Goal: Task Accomplishment & Management: Manage account settings

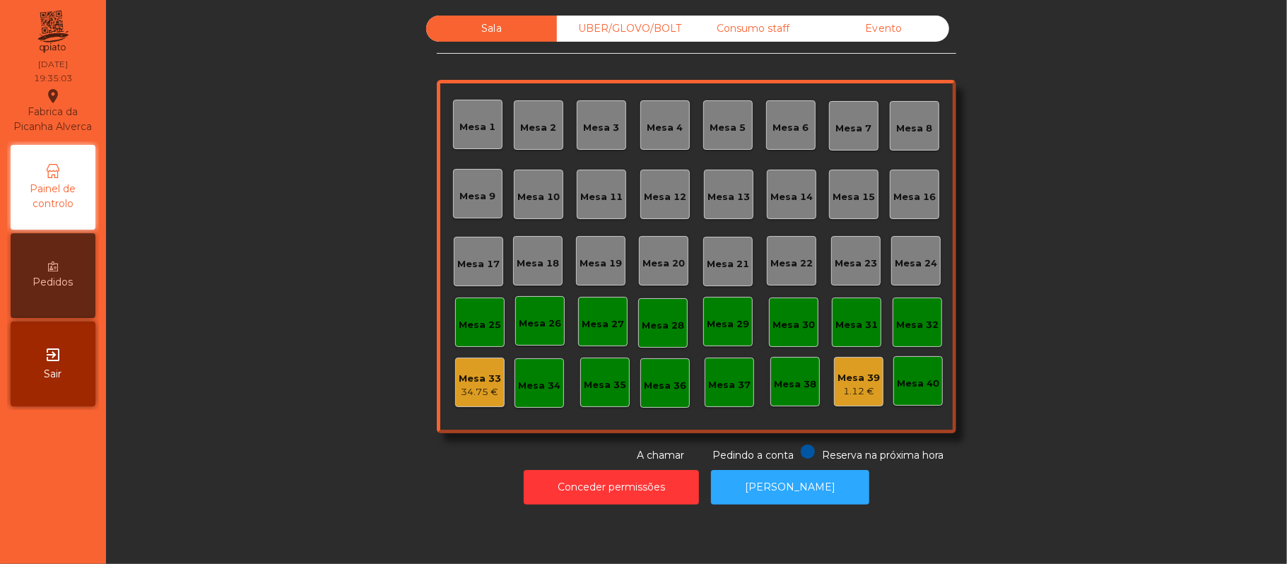
click at [925, 180] on div "Mesa 16" at bounding box center [914, 194] width 49 height 49
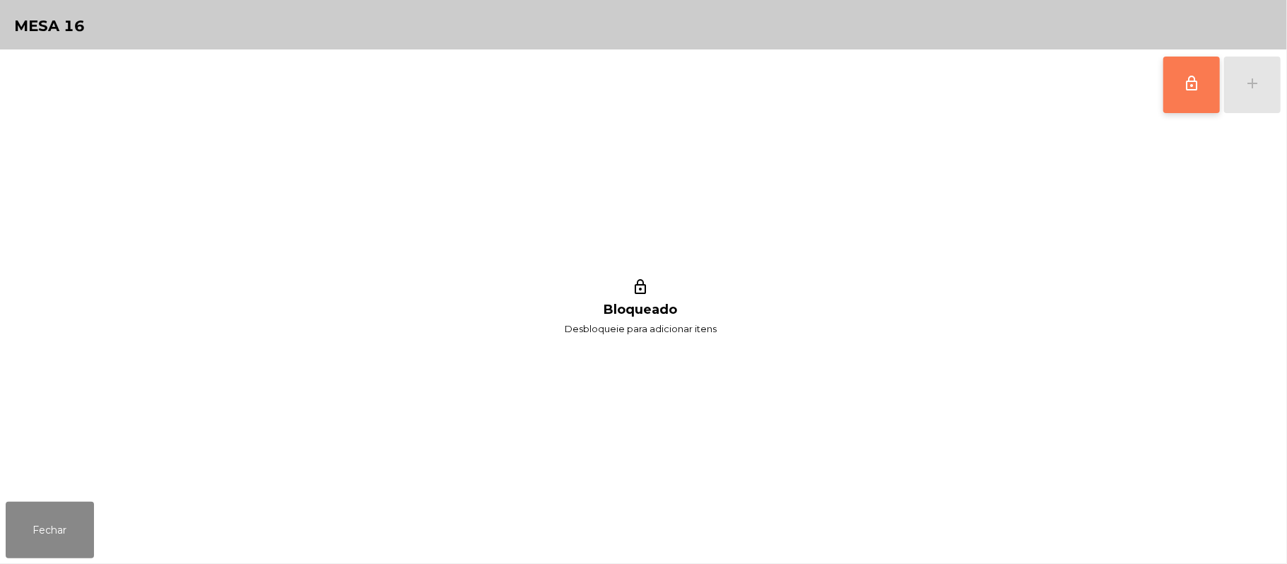
click at [1177, 78] on button "lock_outline" at bounding box center [1191, 85] width 57 height 57
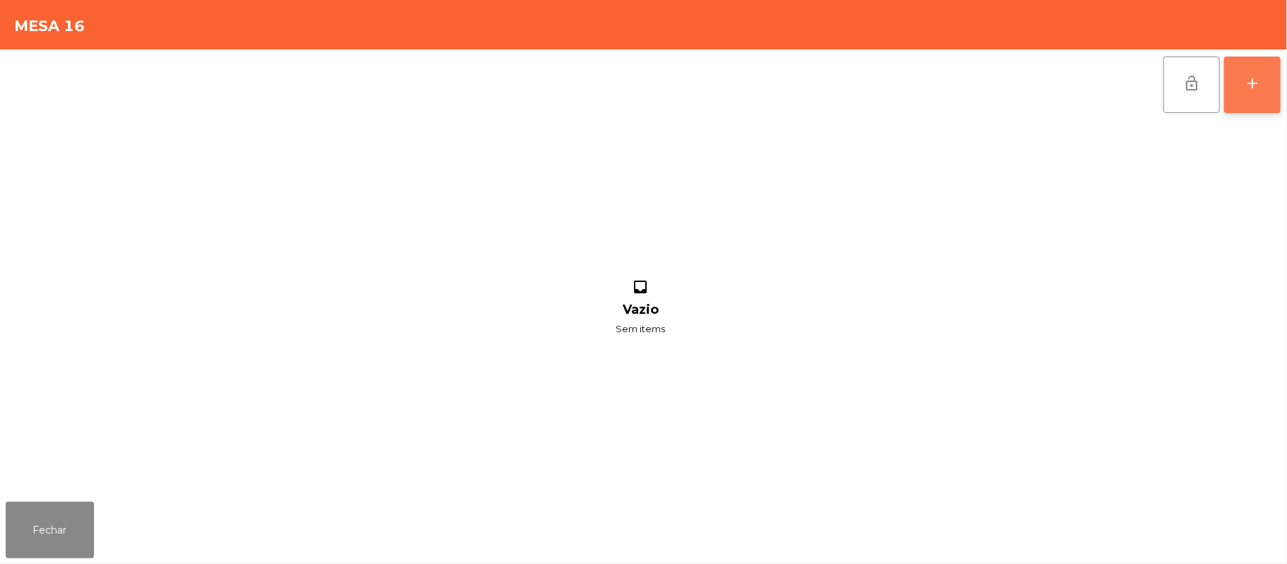
click at [1264, 88] on button "add" at bounding box center [1252, 85] width 57 height 57
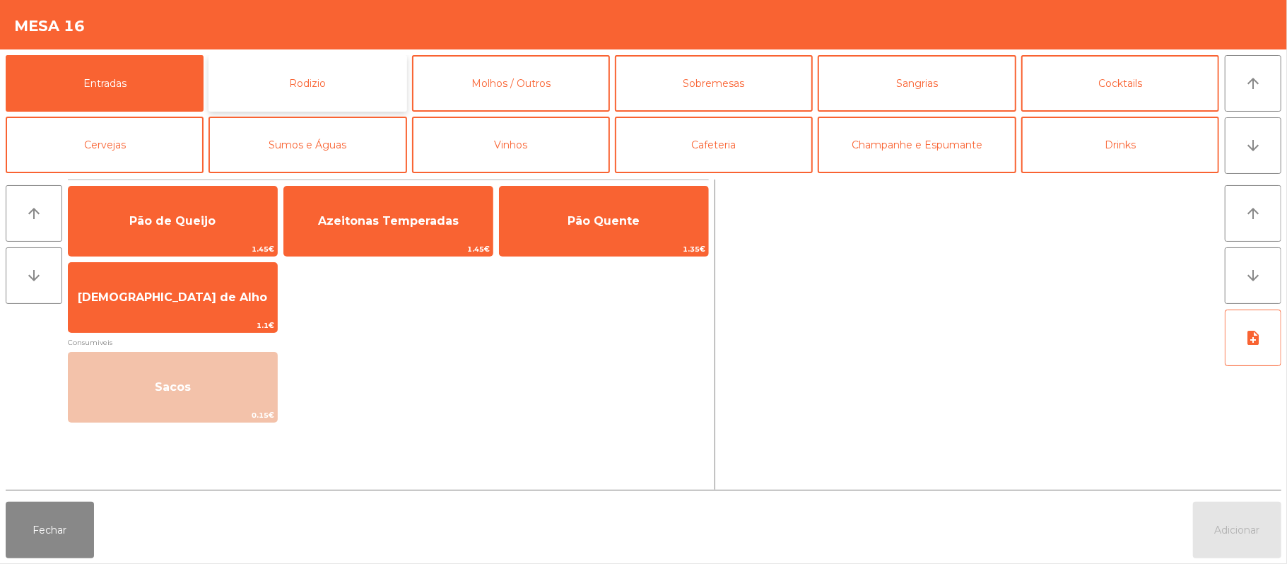
click at [354, 71] on button "Rodizio" at bounding box center [308, 83] width 198 height 57
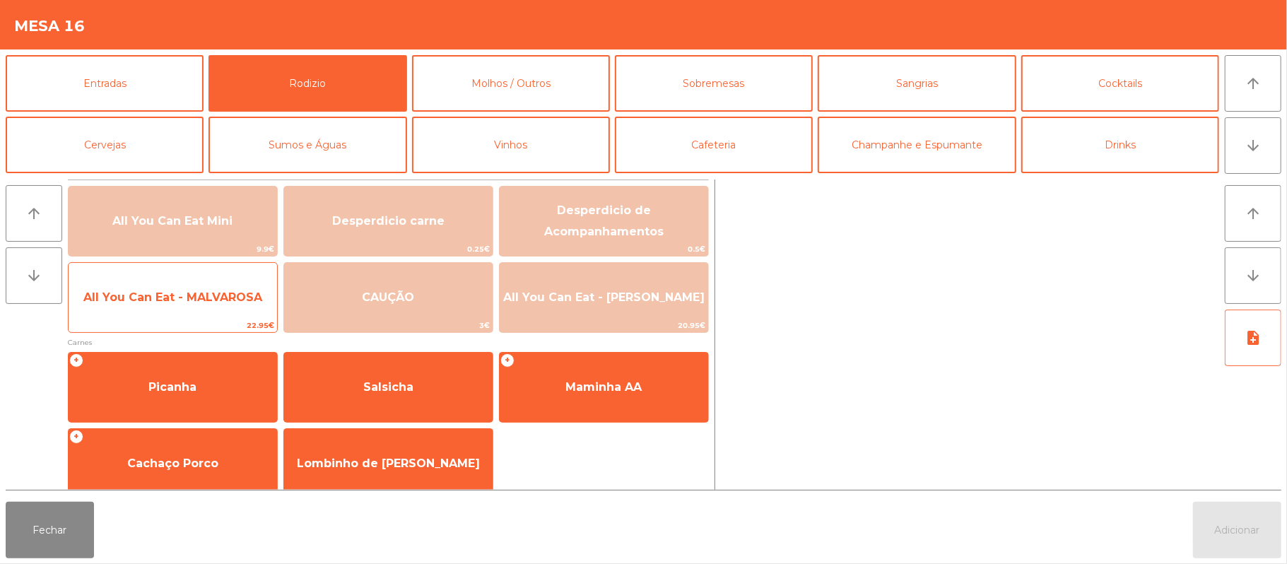
click at [163, 293] on span "All You Can Eat - MALVAROSA" at bounding box center [172, 296] width 179 height 13
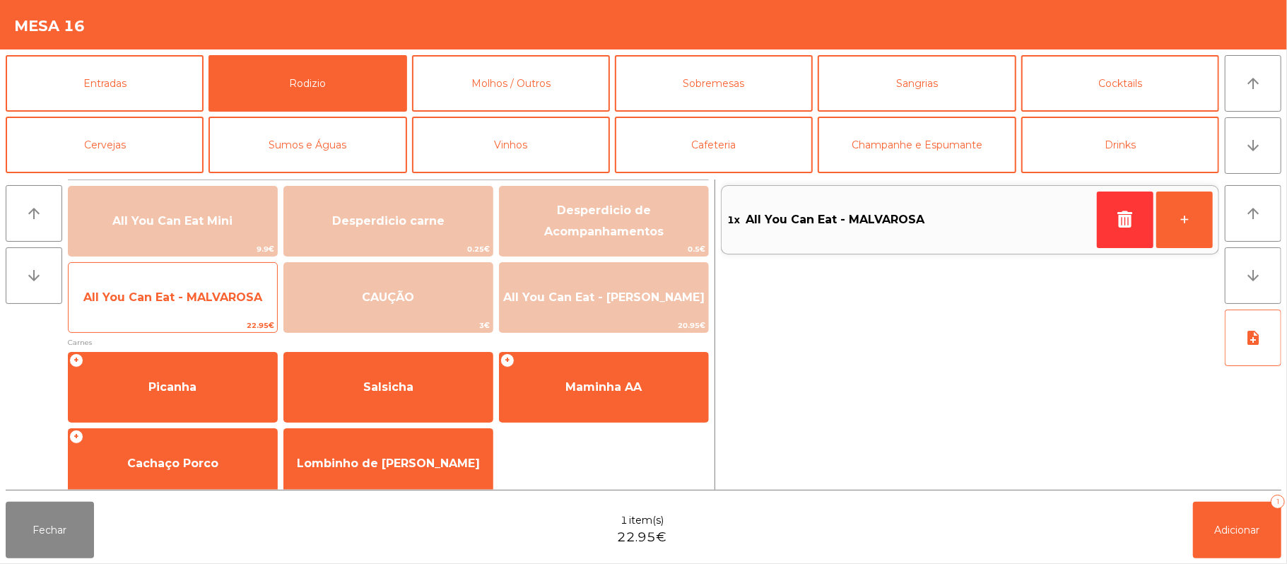
click at [168, 297] on span "All You Can Eat - MALVAROSA" at bounding box center [172, 296] width 179 height 13
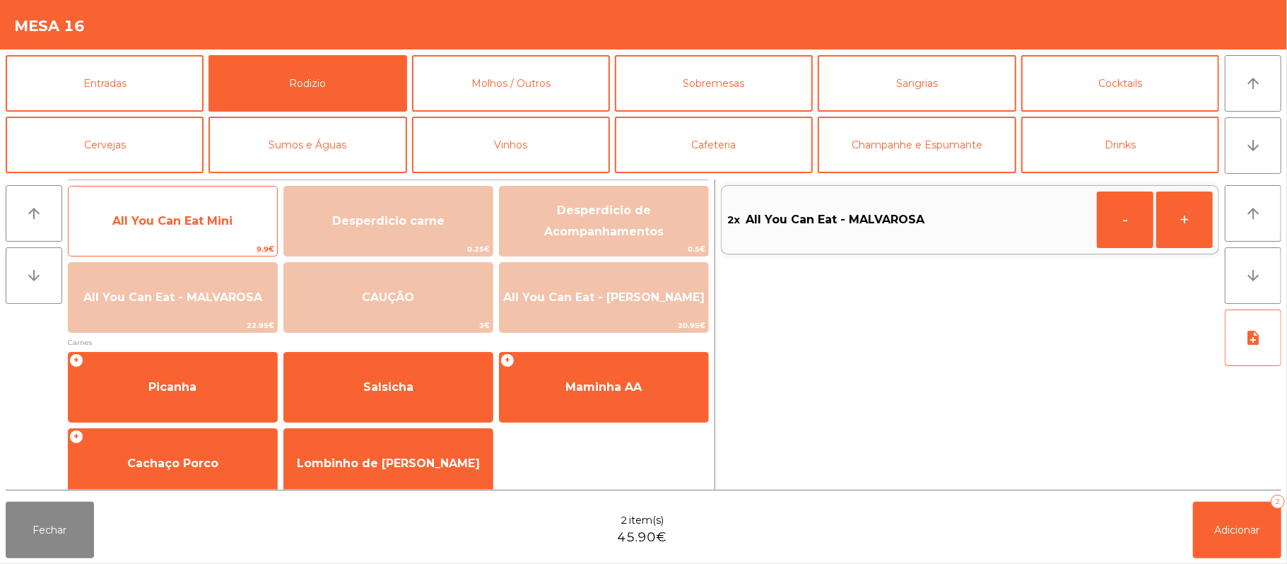
click at [206, 225] on span "All You Can Eat Mini" at bounding box center [172, 220] width 120 height 13
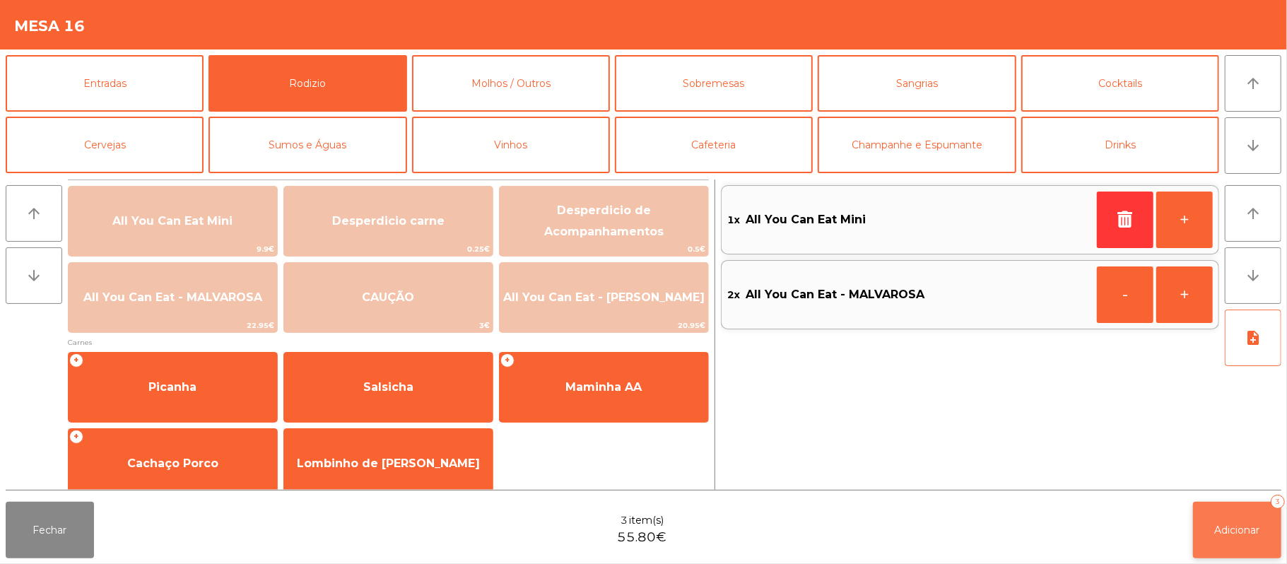
click at [1210, 522] on button "Adicionar 3" at bounding box center [1237, 530] width 88 height 57
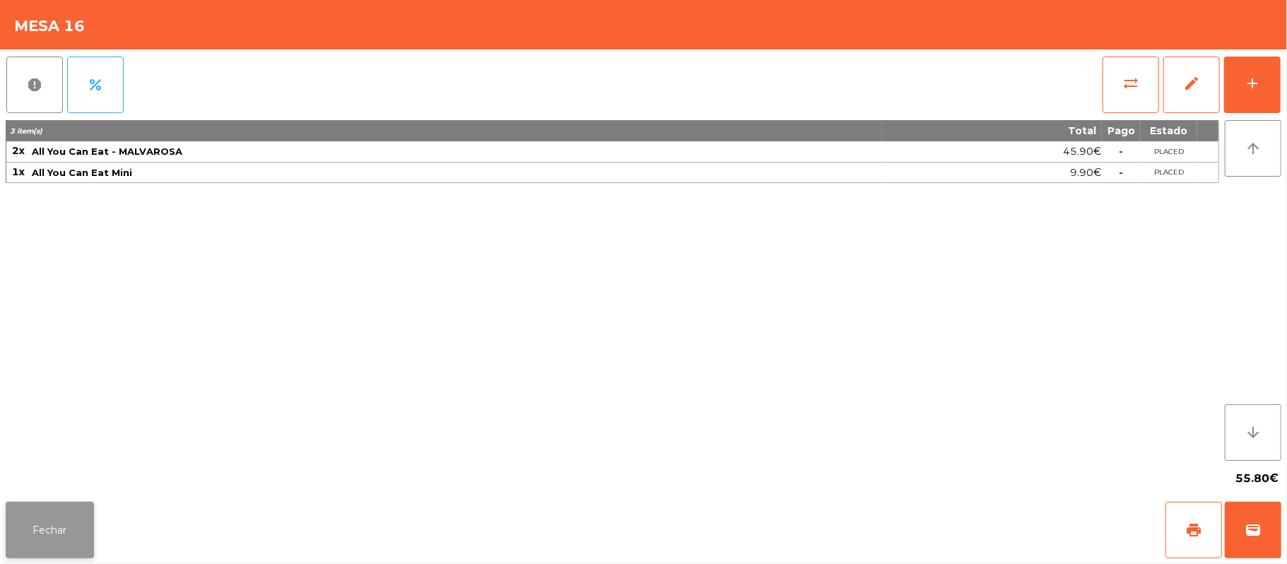
click at [62, 518] on button "Fechar" at bounding box center [50, 530] width 88 height 57
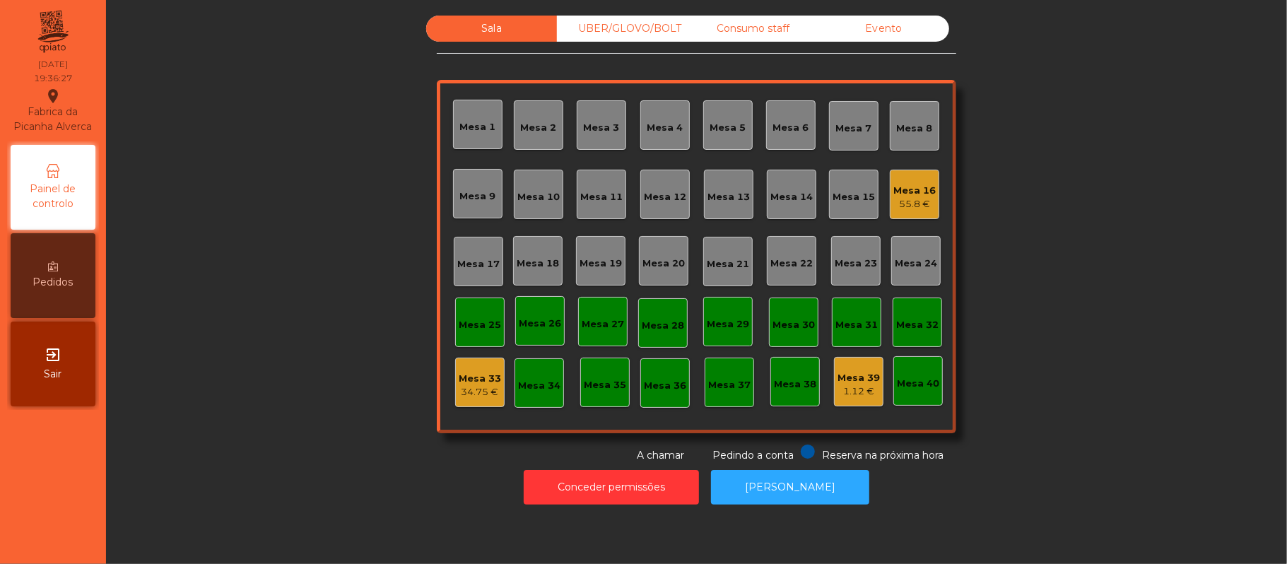
click at [851, 196] on div "Mesa 15" at bounding box center [854, 197] width 42 height 14
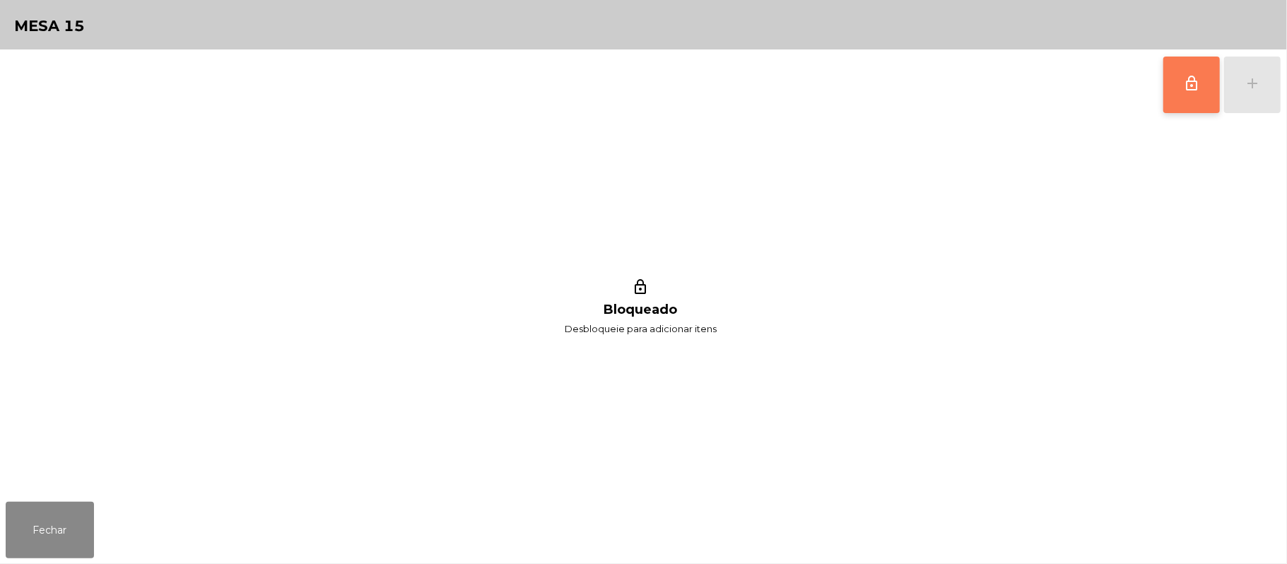
click at [1176, 85] on button "lock_outline" at bounding box center [1191, 85] width 57 height 57
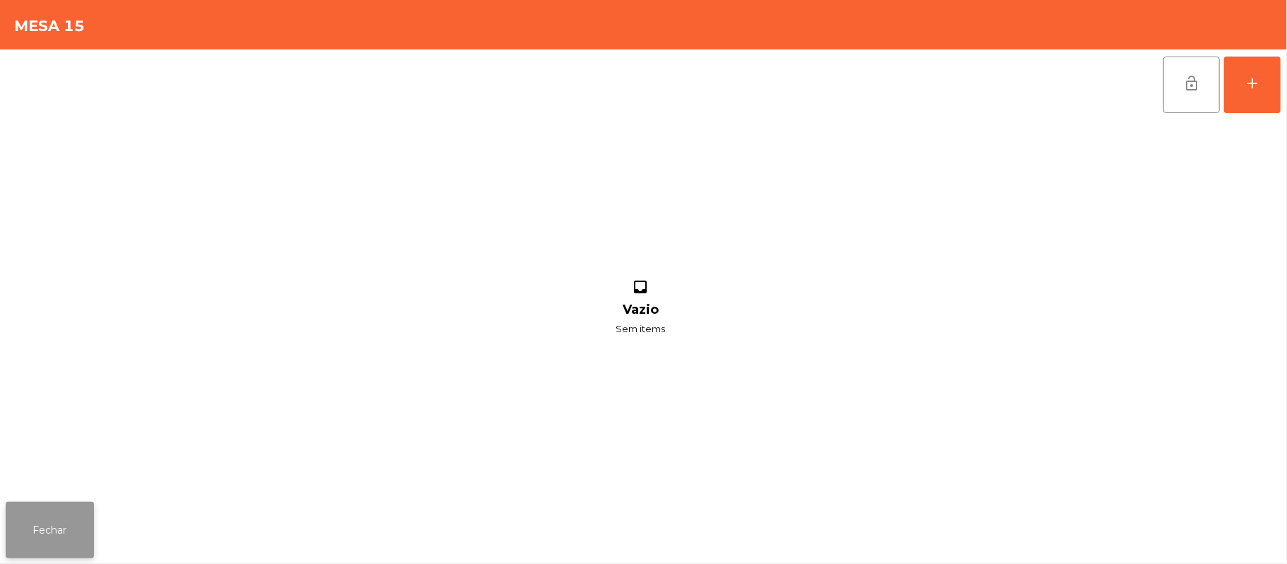
click at [20, 523] on button "Fechar" at bounding box center [50, 530] width 88 height 57
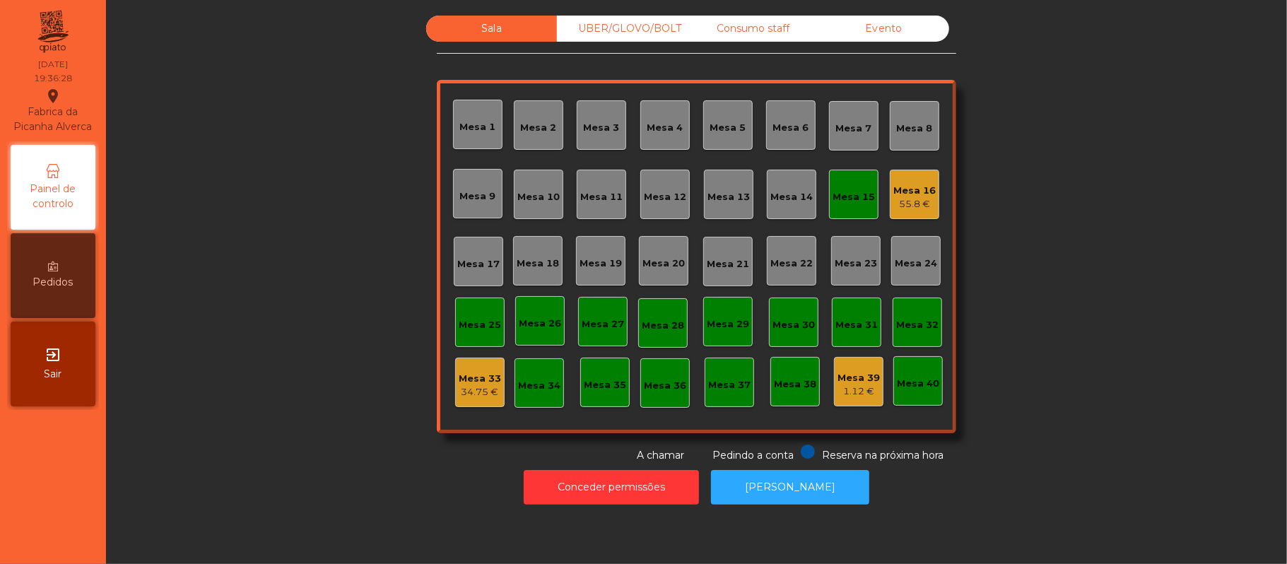
click at [929, 182] on div "Mesa 16 55.8 €" at bounding box center [914, 194] width 49 height 49
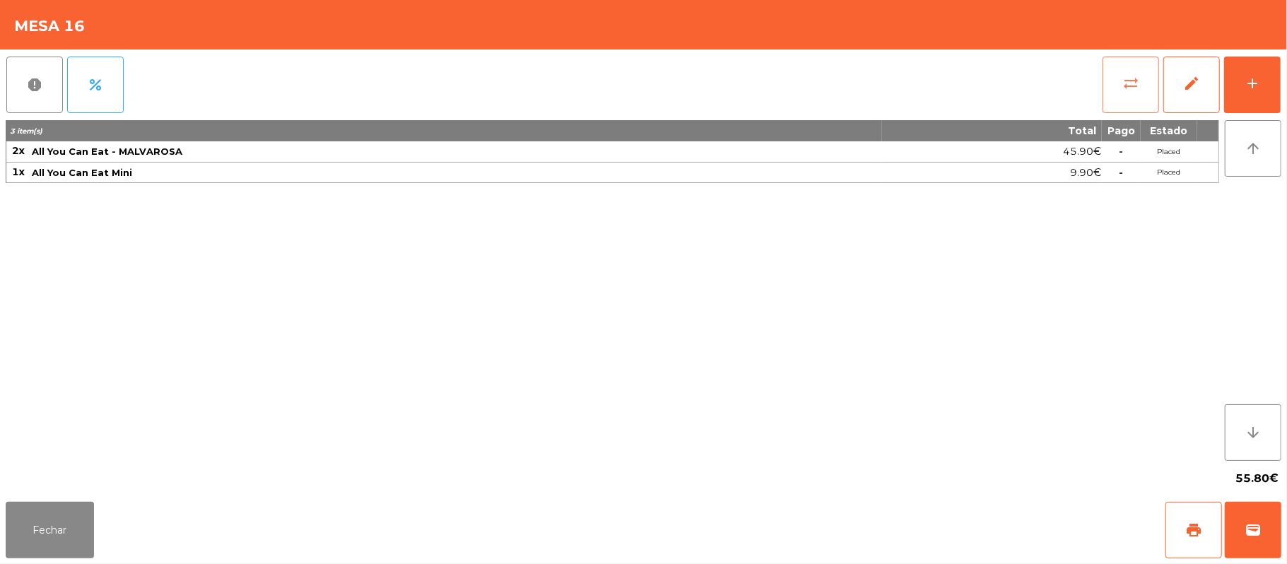
click at [1132, 103] on button "sync_alt" at bounding box center [1131, 85] width 57 height 57
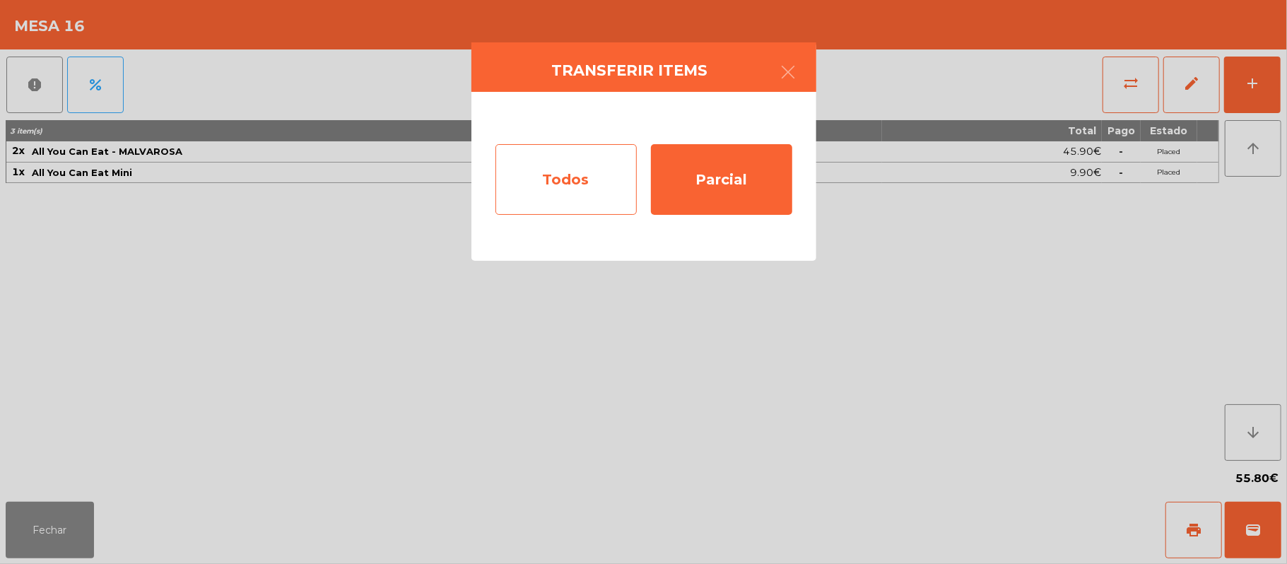
click at [546, 199] on div "Todos" at bounding box center [565, 179] width 141 height 71
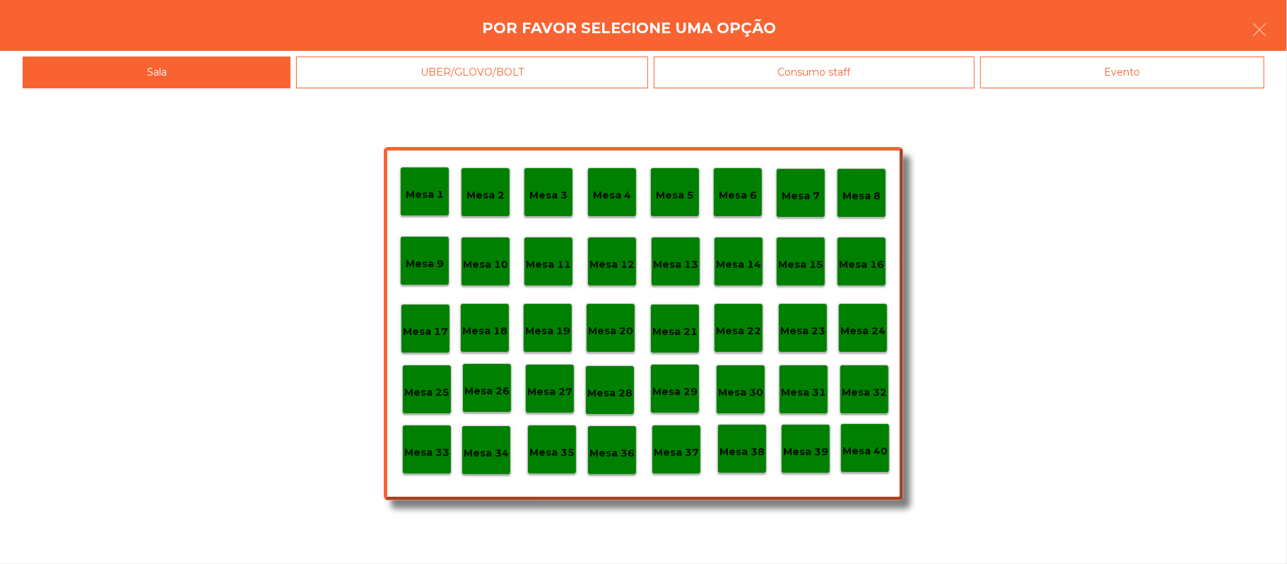
click at [1279, 28] on div "Por favor selecione uma opção" at bounding box center [643, 25] width 1287 height 51
click at [1251, 37] on icon "button" at bounding box center [1259, 29] width 17 height 17
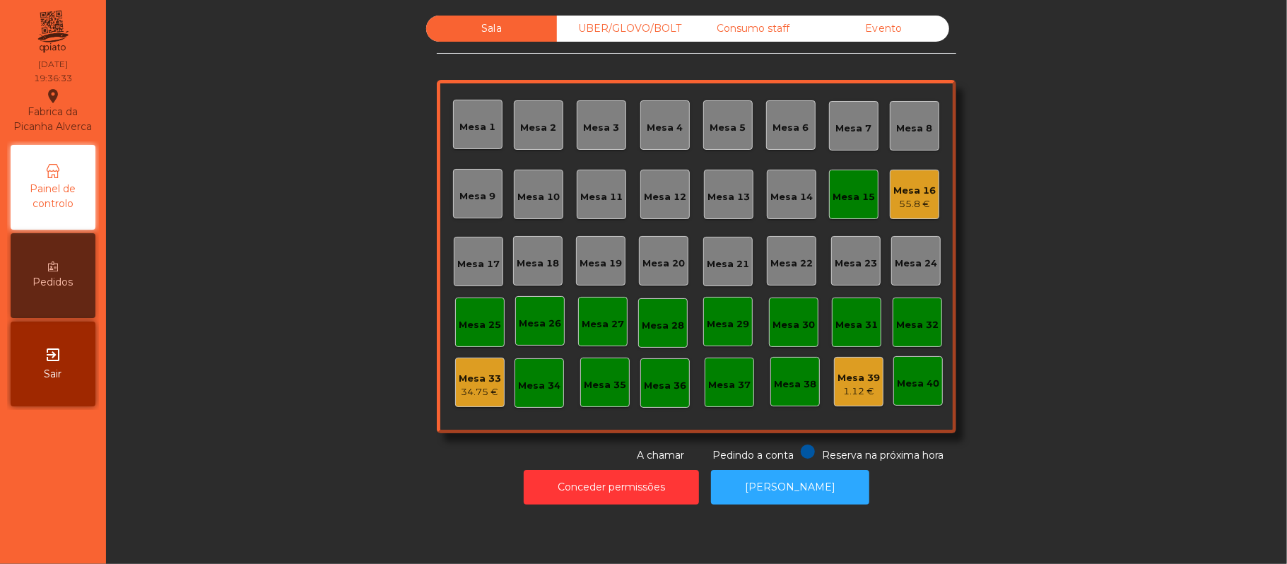
click at [899, 204] on div "55.8 €" at bounding box center [914, 204] width 42 height 14
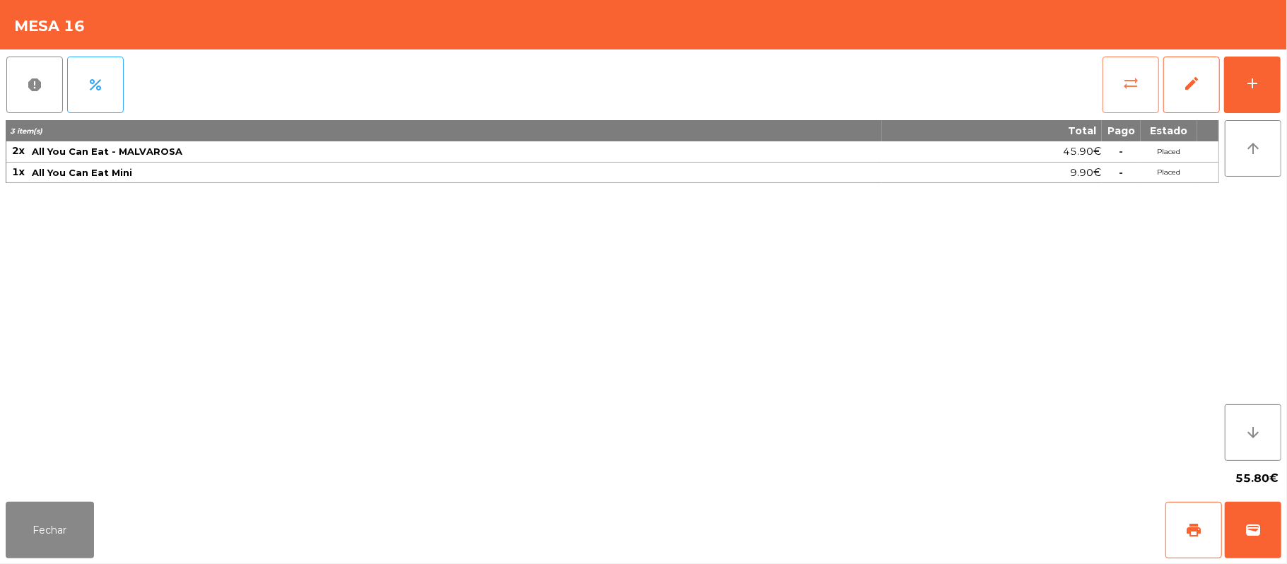
click at [1126, 105] on button "sync_alt" at bounding box center [1131, 85] width 57 height 57
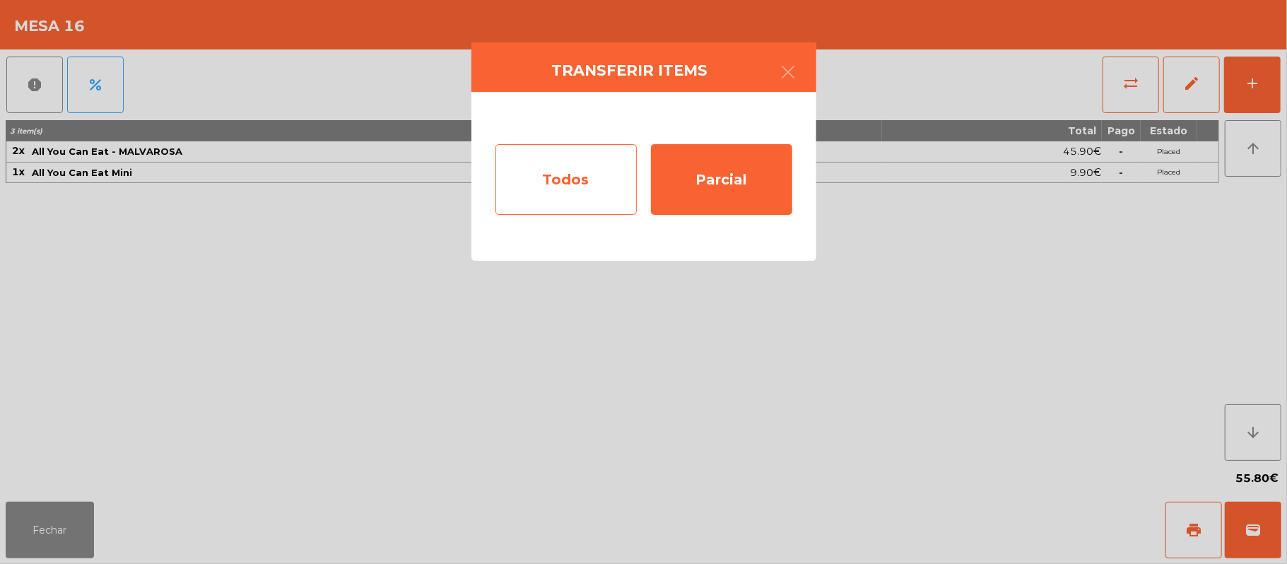
click at [573, 193] on div "Todos" at bounding box center [565, 179] width 141 height 71
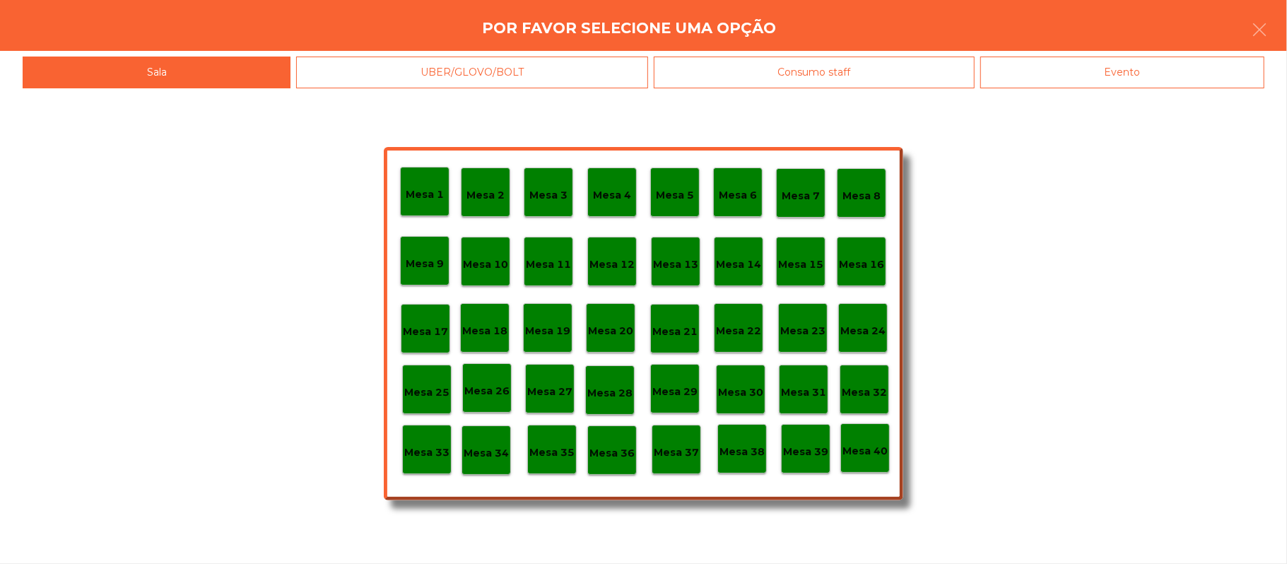
click at [811, 258] on p "Mesa 15" at bounding box center [800, 265] width 45 height 16
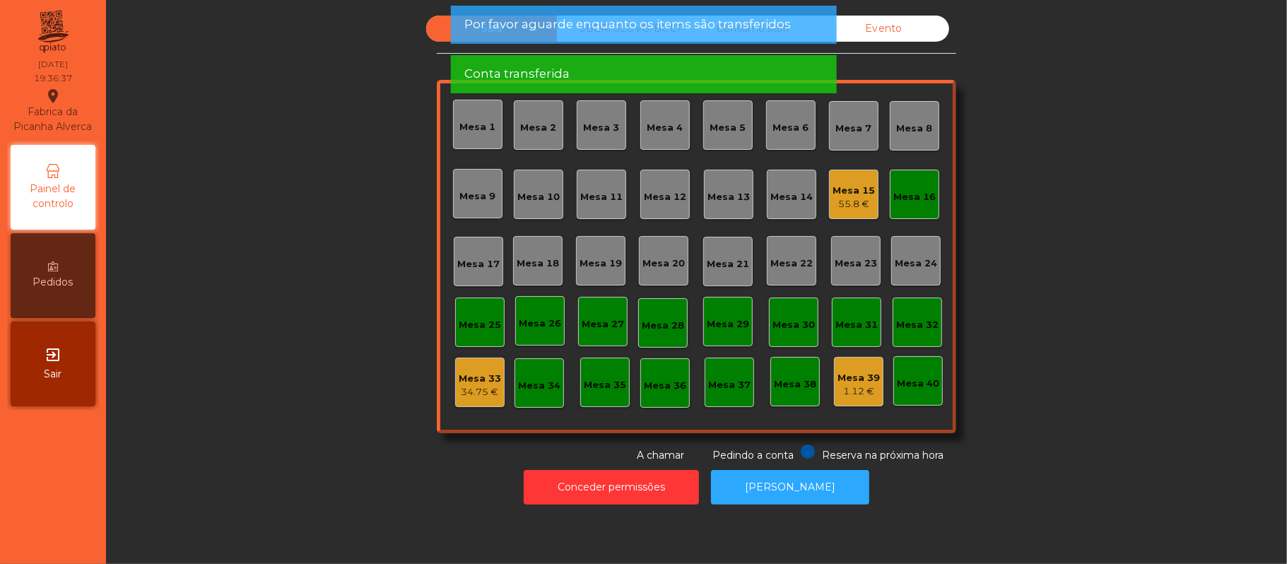
click at [895, 215] on div "Mesa 16" at bounding box center [914, 194] width 49 height 49
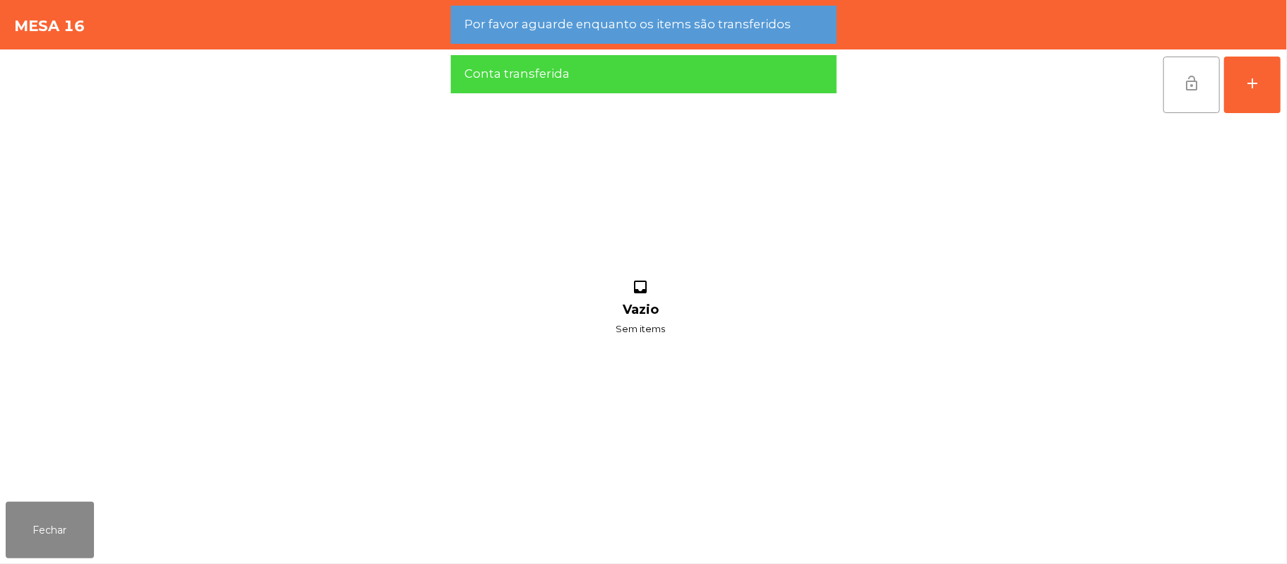
click at [1173, 89] on button "lock_open" at bounding box center [1191, 85] width 57 height 57
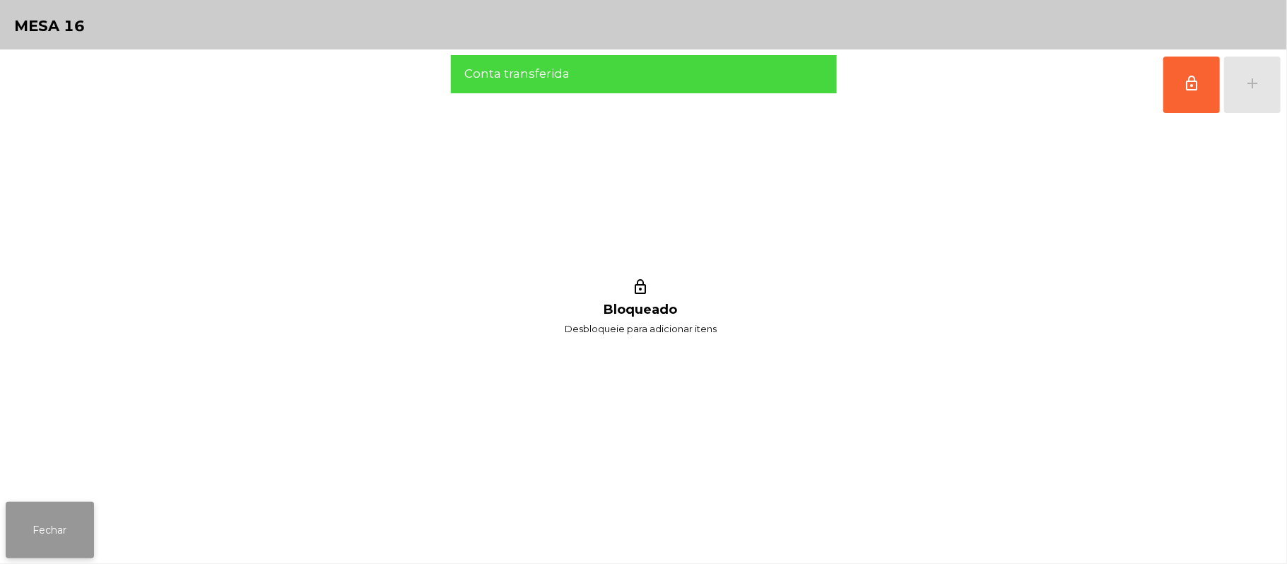
click at [42, 533] on button "Fechar" at bounding box center [50, 530] width 88 height 57
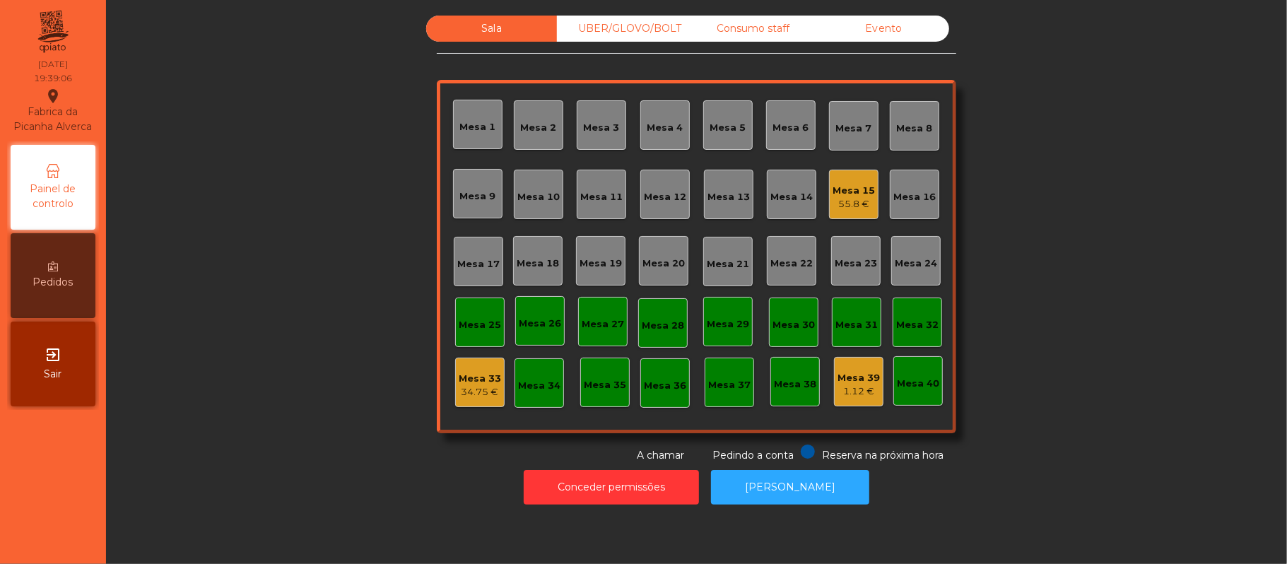
click at [772, 270] on div "Mesa 22" at bounding box center [791, 260] width 49 height 49
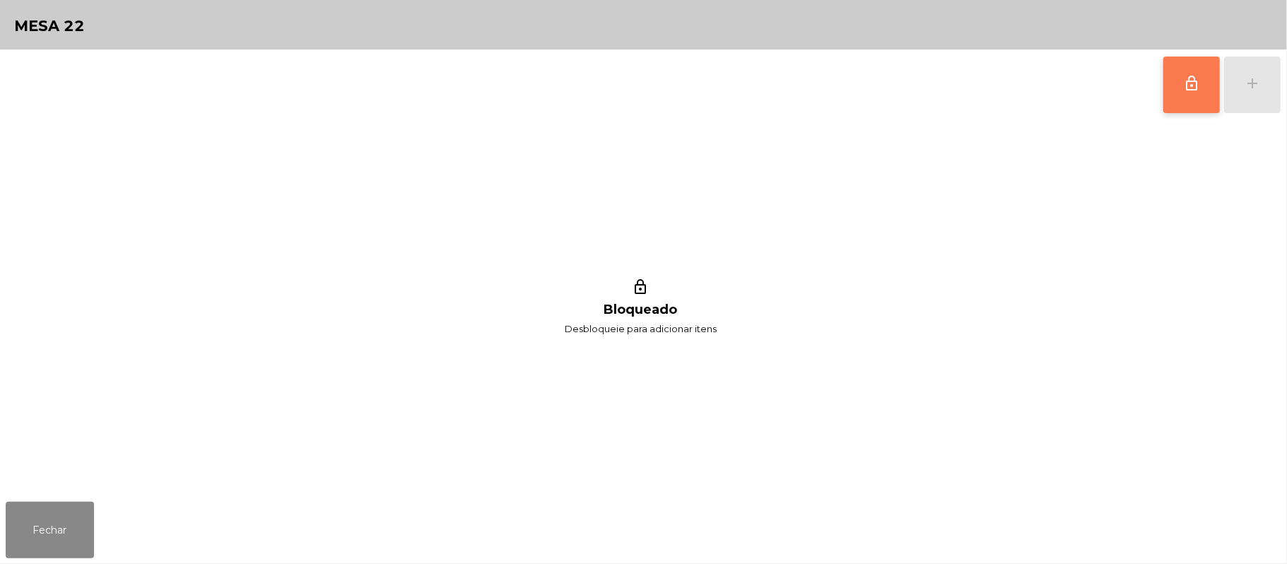
click at [1182, 82] on button "lock_outline" at bounding box center [1191, 85] width 57 height 57
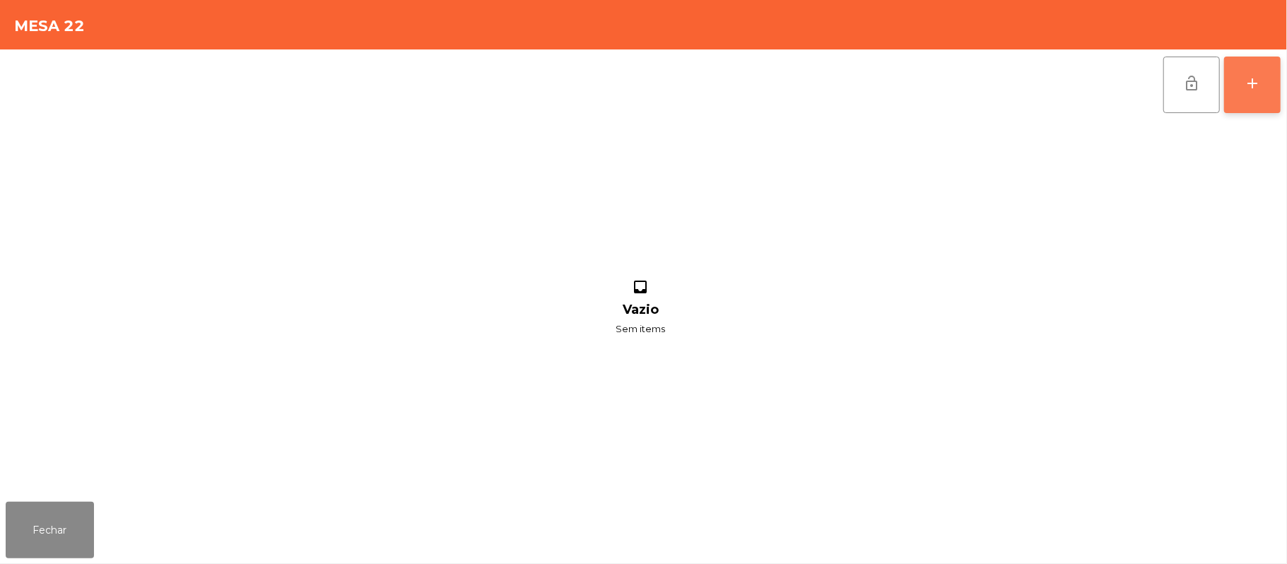
click at [1244, 89] on div "add" at bounding box center [1252, 83] width 17 height 17
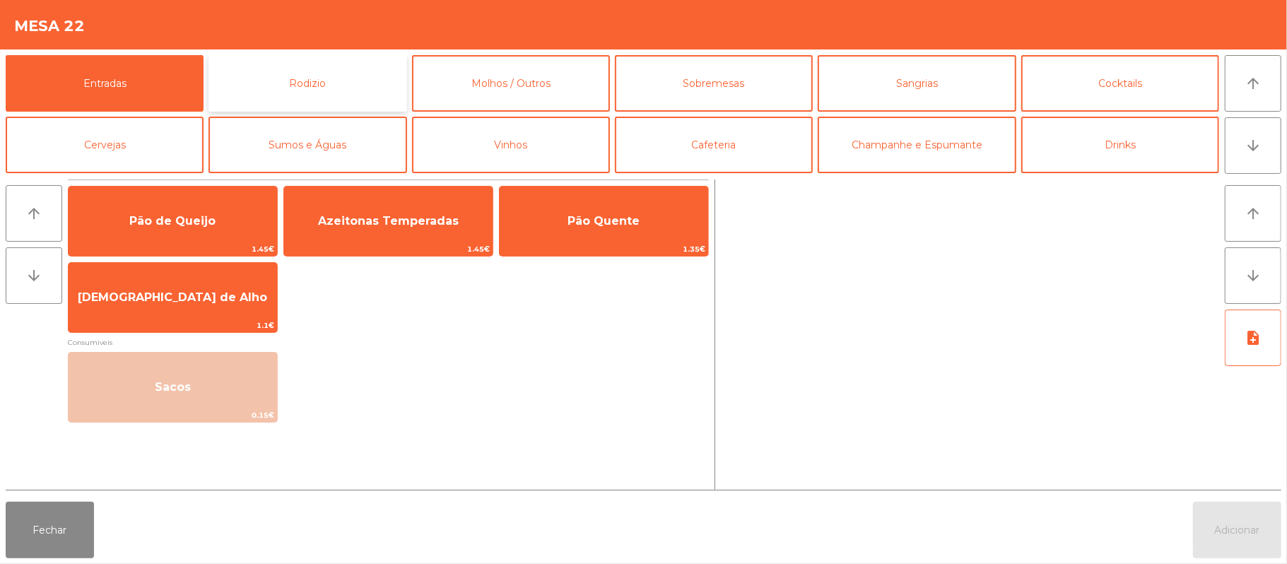
click at [338, 90] on button "Rodizio" at bounding box center [308, 83] width 198 height 57
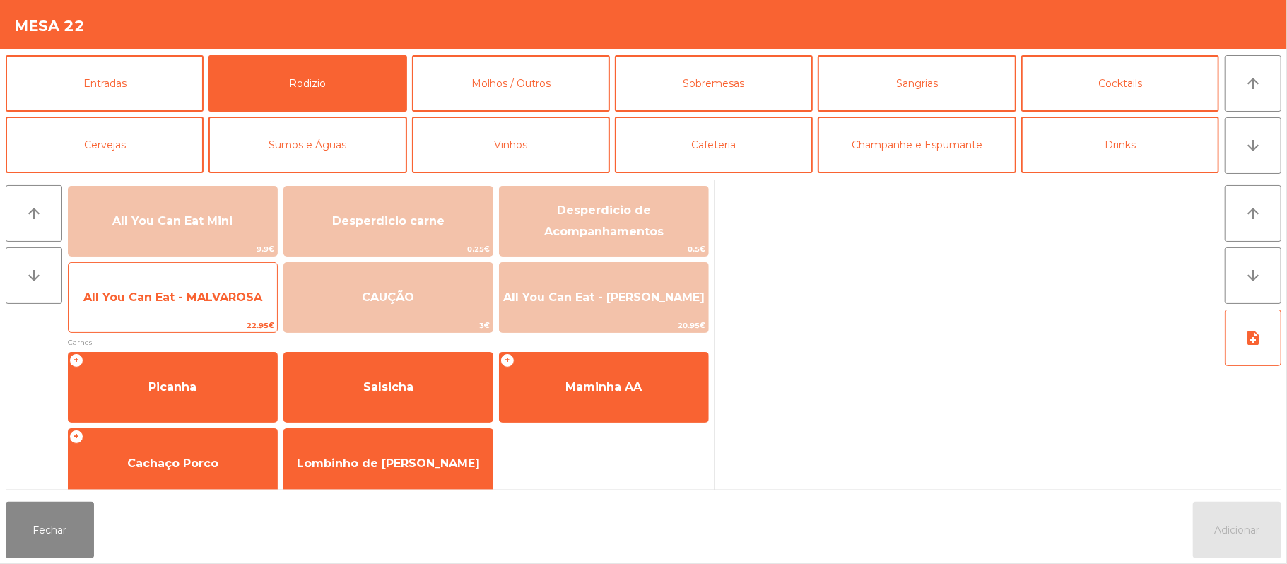
click at [171, 295] on span "All You Can Eat - MALVAROSA" at bounding box center [172, 296] width 179 height 13
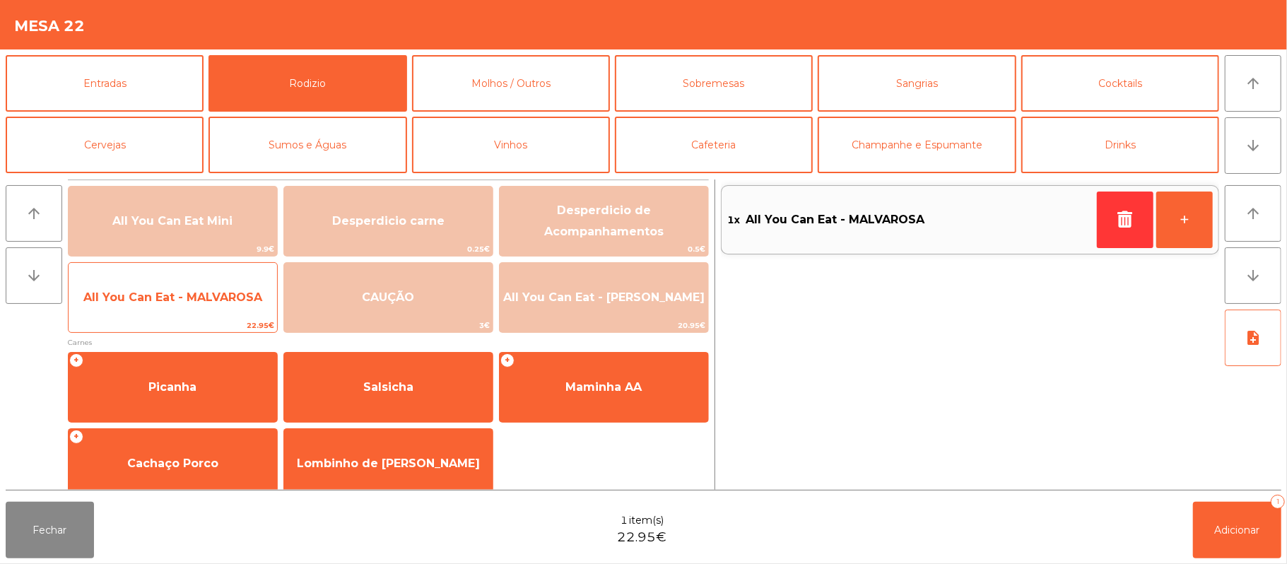
click at [178, 292] on span "All You Can Eat - MALVAROSA" at bounding box center [172, 296] width 179 height 13
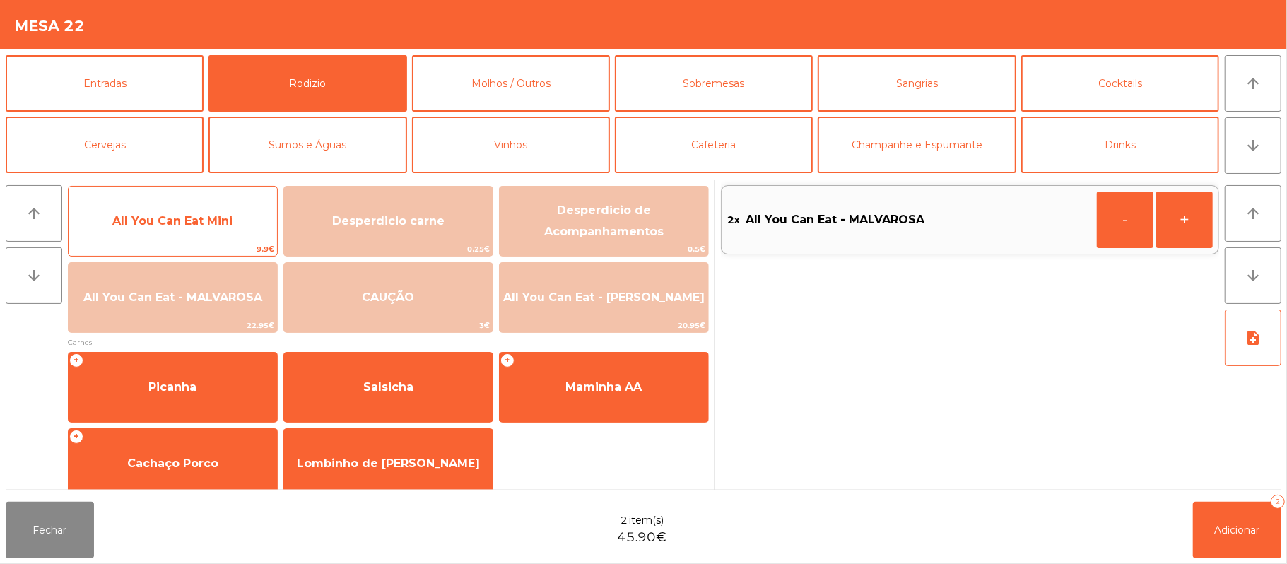
click at [196, 218] on span "All You Can Eat Mini" at bounding box center [172, 220] width 120 height 13
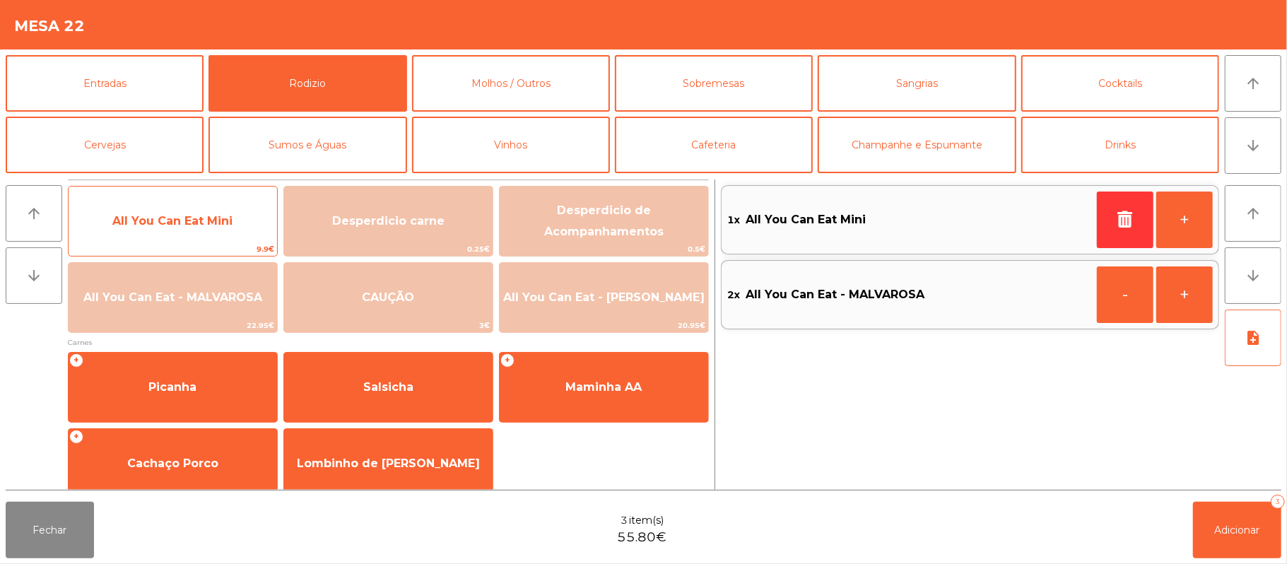
click at [199, 221] on span "All You Can Eat Mini" at bounding box center [172, 220] width 120 height 13
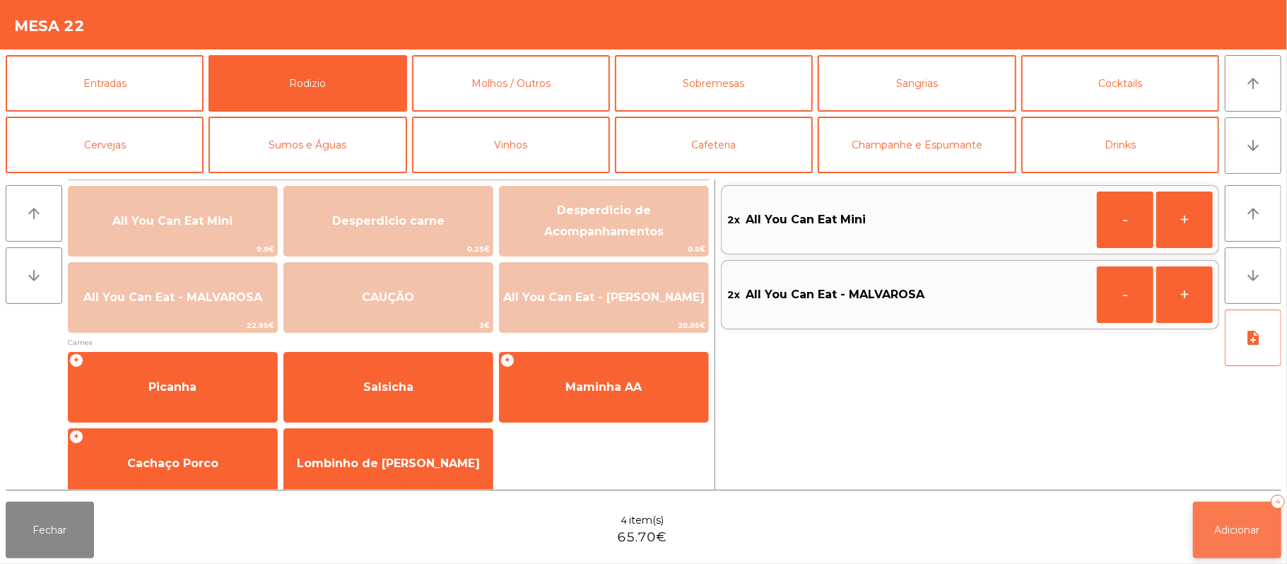
click at [1211, 526] on button "Adicionar 4" at bounding box center [1237, 530] width 88 height 57
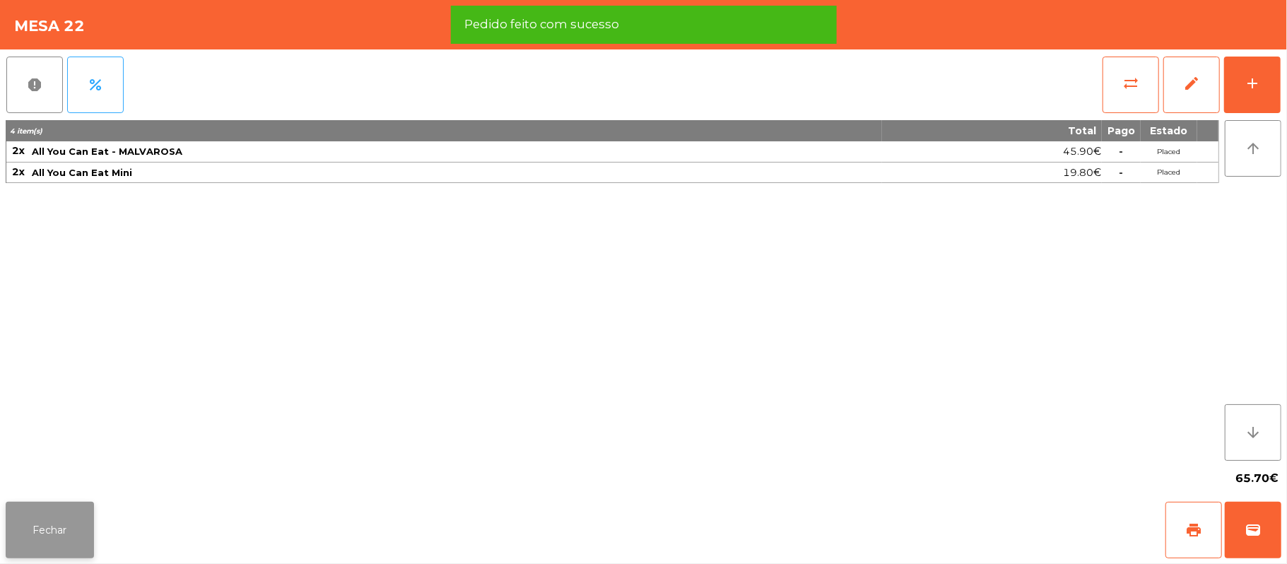
click at [51, 527] on button "Fechar" at bounding box center [50, 530] width 88 height 57
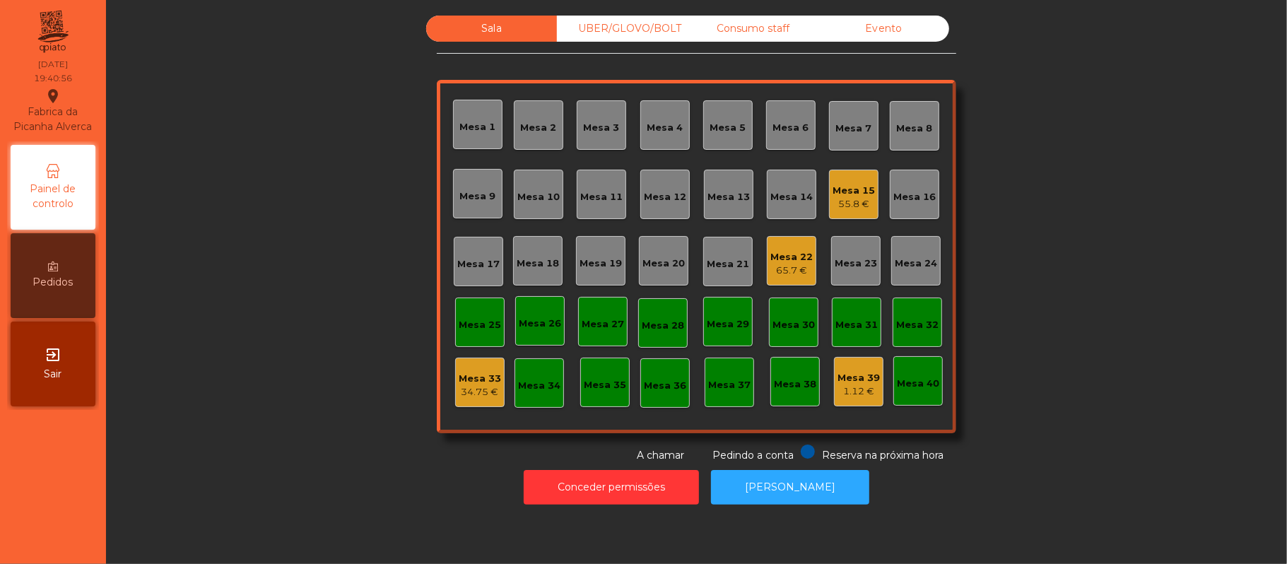
click at [592, 269] on div "Mesa 19" at bounding box center [601, 264] width 42 height 14
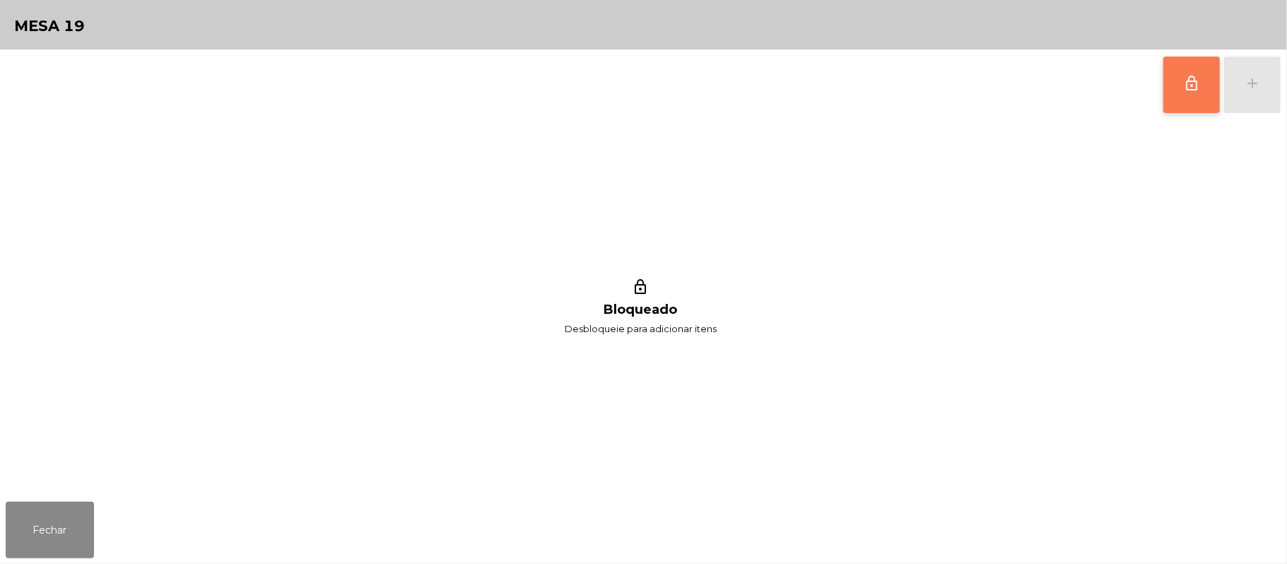
click at [1191, 86] on span "lock_outline" at bounding box center [1191, 83] width 17 height 17
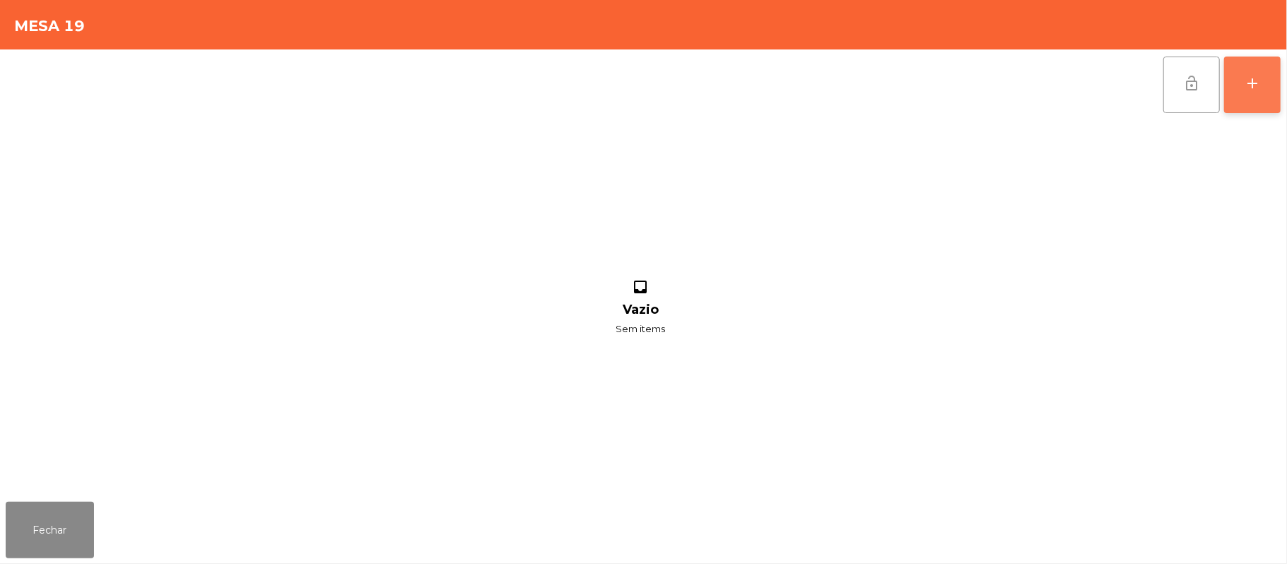
click at [1281, 83] on button "add" at bounding box center [1252, 85] width 57 height 57
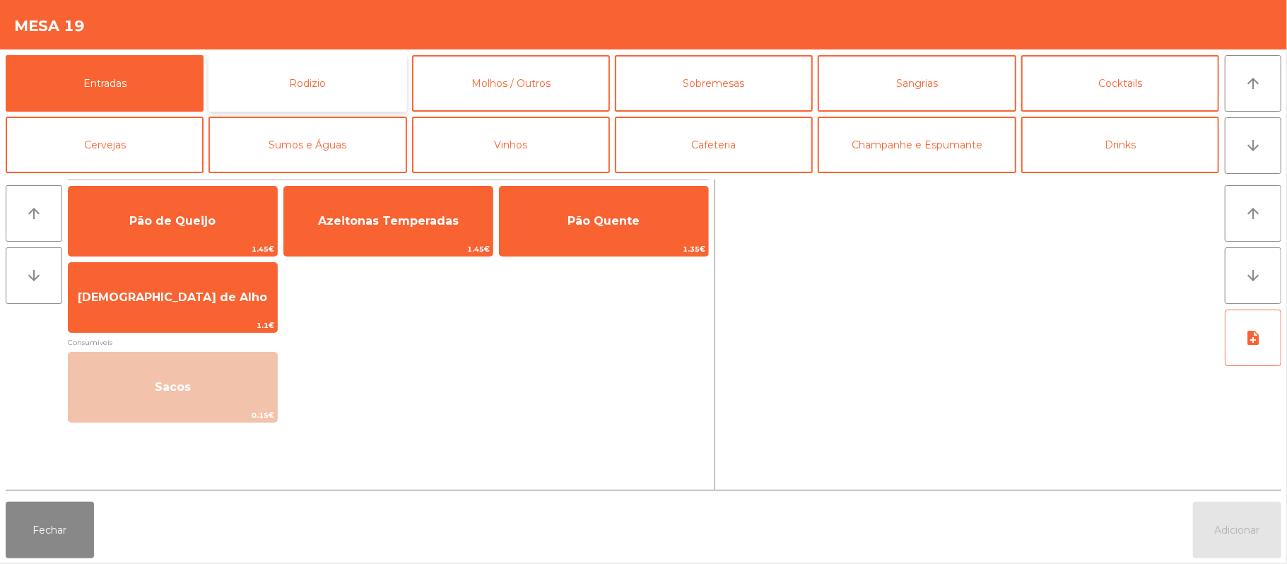
click at [311, 83] on button "Rodizio" at bounding box center [308, 83] width 198 height 57
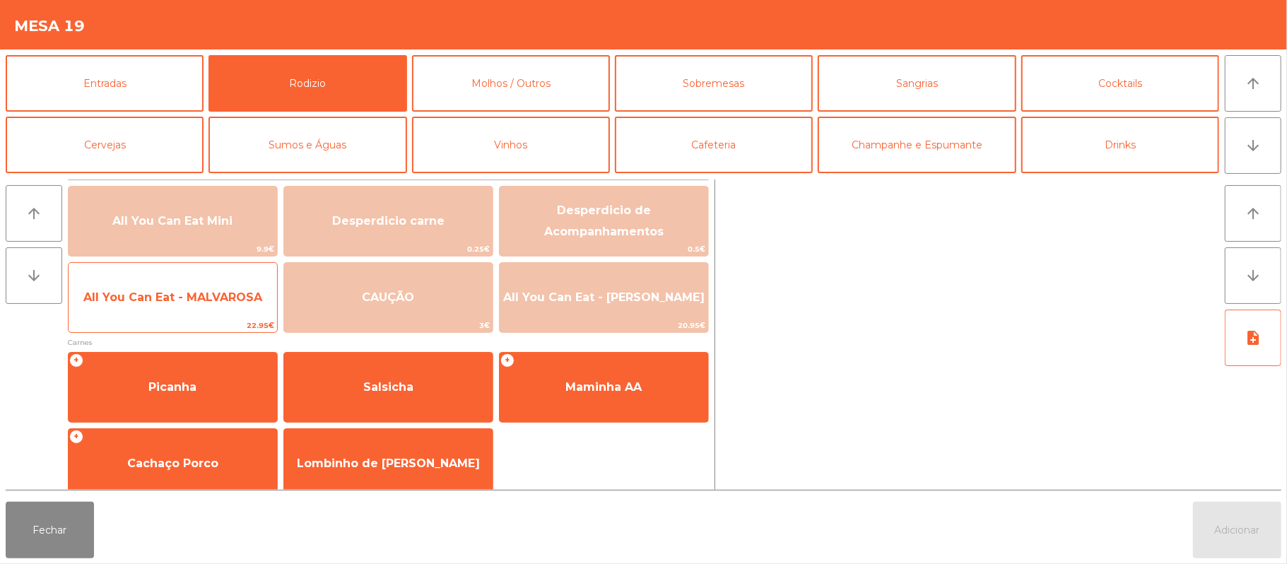
click at [131, 307] on span "All You Can Eat - MALVAROSA" at bounding box center [173, 297] width 209 height 38
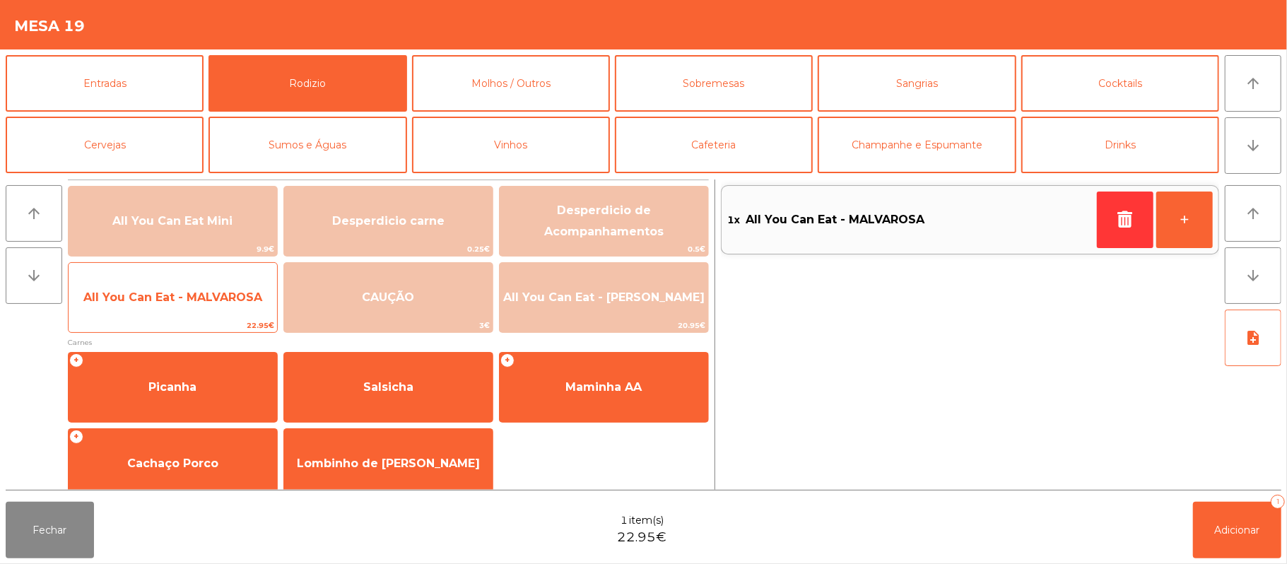
click at [139, 308] on span "All You Can Eat - MALVAROSA" at bounding box center [173, 297] width 209 height 38
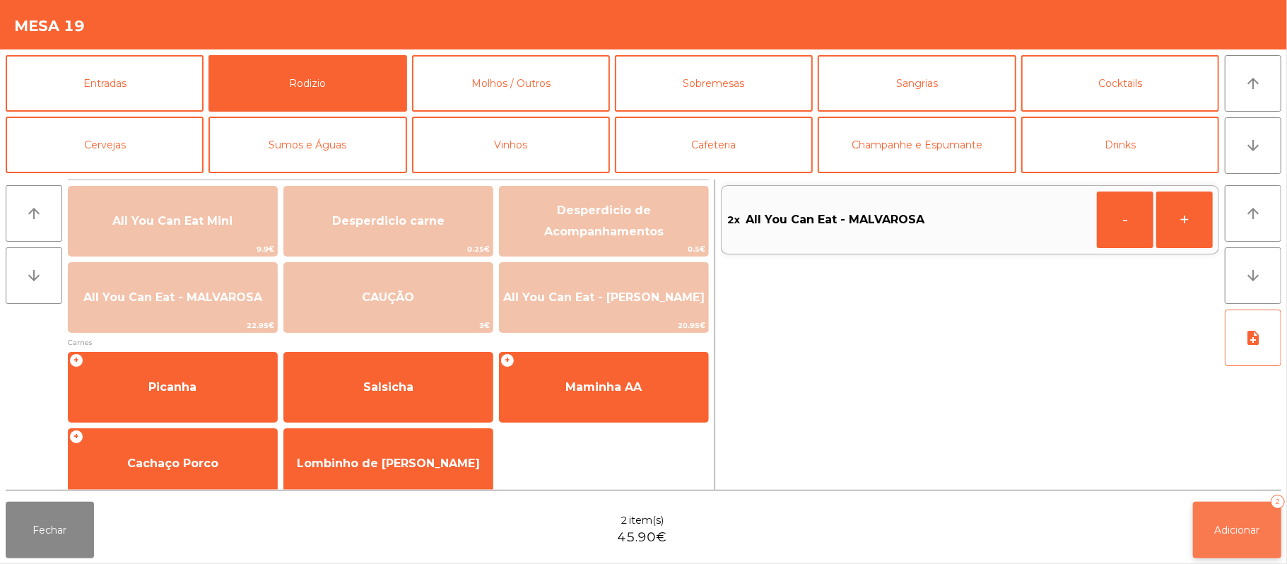
click at [1222, 510] on button "Adicionar 2" at bounding box center [1237, 530] width 88 height 57
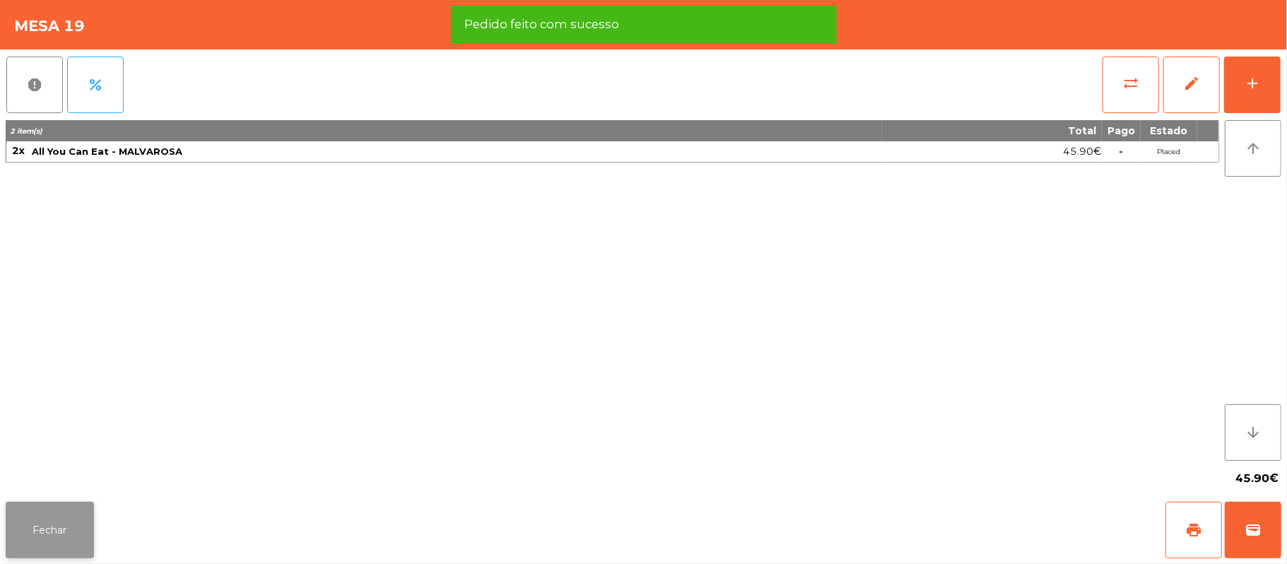
click at [49, 534] on button "Fechar" at bounding box center [50, 530] width 88 height 57
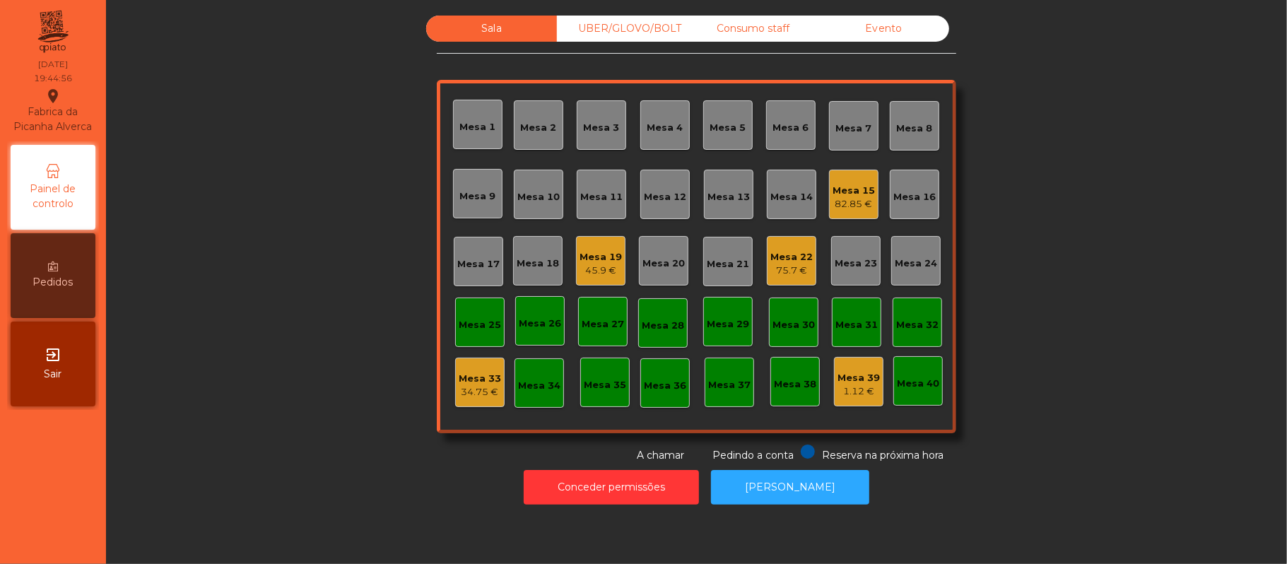
click at [581, 274] on div "45.9 €" at bounding box center [601, 271] width 42 height 14
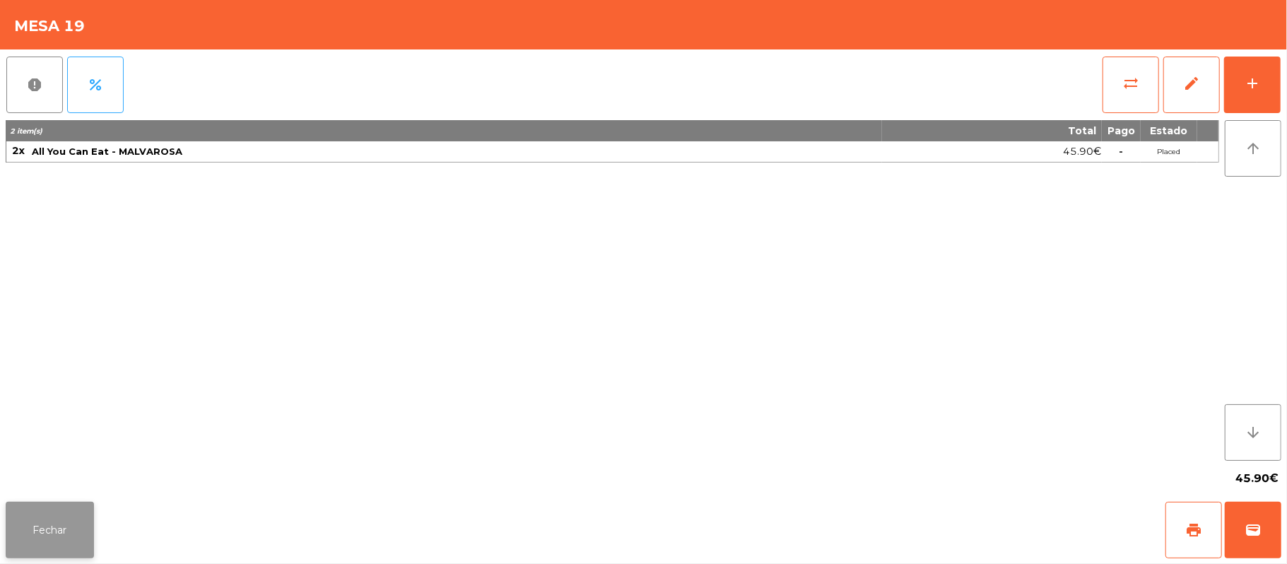
click at [69, 502] on button "Fechar" at bounding box center [50, 530] width 88 height 57
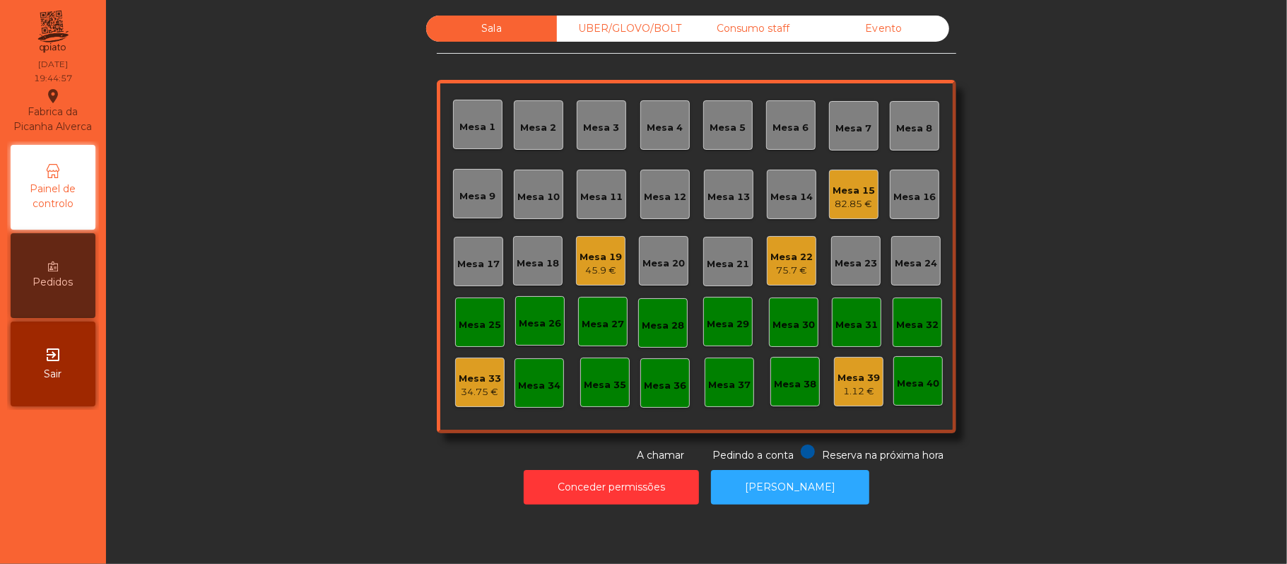
click at [798, 269] on div "75.7 €" at bounding box center [791, 271] width 42 height 14
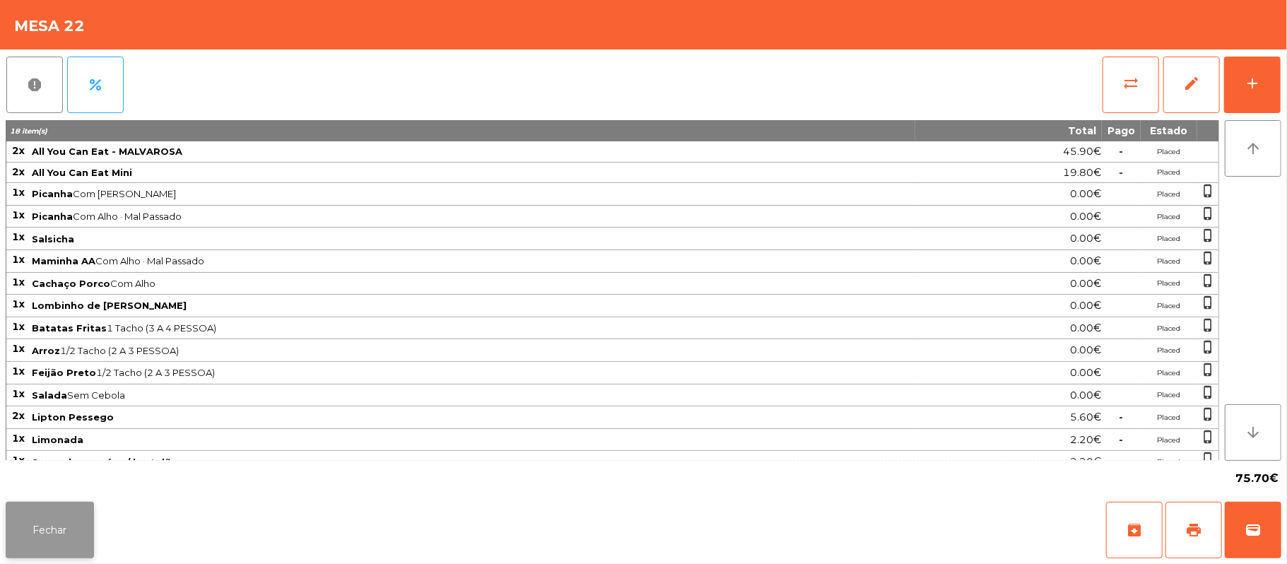
click at [42, 533] on button "Fechar" at bounding box center [50, 530] width 88 height 57
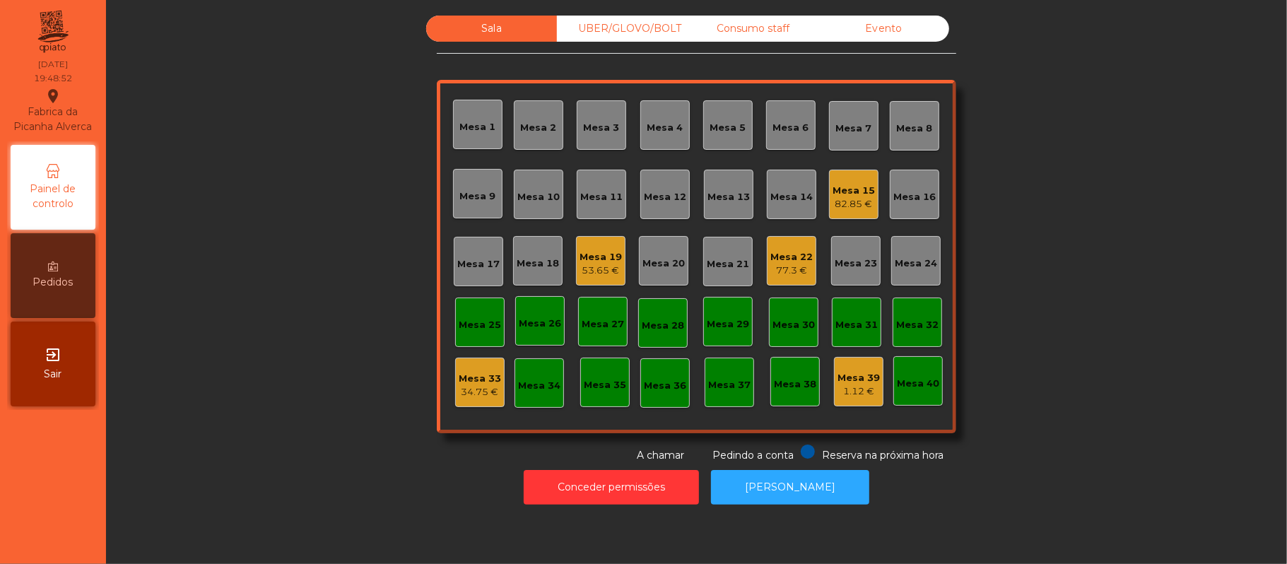
click at [708, 278] on div "Mesa 21" at bounding box center [727, 261] width 49 height 49
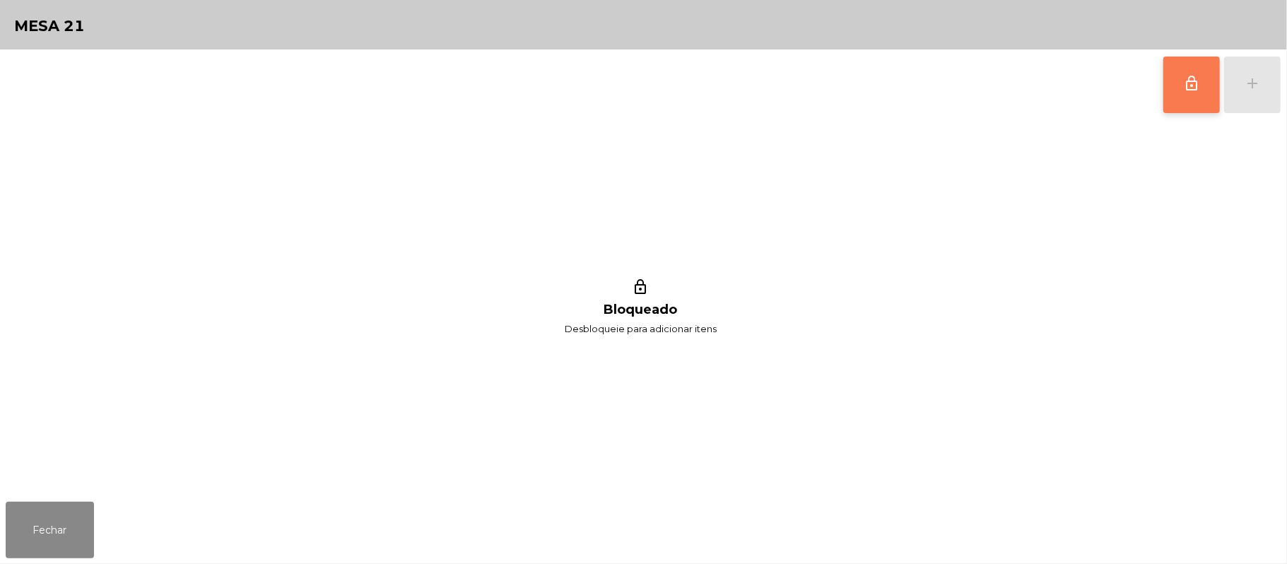
click at [1177, 88] on button "lock_outline" at bounding box center [1191, 85] width 57 height 57
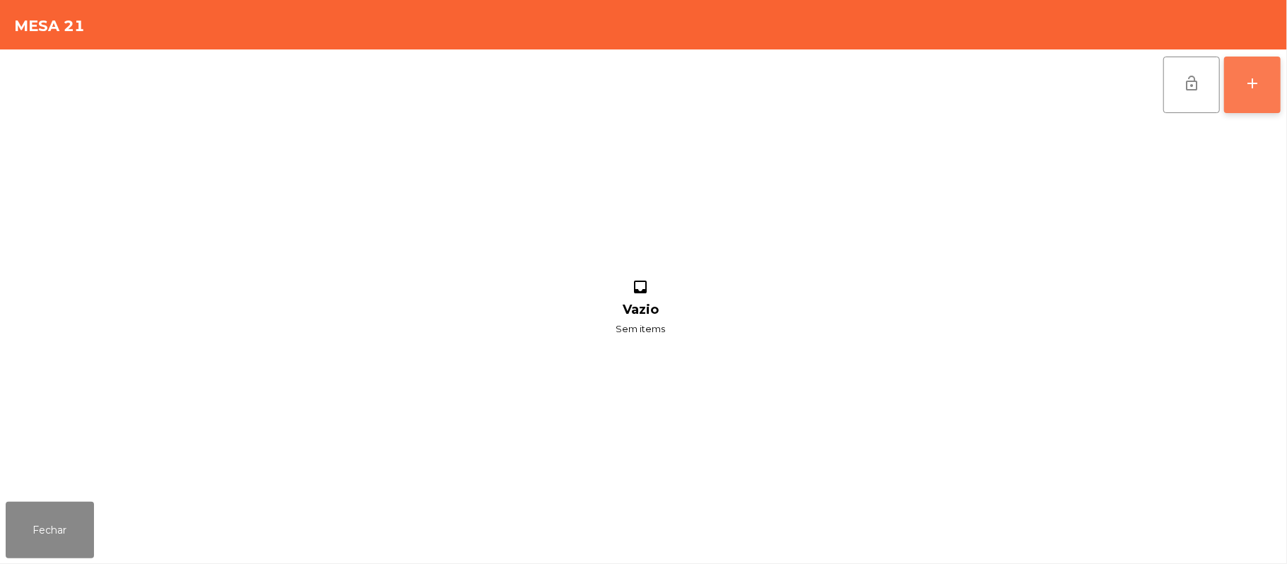
click at [1244, 86] on div "add" at bounding box center [1252, 83] width 17 height 17
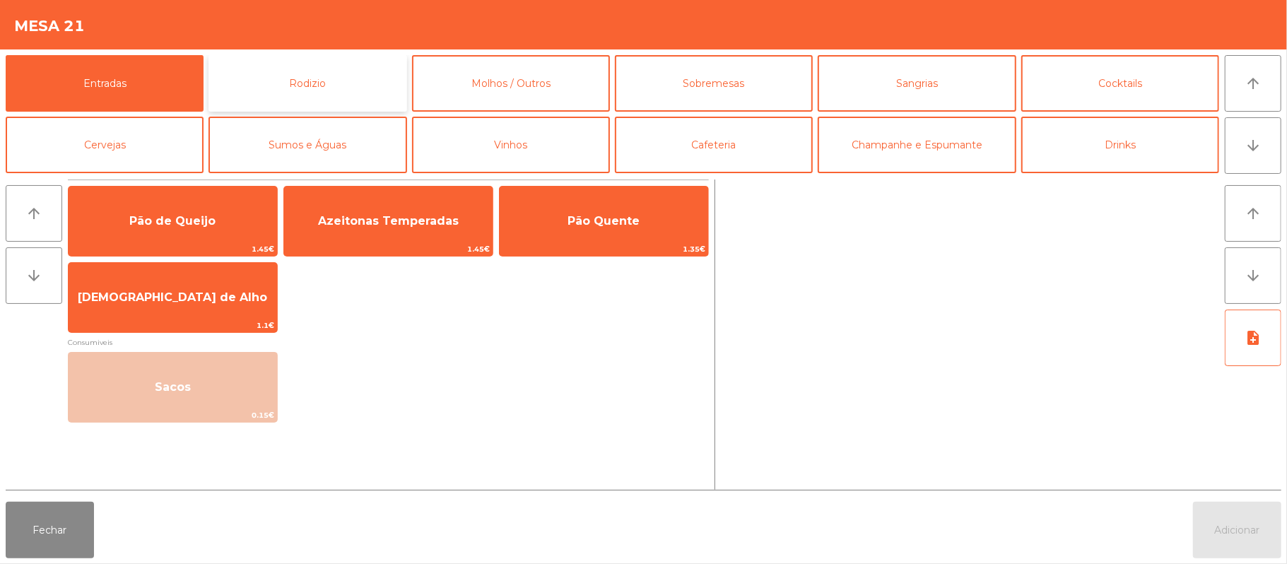
click at [293, 98] on button "Rodizio" at bounding box center [308, 83] width 198 height 57
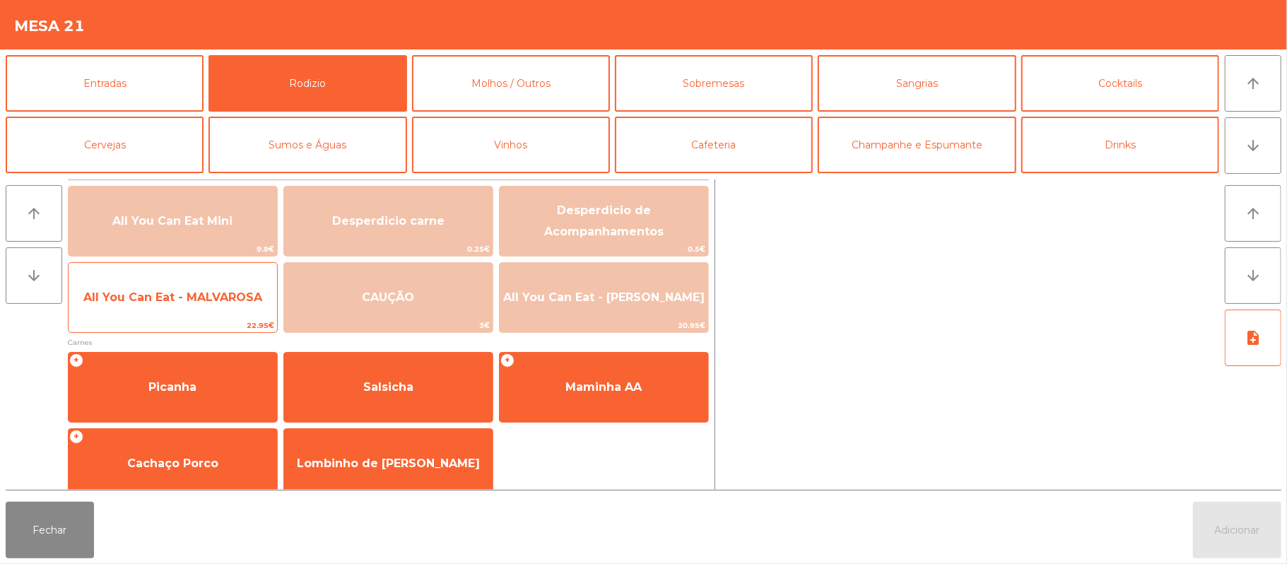
click at [120, 312] on span "All You Can Eat - MALVAROSA" at bounding box center [173, 297] width 209 height 38
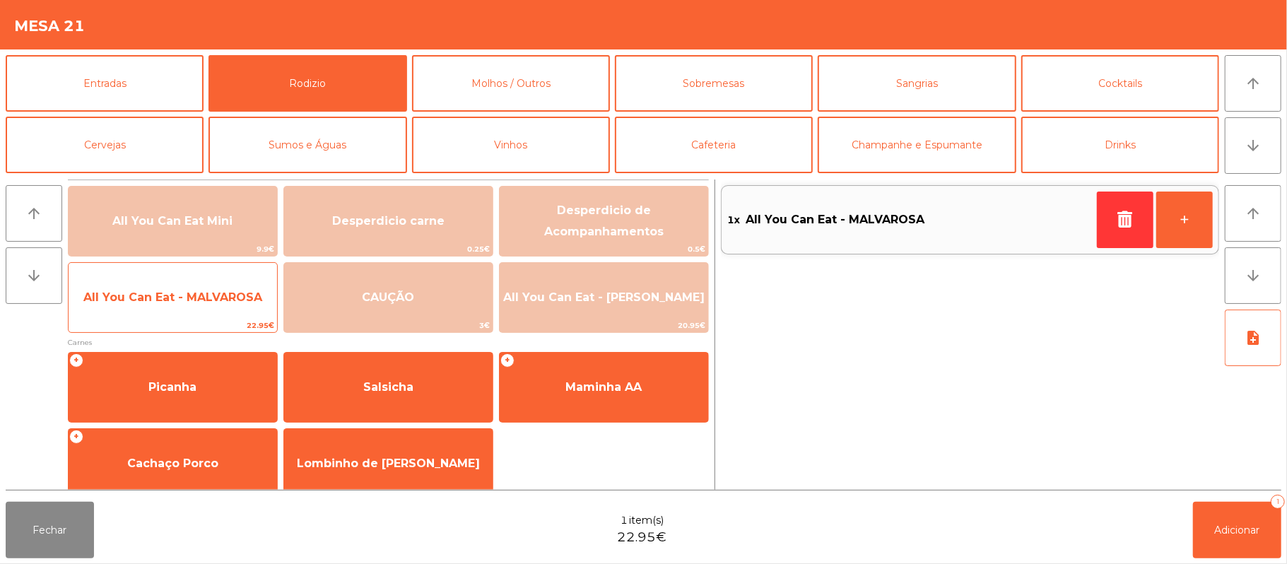
click at [137, 309] on span "All You Can Eat - MALVAROSA" at bounding box center [173, 297] width 209 height 38
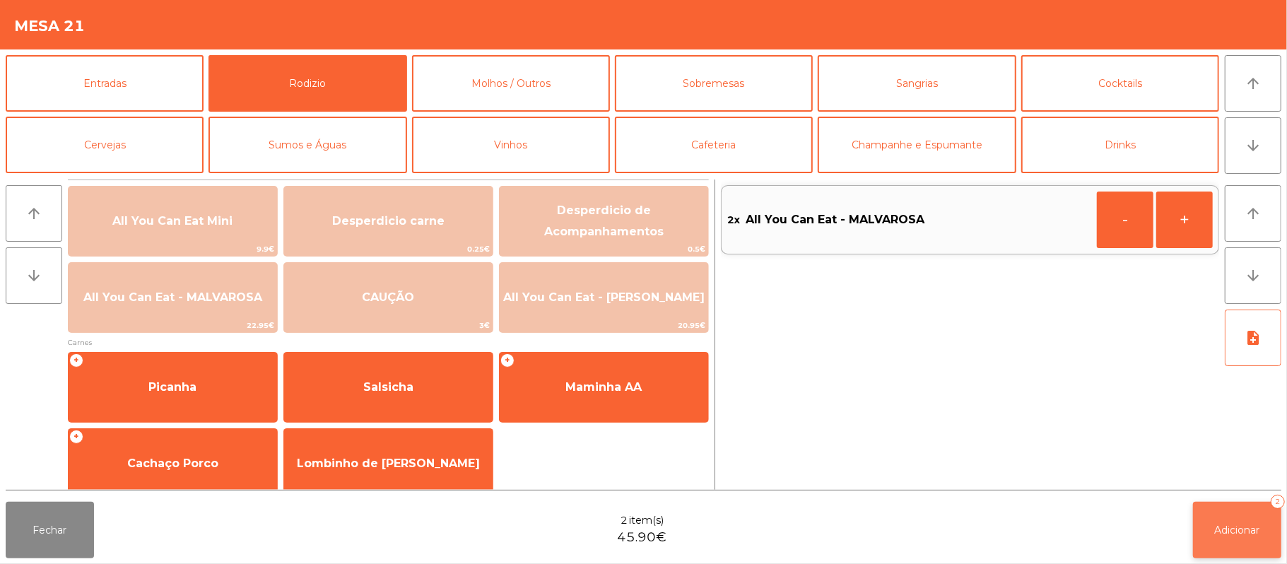
click at [1227, 527] on span "Adicionar" at bounding box center [1237, 530] width 45 height 13
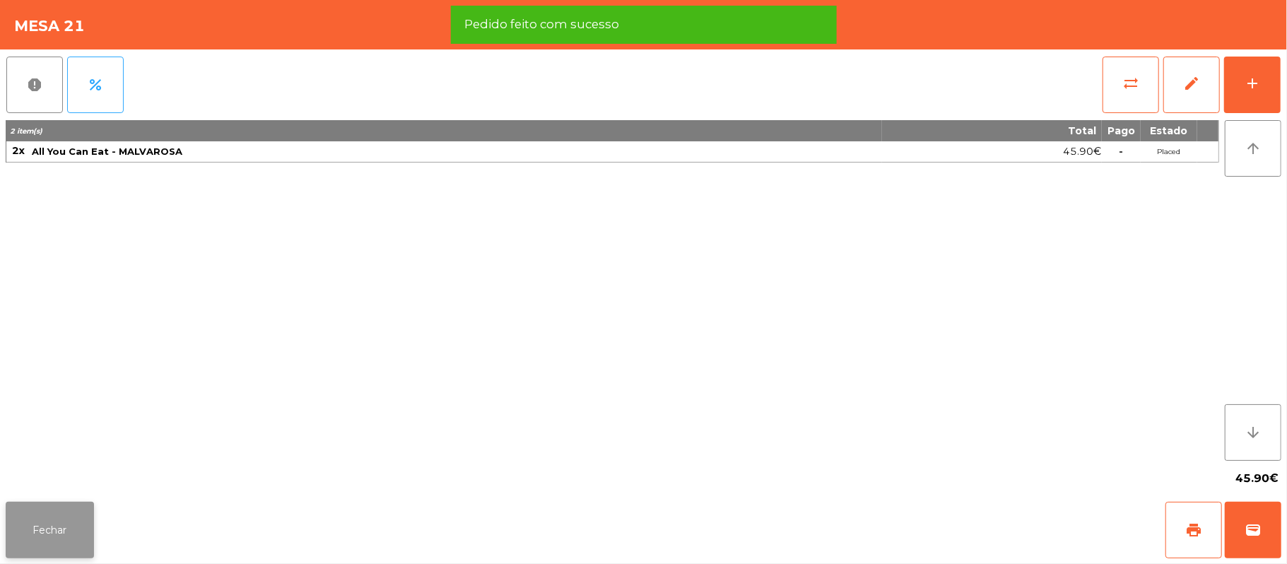
click at [85, 506] on button "Fechar" at bounding box center [50, 530] width 88 height 57
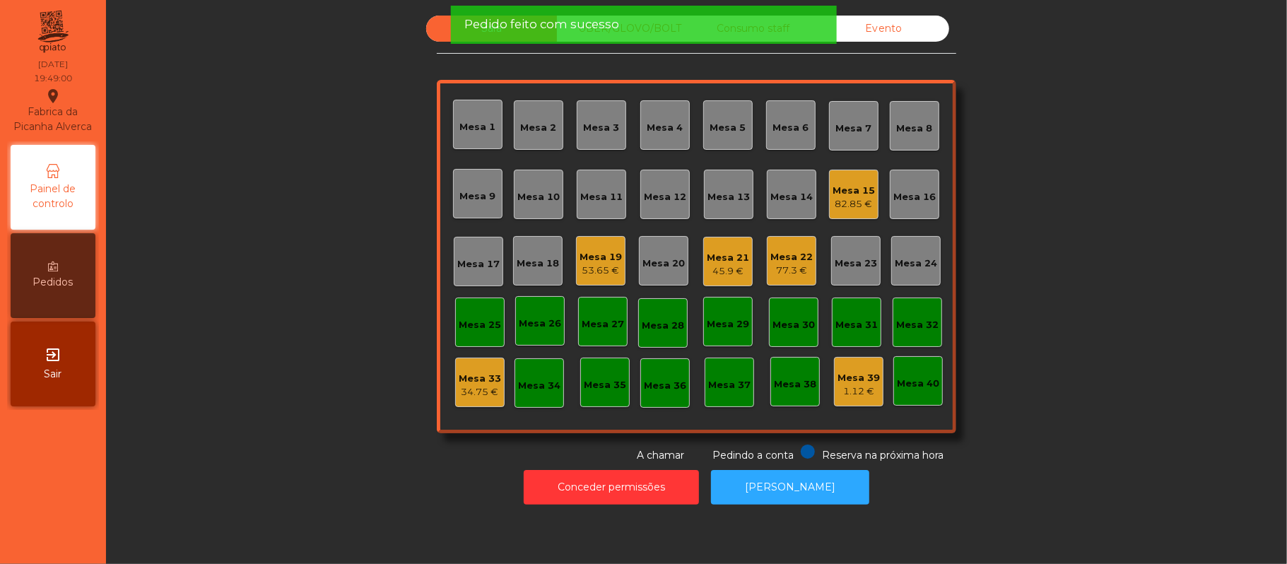
click at [267, 448] on div "Sala UBER/GLOVO/BOLT Consumo staff Evento Mesa 1 Mesa 2 Mesa 3 Mesa 4 Mesa 5 Me…" at bounding box center [696, 239] width 1143 height 447
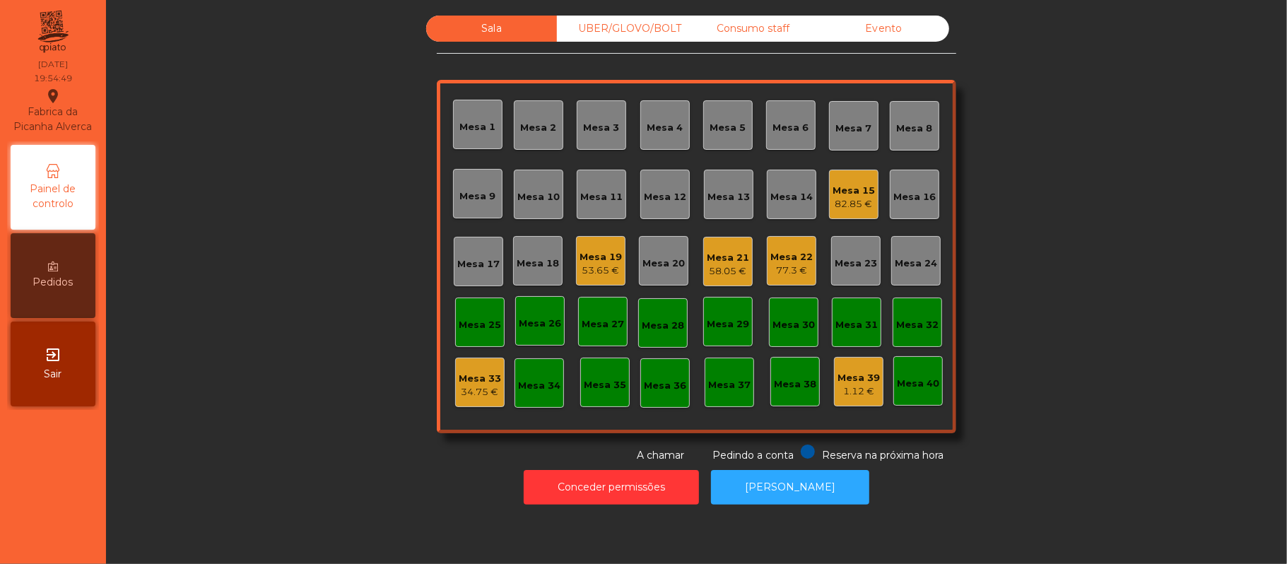
click at [614, 32] on div "UBER/GLOVO/BOLT" at bounding box center [622, 29] width 131 height 26
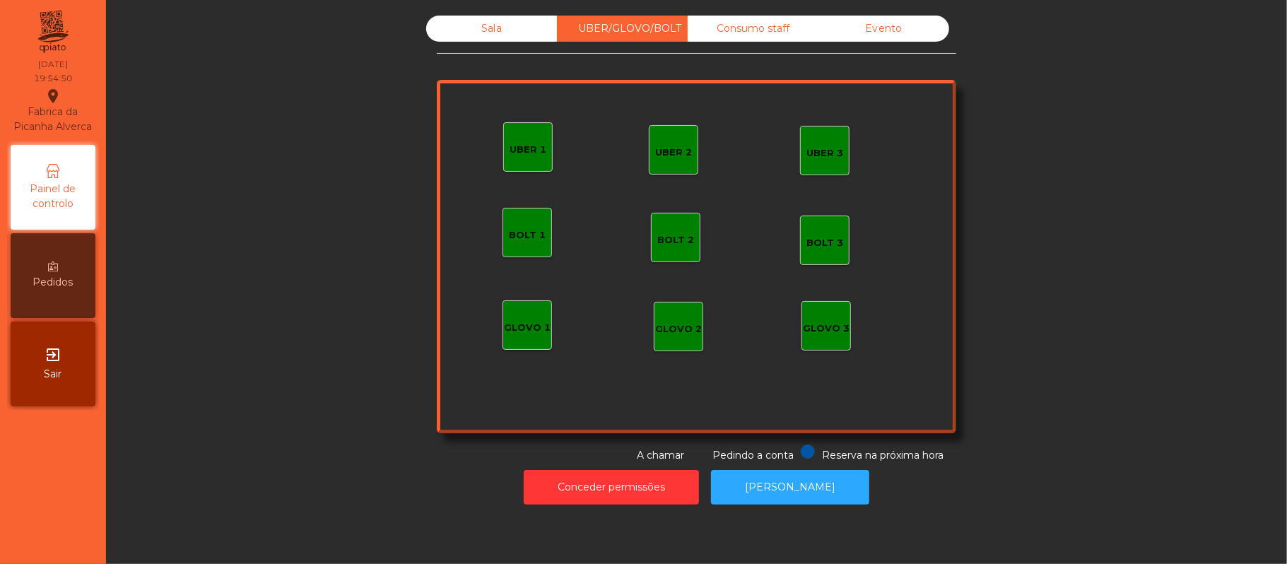
click at [515, 159] on div "UBER 1" at bounding box center [527, 146] width 49 height 49
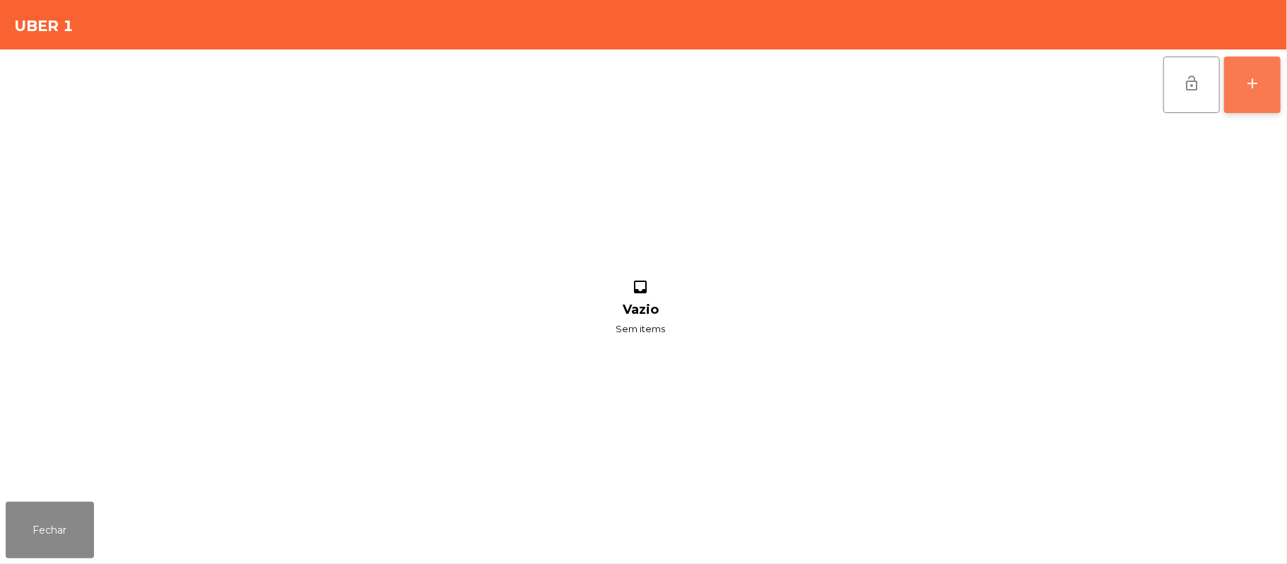
click at [1272, 82] on button "add" at bounding box center [1252, 85] width 57 height 57
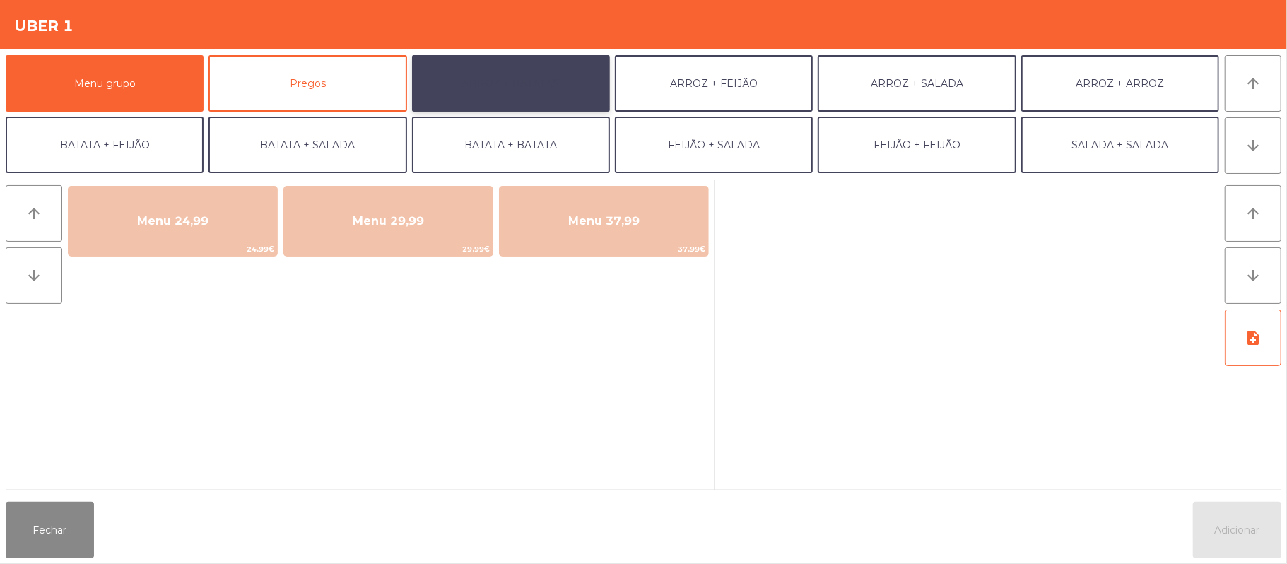
click at [524, 88] on button "ARROZ + BATATAS" at bounding box center [511, 83] width 198 height 57
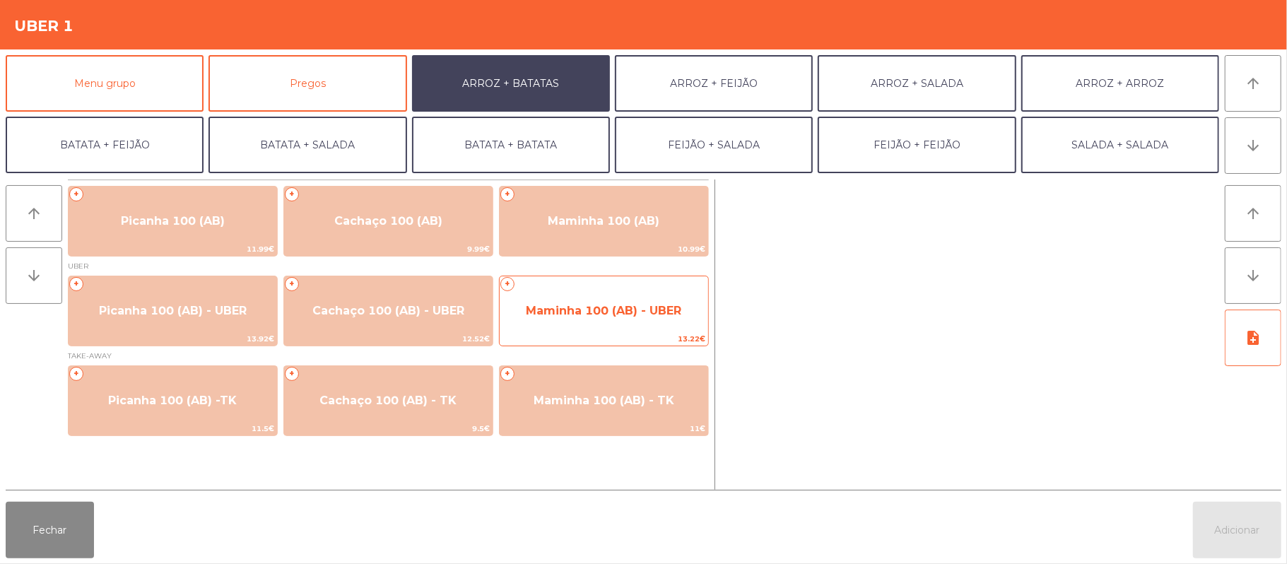
click at [580, 317] on span "Maminha 100 (AB) - UBER" at bounding box center [603, 310] width 155 height 13
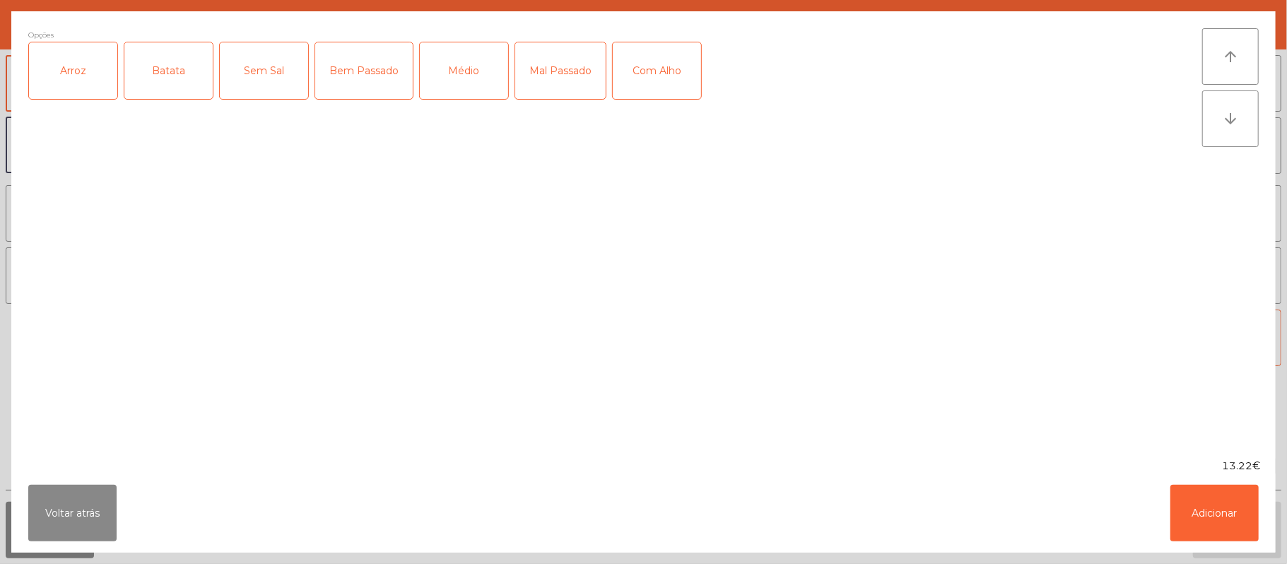
click at [88, 65] on div "Arroz" at bounding box center [73, 70] width 88 height 57
click at [170, 83] on div "Batata" at bounding box center [168, 70] width 88 height 57
click at [479, 85] on div "Médio" at bounding box center [464, 70] width 88 height 57
click at [651, 83] on div "Com Alho" at bounding box center [657, 70] width 88 height 57
click at [1237, 516] on button "Adicionar" at bounding box center [1214, 513] width 88 height 57
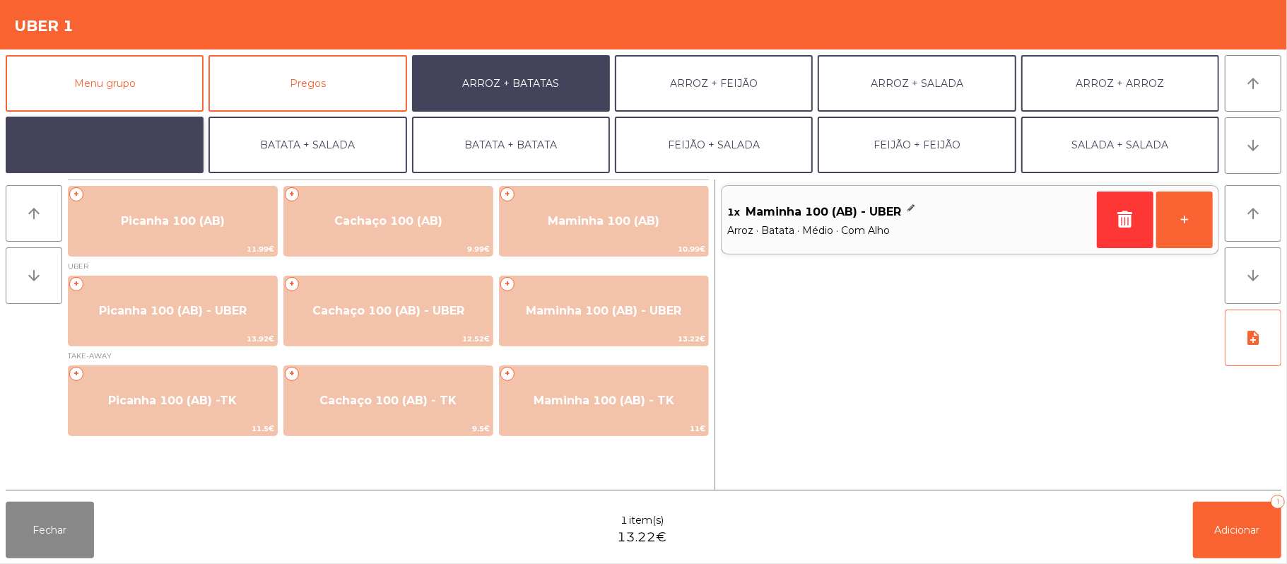
click at [134, 139] on button "BATATA + FEIJÃO" at bounding box center [105, 145] width 198 height 57
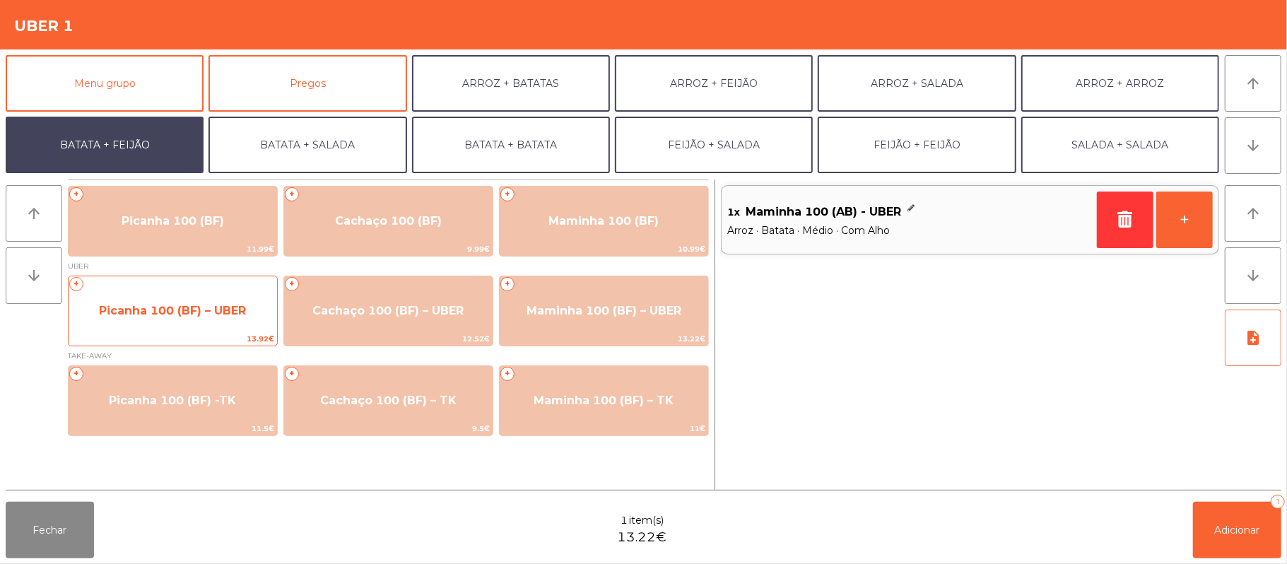
click at [196, 323] on span "Picanha 100 (BF) – UBER" at bounding box center [173, 311] width 209 height 38
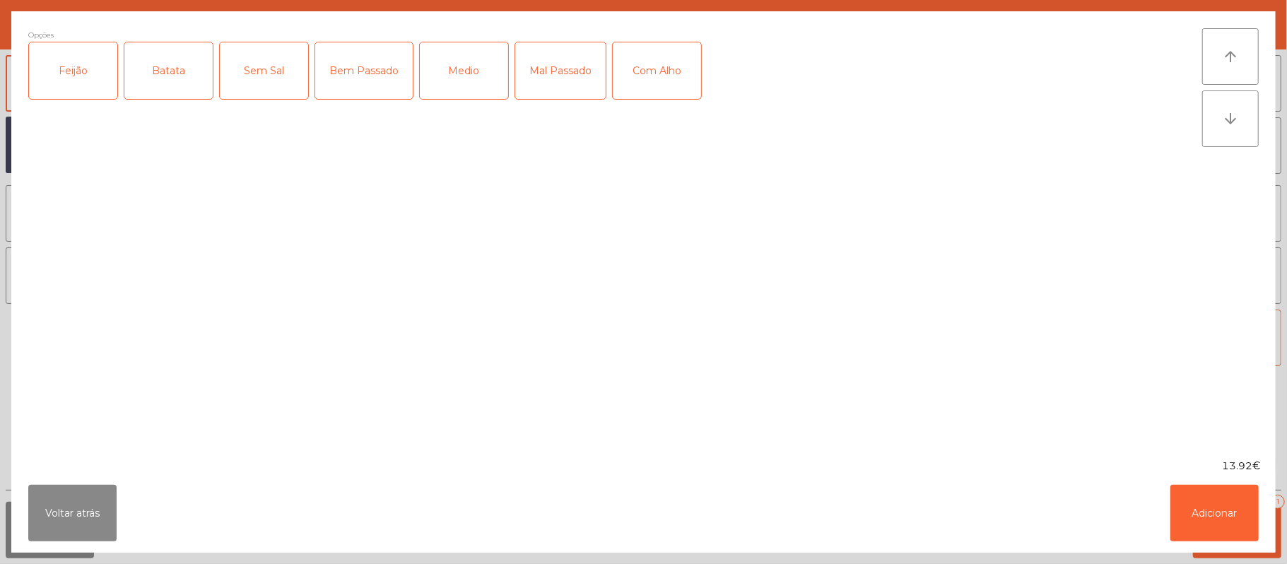
click at [75, 69] on div "Feijão" at bounding box center [73, 70] width 88 height 57
click at [171, 66] on div "Batata" at bounding box center [168, 70] width 88 height 57
click at [483, 98] on div "Medio" at bounding box center [464, 70] width 88 height 57
click at [1224, 515] on button "Adicionar" at bounding box center [1214, 513] width 88 height 57
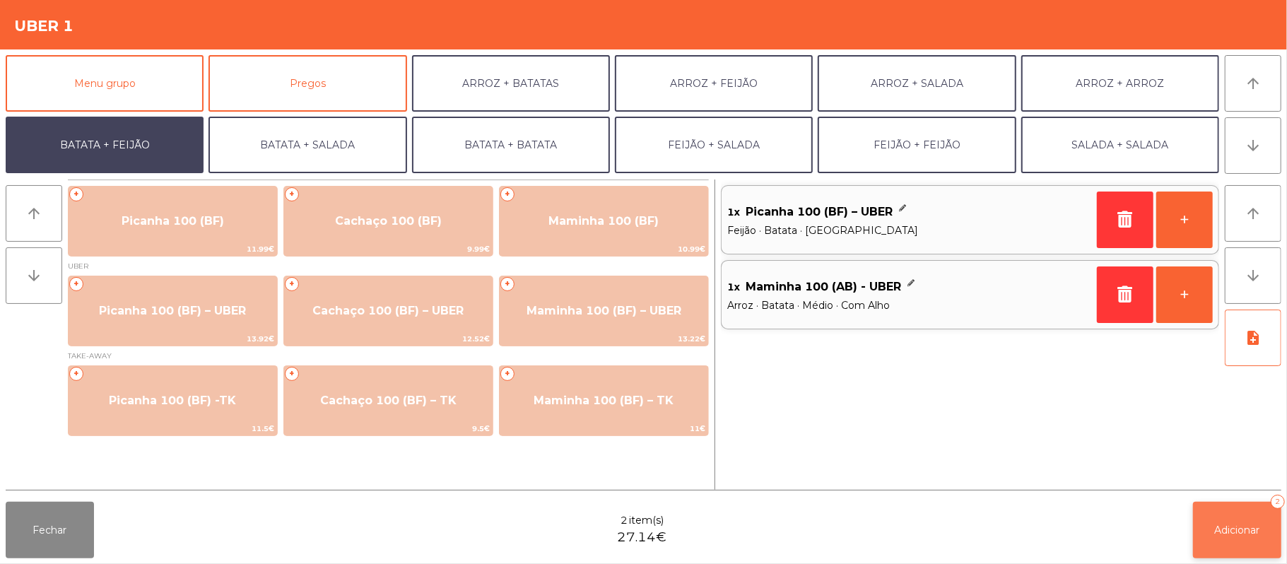
click at [1234, 532] on span "Adicionar" at bounding box center [1237, 530] width 45 height 13
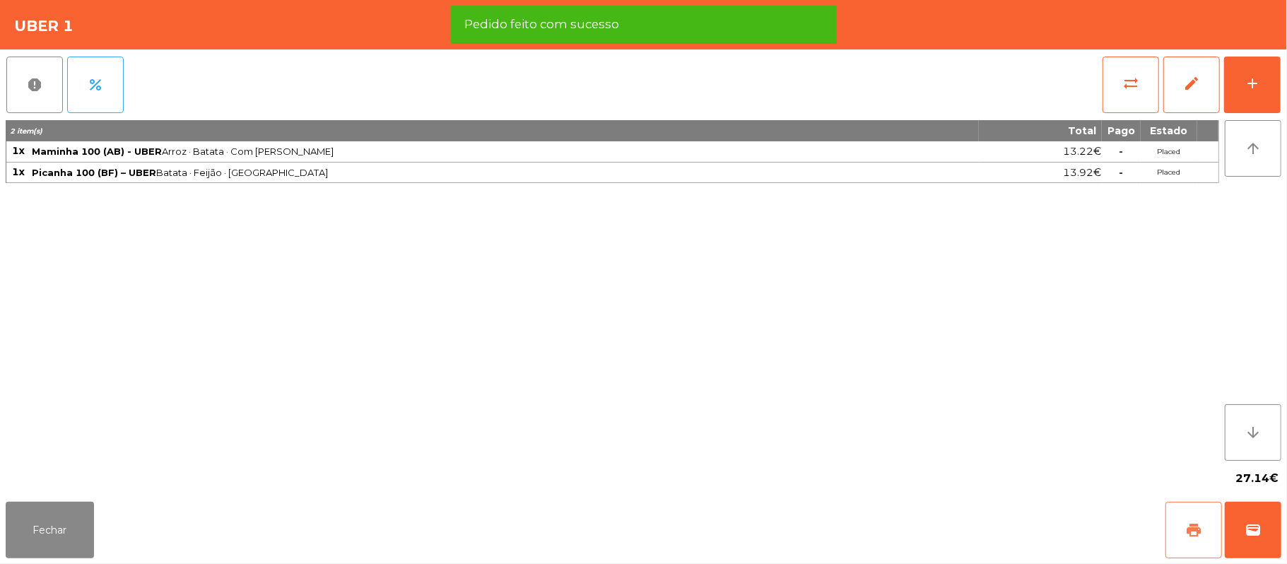
click at [1182, 536] on button "print" at bounding box center [1194, 530] width 57 height 57
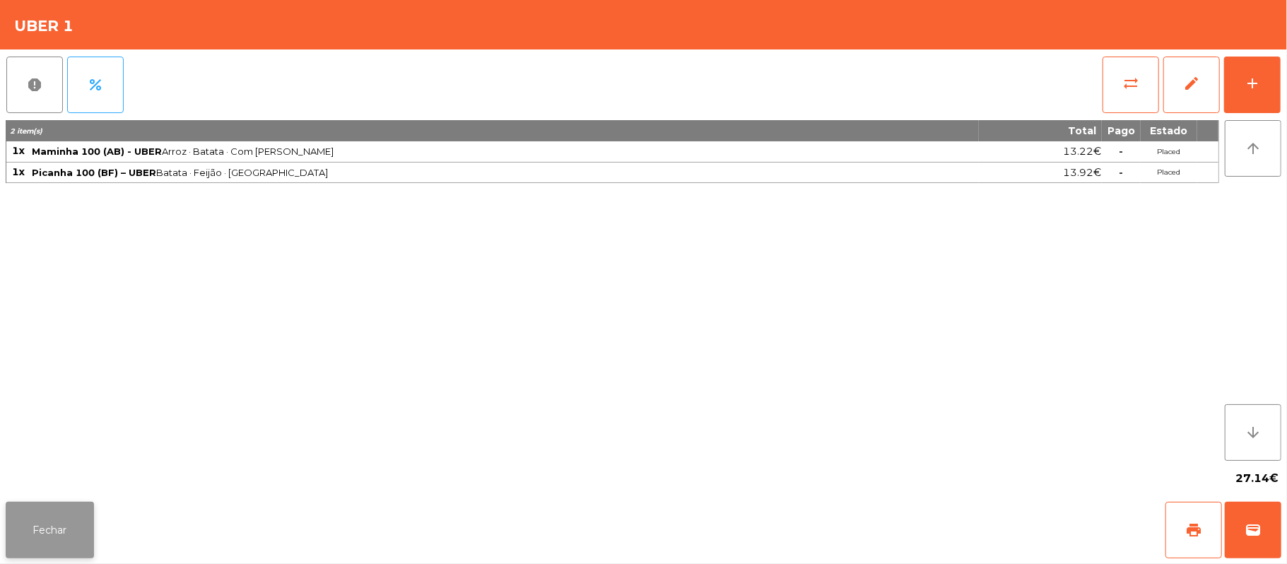
click at [71, 546] on button "Fechar" at bounding box center [50, 530] width 88 height 57
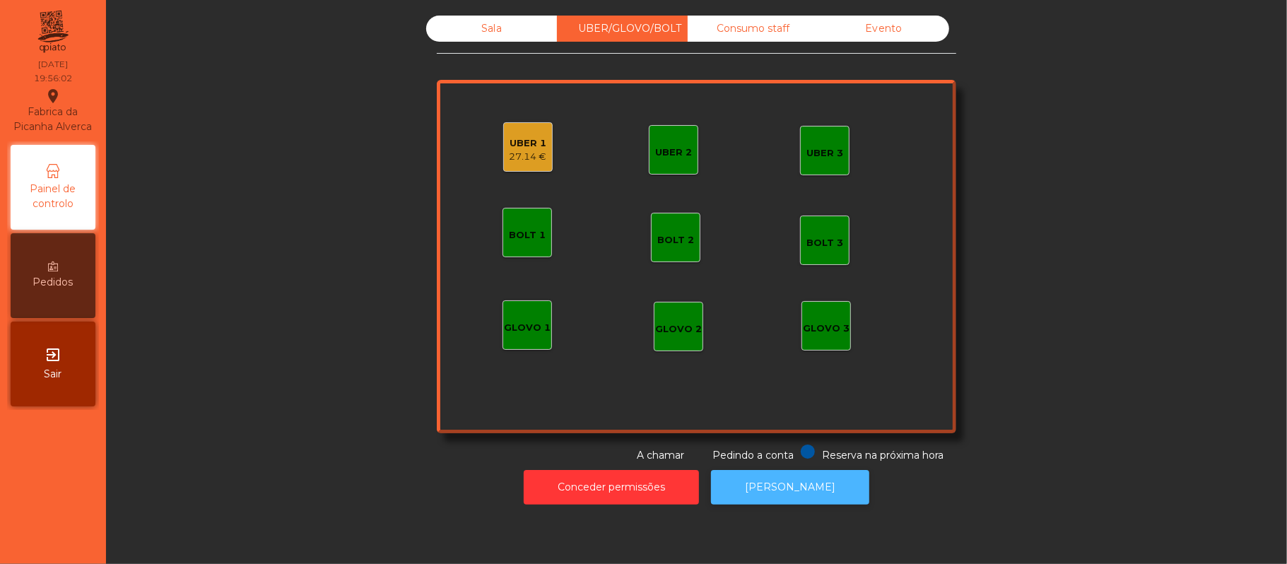
click at [806, 493] on button "[PERSON_NAME]" at bounding box center [790, 487] width 158 height 35
click at [510, 155] on div "27.14 €" at bounding box center [528, 157] width 37 height 14
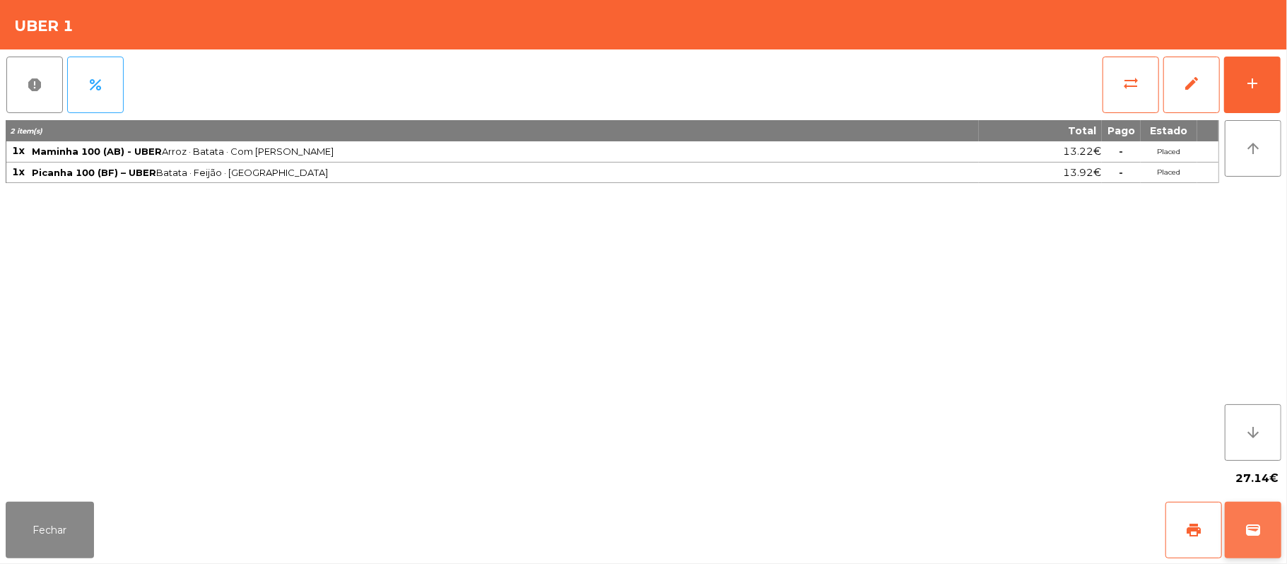
click at [1248, 532] on span "wallet" at bounding box center [1253, 530] width 17 height 17
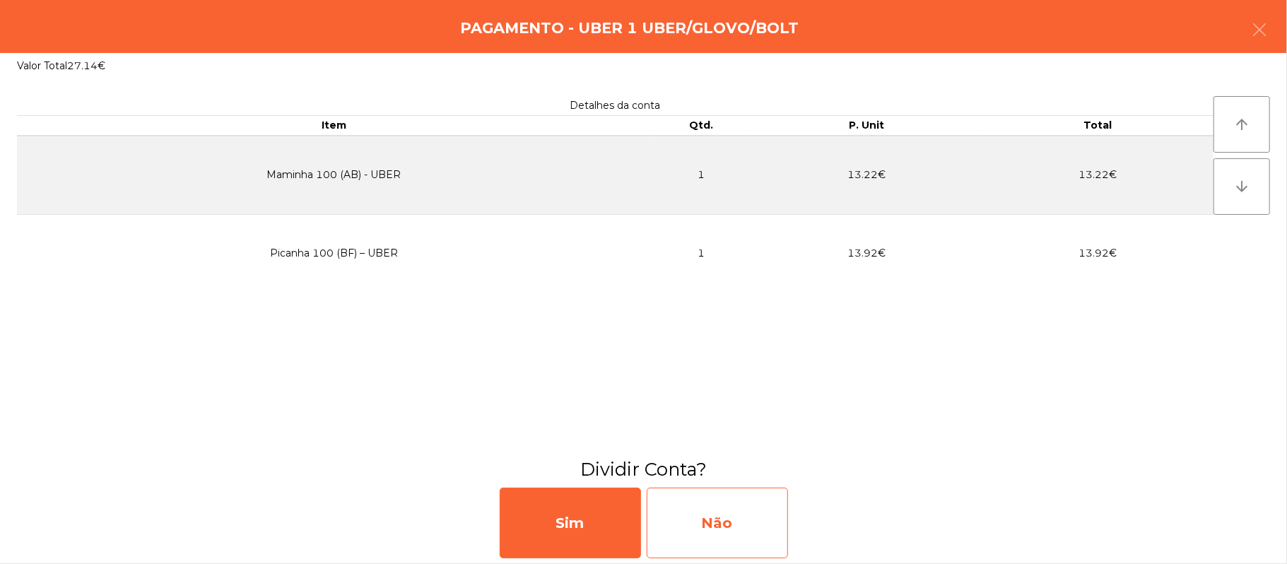
click at [738, 524] on div "Não" at bounding box center [717, 523] width 141 height 71
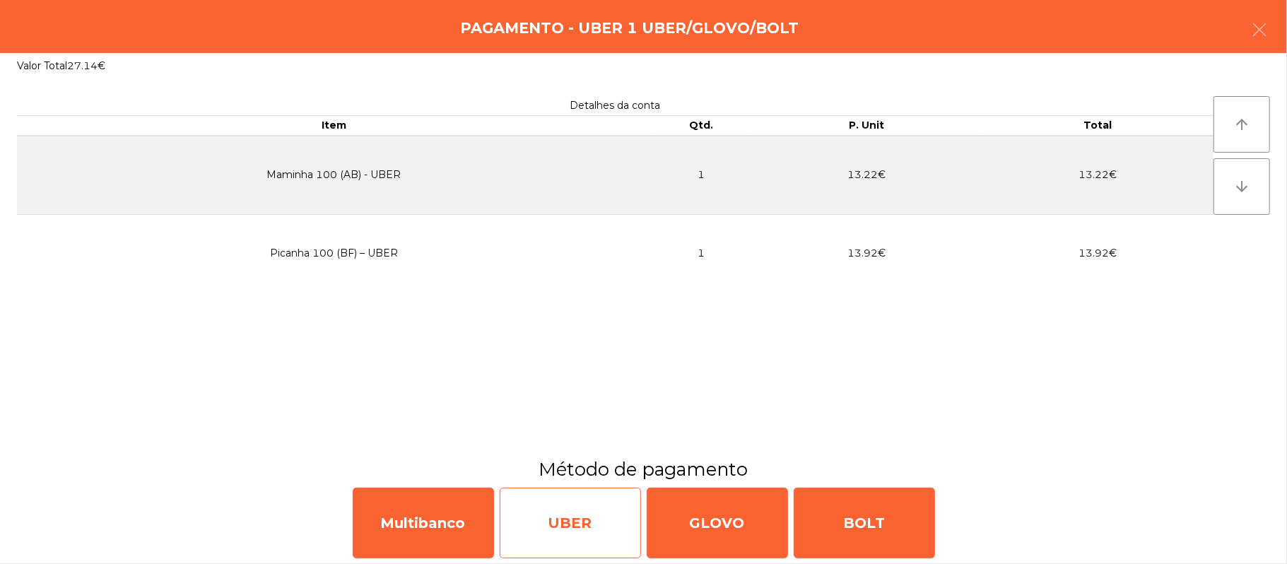
click at [567, 512] on div "UBER" at bounding box center [570, 523] width 141 height 71
select select "**"
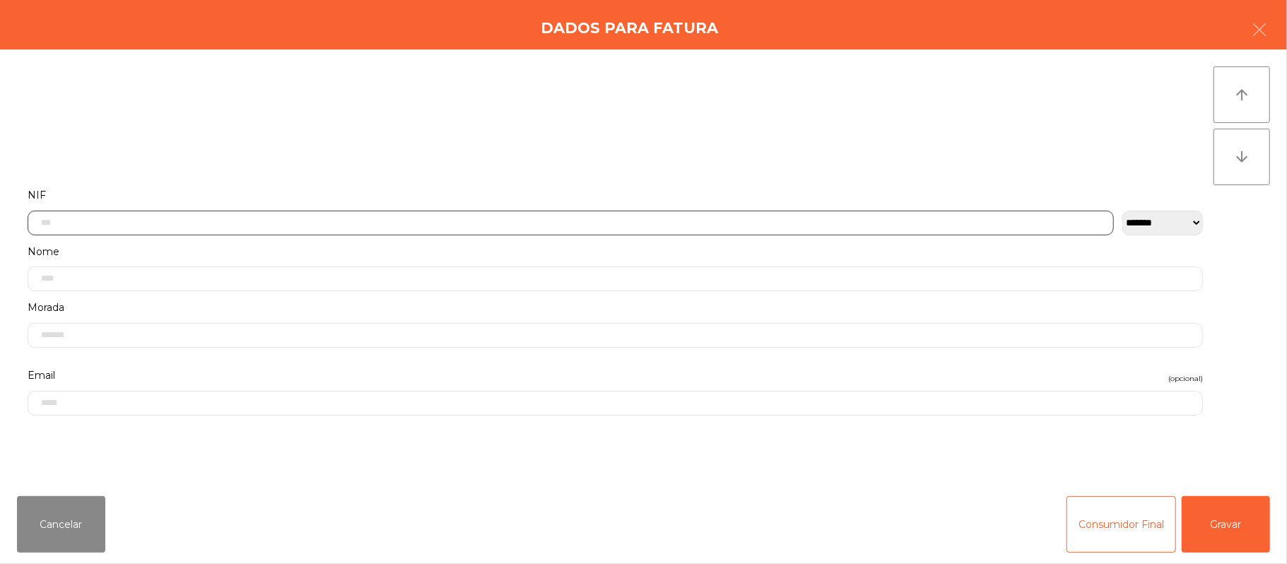
click at [425, 225] on input "text" at bounding box center [571, 223] width 1086 height 25
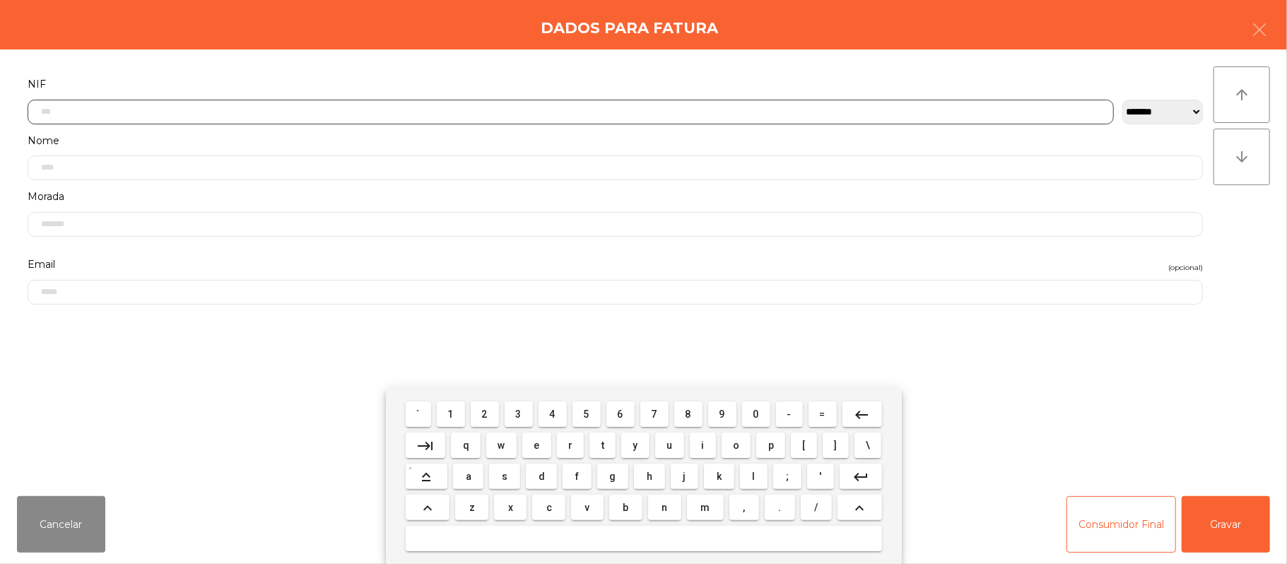
scroll to position [119, 0]
type input "*********"
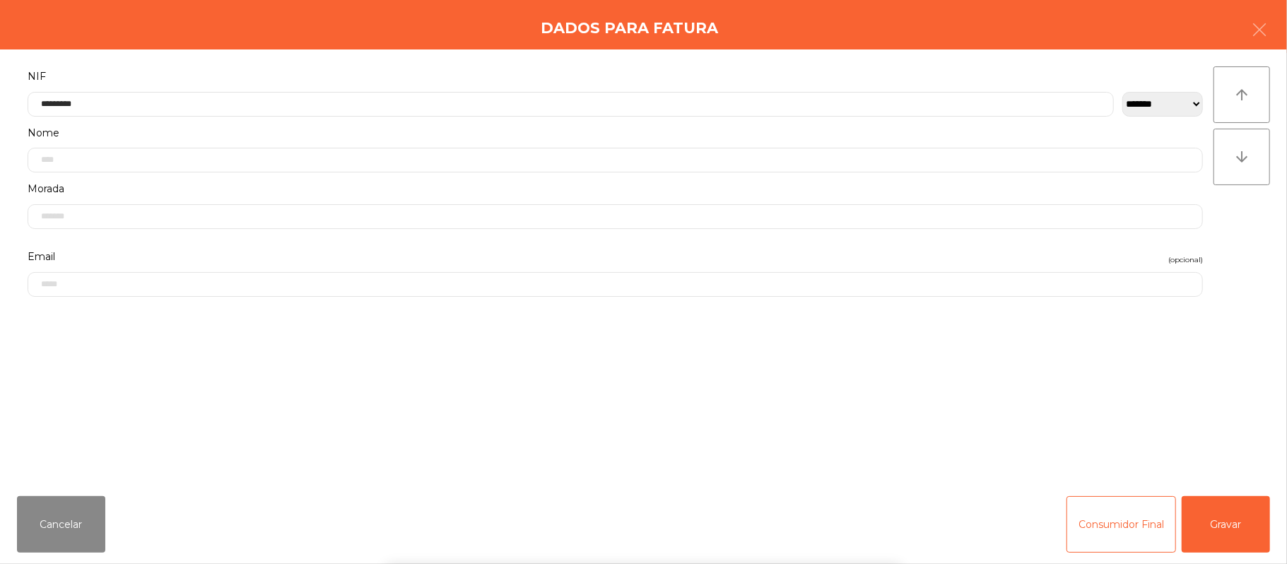
click at [1234, 529] on div "` 1 2 3 4 5 6 7 8 9 0 - = keyboard_backspace keyboard_tab q w e r t y u i o p […" at bounding box center [643, 476] width 1287 height 175
click at [1230, 521] on button "Gravar" at bounding box center [1226, 524] width 88 height 57
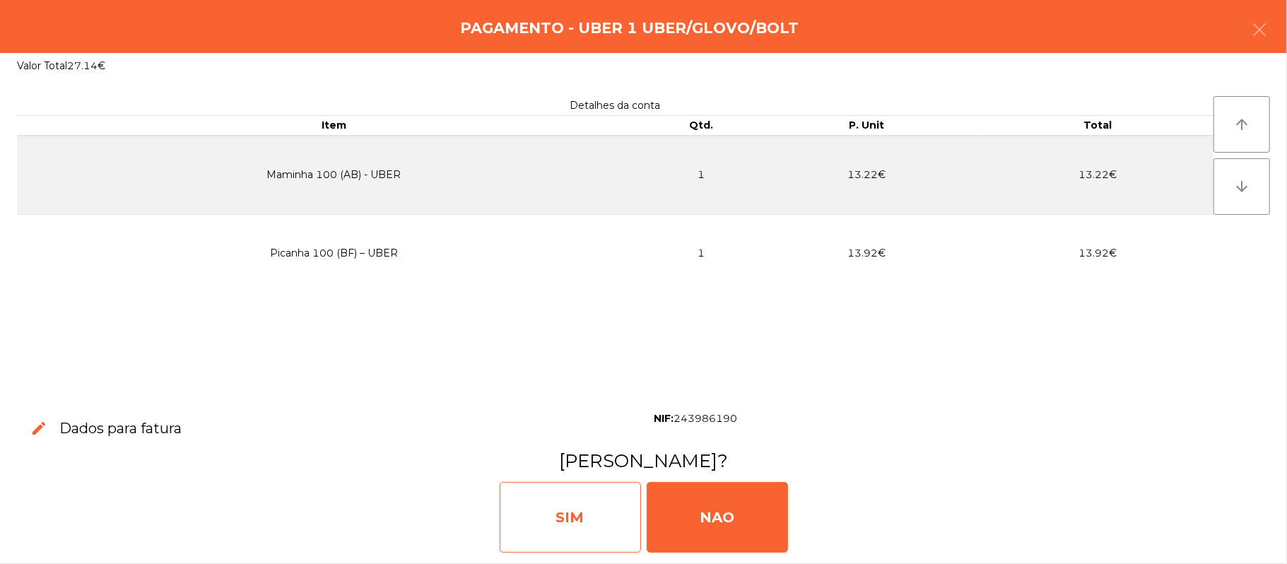
click at [554, 523] on div "SIM" at bounding box center [570, 517] width 141 height 71
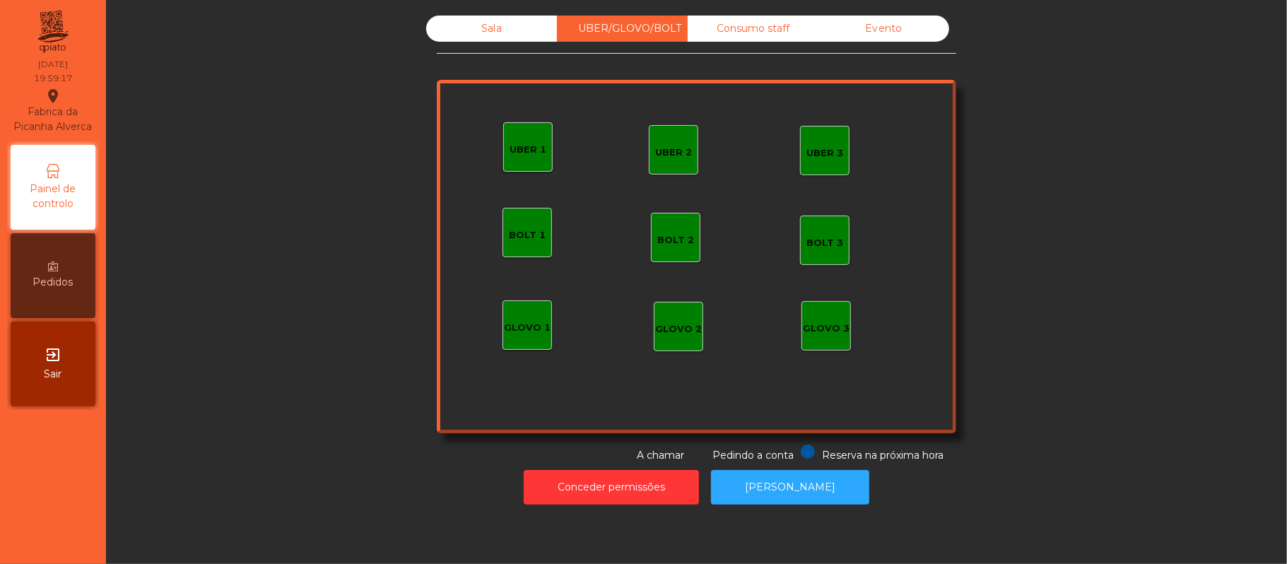
click at [506, 37] on div "Sala" at bounding box center [491, 29] width 131 height 26
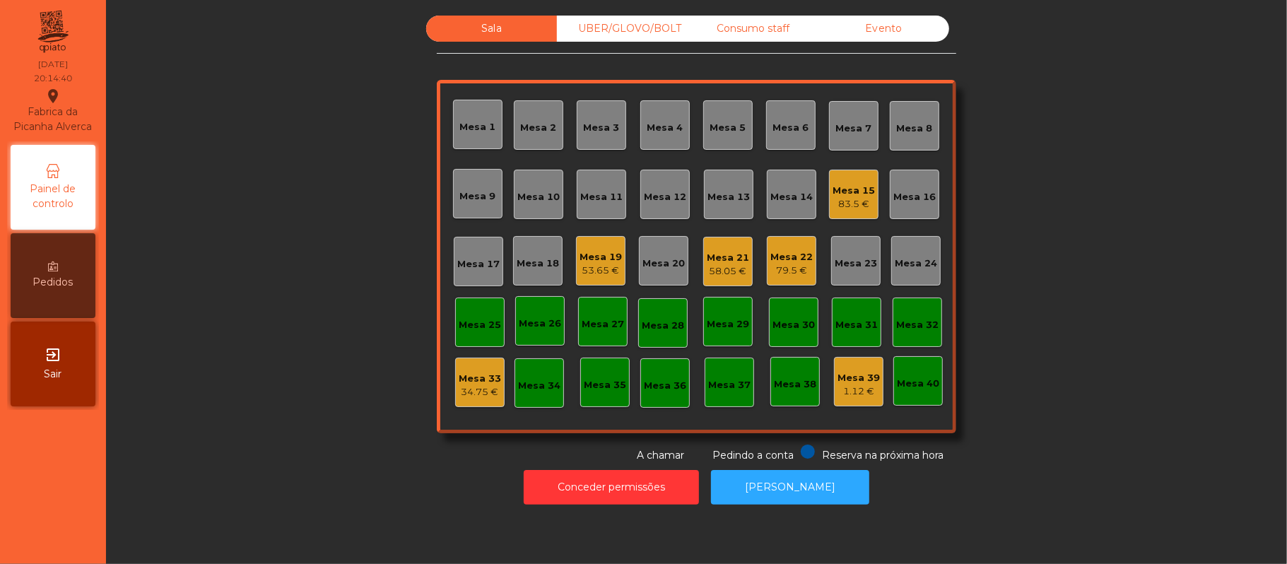
click at [720, 190] on div "Mesa 13" at bounding box center [729, 197] width 42 height 14
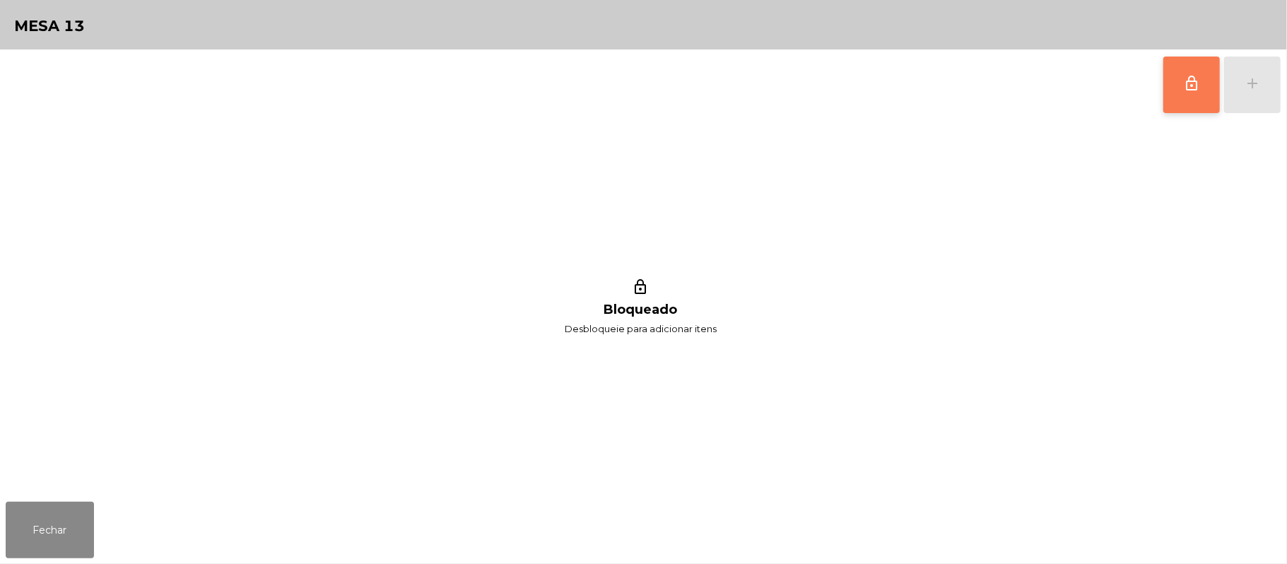
click at [1180, 88] on button "lock_outline" at bounding box center [1191, 85] width 57 height 57
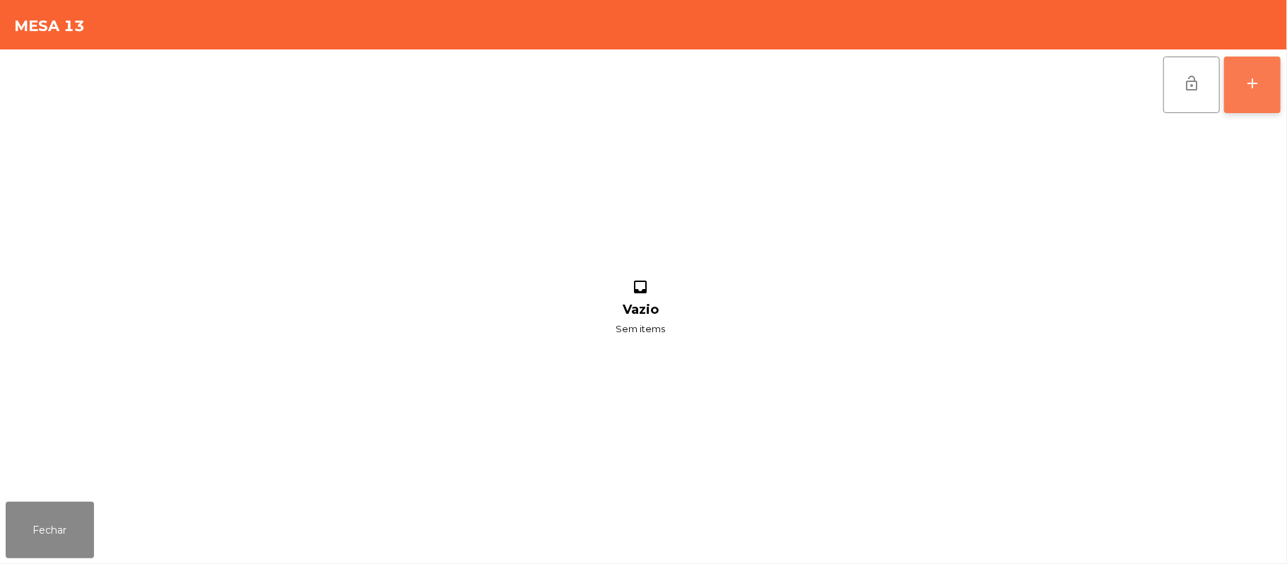
click at [1242, 93] on button "add" at bounding box center [1252, 85] width 57 height 57
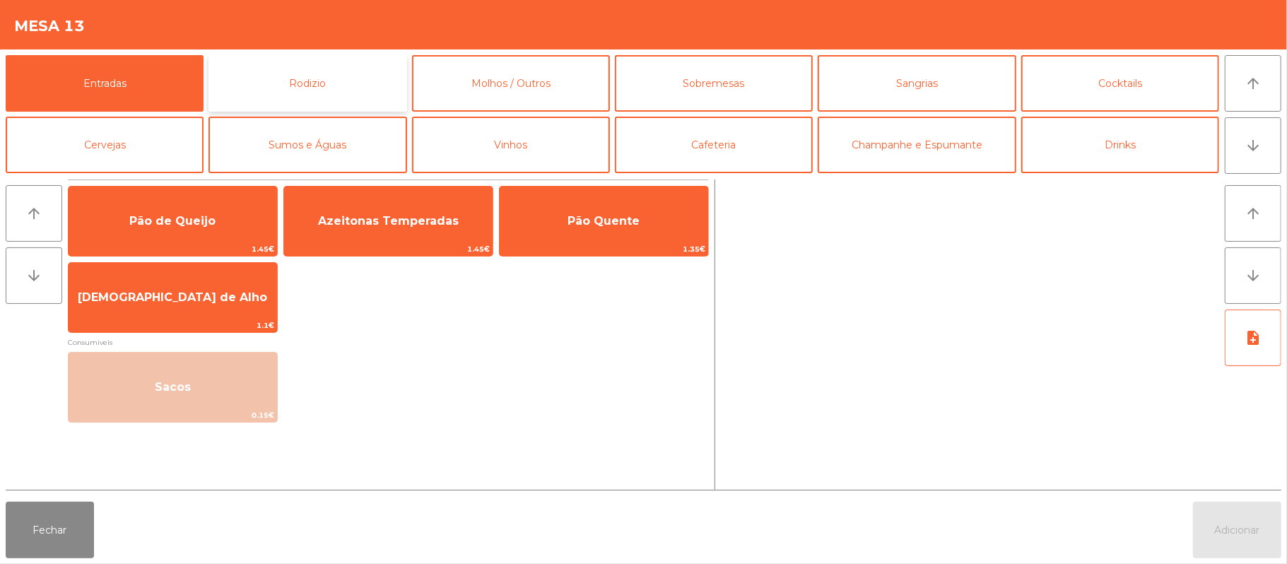
click at [329, 89] on button "Rodizio" at bounding box center [308, 83] width 198 height 57
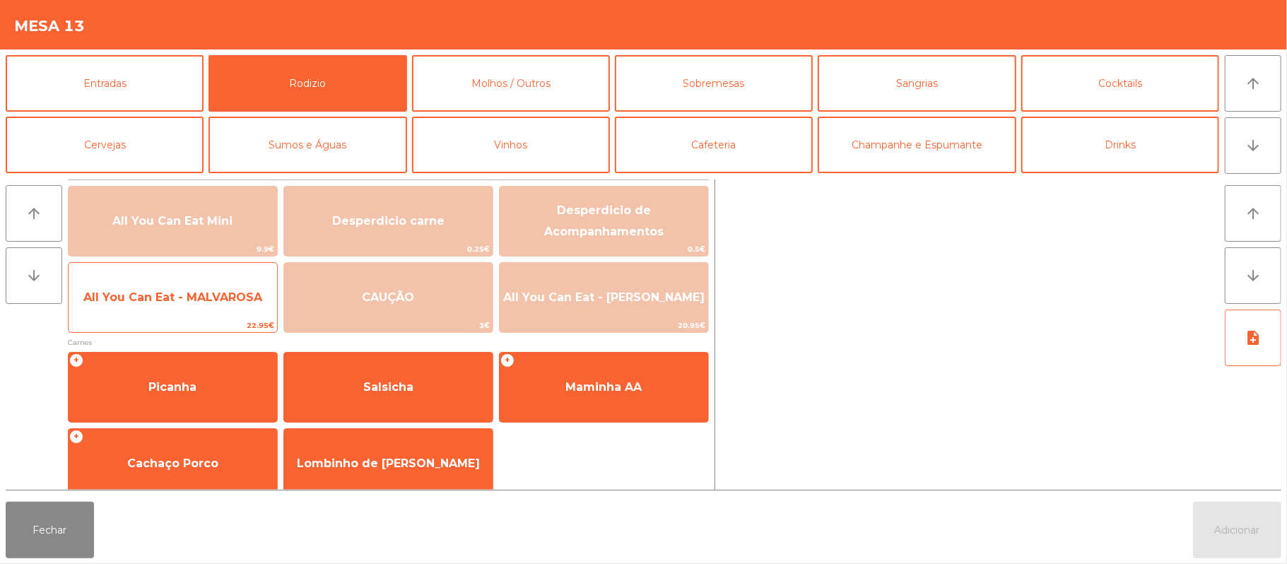
click at [147, 311] on span "All You Can Eat - MALVAROSA" at bounding box center [173, 297] width 209 height 38
click at [156, 312] on span "All You Can Eat - MALVAROSA" at bounding box center [173, 297] width 209 height 38
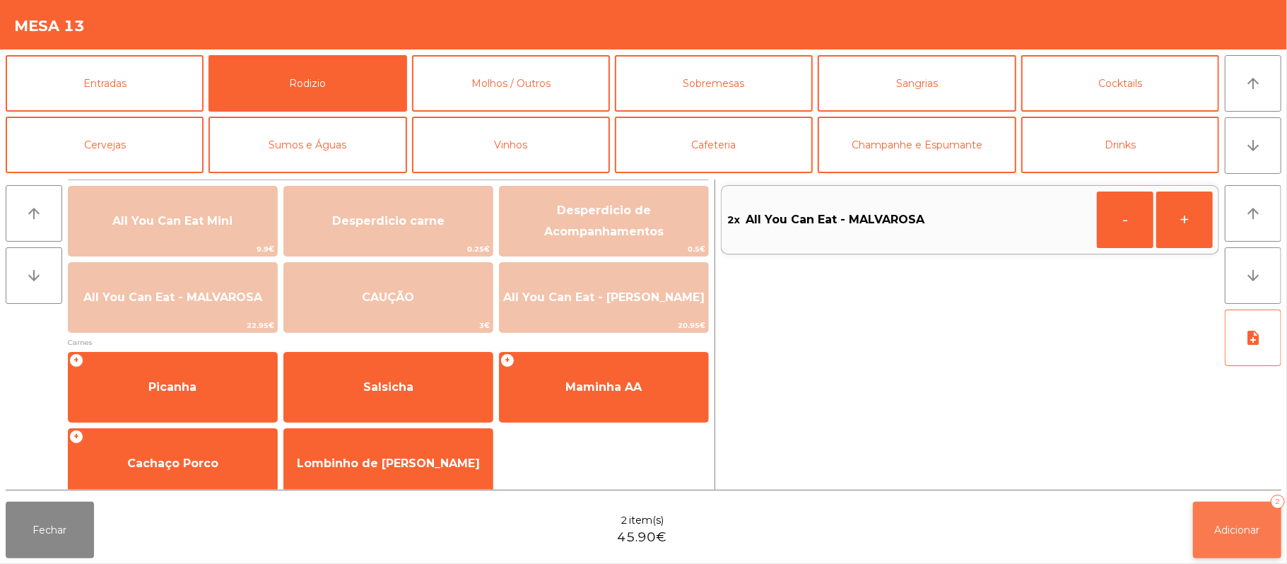
click at [1237, 521] on button "Adicionar 2" at bounding box center [1237, 530] width 88 height 57
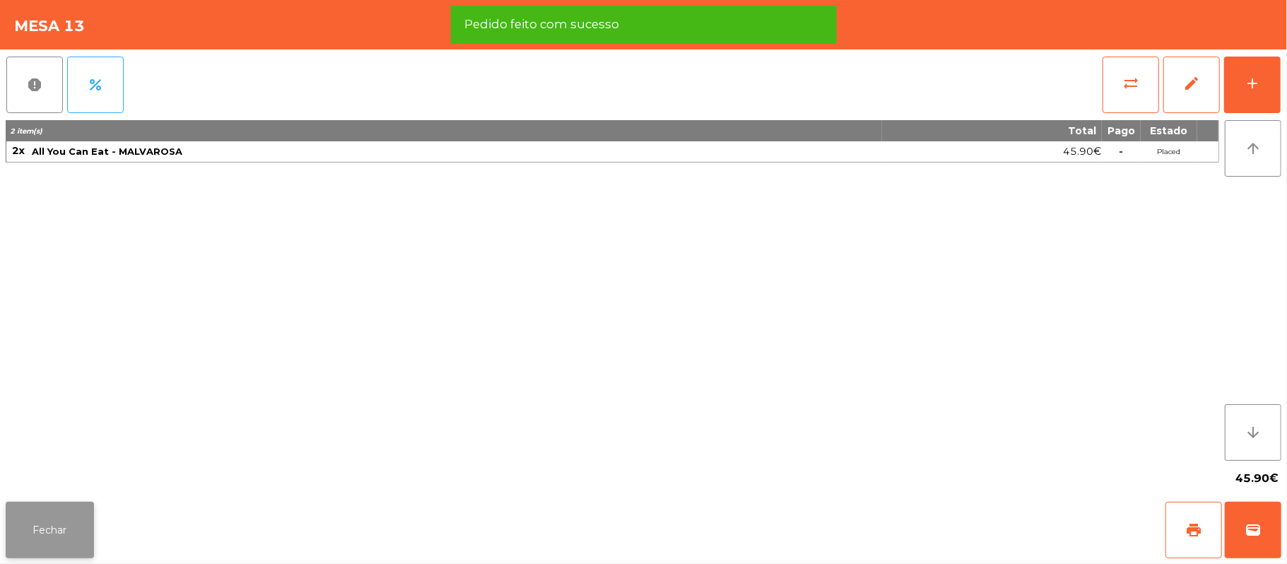
click at [44, 547] on button "Fechar" at bounding box center [50, 530] width 88 height 57
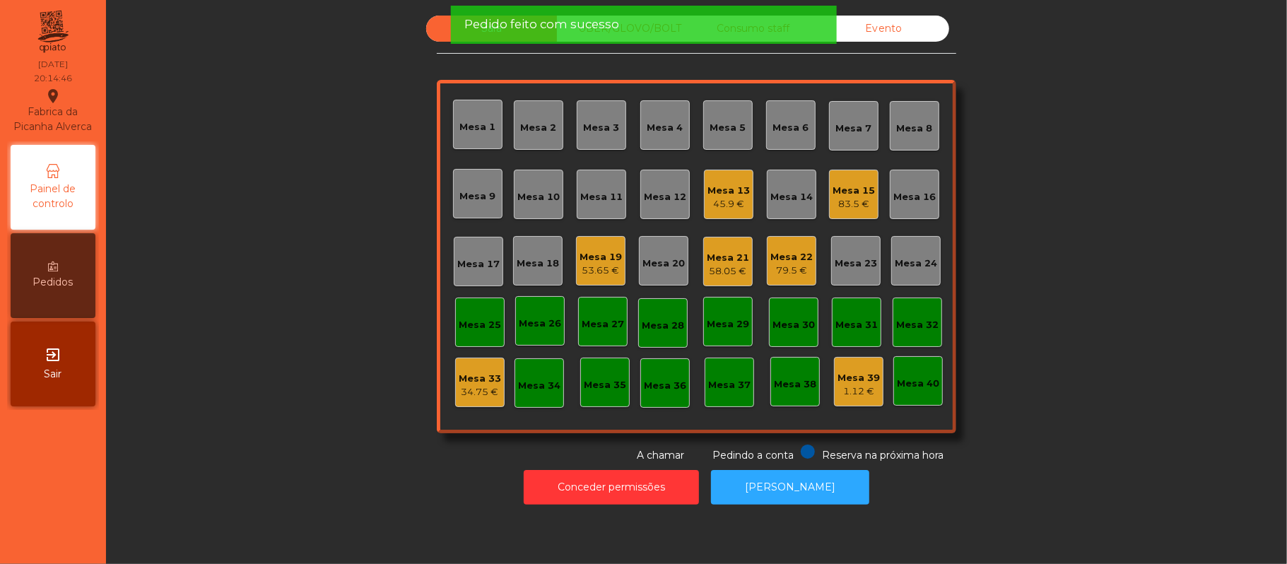
click at [727, 199] on div "45.9 €" at bounding box center [729, 204] width 42 height 14
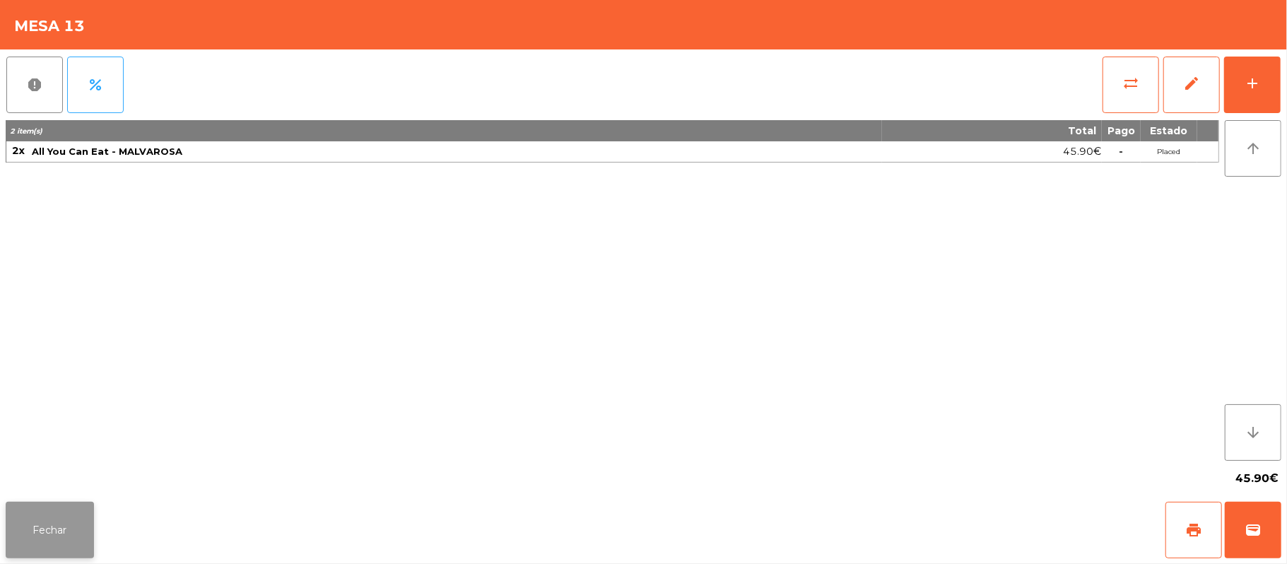
click at [54, 522] on button "Fechar" at bounding box center [50, 530] width 88 height 57
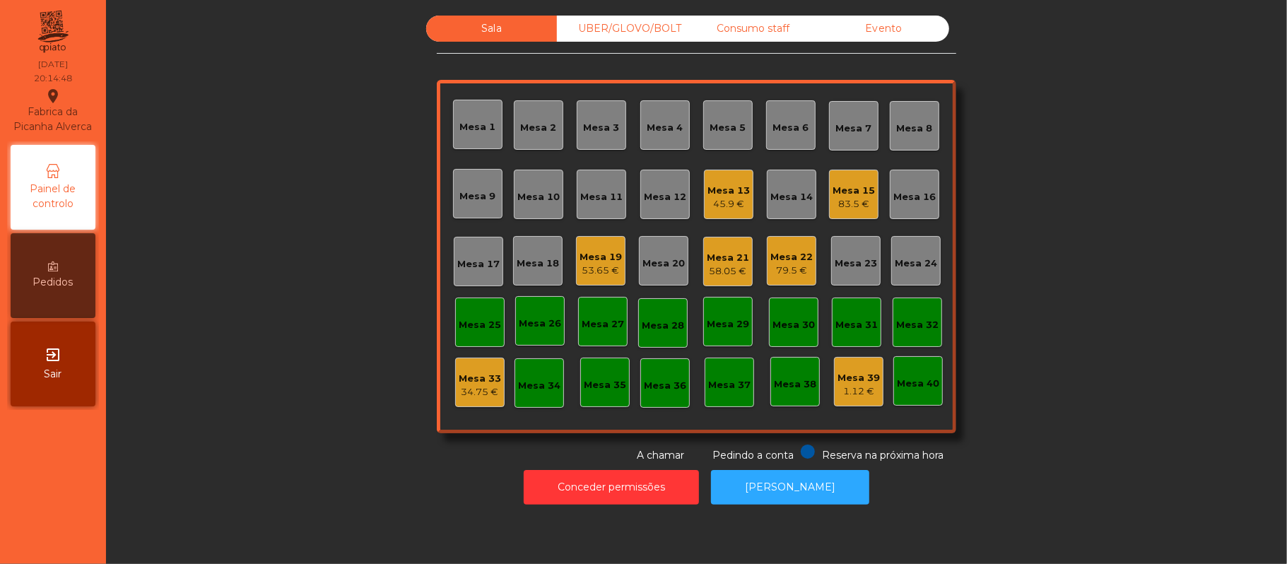
click at [1111, 387] on div "Sala UBER/GLOVO/BOLT Consumo staff Evento Mesa 1 Mesa 2 Mesa 3 Mesa 4 Mesa 5 Me…" at bounding box center [696, 239] width 1143 height 447
click at [674, 257] on div "Mesa 20" at bounding box center [663, 264] width 42 height 14
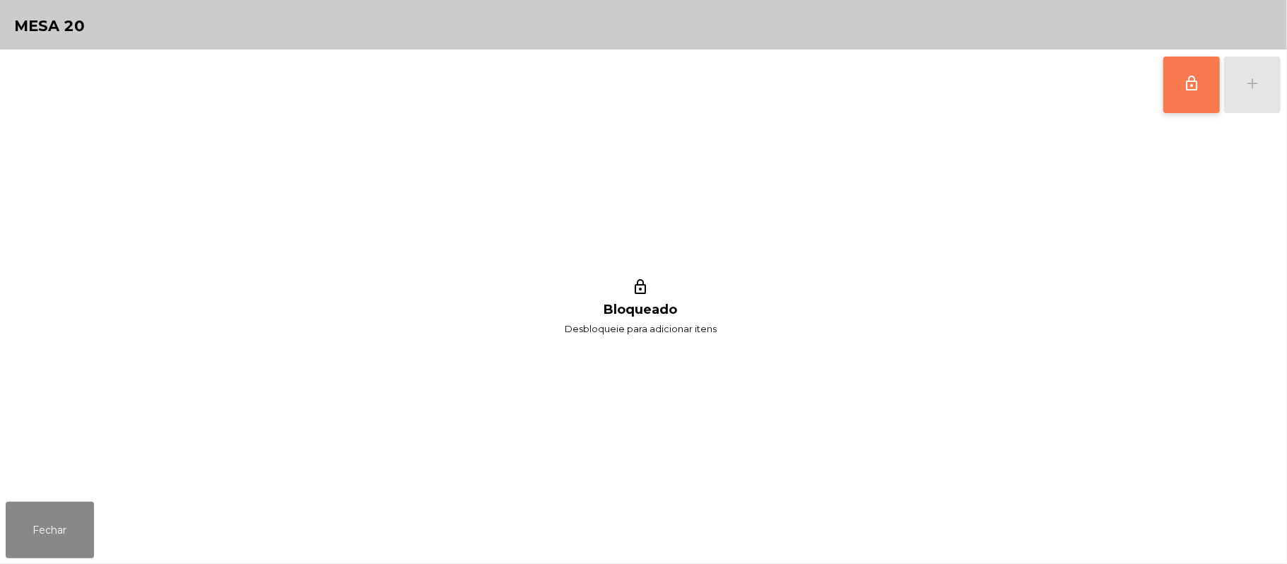
click at [1182, 95] on button "lock_outline" at bounding box center [1191, 85] width 57 height 57
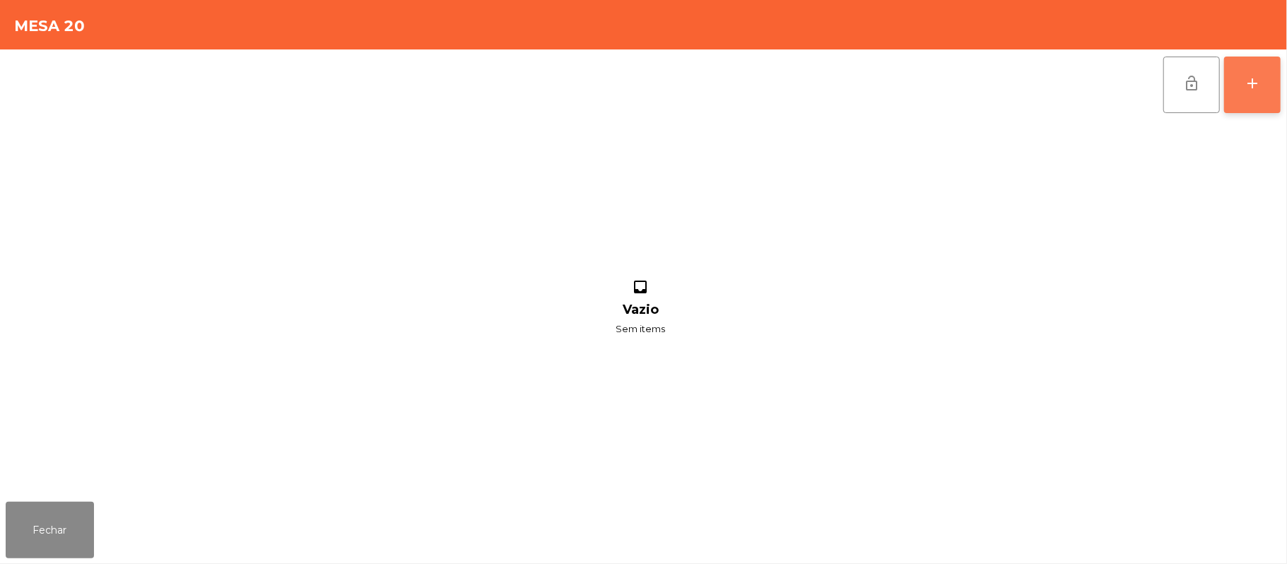
click at [1242, 96] on button "add" at bounding box center [1252, 85] width 57 height 57
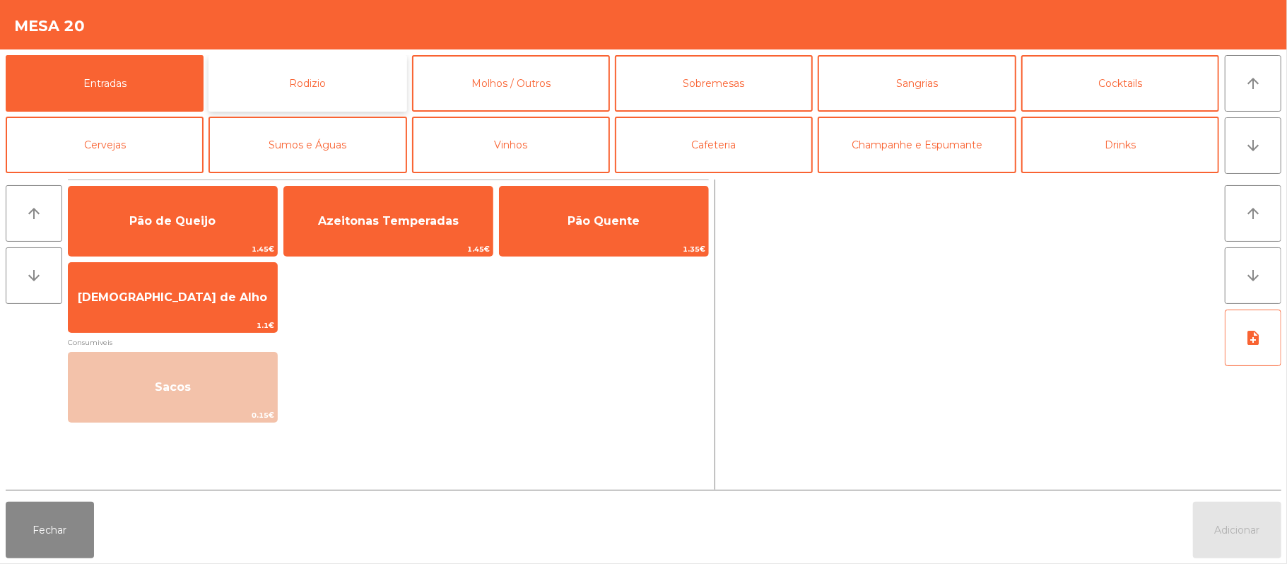
click at [298, 91] on button "Rodizio" at bounding box center [308, 83] width 198 height 57
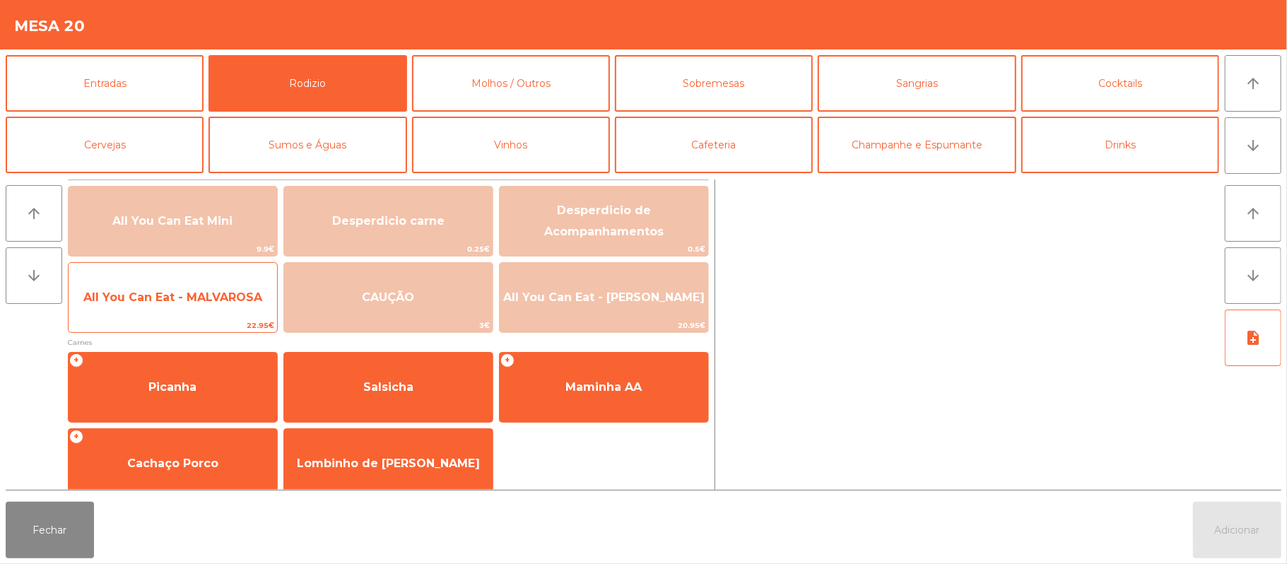
click at [159, 306] on span "All You Can Eat - MALVAROSA" at bounding box center [173, 297] width 209 height 38
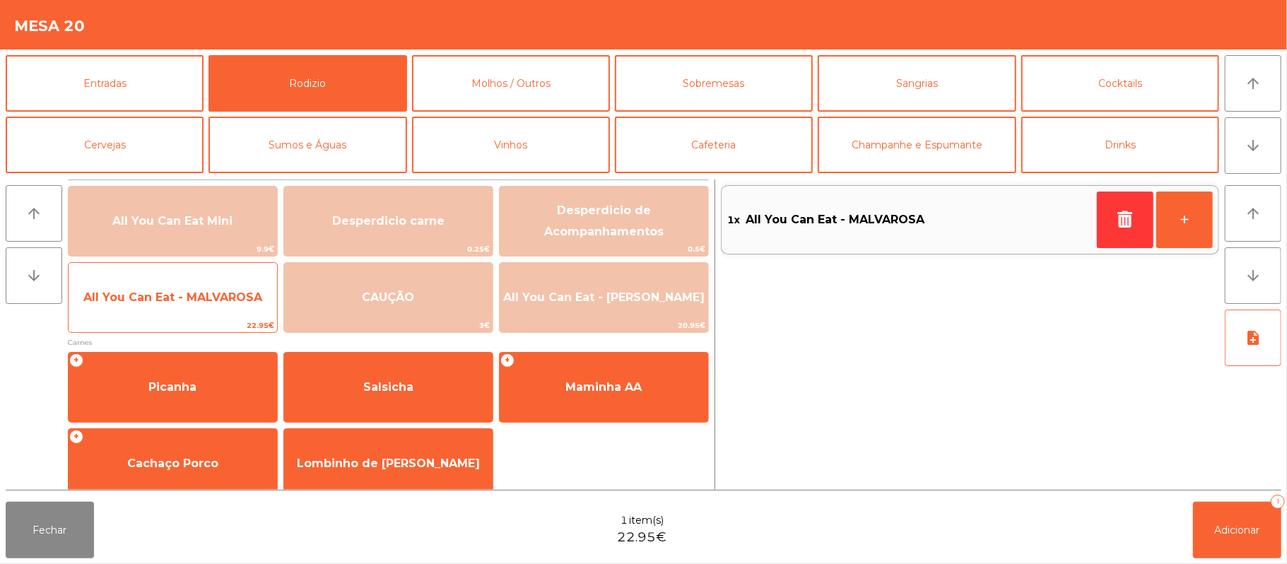
click at [155, 310] on span "All You Can Eat - MALVAROSA" at bounding box center [173, 297] width 209 height 38
click at [168, 305] on span "All You Can Eat - MALVAROSA" at bounding box center [173, 297] width 209 height 38
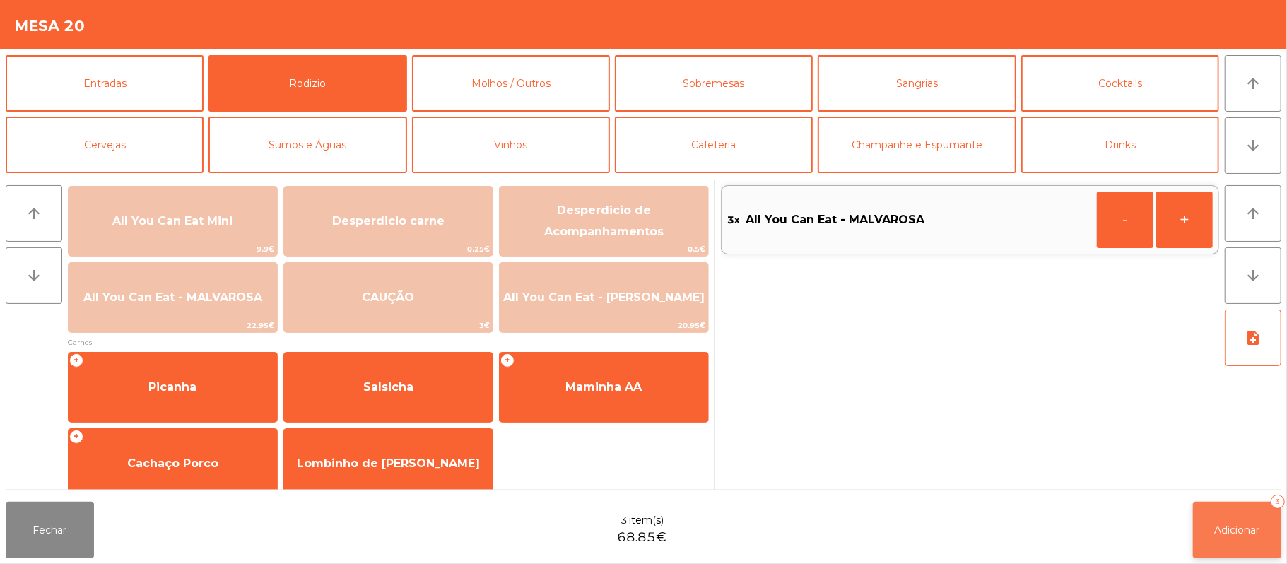
click at [1225, 550] on button "Adicionar 3" at bounding box center [1237, 530] width 88 height 57
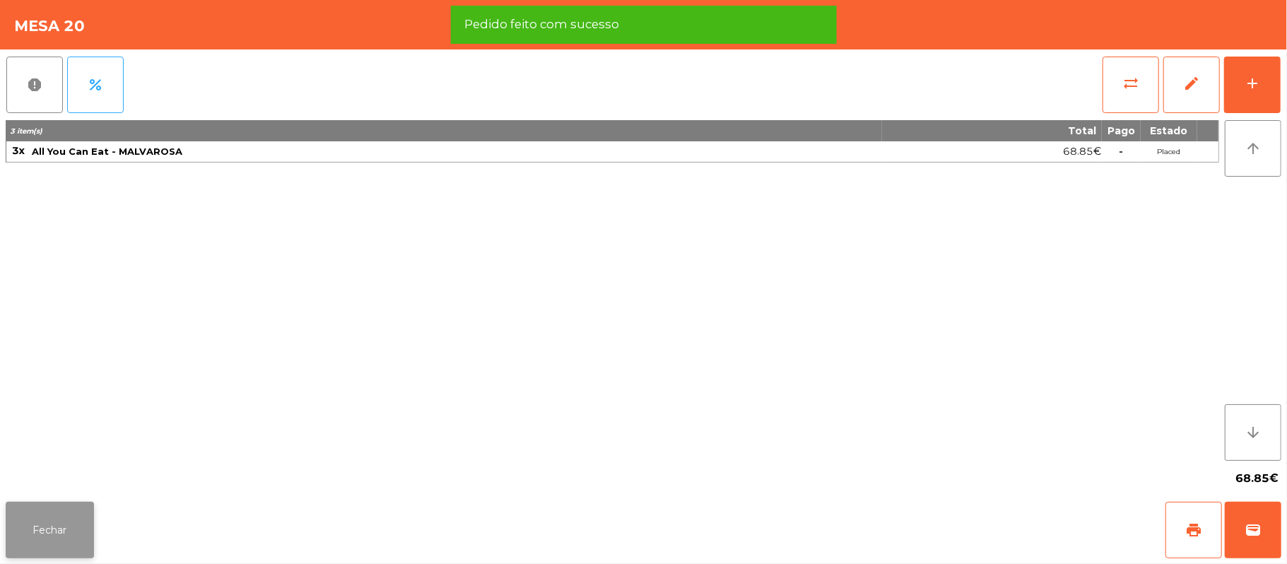
click at [75, 512] on button "Fechar" at bounding box center [50, 530] width 88 height 57
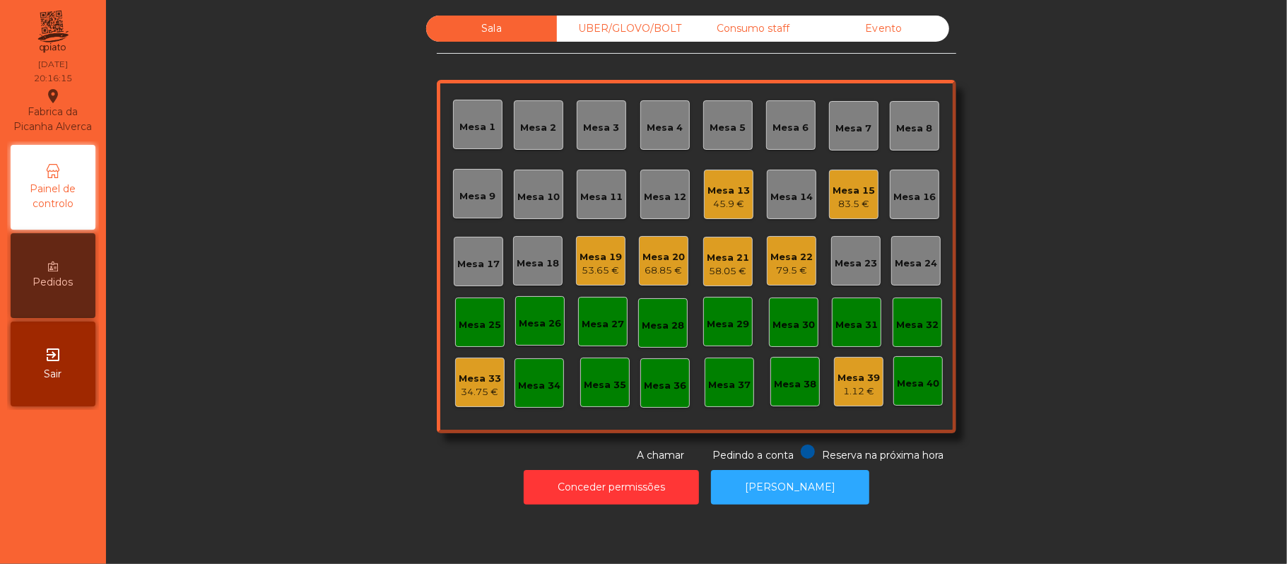
click at [649, 271] on div "68.85 €" at bounding box center [663, 271] width 42 height 14
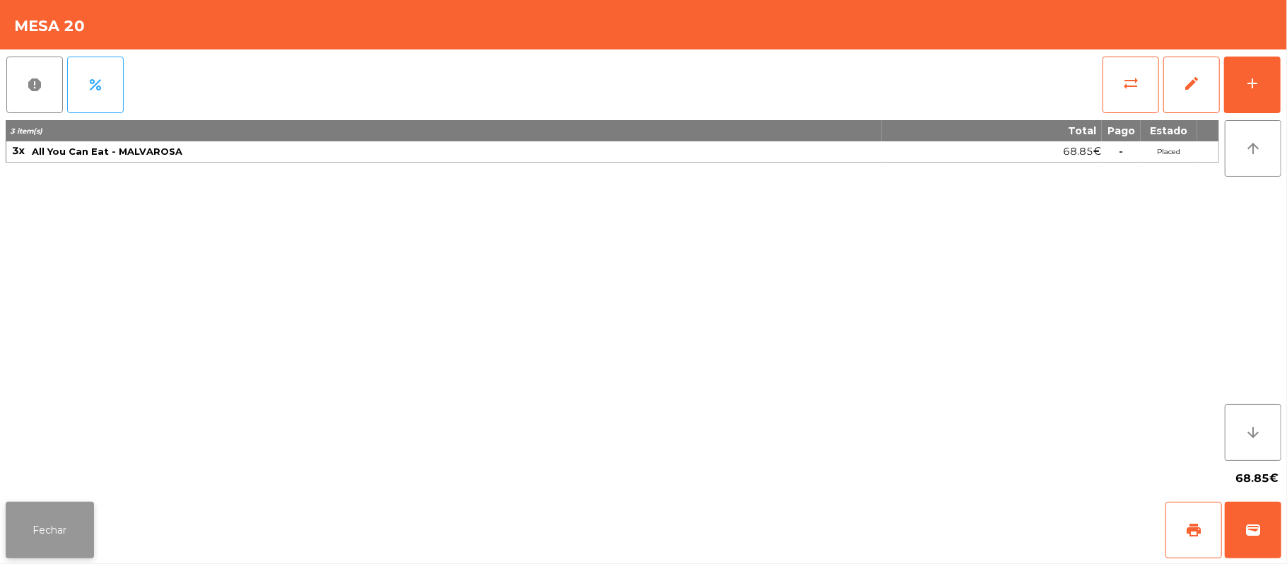
click at [20, 546] on button "Fechar" at bounding box center [50, 530] width 88 height 57
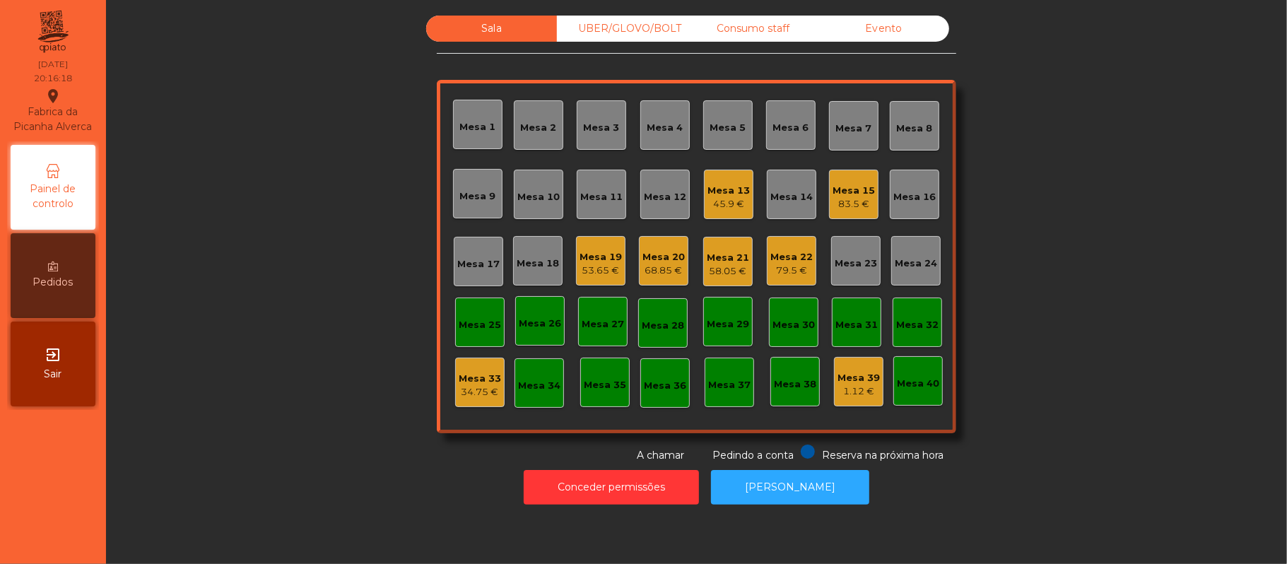
click at [301, 371] on div "Sala UBER/GLOVO/BOLT Consumo staff Evento Mesa 1 Mesa 2 Mesa 3 Mesa 4 Mesa 5 Me…" at bounding box center [696, 239] width 1143 height 447
click at [457, 270] on div "Mesa 17" at bounding box center [478, 264] width 42 height 14
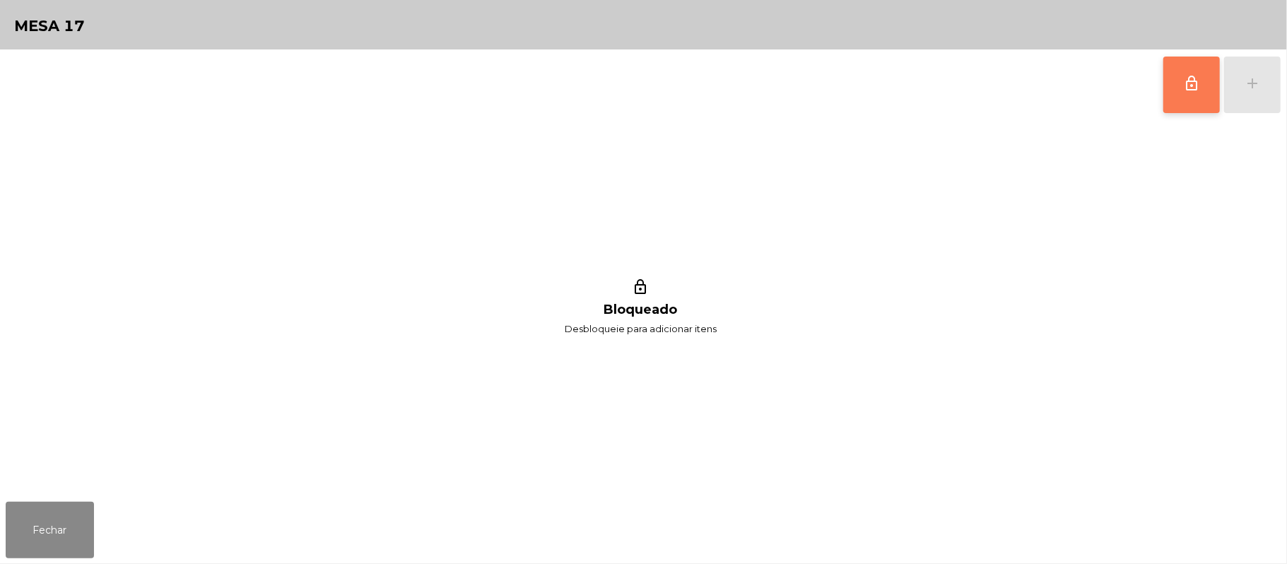
click at [1189, 75] on span "lock_outline" at bounding box center [1191, 83] width 17 height 17
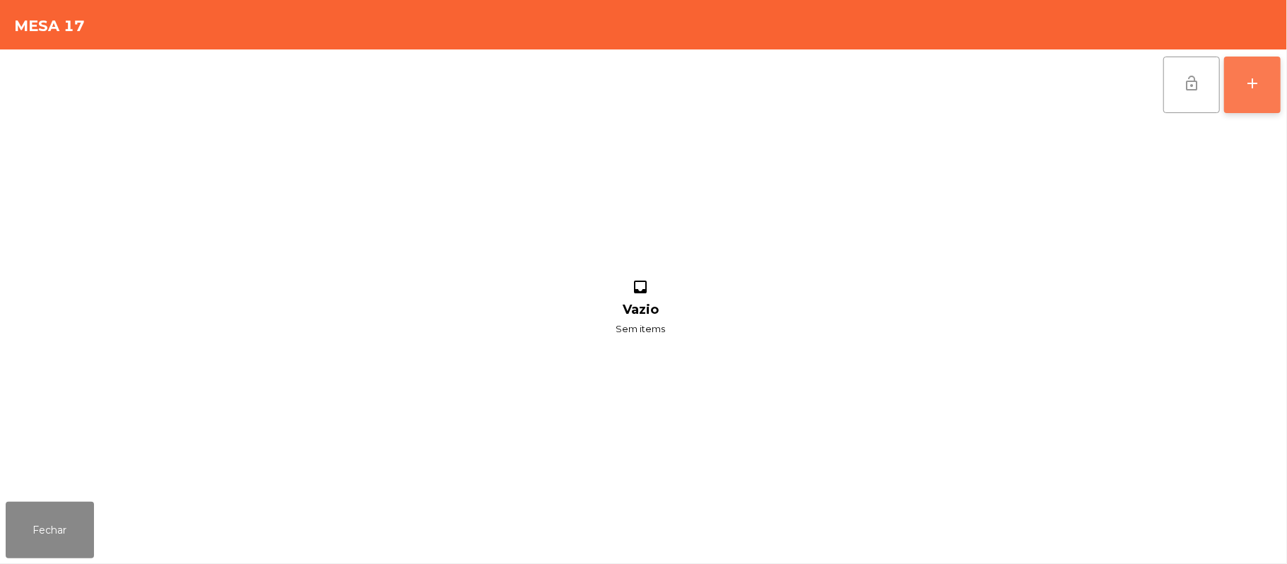
click at [1260, 90] on div "add" at bounding box center [1252, 83] width 17 height 17
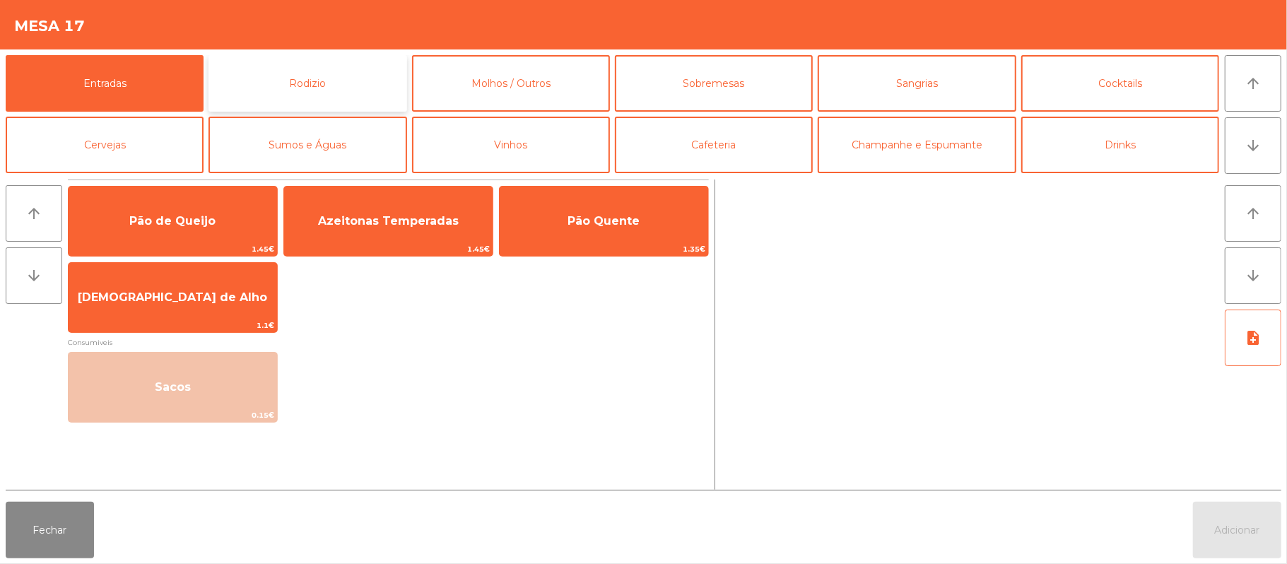
click at [298, 109] on button "Rodizio" at bounding box center [308, 83] width 198 height 57
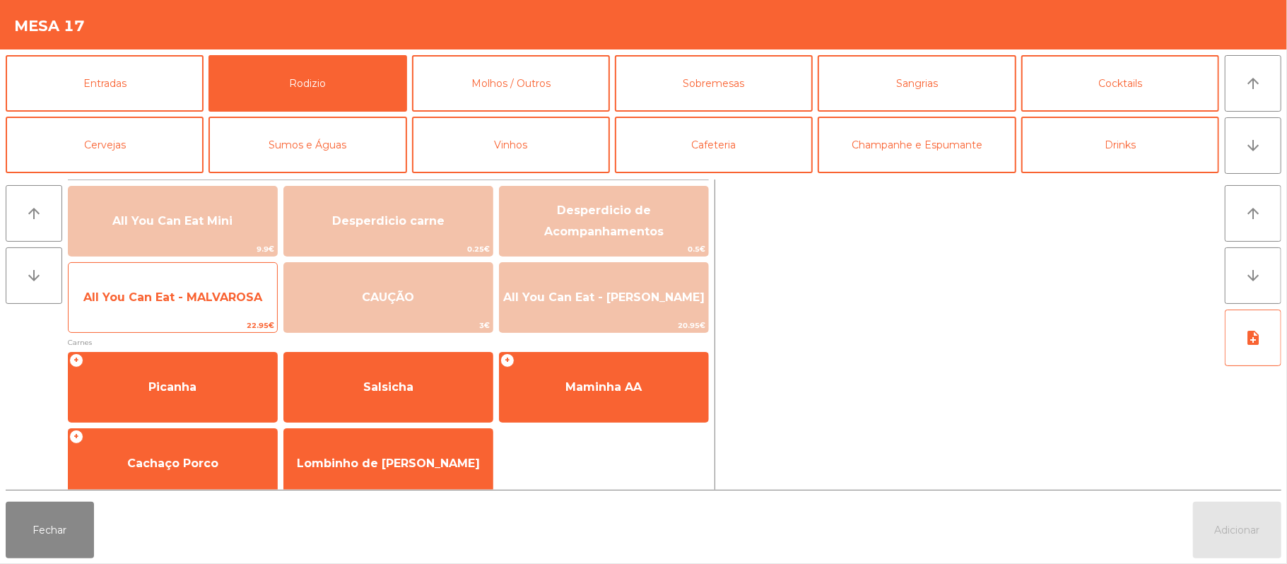
click at [195, 300] on span "All You Can Eat - MALVAROSA" at bounding box center [172, 296] width 179 height 13
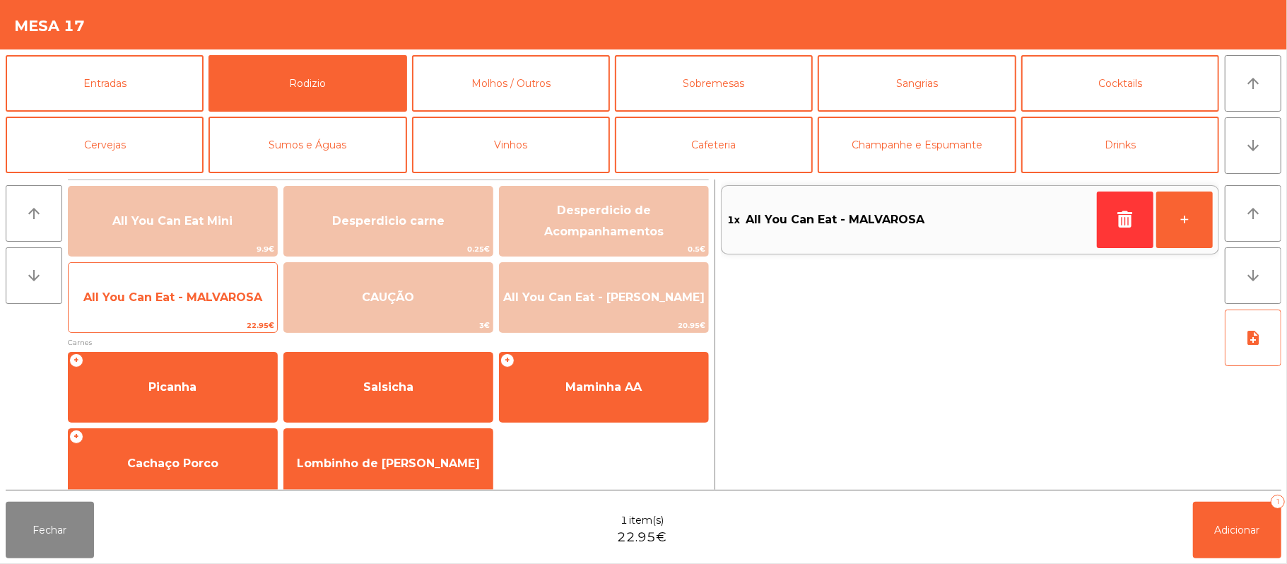
click at [182, 317] on div "All You Can Eat - MALVAROSA 22.95€" at bounding box center [173, 297] width 210 height 71
click at [196, 308] on span "All You Can Eat - MALVAROSA" at bounding box center [173, 297] width 209 height 38
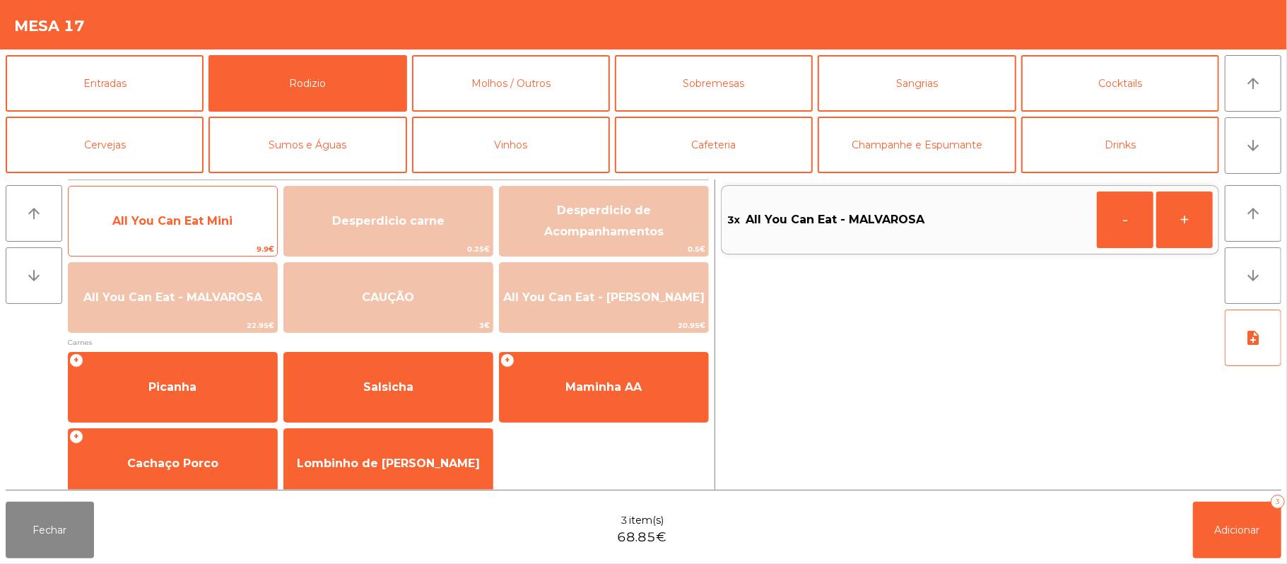
click at [147, 212] on span "All You Can Eat Mini" at bounding box center [173, 221] width 209 height 38
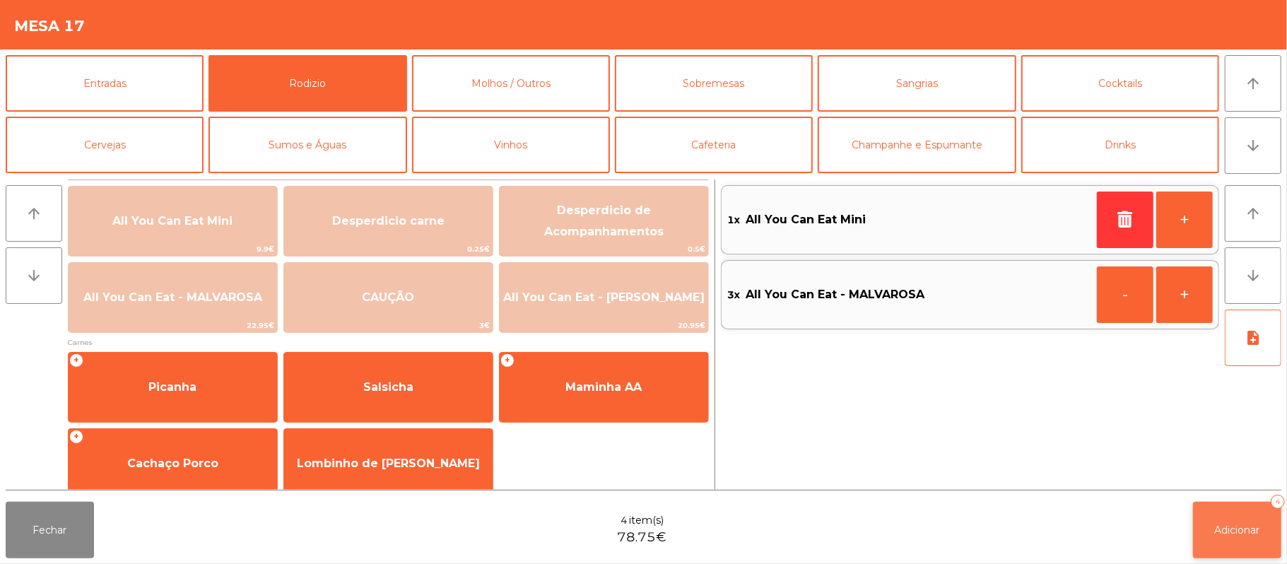
click at [1237, 521] on button "Adicionar 4" at bounding box center [1237, 530] width 88 height 57
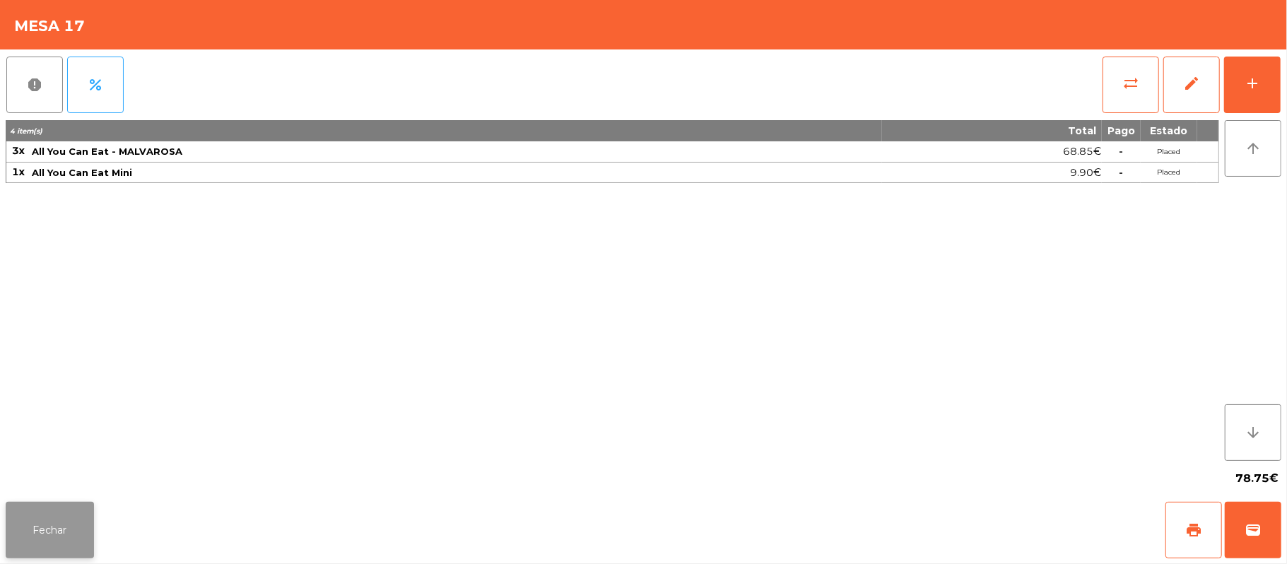
click at [63, 544] on button "Fechar" at bounding box center [50, 530] width 88 height 57
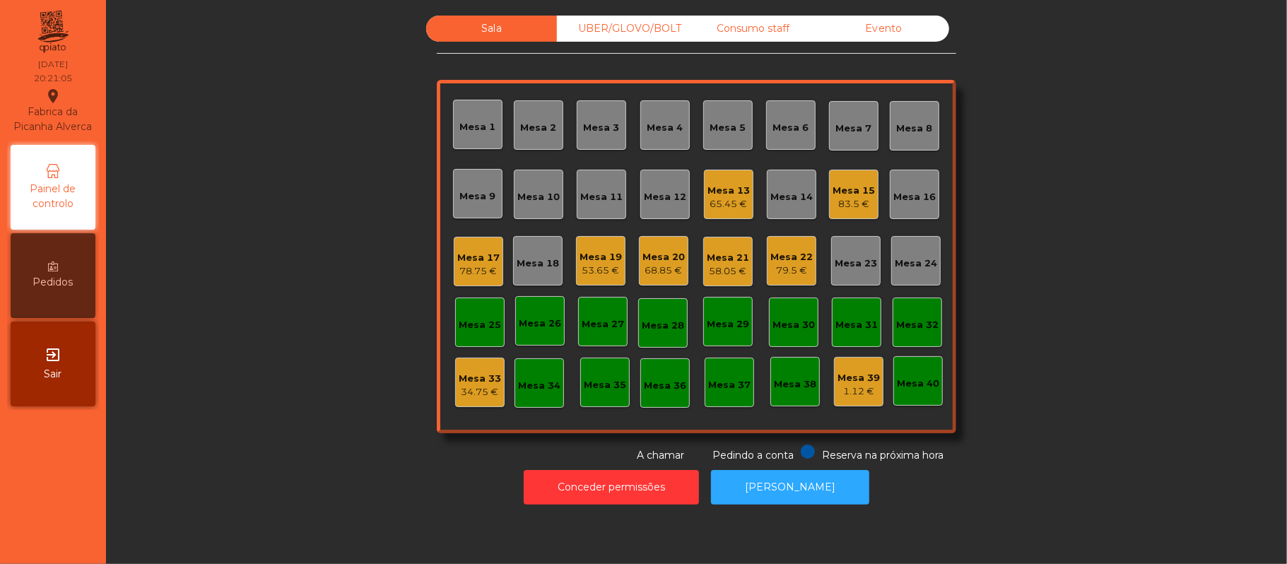
click at [481, 264] on div "78.75 €" at bounding box center [478, 271] width 42 height 14
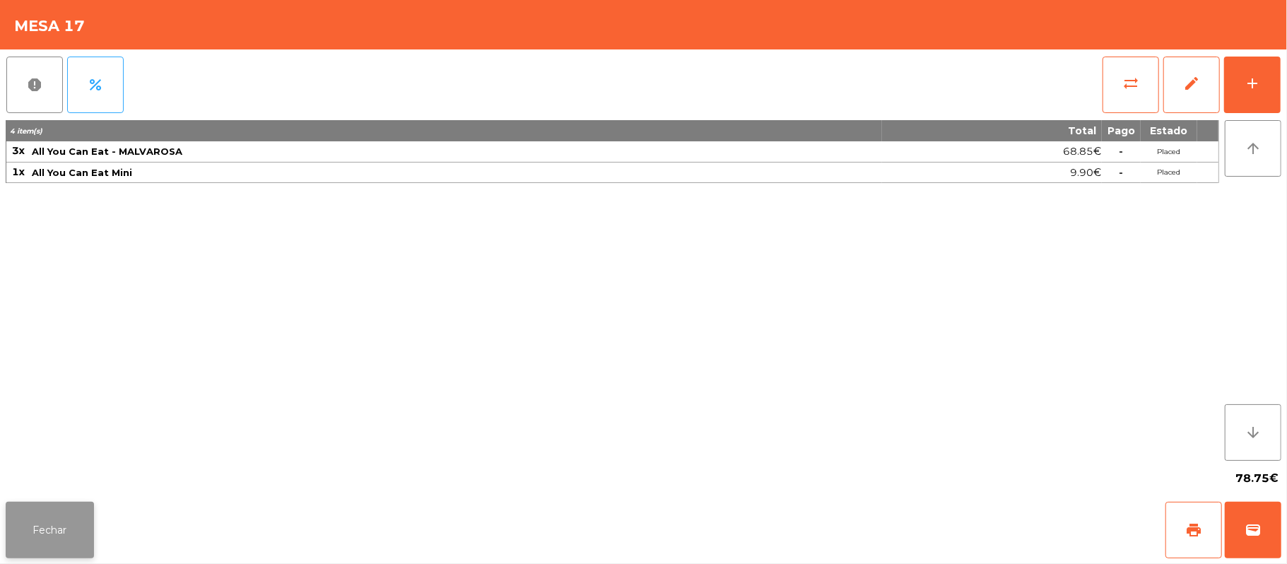
click at [52, 529] on button "Fechar" at bounding box center [50, 530] width 88 height 57
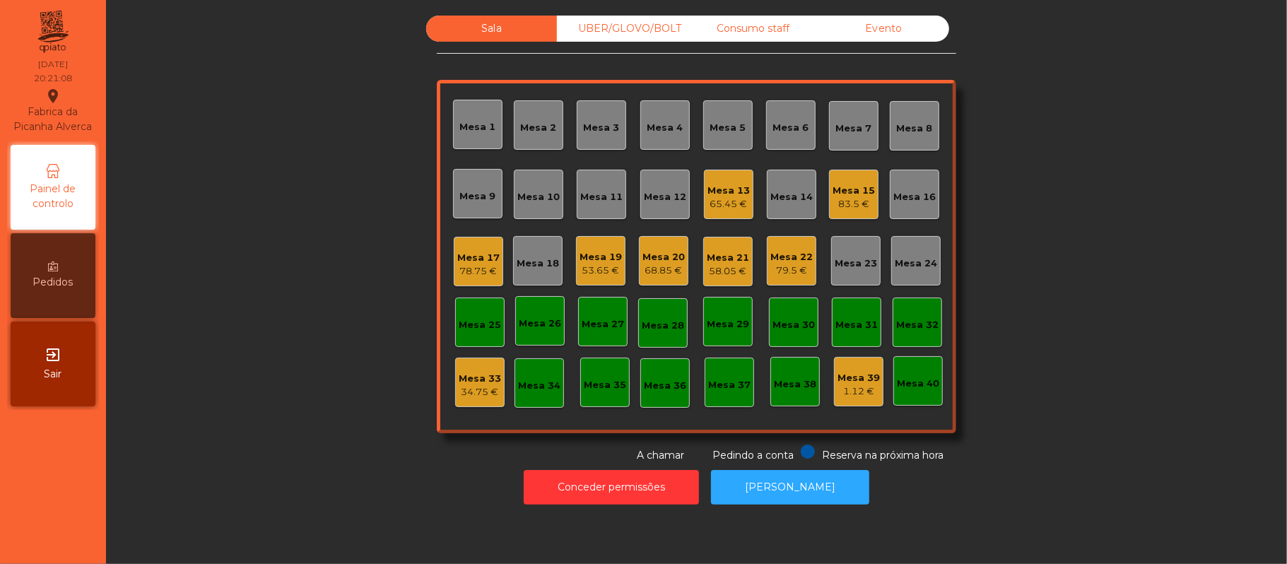
click at [662, 266] on div "68.85 €" at bounding box center [663, 271] width 42 height 14
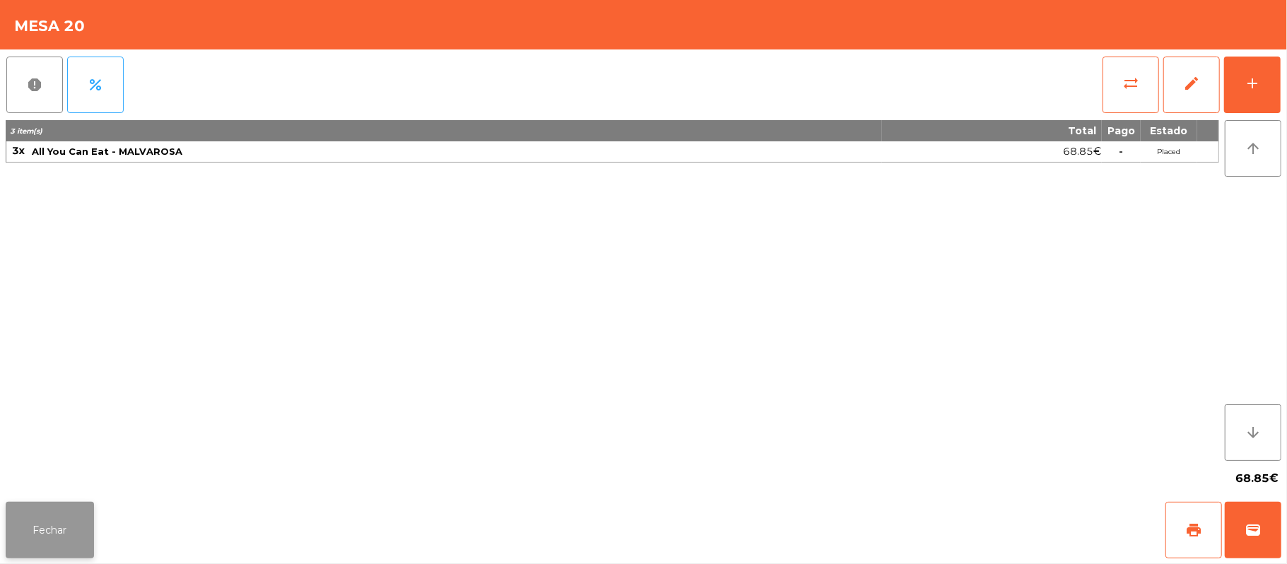
click at [33, 536] on button "Fechar" at bounding box center [50, 530] width 88 height 57
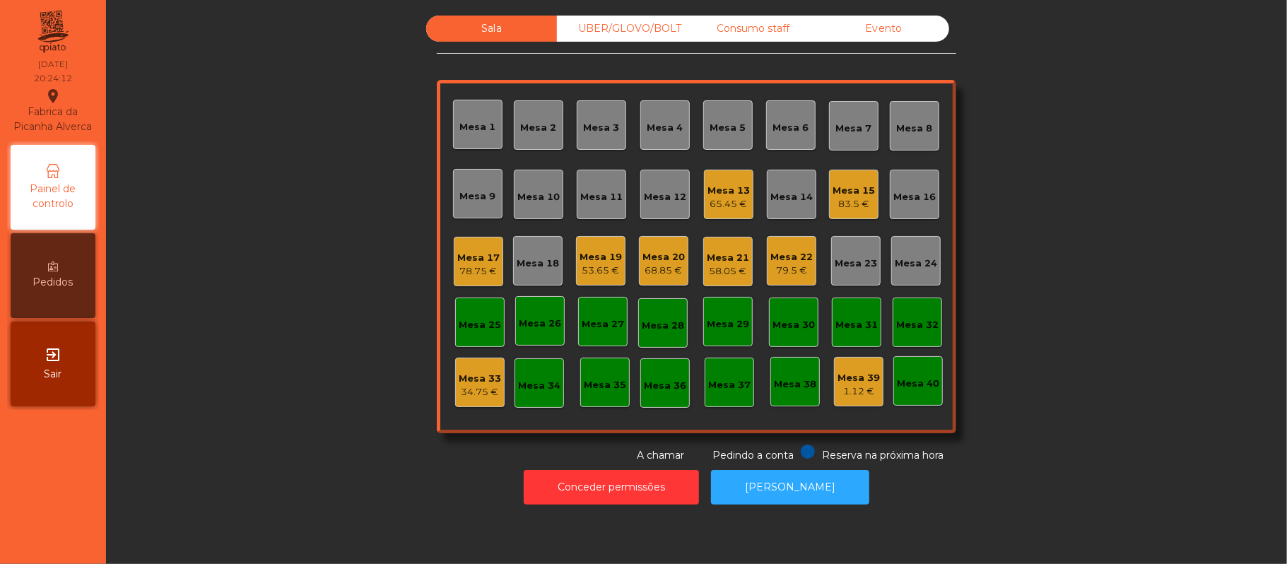
click at [541, 213] on div "Mesa 10" at bounding box center [538, 194] width 49 height 49
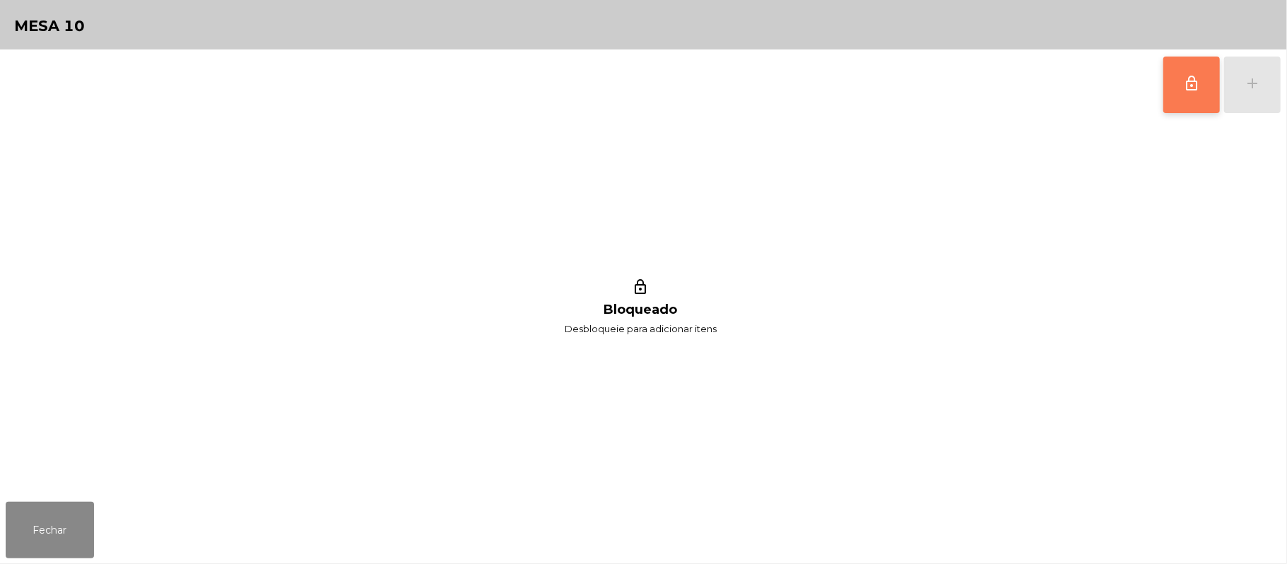
click at [1186, 88] on span "lock_outline" at bounding box center [1191, 83] width 17 height 17
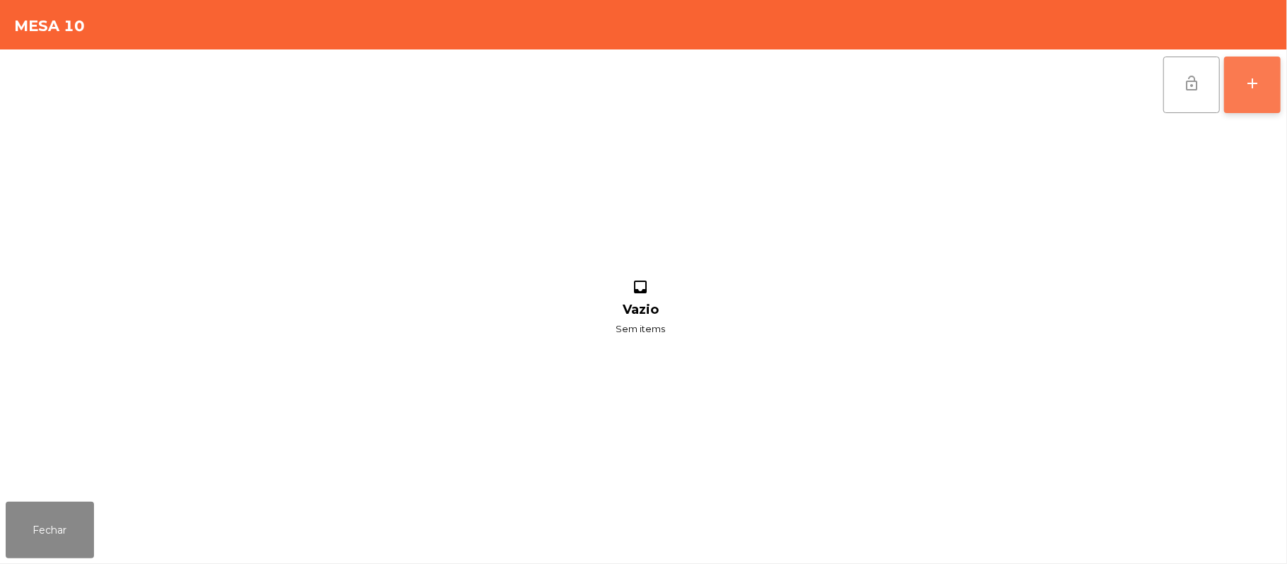
click at [1245, 92] on button "add" at bounding box center [1252, 85] width 57 height 57
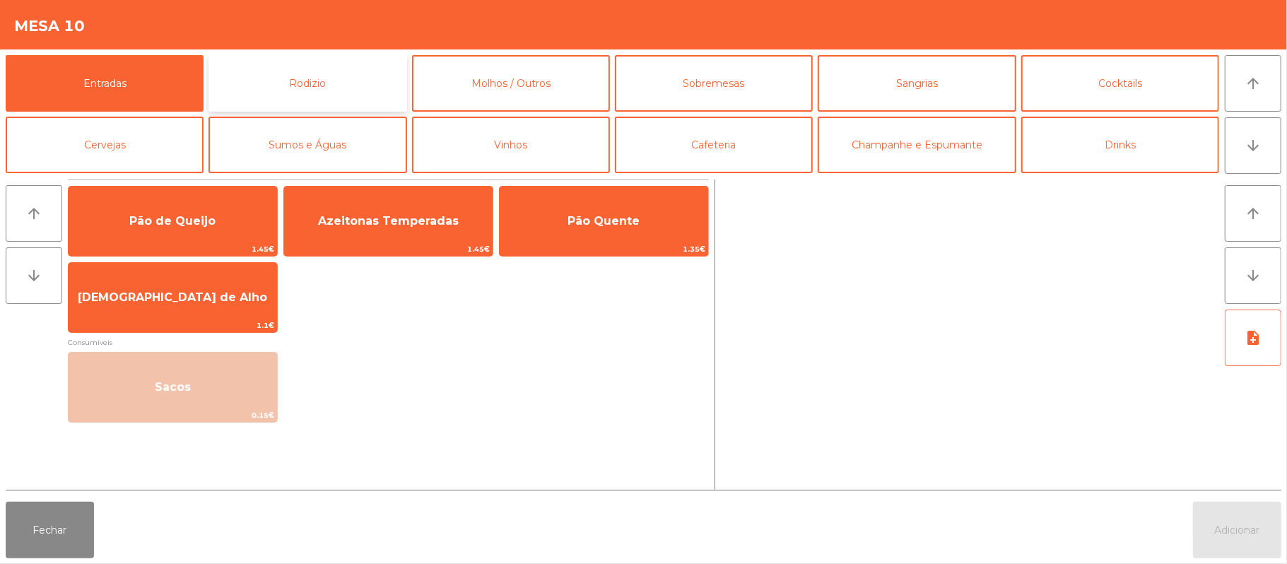
click at [329, 96] on button "Rodizio" at bounding box center [308, 83] width 198 height 57
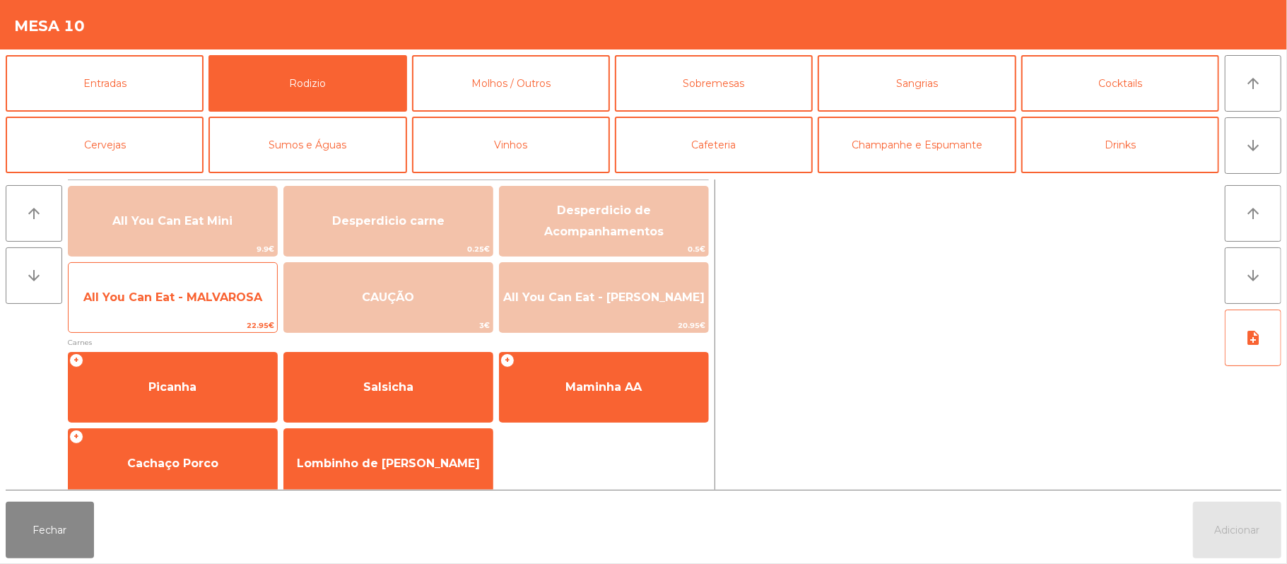
click at [154, 309] on span "All You Can Eat - MALVAROSA" at bounding box center [173, 297] width 209 height 38
click at [168, 310] on span "All You Can Eat - MALVAROSA" at bounding box center [173, 297] width 209 height 38
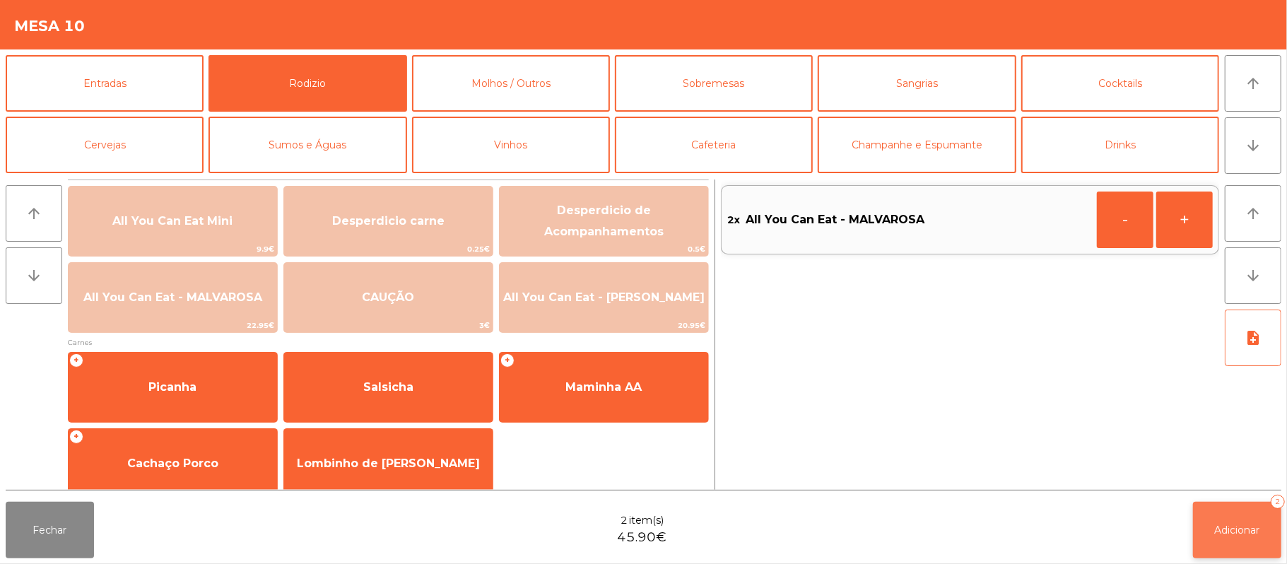
click at [1210, 529] on button "Adicionar 2" at bounding box center [1237, 530] width 88 height 57
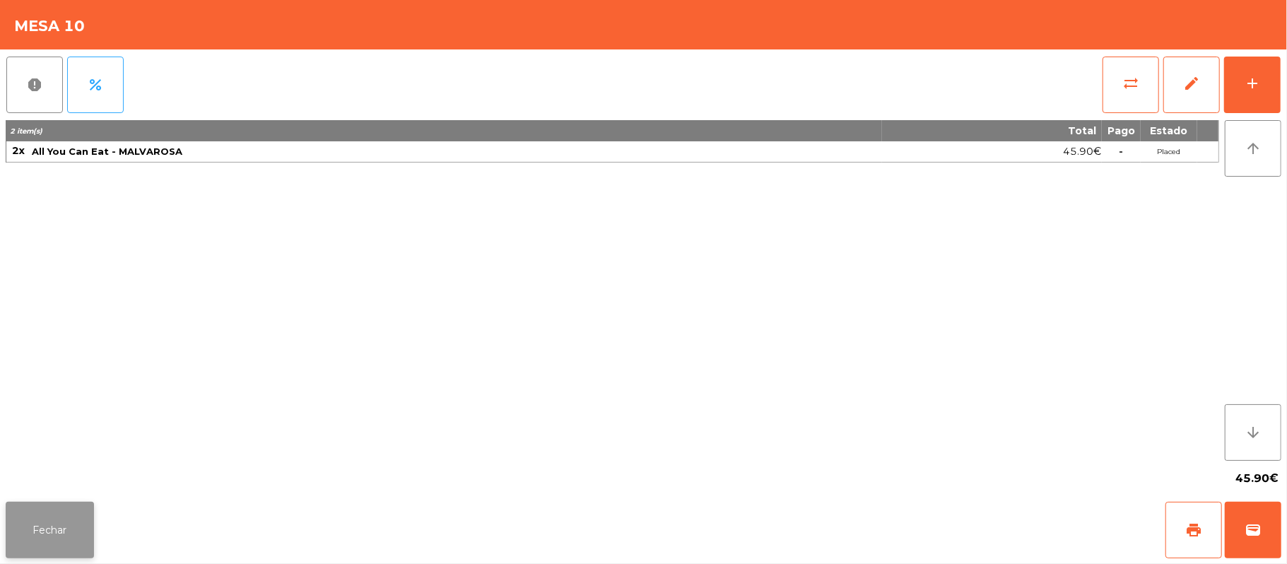
click at [46, 507] on button "Fechar" at bounding box center [50, 530] width 88 height 57
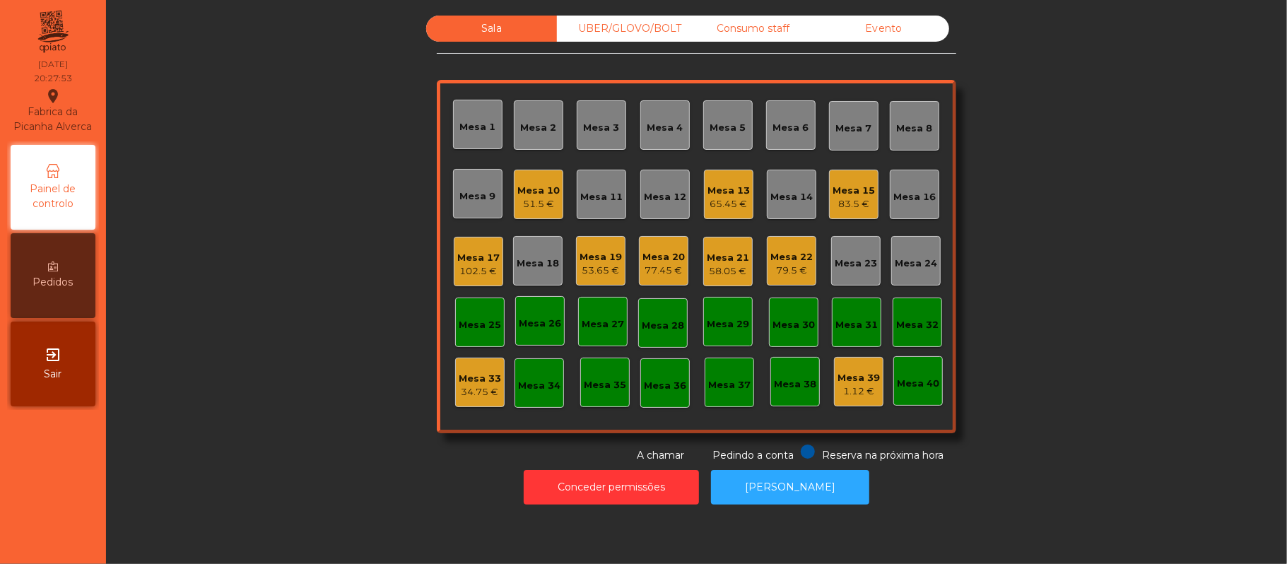
click at [855, 142] on div "Mesa 7" at bounding box center [853, 125] width 49 height 49
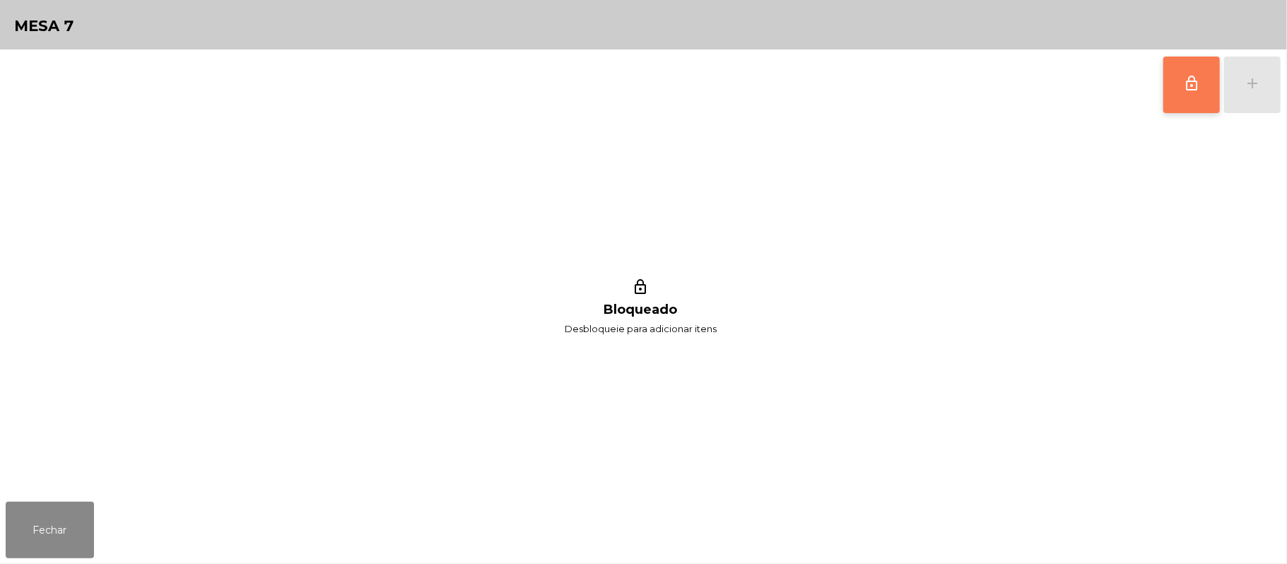
click at [1186, 89] on span "lock_outline" at bounding box center [1191, 83] width 17 height 17
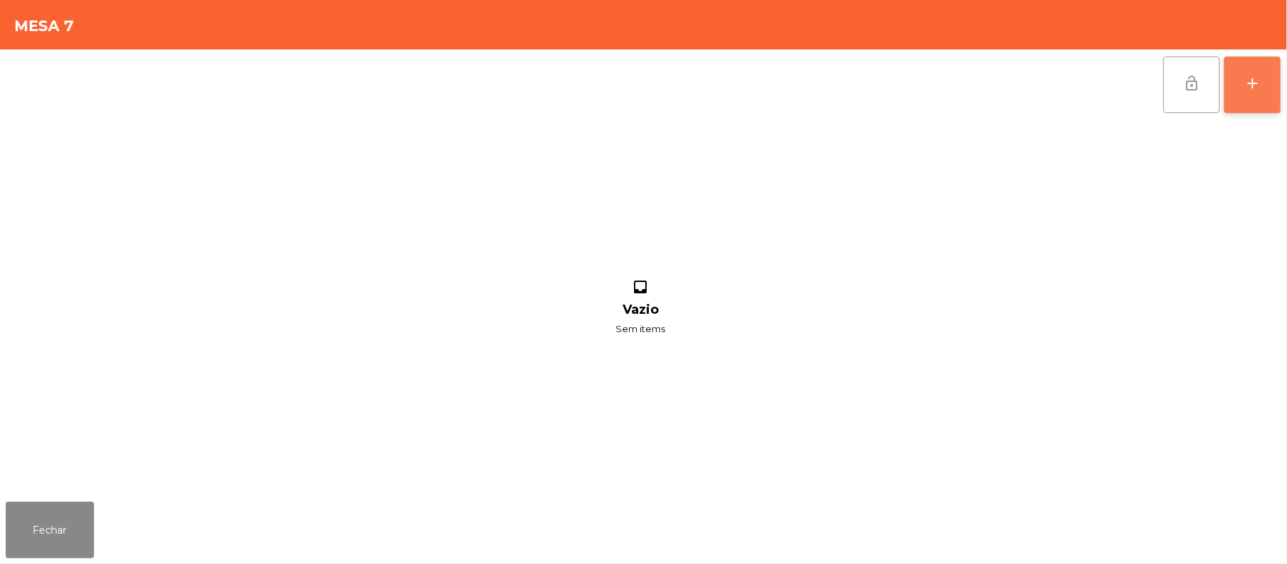
click at [1243, 91] on button "add" at bounding box center [1252, 85] width 57 height 57
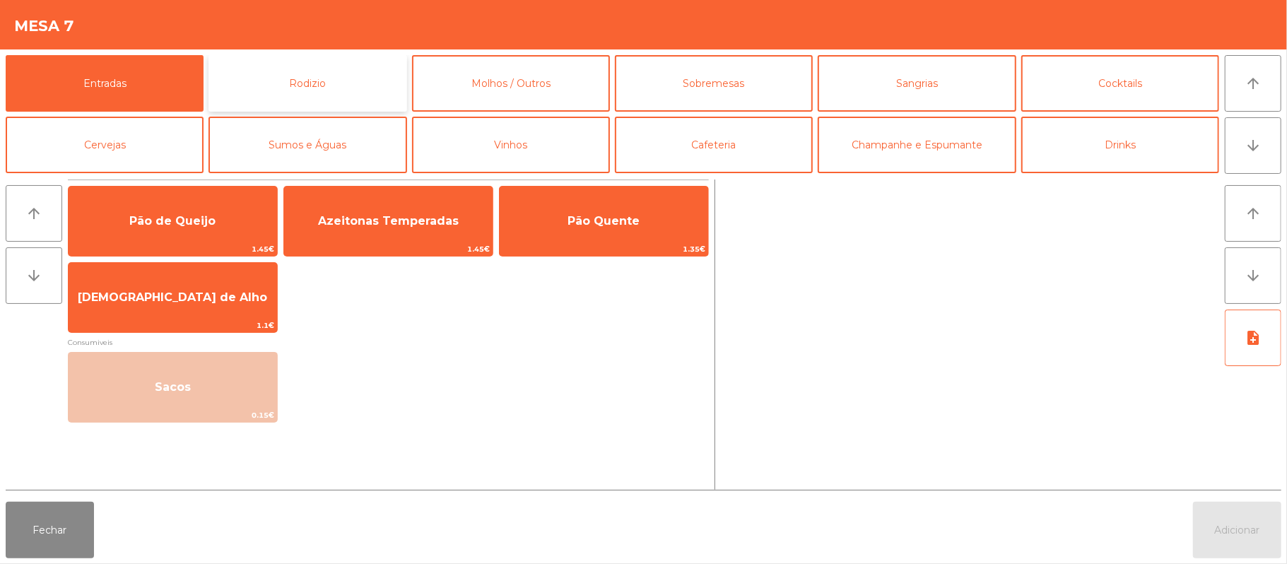
click at [337, 88] on button "Rodizio" at bounding box center [308, 83] width 198 height 57
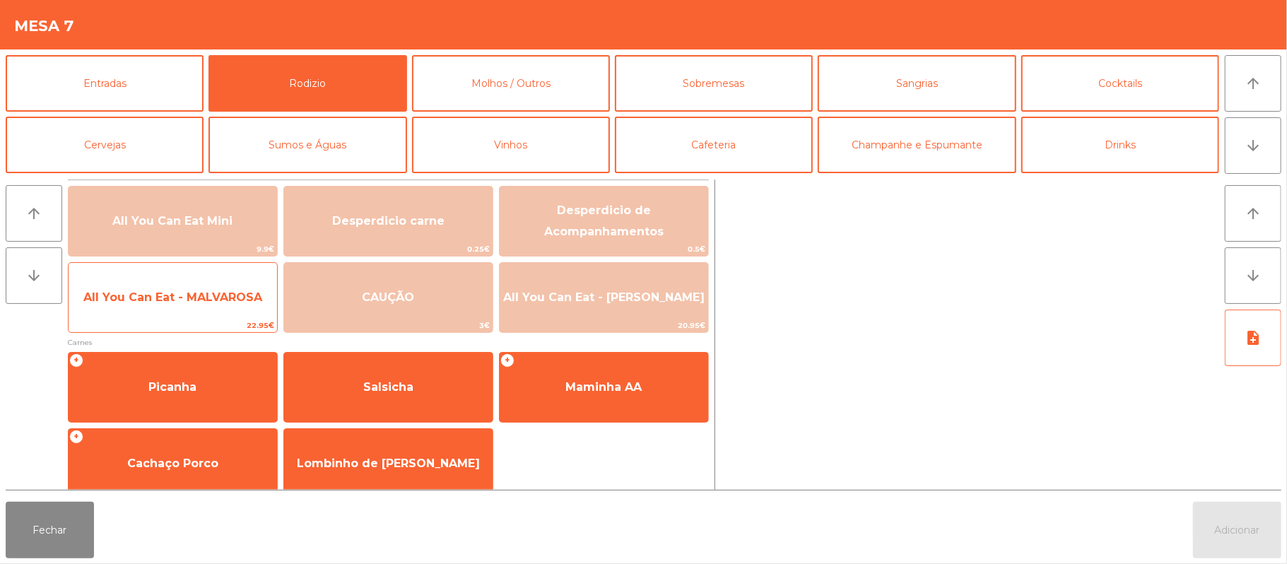
click at [141, 303] on span "All You Can Eat - MALVAROSA" at bounding box center [172, 296] width 179 height 13
click at [163, 297] on span "All You Can Eat - MALVAROSA" at bounding box center [172, 296] width 179 height 13
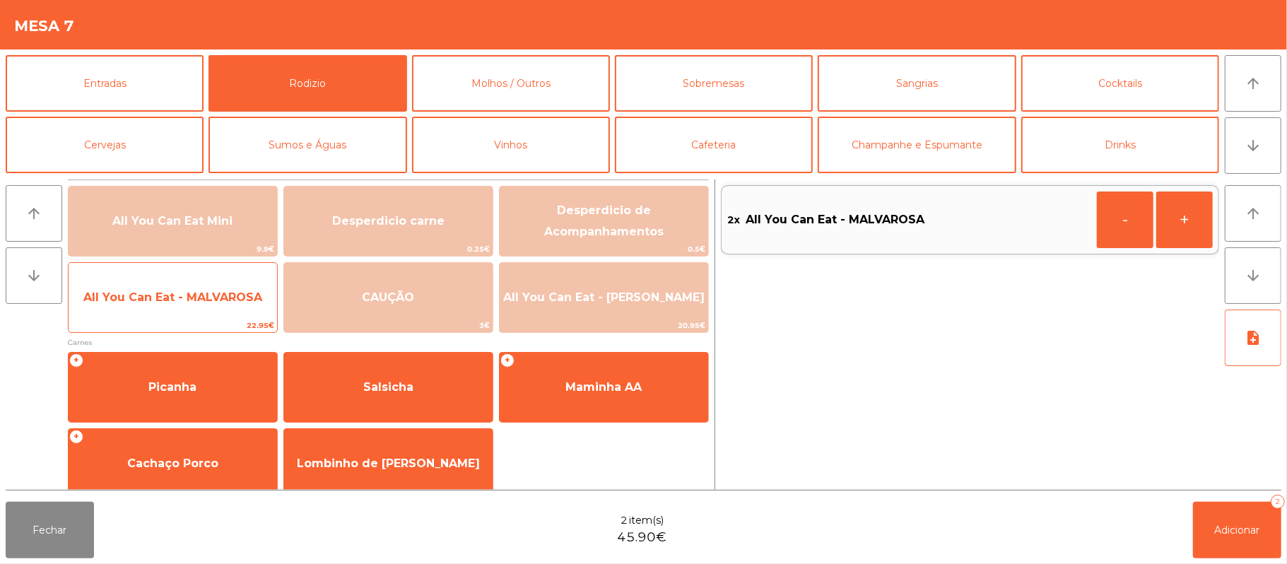
click at [163, 314] on span "All You Can Eat - MALVAROSA" at bounding box center [173, 297] width 209 height 38
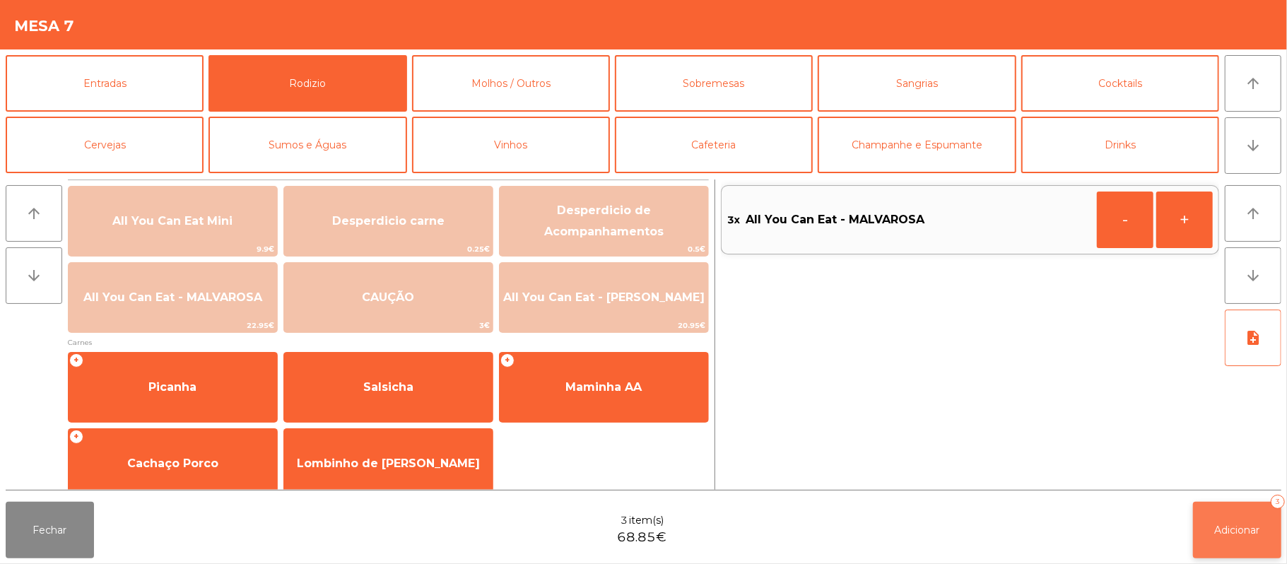
click at [1239, 527] on span "Adicionar" at bounding box center [1237, 530] width 45 height 13
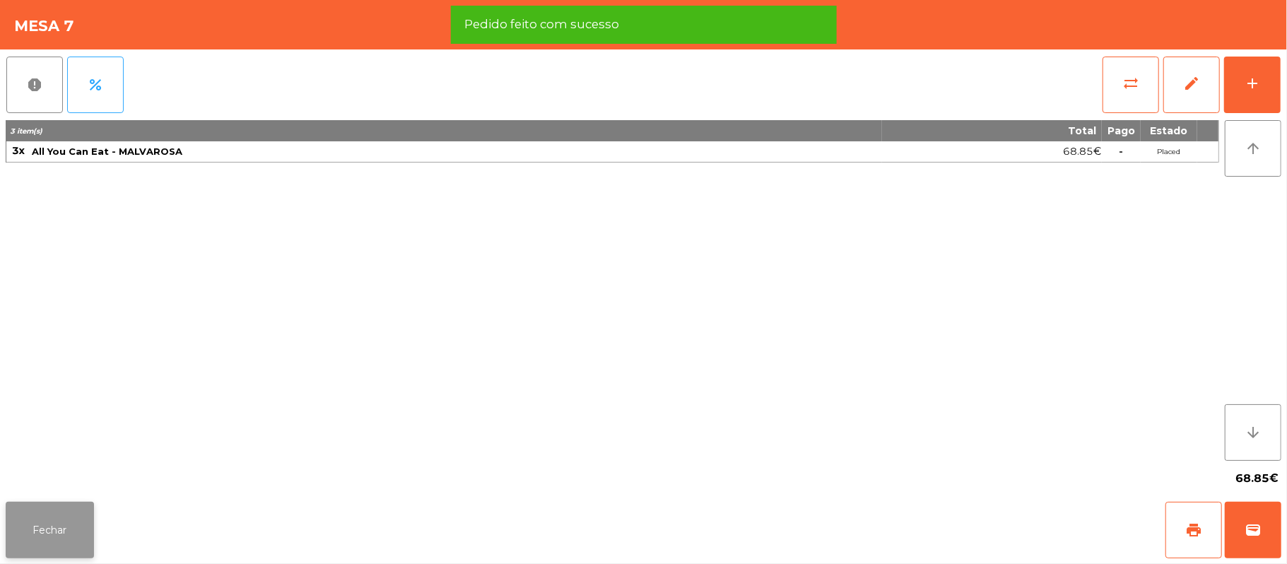
click at [55, 529] on button "Fechar" at bounding box center [50, 530] width 88 height 57
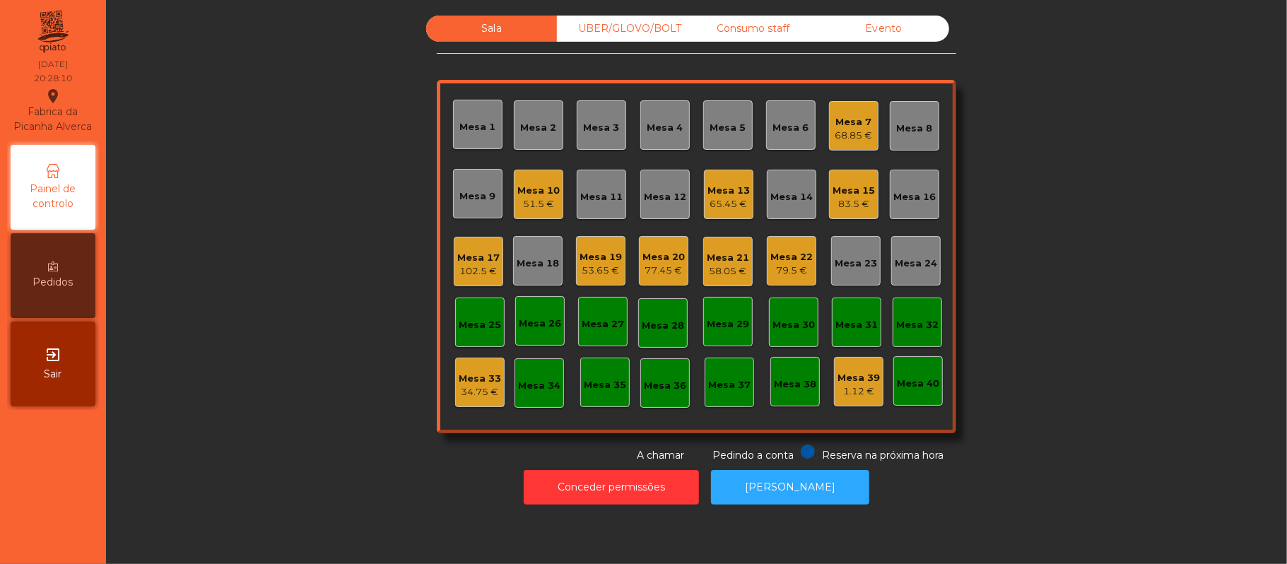
click at [838, 148] on div "Mesa 7 68.85 €" at bounding box center [853, 125] width 49 height 49
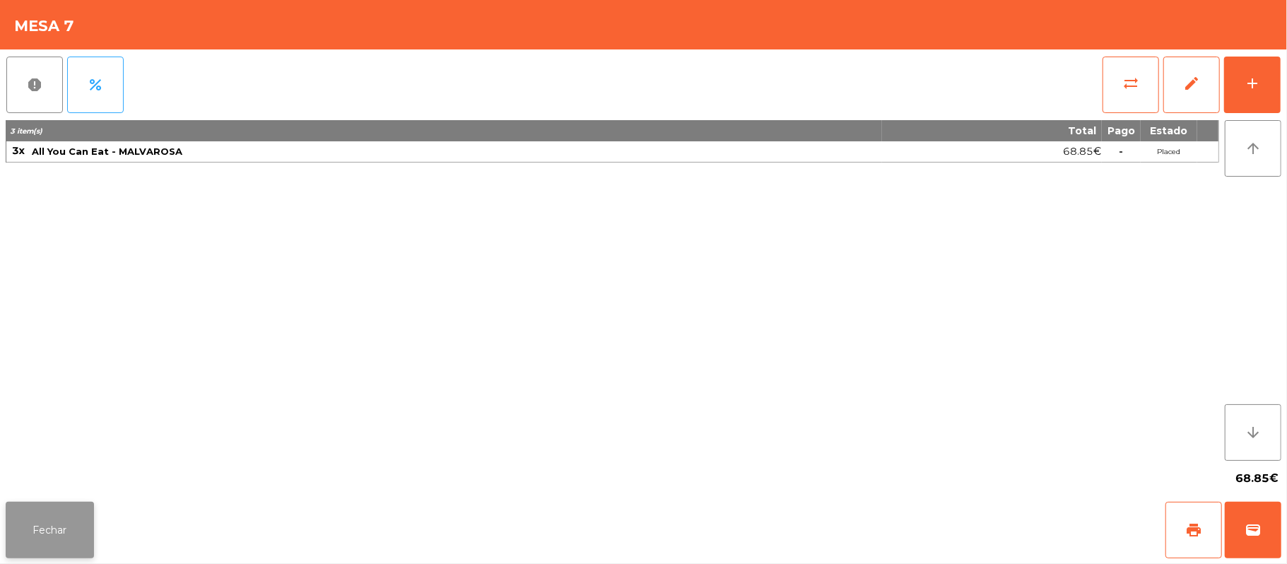
click at [51, 532] on button "Fechar" at bounding box center [50, 530] width 88 height 57
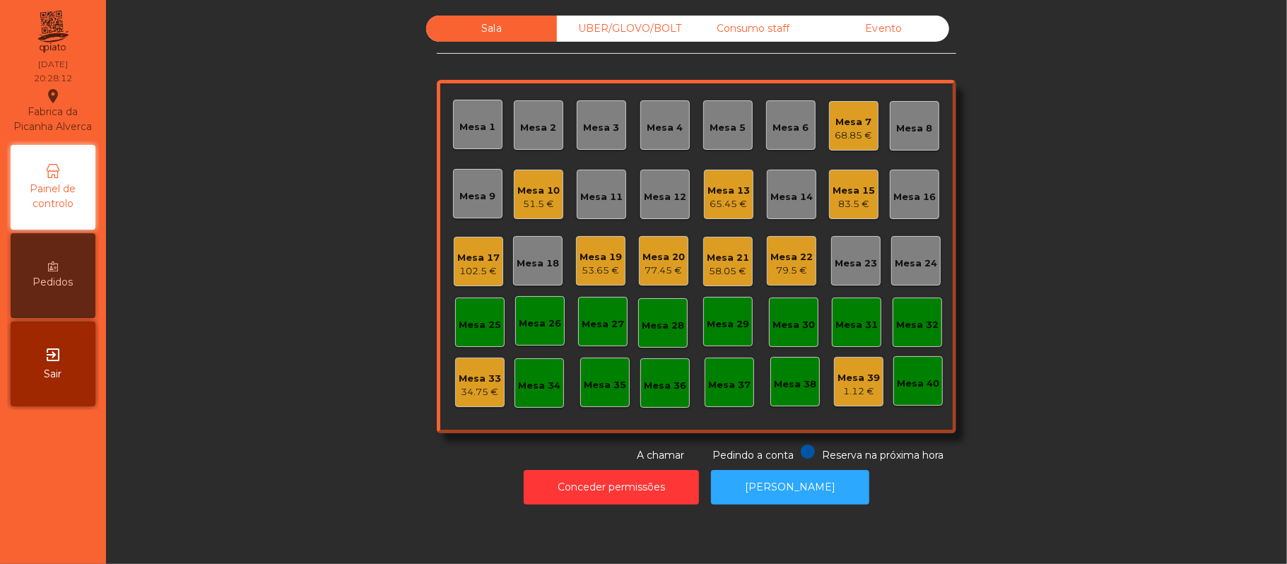
click at [864, 126] on div "Mesa 7" at bounding box center [853, 122] width 37 height 14
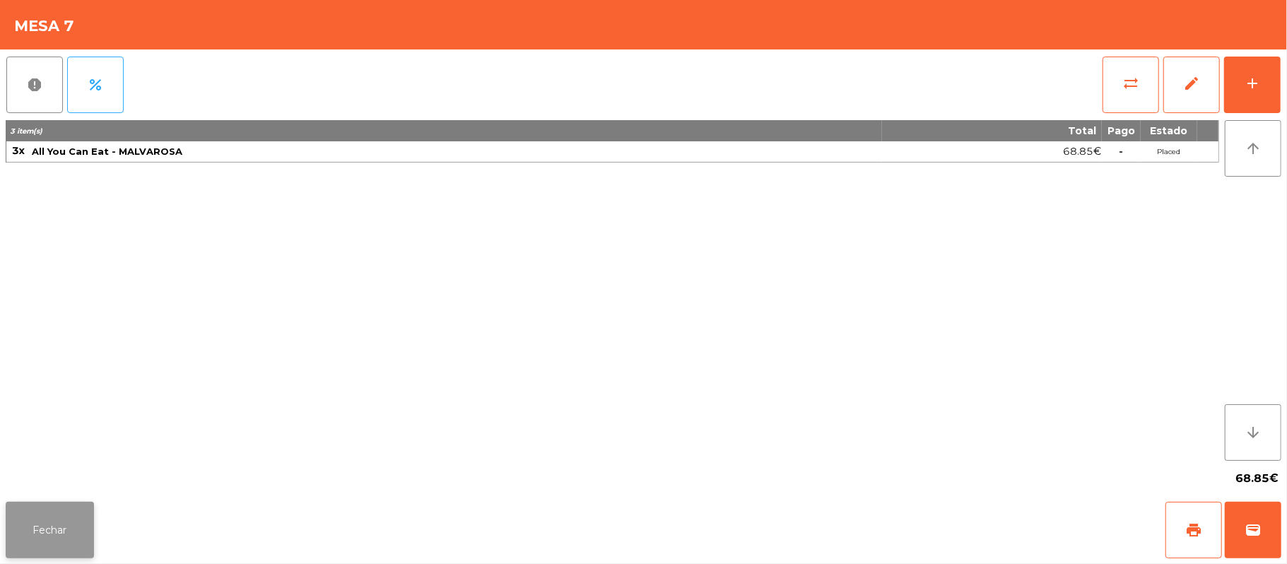
click at [54, 539] on button "Fechar" at bounding box center [50, 530] width 88 height 57
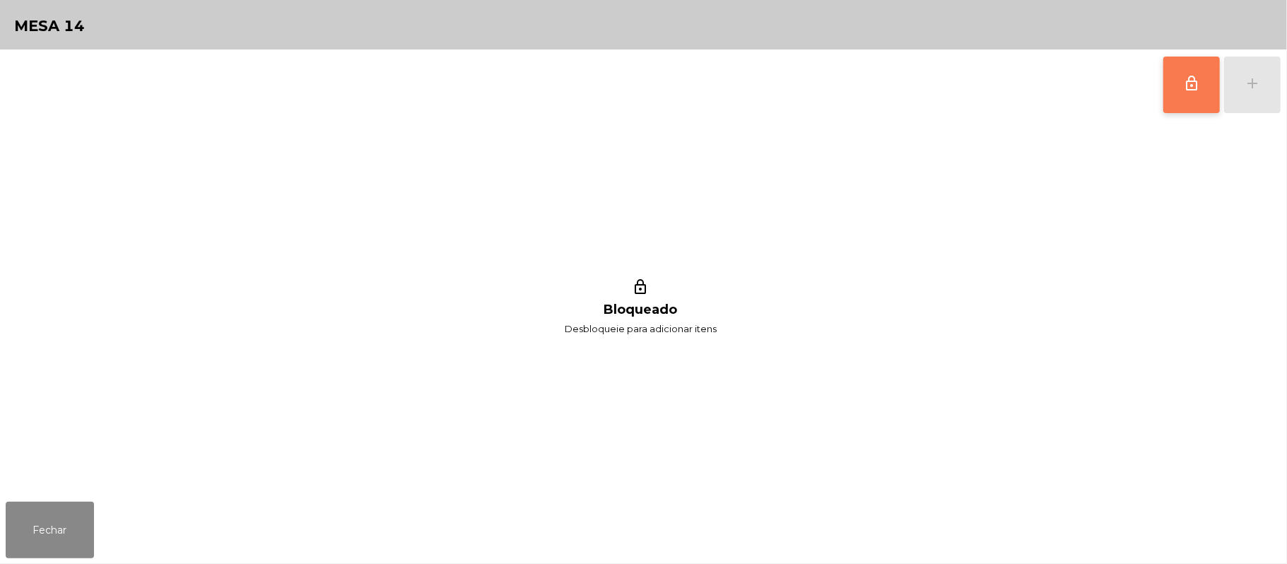
click at [1179, 92] on button "lock_outline" at bounding box center [1191, 85] width 57 height 57
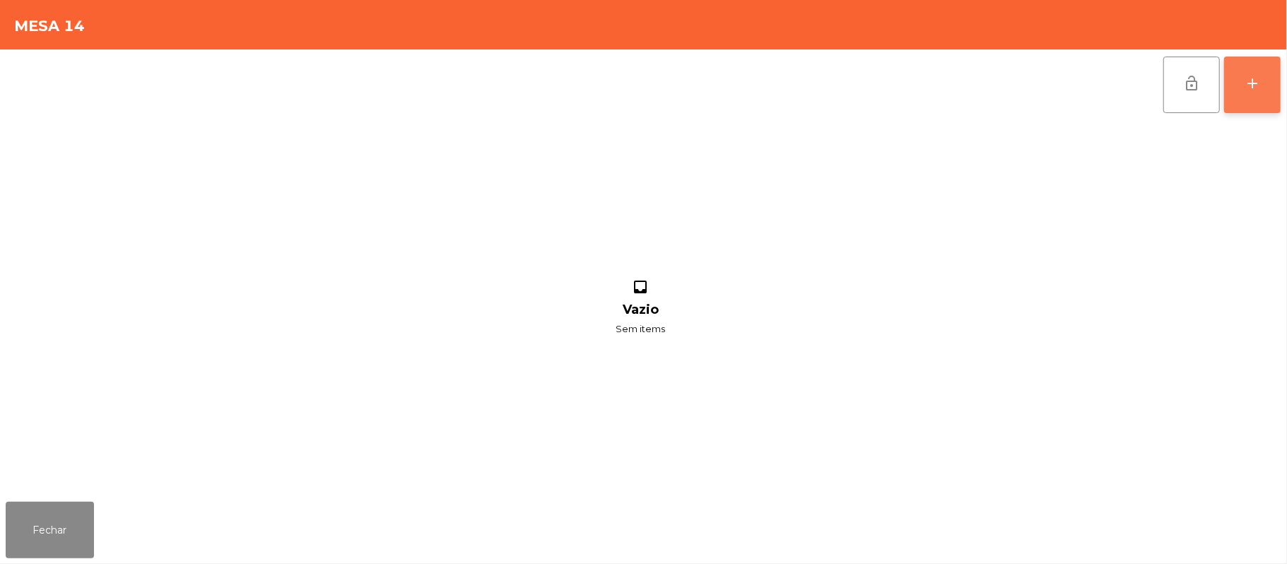
click at [1243, 91] on button "add" at bounding box center [1252, 85] width 57 height 57
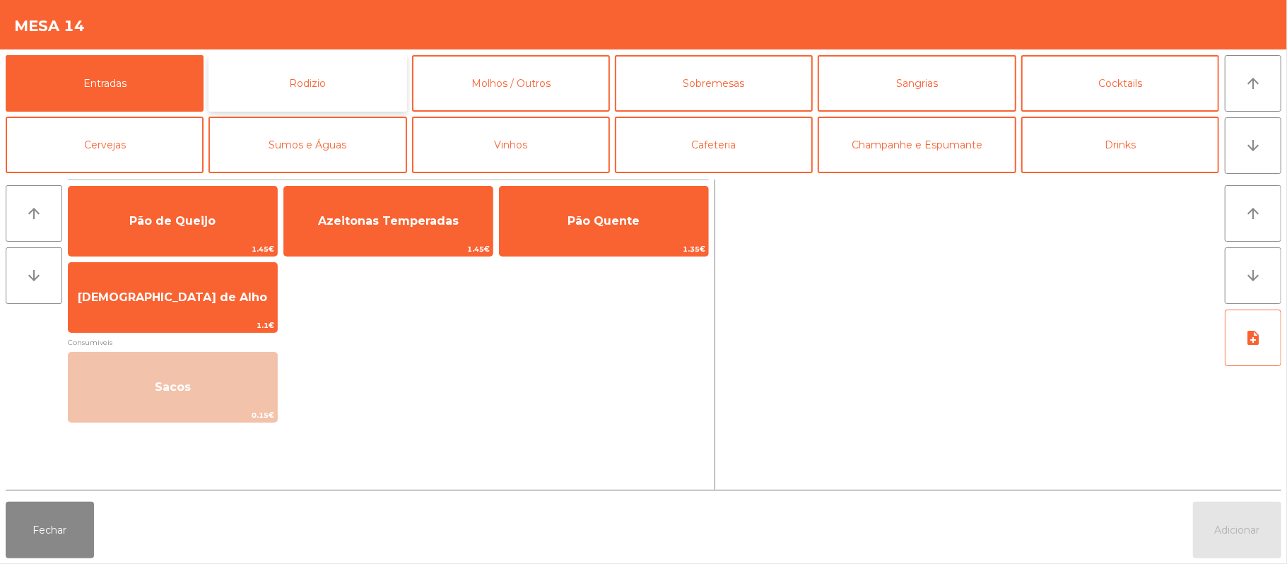
click at [324, 94] on button "Rodizio" at bounding box center [308, 83] width 198 height 57
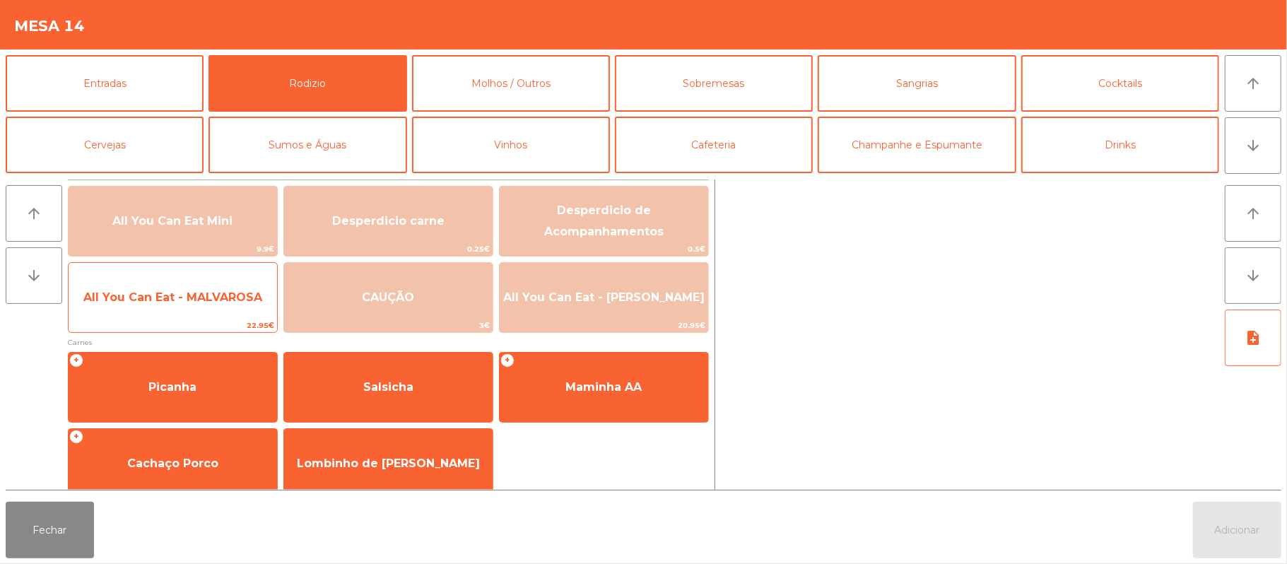
click at [150, 320] on span "22.95€" at bounding box center [173, 325] width 209 height 13
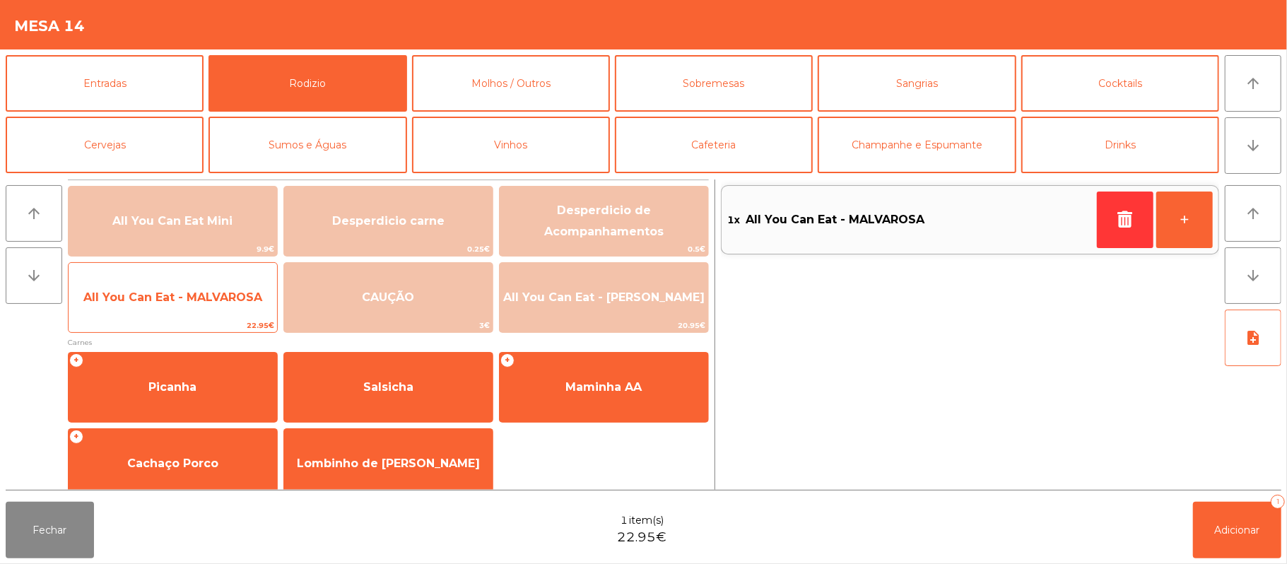
click at [179, 303] on span "All You Can Eat - MALVAROSA" at bounding box center [172, 296] width 179 height 13
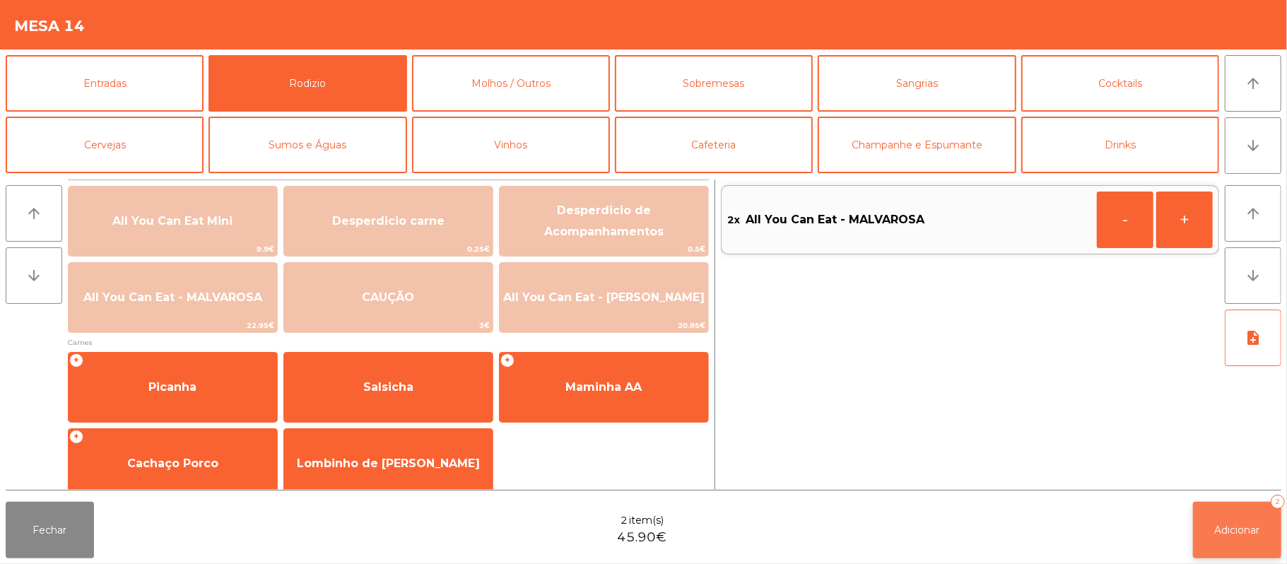
click at [1196, 516] on button "Adicionar 2" at bounding box center [1237, 530] width 88 height 57
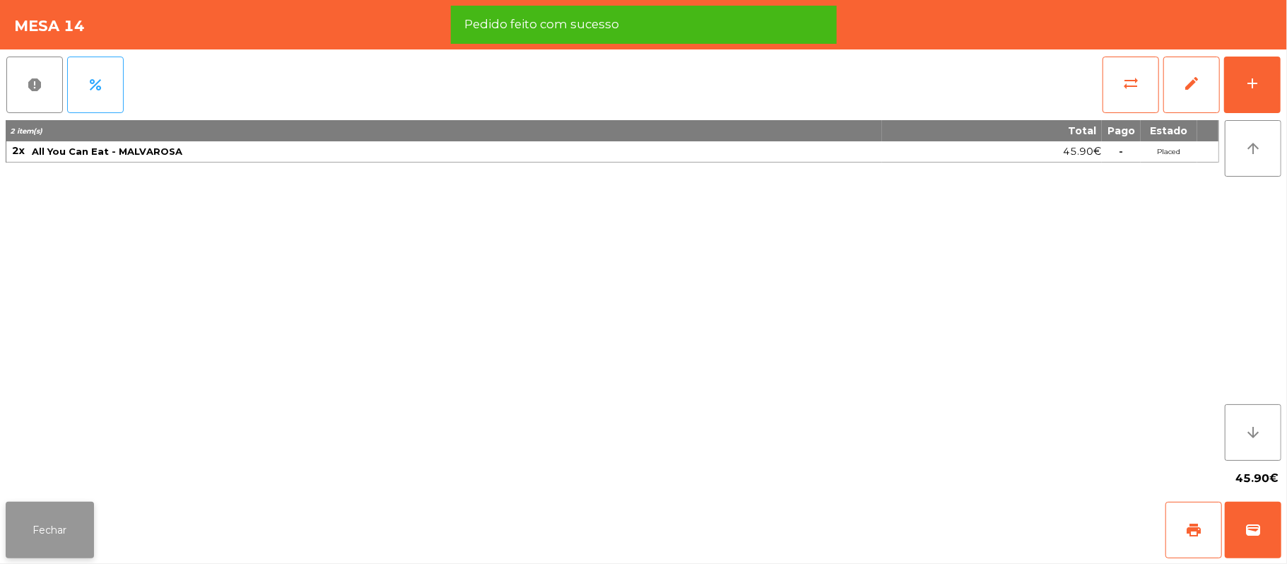
click at [75, 507] on button "Fechar" at bounding box center [50, 530] width 88 height 57
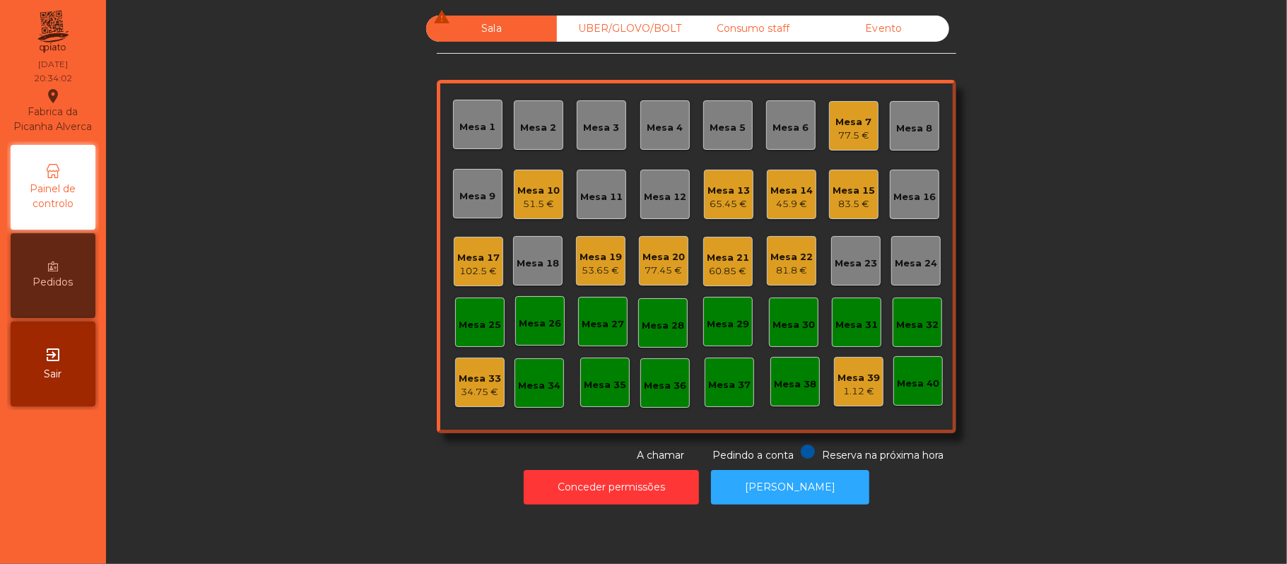
click at [773, 269] on div "81.8 €" at bounding box center [791, 271] width 42 height 14
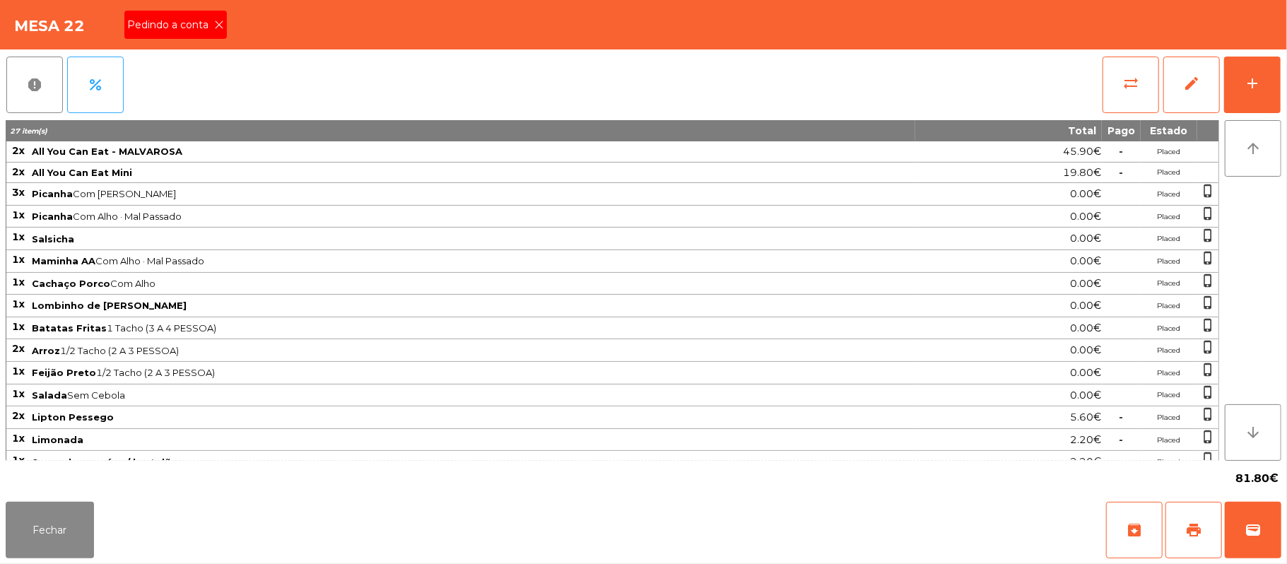
click at [218, 24] on icon at bounding box center [219, 25] width 10 height 10
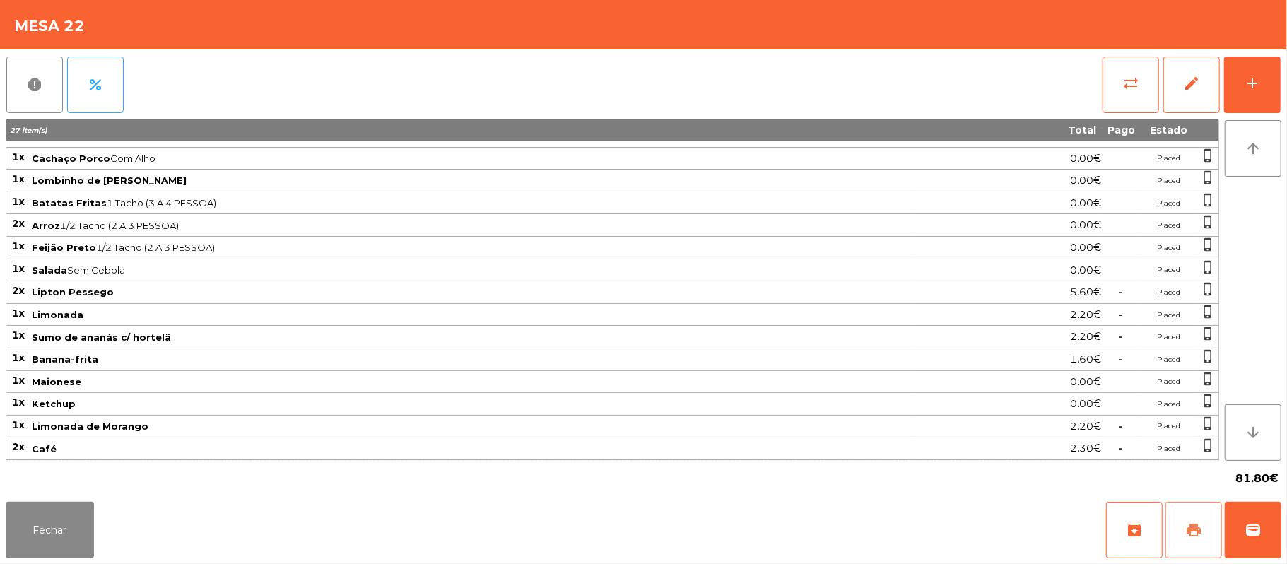
click at [1191, 530] on span "print" at bounding box center [1193, 530] width 17 height 17
click at [69, 524] on button "Fechar" at bounding box center [50, 530] width 88 height 57
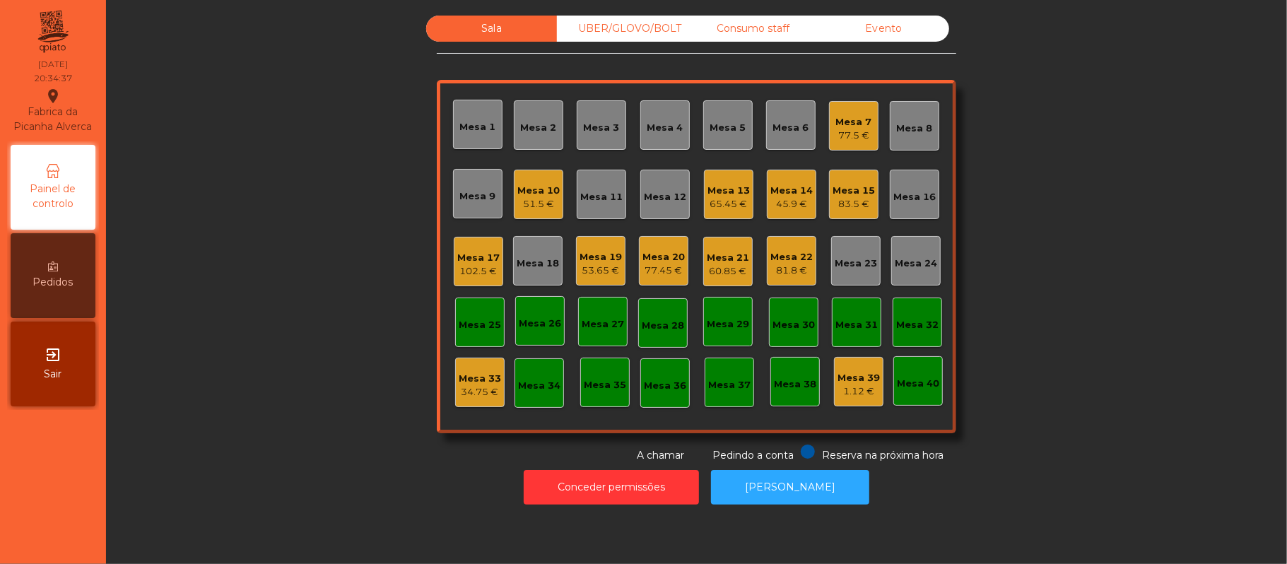
click at [775, 267] on div "81.8 €" at bounding box center [791, 271] width 42 height 14
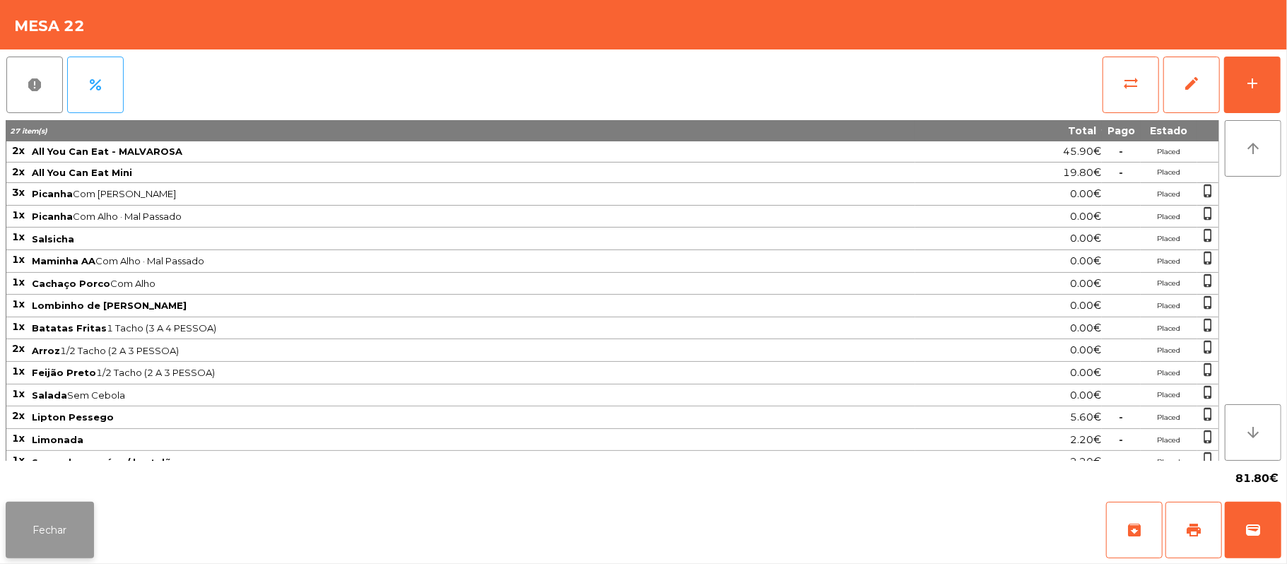
click at [57, 503] on button "Fechar" at bounding box center [50, 530] width 88 height 57
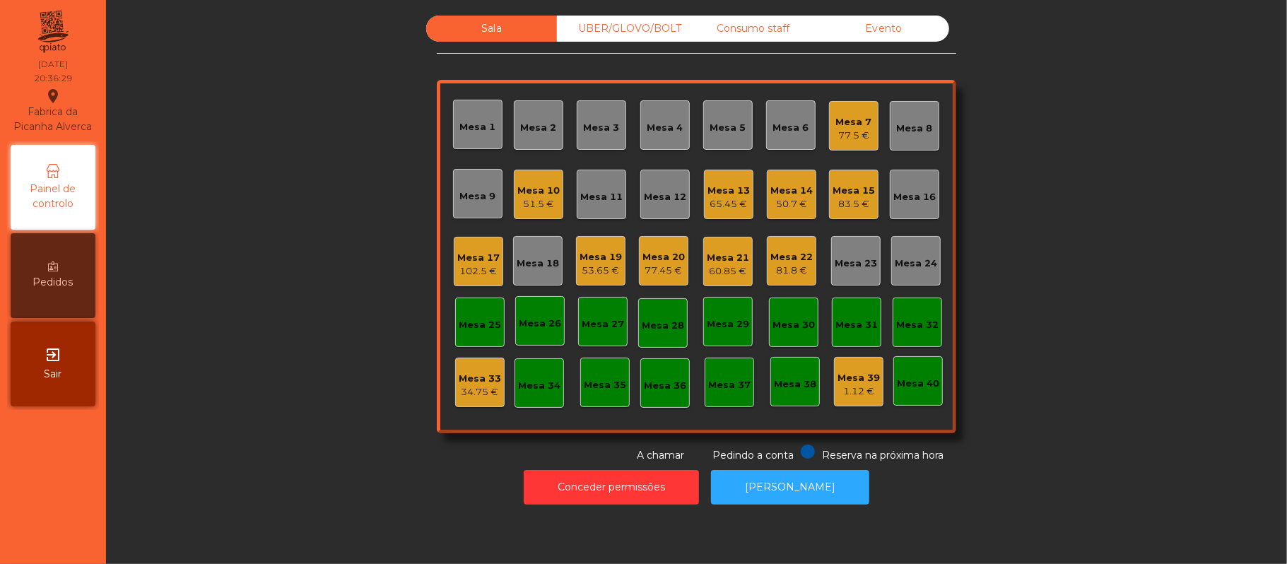
click at [773, 269] on div "81.8 €" at bounding box center [791, 271] width 42 height 14
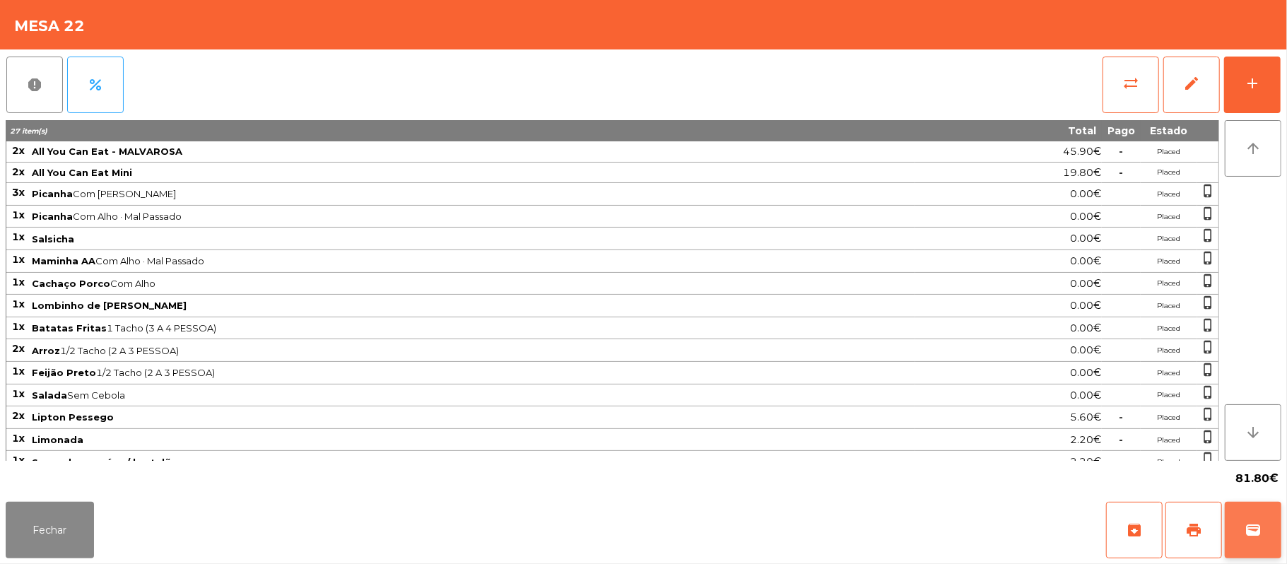
click at [1243, 535] on button "wallet" at bounding box center [1253, 530] width 57 height 57
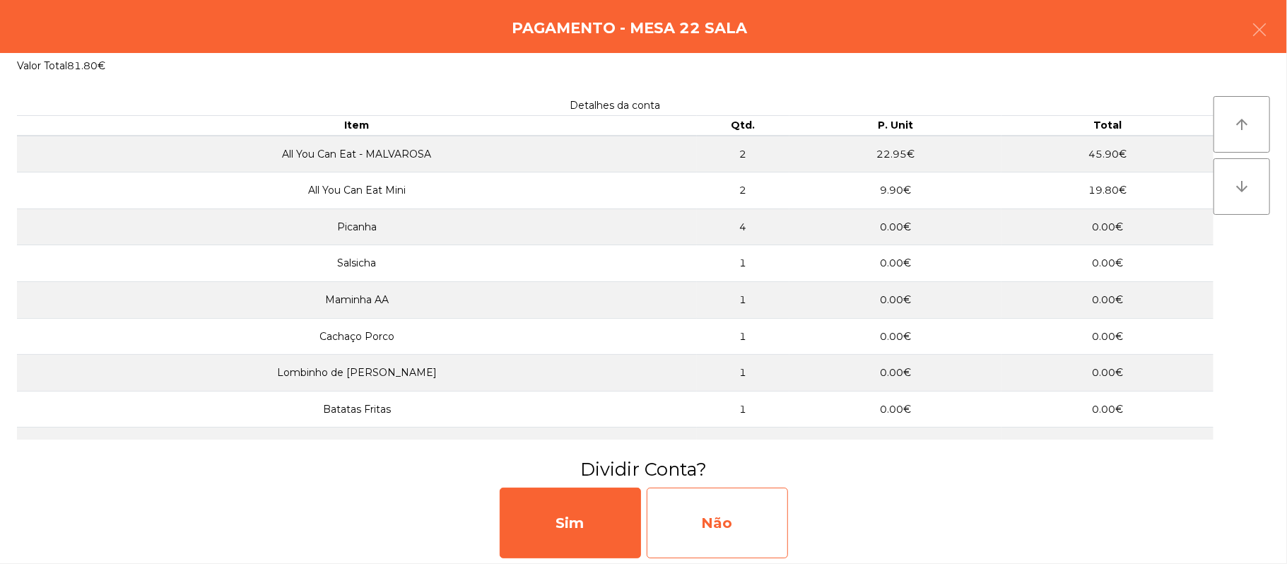
click at [739, 521] on div "Não" at bounding box center [717, 523] width 141 height 71
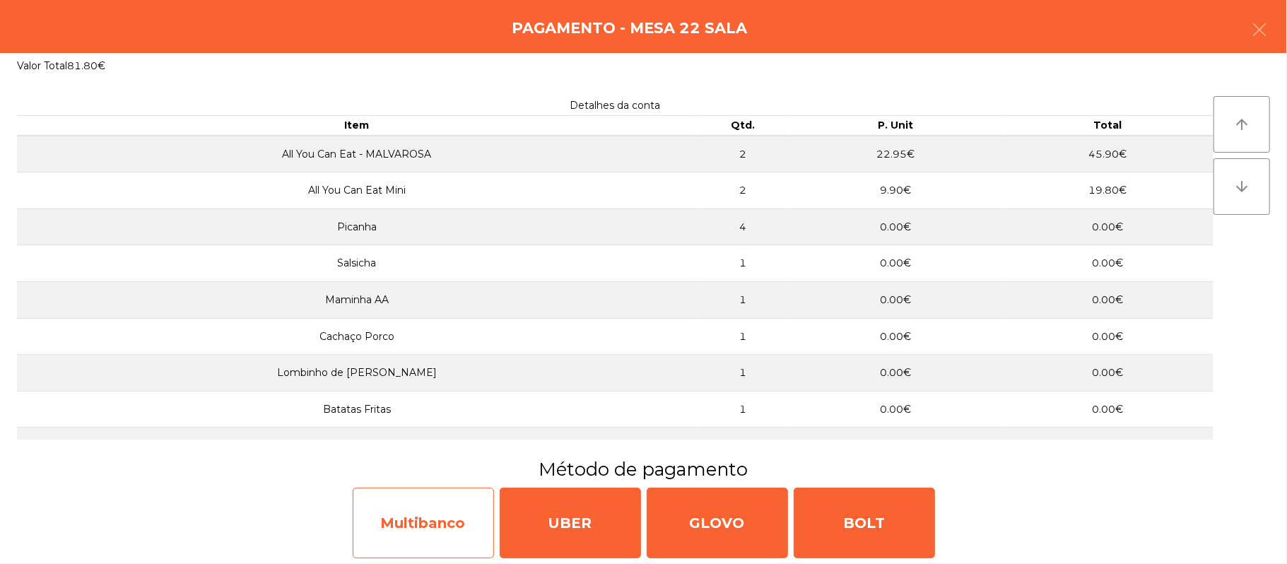
click at [447, 516] on div "Multibanco" at bounding box center [423, 523] width 141 height 71
select select "**"
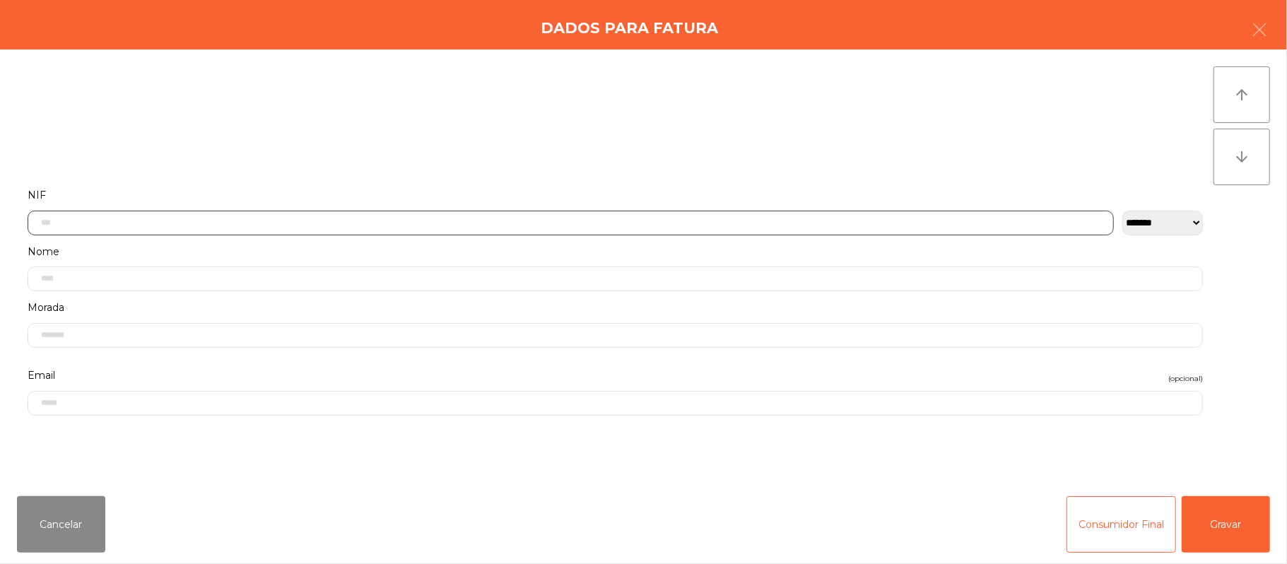
click at [727, 225] on input "text" at bounding box center [571, 223] width 1086 height 25
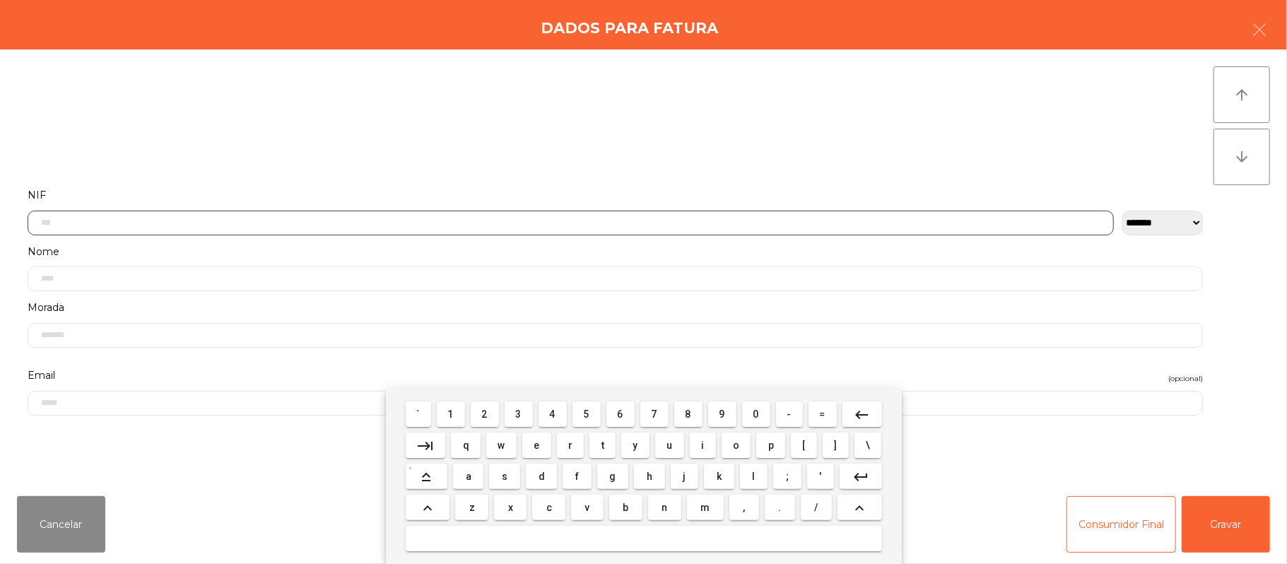
scroll to position [119, 0]
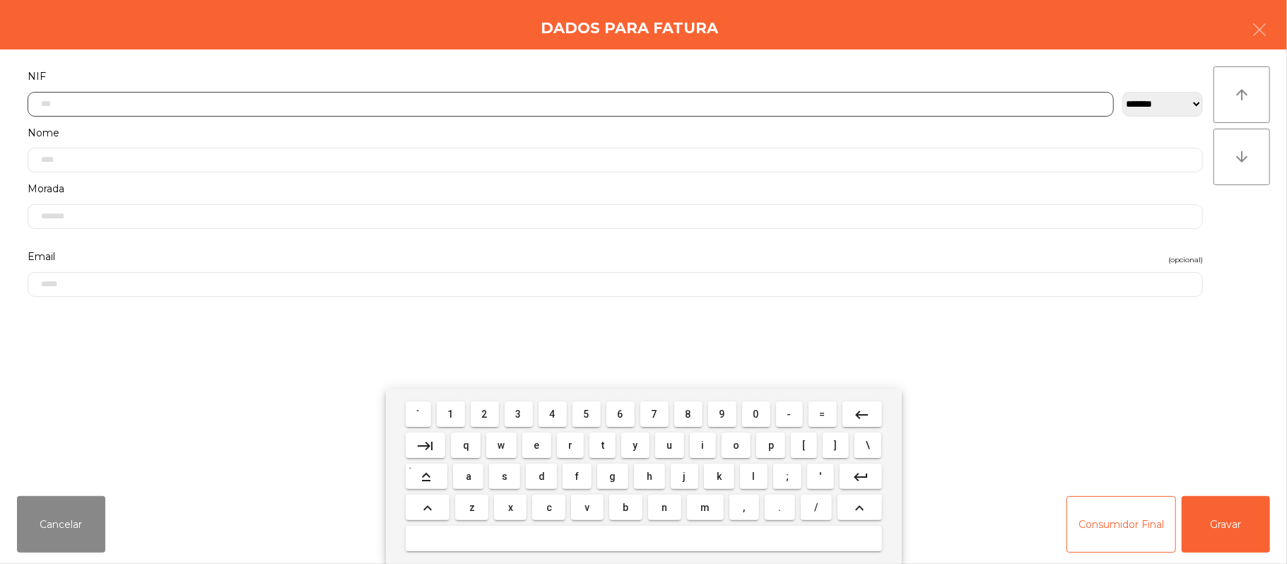
type input "*"
type input "*********"
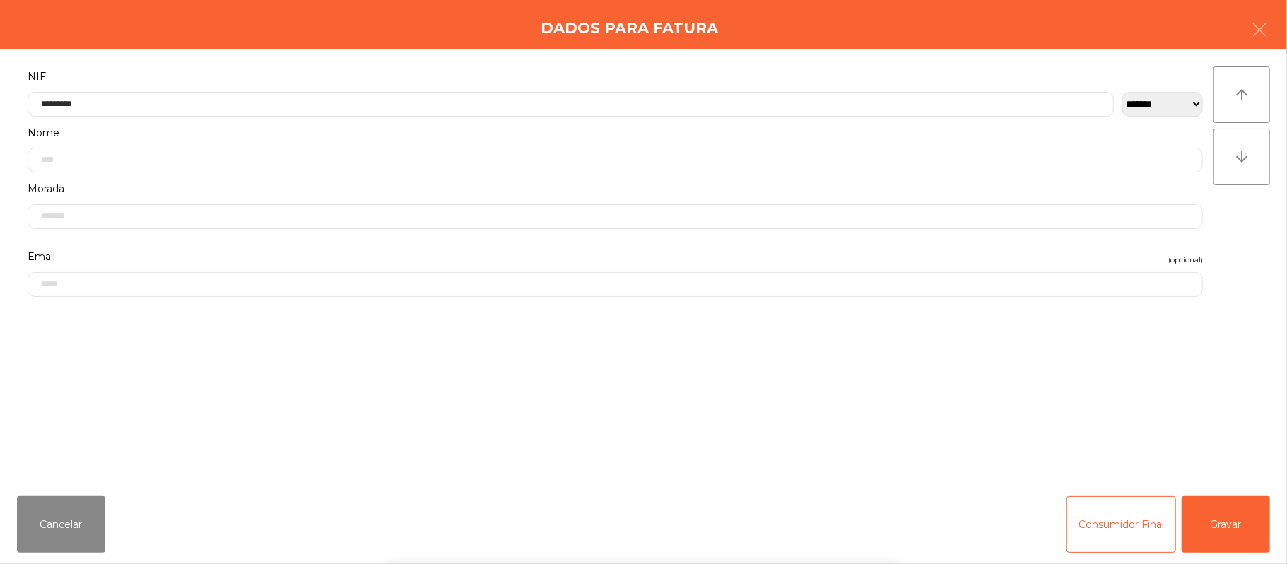
click at [1236, 527] on div "` 1 2 3 4 5 6 7 8 9 0 - = keyboard_backspace keyboard_tab q w e r t y u i o p […" at bounding box center [643, 476] width 1287 height 175
click at [1237, 521] on button "Gravar" at bounding box center [1226, 524] width 88 height 57
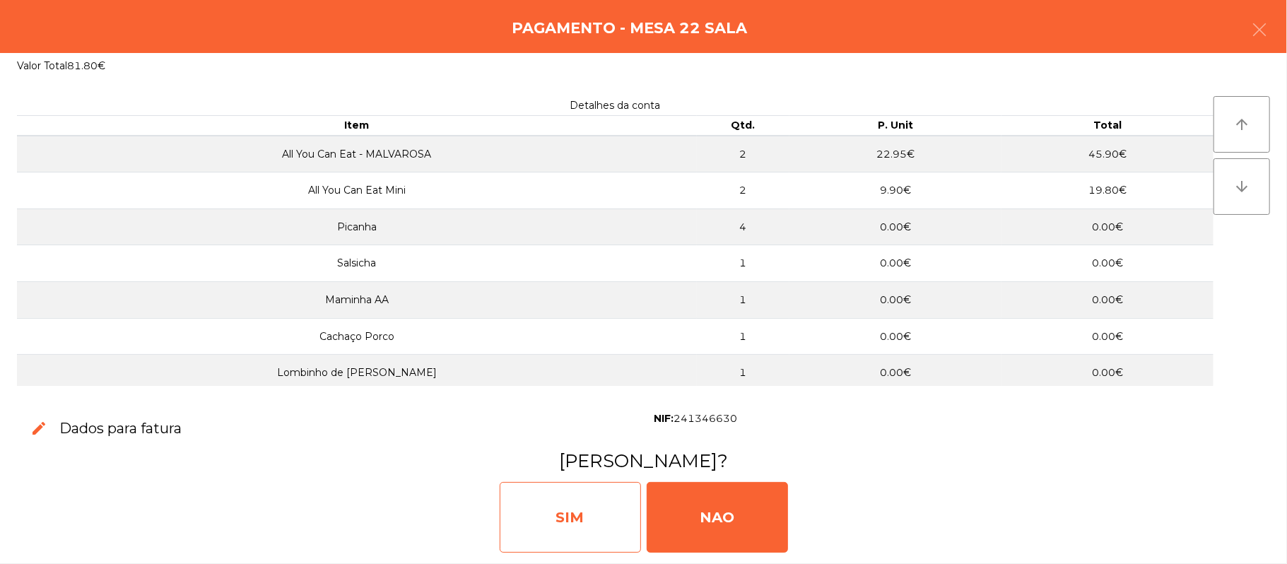
click at [556, 523] on div "SIM" at bounding box center [570, 517] width 141 height 71
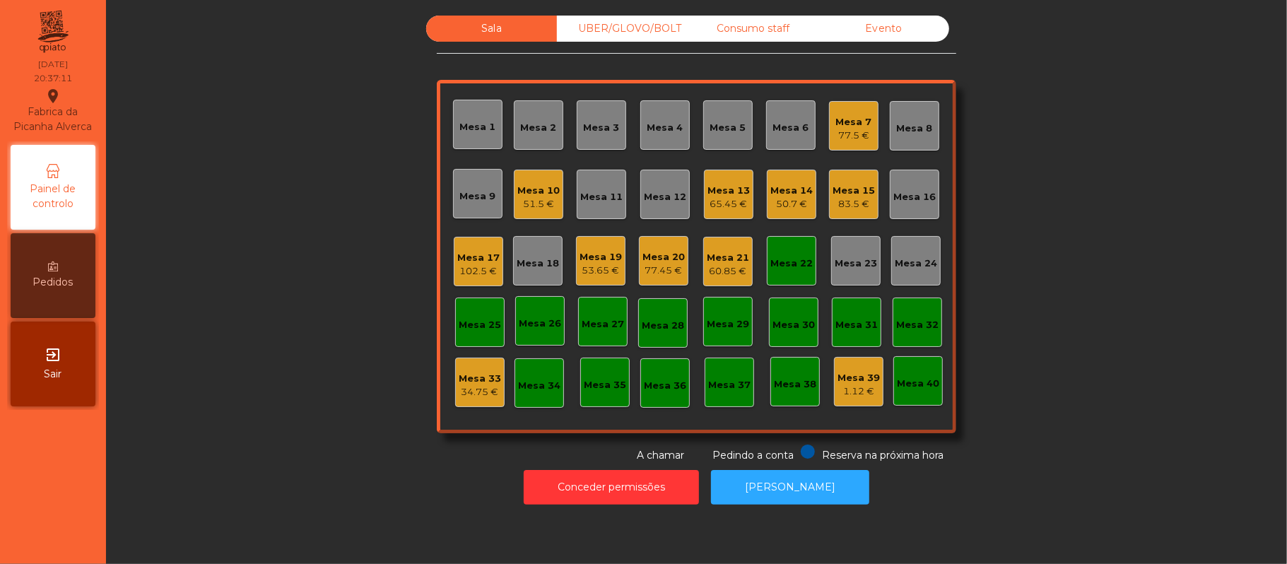
click at [790, 259] on div "Mesa 22" at bounding box center [791, 264] width 42 height 14
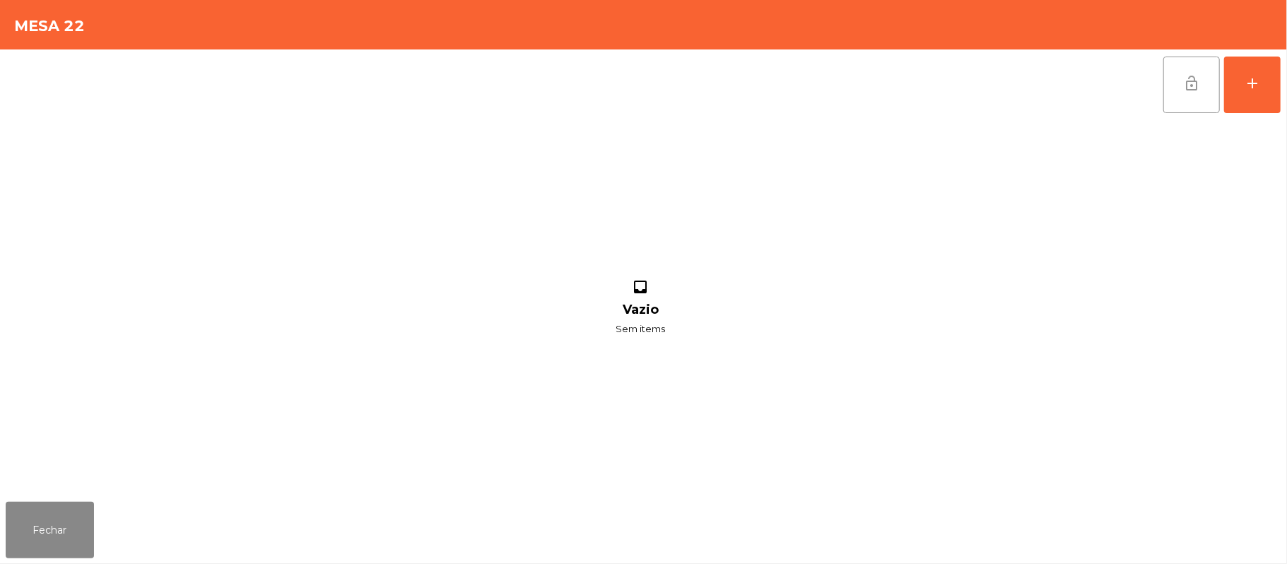
click at [1186, 88] on span "lock_open" at bounding box center [1191, 83] width 17 height 17
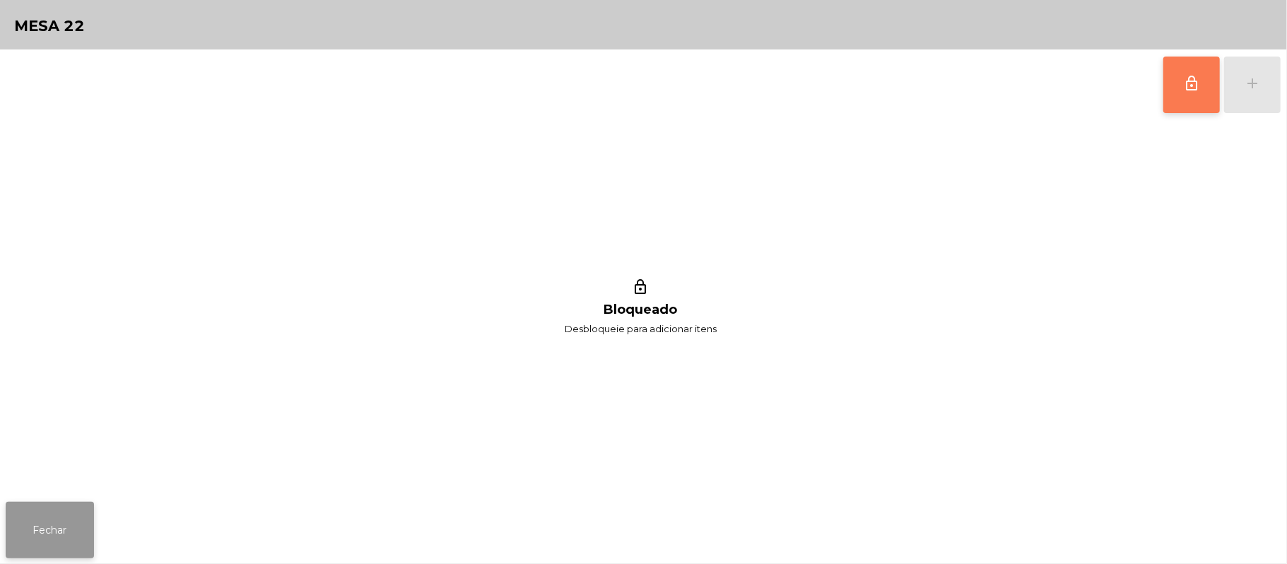
click at [10, 533] on button "Fechar" at bounding box center [50, 530] width 88 height 57
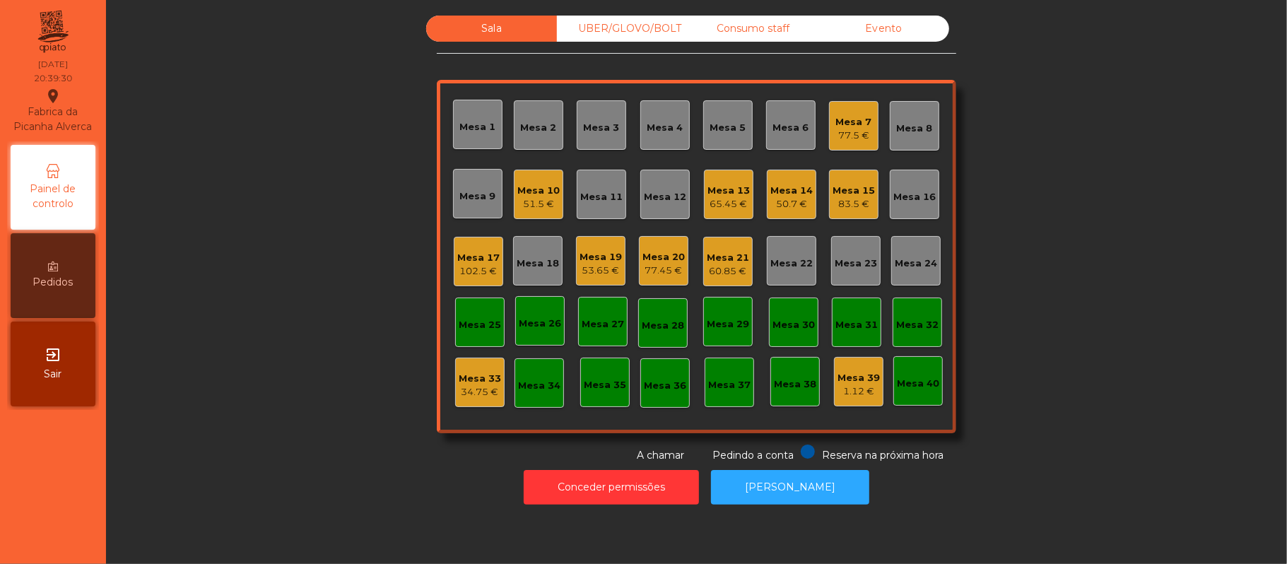
click at [589, 121] on div "Mesa 3" at bounding box center [602, 128] width 36 height 14
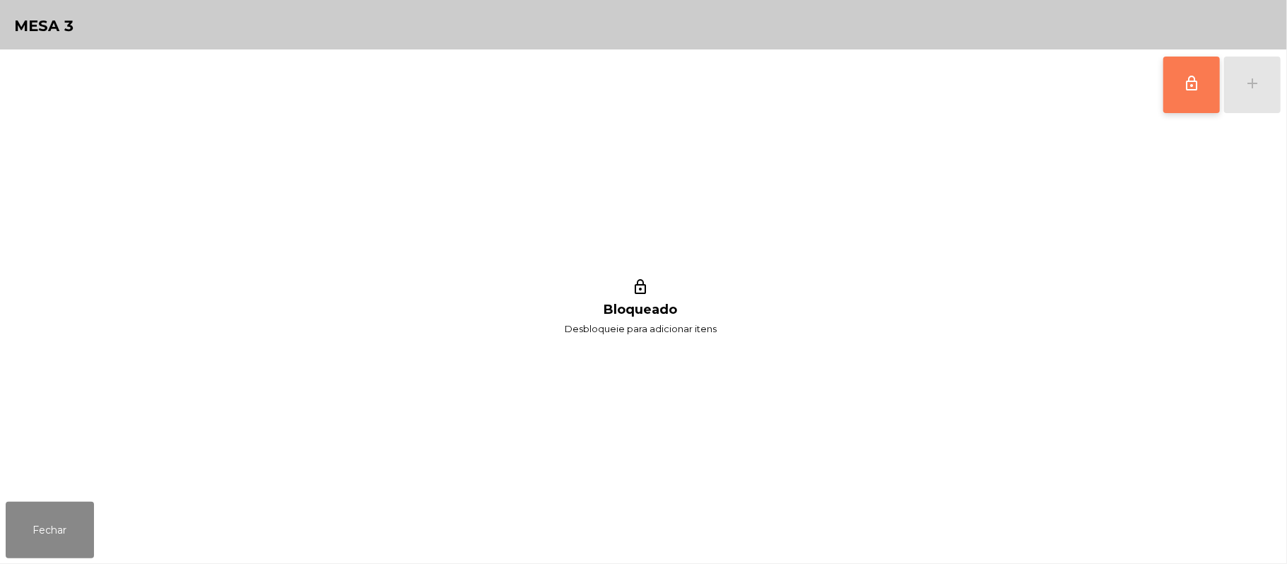
click at [1178, 86] on button "lock_outline" at bounding box center [1191, 85] width 57 height 57
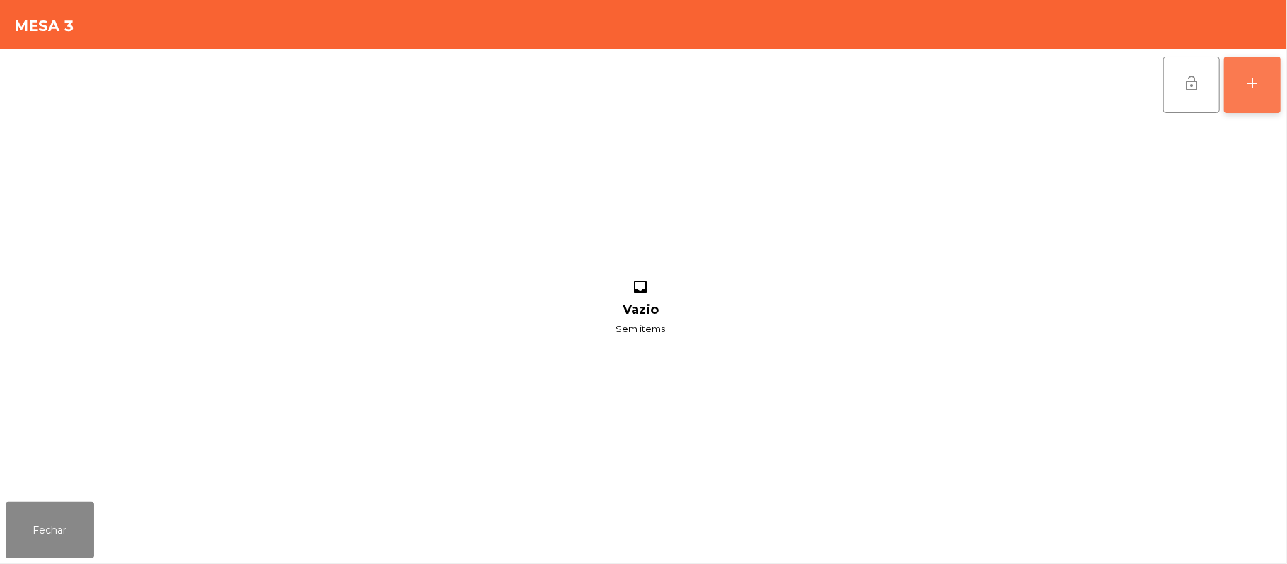
click at [1245, 85] on div "add" at bounding box center [1252, 83] width 17 height 17
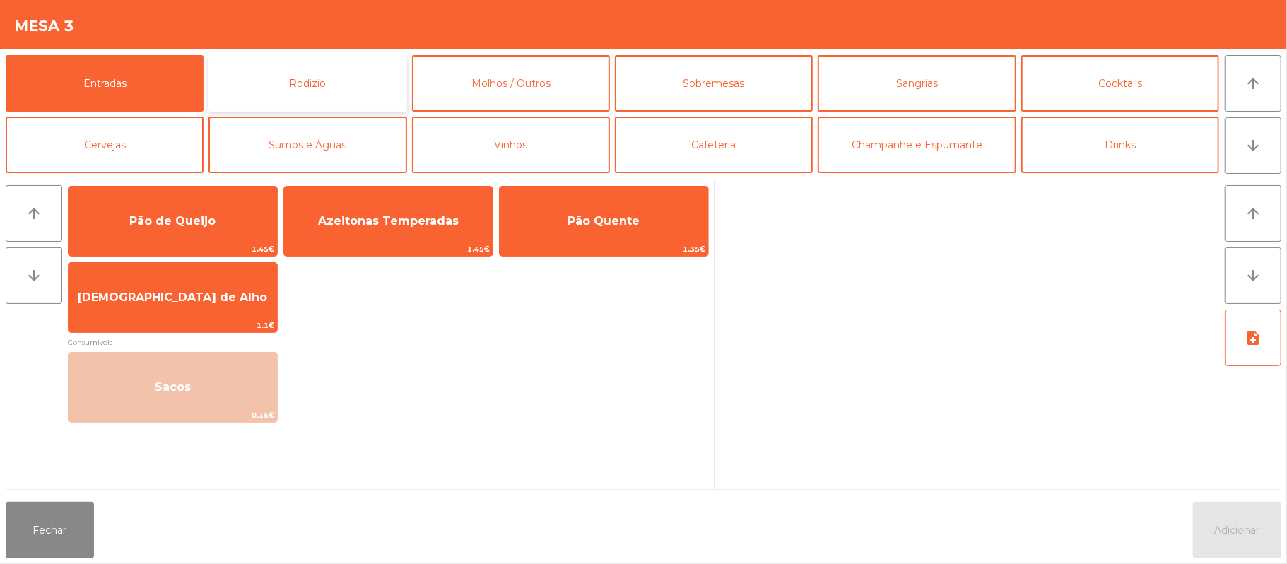
click at [337, 83] on button "Rodizio" at bounding box center [308, 83] width 198 height 57
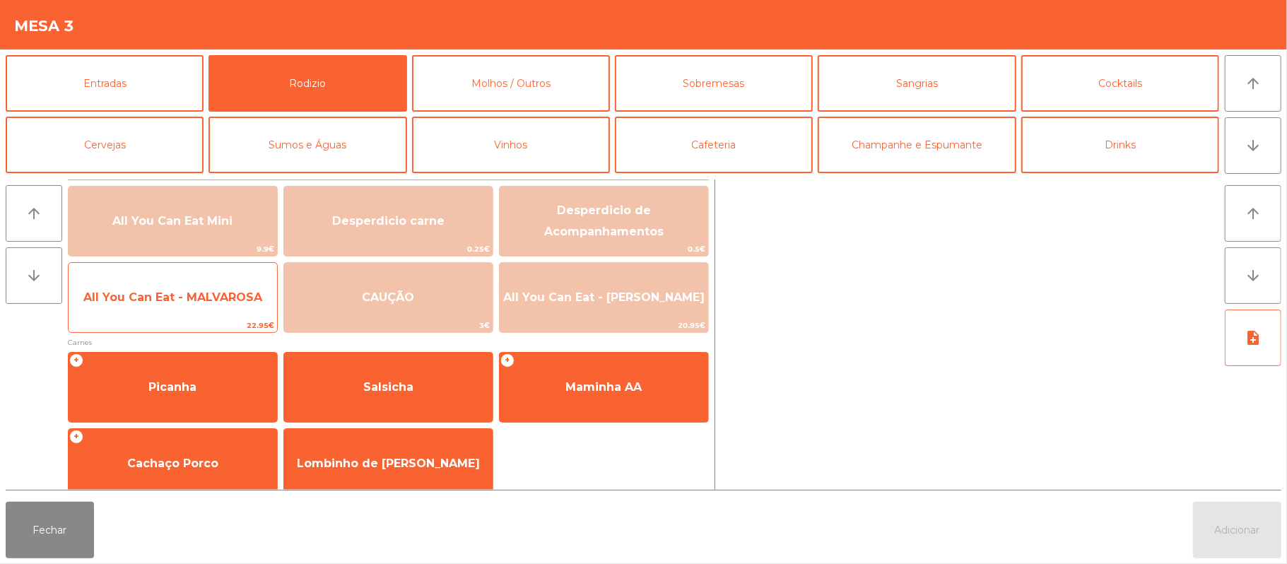
click at [198, 298] on span "All You Can Eat - MALVAROSA" at bounding box center [172, 296] width 179 height 13
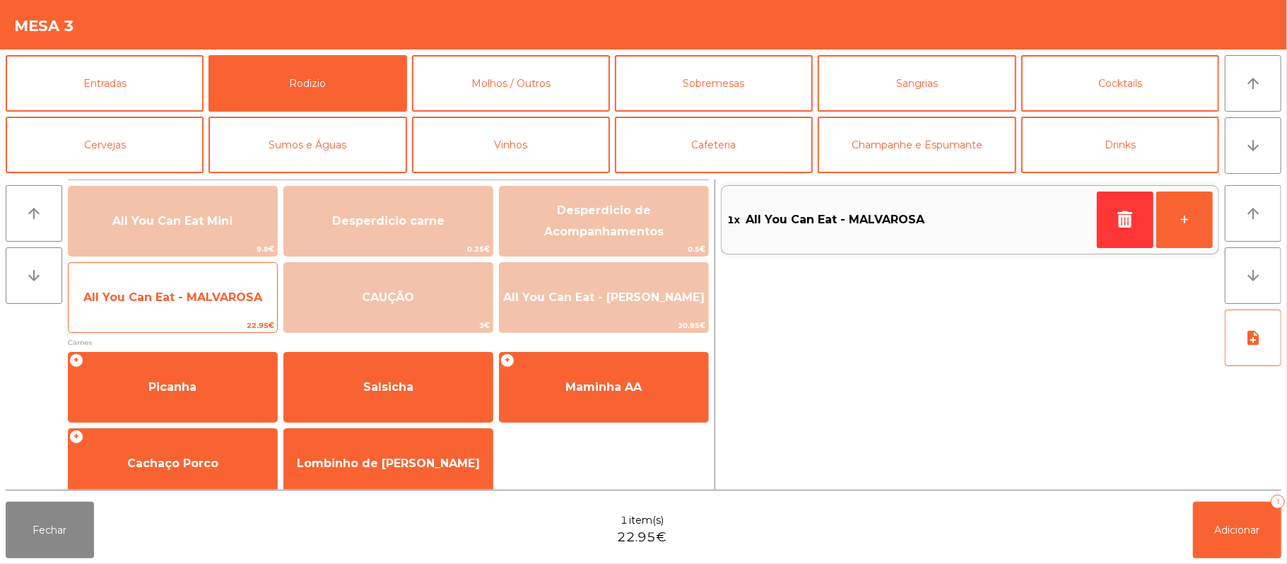
click at [177, 298] on span "All You Can Eat - MALVAROSA" at bounding box center [172, 296] width 179 height 13
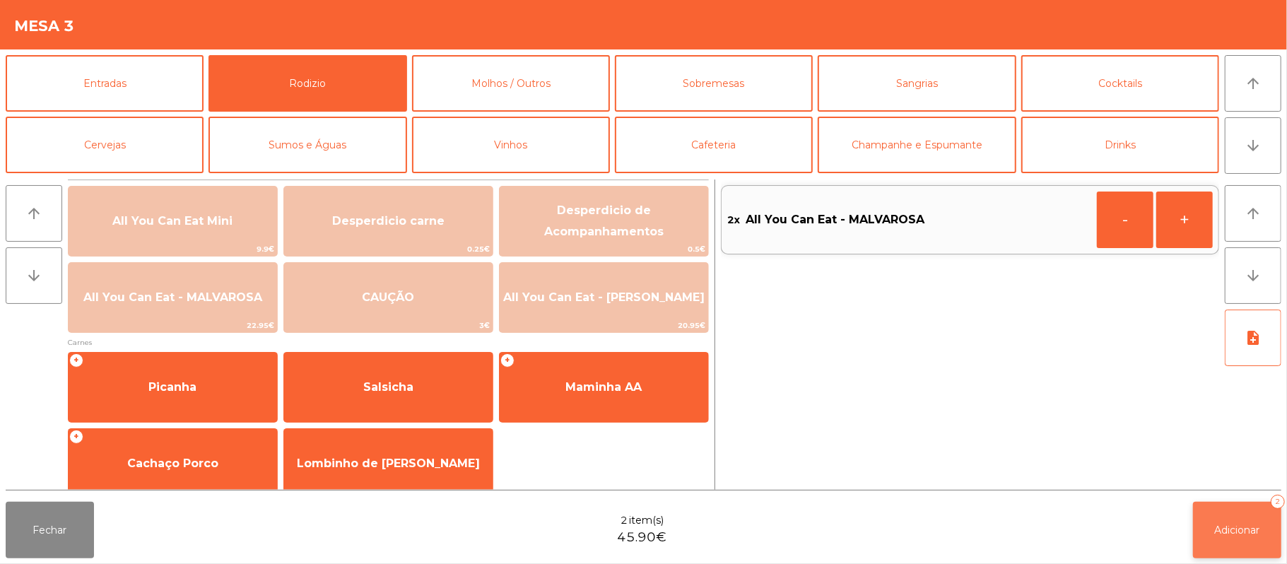
click at [1245, 521] on button "Adicionar 2" at bounding box center [1237, 530] width 88 height 57
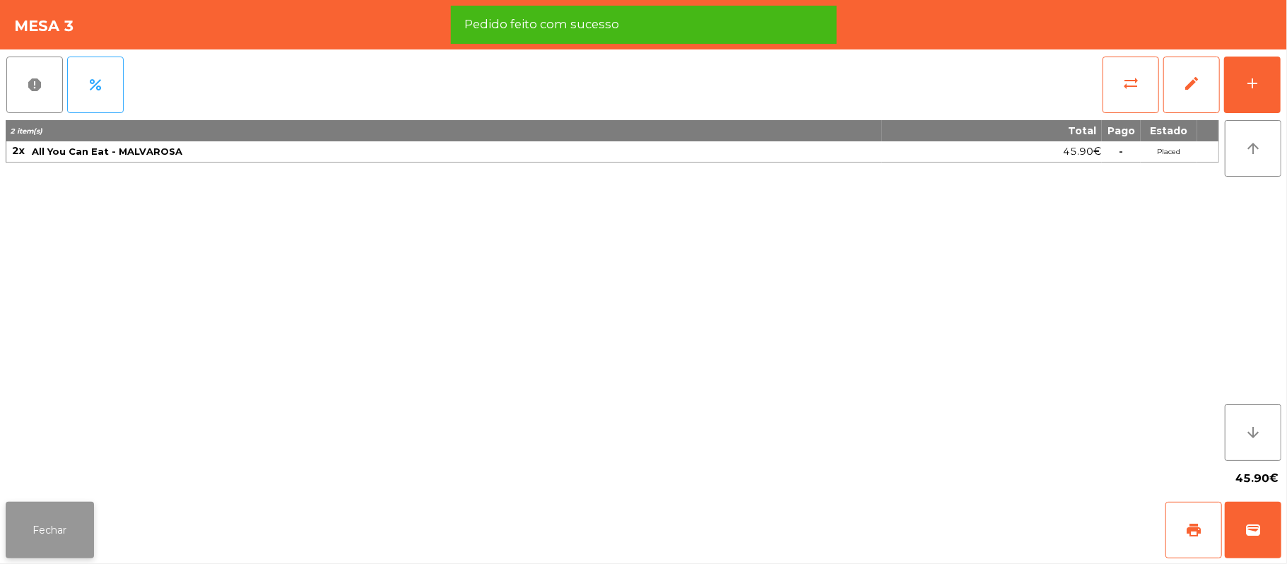
click at [59, 540] on button "Fechar" at bounding box center [50, 530] width 88 height 57
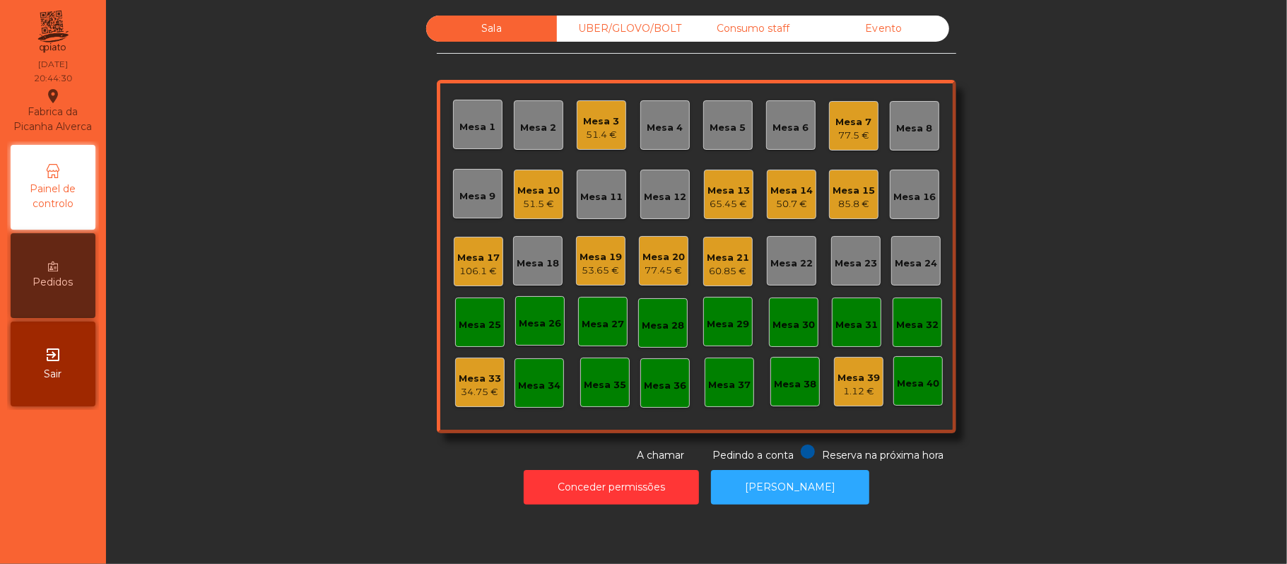
click at [710, 253] on div "Mesa 21" at bounding box center [728, 258] width 42 height 14
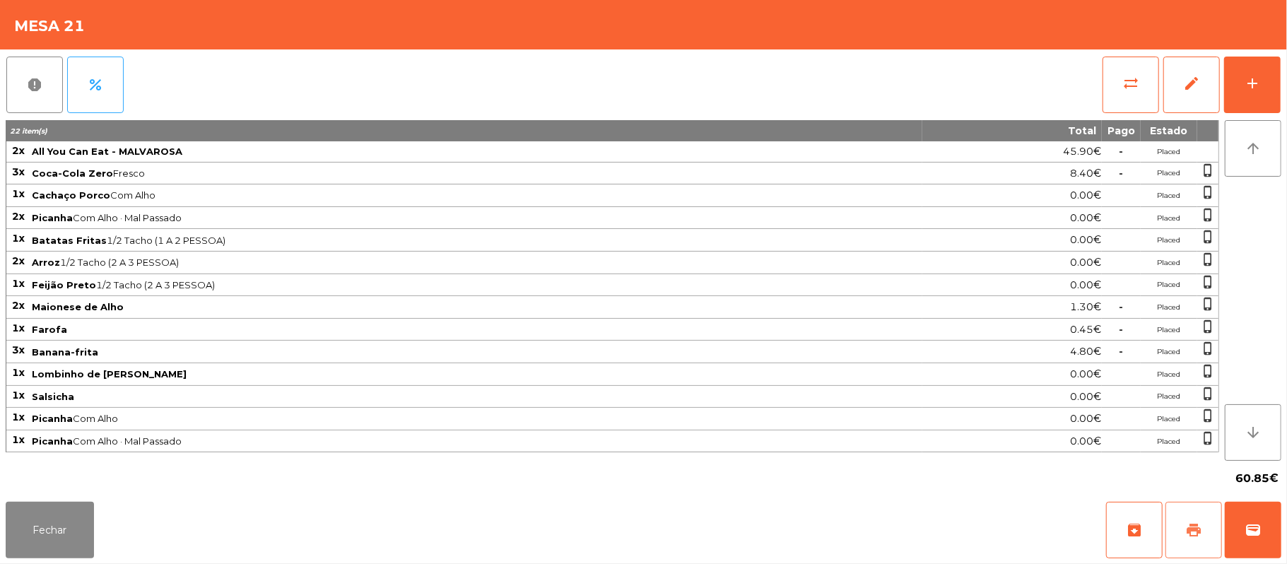
click at [1188, 529] on span "print" at bounding box center [1193, 530] width 17 height 17
click at [1237, 540] on button "wallet" at bounding box center [1253, 530] width 57 height 57
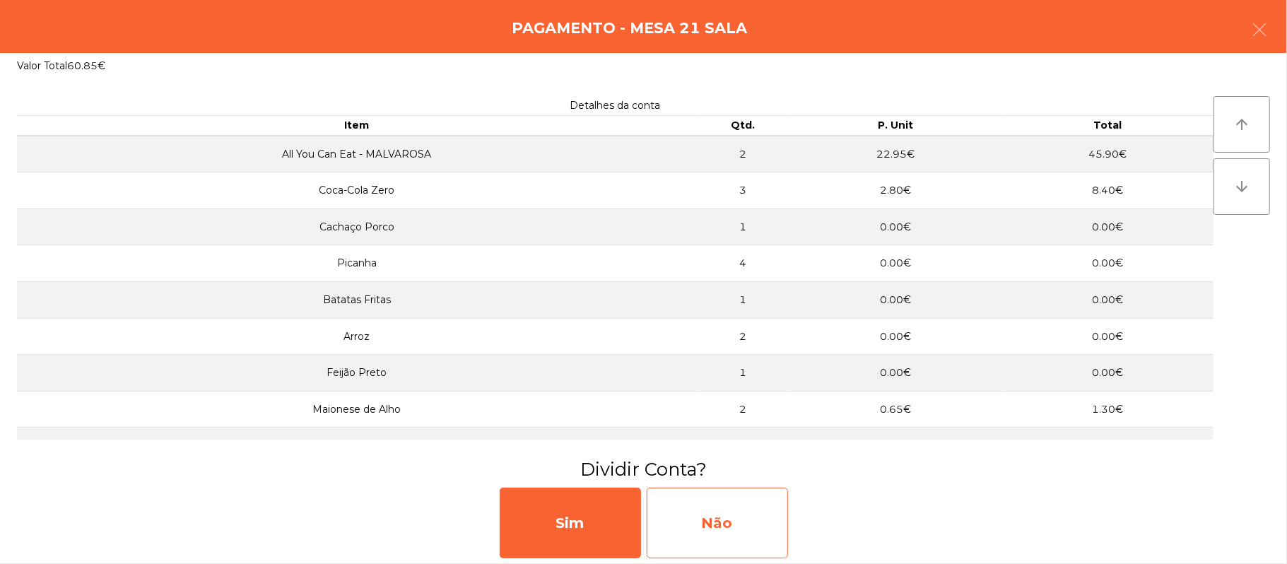
click at [733, 534] on div "Não" at bounding box center [717, 523] width 141 height 71
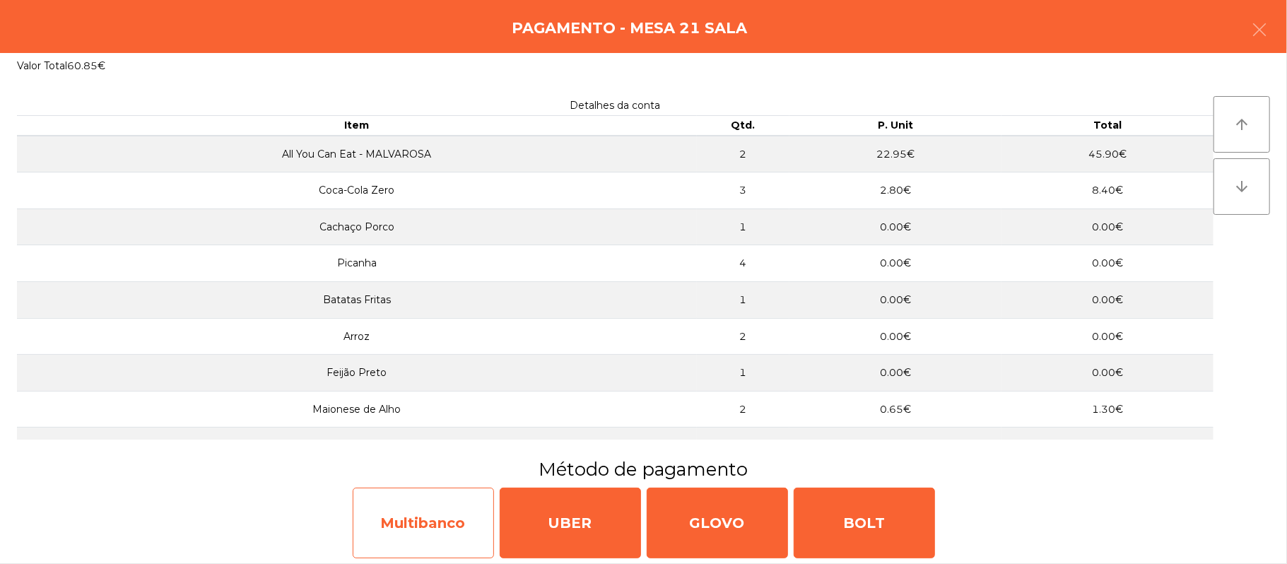
click at [433, 500] on div "Multibanco" at bounding box center [423, 523] width 141 height 71
select select "**"
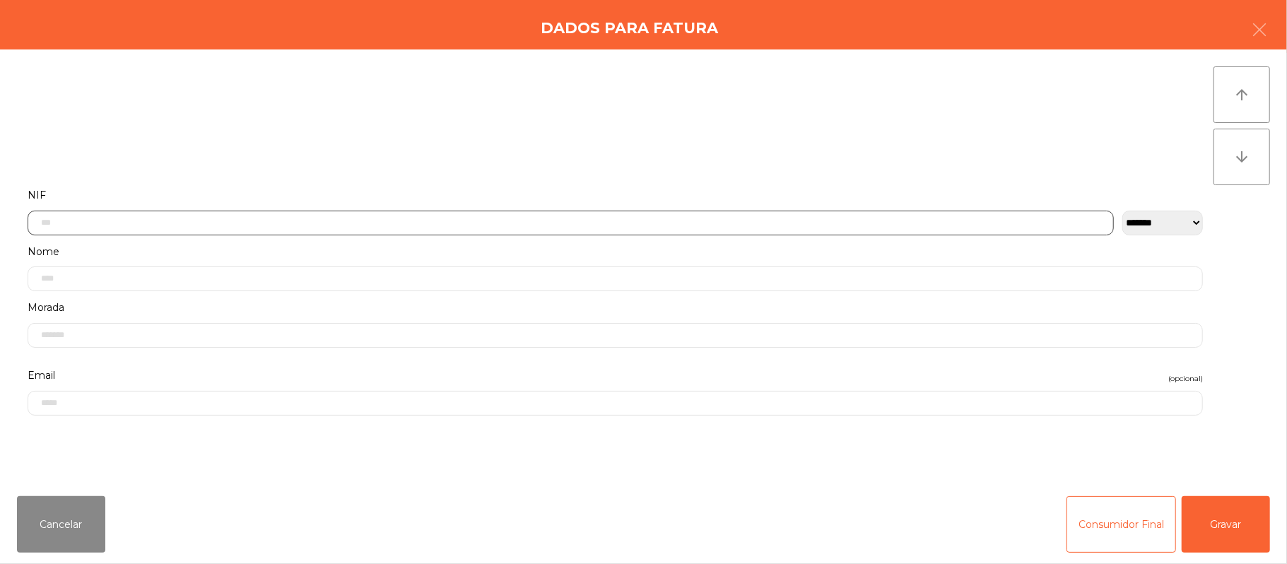
click at [962, 222] on input "text" at bounding box center [571, 223] width 1086 height 25
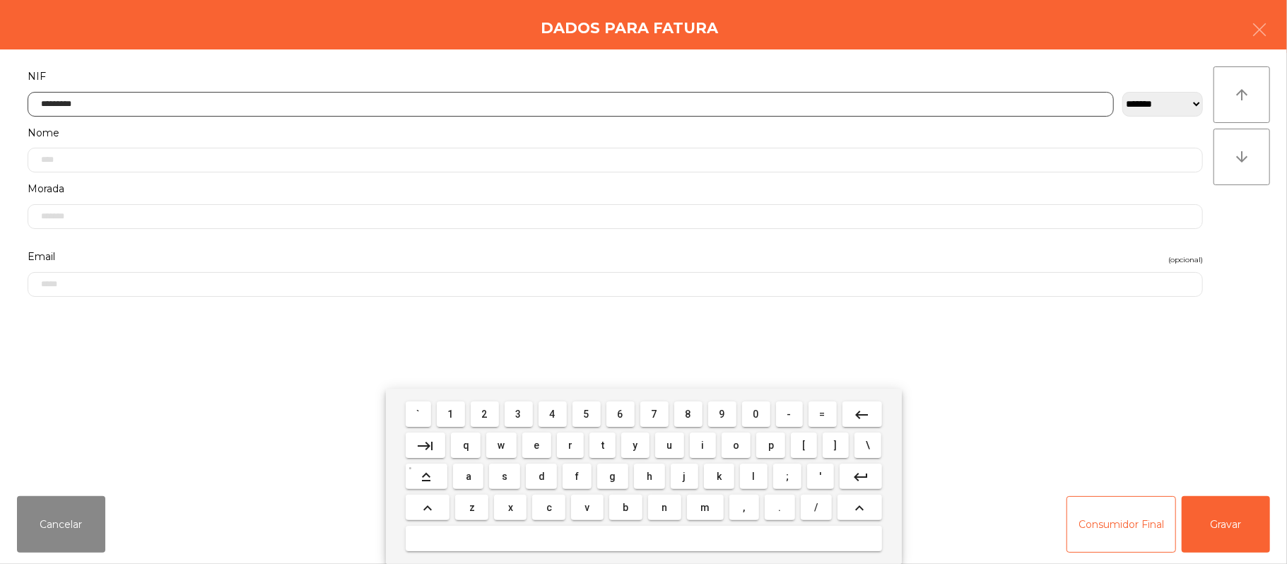
type input "*********"
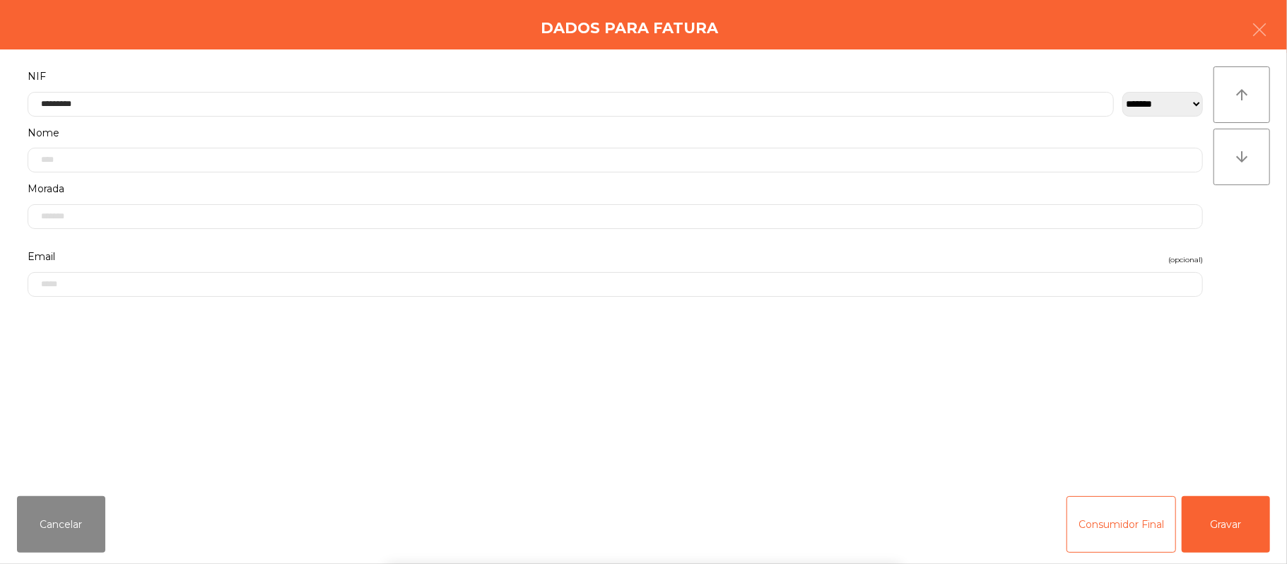
click at [1225, 520] on div "` 1 2 3 4 5 6 7 8 9 0 - = keyboard_backspace keyboard_tab q w e r t y u i o p […" at bounding box center [643, 476] width 1287 height 175
click at [1219, 521] on button "Gravar" at bounding box center [1226, 524] width 88 height 57
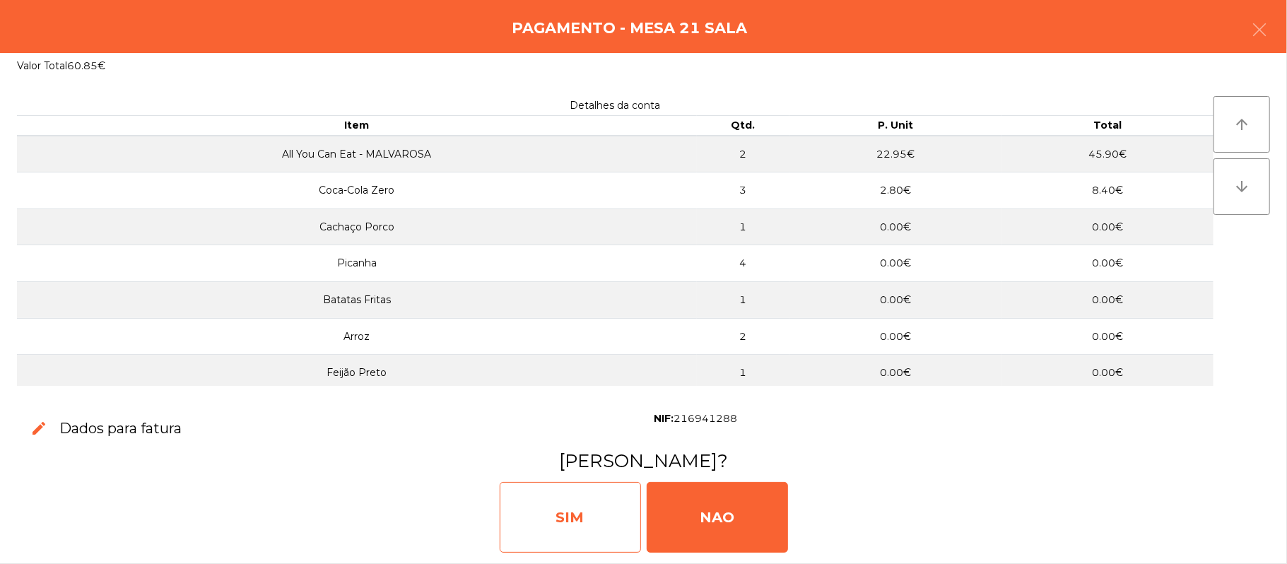
click at [577, 515] on div "SIM" at bounding box center [570, 517] width 141 height 71
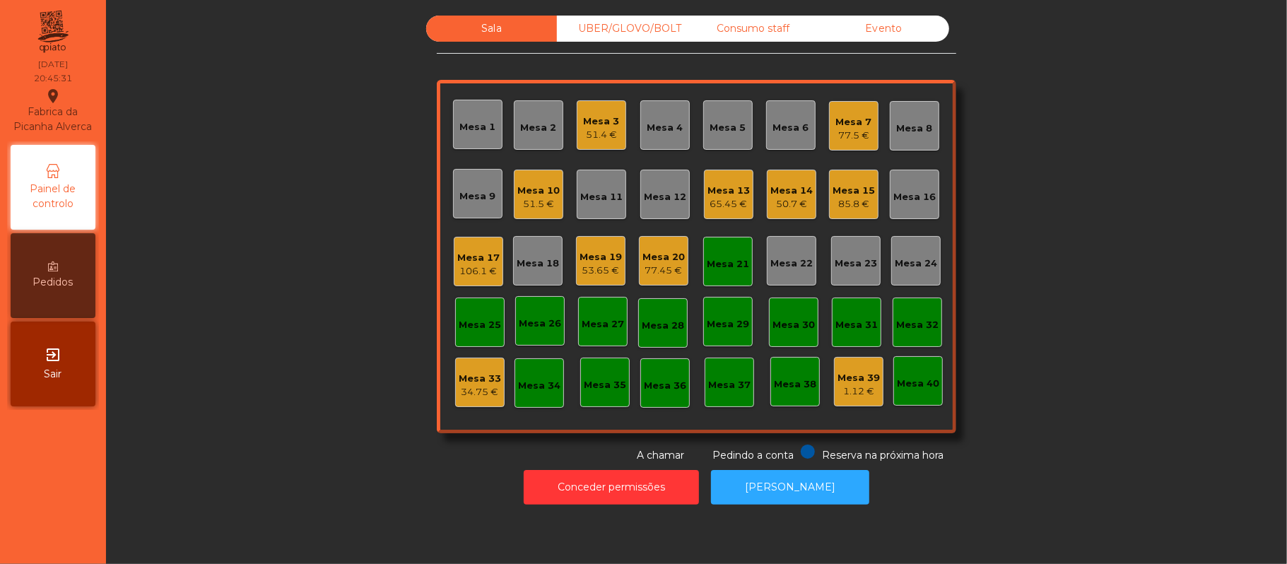
click at [731, 273] on div "Mesa 21" at bounding box center [727, 261] width 49 height 49
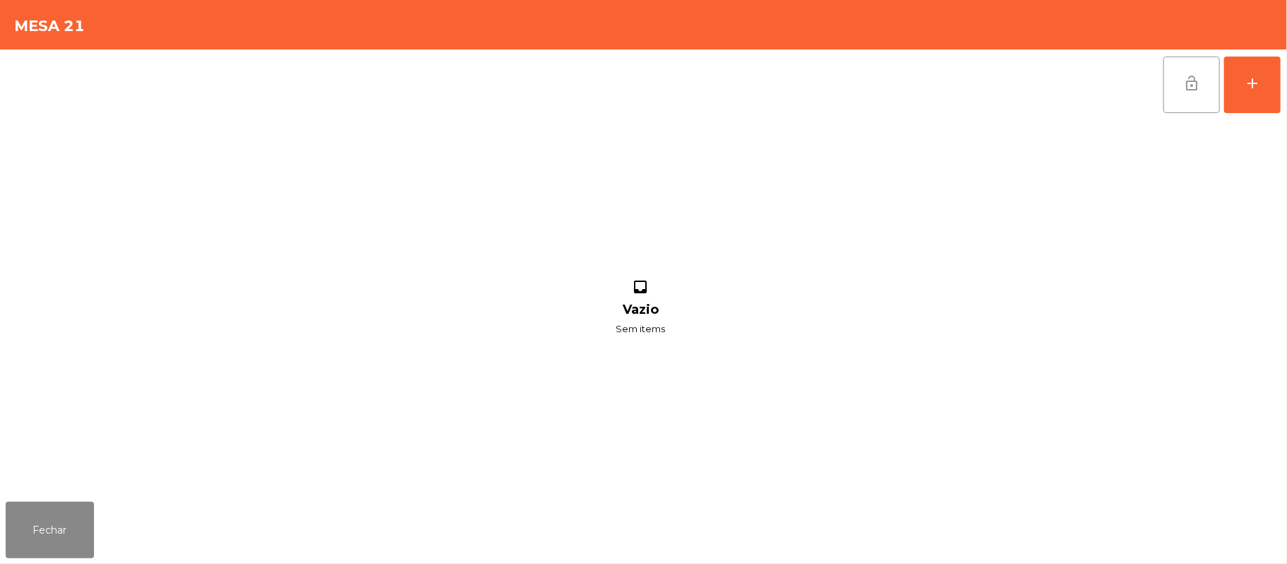
click at [1183, 98] on button "lock_open" at bounding box center [1191, 85] width 57 height 57
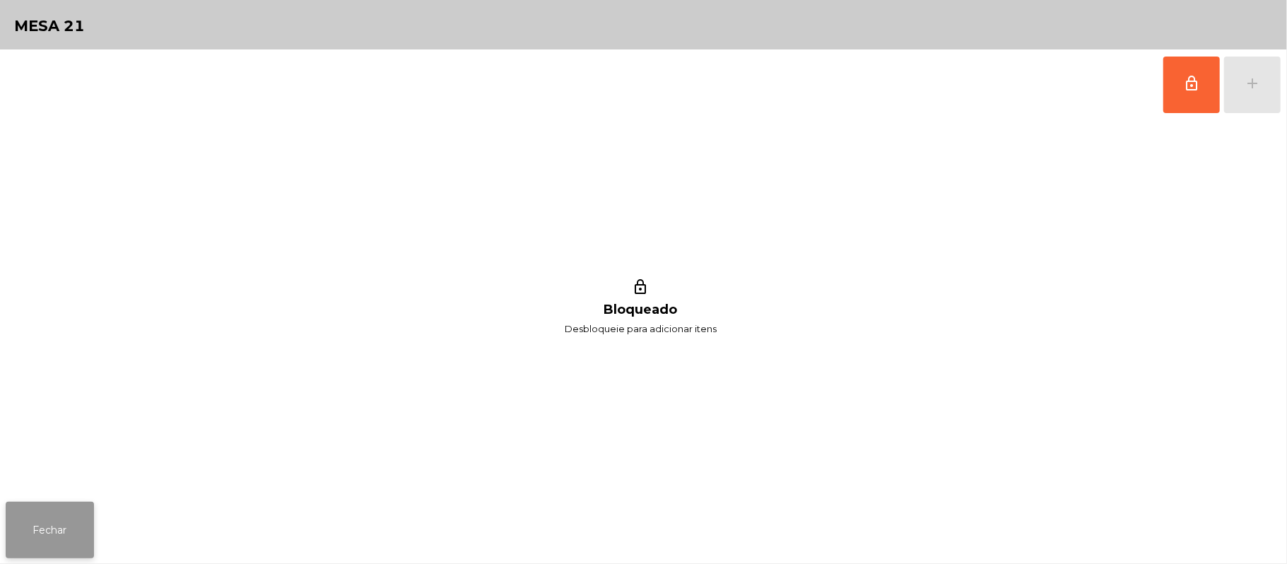
click at [52, 527] on button "Fechar" at bounding box center [50, 530] width 88 height 57
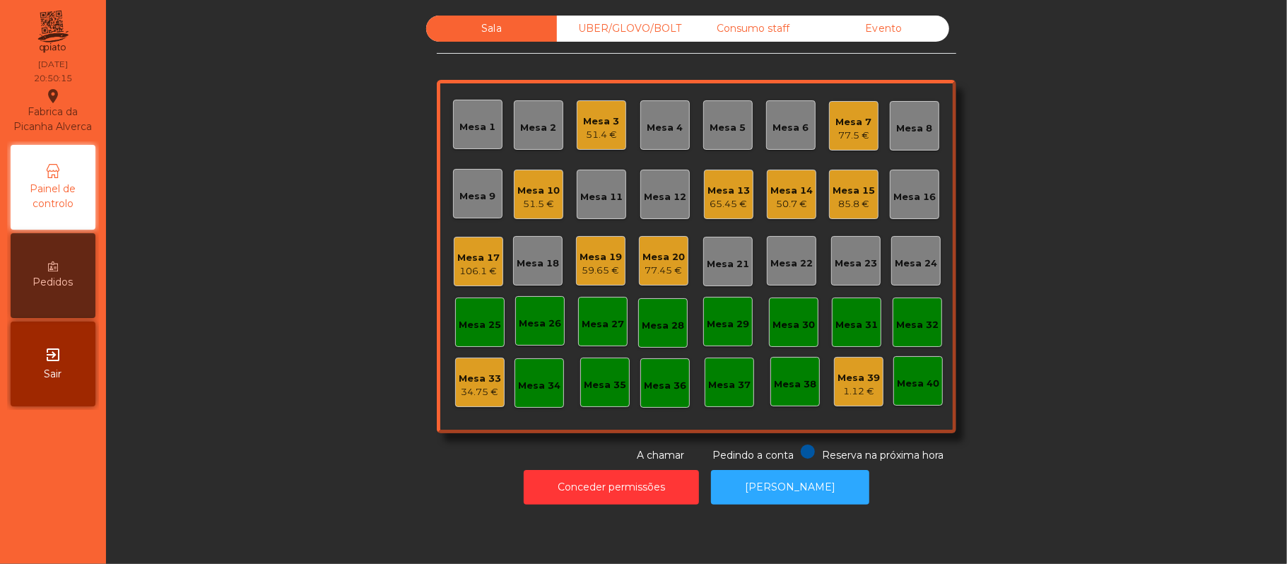
click at [781, 260] on div "Mesa 22" at bounding box center [791, 264] width 42 height 14
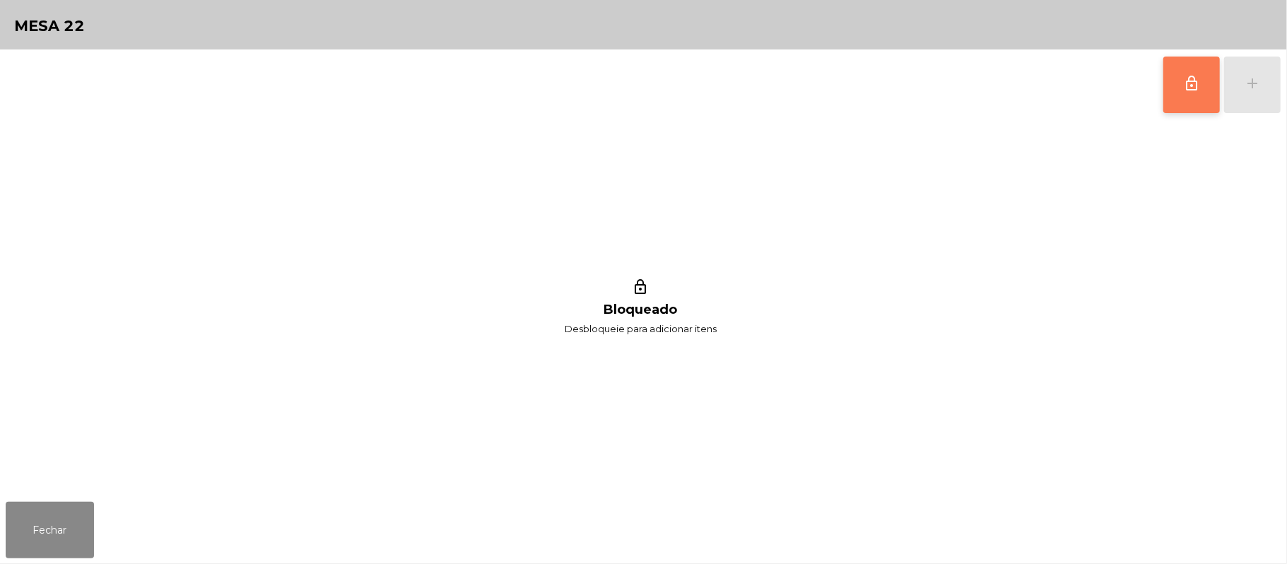
click at [1180, 88] on button "lock_outline" at bounding box center [1191, 85] width 57 height 57
click at [1242, 78] on button "add" at bounding box center [1252, 85] width 57 height 57
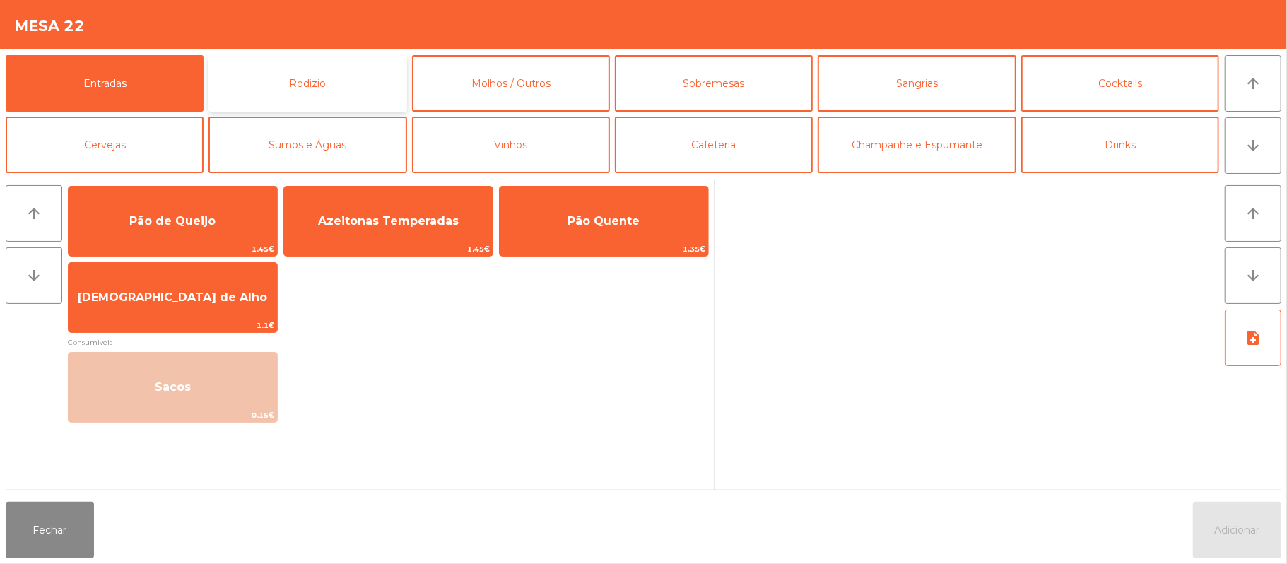
click at [321, 90] on button "Rodizio" at bounding box center [308, 83] width 198 height 57
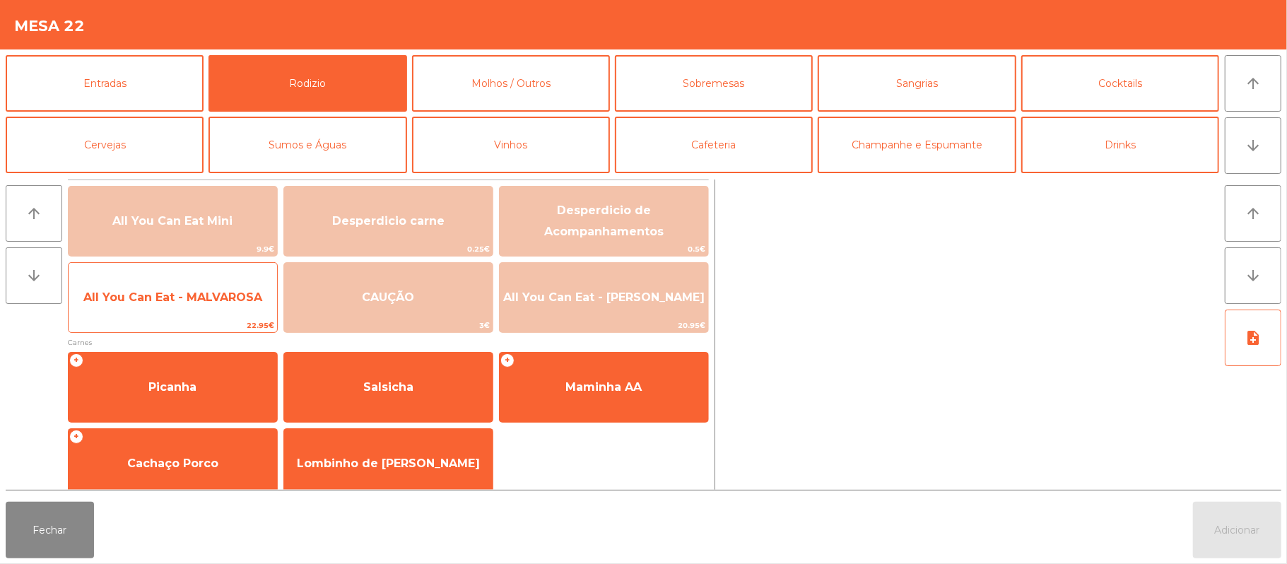
click at [213, 307] on span "All You Can Eat - MALVAROSA" at bounding box center [173, 297] width 209 height 38
click at [204, 300] on span "All You Can Eat - MALVAROSA" at bounding box center [172, 296] width 179 height 13
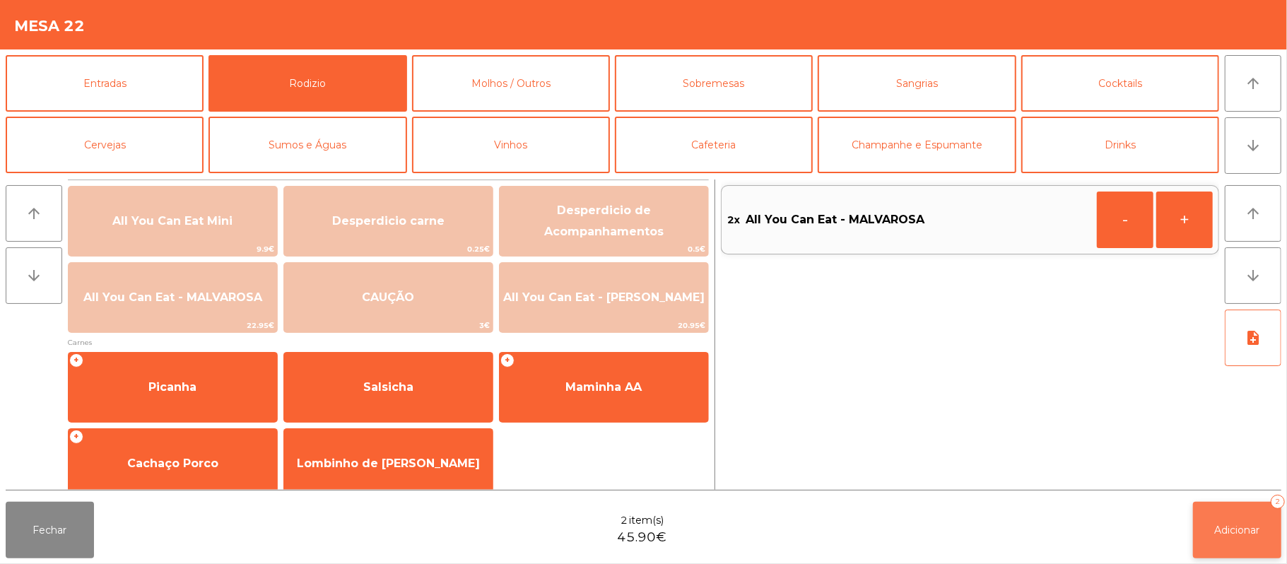
click at [1233, 529] on span "Adicionar" at bounding box center [1237, 530] width 45 height 13
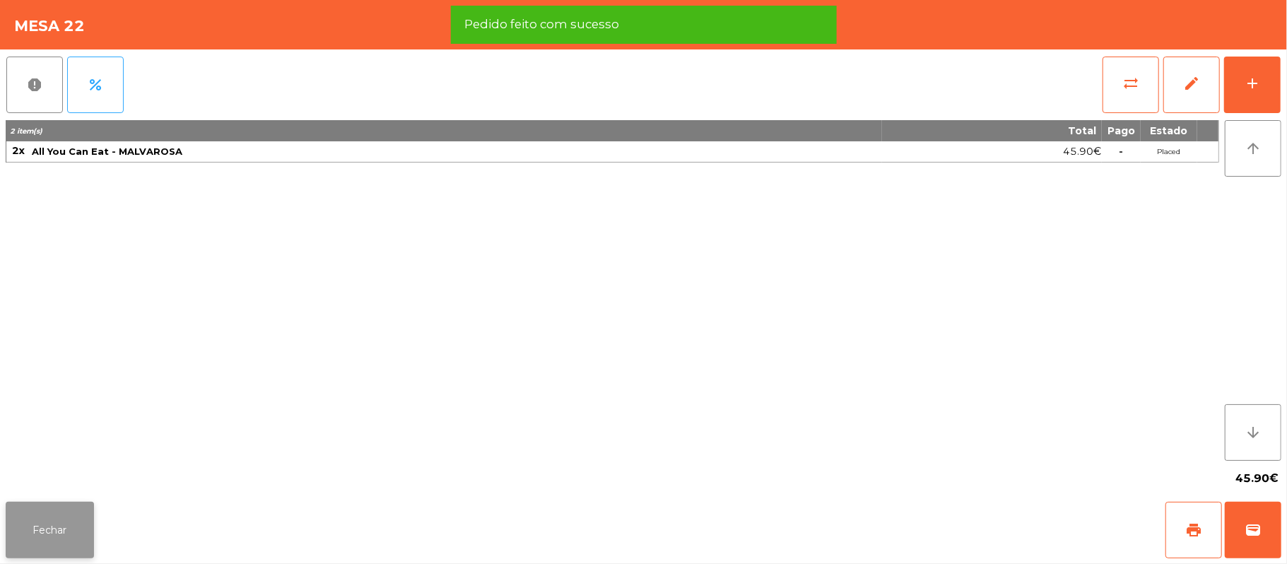
click at [52, 530] on button "Fechar" at bounding box center [50, 530] width 88 height 57
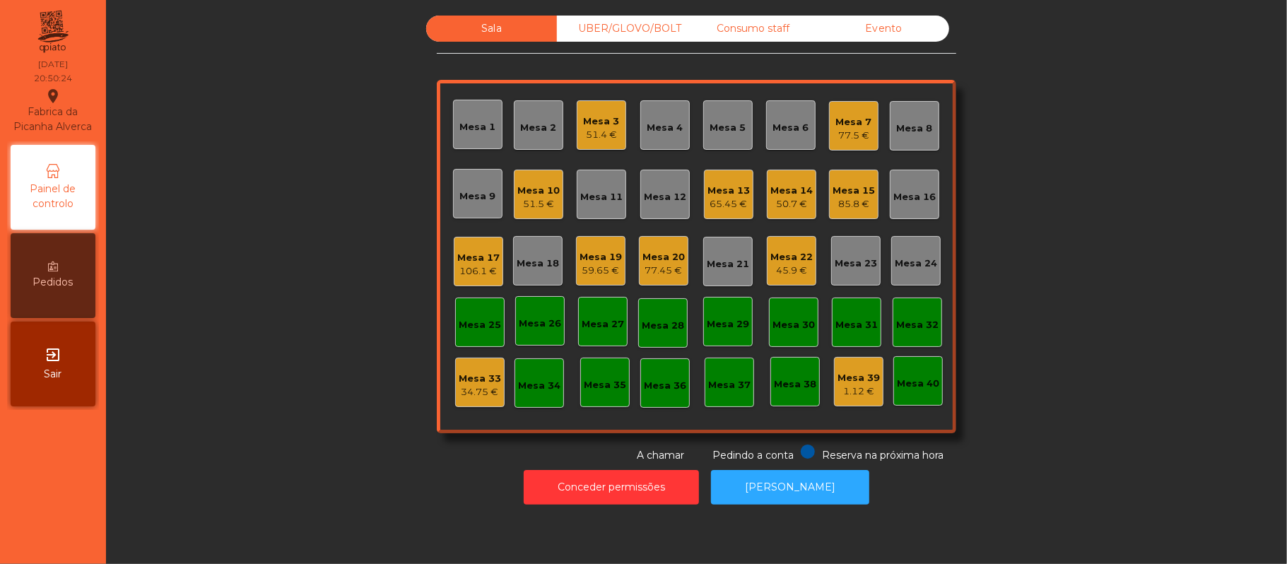
click at [776, 258] on div "Mesa 22" at bounding box center [791, 257] width 42 height 14
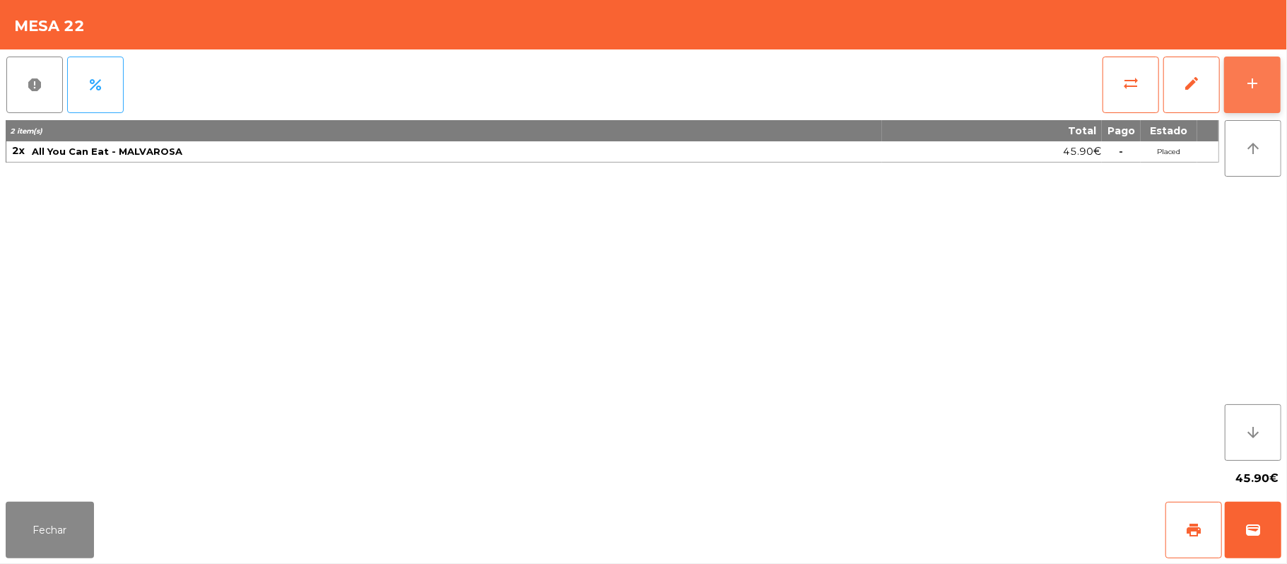
click at [1245, 85] on div "add" at bounding box center [1252, 83] width 17 height 17
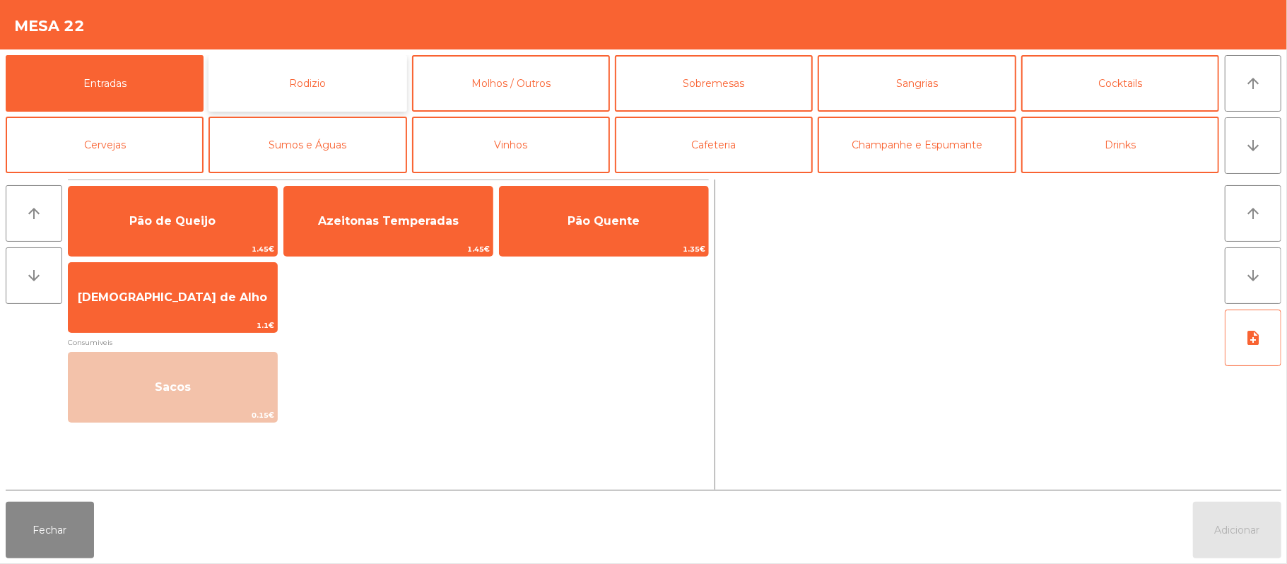
click at [311, 85] on button "Rodizio" at bounding box center [308, 83] width 198 height 57
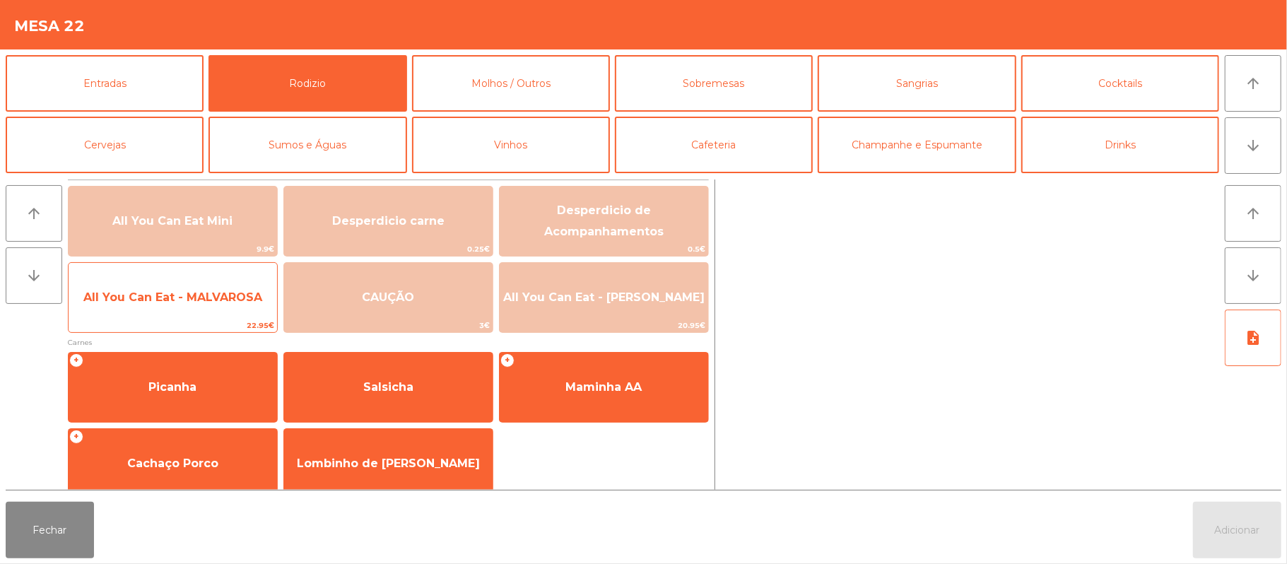
click at [179, 297] on span "All You Can Eat - MALVAROSA" at bounding box center [172, 296] width 179 height 13
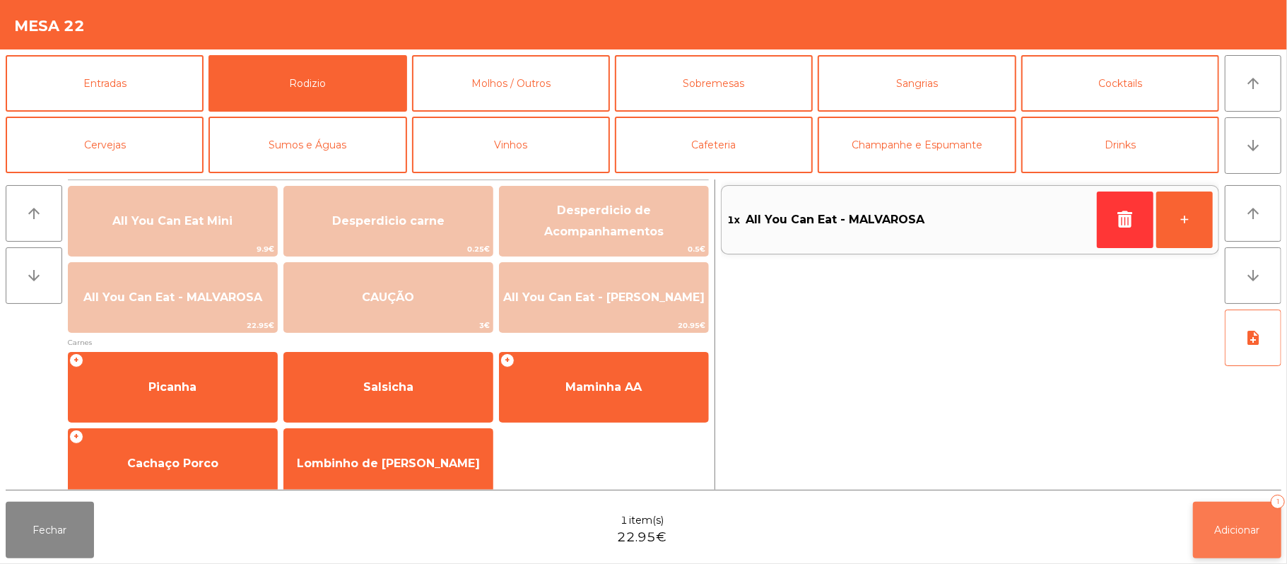
click at [1264, 530] on button "Adicionar 1" at bounding box center [1237, 530] width 88 height 57
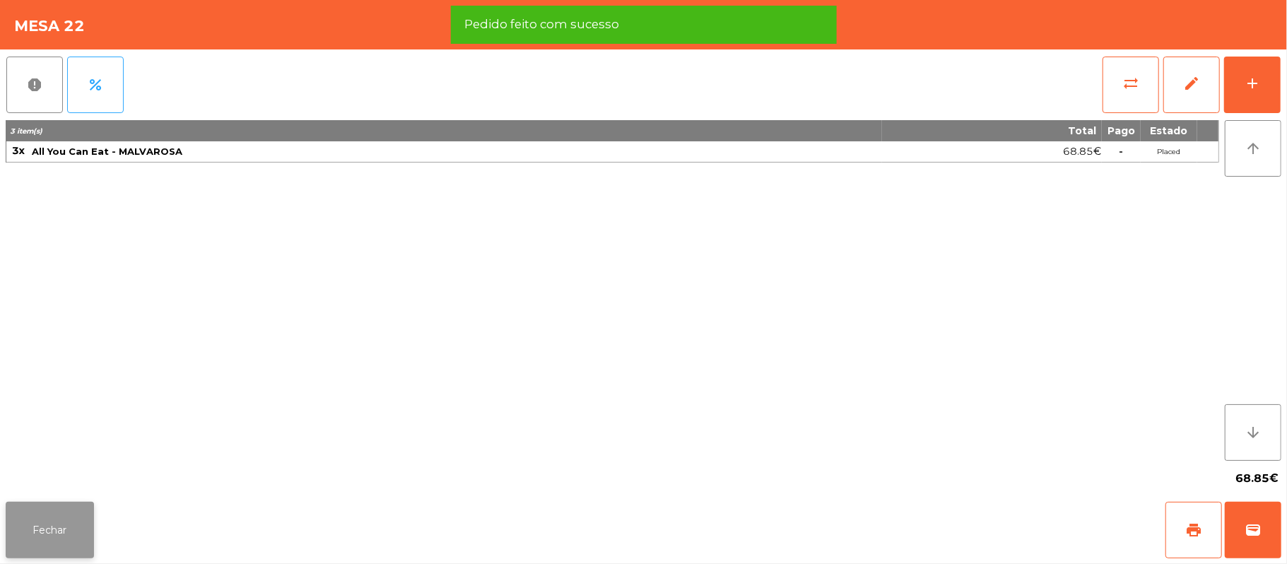
click at [60, 516] on button "Fechar" at bounding box center [50, 530] width 88 height 57
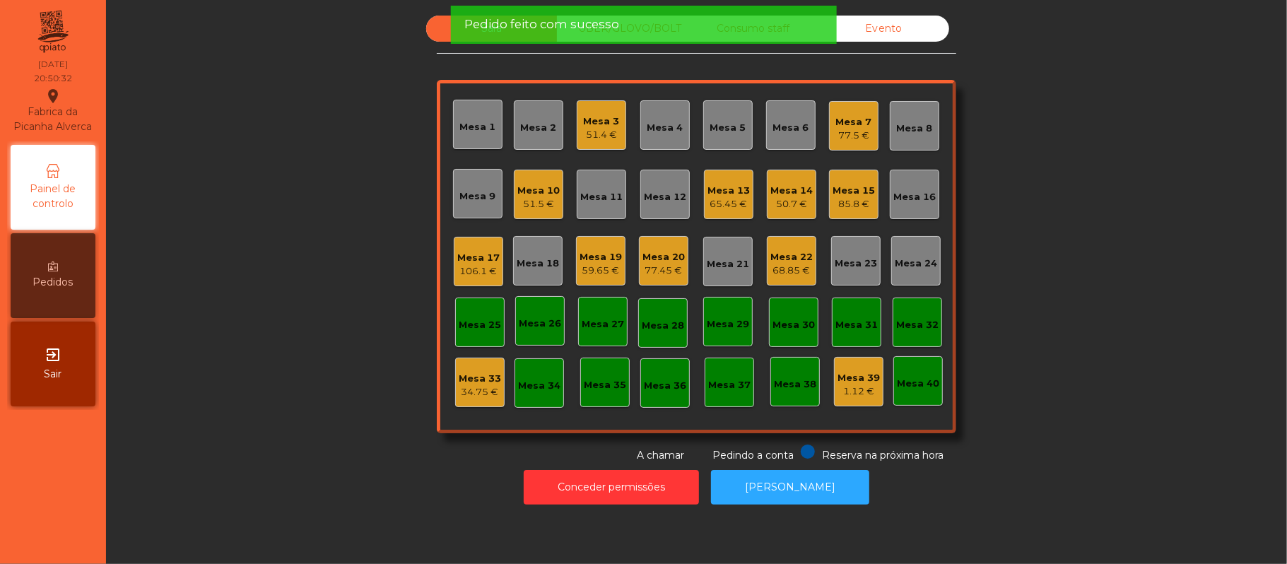
click at [775, 266] on div "68.85 €" at bounding box center [791, 271] width 42 height 14
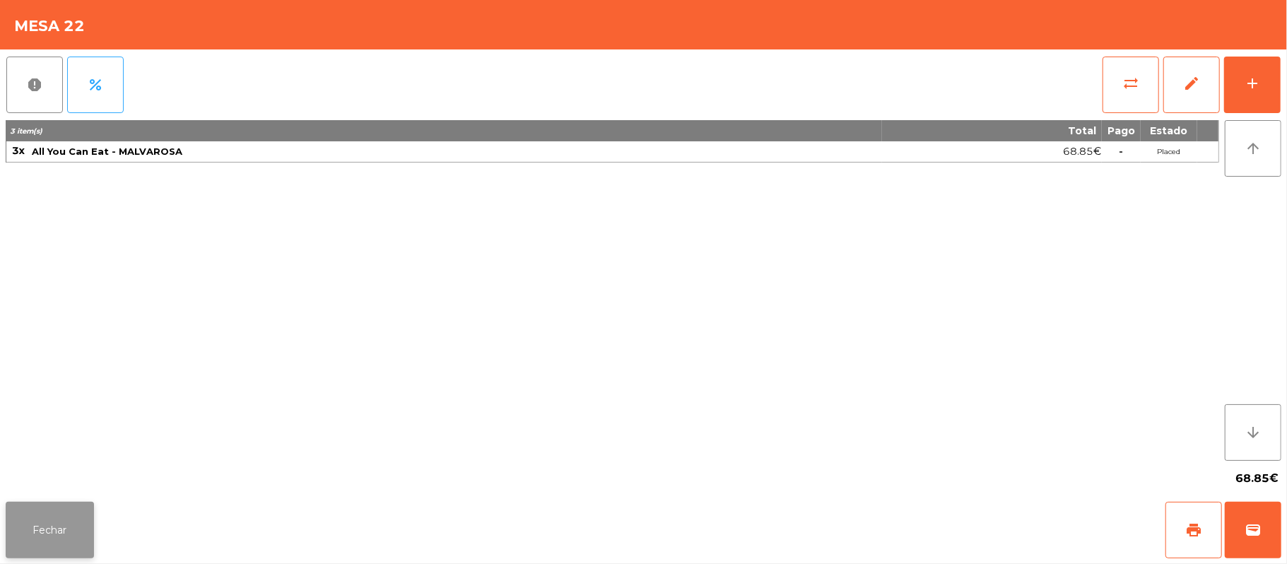
click at [54, 536] on button "Fechar" at bounding box center [50, 530] width 88 height 57
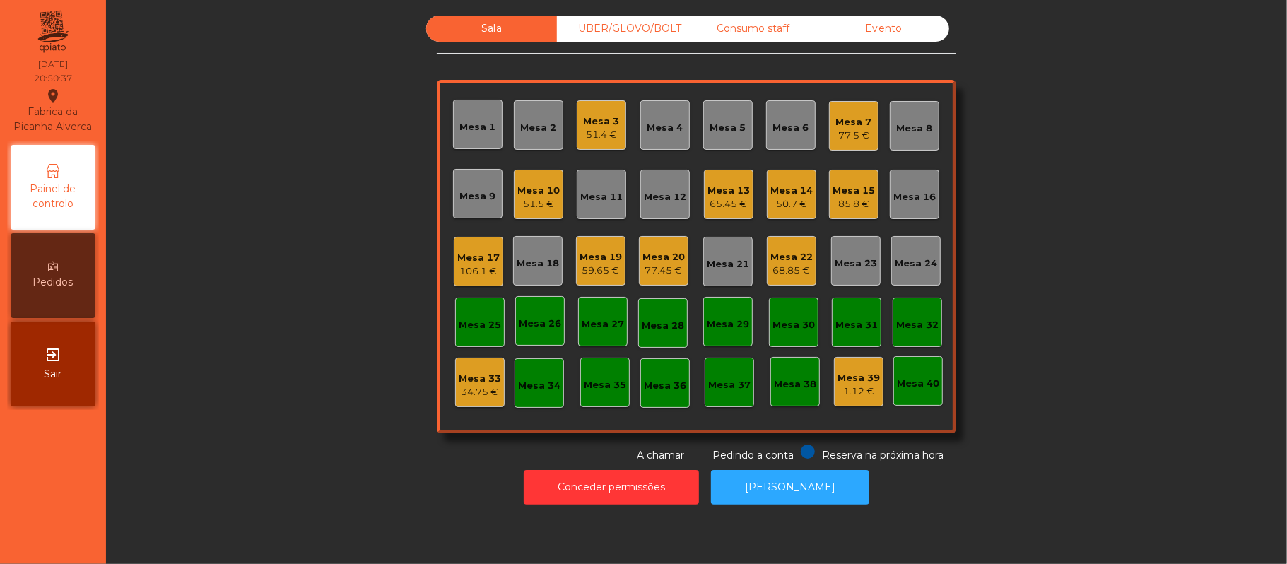
click at [1110, 375] on div "Sala UBER/GLOVO/BOLT Consumo staff Evento Mesa 1 Mesa 2 Mesa 3 51.4 € Mesa 4 Me…" at bounding box center [696, 239] width 1143 height 447
click at [794, 264] on div "68.85 €" at bounding box center [791, 271] width 42 height 14
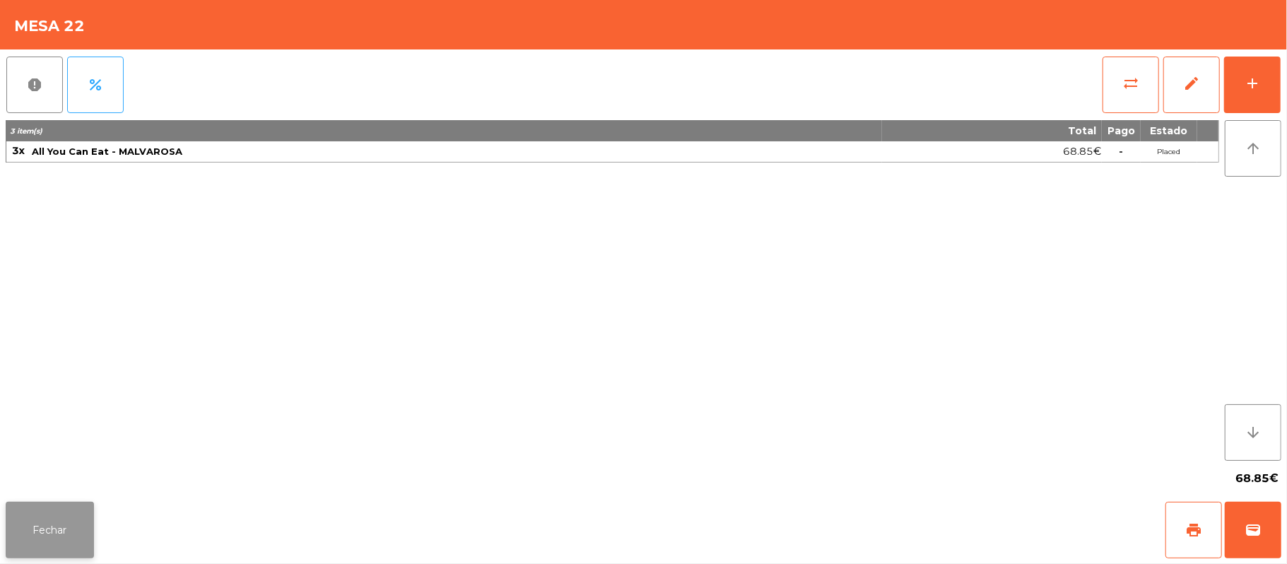
click at [55, 524] on button "Fechar" at bounding box center [50, 530] width 88 height 57
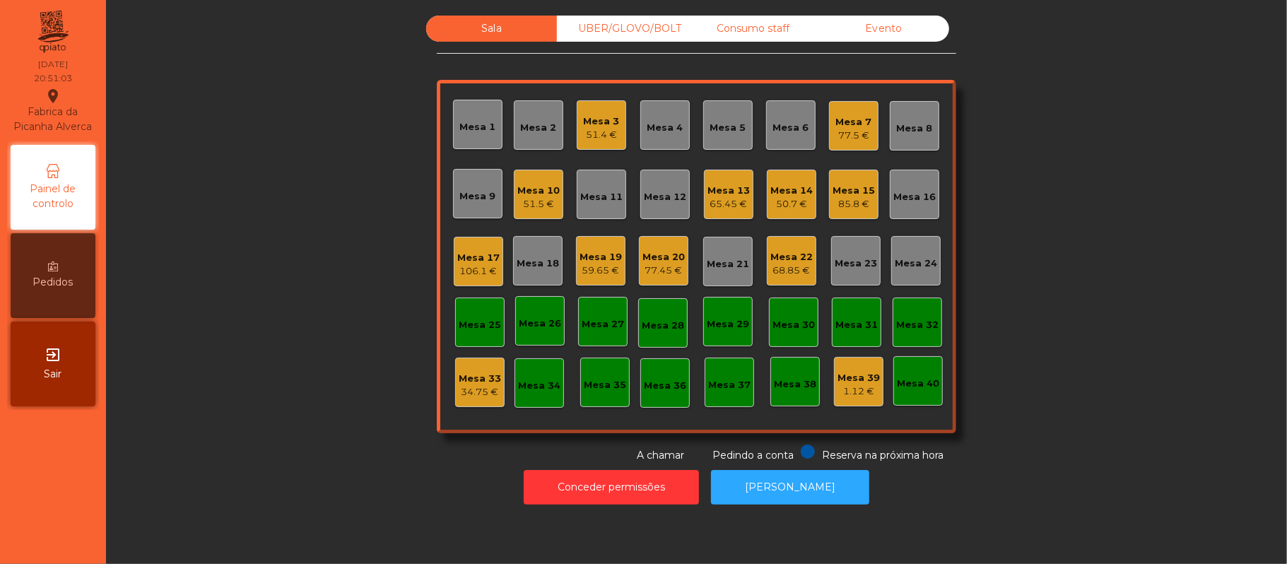
click at [759, 32] on div "Consumo staff" at bounding box center [753, 29] width 131 height 26
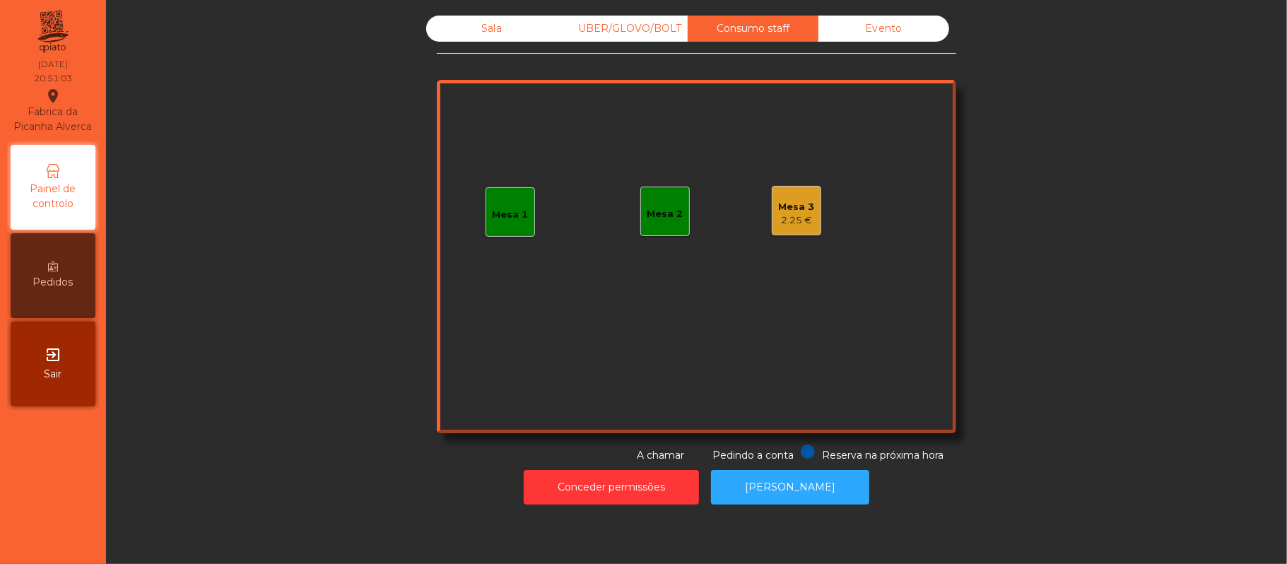
click at [510, 233] on div "Mesa 1" at bounding box center [510, 211] width 49 height 49
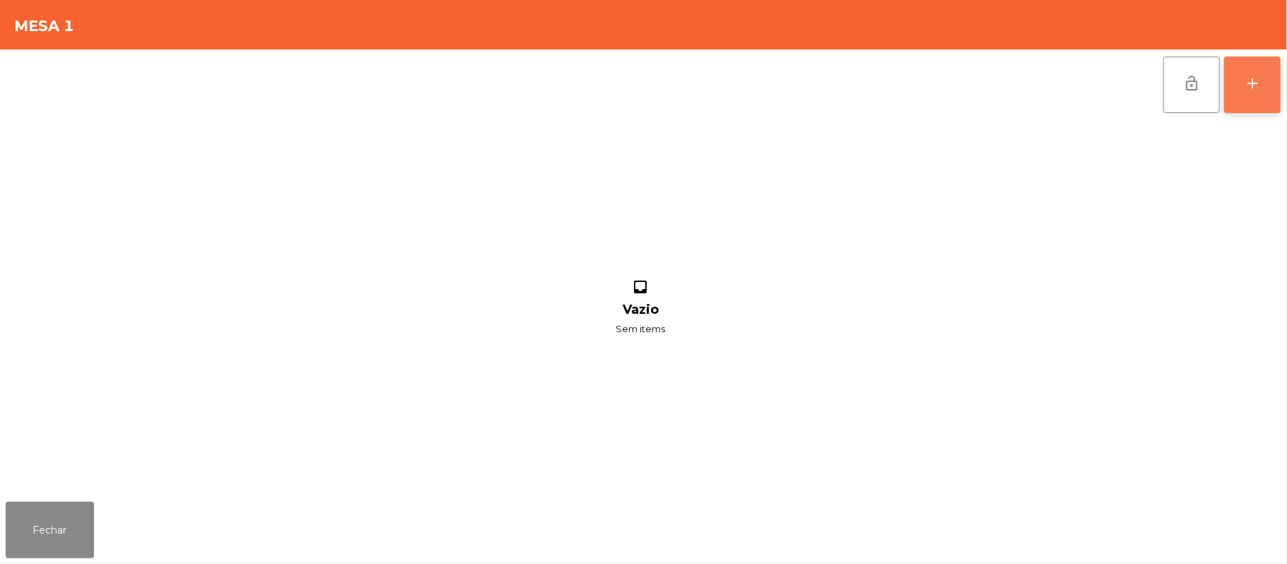
click at [1241, 90] on button "add" at bounding box center [1252, 85] width 57 height 57
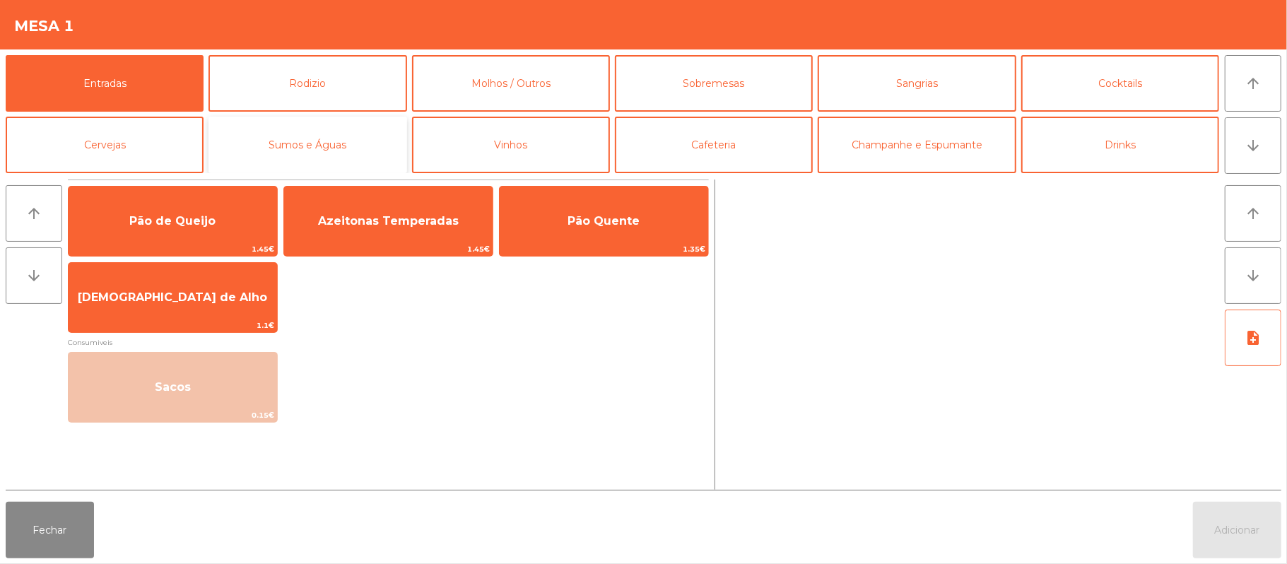
click at [338, 148] on button "Sumos e Águas" at bounding box center [308, 145] width 198 height 57
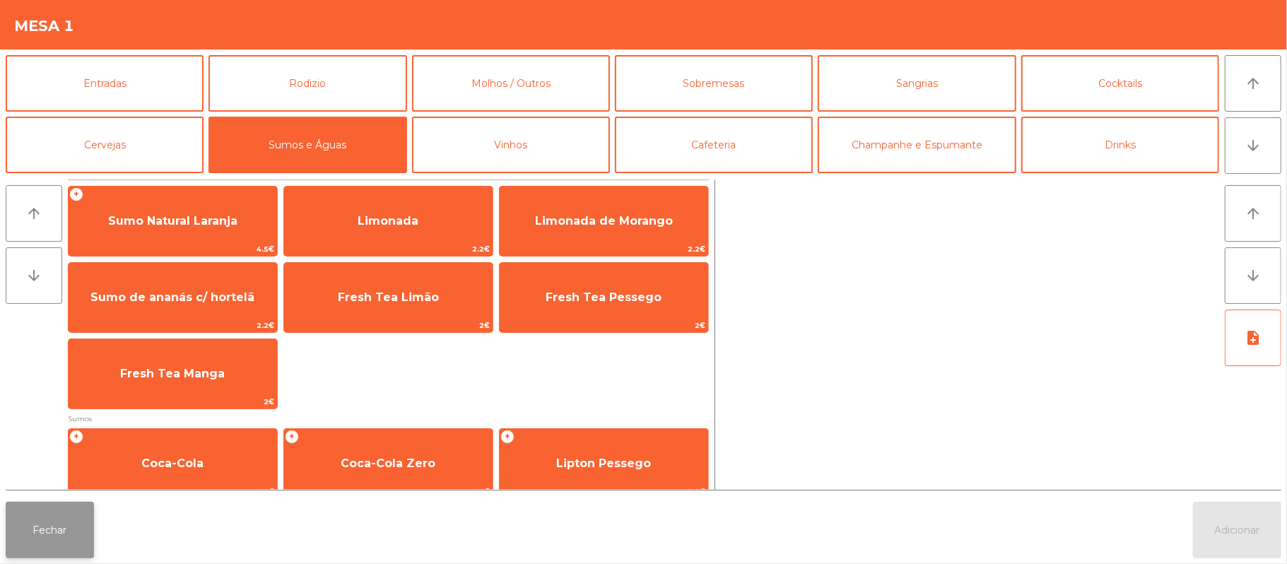
click at [52, 520] on button "Fechar" at bounding box center [50, 530] width 88 height 57
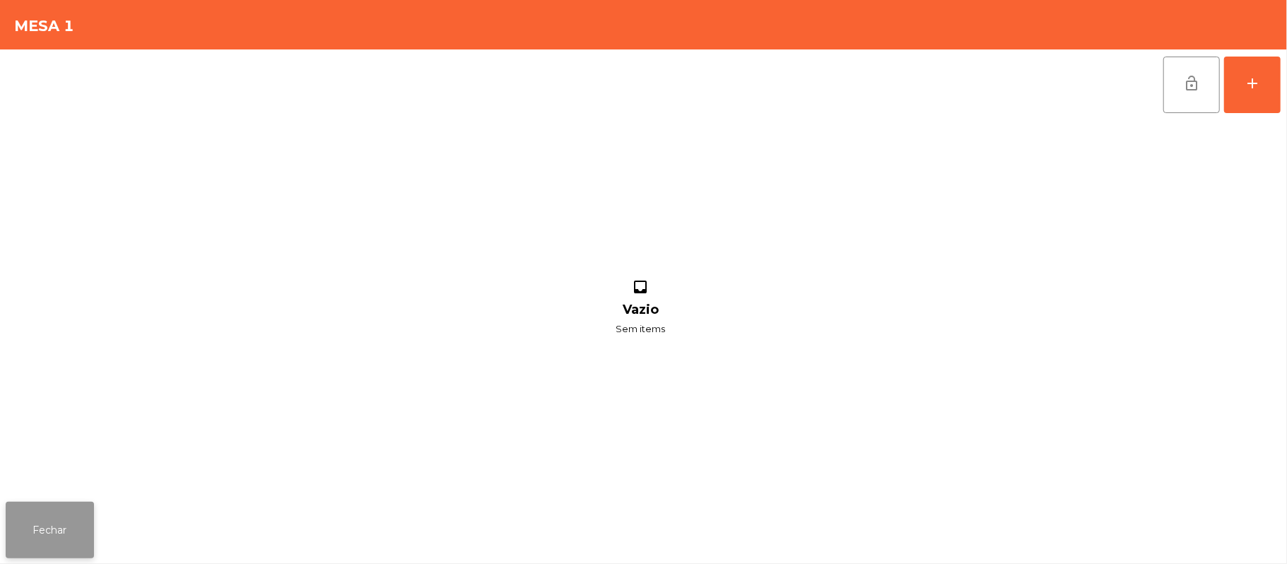
click at [58, 529] on button "Fechar" at bounding box center [50, 530] width 88 height 57
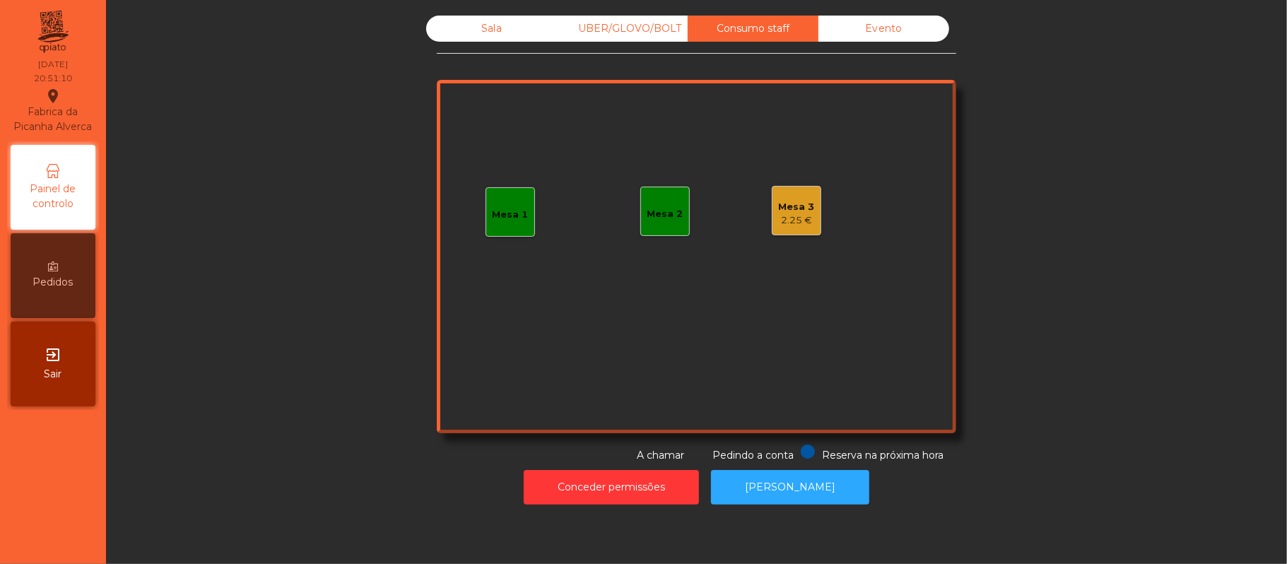
click at [476, 40] on div "Sala" at bounding box center [491, 29] width 131 height 26
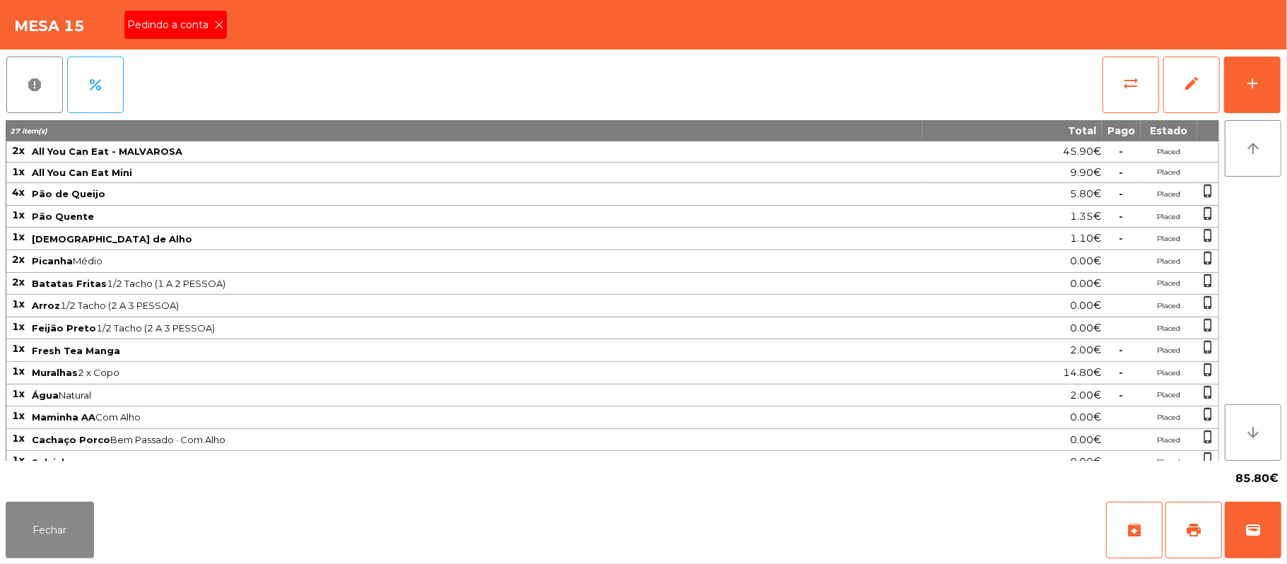
click at [218, 24] on icon at bounding box center [219, 25] width 10 height 10
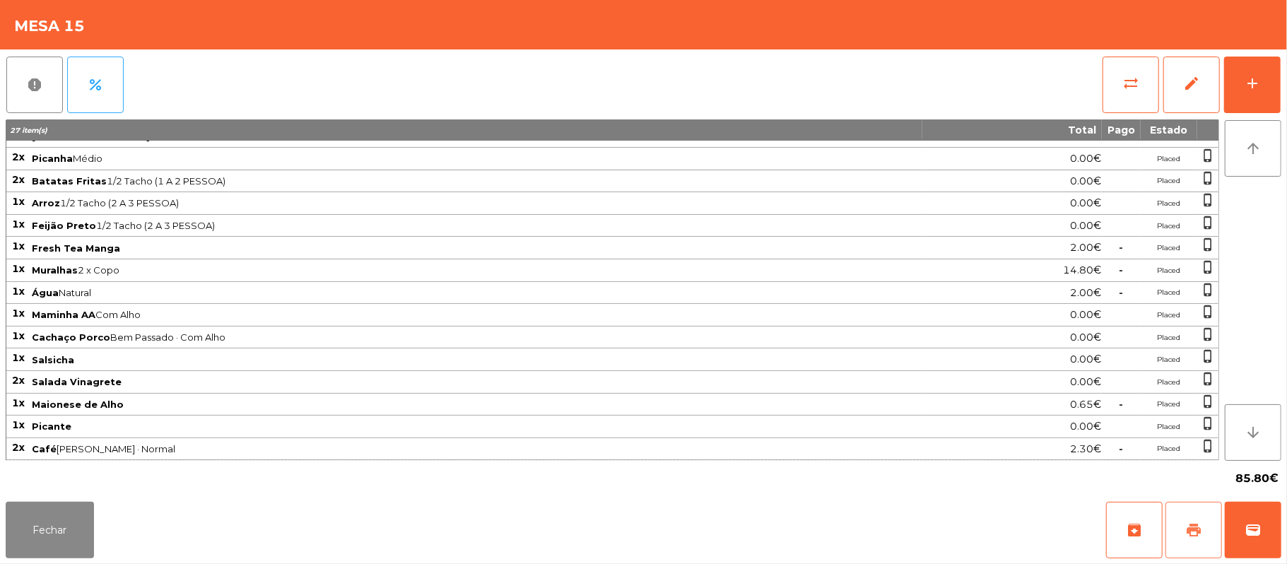
click at [1182, 539] on button "print" at bounding box center [1194, 530] width 57 height 57
click at [52, 556] on button "Fechar" at bounding box center [50, 530] width 88 height 57
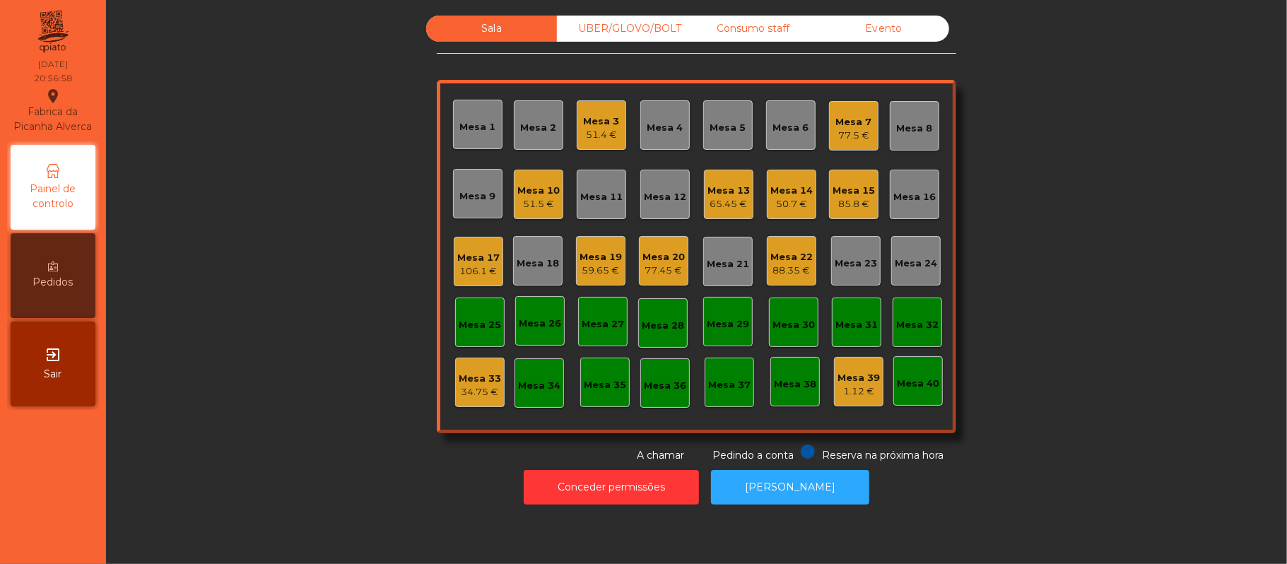
click at [710, 269] on div "Mesa 21" at bounding box center [728, 264] width 42 height 14
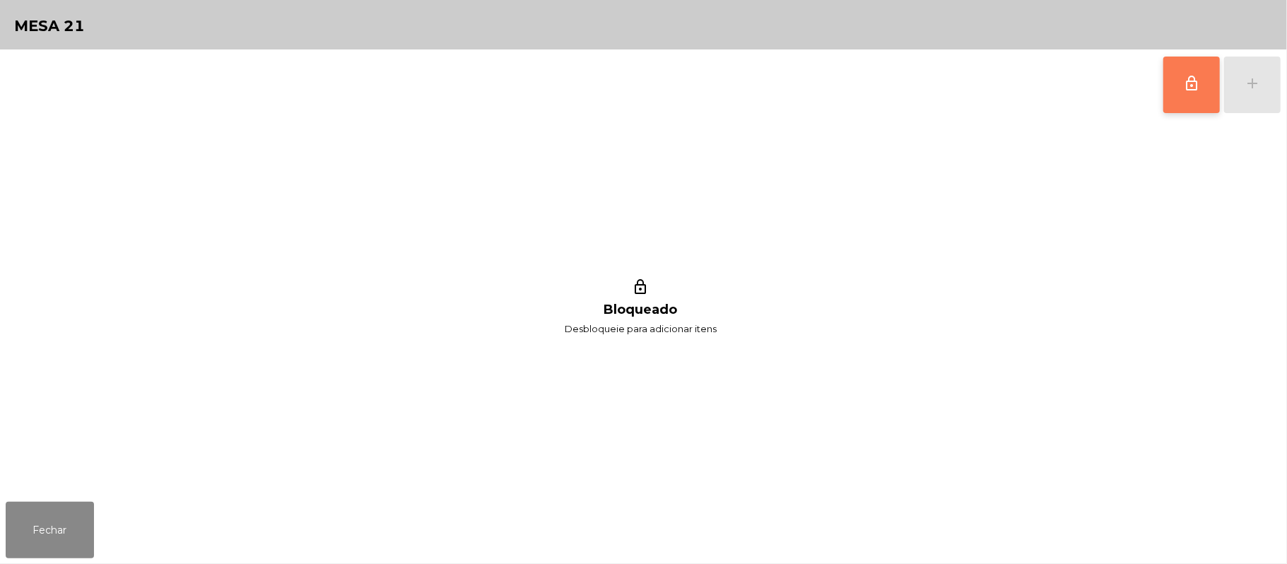
click at [1179, 79] on button "lock_outline" at bounding box center [1191, 85] width 57 height 57
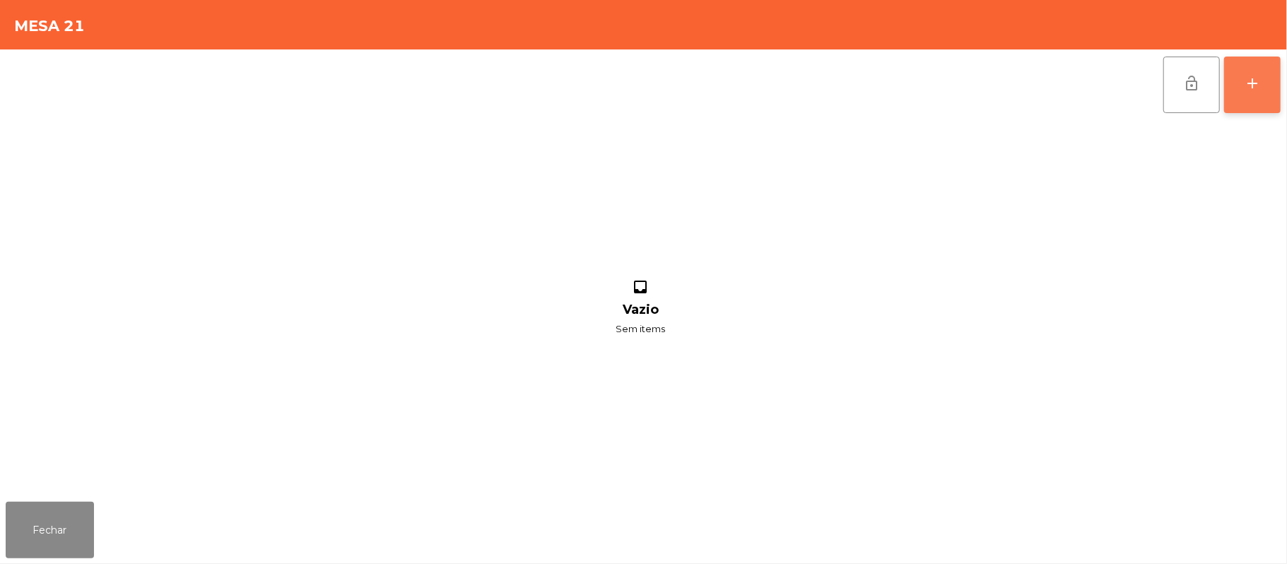
click at [1245, 83] on div "add" at bounding box center [1252, 83] width 17 height 17
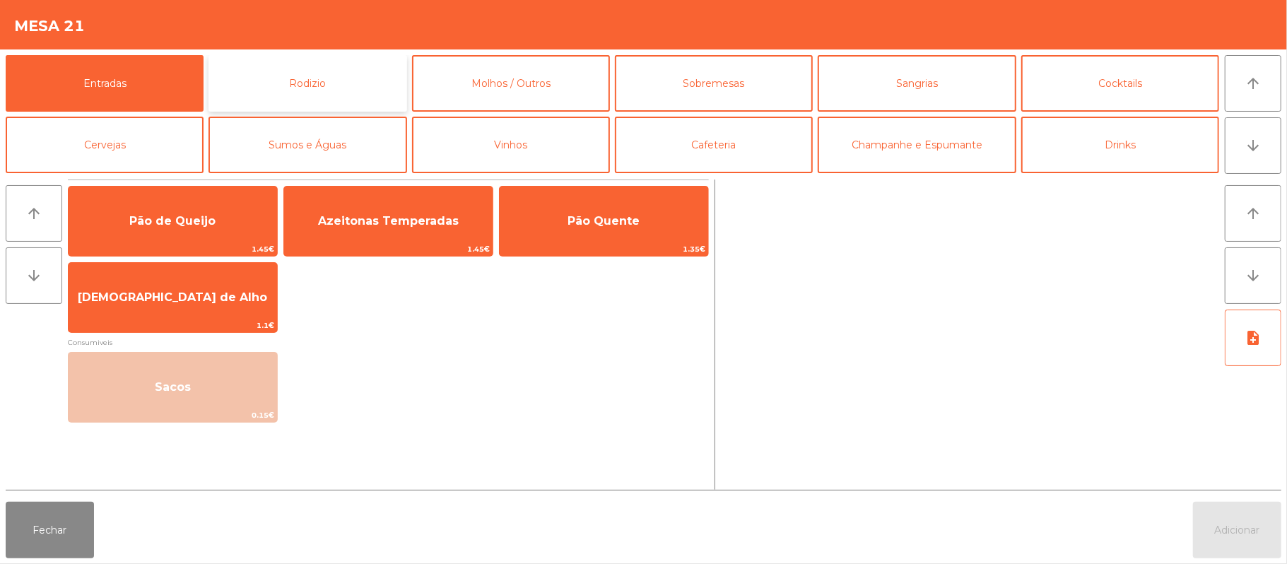
click at [334, 79] on button "Rodizio" at bounding box center [308, 83] width 198 height 57
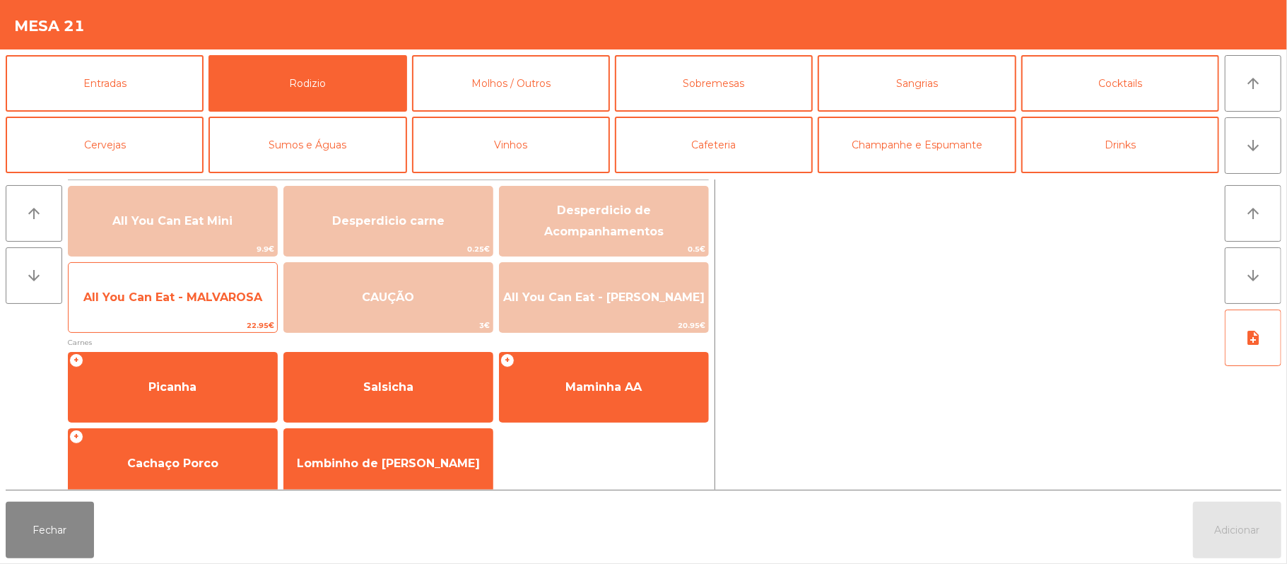
click at [198, 298] on span "All You Can Eat - MALVAROSA" at bounding box center [172, 296] width 179 height 13
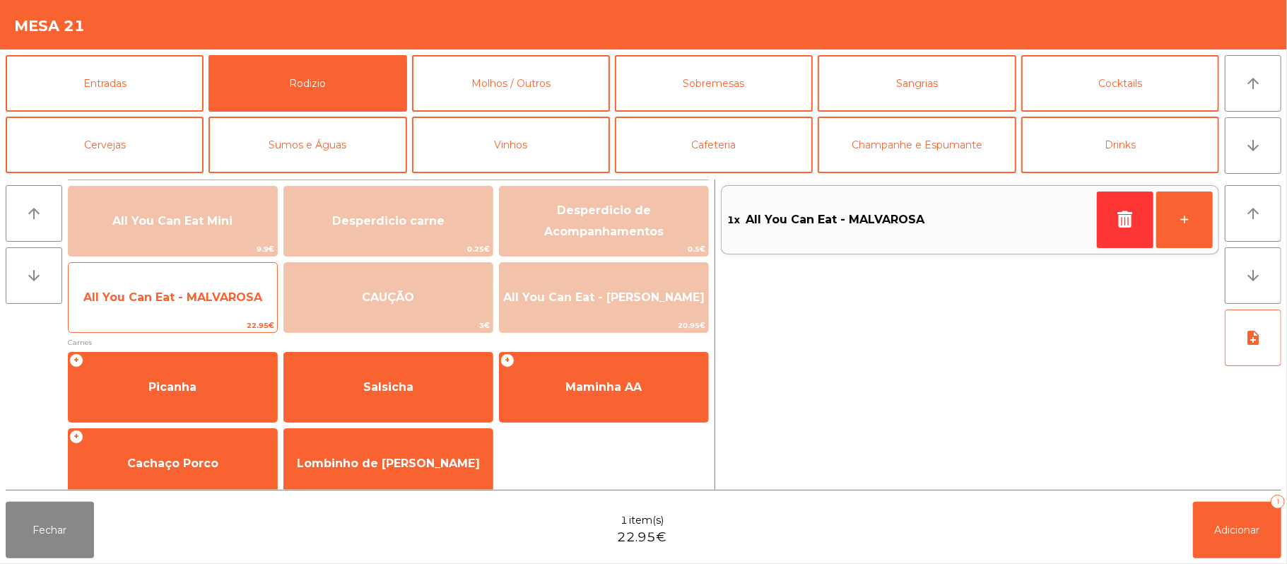
click at [196, 303] on span "All You Can Eat - MALVAROSA" at bounding box center [172, 296] width 179 height 13
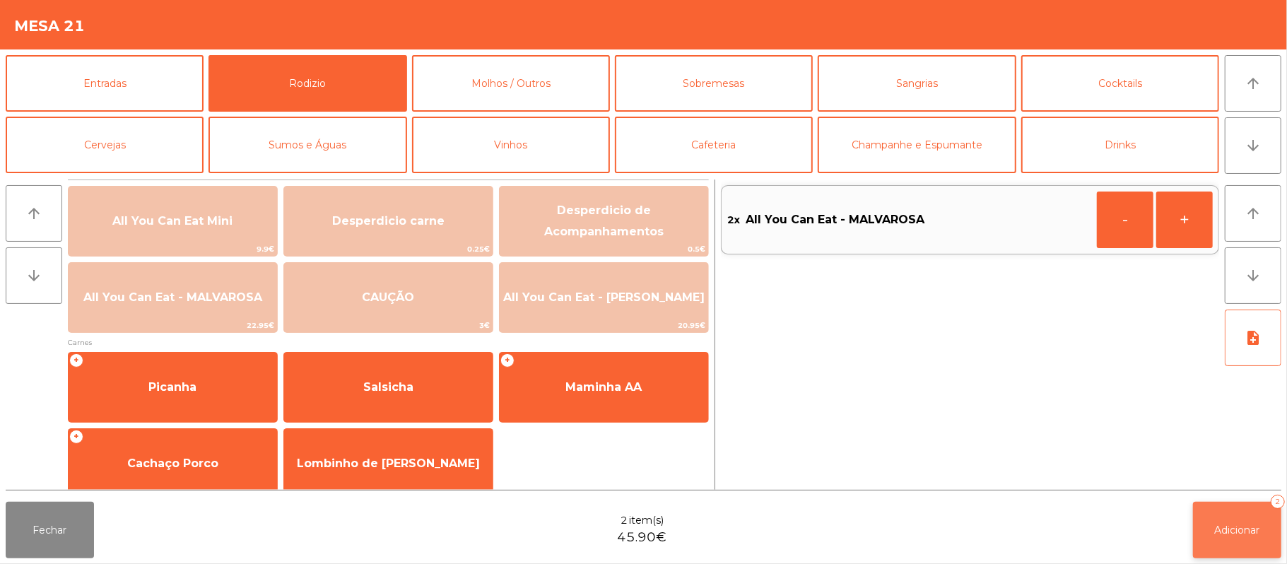
click at [1219, 535] on span "Adicionar" at bounding box center [1237, 530] width 45 height 13
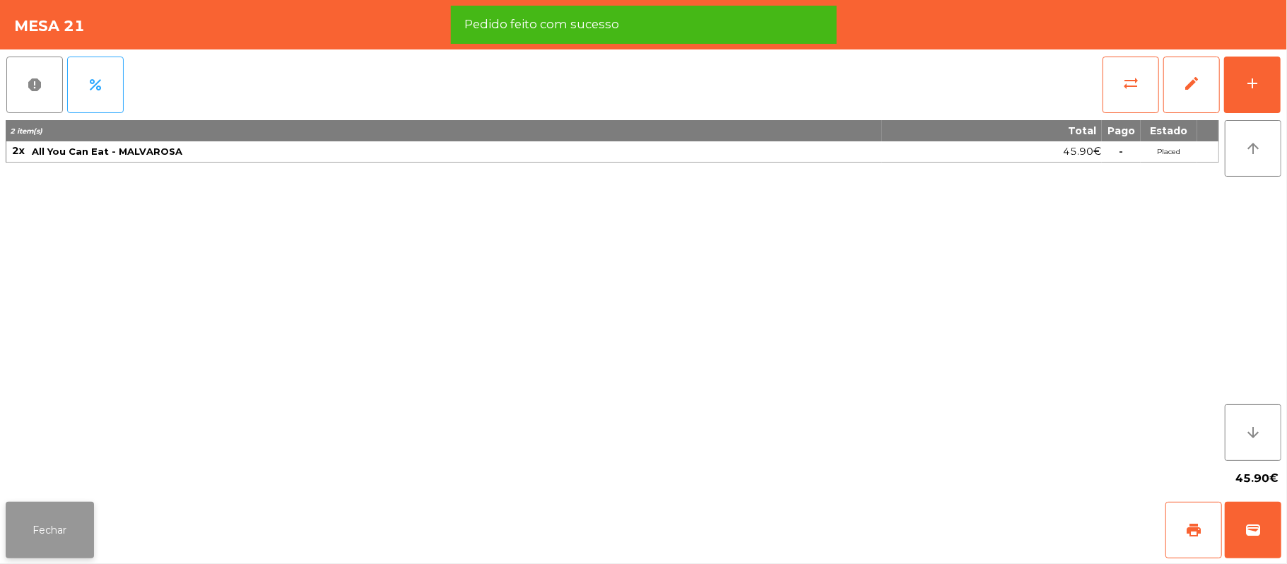
click at [66, 533] on button "Fechar" at bounding box center [50, 530] width 88 height 57
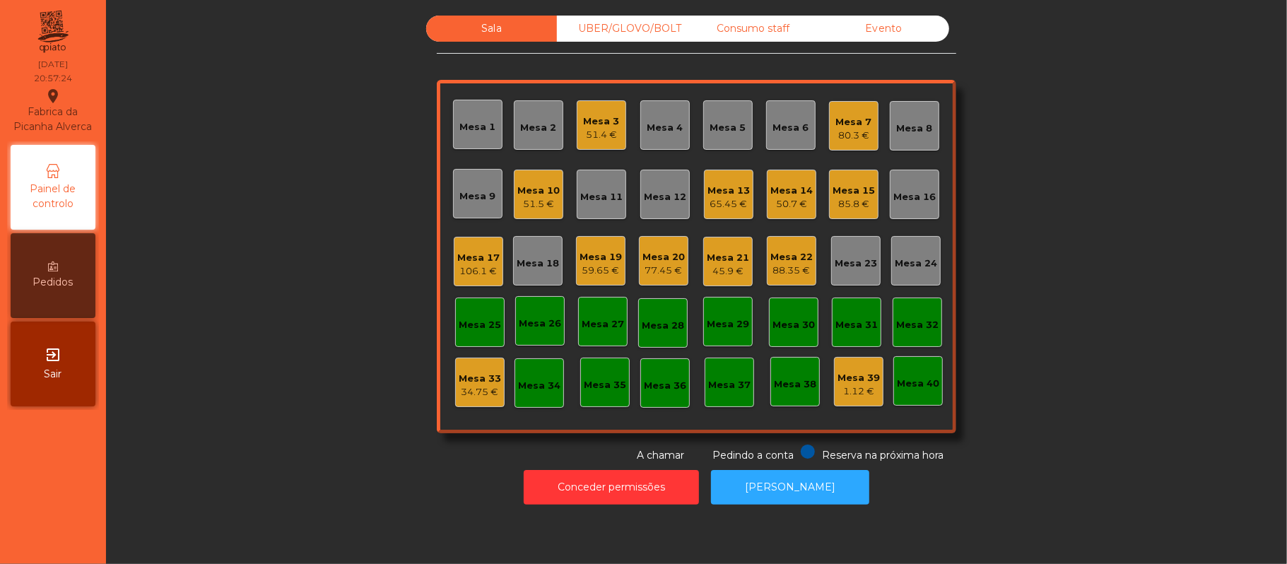
click at [662, 269] on div "77.45 €" at bounding box center [663, 271] width 42 height 14
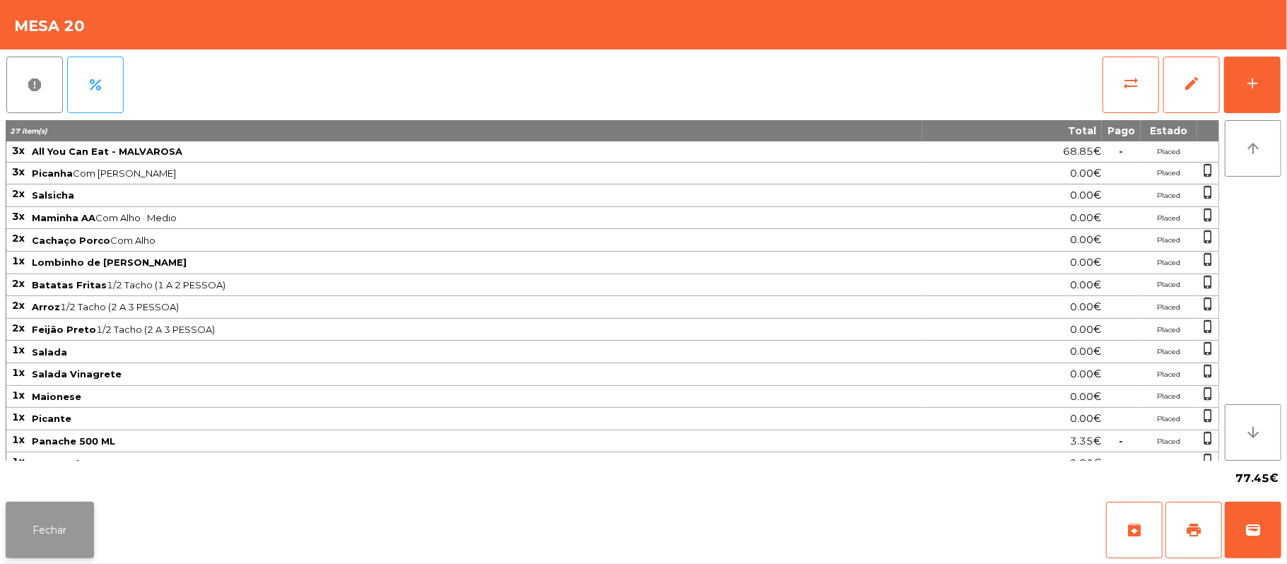
click at [61, 527] on button "Fechar" at bounding box center [50, 530] width 88 height 57
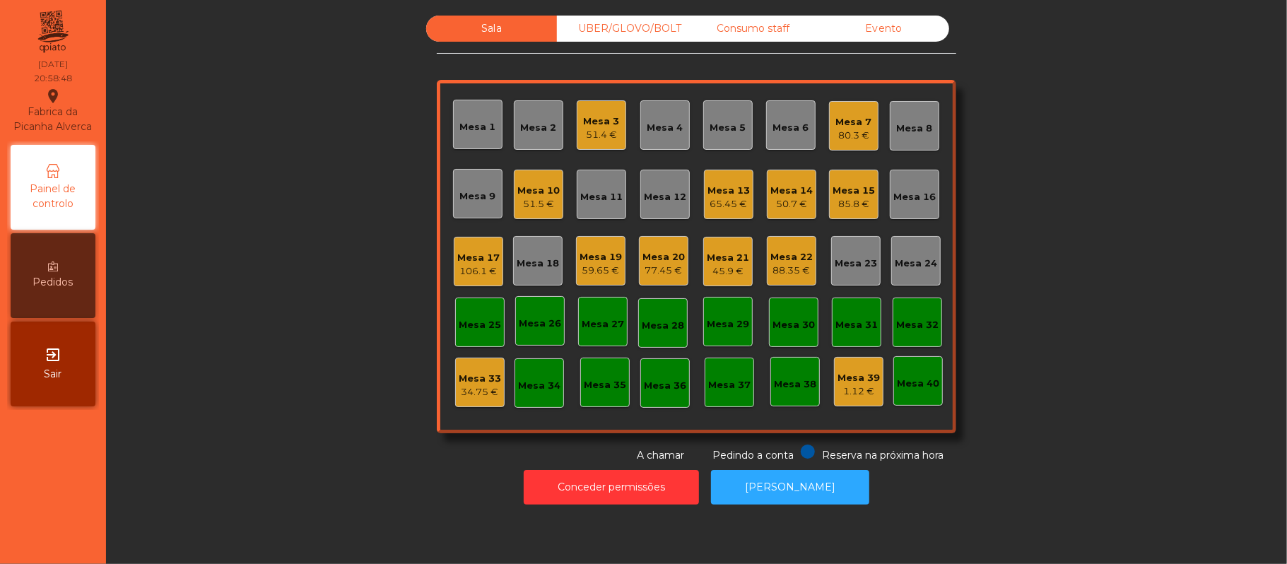
click at [833, 204] on div "85.8 €" at bounding box center [854, 204] width 42 height 14
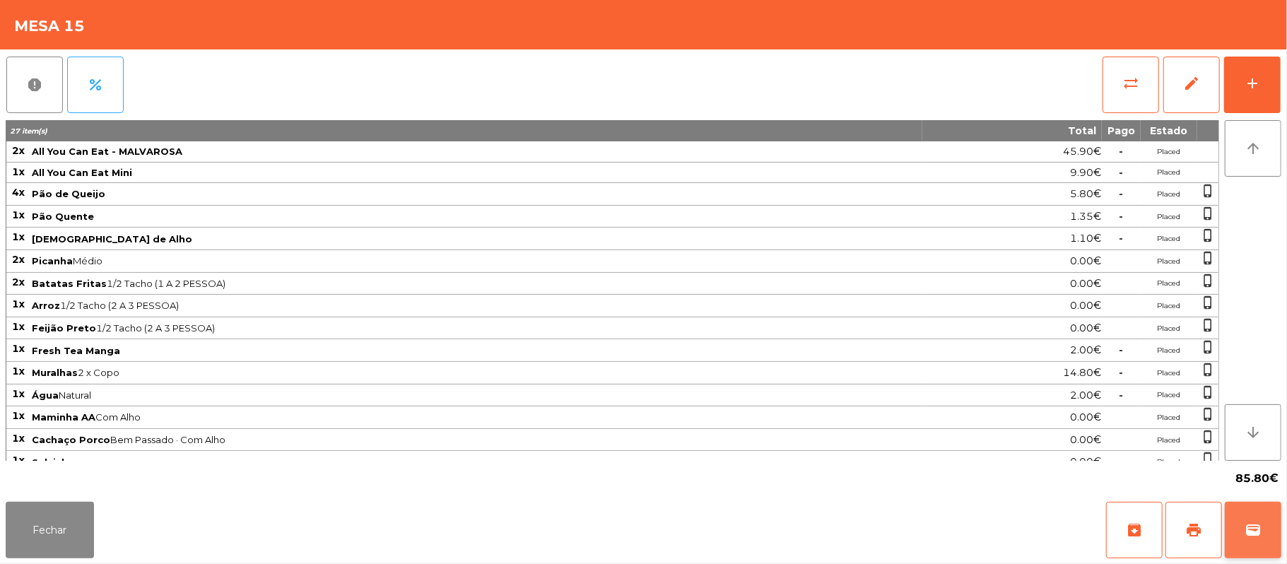
click at [1250, 534] on span "wallet" at bounding box center [1253, 530] width 17 height 17
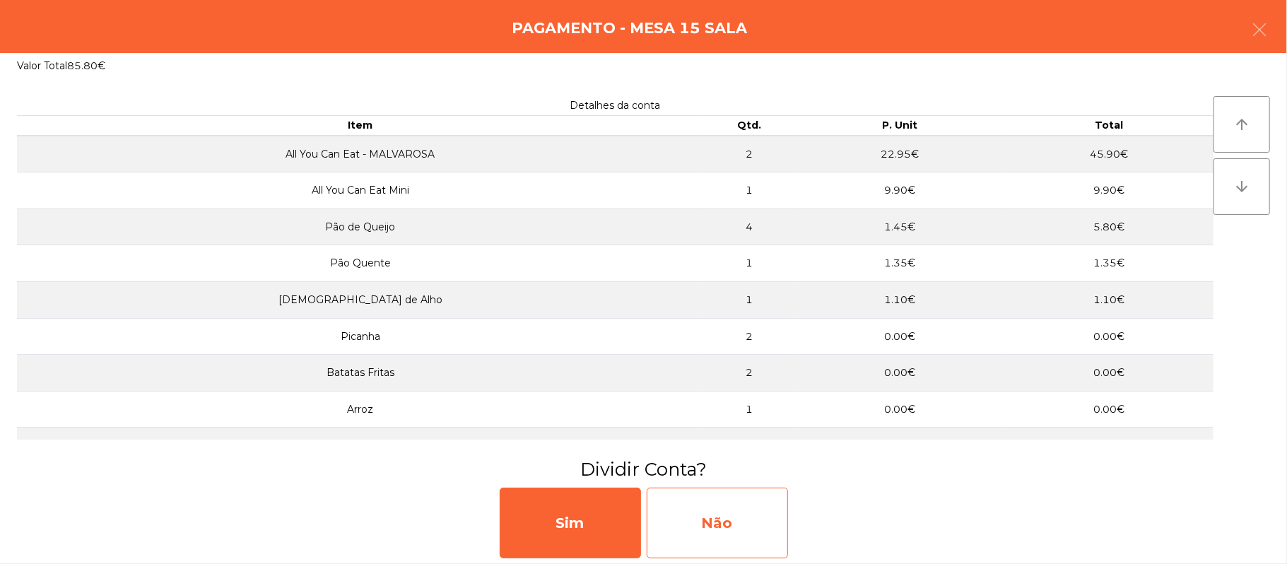
click at [747, 523] on div "Não" at bounding box center [717, 523] width 141 height 71
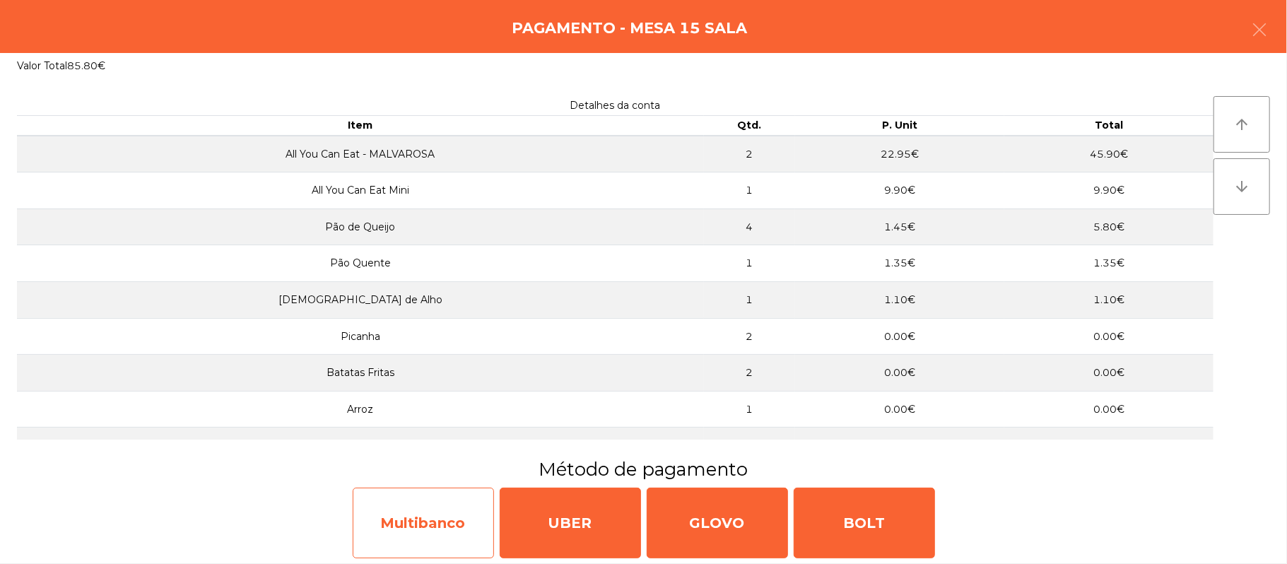
click at [399, 530] on div "Multibanco" at bounding box center [423, 523] width 141 height 71
select select "**"
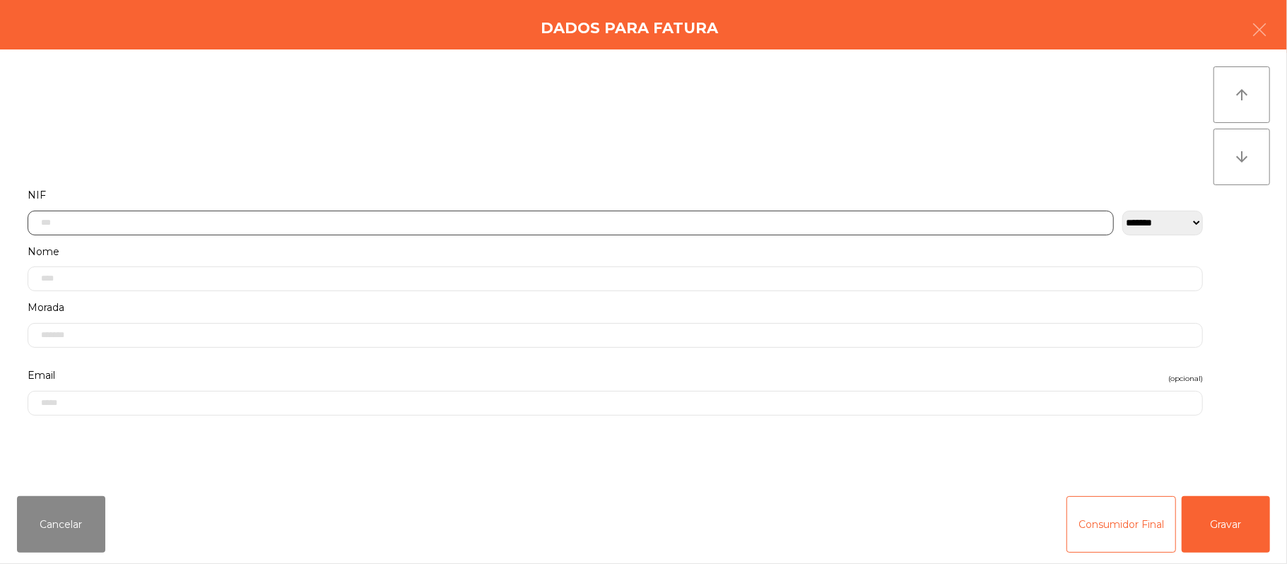
click at [356, 222] on input "text" at bounding box center [571, 223] width 1086 height 25
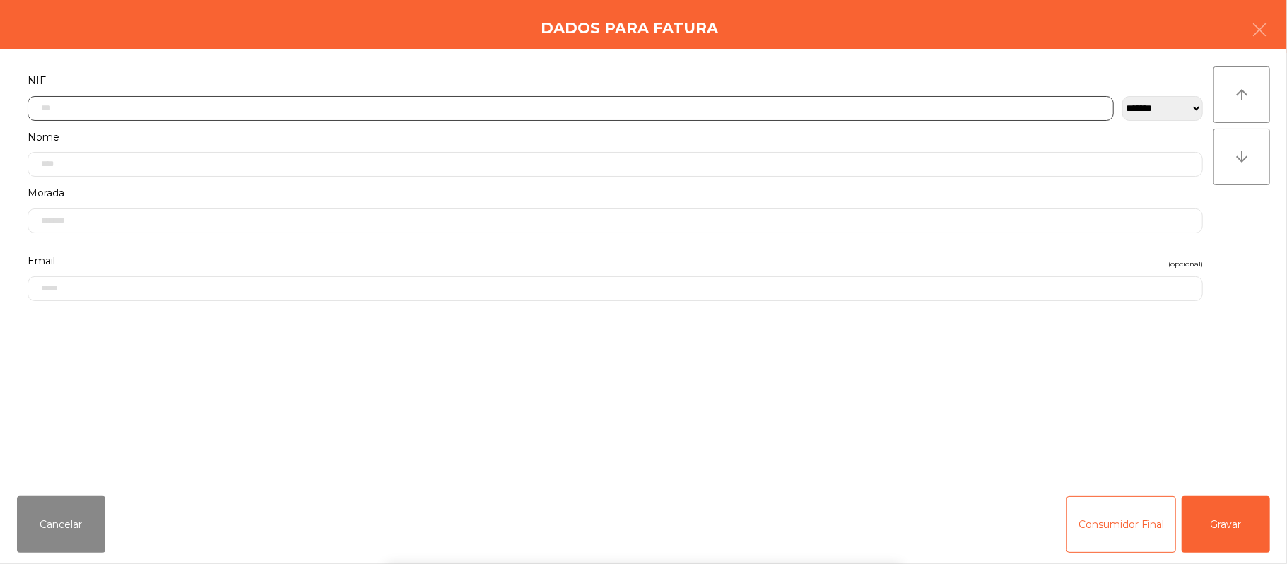
scroll to position [119, 0]
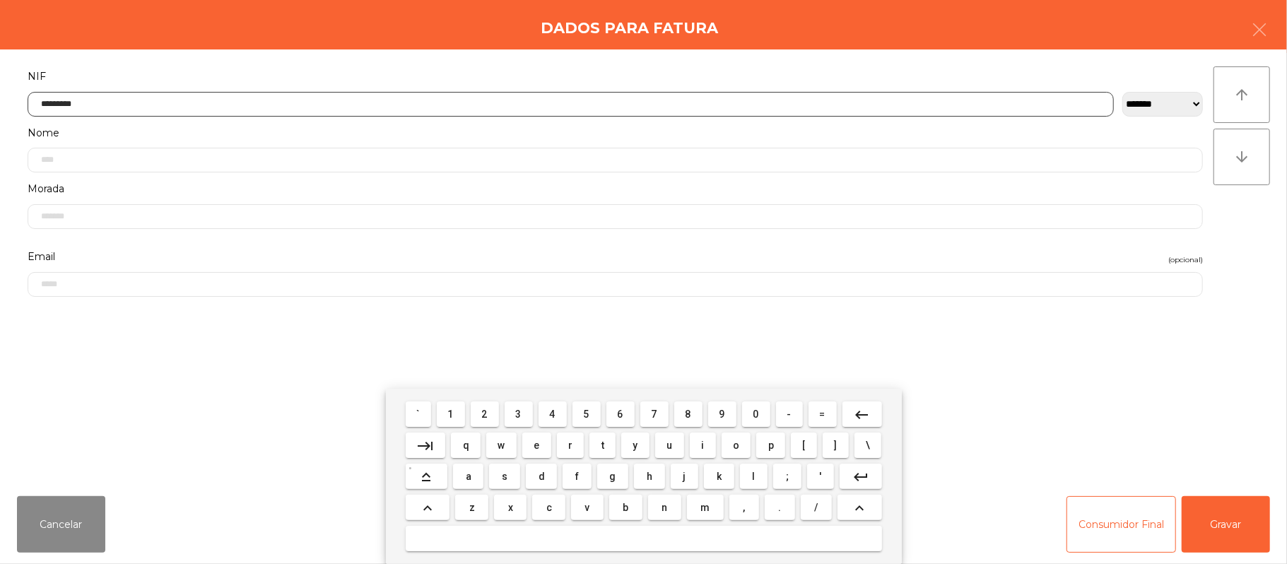
type input "*********"
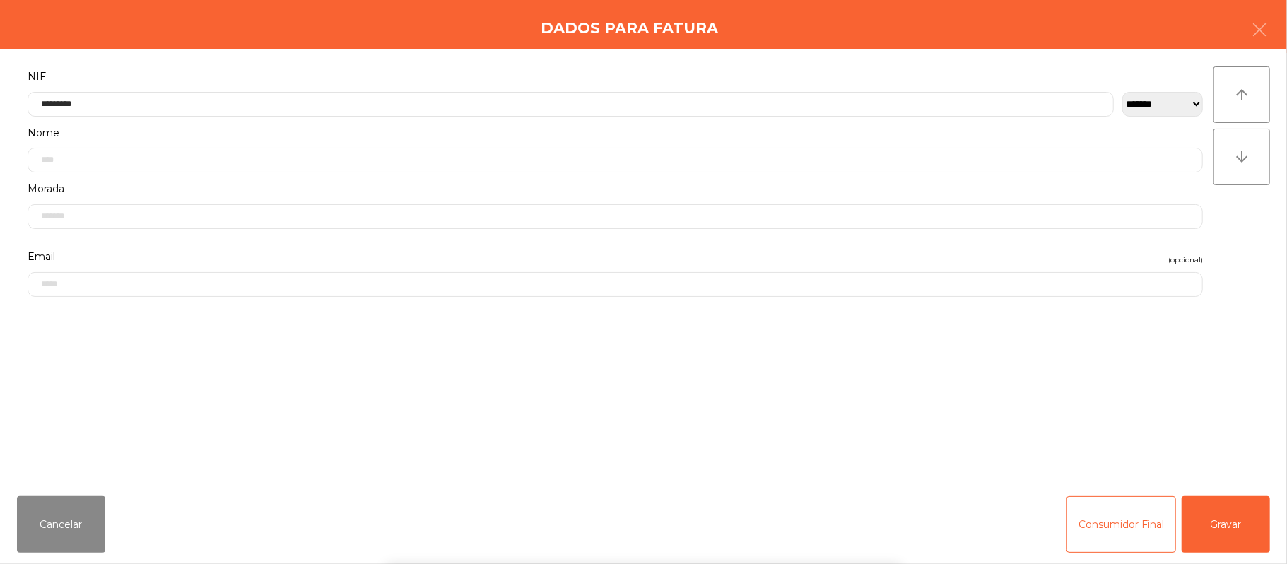
click at [1234, 520] on div "` 1 2 3 4 5 6 7 8 9 0 - = keyboard_backspace keyboard_tab q w e r t y u i o p […" at bounding box center [643, 476] width 1287 height 175
click at [1221, 527] on div "` 1 2 3 4 5 6 7 8 9 0 - = keyboard_backspace keyboard_tab q w e r t y u i o p […" at bounding box center [643, 476] width 1287 height 175
click at [1230, 520] on button "Gravar" at bounding box center [1226, 524] width 88 height 57
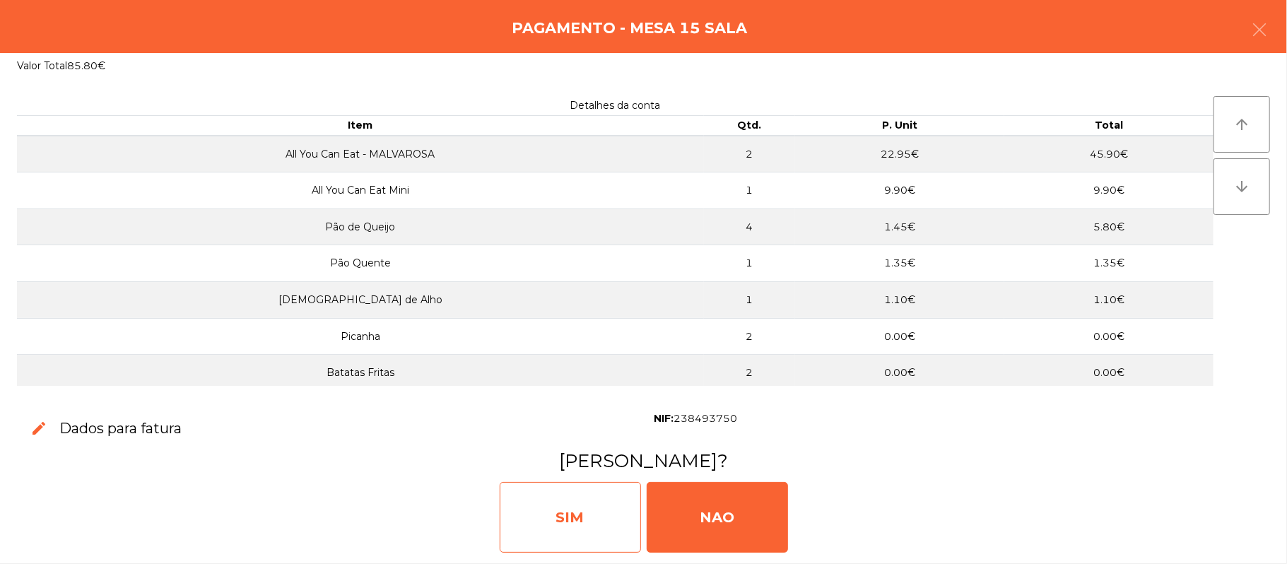
click at [592, 517] on div "SIM" at bounding box center [570, 517] width 141 height 71
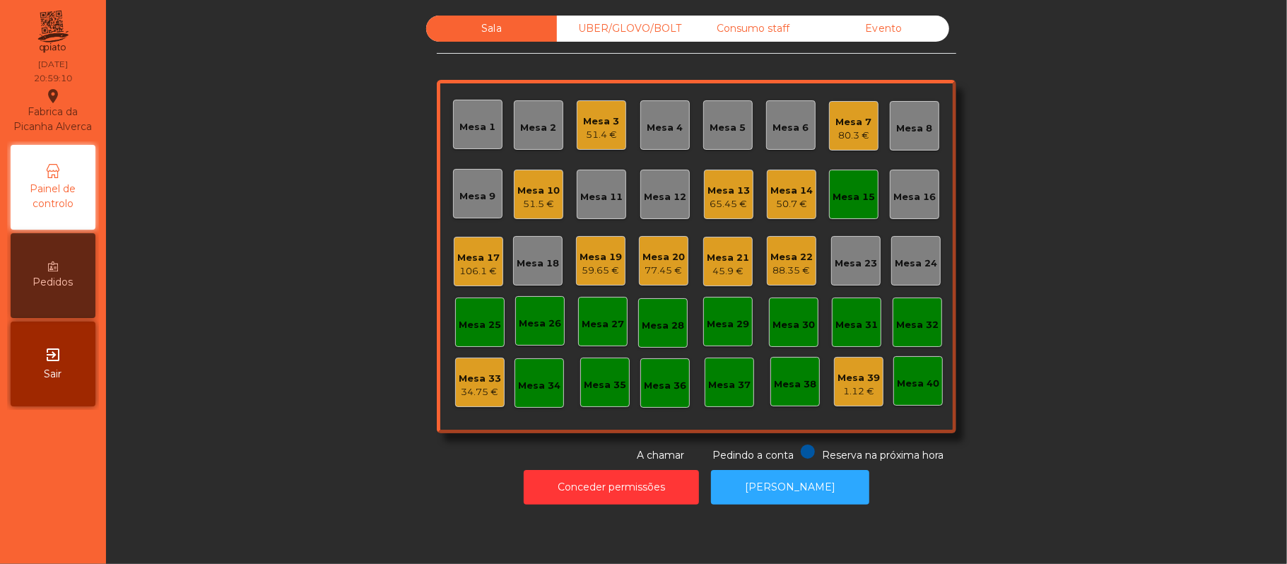
click at [840, 181] on div "Mesa 15" at bounding box center [853, 194] width 49 height 49
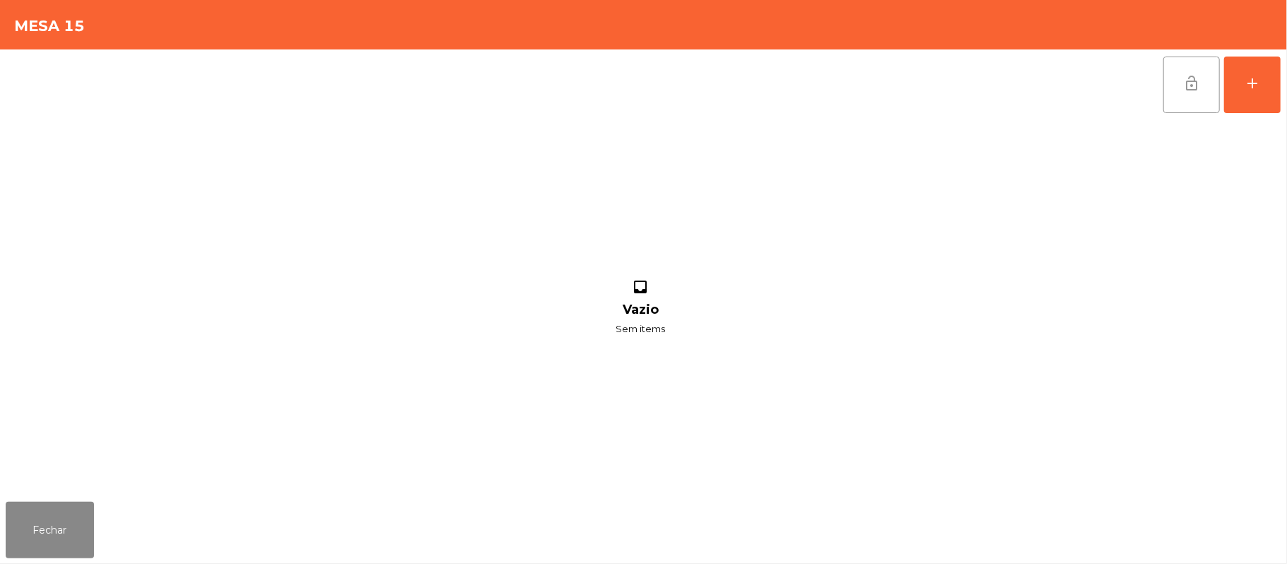
click at [1163, 83] on button "lock_open" at bounding box center [1191, 85] width 57 height 57
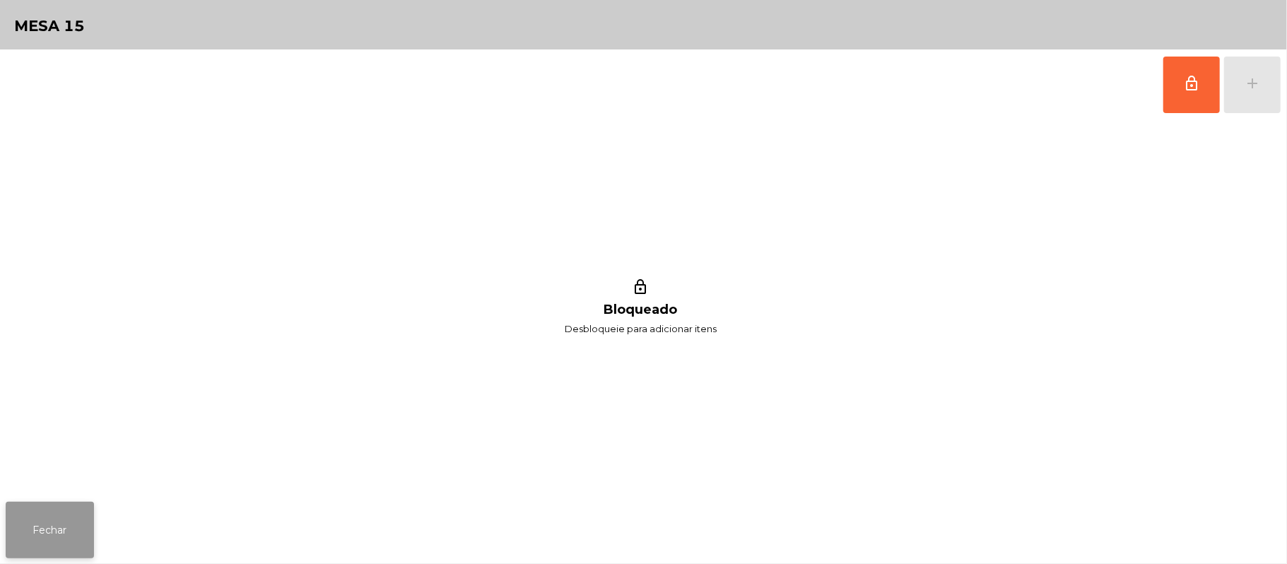
click at [65, 530] on button "Fechar" at bounding box center [50, 530] width 88 height 57
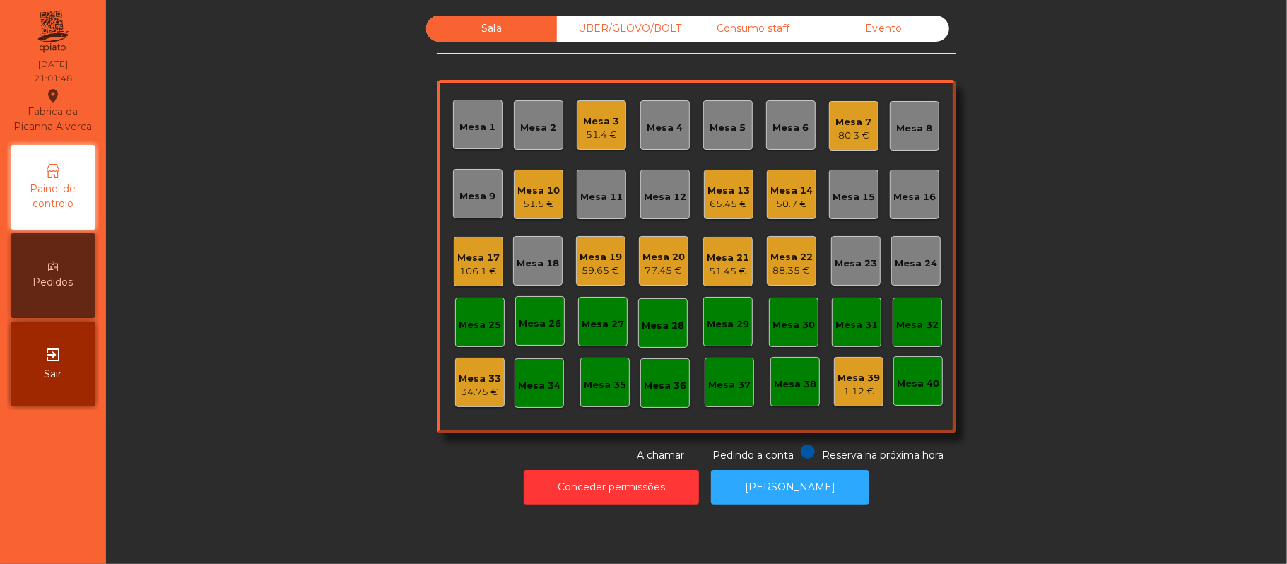
click at [903, 131] on div "Mesa 8" at bounding box center [915, 129] width 36 height 14
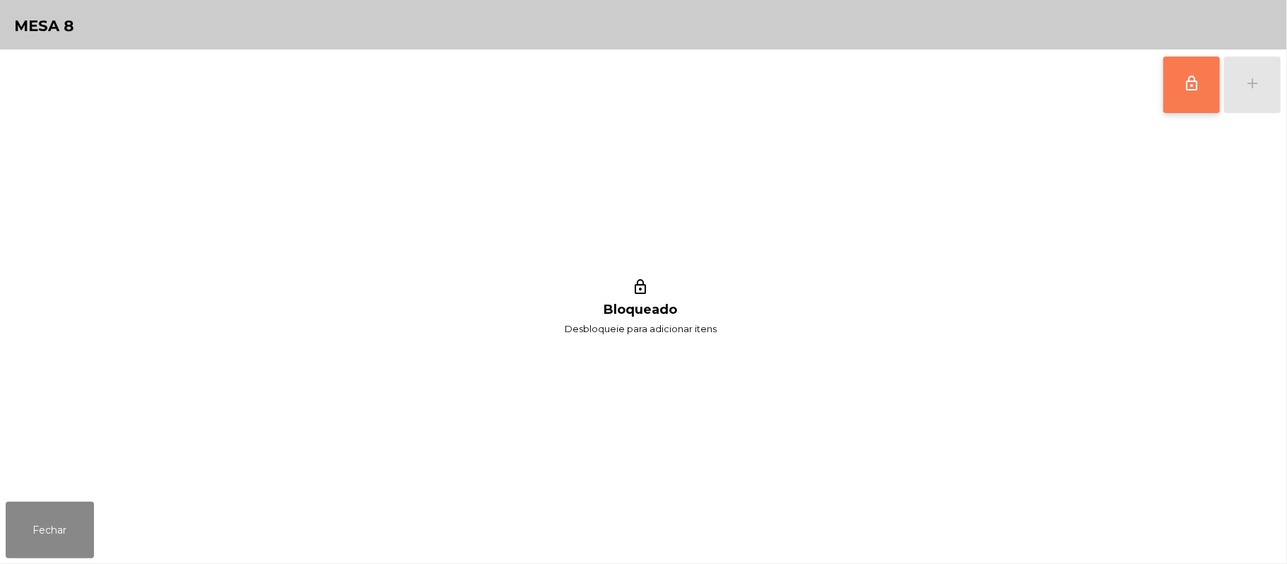
click at [1199, 91] on button "lock_outline" at bounding box center [1191, 85] width 57 height 57
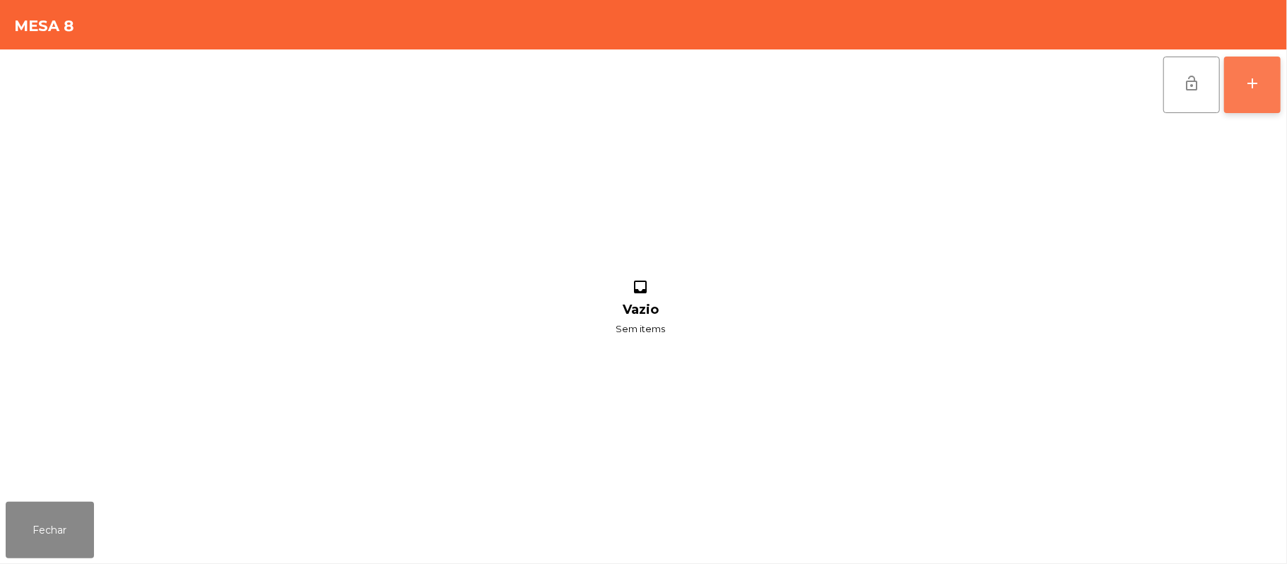
click at [1243, 86] on button "add" at bounding box center [1252, 85] width 57 height 57
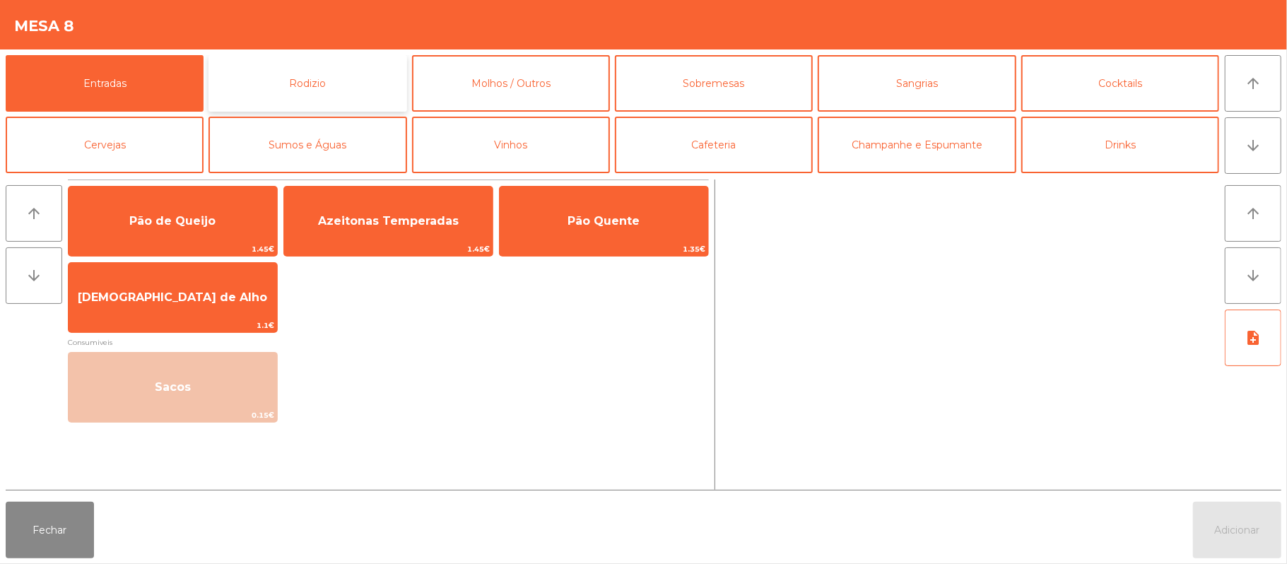
click at [351, 85] on button "Rodizio" at bounding box center [308, 83] width 198 height 57
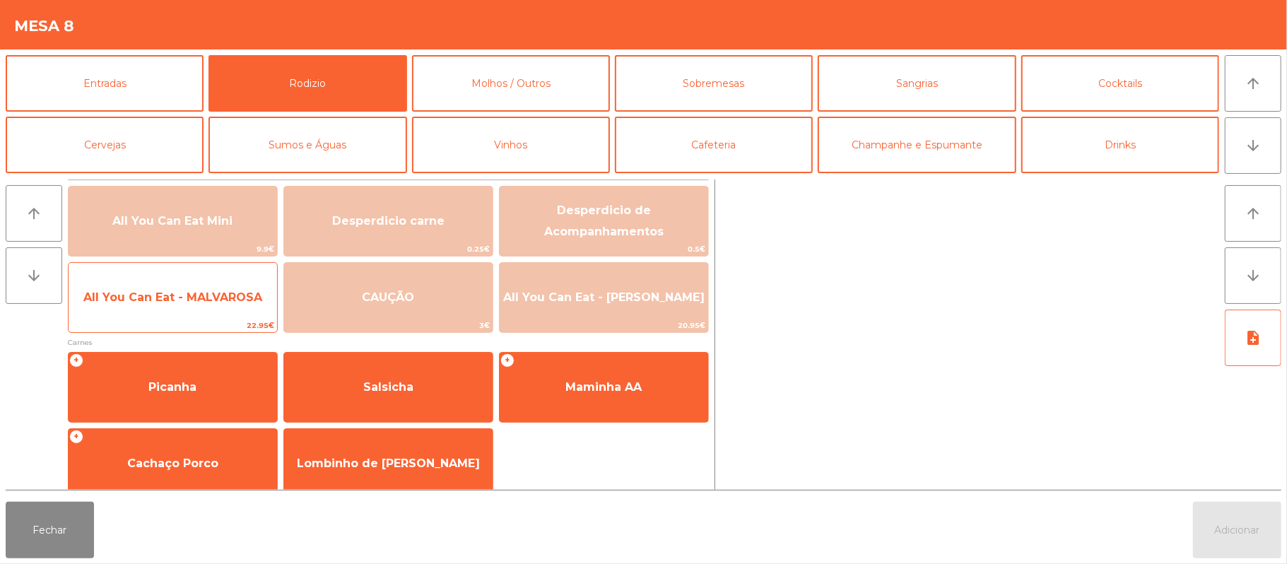
click at [209, 298] on span "All You Can Eat - MALVAROSA" at bounding box center [172, 296] width 179 height 13
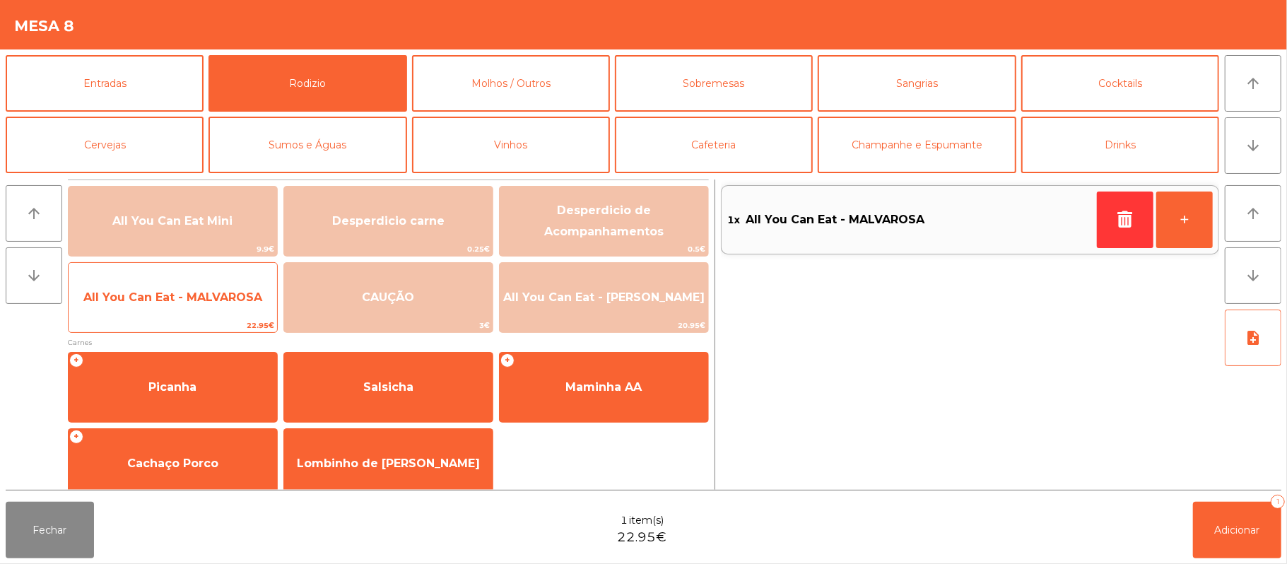
click at [199, 303] on span "All You Can Eat - MALVAROSA" at bounding box center [172, 296] width 179 height 13
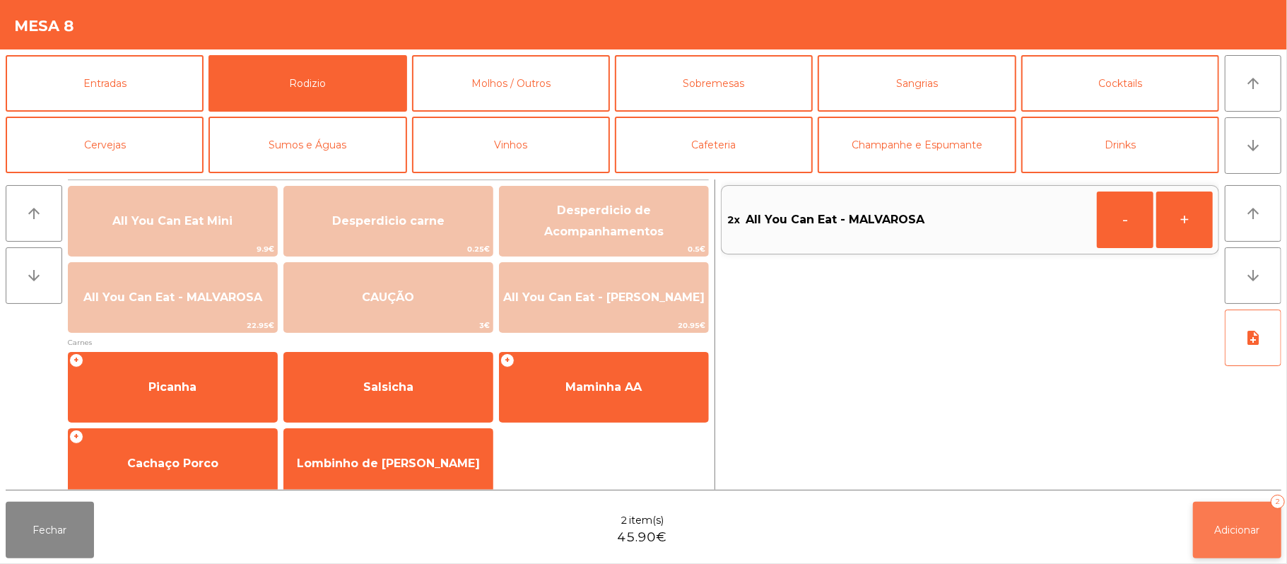
click at [1233, 507] on button "Adicionar 2" at bounding box center [1237, 530] width 88 height 57
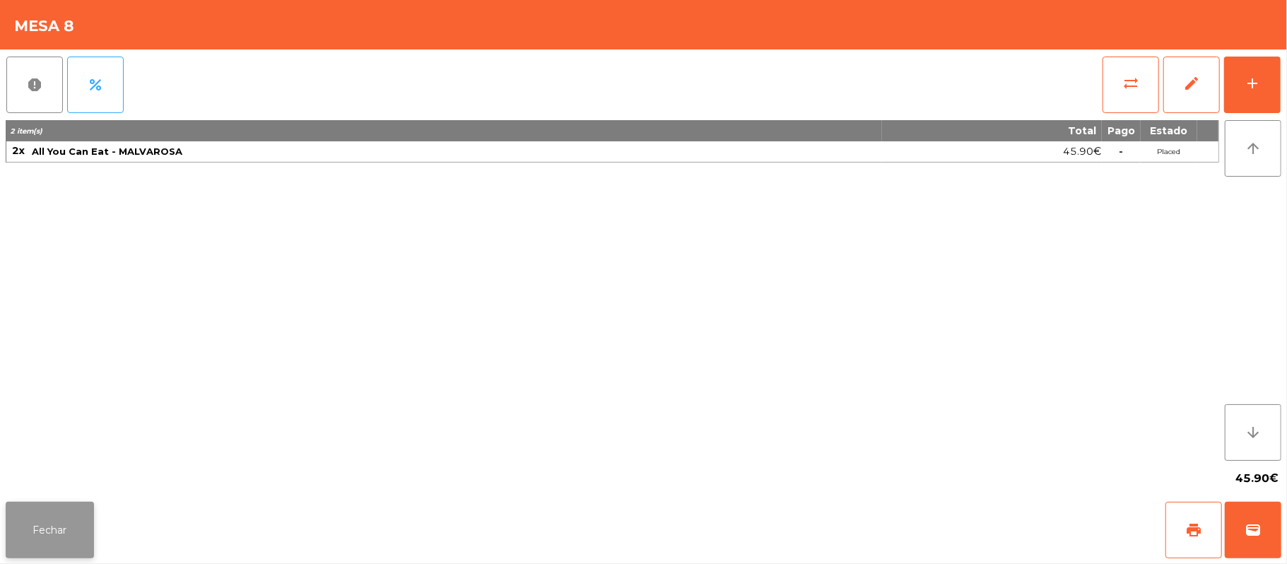
click at [37, 524] on button "Fechar" at bounding box center [50, 530] width 88 height 57
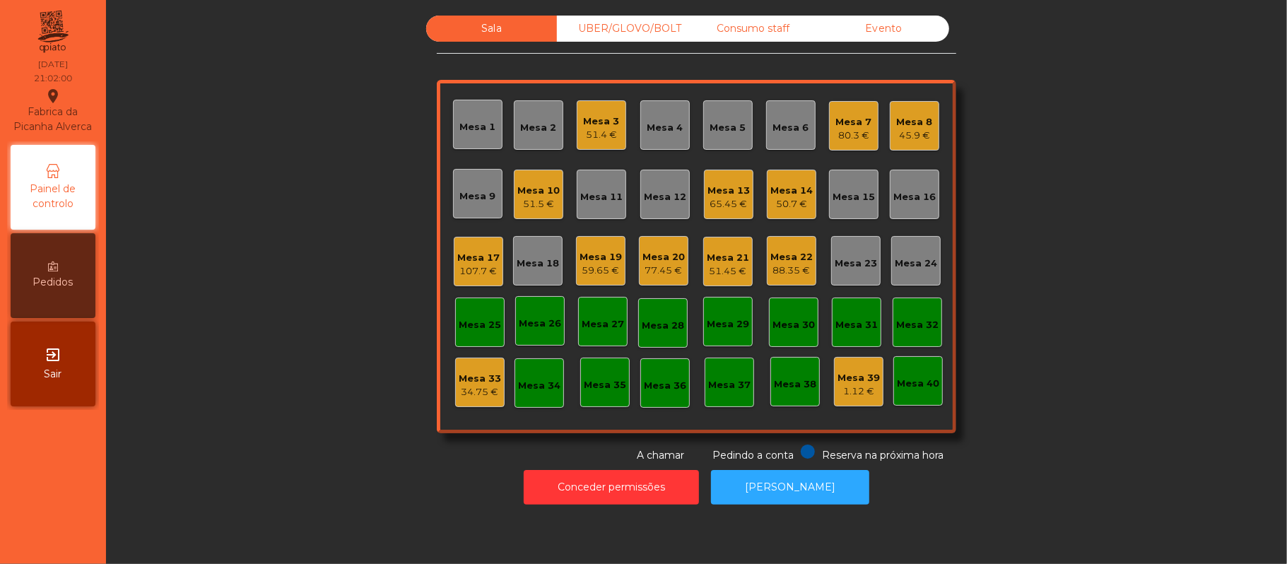
click at [898, 130] on div "45.9 €" at bounding box center [915, 136] width 36 height 14
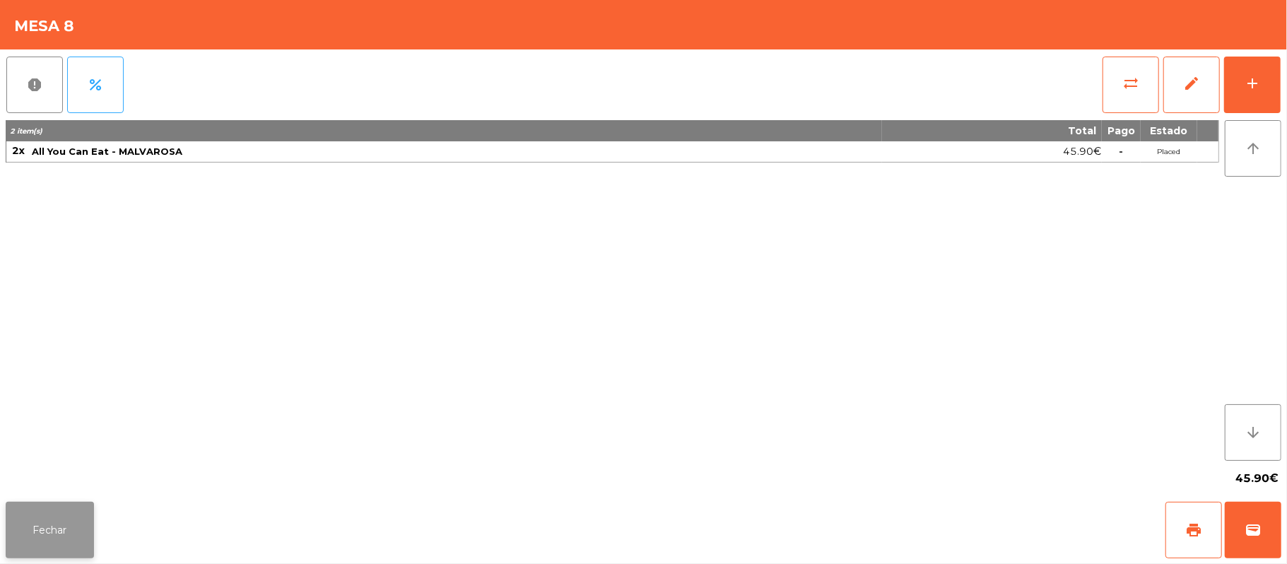
click at [81, 534] on button "Fechar" at bounding box center [50, 530] width 88 height 57
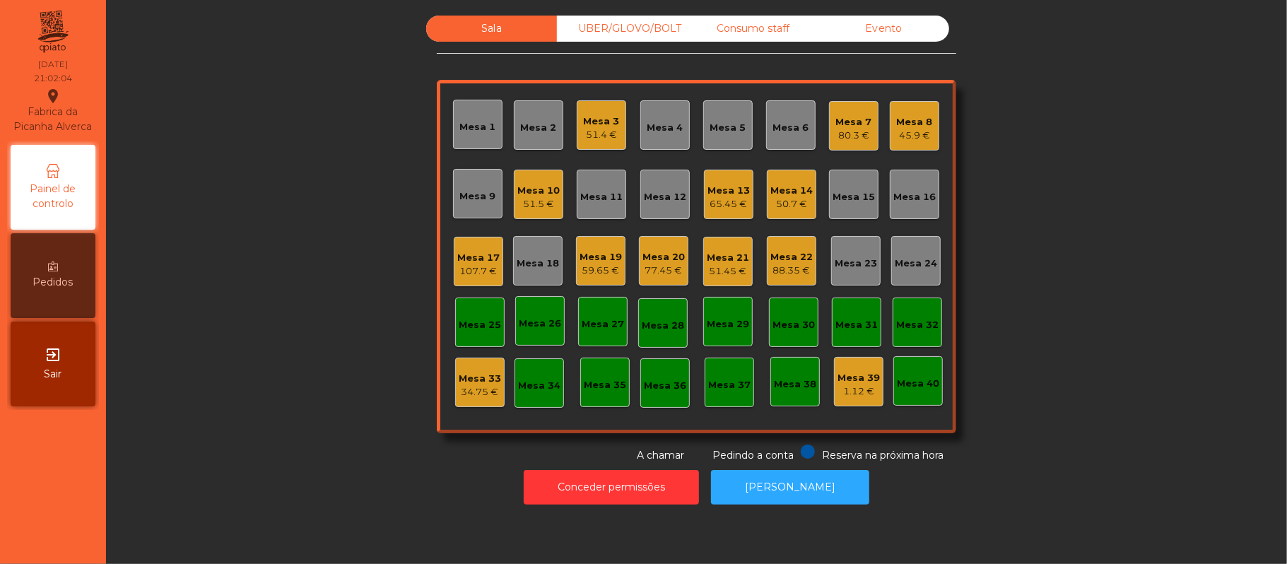
click at [348, 334] on div "Sala UBER/GLOVO/BOLT Consumo staff Evento Mesa 1 Mesa 2 Mesa 3 51.4 € Mesa 4 Me…" at bounding box center [696, 239] width 1143 height 447
click at [472, 325] on div "Mesa 25" at bounding box center [480, 325] width 42 height 14
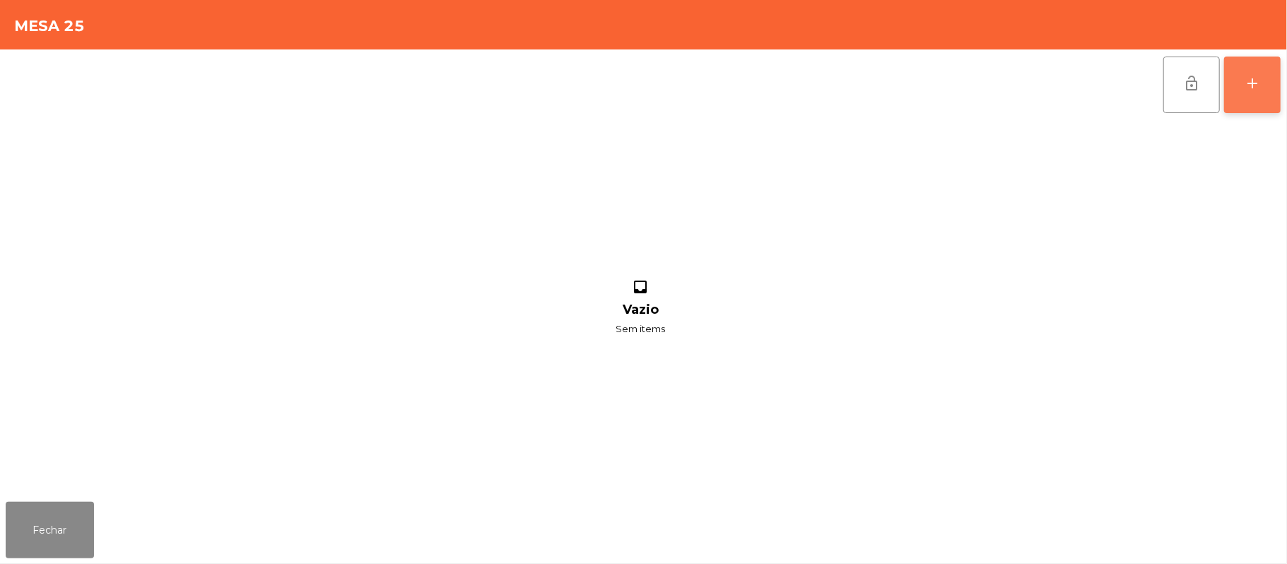
click at [1254, 86] on div "add" at bounding box center [1252, 83] width 17 height 17
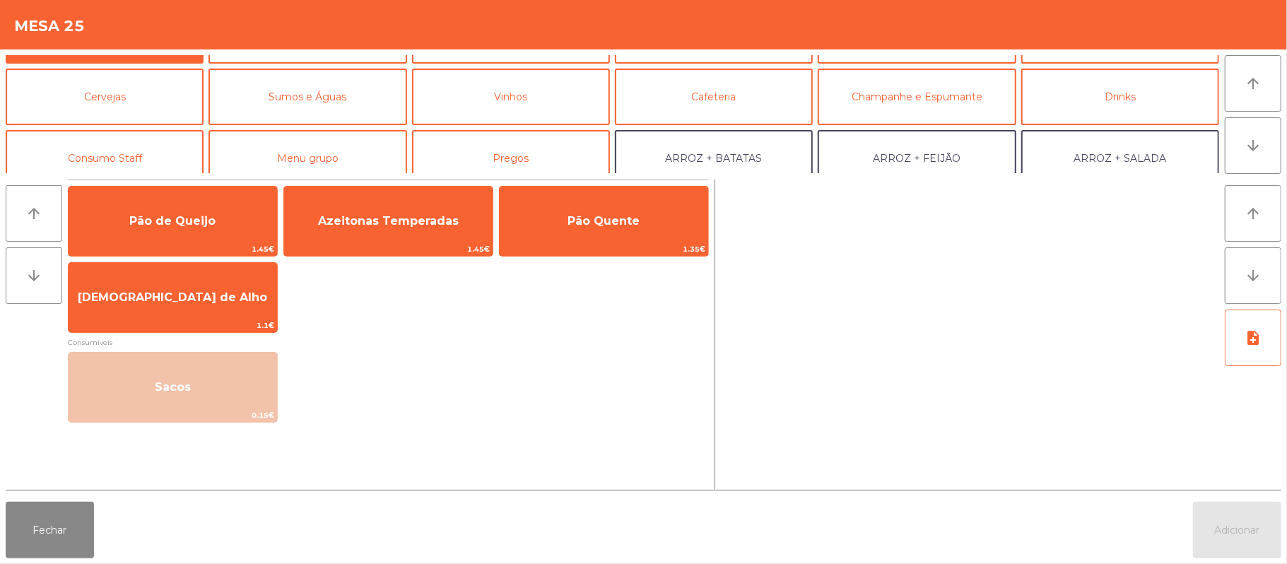
scroll to position [60, 0]
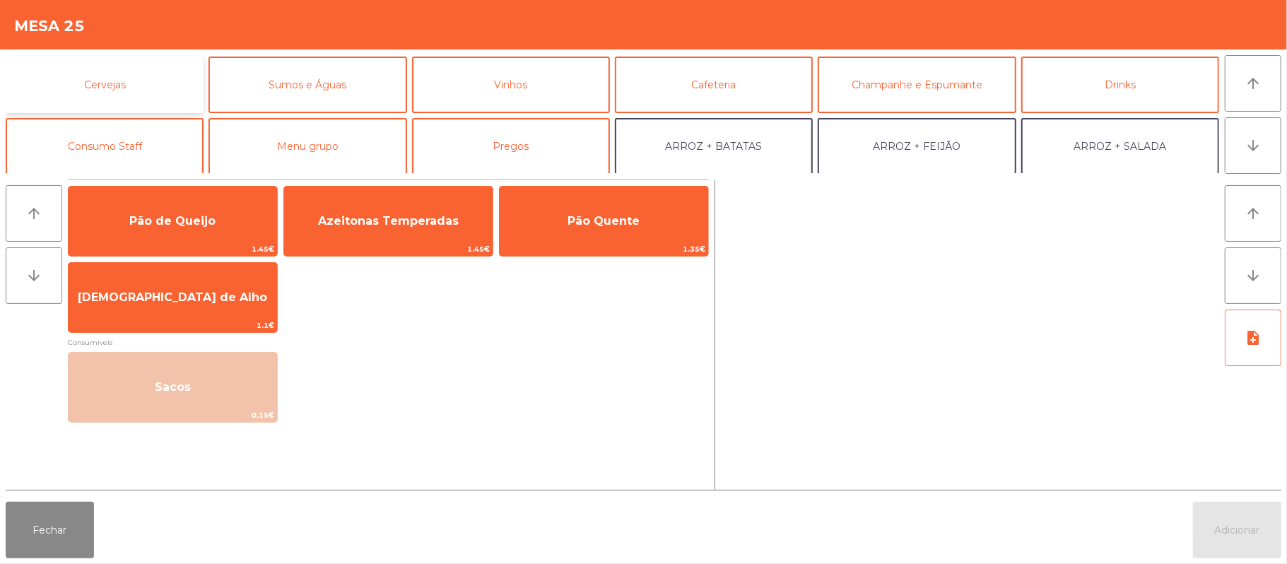
click at [134, 88] on button "Cervejas" at bounding box center [105, 85] width 198 height 57
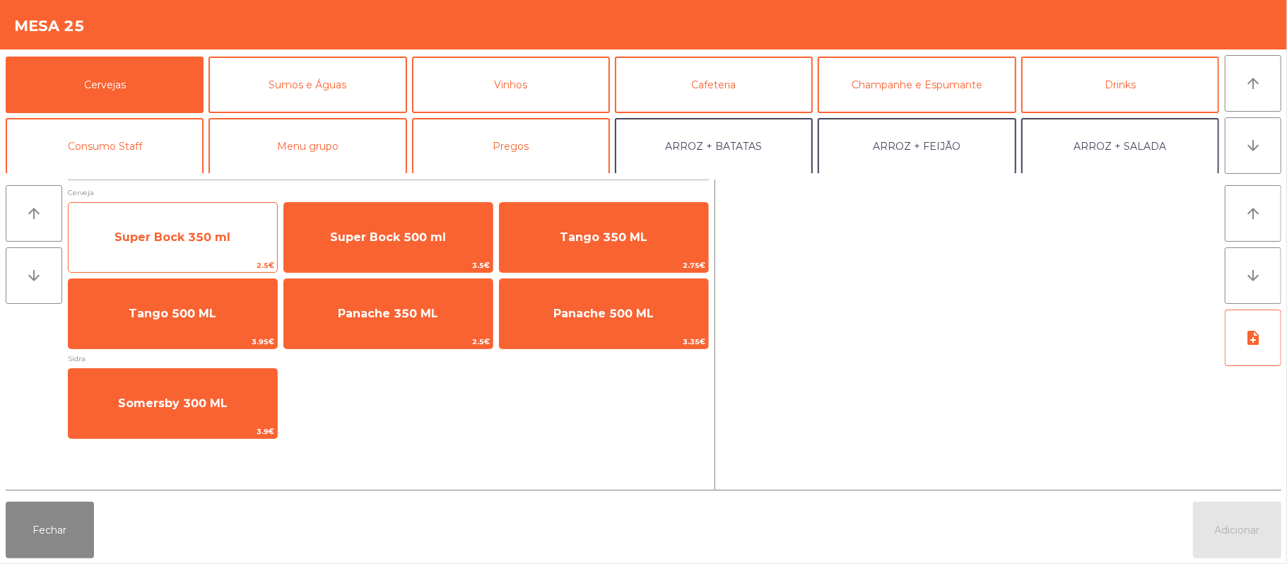
click at [209, 240] on span "Super Bock 350 ml" at bounding box center [173, 236] width 116 height 13
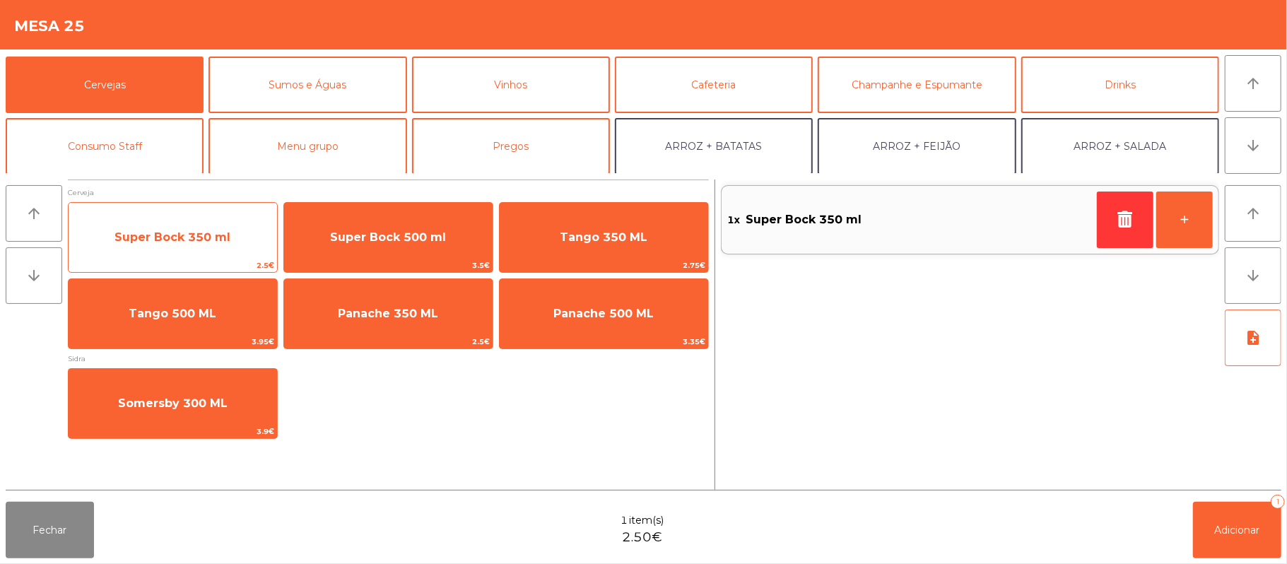
click at [215, 228] on span "Super Bock 350 ml" at bounding box center [173, 237] width 209 height 38
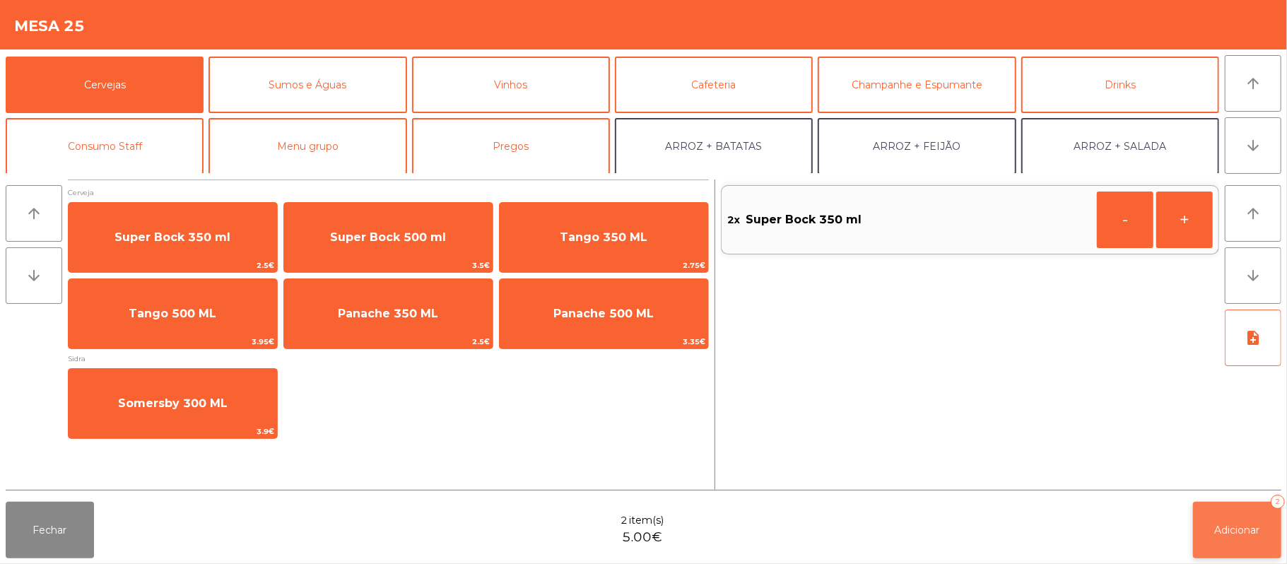
click at [1238, 530] on span "Adicionar" at bounding box center [1237, 530] width 45 height 13
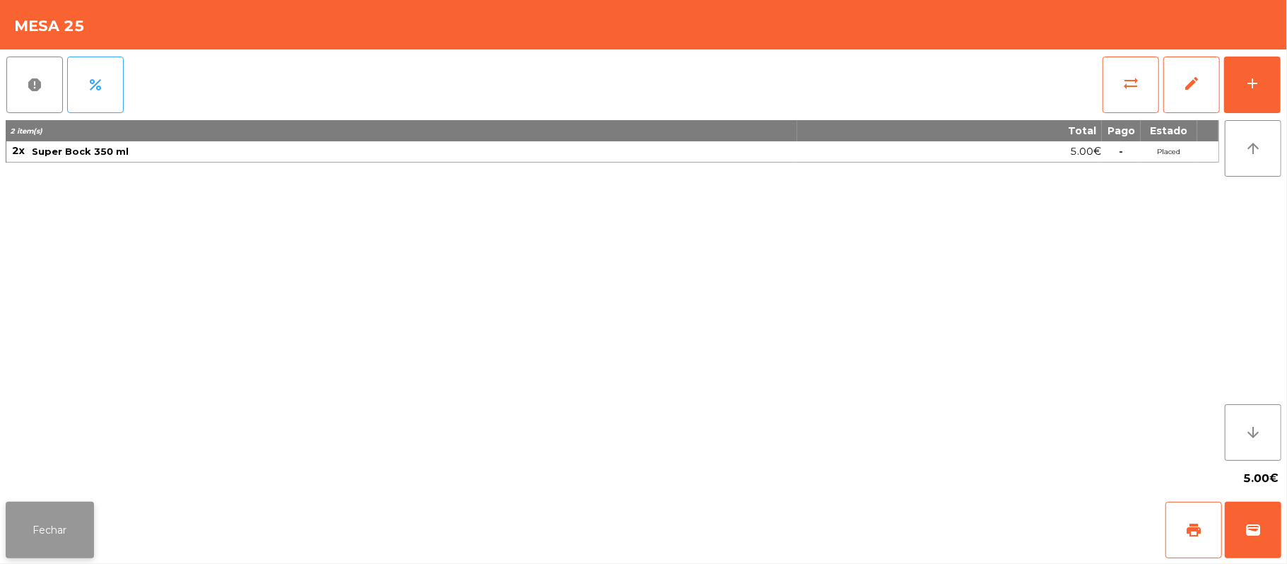
click at [74, 519] on button "Fechar" at bounding box center [50, 530] width 88 height 57
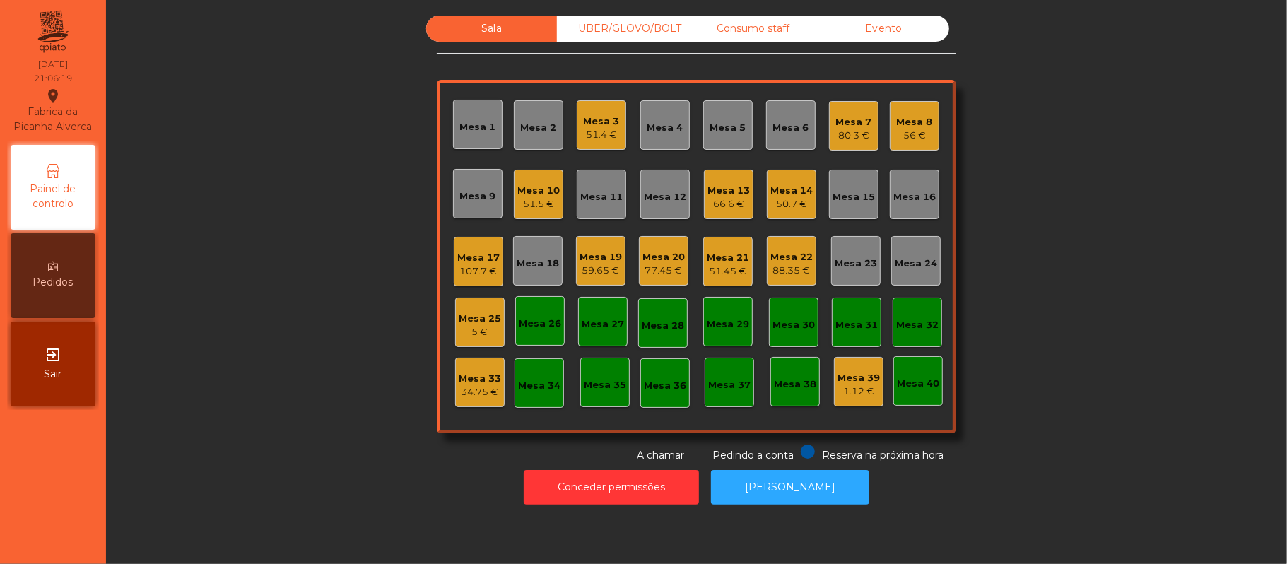
click at [589, 271] on div "59.65 €" at bounding box center [601, 271] width 42 height 14
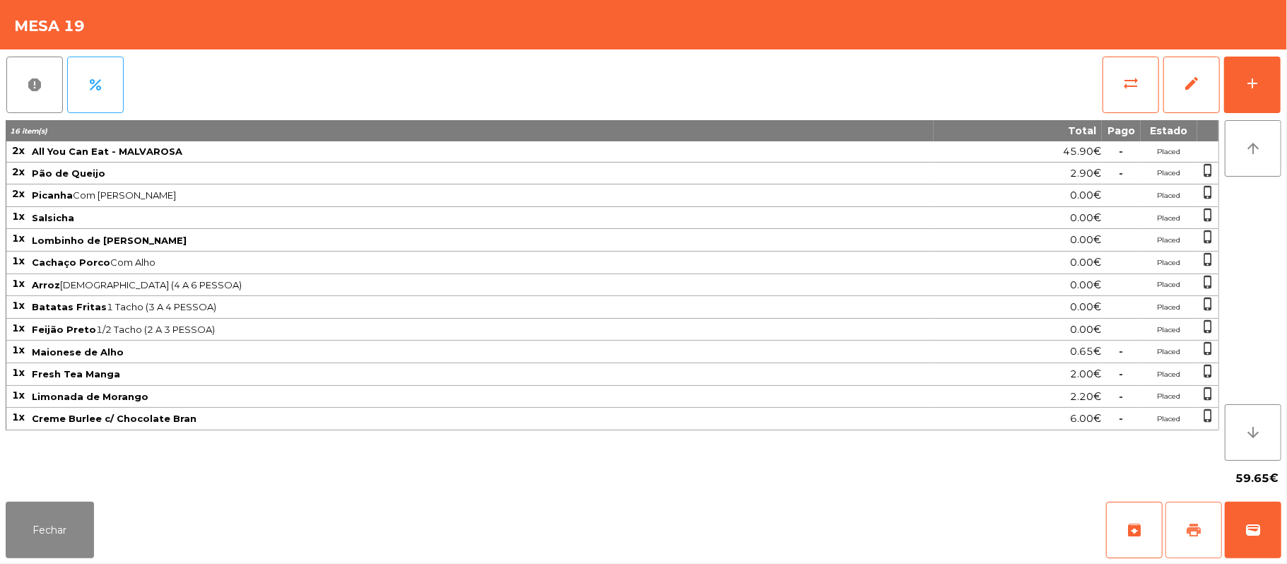
click at [1179, 540] on button "print" at bounding box center [1194, 530] width 57 height 57
click at [1267, 539] on button "wallet" at bounding box center [1253, 530] width 57 height 57
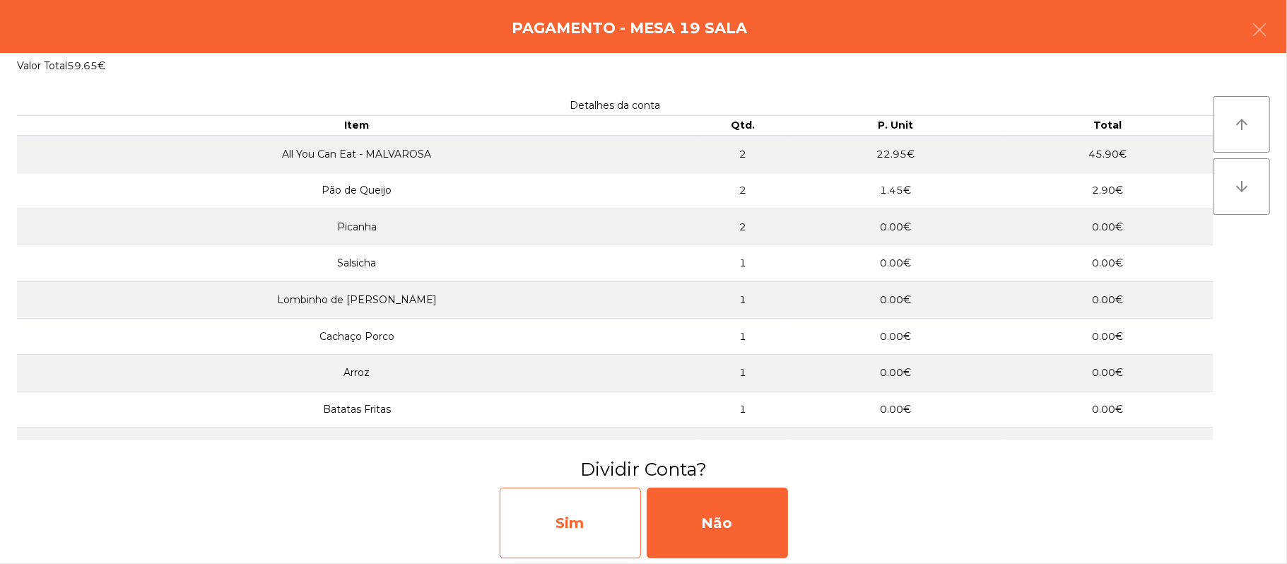
click at [570, 544] on div "Sim" at bounding box center [570, 523] width 141 height 71
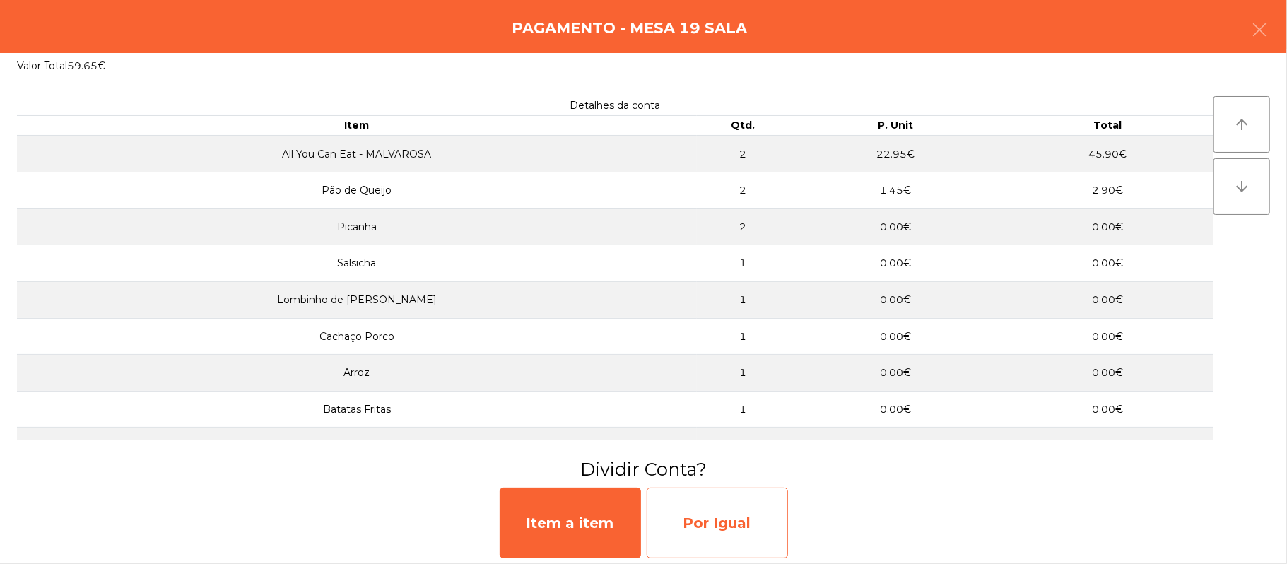
click at [732, 523] on div "Por Igual" at bounding box center [717, 523] width 141 height 71
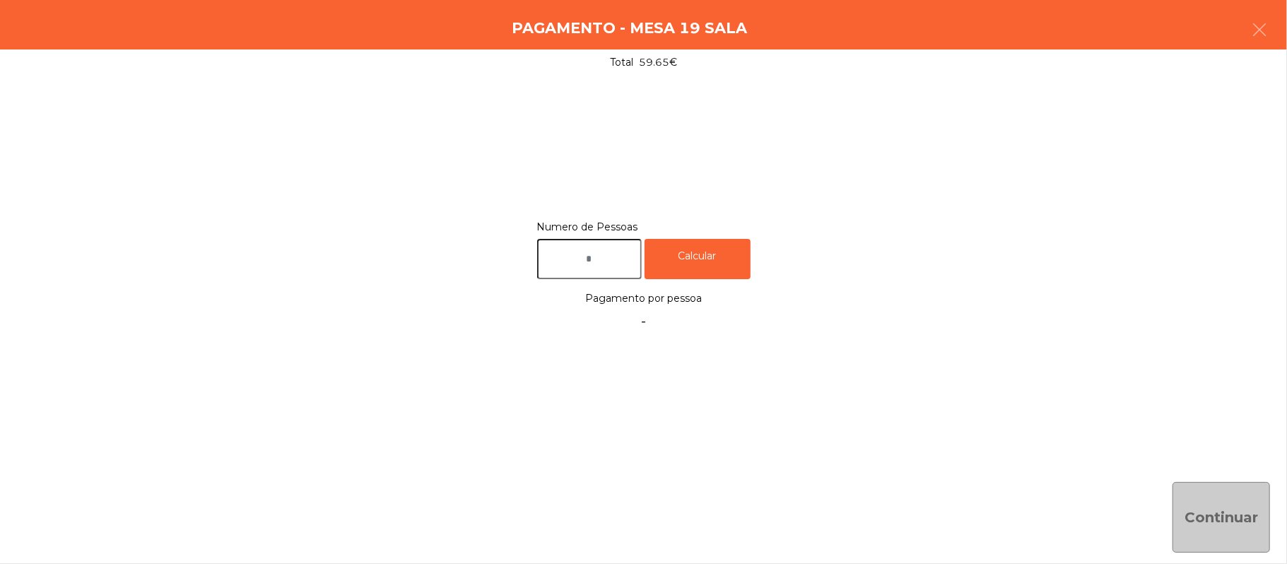
click at [617, 263] on input "text" at bounding box center [589, 259] width 105 height 40
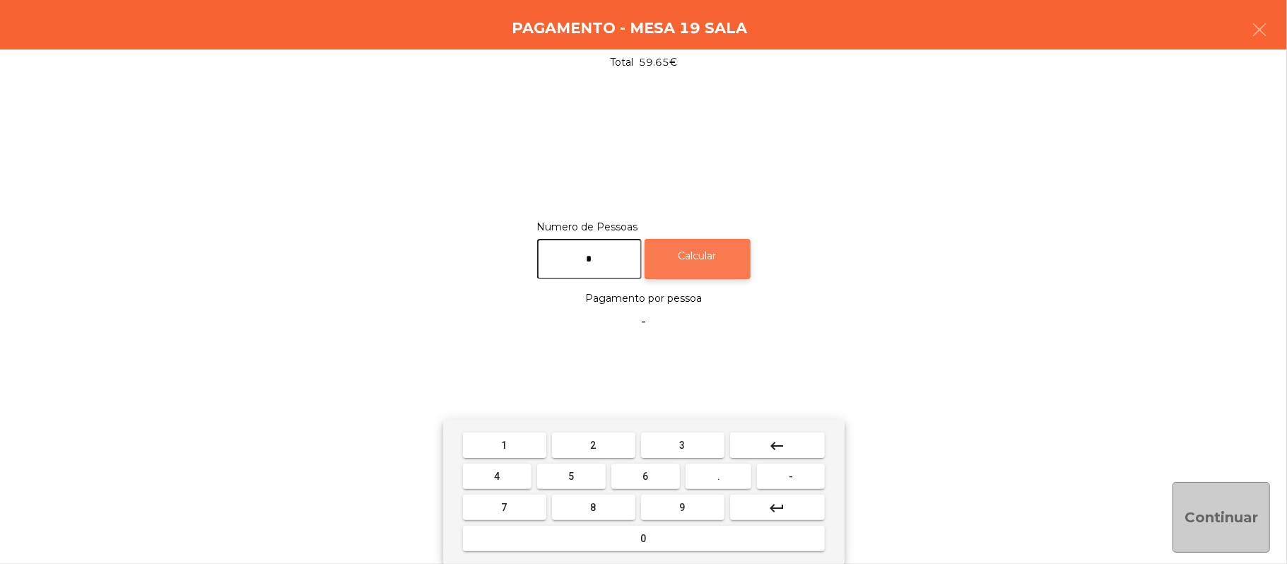
type input "*"
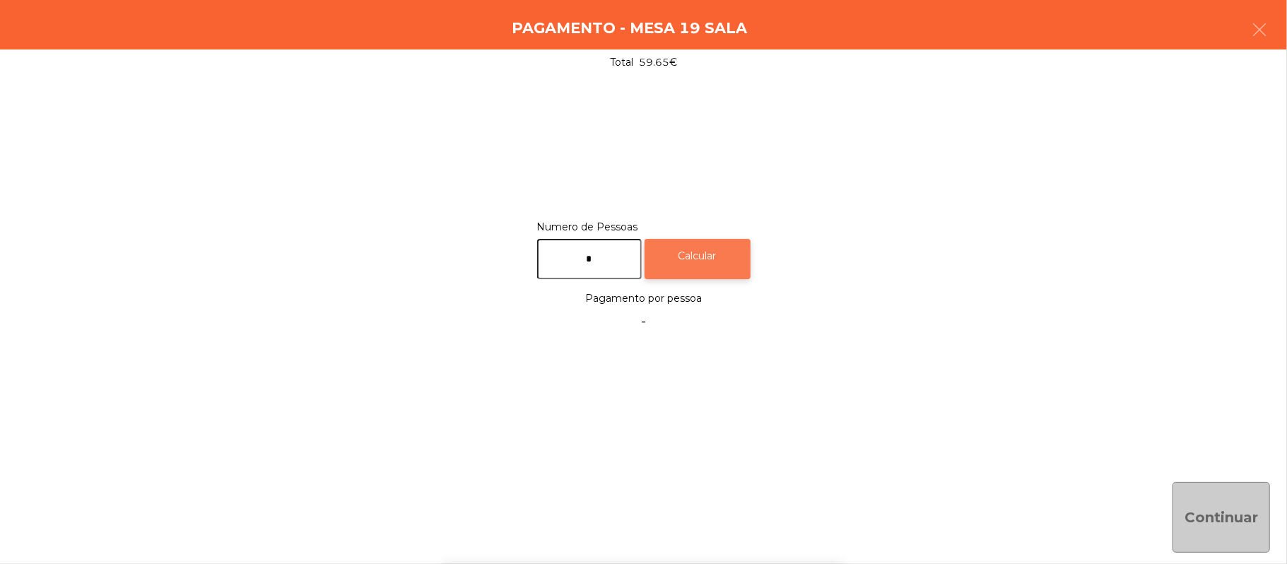
click at [698, 270] on div "Calcular" at bounding box center [698, 259] width 106 height 40
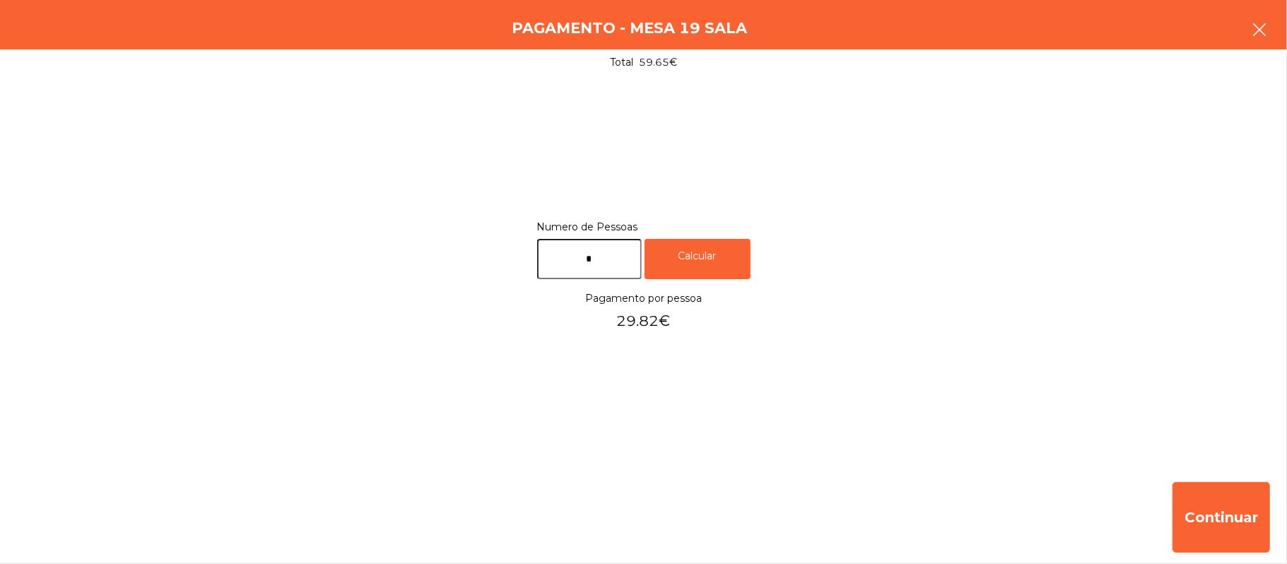
click at [1248, 38] on button "button" at bounding box center [1260, 31] width 40 height 42
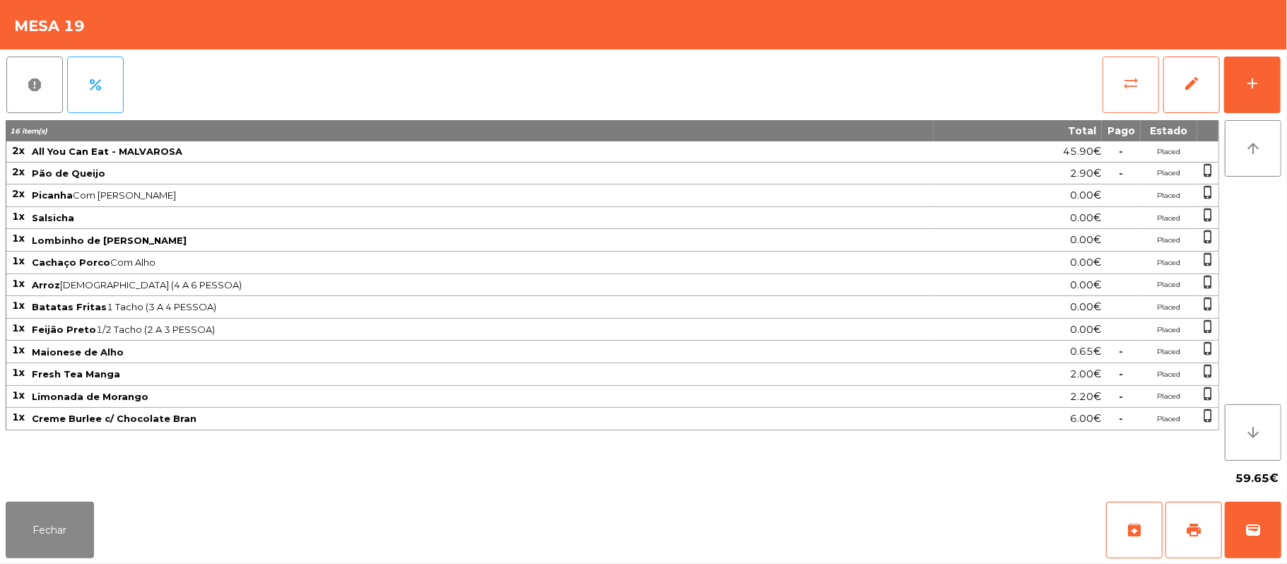
click at [1115, 85] on button "sync_alt" at bounding box center [1131, 85] width 57 height 57
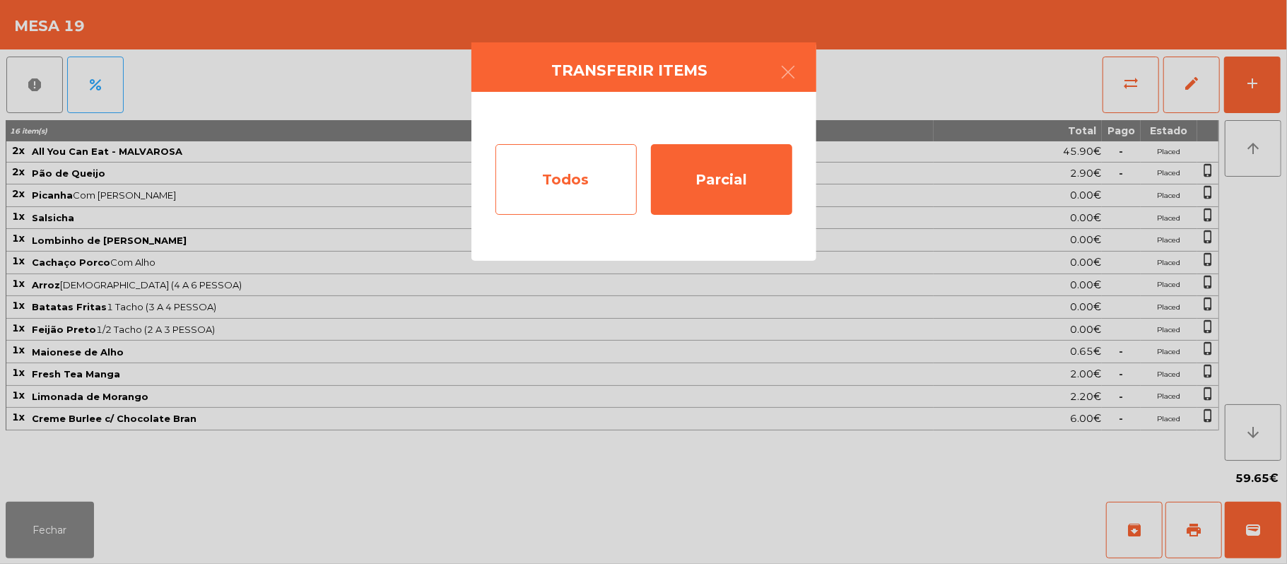
click at [552, 195] on div "Todos" at bounding box center [565, 179] width 141 height 71
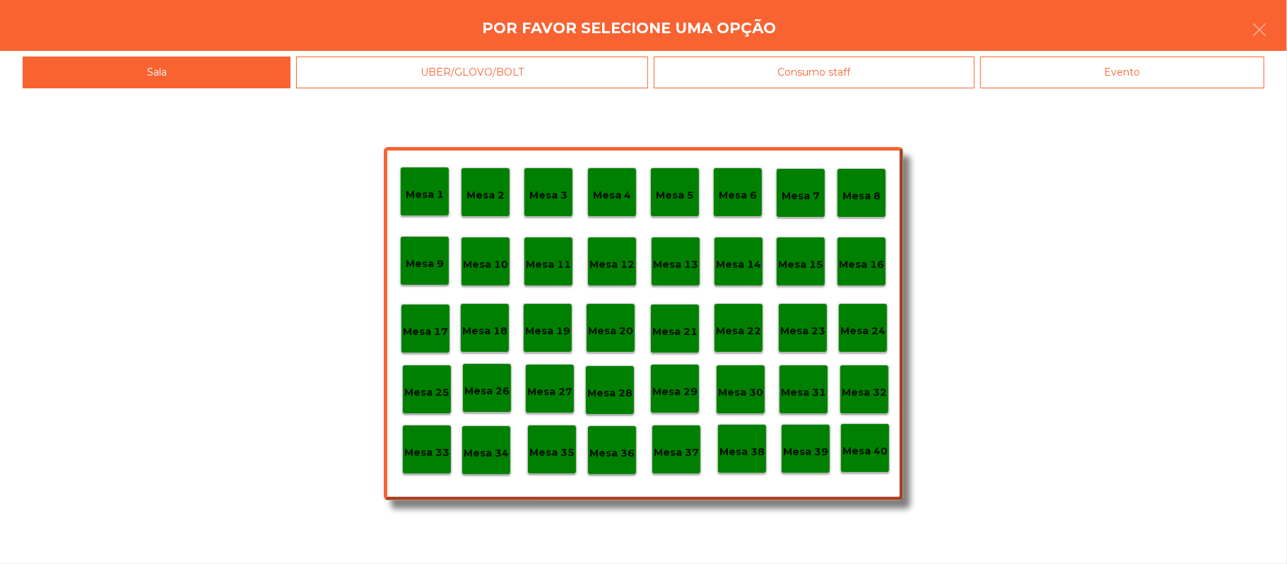
click at [1208, 74] on div "Evento" at bounding box center [1122, 73] width 284 height 32
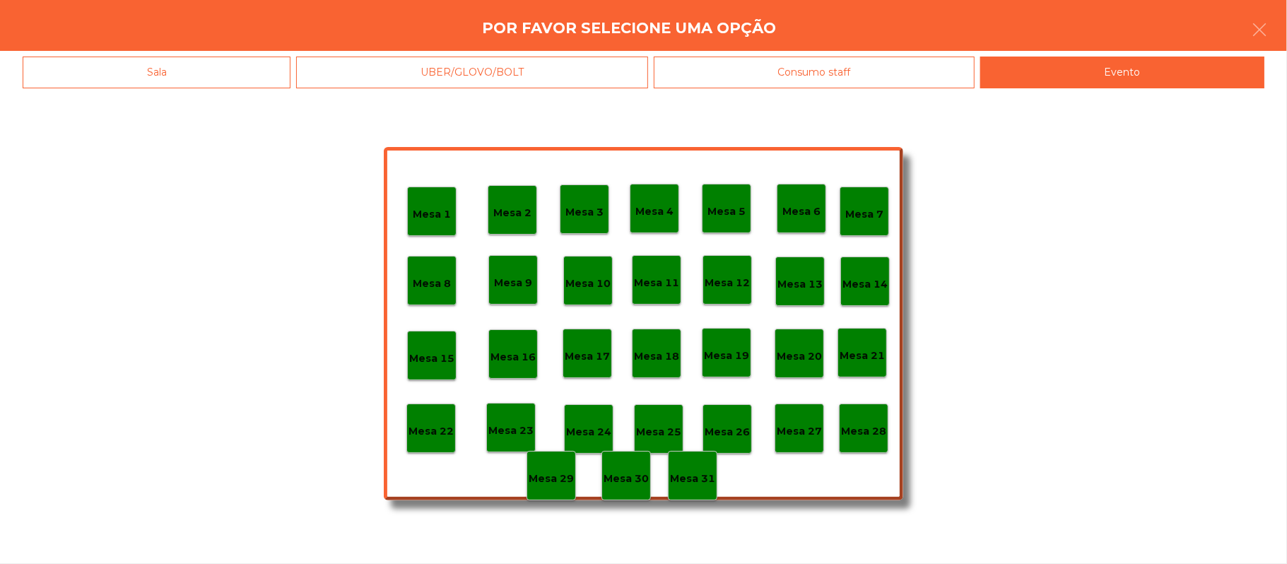
click at [864, 431] on p "Mesa 28" at bounding box center [863, 431] width 45 height 16
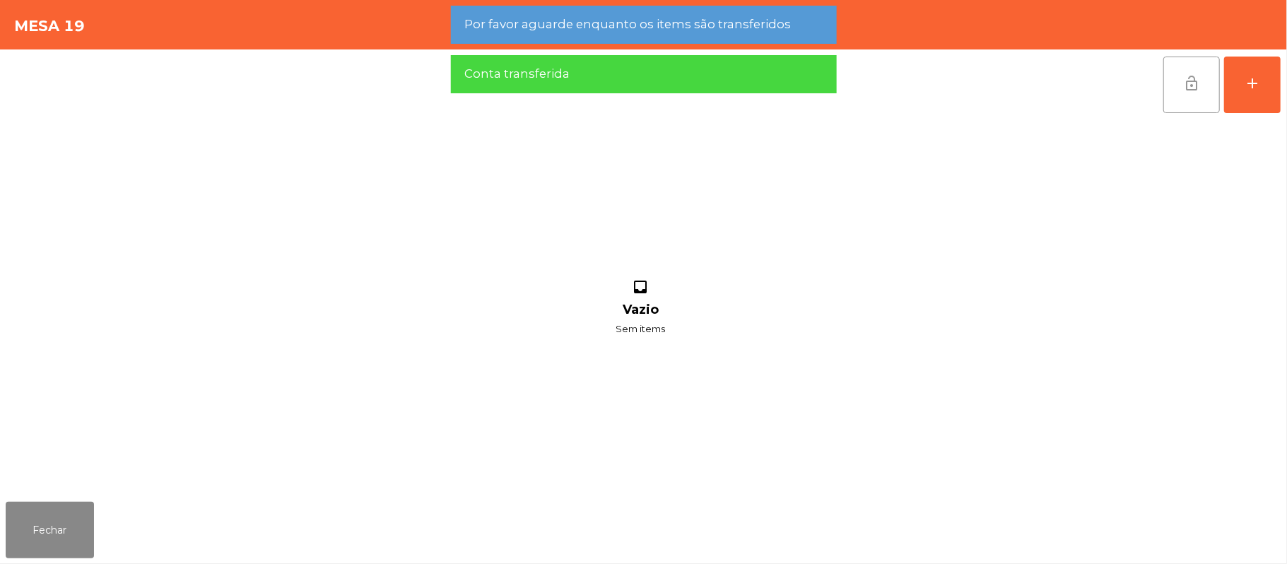
click at [1175, 69] on button "lock_open" at bounding box center [1191, 85] width 57 height 57
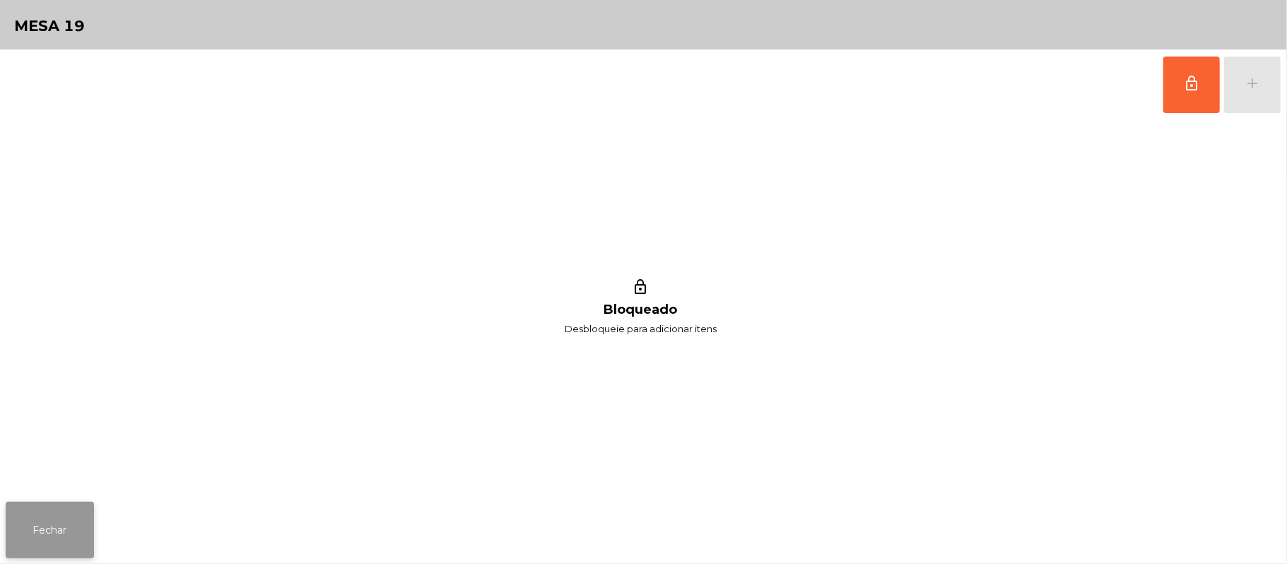
click at [26, 532] on button "Fechar" at bounding box center [50, 530] width 88 height 57
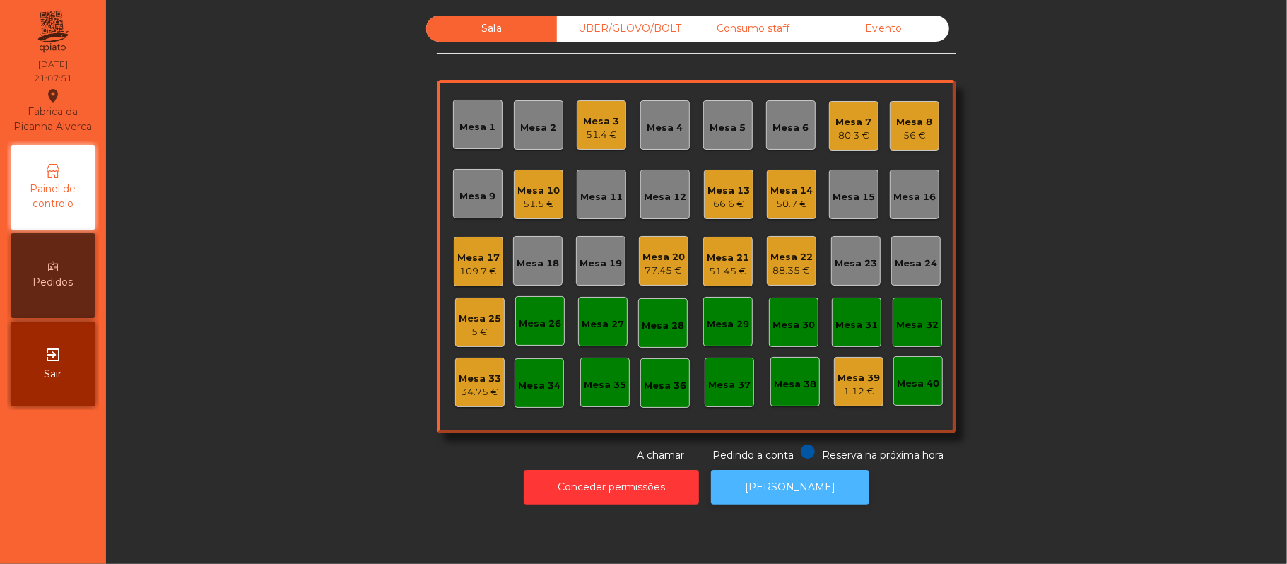
click at [773, 487] on button "[PERSON_NAME]" at bounding box center [790, 487] width 158 height 35
click at [733, 197] on div "66.6 €" at bounding box center [729, 204] width 42 height 14
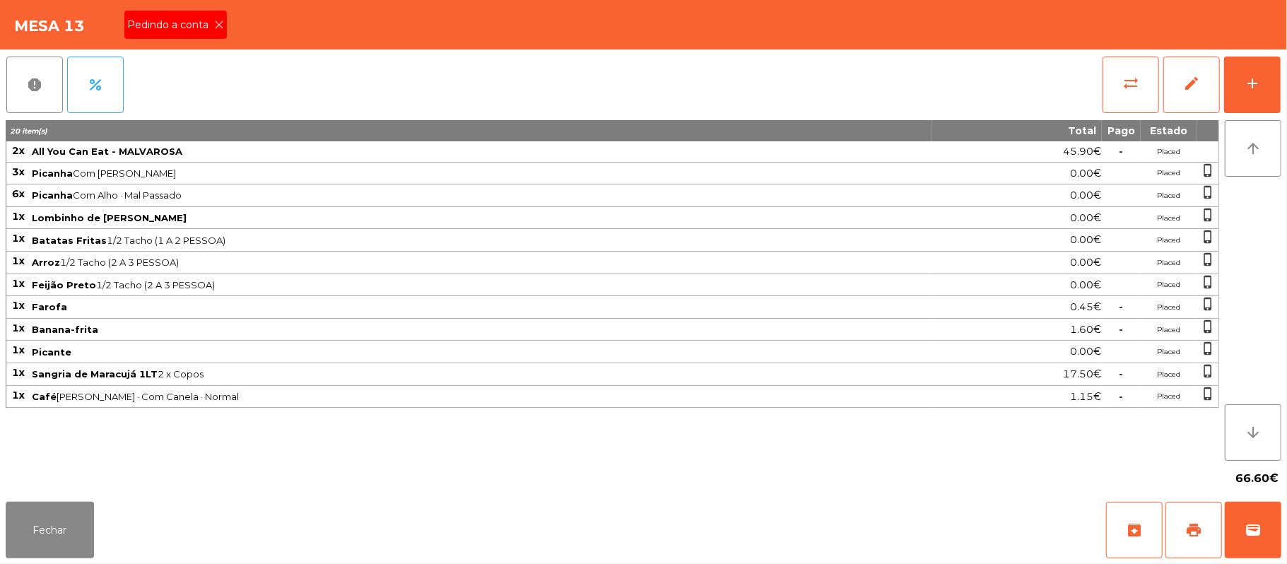
click at [218, 24] on icon at bounding box center [219, 25] width 10 height 10
click at [1185, 529] on button "print" at bounding box center [1194, 530] width 57 height 57
click at [28, 506] on button "Fechar" at bounding box center [50, 530] width 88 height 57
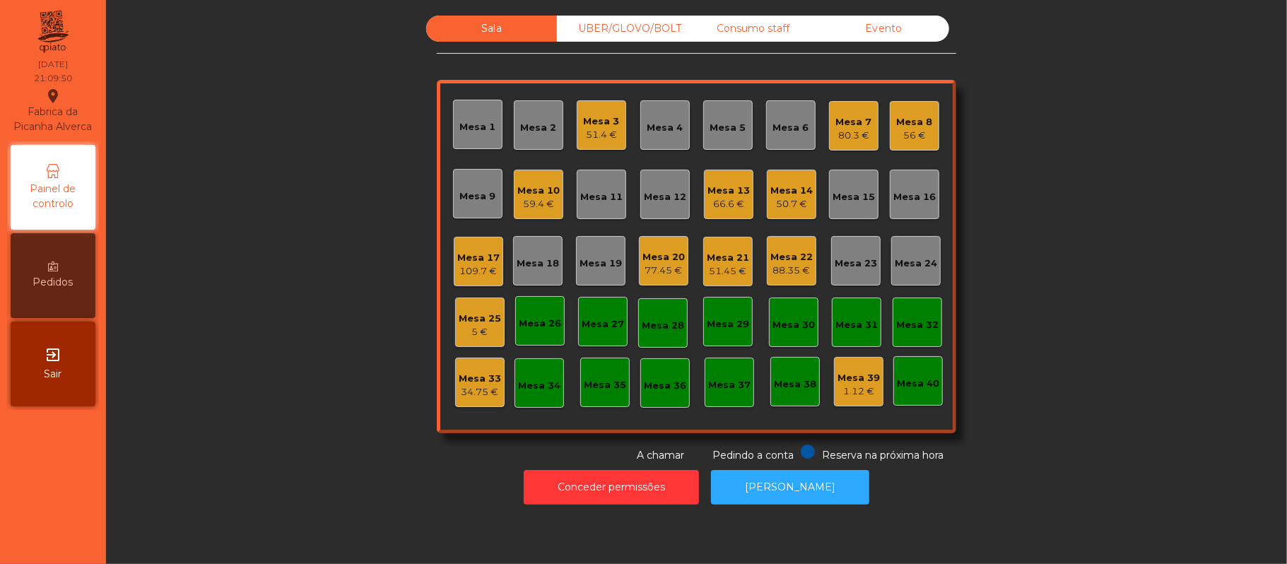
click at [732, 122] on div "Mesa 5" at bounding box center [728, 128] width 36 height 14
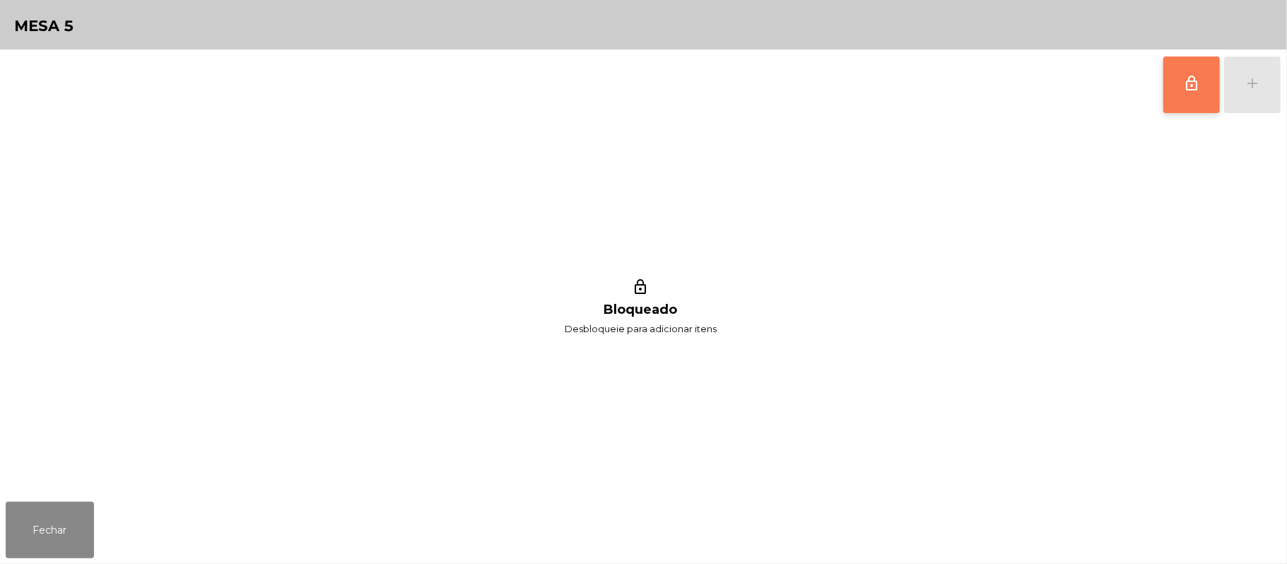
click at [1172, 94] on button "lock_outline" at bounding box center [1191, 85] width 57 height 57
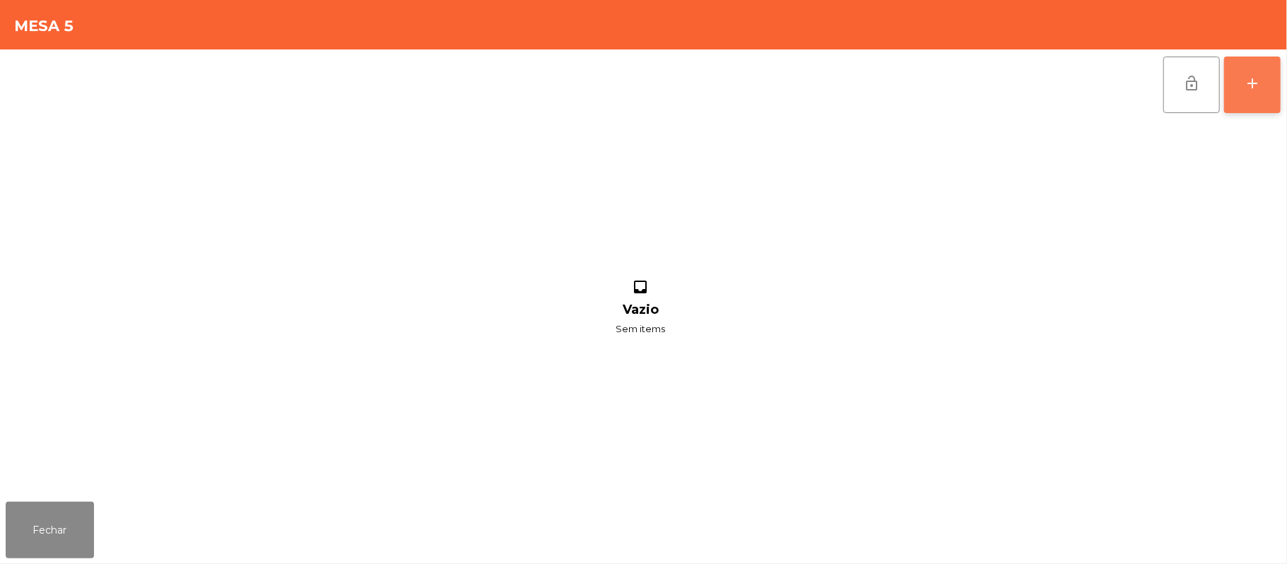
click at [1241, 88] on button "add" at bounding box center [1252, 85] width 57 height 57
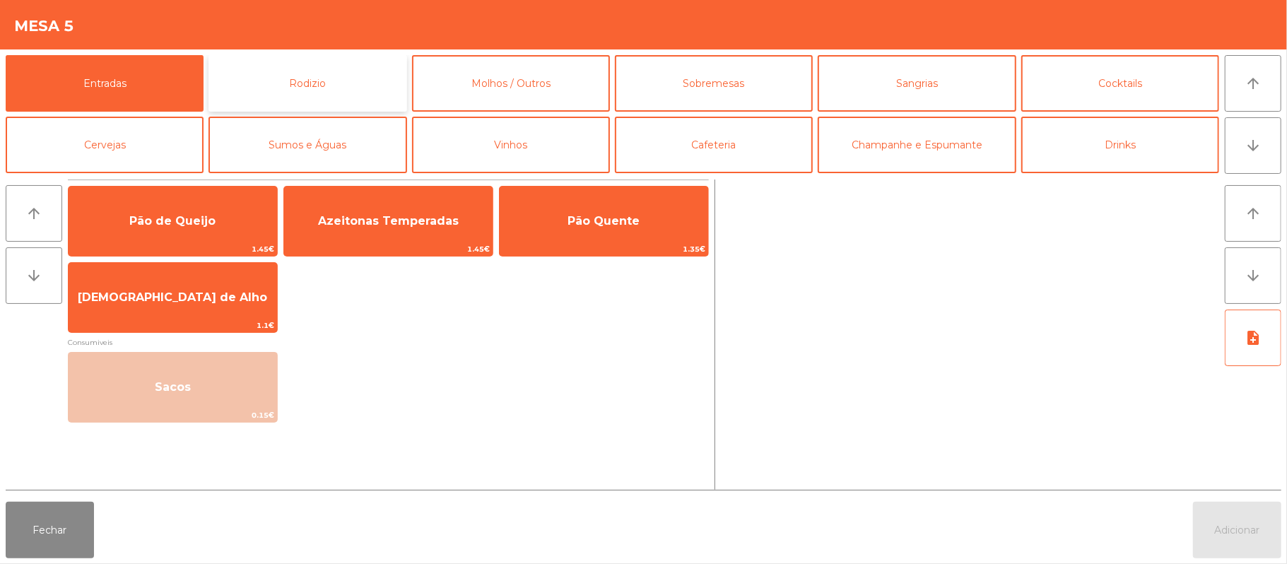
click at [356, 82] on button "Rodizio" at bounding box center [308, 83] width 198 height 57
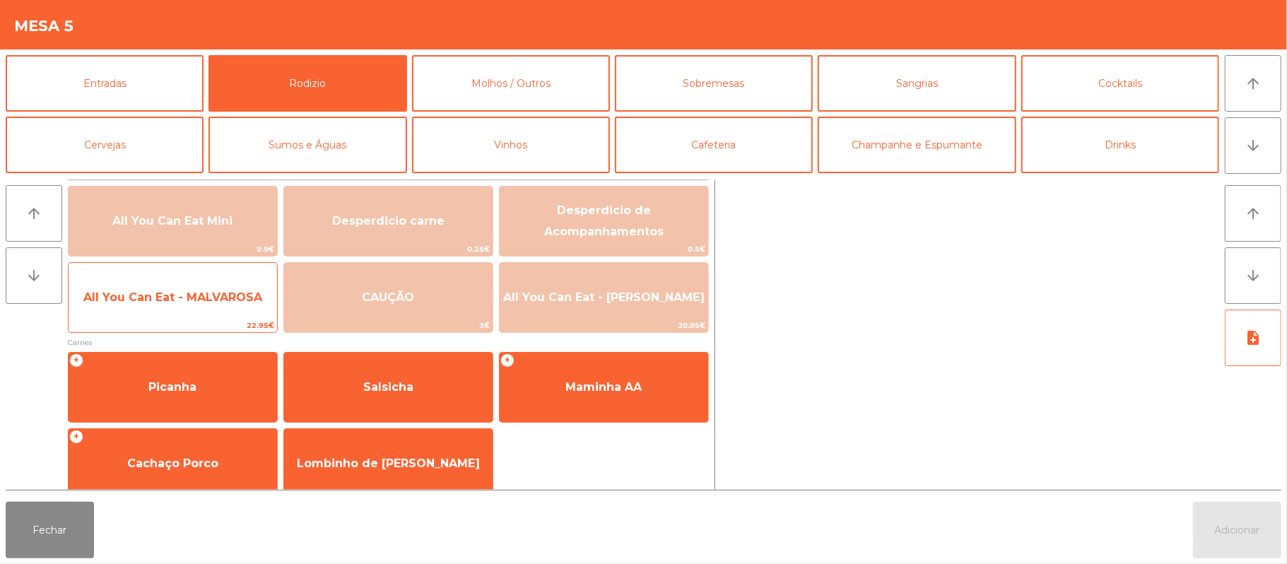
click at [191, 315] on span "All You Can Eat - MALVAROSA" at bounding box center [173, 297] width 209 height 38
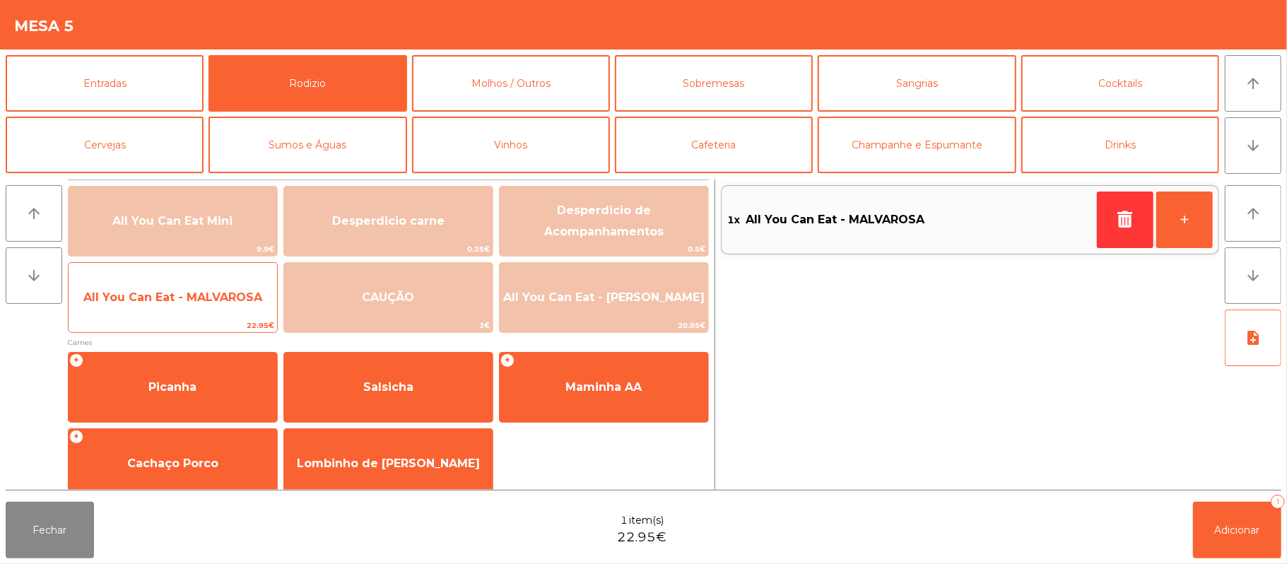
click at [180, 314] on span "All You Can Eat - MALVAROSA" at bounding box center [173, 297] width 209 height 38
click at [188, 297] on span "All You Can Eat - MALVAROSA" at bounding box center [172, 296] width 179 height 13
click at [177, 312] on span "All You Can Eat - MALVAROSA" at bounding box center [173, 297] width 209 height 38
click at [181, 308] on span "All You Can Eat - MALVAROSA" at bounding box center [173, 297] width 209 height 38
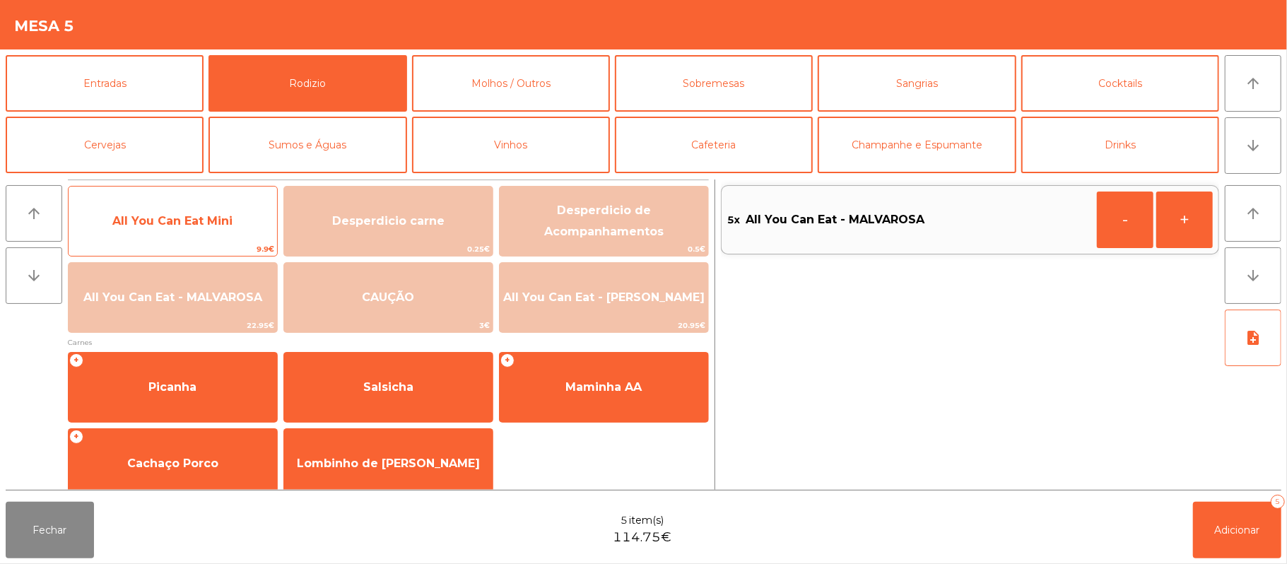
click at [199, 242] on span "9.9€" at bounding box center [173, 248] width 209 height 13
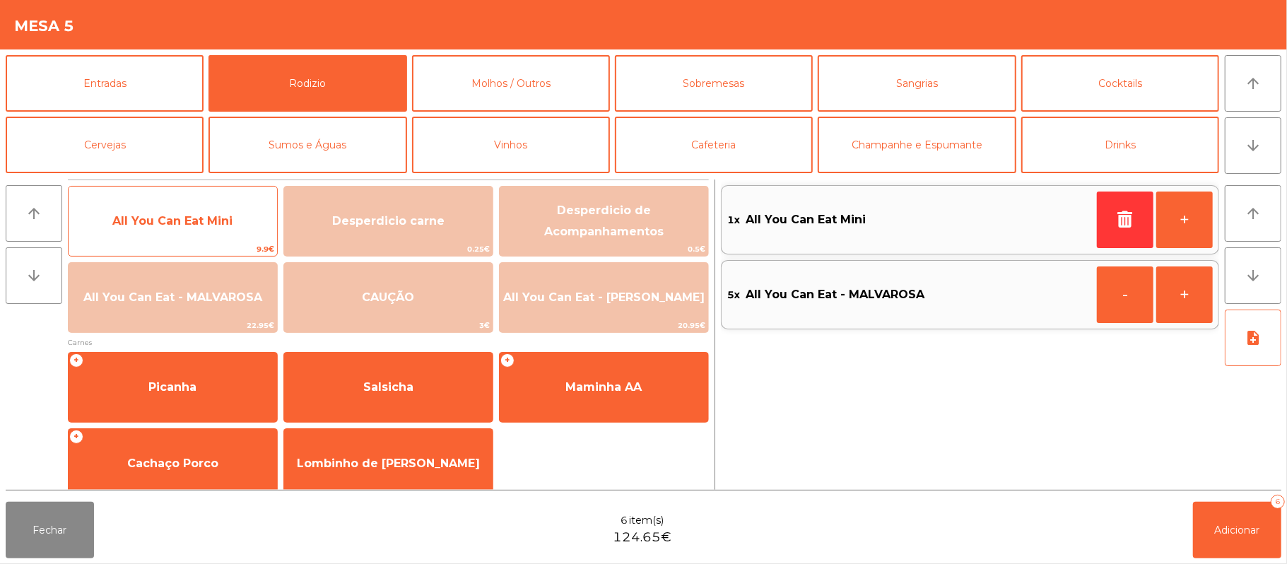
click at [204, 223] on span "All You Can Eat Mini" at bounding box center [172, 220] width 120 height 13
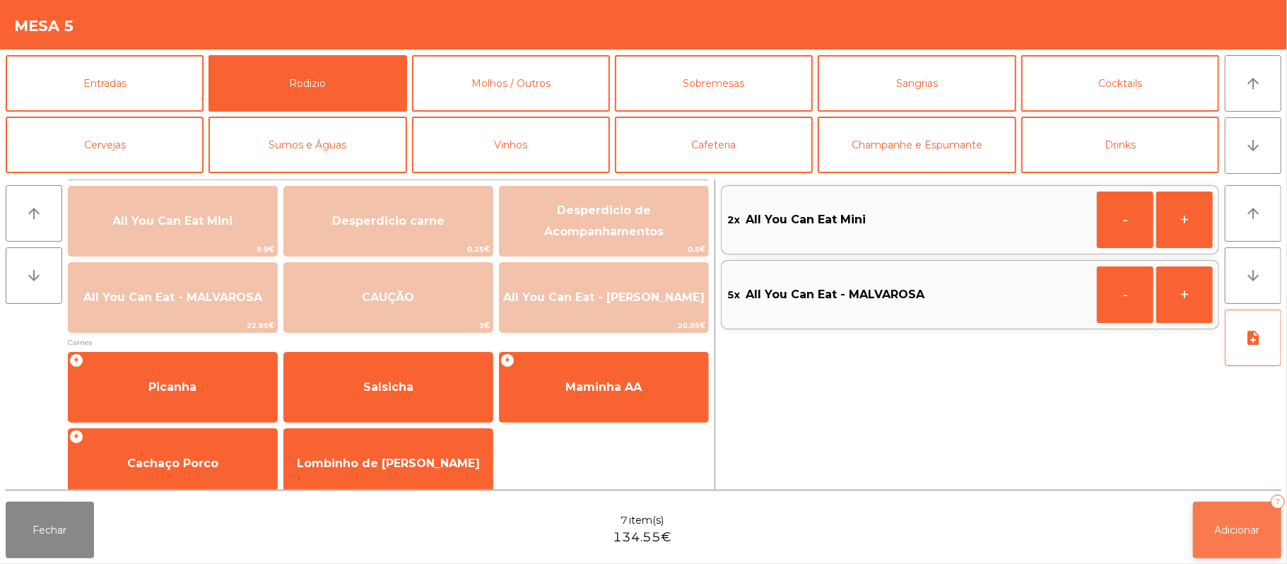
click at [1221, 522] on button "Adicionar 7" at bounding box center [1237, 530] width 88 height 57
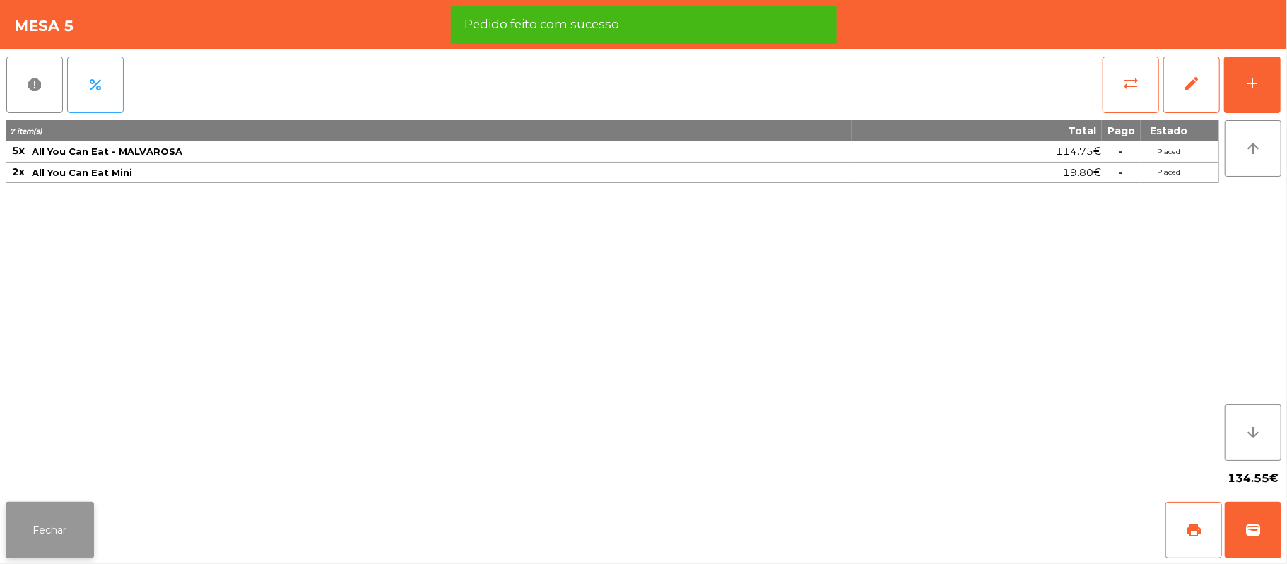
click at [52, 527] on button "Fechar" at bounding box center [50, 530] width 88 height 57
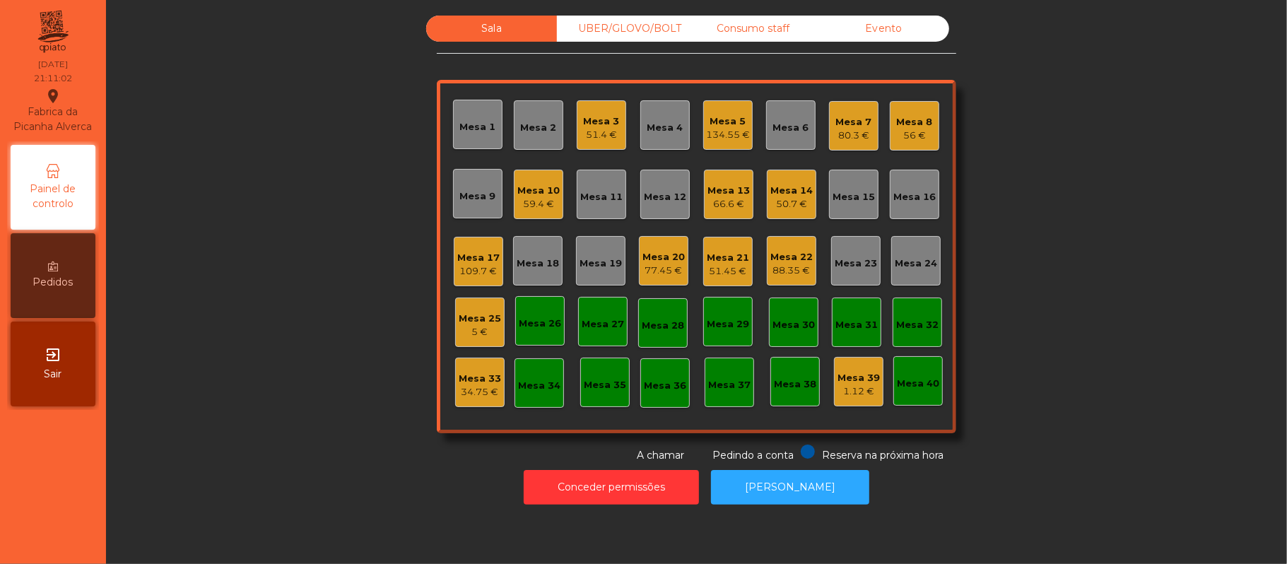
click at [708, 199] on div "66.6 €" at bounding box center [729, 204] width 42 height 14
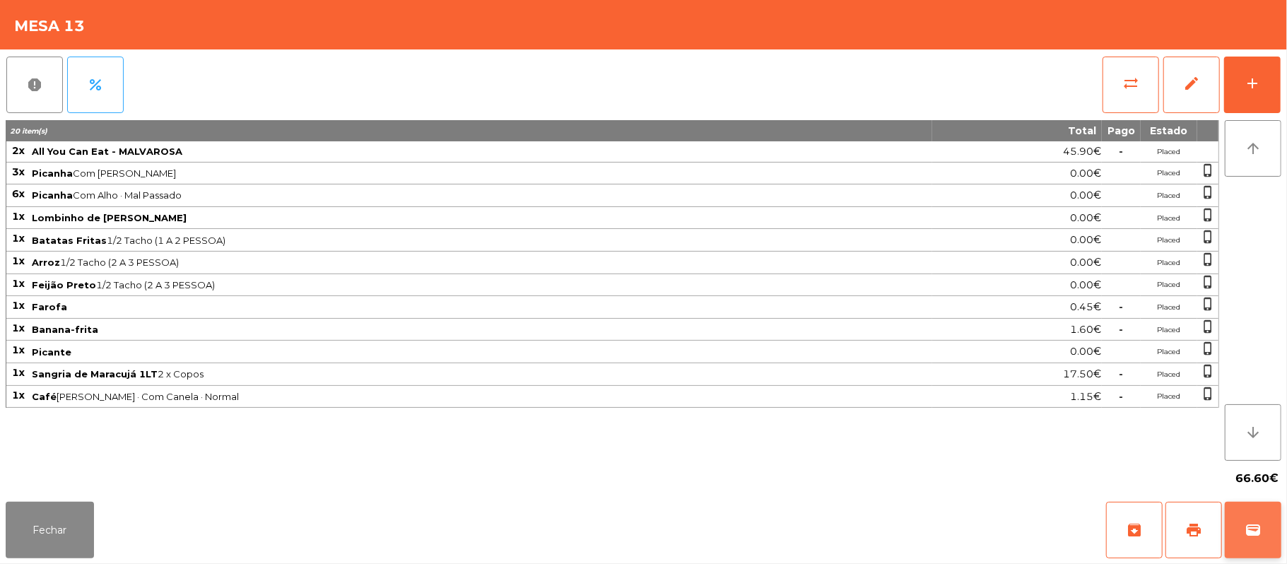
click at [1238, 519] on button "wallet" at bounding box center [1253, 530] width 57 height 57
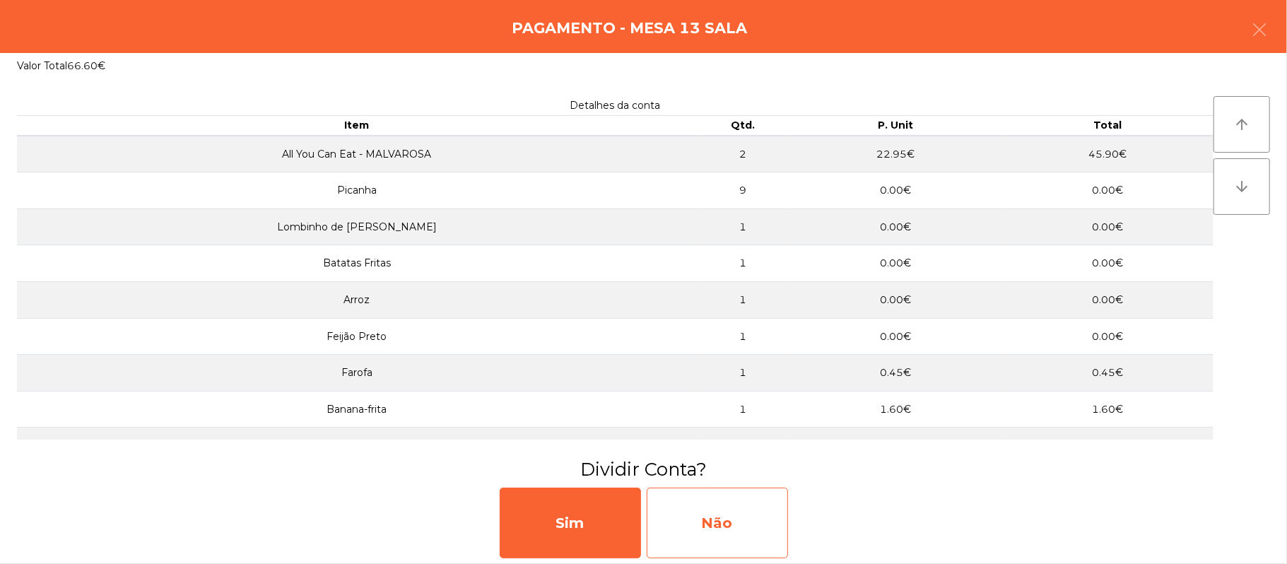
click at [736, 523] on div "Não" at bounding box center [717, 523] width 141 height 71
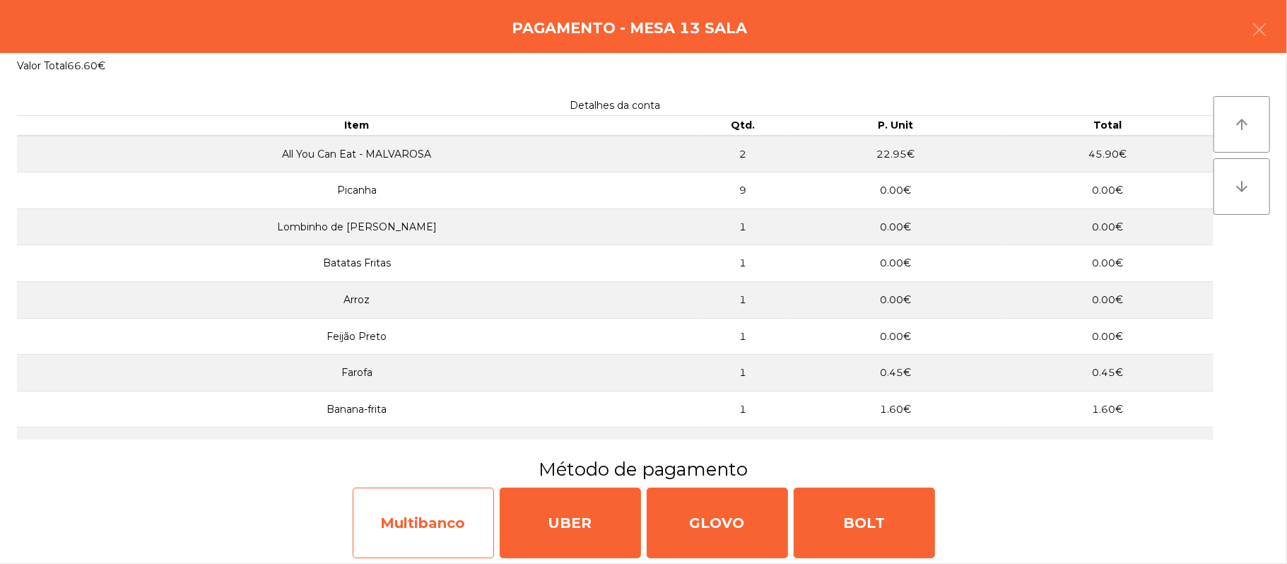
click at [404, 530] on div "Multibanco" at bounding box center [423, 523] width 141 height 71
select select "**"
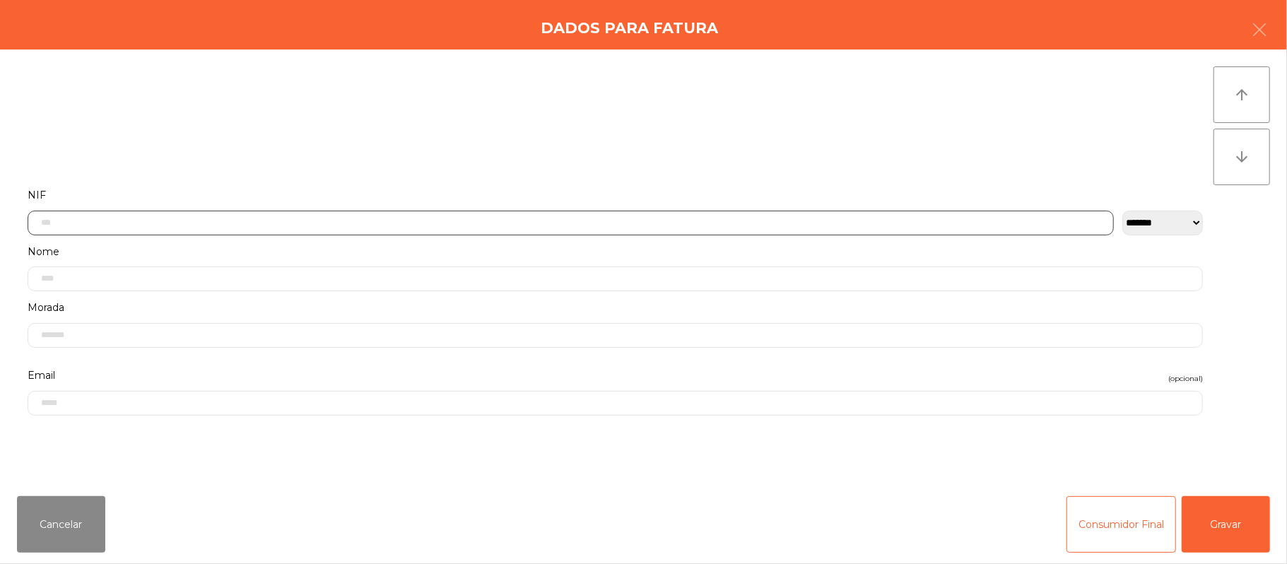
click at [421, 222] on input "text" at bounding box center [571, 223] width 1086 height 25
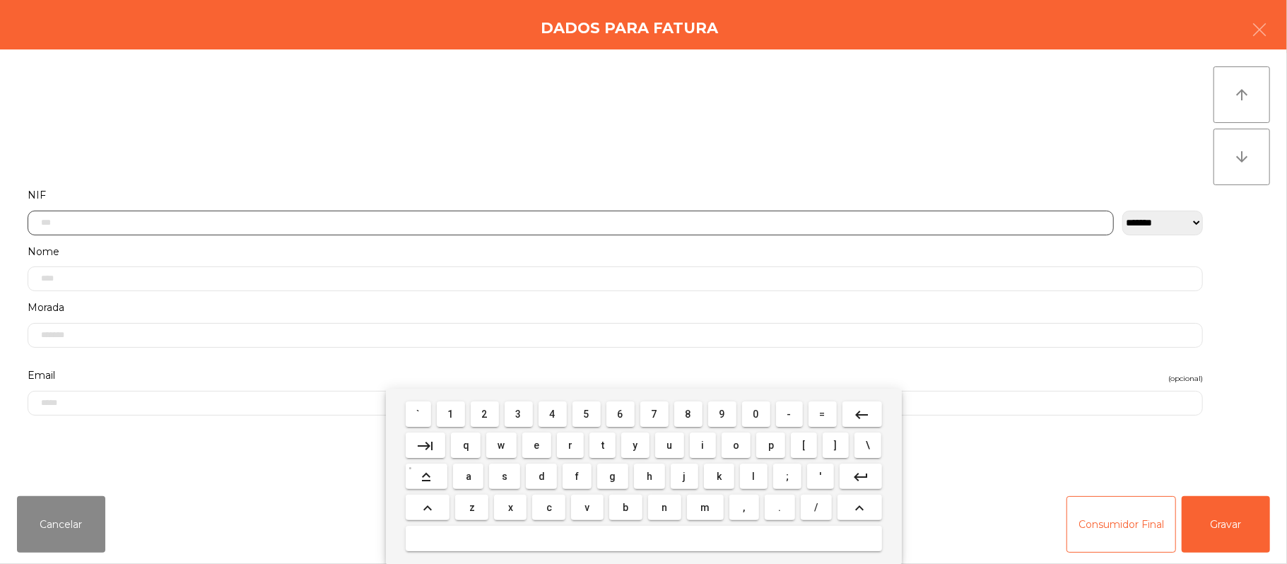
scroll to position [119, 0]
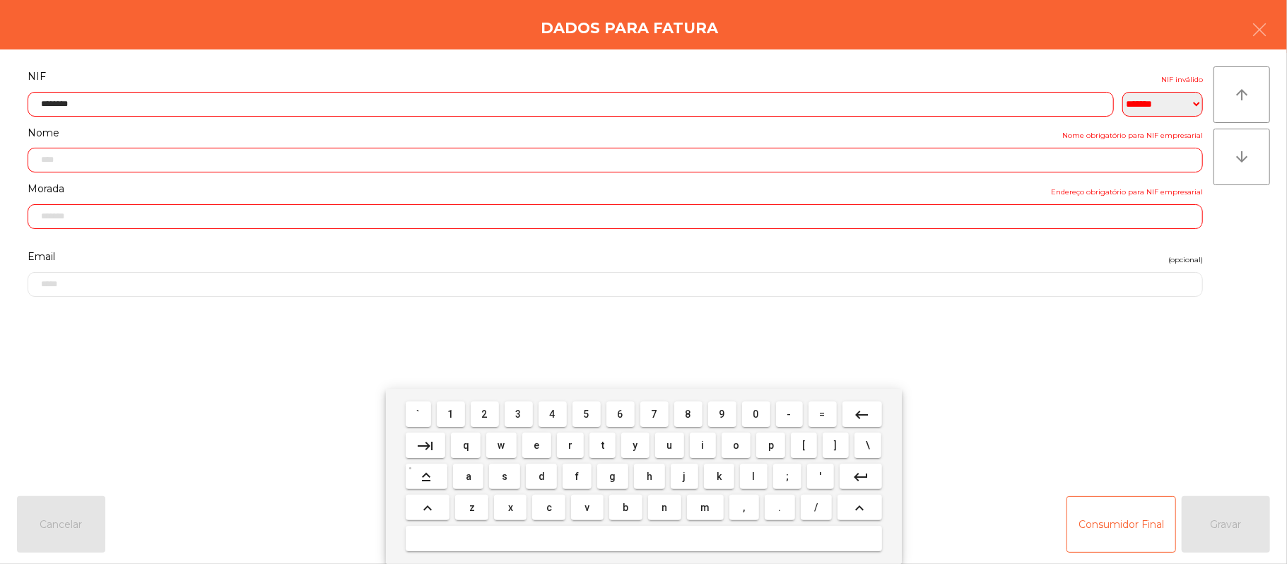
type input "*********"
type input "**********"
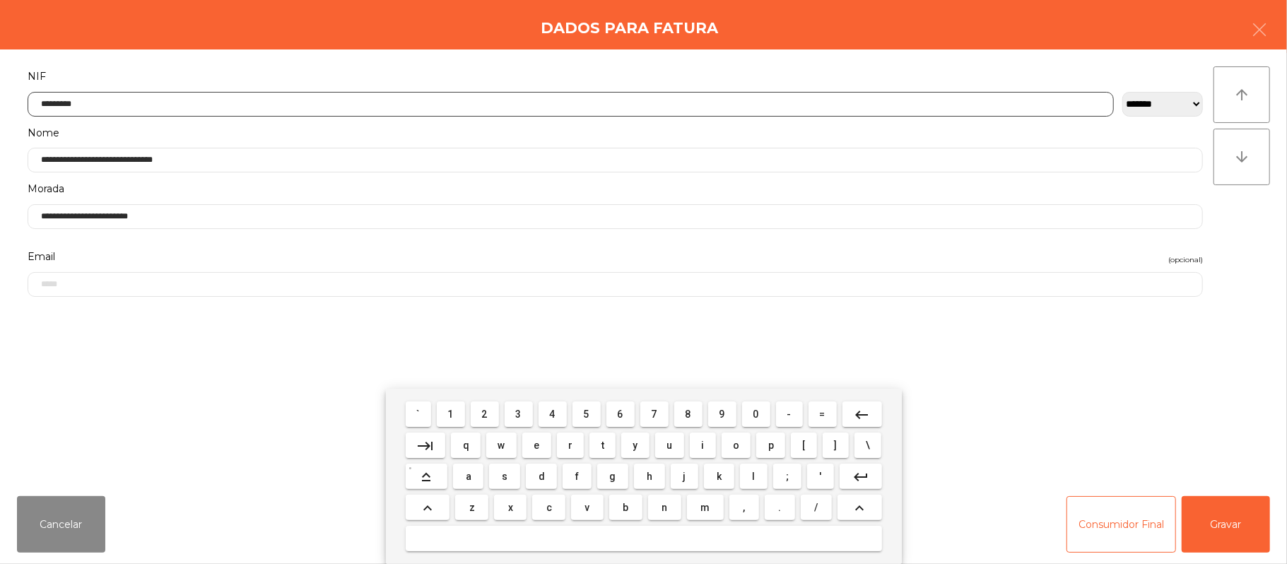
type input "*********"
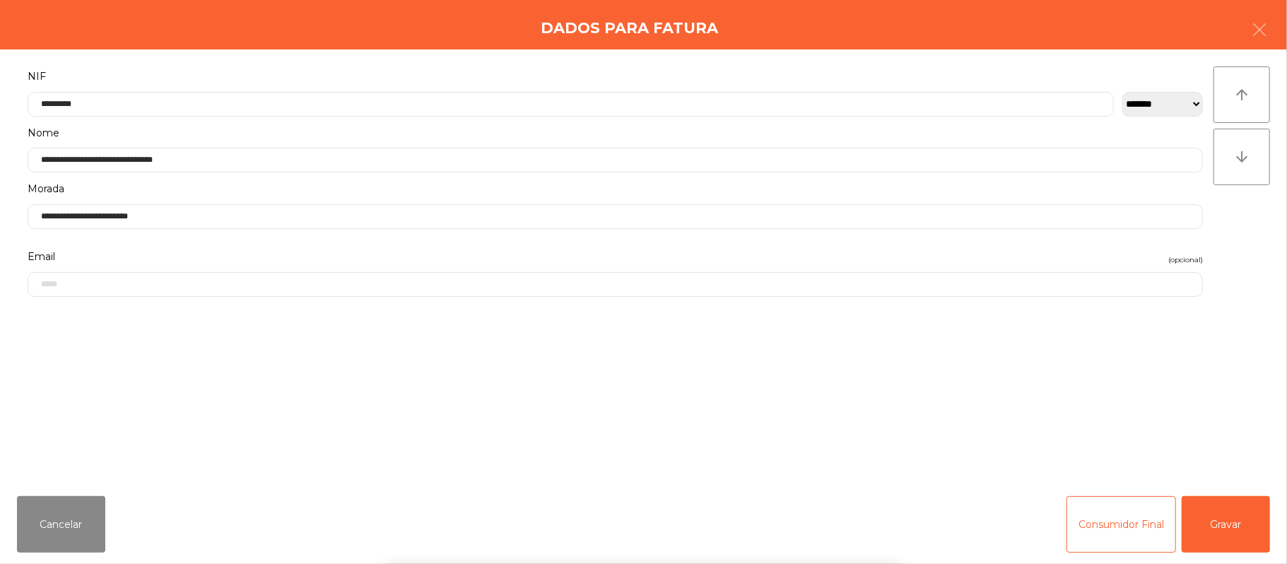
click at [1245, 527] on div "` 1 2 3 4 5 6 7 8 9 0 - = keyboard_backspace keyboard_tab q w e r t y u i o p […" at bounding box center [643, 476] width 1287 height 175
click at [1211, 524] on button "Gravar" at bounding box center [1226, 524] width 88 height 57
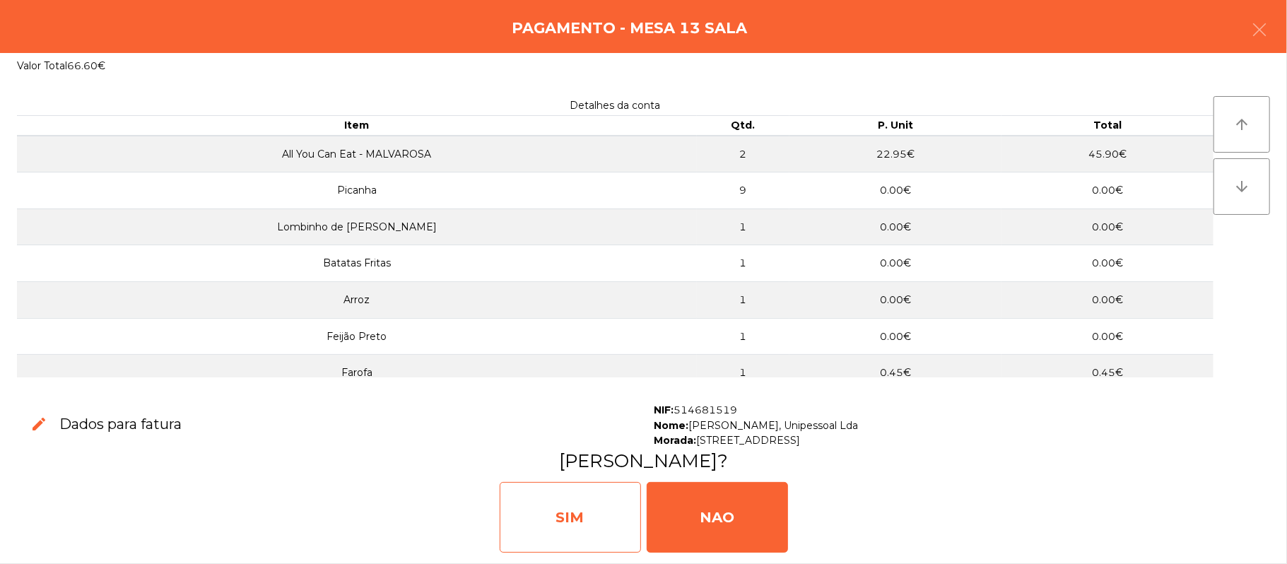
click at [551, 520] on div "SIM" at bounding box center [570, 517] width 141 height 71
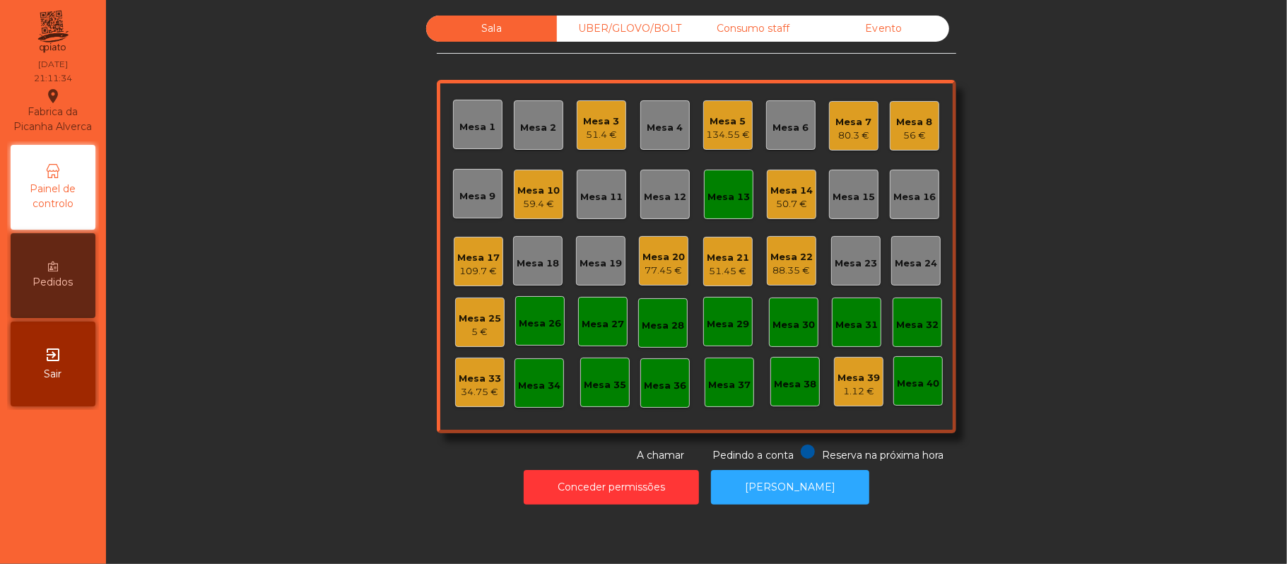
click at [708, 193] on div "Mesa 13" at bounding box center [729, 197] width 42 height 14
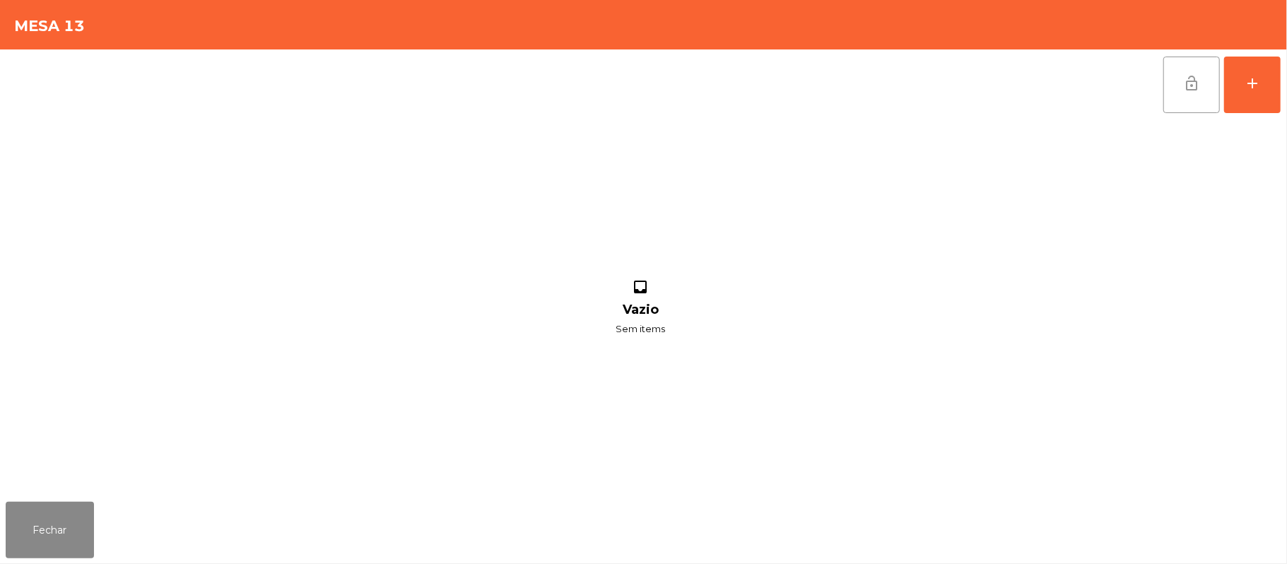
click at [1180, 81] on button "lock_open" at bounding box center [1191, 85] width 57 height 57
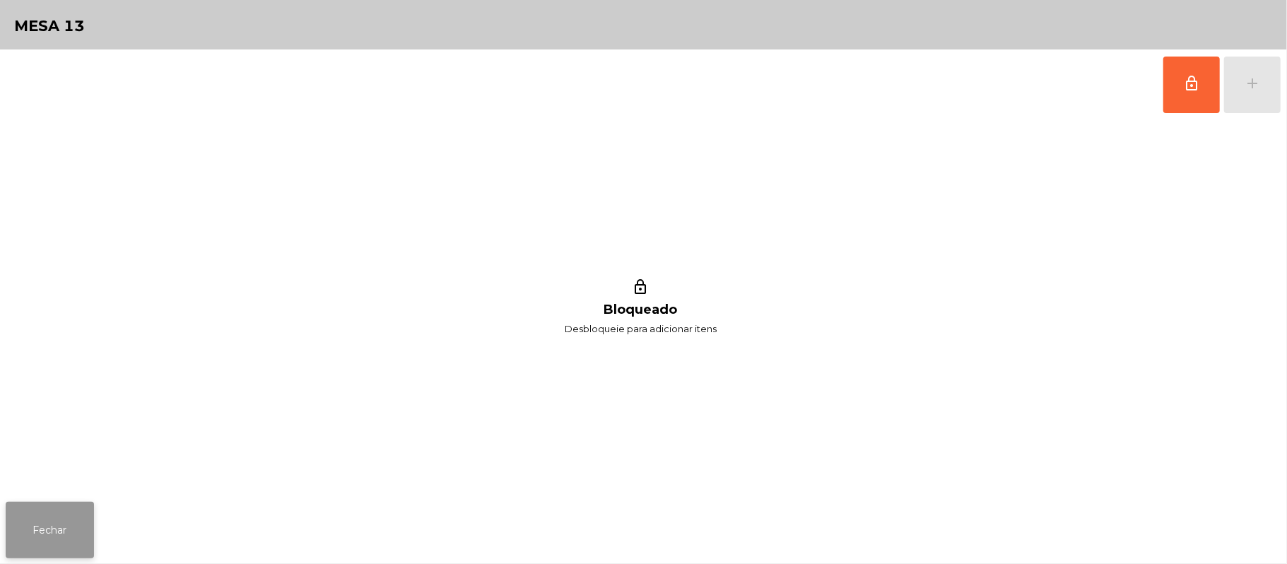
click at [68, 535] on button "Fechar" at bounding box center [50, 530] width 88 height 57
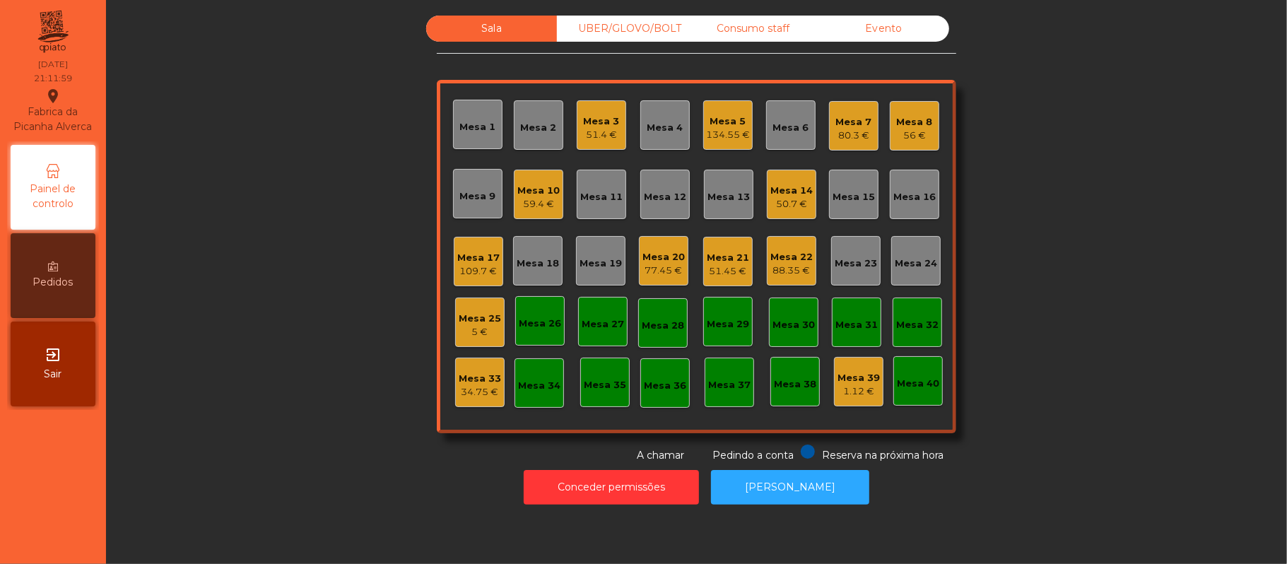
click at [584, 196] on div "Mesa 11" at bounding box center [601, 197] width 42 height 14
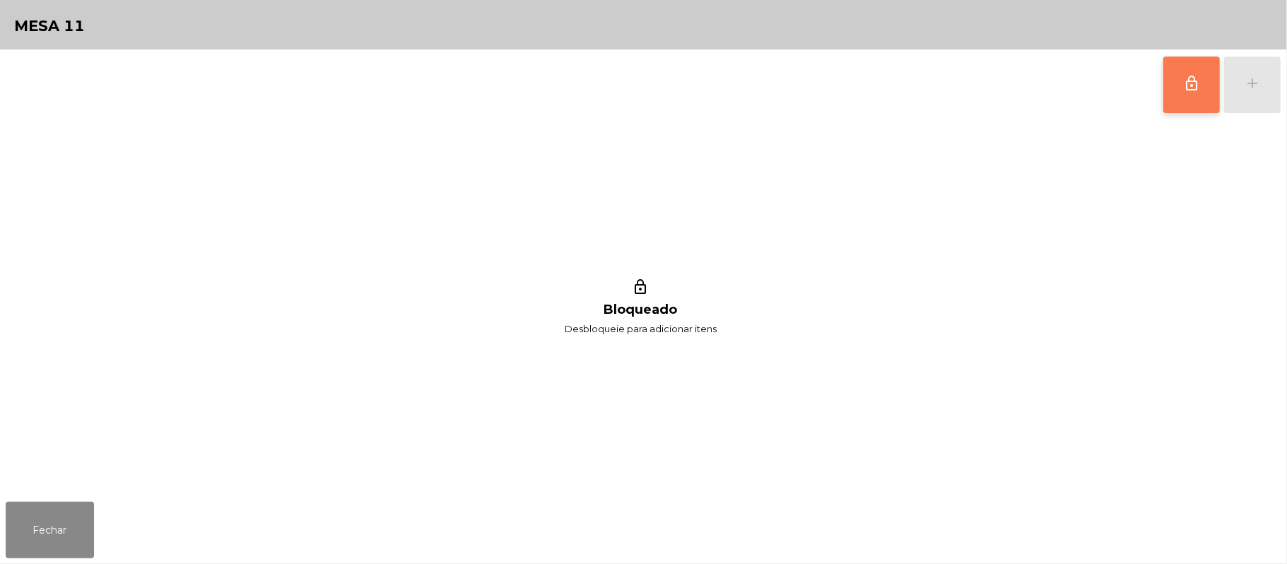
click at [1185, 88] on span "lock_outline" at bounding box center [1191, 83] width 17 height 17
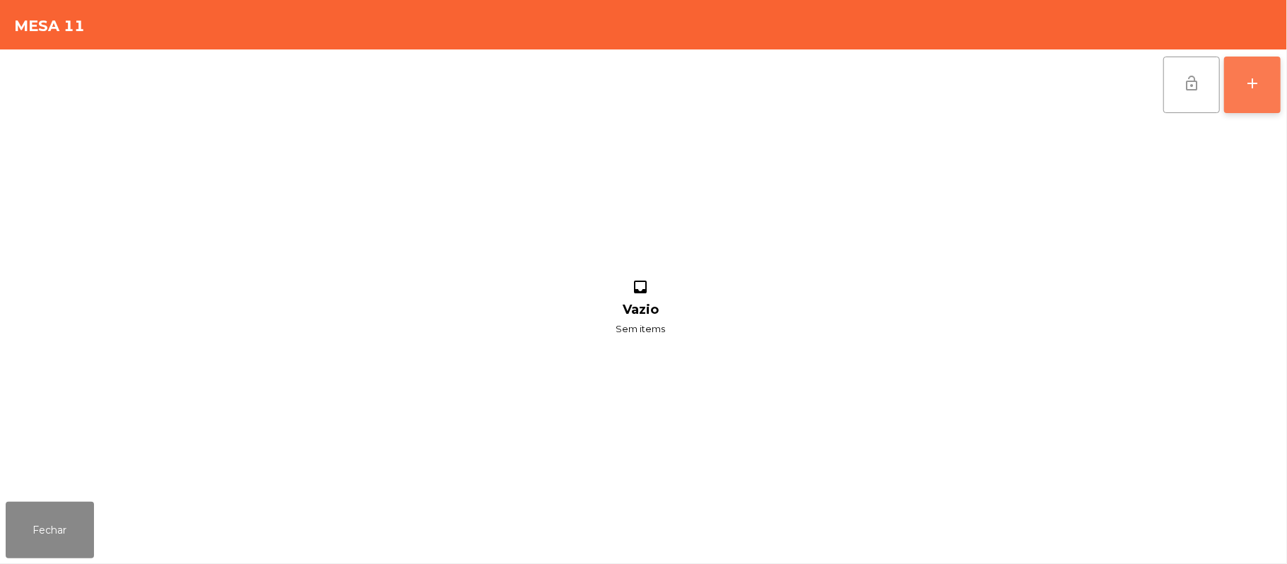
click at [1225, 82] on button "add" at bounding box center [1252, 85] width 57 height 57
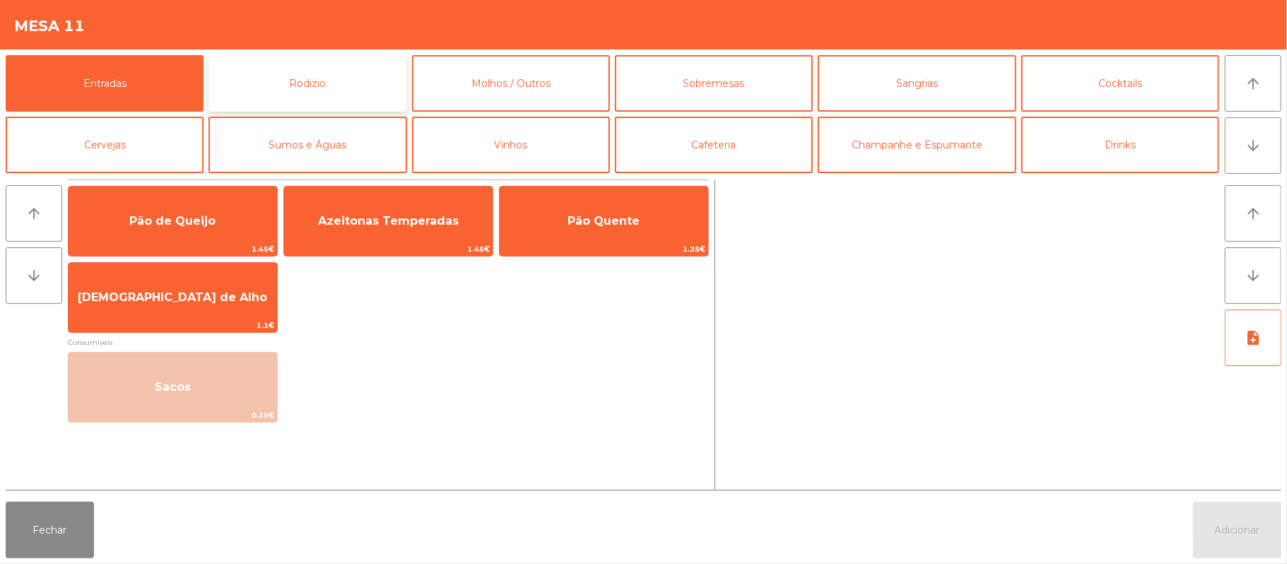
click at [328, 82] on button "Rodizio" at bounding box center [308, 83] width 198 height 57
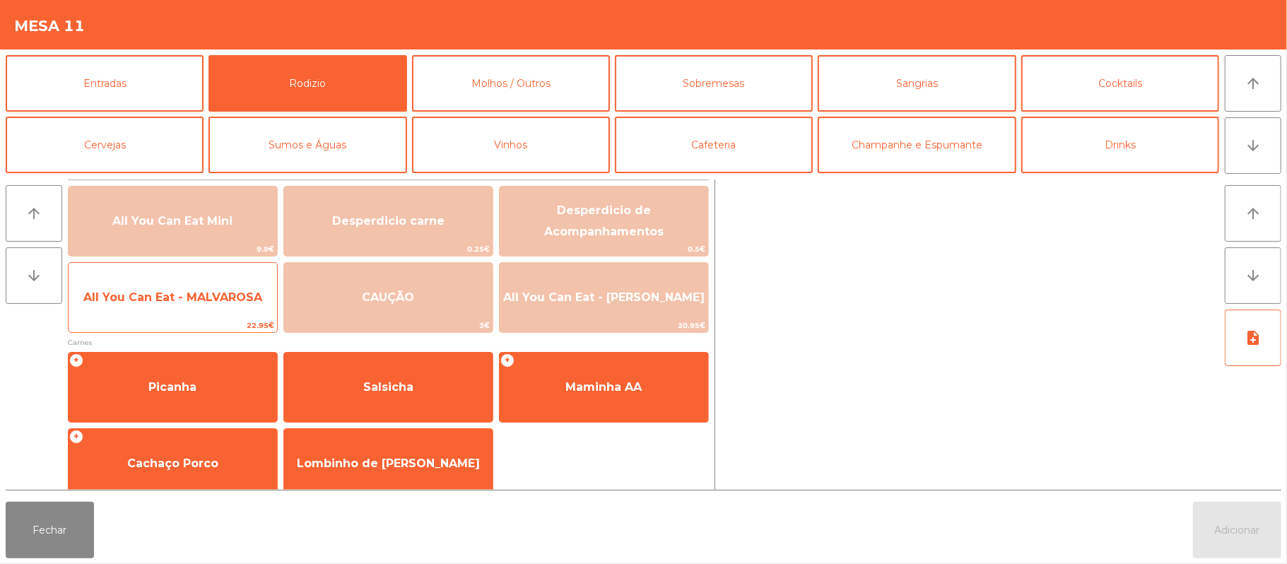
click at [199, 298] on span "All You Can Eat - MALVAROSA" at bounding box center [172, 296] width 179 height 13
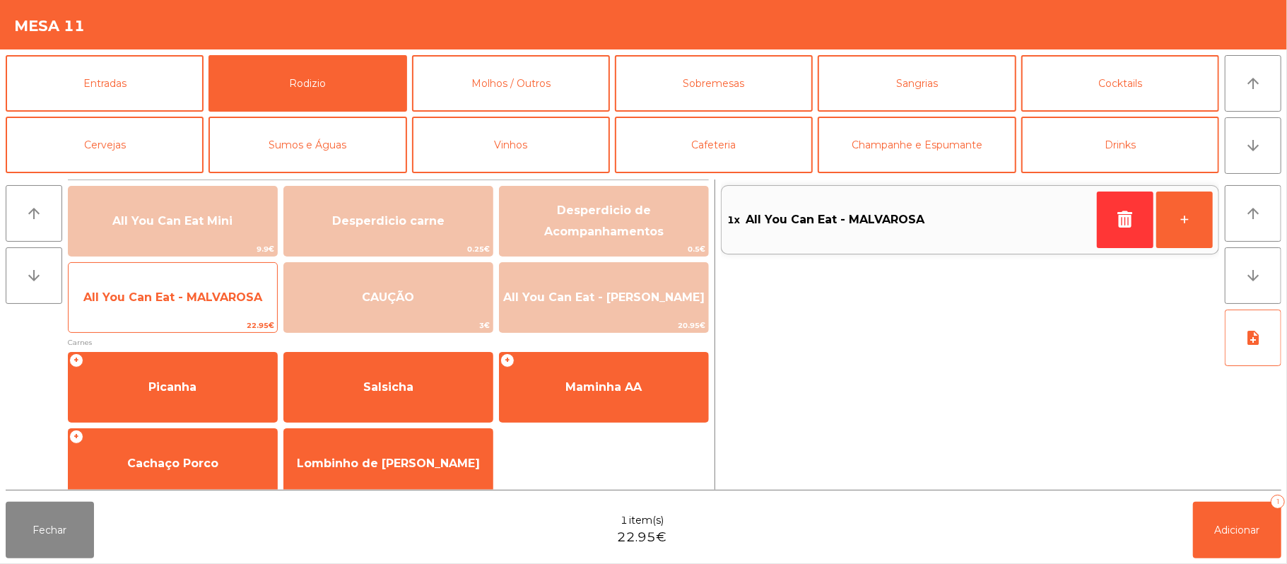
click at [196, 293] on span "All You Can Eat - MALVAROSA" at bounding box center [172, 296] width 179 height 13
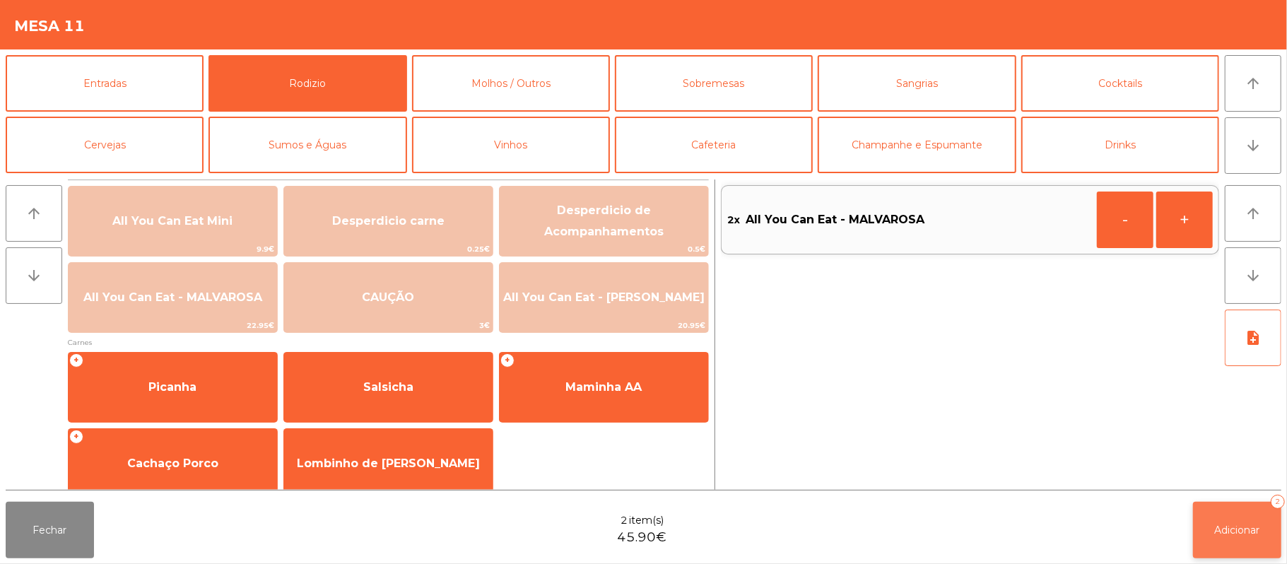
click at [1236, 527] on span "Adicionar" at bounding box center [1237, 530] width 45 height 13
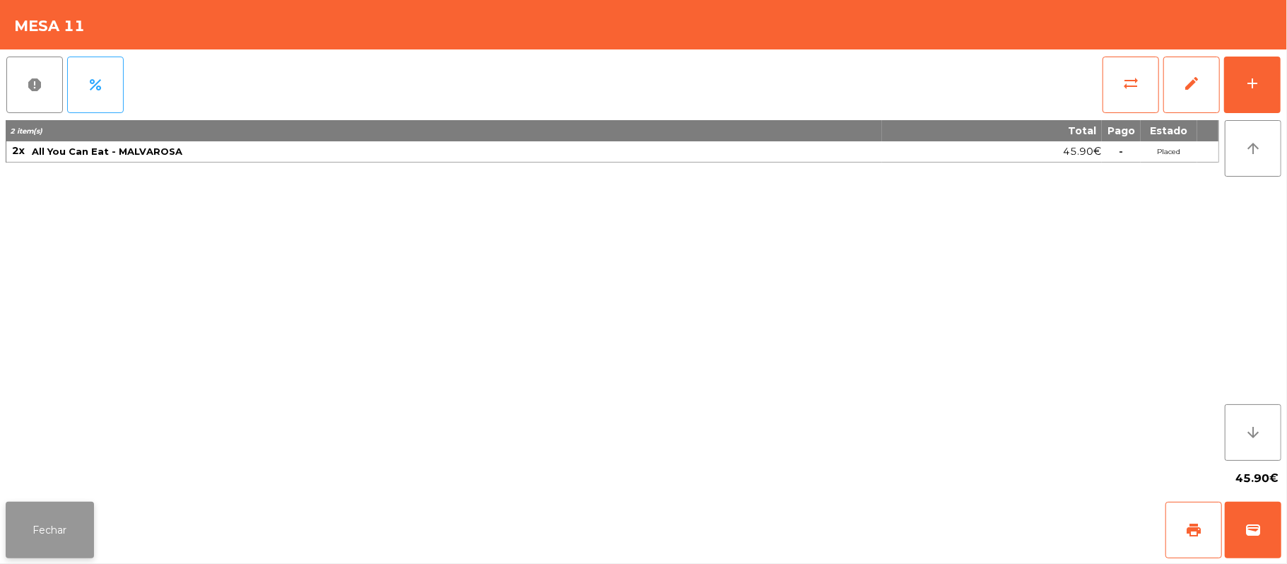
click at [41, 517] on button "Fechar" at bounding box center [50, 530] width 88 height 57
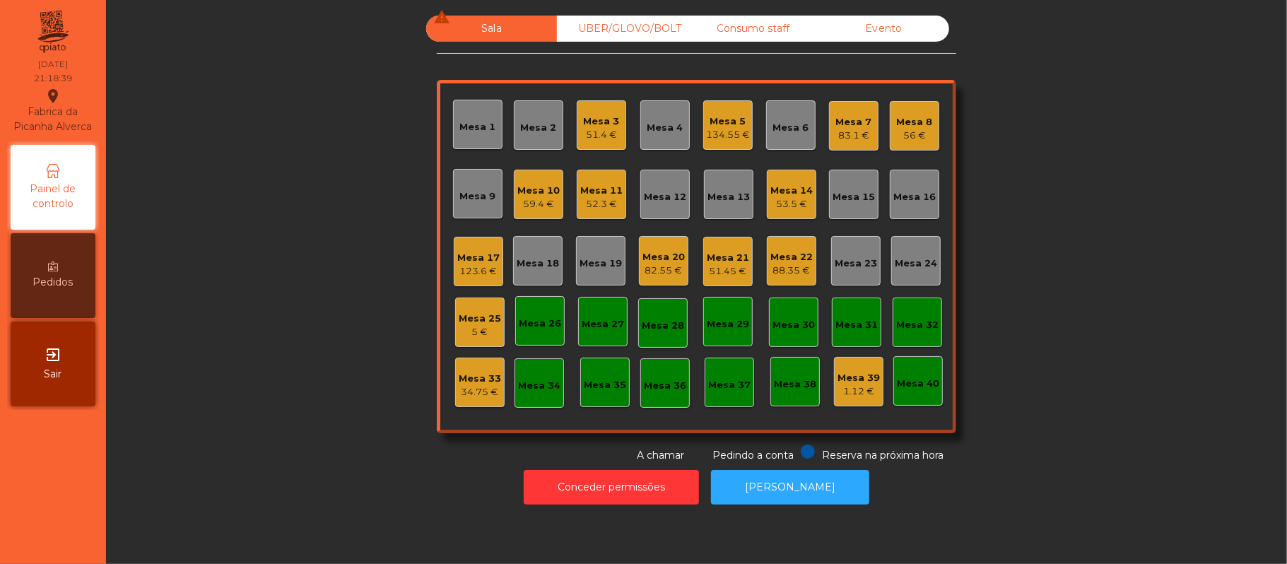
click at [586, 269] on div "Mesa 19" at bounding box center [601, 264] width 42 height 14
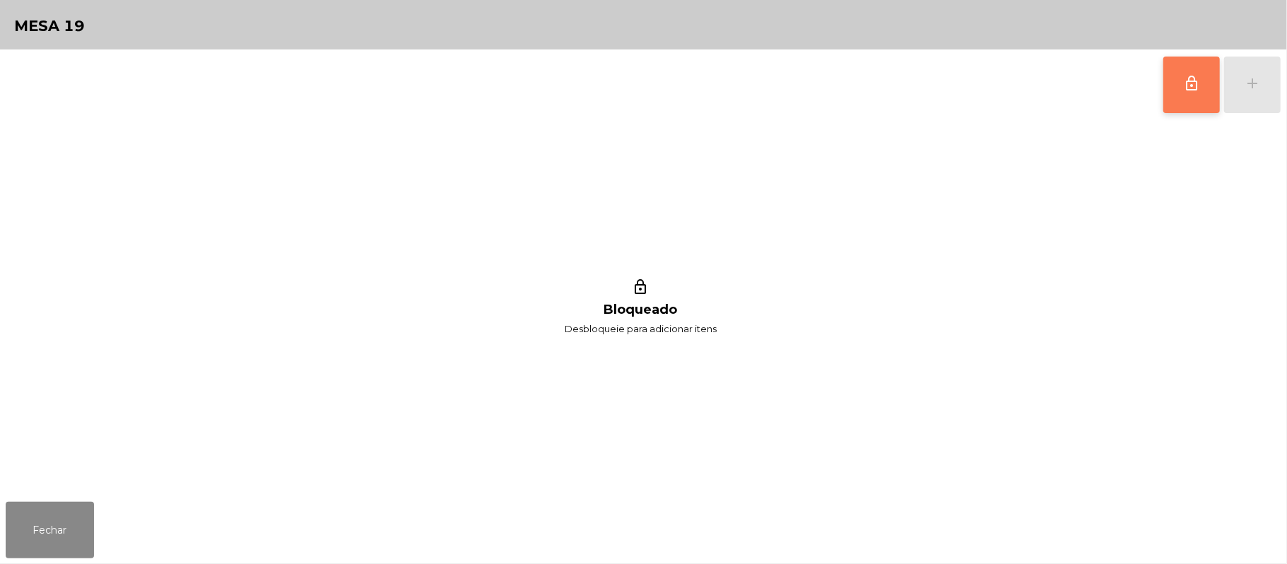
click at [1183, 86] on span "lock_outline" at bounding box center [1191, 83] width 17 height 17
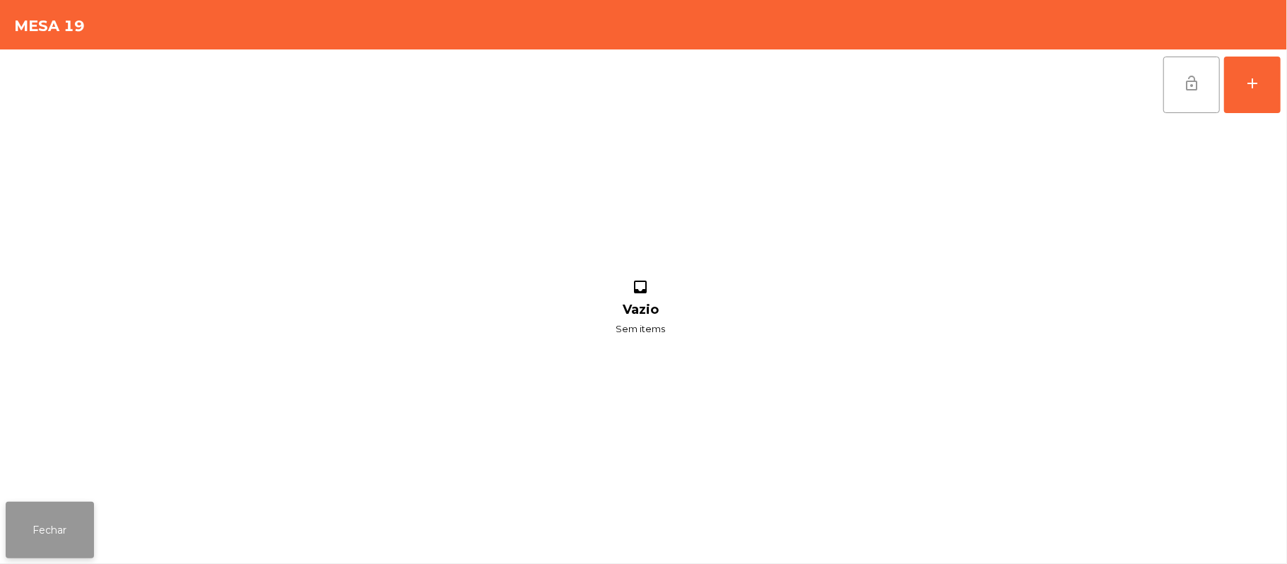
click at [74, 532] on button "Fechar" at bounding box center [50, 530] width 88 height 57
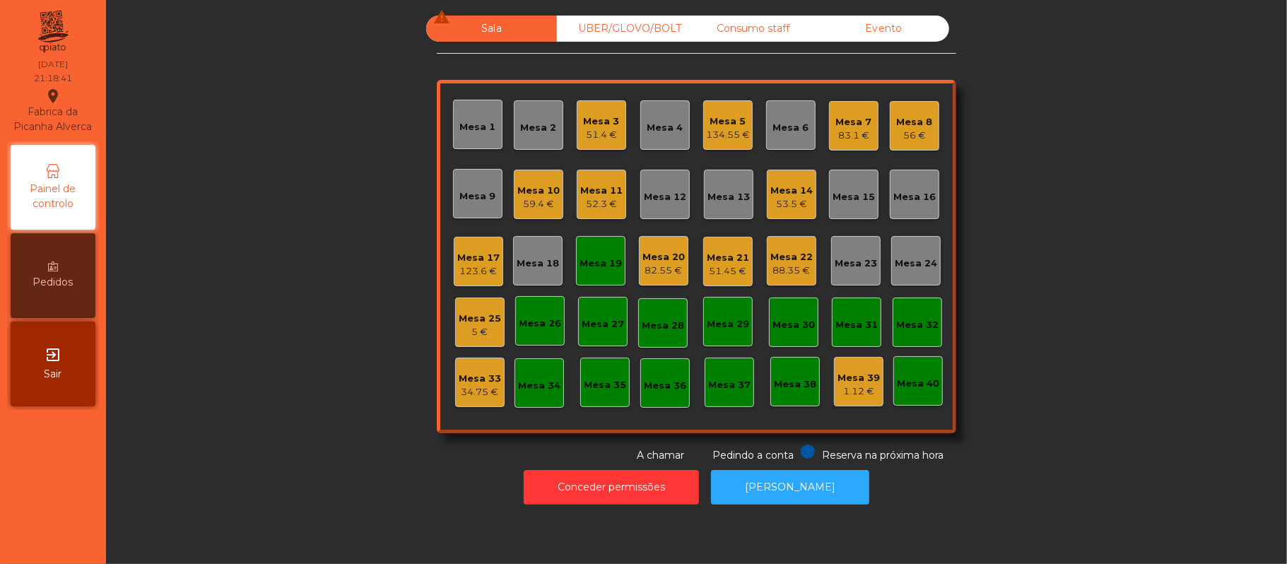
click at [481, 319] on div "Mesa 25" at bounding box center [480, 319] width 42 height 14
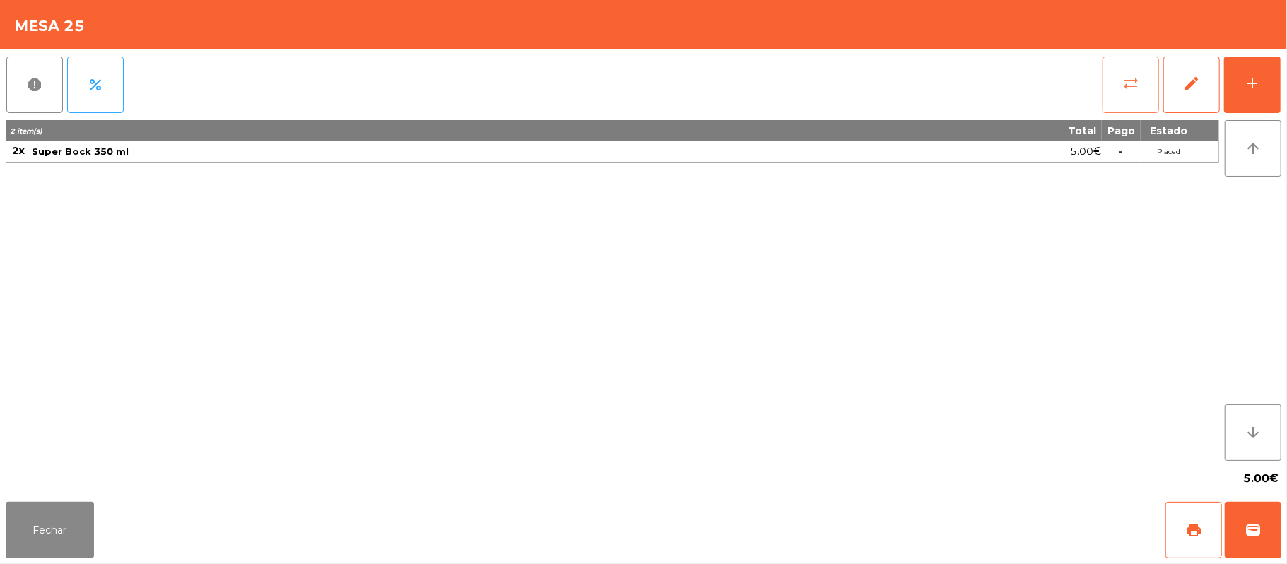
click at [1118, 86] on button "sync_alt" at bounding box center [1131, 85] width 57 height 57
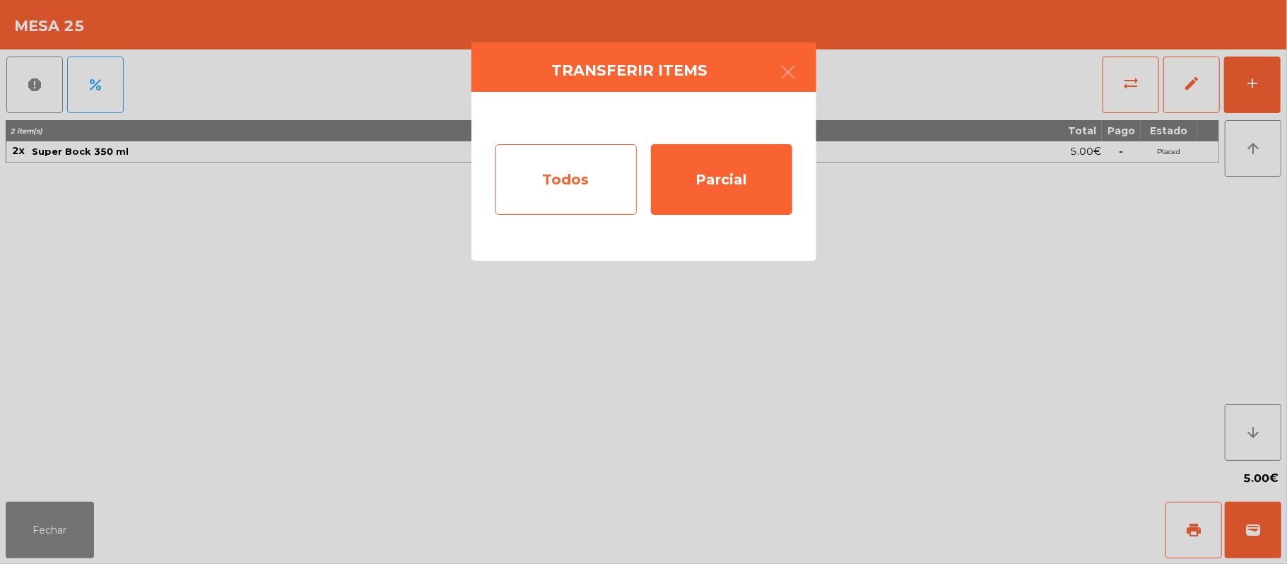
click at [577, 184] on div "Todos" at bounding box center [565, 179] width 141 height 71
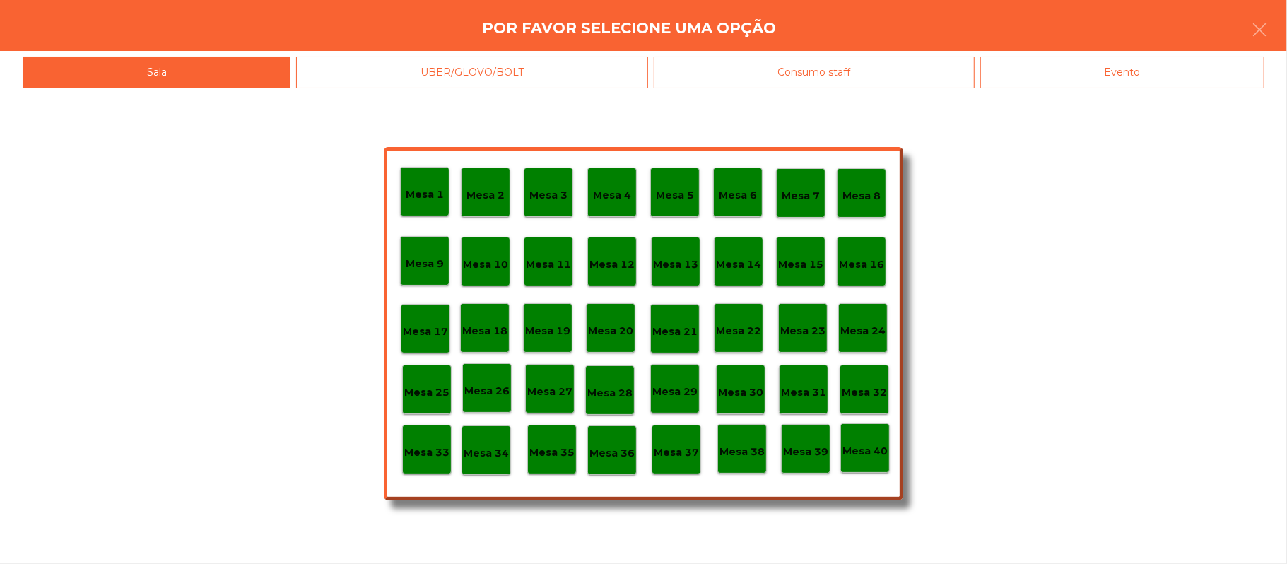
click at [557, 320] on div "Mesa 19" at bounding box center [547, 328] width 45 height 22
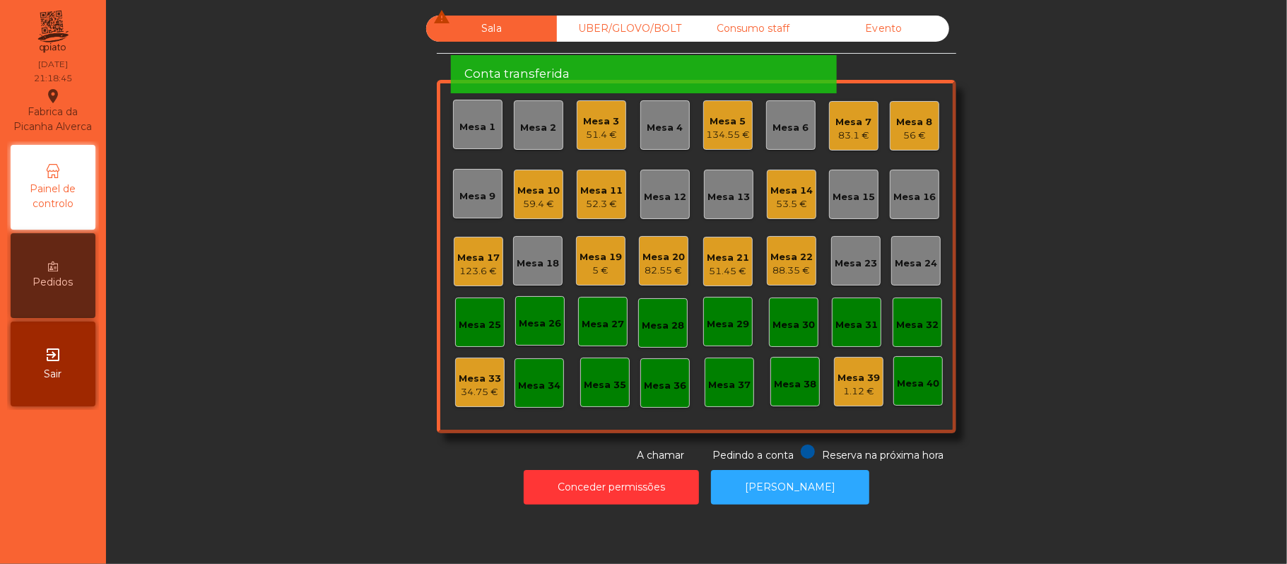
click at [584, 272] on div "5 €" at bounding box center [601, 271] width 42 height 14
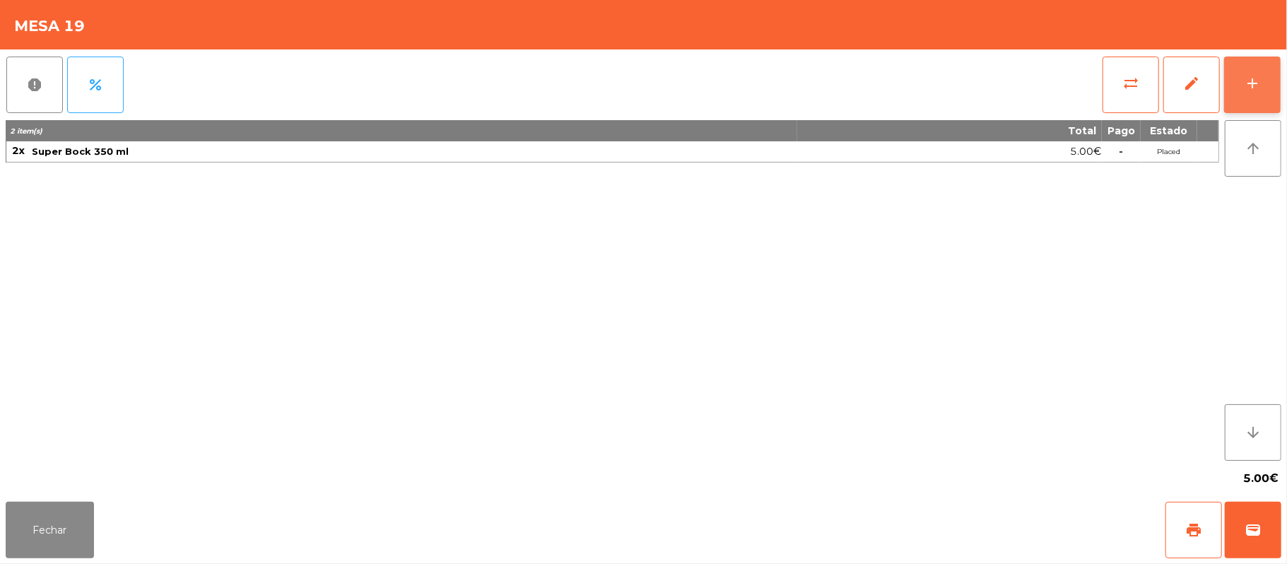
click at [1241, 82] on button "add" at bounding box center [1252, 85] width 57 height 57
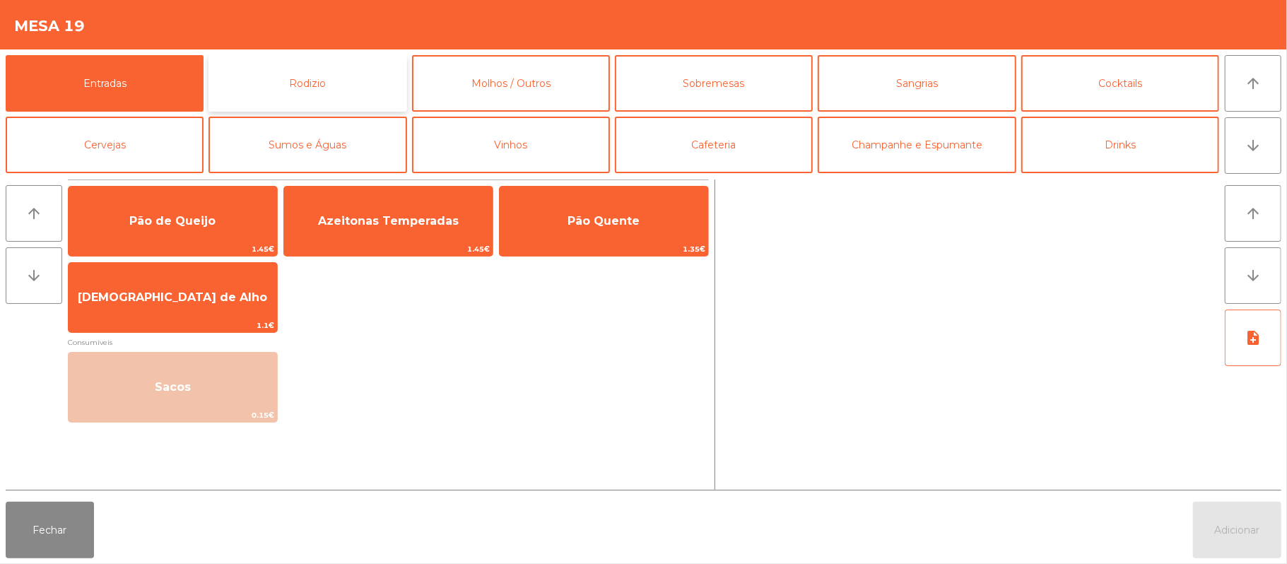
click at [312, 89] on button "Rodizio" at bounding box center [308, 83] width 198 height 57
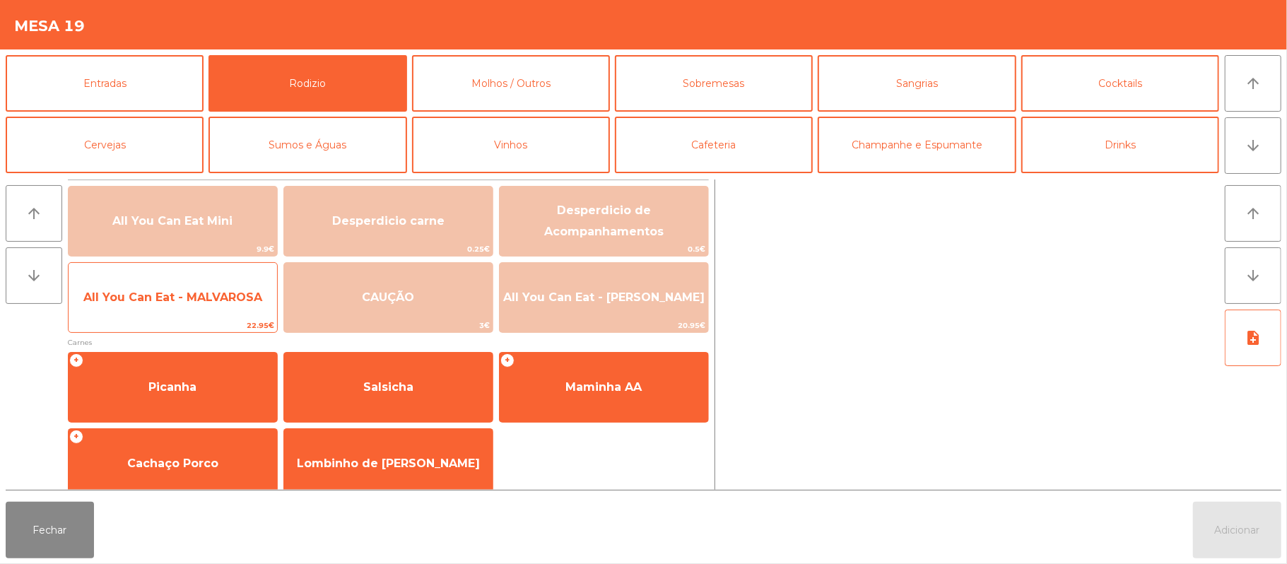
click at [201, 298] on span "All You Can Eat - MALVAROSA" at bounding box center [172, 296] width 179 height 13
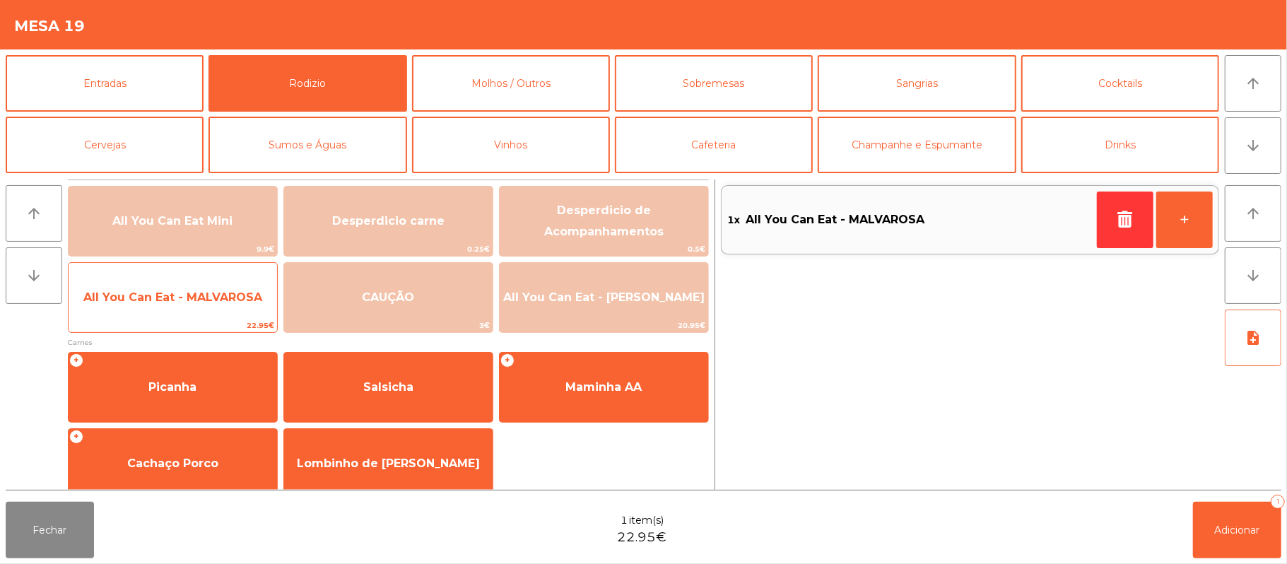
click at [199, 300] on span "All You Can Eat - MALVAROSA" at bounding box center [172, 296] width 179 height 13
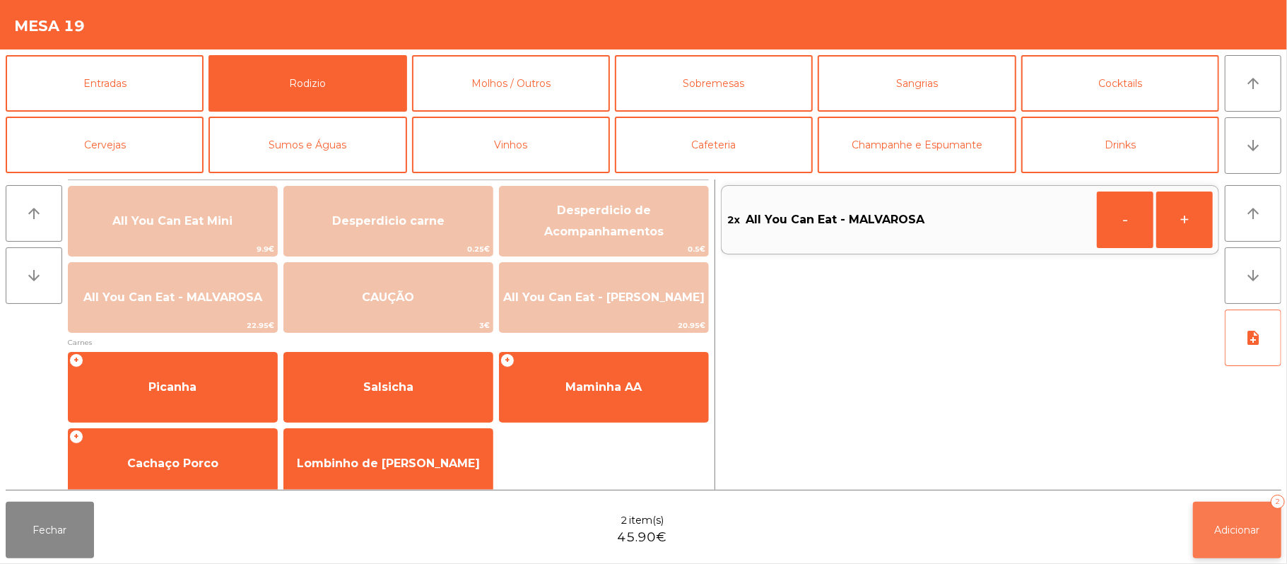
click at [1227, 527] on span "Adicionar" at bounding box center [1237, 530] width 45 height 13
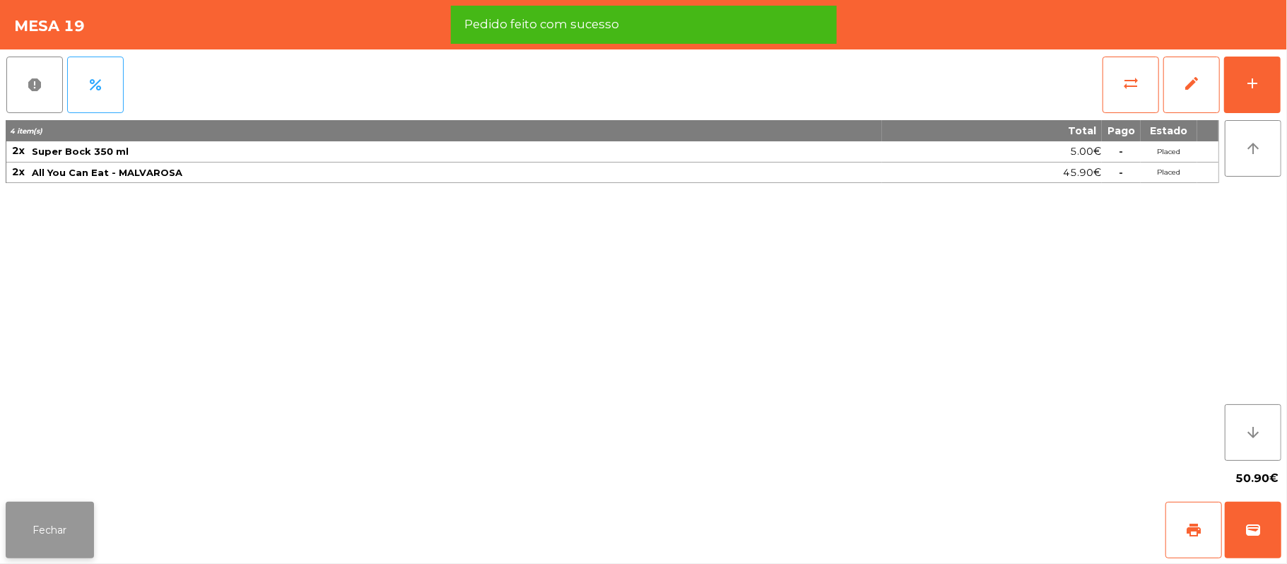
click at [59, 540] on button "Fechar" at bounding box center [50, 530] width 88 height 57
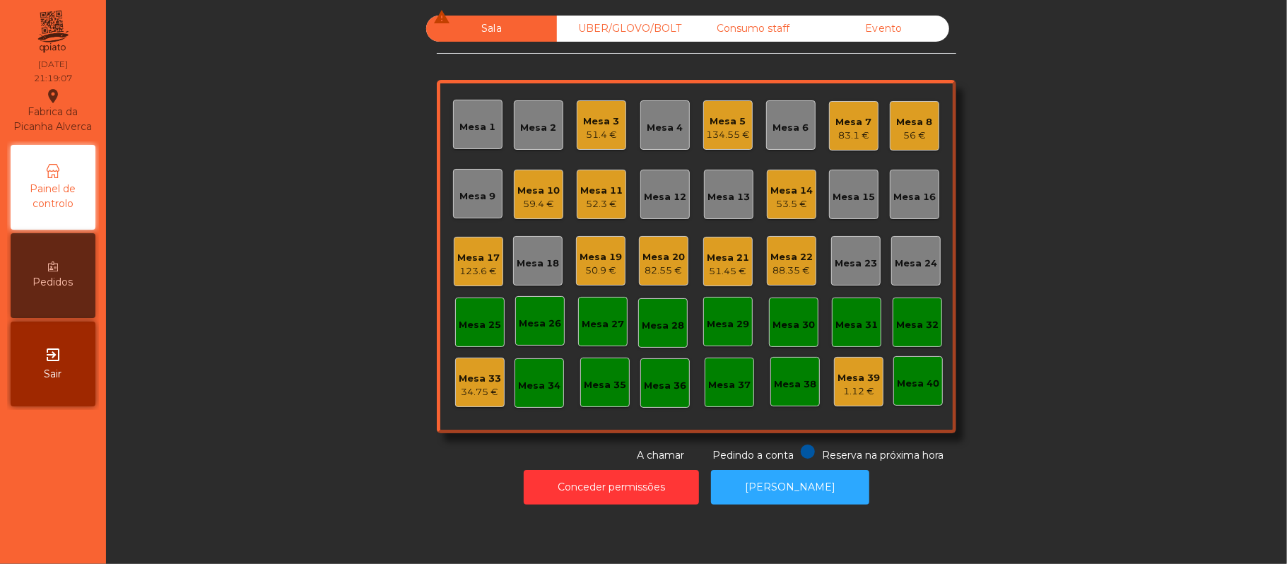
click at [522, 207] on div "59.4 €" at bounding box center [538, 204] width 42 height 14
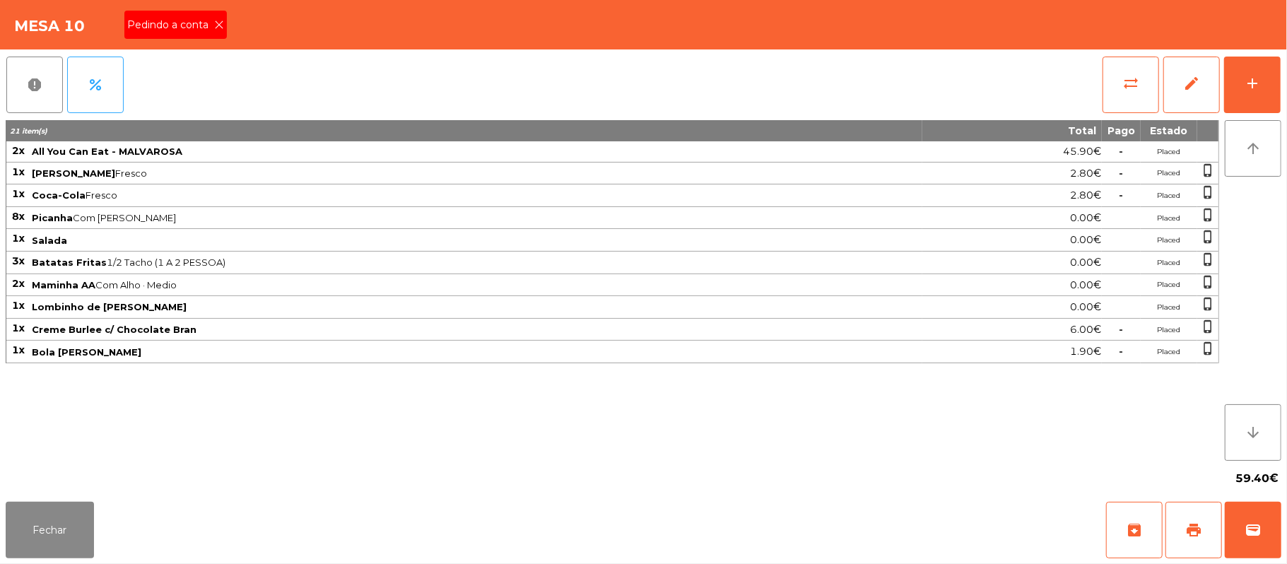
click at [218, 23] on icon at bounding box center [219, 25] width 10 height 10
click at [1186, 530] on span "print" at bounding box center [1193, 530] width 17 height 17
click at [1247, 530] on span "wallet" at bounding box center [1253, 530] width 17 height 17
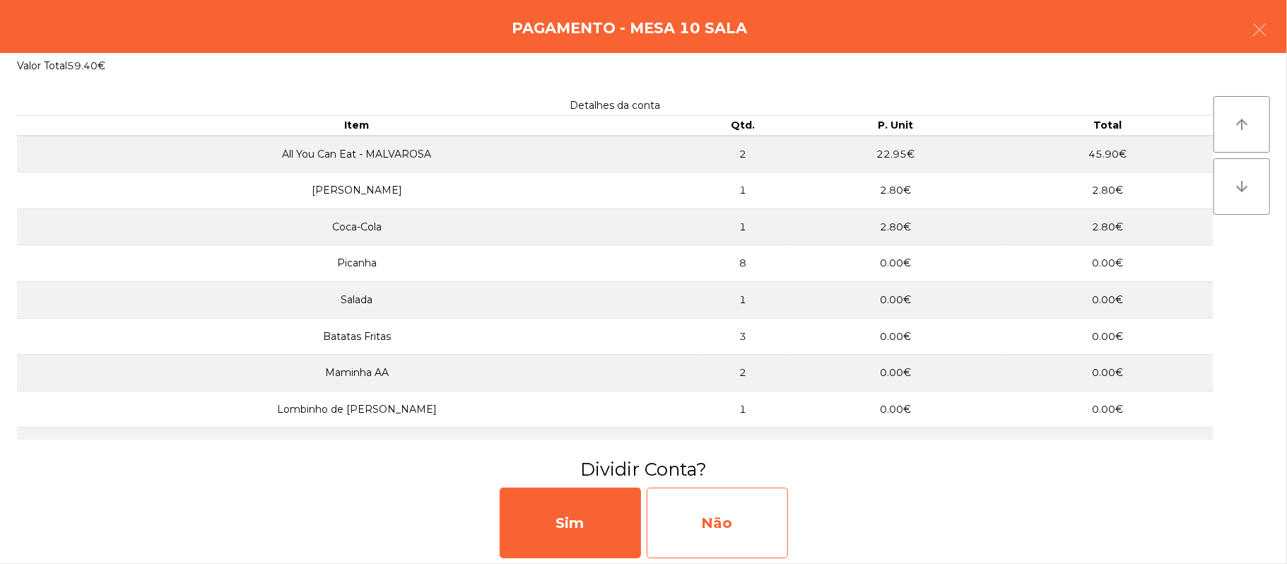
click at [712, 529] on div "Não" at bounding box center [717, 523] width 141 height 71
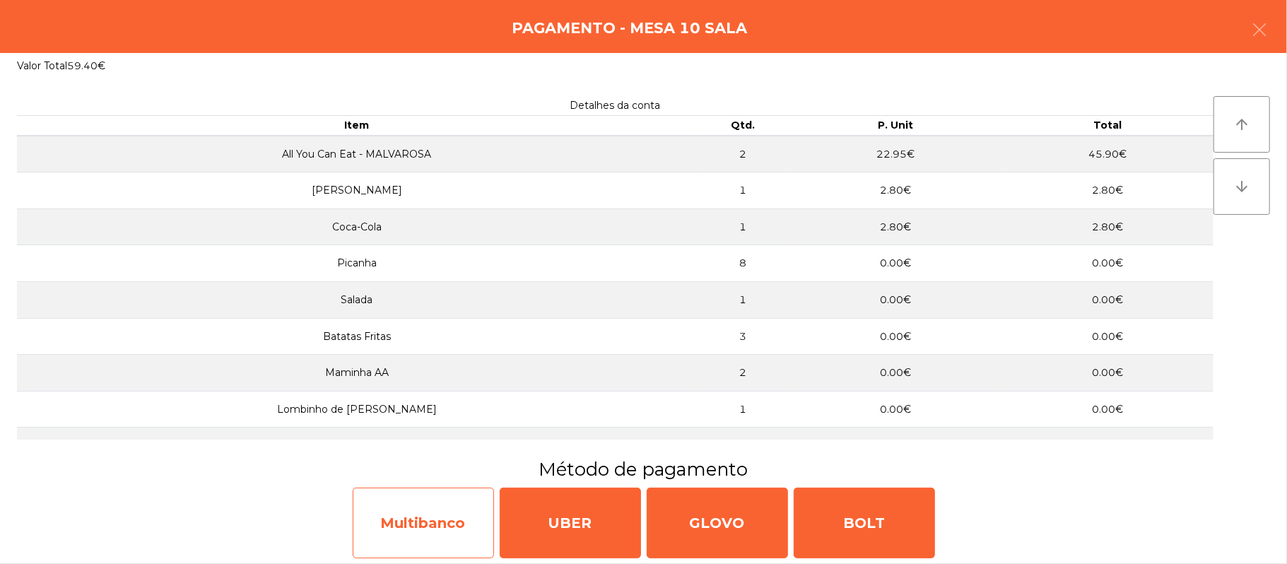
click at [452, 520] on div "Multibanco" at bounding box center [423, 523] width 141 height 71
select select "**"
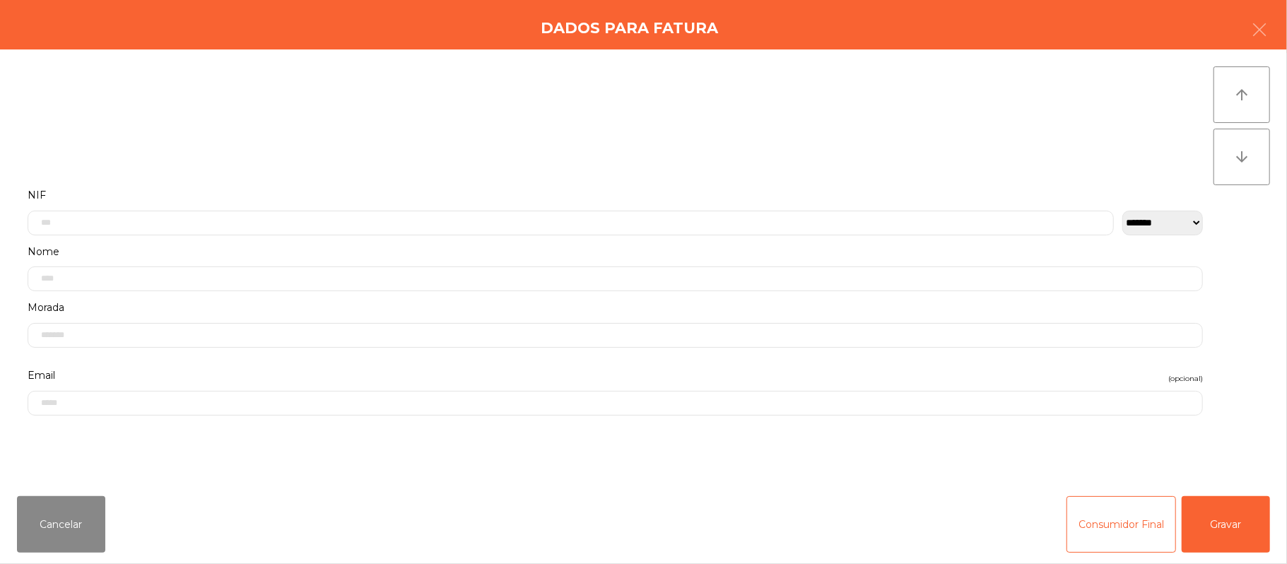
click at [457, 247] on label "Nome" at bounding box center [615, 251] width 1175 height 19
click at [327, 222] on input "text" at bounding box center [571, 223] width 1086 height 25
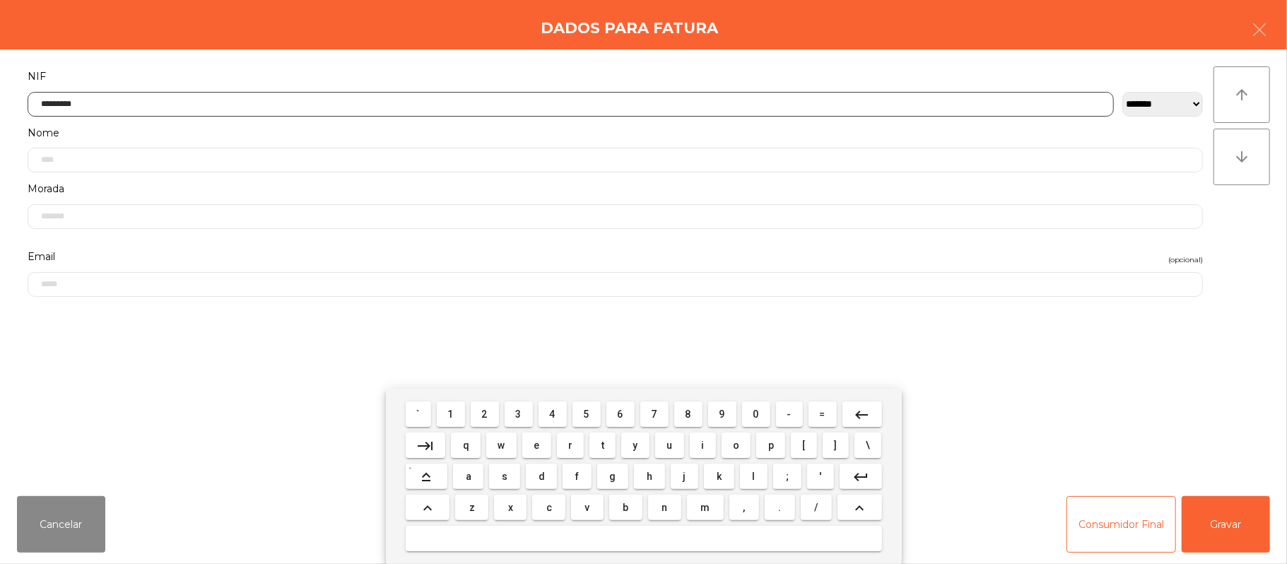
type input "*********"
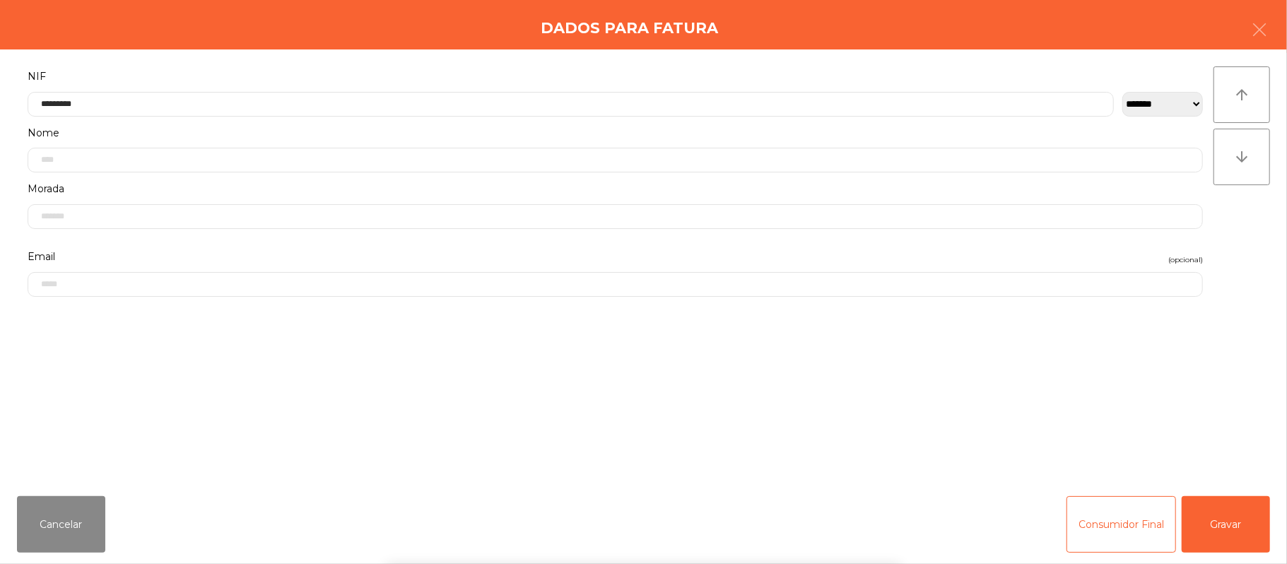
click at [1216, 526] on div "` 1 2 3 4 5 6 7 8 9 0 - = keyboard_backspace keyboard_tab q w e r t y u i o p […" at bounding box center [643, 476] width 1287 height 175
click at [1242, 530] on div "` 1 2 3 4 5 6 7 8 9 0 - = keyboard_backspace keyboard_tab q w e r t y u i o p […" at bounding box center [643, 476] width 1287 height 175
click at [1244, 519] on button "Gravar" at bounding box center [1226, 524] width 88 height 57
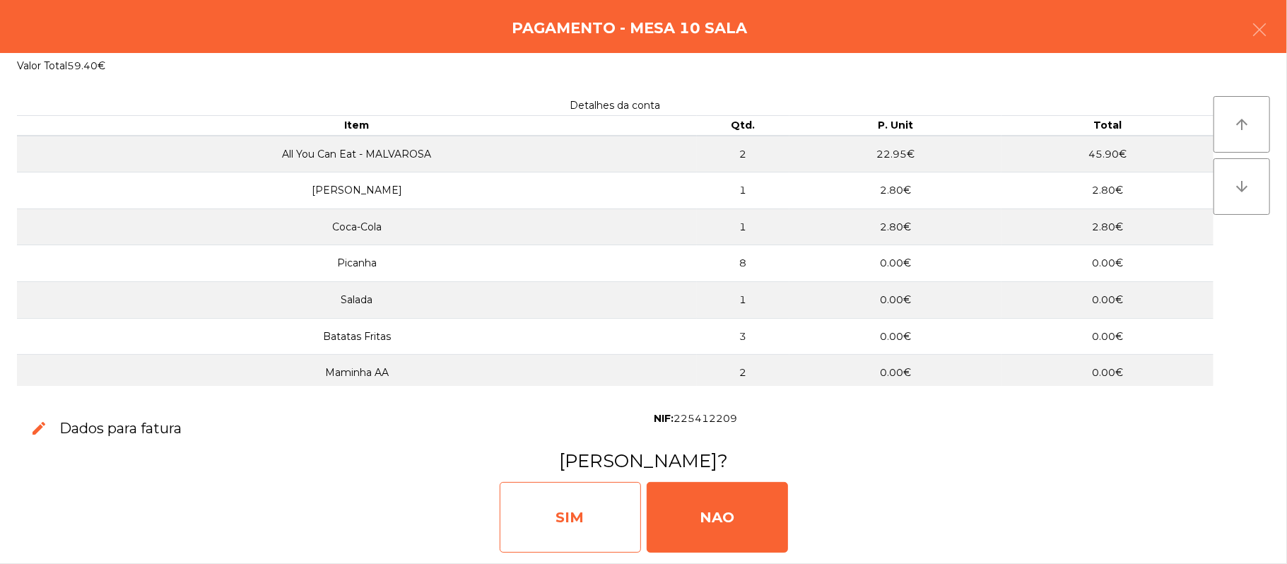
click at [582, 517] on div "SIM" at bounding box center [570, 517] width 141 height 71
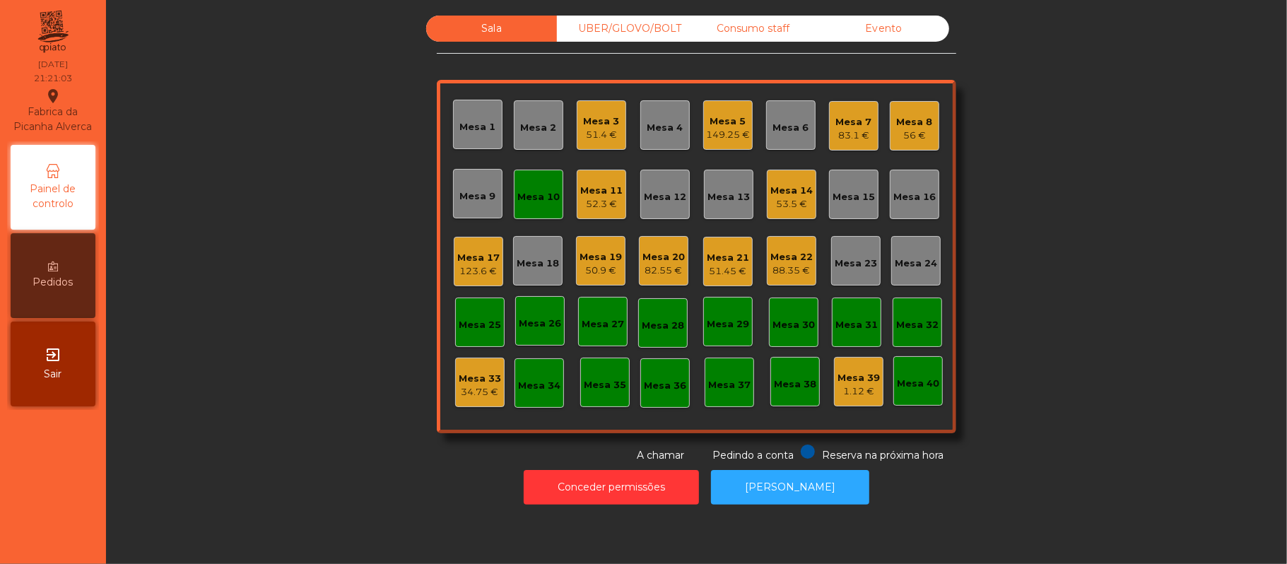
click at [536, 182] on div "Mesa 10" at bounding box center [538, 194] width 49 height 49
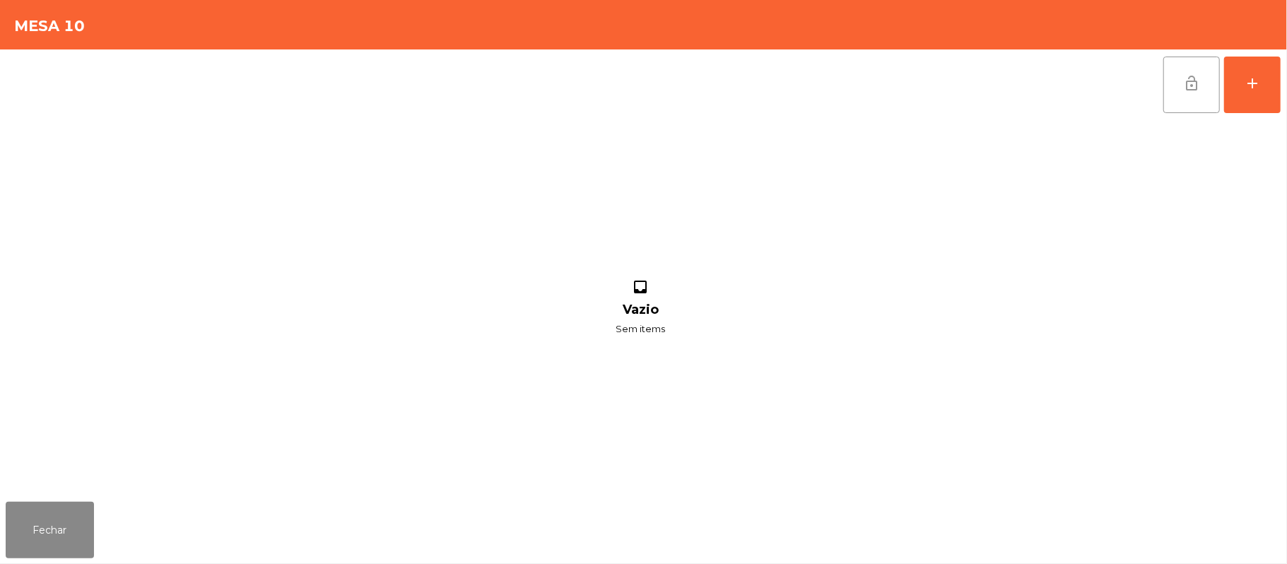
click at [1214, 94] on button "lock_open" at bounding box center [1191, 85] width 57 height 57
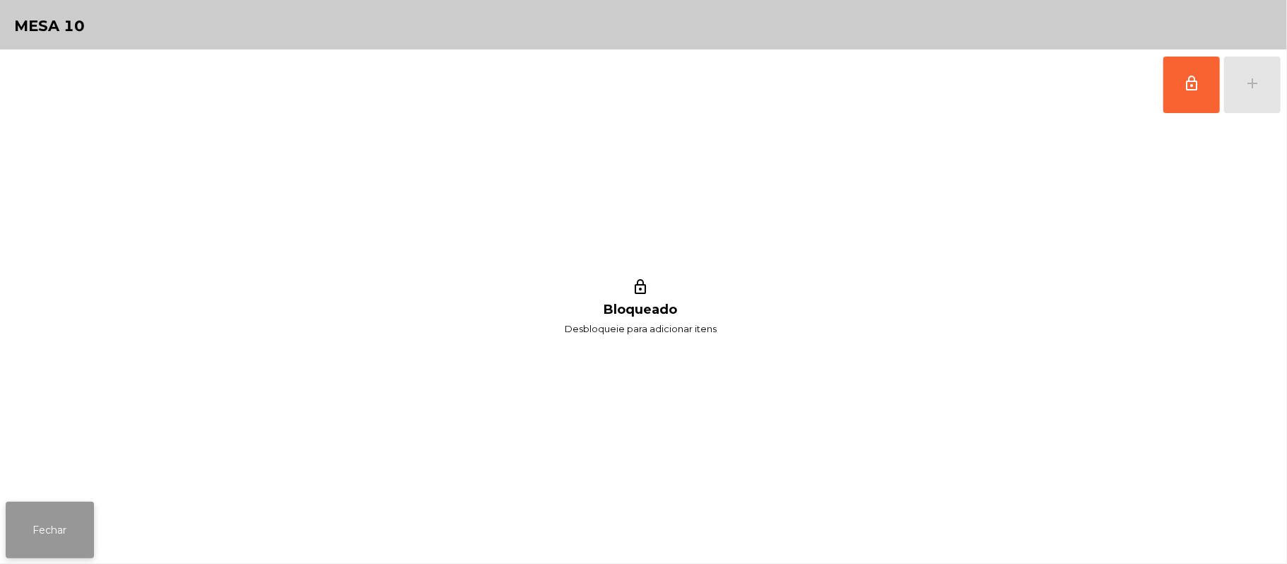
click at [16, 539] on button "Fechar" at bounding box center [50, 530] width 88 height 57
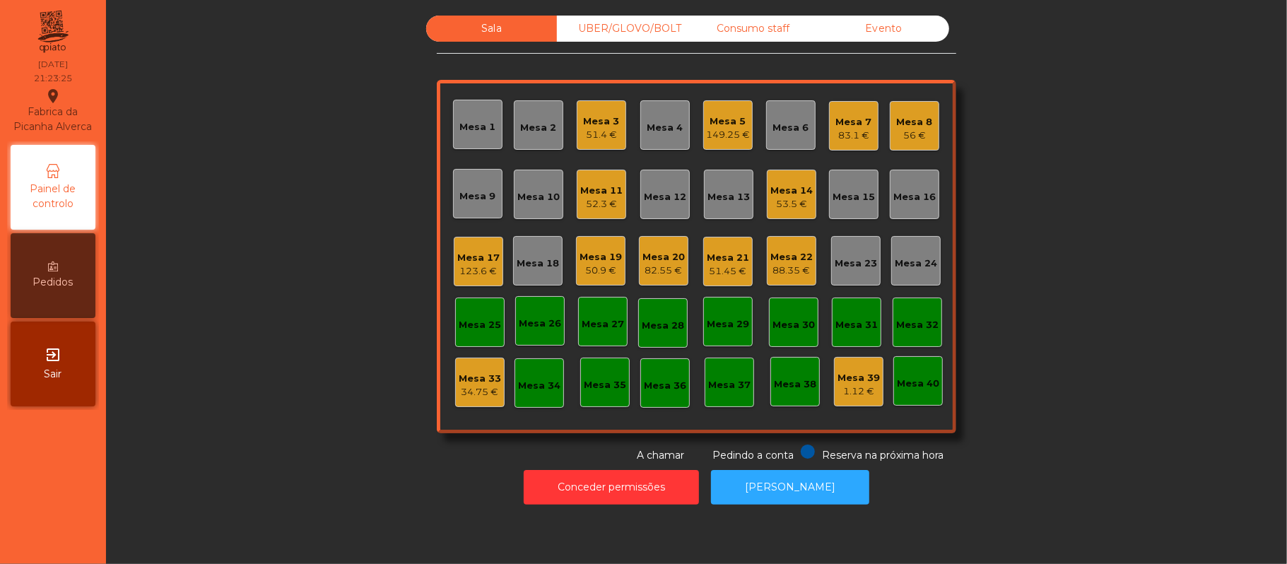
click at [628, 35] on div "UBER/GLOVO/BOLT" at bounding box center [622, 29] width 131 height 26
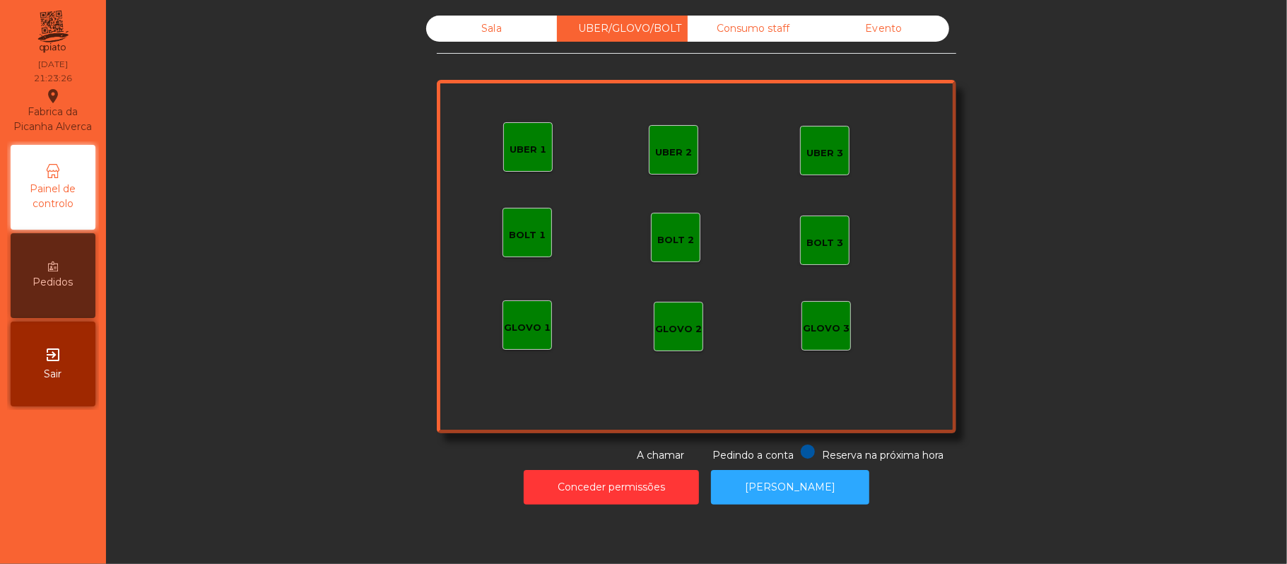
click at [809, 150] on div "UBER 3" at bounding box center [824, 153] width 37 height 14
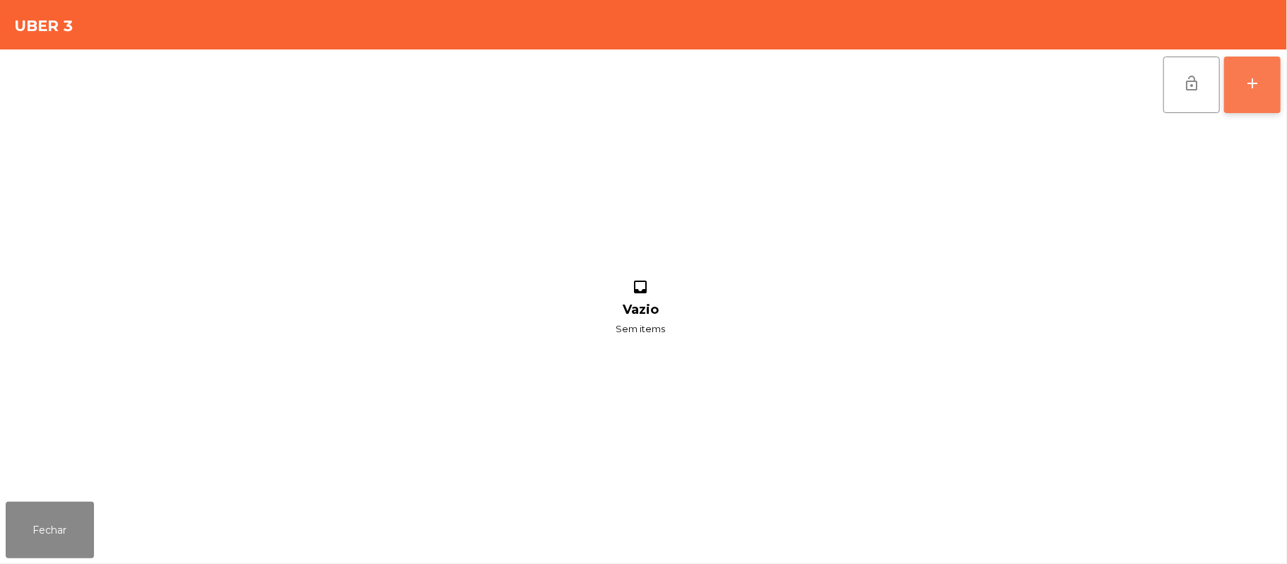
click at [1233, 86] on button "add" at bounding box center [1252, 85] width 57 height 57
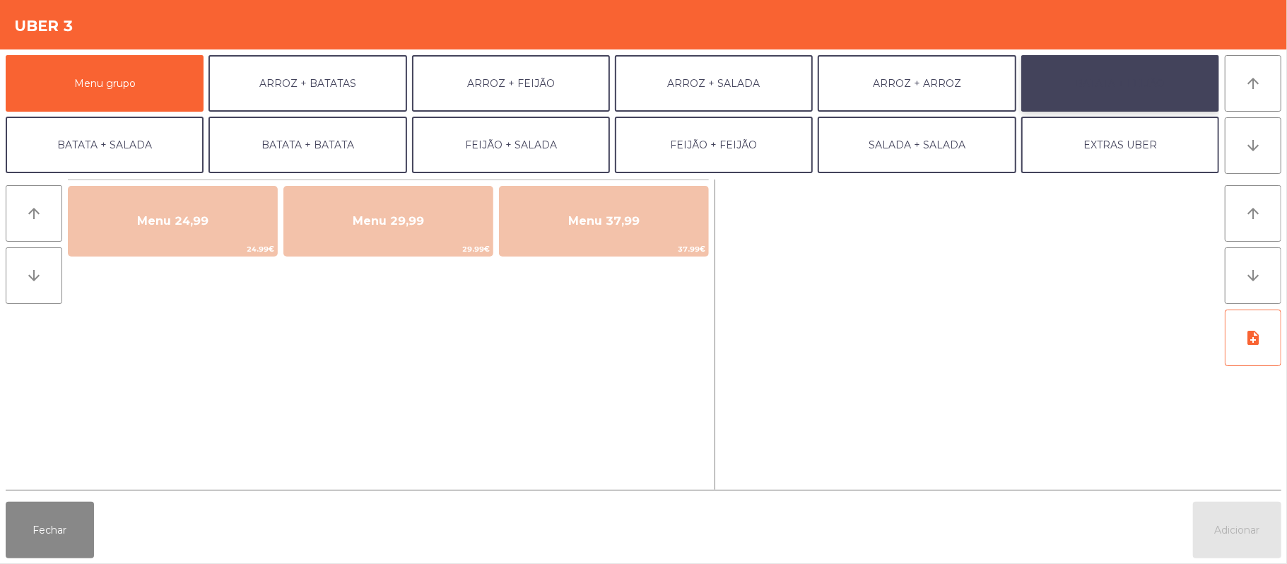
click at [1098, 94] on button "BATATA + FEIJÃO" at bounding box center [1120, 83] width 198 height 57
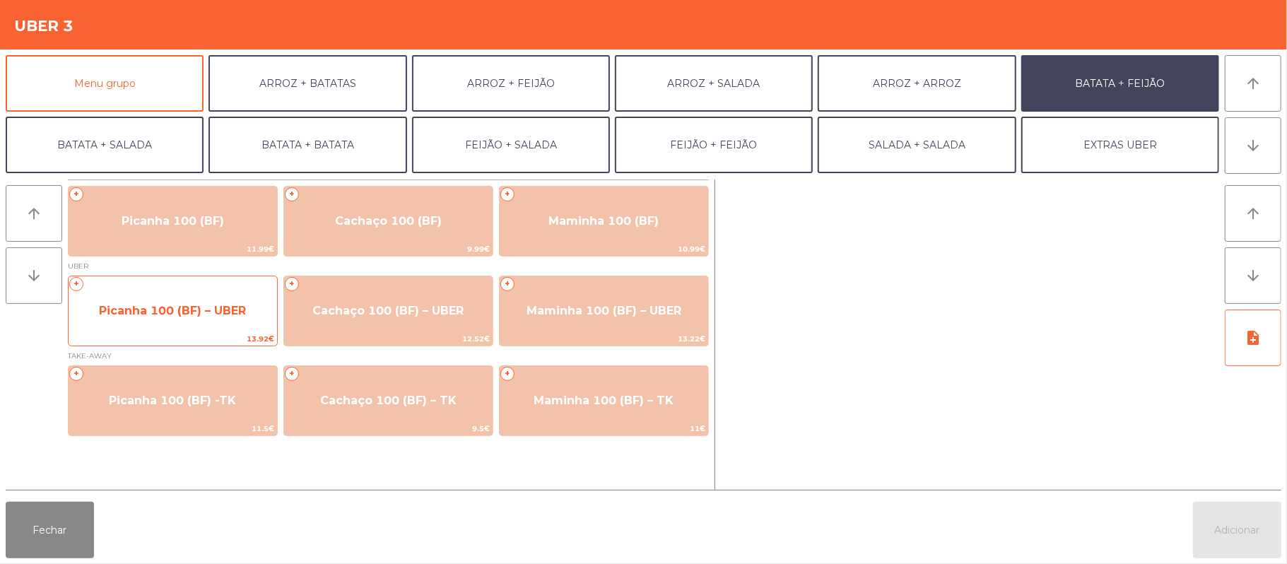
click at [115, 311] on span "Picanha 100 (BF) – UBER" at bounding box center [172, 310] width 147 height 13
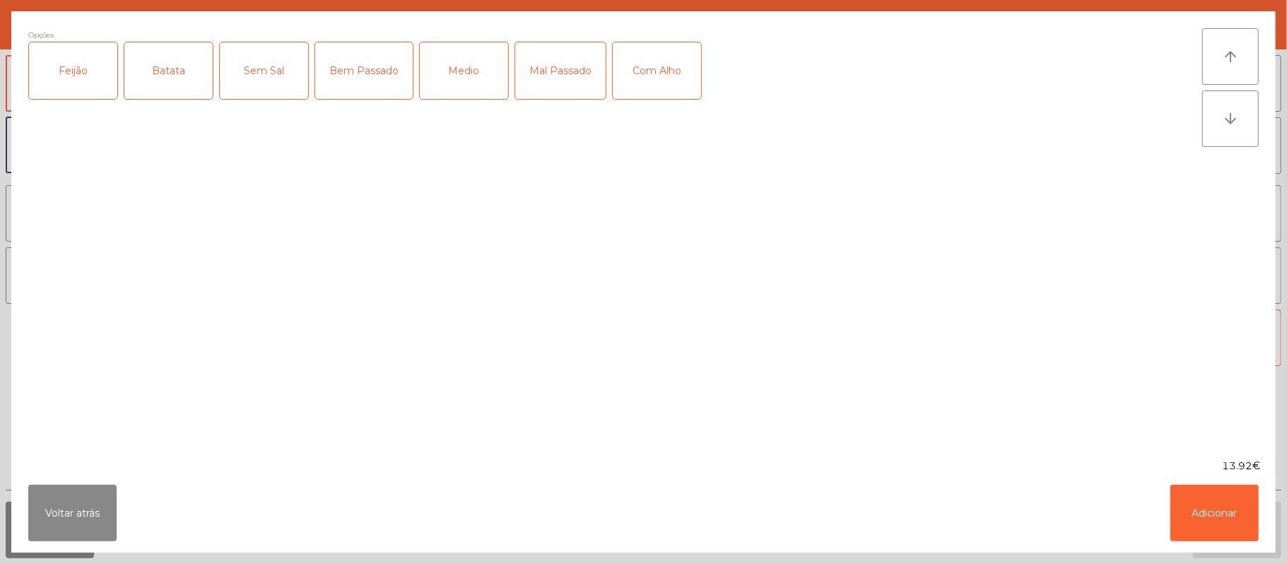
click at [71, 63] on div "Feijão" at bounding box center [73, 70] width 88 height 57
click at [173, 71] on div "Batata" at bounding box center [168, 70] width 88 height 57
click at [544, 75] on div "Mal Passado" at bounding box center [560, 70] width 90 height 57
click at [1217, 522] on button "Adicionar" at bounding box center [1214, 513] width 88 height 57
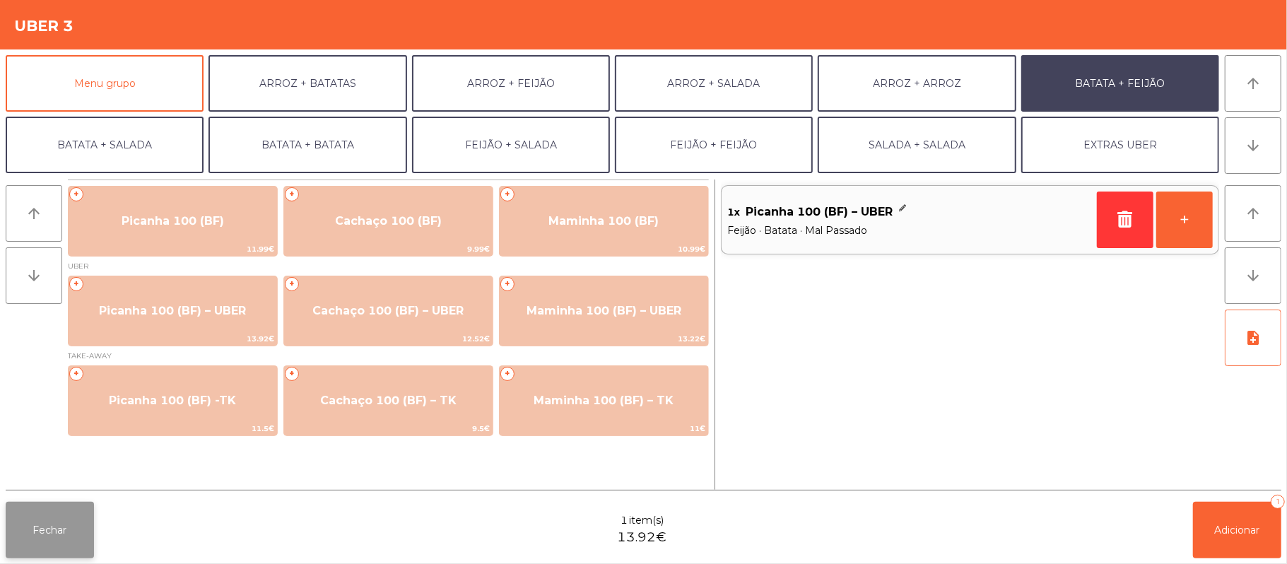
click at [51, 538] on button "Fechar" at bounding box center [50, 530] width 88 height 57
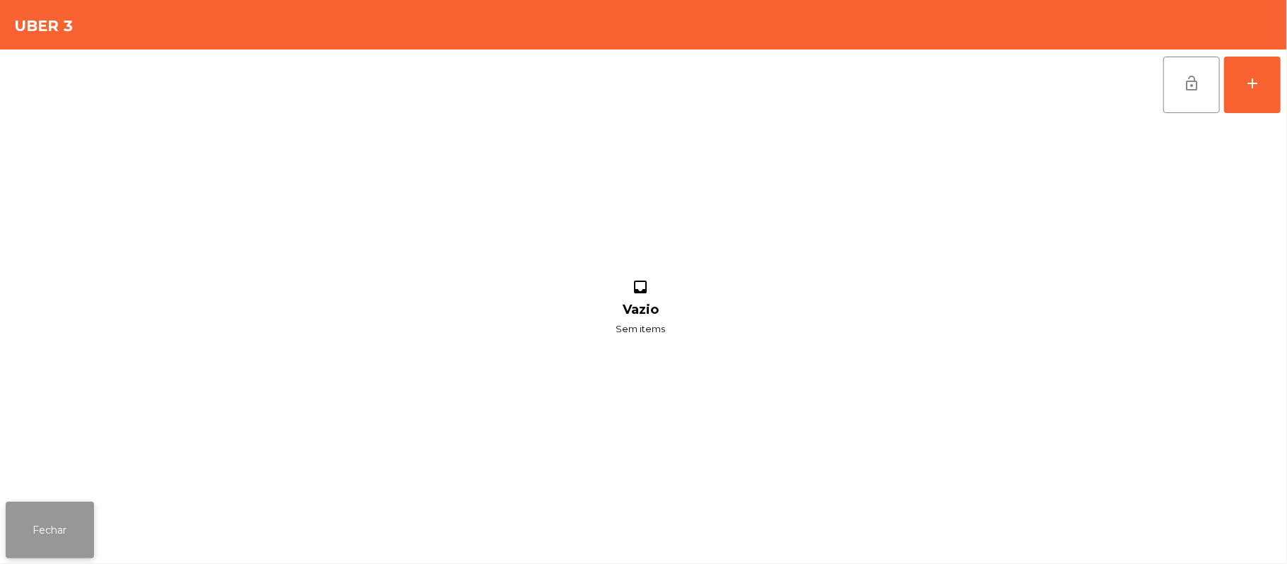
click at [46, 553] on button "Fechar" at bounding box center [50, 530] width 88 height 57
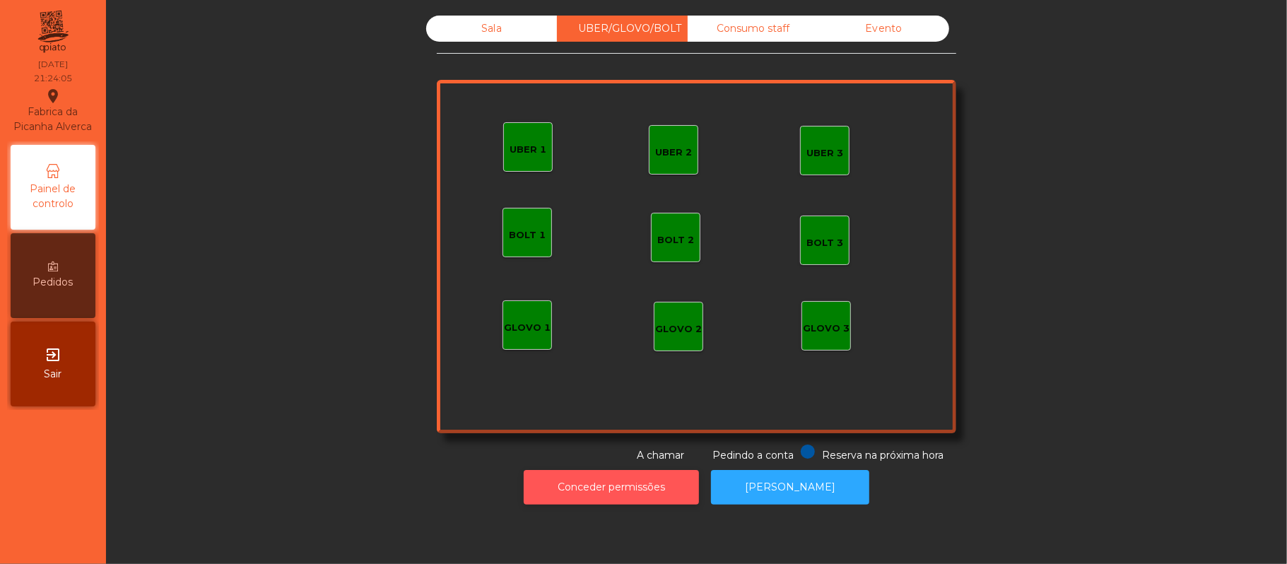
click at [650, 486] on button "Conceder permissões" at bounding box center [611, 487] width 175 height 35
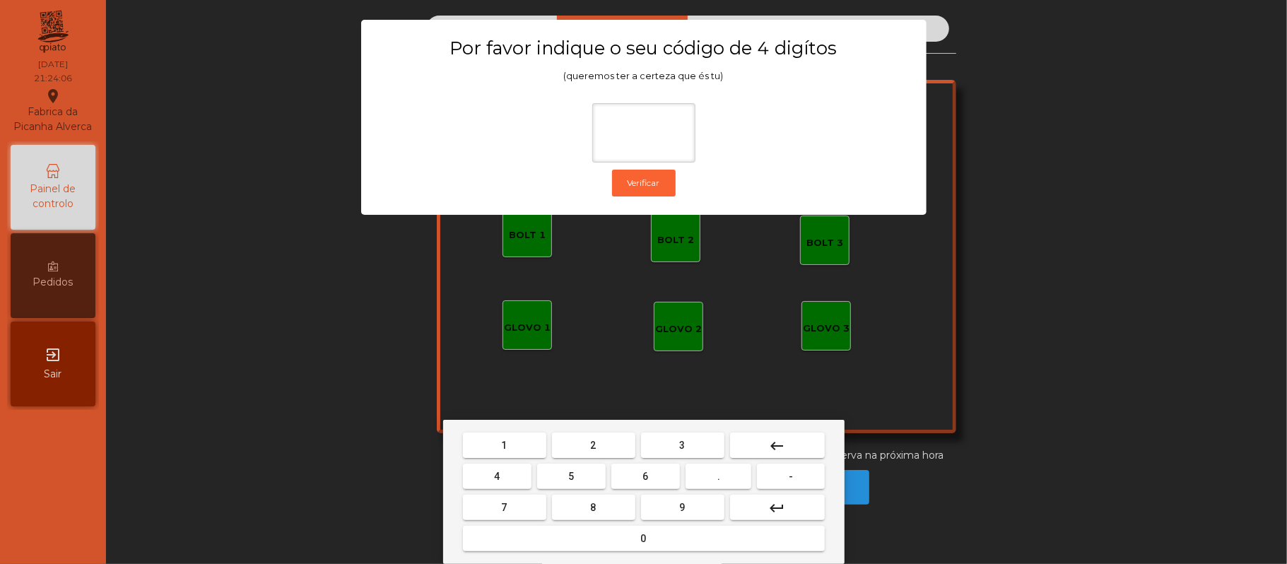
click at [592, 440] on span "2" at bounding box center [594, 445] width 6 height 11
click at [646, 473] on span "6" at bounding box center [646, 476] width 6 height 11
click at [515, 442] on button "1" at bounding box center [504, 445] width 83 height 25
click at [571, 478] on span "5" at bounding box center [571, 476] width 6 height 11
type input "****"
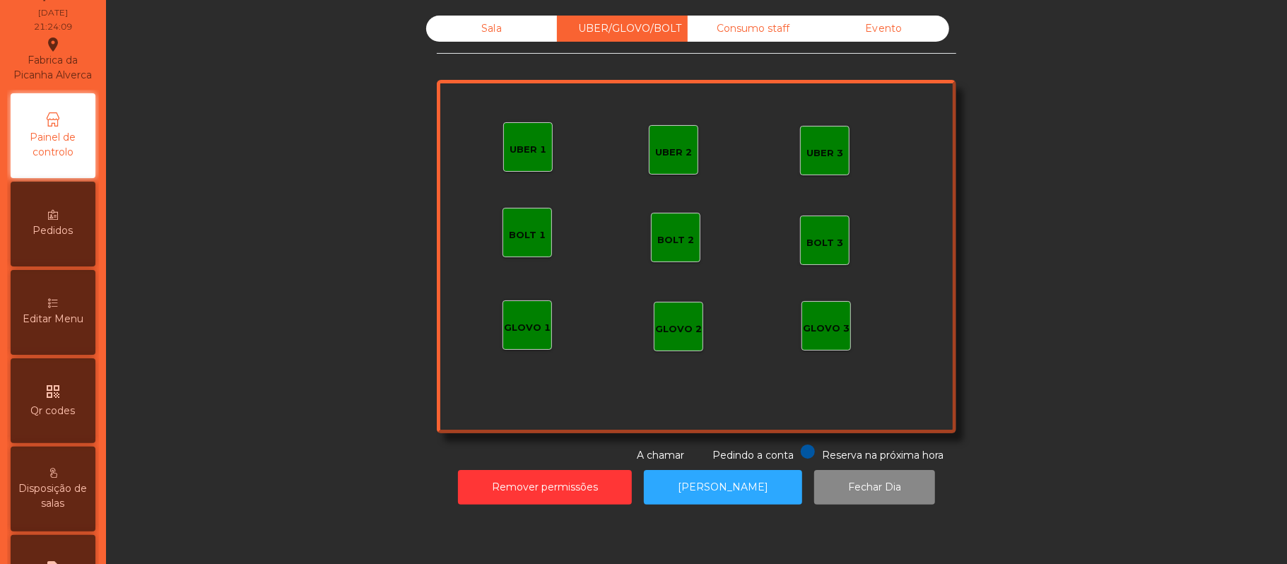
click at [55, 308] on icon at bounding box center [53, 303] width 10 height 10
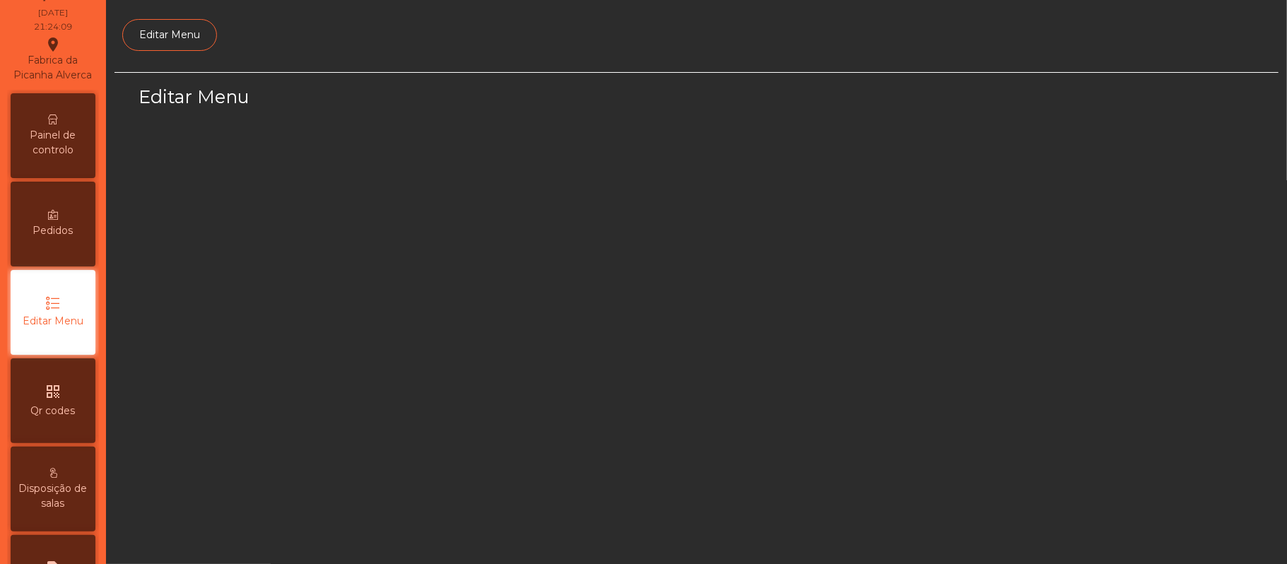
scroll to position [97, 0]
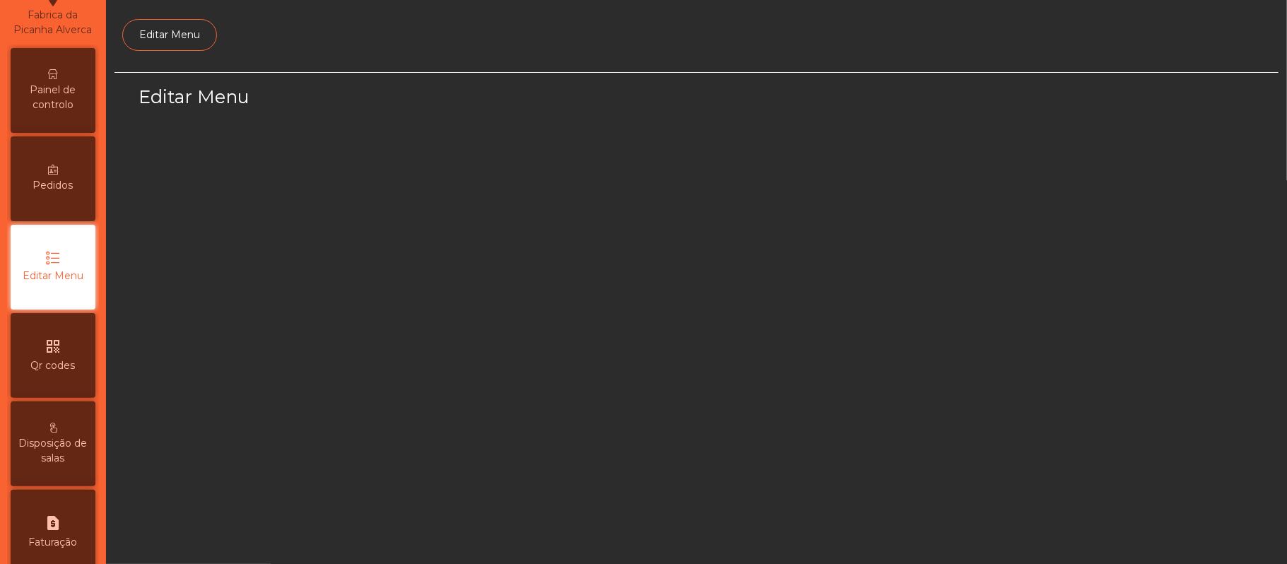
select select "*"
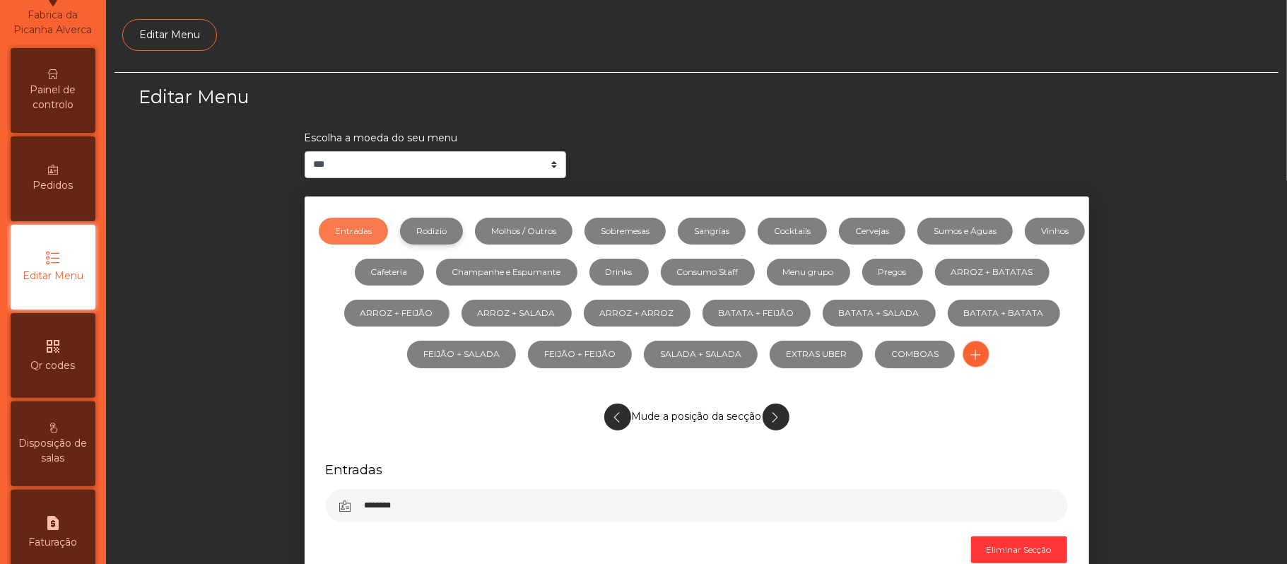
click at [455, 244] on link "Rodizio" at bounding box center [431, 231] width 63 height 27
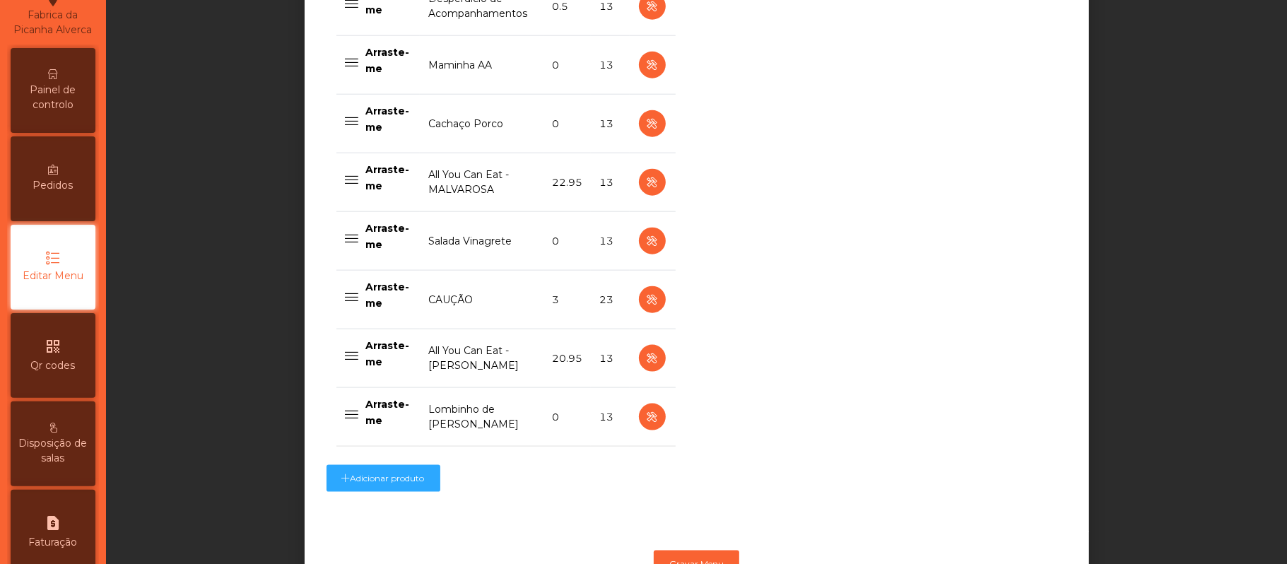
scroll to position [1127, 0]
click at [652, 416] on icon "button" at bounding box center [652, 417] width 16 height 18
select select "**"
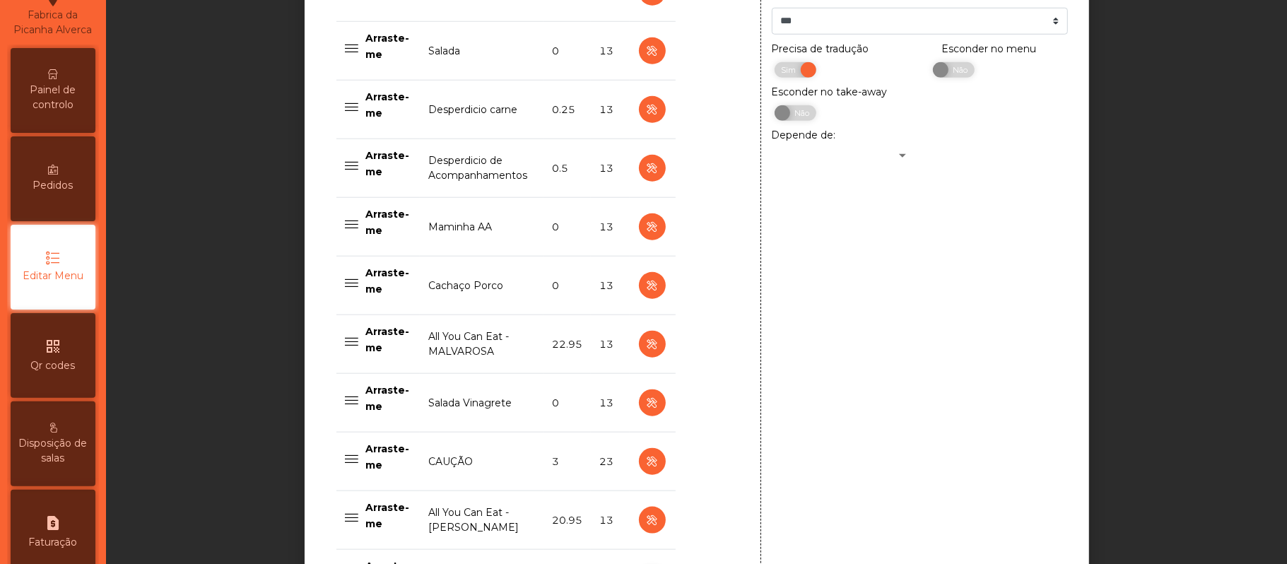
scroll to position [966, 0]
click at [954, 76] on span "Não" at bounding box center [958, 69] width 35 height 16
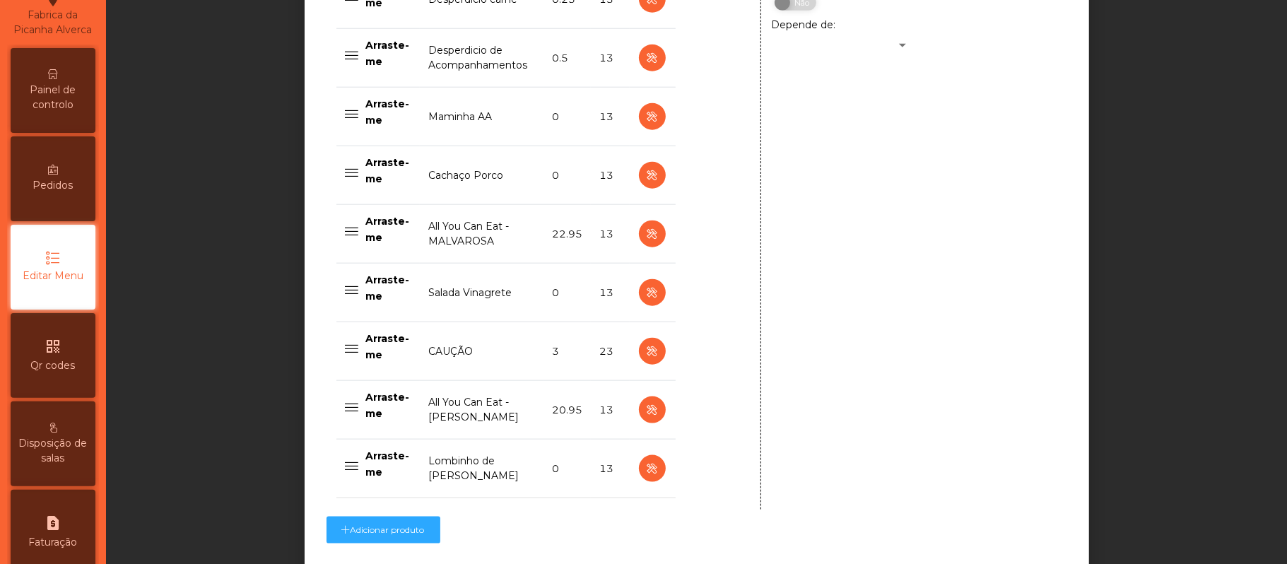
scroll to position [1194, 0]
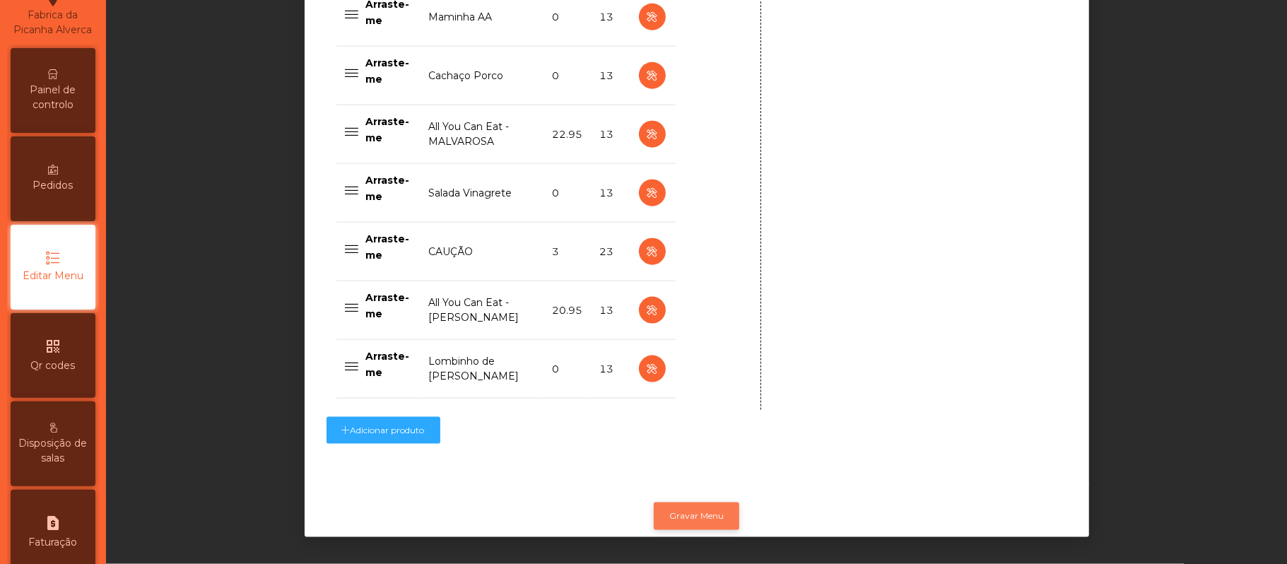
click at [705, 503] on button "Gravar Menu" at bounding box center [697, 516] width 86 height 27
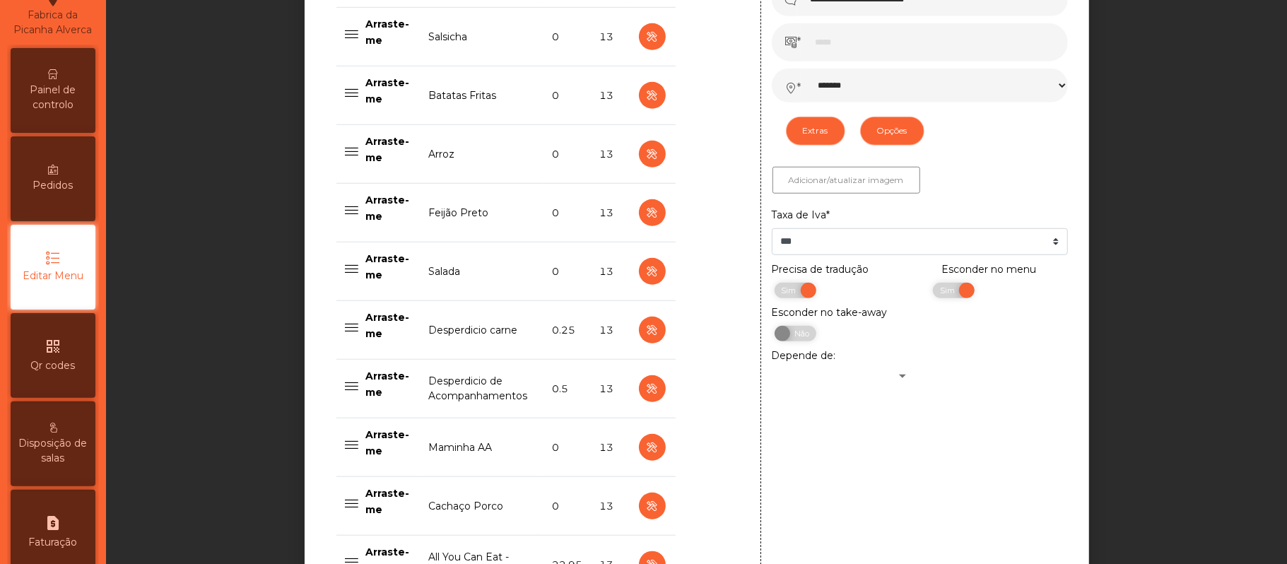
scroll to position [729, 0]
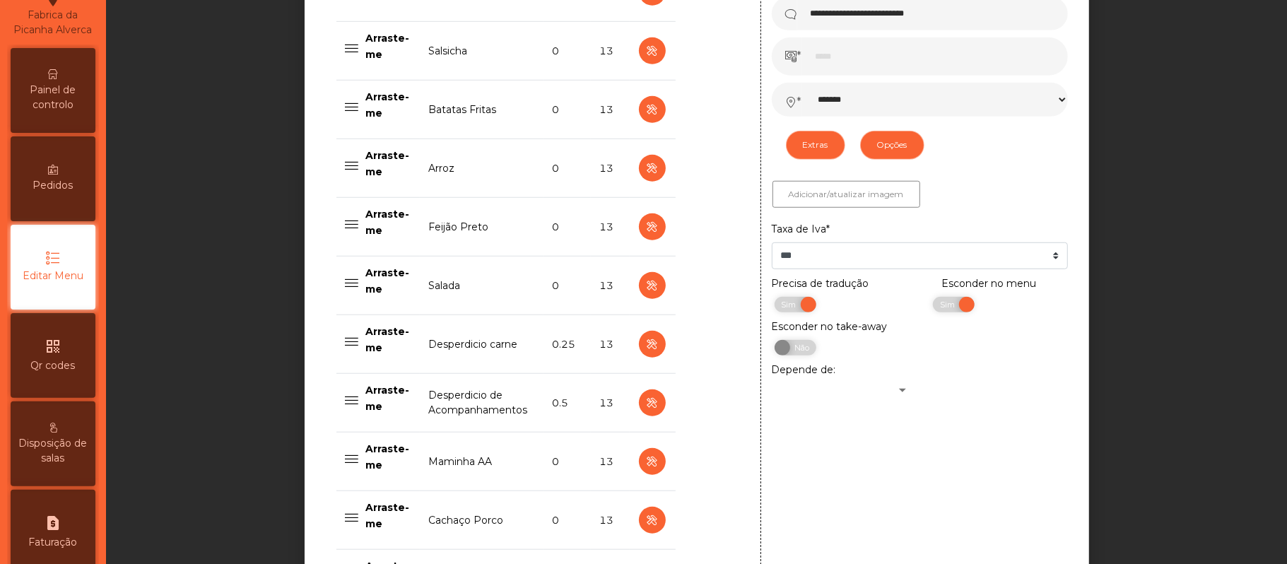
click at [74, 109] on span "Painel de controlo" at bounding box center [53, 98] width 78 height 30
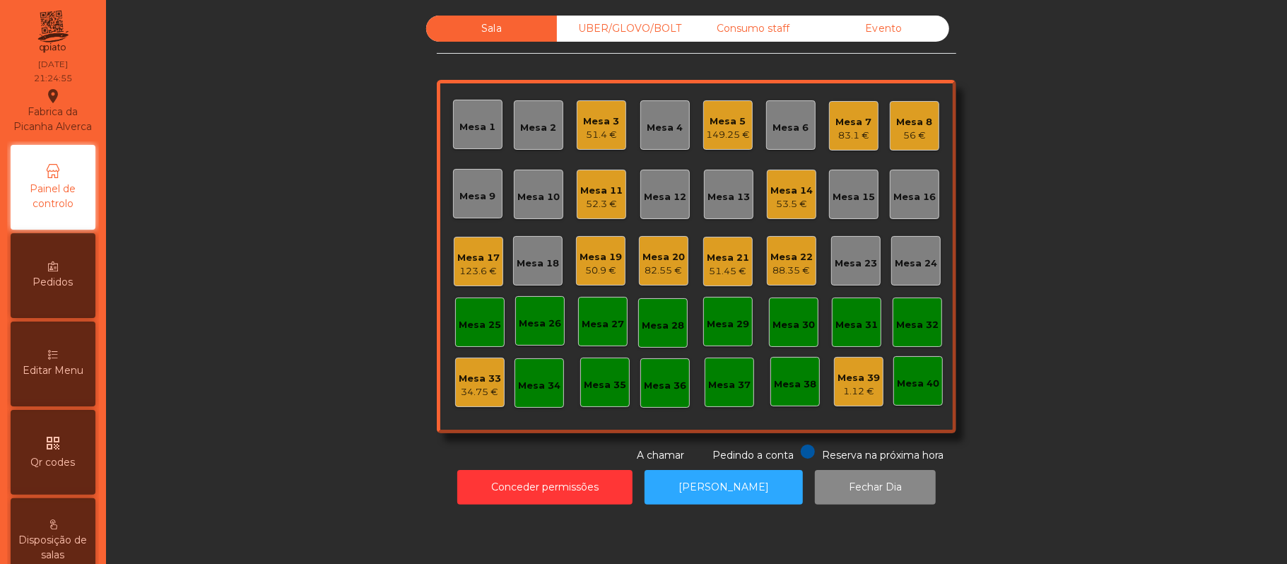
click at [611, 25] on div "UBER/GLOVO/BOLT" at bounding box center [622, 29] width 131 height 26
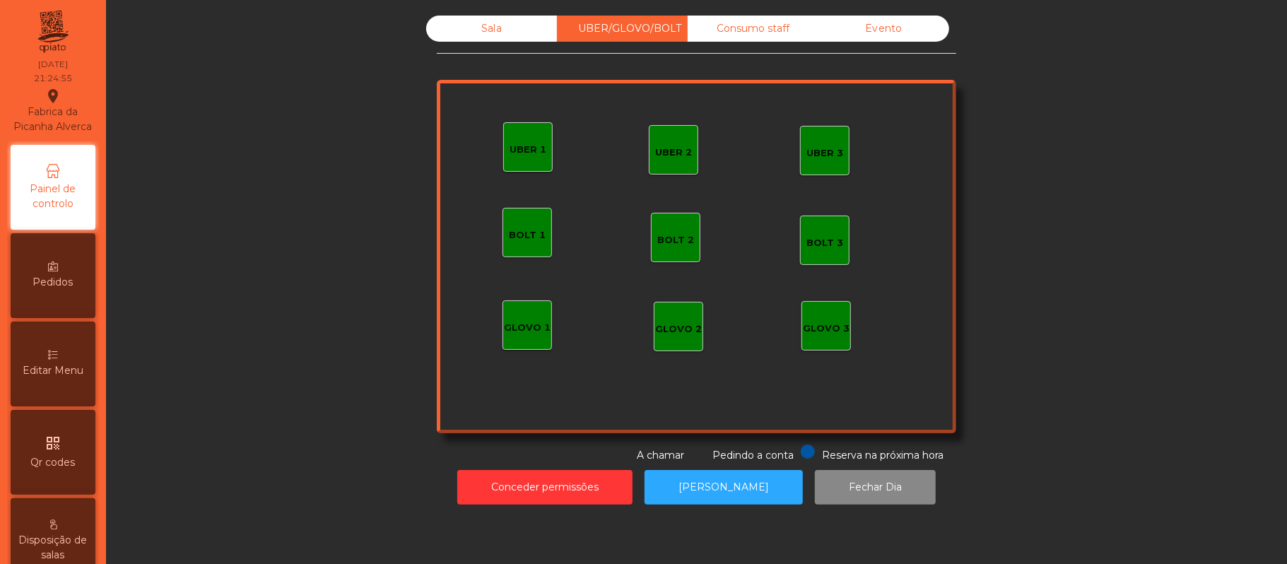
click at [829, 156] on div "UBER 3" at bounding box center [824, 153] width 37 height 14
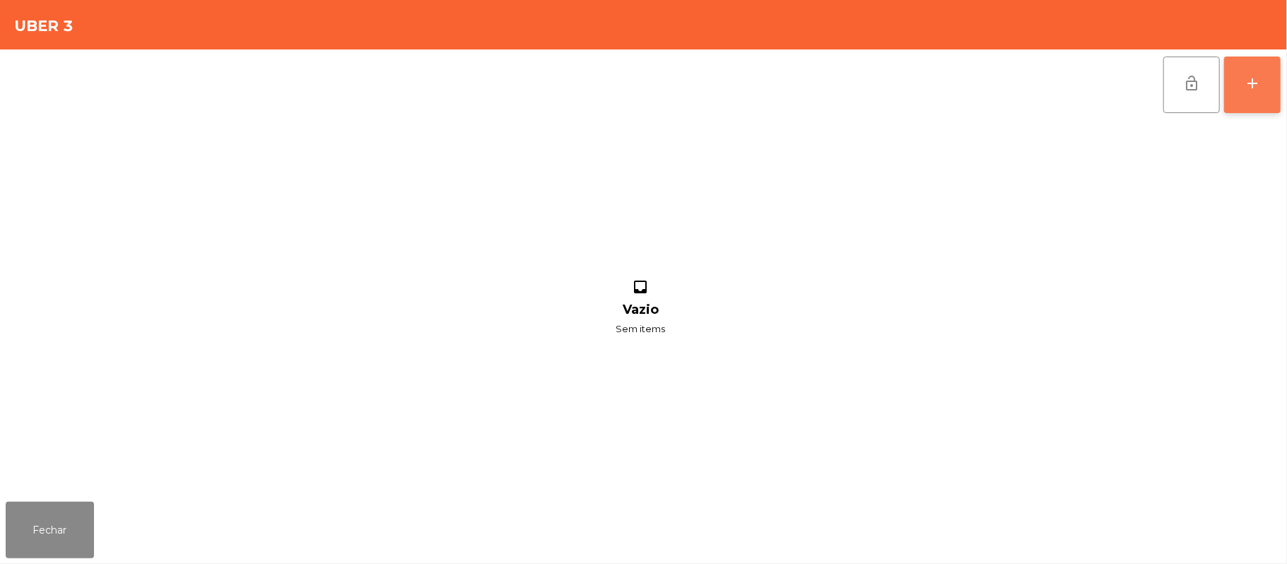
click at [1245, 89] on div "add" at bounding box center [1252, 83] width 17 height 17
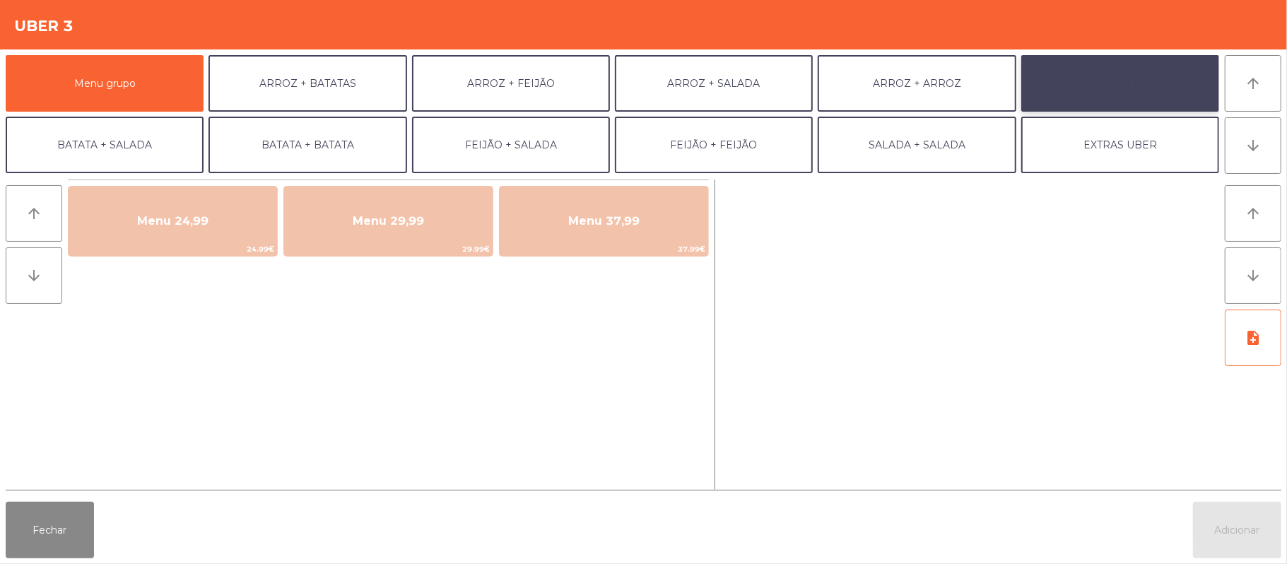
click at [1146, 82] on button "BATATA + FEIJÃO" at bounding box center [1120, 83] width 198 height 57
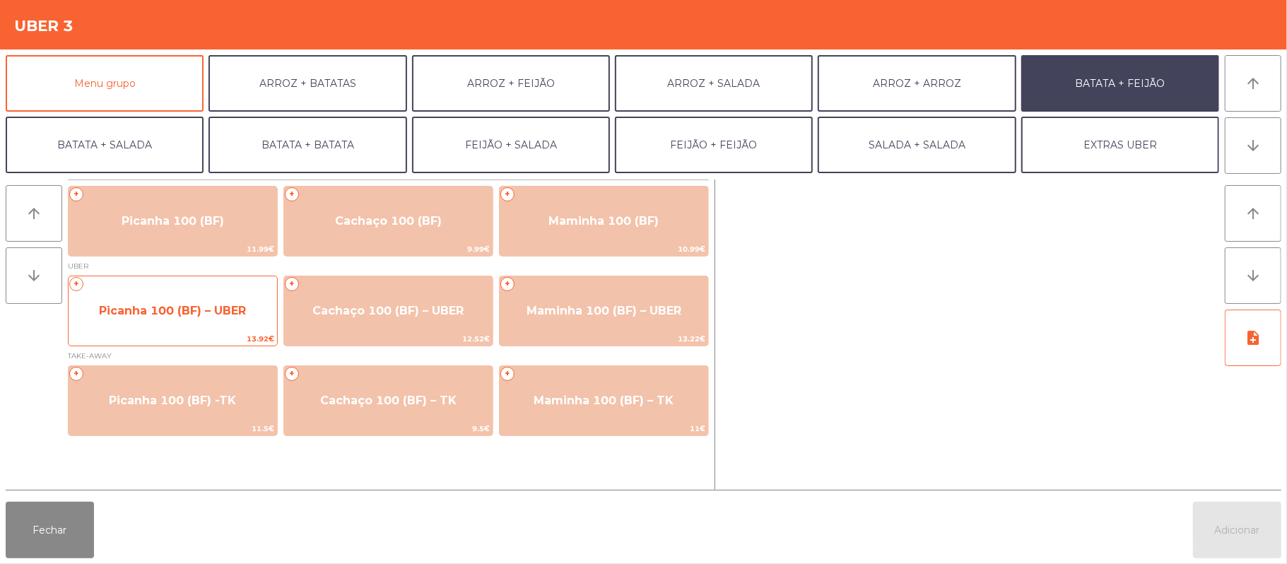
click at [162, 300] on span "Picanha 100 (BF) – UBER" at bounding box center [173, 311] width 209 height 38
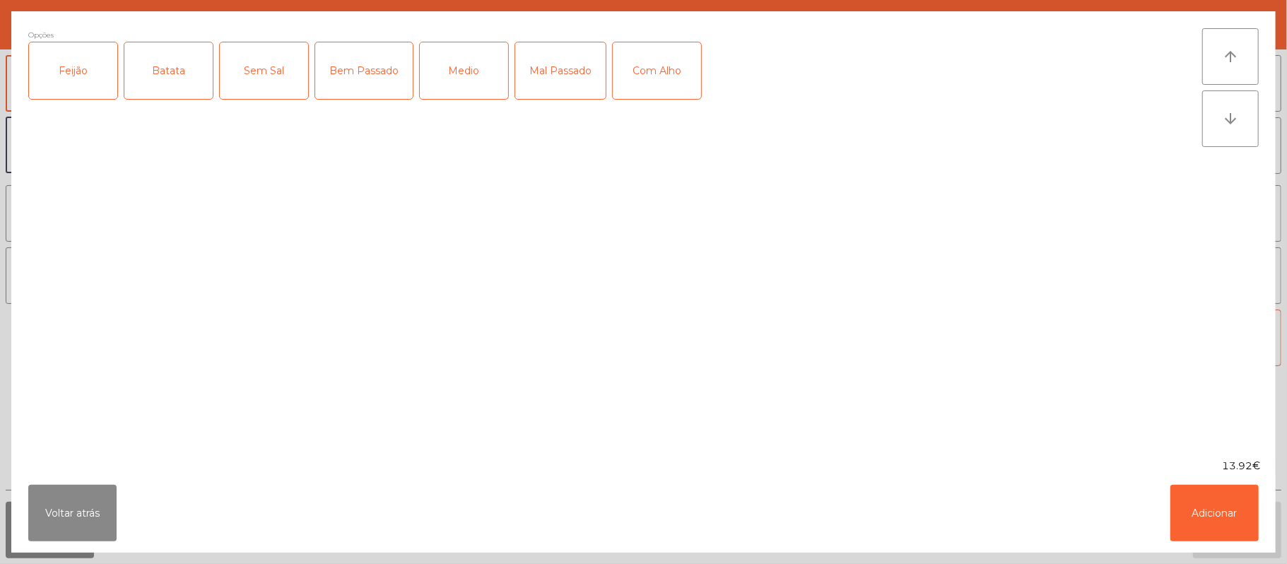
click at [82, 64] on div "Feijão" at bounding box center [73, 70] width 88 height 57
click at [178, 79] on div "Batata" at bounding box center [168, 70] width 88 height 57
click at [569, 83] on div "Mal Passado" at bounding box center [560, 70] width 90 height 57
click at [1206, 510] on button "Adicionar" at bounding box center [1214, 513] width 88 height 57
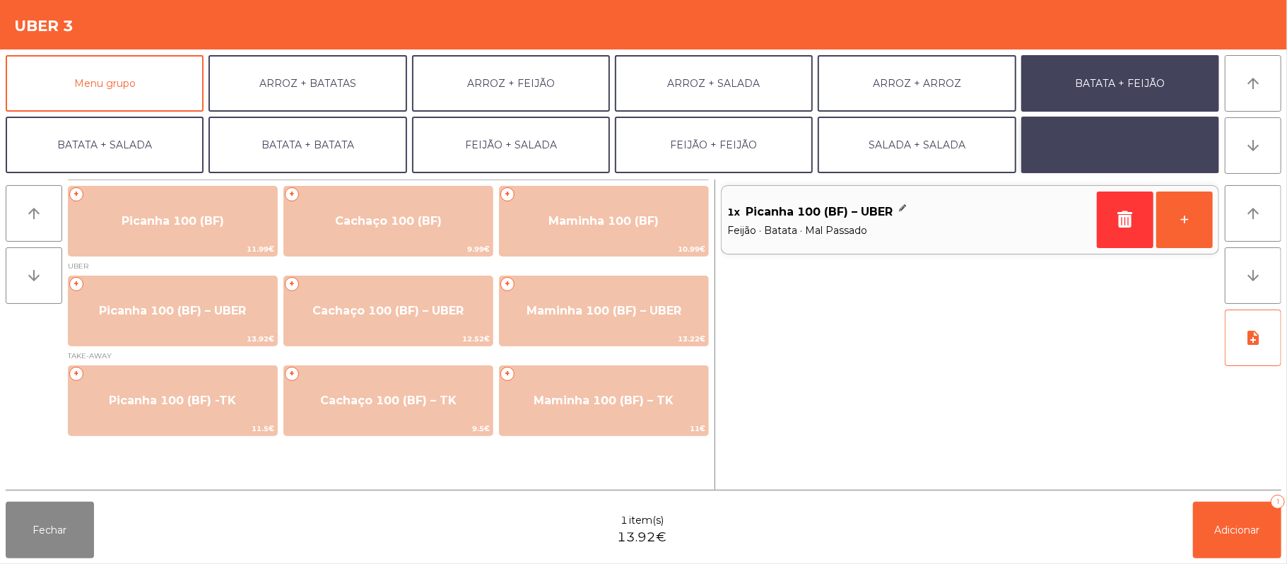
click at [1115, 158] on button "EXTRAS UBER" at bounding box center [1120, 145] width 198 height 57
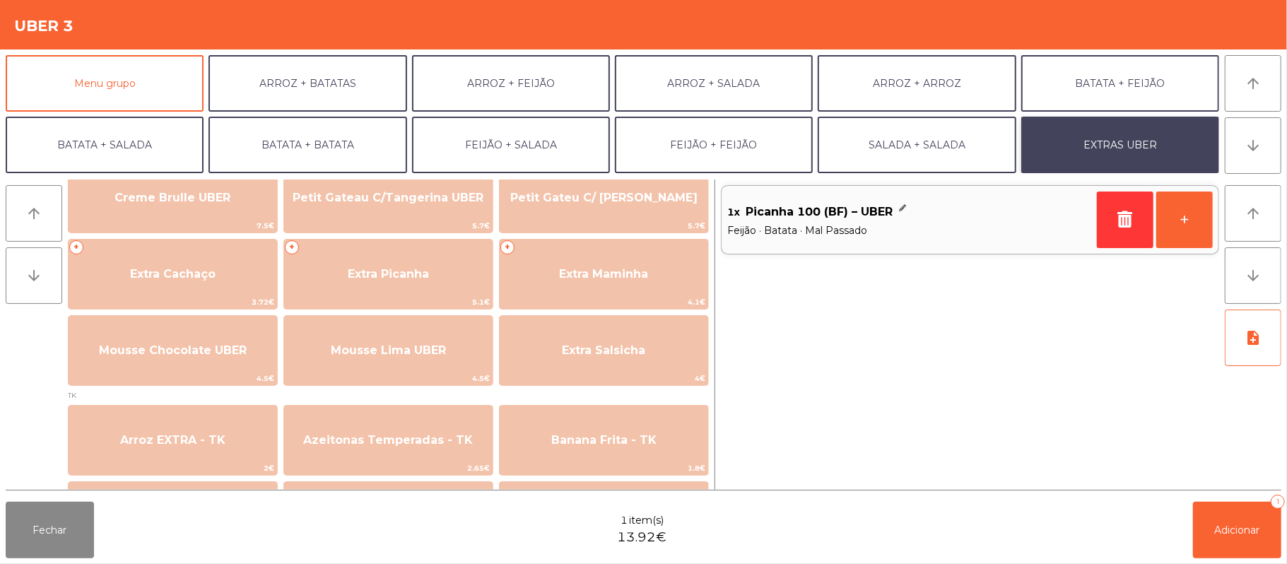
scroll to position [346, 0]
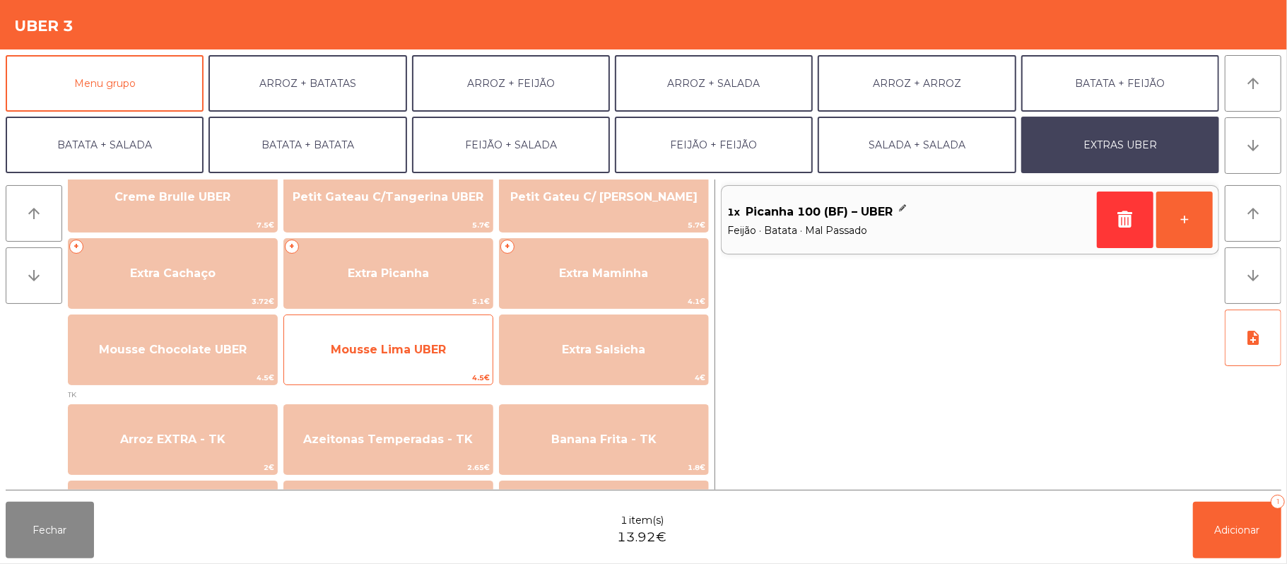
click at [401, 355] on span "Mousse Lima UBER" at bounding box center [388, 349] width 115 height 13
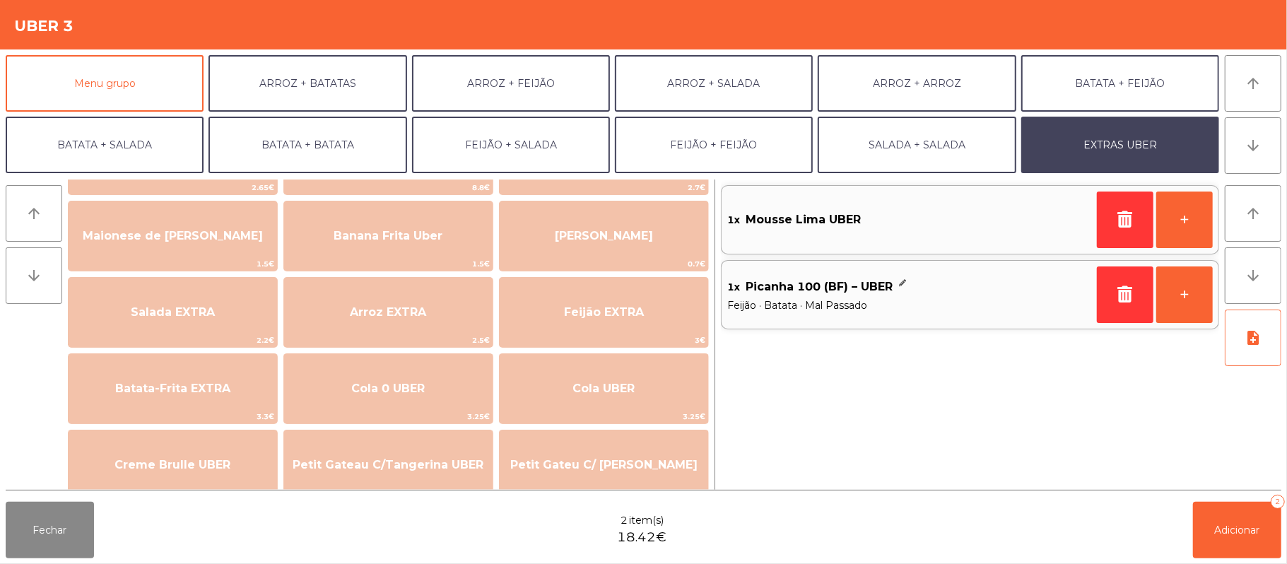
scroll to position [68, 0]
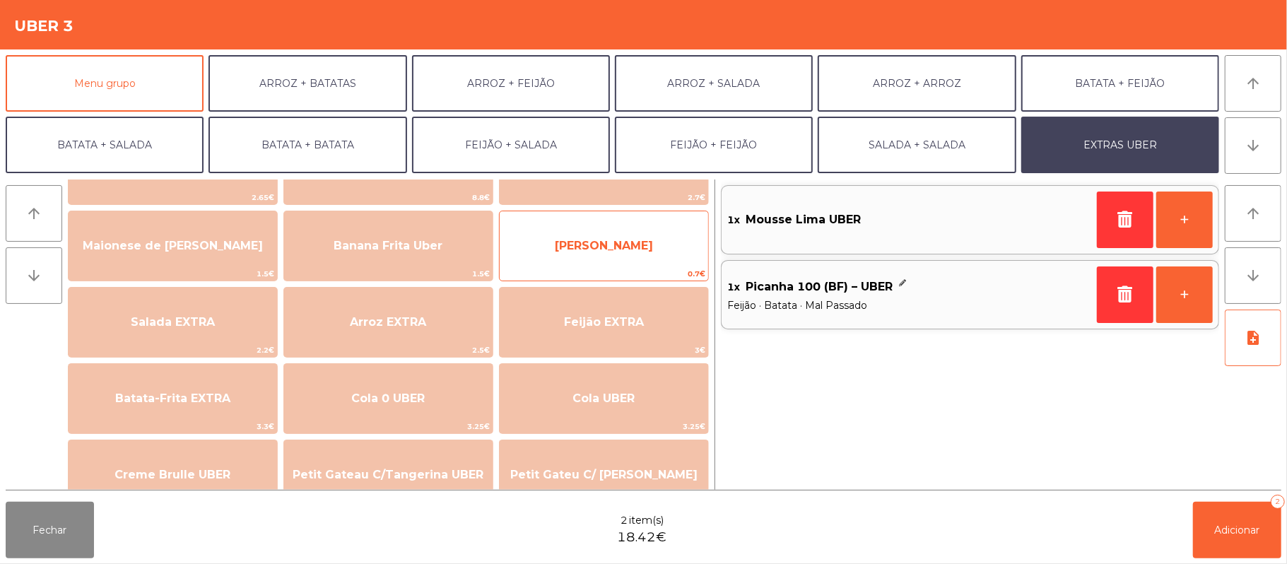
click at [616, 249] on span "Farofa Uber" at bounding box center [604, 245] width 98 height 13
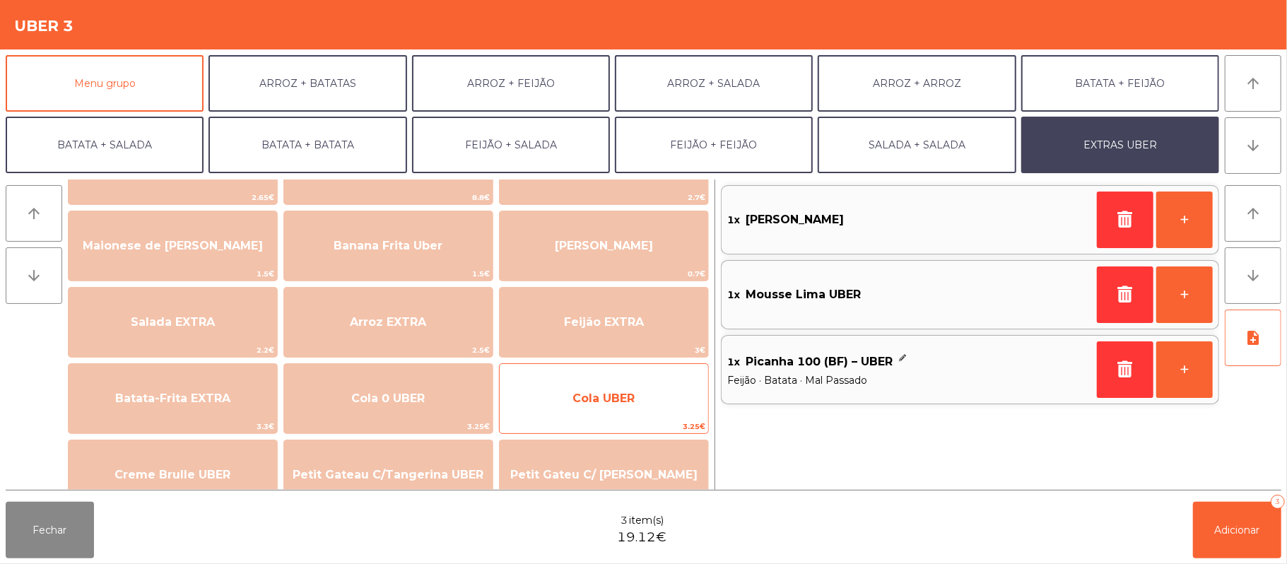
click at [649, 400] on span "Cola UBER" at bounding box center [604, 399] width 209 height 38
click at [643, 399] on span "Cola UBER" at bounding box center [604, 399] width 209 height 38
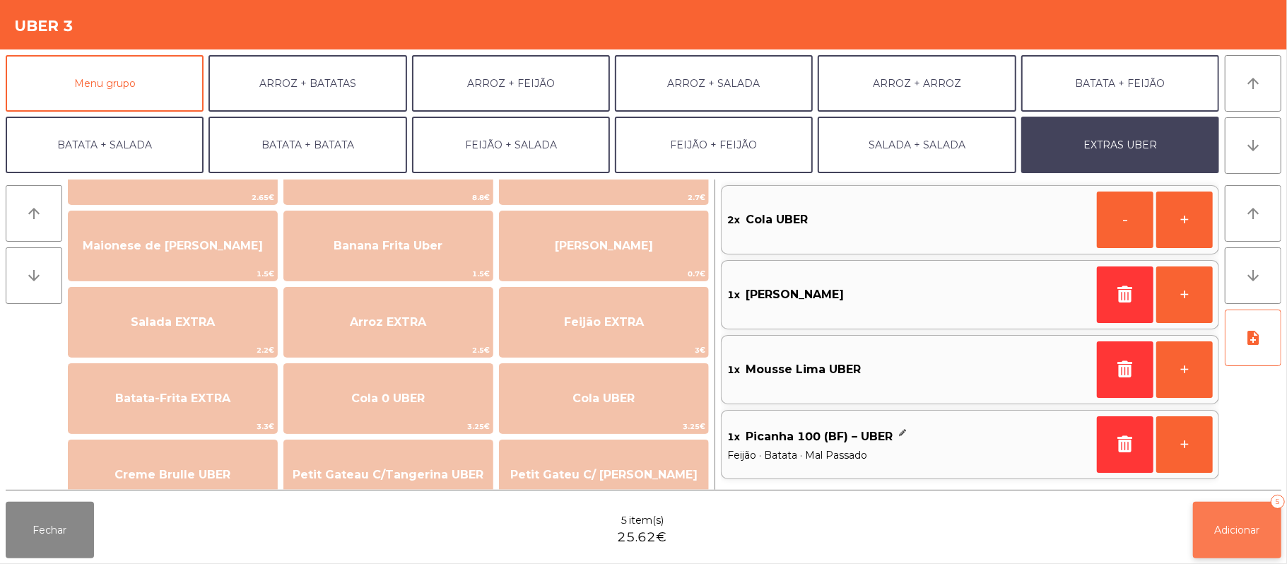
click at [1231, 544] on button "Adicionar 5" at bounding box center [1237, 530] width 88 height 57
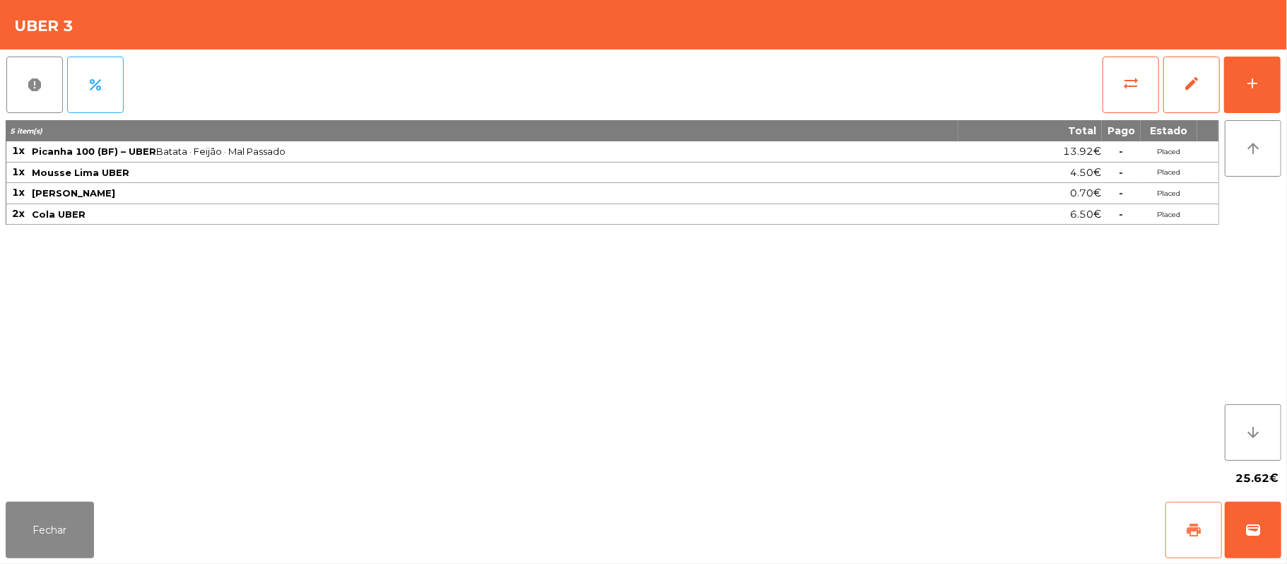
click at [1189, 537] on span "print" at bounding box center [1193, 530] width 17 height 17
click at [65, 533] on button "Fechar" at bounding box center [50, 530] width 88 height 57
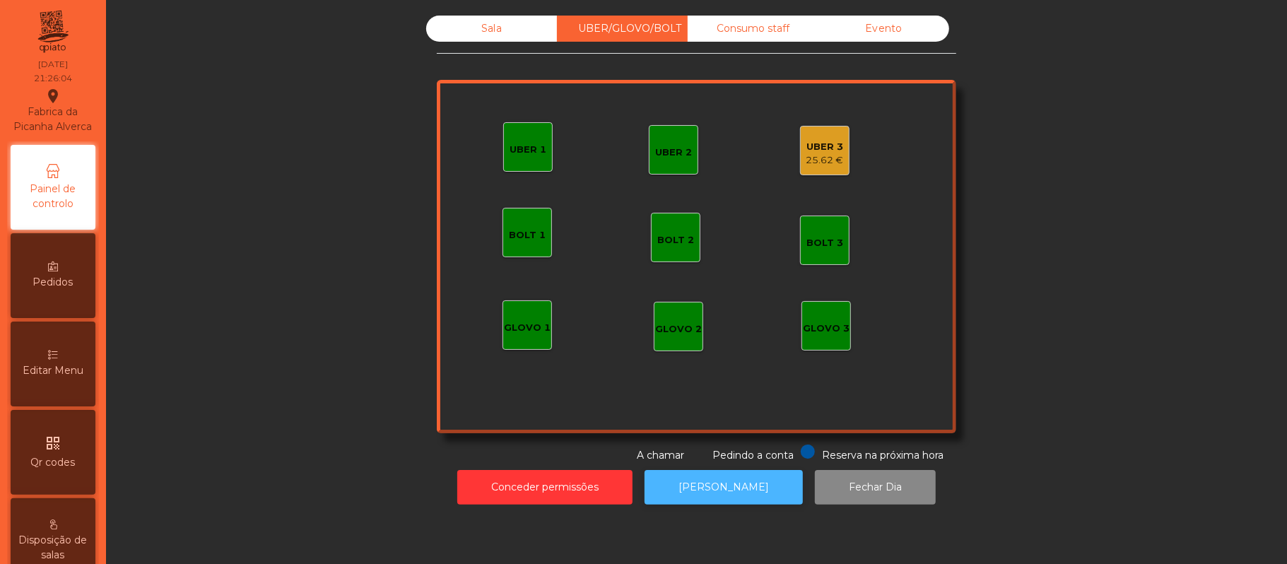
click at [712, 500] on button "[PERSON_NAME]" at bounding box center [724, 487] width 158 height 35
click at [815, 159] on div "25.62 €" at bounding box center [824, 160] width 37 height 14
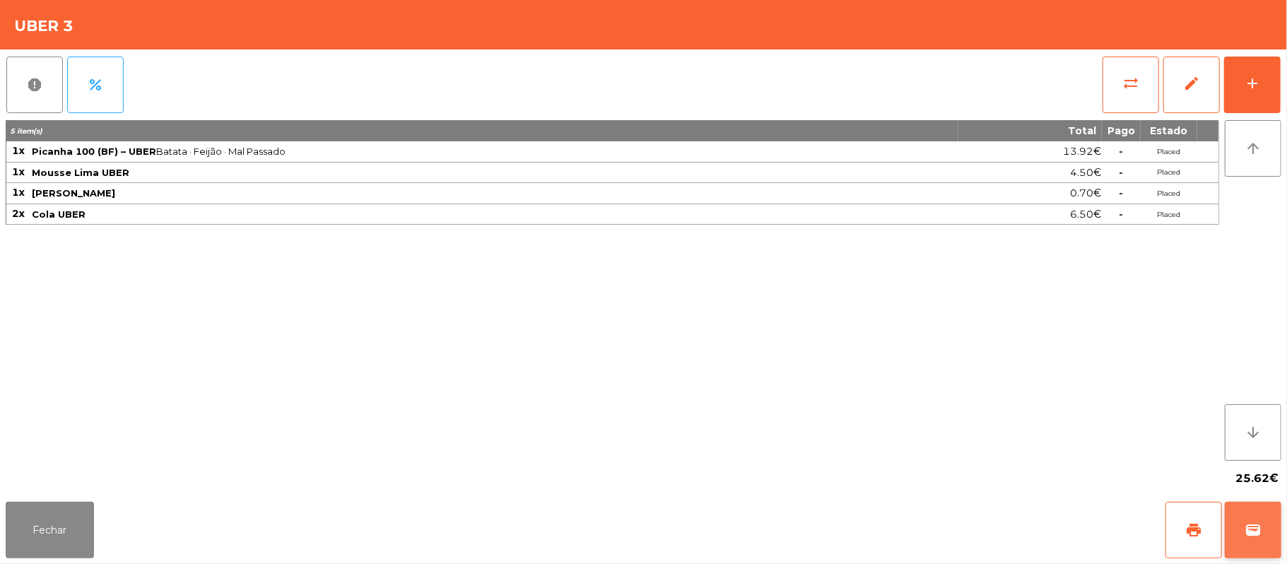
click at [1257, 533] on span "wallet" at bounding box center [1253, 530] width 17 height 17
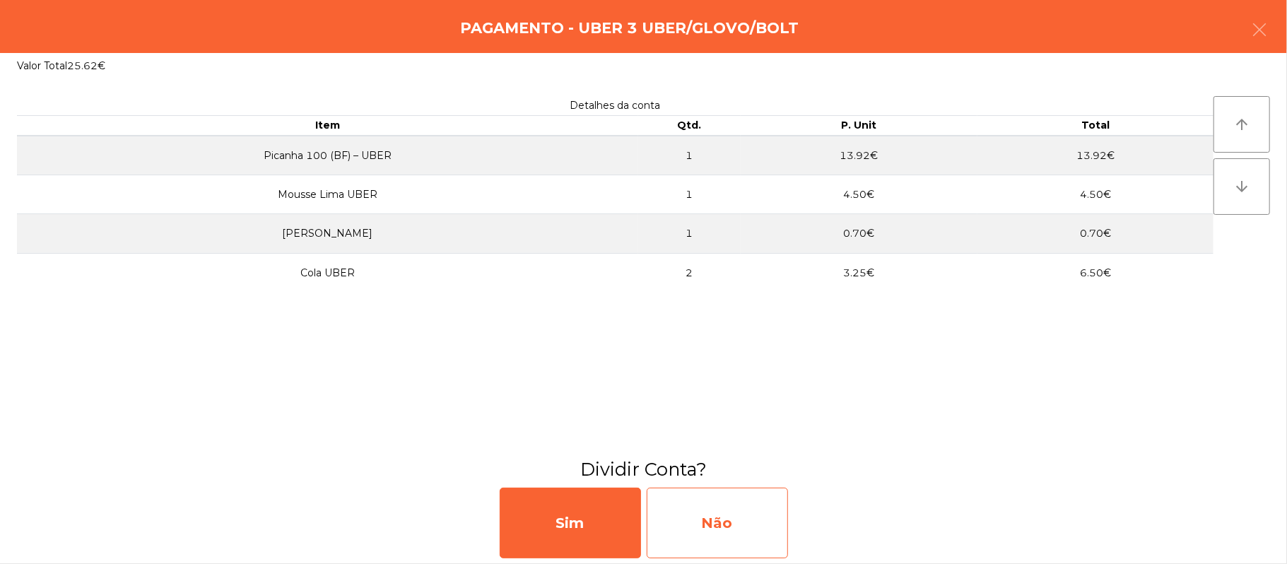
click at [733, 521] on div "Não" at bounding box center [717, 523] width 141 height 71
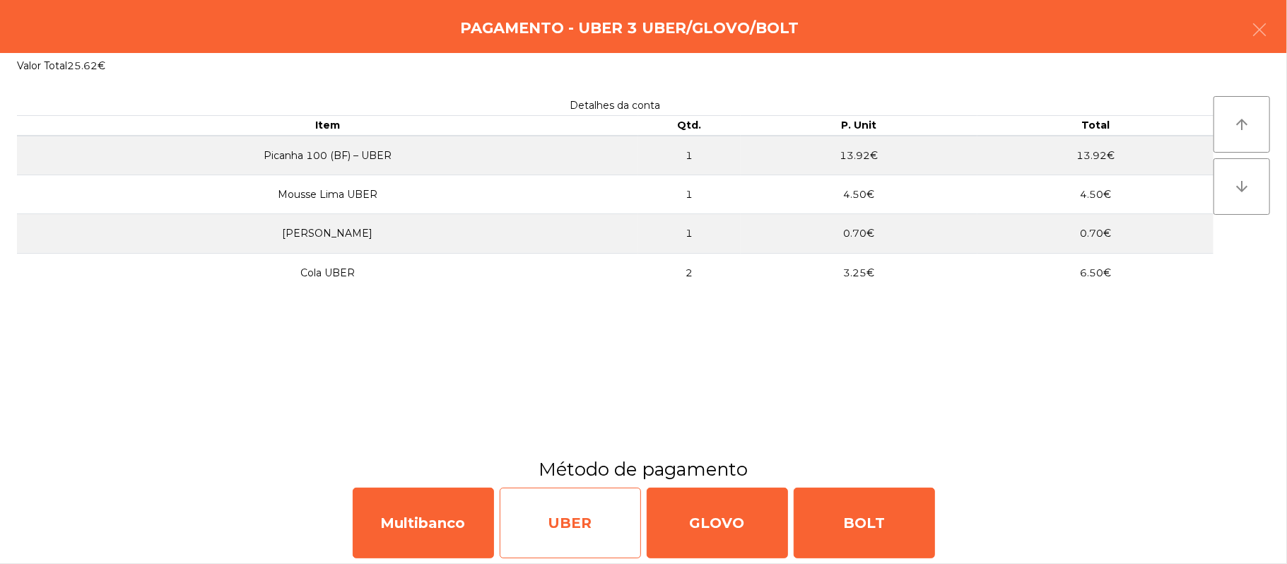
click at [578, 513] on div "UBER" at bounding box center [570, 523] width 141 height 71
select select "**"
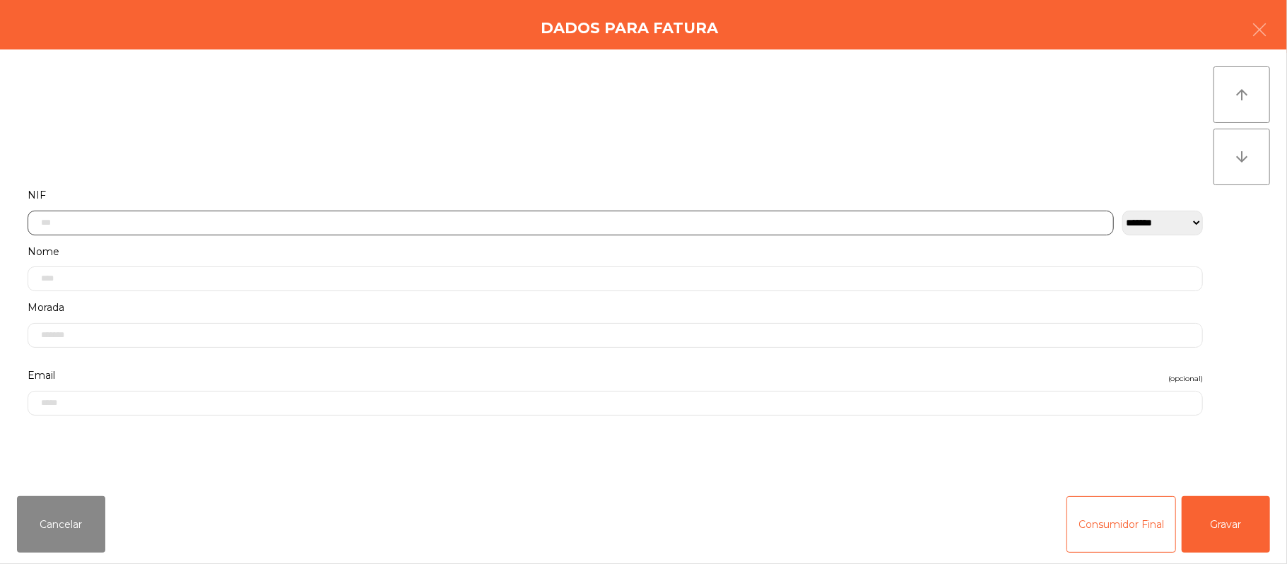
click at [382, 222] on input "text" at bounding box center [571, 223] width 1086 height 25
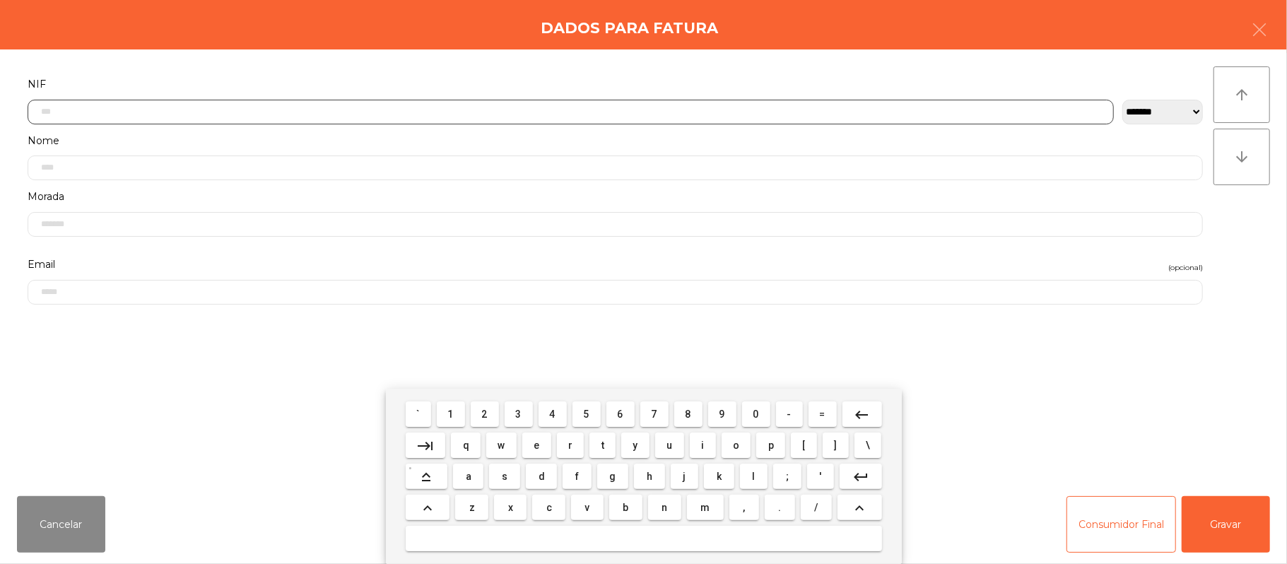
scroll to position [119, 0]
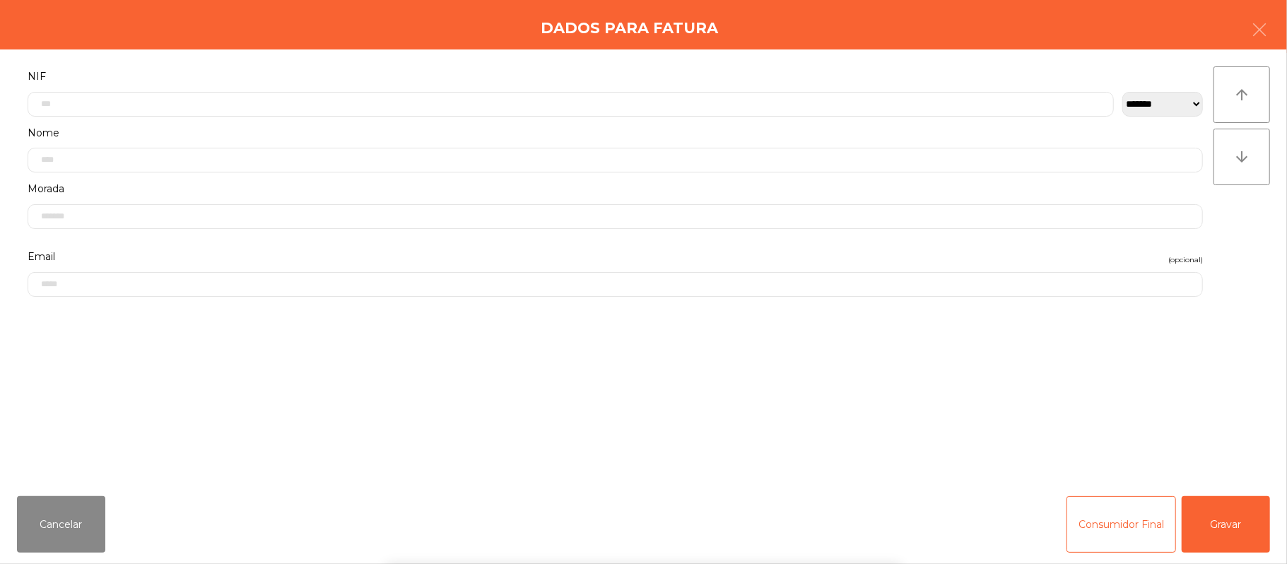
click at [1281, 29] on div "Dados para Fatura" at bounding box center [643, 24] width 1287 height 49
click at [1243, 37] on button "button" at bounding box center [1260, 31] width 40 height 42
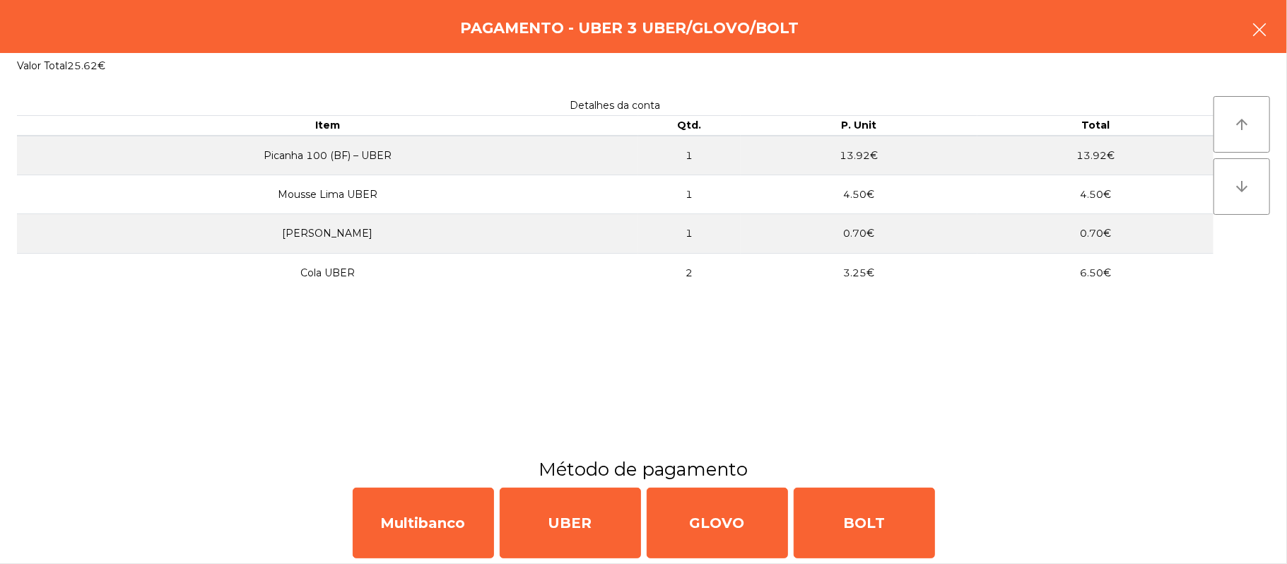
click at [1279, 24] on button "button" at bounding box center [1260, 31] width 40 height 42
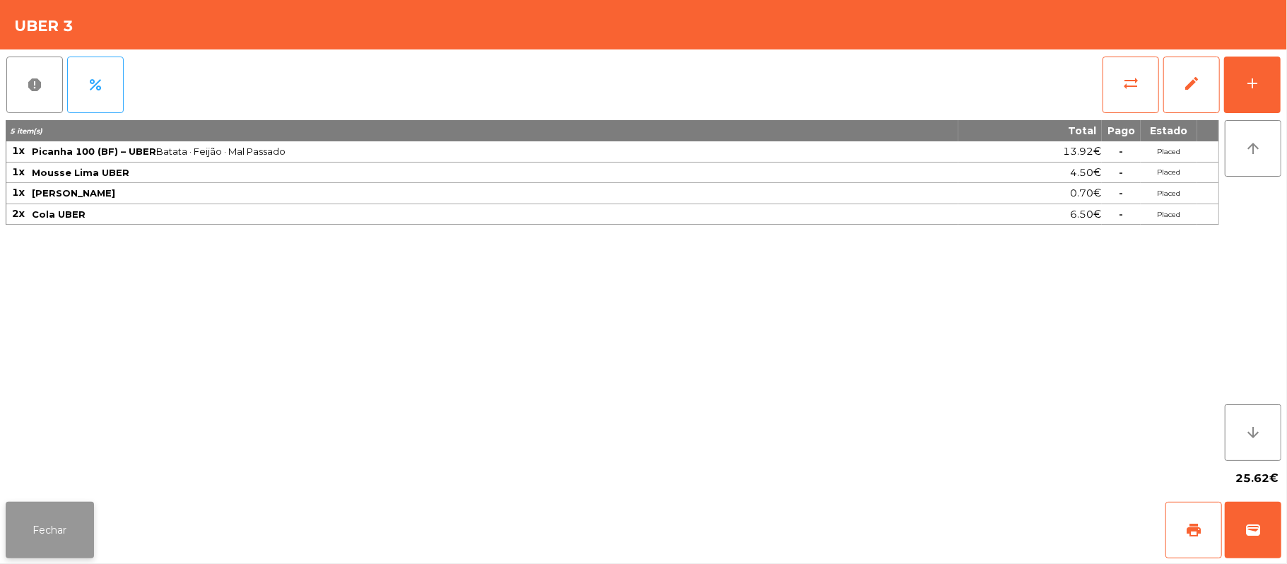
click at [49, 509] on button "Fechar" at bounding box center [50, 530] width 88 height 57
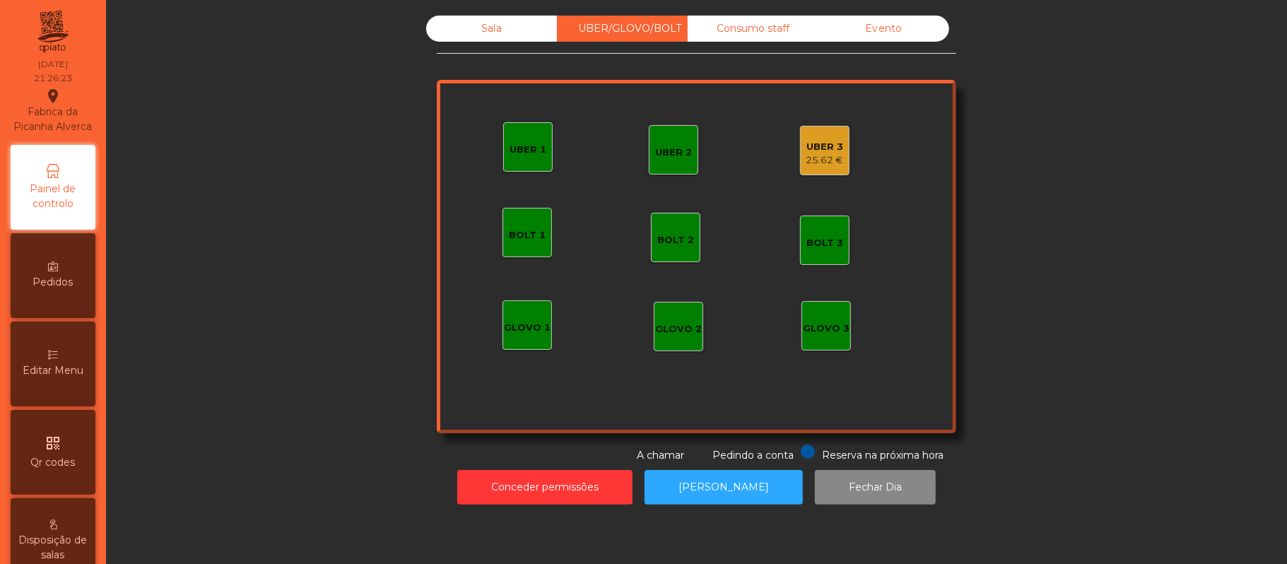
click at [506, 38] on div "Sala" at bounding box center [491, 29] width 131 height 26
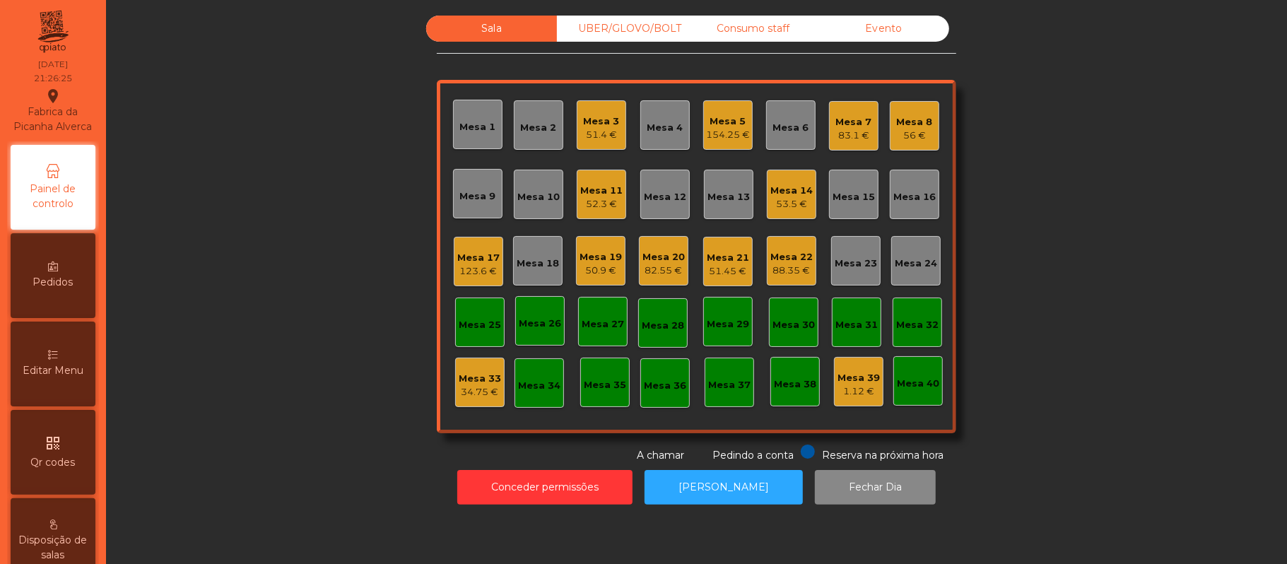
click at [908, 216] on div "Mesa 16" at bounding box center [914, 194] width 49 height 49
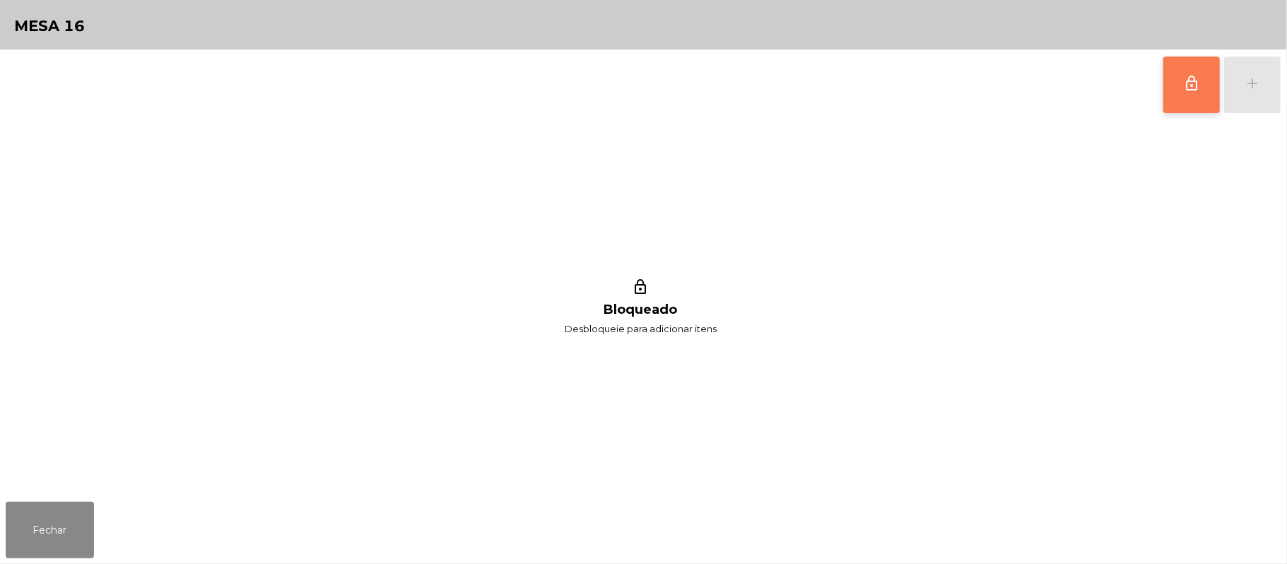
click at [1182, 89] on button "lock_outline" at bounding box center [1191, 85] width 57 height 57
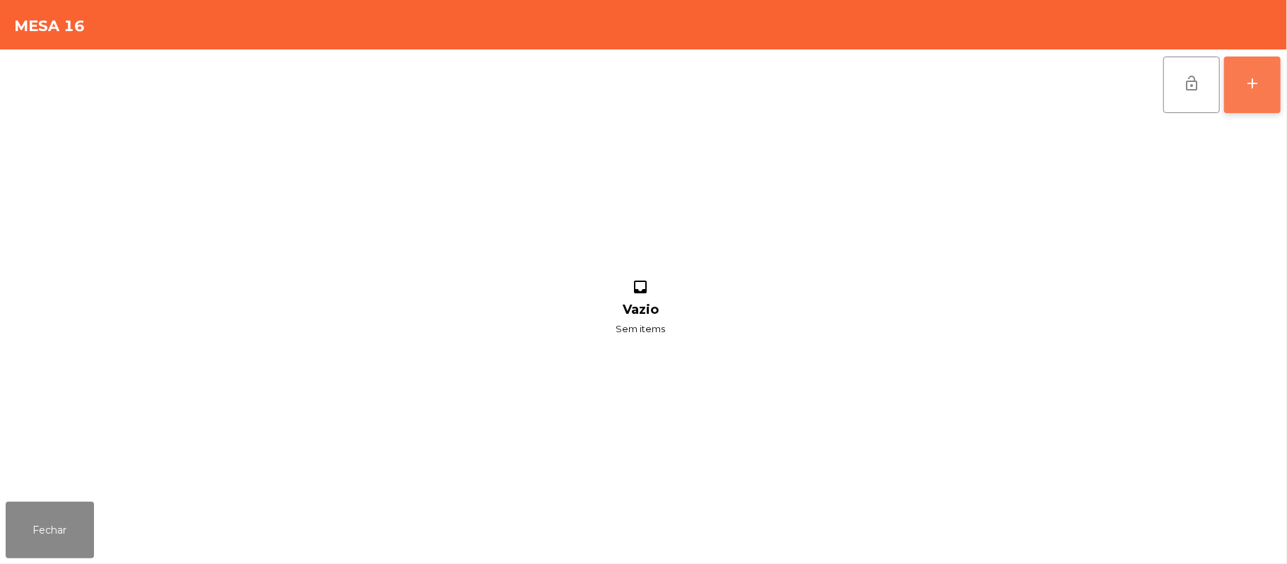
click at [1245, 88] on div "add" at bounding box center [1252, 83] width 17 height 17
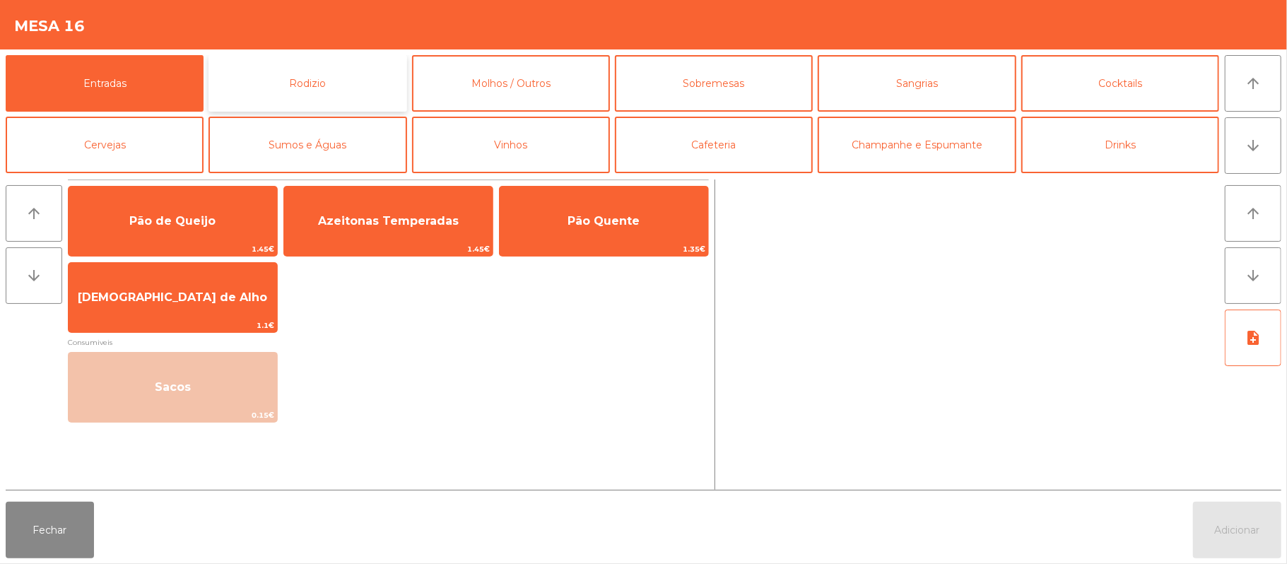
click at [324, 86] on button "Rodizio" at bounding box center [308, 83] width 198 height 57
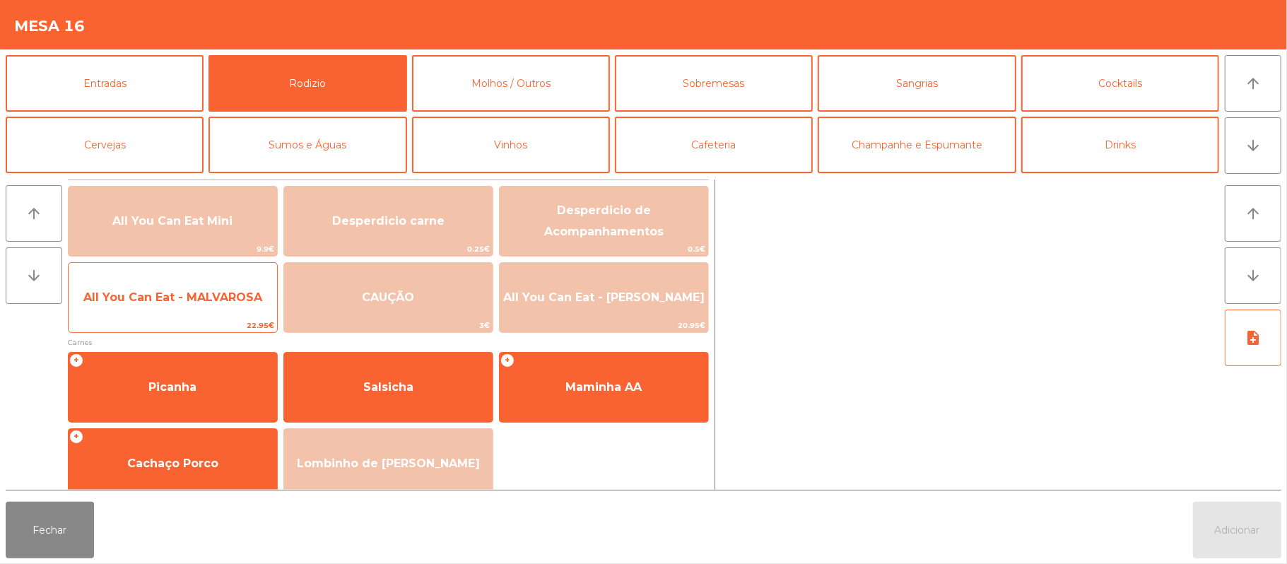
click at [219, 308] on span "All You Can Eat - MALVAROSA" at bounding box center [173, 297] width 209 height 38
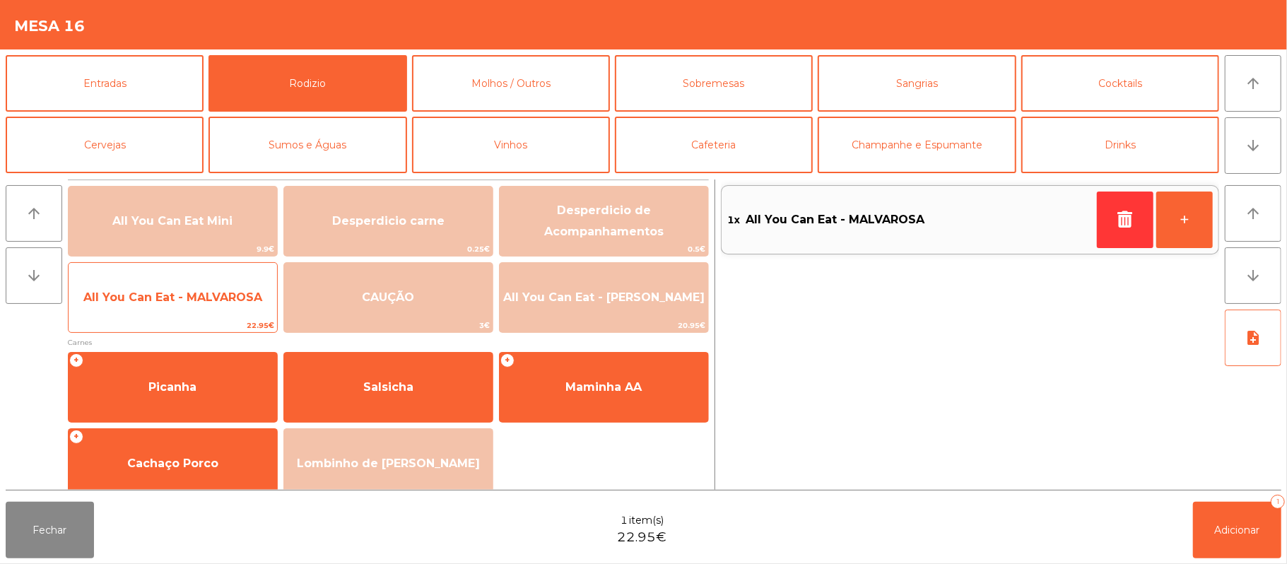
click at [204, 309] on span "All You Can Eat - MALVAROSA" at bounding box center [173, 297] width 209 height 38
click at [207, 312] on span "All You Can Eat - MALVAROSA" at bounding box center [173, 297] width 209 height 38
click at [199, 309] on span "All You Can Eat - MALVAROSA" at bounding box center [173, 297] width 209 height 38
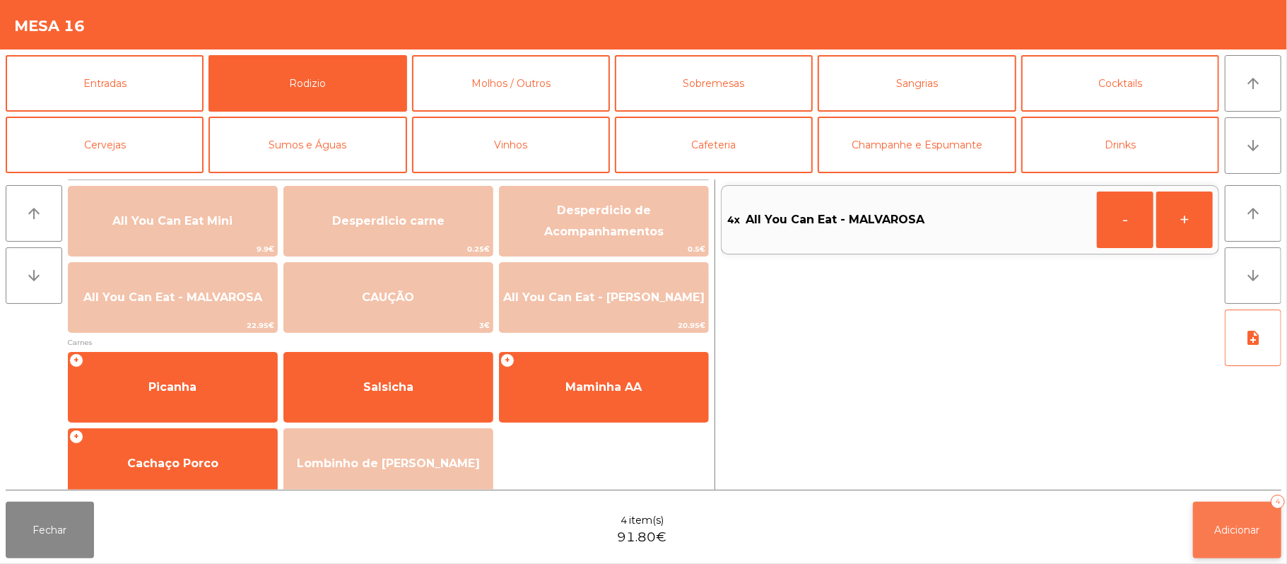
click at [1242, 529] on span "Adicionar" at bounding box center [1237, 530] width 45 height 13
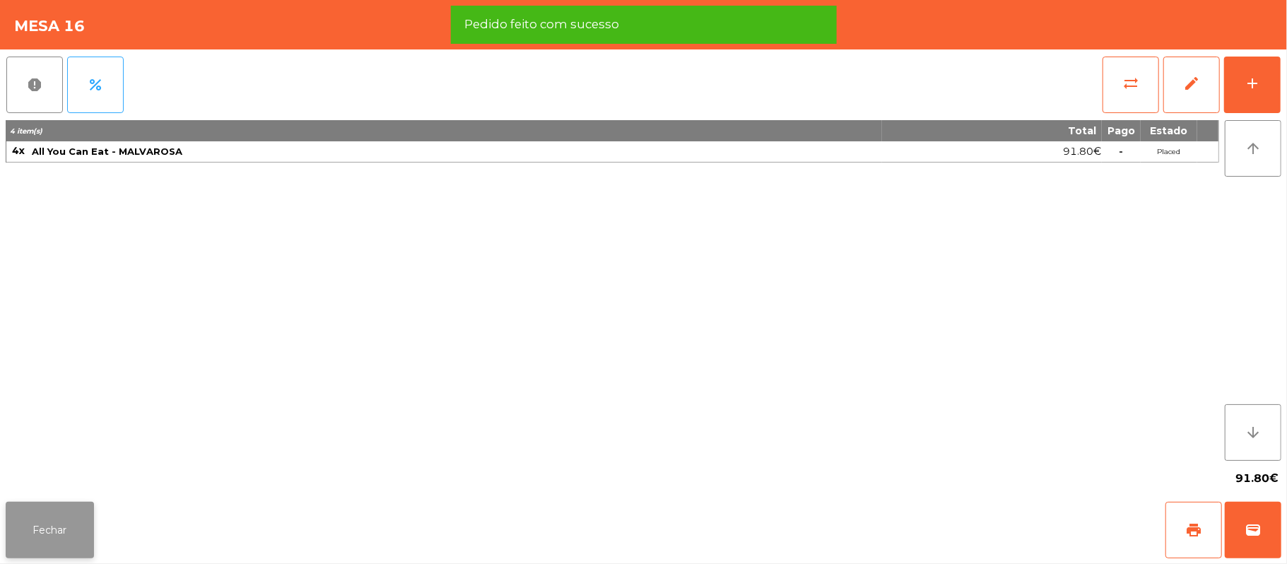
click at [49, 529] on button "Fechar" at bounding box center [50, 530] width 88 height 57
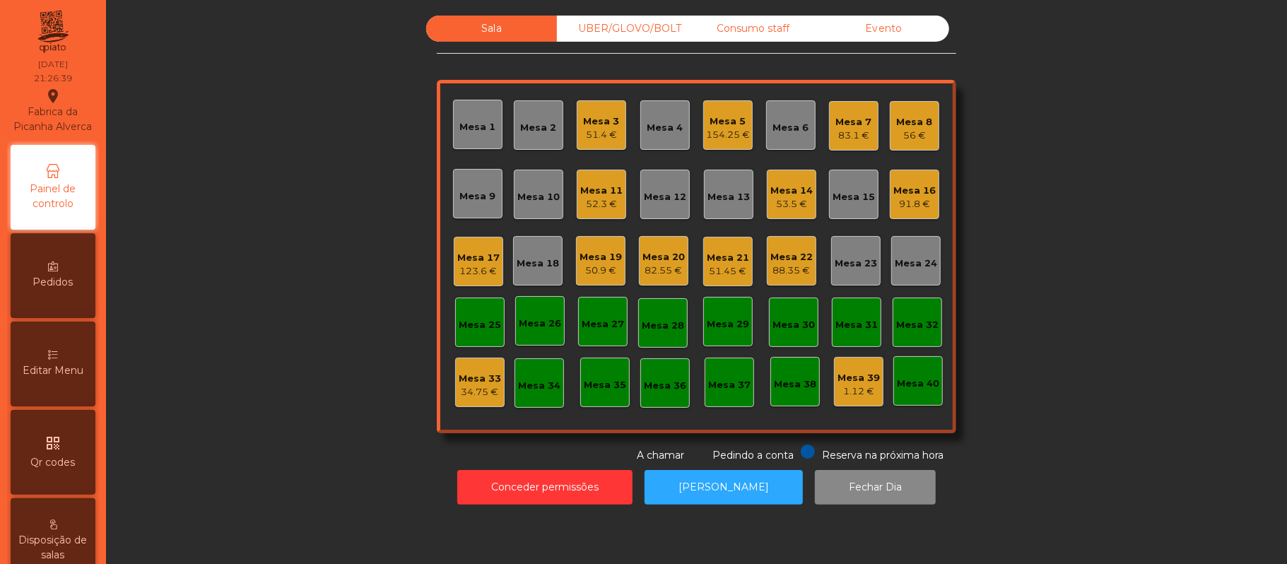
click at [616, 35] on div "UBER/GLOVO/BOLT" at bounding box center [622, 29] width 131 height 26
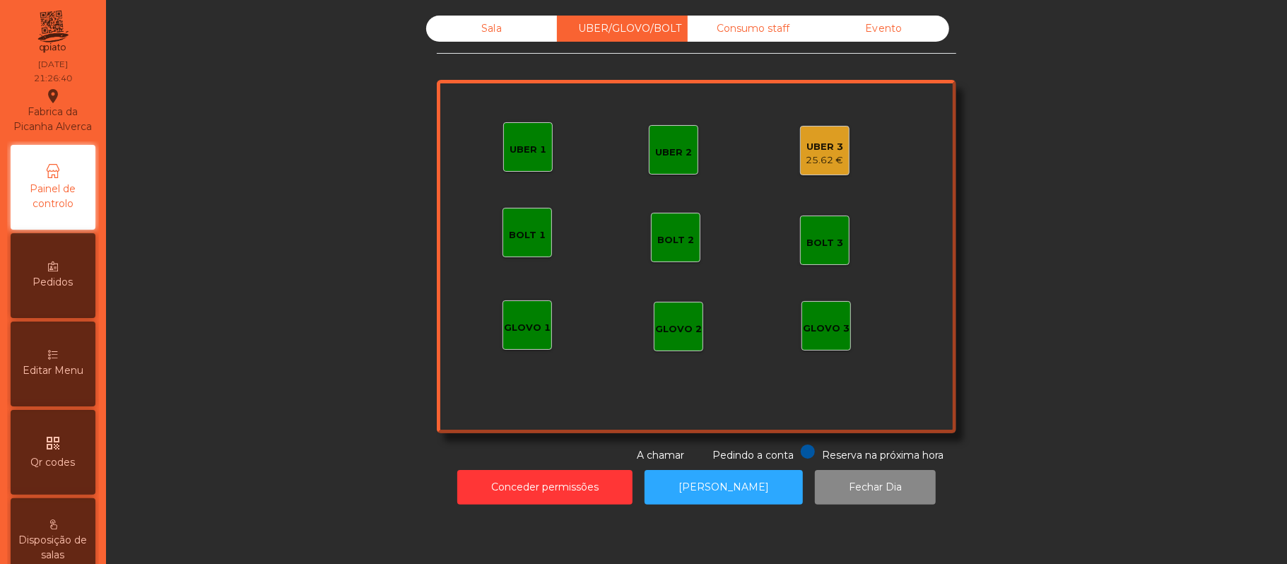
click at [811, 151] on div "UBER 3" at bounding box center [824, 147] width 37 height 14
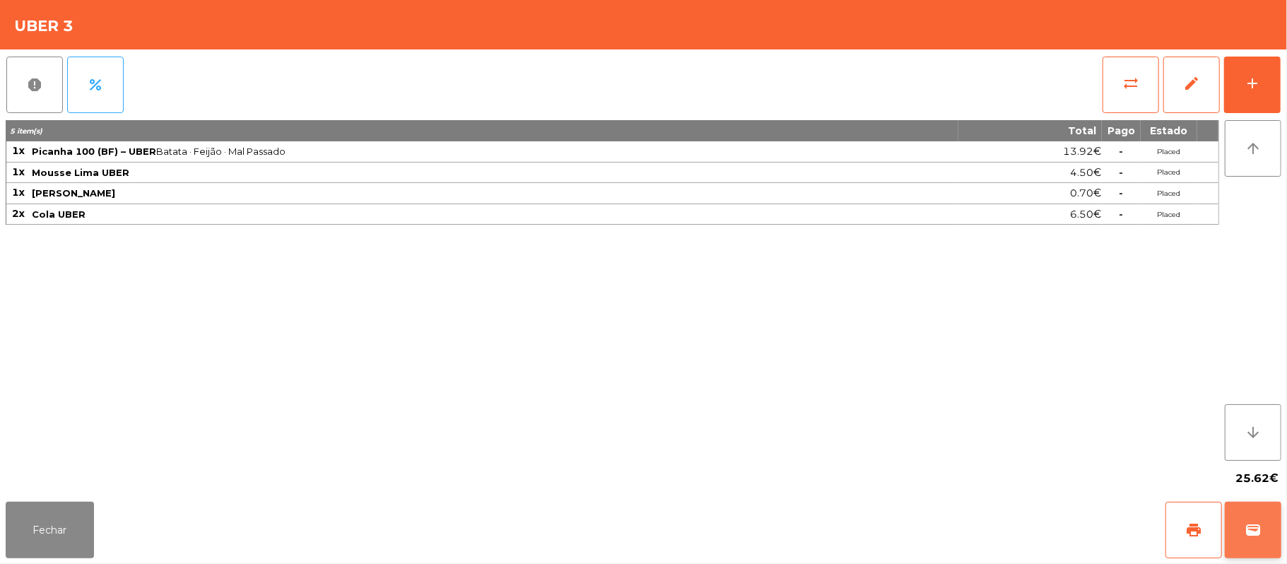
click at [1264, 546] on button "wallet" at bounding box center [1253, 530] width 57 height 57
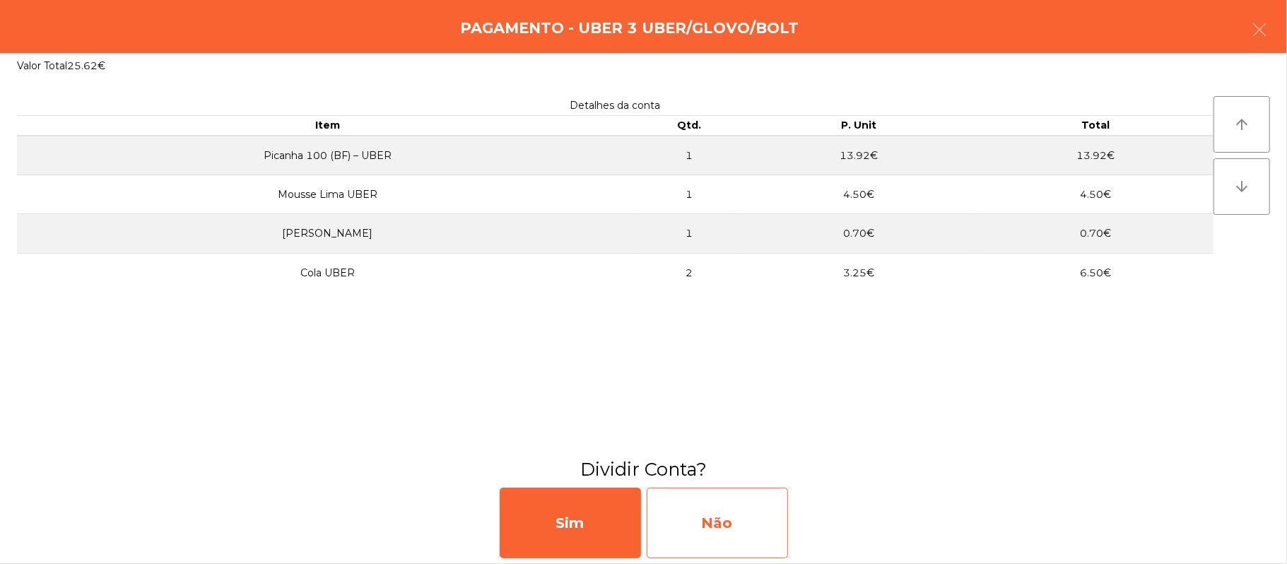
click at [776, 524] on div "Não" at bounding box center [717, 523] width 141 height 71
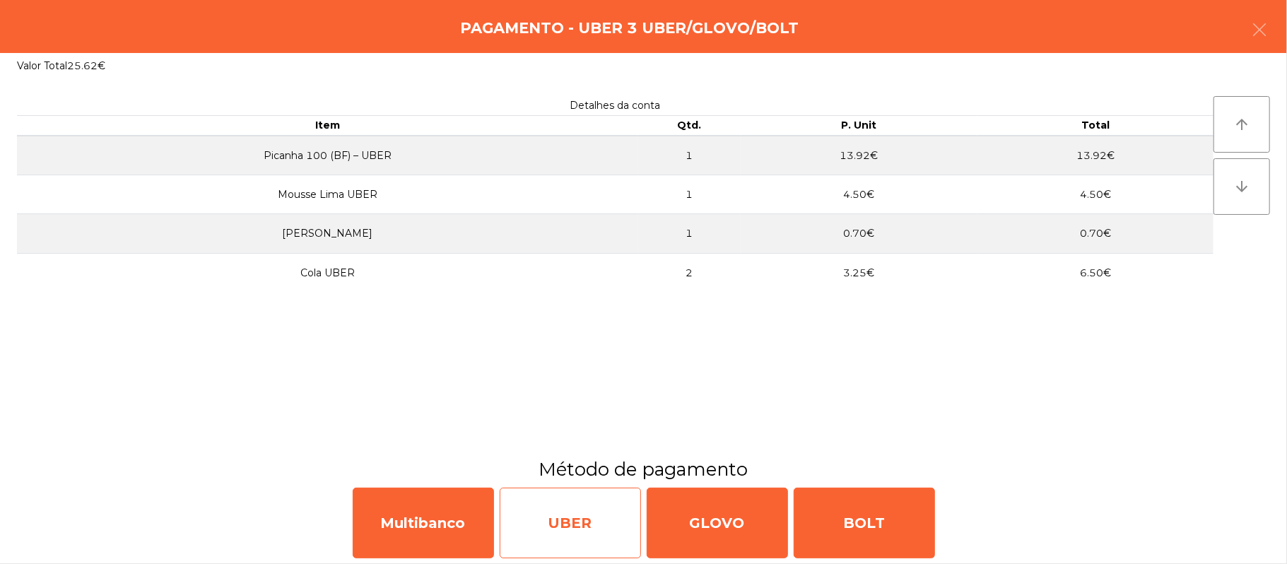
click at [549, 509] on div "UBER" at bounding box center [570, 523] width 141 height 71
select select "**"
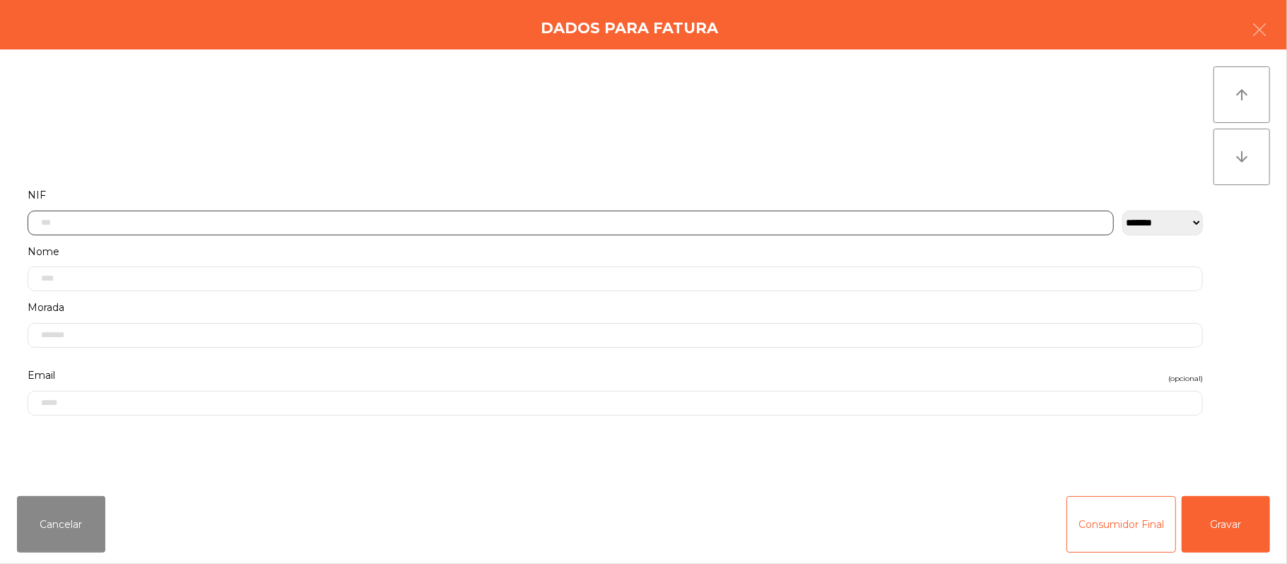
click at [417, 218] on input "text" at bounding box center [571, 223] width 1086 height 25
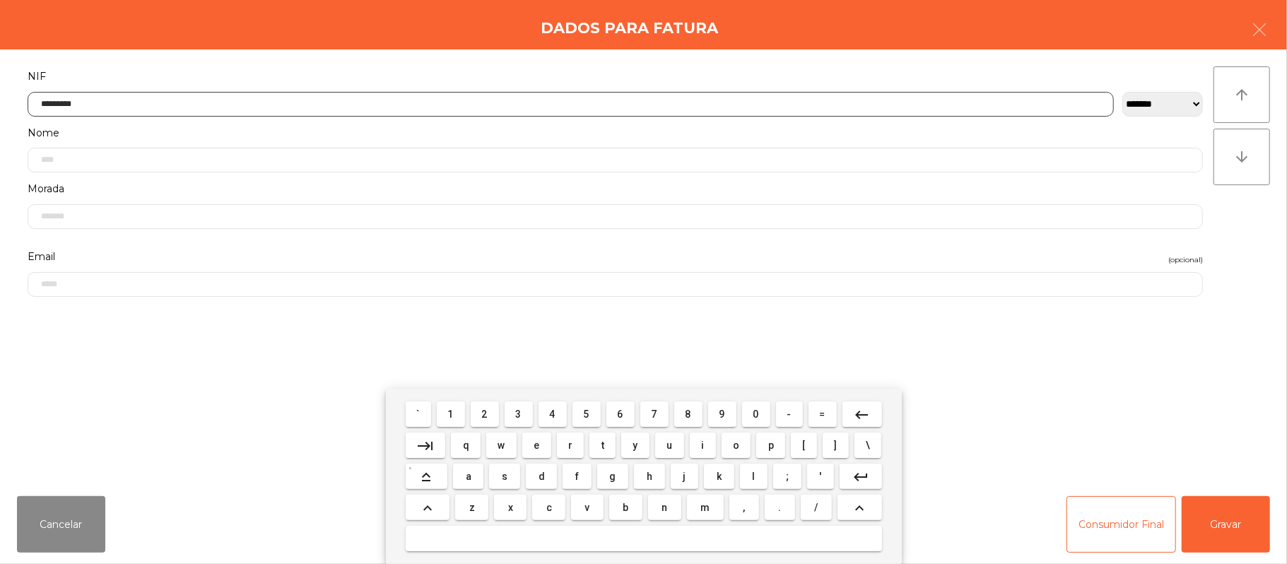
type input "*********"
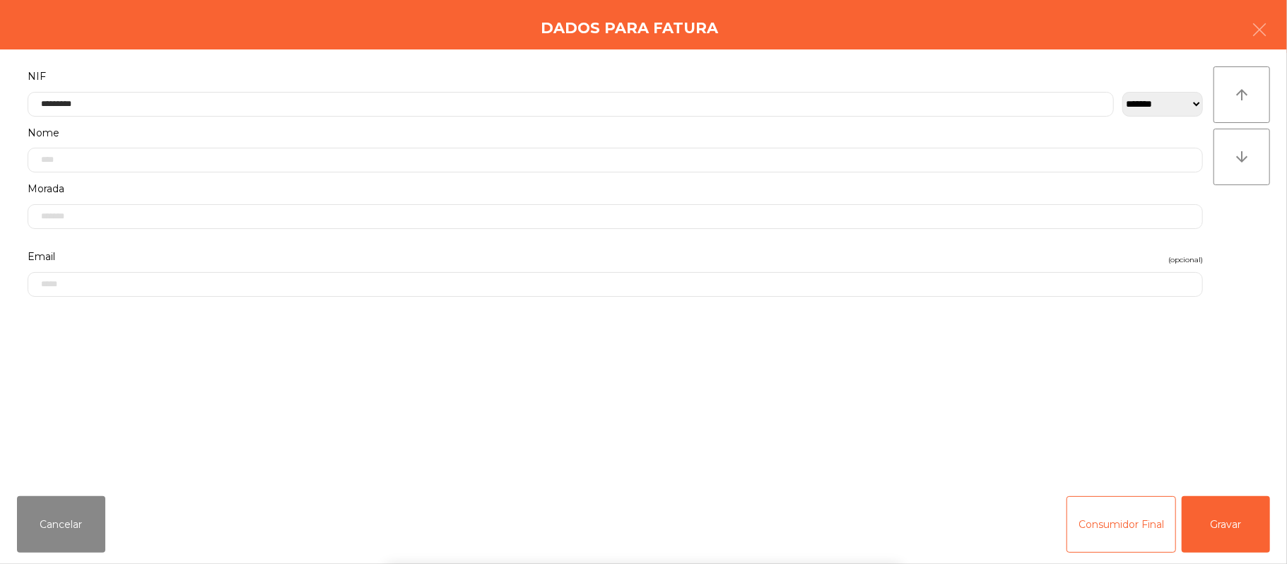
click at [1210, 533] on div "` 1 2 3 4 5 6 7 8 9 0 - = keyboard_backspace keyboard_tab q w e r t y u i o p […" at bounding box center [643, 476] width 1287 height 175
click at [1243, 510] on div "` 1 2 3 4 5 6 7 8 9 0 - = keyboard_backspace keyboard_tab q w e r t y u i o p […" at bounding box center [643, 476] width 1287 height 175
click at [1228, 512] on button "Gravar" at bounding box center [1226, 524] width 88 height 57
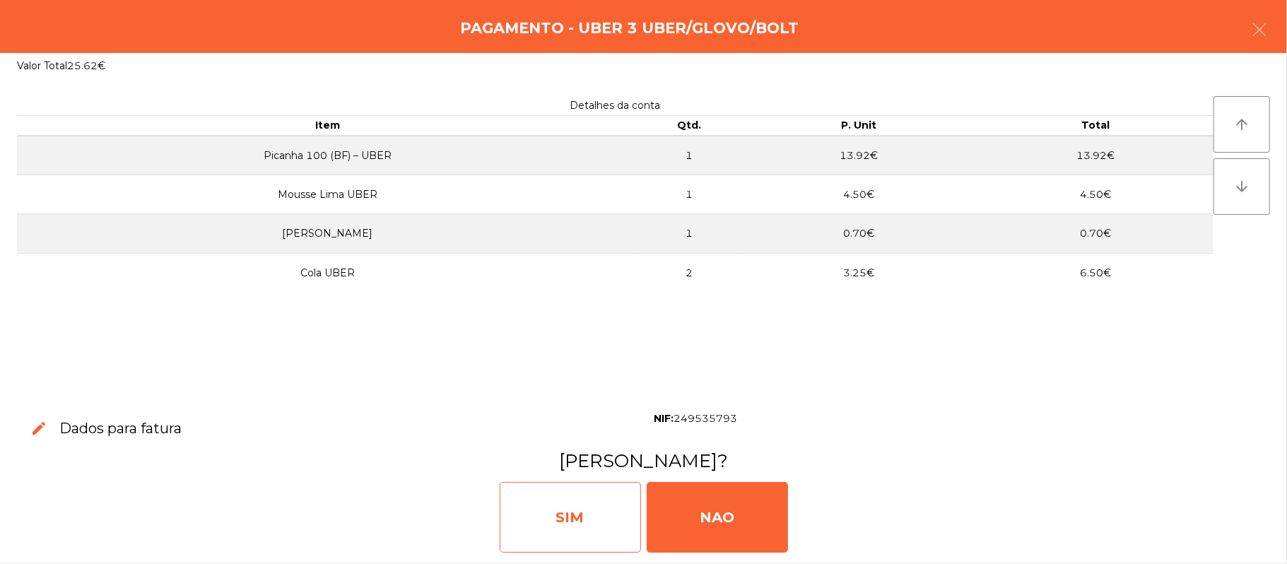
click at [589, 510] on div "SIM" at bounding box center [570, 517] width 141 height 71
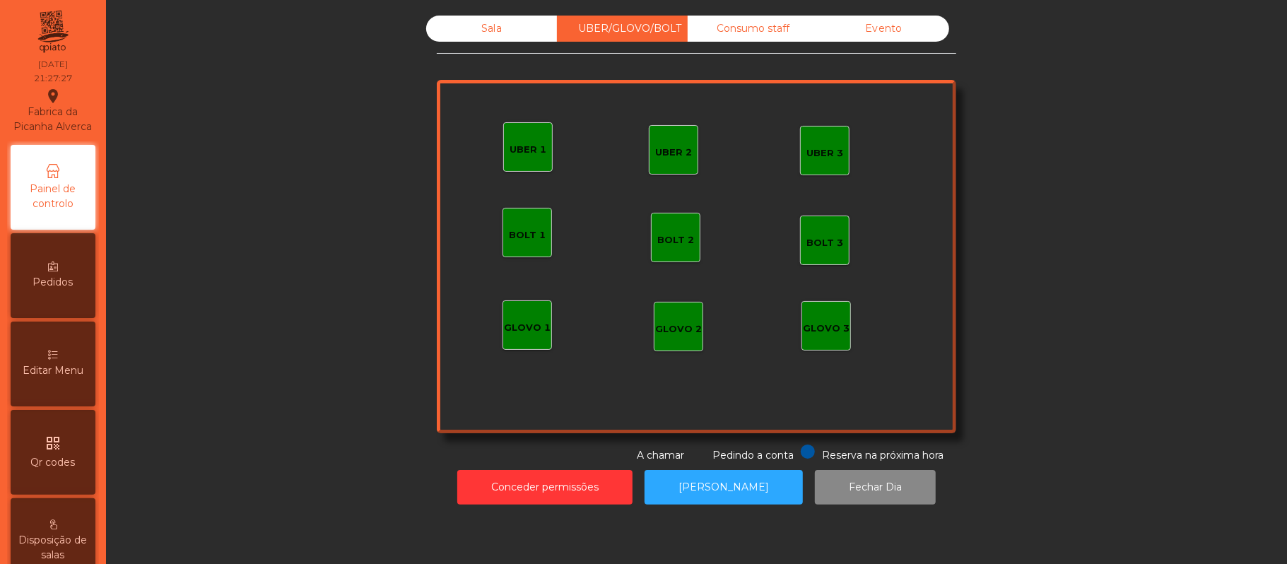
click at [485, 34] on div "Sala" at bounding box center [491, 29] width 131 height 26
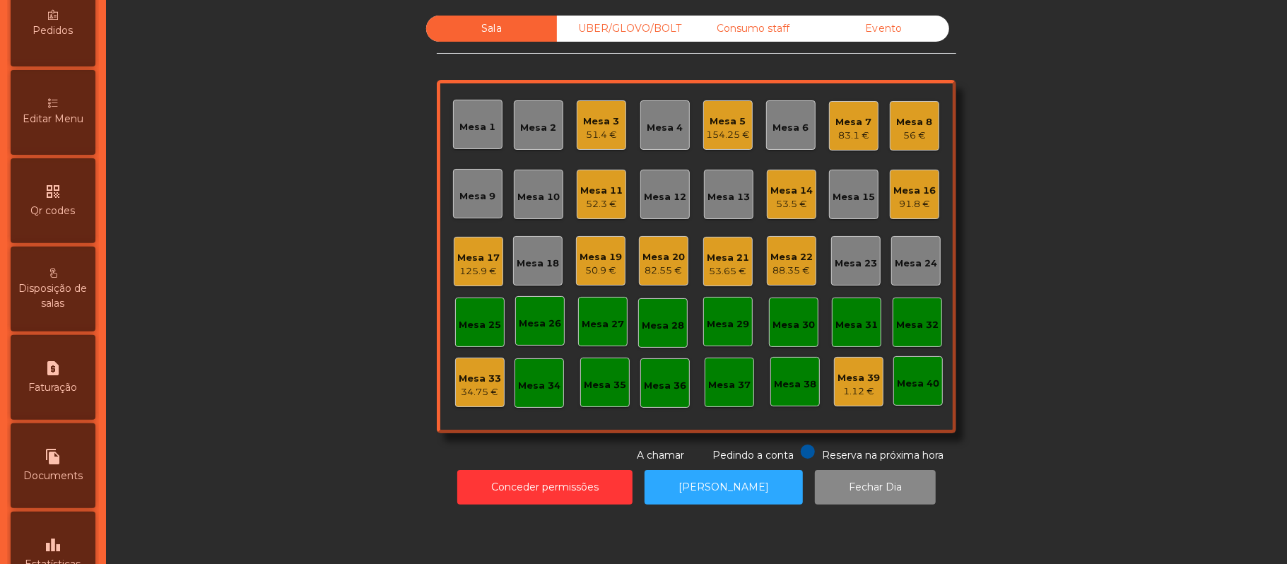
scroll to position [250, 0]
click at [577, 500] on button "Conceder permissões" at bounding box center [544, 487] width 175 height 35
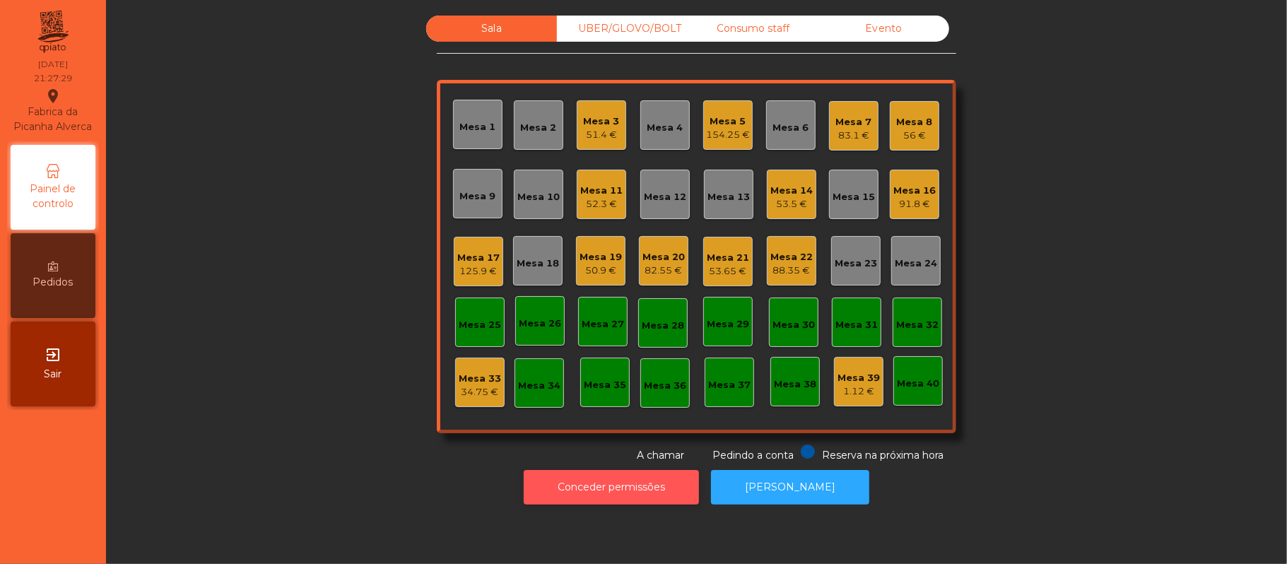
scroll to position [0, 0]
click at [572, 478] on button "Conceder permissões" at bounding box center [611, 487] width 175 height 35
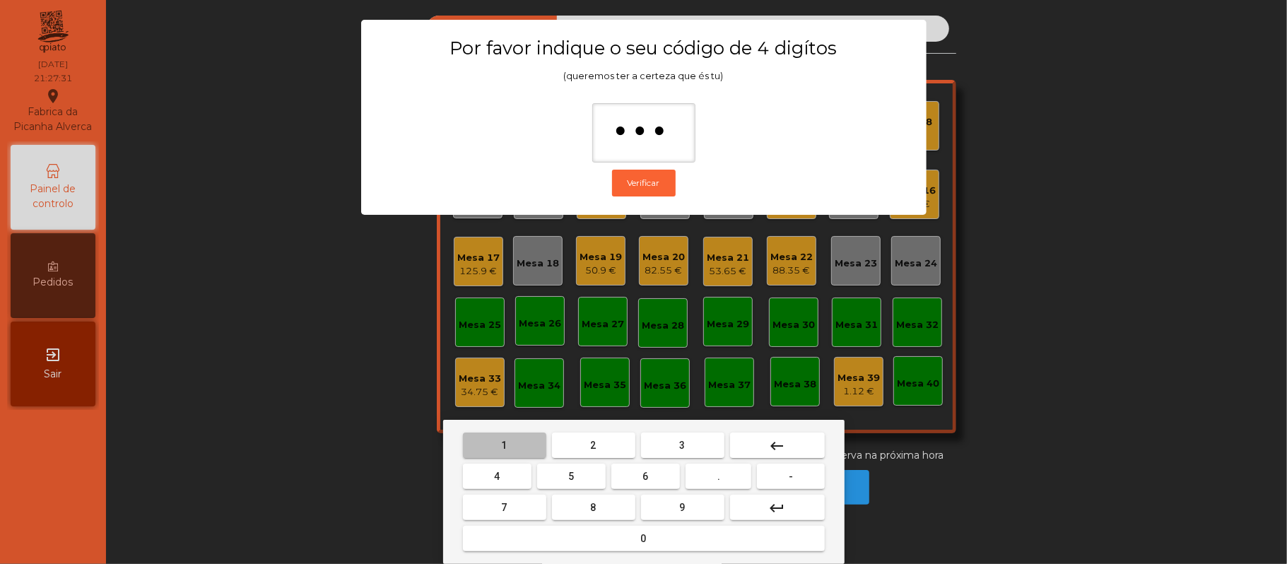
type input "****"
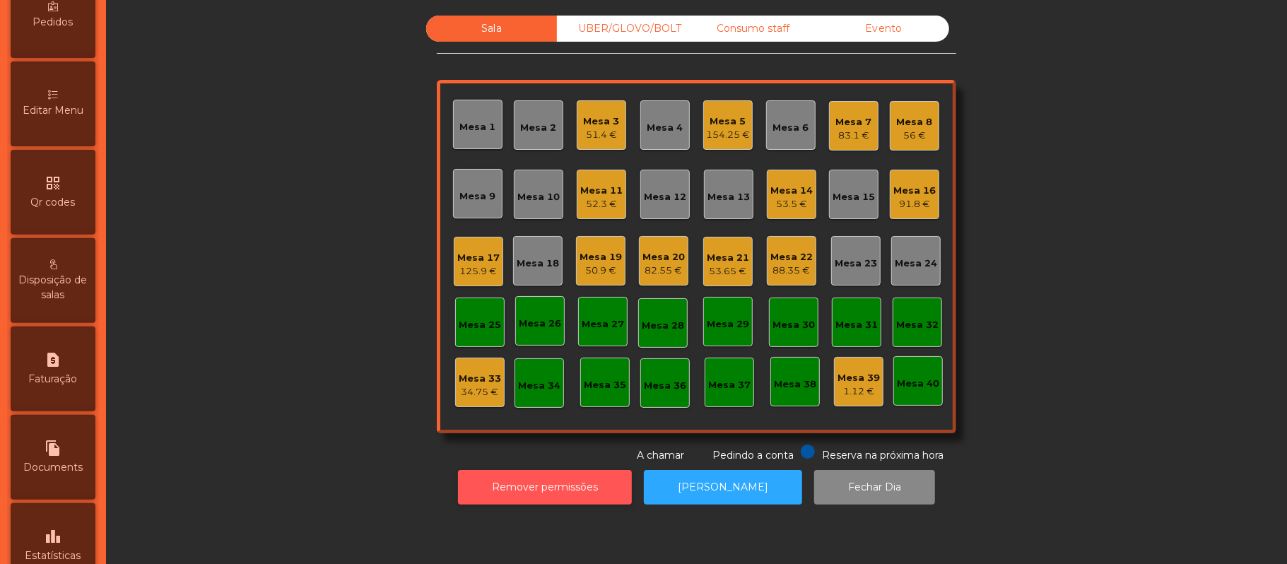
scroll to position [266, 0]
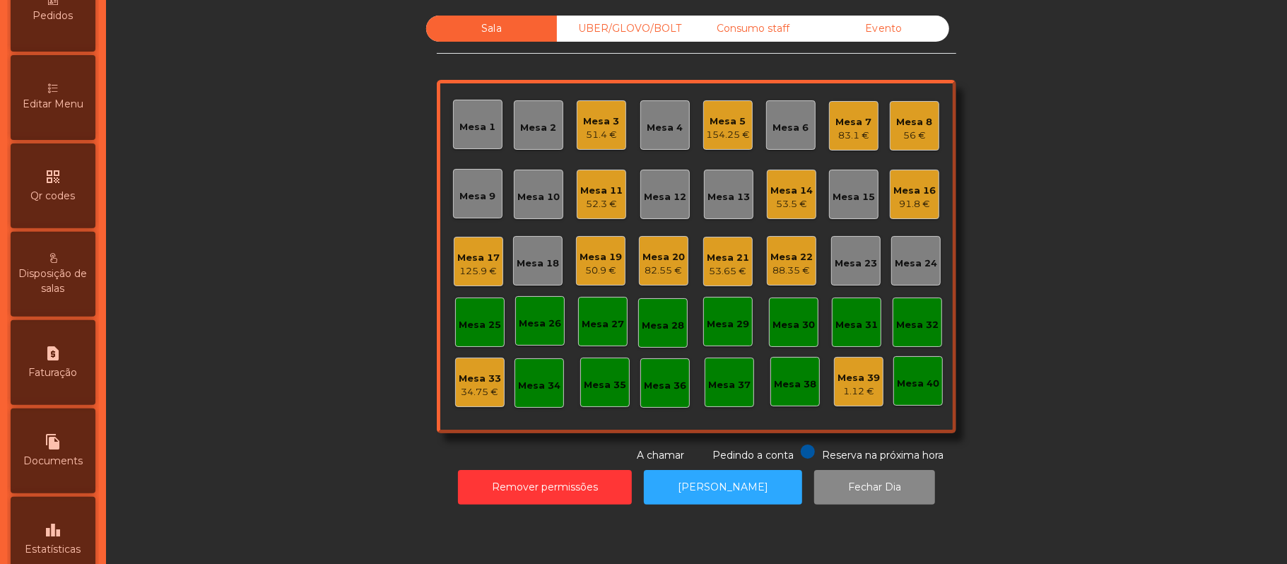
click at [60, 362] on icon "request_page" at bounding box center [53, 353] width 17 height 17
select select "*"
select select "****"
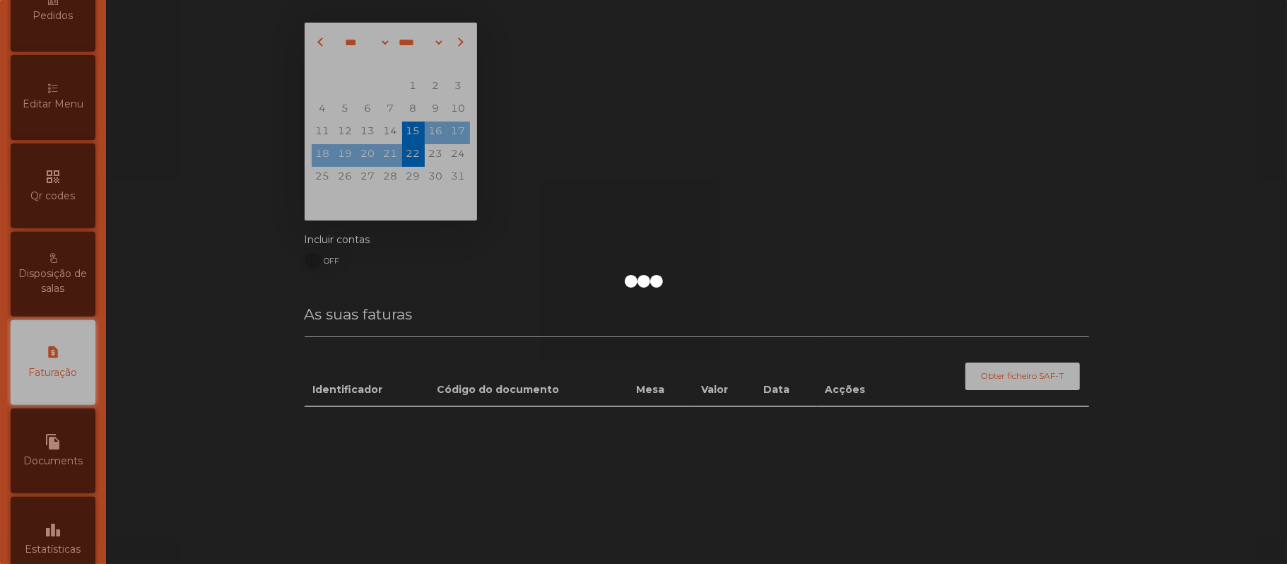
scroll to position [362, 0]
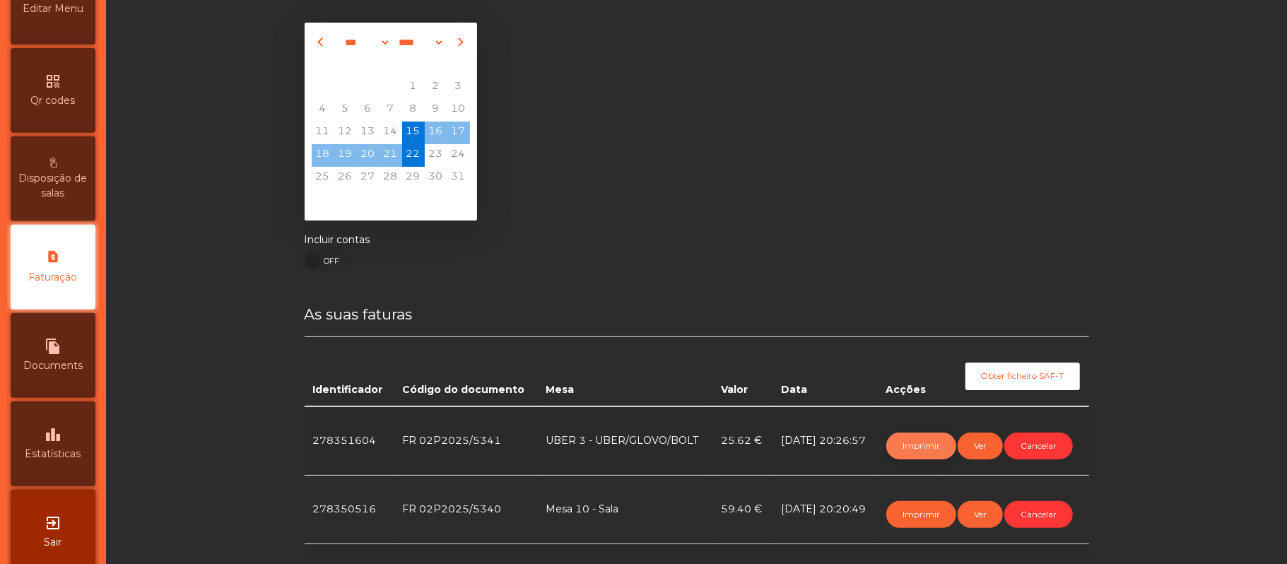
click at [917, 447] on button "Imprimir" at bounding box center [921, 446] width 70 height 27
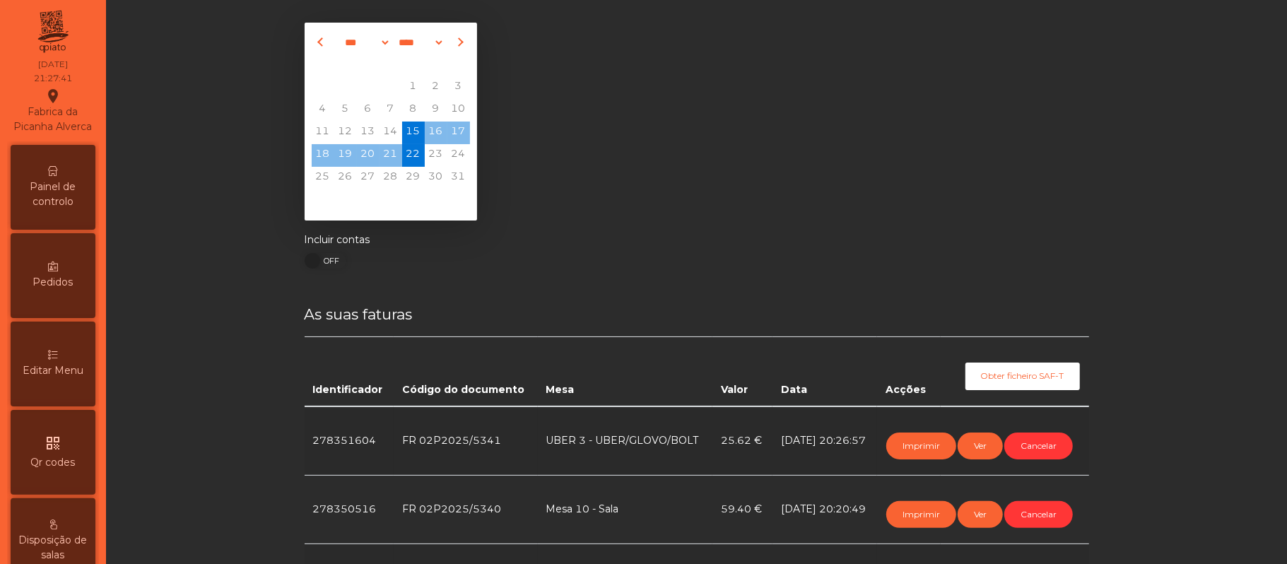
click at [72, 207] on span "Painel de controlo" at bounding box center [53, 195] width 78 height 30
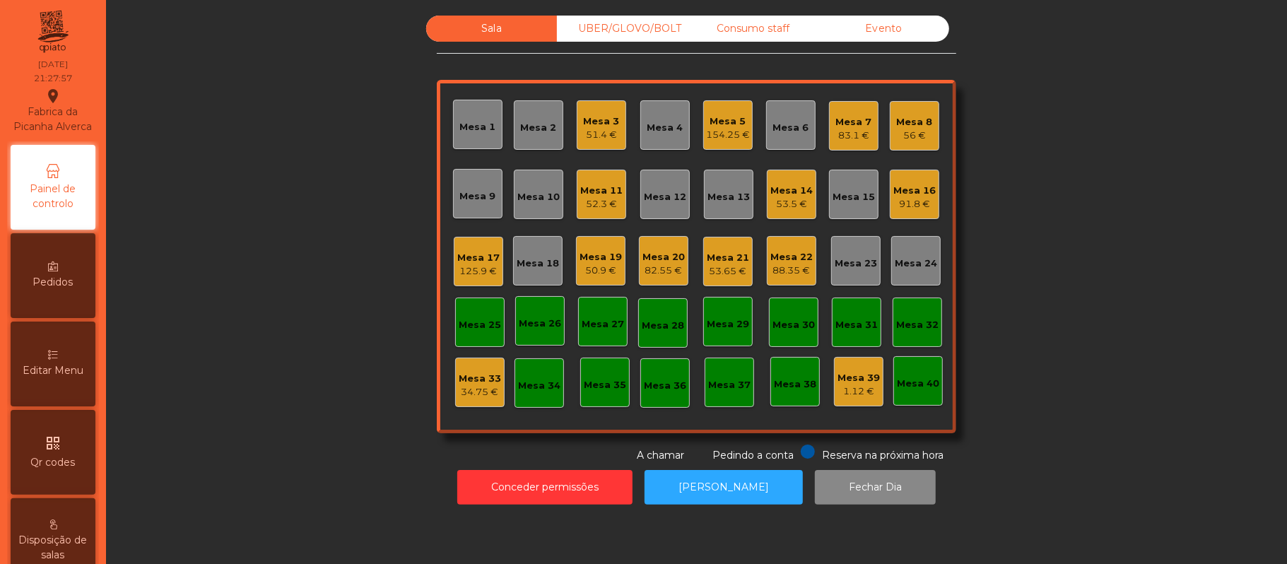
click at [775, 204] on div "53.5 €" at bounding box center [791, 204] width 42 height 14
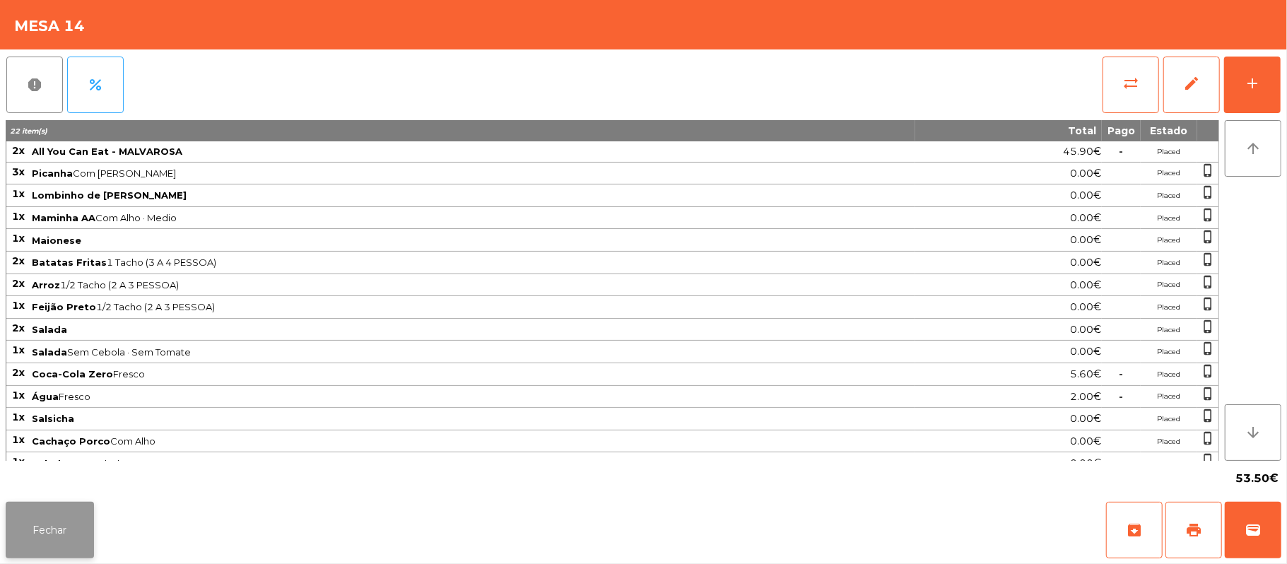
click at [54, 502] on button "Fechar" at bounding box center [50, 530] width 88 height 57
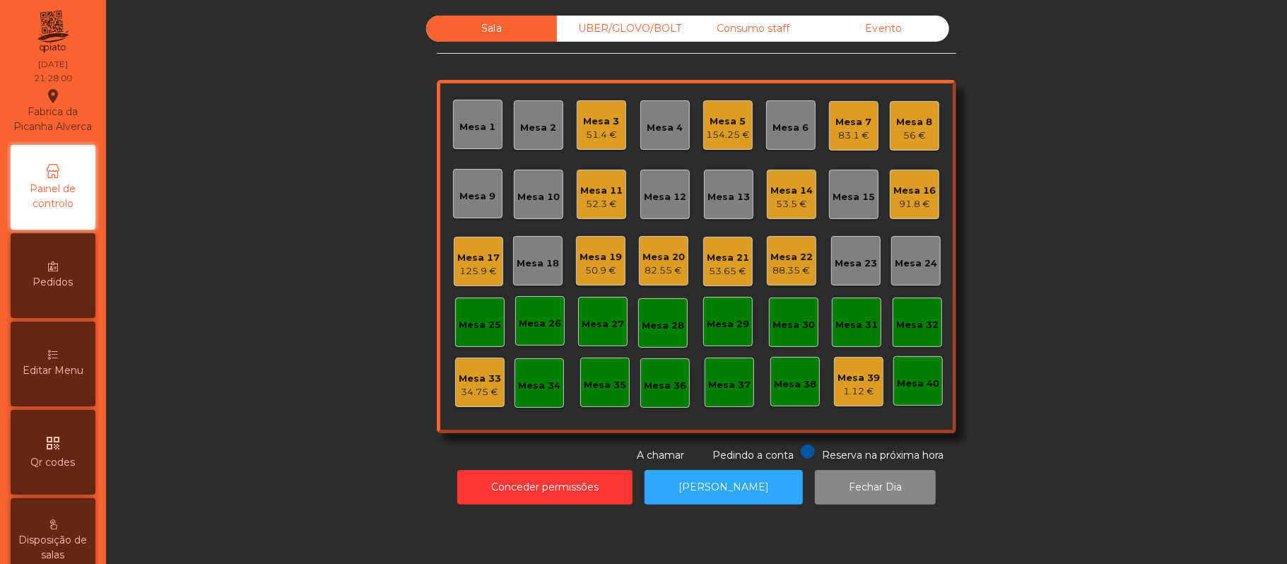
click at [713, 190] on div "Mesa 13" at bounding box center [729, 197] width 42 height 14
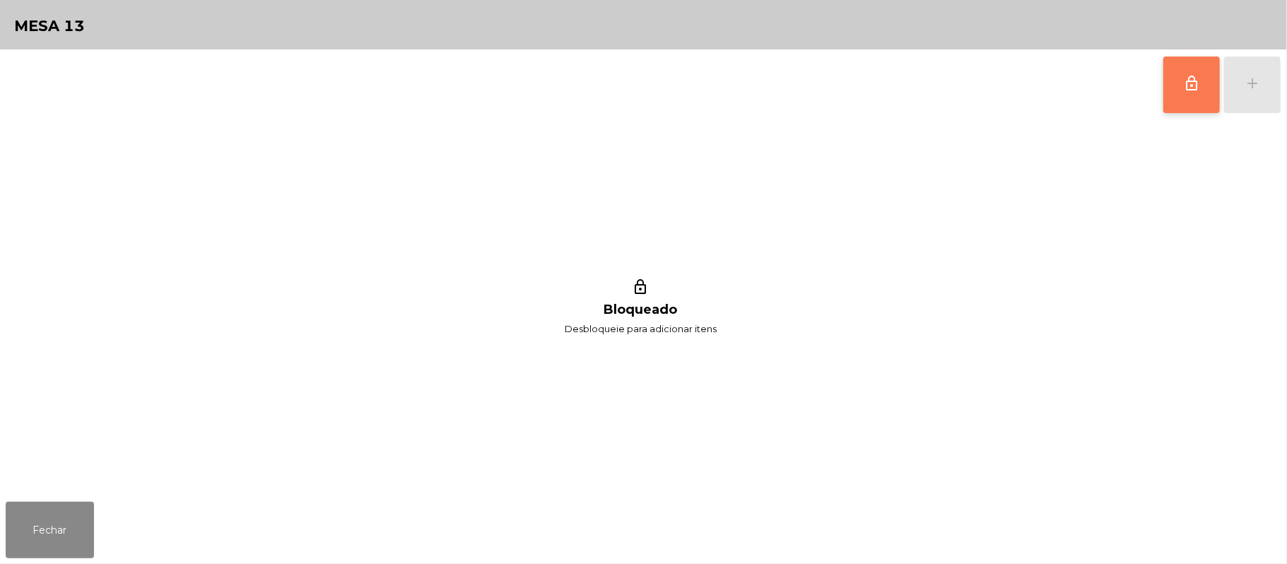
click at [1185, 63] on button "lock_outline" at bounding box center [1191, 85] width 57 height 57
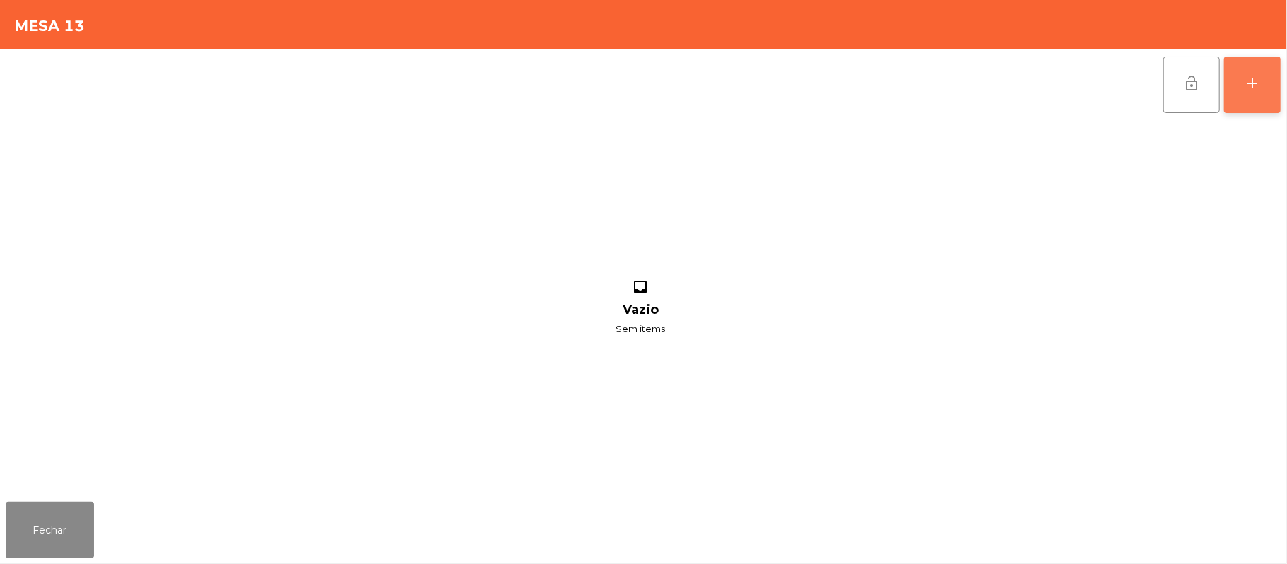
click at [1243, 89] on button "add" at bounding box center [1252, 85] width 57 height 57
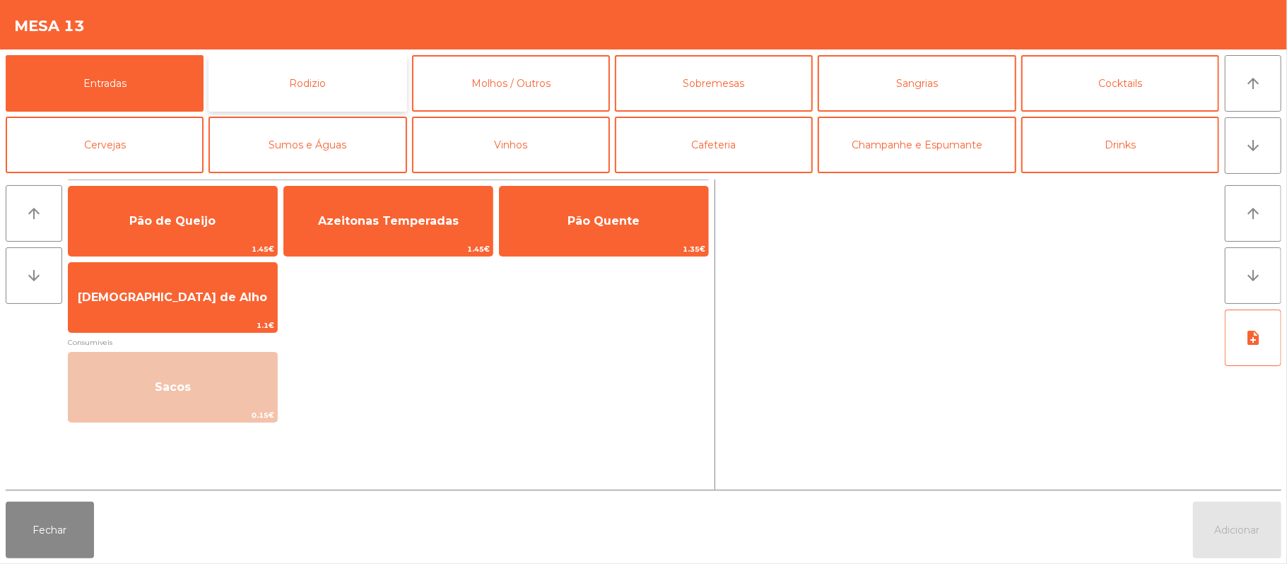
click at [337, 88] on button "Rodizio" at bounding box center [308, 83] width 198 height 57
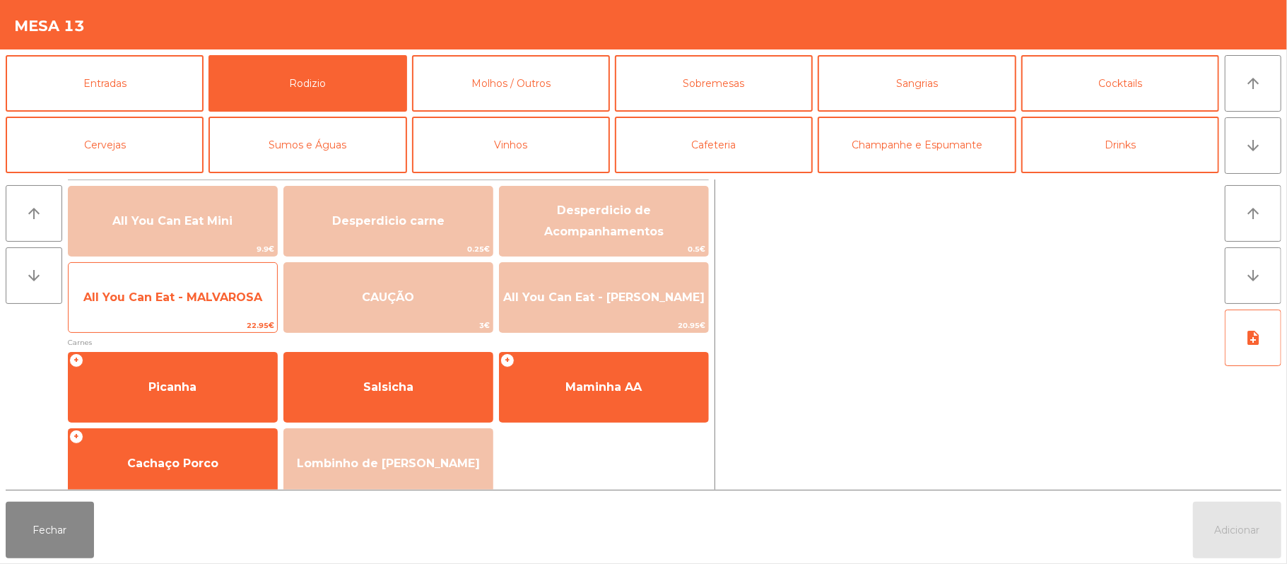
click at [181, 292] on span "All You Can Eat - MALVAROSA" at bounding box center [172, 296] width 179 height 13
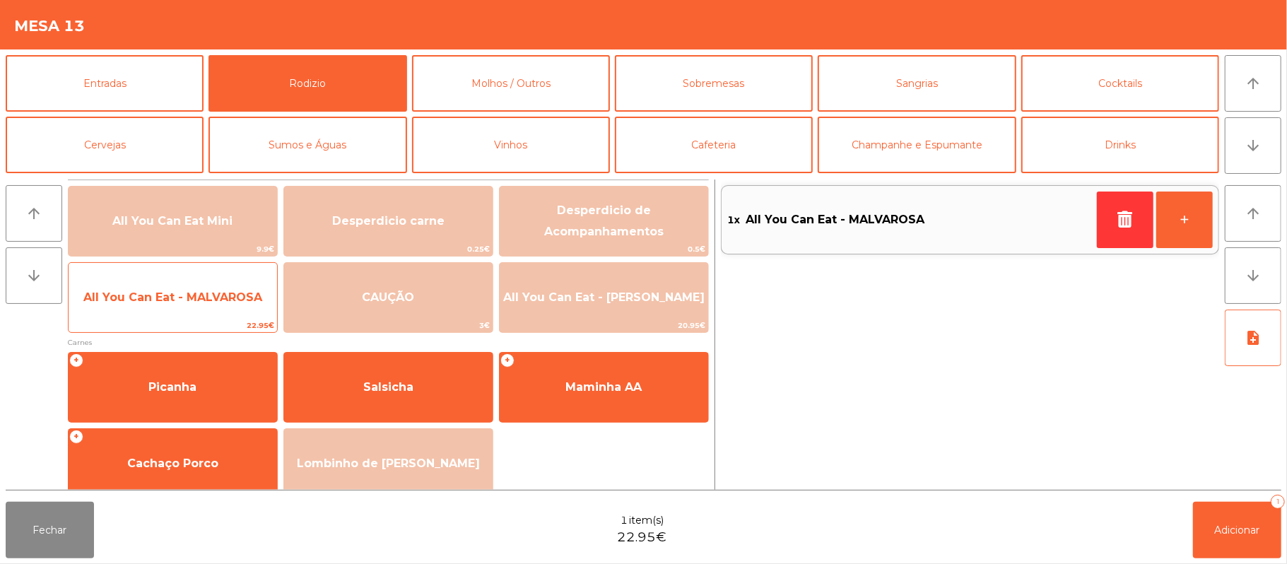
click at [187, 286] on span "All You Can Eat - MALVAROSA" at bounding box center [173, 297] width 209 height 38
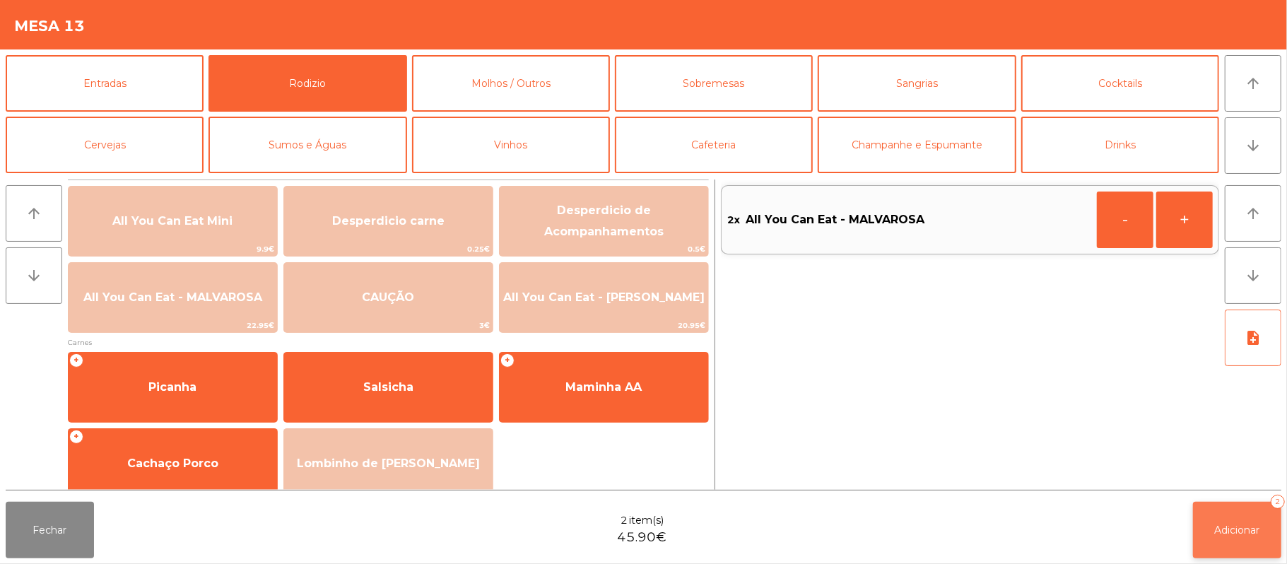
click at [1238, 539] on button "Adicionar 2" at bounding box center [1237, 530] width 88 height 57
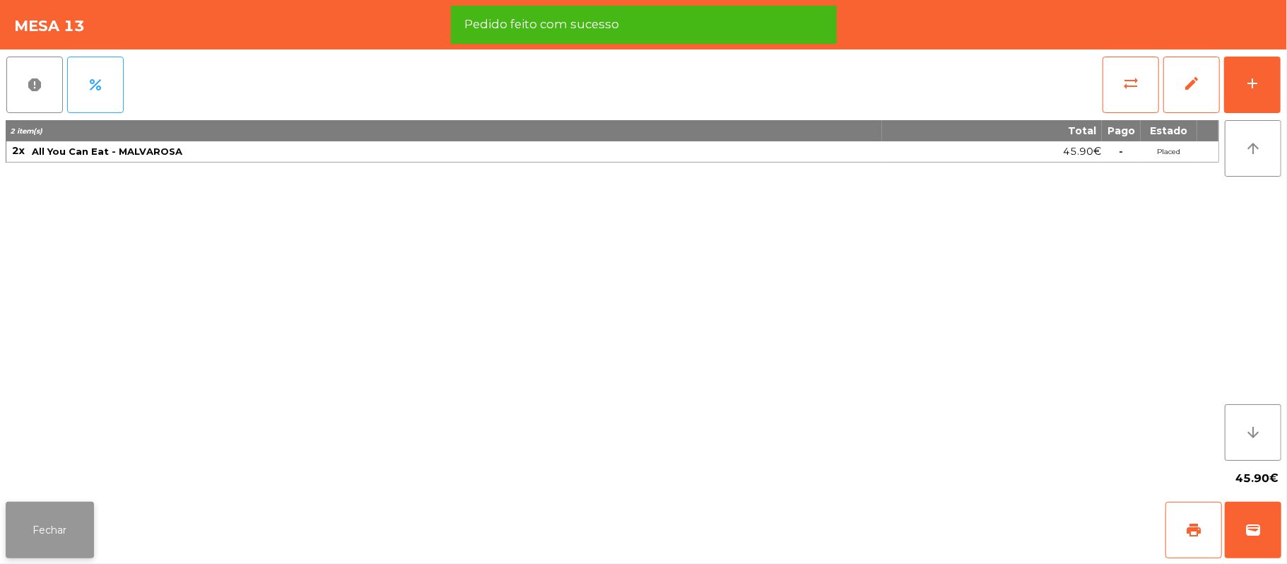
click at [57, 534] on button "Fechar" at bounding box center [50, 530] width 88 height 57
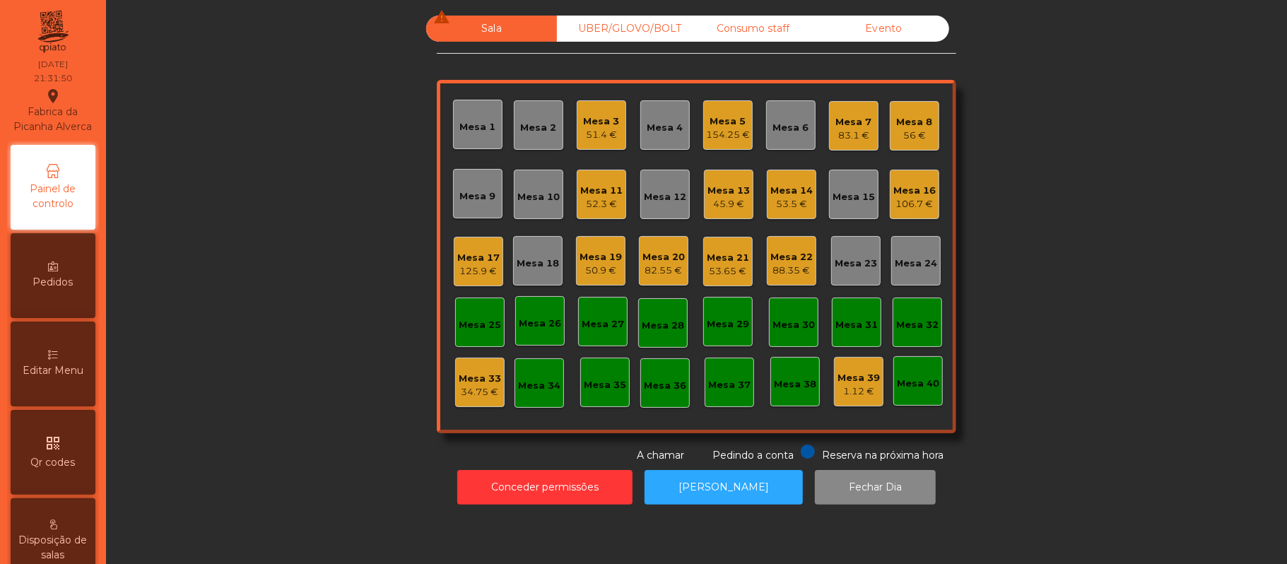
click at [471, 258] on div "Mesa 17" at bounding box center [478, 258] width 42 height 14
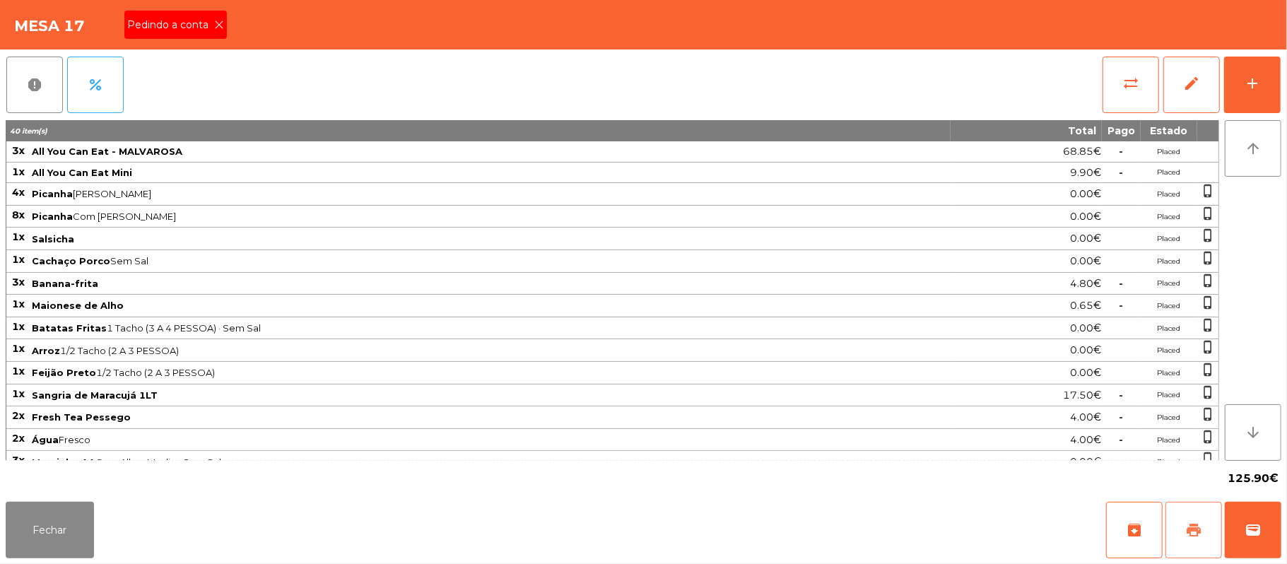
click at [1180, 536] on button "print" at bounding box center [1194, 530] width 57 height 57
click at [218, 24] on icon at bounding box center [219, 25] width 10 height 10
click at [51, 529] on button "Fechar" at bounding box center [50, 530] width 88 height 57
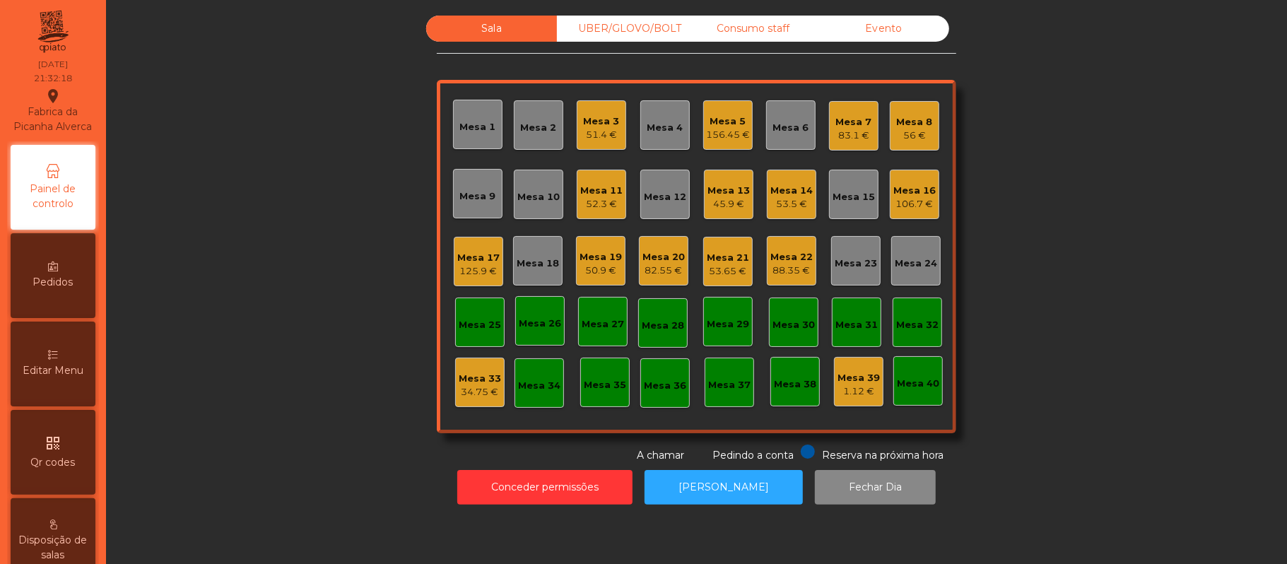
click at [667, 198] on div "Mesa 12" at bounding box center [665, 197] width 42 height 14
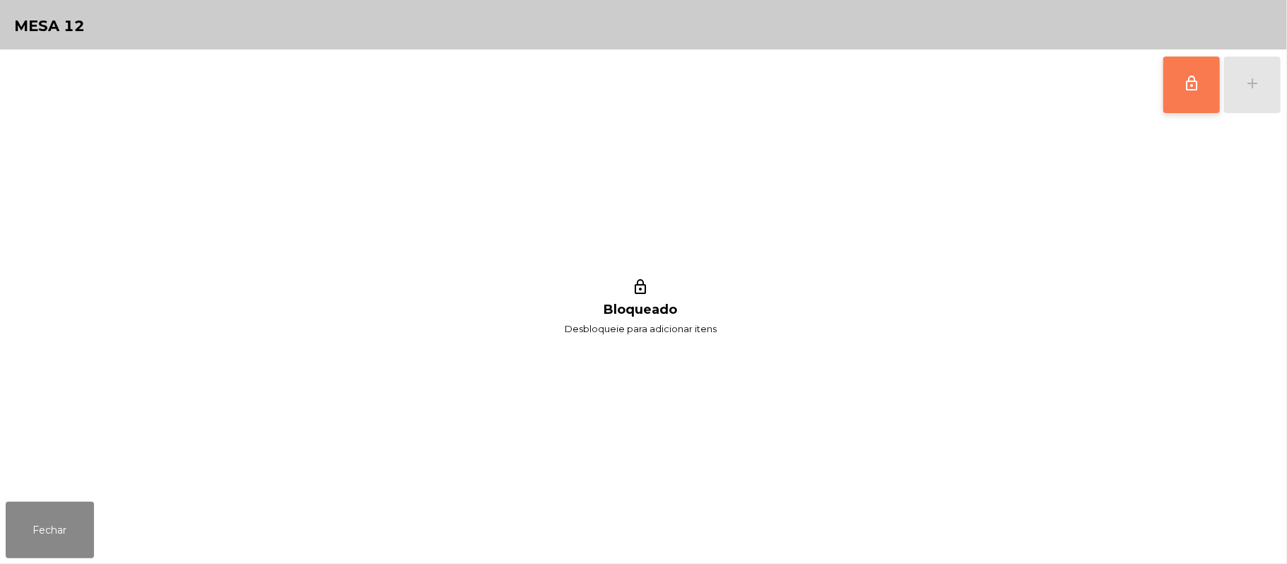
click at [1185, 89] on span "lock_outline" at bounding box center [1191, 83] width 17 height 17
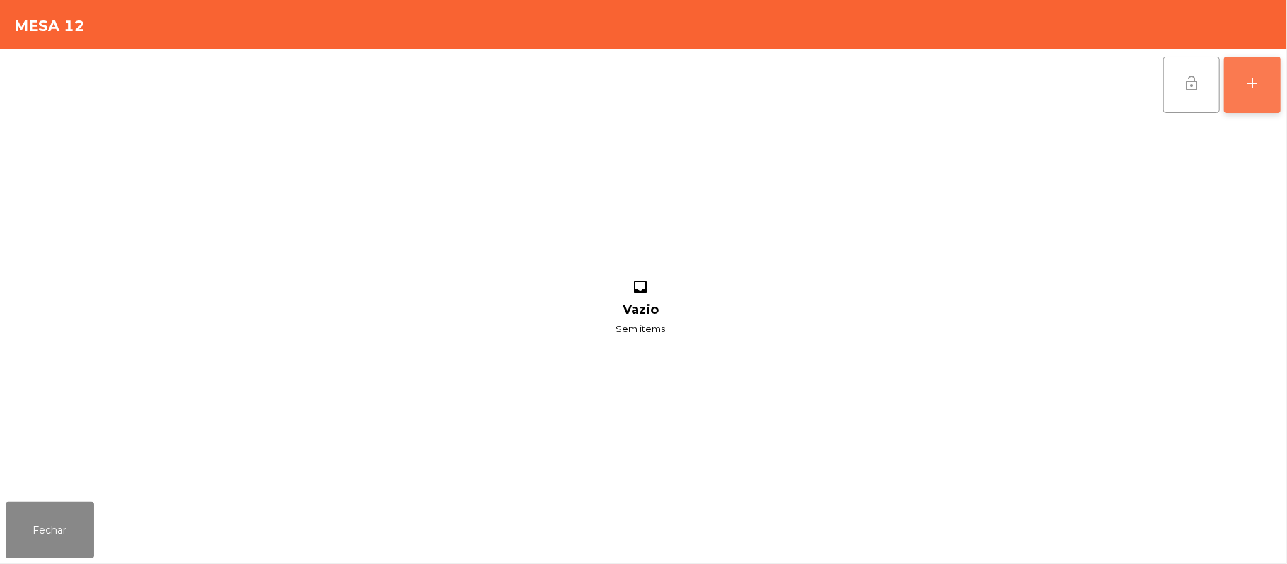
click at [1241, 92] on button "add" at bounding box center [1252, 85] width 57 height 57
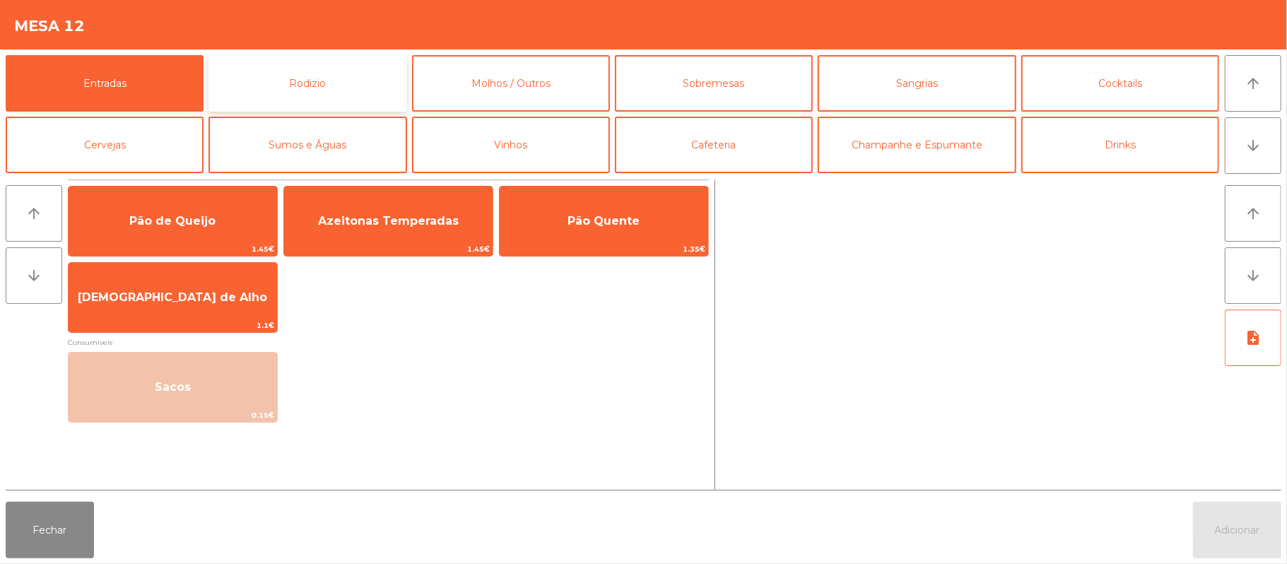
click at [341, 76] on button "Rodizio" at bounding box center [308, 83] width 198 height 57
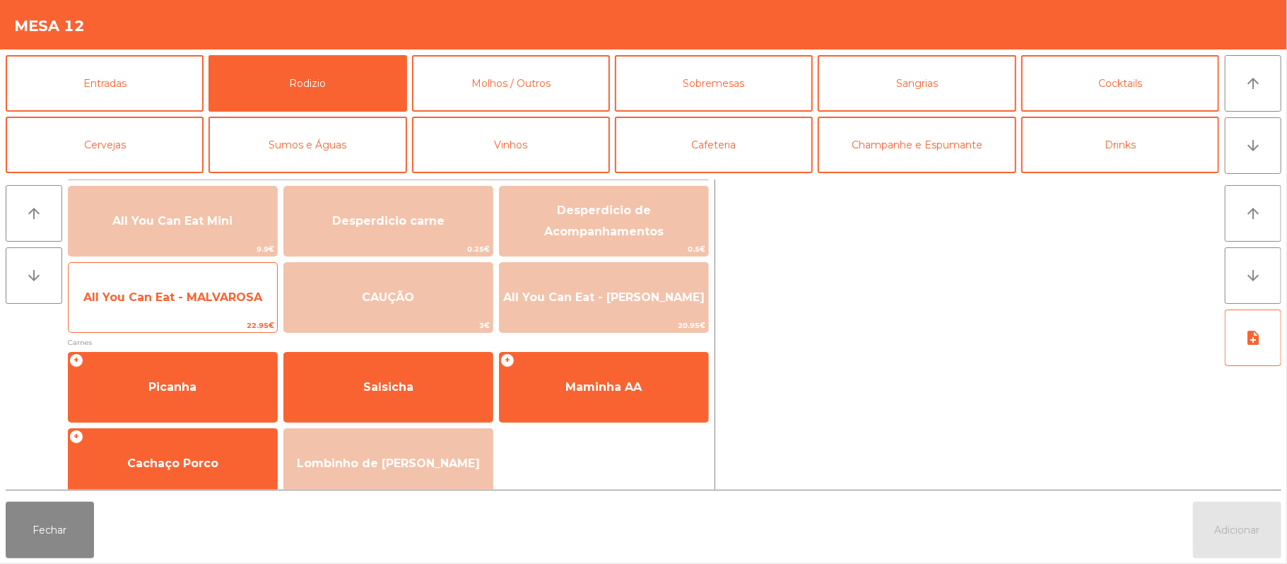
click at [202, 301] on span "All You Can Eat - MALVAROSA" at bounding box center [172, 296] width 179 height 13
click at [182, 301] on span "All You Can Eat - MALVAROSA" at bounding box center [172, 296] width 179 height 13
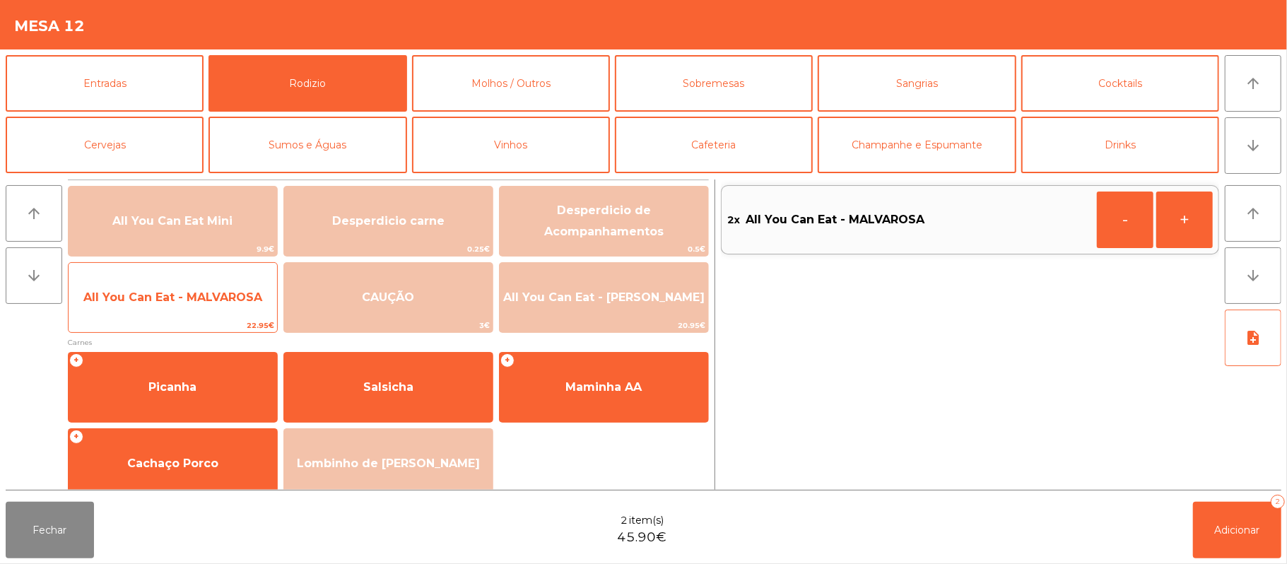
click at [171, 303] on span "All You Can Eat - MALVAROSA" at bounding box center [172, 296] width 179 height 13
click at [167, 308] on span "All You Can Eat - MALVAROSA" at bounding box center [173, 297] width 209 height 38
click at [159, 310] on span "All You Can Eat - MALVAROSA" at bounding box center [173, 297] width 209 height 38
click at [163, 312] on span "All You Can Eat - MALVAROSA" at bounding box center [173, 297] width 209 height 38
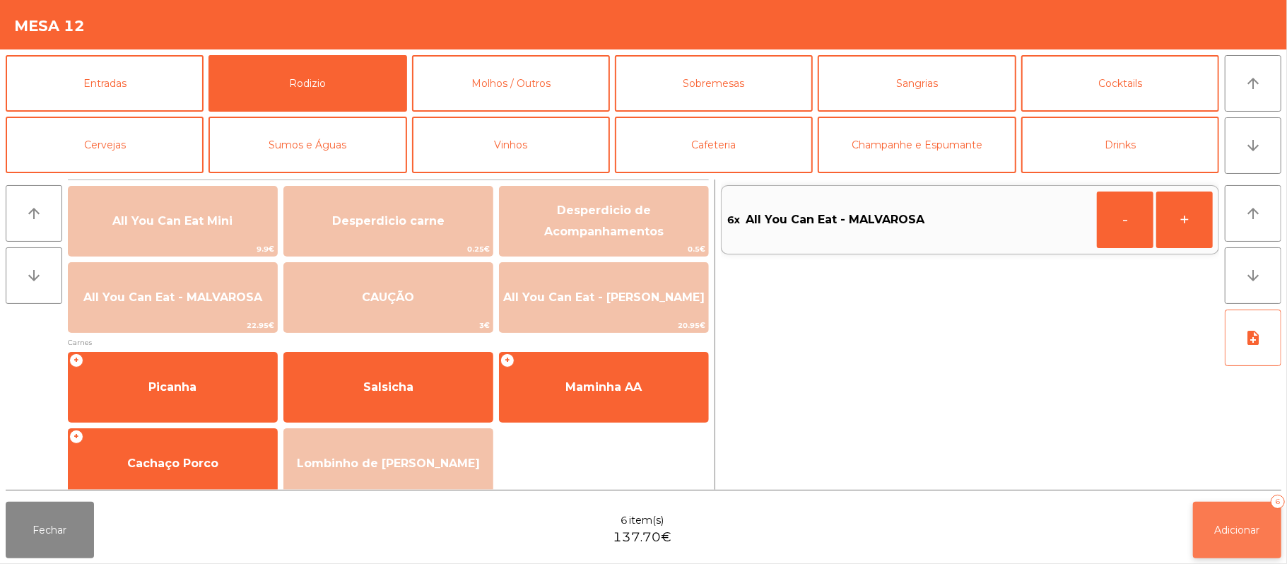
click at [1253, 529] on span "Adicionar" at bounding box center [1237, 530] width 45 height 13
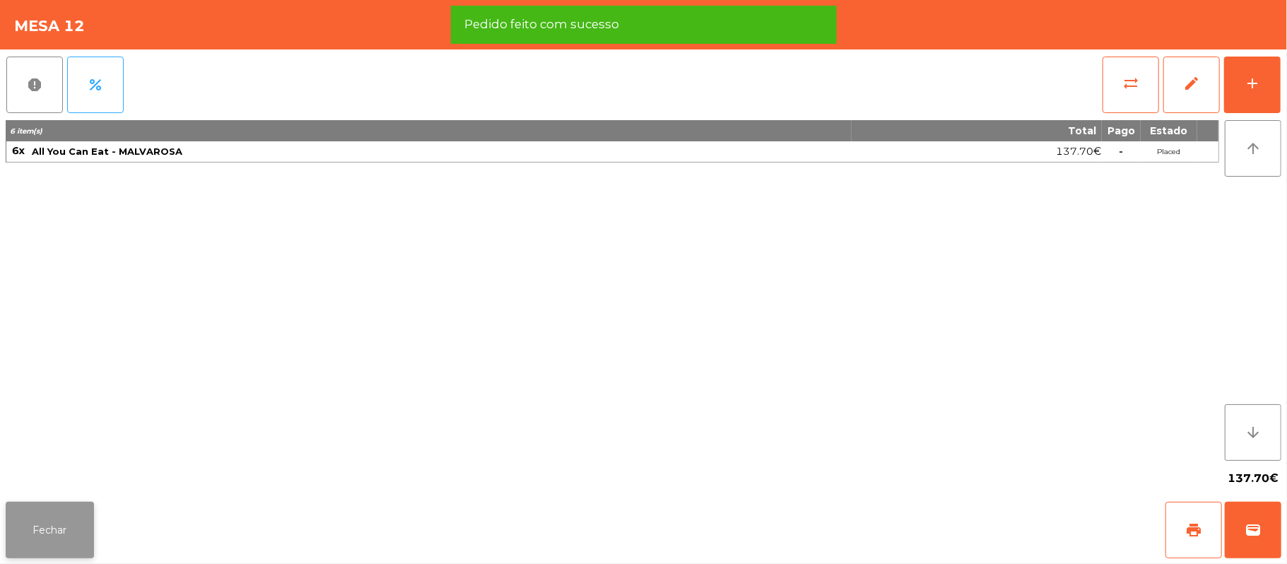
click at [37, 530] on button "Fechar" at bounding box center [50, 530] width 88 height 57
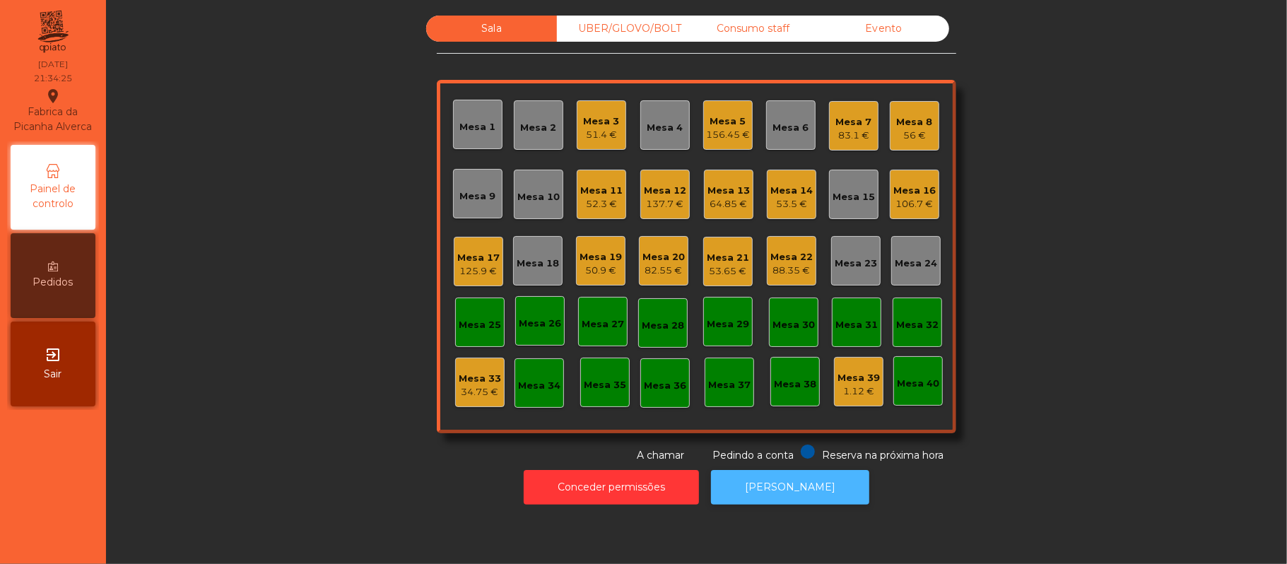
click at [797, 487] on button "[PERSON_NAME]" at bounding box center [790, 487] width 158 height 35
click at [459, 266] on div "125.9 €" at bounding box center [478, 271] width 42 height 14
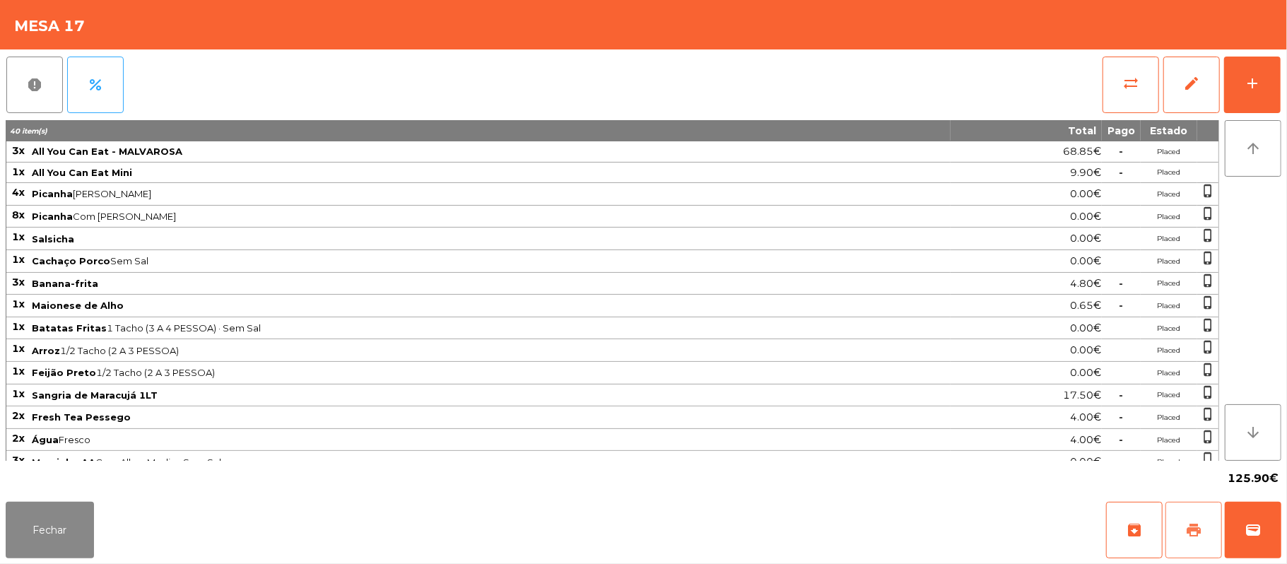
click at [1180, 520] on button "print" at bounding box center [1194, 530] width 57 height 57
click at [1129, 86] on span "sync_alt" at bounding box center [1130, 83] width 17 height 17
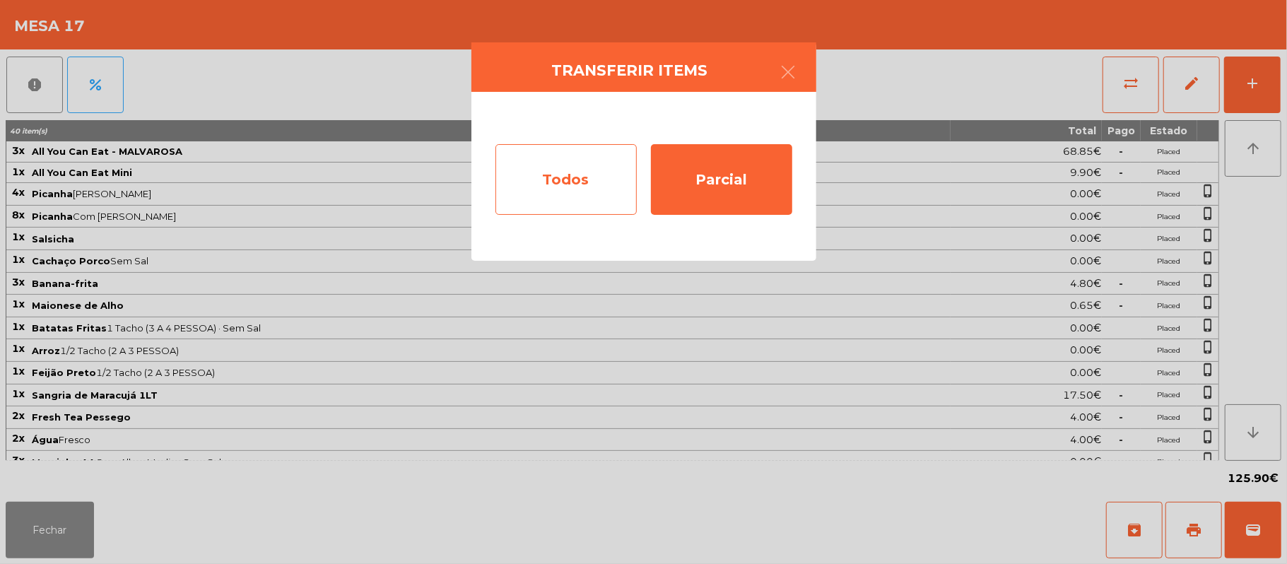
click at [563, 177] on div "Todos" at bounding box center [565, 179] width 141 height 71
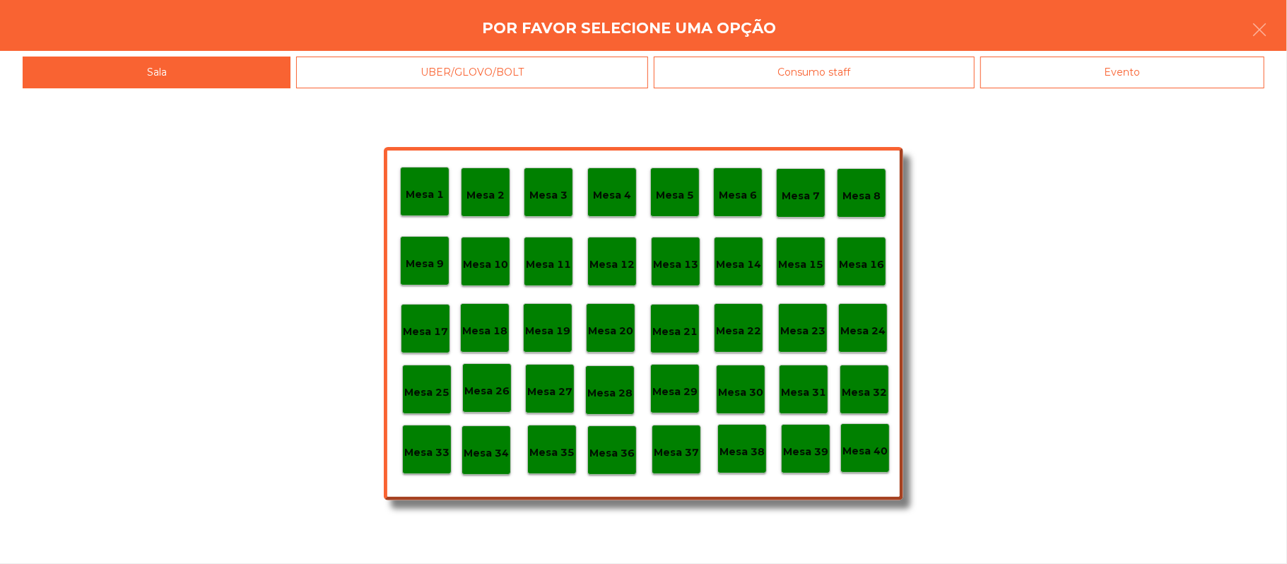
click at [1207, 66] on div "Evento" at bounding box center [1122, 73] width 284 height 32
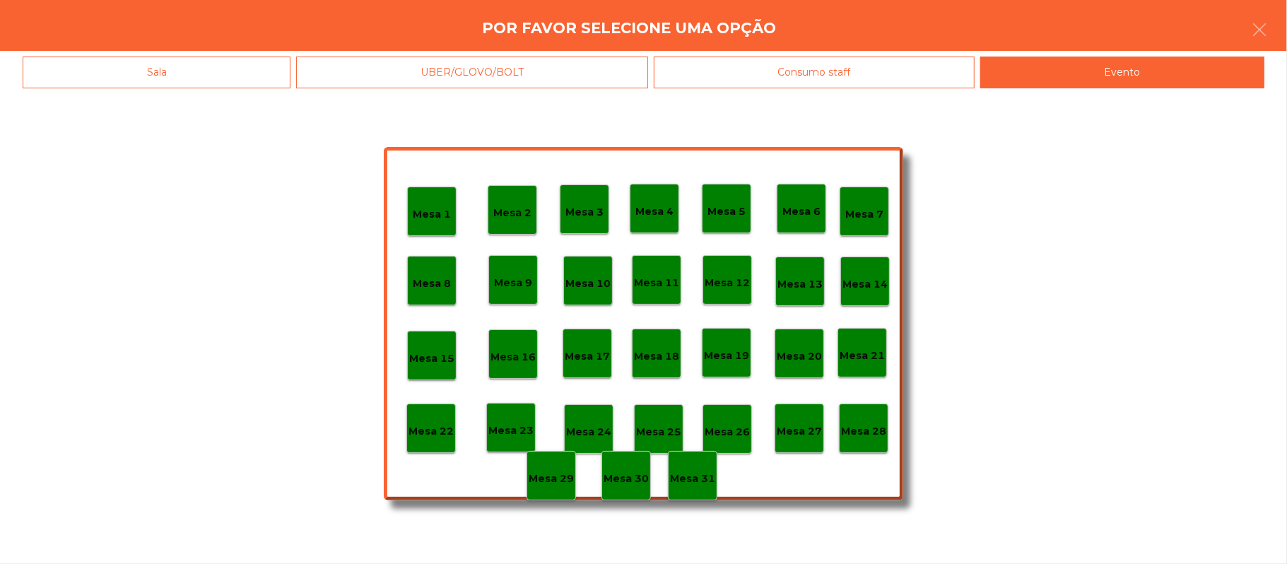
click at [857, 445] on div "Mesa 28" at bounding box center [863, 428] width 49 height 49
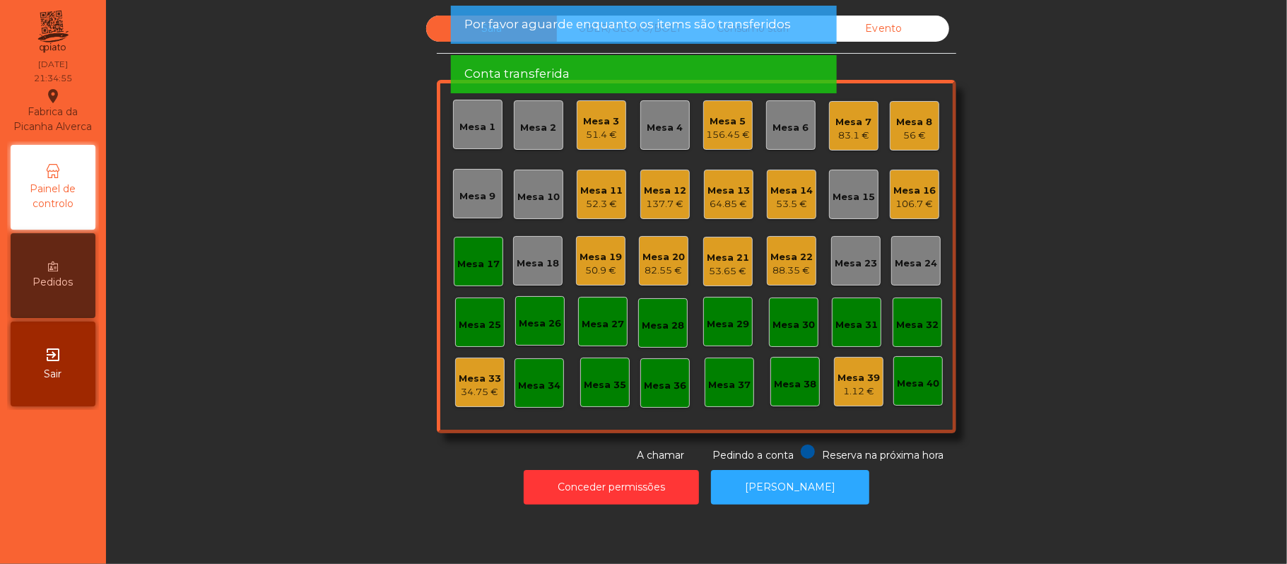
click at [459, 255] on div "Mesa 17" at bounding box center [478, 262] width 42 height 20
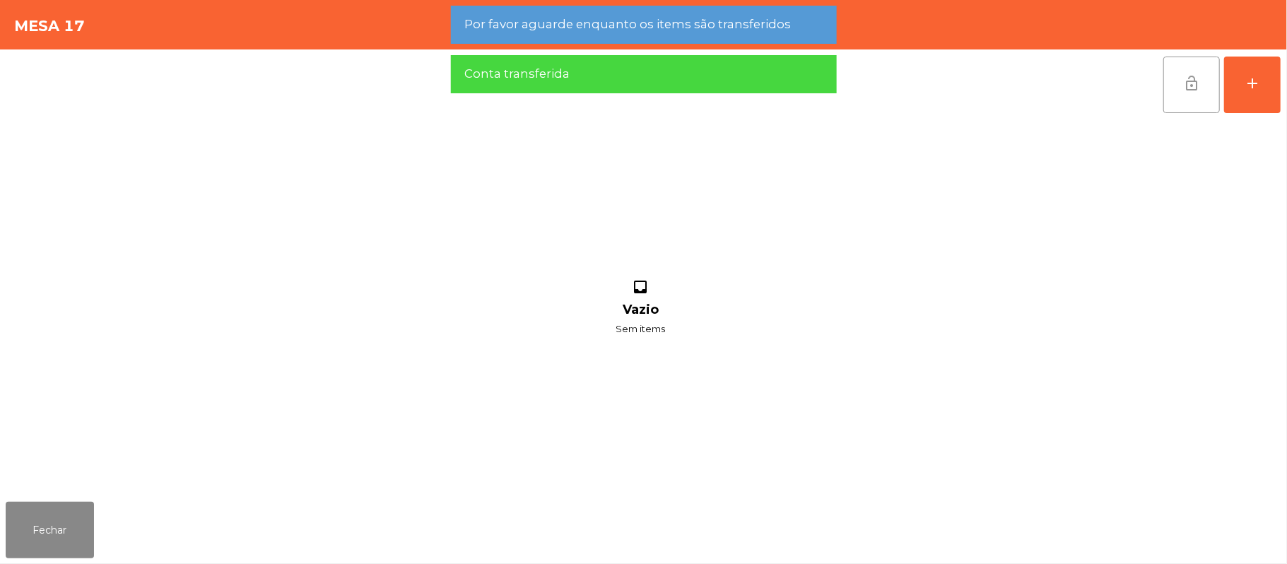
click at [1178, 77] on button "lock_open" at bounding box center [1191, 85] width 57 height 57
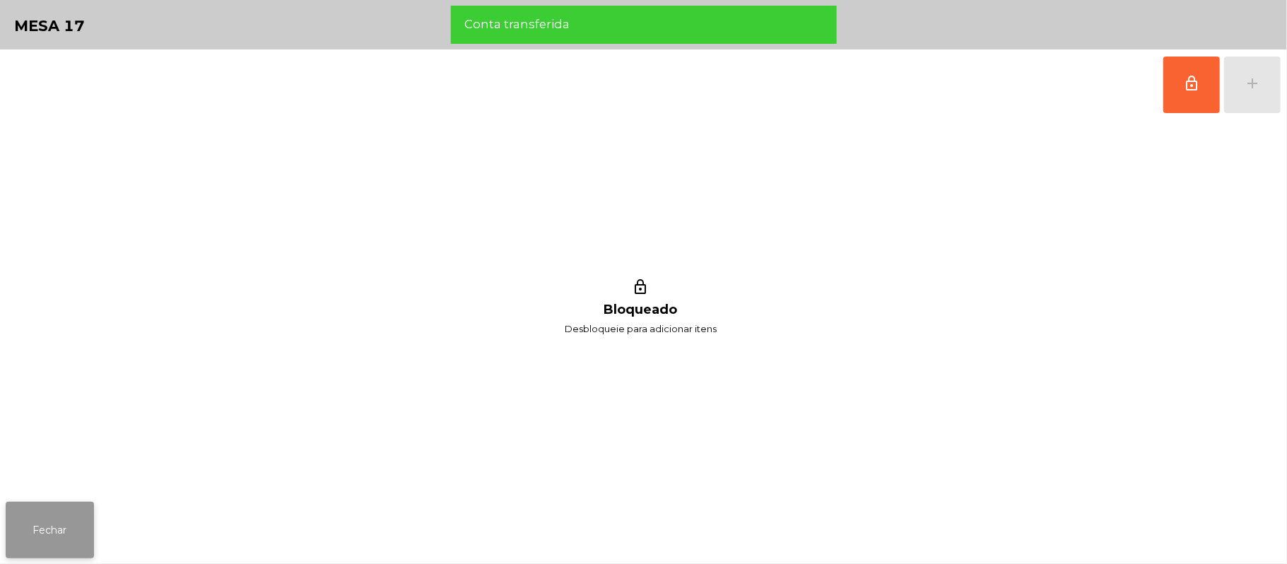
click at [52, 524] on button "Fechar" at bounding box center [50, 530] width 88 height 57
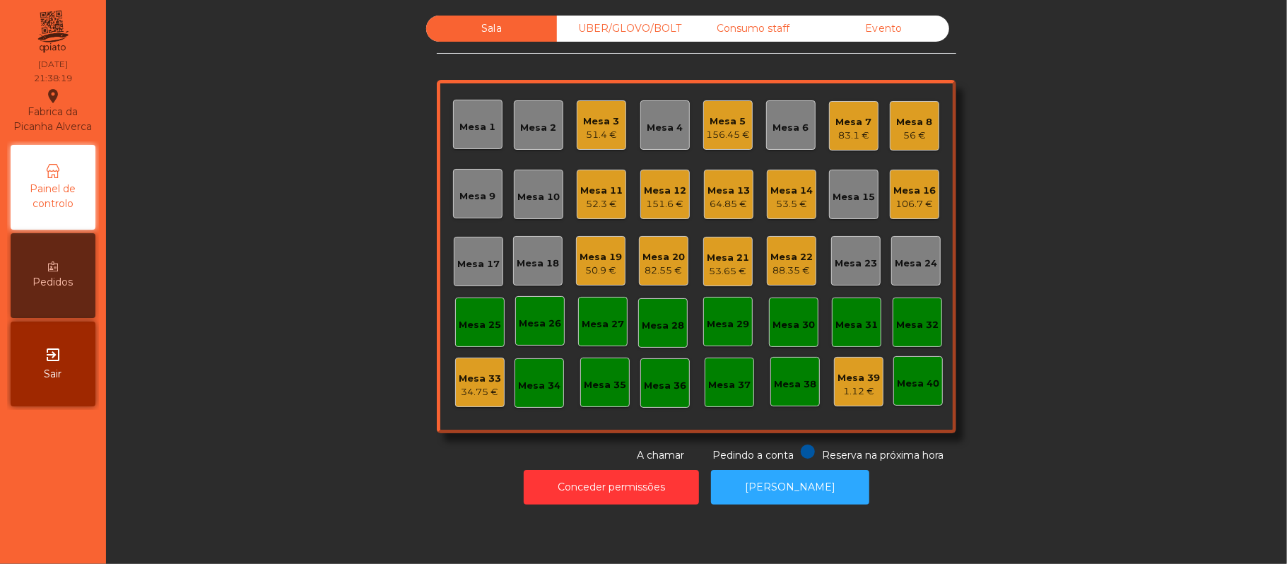
click at [646, 270] on div "82.55 €" at bounding box center [663, 271] width 42 height 14
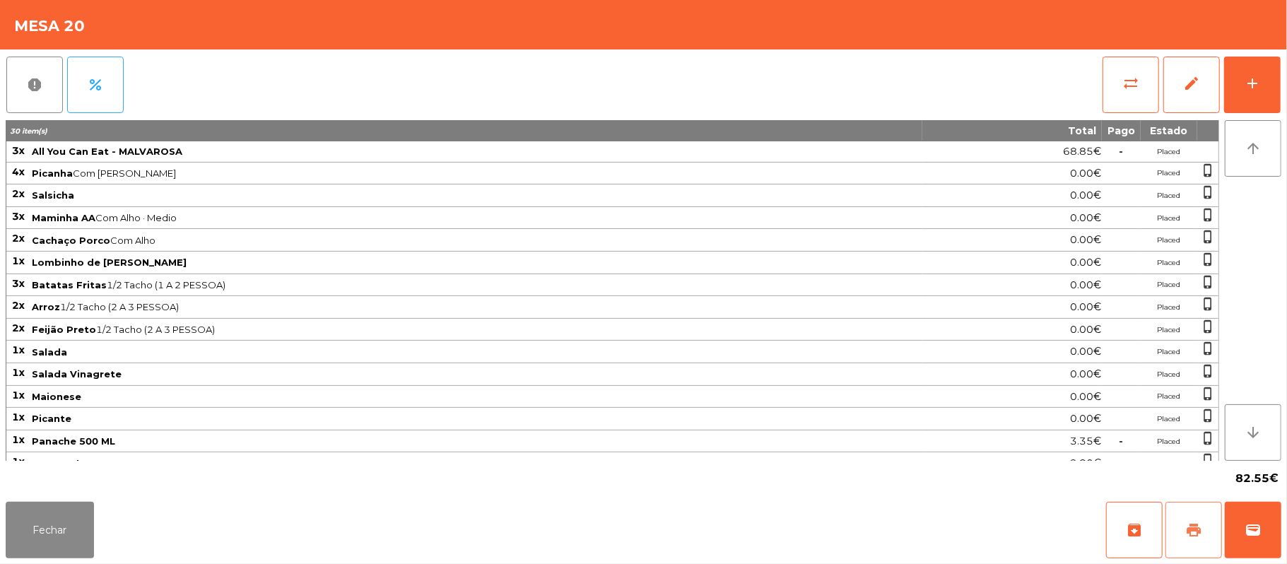
click at [1180, 529] on button "print" at bounding box center [1194, 530] width 57 height 57
click at [1252, 517] on button "wallet" at bounding box center [1253, 530] width 57 height 57
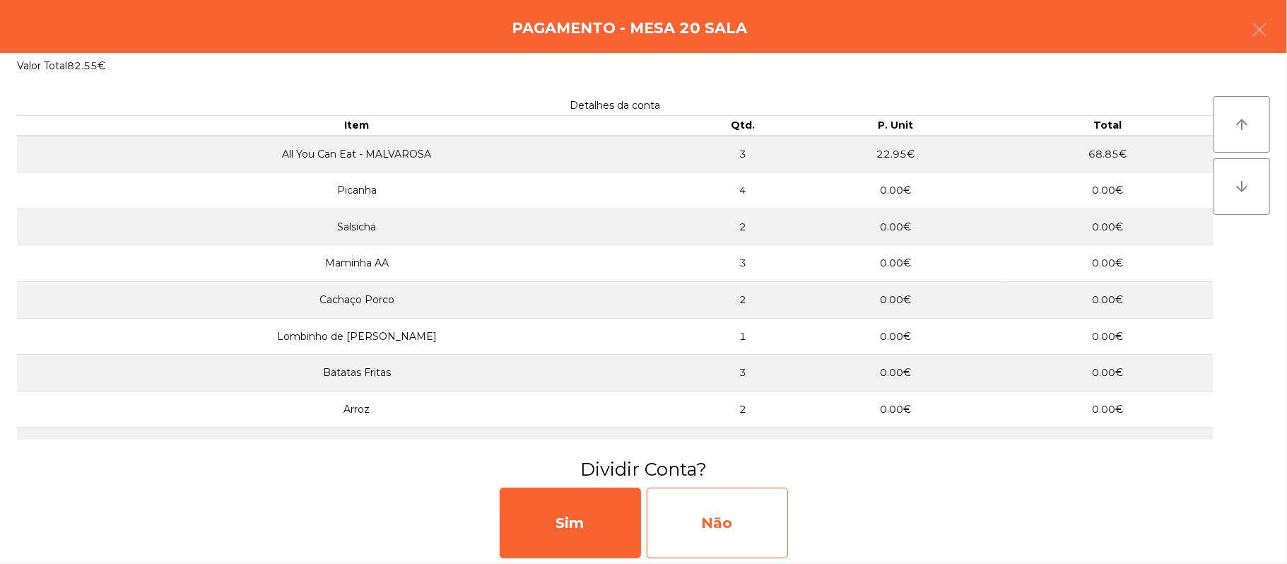
click at [731, 526] on div "Não" at bounding box center [717, 523] width 141 height 71
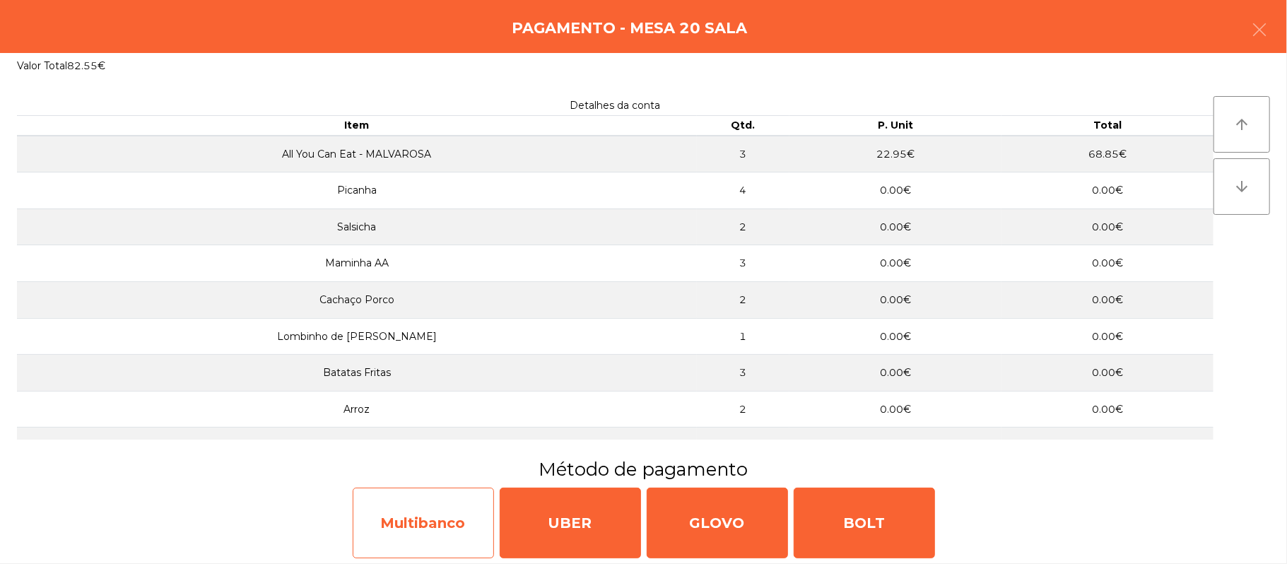
click at [440, 517] on div "Multibanco" at bounding box center [423, 523] width 141 height 71
select select "**"
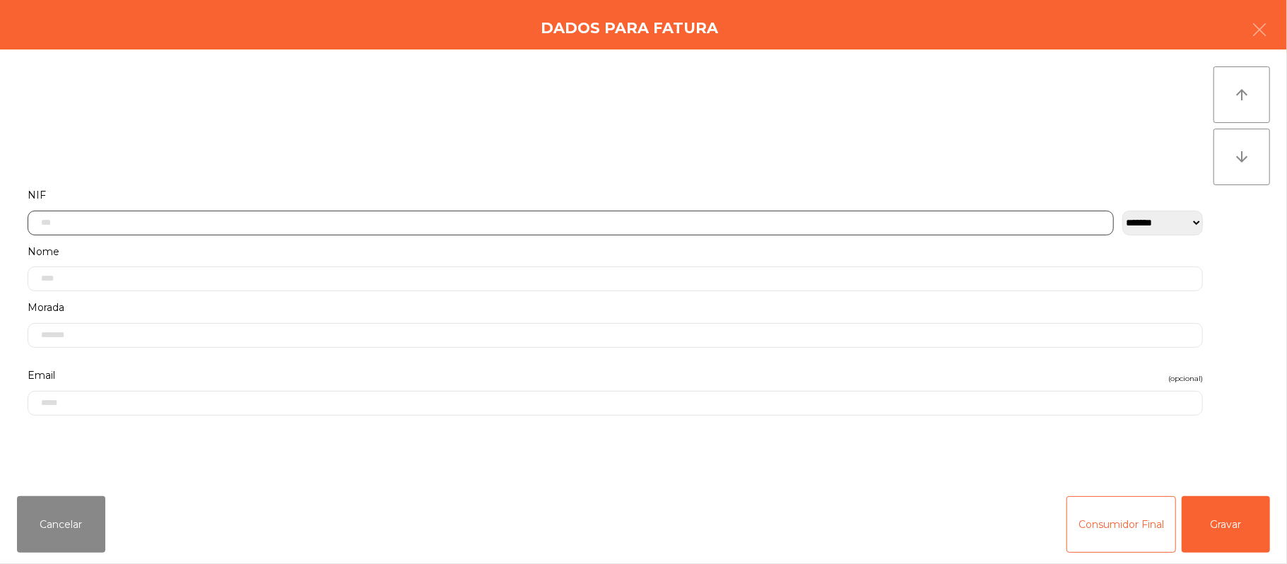
click at [453, 218] on input "text" at bounding box center [571, 223] width 1086 height 25
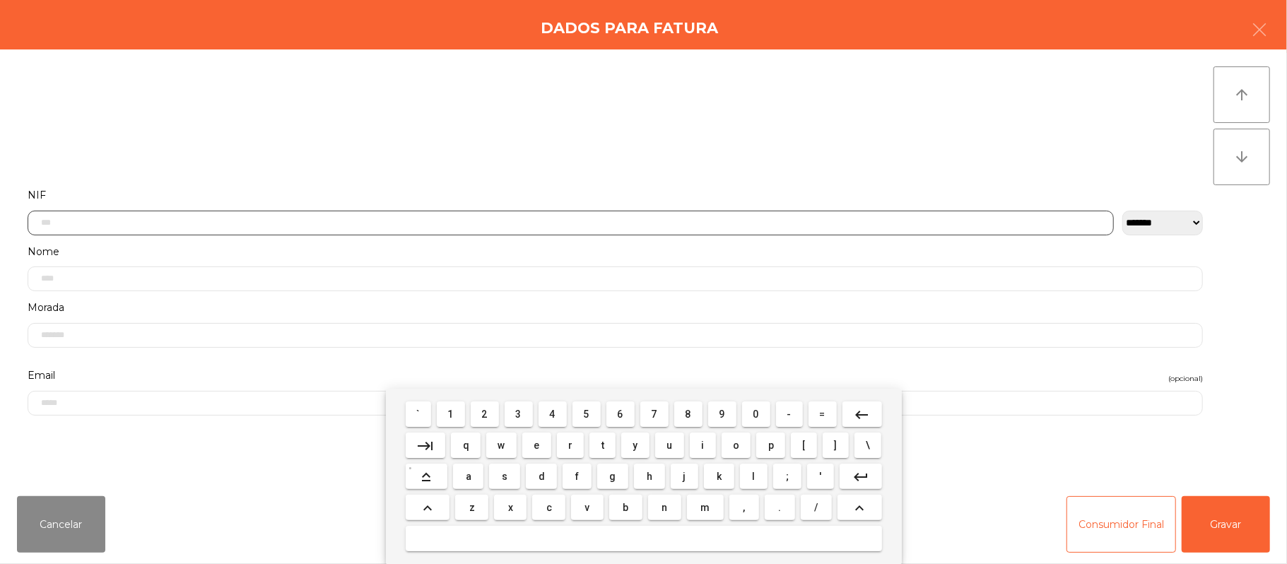
scroll to position [119, 0]
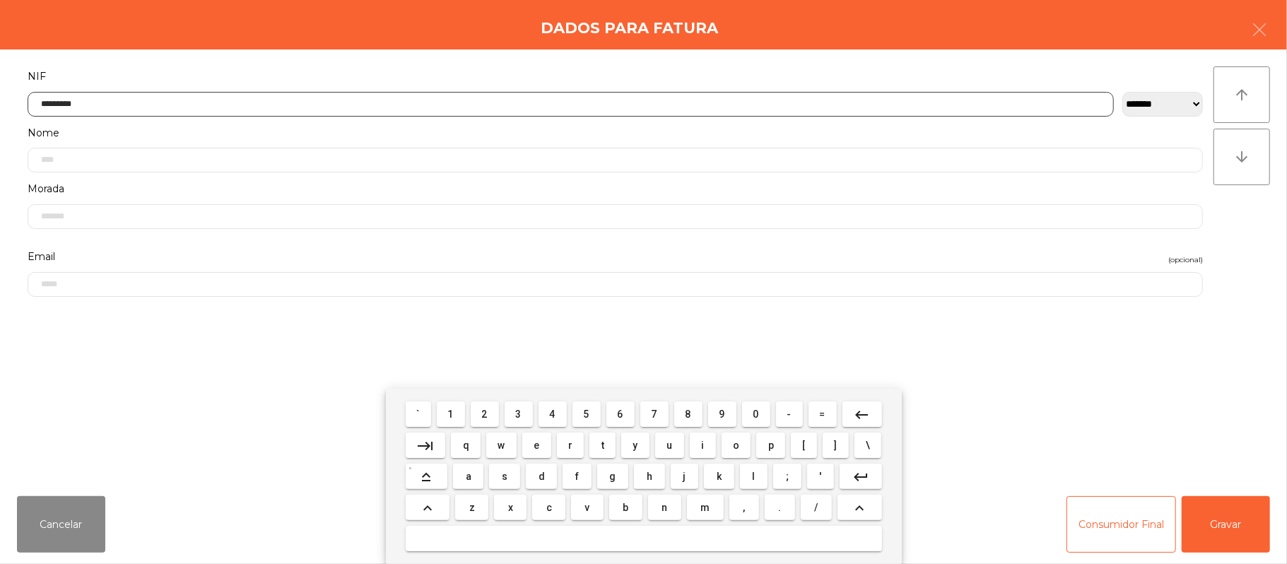
type input "*********"
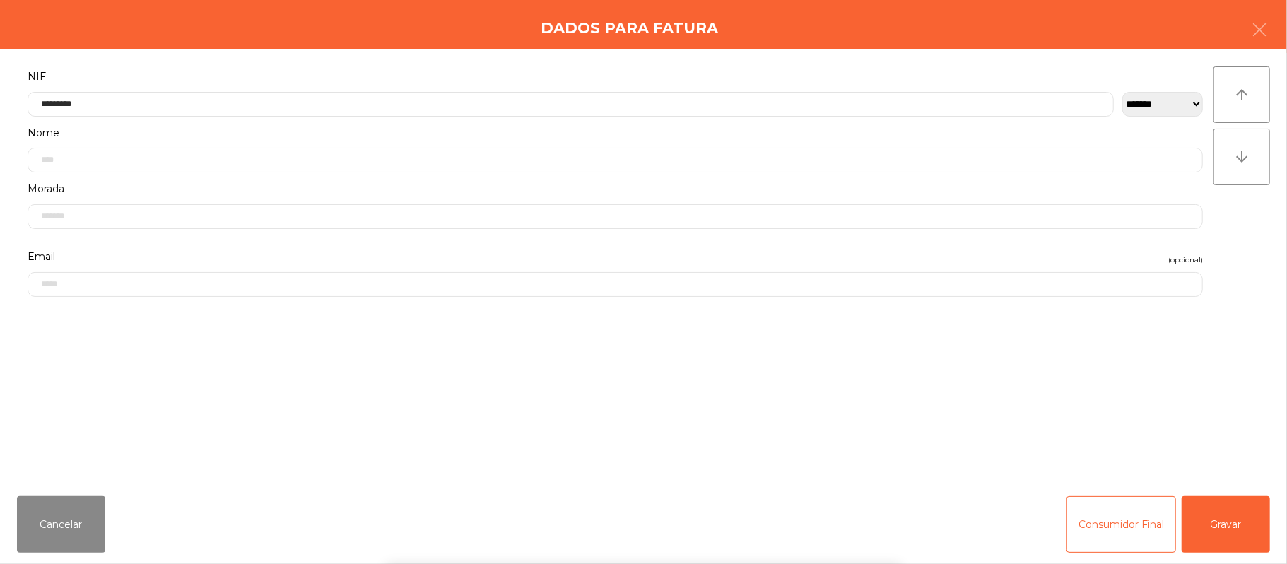
click at [1240, 515] on div "` 1 2 3 4 5 6 7 8 9 0 - = keyboard_backspace keyboard_tab q w e r t y u i o p […" at bounding box center [643, 476] width 1287 height 175
click at [1233, 521] on button "Gravar" at bounding box center [1226, 524] width 88 height 57
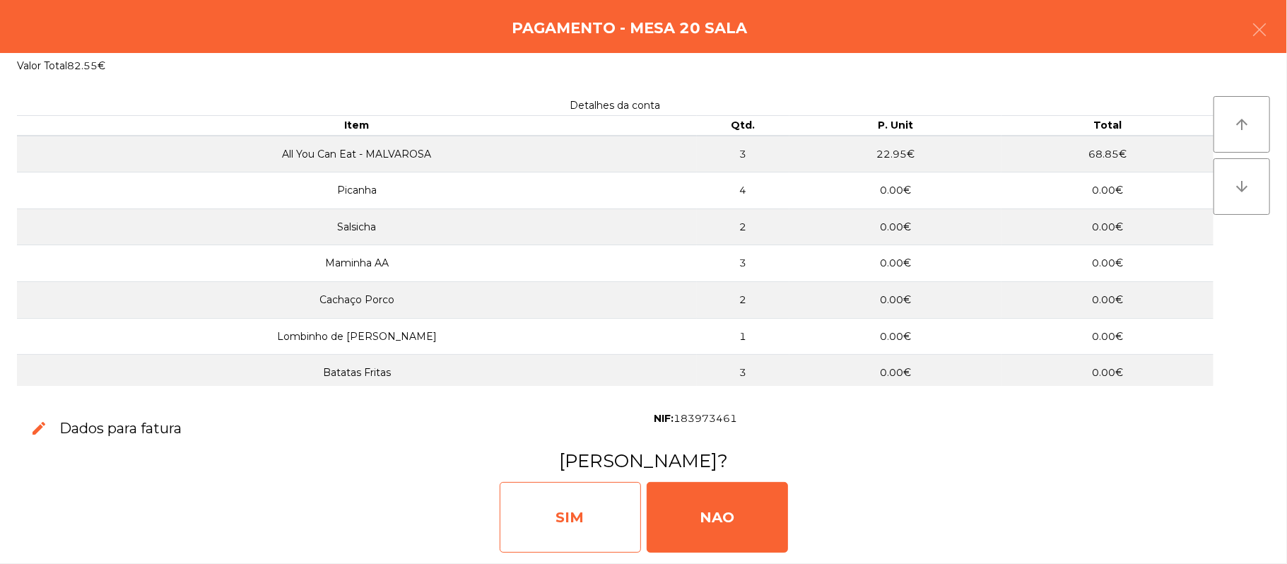
click at [555, 510] on div "SIM" at bounding box center [570, 517] width 141 height 71
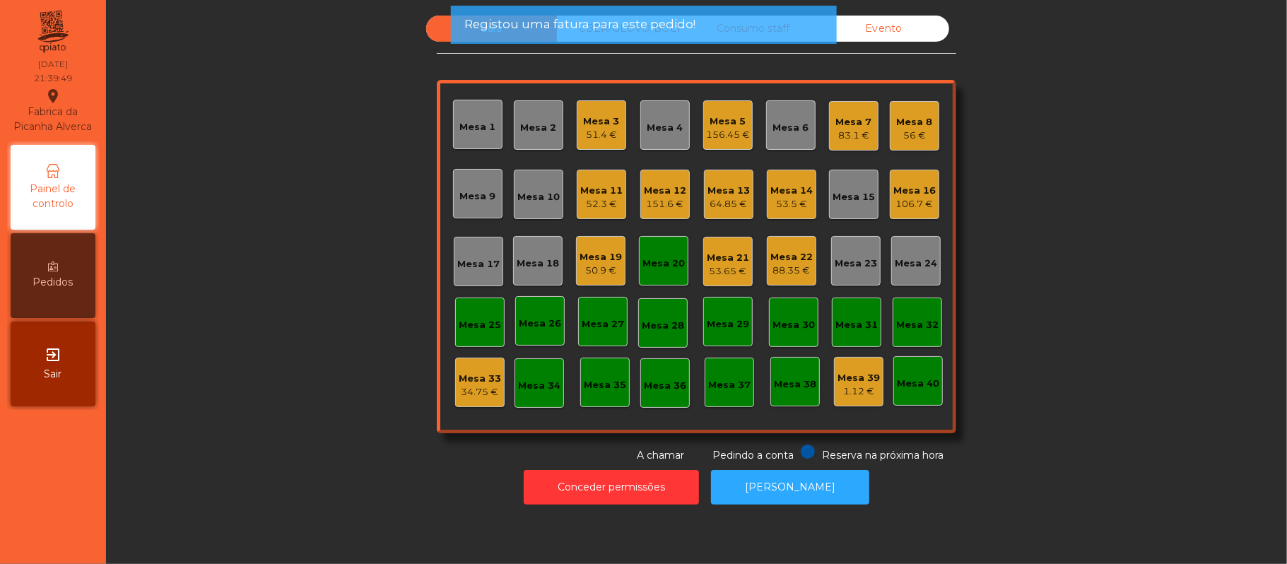
click at [643, 254] on div "Mesa 20" at bounding box center [663, 261] width 42 height 20
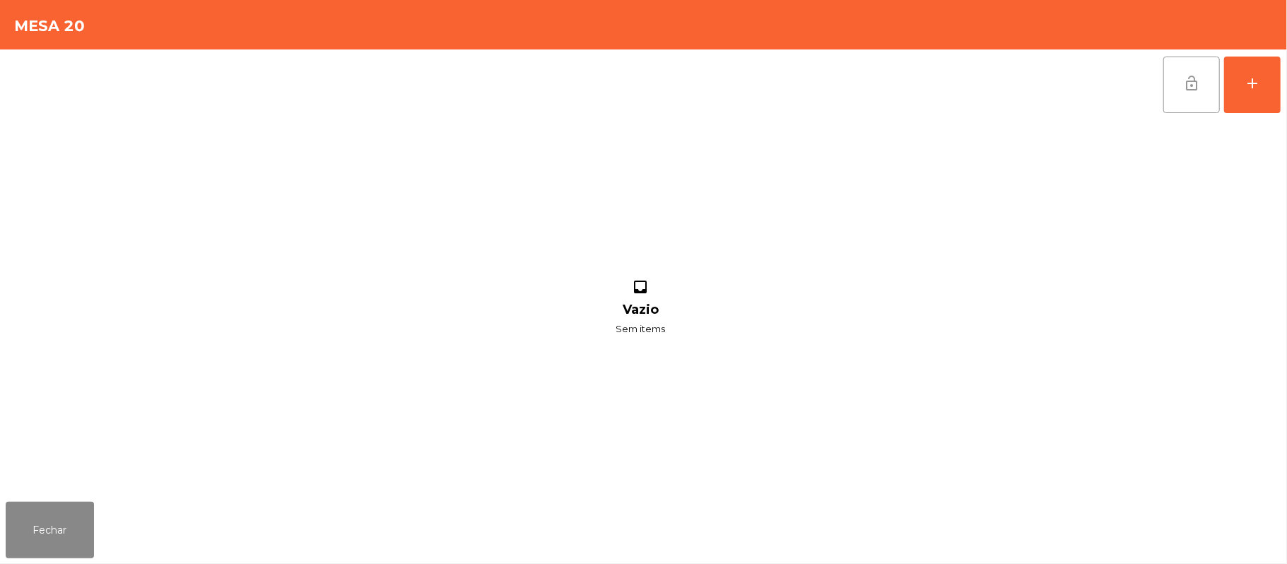
click at [1180, 102] on button "lock_open" at bounding box center [1191, 85] width 57 height 57
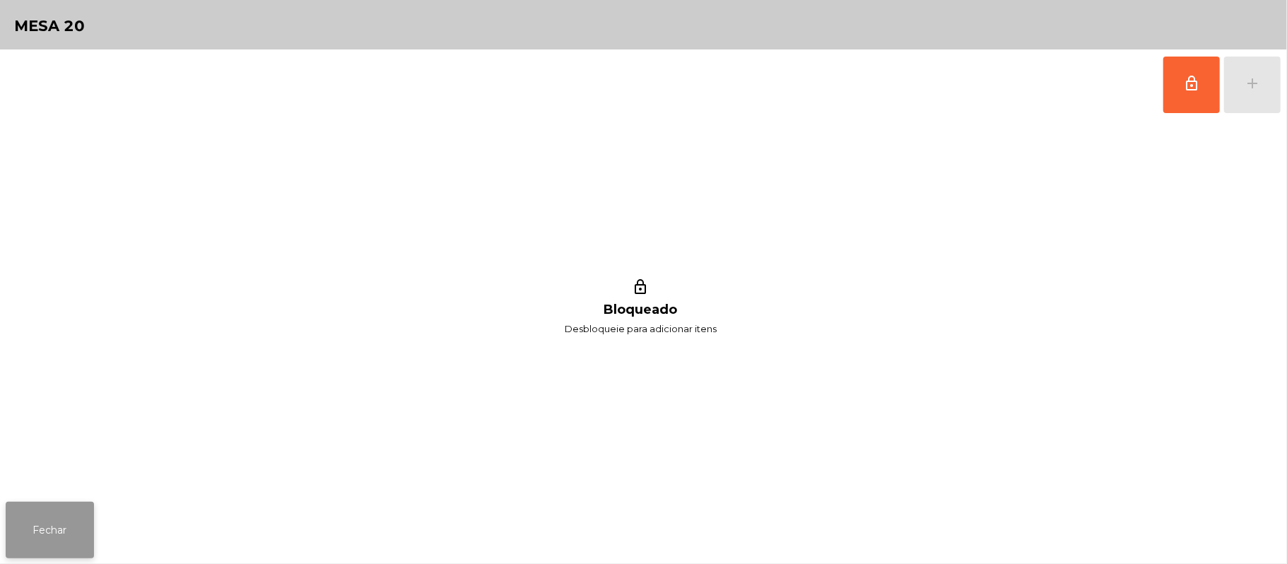
click at [62, 507] on button "Fechar" at bounding box center [50, 530] width 88 height 57
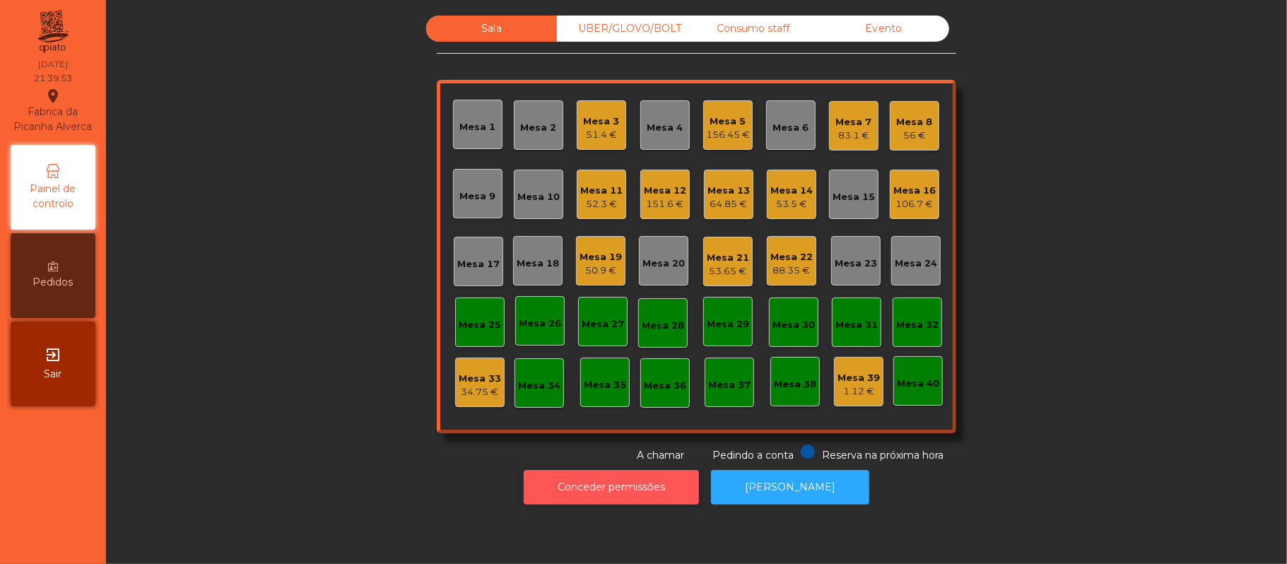
click at [640, 487] on button "Conceder permissões" at bounding box center [611, 487] width 175 height 35
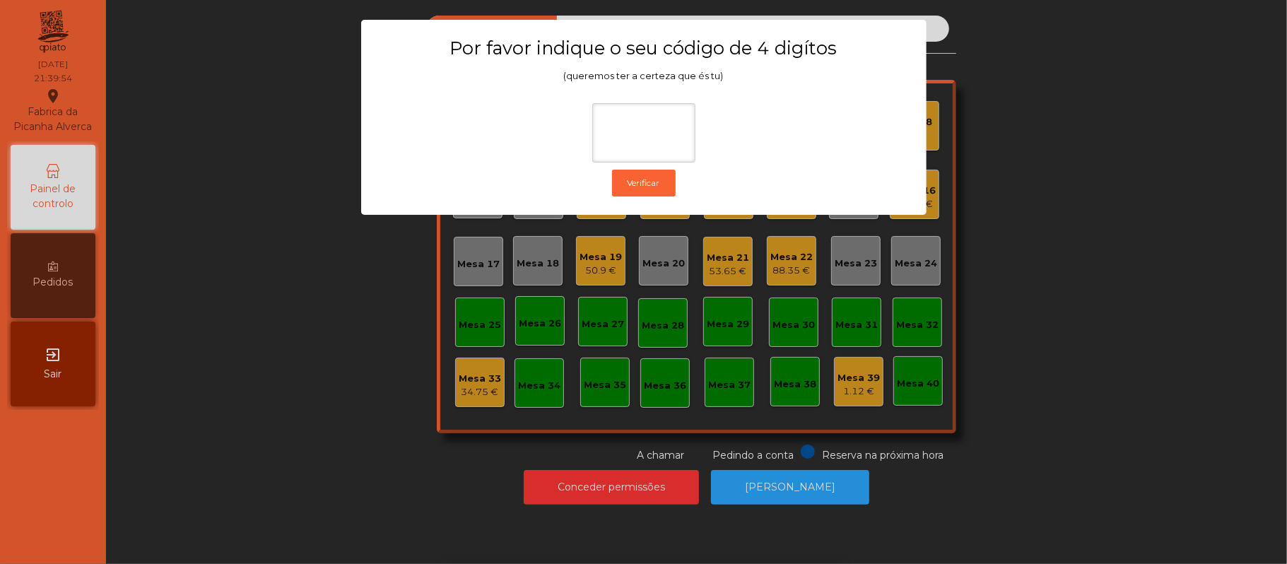
click at [328, 442] on div "1 2 3 keyboard_backspace 4 5 6 . - 7 8 9 keyboard_return 0" at bounding box center [643, 492] width 1287 height 144
click at [815, 491] on ngb-modal-window "Por favor indique o seu código de 4 digítos (queremos ter a certeza que és tu) …" at bounding box center [644, 282] width 1223 height 564
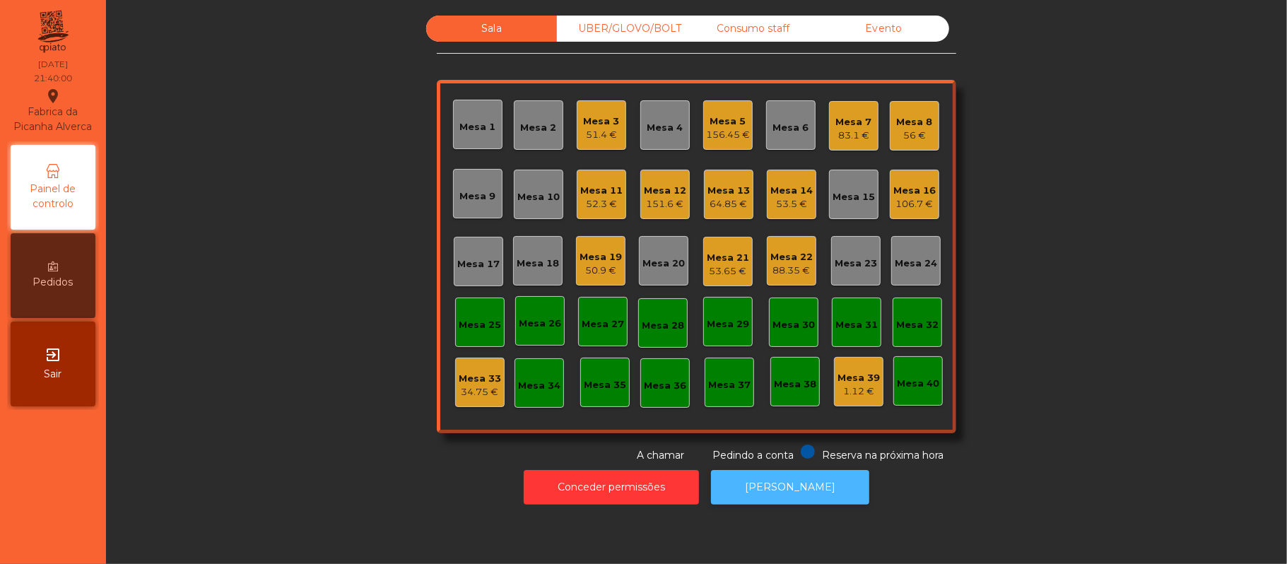
click at [803, 491] on button "[PERSON_NAME]" at bounding box center [790, 487] width 158 height 35
click at [804, 489] on button "[PERSON_NAME]" at bounding box center [790, 487] width 158 height 35
click at [517, 257] on div "Mesa 18" at bounding box center [538, 264] width 42 height 14
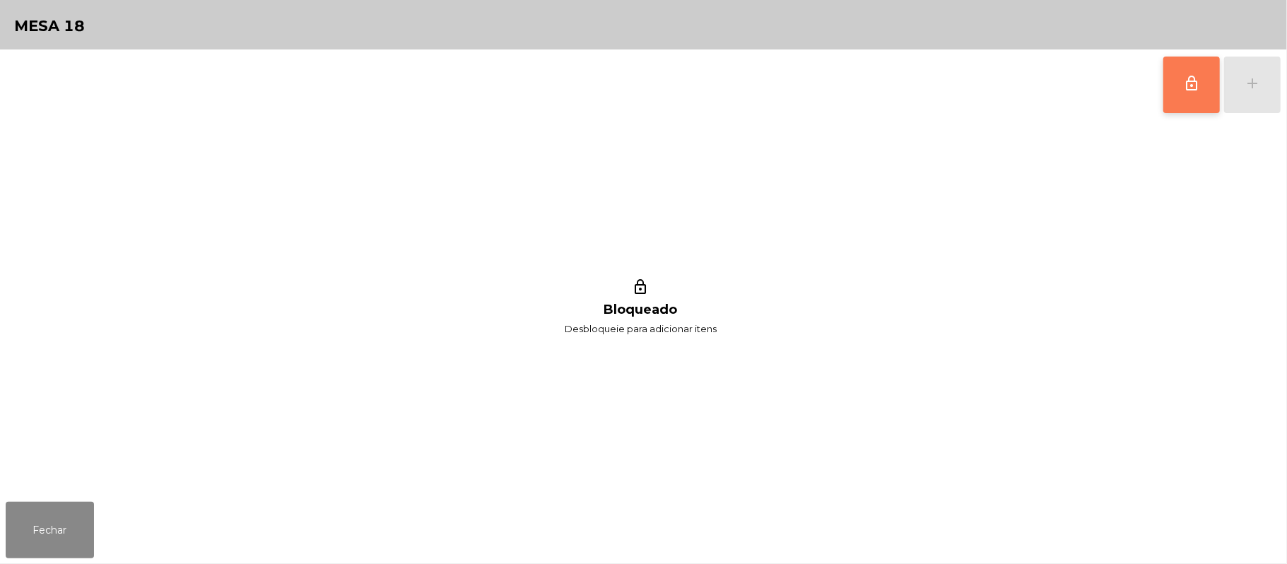
click at [1175, 86] on button "lock_outline" at bounding box center [1191, 85] width 57 height 57
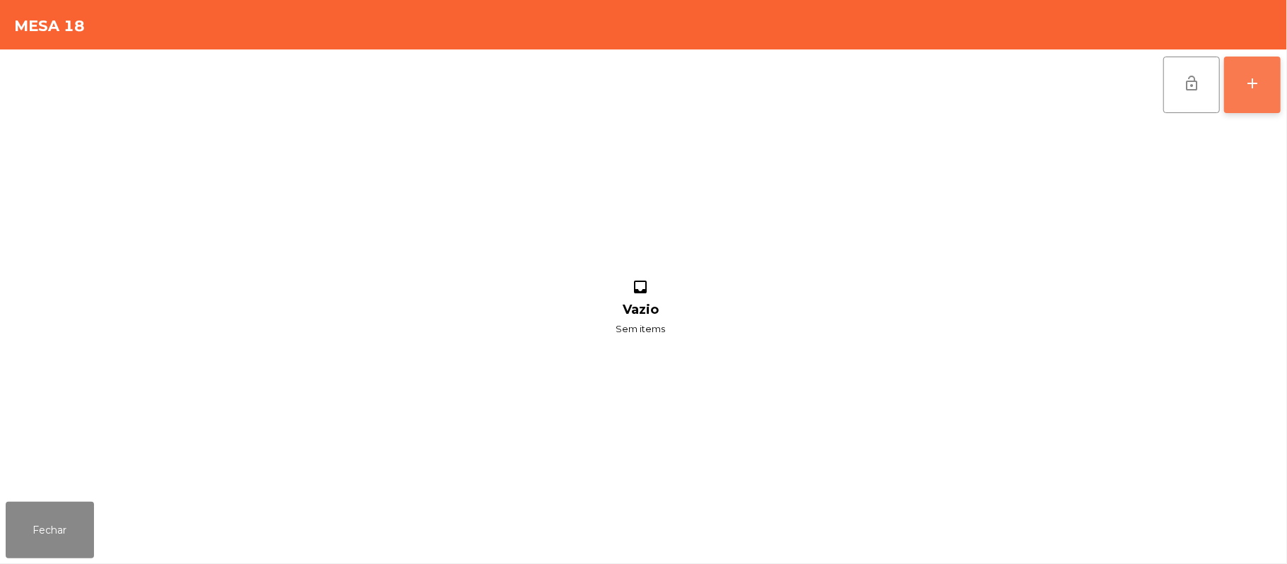
click at [1243, 78] on button "add" at bounding box center [1252, 85] width 57 height 57
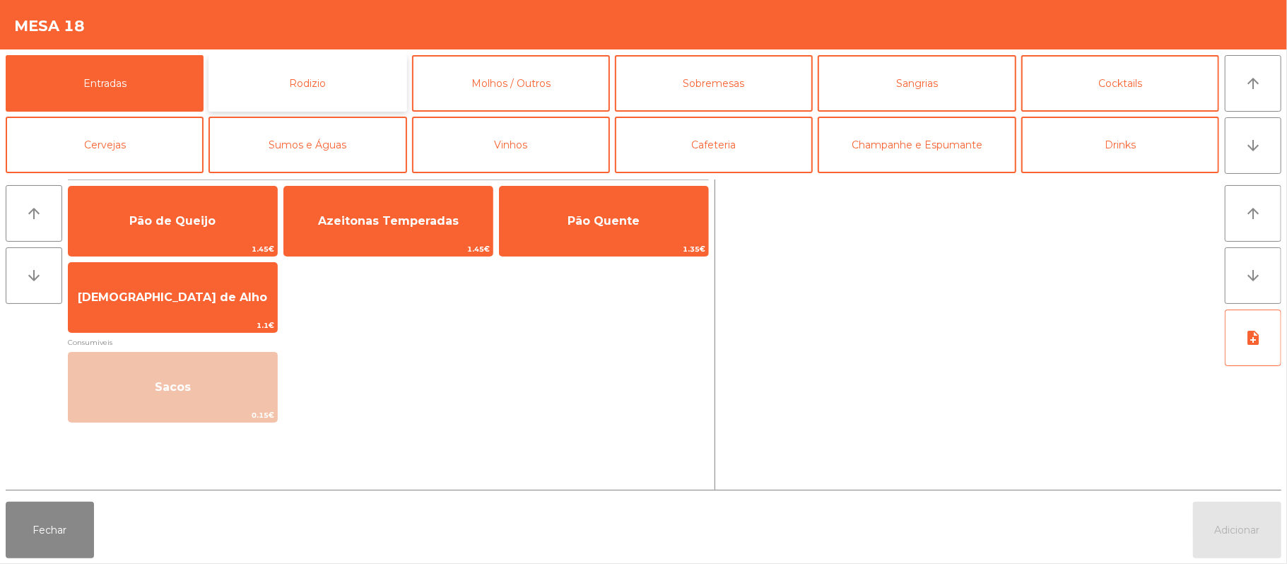
click at [329, 75] on button "Rodizio" at bounding box center [308, 83] width 198 height 57
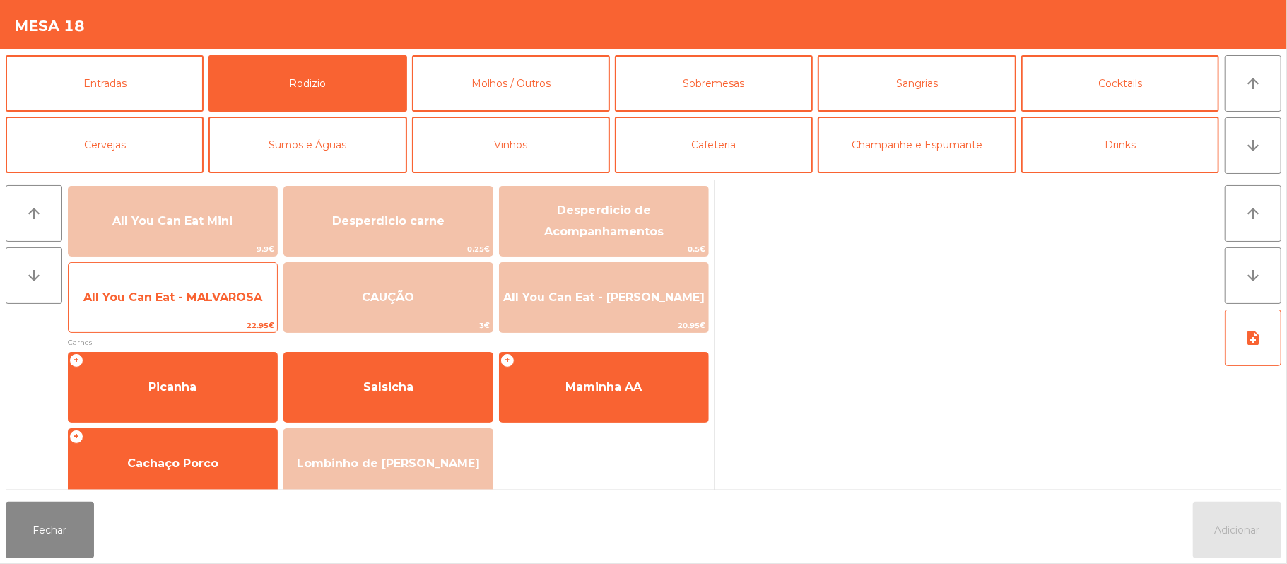
click at [161, 303] on span "All You Can Eat - MALVAROSA" at bounding box center [172, 296] width 179 height 13
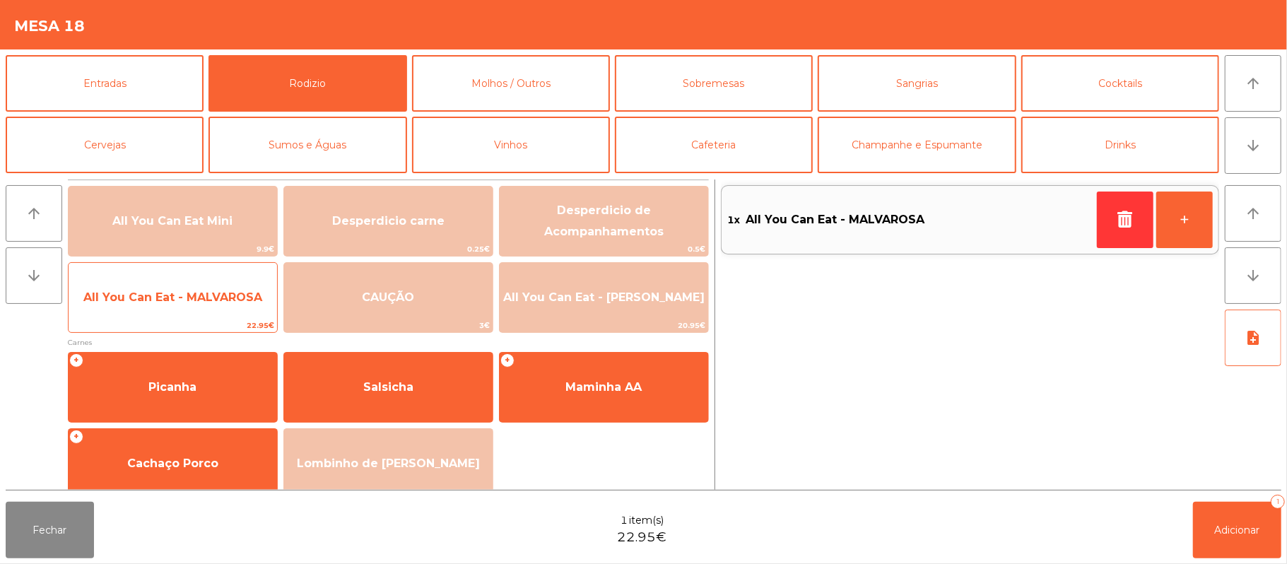
click at [157, 297] on span "All You Can Eat - MALVAROSA" at bounding box center [172, 296] width 179 height 13
click at [196, 286] on span "All You Can Eat - MALVAROSA" at bounding box center [173, 297] width 209 height 38
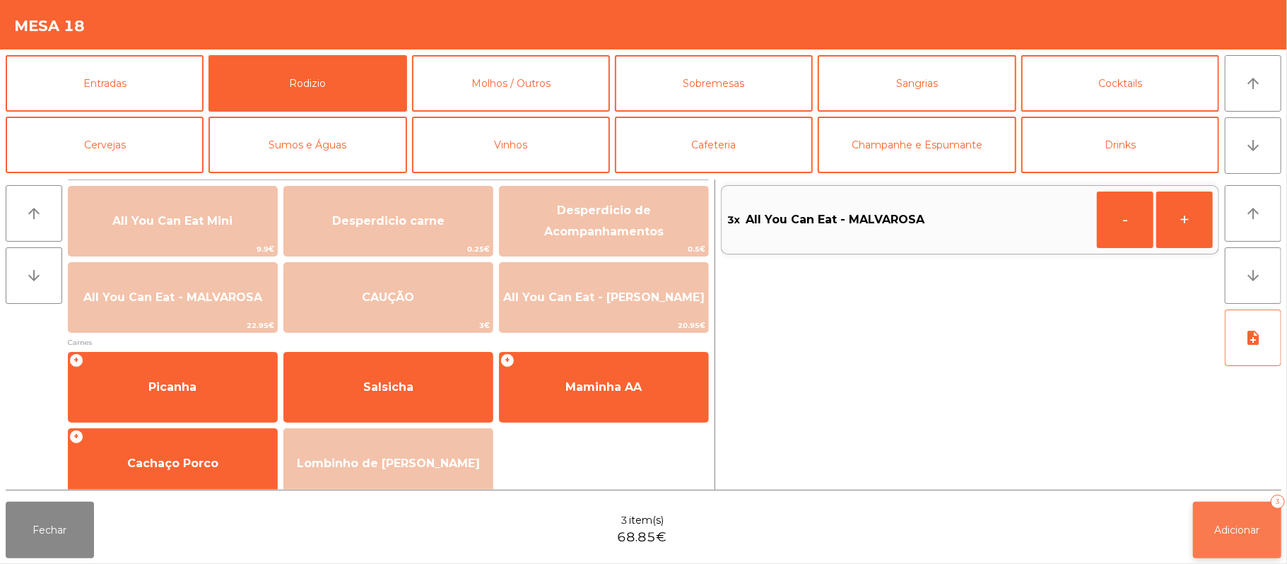
click at [1223, 529] on span "Adicionar" at bounding box center [1237, 530] width 45 height 13
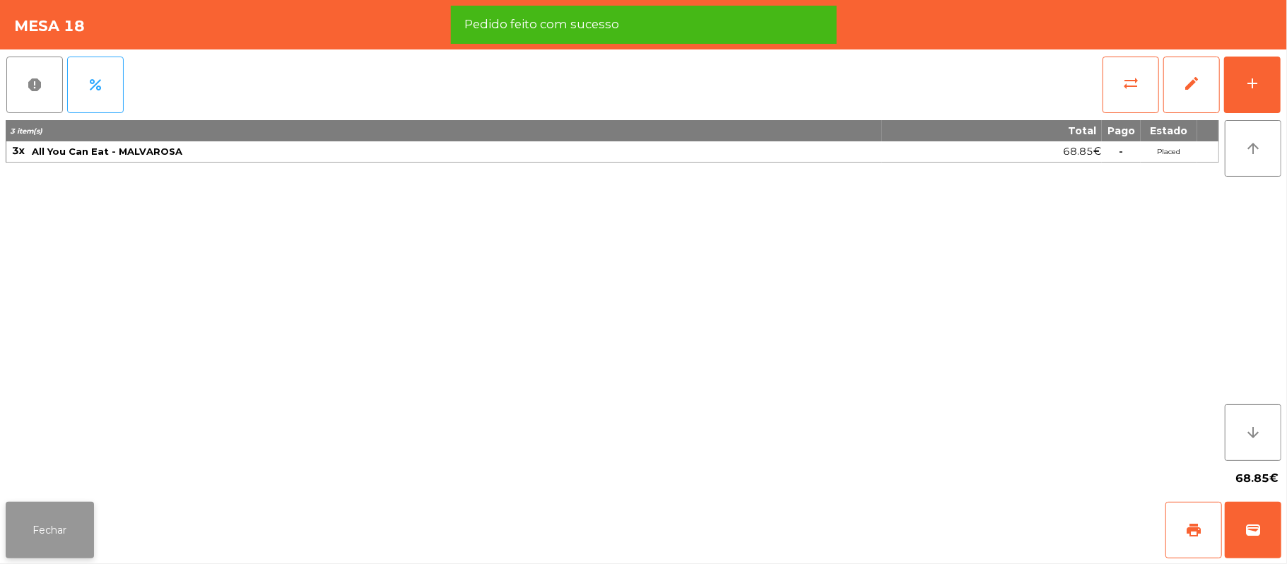
click at [45, 557] on button "Fechar" at bounding box center [50, 530] width 88 height 57
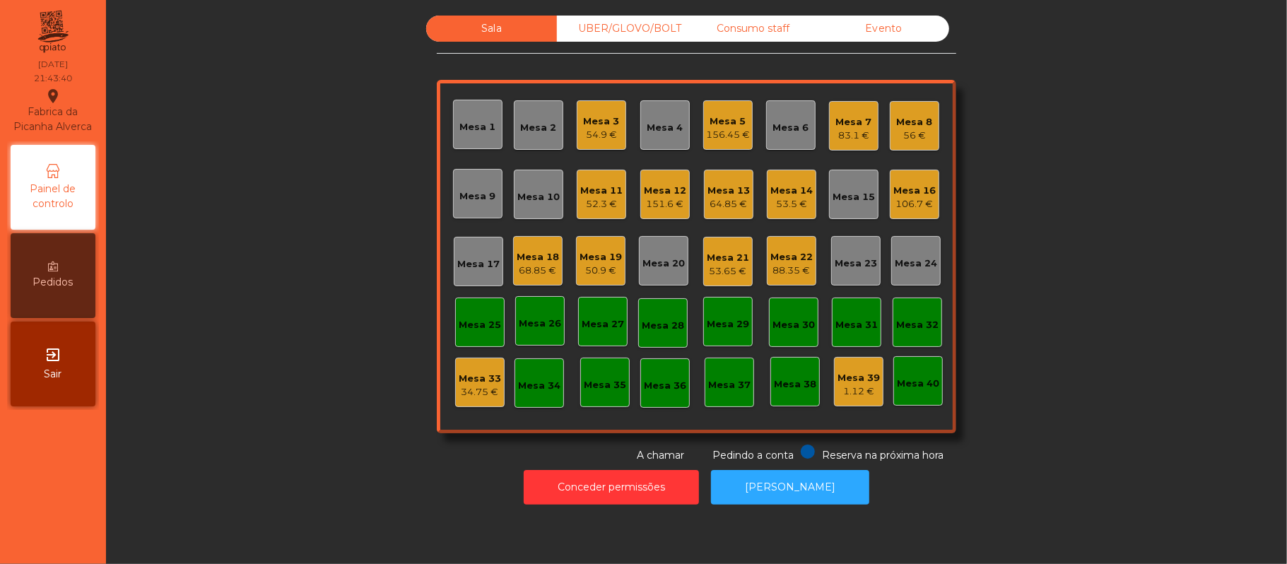
click at [707, 133] on div "156.45 €" at bounding box center [728, 135] width 44 height 14
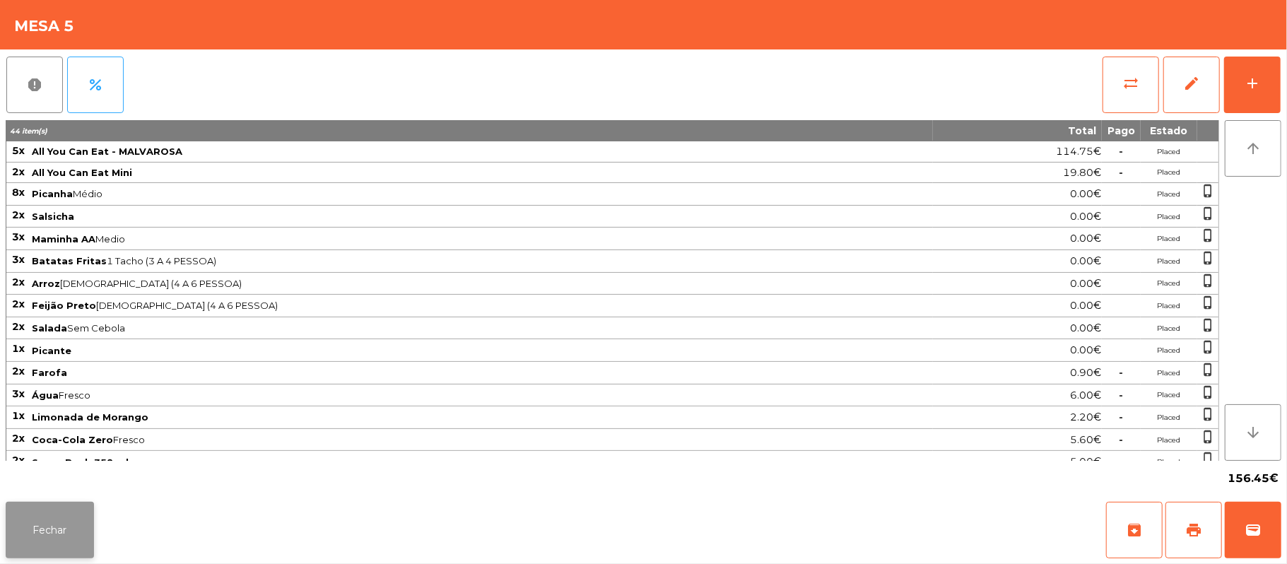
click at [10, 524] on button "Fechar" at bounding box center [50, 530] width 88 height 57
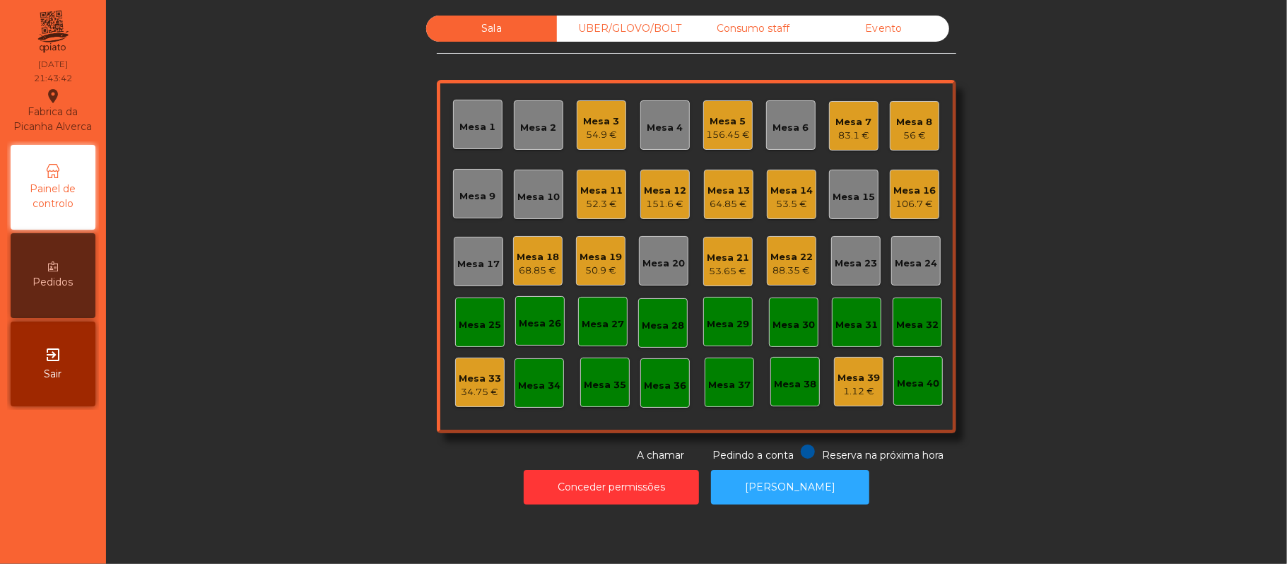
click at [852, 123] on div "Mesa 7" at bounding box center [854, 122] width 36 height 14
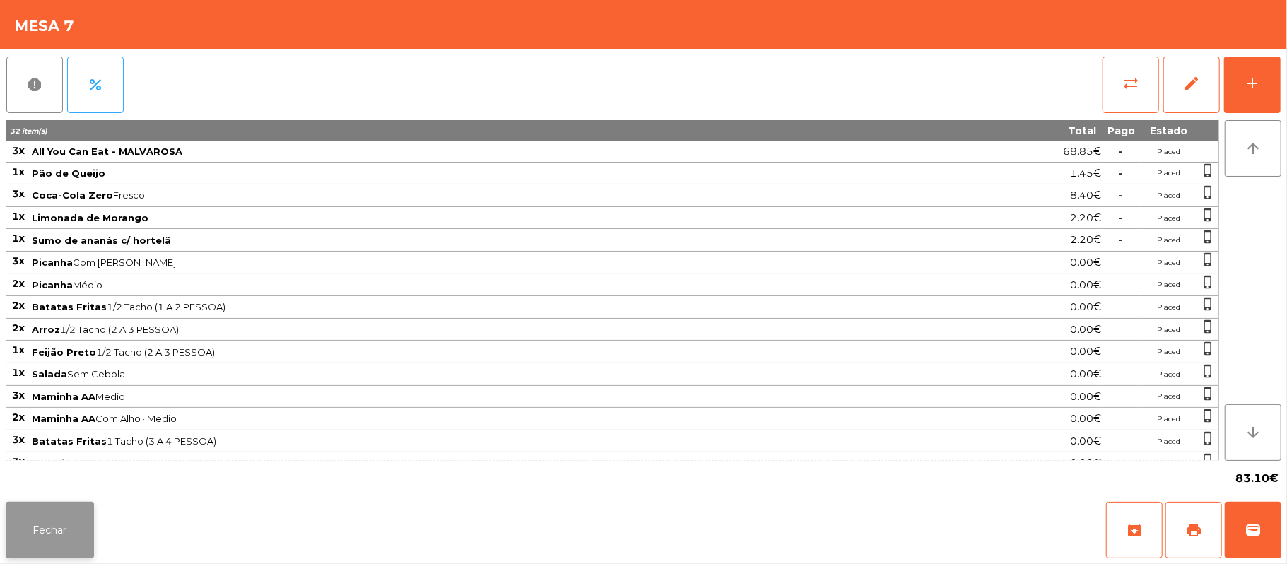
click at [32, 551] on button "Fechar" at bounding box center [50, 530] width 88 height 57
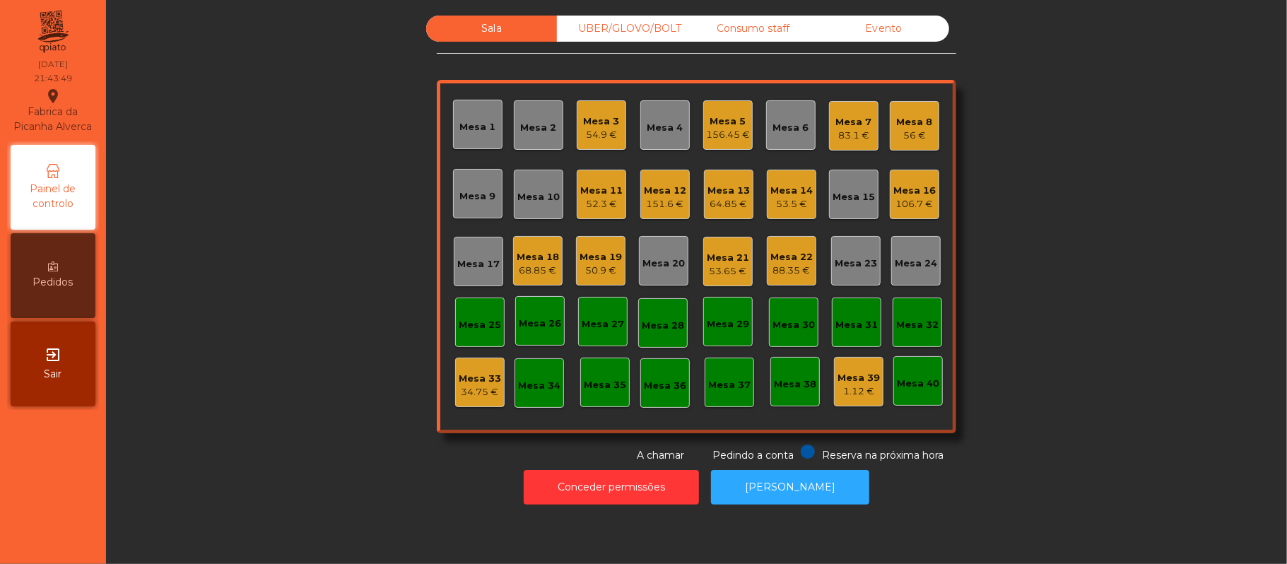
click at [836, 122] on div "Mesa 7" at bounding box center [854, 122] width 36 height 14
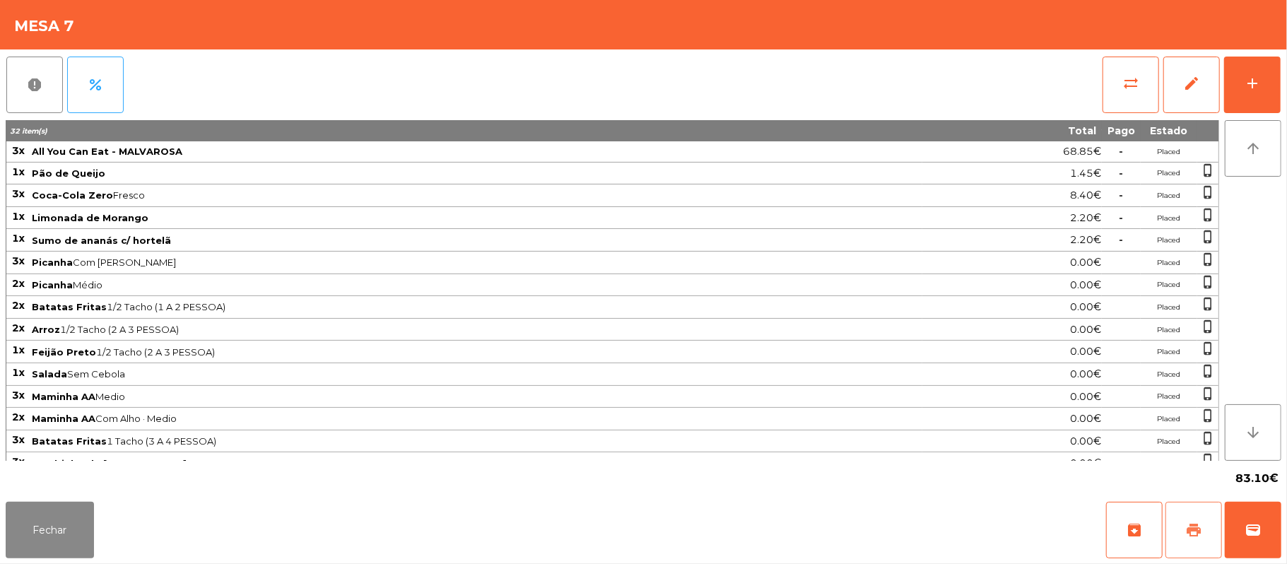
click at [1180, 524] on button "print" at bounding box center [1194, 530] width 57 height 57
click at [1236, 507] on button "wallet" at bounding box center [1253, 530] width 57 height 57
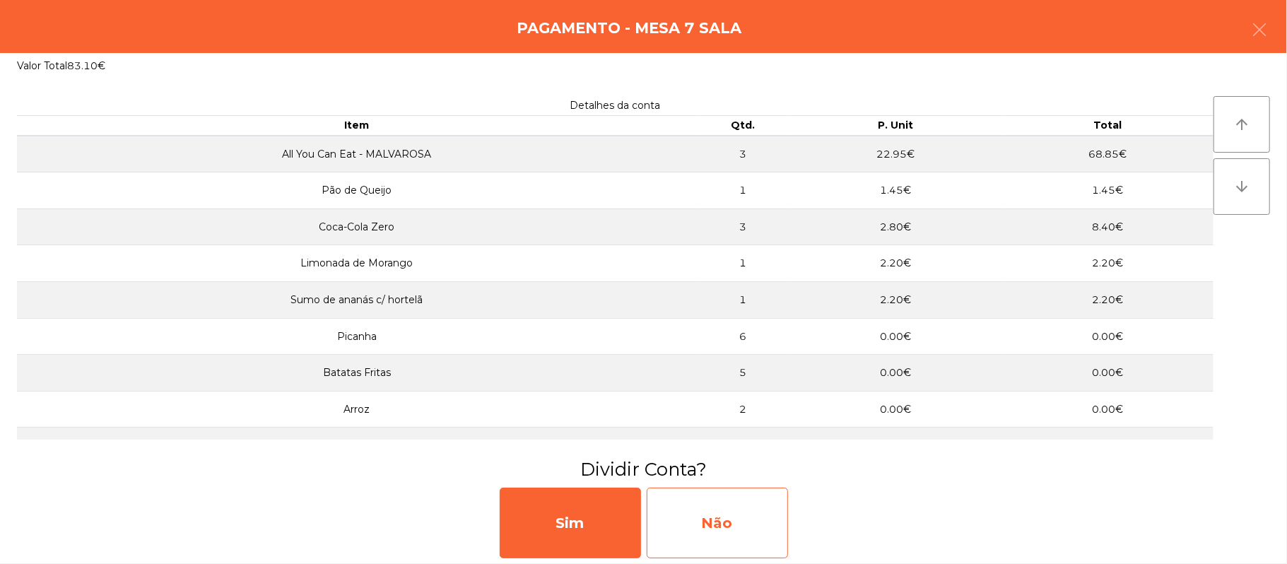
click at [735, 518] on div "Não" at bounding box center [717, 523] width 141 height 71
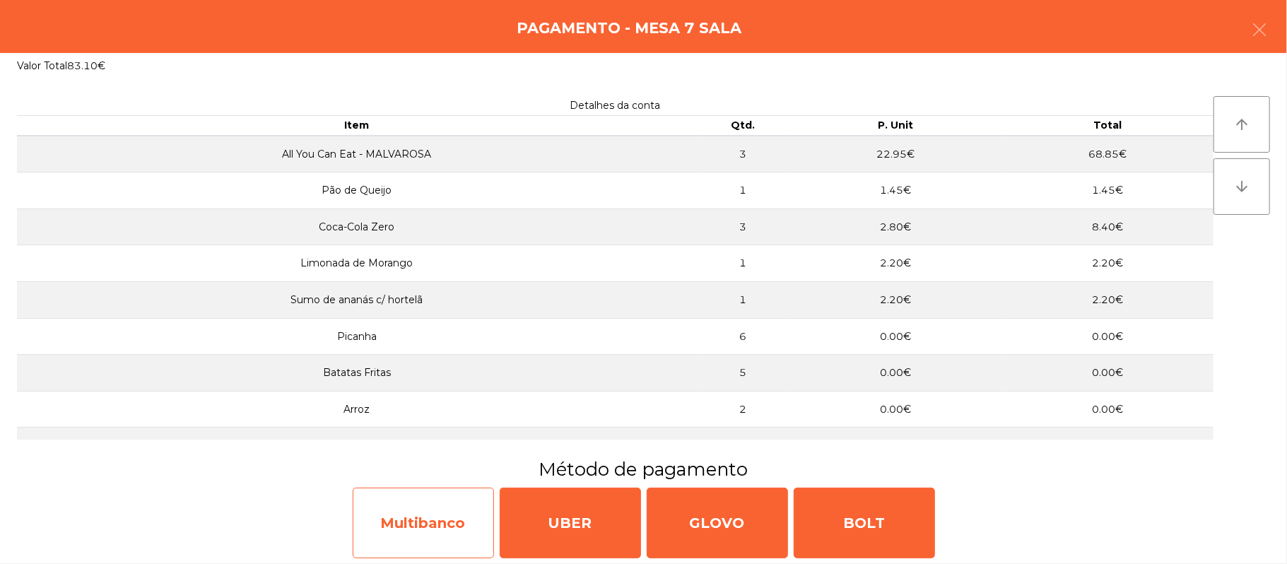
click at [416, 518] on div "Multibanco" at bounding box center [423, 523] width 141 height 71
select select "**"
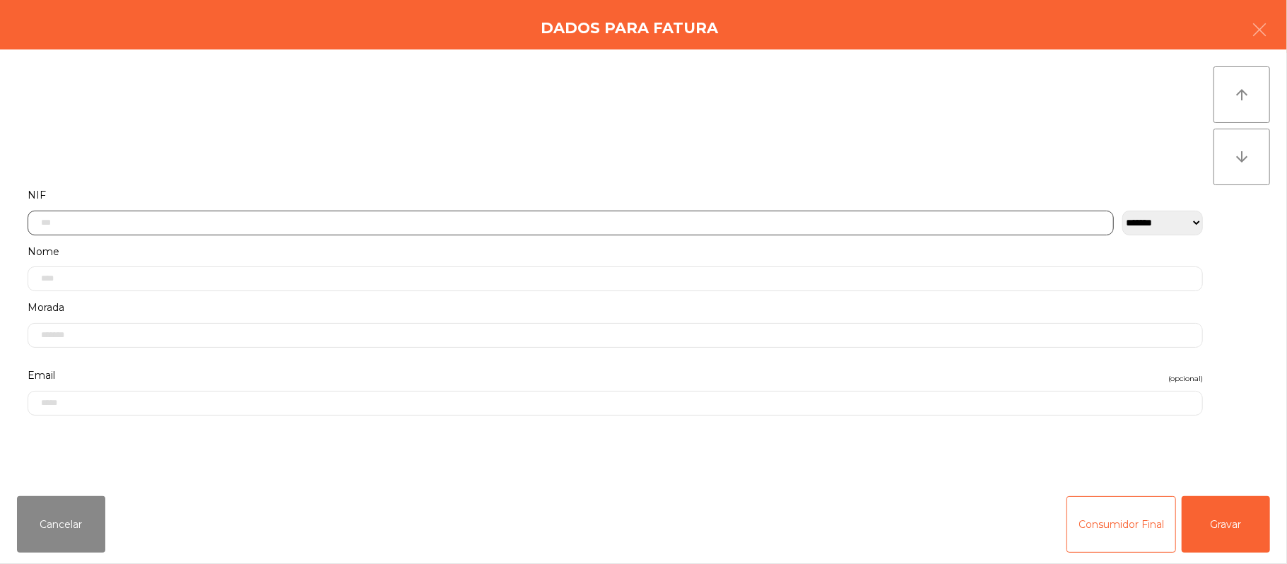
click at [399, 222] on input "text" at bounding box center [571, 223] width 1086 height 25
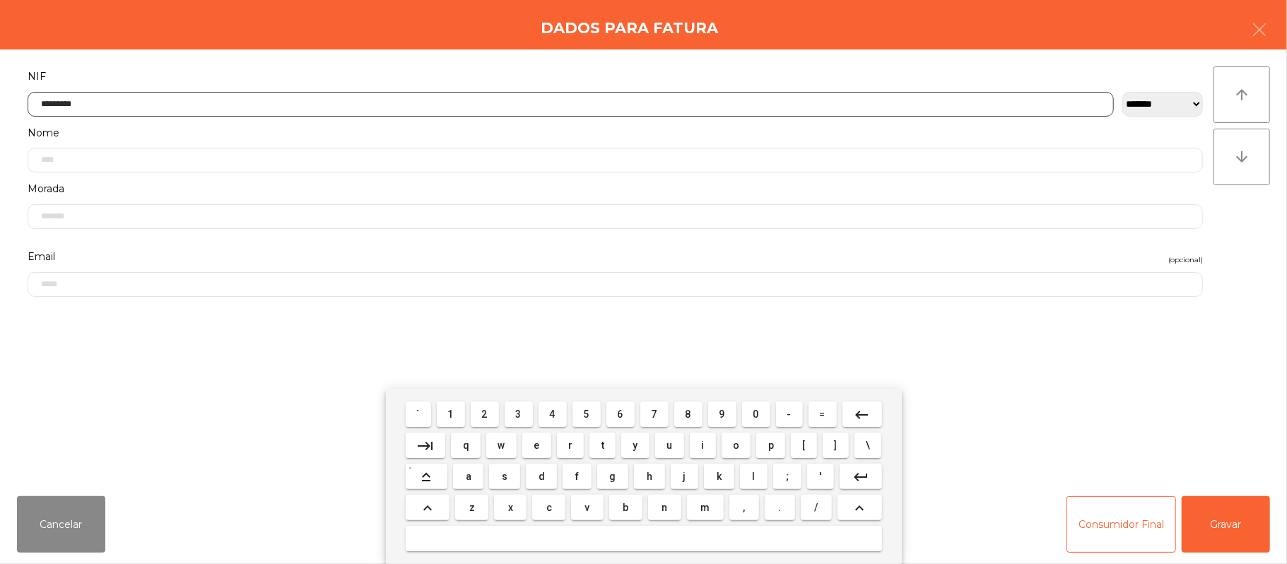
type input "*********"
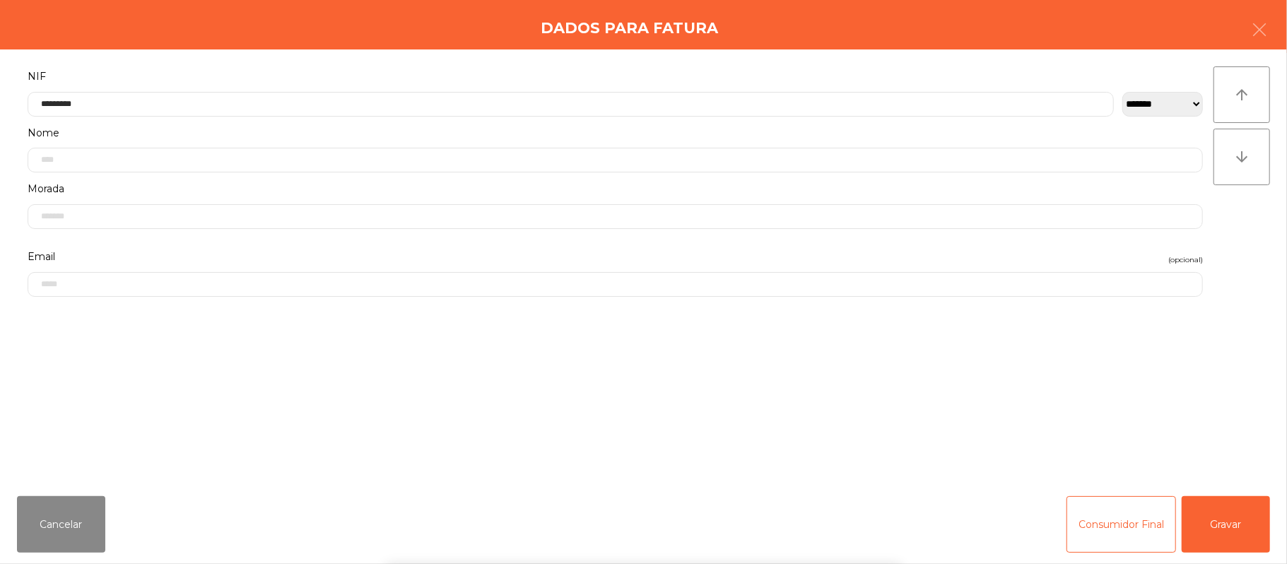
click at [1220, 505] on div "` 1 2 3 4 5 6 7 8 9 0 - = keyboard_backspace keyboard_tab q w e r t y u i o p […" at bounding box center [643, 476] width 1287 height 175
click at [1230, 527] on button "Gravar" at bounding box center [1226, 524] width 88 height 57
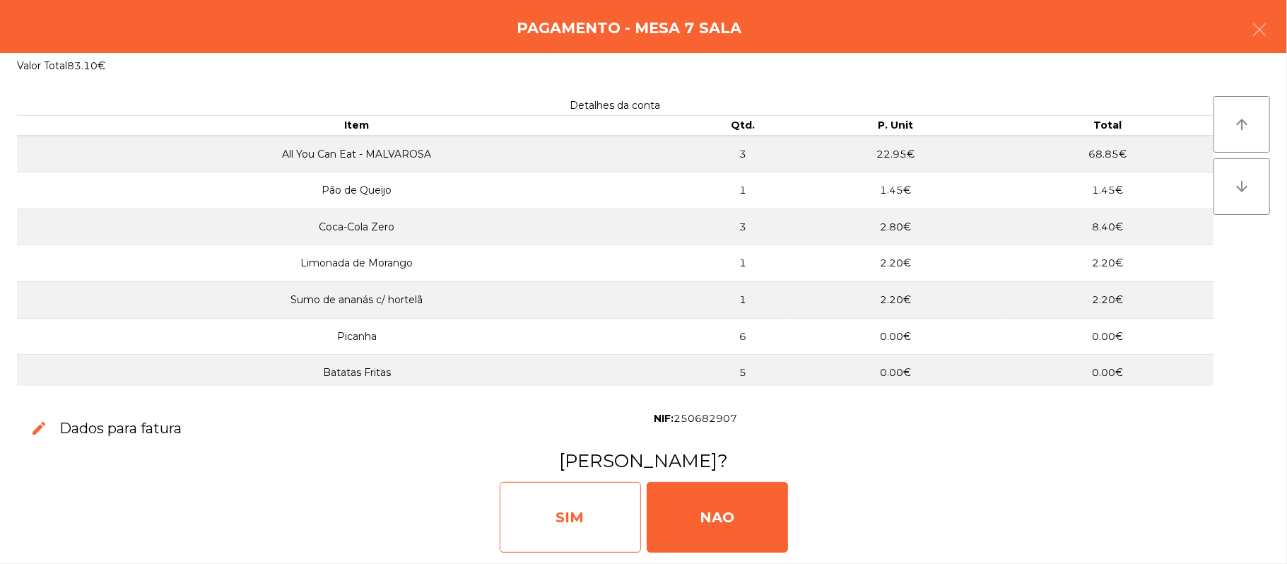
click at [566, 492] on div "SIM" at bounding box center [570, 517] width 141 height 71
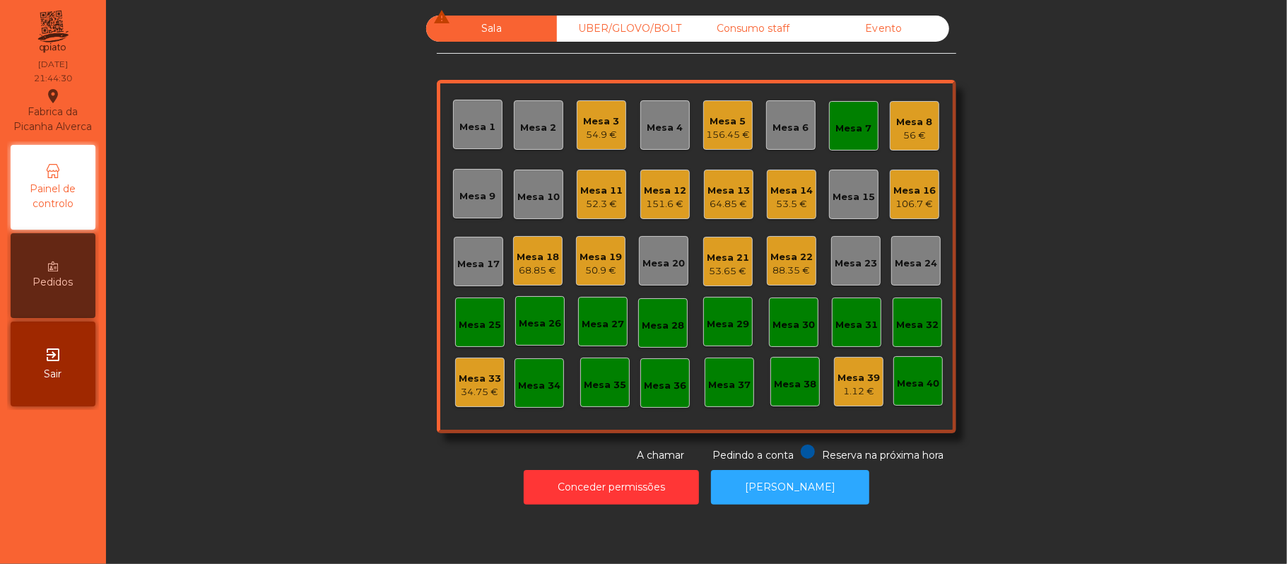
click at [838, 123] on div "Mesa 7" at bounding box center [854, 129] width 36 height 14
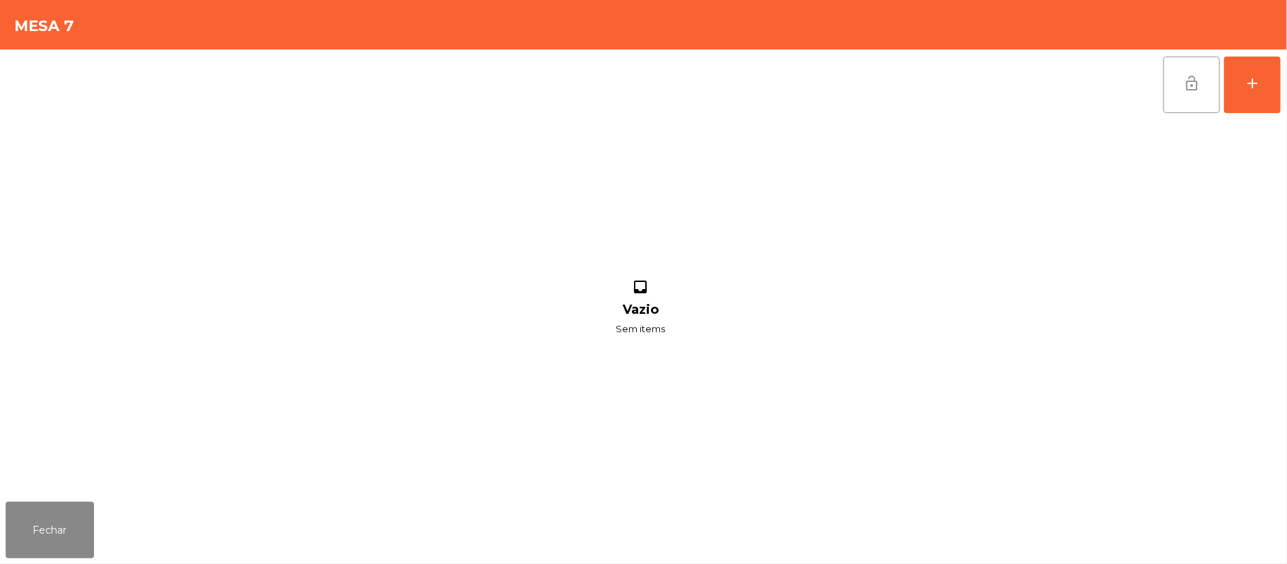
click at [1178, 90] on button "lock_open" at bounding box center [1191, 85] width 57 height 57
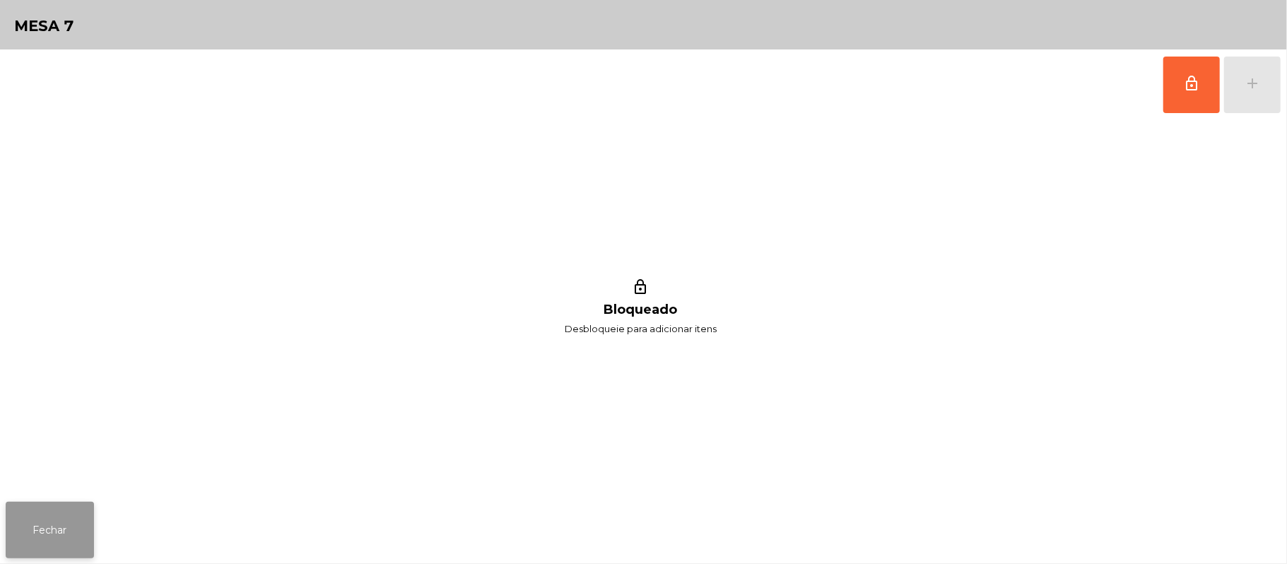
click at [46, 527] on button "Fechar" at bounding box center [50, 530] width 88 height 57
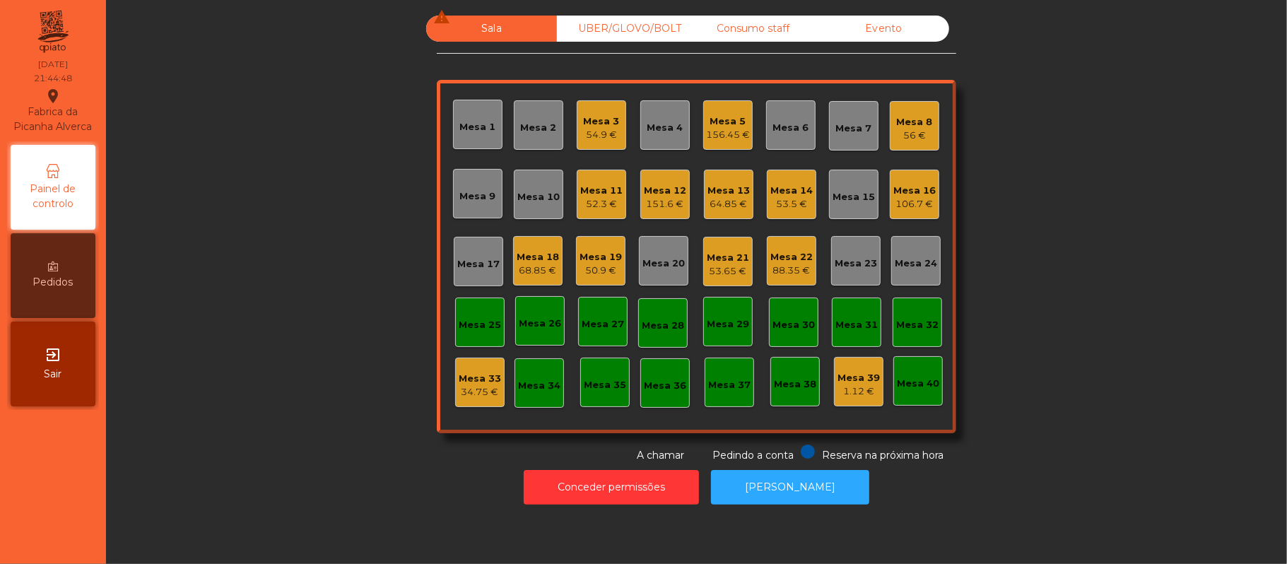
click at [710, 270] on div "53.65 €" at bounding box center [728, 271] width 42 height 14
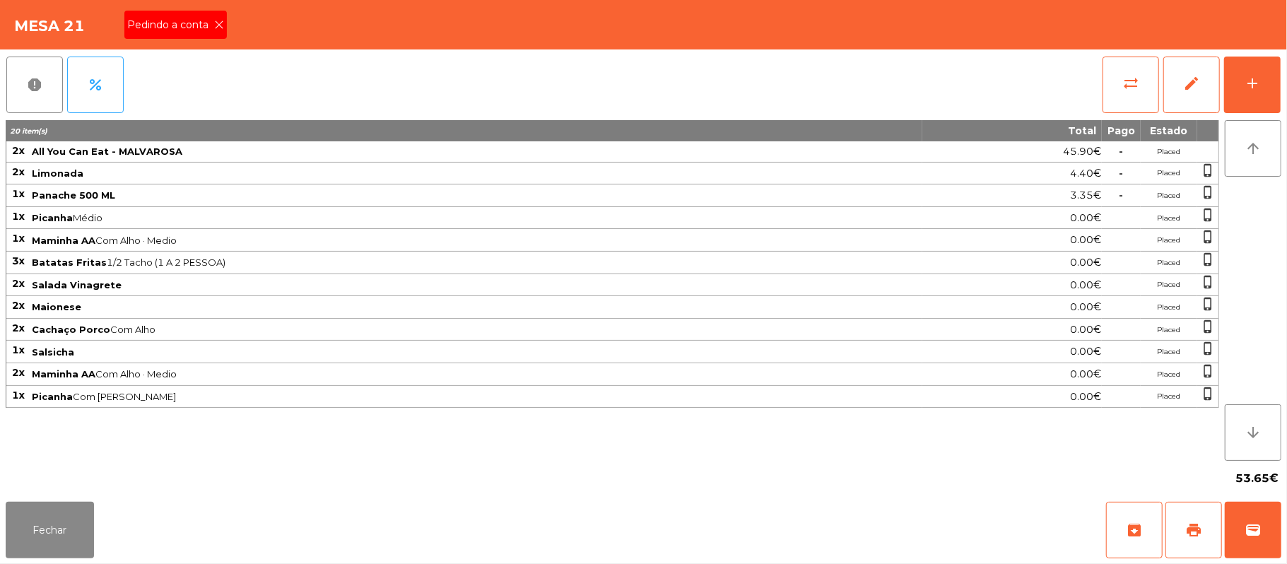
click at [195, 27] on span "Pedindo a conta" at bounding box center [170, 25] width 87 height 15
click at [35, 532] on button "Fechar" at bounding box center [50, 530] width 88 height 57
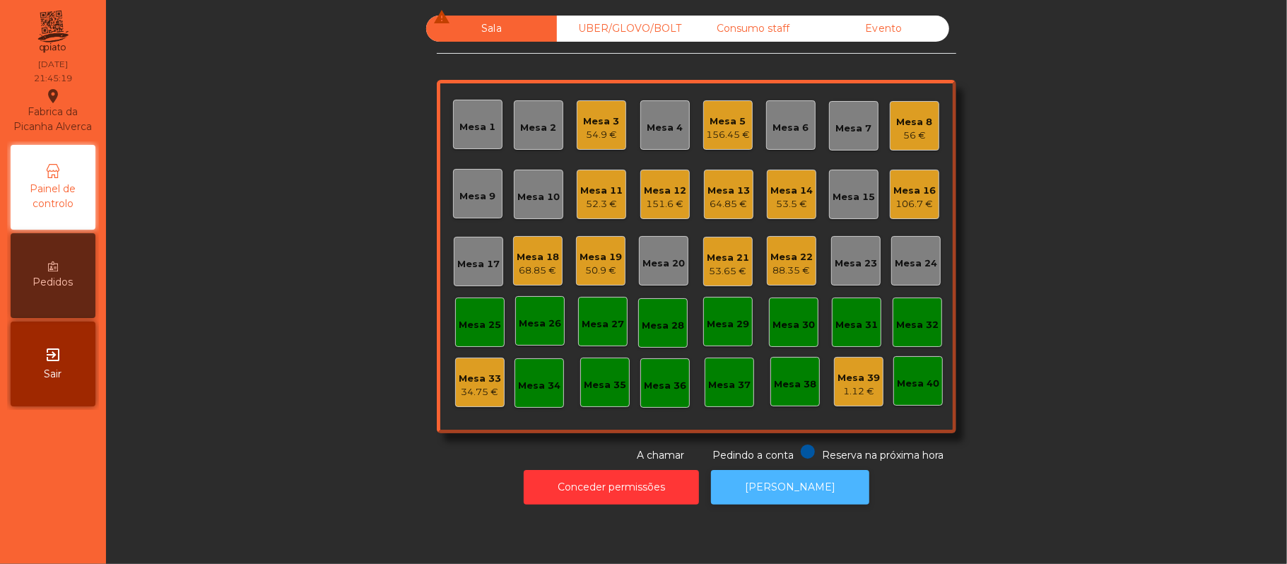
click at [807, 493] on button "[PERSON_NAME]" at bounding box center [790, 487] width 158 height 35
click at [787, 204] on div "53.5 €" at bounding box center [791, 204] width 42 height 14
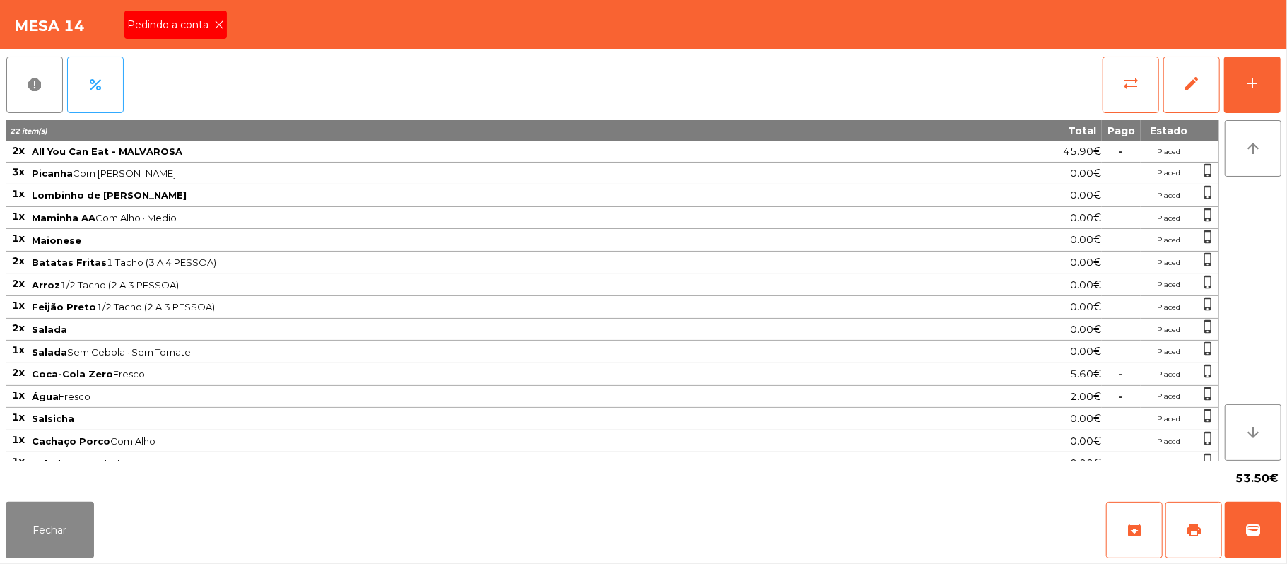
click at [177, 29] on span "Pedindo a conta" at bounding box center [170, 25] width 87 height 15
click at [63, 526] on button "Fechar" at bounding box center [50, 530] width 88 height 57
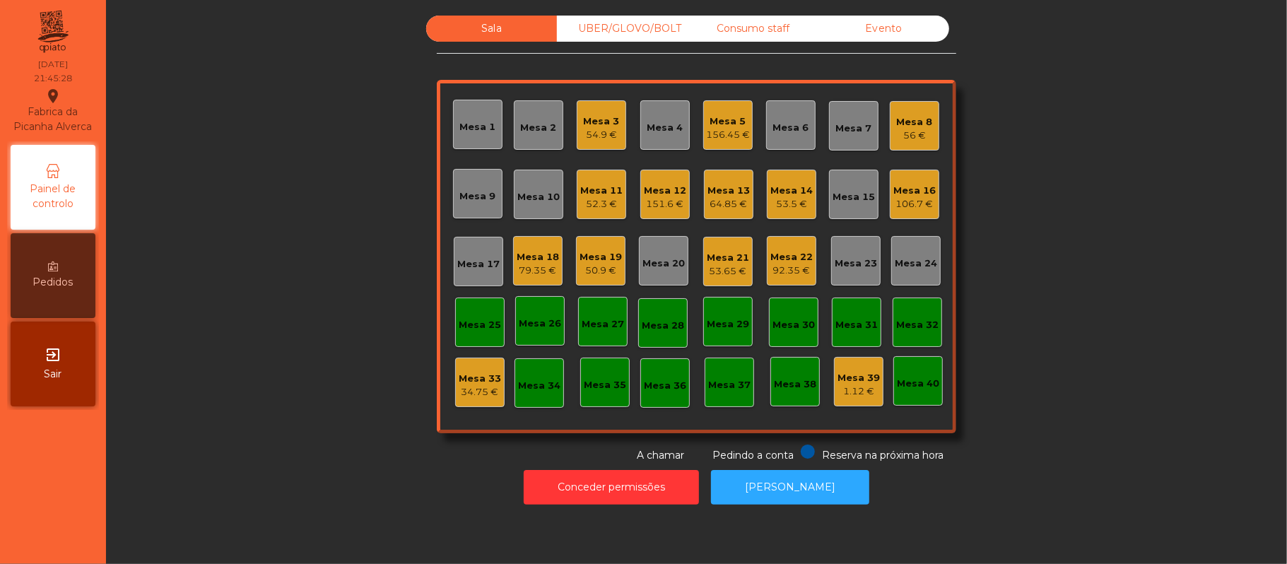
click at [787, 262] on div "Mesa 22" at bounding box center [791, 257] width 42 height 14
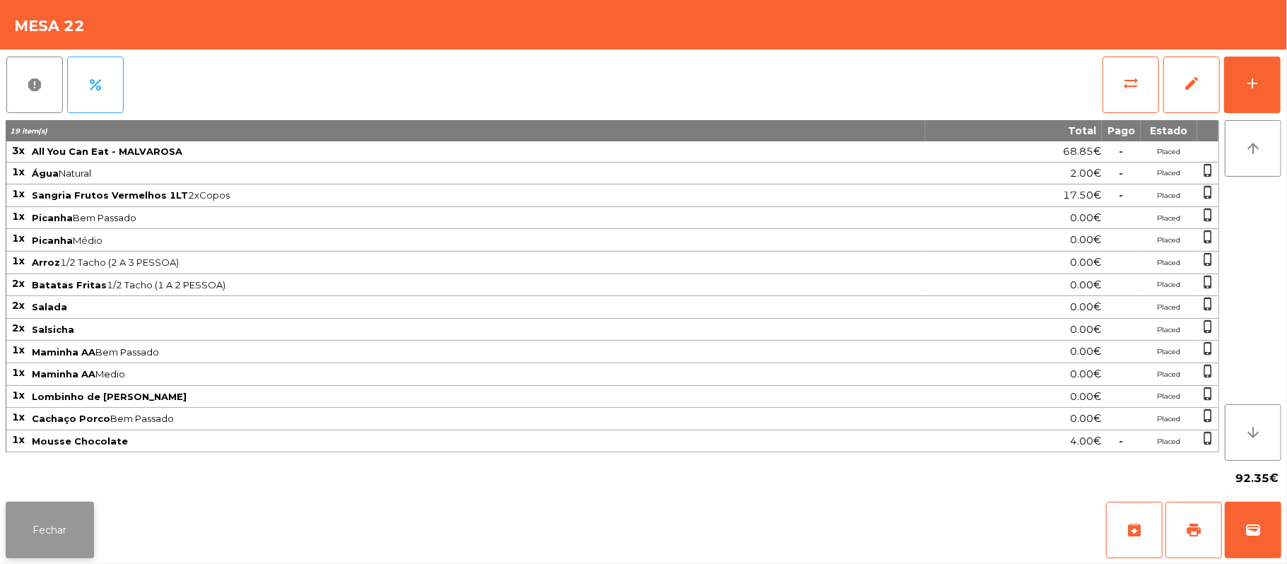
click at [51, 551] on button "Fechar" at bounding box center [50, 530] width 88 height 57
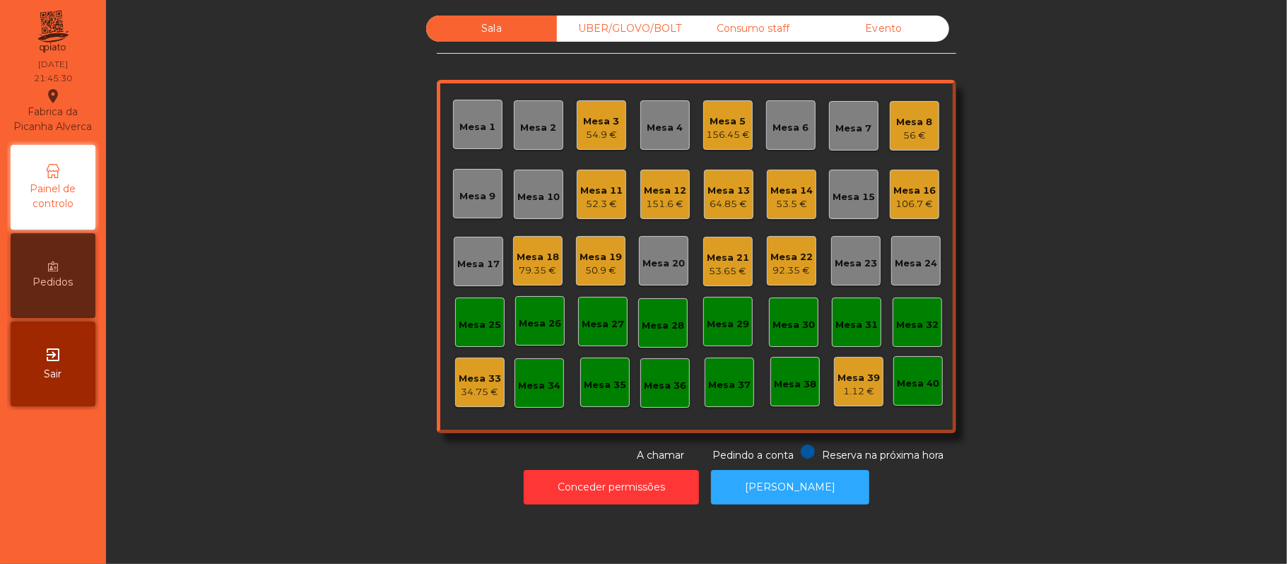
click at [732, 277] on div "53.65 €" at bounding box center [728, 271] width 42 height 14
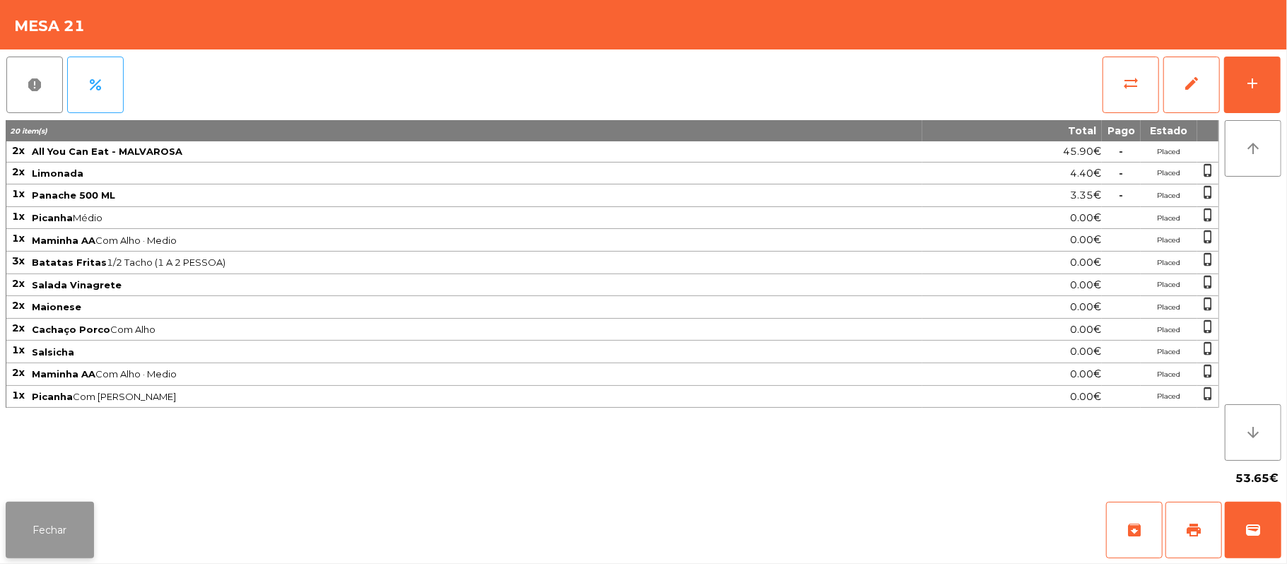
click at [46, 541] on button "Fechar" at bounding box center [50, 530] width 88 height 57
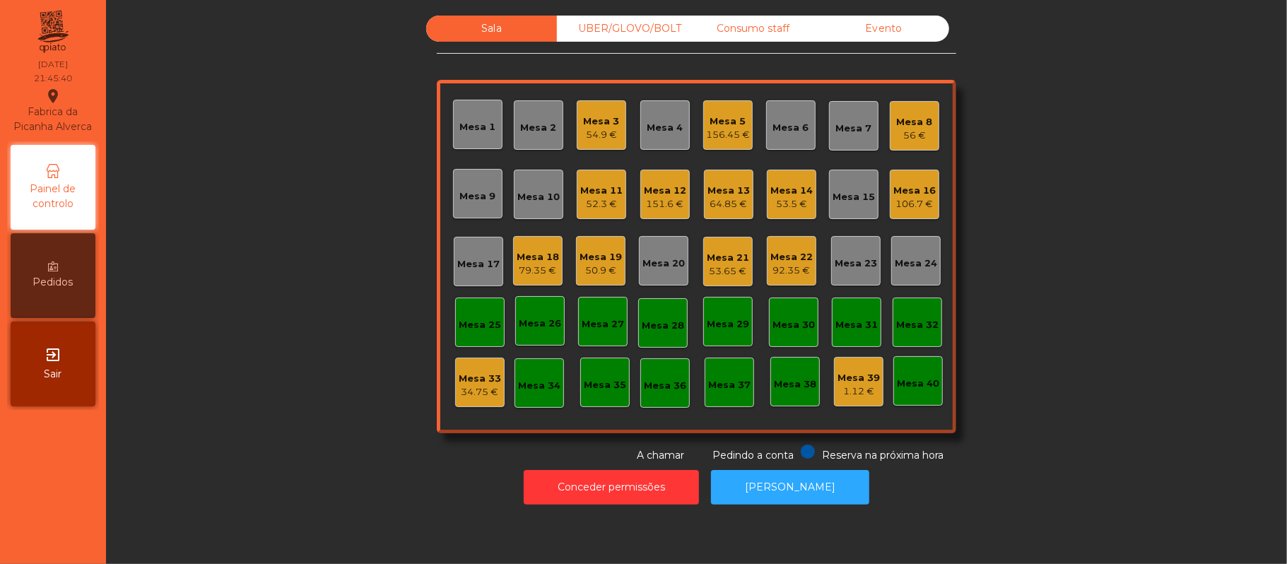
click at [727, 257] on div "Mesa 21" at bounding box center [728, 258] width 42 height 14
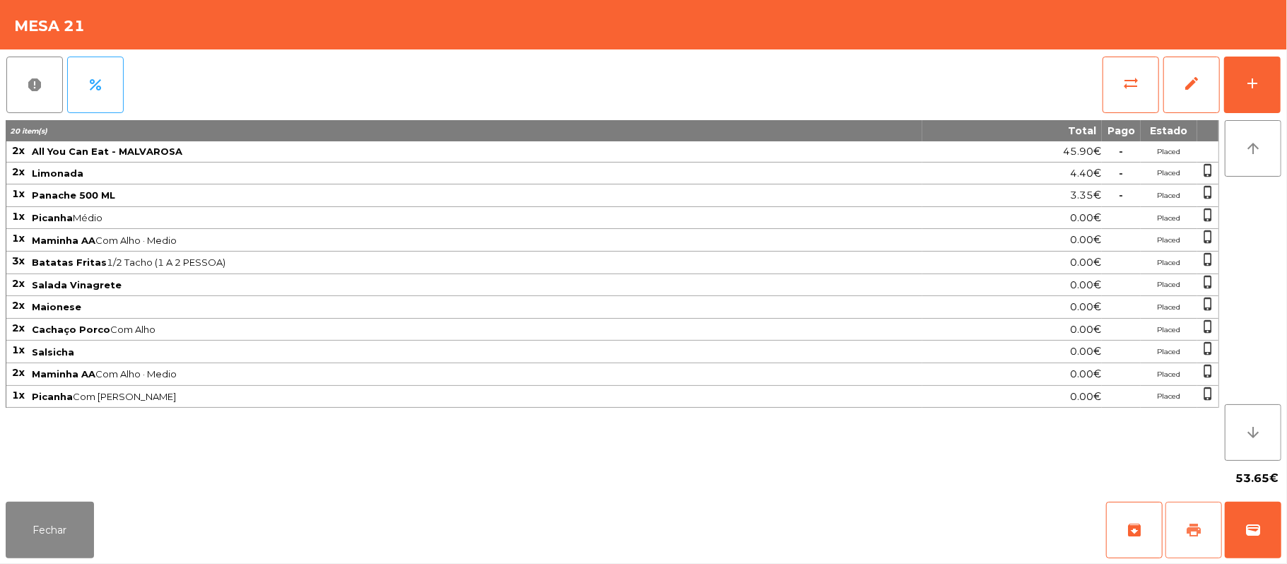
click at [1182, 526] on button "print" at bounding box center [1194, 530] width 57 height 57
click at [62, 533] on button "Fechar" at bounding box center [50, 530] width 88 height 57
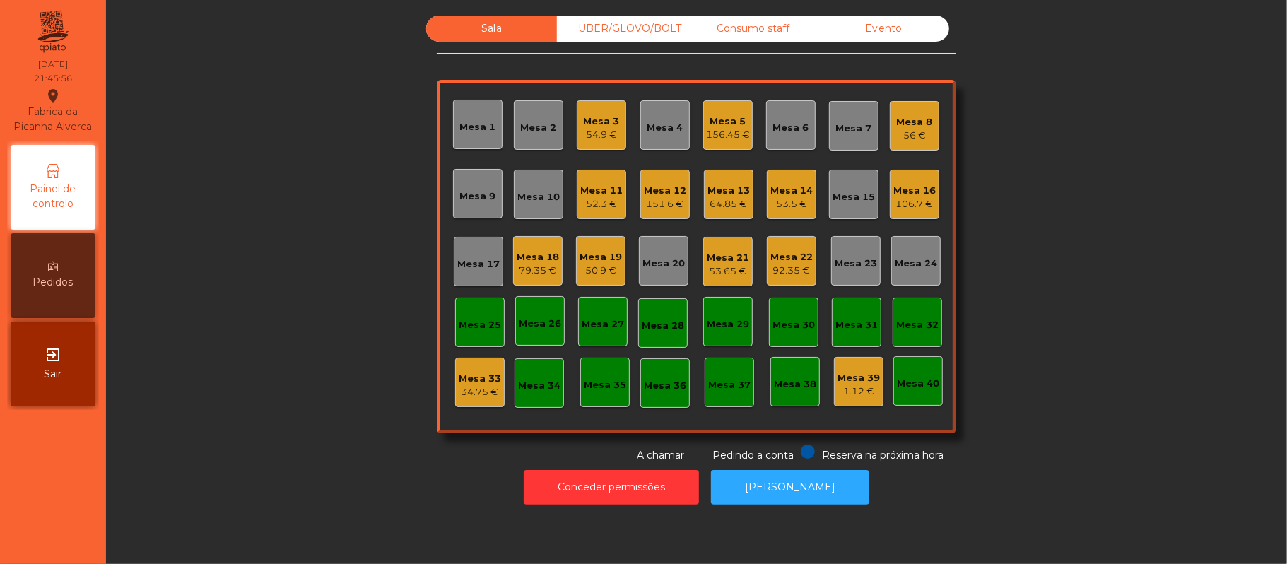
click at [780, 189] on div "Mesa 14" at bounding box center [791, 191] width 42 height 14
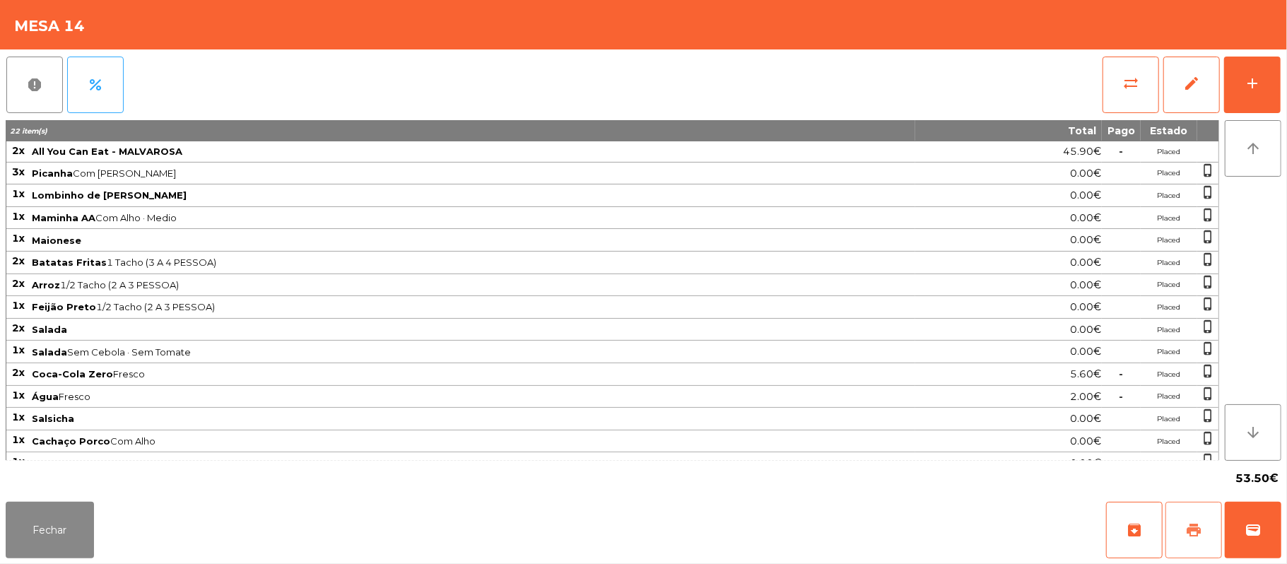
click at [1180, 532] on button "print" at bounding box center [1194, 530] width 57 height 57
click at [1245, 505] on button "wallet" at bounding box center [1253, 530] width 57 height 57
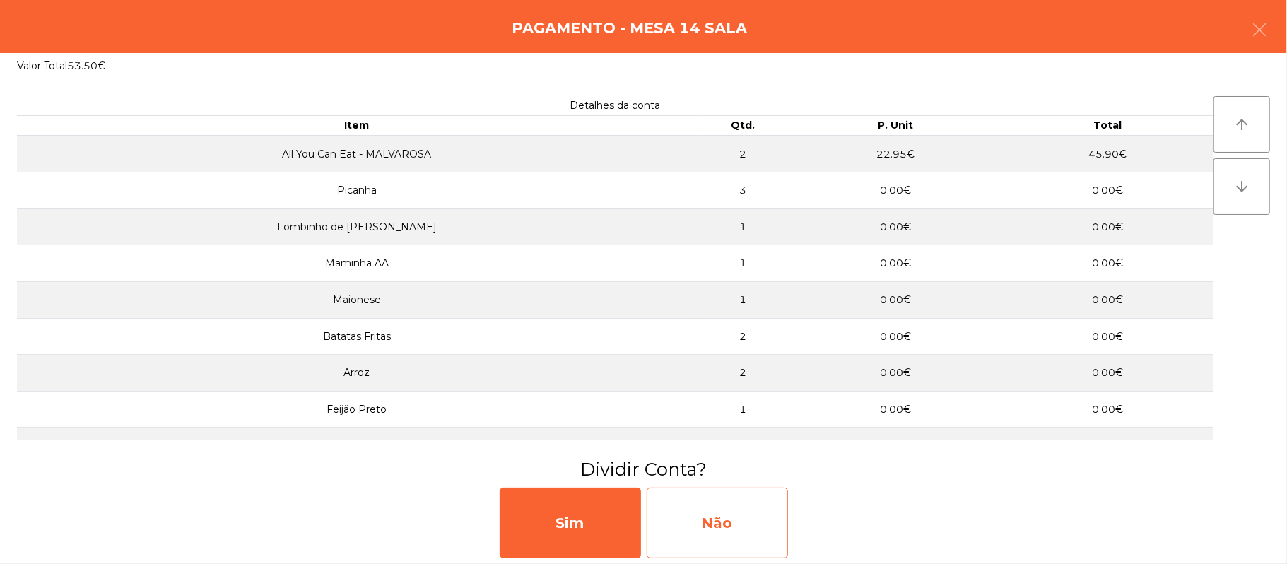
click at [753, 526] on div "Não" at bounding box center [717, 523] width 141 height 71
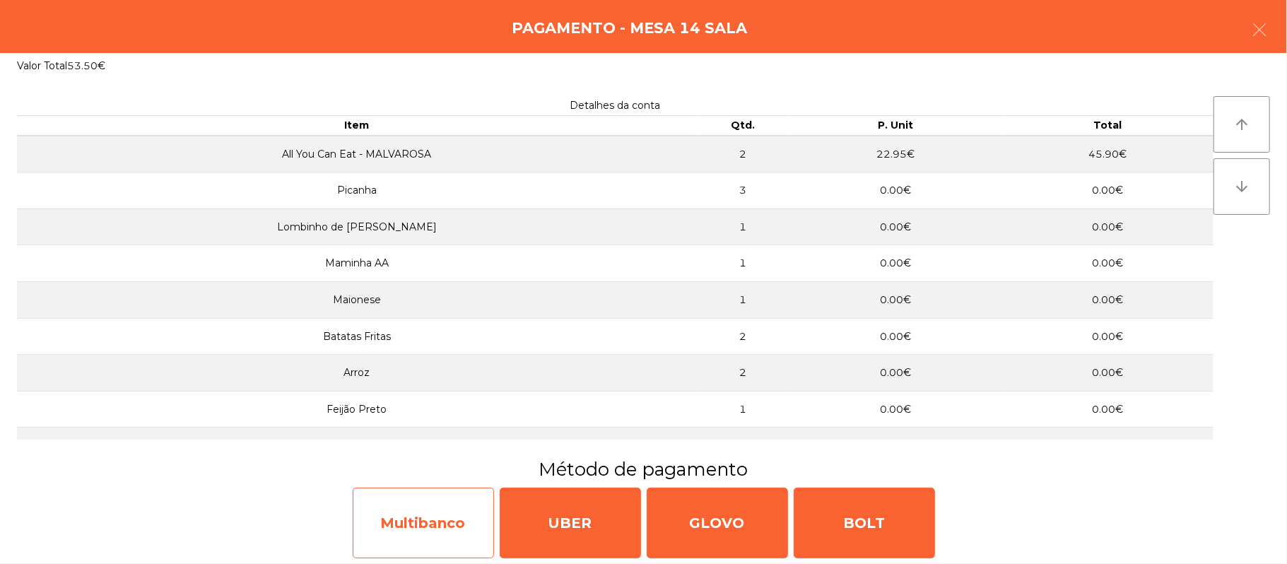
click at [405, 523] on div "Multibanco" at bounding box center [423, 523] width 141 height 71
select select "**"
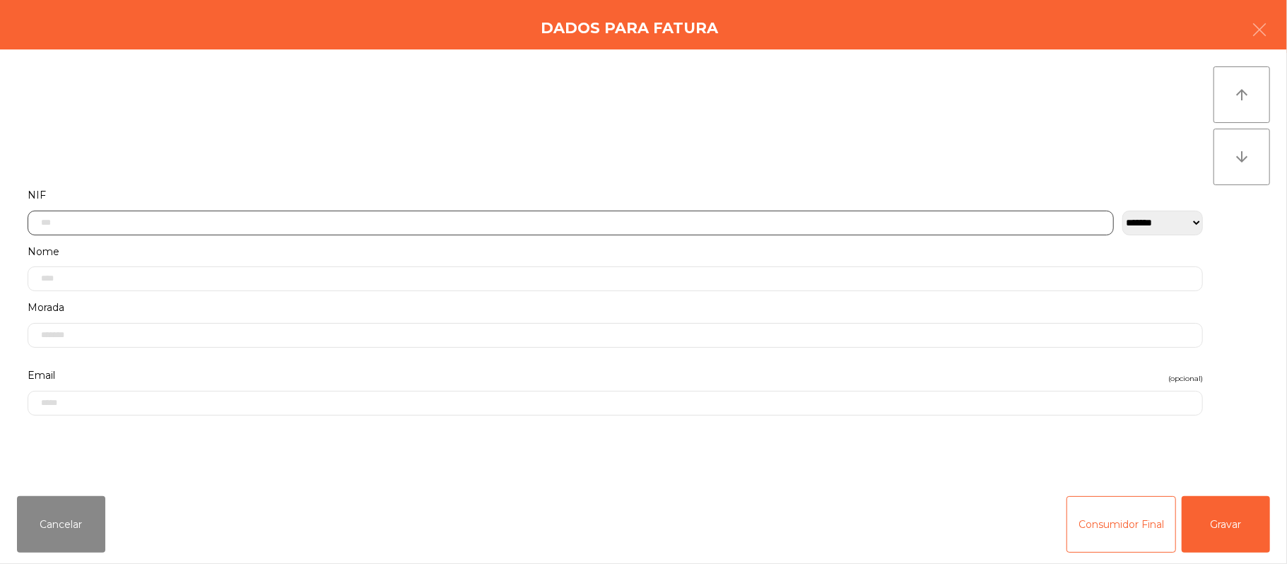
click at [228, 223] on input "text" at bounding box center [571, 223] width 1086 height 25
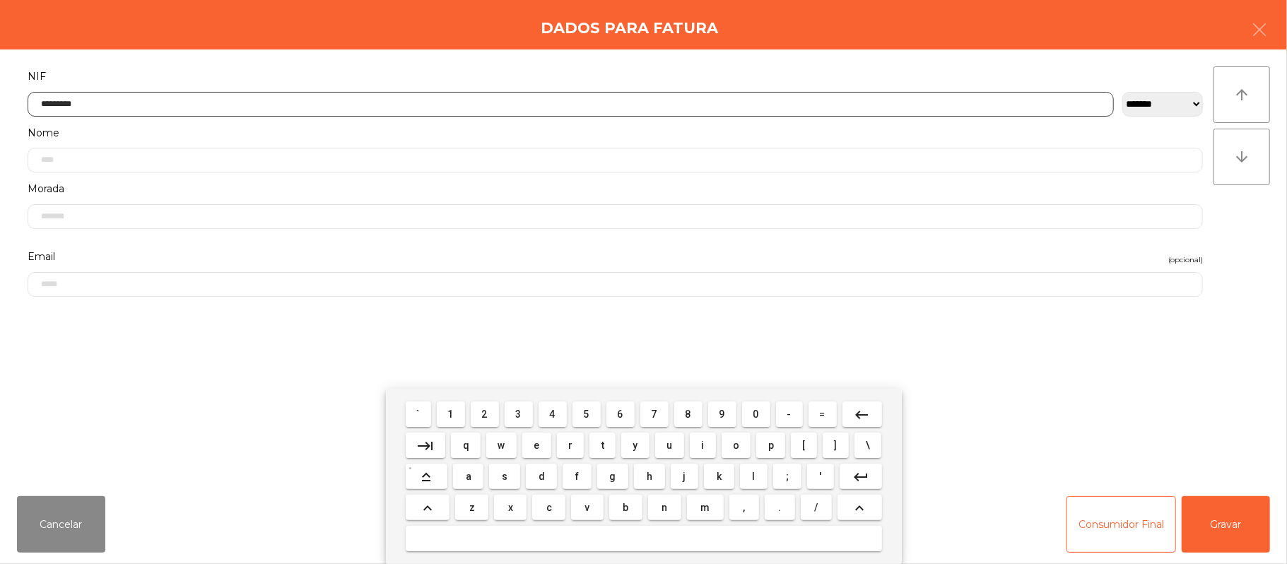
type input "*********"
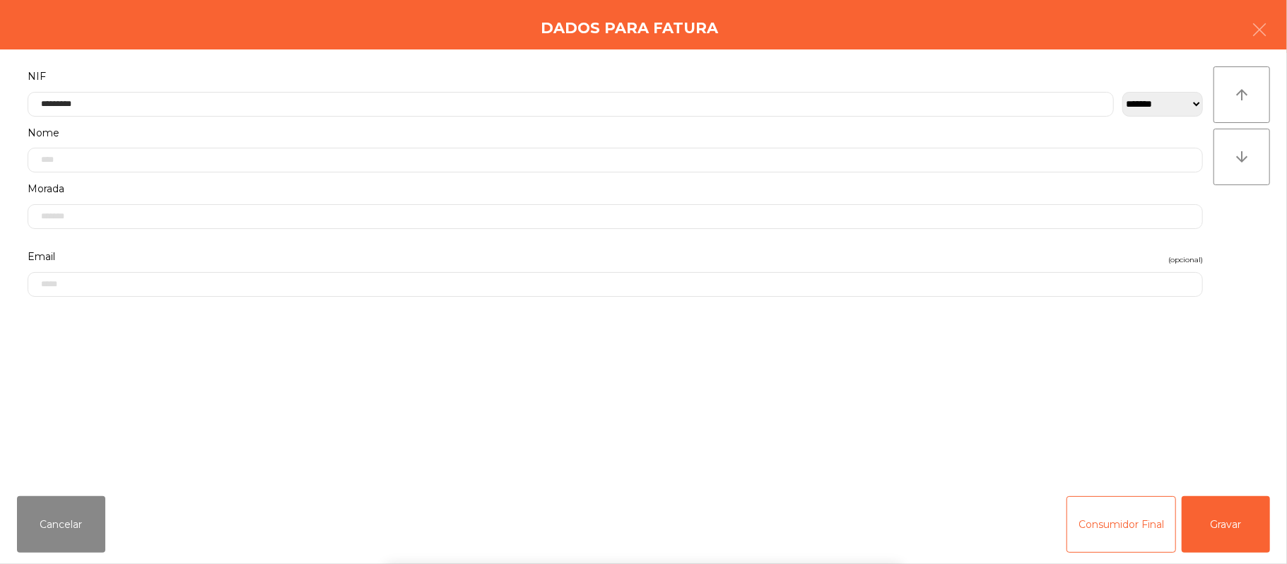
click at [1228, 527] on div "` 1 2 3 4 5 6 7 8 9 0 - = keyboard_backspace keyboard_tab q w e r t y u i o p […" at bounding box center [643, 476] width 1287 height 175
click at [1214, 524] on button "Gravar" at bounding box center [1226, 524] width 88 height 57
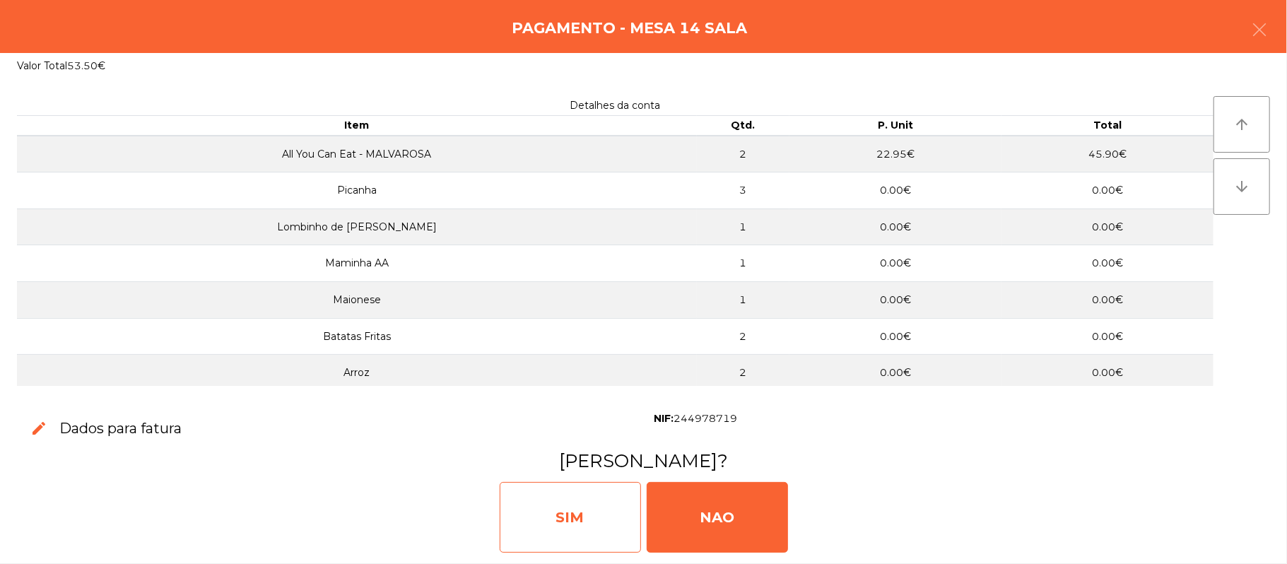
click at [580, 509] on div "SIM" at bounding box center [570, 517] width 141 height 71
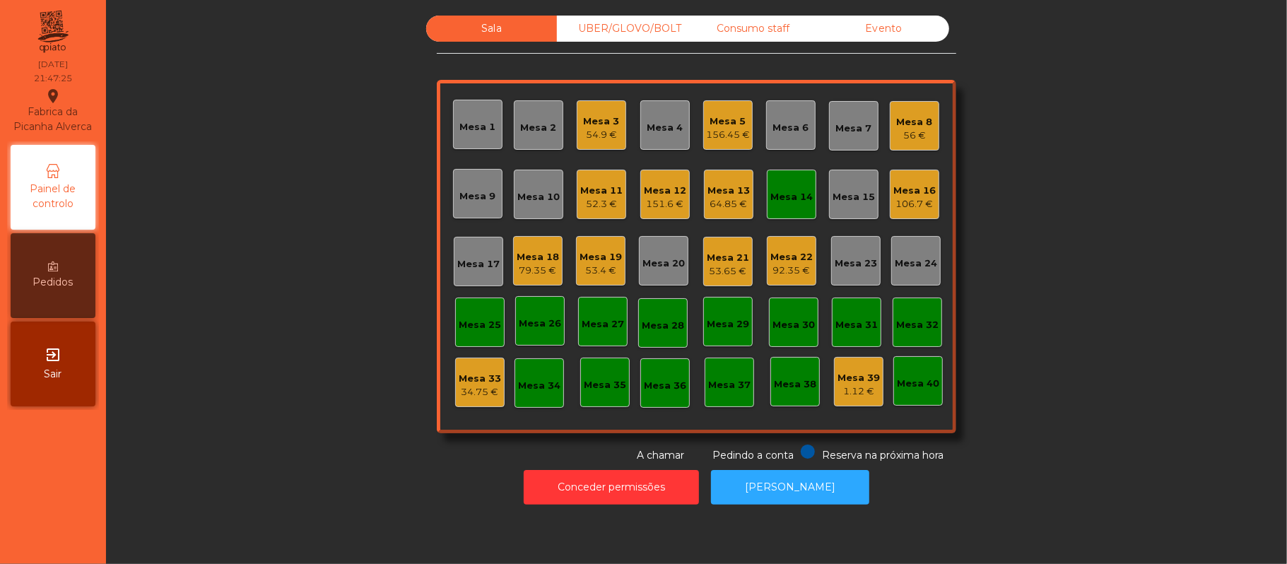
click at [795, 207] on div "Mesa 14" at bounding box center [791, 194] width 49 height 49
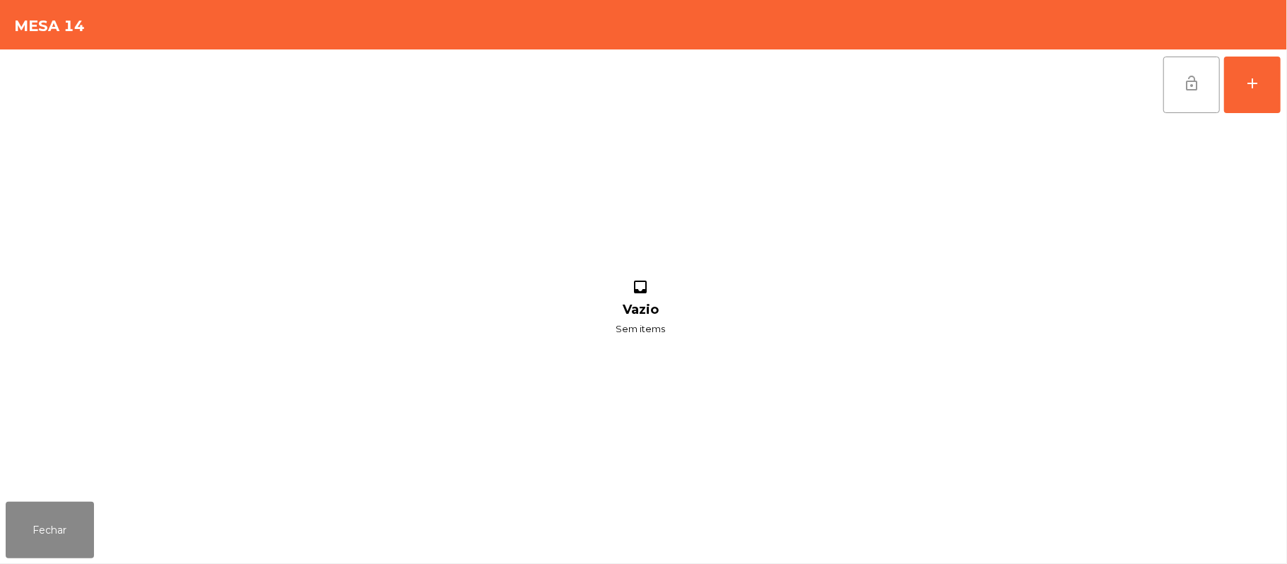
click at [1180, 98] on button "lock_open" at bounding box center [1191, 85] width 57 height 57
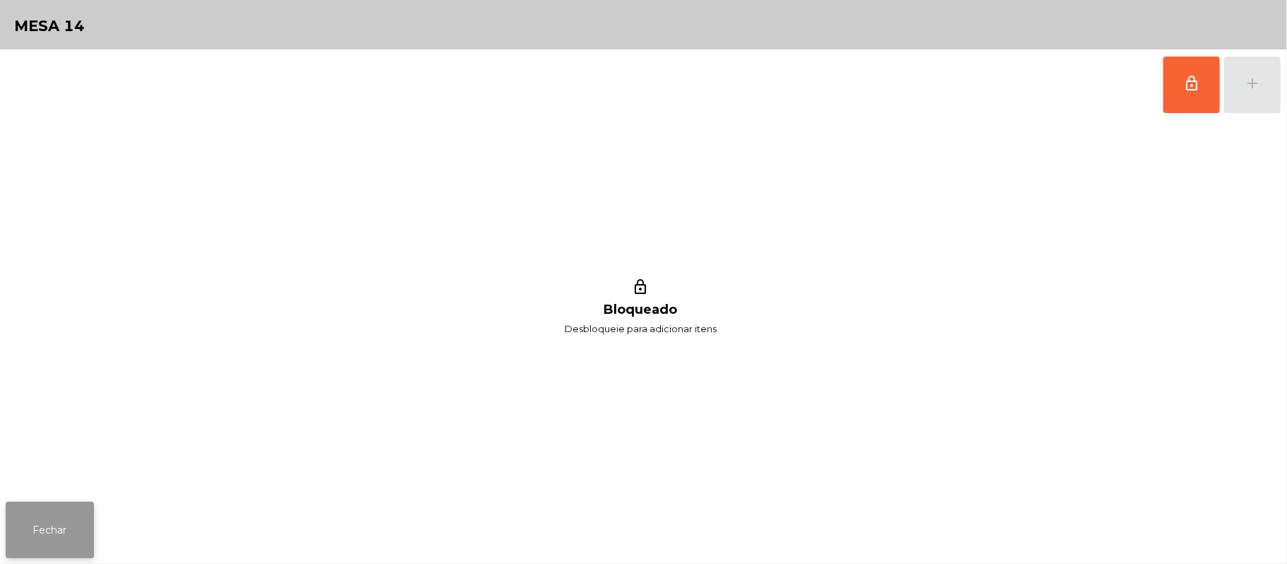
click at [52, 503] on button "Fechar" at bounding box center [50, 530] width 88 height 57
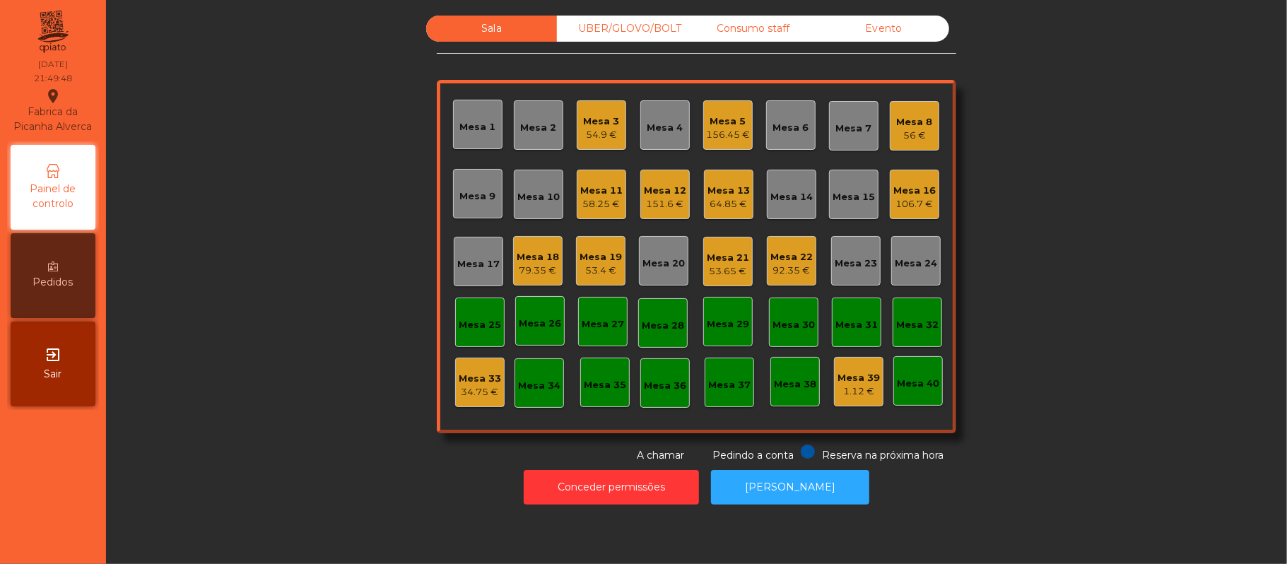
click at [727, 266] on div "53.65 €" at bounding box center [728, 271] width 42 height 14
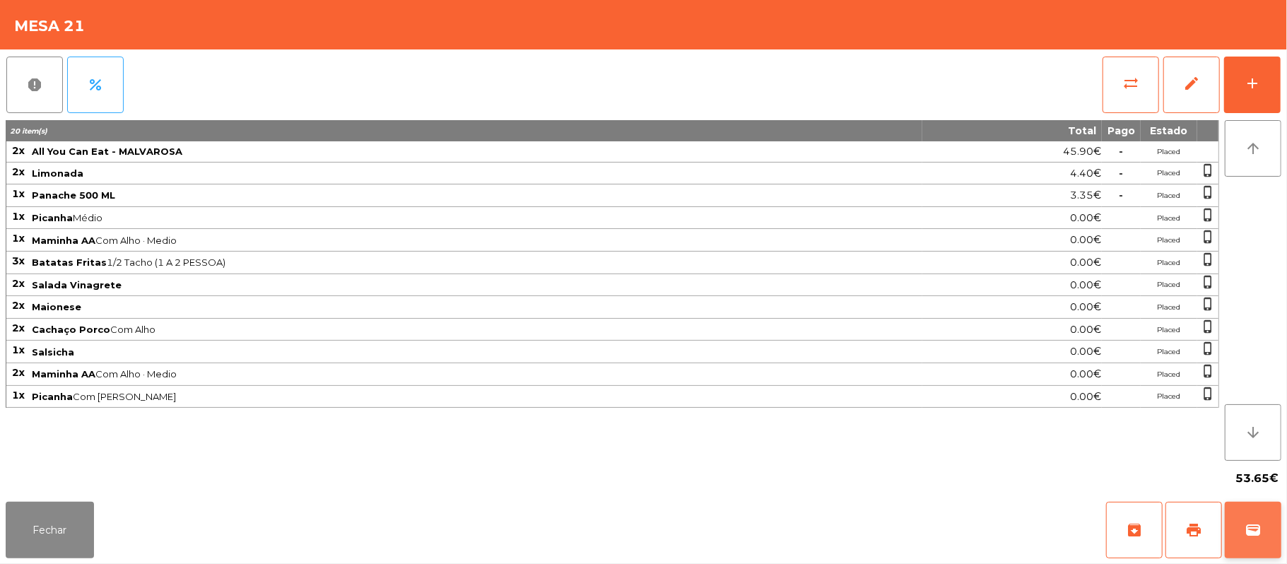
click at [1236, 535] on button "wallet" at bounding box center [1253, 530] width 57 height 57
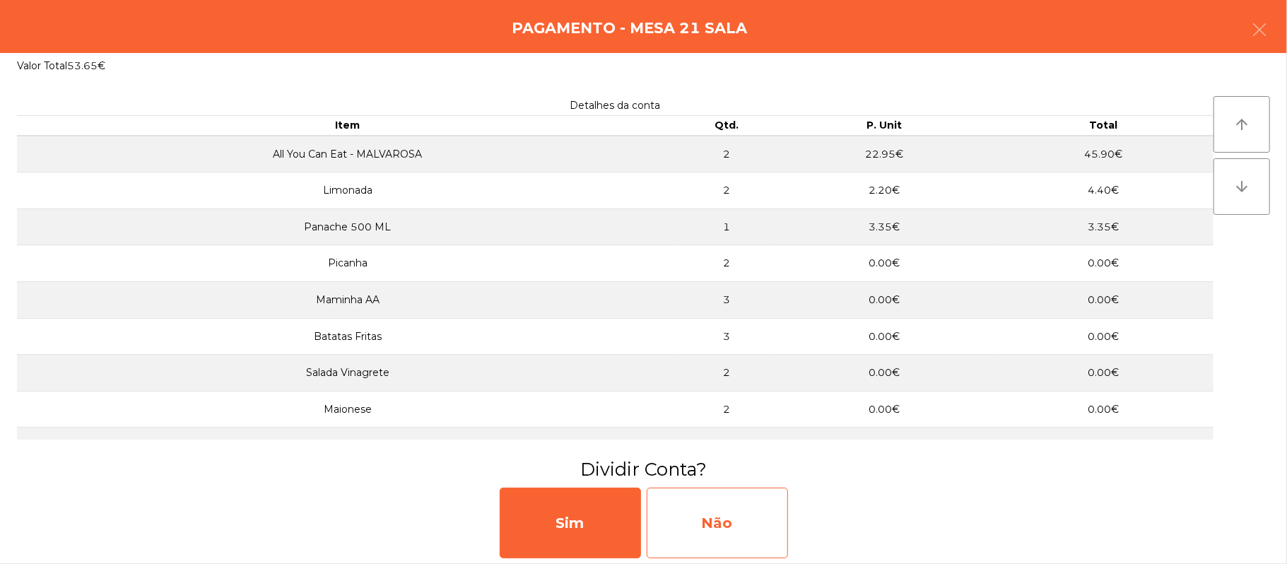
click at [739, 539] on div "Não" at bounding box center [717, 523] width 141 height 71
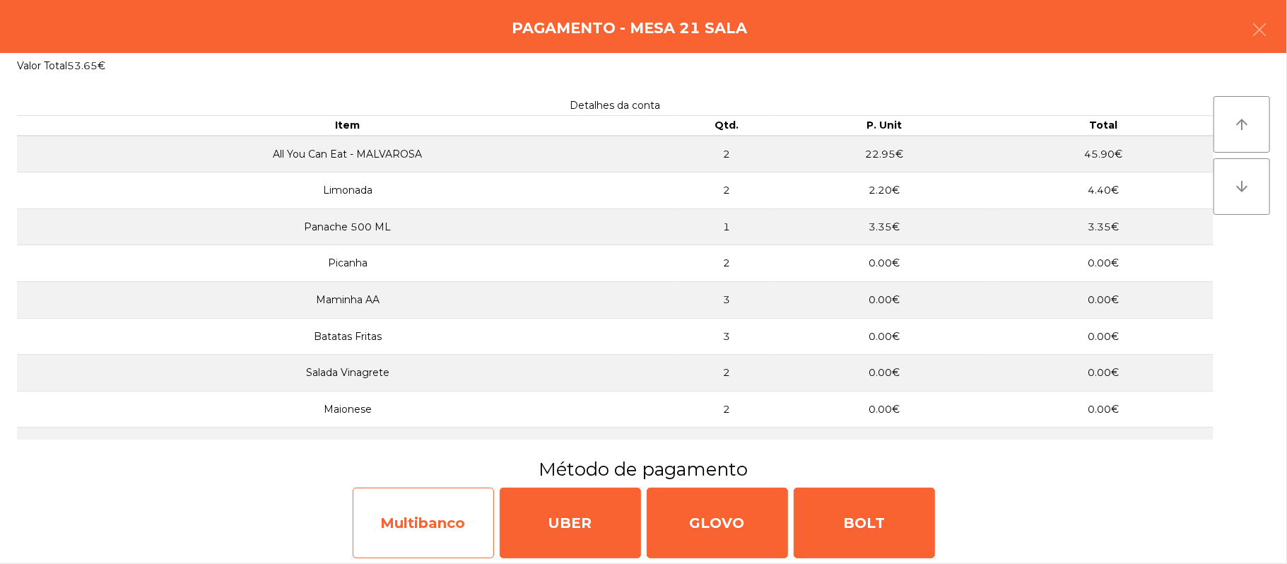
click at [459, 524] on div "Multibanco" at bounding box center [423, 523] width 141 height 71
select select "**"
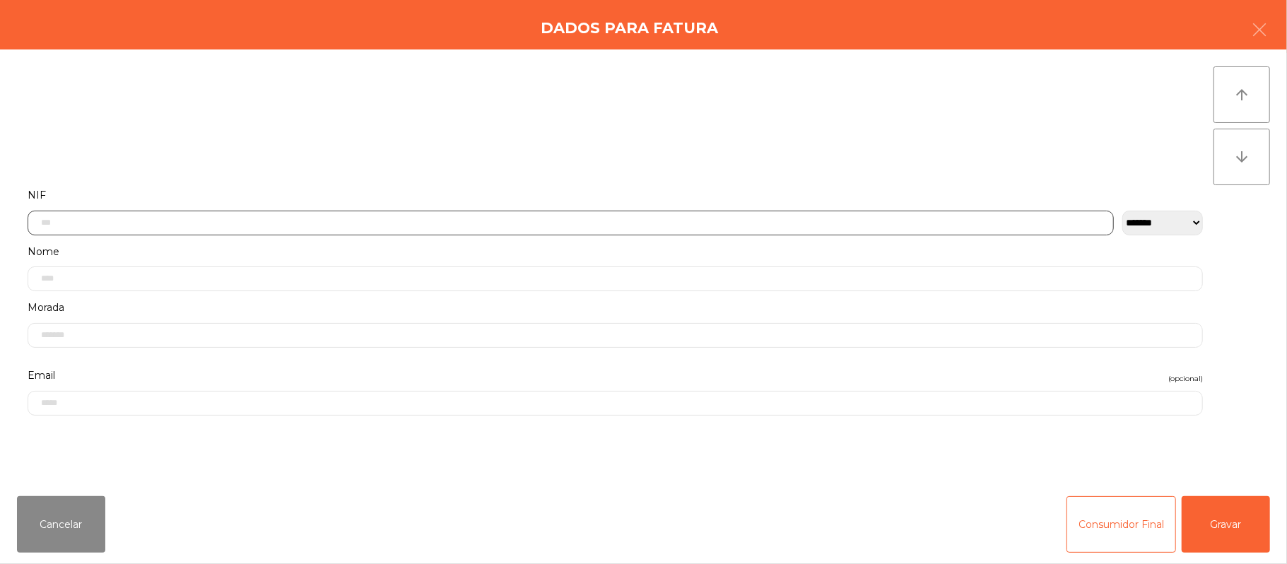
click at [464, 222] on input "text" at bounding box center [571, 223] width 1086 height 25
click at [1255, 30] on icon "button" at bounding box center [1259, 29] width 17 height 17
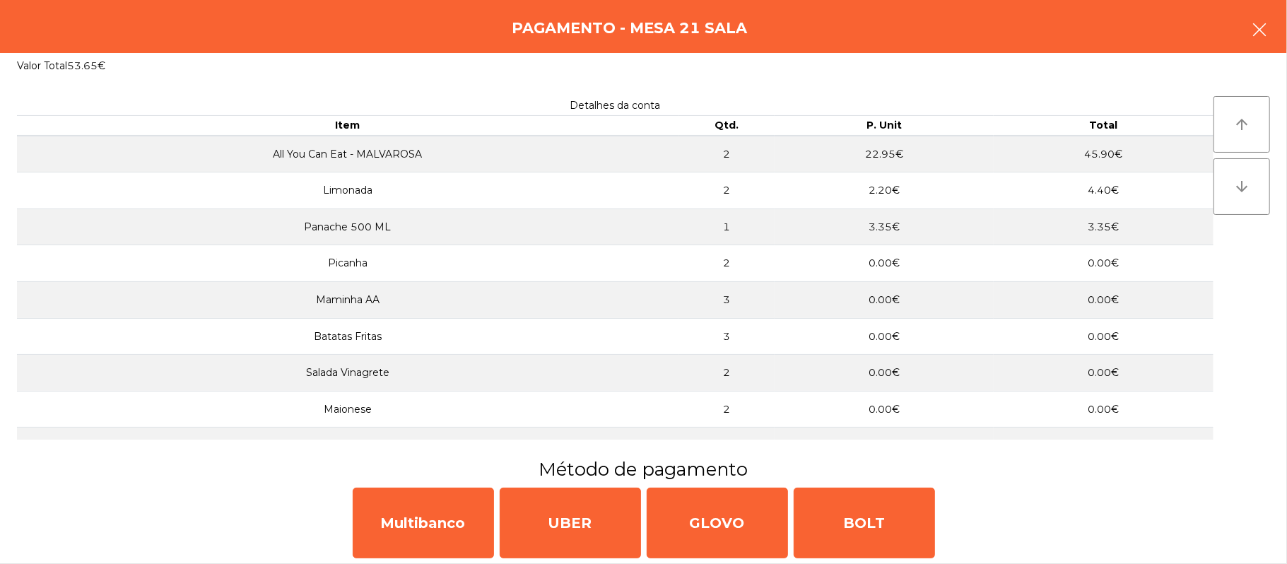
click at [1255, 34] on icon "button" at bounding box center [1259, 29] width 17 height 17
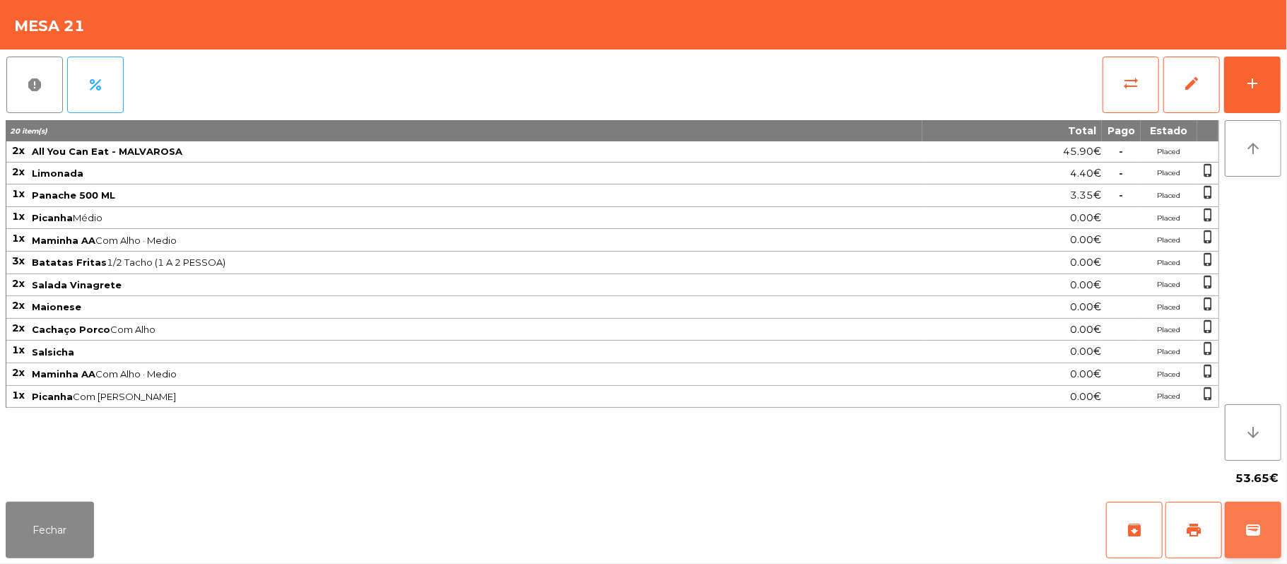
click at [1245, 544] on button "wallet" at bounding box center [1253, 530] width 57 height 57
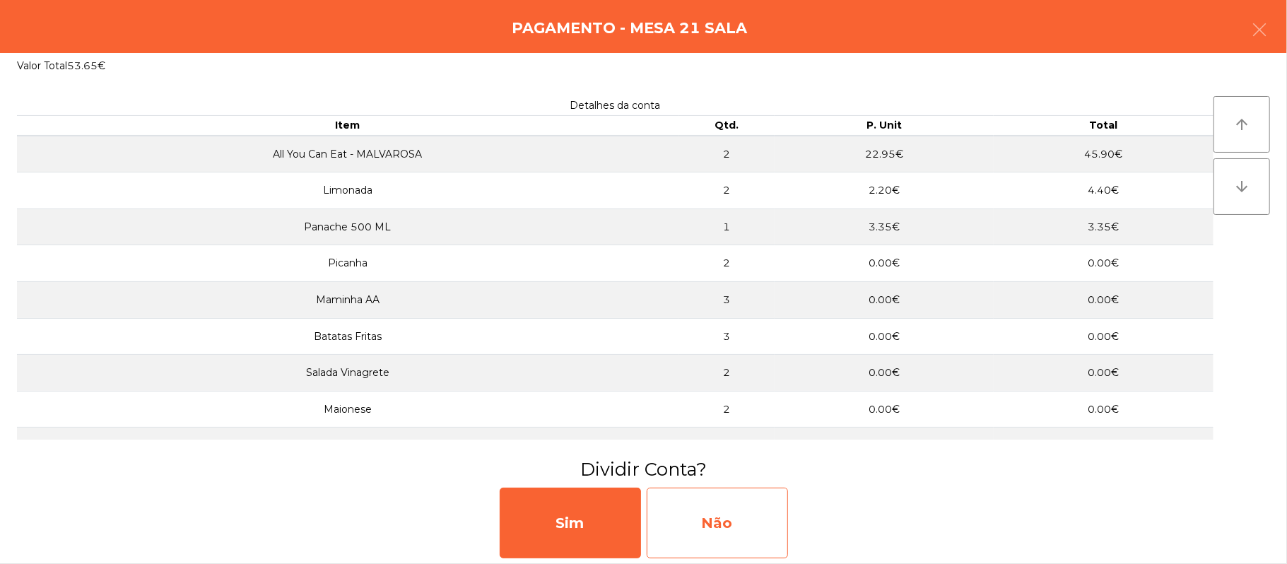
click at [766, 517] on div "Não" at bounding box center [717, 523] width 141 height 71
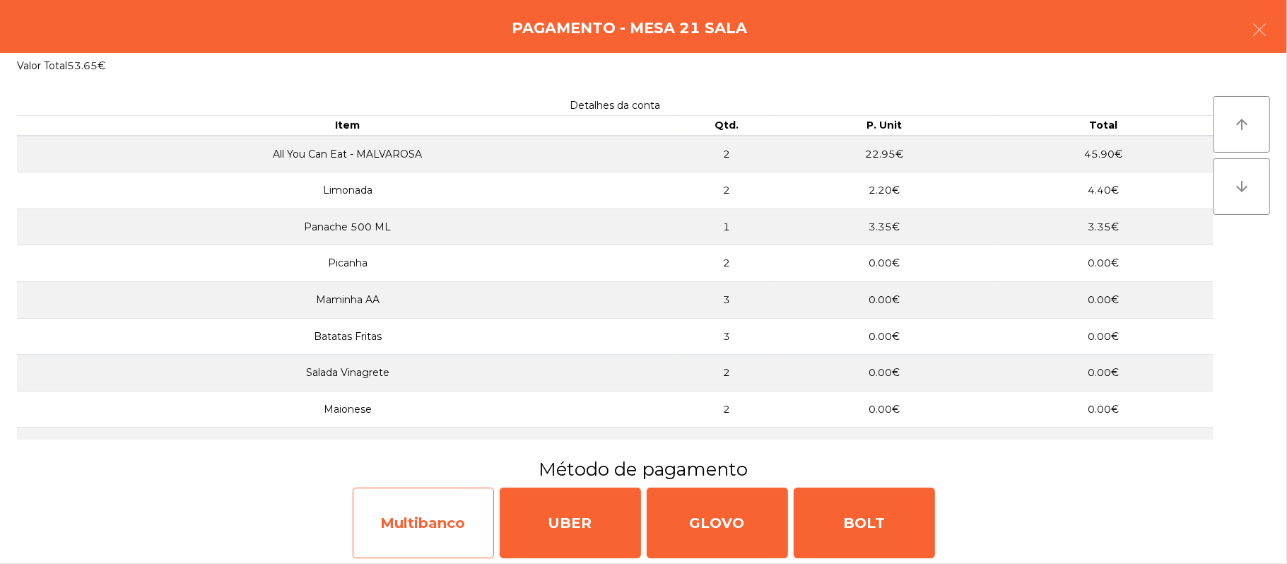
click at [473, 526] on div "Multibanco" at bounding box center [423, 523] width 141 height 71
select select "**"
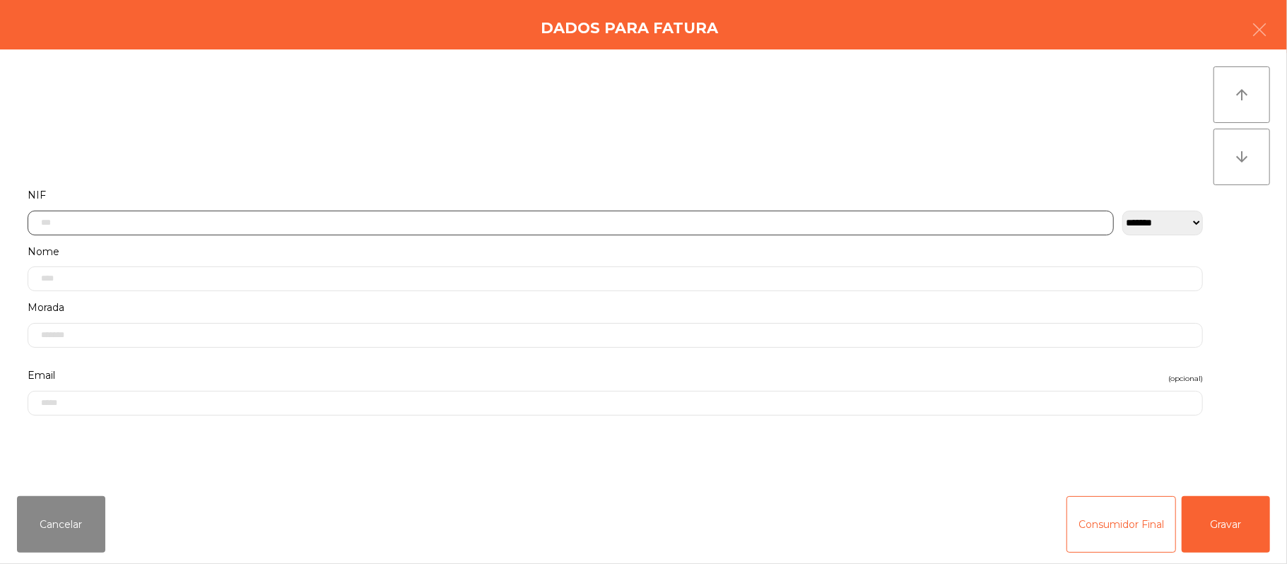
click at [541, 222] on input "text" at bounding box center [571, 223] width 1086 height 25
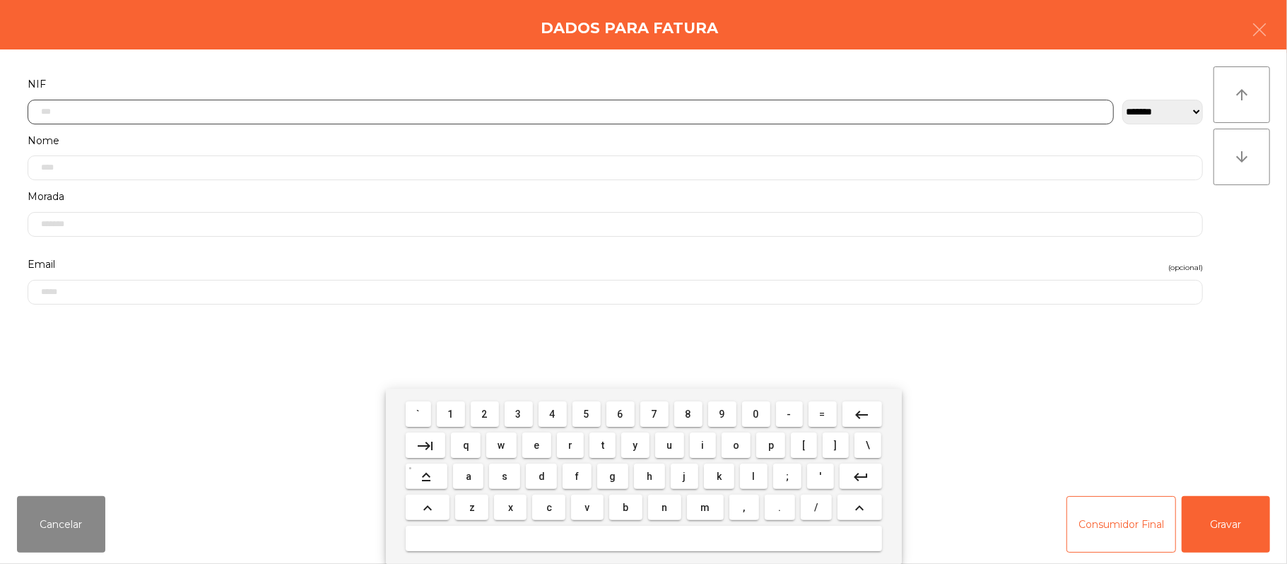
scroll to position [119, 0]
type input "*********"
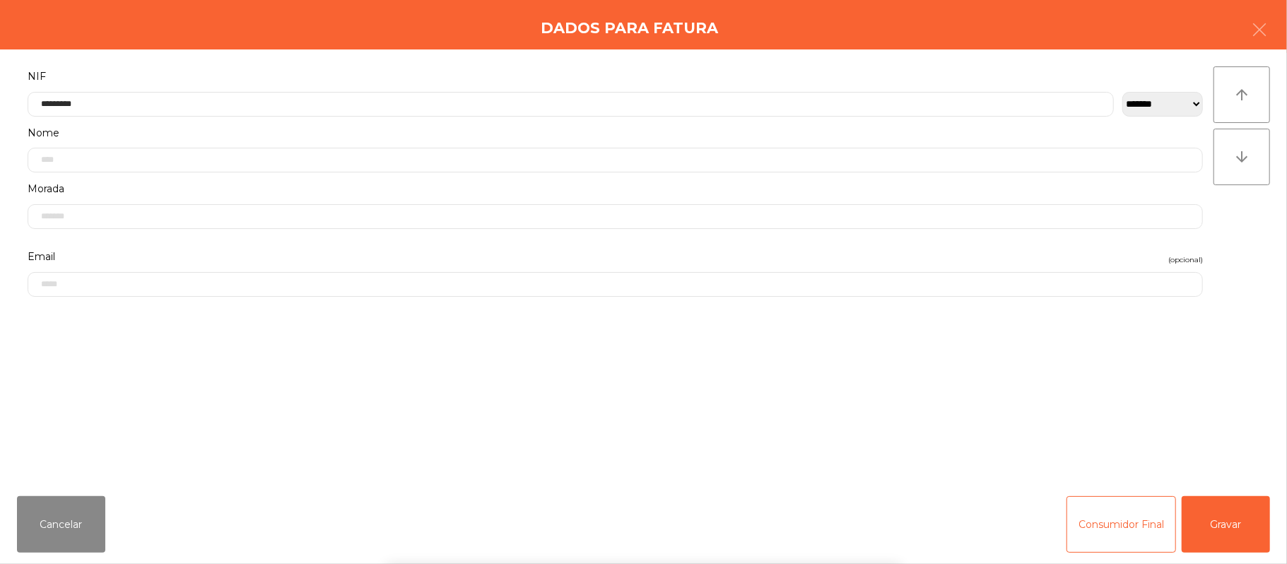
click at [1233, 519] on div "` 1 2 3 4 5 6 7 8 9 0 - = keyboard_backspace keyboard_tab q w e r t y u i o p […" at bounding box center [643, 476] width 1287 height 175
click at [1238, 529] on div "` 1 2 3 4 5 6 7 8 9 0 - = keyboard_backspace keyboard_tab q w e r t y u i o p […" at bounding box center [643, 476] width 1287 height 175
click at [1236, 521] on button "Gravar" at bounding box center [1226, 524] width 88 height 57
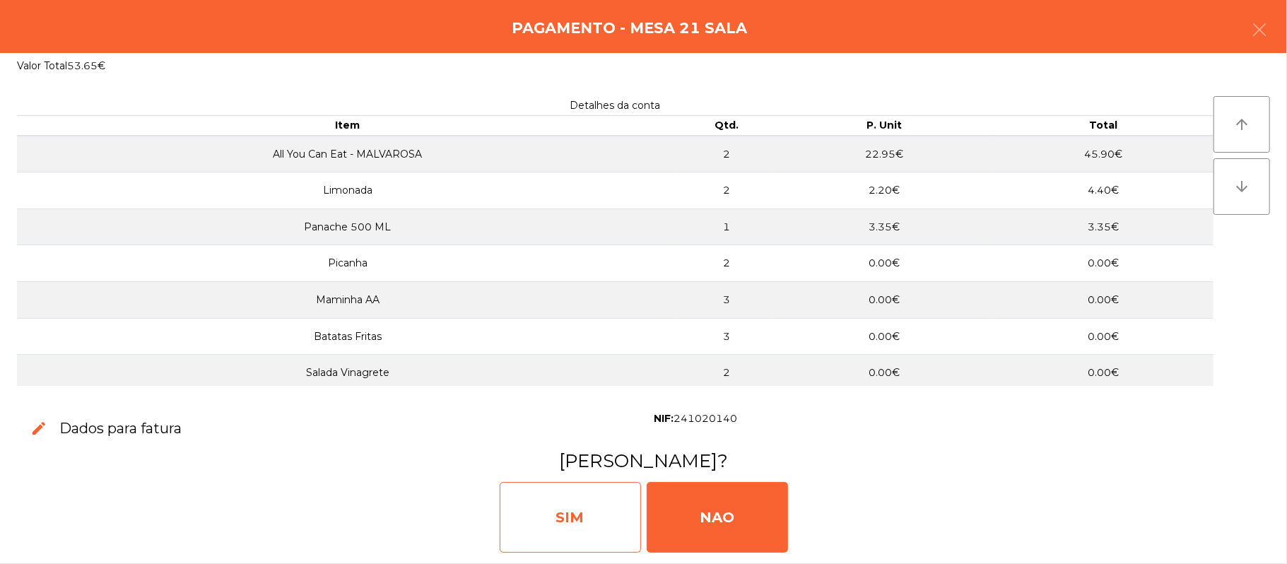
click at [540, 535] on div "SIM" at bounding box center [570, 517] width 141 height 71
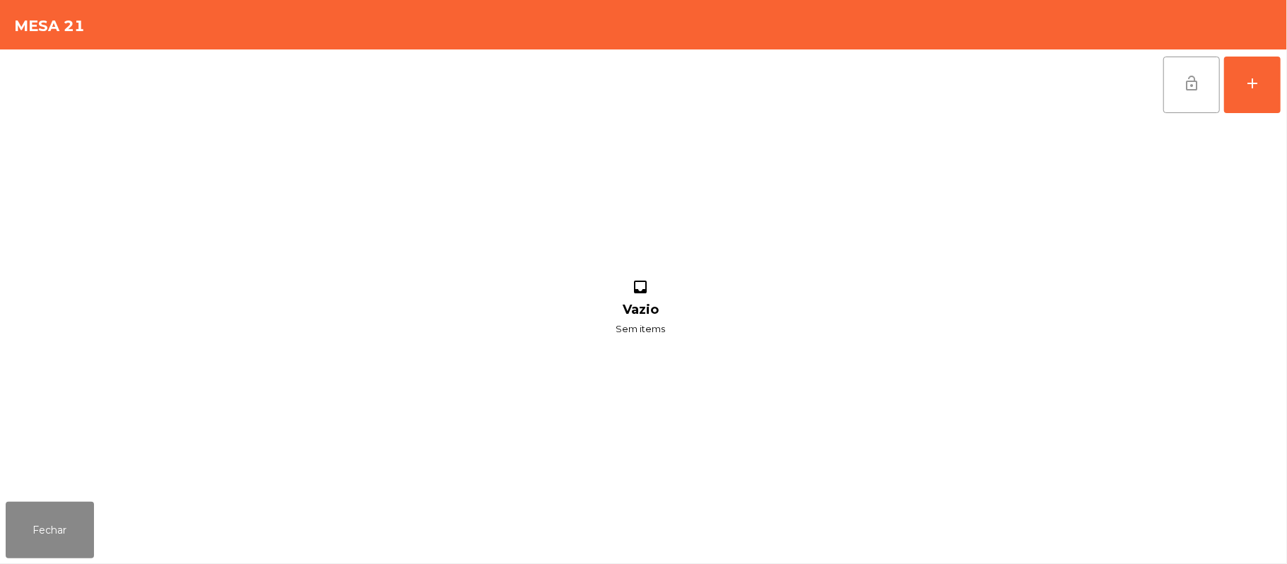
click at [1177, 75] on button "lock_open" at bounding box center [1191, 85] width 57 height 57
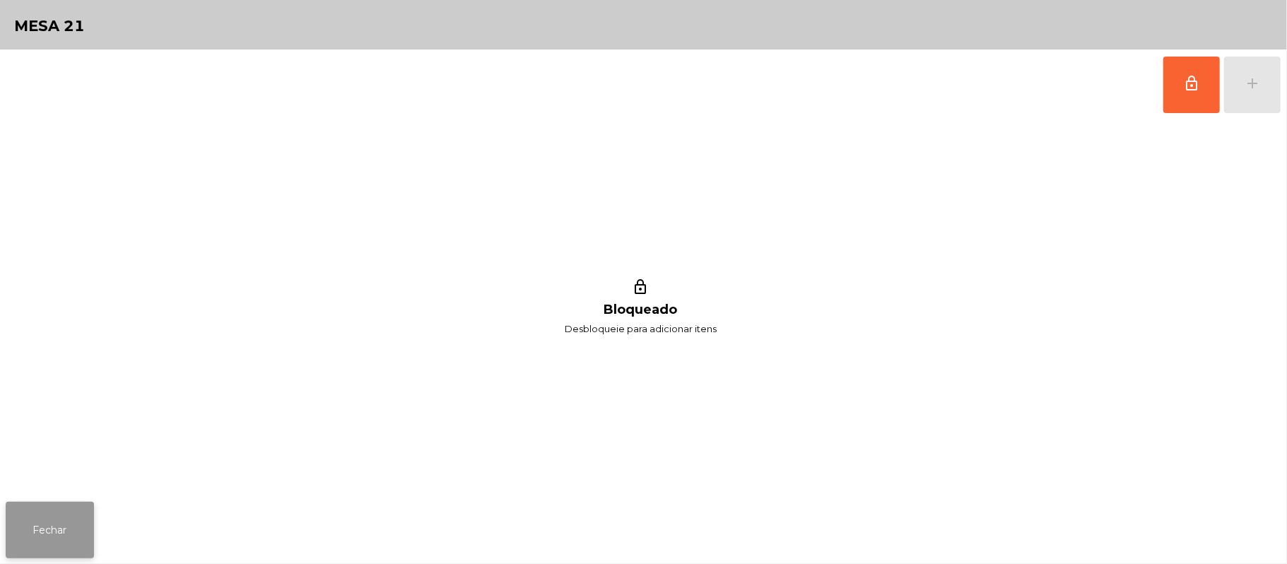
click at [12, 507] on button "Fechar" at bounding box center [50, 530] width 88 height 57
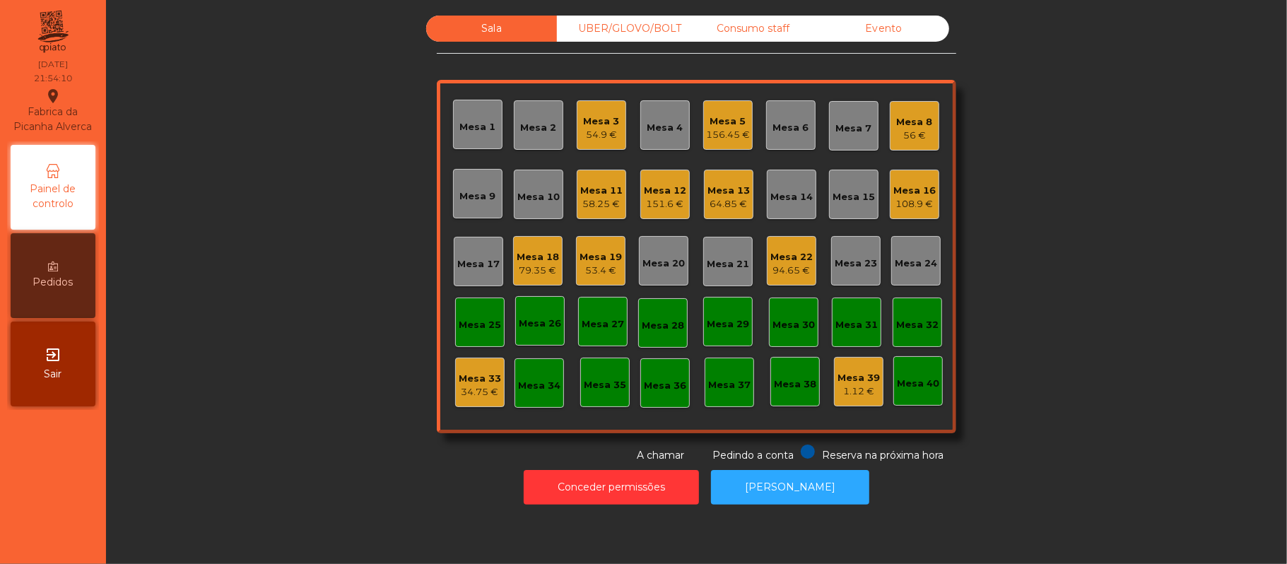
click at [753, 27] on div "Consumo staff" at bounding box center [753, 29] width 131 height 26
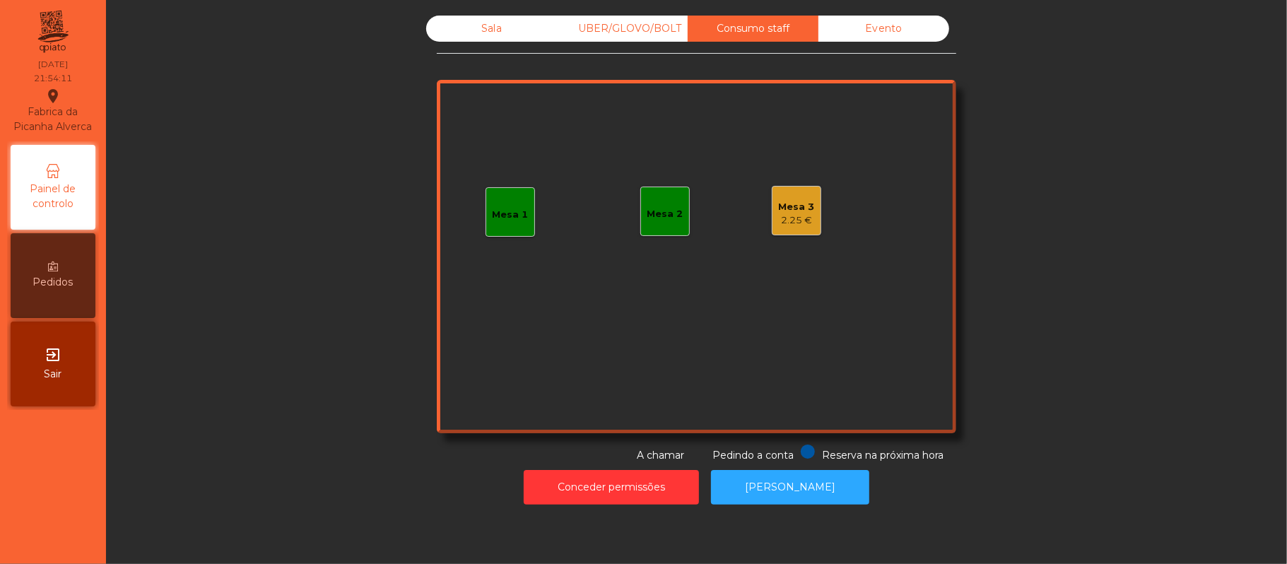
click at [780, 212] on div "Mesa 3" at bounding box center [797, 207] width 36 height 14
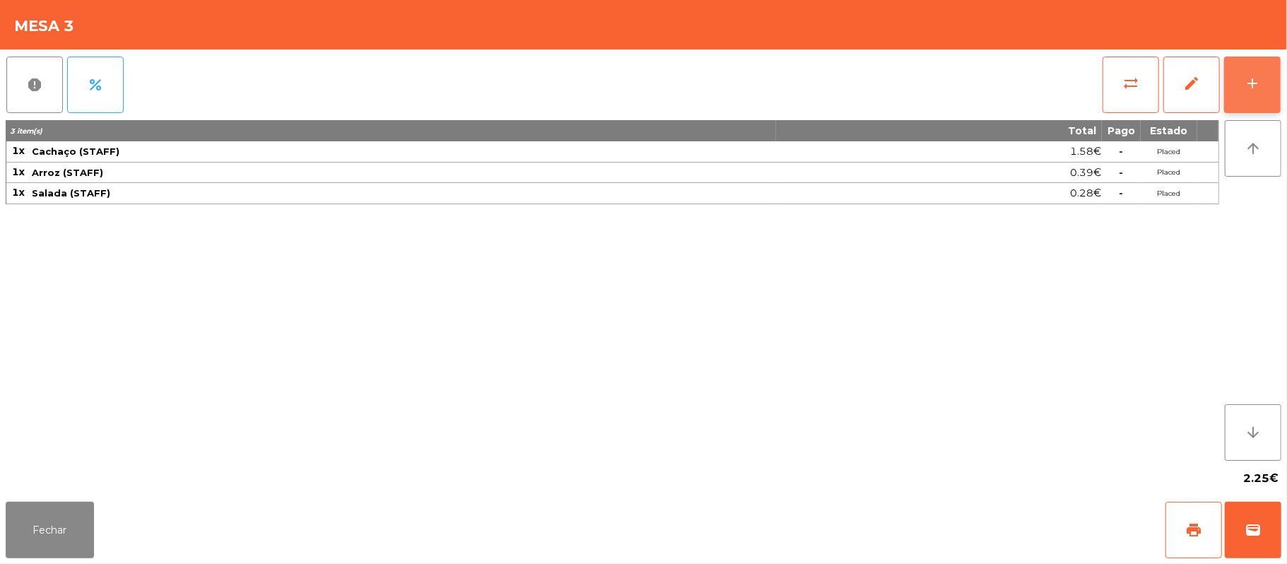
click at [1236, 86] on button "add" at bounding box center [1252, 85] width 57 height 57
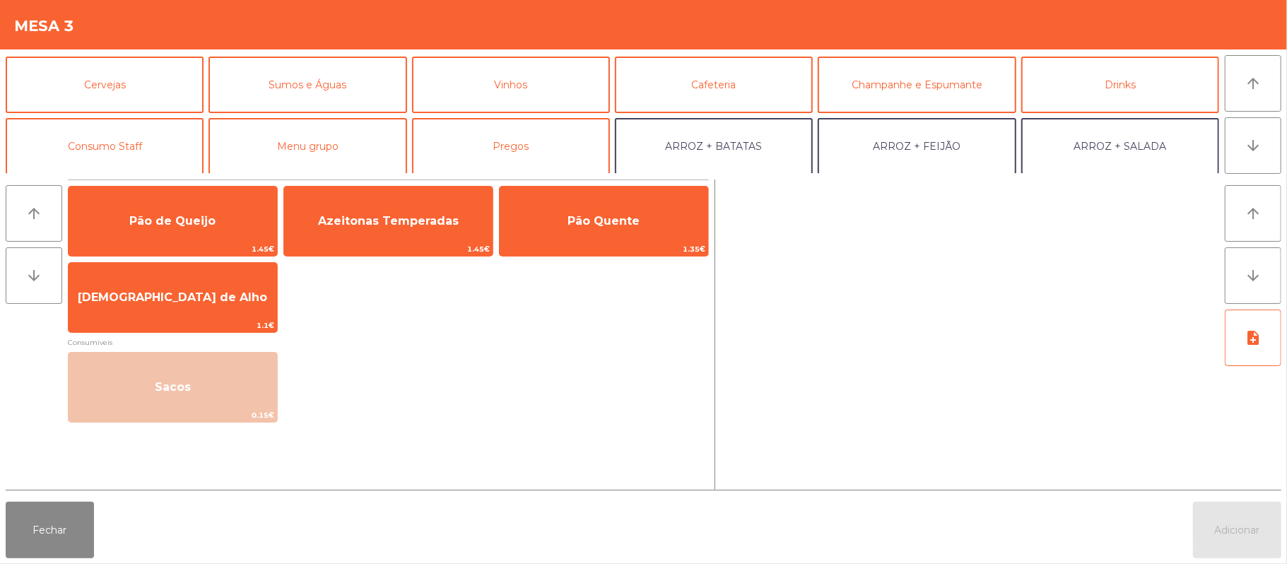
scroll to position [80, 0]
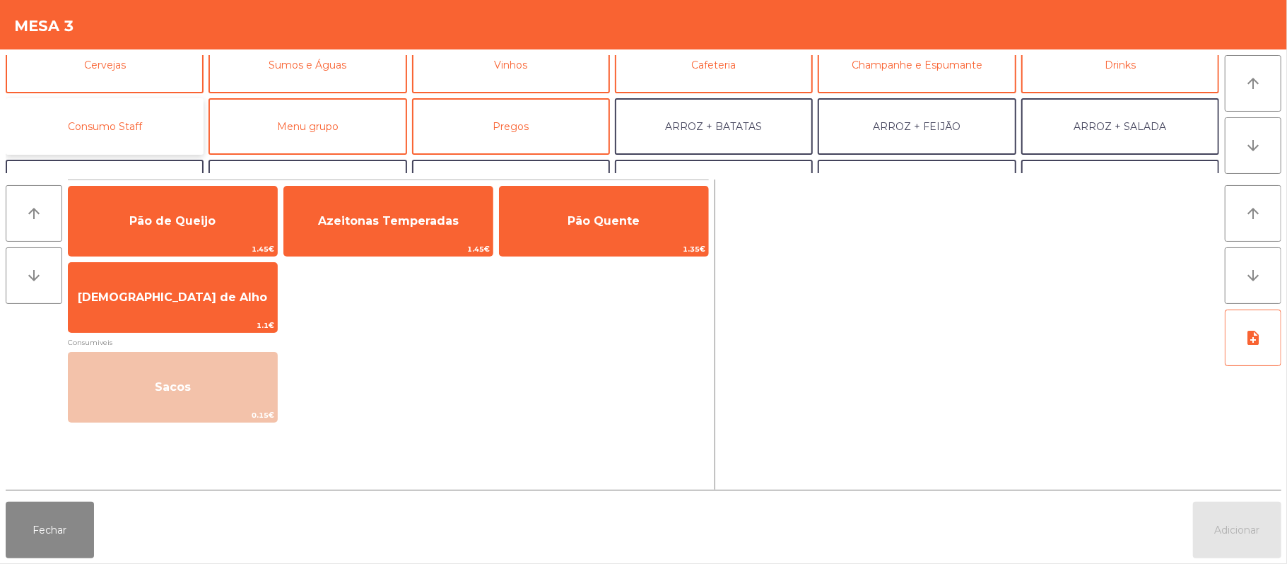
click at [140, 105] on button "Consumo Staff" at bounding box center [105, 126] width 198 height 57
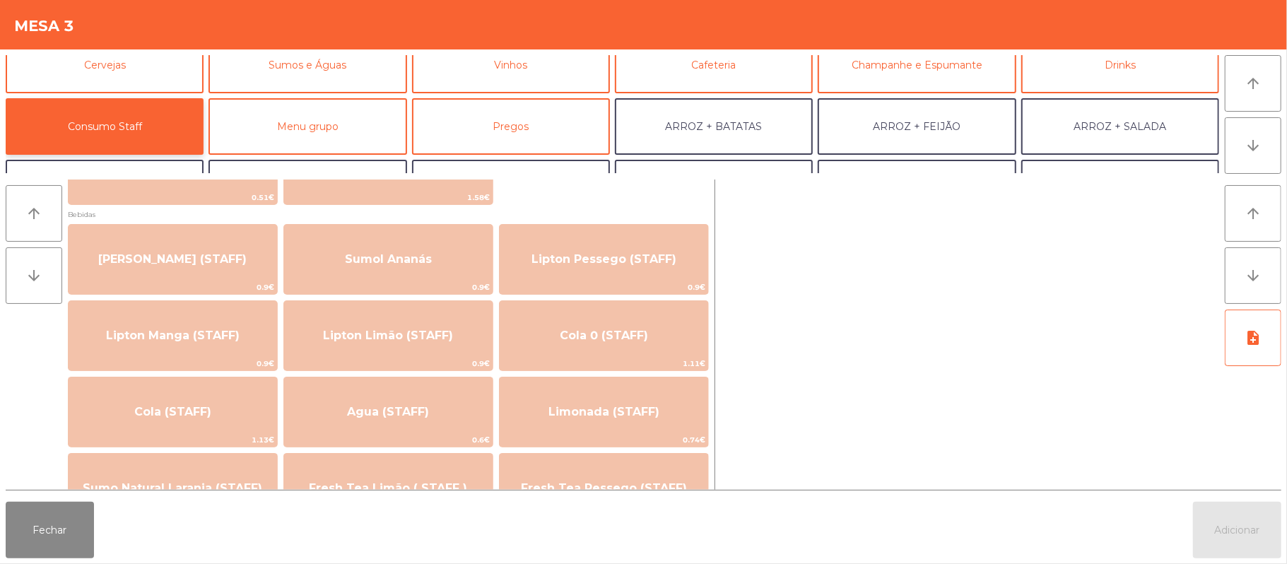
scroll to position [163, 0]
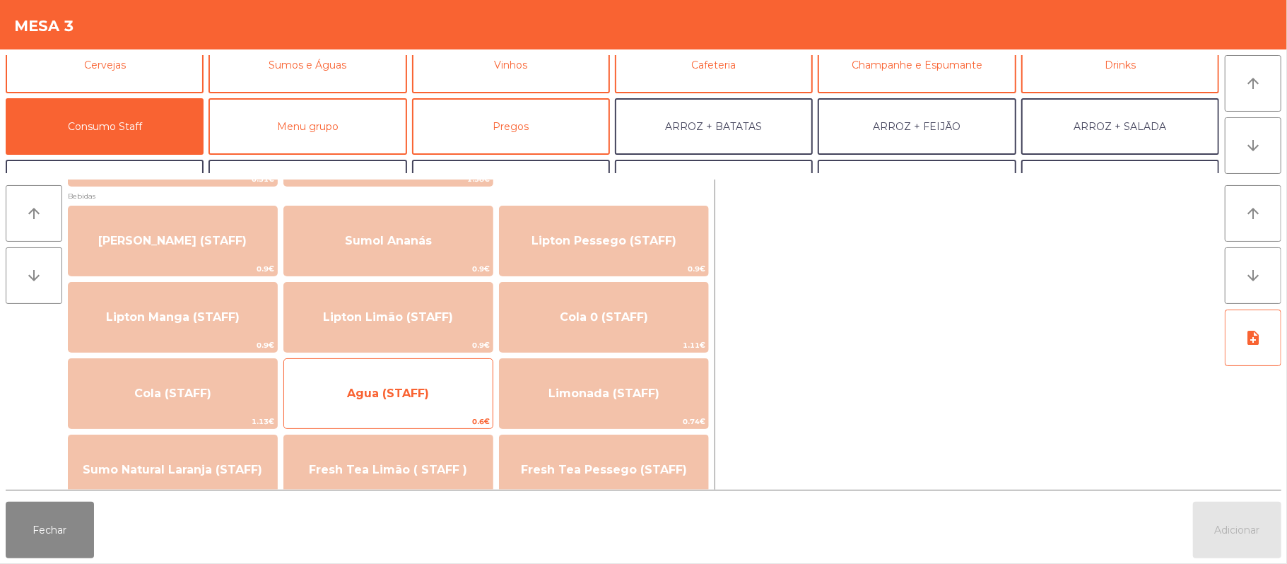
click at [413, 388] on span "Agua (STAFF)" at bounding box center [388, 393] width 82 height 13
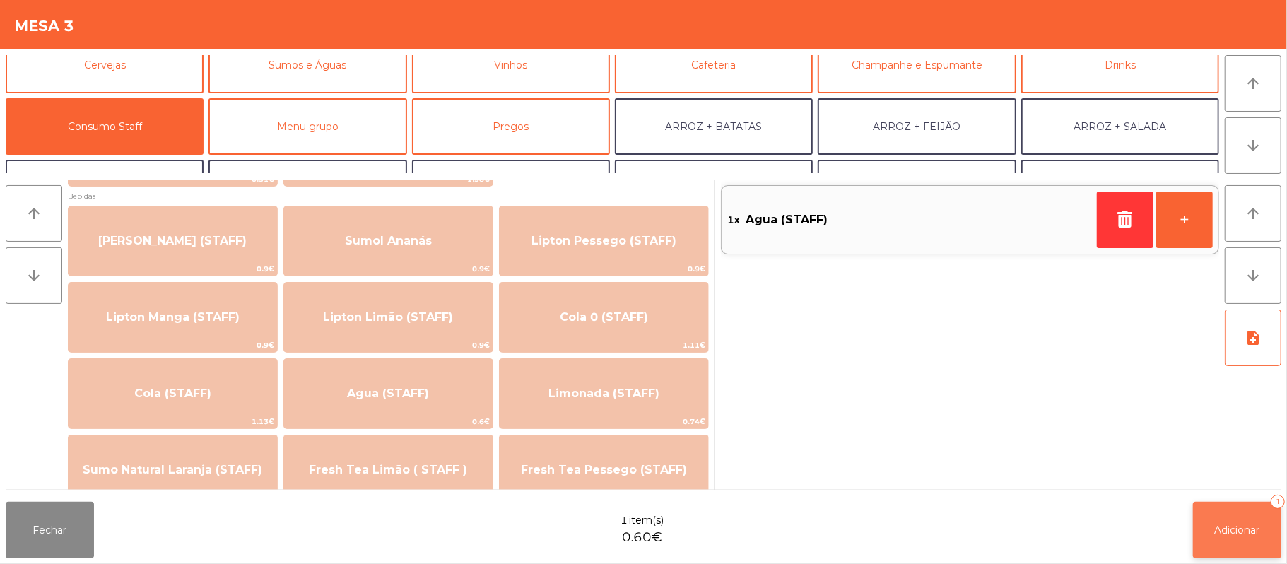
click at [1230, 522] on button "Adicionar 1" at bounding box center [1237, 530] width 88 height 57
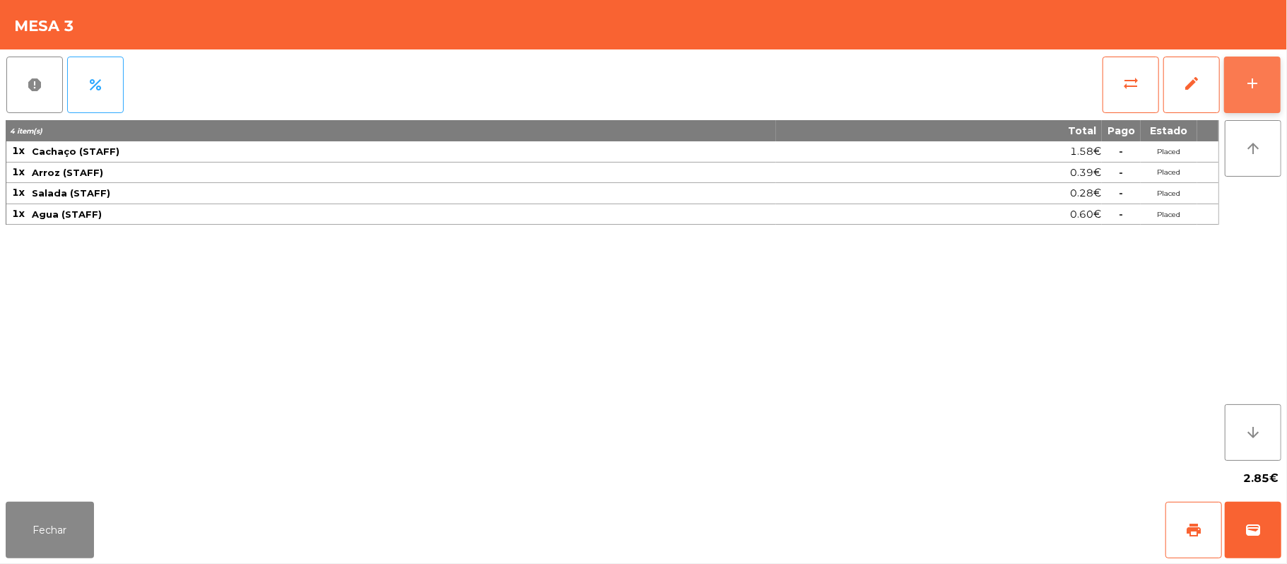
click at [1276, 81] on button "add" at bounding box center [1252, 85] width 57 height 57
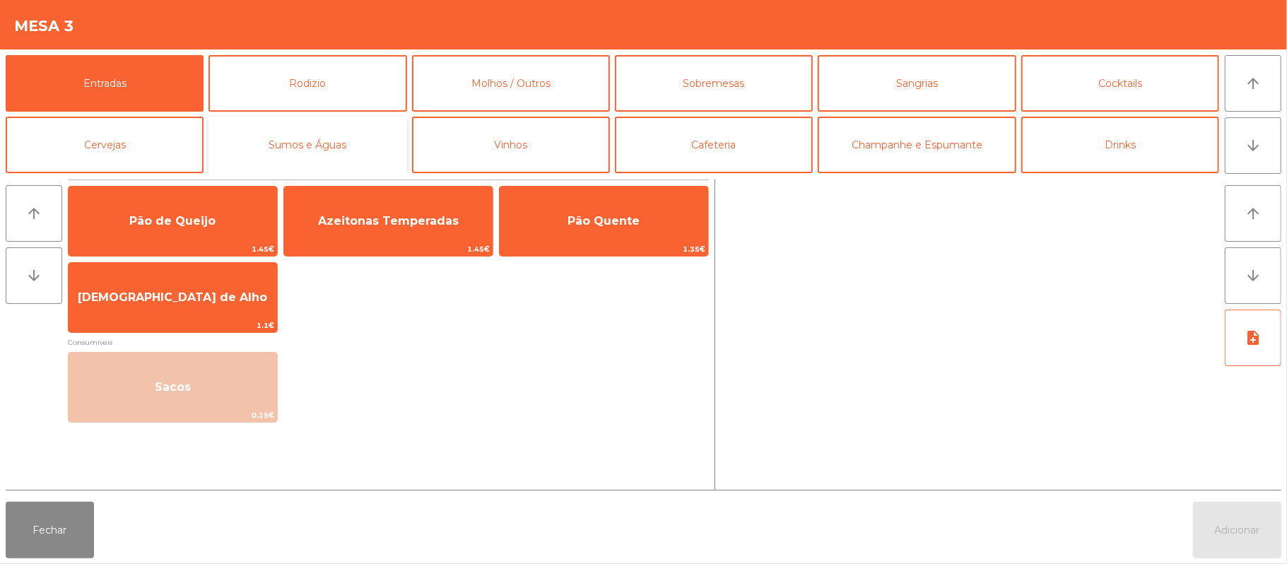
click at [353, 148] on button "Sumos e Águas" at bounding box center [308, 145] width 198 height 57
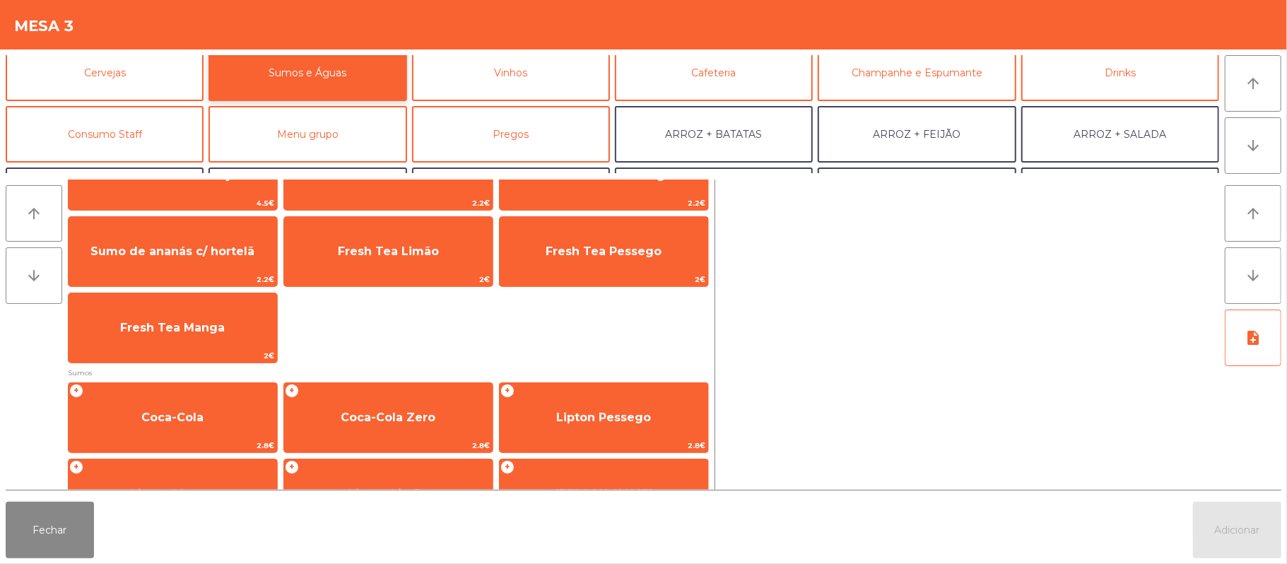
scroll to position [81, 0]
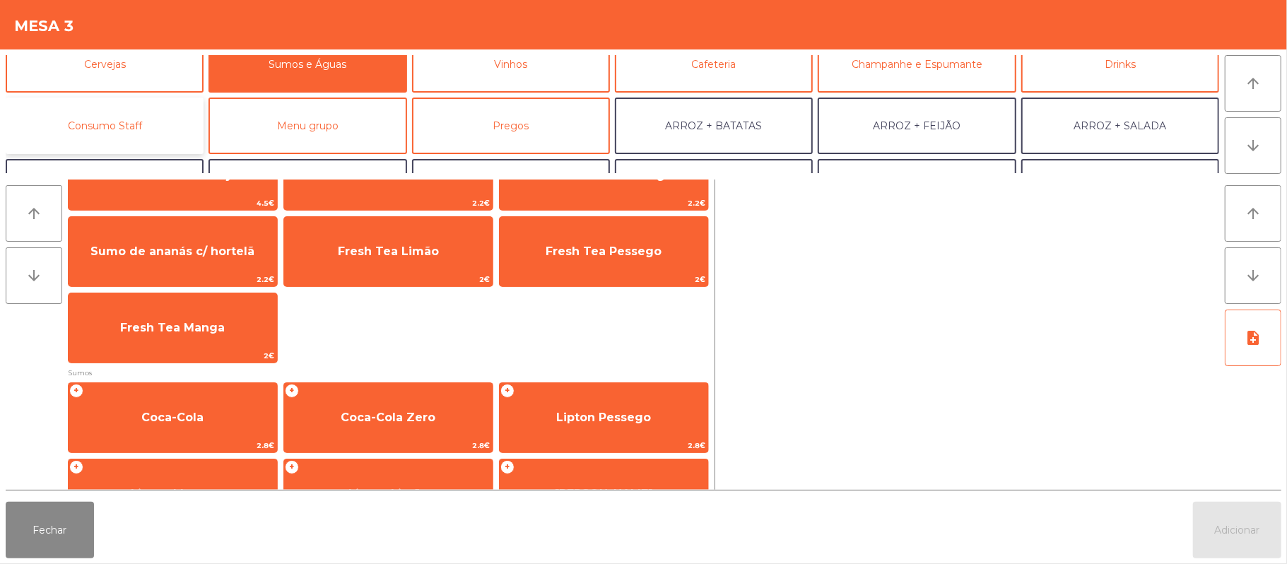
click at [141, 117] on button "Consumo Staff" at bounding box center [105, 126] width 198 height 57
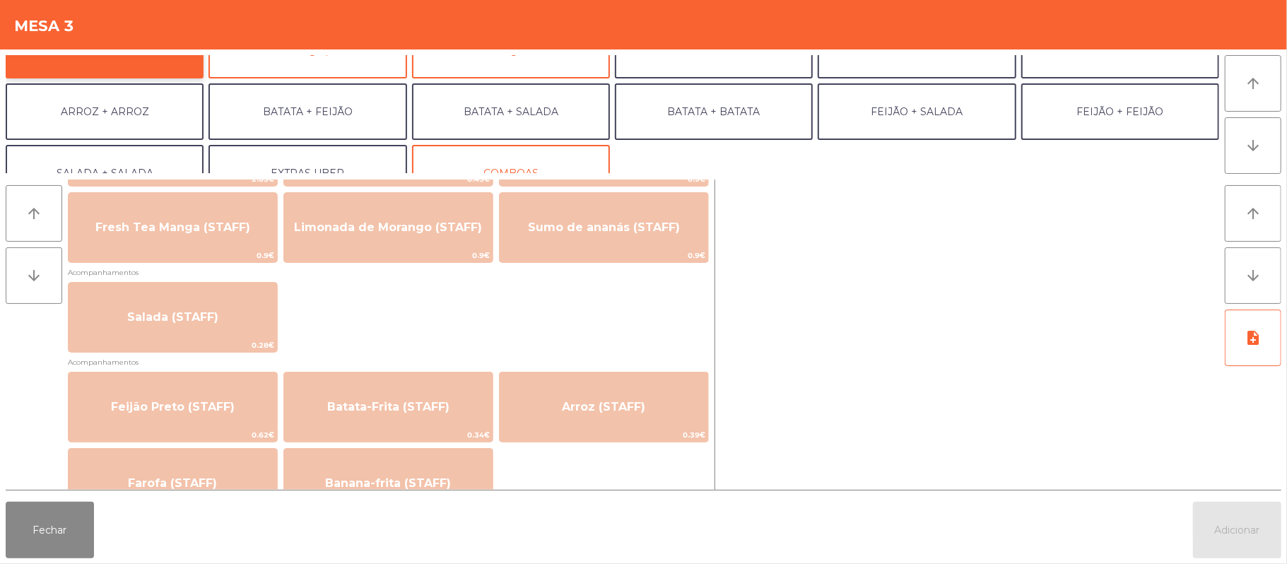
scroll to position [184, 0]
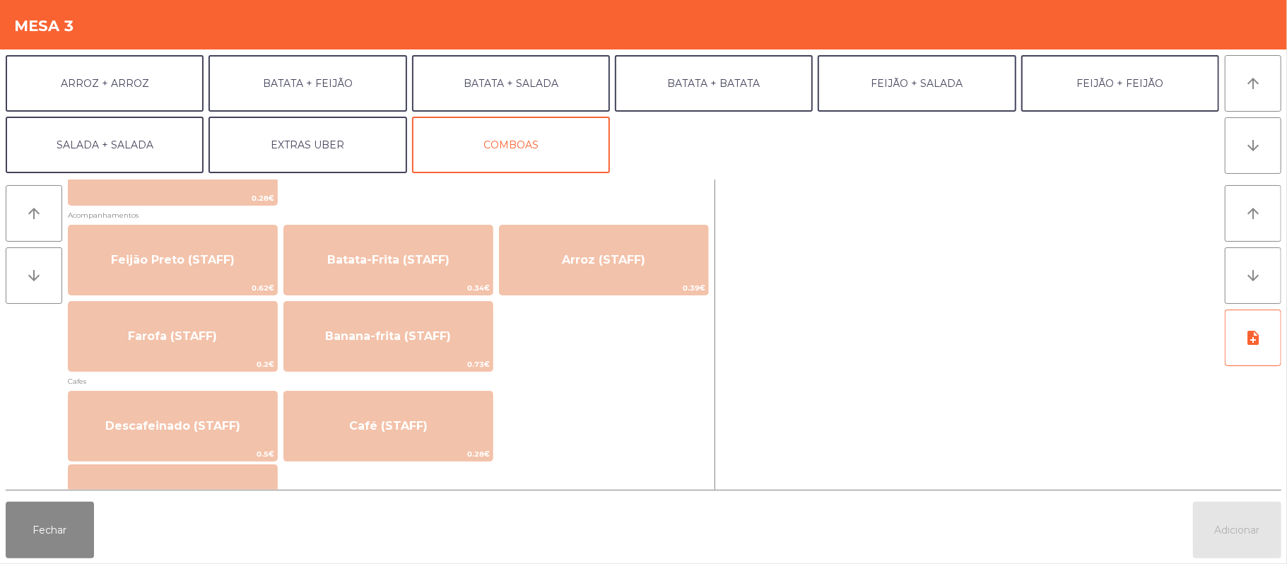
click at [532, 405] on div "Descafeinado (STAFF) 0.5€ Café (STAFF) 0.28€" at bounding box center [388, 426] width 641 height 71
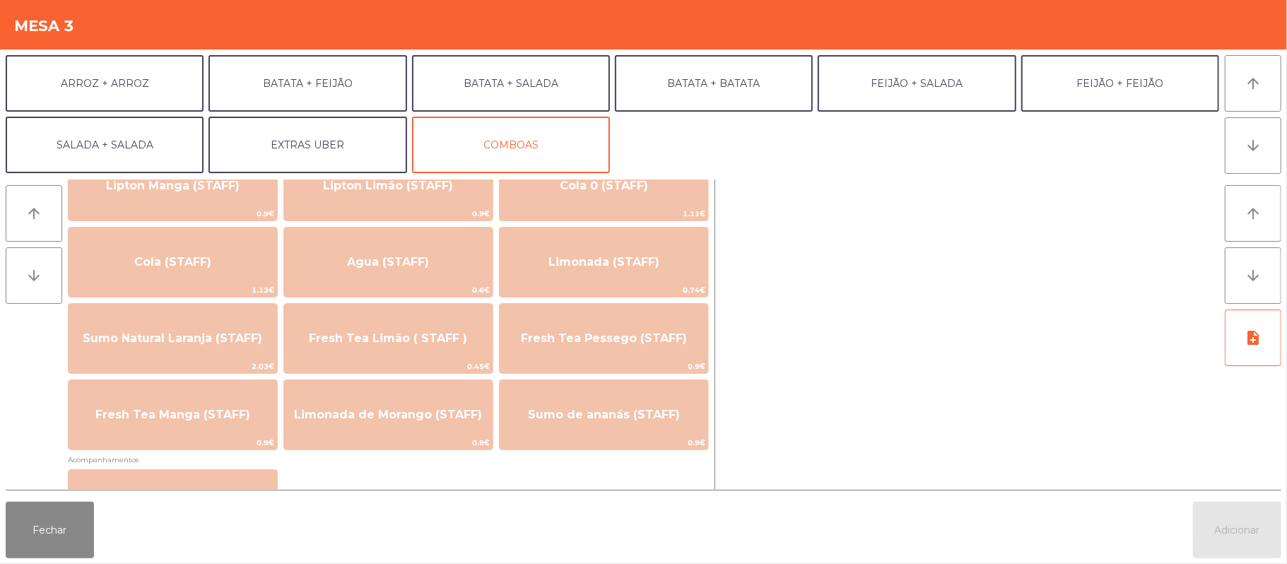
scroll to position [286, 0]
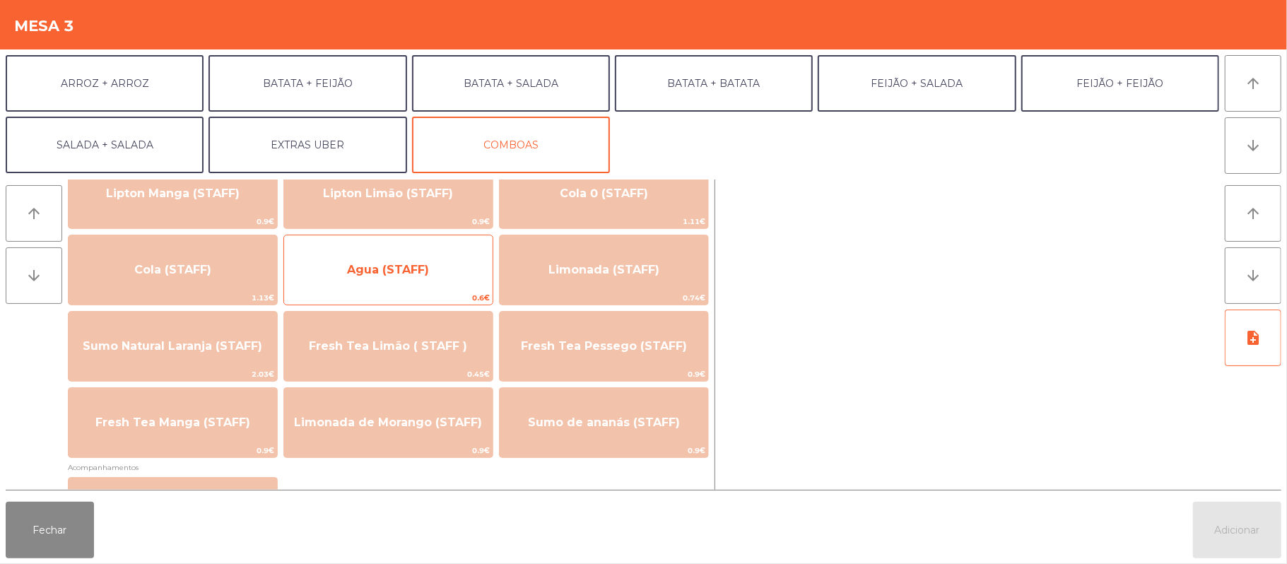
click at [439, 271] on span "Agua (STAFF)" at bounding box center [388, 270] width 209 height 38
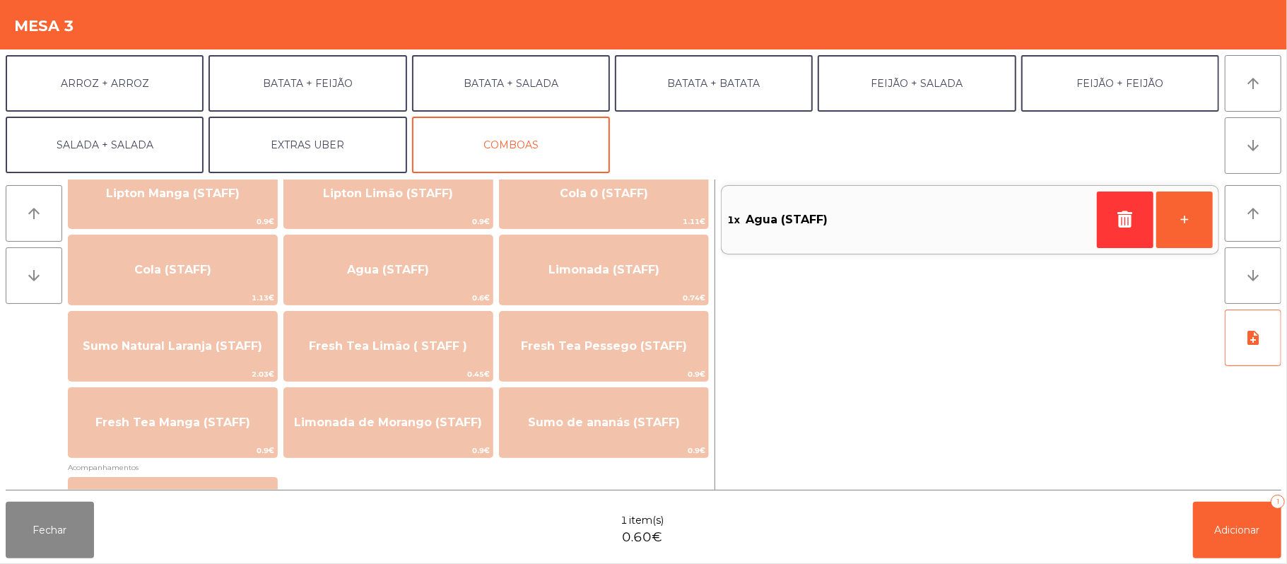
click at [1285, 537] on div "Fechar 1 item(s) 0.60€ Adicionar 1" at bounding box center [643, 530] width 1287 height 68
click at [1219, 516] on button "Adicionar 1" at bounding box center [1237, 530] width 88 height 57
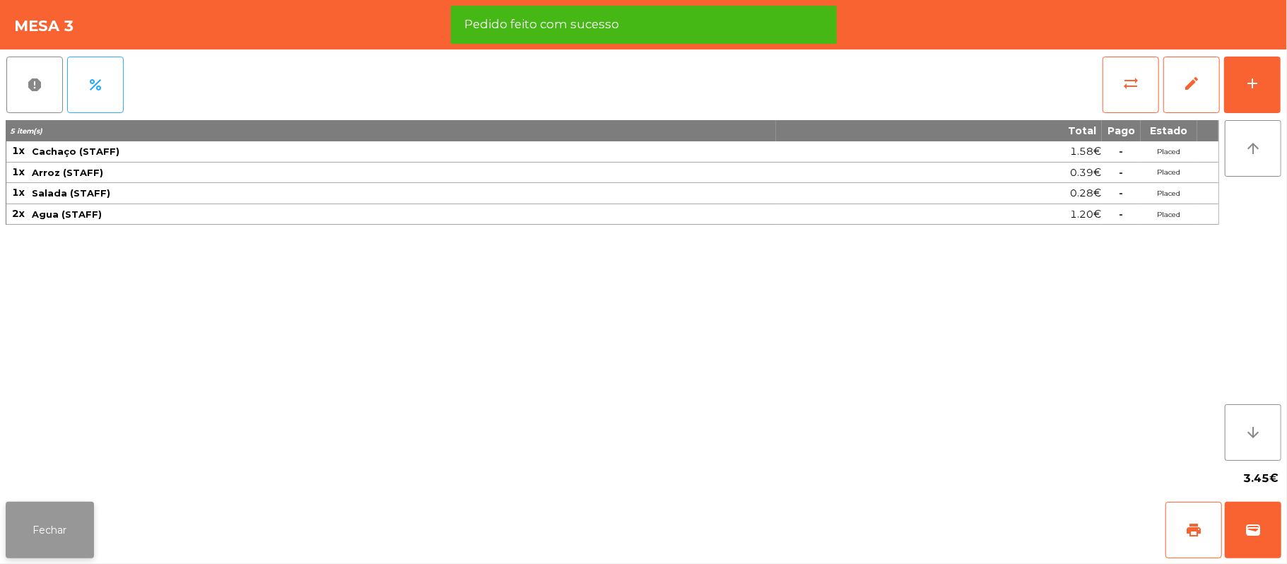
click at [49, 544] on button "Fechar" at bounding box center [50, 530] width 88 height 57
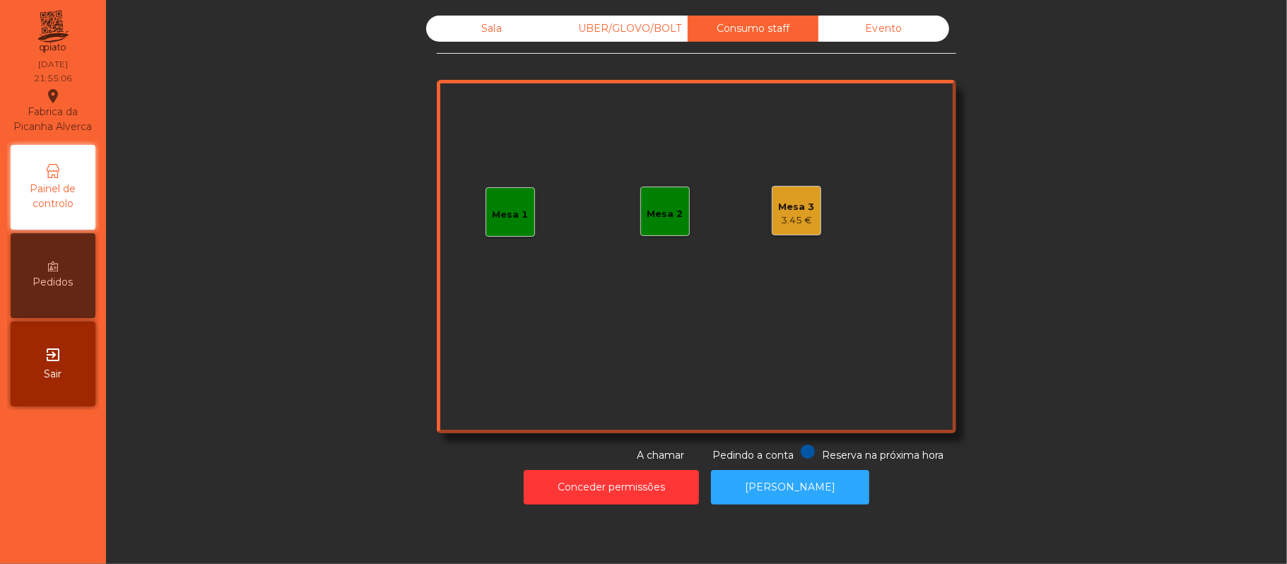
click at [484, 28] on div "Sala" at bounding box center [491, 29] width 131 height 26
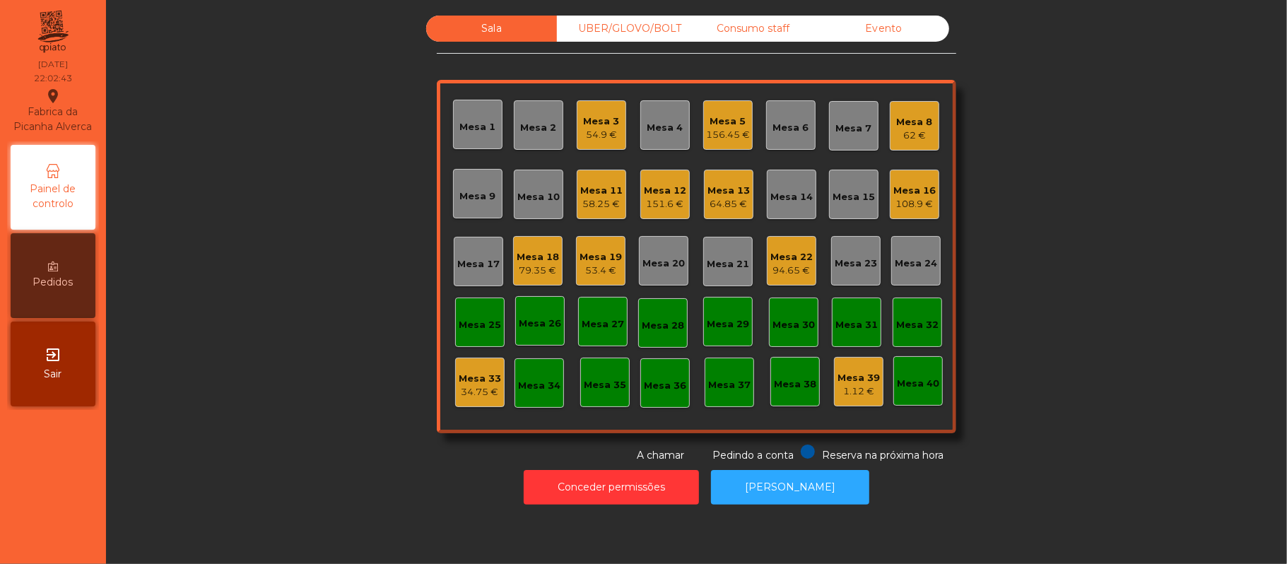
click at [773, 274] on div "94.65 €" at bounding box center [791, 271] width 42 height 14
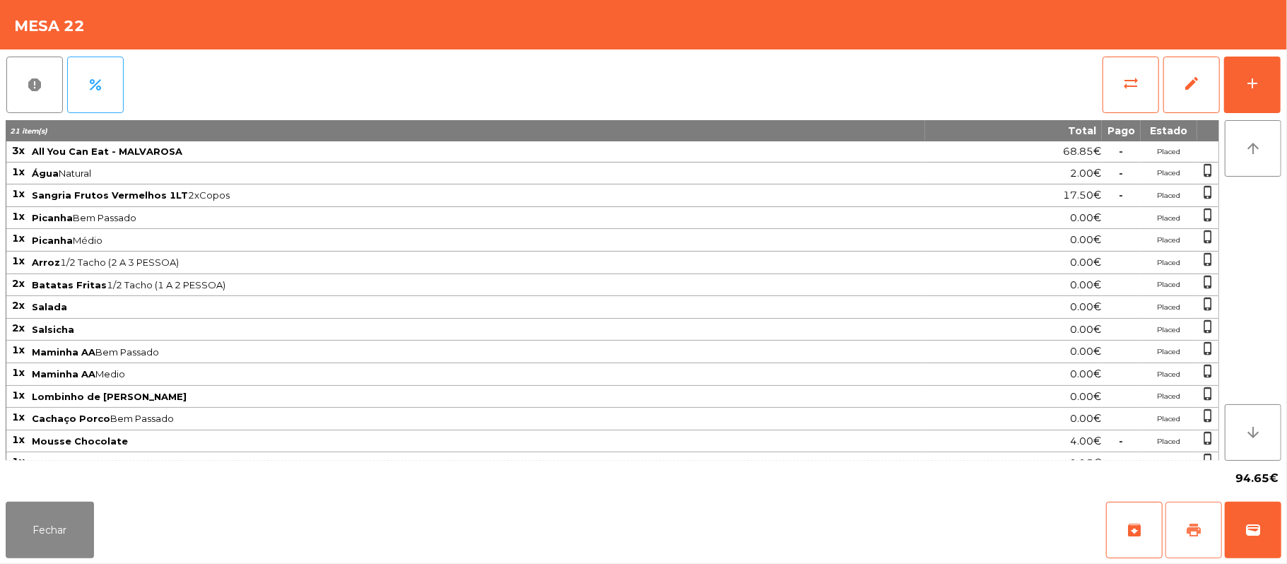
click at [1199, 533] on span "print" at bounding box center [1193, 530] width 17 height 17
click at [1279, 544] on button "wallet" at bounding box center [1253, 530] width 57 height 57
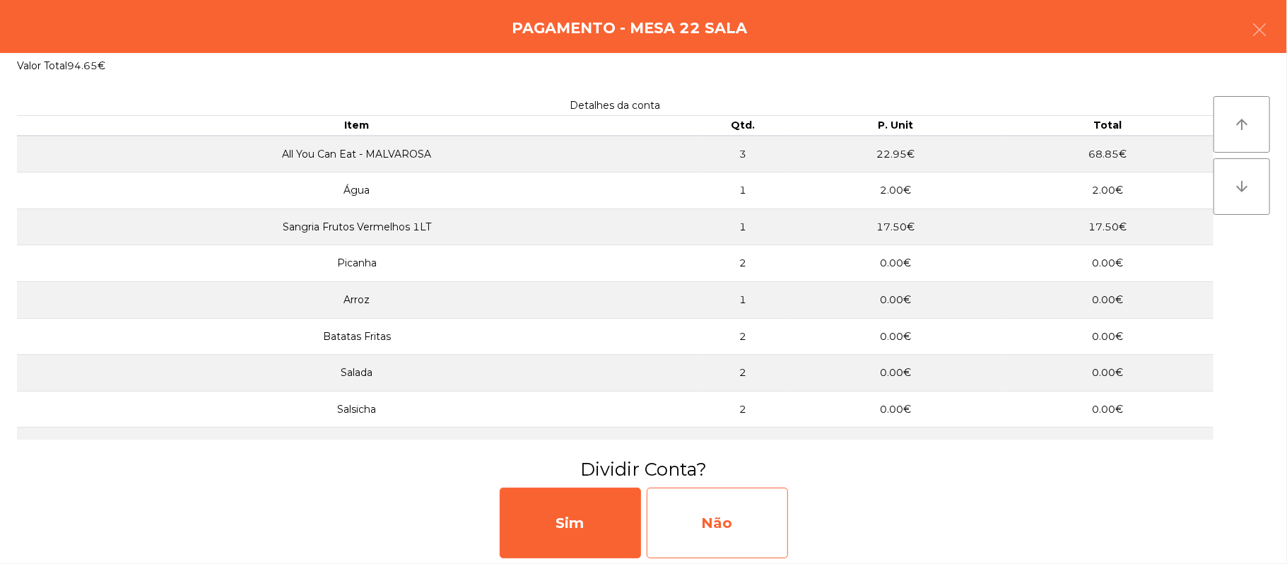
click at [741, 527] on div "Não" at bounding box center [717, 523] width 141 height 71
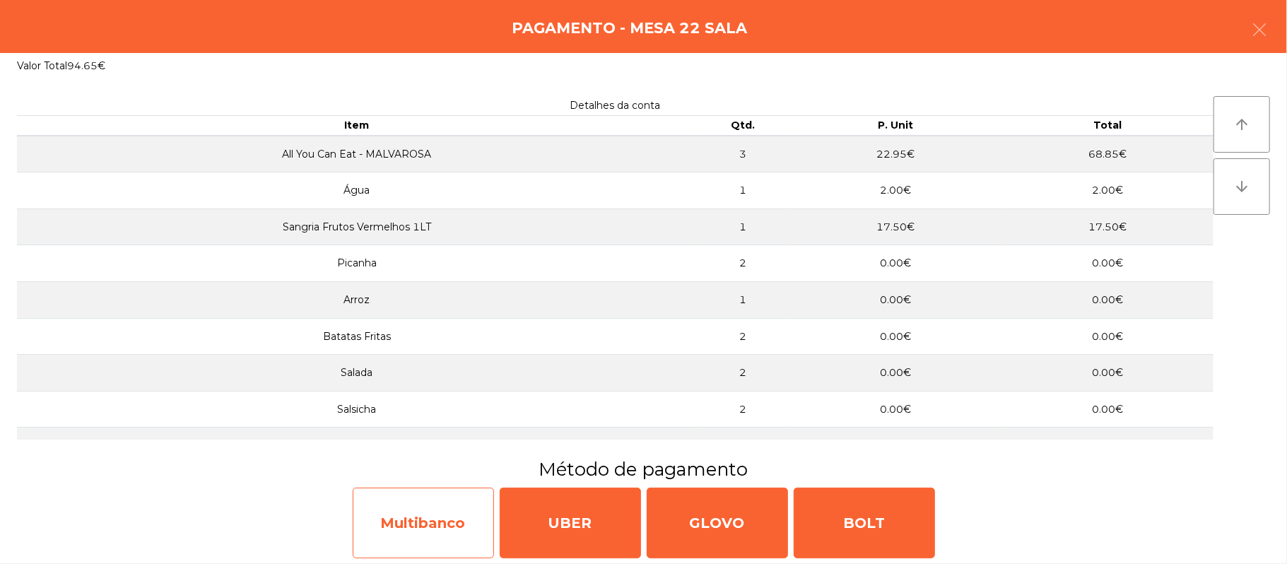
click at [424, 534] on div "Multibanco" at bounding box center [423, 523] width 141 height 71
select select "**"
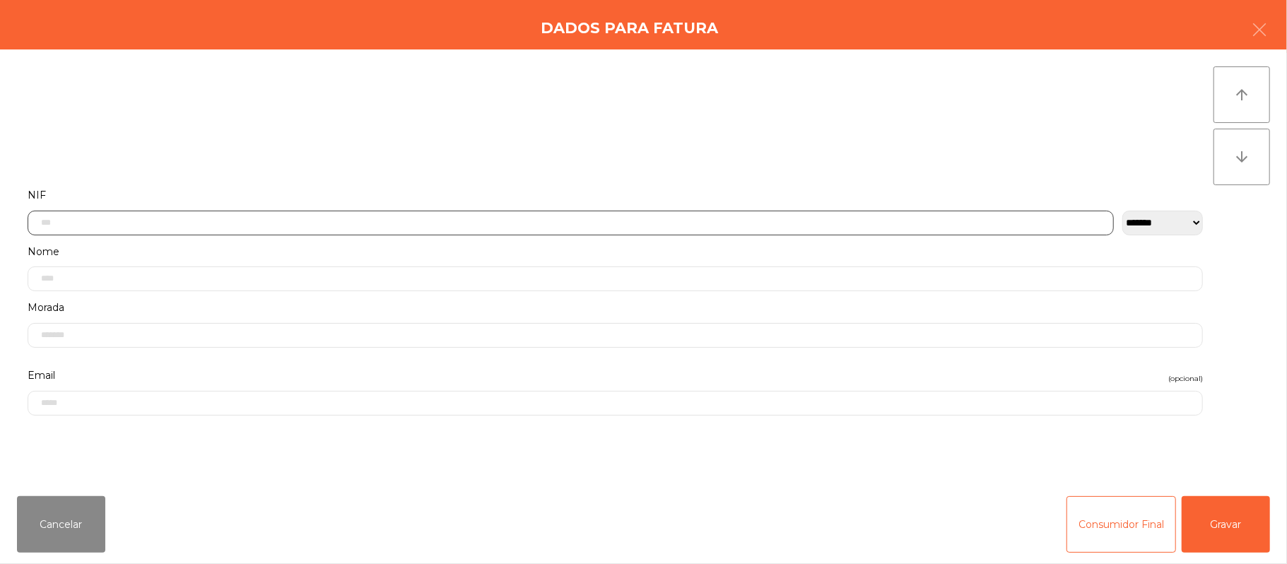
click at [647, 224] on input "text" at bounding box center [571, 223] width 1086 height 25
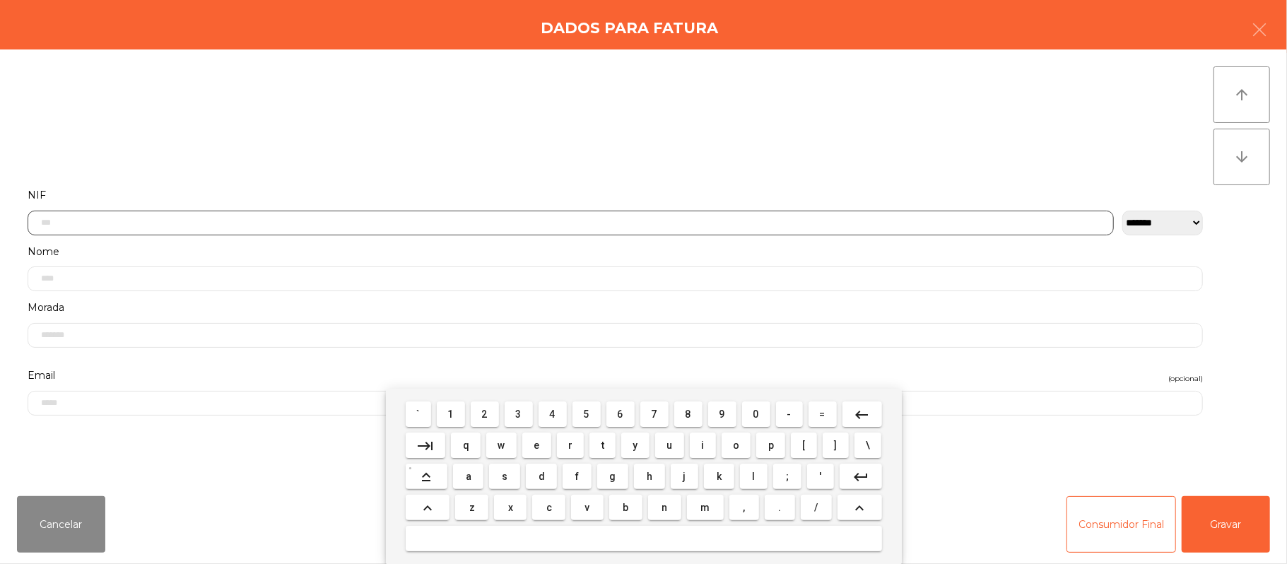
scroll to position [119, 0]
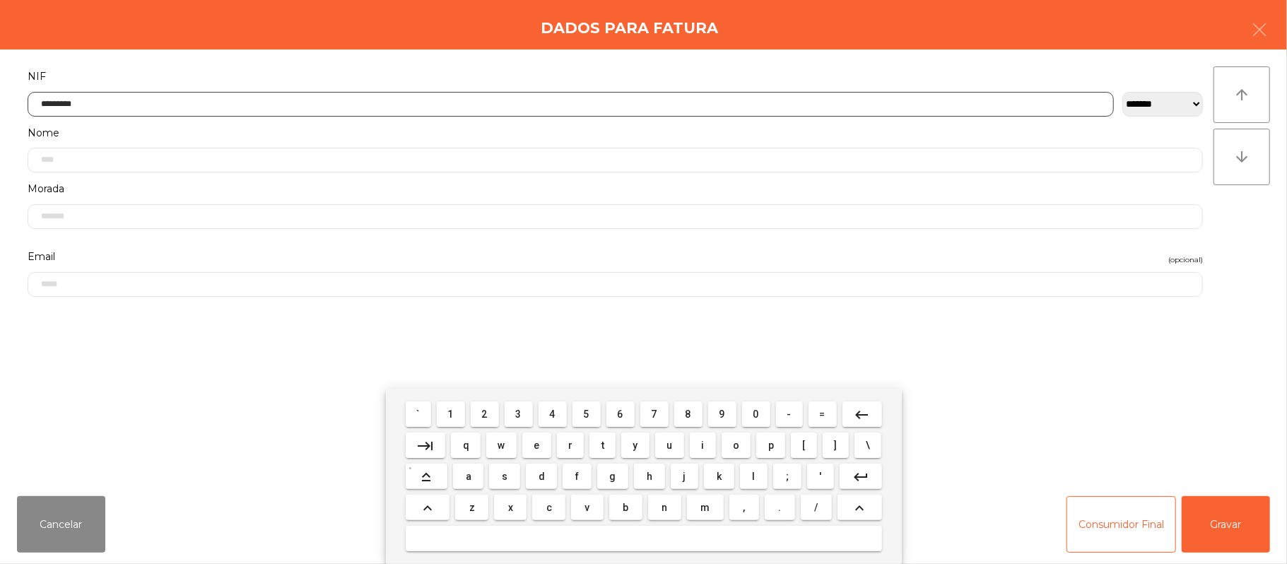
type input "*********"
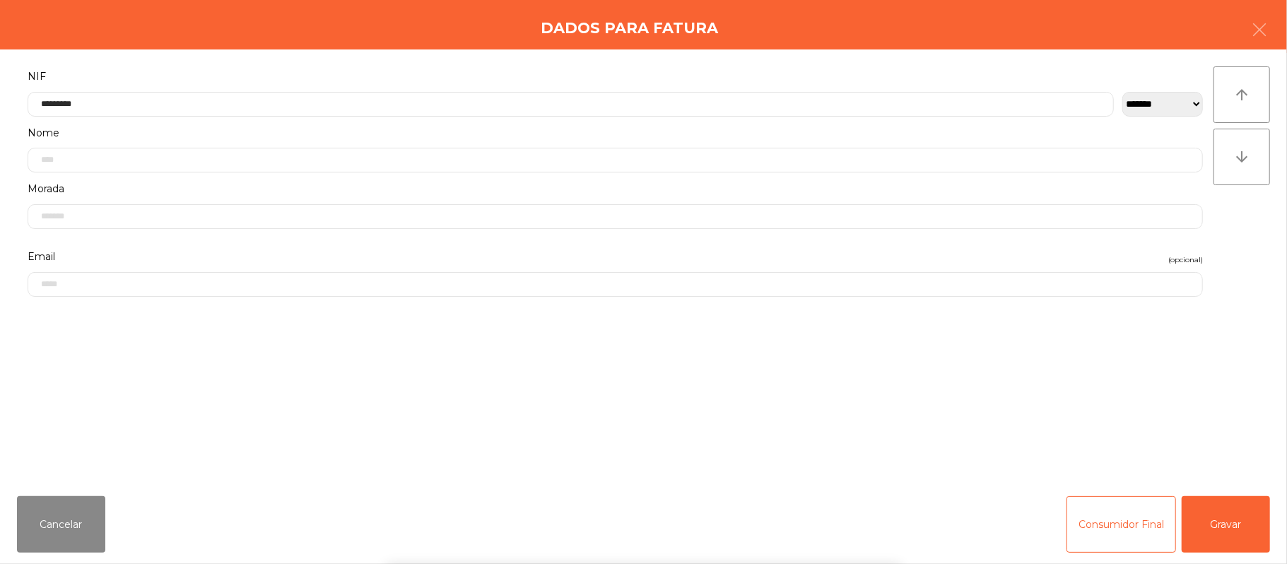
click at [1231, 524] on div "` 1 2 3 4 5 6 7 8 9 0 - = keyboard_backspace keyboard_tab q w e r t y u i o p […" at bounding box center [643, 476] width 1287 height 175
click at [1230, 530] on button "Gravar" at bounding box center [1226, 524] width 88 height 57
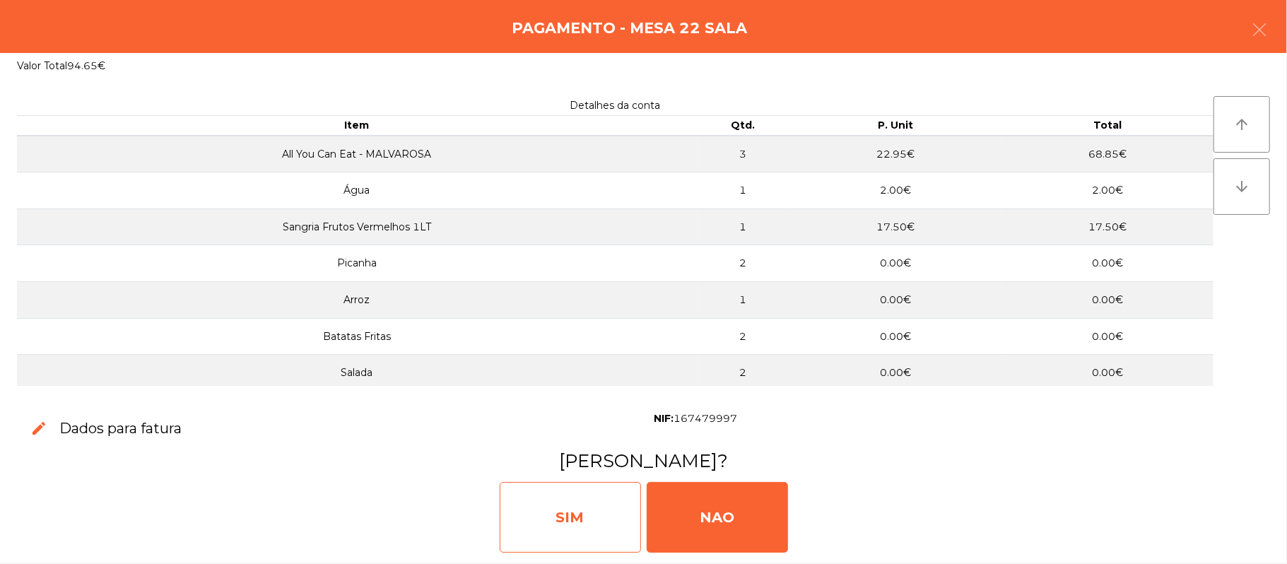
click at [552, 506] on div "SIM" at bounding box center [570, 517] width 141 height 71
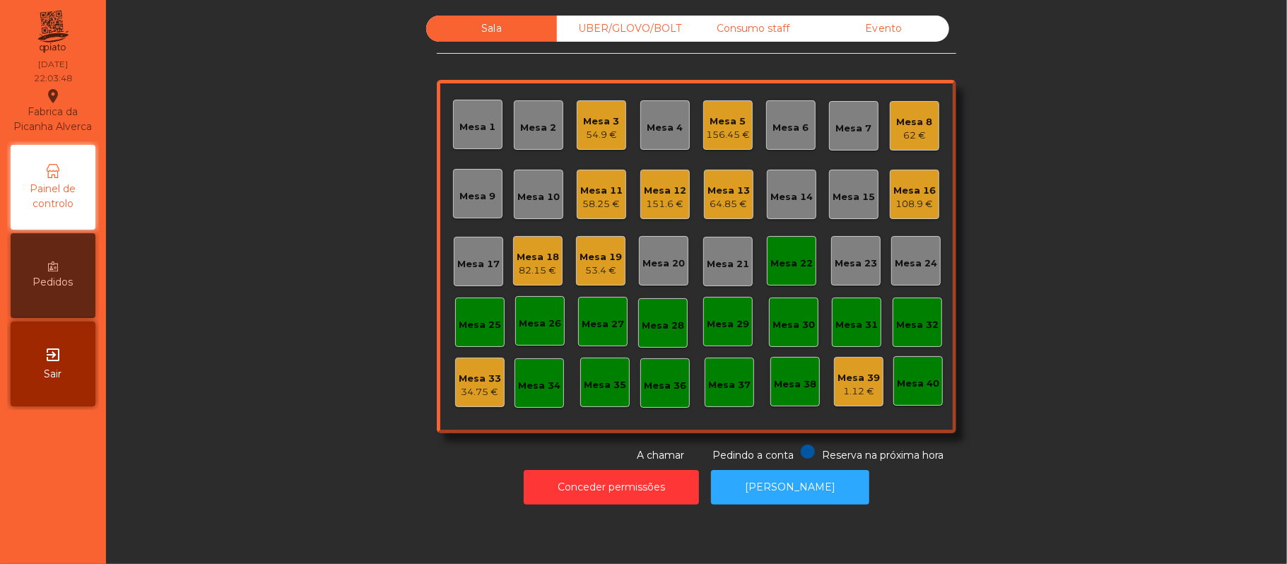
click at [790, 262] on div "Mesa 22" at bounding box center [791, 264] width 42 height 14
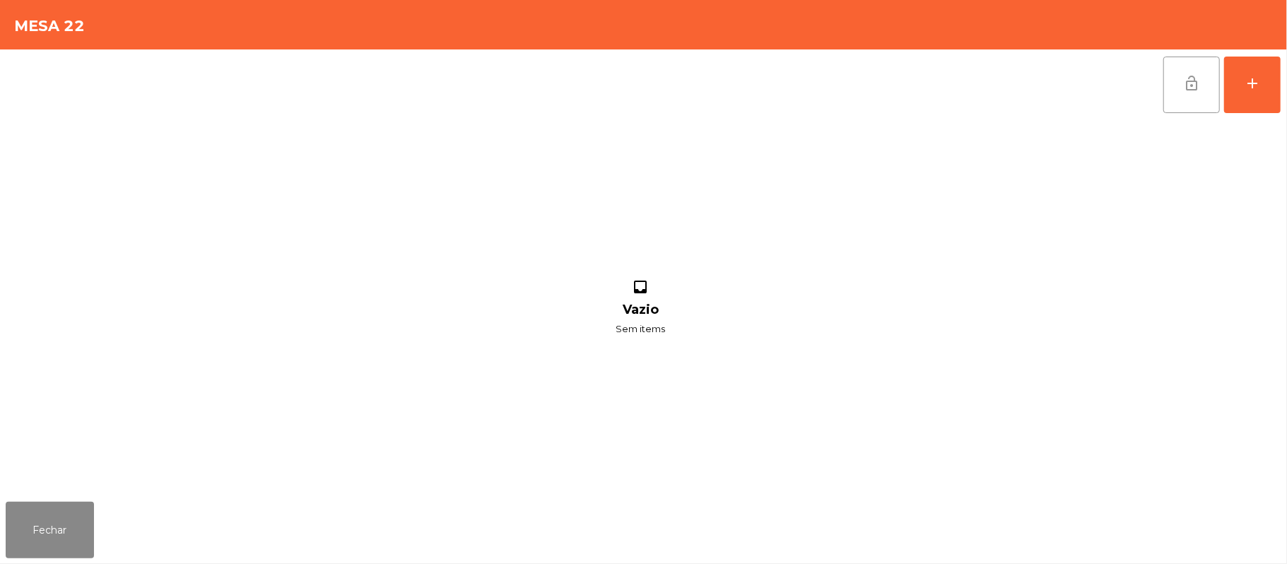
click at [1197, 83] on span "lock_open" at bounding box center [1191, 83] width 17 height 17
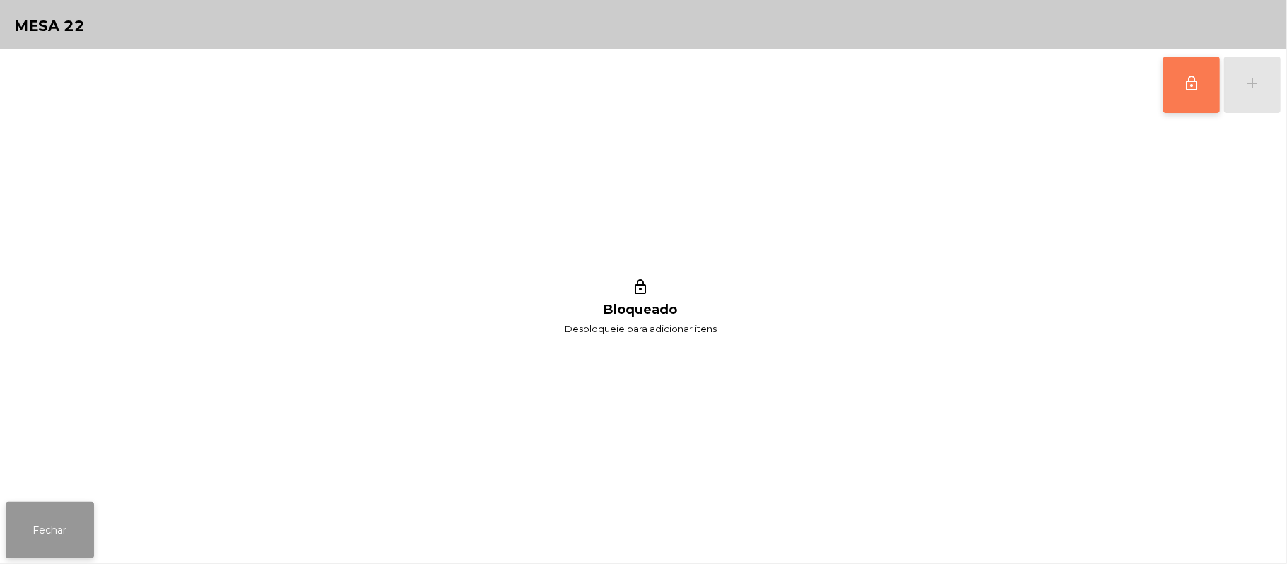
click at [71, 524] on button "Fechar" at bounding box center [50, 530] width 88 height 57
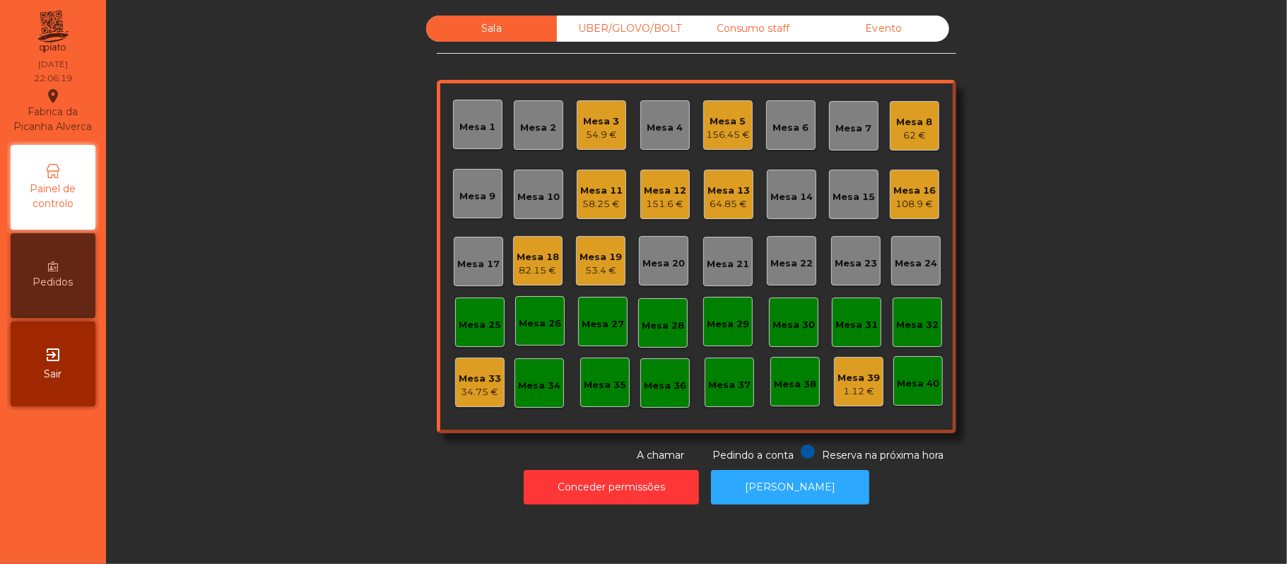
click at [648, 31] on div "UBER/GLOVO/BOLT" at bounding box center [622, 29] width 131 height 26
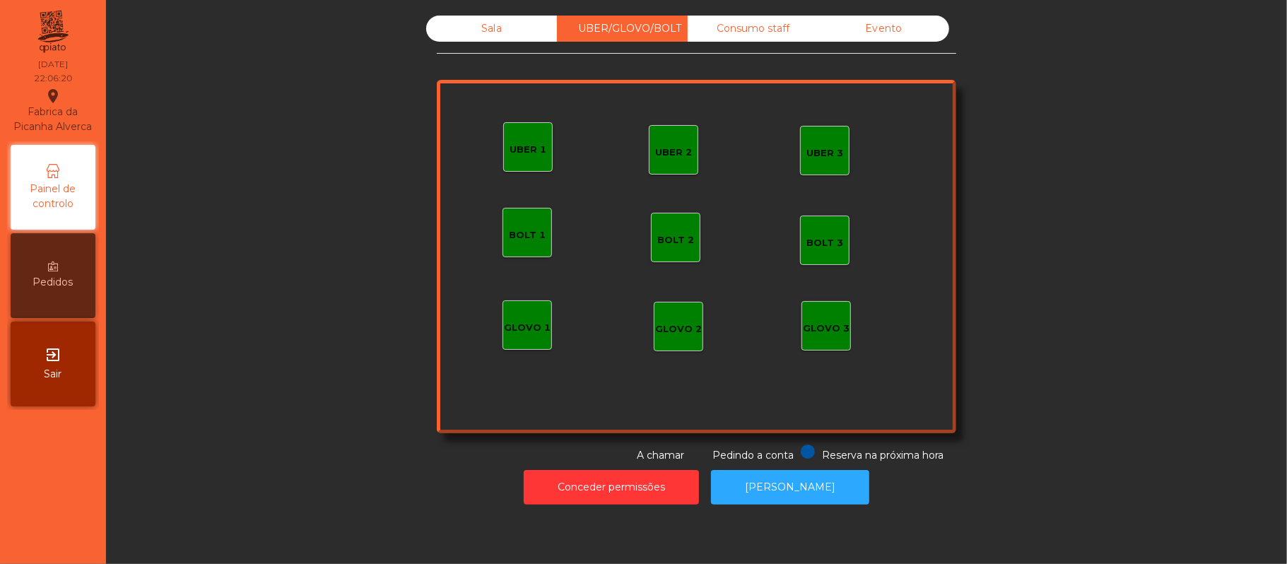
click at [523, 164] on div "UBER 1" at bounding box center [527, 146] width 49 height 49
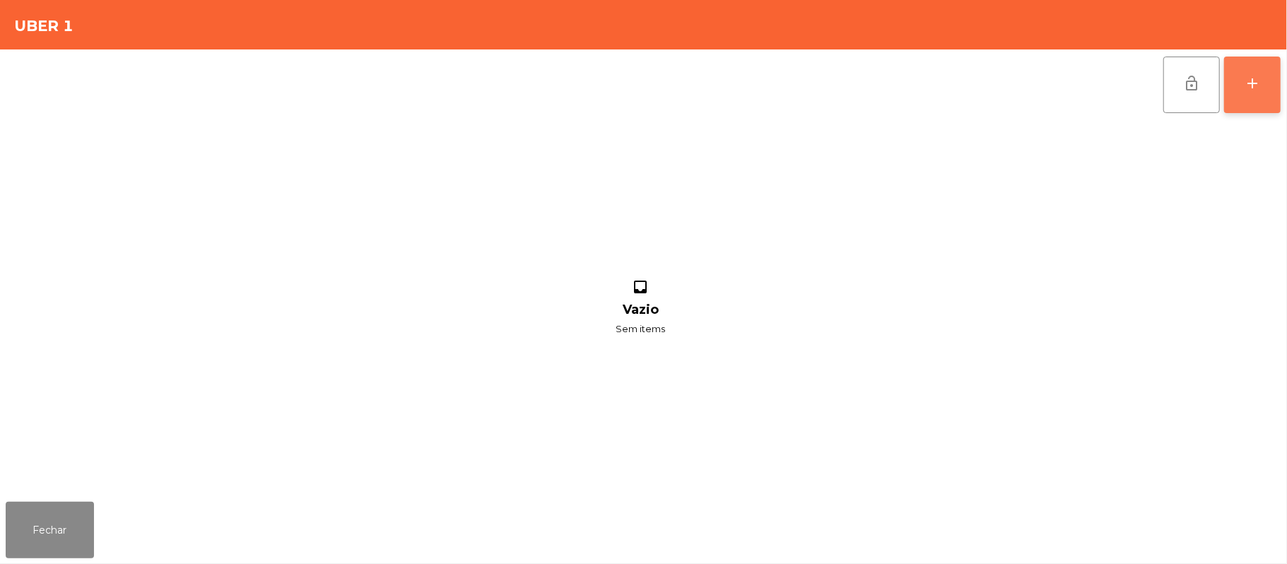
click at [1242, 95] on button "add" at bounding box center [1252, 85] width 57 height 57
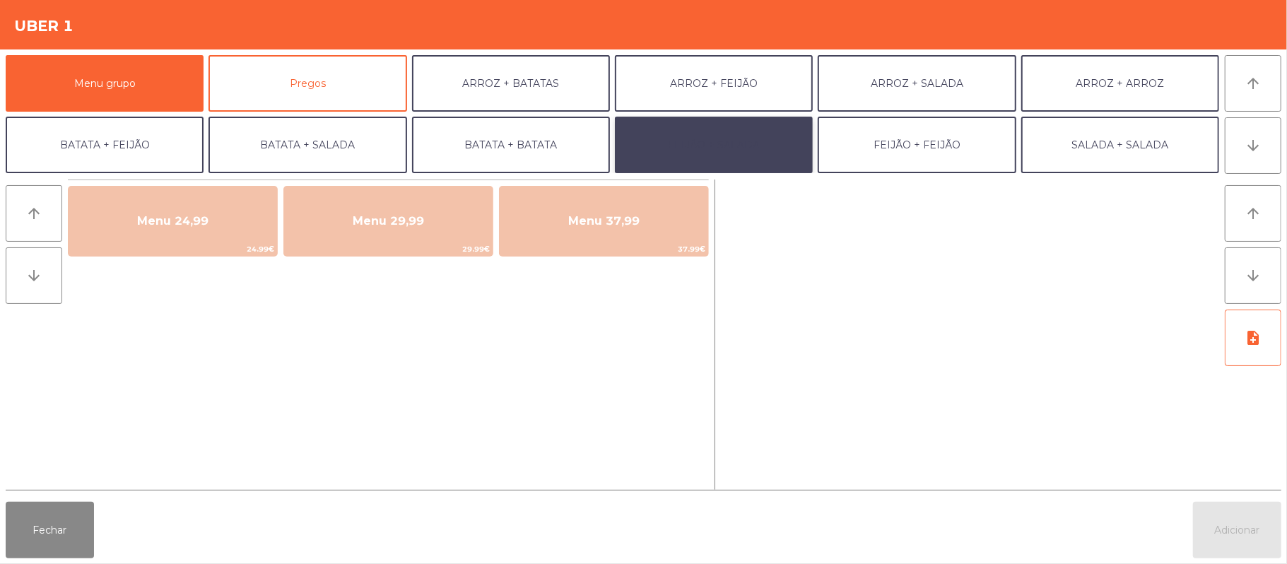
click at [756, 142] on button "FEIJÃO + SALADA" at bounding box center [714, 145] width 198 height 57
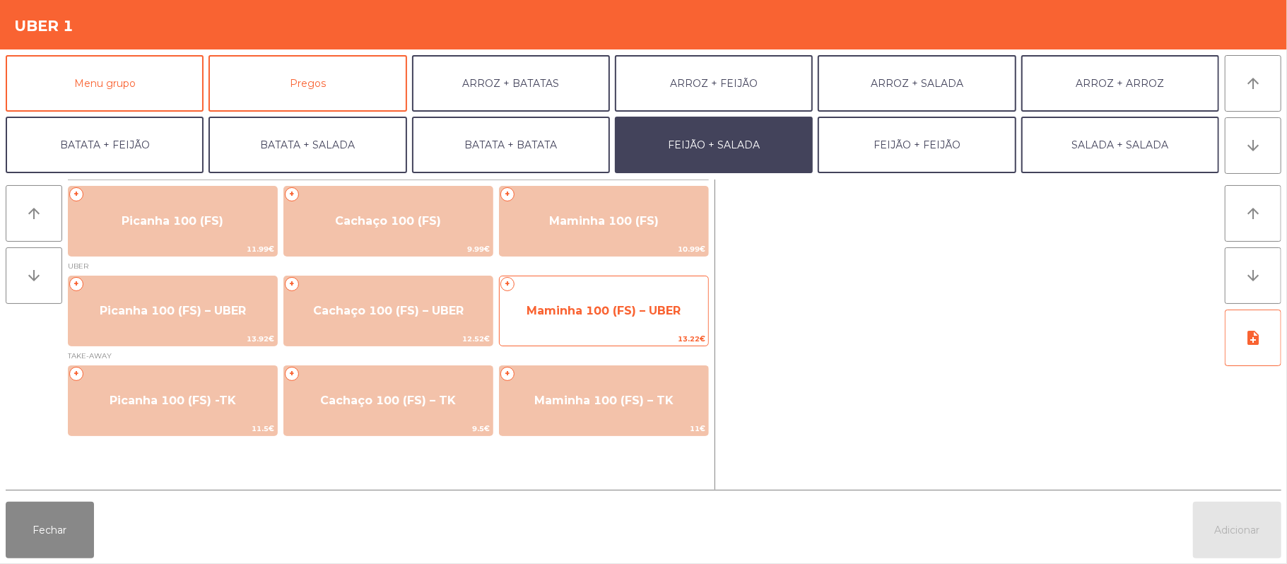
click at [617, 312] on span "Maminha 100 (FS) – UBER" at bounding box center [604, 310] width 154 height 13
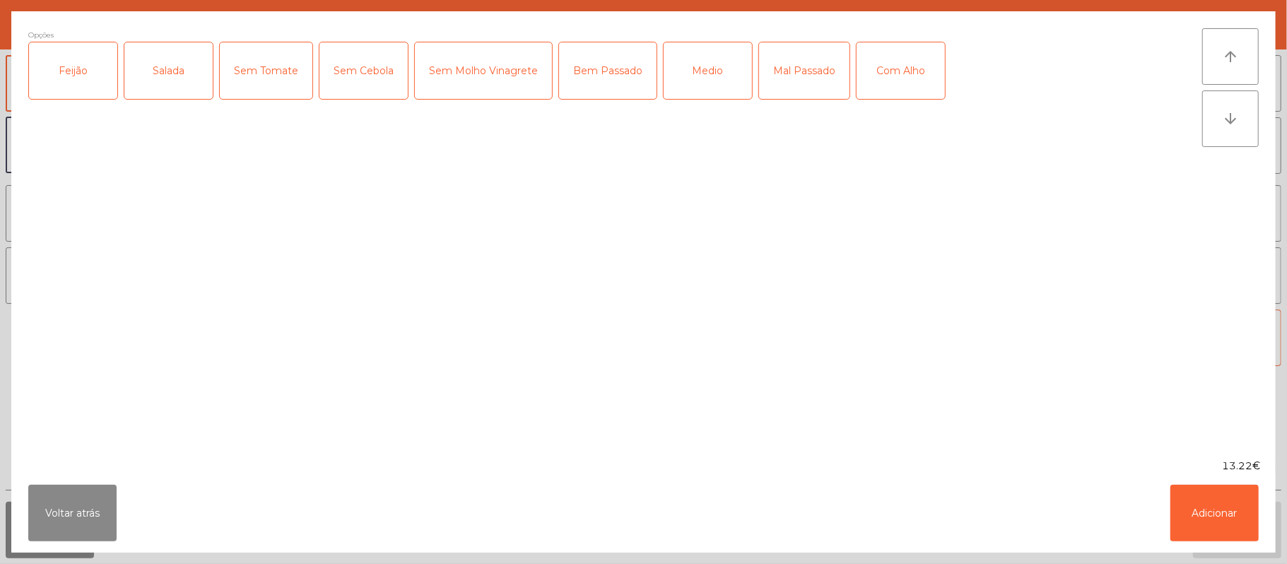
click at [85, 66] on div "Feijão" at bounding box center [73, 70] width 88 height 57
click at [176, 65] on div "Salada" at bounding box center [168, 70] width 88 height 57
click at [637, 90] on div "Bem Passado" at bounding box center [608, 70] width 98 height 57
click at [1223, 504] on button "Adicionar" at bounding box center [1214, 513] width 88 height 57
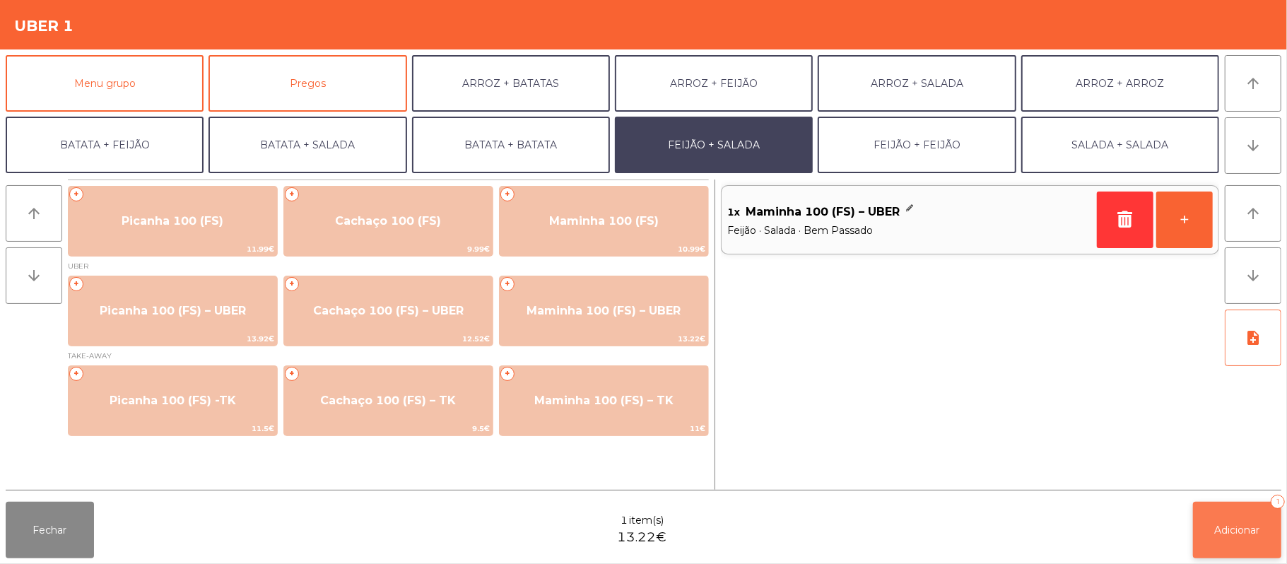
click at [1260, 532] on span "Adicionar" at bounding box center [1237, 530] width 45 height 13
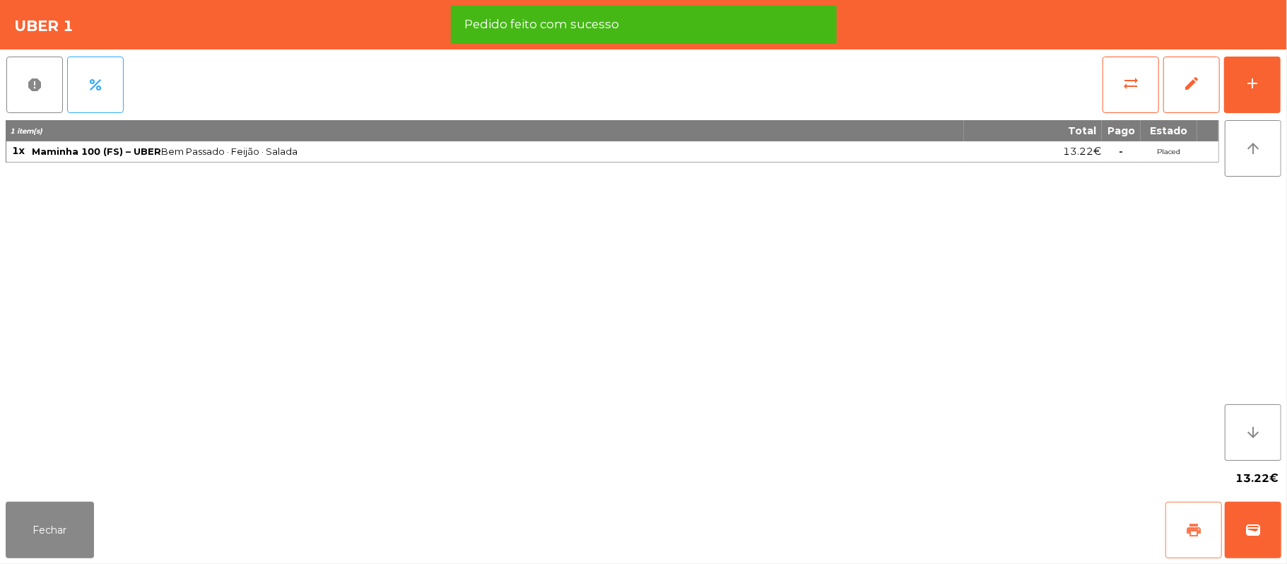
click at [1197, 527] on span "print" at bounding box center [1193, 530] width 17 height 17
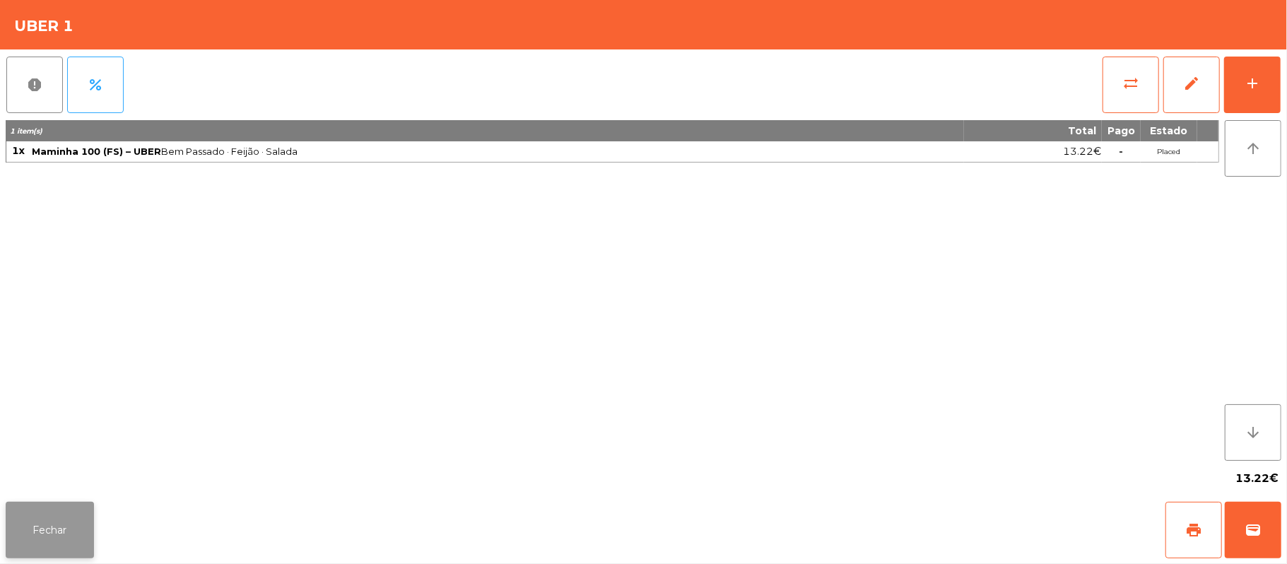
click at [41, 544] on button "Fechar" at bounding box center [50, 530] width 88 height 57
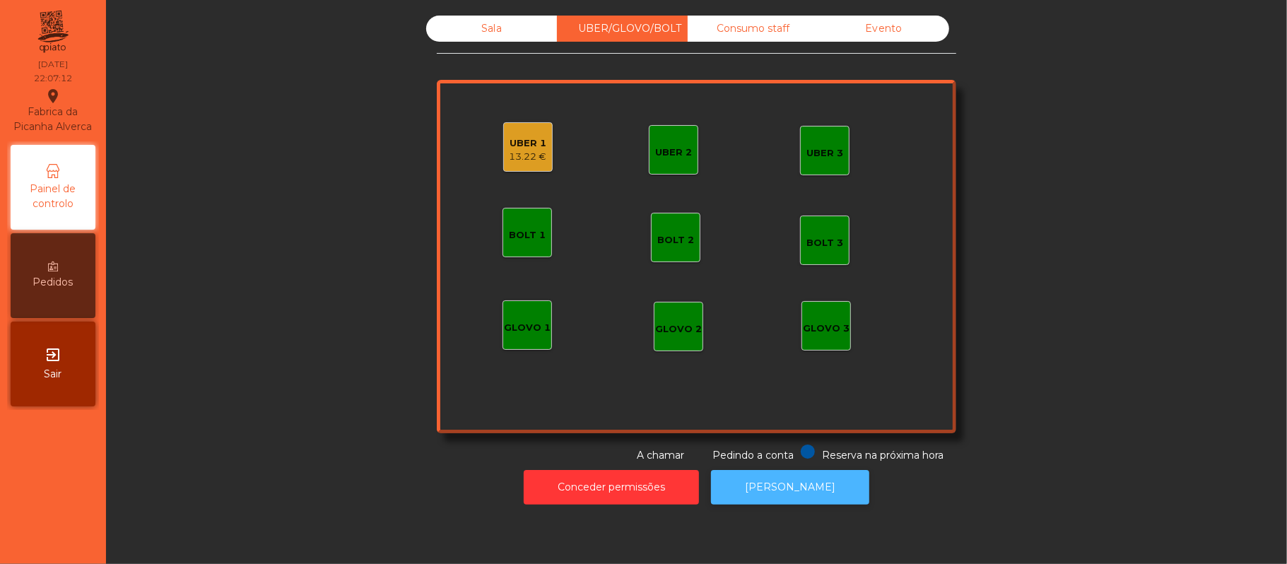
click at [798, 490] on button "[PERSON_NAME]" at bounding box center [790, 487] width 158 height 35
click at [529, 157] on div "13.22 €" at bounding box center [528, 157] width 37 height 14
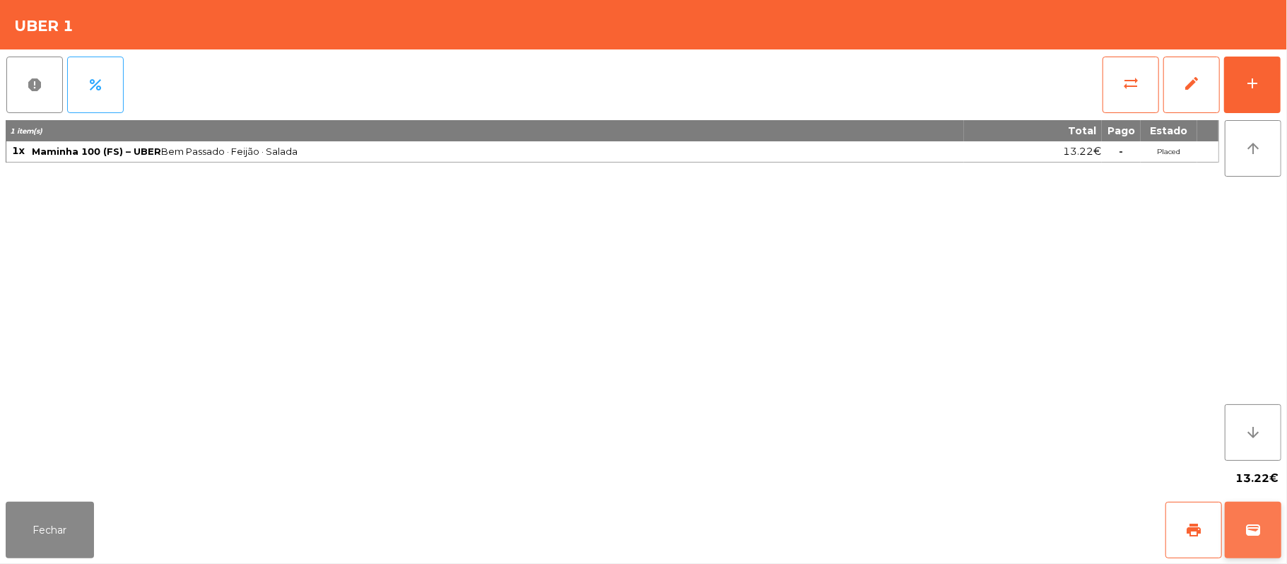
click at [1260, 544] on button "wallet" at bounding box center [1253, 530] width 57 height 57
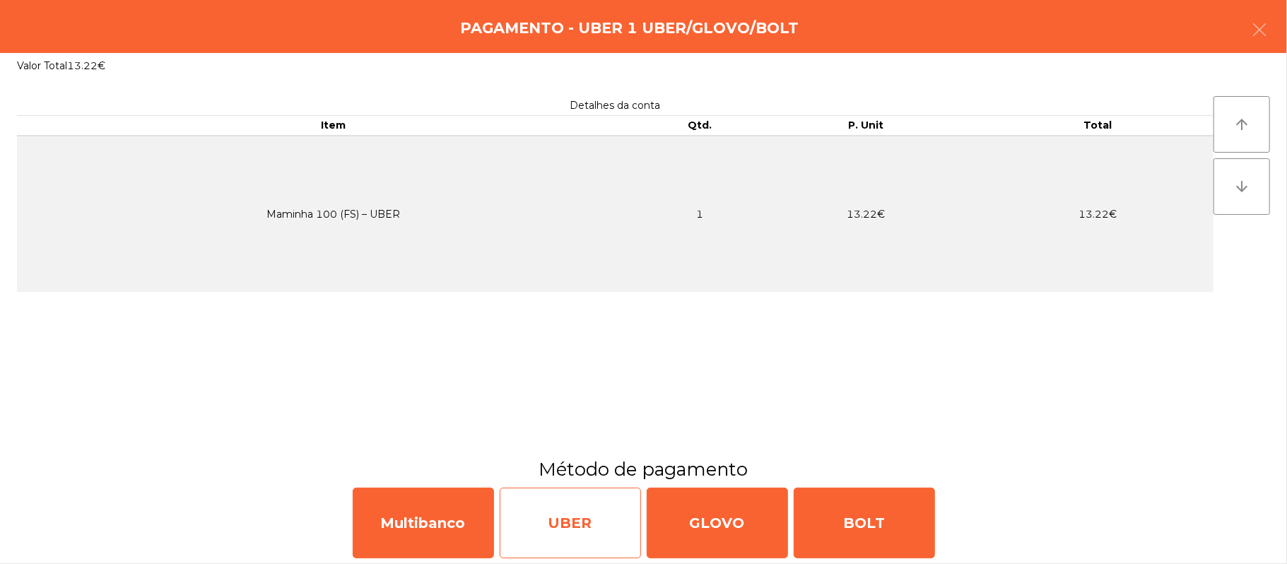
click at [570, 518] on div "UBER" at bounding box center [570, 523] width 141 height 71
select select "**"
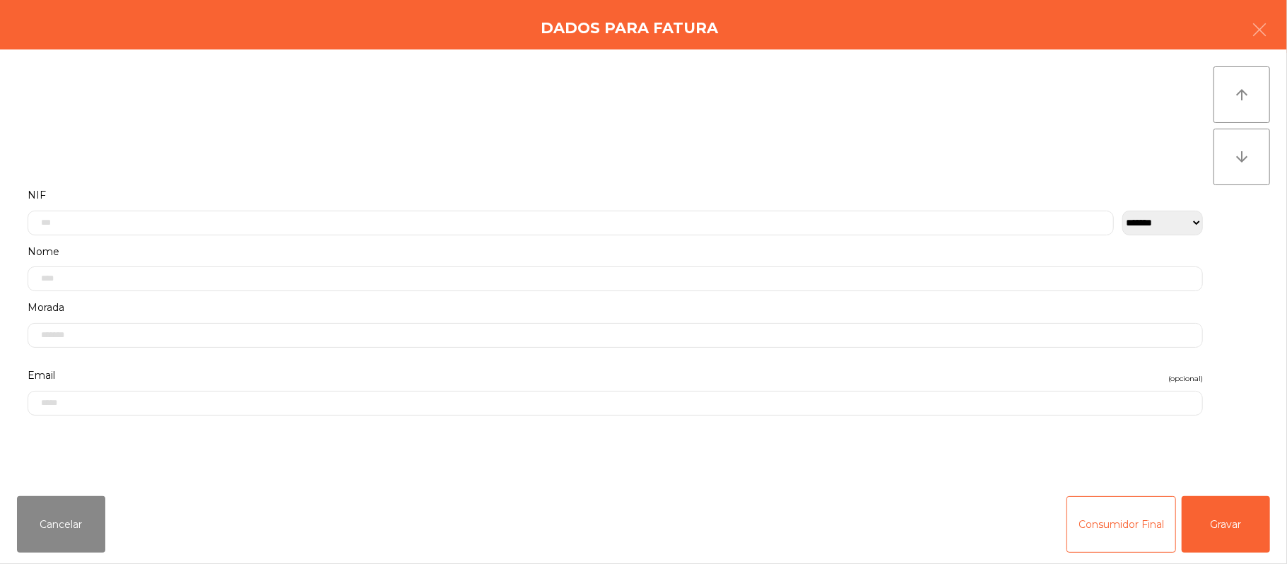
click at [1222, 553] on div "Cancelar Consumidor Final Gravar" at bounding box center [643, 524] width 1287 height 79
click at [1224, 509] on button "Gravar" at bounding box center [1226, 524] width 88 height 57
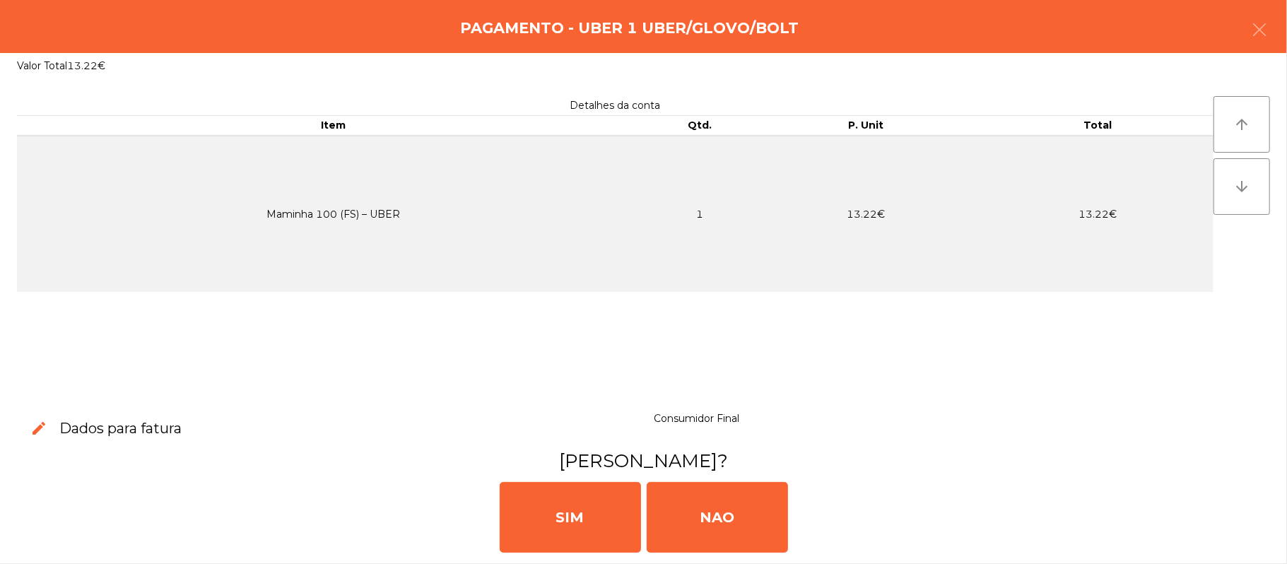
click at [902, 507] on div "[PERSON_NAME]" at bounding box center [644, 516] width 1276 height 85
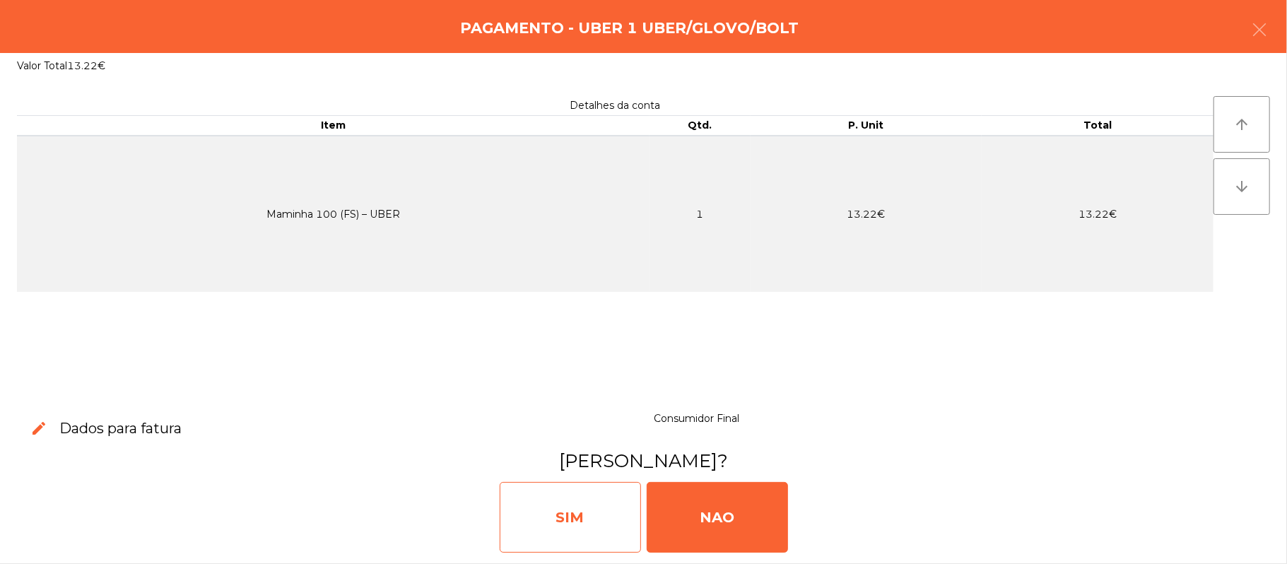
click at [548, 535] on div "SIM" at bounding box center [570, 517] width 141 height 71
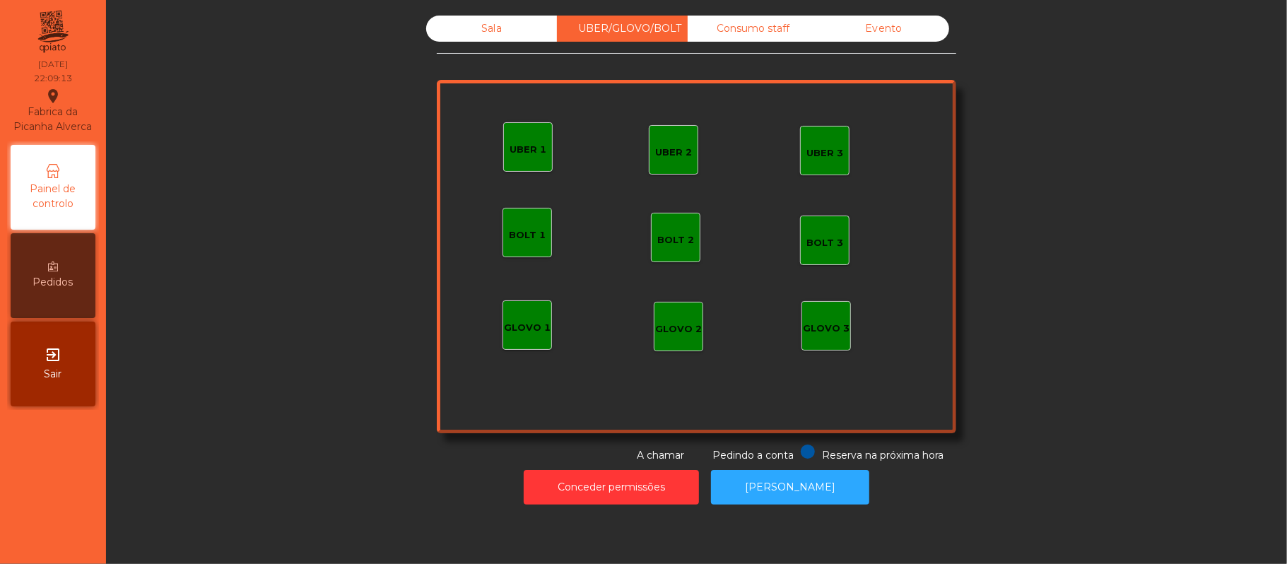
click at [487, 21] on div "Sala" at bounding box center [491, 29] width 131 height 26
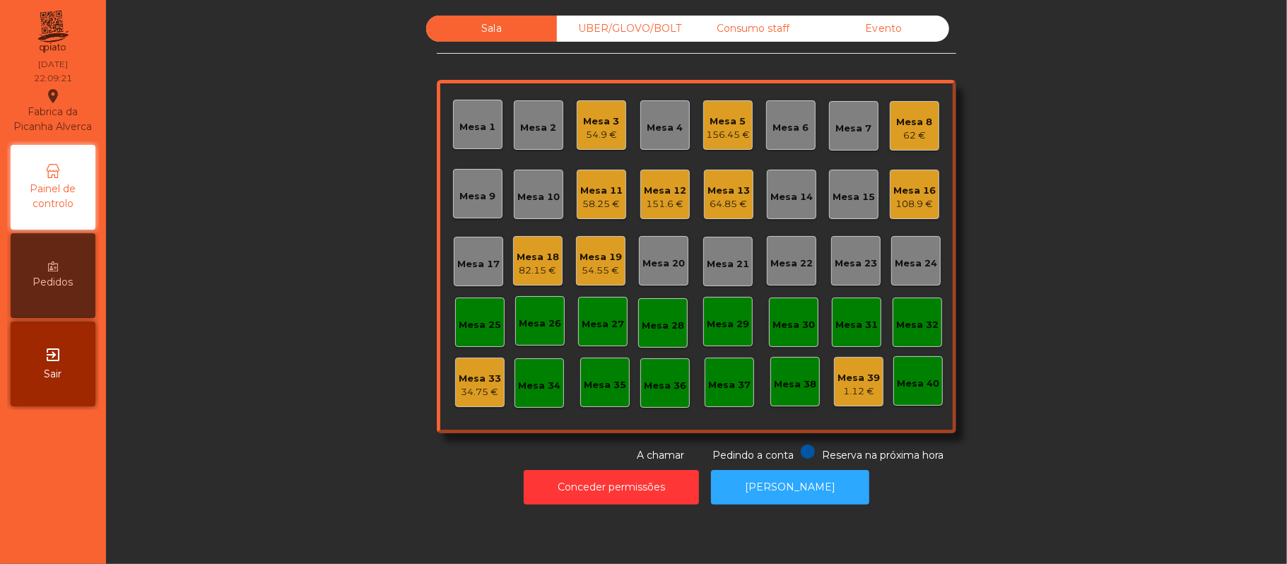
click at [606, 260] on div "Mesa 19" at bounding box center [601, 257] width 42 height 14
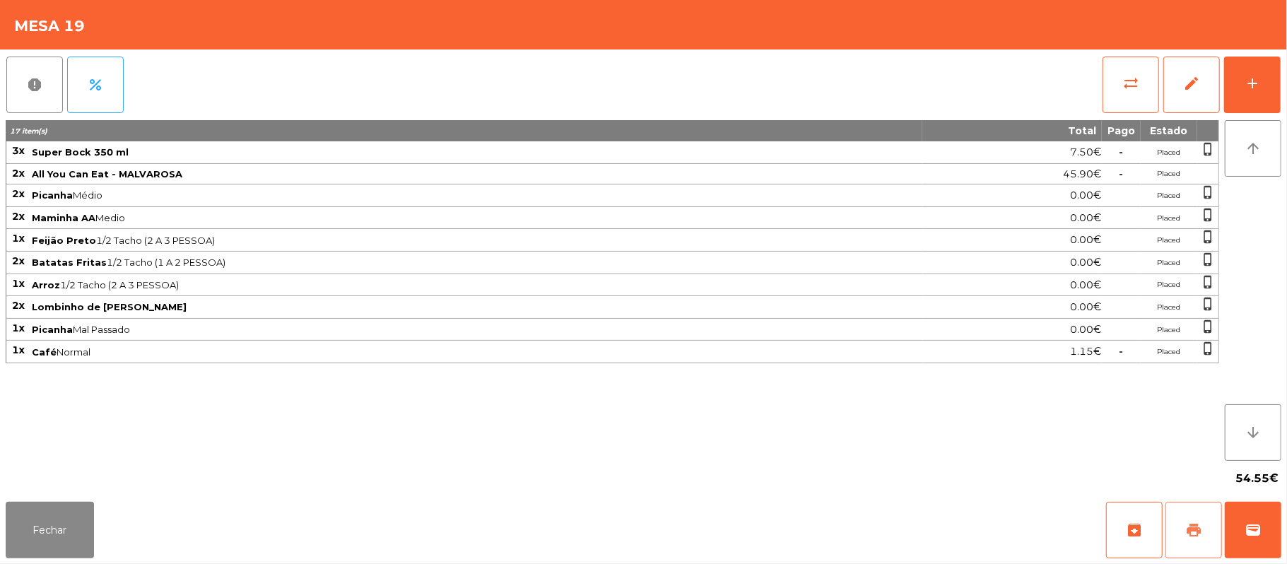
click at [1191, 524] on span "print" at bounding box center [1193, 530] width 17 height 17
click at [1261, 536] on span "wallet" at bounding box center [1253, 530] width 17 height 17
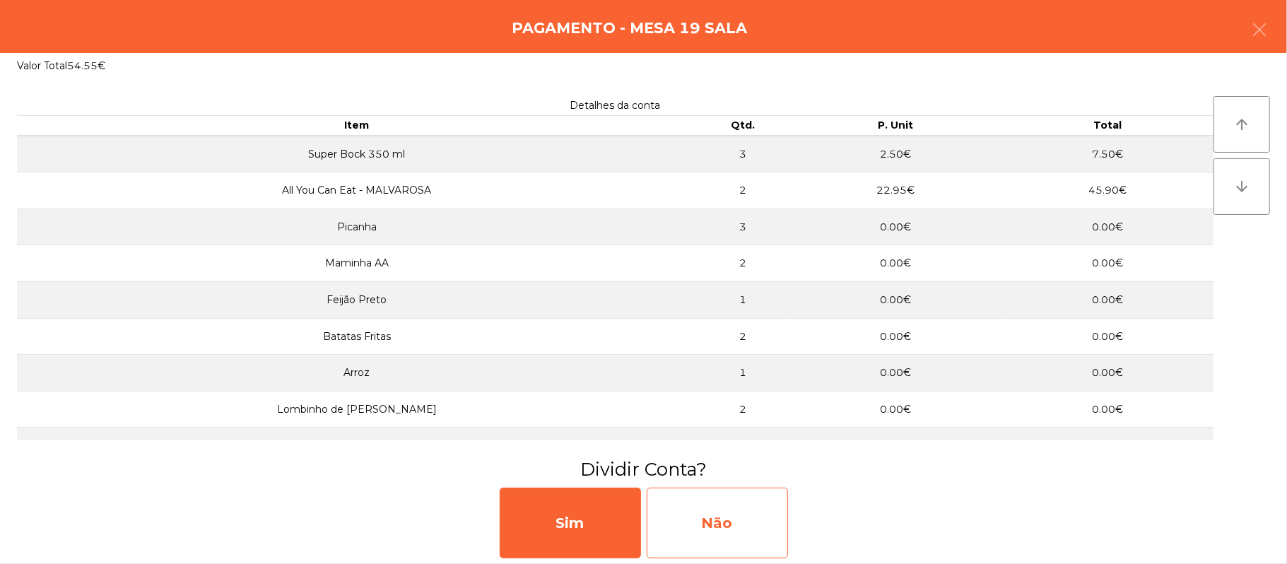
click at [715, 517] on div "Não" at bounding box center [717, 523] width 141 height 71
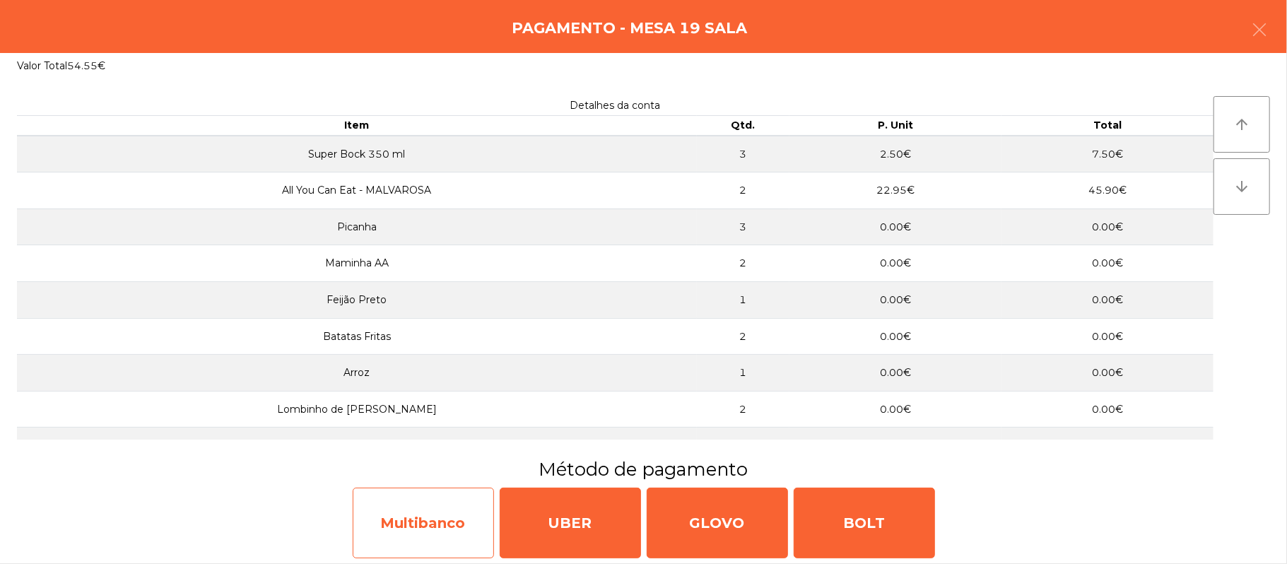
click at [428, 521] on div "Multibanco" at bounding box center [423, 523] width 141 height 71
select select "**"
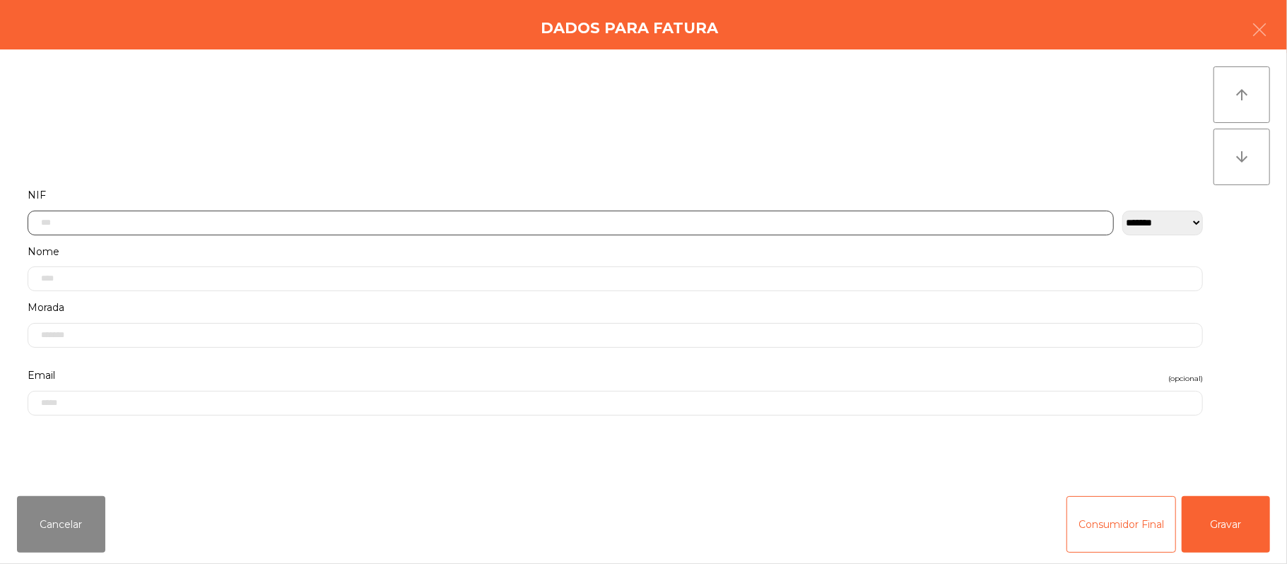
click at [326, 218] on input "text" at bounding box center [571, 223] width 1086 height 25
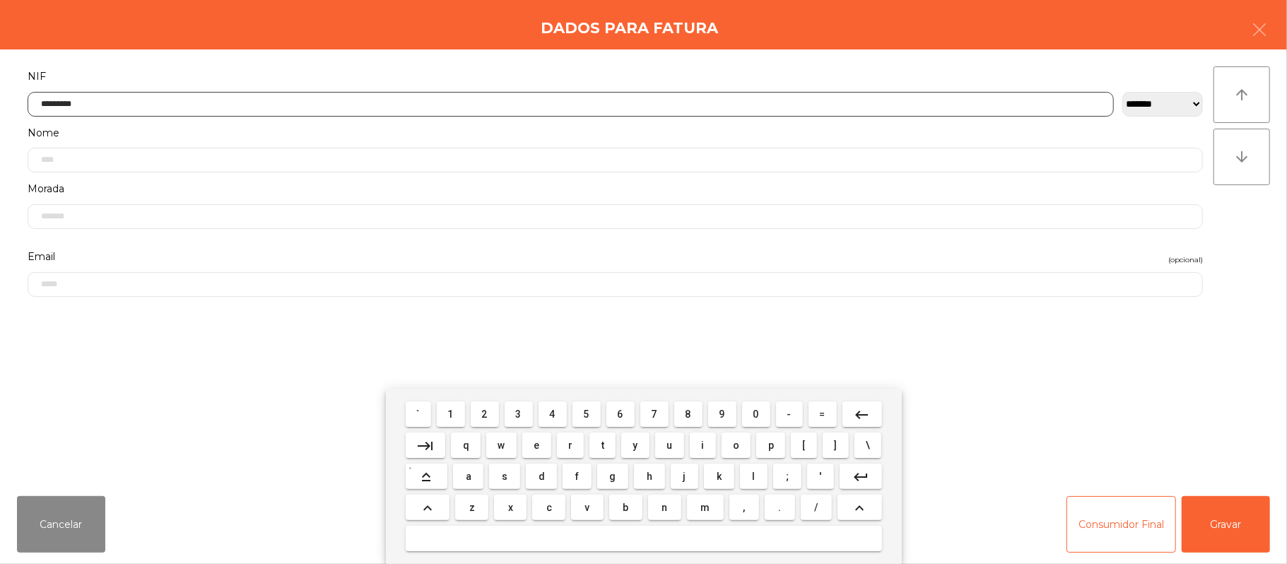
type input "*********"
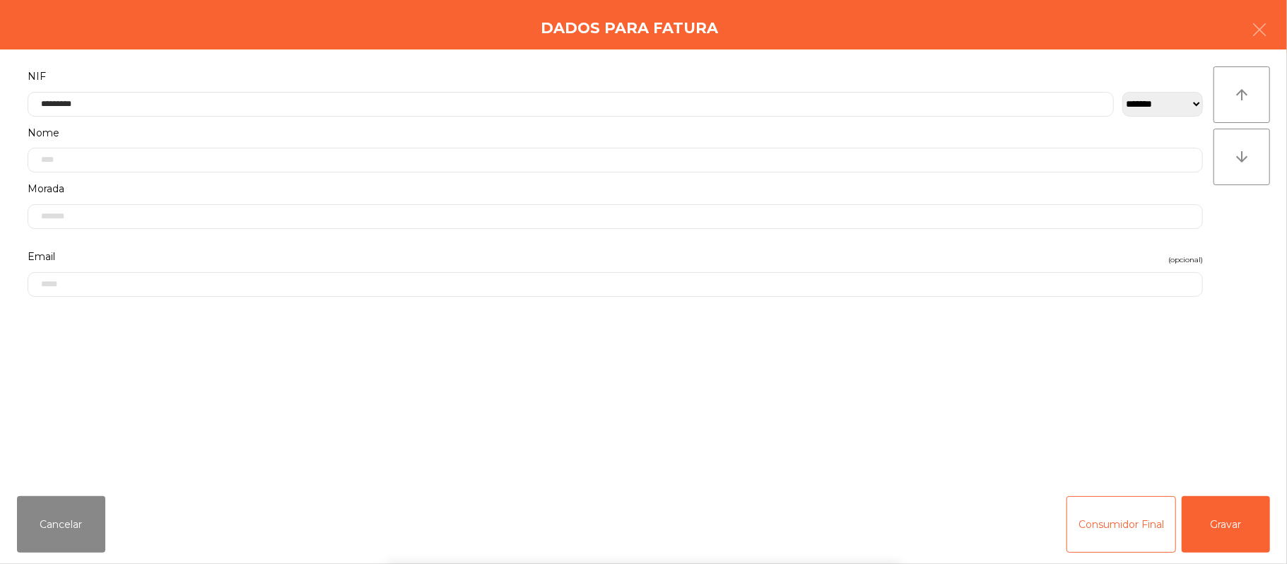
click at [1223, 524] on div "` 1 2 3 4 5 6 7 8 9 0 - = keyboard_backspace keyboard_tab q w e r t y u i o p […" at bounding box center [643, 476] width 1287 height 175
click at [1244, 516] on button "Gravar" at bounding box center [1226, 524] width 88 height 57
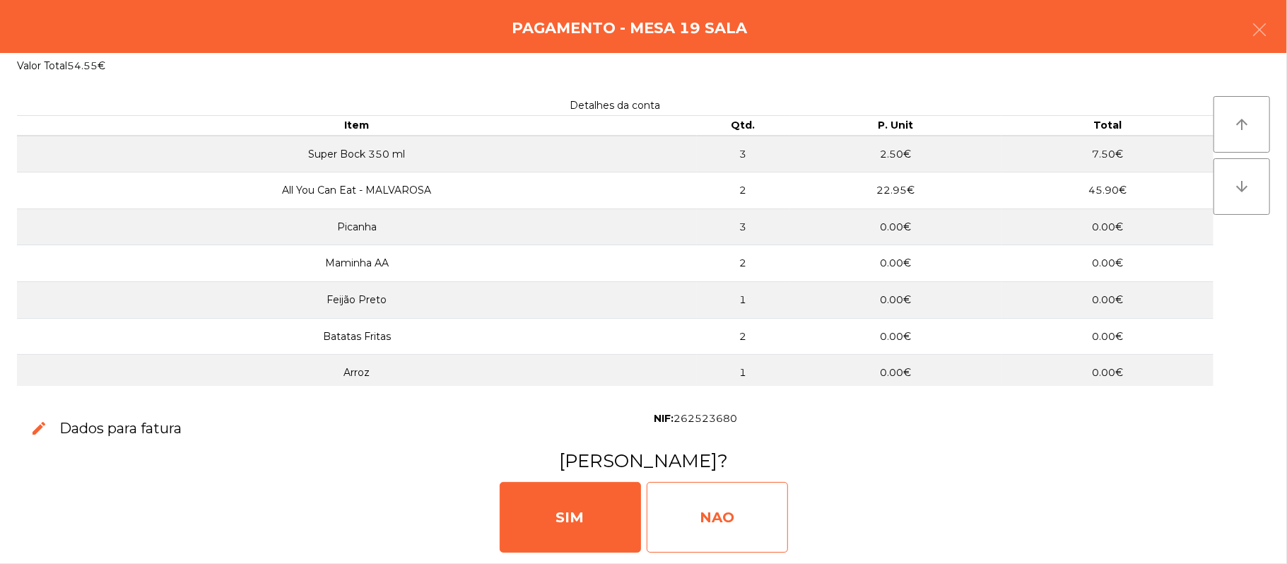
click at [741, 495] on div "NAO" at bounding box center [717, 517] width 141 height 71
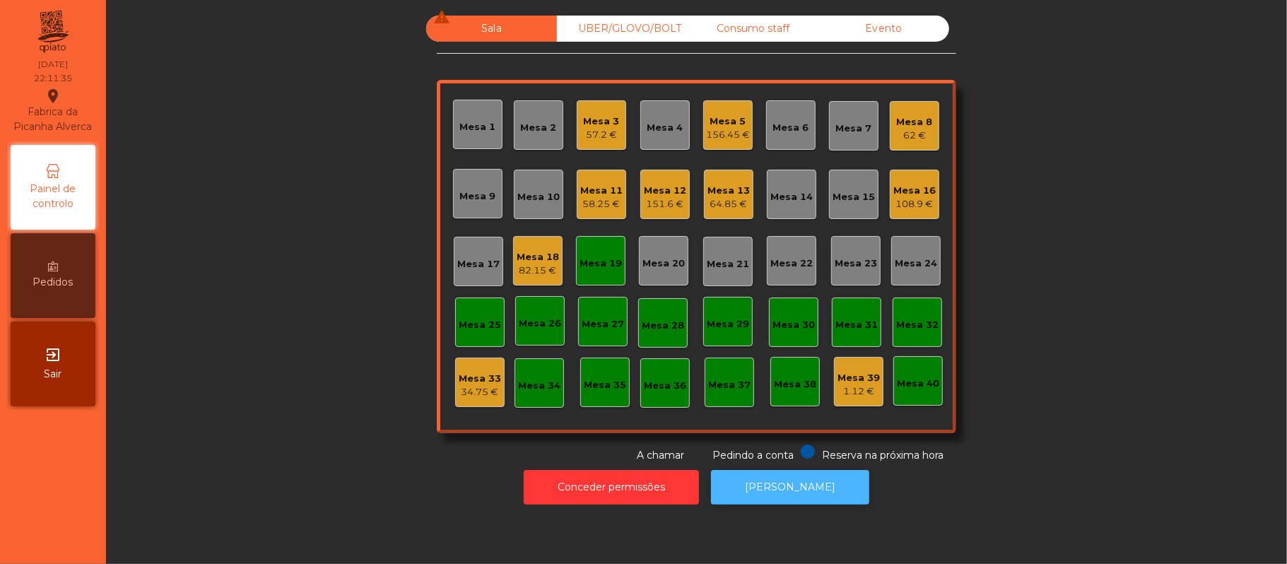
click at [809, 473] on button "[PERSON_NAME]" at bounding box center [790, 487] width 158 height 35
click at [584, 257] on div "Mesa 19" at bounding box center [601, 264] width 42 height 14
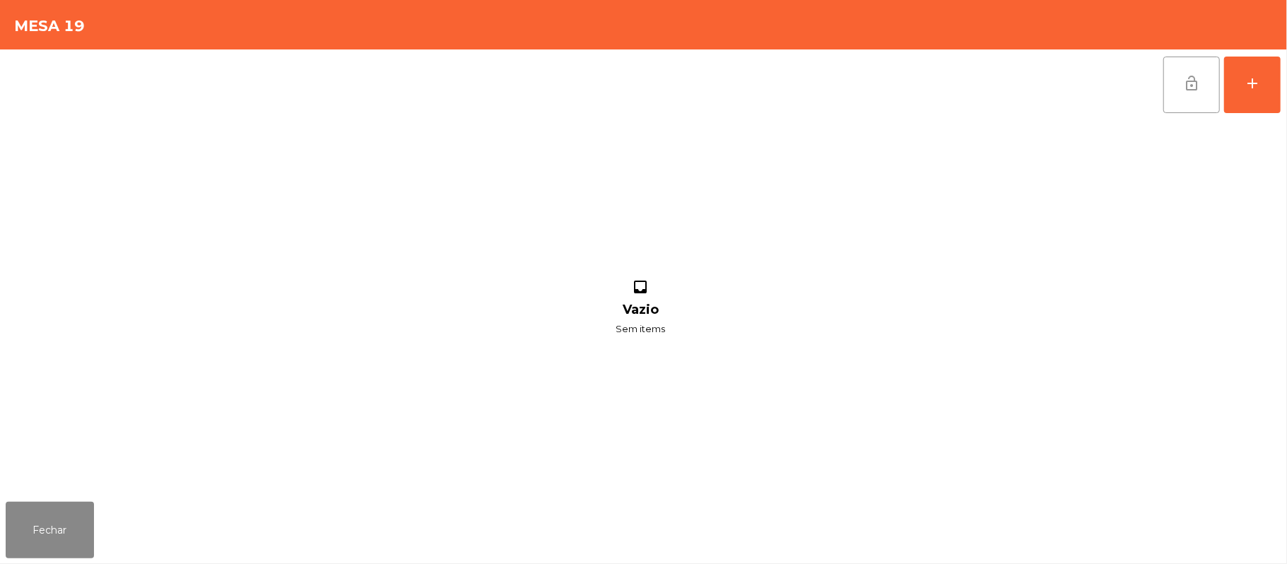
click at [1190, 88] on span "lock_open" at bounding box center [1191, 83] width 17 height 17
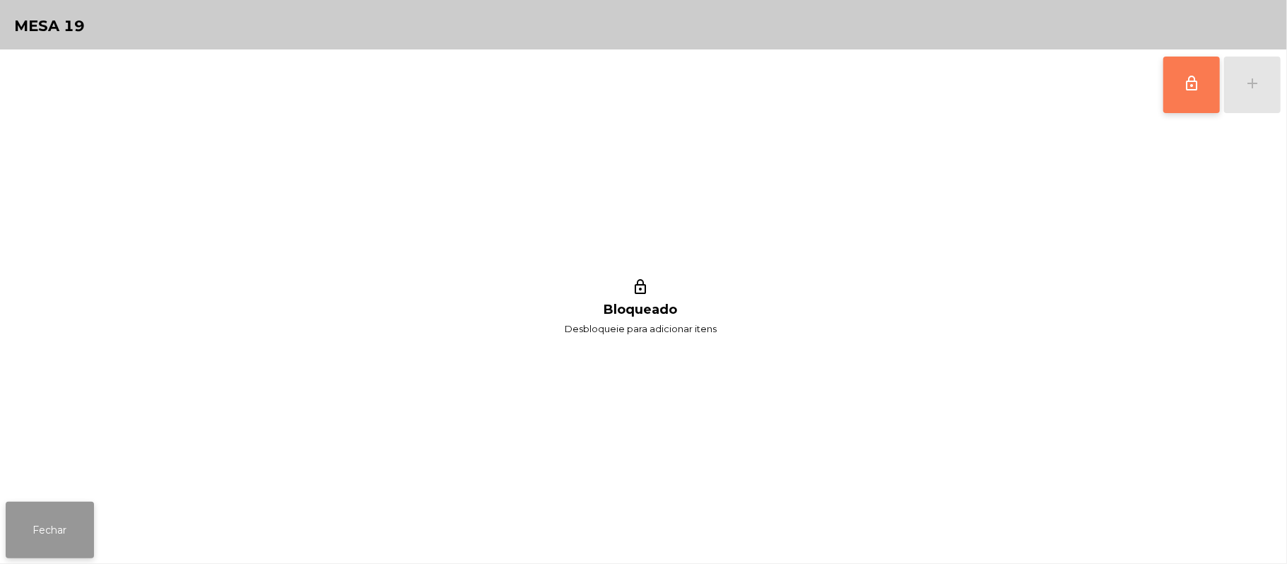
click at [46, 532] on button "Fechar" at bounding box center [50, 530] width 88 height 57
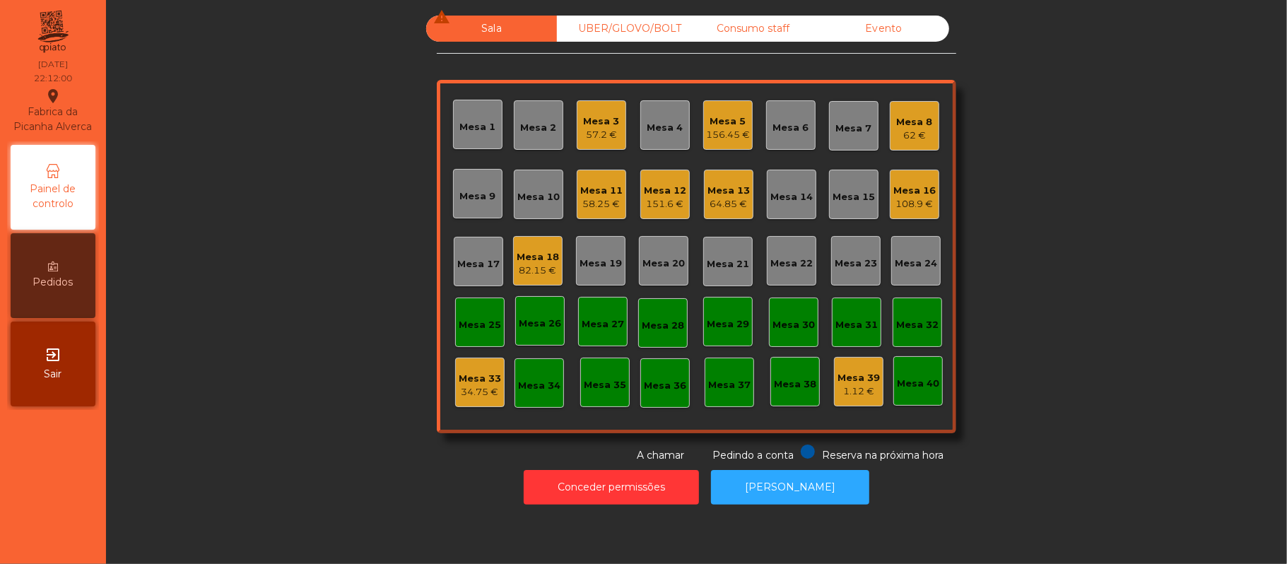
click at [897, 122] on div "Mesa 8" at bounding box center [915, 122] width 36 height 14
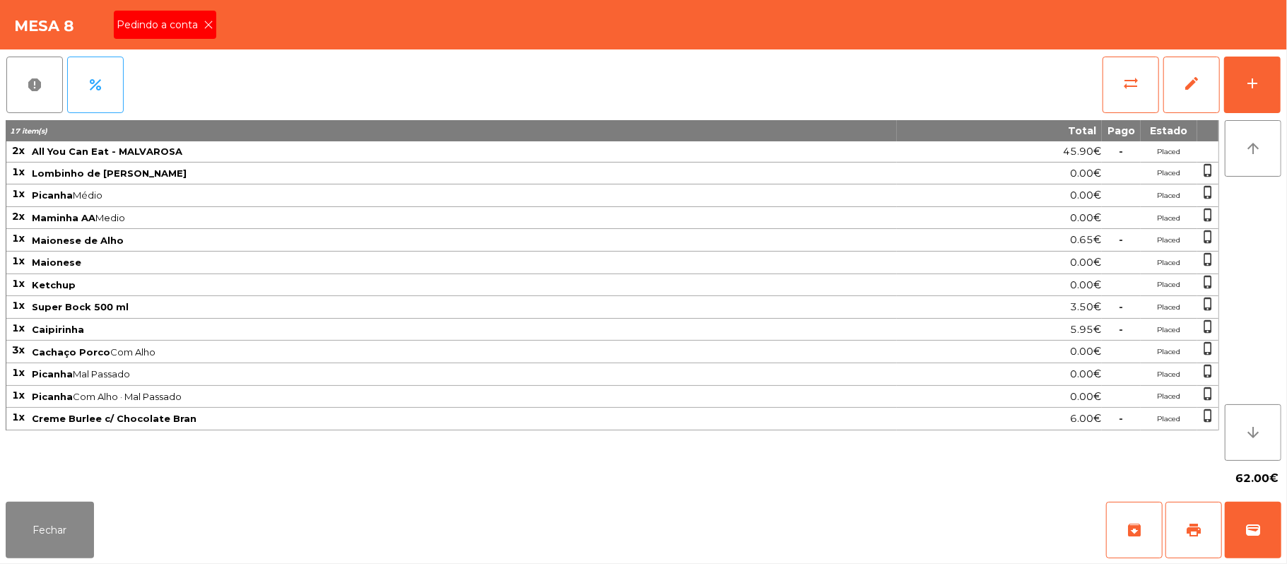
click at [190, 32] on span "Pedindo a conta" at bounding box center [160, 25] width 87 height 15
click at [1193, 530] on span "print" at bounding box center [1193, 530] width 17 height 17
click at [66, 523] on button "Fechar" at bounding box center [50, 530] width 88 height 57
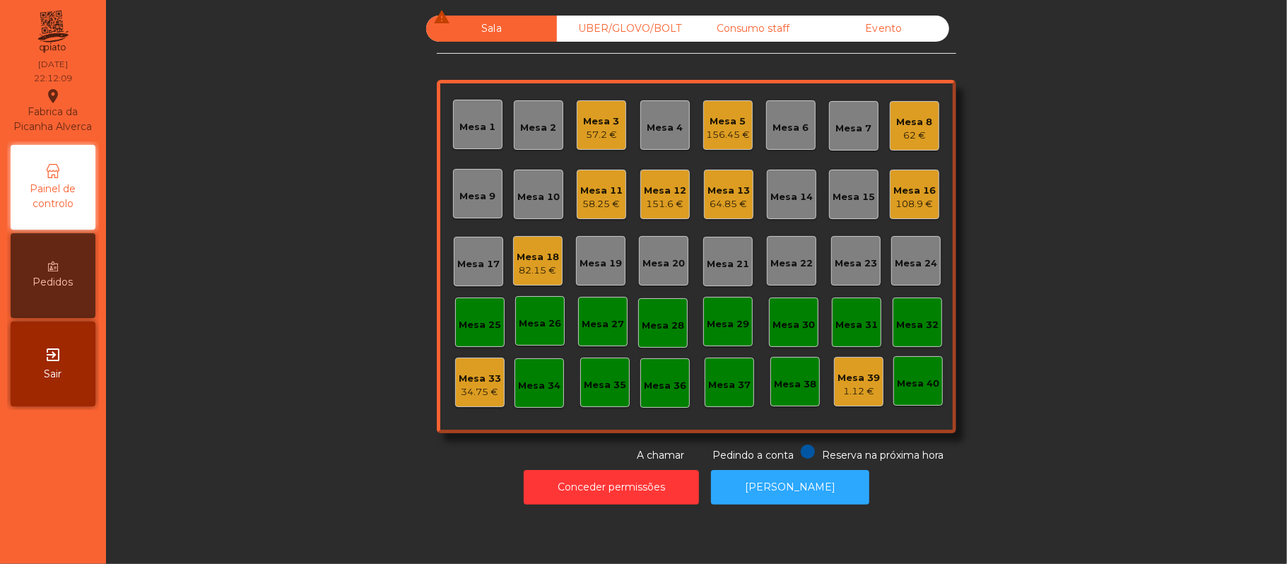
click at [734, 202] on div "64.85 €" at bounding box center [729, 204] width 42 height 14
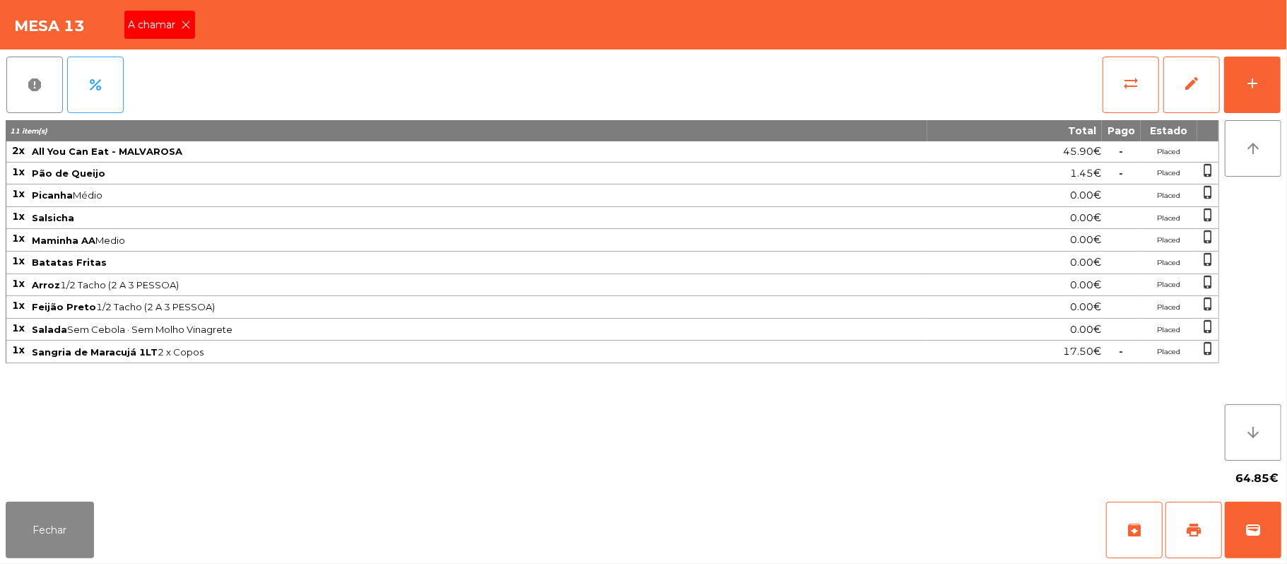
click at [167, 29] on span "A chamar" at bounding box center [155, 25] width 53 height 15
click at [57, 515] on button "Fechar" at bounding box center [50, 530] width 88 height 57
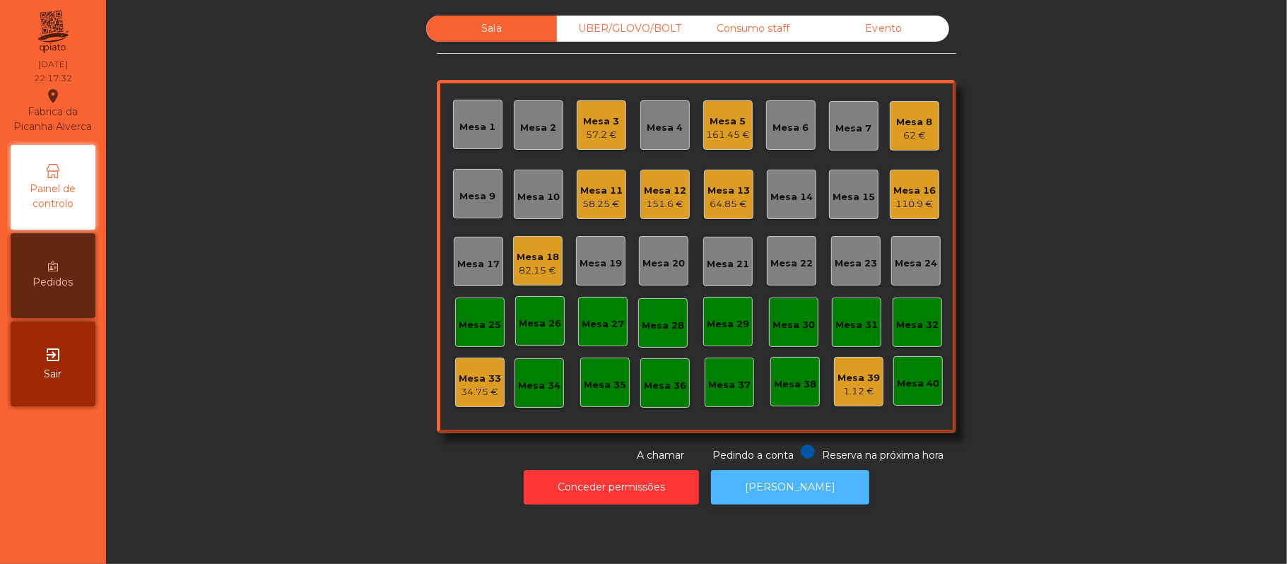
click at [807, 478] on button "[PERSON_NAME]" at bounding box center [790, 487] width 158 height 35
click at [902, 126] on div "Mesa 8" at bounding box center [915, 122] width 36 height 14
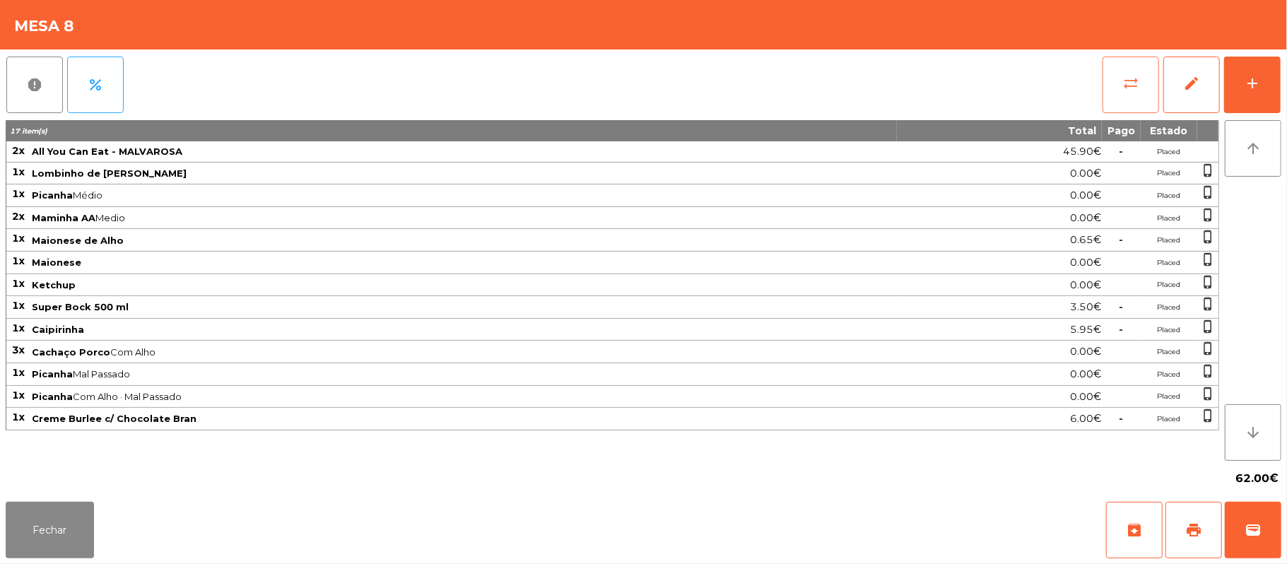
click at [1117, 90] on button "sync_alt" at bounding box center [1131, 85] width 57 height 57
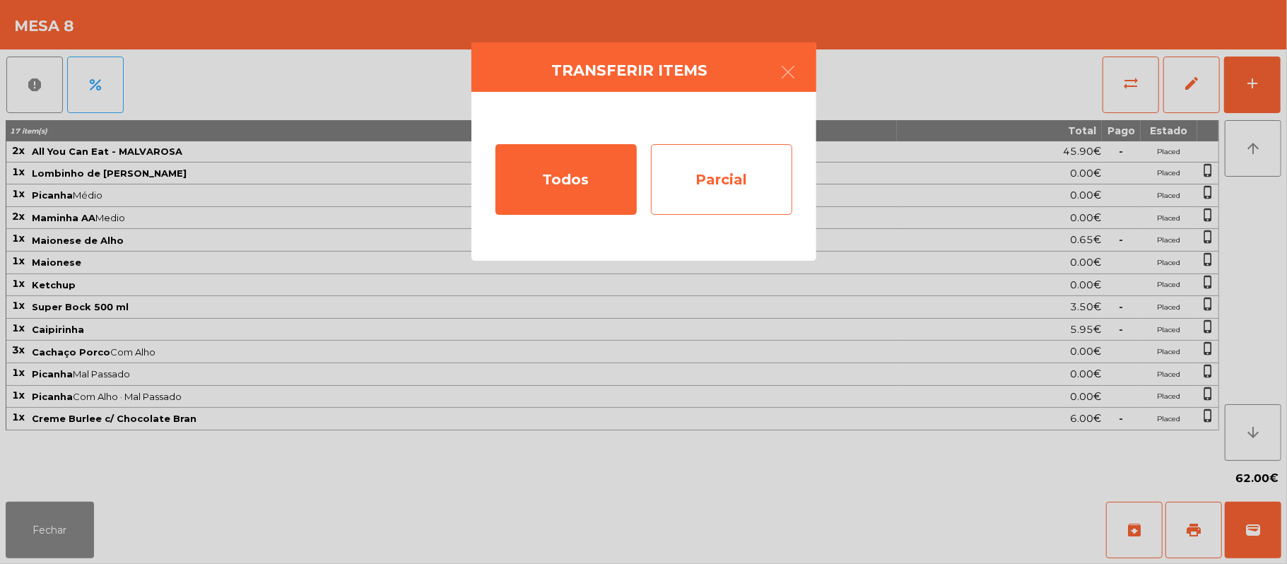
click at [739, 160] on div "Parcial" at bounding box center [721, 179] width 141 height 71
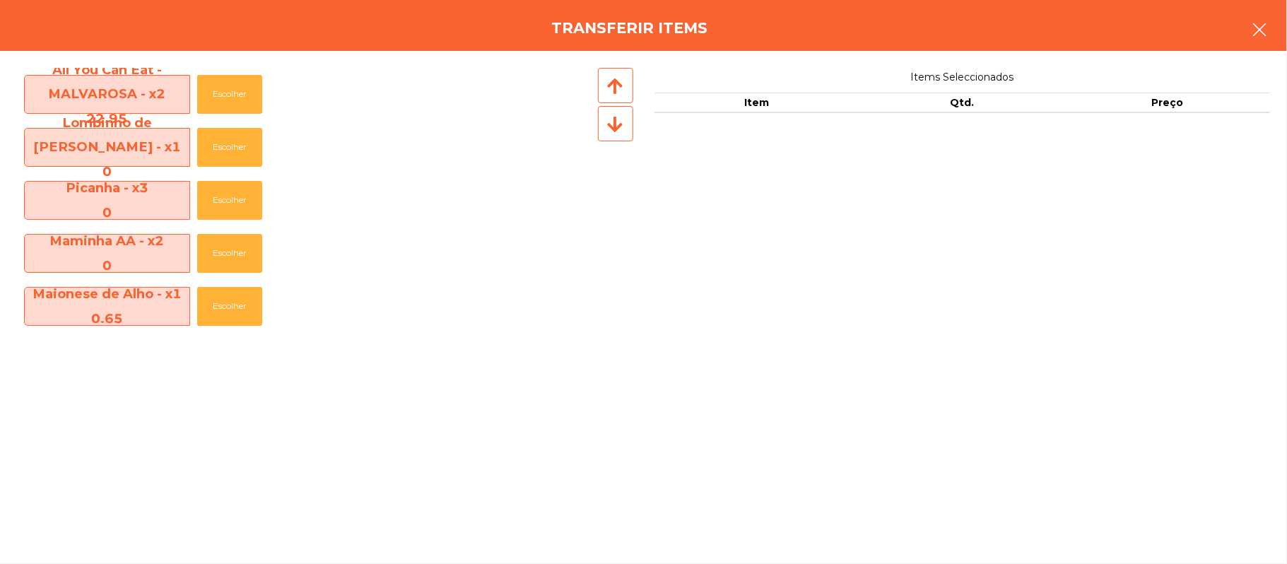
click at [1279, 38] on button "button" at bounding box center [1260, 31] width 40 height 42
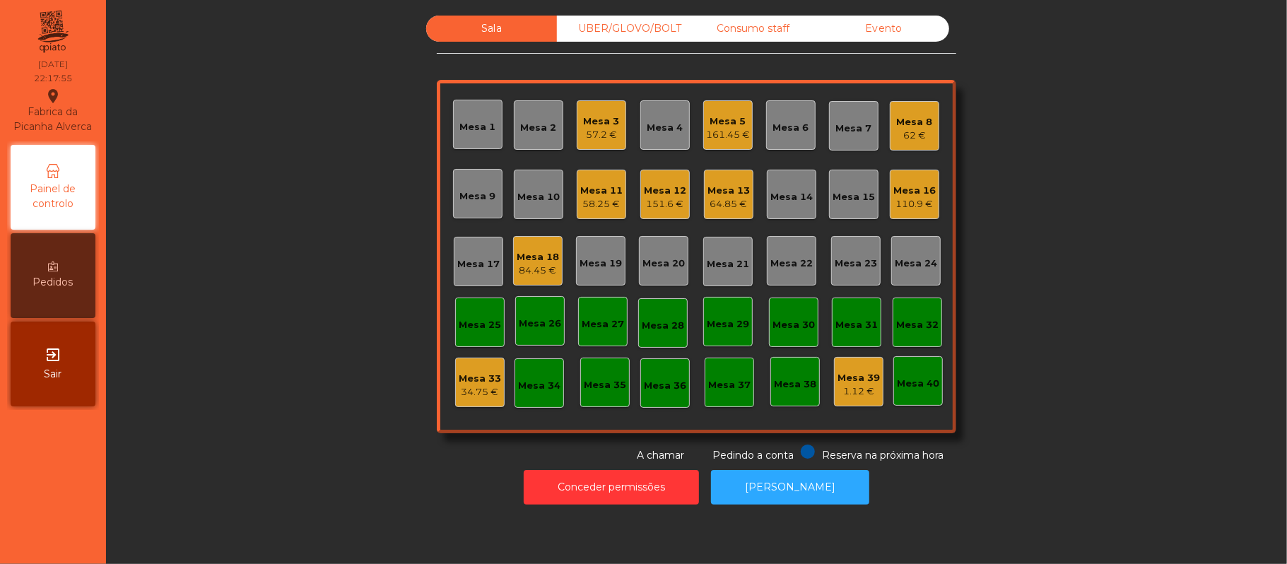
click at [903, 130] on div "62 €" at bounding box center [915, 136] width 36 height 14
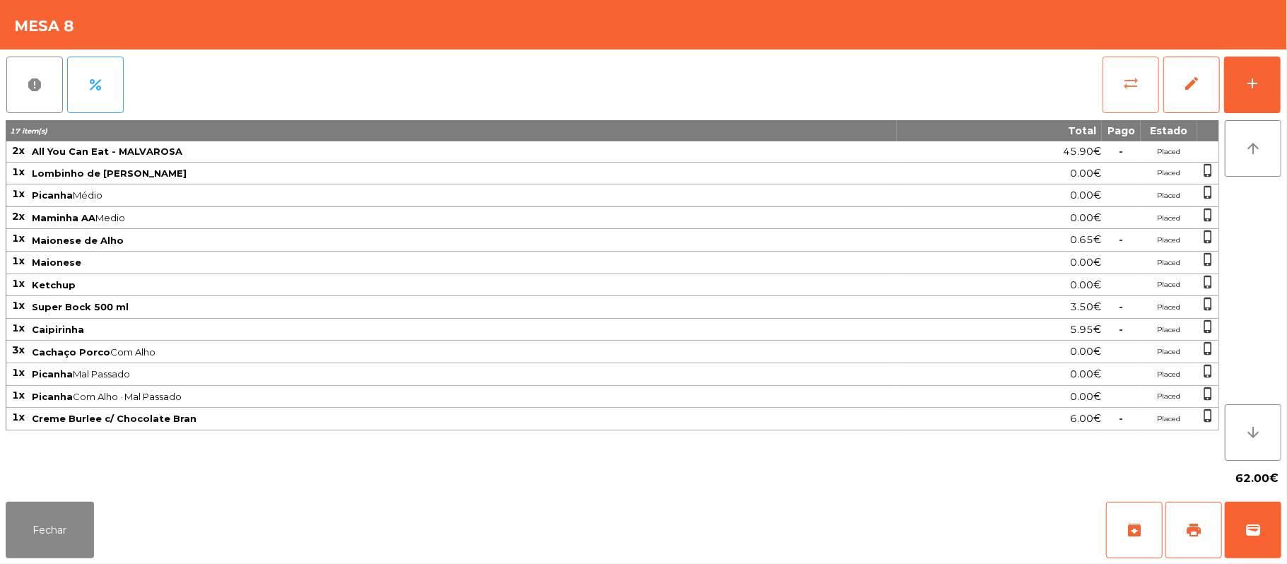
click at [1114, 86] on button "sync_alt" at bounding box center [1131, 85] width 57 height 57
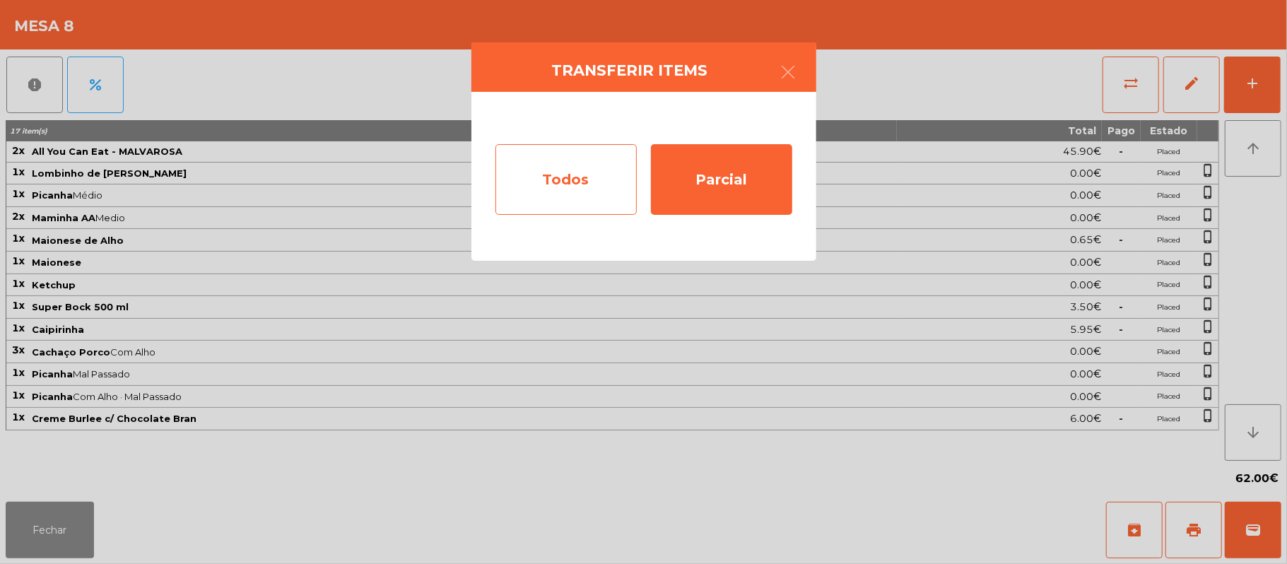
click at [588, 184] on div "Todos" at bounding box center [565, 179] width 141 height 71
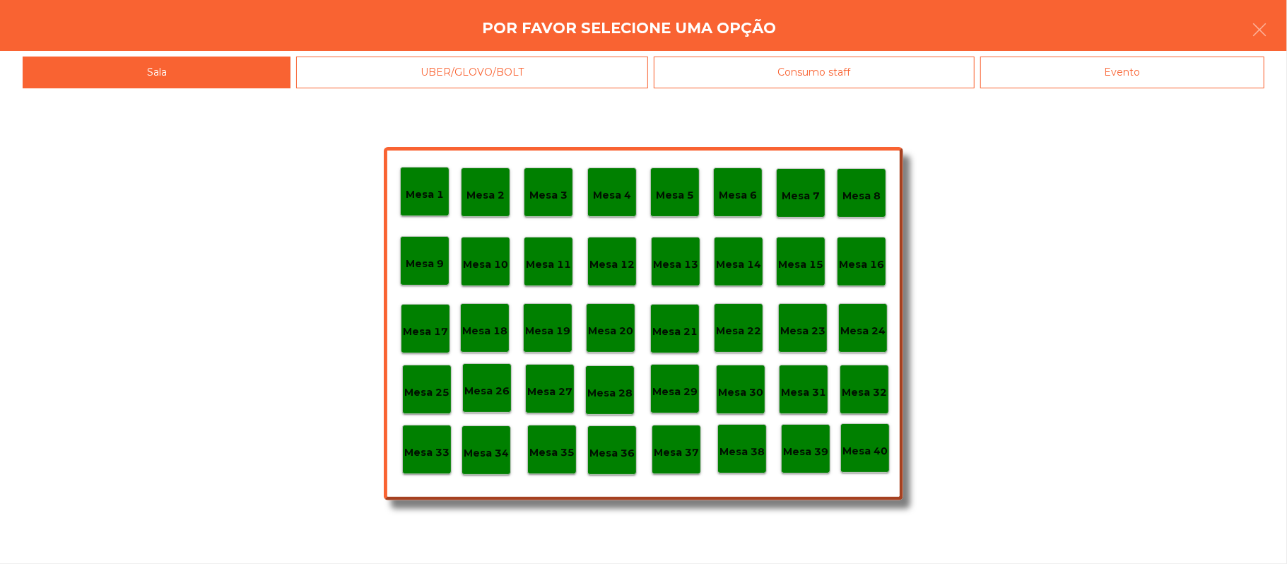
click at [1163, 82] on div "Evento" at bounding box center [1122, 73] width 284 height 32
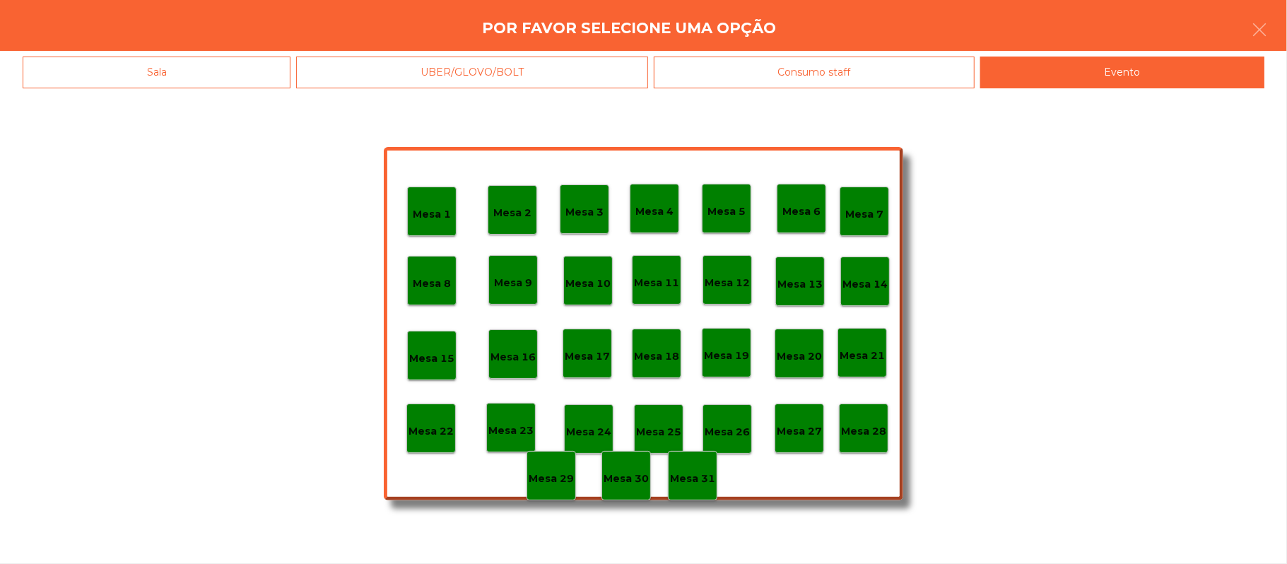
click at [851, 445] on div "Mesa 28" at bounding box center [863, 428] width 49 height 49
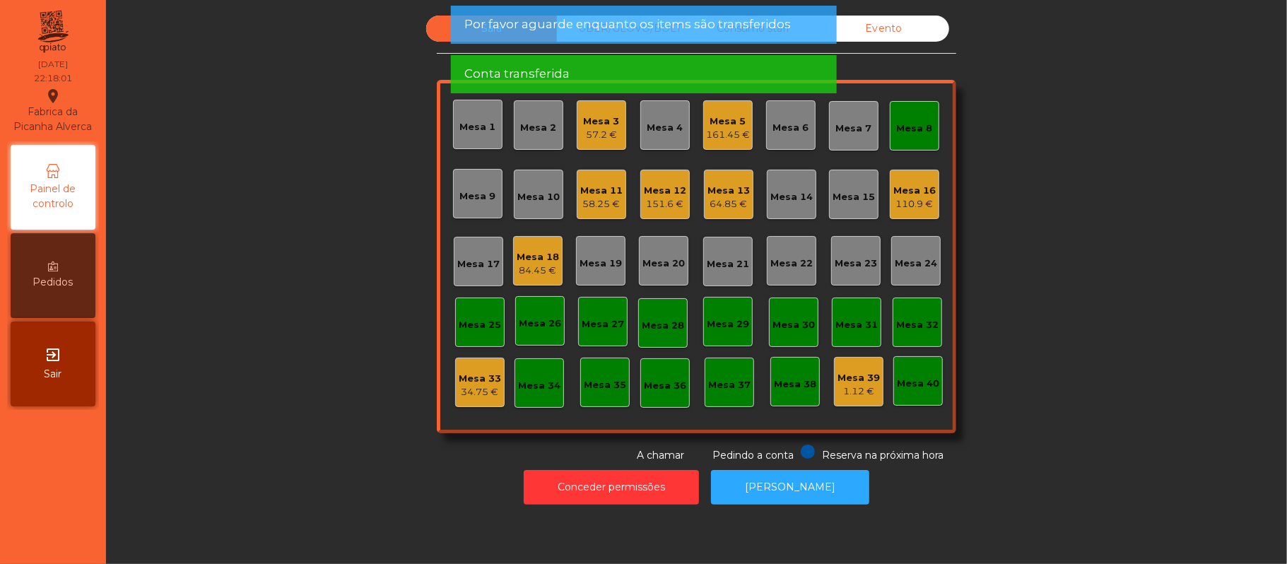
click at [897, 122] on div "Mesa 8" at bounding box center [915, 129] width 36 height 14
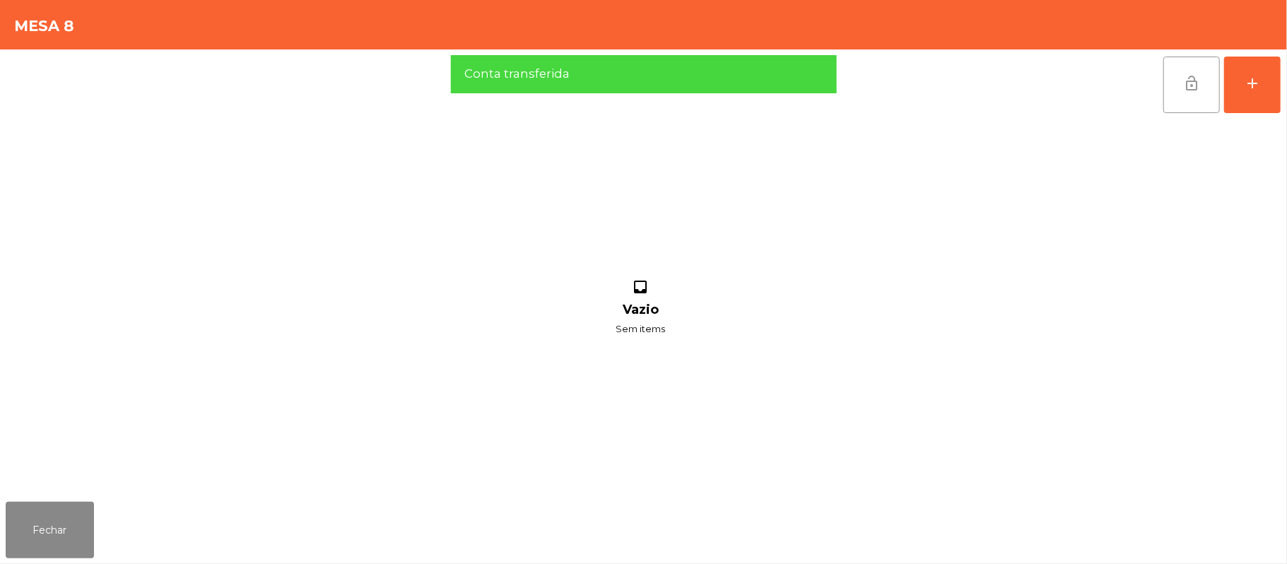
click at [1197, 88] on span "lock_open" at bounding box center [1191, 83] width 17 height 17
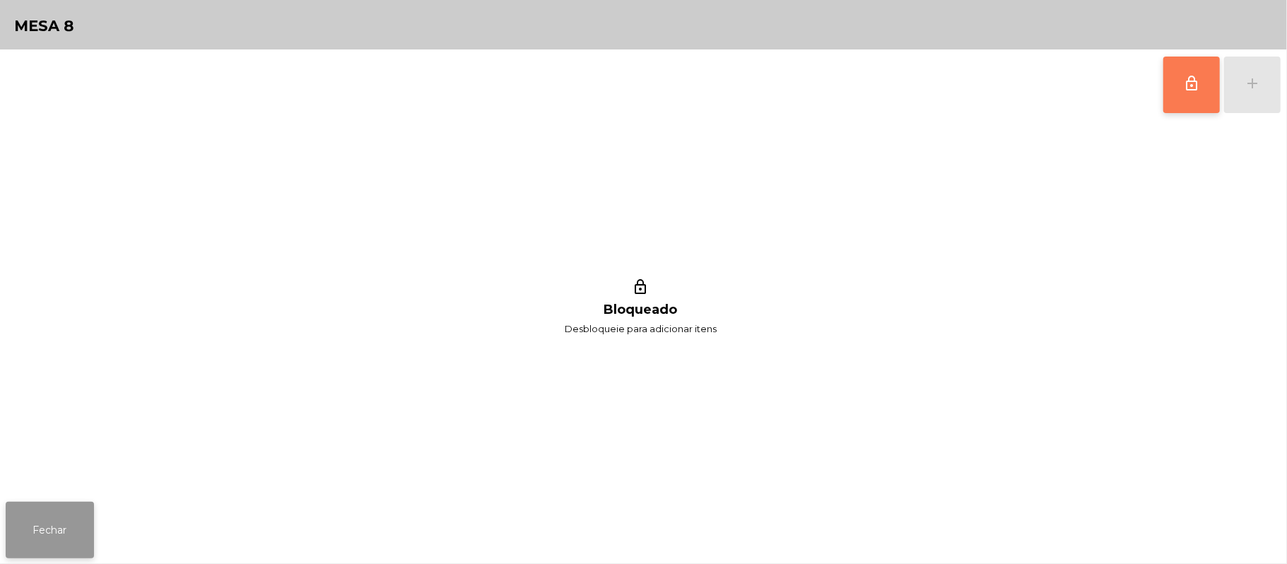
click at [43, 503] on button "Fechar" at bounding box center [50, 530] width 88 height 57
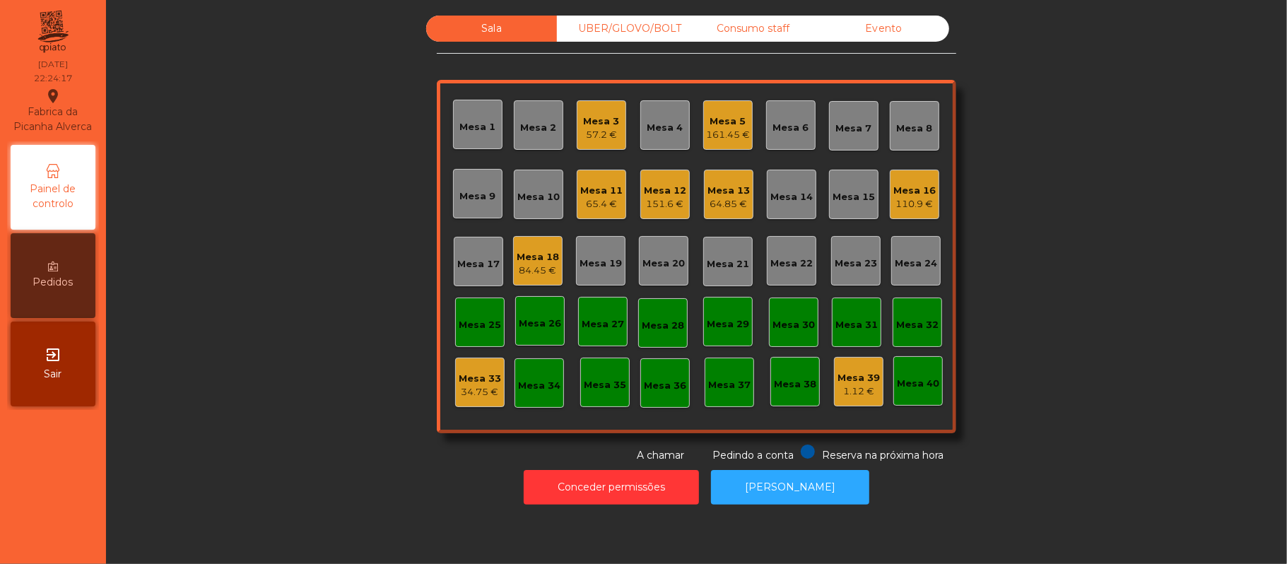
click at [592, 119] on div "Mesa 3" at bounding box center [602, 122] width 36 height 14
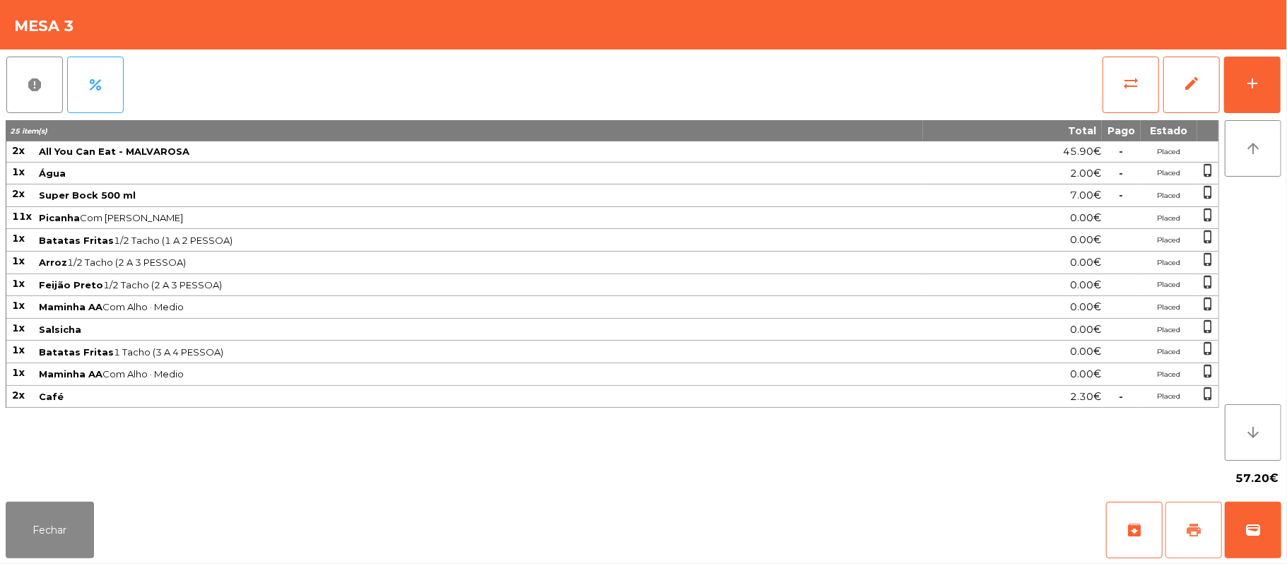
click at [1185, 529] on button "print" at bounding box center [1194, 530] width 57 height 57
click at [1245, 522] on span "wallet" at bounding box center [1253, 530] width 17 height 17
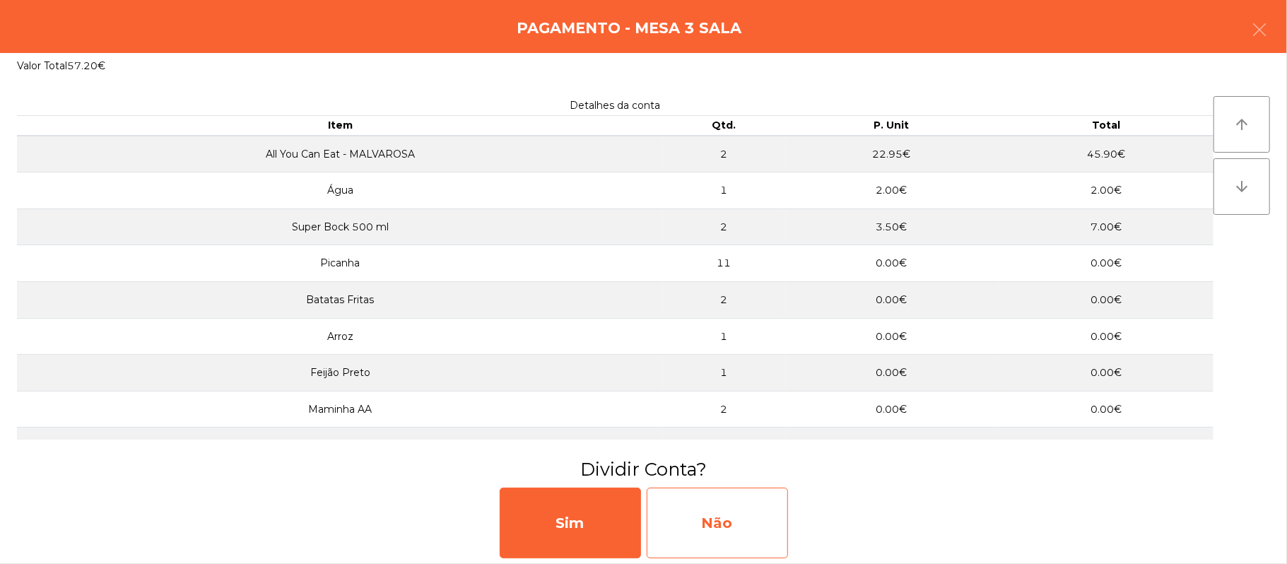
click at [707, 510] on div "Não" at bounding box center [717, 523] width 141 height 71
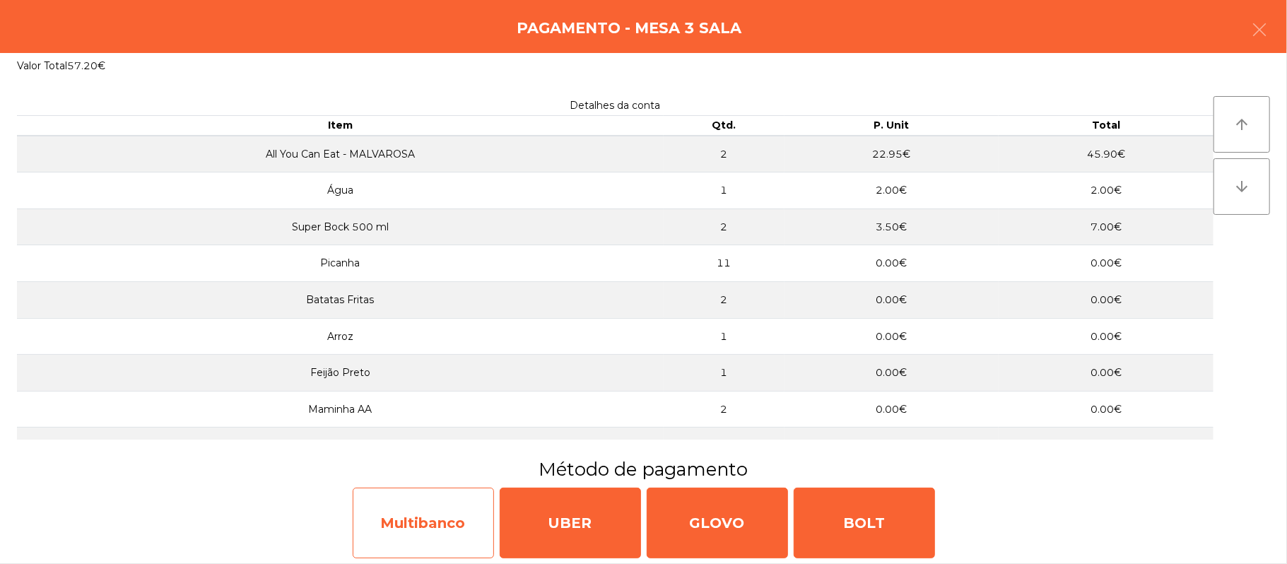
click at [430, 515] on div "Multibanco" at bounding box center [423, 523] width 141 height 71
select select "**"
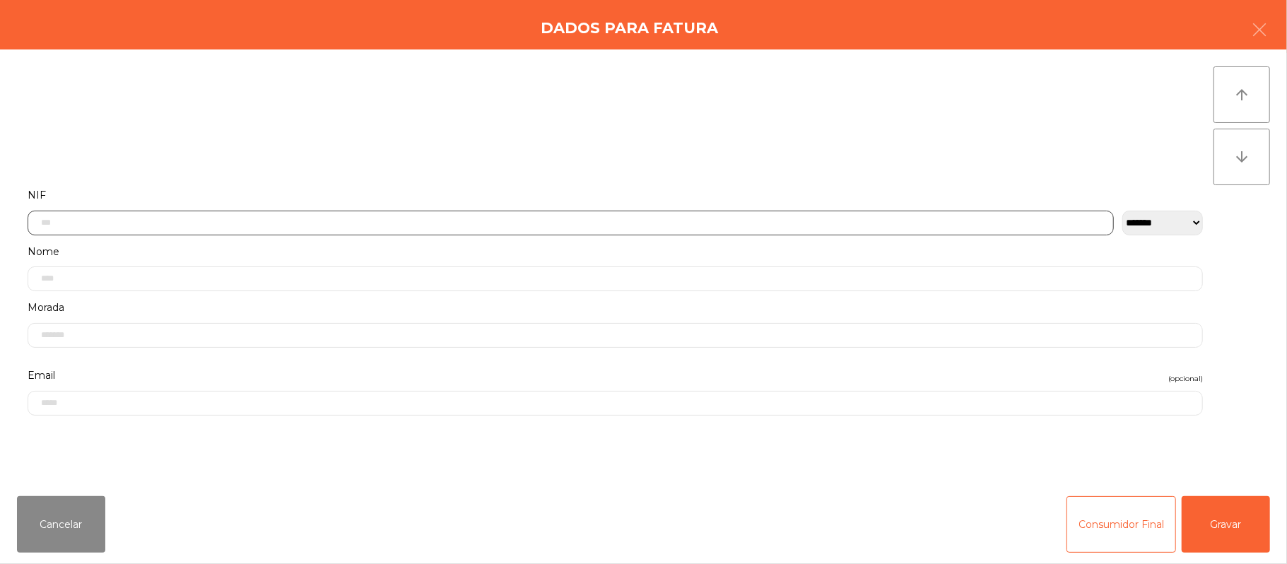
click at [517, 226] on input "text" at bounding box center [571, 223] width 1086 height 25
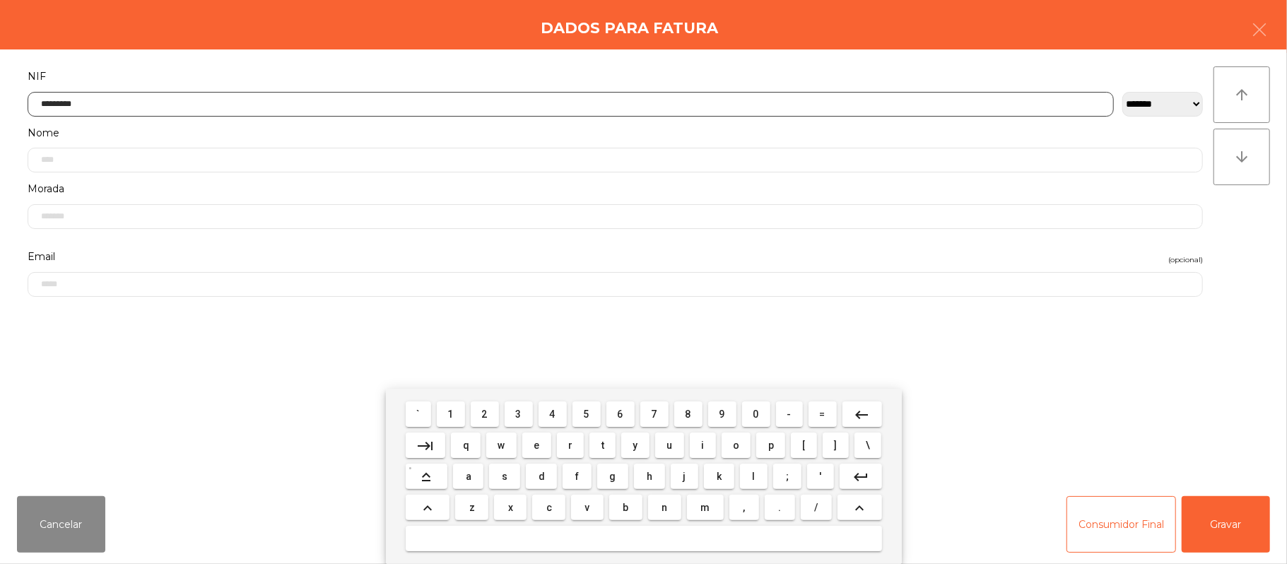
type input "*********"
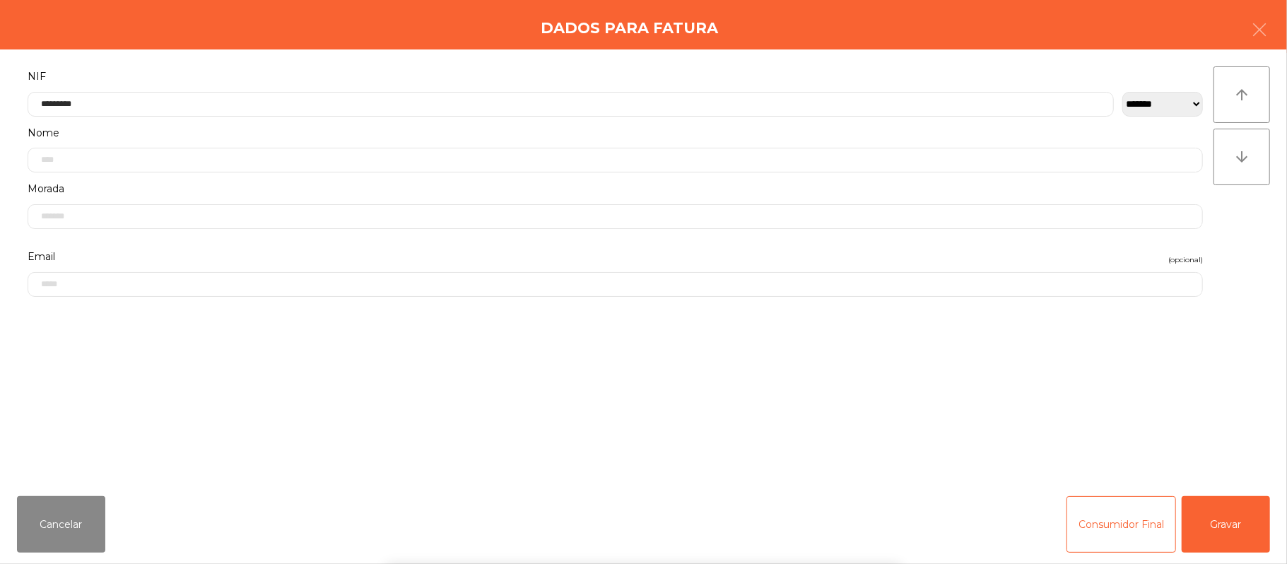
click at [1228, 506] on div "` 1 2 3 4 5 6 7 8 9 0 - = keyboard_backspace keyboard_tab q w e r t y u i o p […" at bounding box center [643, 476] width 1287 height 175
click at [1228, 524] on button "Gravar" at bounding box center [1226, 524] width 88 height 57
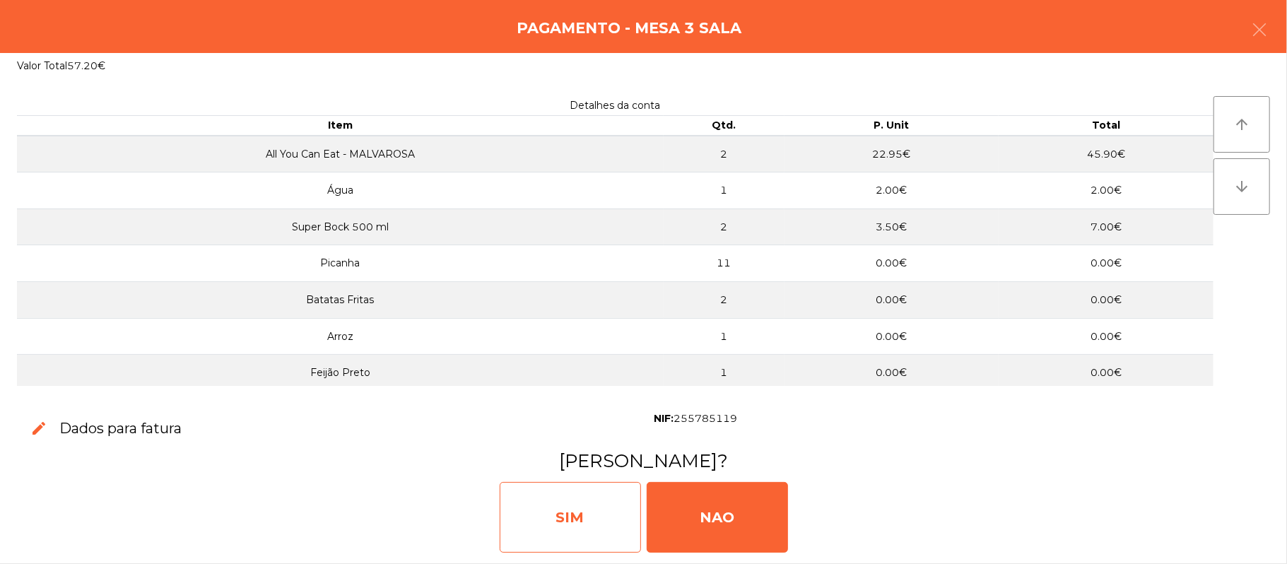
click at [548, 515] on div "SIM" at bounding box center [570, 517] width 141 height 71
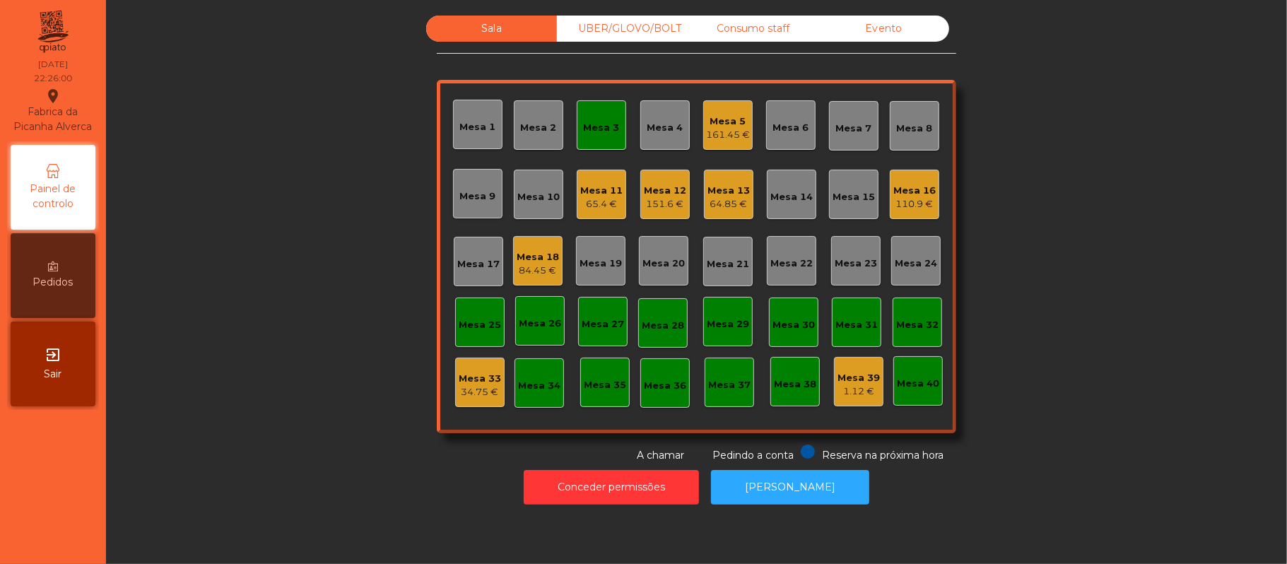
click at [586, 136] on div "Mesa 3" at bounding box center [601, 124] width 49 height 49
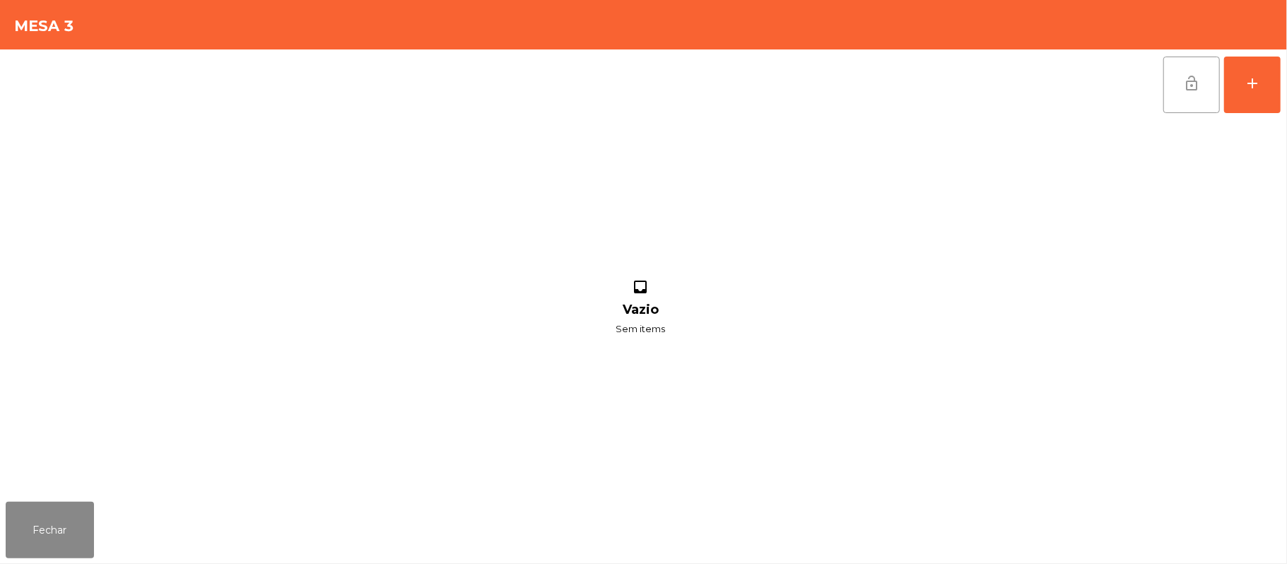
click at [1176, 110] on button "lock_open" at bounding box center [1191, 85] width 57 height 57
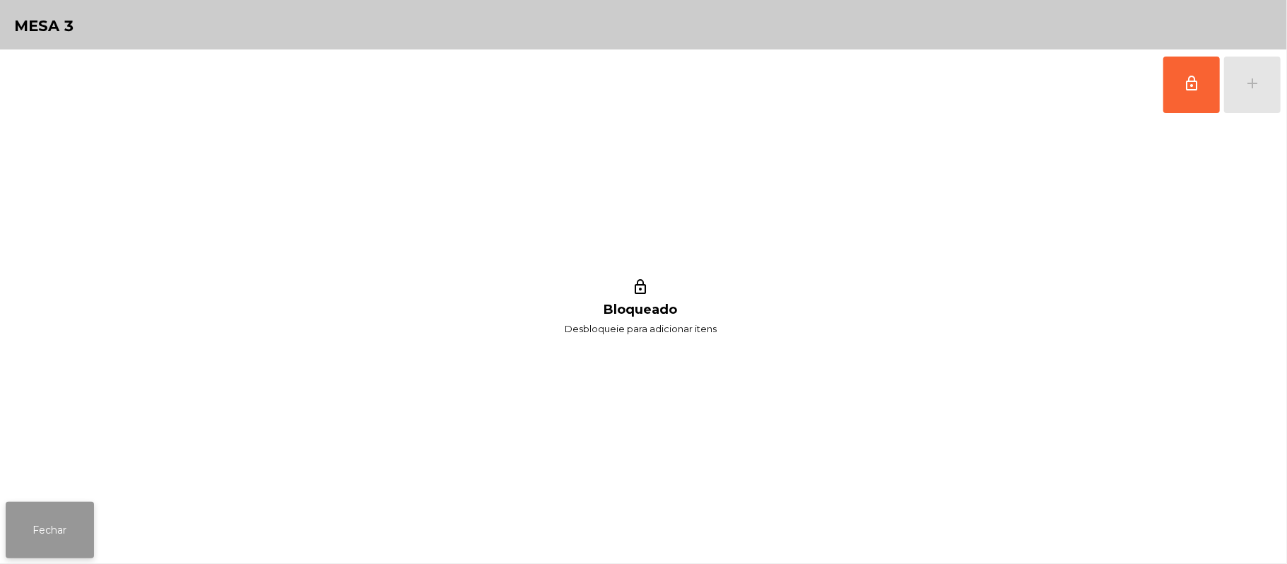
click at [90, 524] on button "Fechar" at bounding box center [50, 530] width 88 height 57
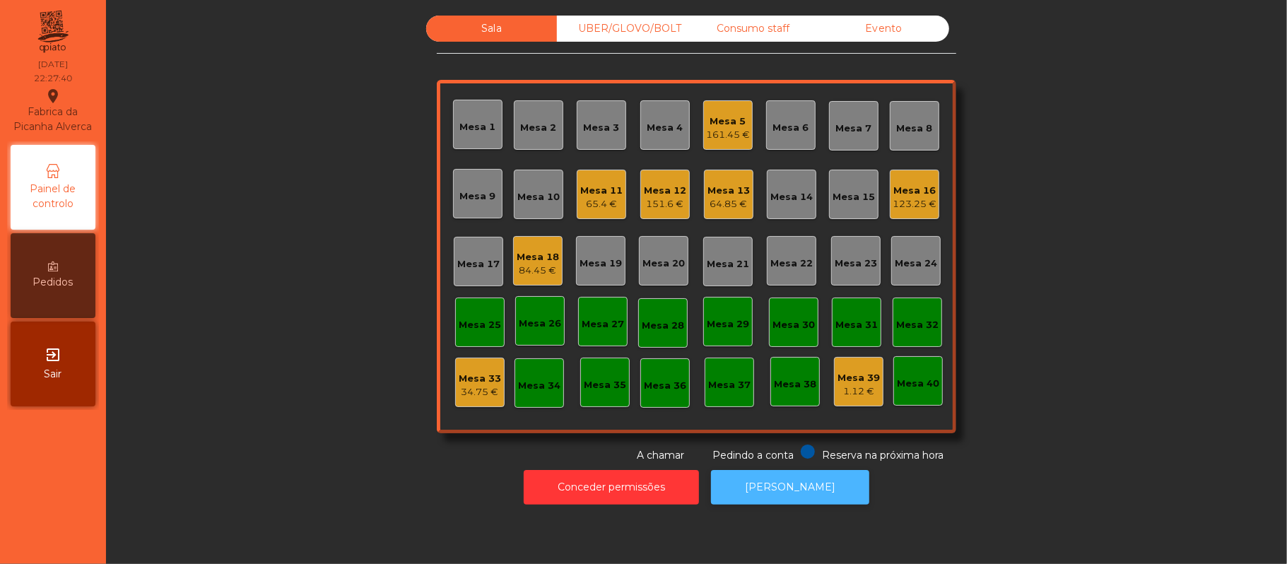
click at [794, 488] on button "[PERSON_NAME]" at bounding box center [790, 487] width 158 height 35
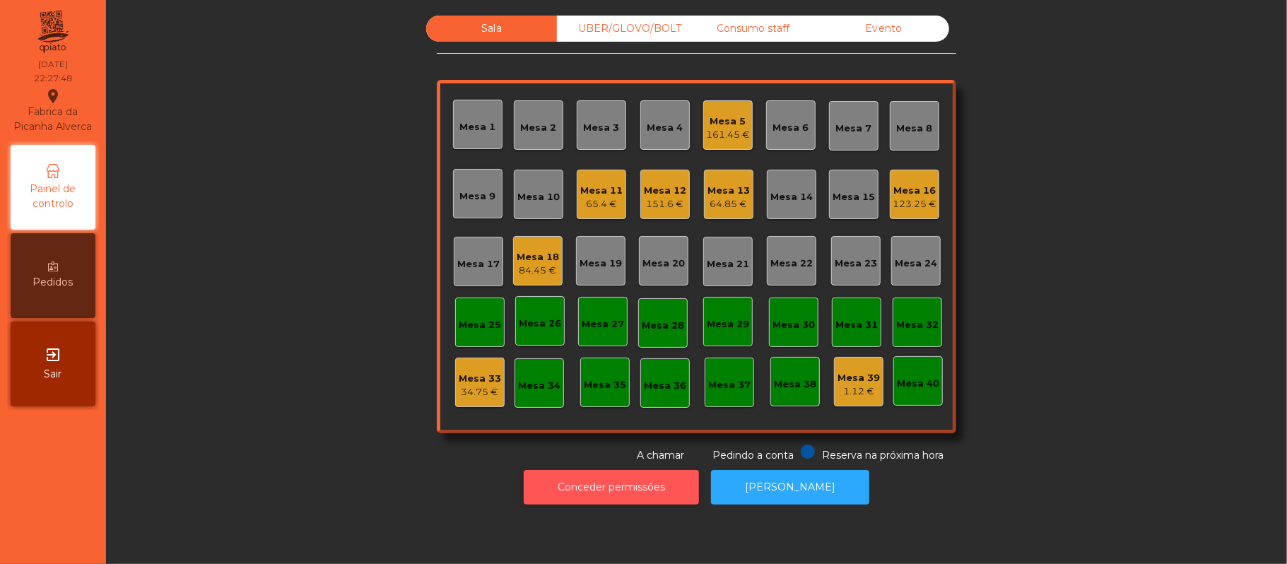
click at [637, 487] on button "Conceder permissões" at bounding box center [611, 487] width 175 height 35
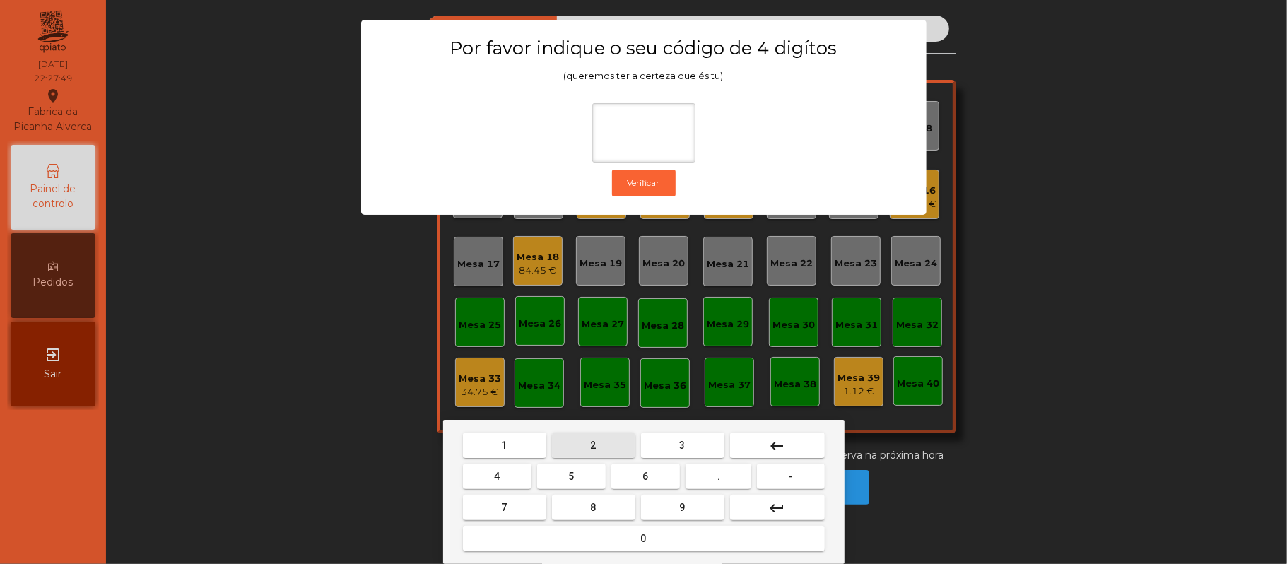
click at [594, 450] on span "2" at bounding box center [594, 445] width 6 height 11
click at [645, 475] on span "6" at bounding box center [646, 476] width 6 height 11
click at [512, 447] on button "1" at bounding box center [504, 445] width 83 height 25
click at [563, 501] on button "8" at bounding box center [593, 507] width 83 height 25
type input "****"
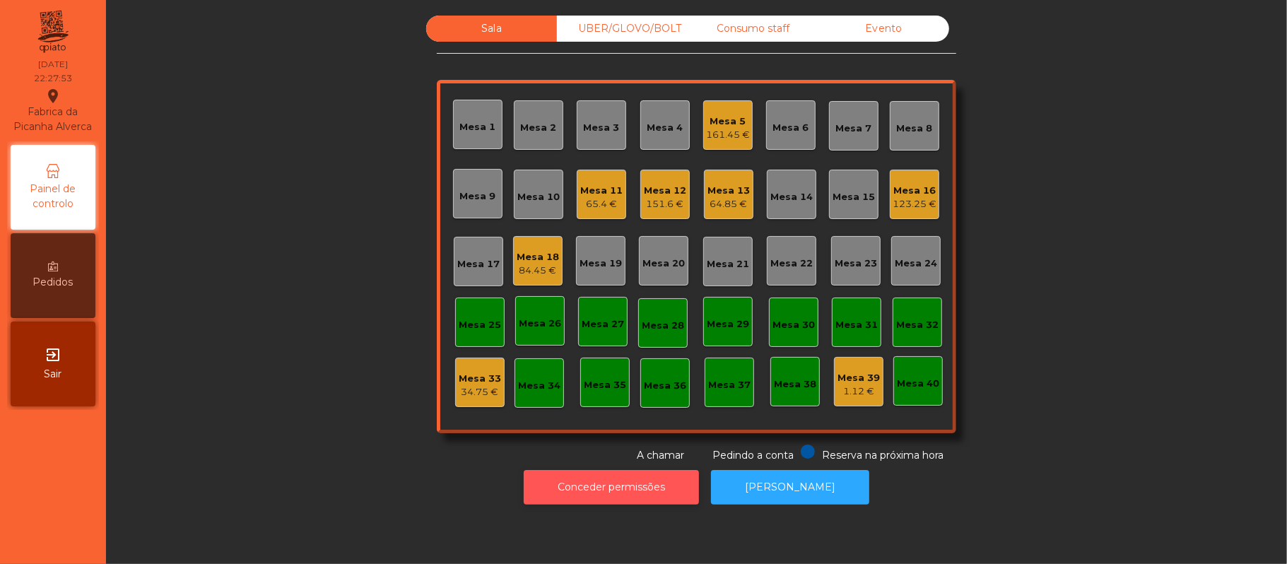
click at [621, 484] on button "Conceder permissões" at bounding box center [611, 487] width 175 height 35
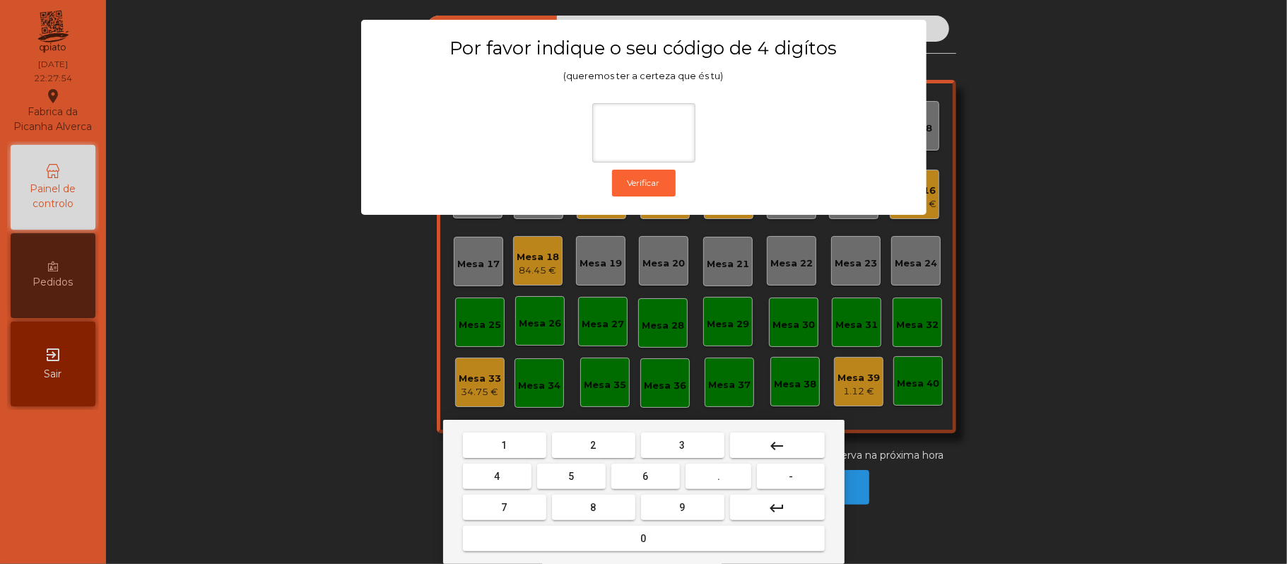
click at [592, 445] on span "2" at bounding box center [594, 445] width 6 height 11
click at [645, 476] on span "6" at bounding box center [646, 476] width 6 height 11
click at [510, 444] on button "1" at bounding box center [504, 445] width 83 height 25
click at [571, 476] on span "5" at bounding box center [571, 476] width 6 height 11
type input "****"
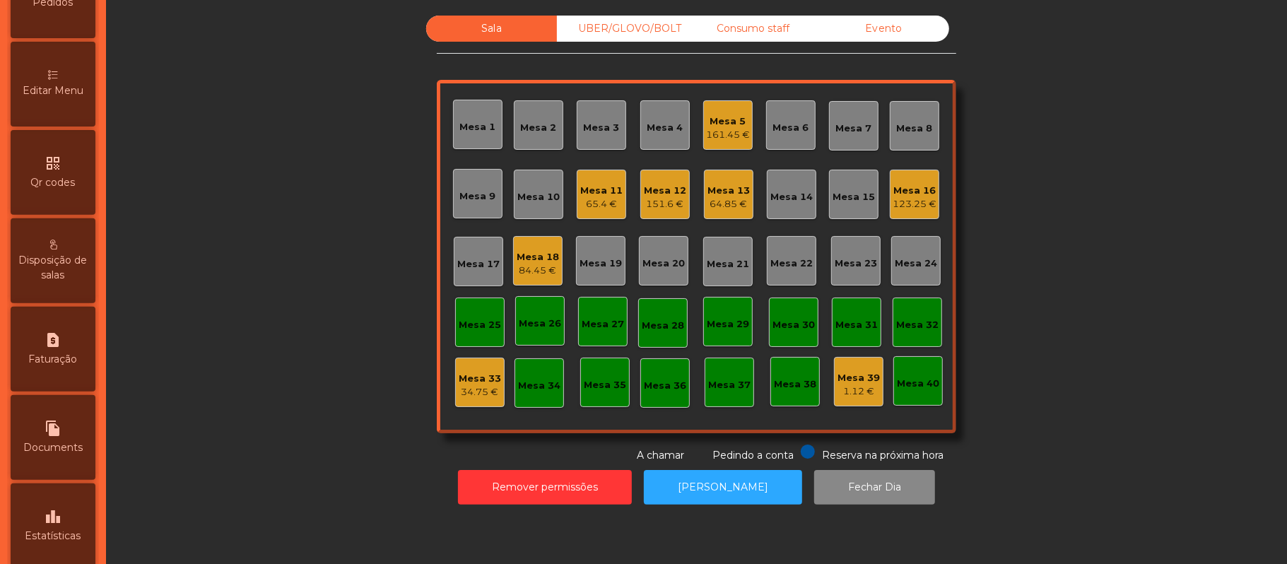
click at [61, 348] on icon "request_page" at bounding box center [53, 339] width 17 height 17
select select "*"
select select "****"
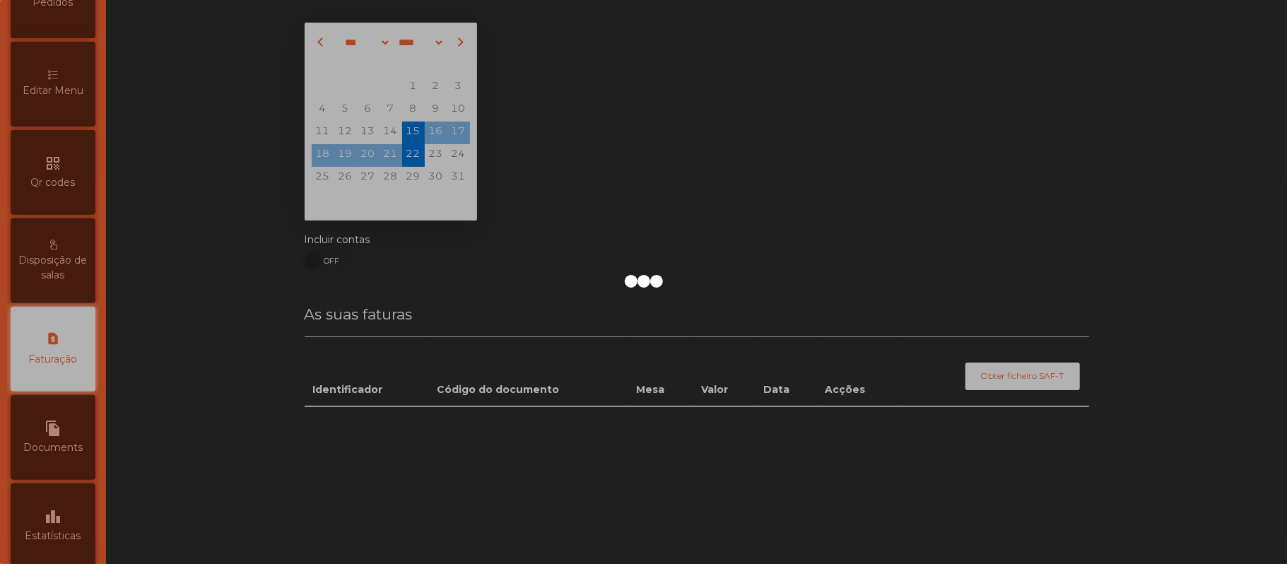
scroll to position [362, 0]
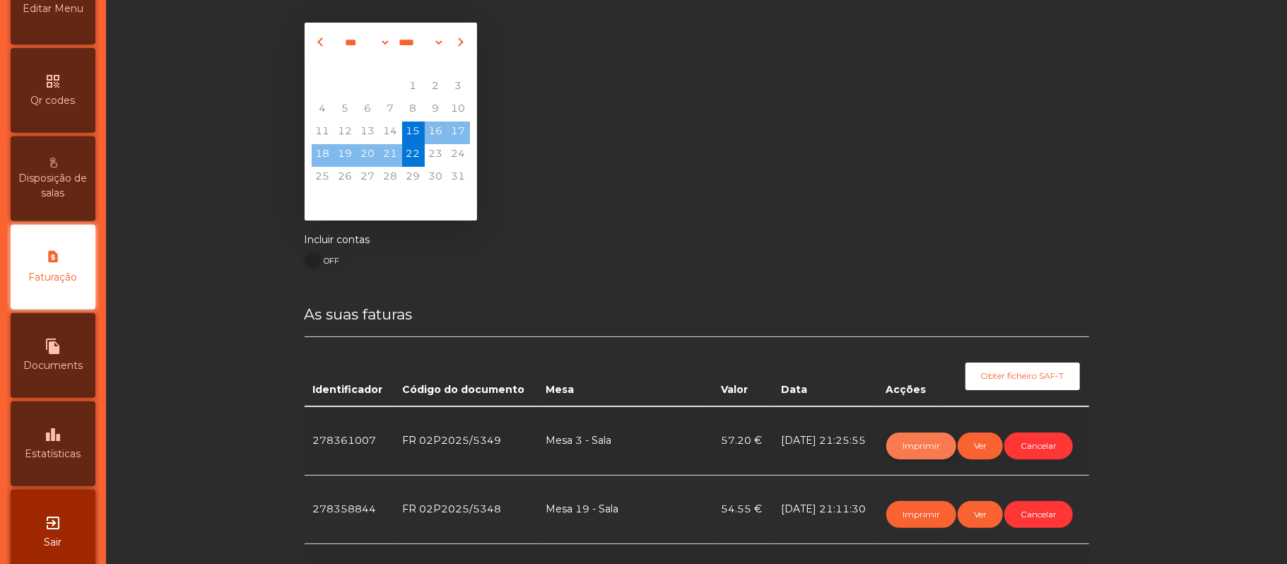
click at [895, 445] on button "Imprimir" at bounding box center [921, 446] width 70 height 27
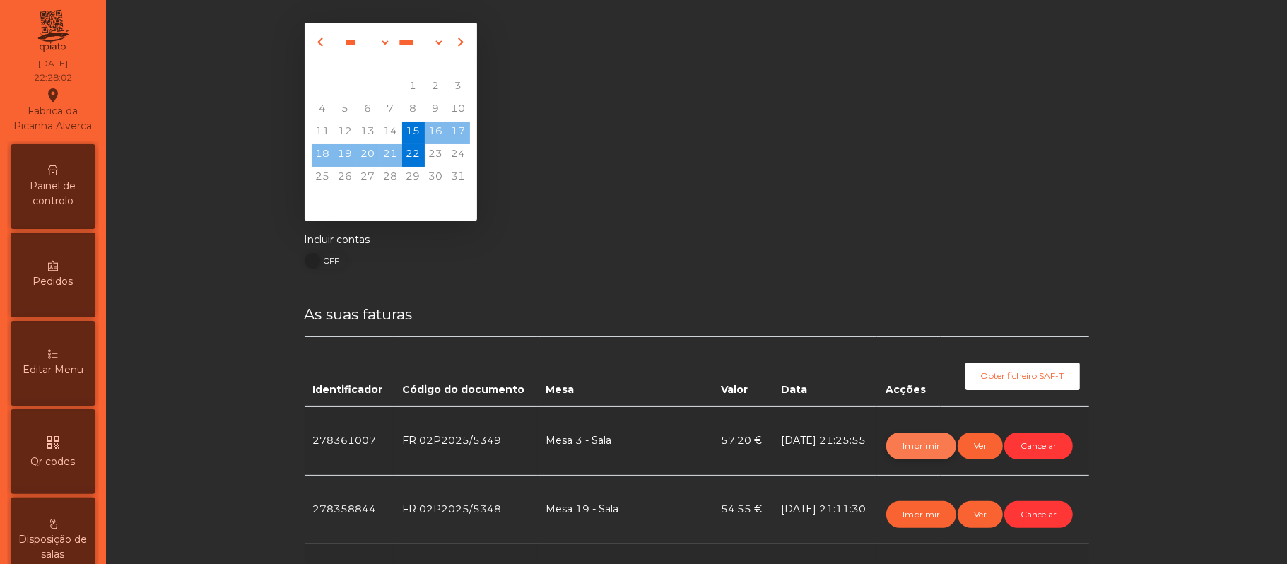
scroll to position [0, 0]
click at [68, 199] on span "Painel de controlo" at bounding box center [53, 195] width 78 height 30
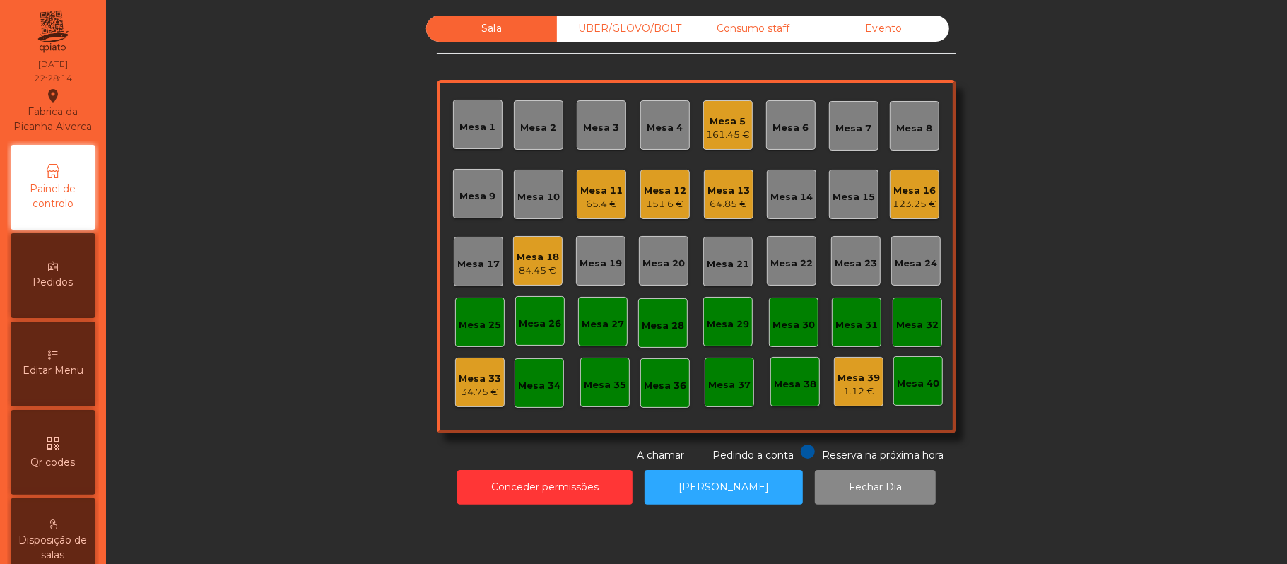
click at [547, 250] on div "Mesa 18" at bounding box center [538, 257] width 42 height 14
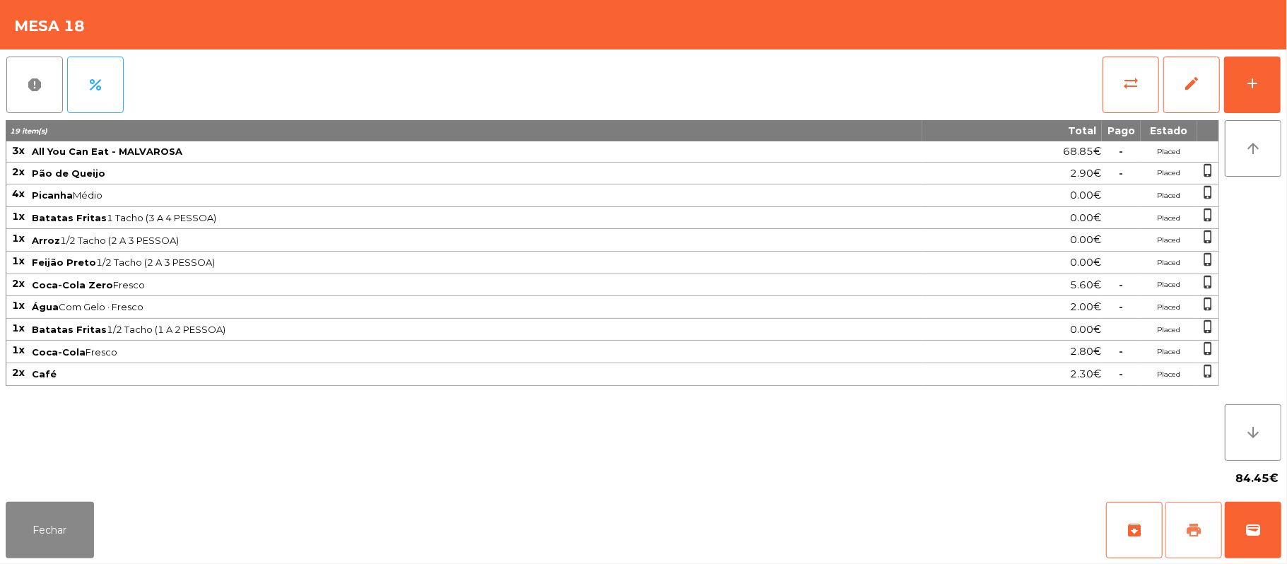
click at [1180, 533] on button "print" at bounding box center [1194, 530] width 57 height 57
click at [52, 535] on button "Fechar" at bounding box center [50, 530] width 88 height 57
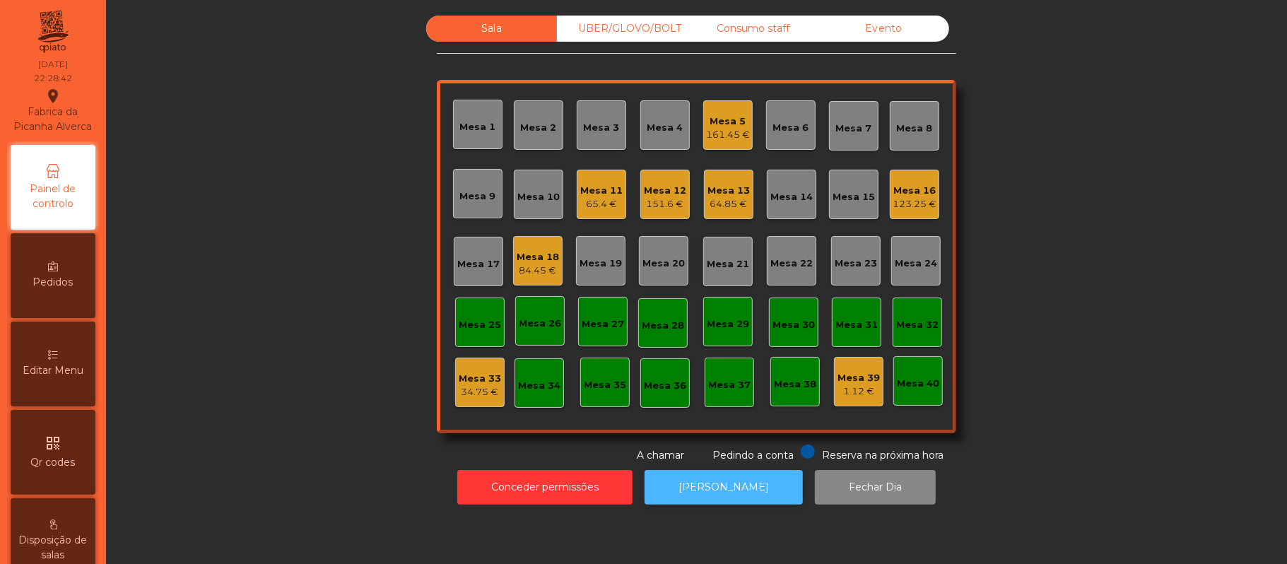
click at [727, 487] on button "[PERSON_NAME]" at bounding box center [724, 487] width 158 height 35
click at [521, 273] on div "84.45 €" at bounding box center [538, 271] width 42 height 14
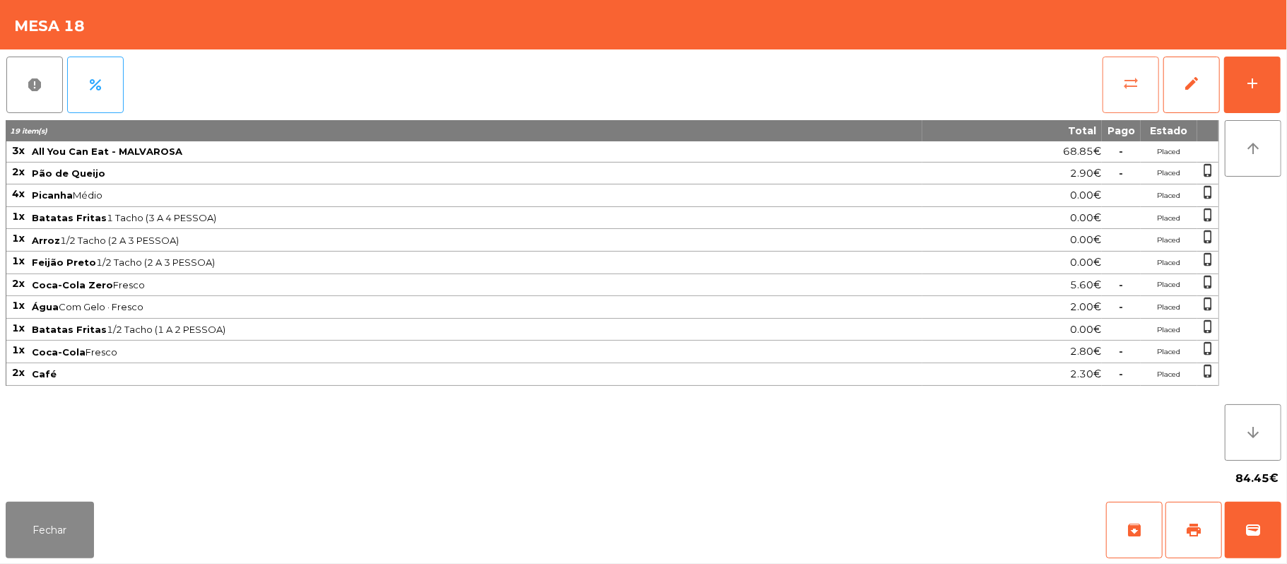
click at [1115, 71] on button "sync_alt" at bounding box center [1131, 85] width 57 height 57
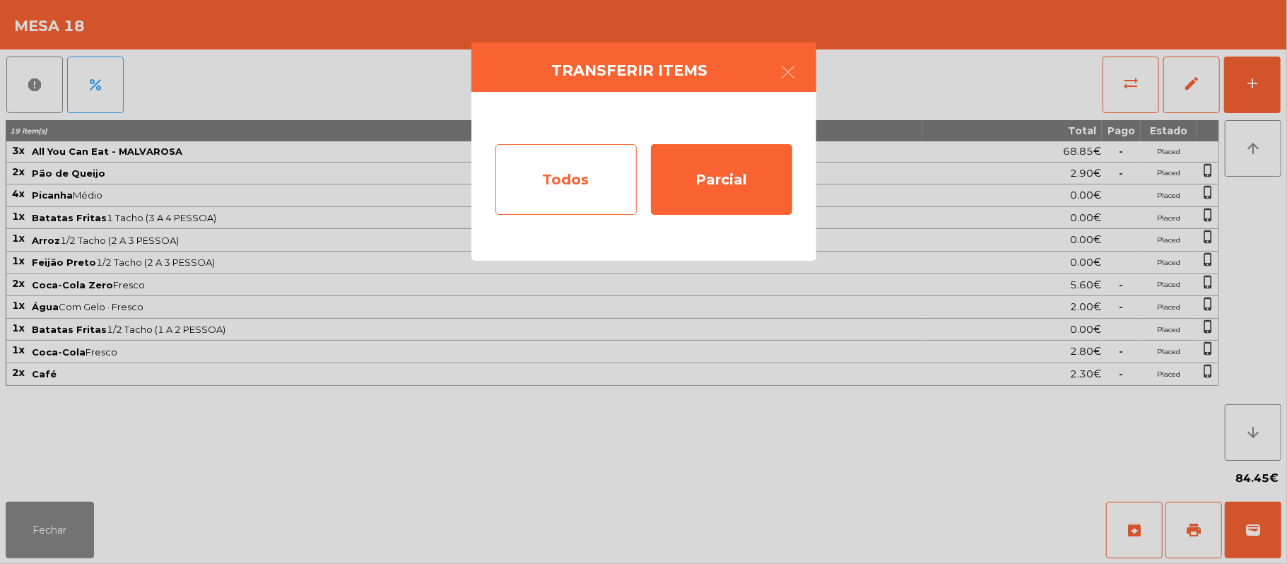
click at [581, 163] on div "Todos" at bounding box center [565, 179] width 141 height 71
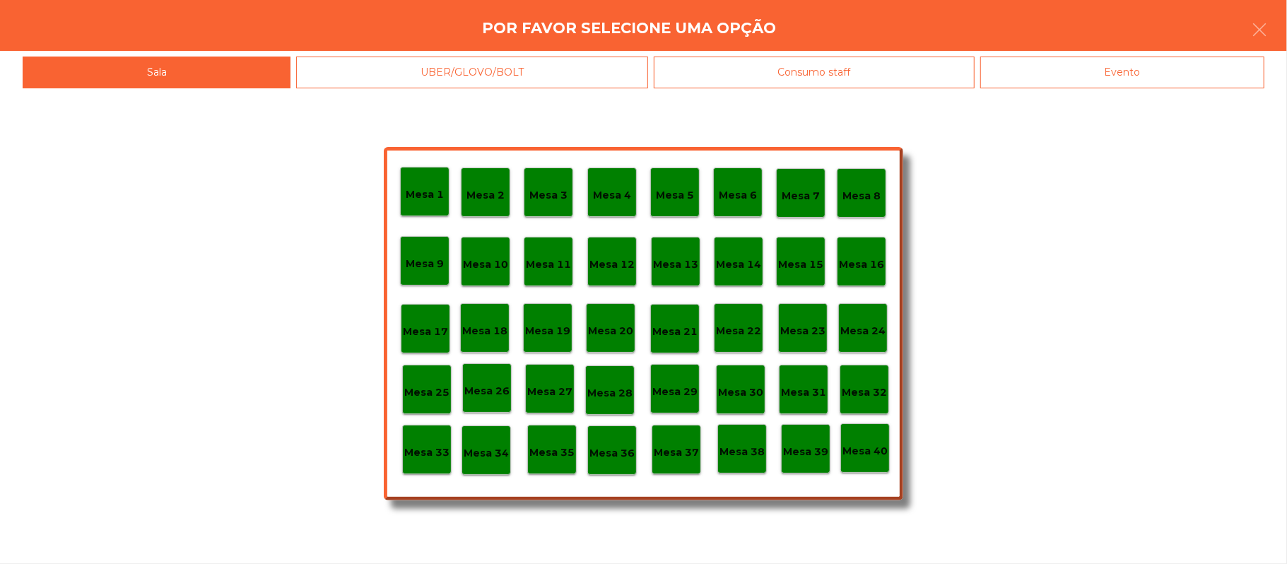
click at [1163, 64] on div "Evento" at bounding box center [1122, 73] width 284 height 32
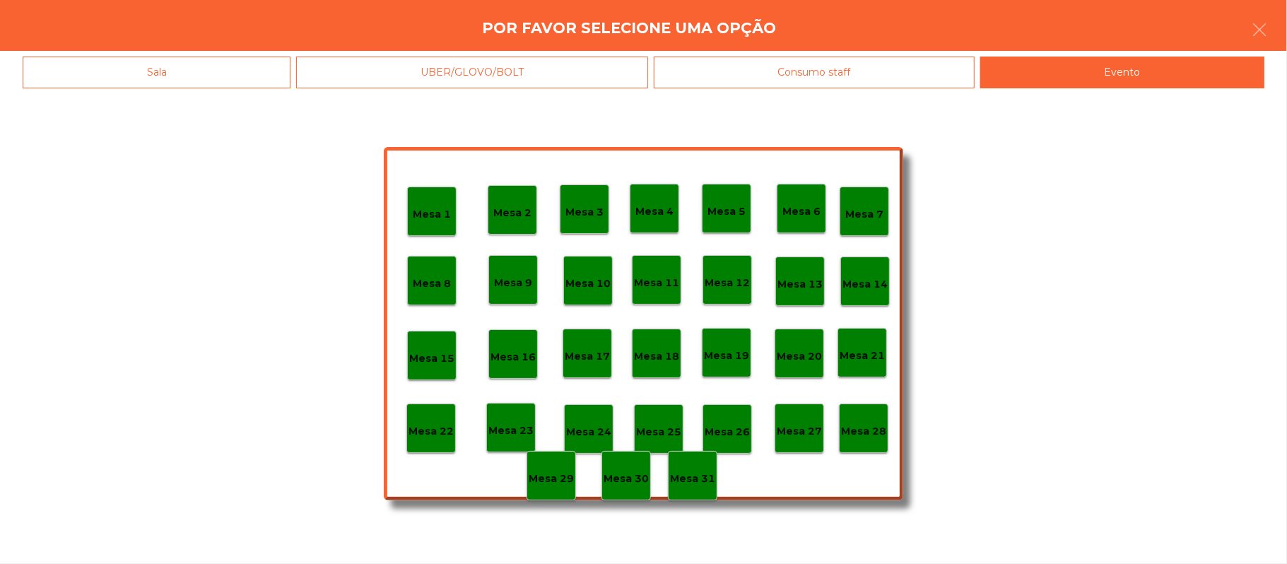
click at [862, 433] on p "Mesa 28" at bounding box center [863, 431] width 45 height 16
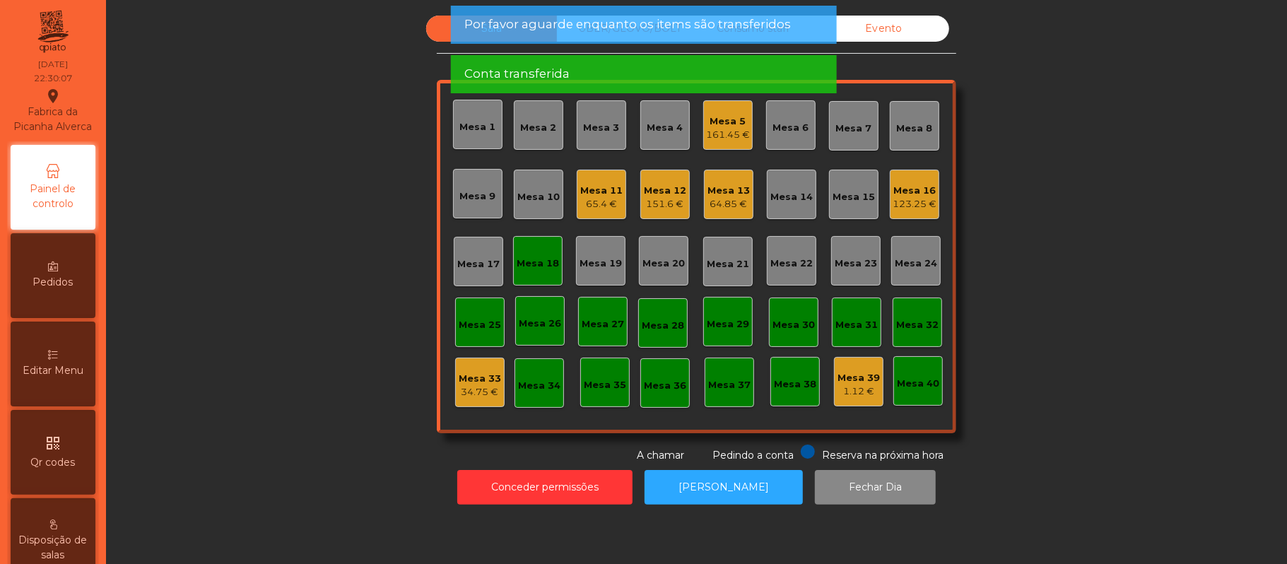
click at [540, 247] on div "Mesa 18" at bounding box center [537, 260] width 49 height 49
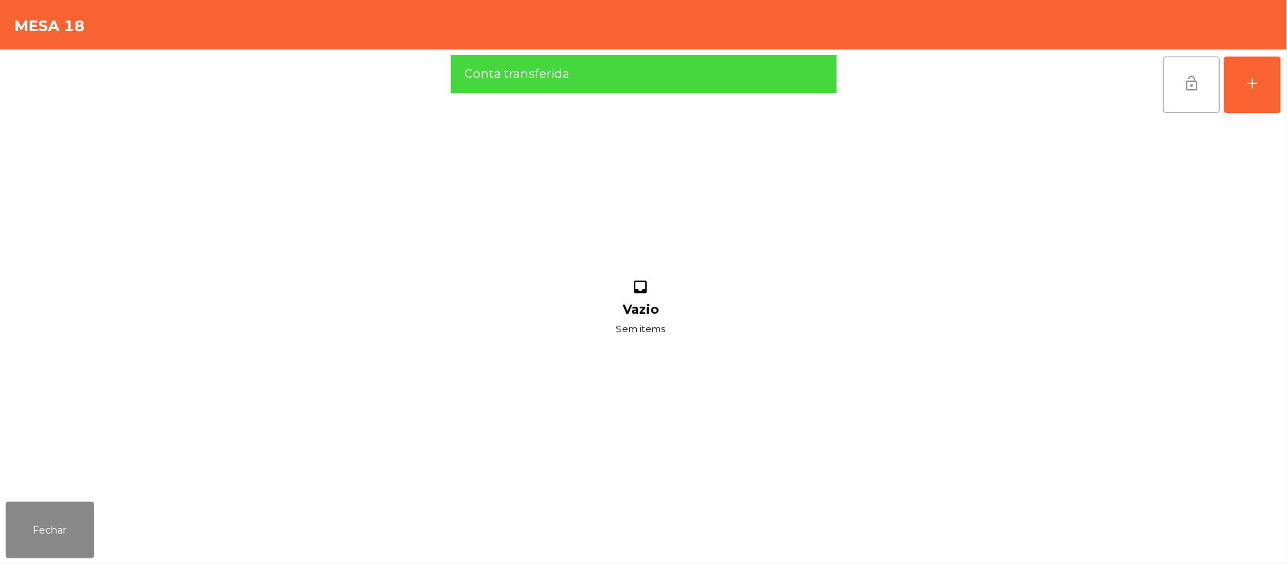
click at [1191, 79] on span "lock_open" at bounding box center [1191, 83] width 17 height 17
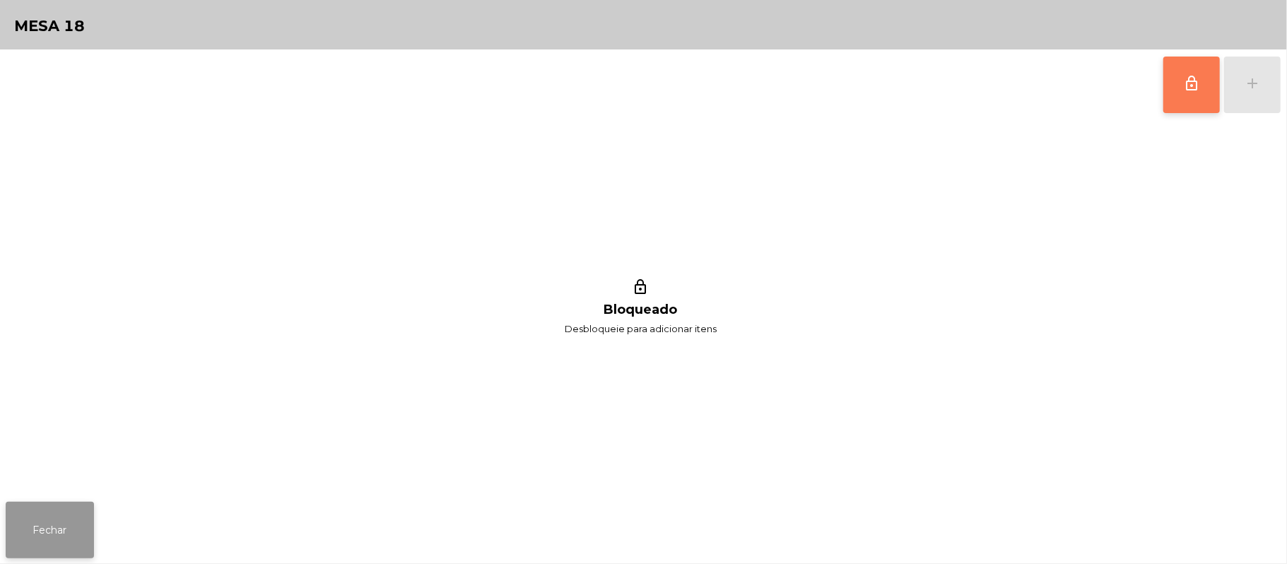
click at [85, 524] on button "Fechar" at bounding box center [50, 530] width 88 height 57
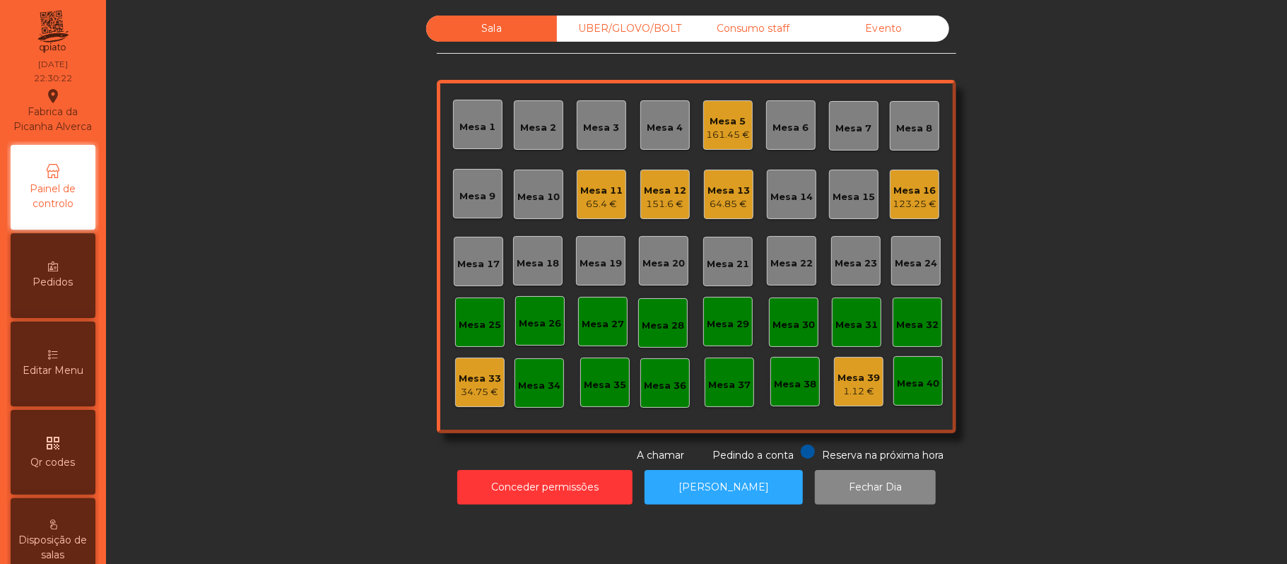
click at [712, 207] on div "64.85 €" at bounding box center [729, 204] width 42 height 14
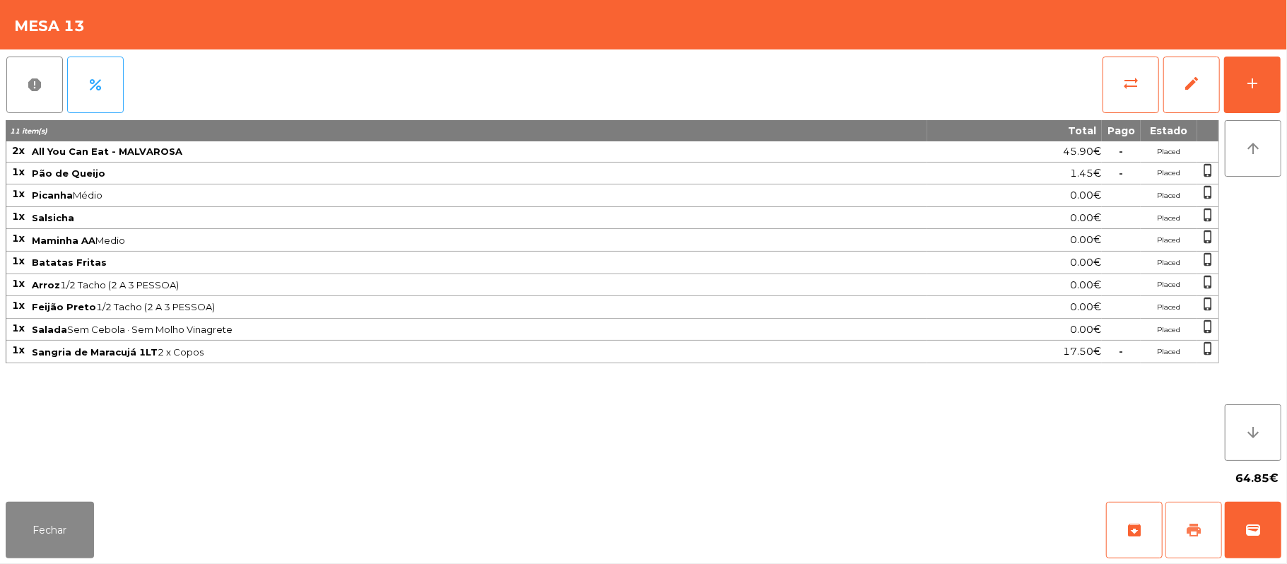
click at [1186, 530] on span "print" at bounding box center [1193, 530] width 17 height 17
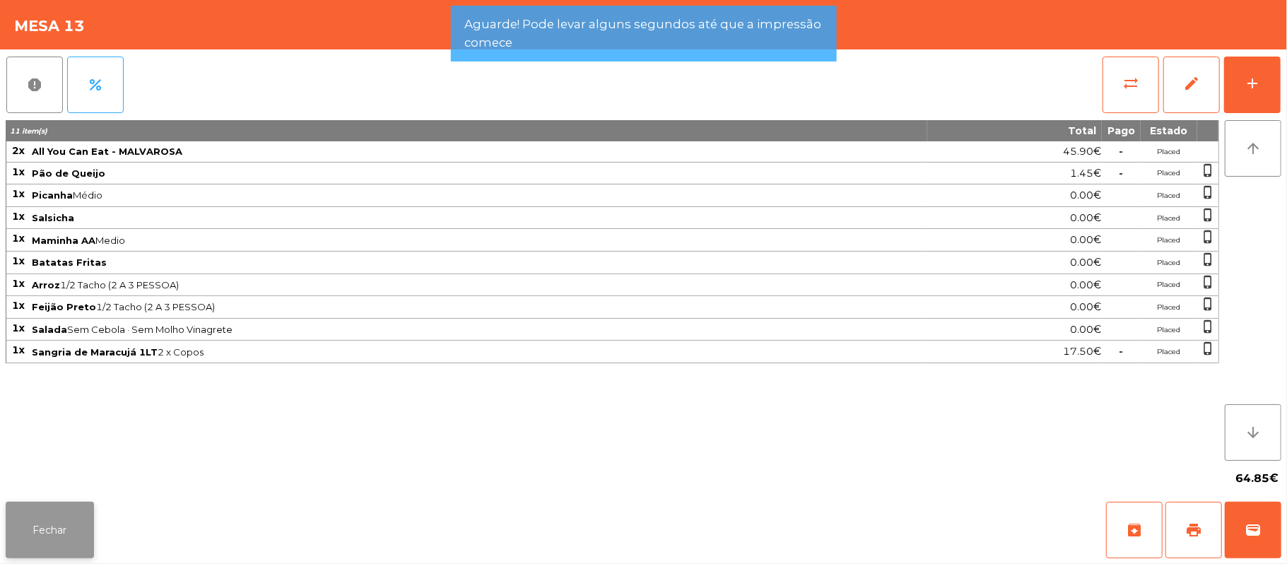
click at [65, 527] on button "Fechar" at bounding box center [50, 530] width 88 height 57
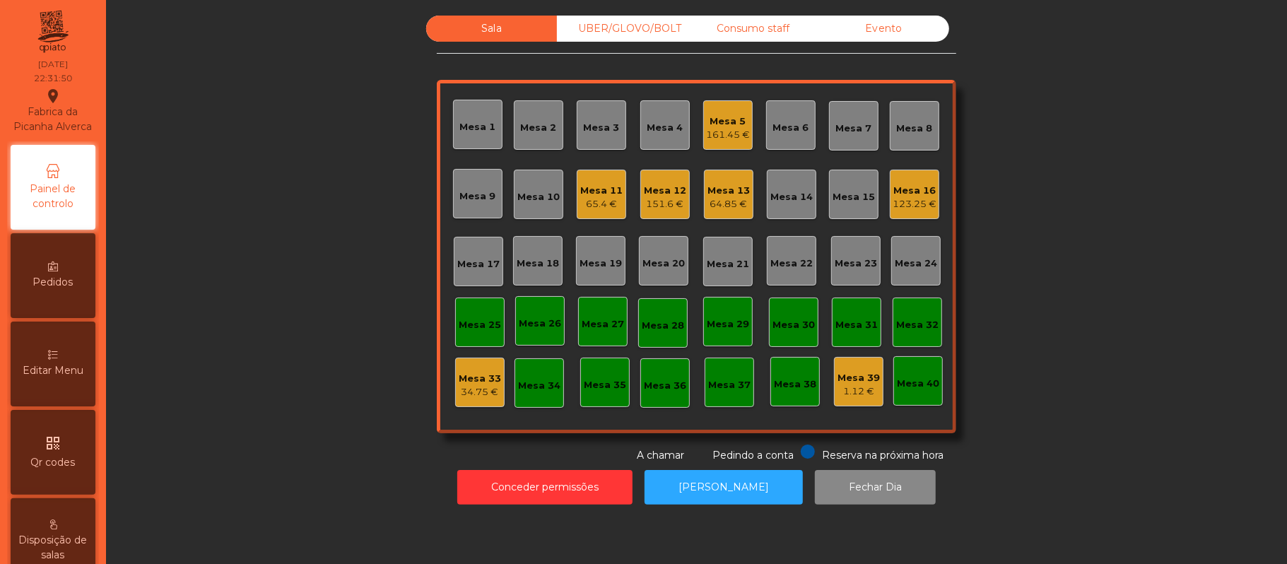
click at [600, 207] on div "65.4 €" at bounding box center [601, 204] width 42 height 14
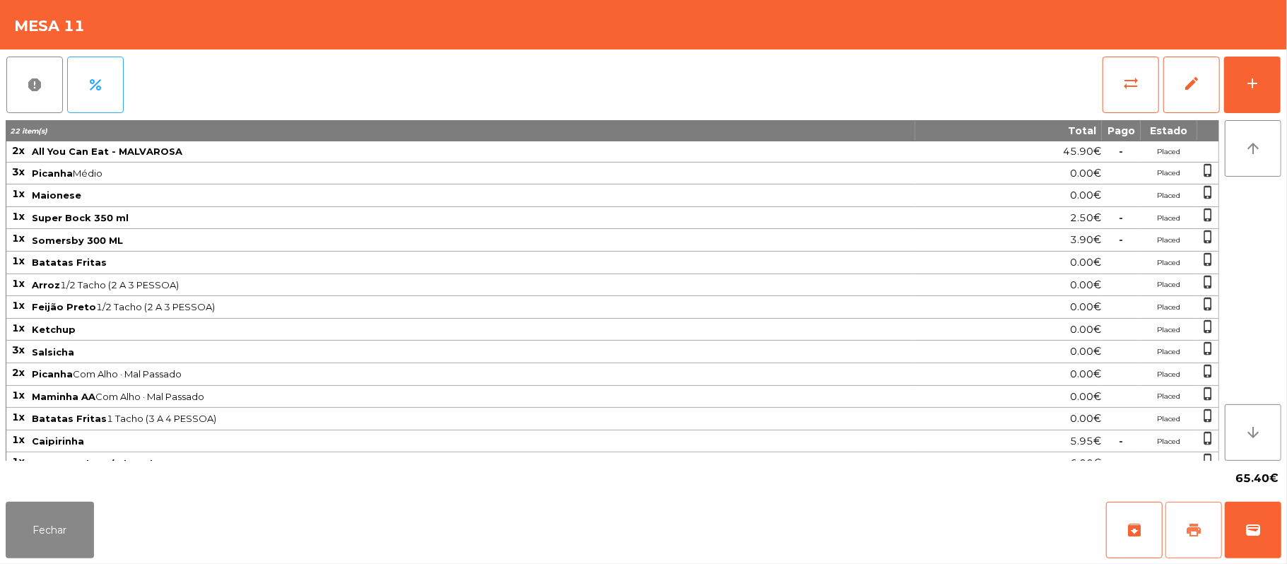
click at [1183, 527] on button "print" at bounding box center [1194, 530] width 57 height 57
click at [71, 535] on button "Fechar" at bounding box center [50, 530] width 88 height 57
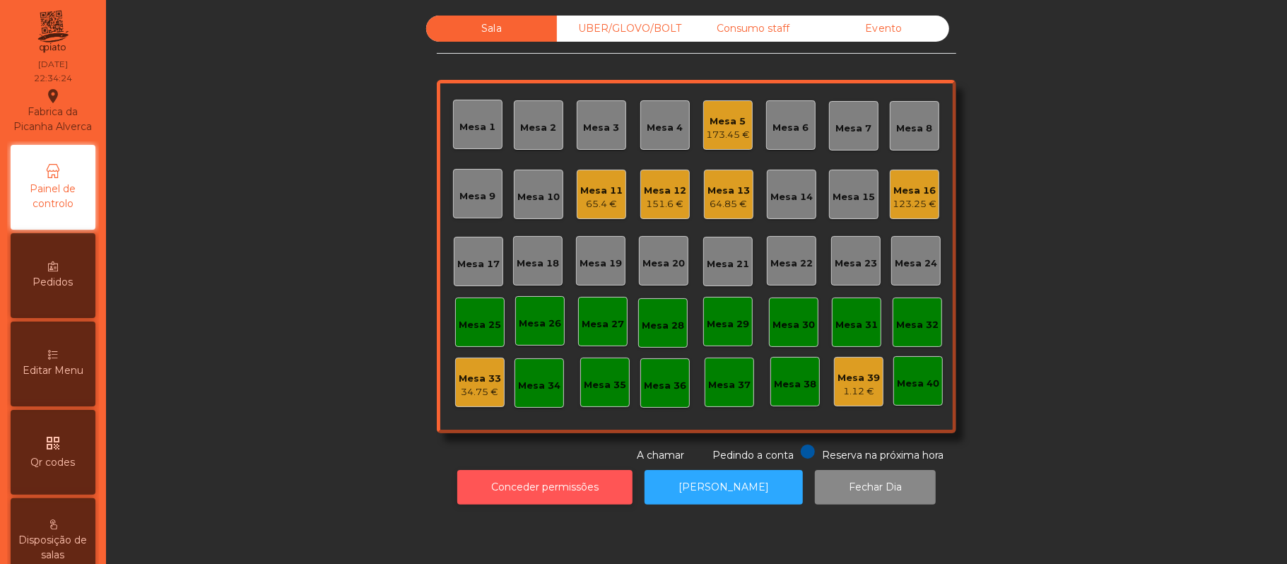
click at [578, 492] on button "Conceder permissões" at bounding box center [544, 487] width 175 height 35
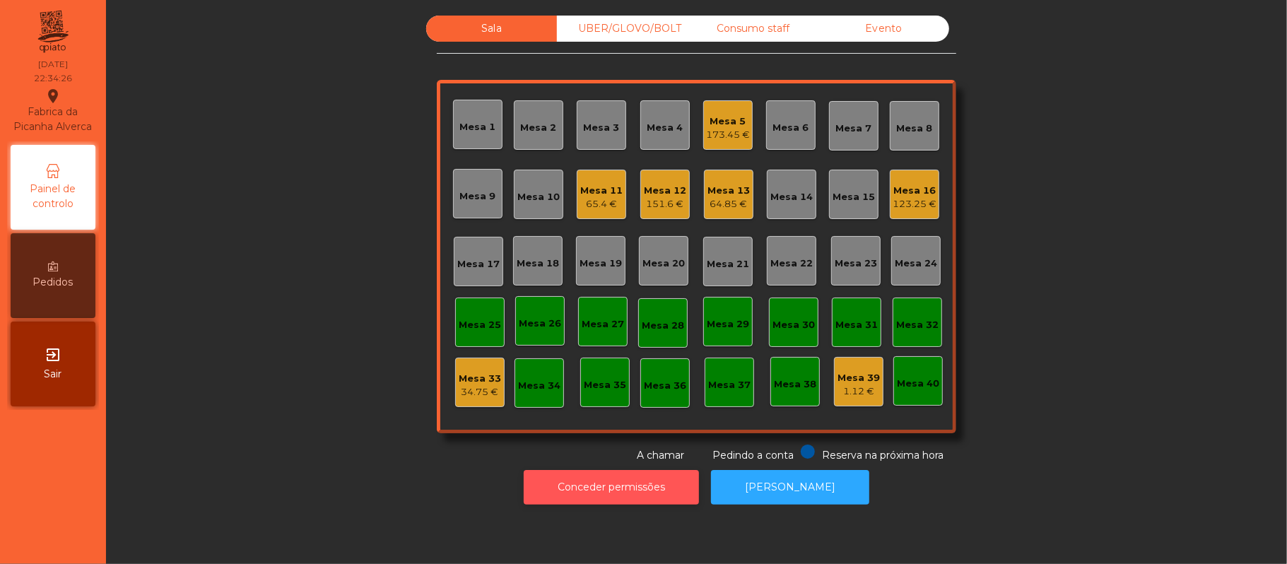
click at [623, 473] on button "Conceder permissões" at bounding box center [611, 487] width 175 height 35
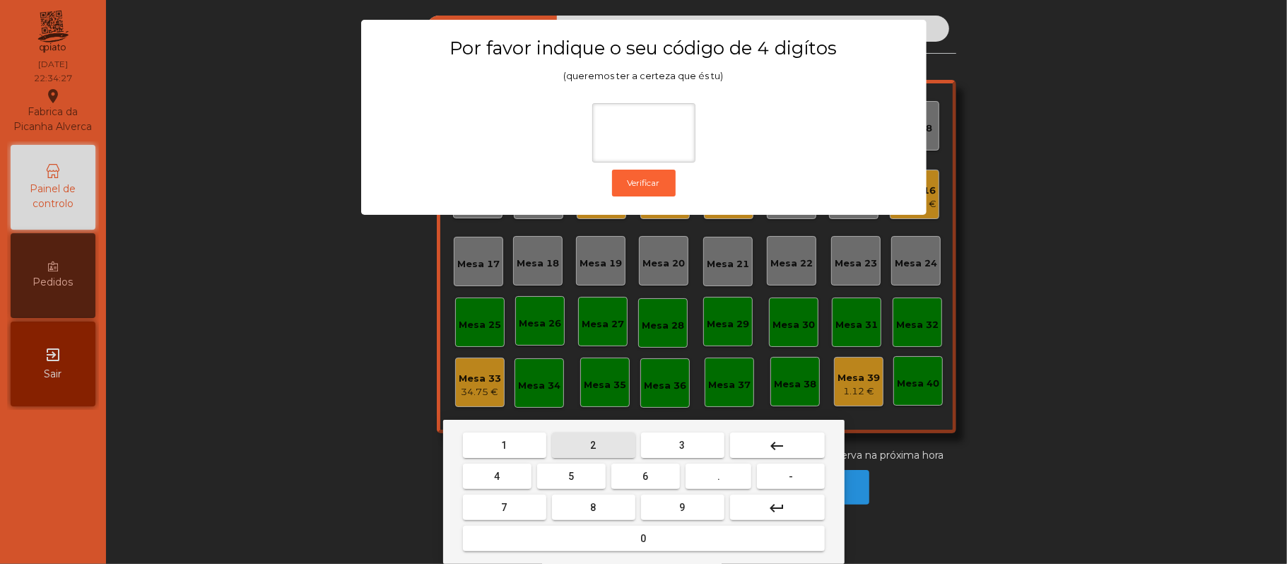
click at [584, 444] on button "2" at bounding box center [593, 445] width 83 height 25
click at [645, 476] on span "6" at bounding box center [646, 476] width 6 height 11
click at [521, 452] on button "1" at bounding box center [504, 445] width 83 height 25
click at [571, 476] on span "5" at bounding box center [571, 476] width 6 height 11
type input "****"
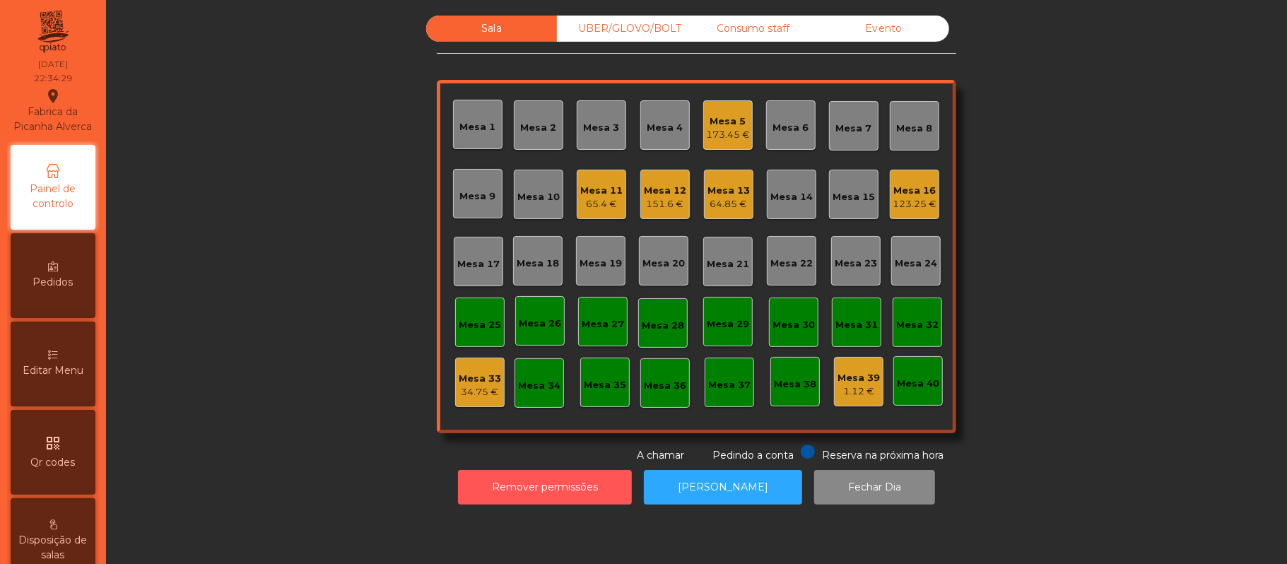
scroll to position [334, 0]
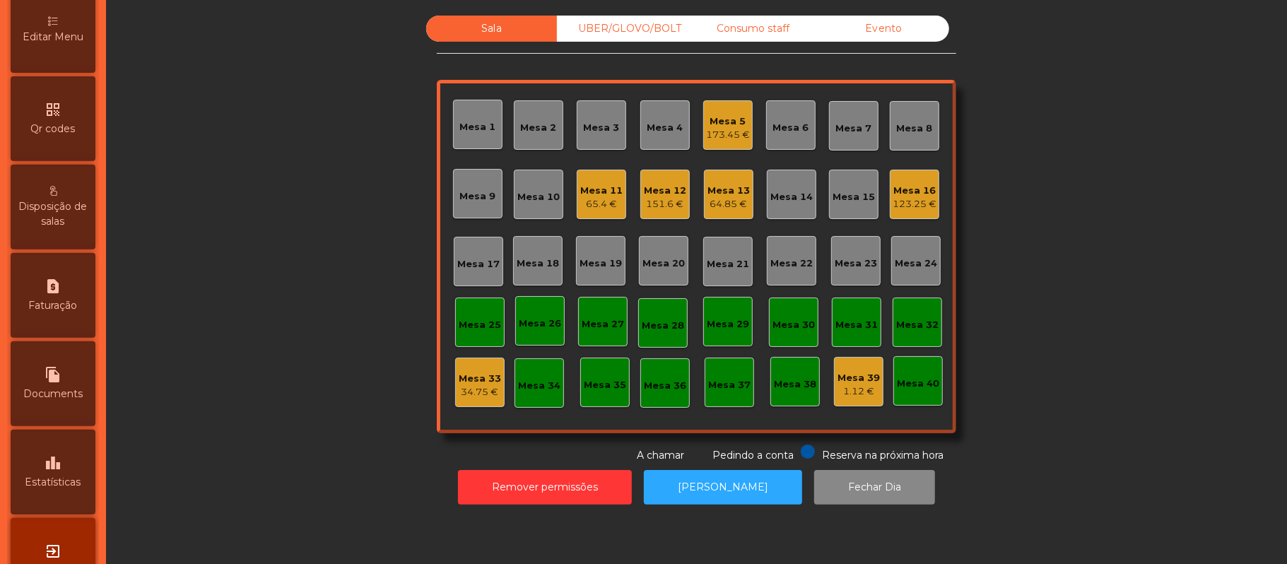
click at [66, 35] on div "Editar Menu" at bounding box center [53, 30] width 85 height 85
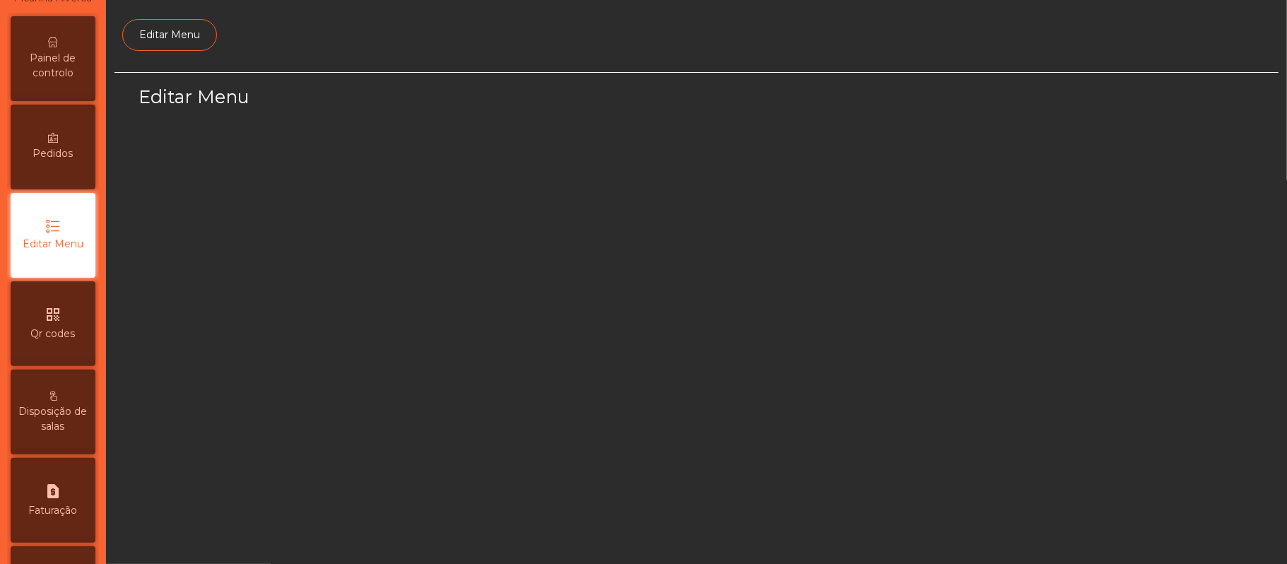
scroll to position [97, 0]
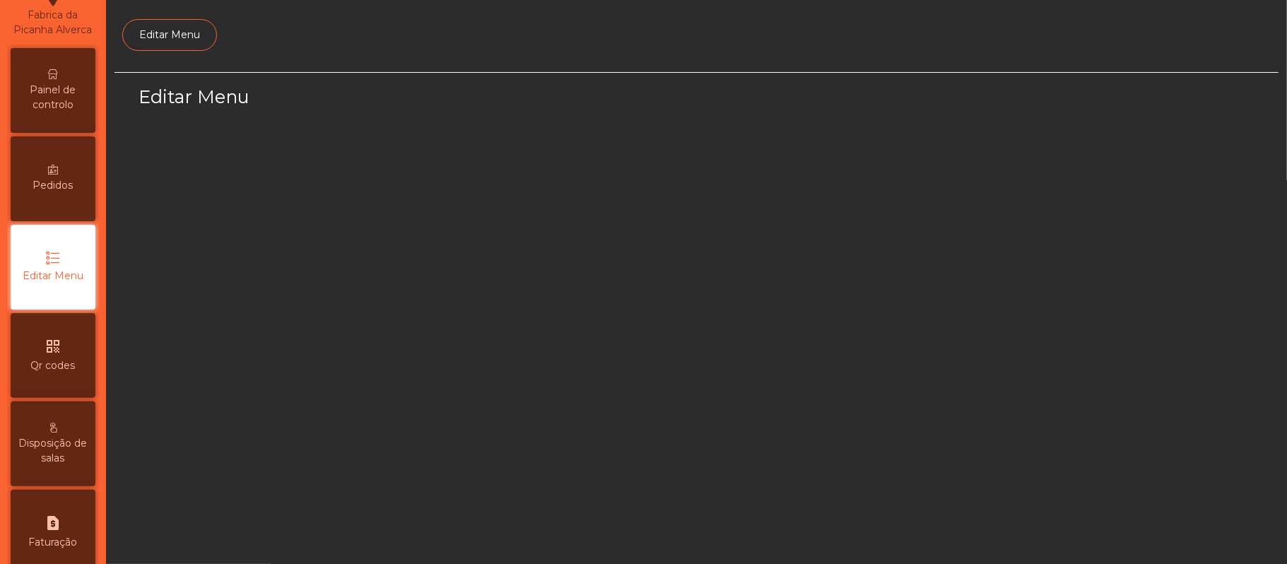
select select "*"
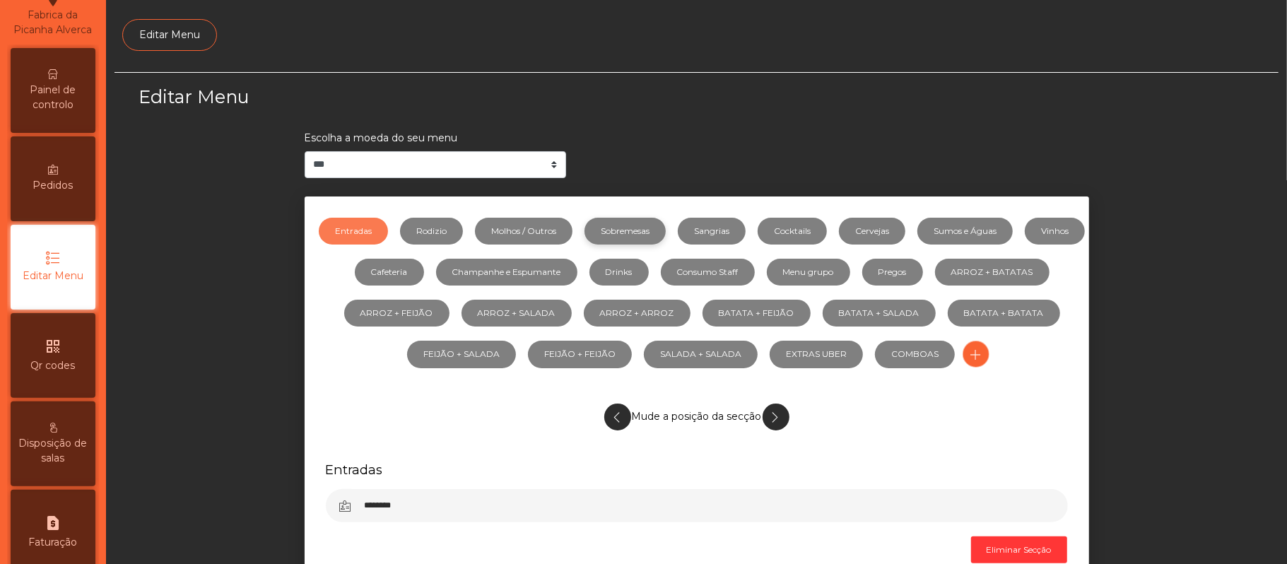
click at [657, 233] on link "Sobremesas" at bounding box center [625, 231] width 81 height 27
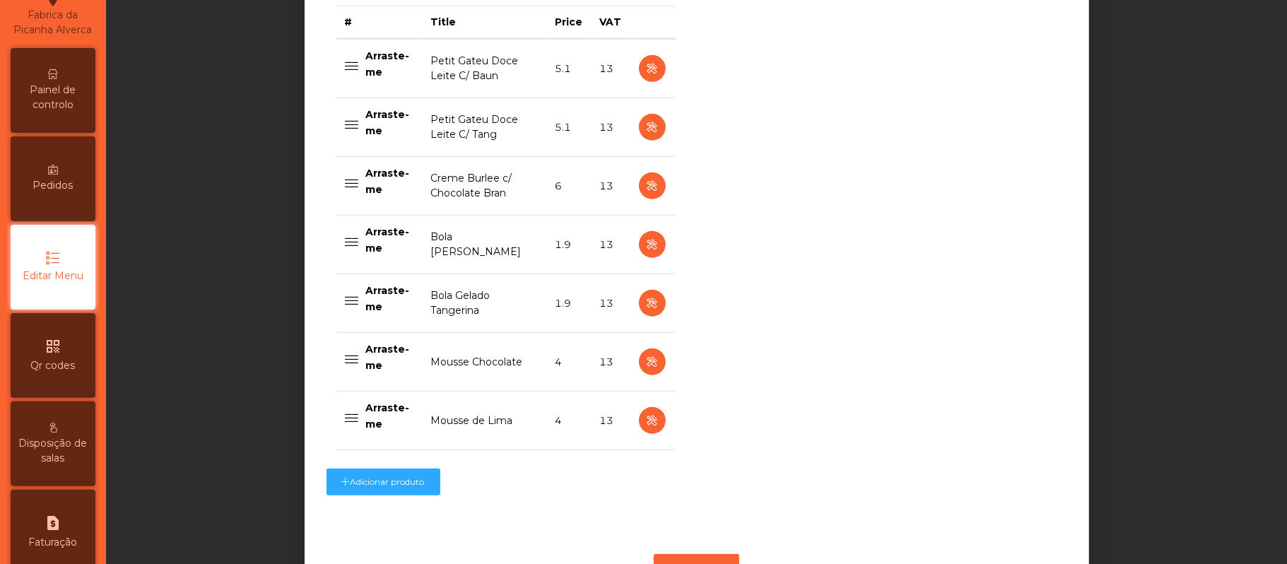
scroll to position [560, 0]
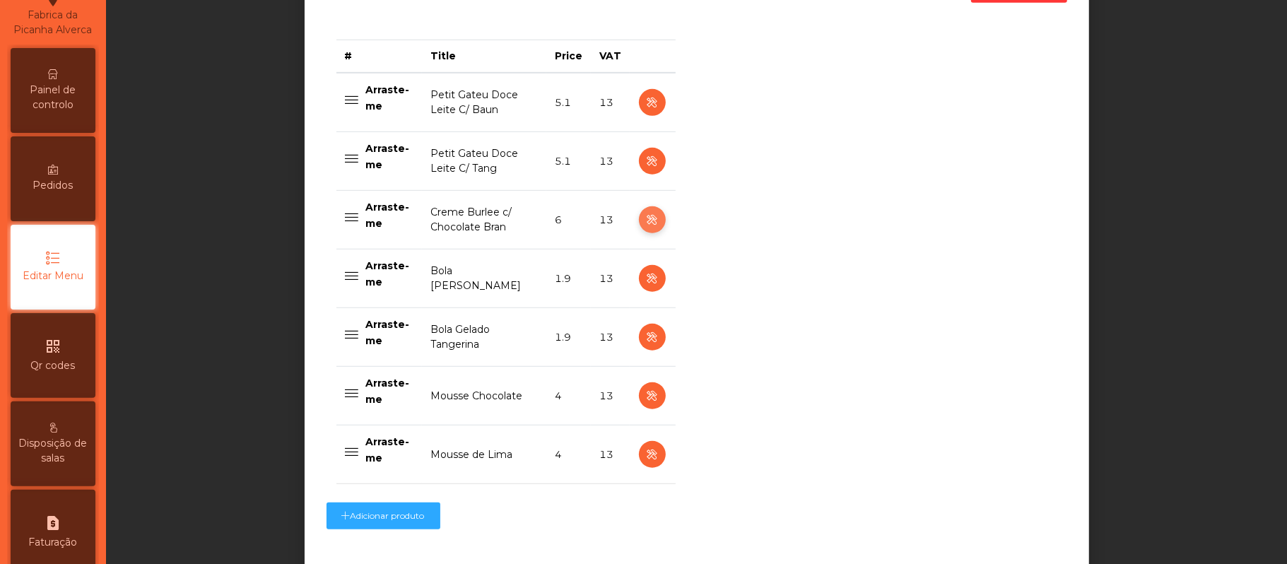
click at [645, 218] on icon "button" at bounding box center [652, 220] width 16 height 18
select select "**"
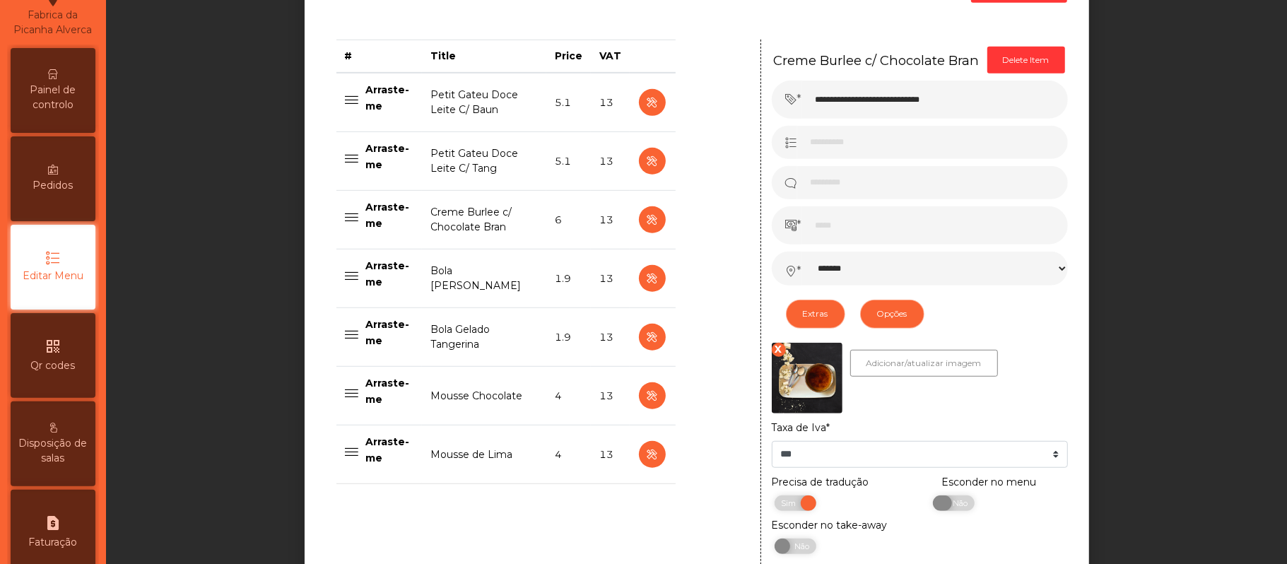
click at [948, 505] on span "Não" at bounding box center [958, 503] width 35 height 16
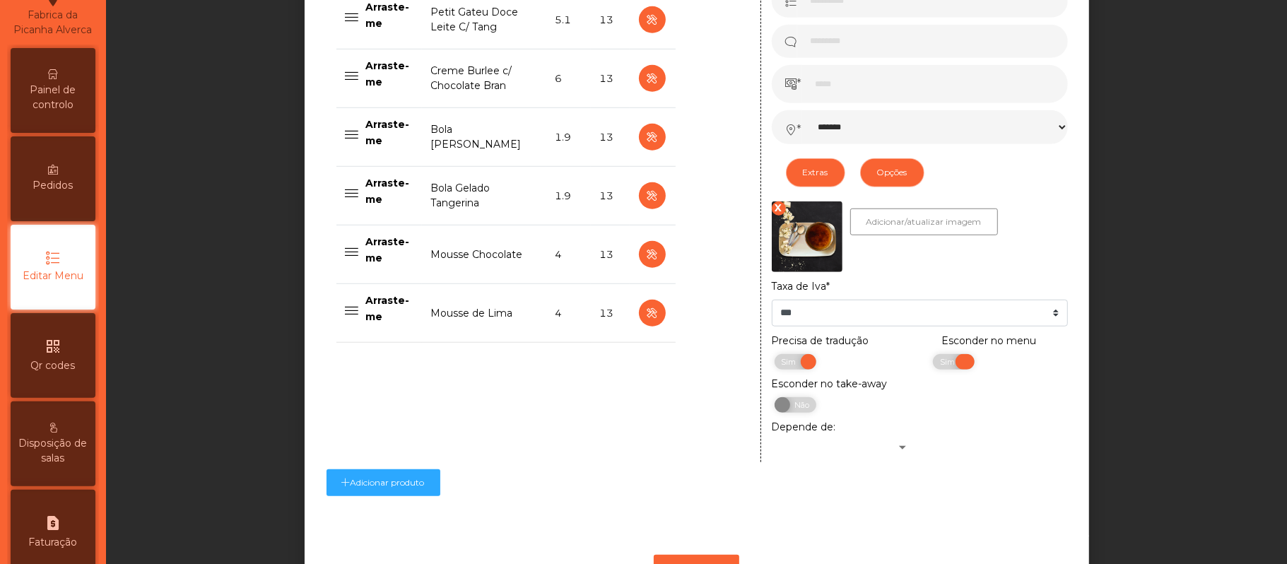
scroll to position [773, 0]
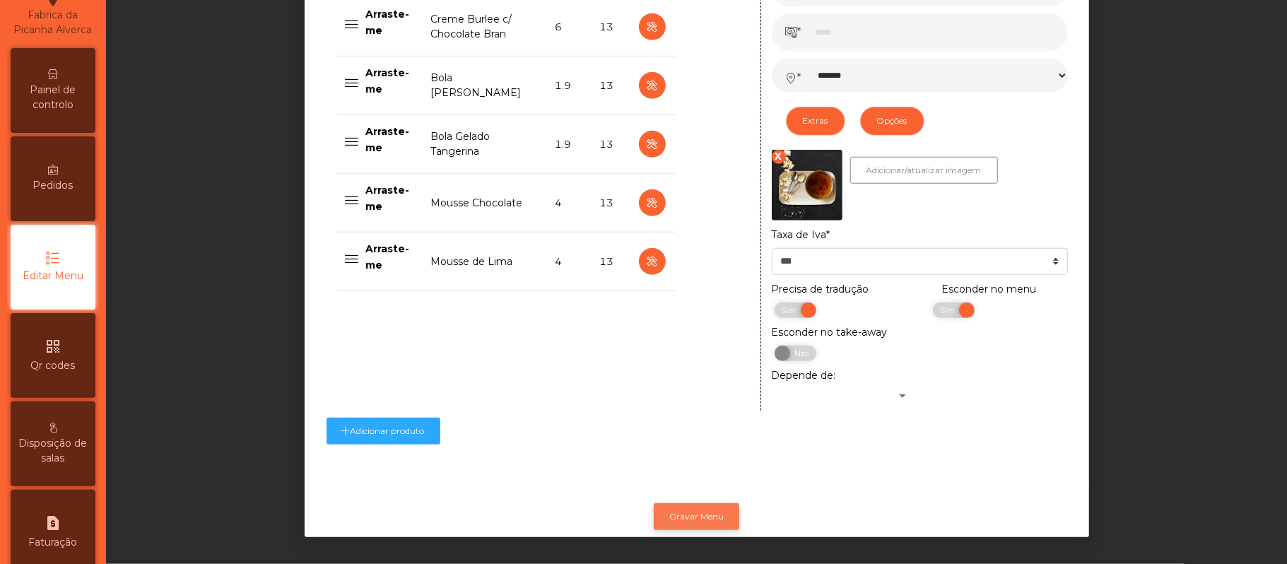
click at [702, 503] on button "Gravar Menu" at bounding box center [697, 516] width 86 height 27
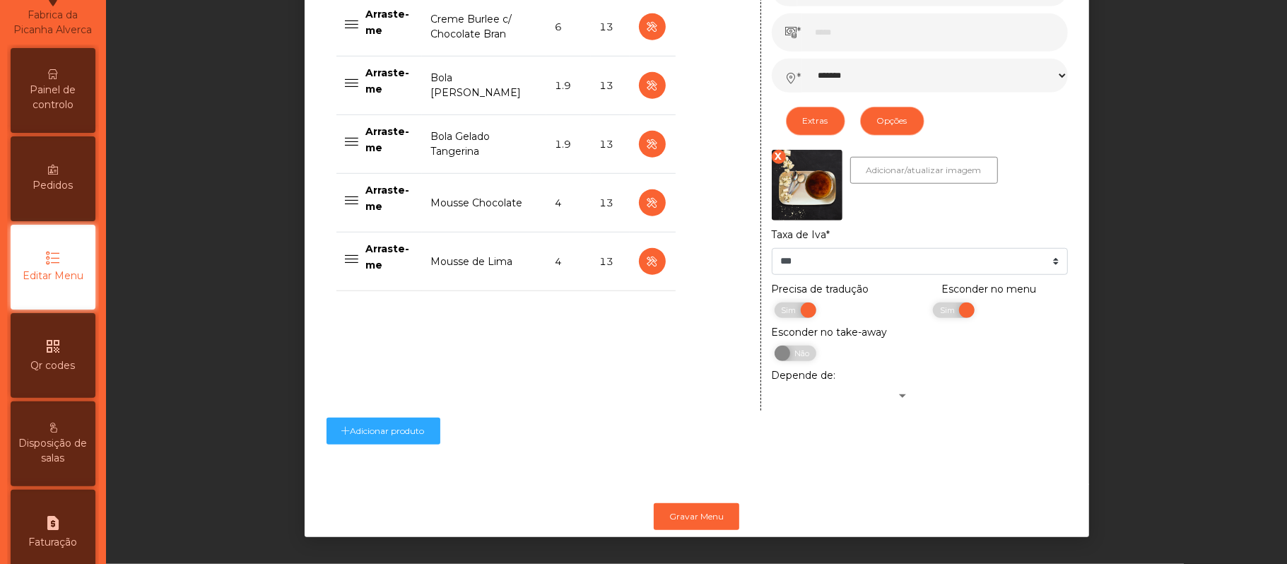
click at [54, 79] on icon at bounding box center [53, 74] width 10 height 10
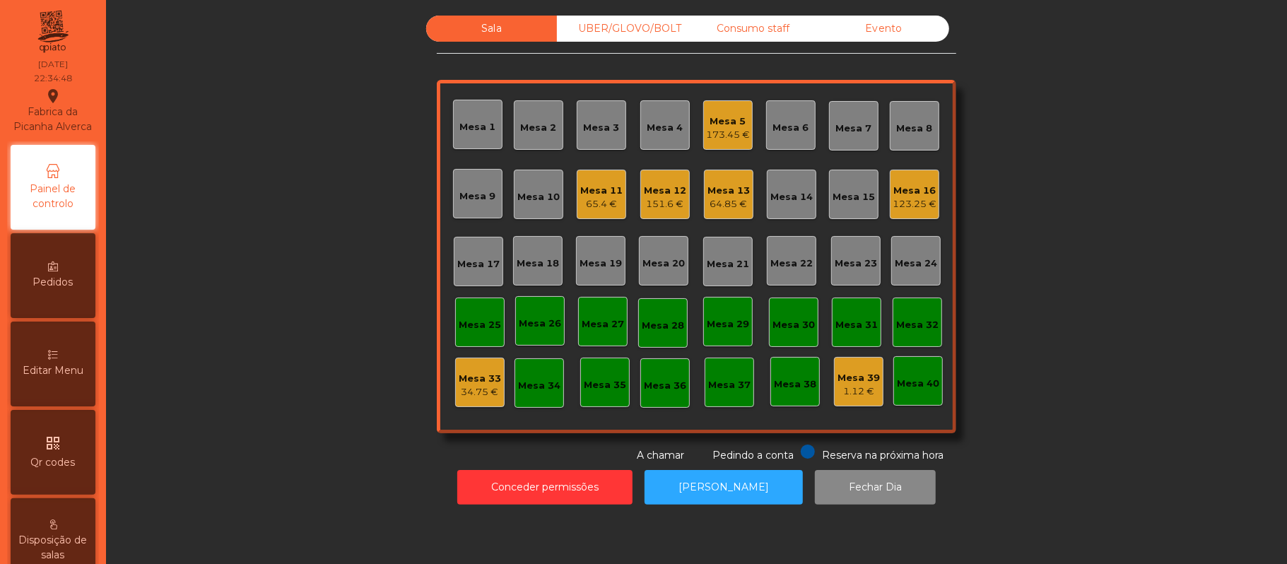
click at [722, 134] on div "173.45 €" at bounding box center [728, 135] width 44 height 14
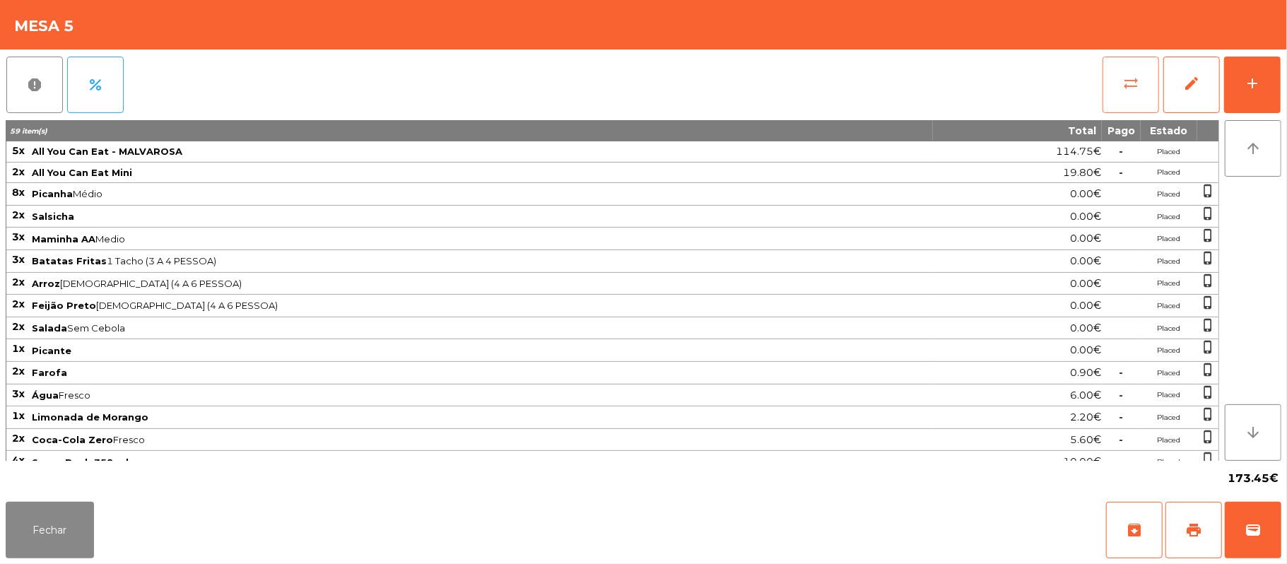
click at [1117, 82] on button "sync_alt" at bounding box center [1131, 85] width 57 height 57
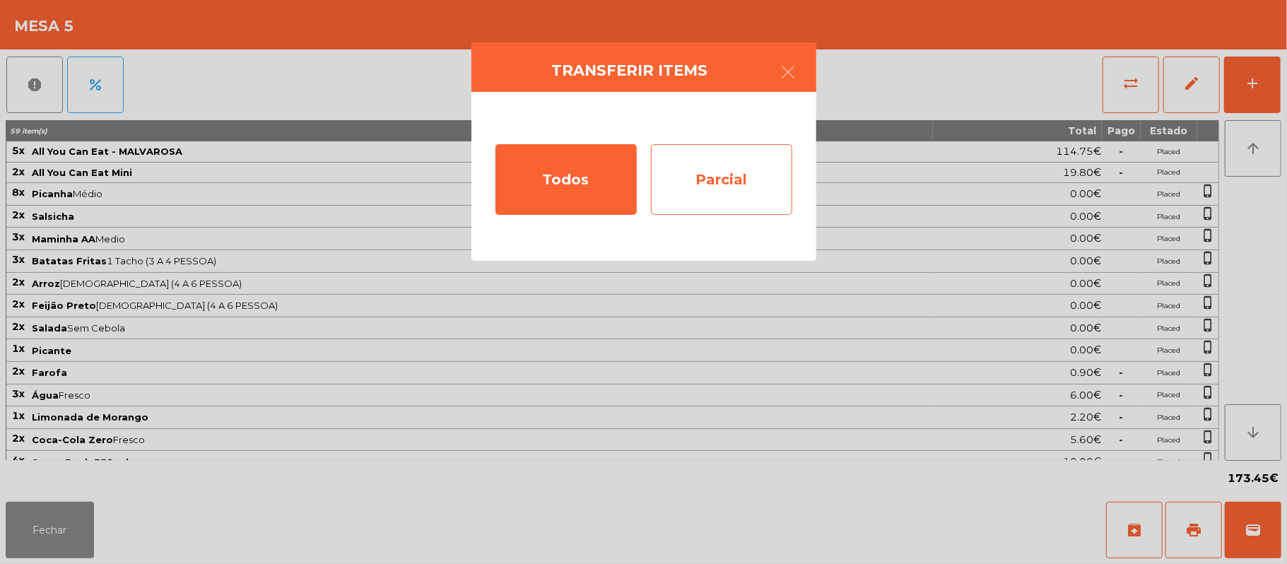
click at [711, 177] on div "Parcial" at bounding box center [721, 179] width 141 height 71
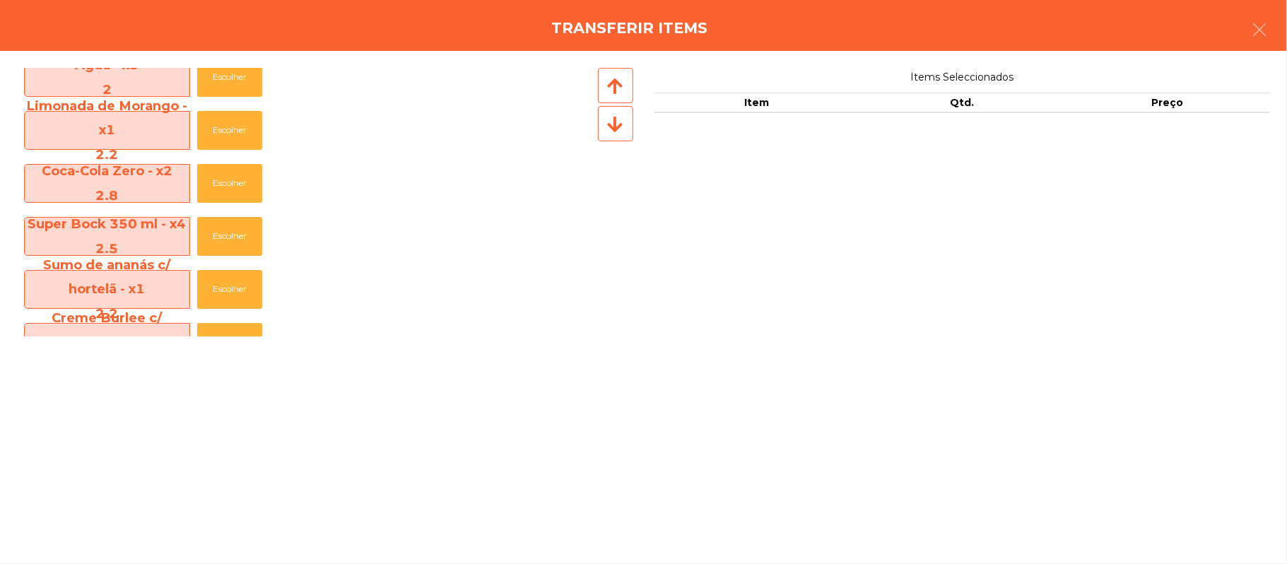
scroll to position [642, 0]
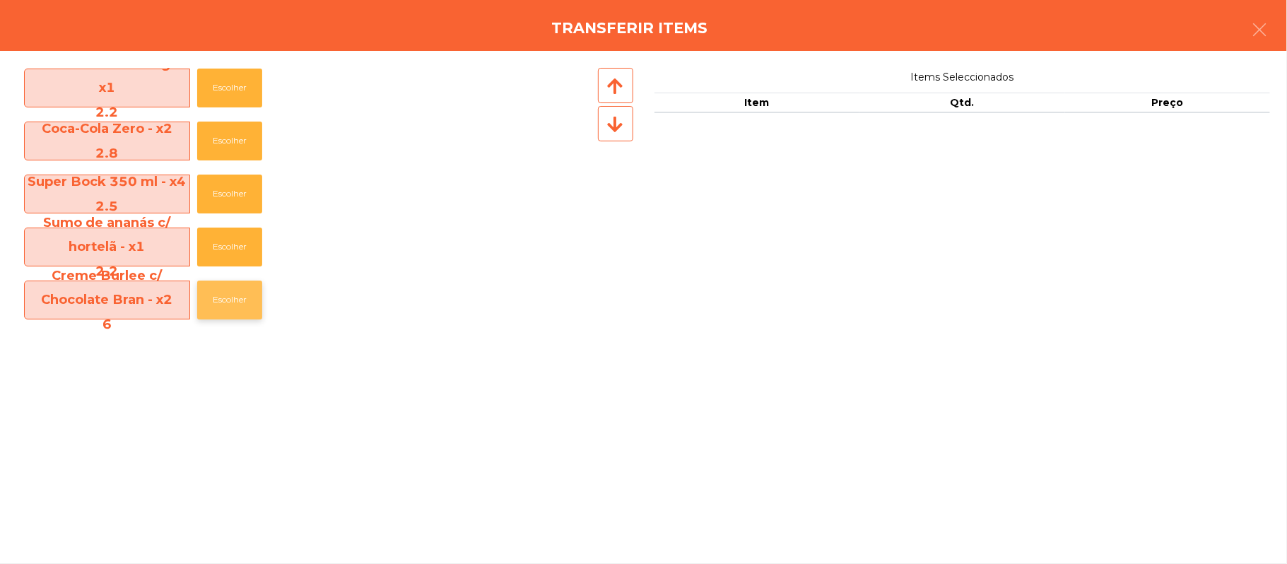
click at [237, 304] on button "Escolher" at bounding box center [229, 300] width 65 height 39
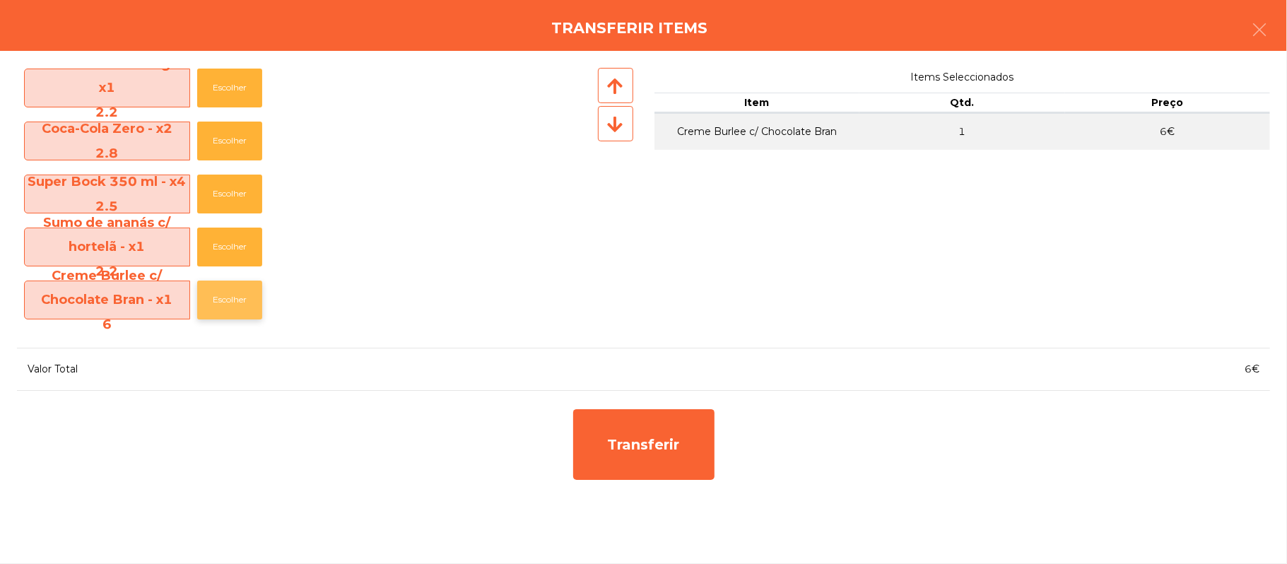
click at [244, 306] on button "Escolher" at bounding box center [229, 300] width 65 height 39
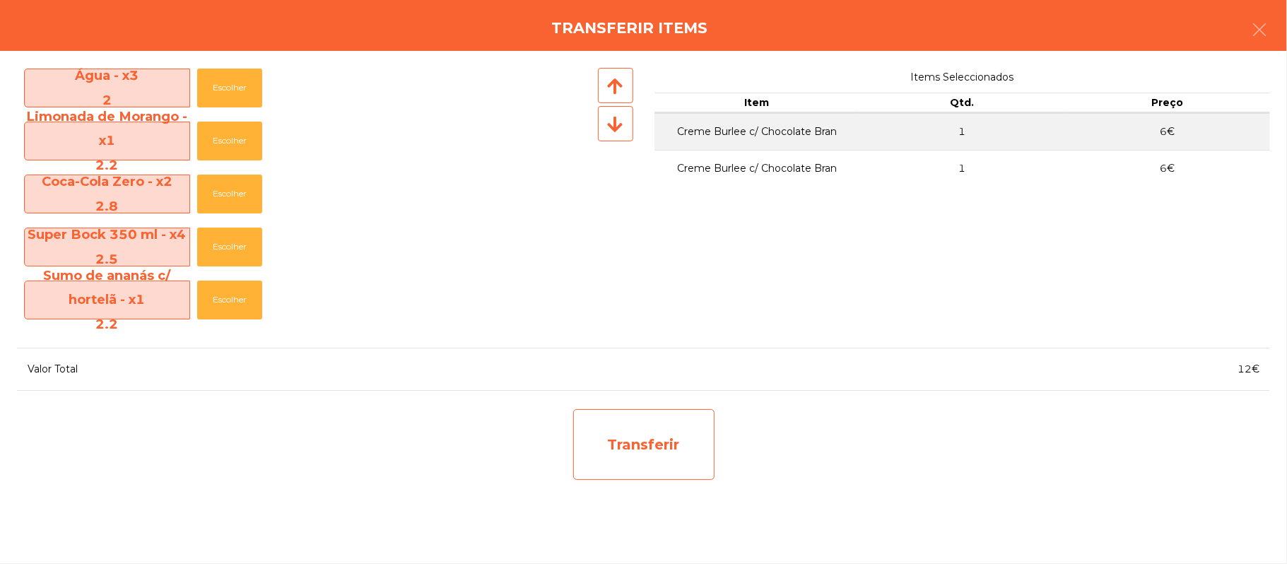
click at [677, 444] on div "Transferir" at bounding box center [643, 444] width 141 height 71
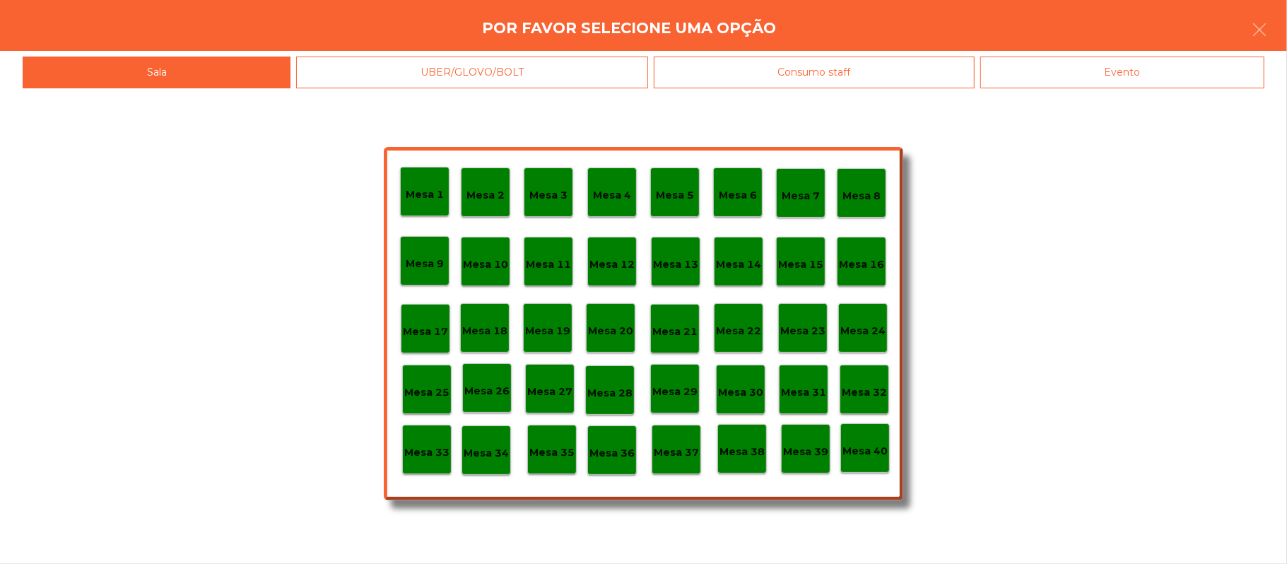
click at [674, 454] on p "Mesa 37" at bounding box center [676, 453] width 45 height 16
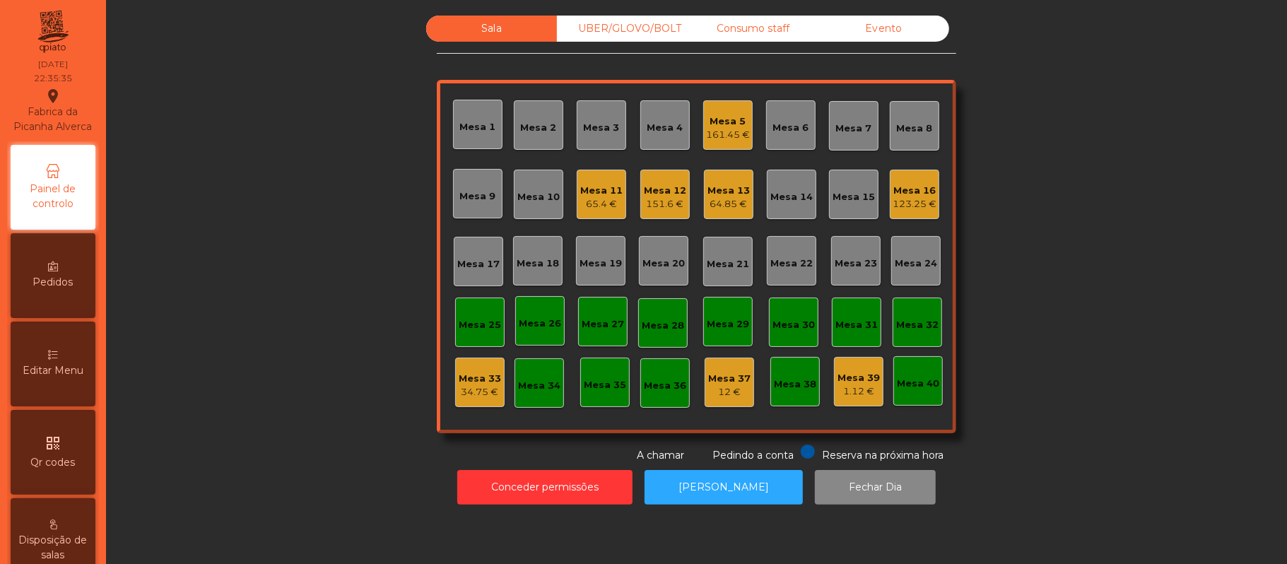
click at [717, 117] on div "Mesa 5" at bounding box center [728, 122] width 44 height 14
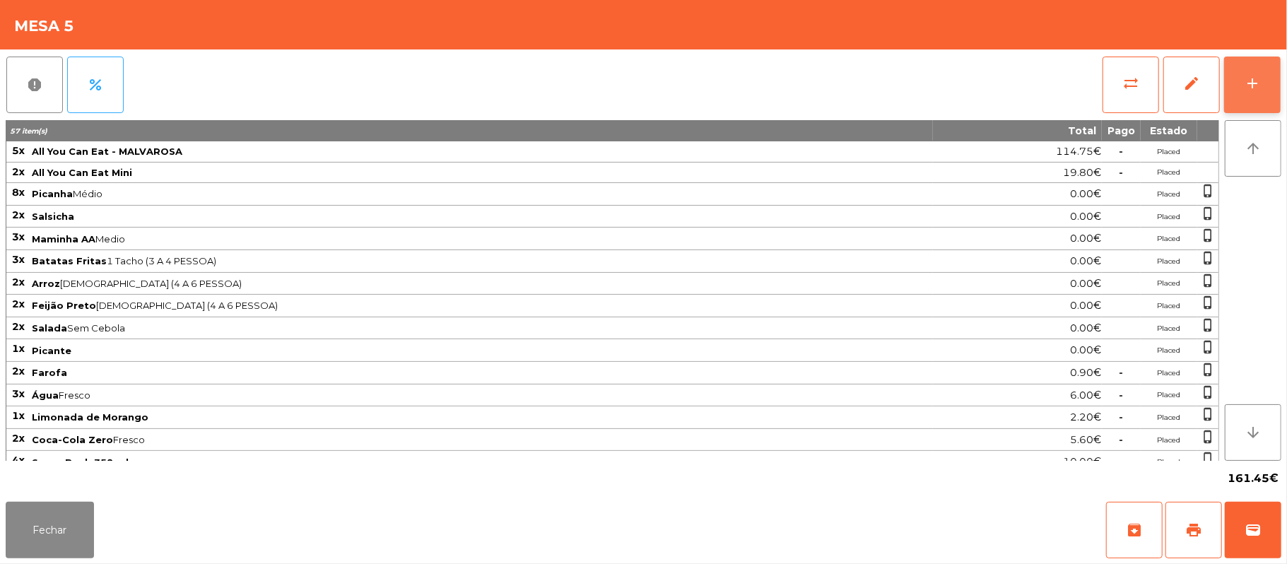
click at [1240, 68] on button "add" at bounding box center [1252, 85] width 57 height 57
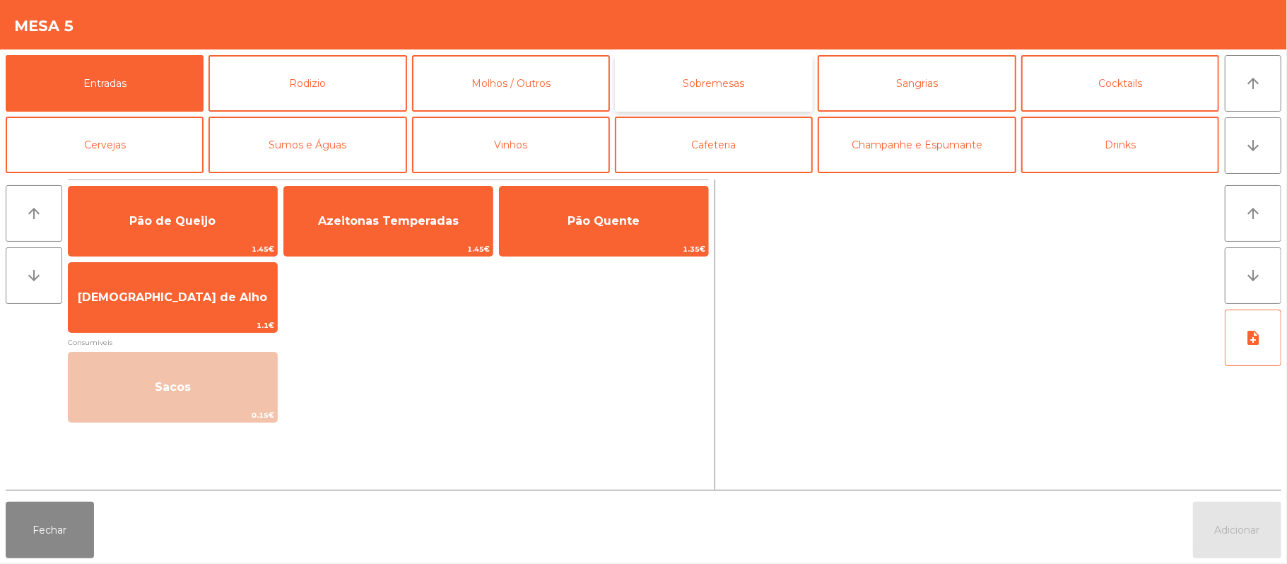
click at [729, 92] on button "Sobremesas" at bounding box center [714, 83] width 198 height 57
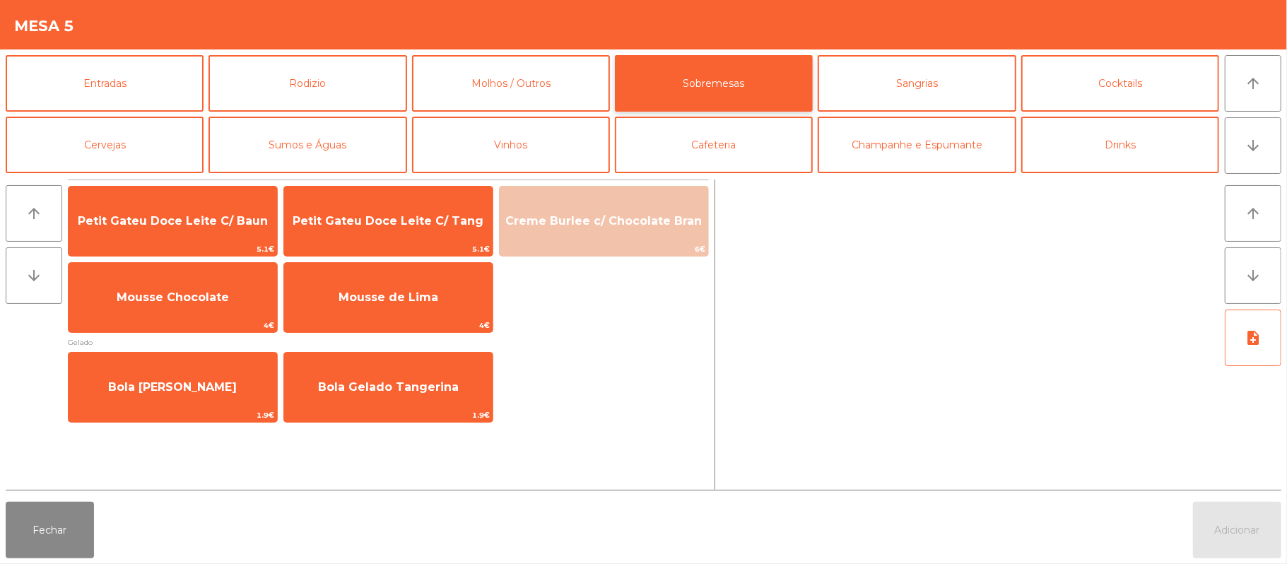
scroll to position [1, 0]
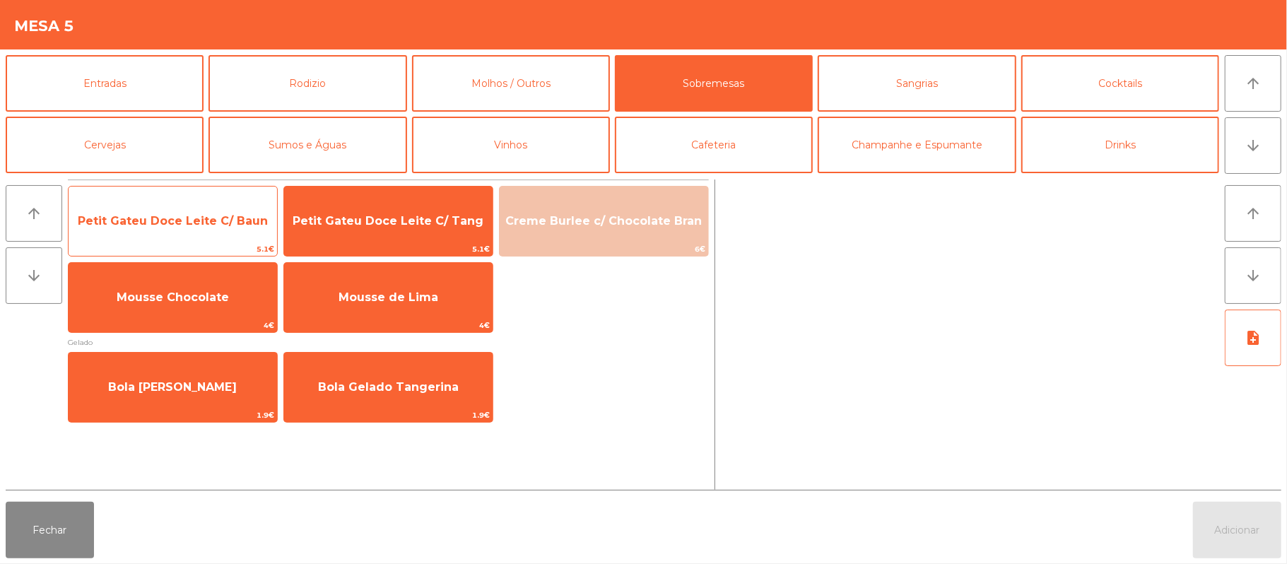
click at [206, 207] on span "Petit Gateu Doce Leite C/ Baun" at bounding box center [173, 221] width 209 height 38
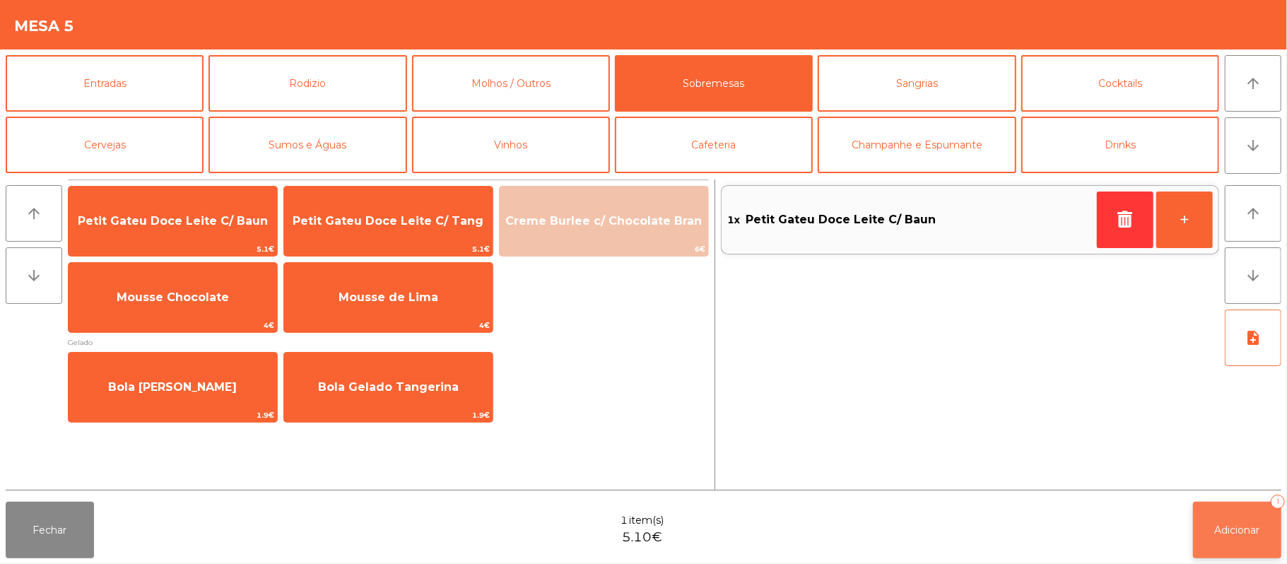
click at [1223, 522] on button "Adicionar 1" at bounding box center [1237, 530] width 88 height 57
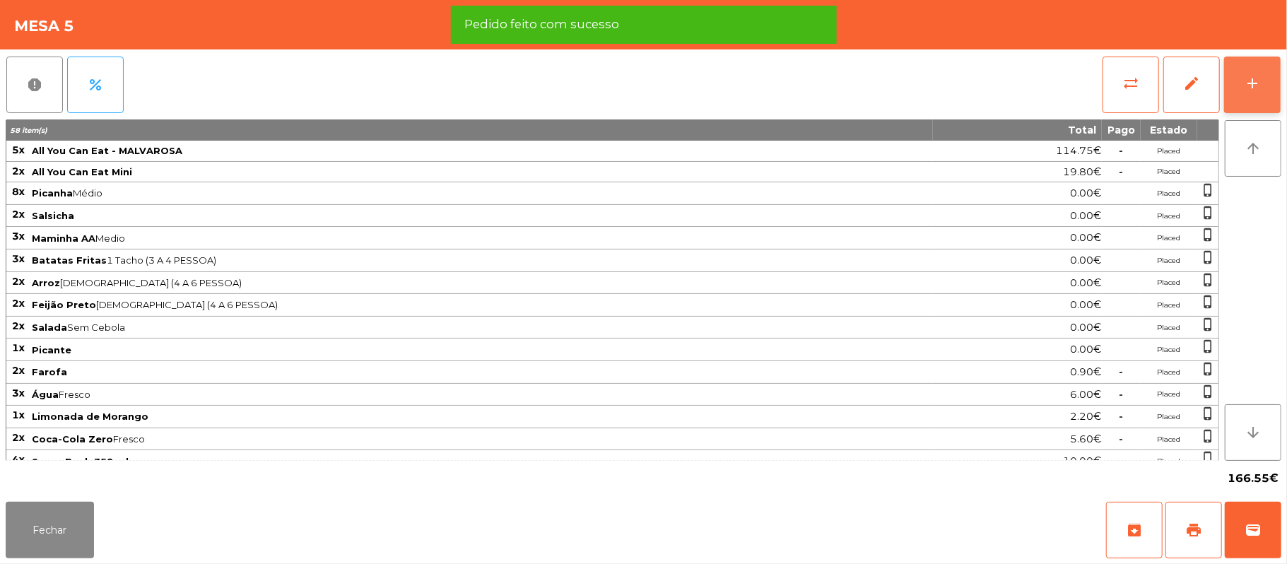
click at [1251, 78] on div "add" at bounding box center [1252, 83] width 17 height 17
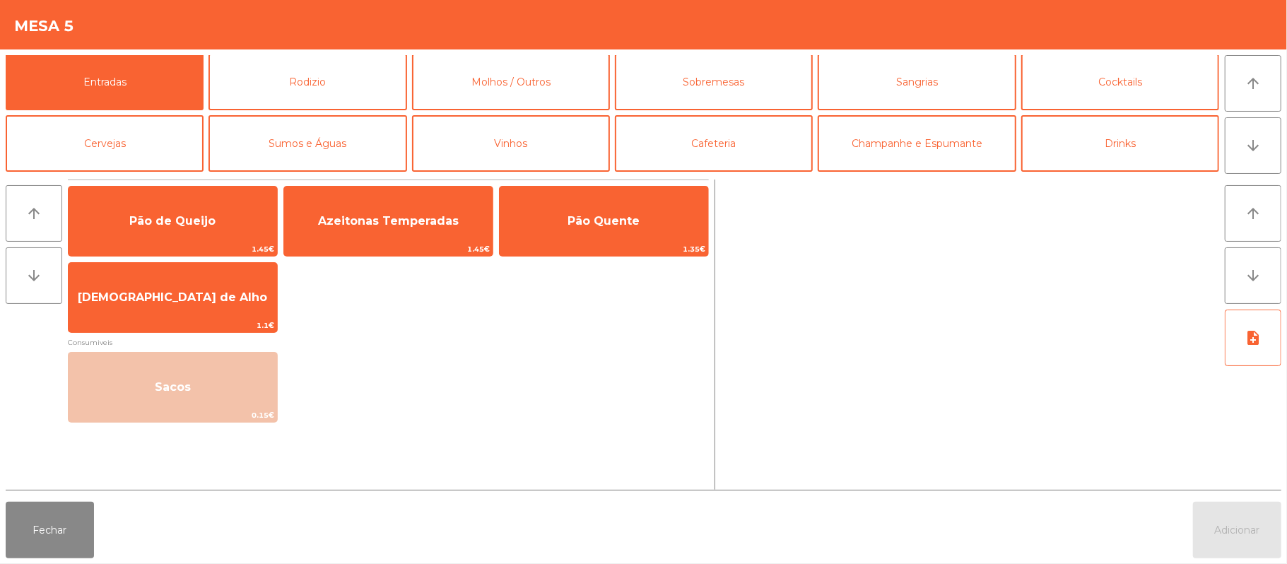
scroll to position [0, 0]
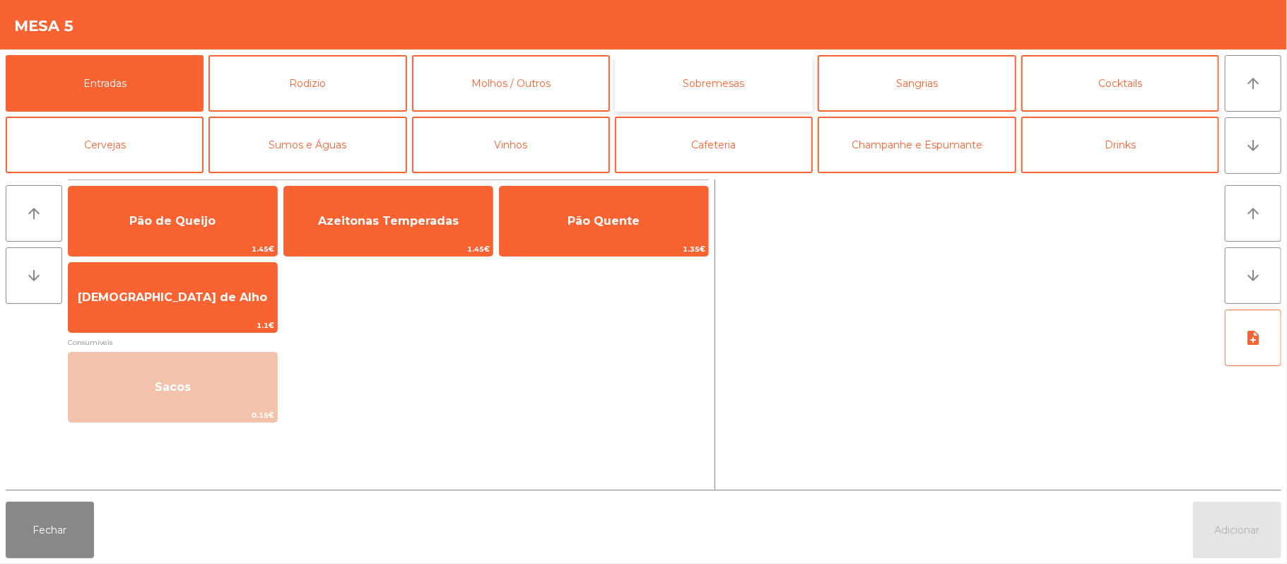
click at [735, 88] on button "Sobremesas" at bounding box center [714, 83] width 198 height 57
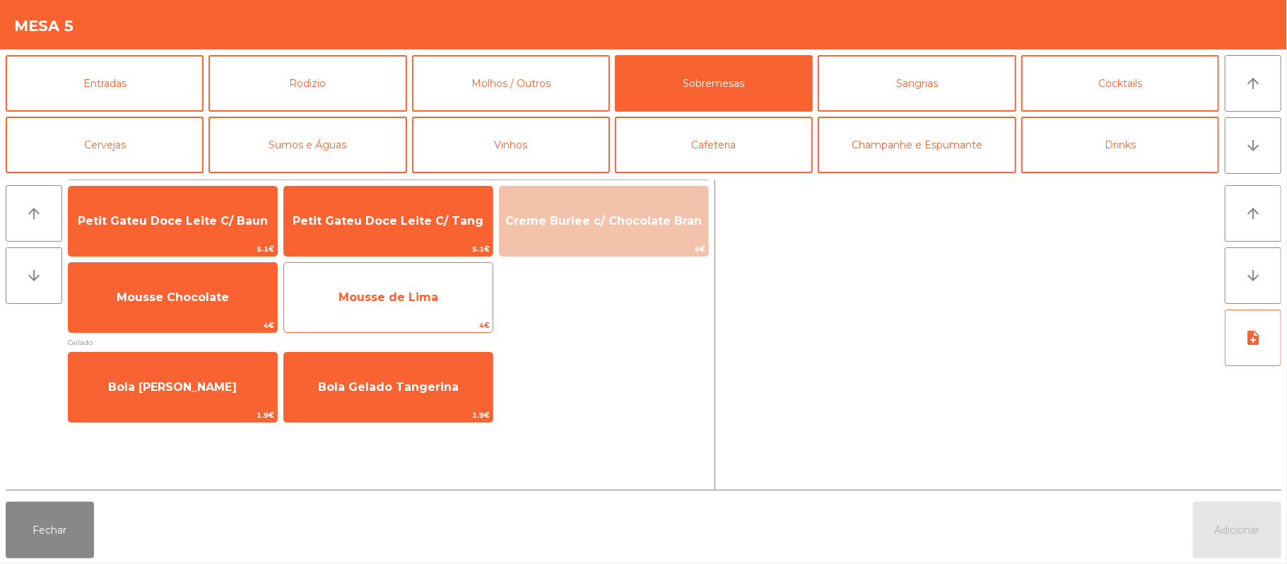
click at [448, 292] on span "Mousse de Lima" at bounding box center [388, 297] width 209 height 38
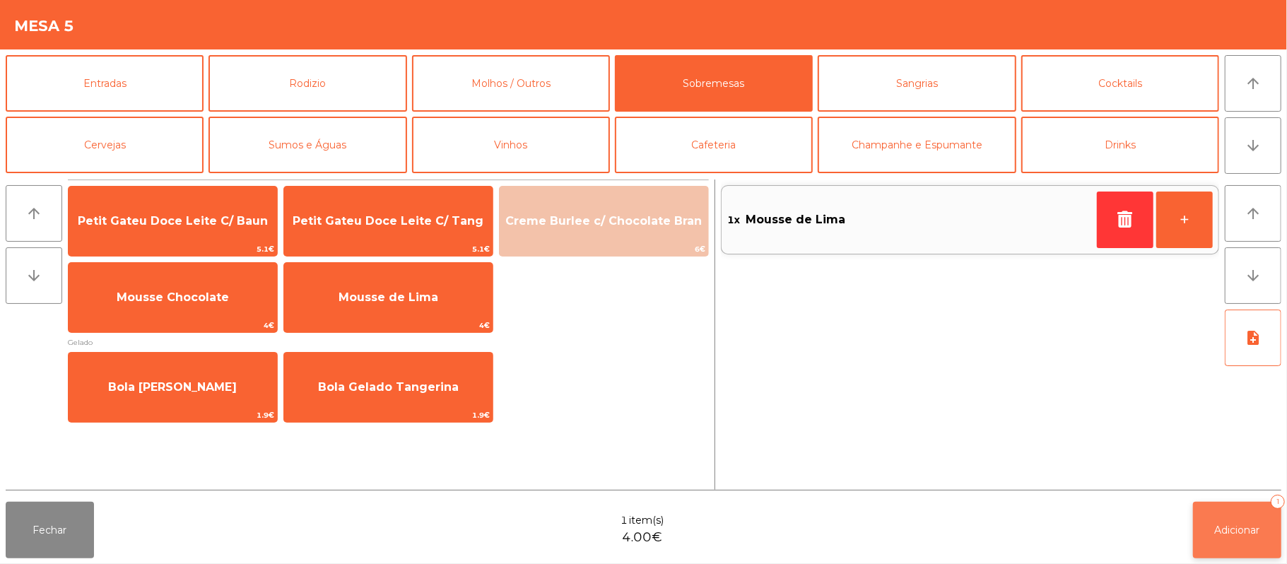
click at [1242, 519] on button "Adicionar 1" at bounding box center [1237, 530] width 88 height 57
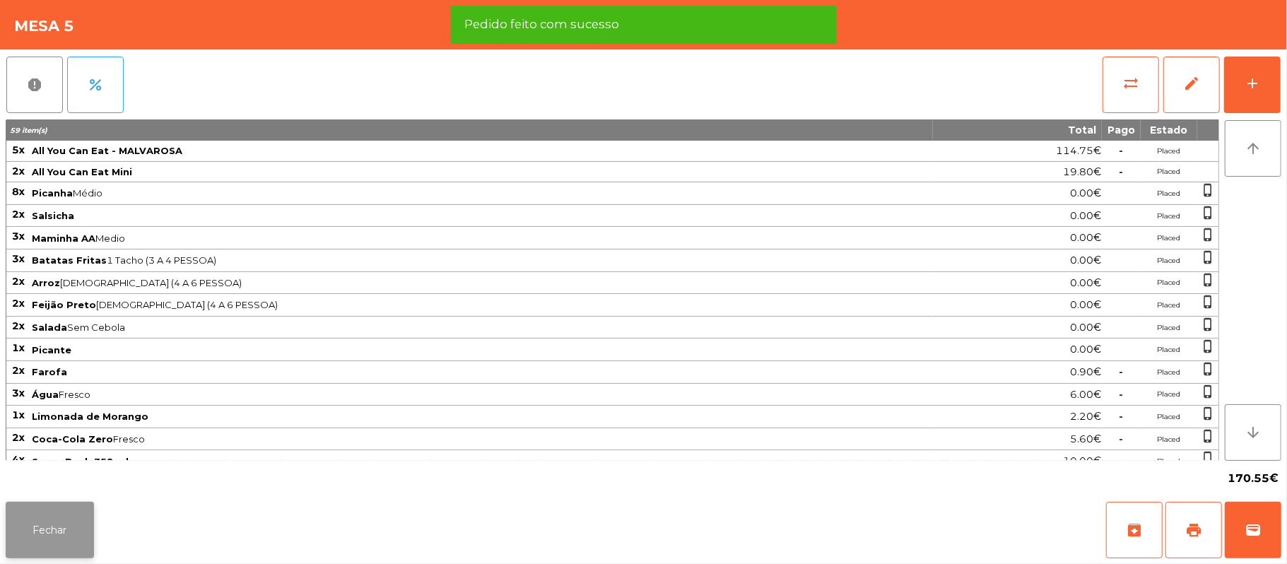
click at [44, 549] on button "Fechar" at bounding box center [50, 530] width 88 height 57
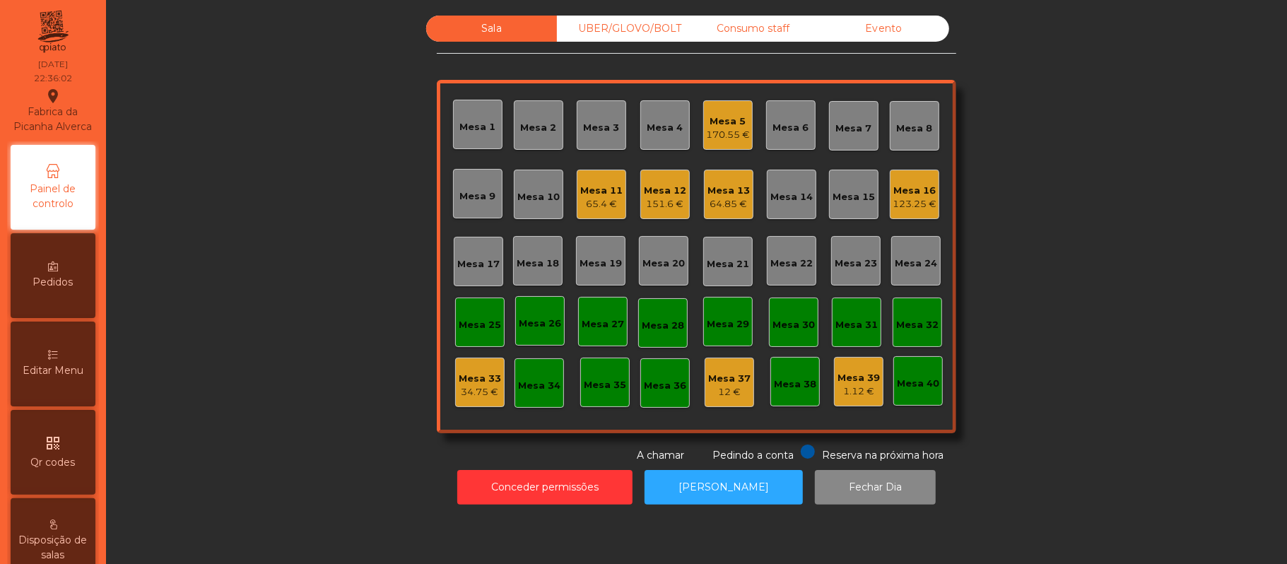
click at [606, 209] on div "65.4 €" at bounding box center [601, 204] width 42 height 14
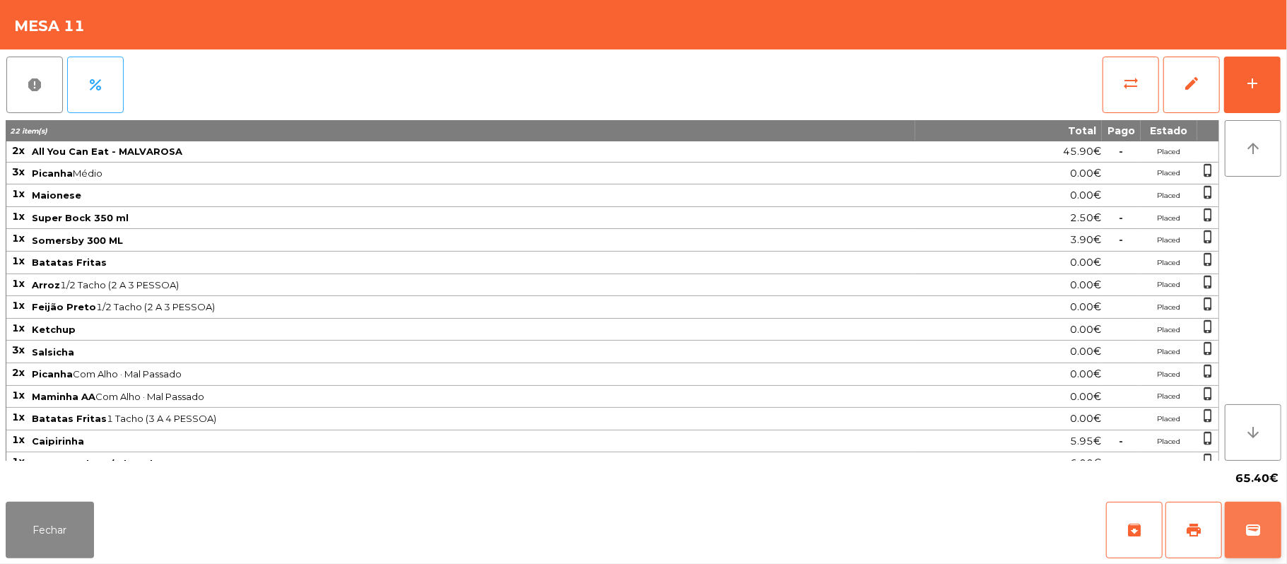
click at [1245, 524] on span "wallet" at bounding box center [1253, 530] width 17 height 17
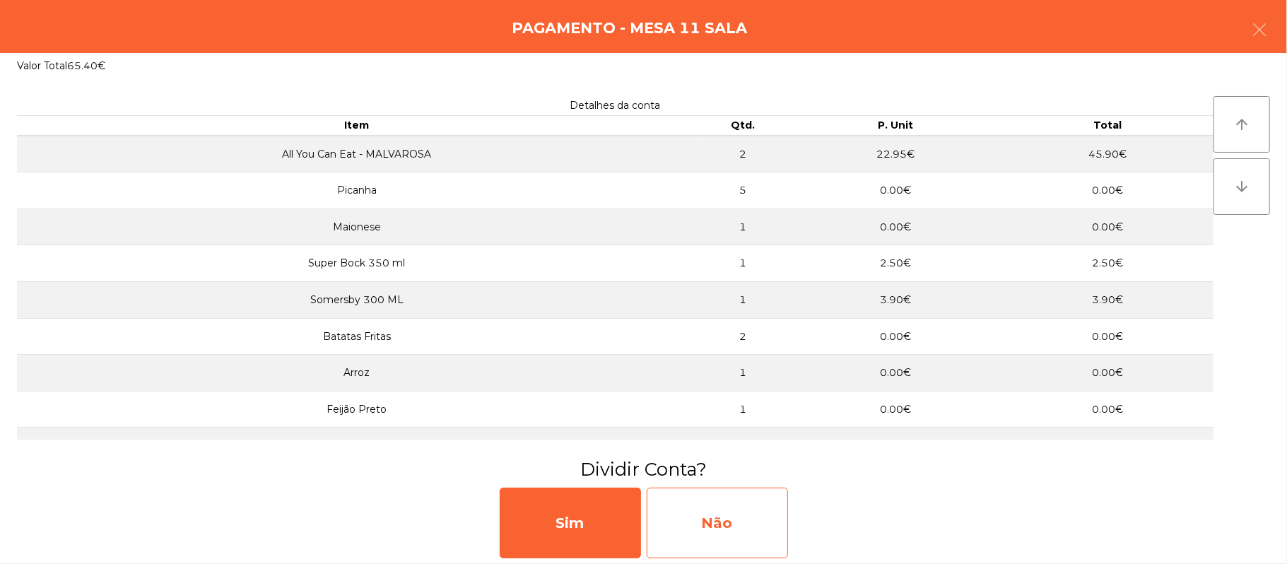
click at [747, 527] on div "Não" at bounding box center [717, 523] width 141 height 71
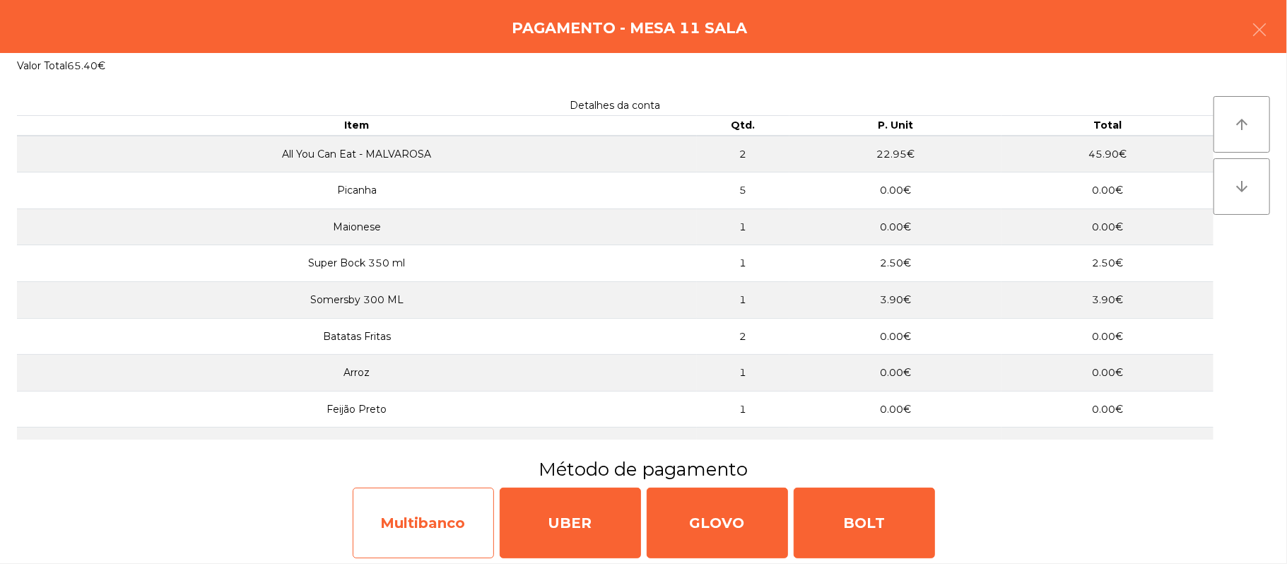
click at [425, 519] on div "Multibanco" at bounding box center [423, 523] width 141 height 71
select select "**"
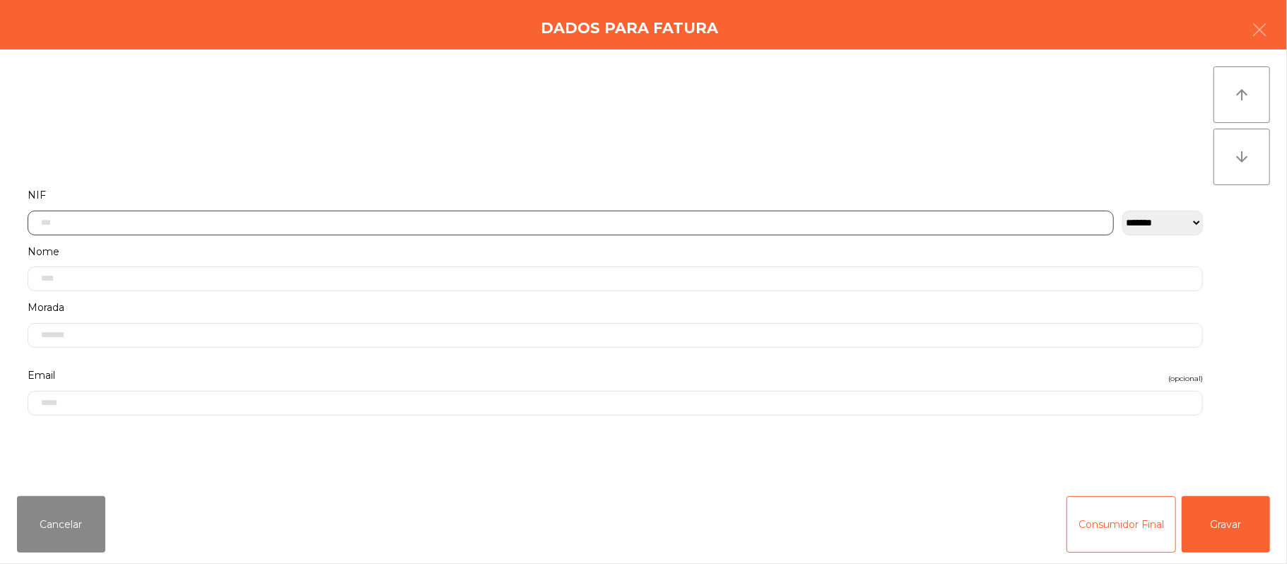
click at [566, 216] on input "text" at bounding box center [571, 223] width 1086 height 25
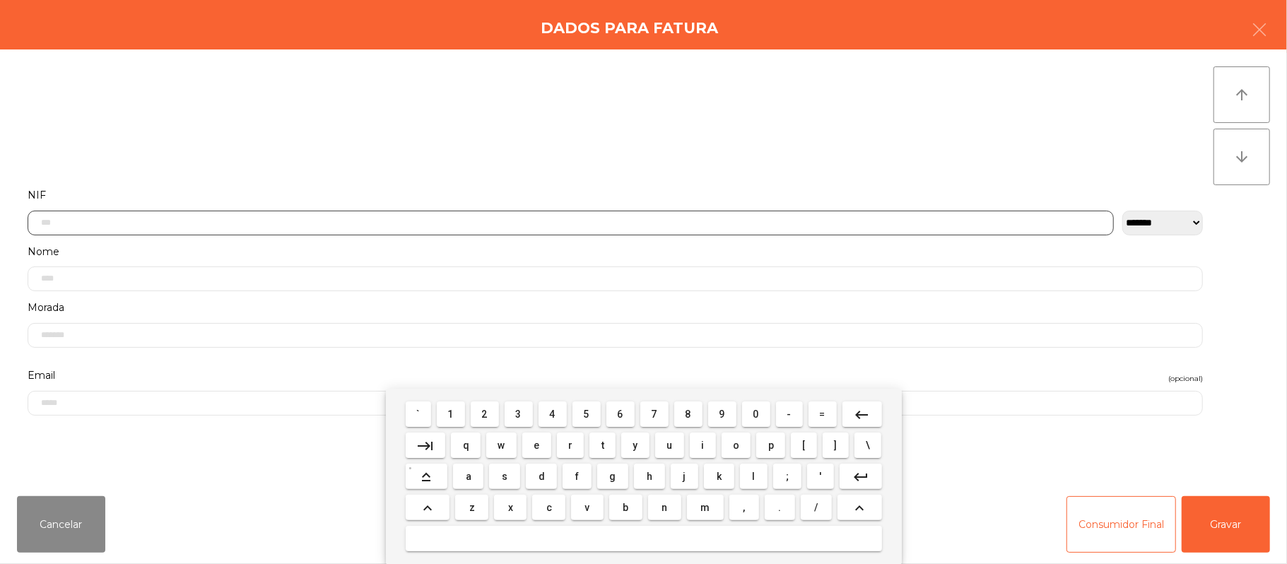
scroll to position [119, 0]
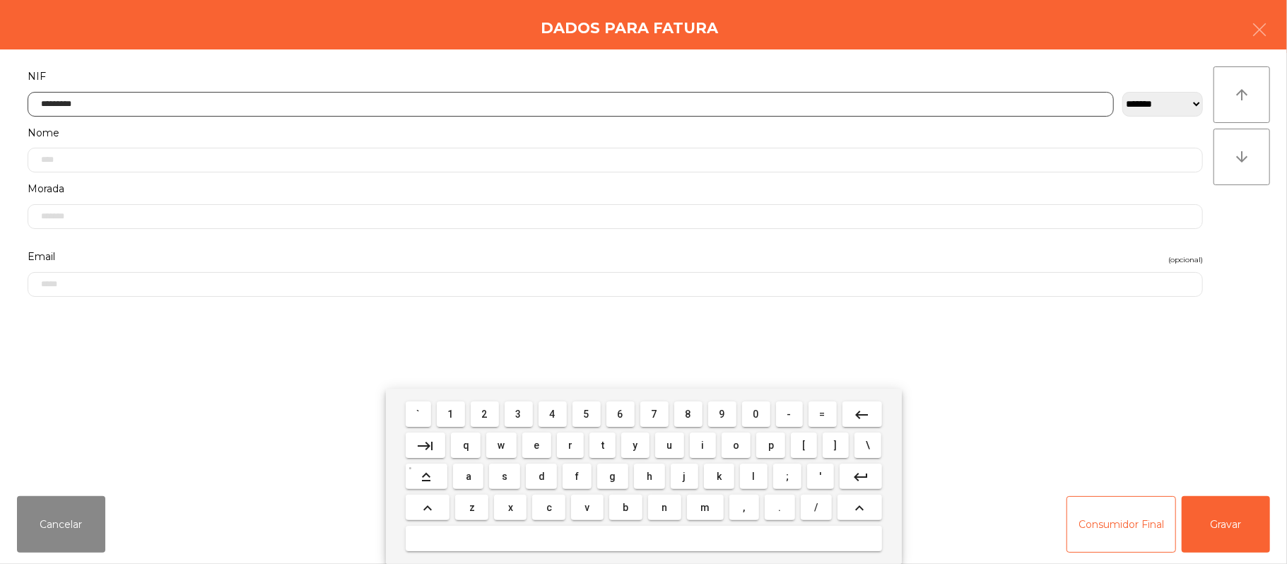
type input "*********"
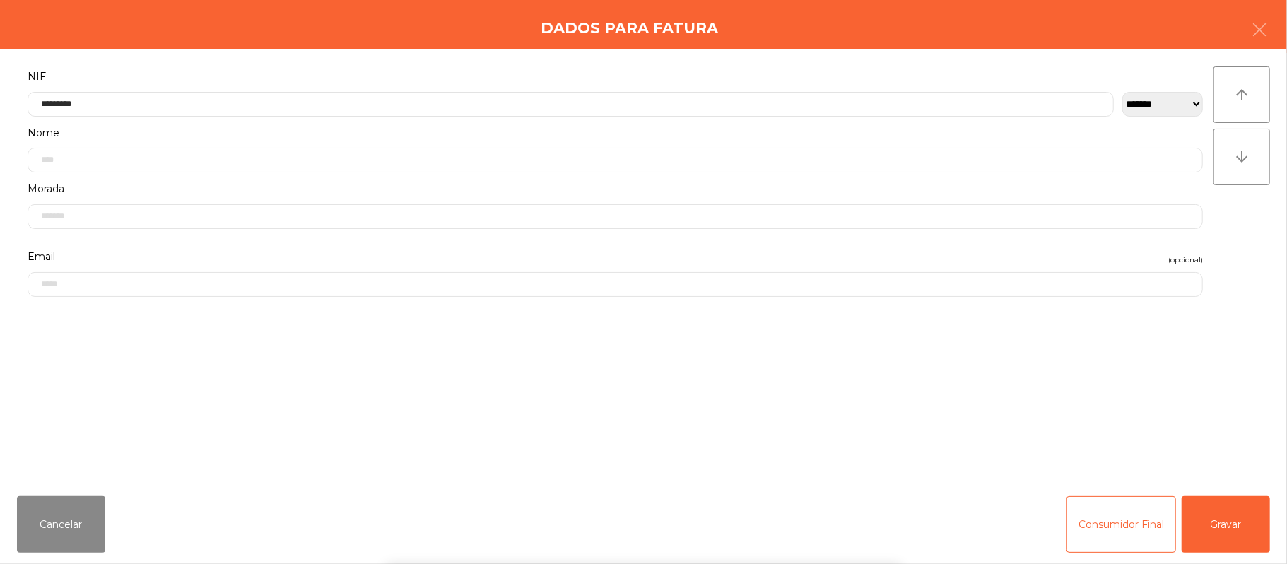
click at [1234, 520] on div "` 1 2 3 4 5 6 7 8 9 0 - = keyboard_backspace keyboard_tab q w e r t y u i o p […" at bounding box center [643, 476] width 1287 height 175
click at [1227, 524] on button "Gravar" at bounding box center [1226, 524] width 88 height 57
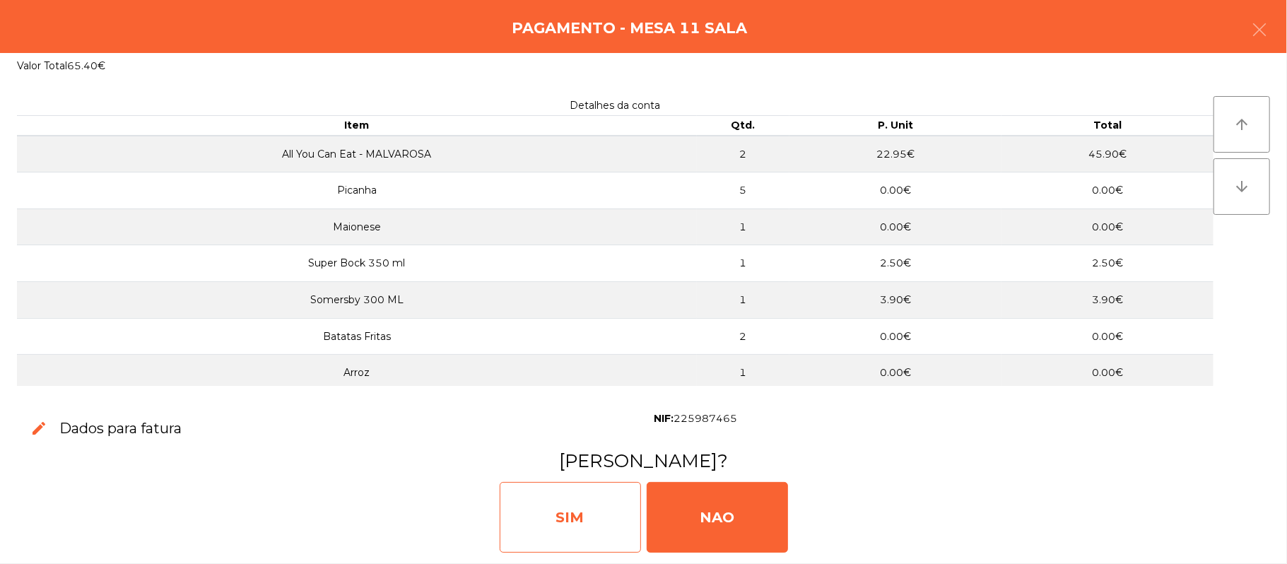
click at [569, 517] on div "SIM" at bounding box center [570, 517] width 141 height 71
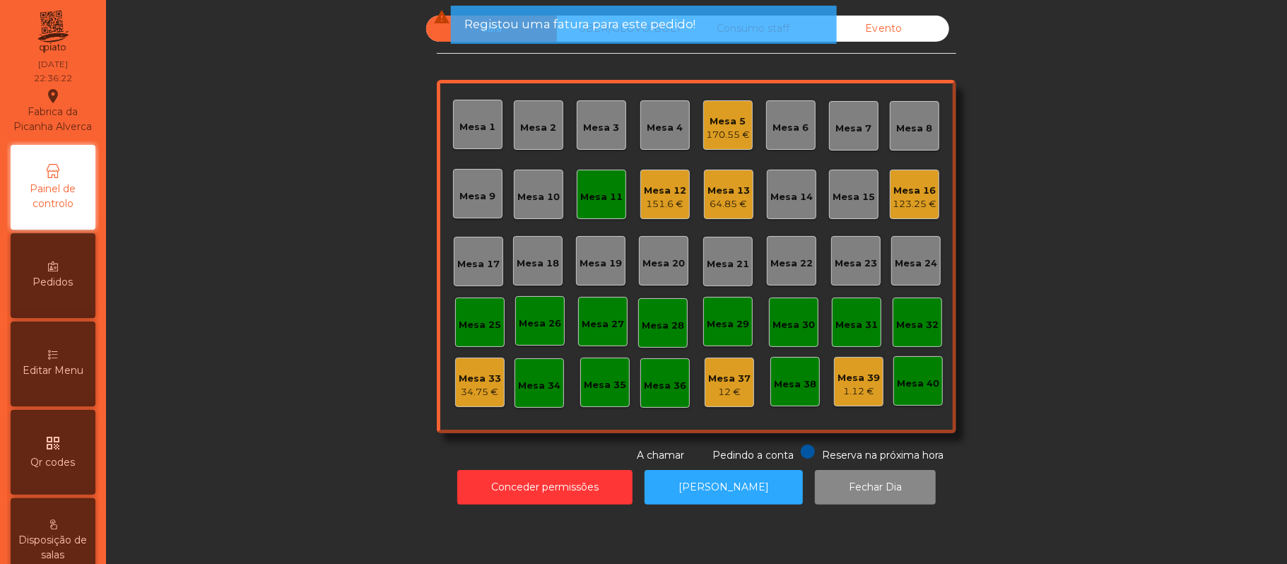
click at [577, 206] on div "Mesa 11" at bounding box center [601, 194] width 49 height 49
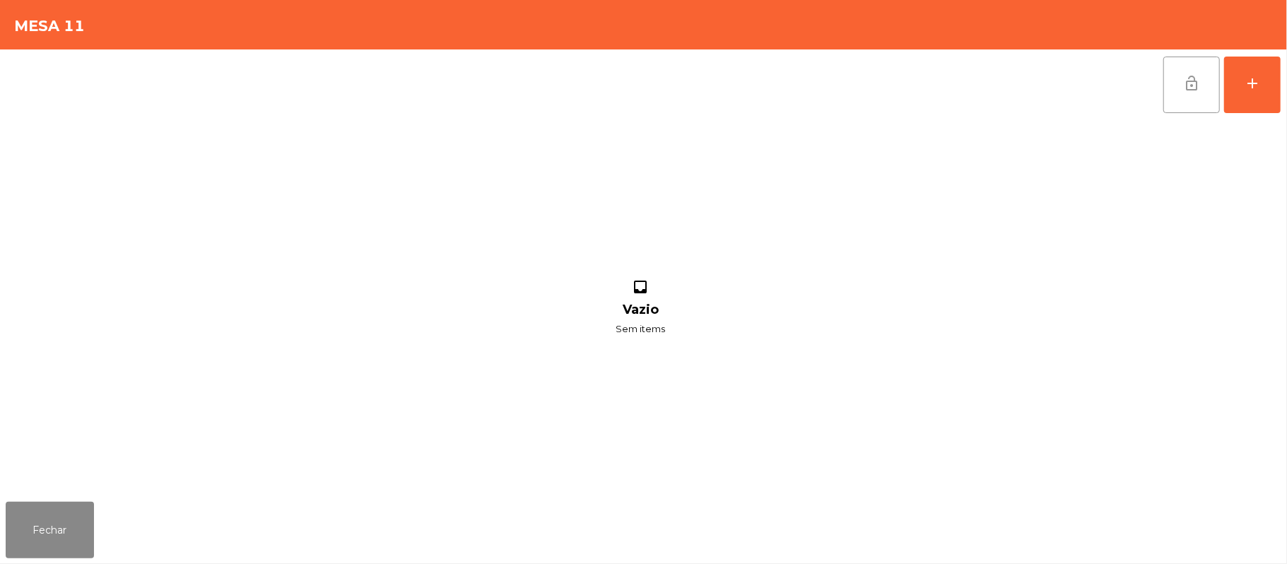
click at [1182, 91] on button "lock_open" at bounding box center [1191, 85] width 57 height 57
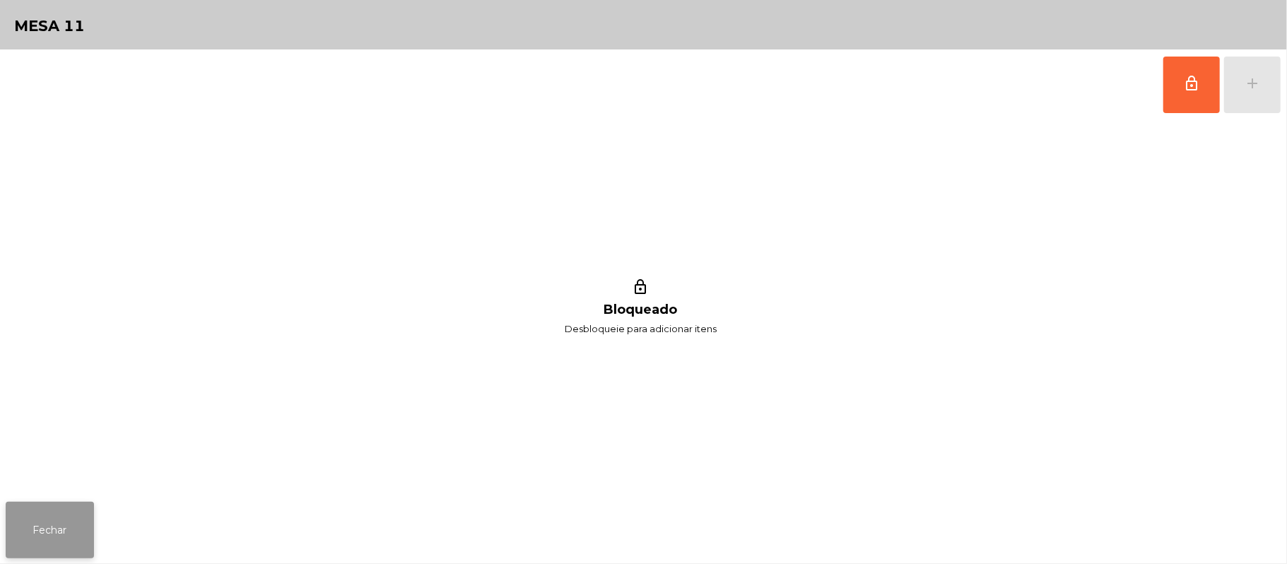
click at [68, 517] on button "Fechar" at bounding box center [50, 530] width 88 height 57
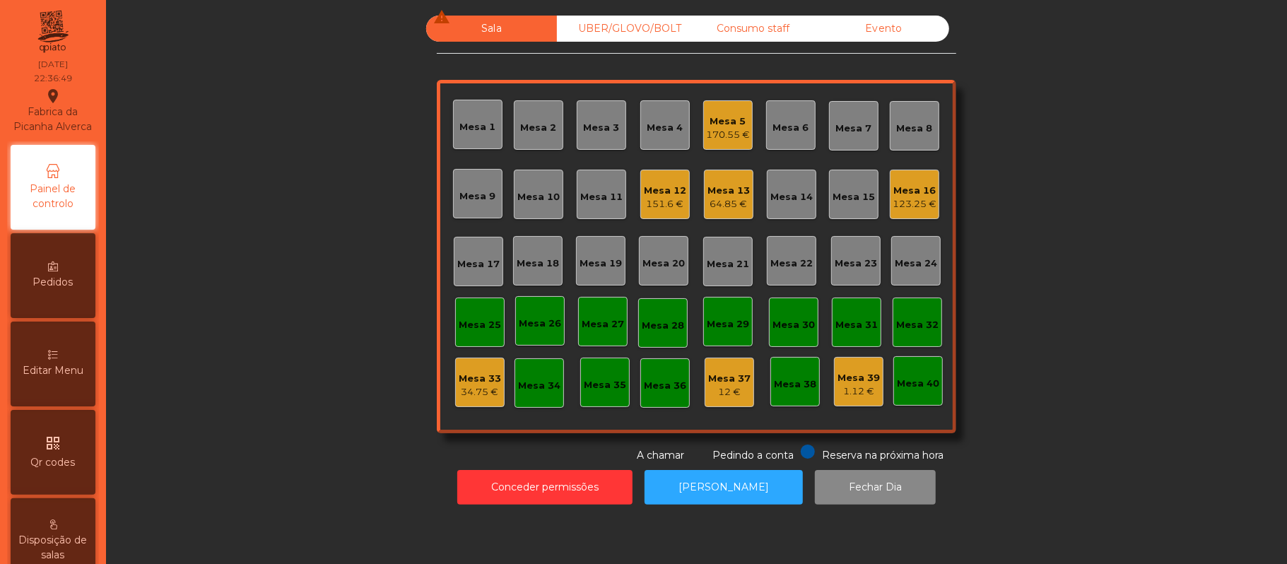
click at [654, 206] on div "151.6 €" at bounding box center [665, 204] width 42 height 14
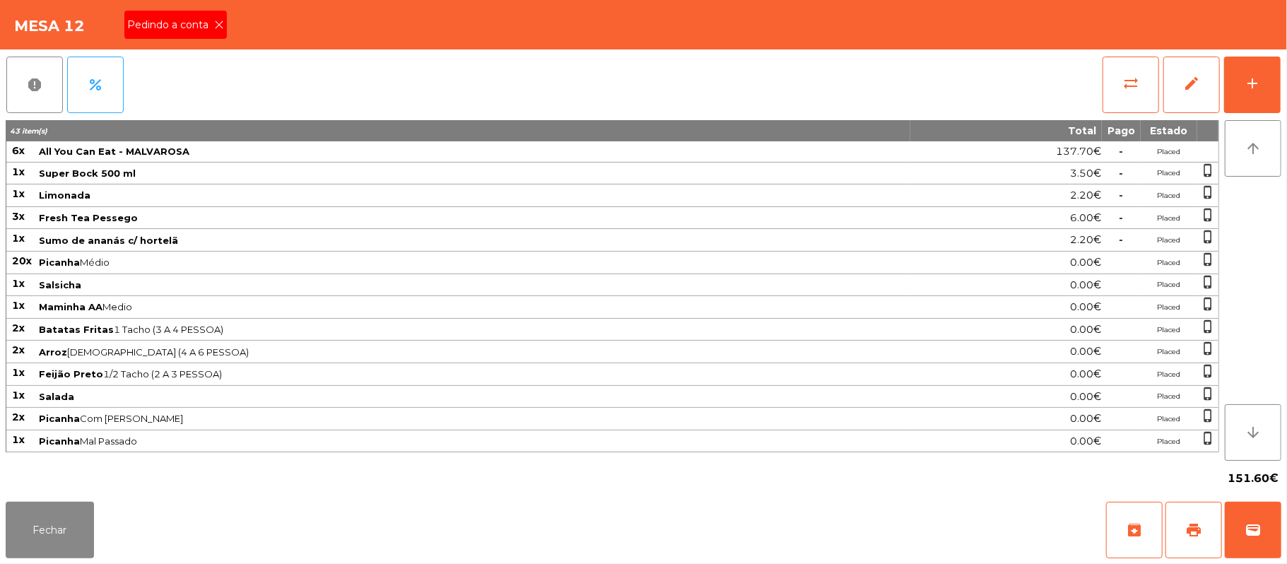
click at [209, 25] on span "Pedindo a conta" at bounding box center [170, 25] width 87 height 15
click at [54, 563] on div "Fechar archive print wallet" at bounding box center [643, 530] width 1287 height 68
click at [52, 532] on button "Fechar" at bounding box center [50, 530] width 88 height 57
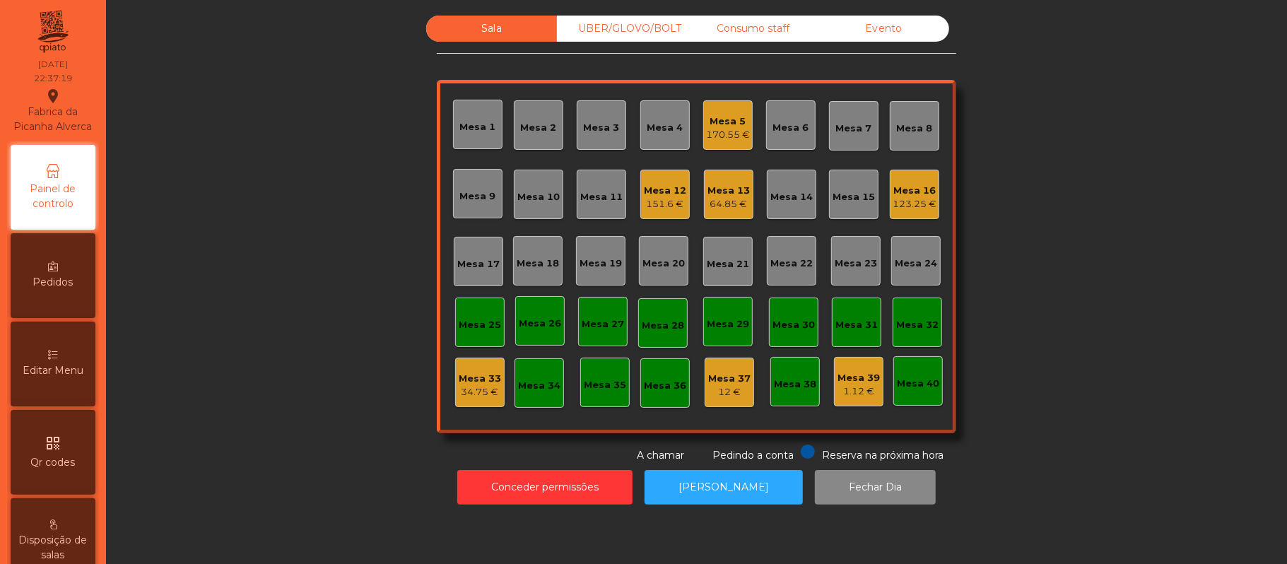
click at [651, 202] on div "151.6 €" at bounding box center [665, 204] width 42 height 14
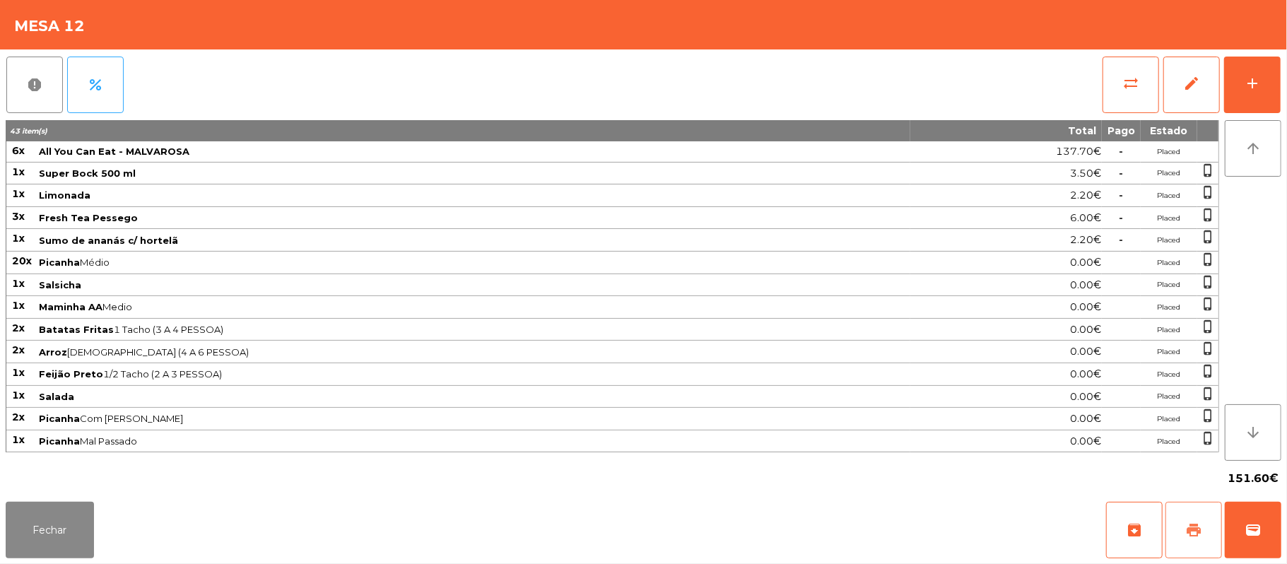
click at [1188, 523] on span "print" at bounding box center [1193, 530] width 17 height 17
click at [43, 527] on button "Fechar" at bounding box center [50, 530] width 88 height 57
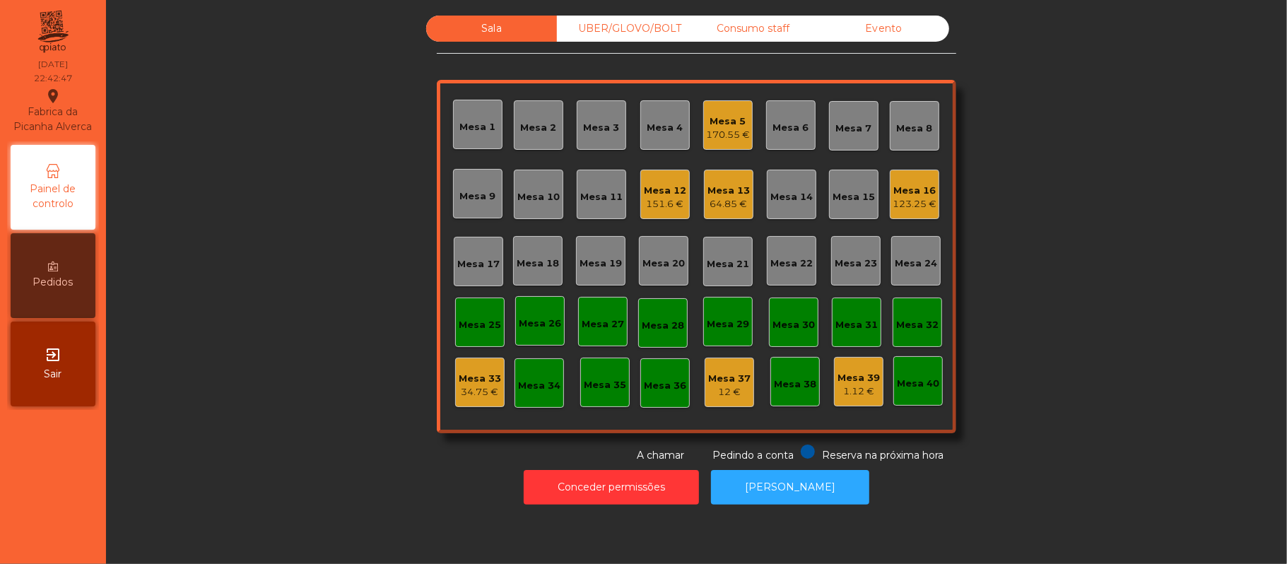
click at [662, 199] on div "151.6 €" at bounding box center [665, 204] width 42 height 14
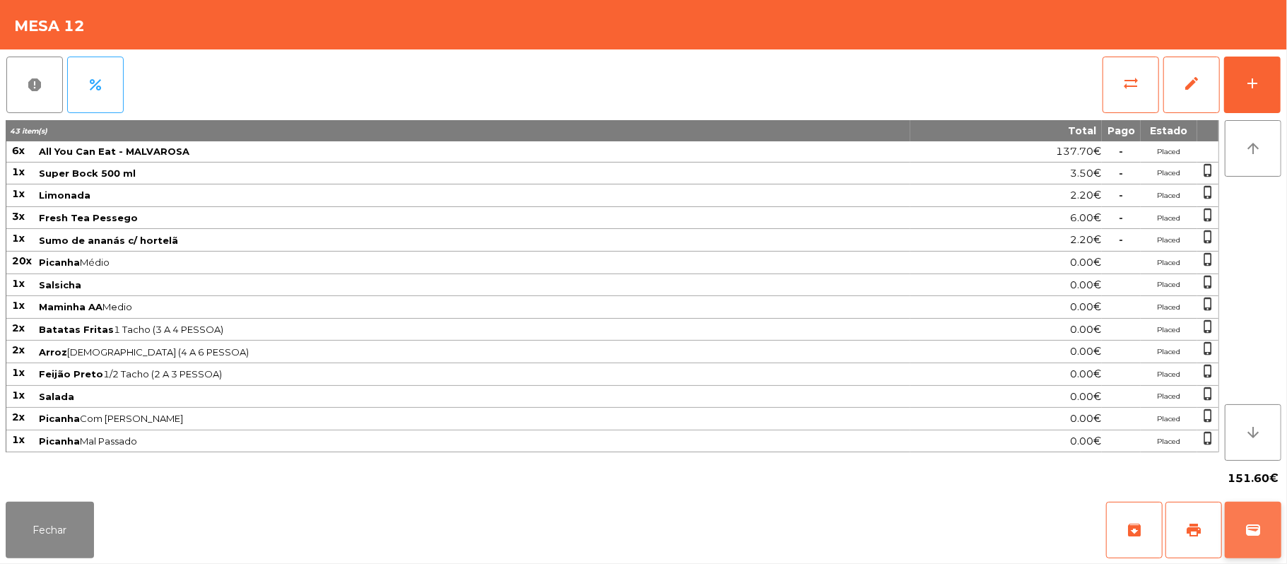
click at [1245, 533] on span "wallet" at bounding box center [1253, 530] width 17 height 17
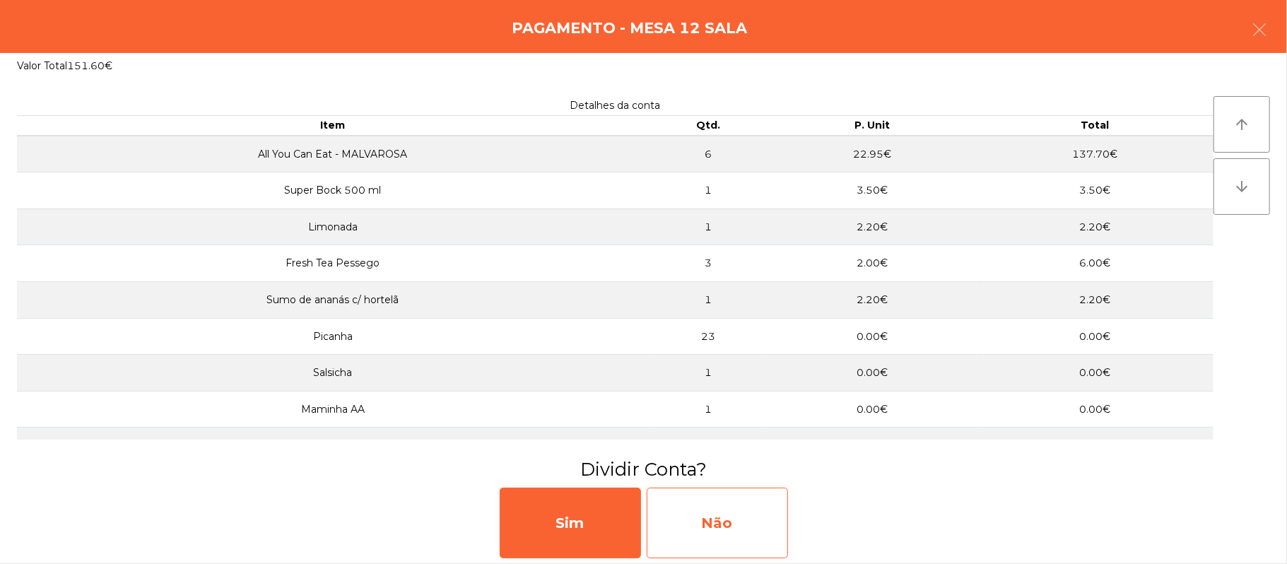
click at [711, 527] on div "Não" at bounding box center [717, 523] width 141 height 71
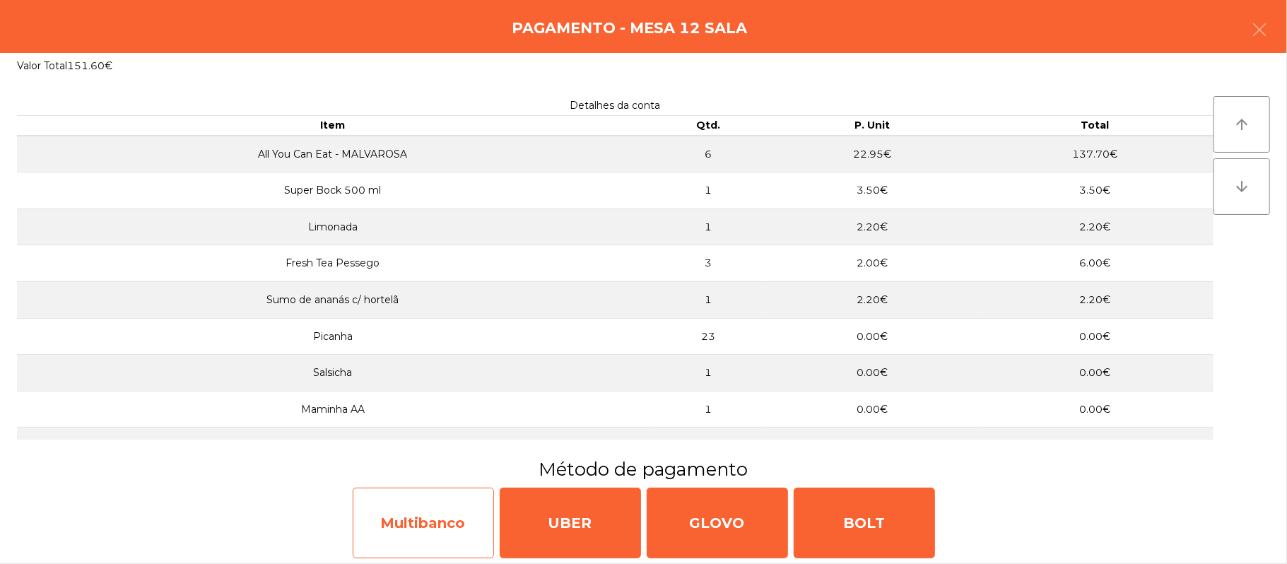
click at [434, 532] on div "Multibanco" at bounding box center [423, 523] width 141 height 71
select select "**"
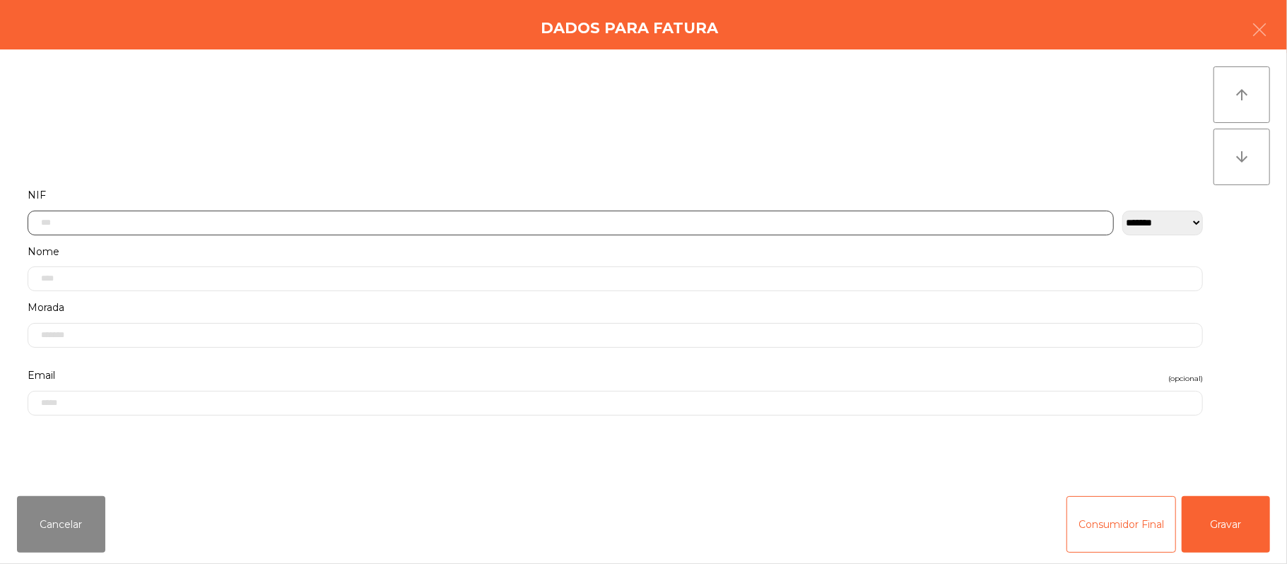
click at [425, 219] on input "text" at bounding box center [571, 223] width 1086 height 25
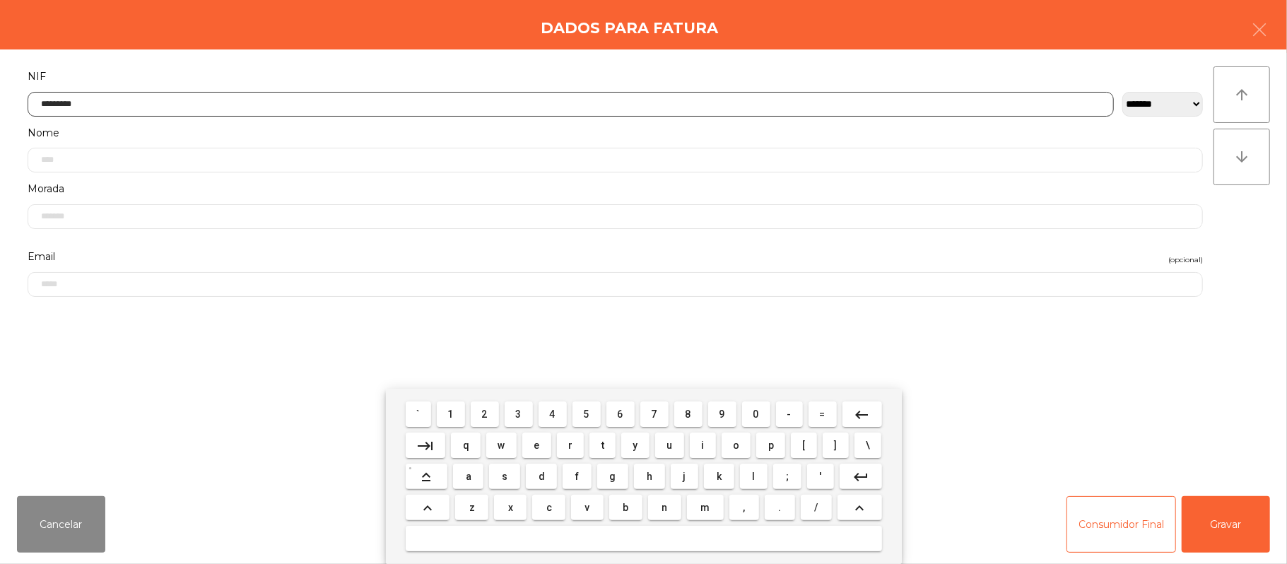
type input "*********"
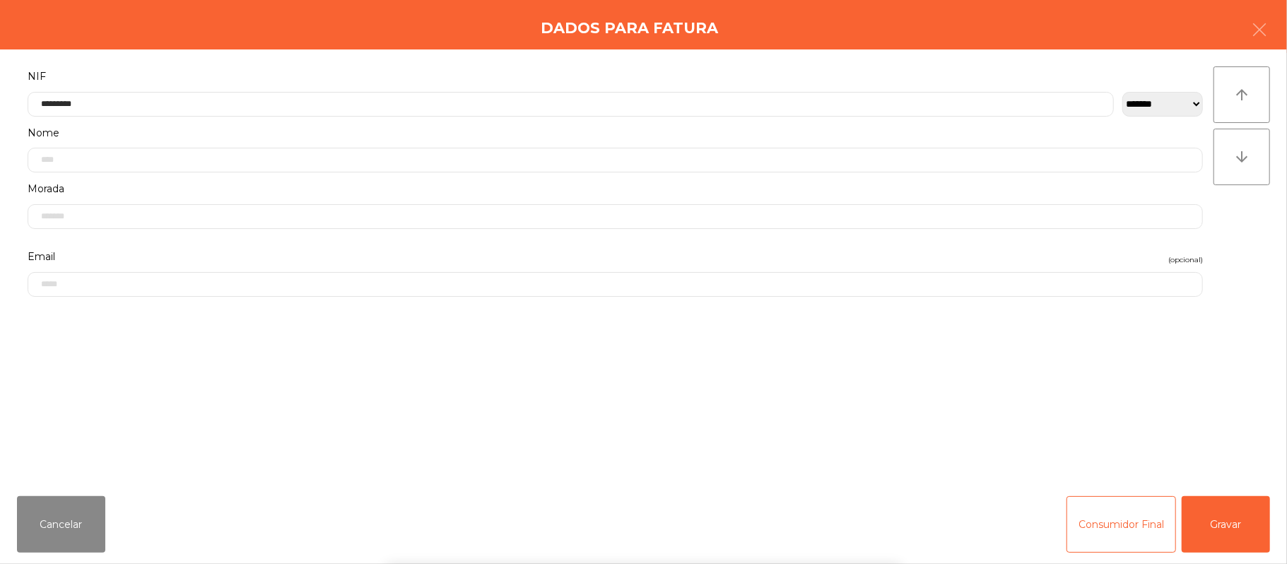
click at [1244, 527] on div "` 1 2 3 4 5 6 7 8 9 0 - = keyboard_backspace keyboard_tab q w e r t y u i o p […" at bounding box center [643, 476] width 1287 height 175
click at [1219, 529] on button "Gravar" at bounding box center [1226, 524] width 88 height 57
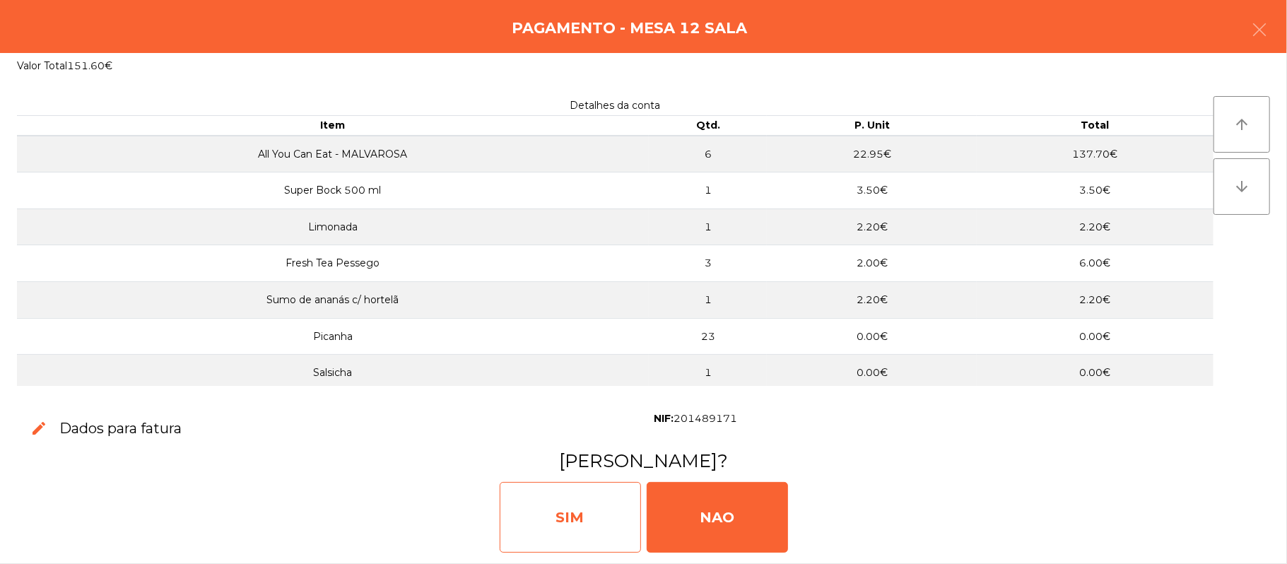
click at [584, 530] on div "SIM" at bounding box center [570, 517] width 141 height 71
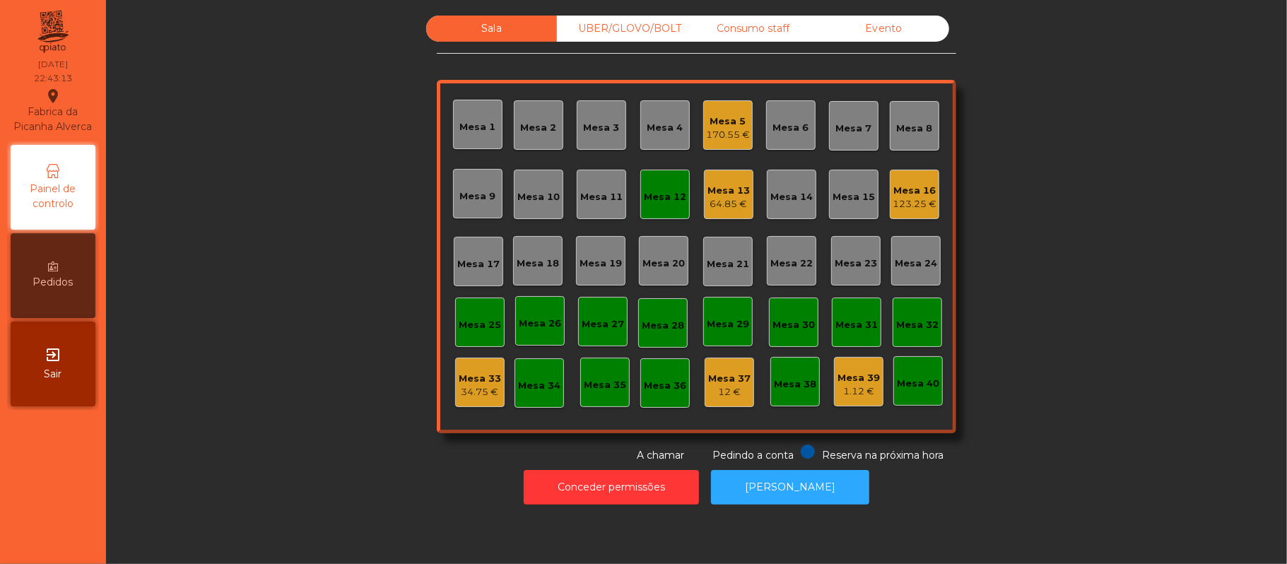
click at [659, 184] on div "Mesa 12" at bounding box center [665, 194] width 42 height 20
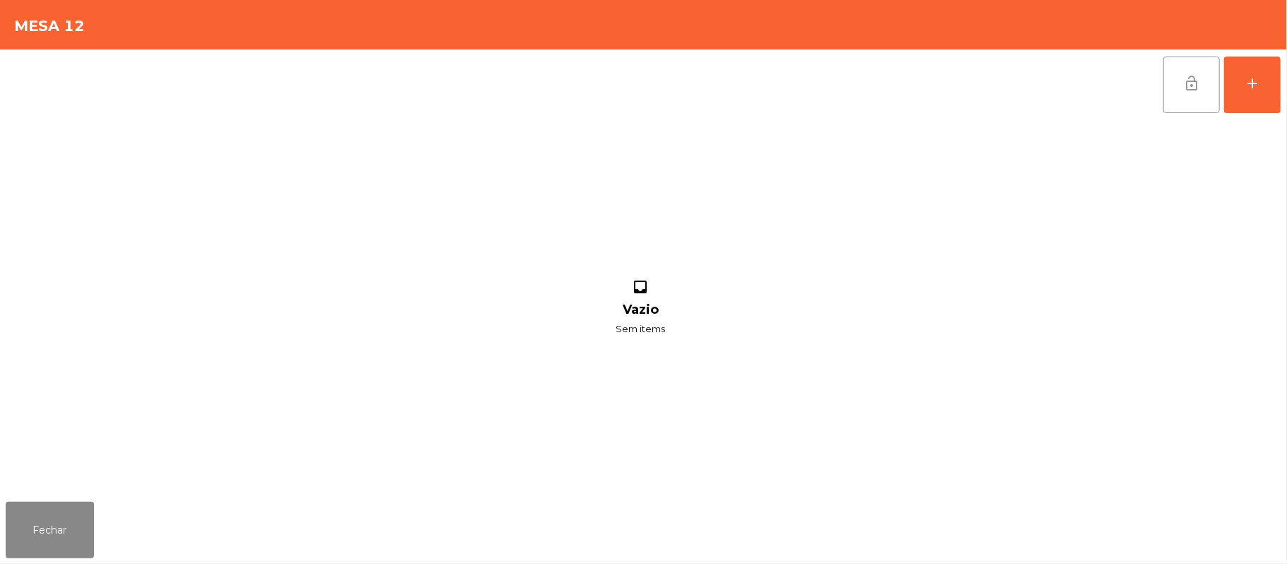
click at [1179, 83] on button "lock_open" at bounding box center [1191, 85] width 57 height 57
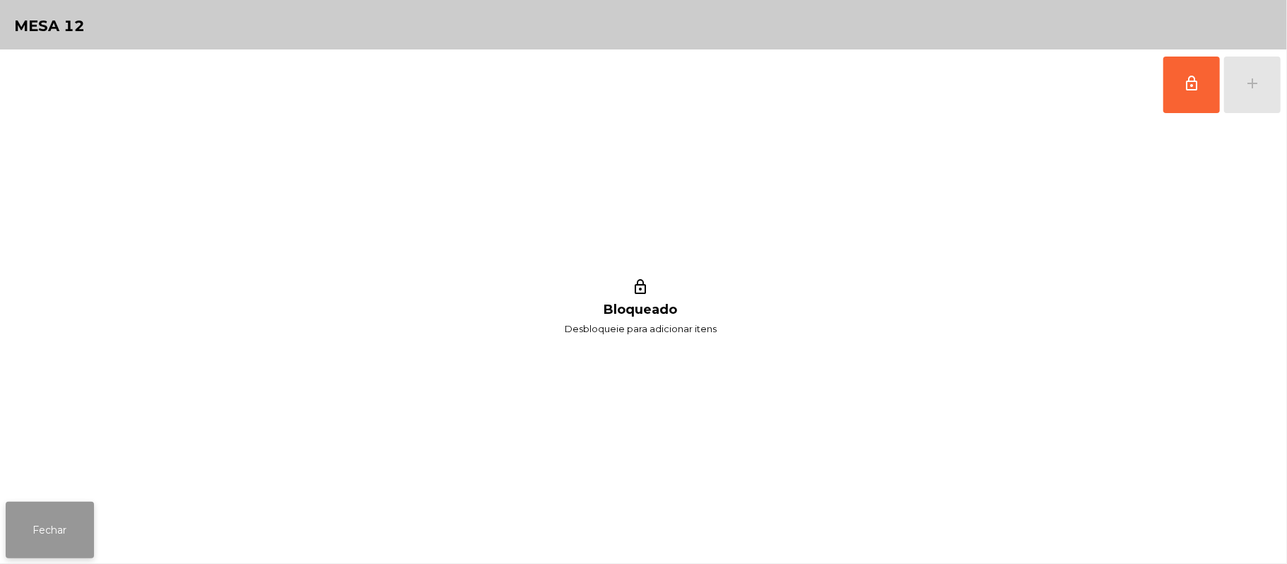
click at [43, 546] on button "Fechar" at bounding box center [50, 530] width 88 height 57
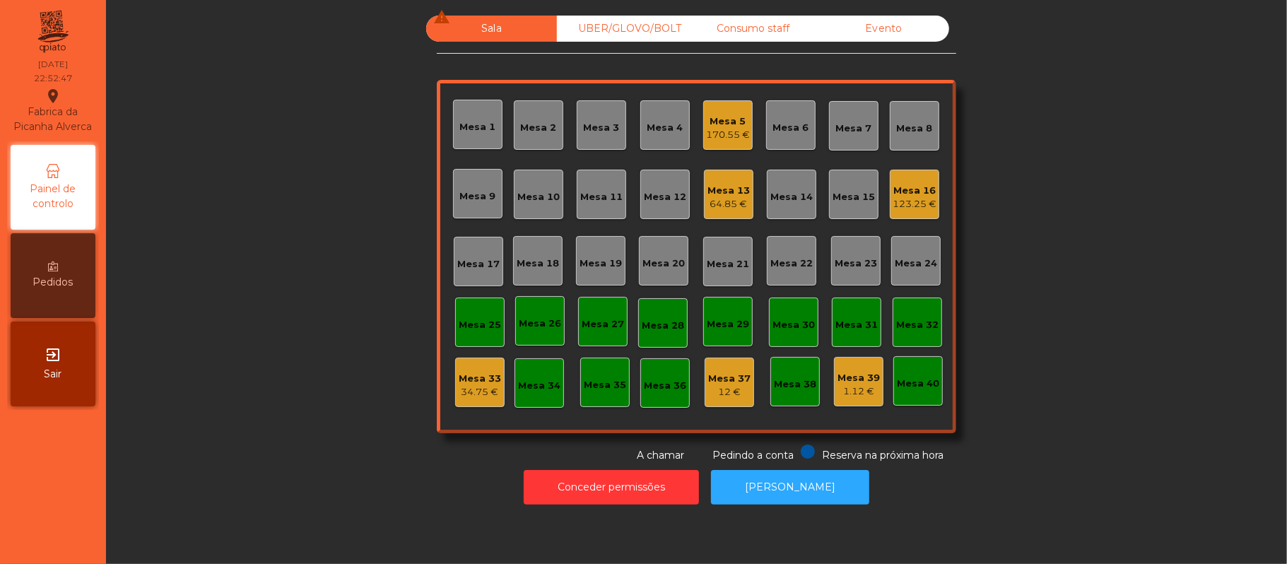
click at [910, 174] on div "Mesa 16 123.25 €" at bounding box center [914, 194] width 49 height 49
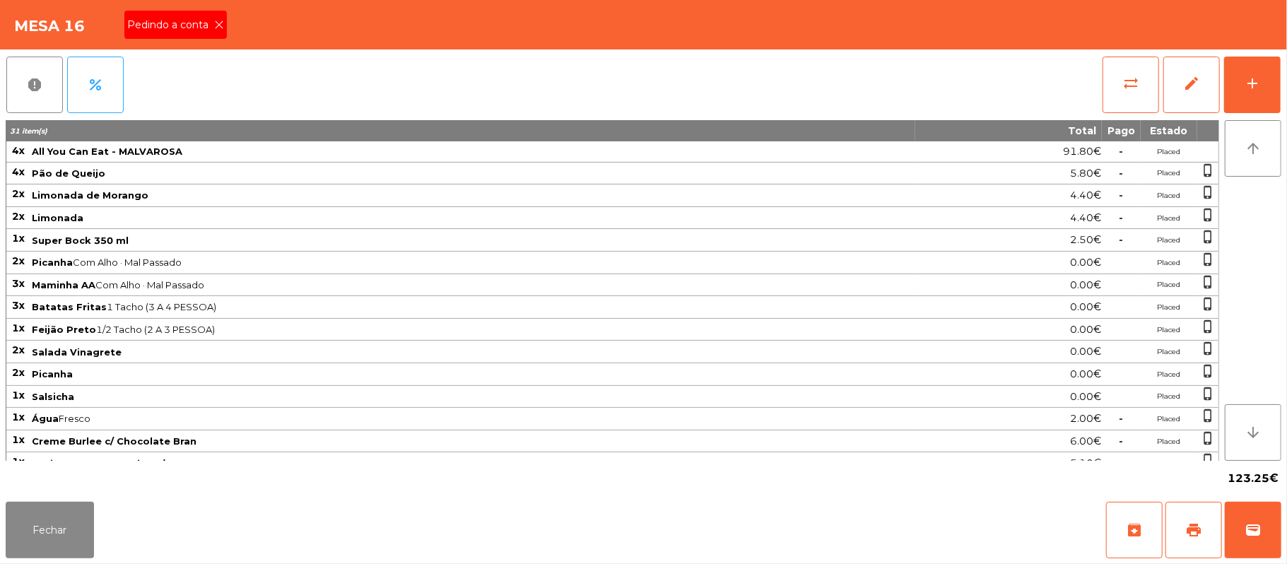
scroll to position [46, 0]
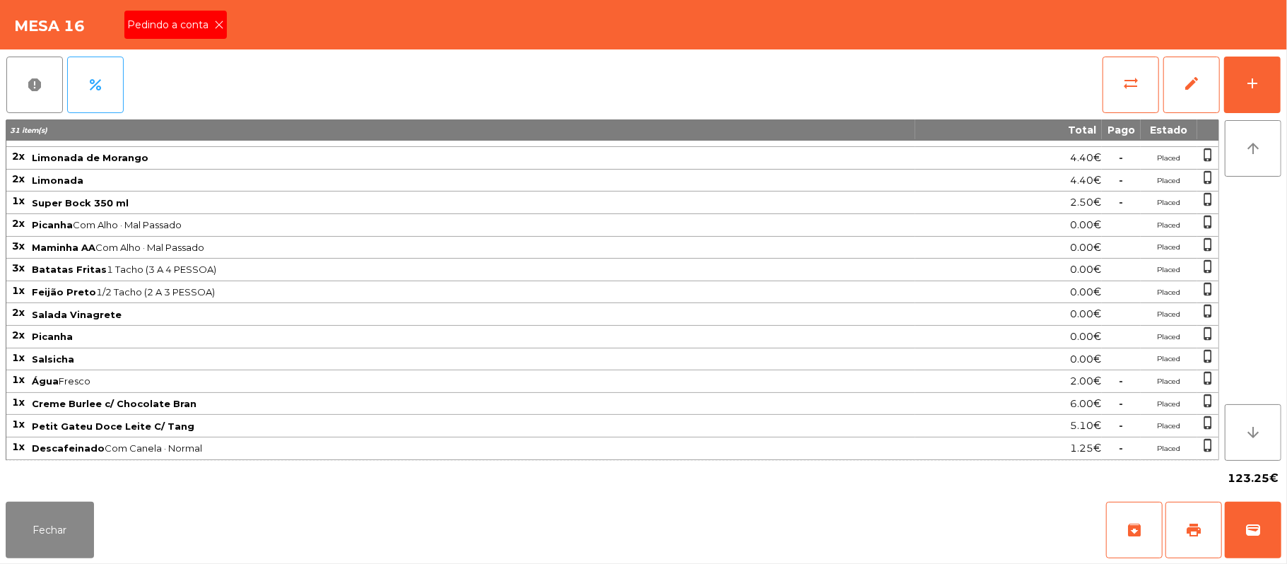
click at [182, 24] on span "Pedindo a conta" at bounding box center [170, 25] width 87 height 15
click at [51, 529] on button "Fechar" at bounding box center [50, 530] width 88 height 57
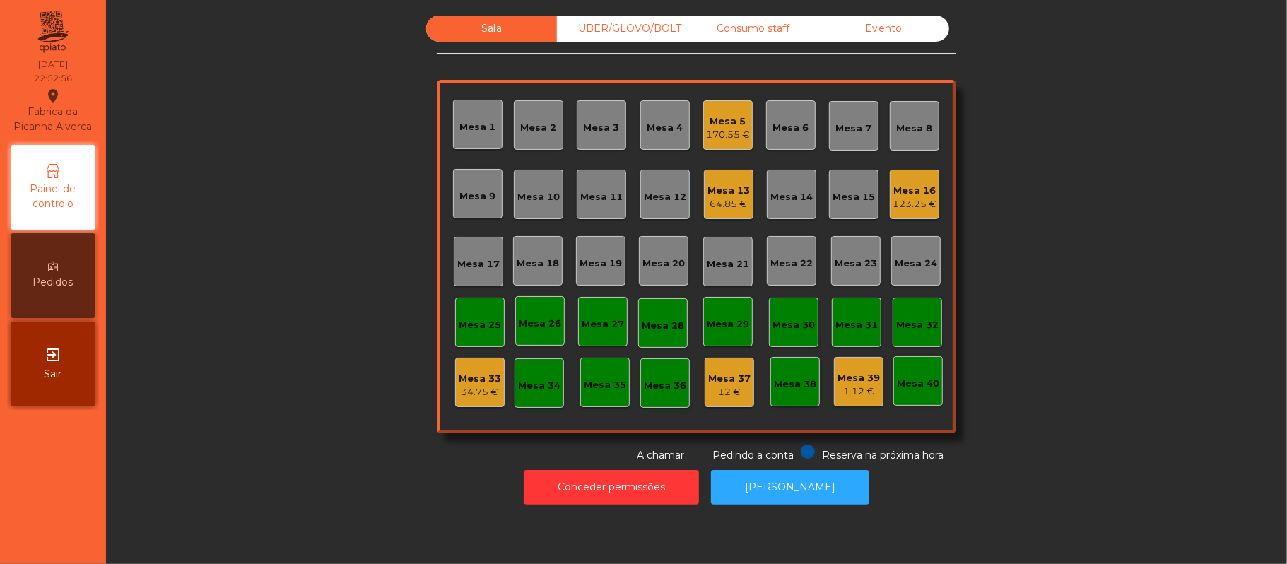
click at [908, 207] on div "123.25 €" at bounding box center [915, 204] width 44 height 14
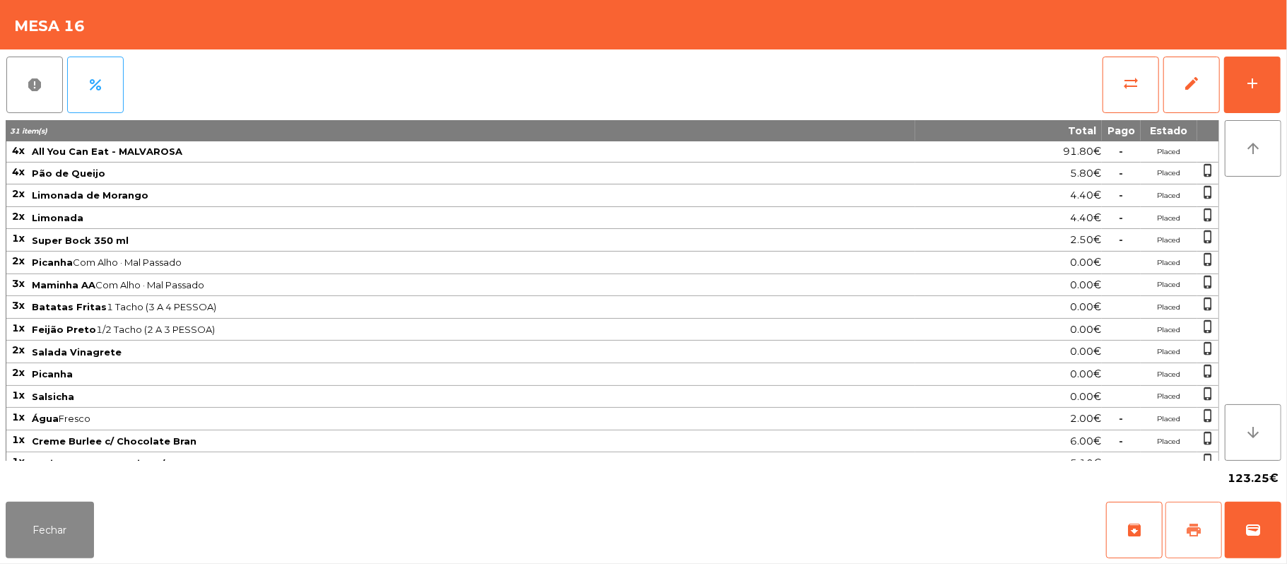
click at [1188, 517] on button "print" at bounding box center [1194, 530] width 57 height 57
click at [1262, 527] on button "wallet" at bounding box center [1253, 530] width 57 height 57
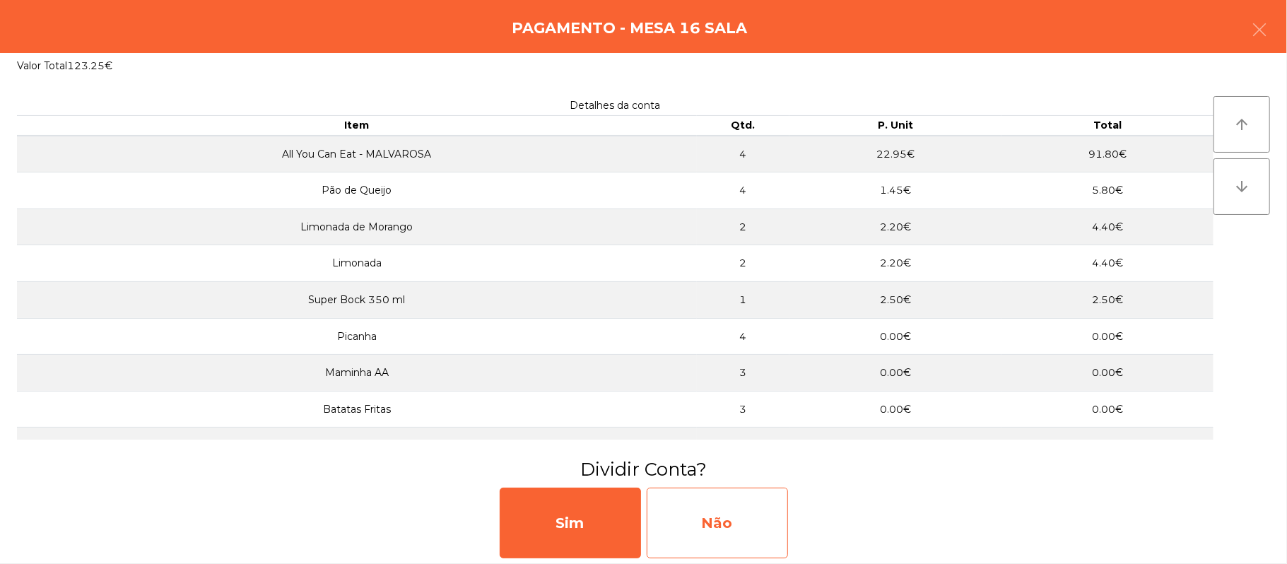
click at [739, 506] on div "Não" at bounding box center [717, 523] width 141 height 71
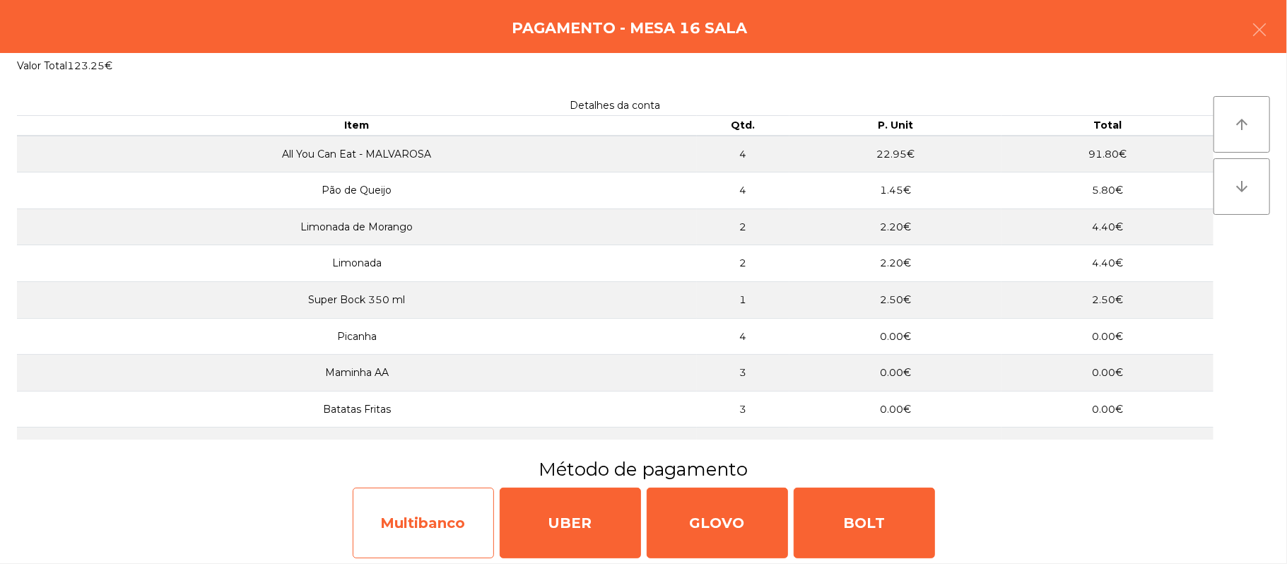
click at [403, 498] on div "Multibanco" at bounding box center [423, 523] width 141 height 71
select select "**"
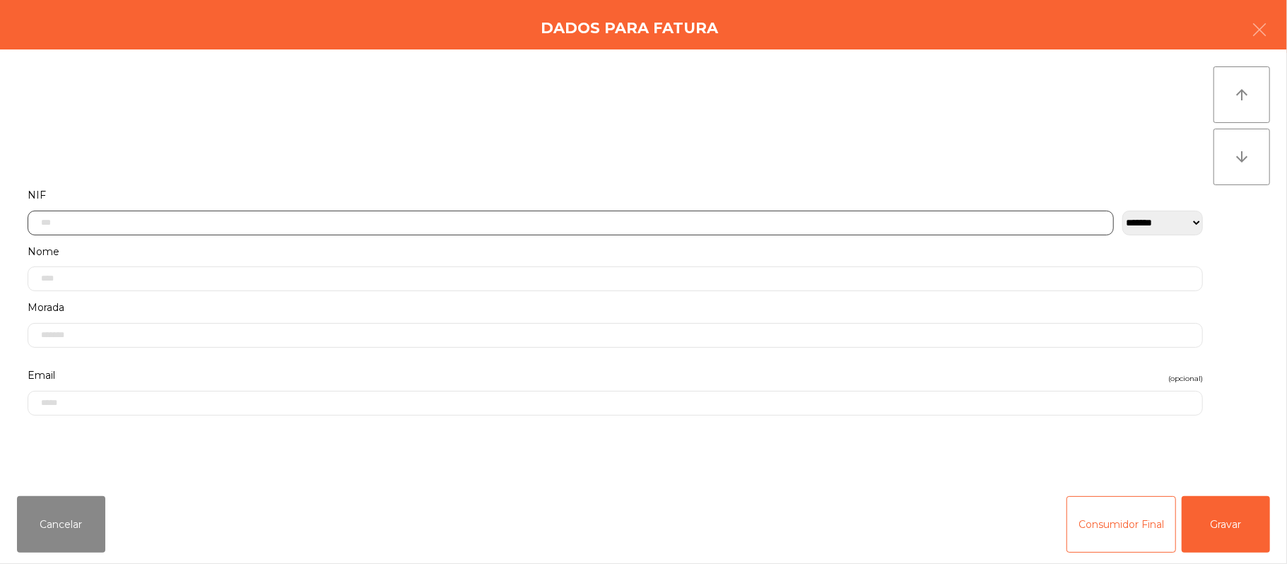
click at [356, 224] on input "text" at bounding box center [571, 223] width 1086 height 25
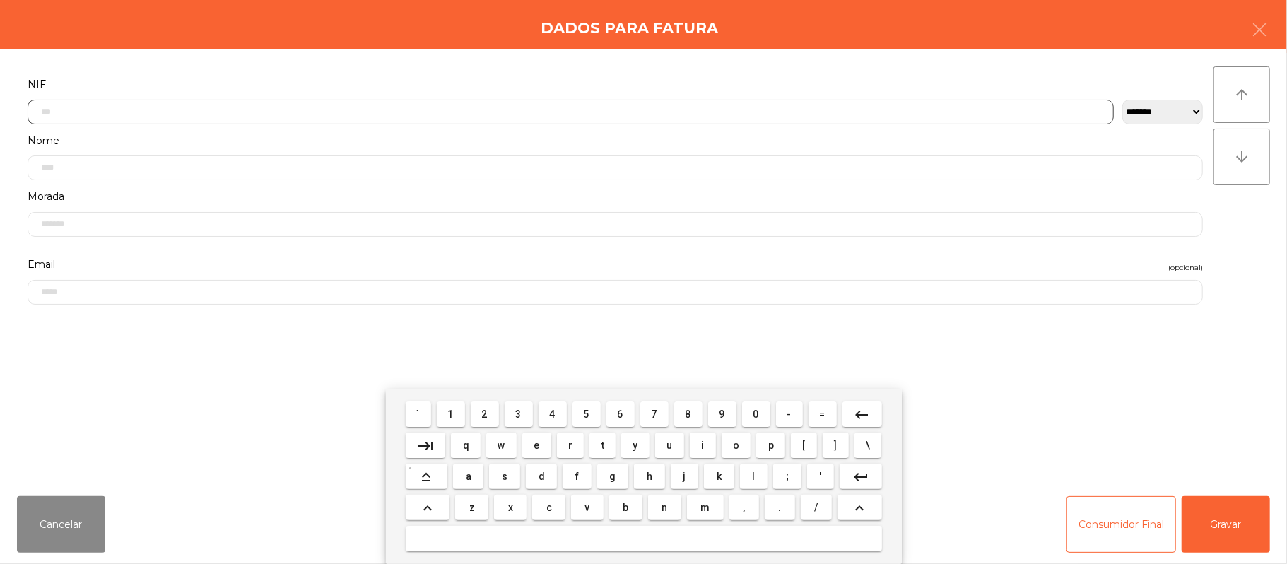
scroll to position [119, 0]
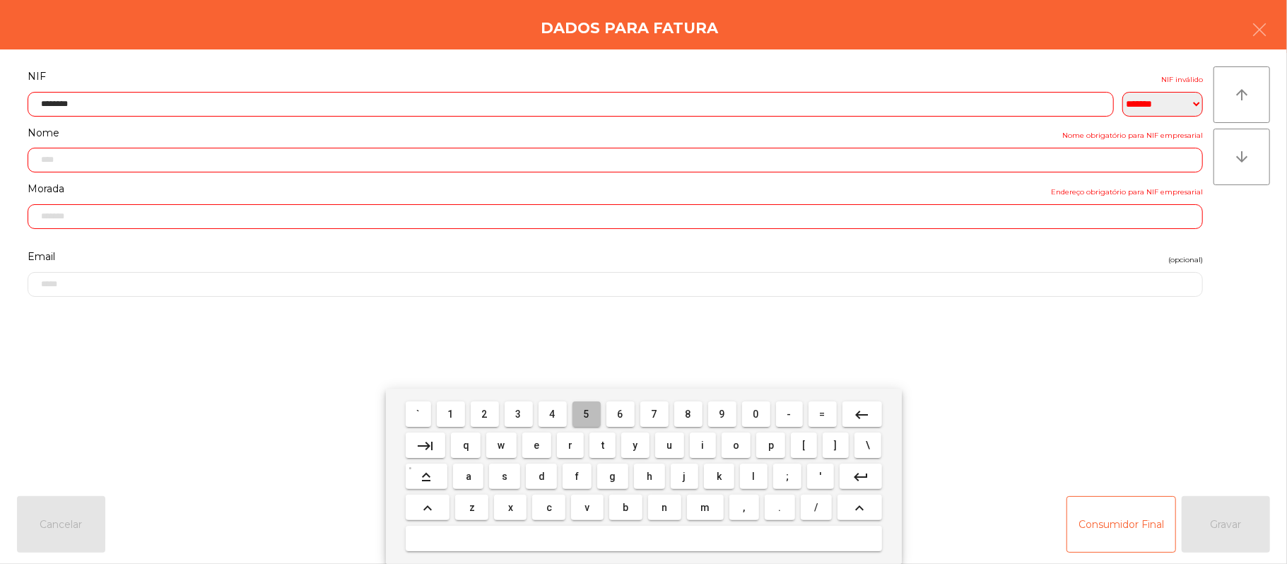
type input "*********"
type input "**********"
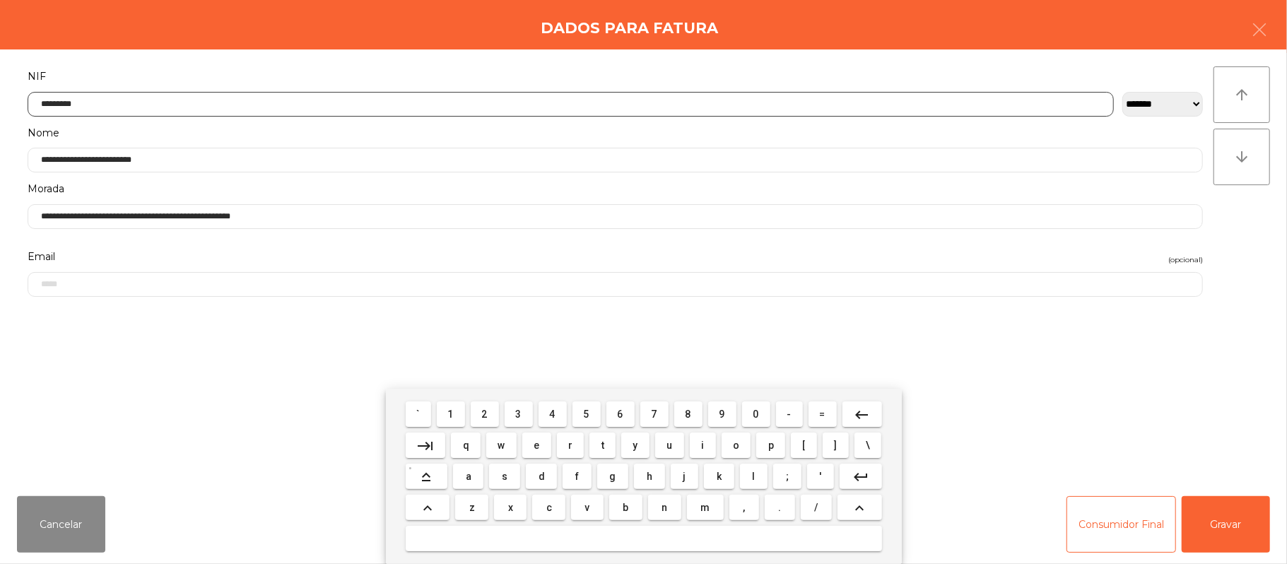
type input "*********"
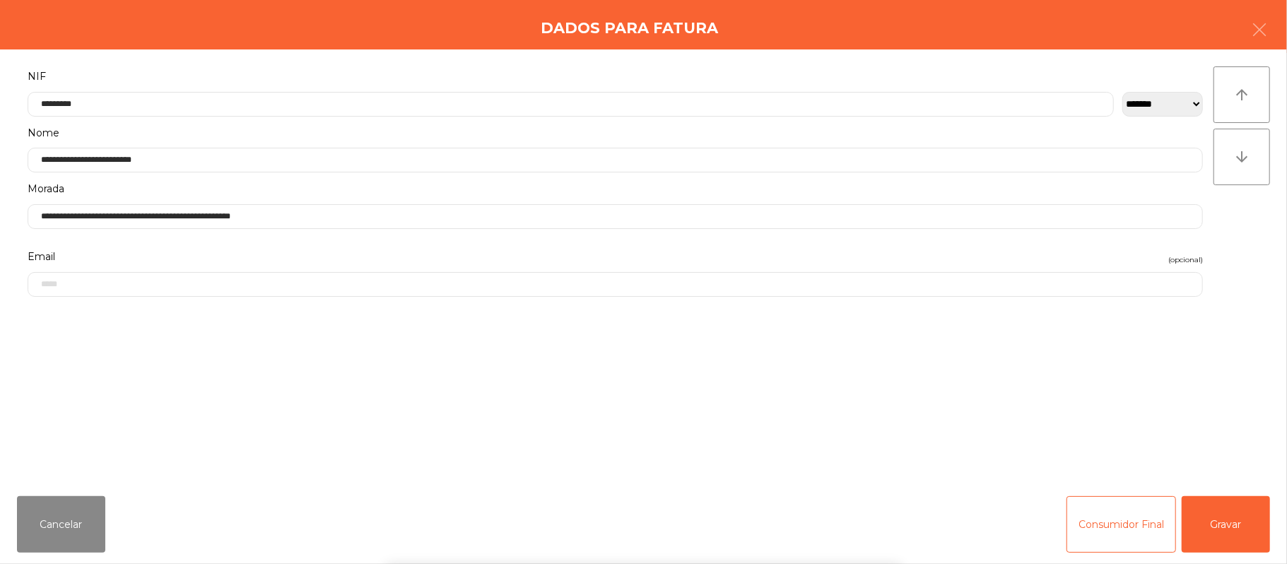
click at [1214, 507] on div "` 1 2 3 4 5 6 7 8 9 0 - = keyboard_backspace keyboard_tab q w e r t y u i o p […" at bounding box center [643, 476] width 1287 height 175
click at [1230, 526] on button "Gravar" at bounding box center [1226, 524] width 88 height 57
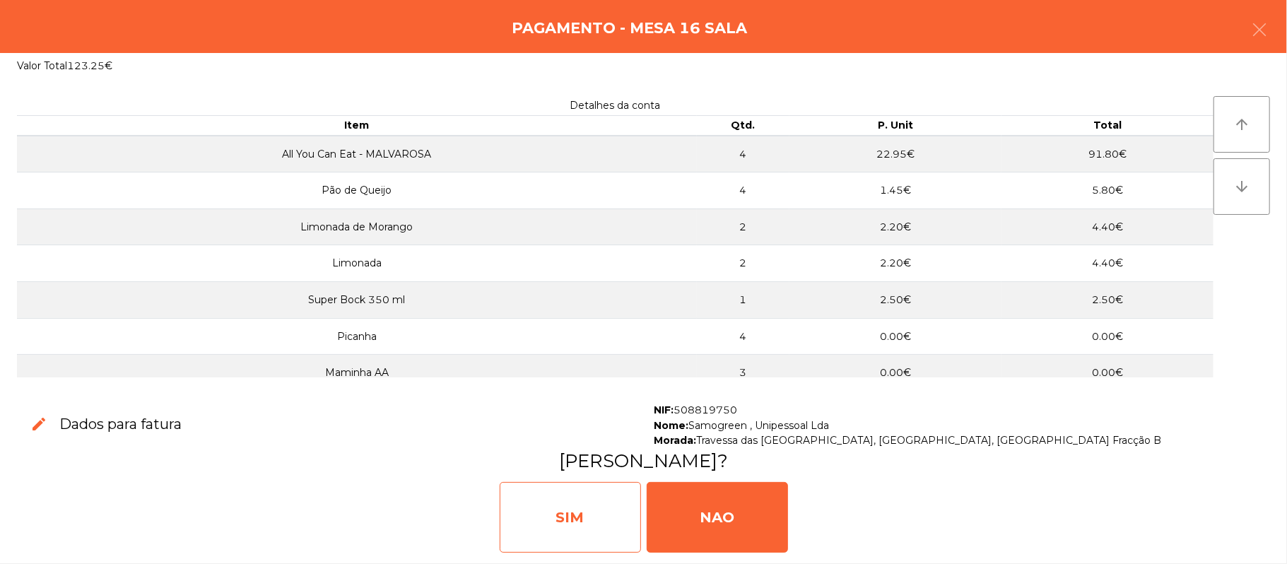
click at [555, 513] on div "SIM" at bounding box center [570, 517] width 141 height 71
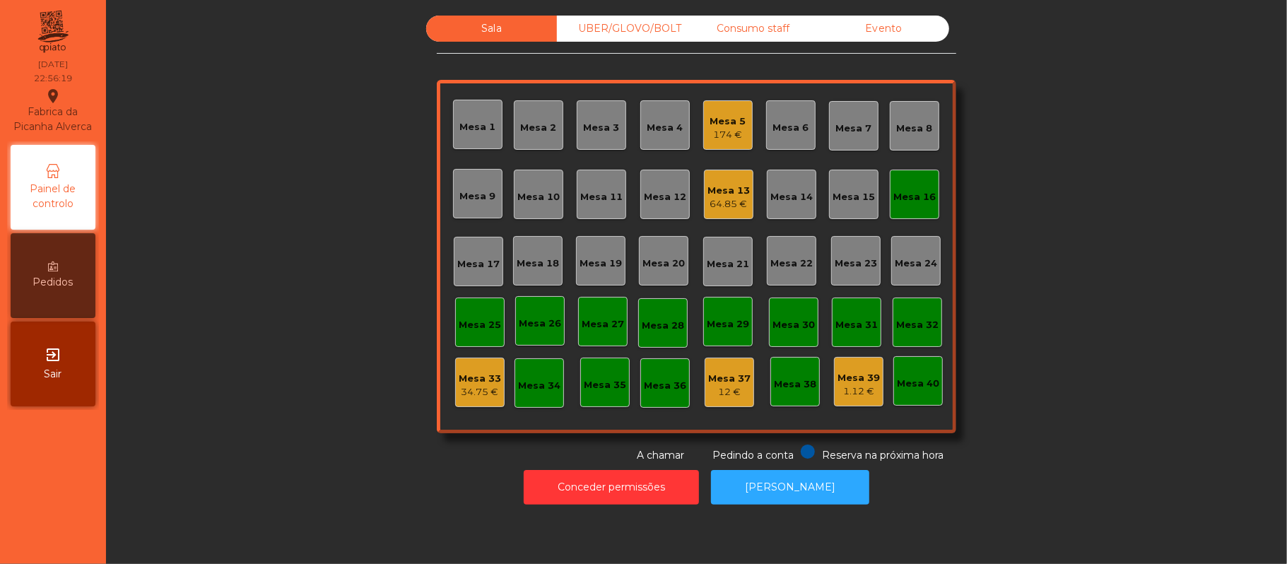
click at [909, 180] on div "Mesa 16" at bounding box center [914, 194] width 49 height 49
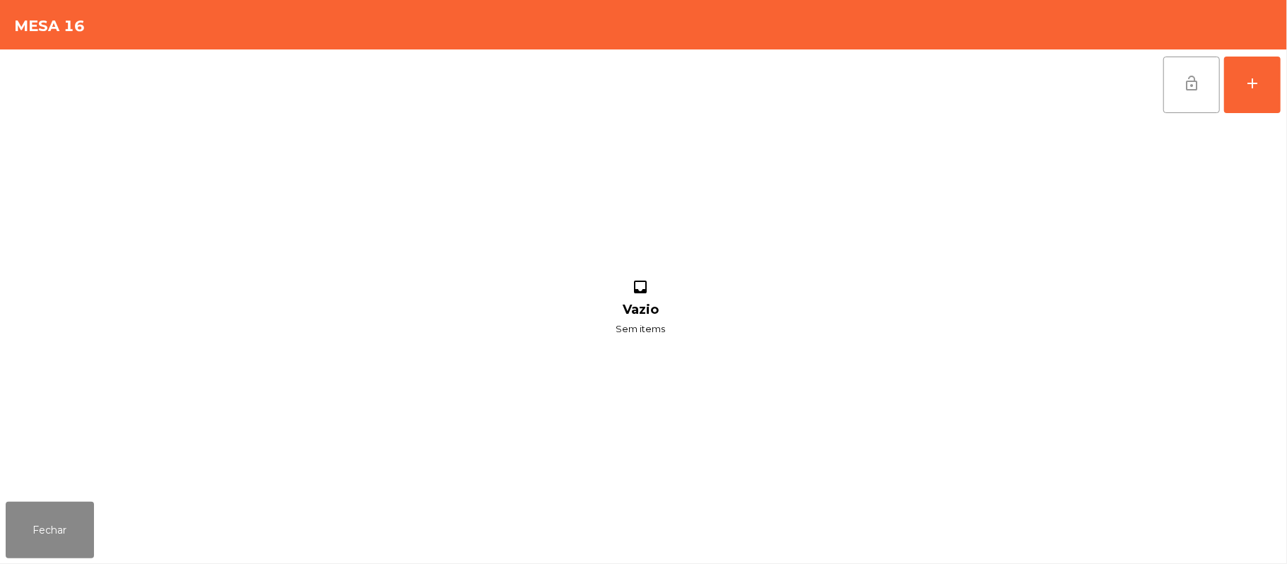
click at [1177, 88] on button "lock_open" at bounding box center [1191, 85] width 57 height 57
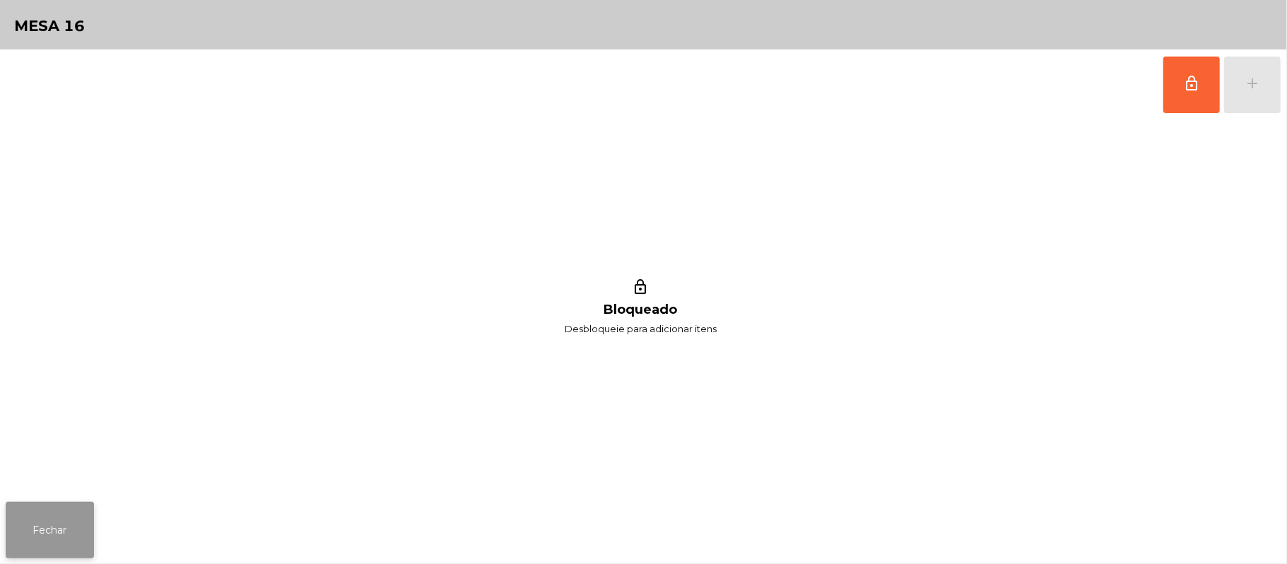
click at [52, 529] on button "Fechar" at bounding box center [50, 530] width 88 height 57
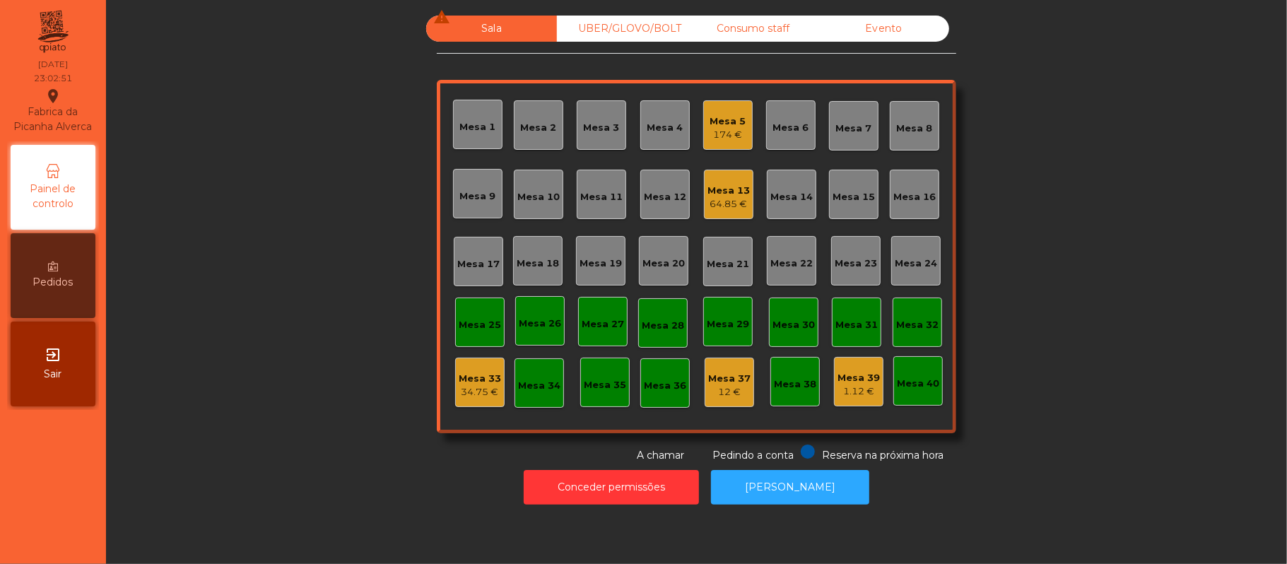
click at [721, 185] on div "Mesa 13" at bounding box center [729, 191] width 42 height 14
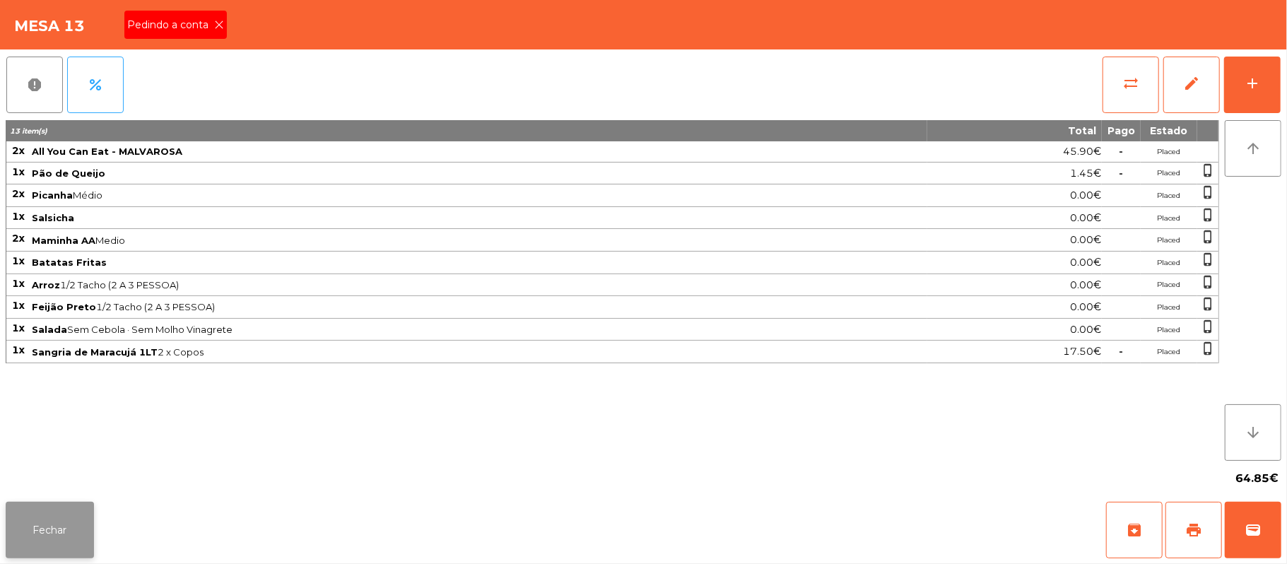
click at [51, 529] on button "Fechar" at bounding box center [50, 530] width 88 height 57
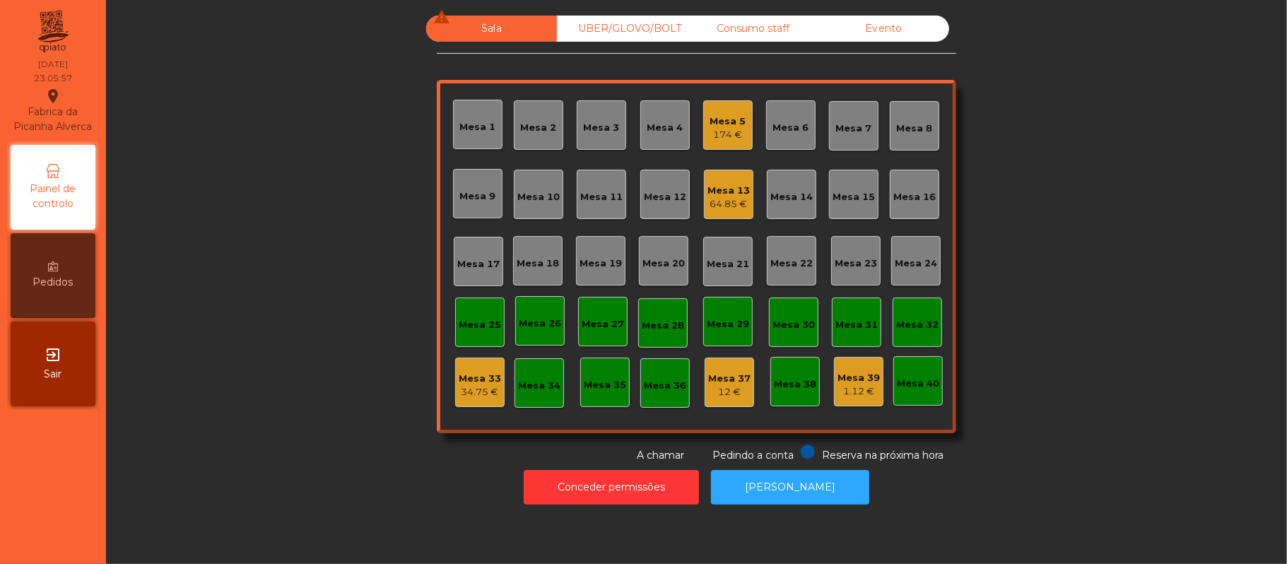
click at [727, 210] on div "64.85 €" at bounding box center [729, 204] width 42 height 14
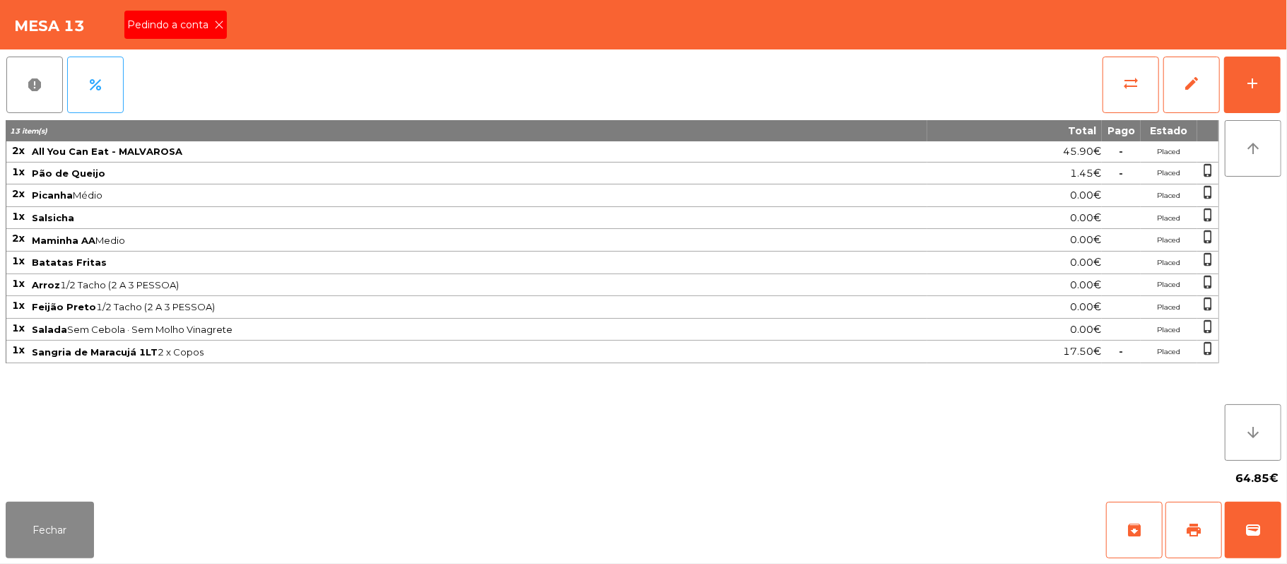
click at [218, 23] on icon at bounding box center [219, 25] width 10 height 10
click at [1191, 526] on span "print" at bounding box center [1193, 530] width 17 height 17
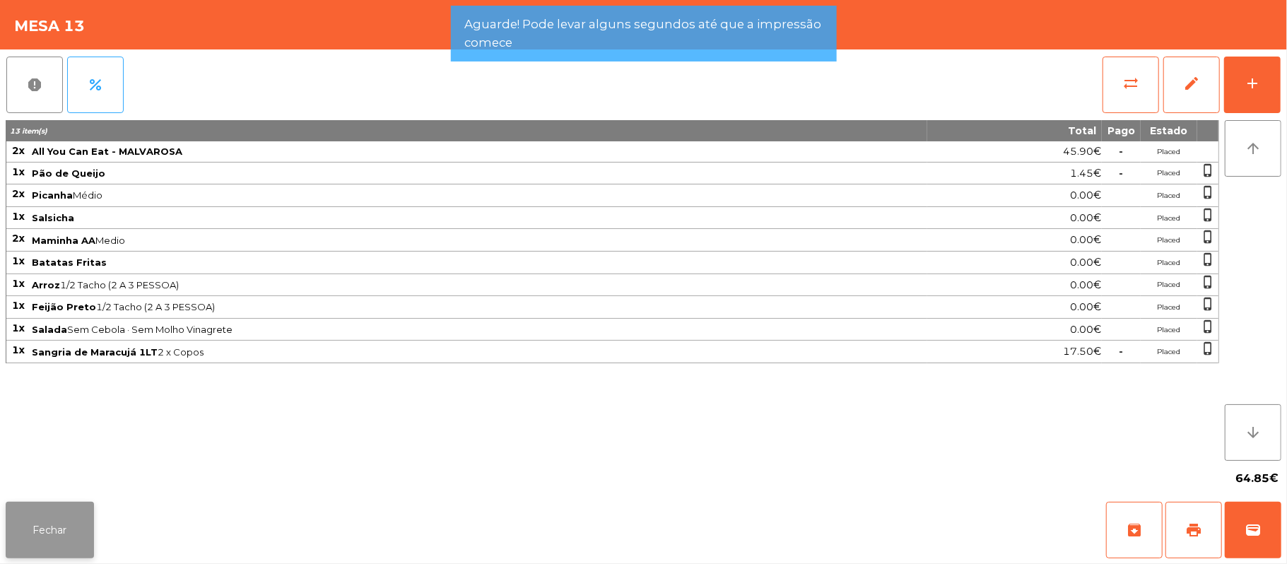
click at [47, 523] on button "Fechar" at bounding box center [50, 530] width 88 height 57
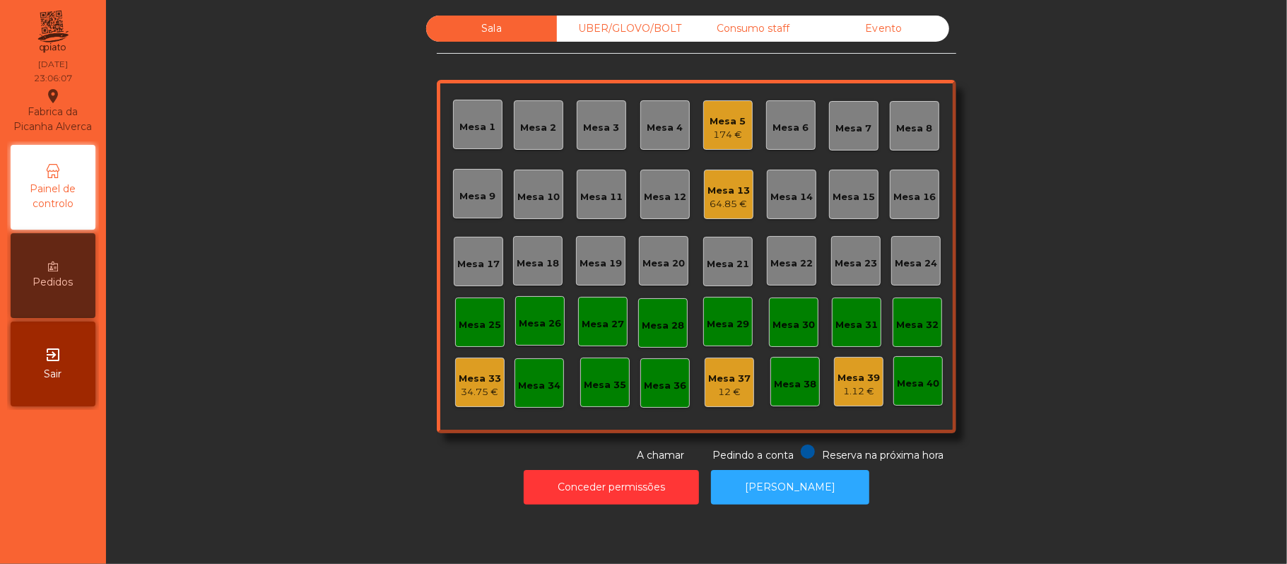
click at [722, 119] on div "Mesa 5" at bounding box center [728, 122] width 36 height 14
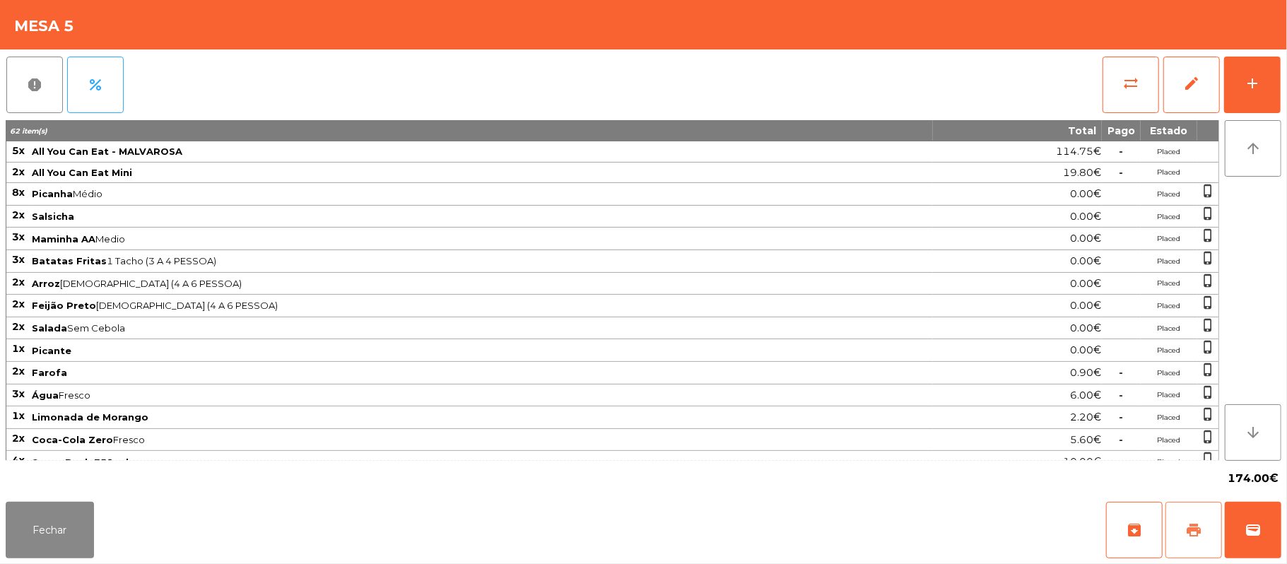
click at [1193, 529] on span "print" at bounding box center [1193, 530] width 17 height 17
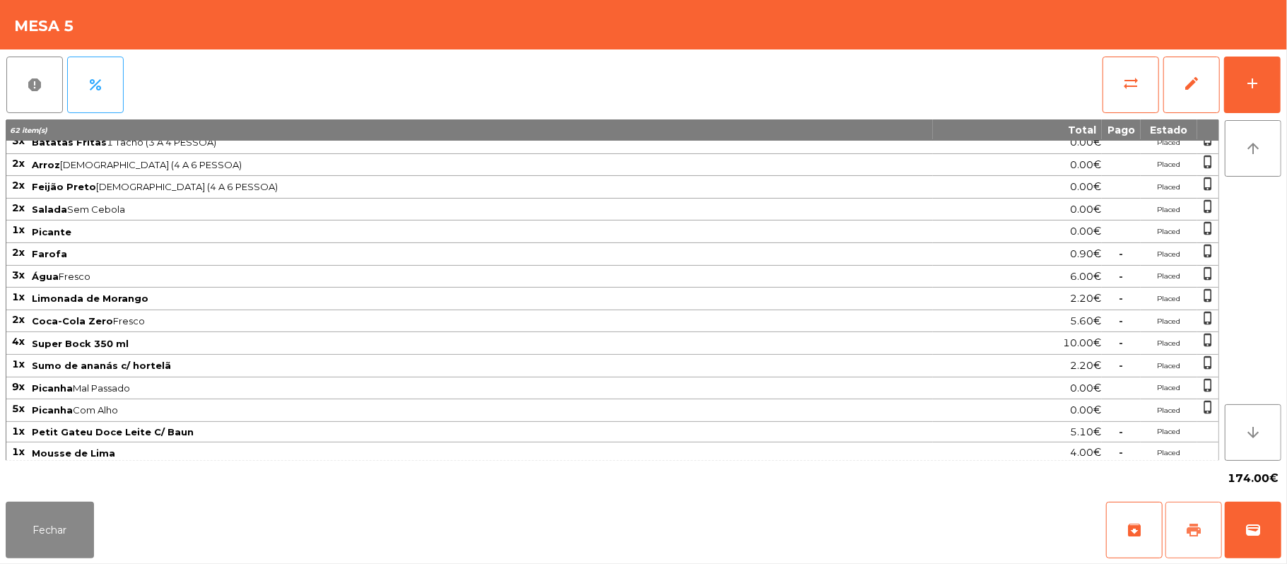
scroll to position [180, 0]
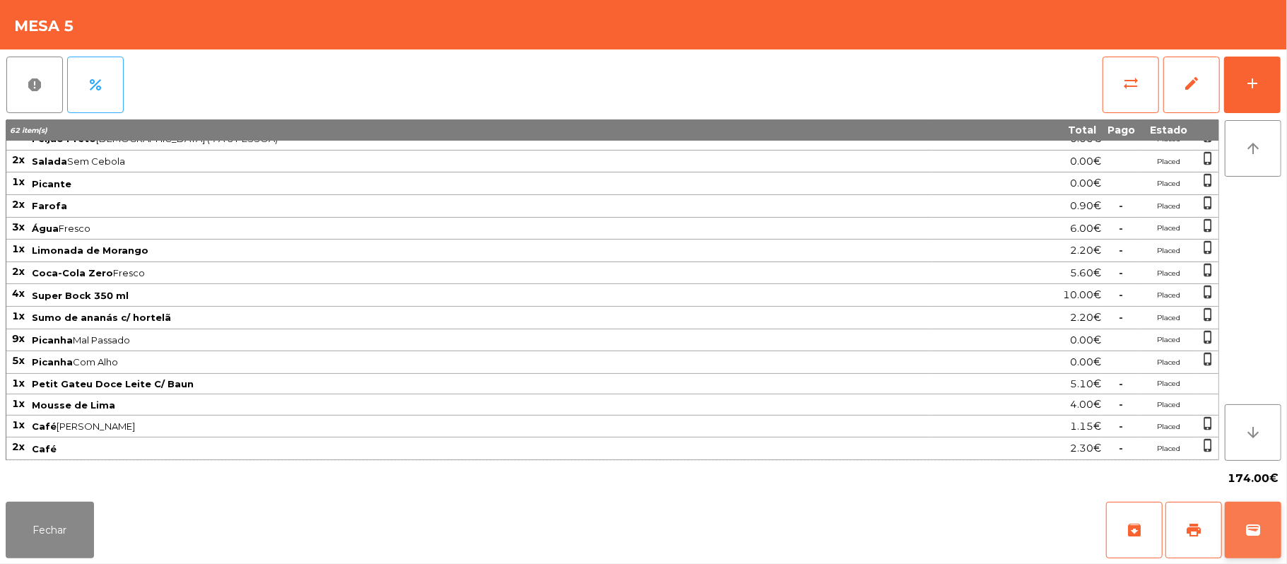
click at [1244, 546] on button "wallet" at bounding box center [1253, 530] width 57 height 57
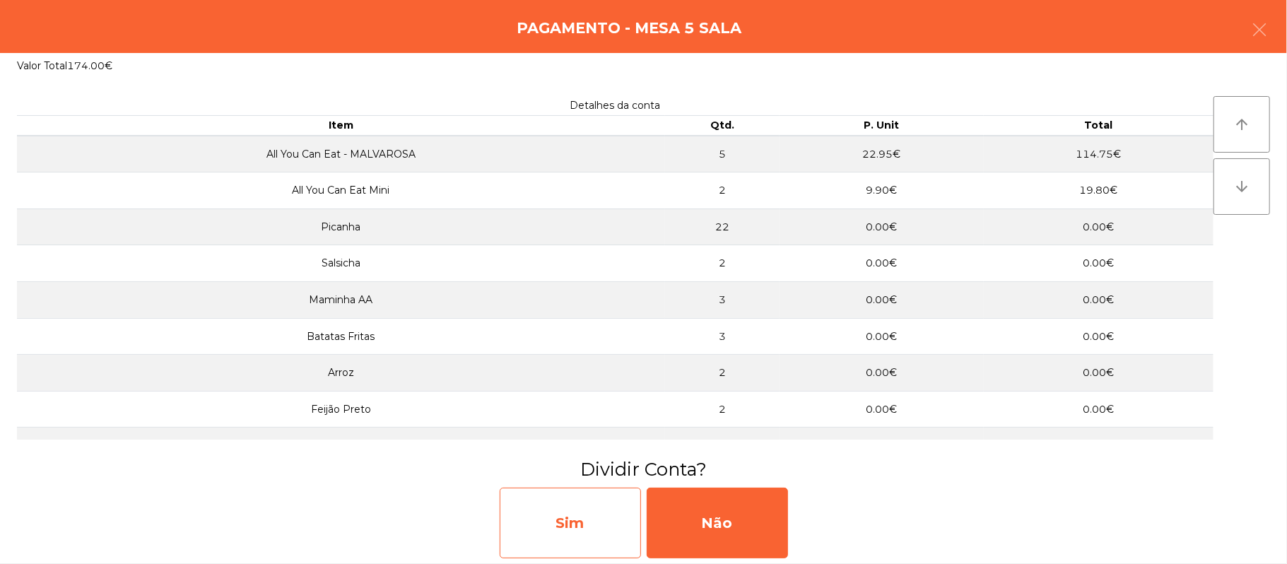
click at [567, 507] on div "Sim" at bounding box center [570, 523] width 141 height 71
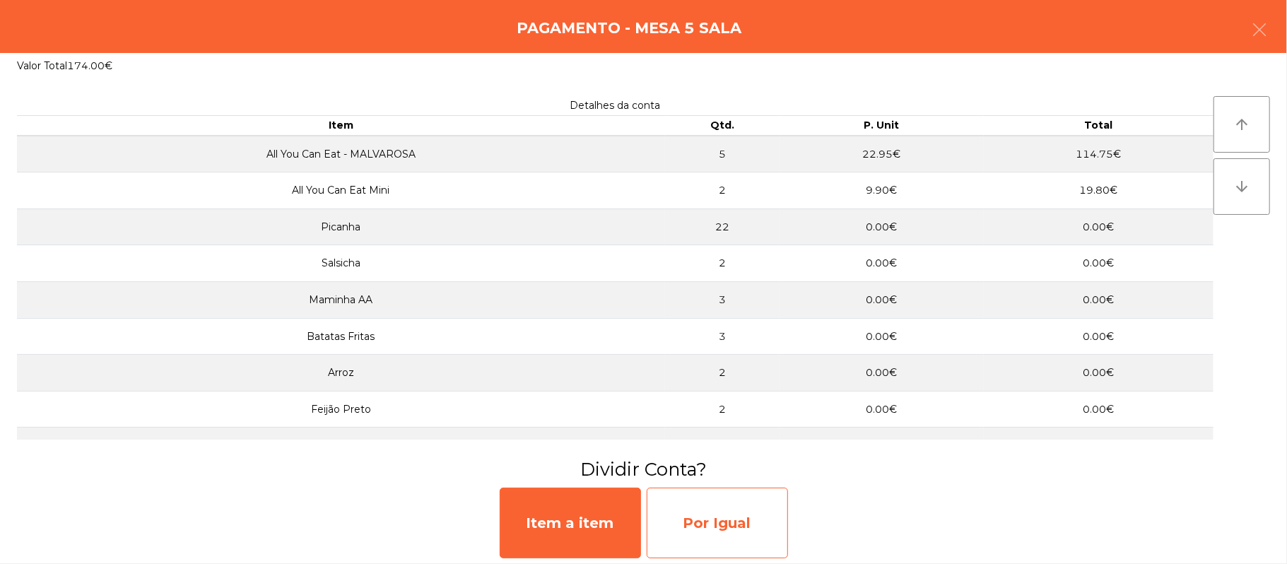
click at [734, 519] on div "Por Igual" at bounding box center [717, 523] width 141 height 71
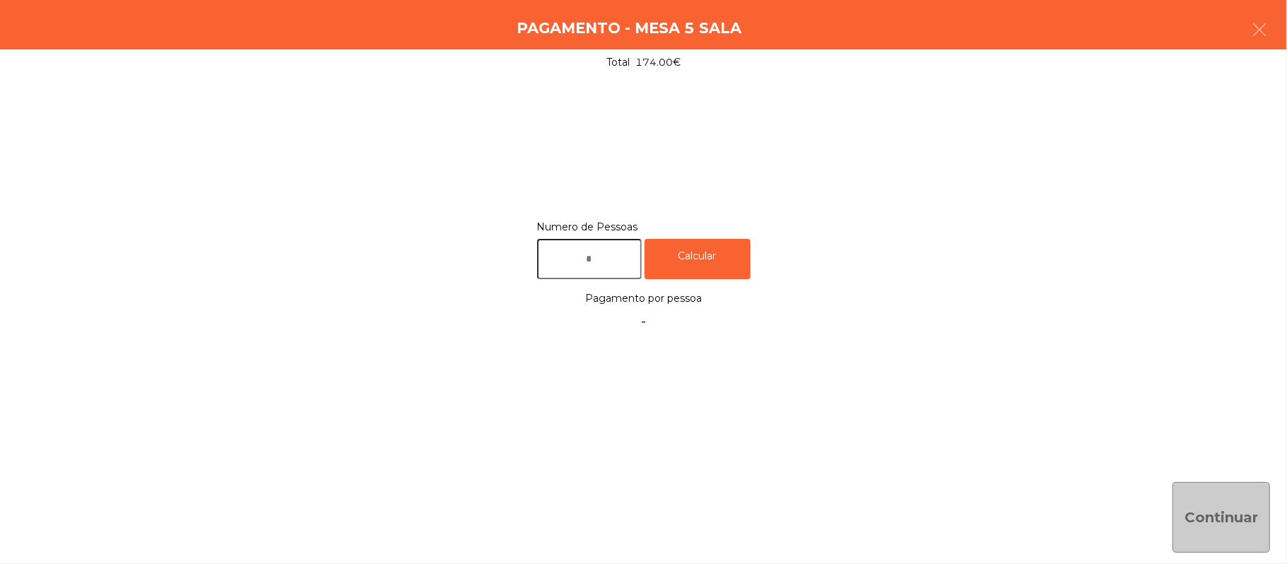
click at [616, 261] on input "text" at bounding box center [589, 259] width 105 height 40
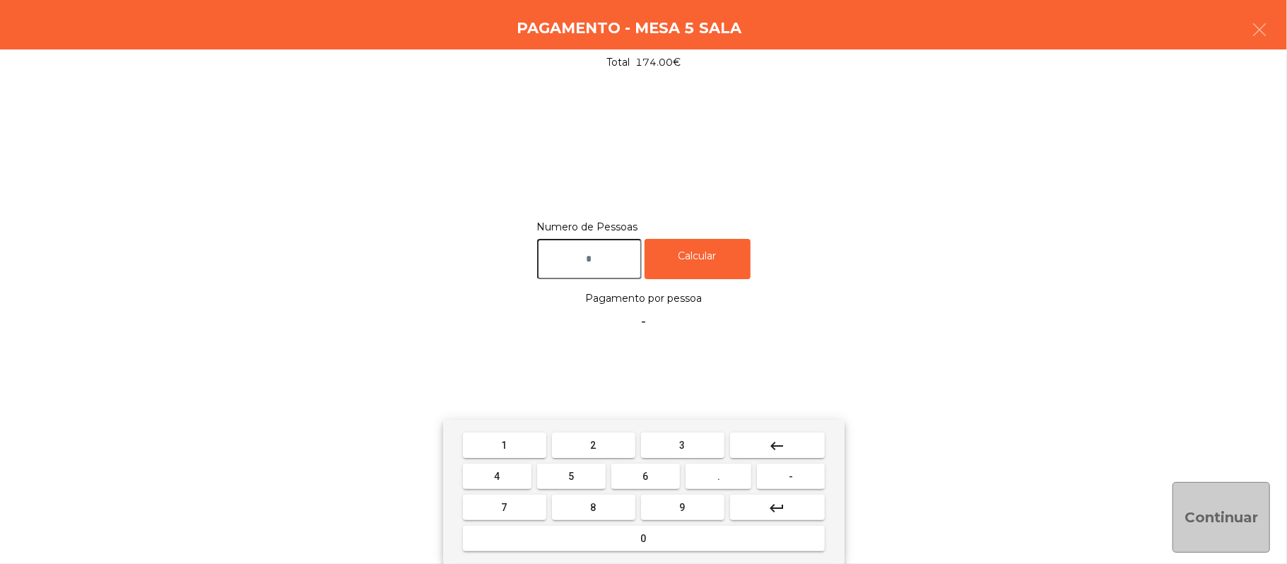
click at [628, 261] on input "text" at bounding box center [589, 259] width 105 height 40
click at [612, 261] on input "text" at bounding box center [589, 259] width 105 height 40
type input "*"
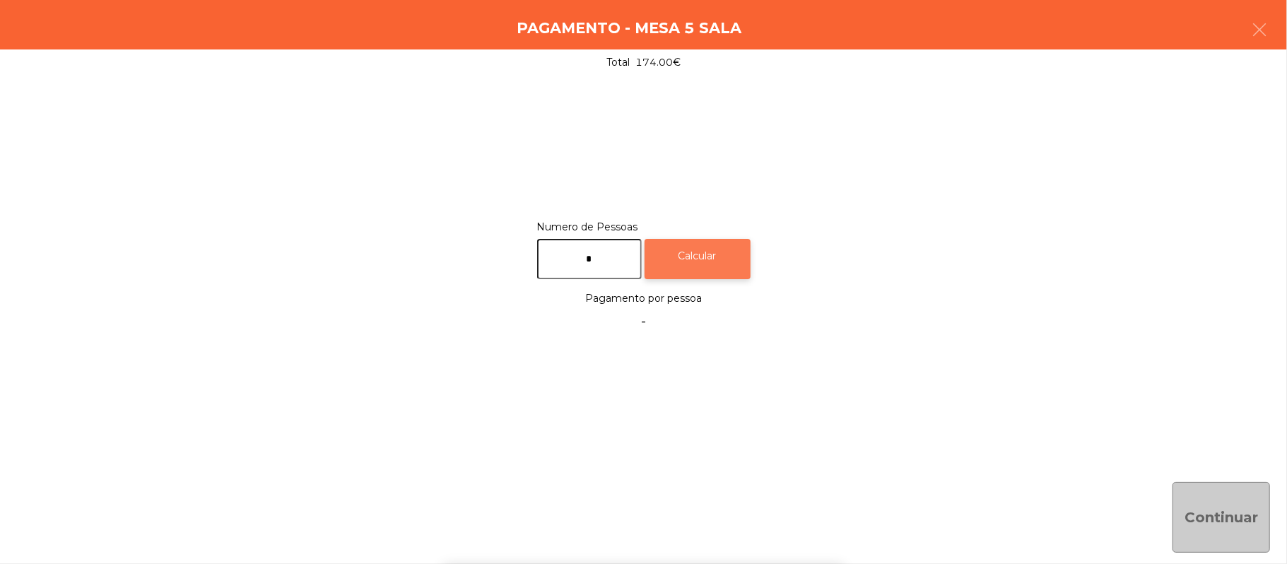
click at [729, 255] on div "Calcular" at bounding box center [698, 259] width 106 height 40
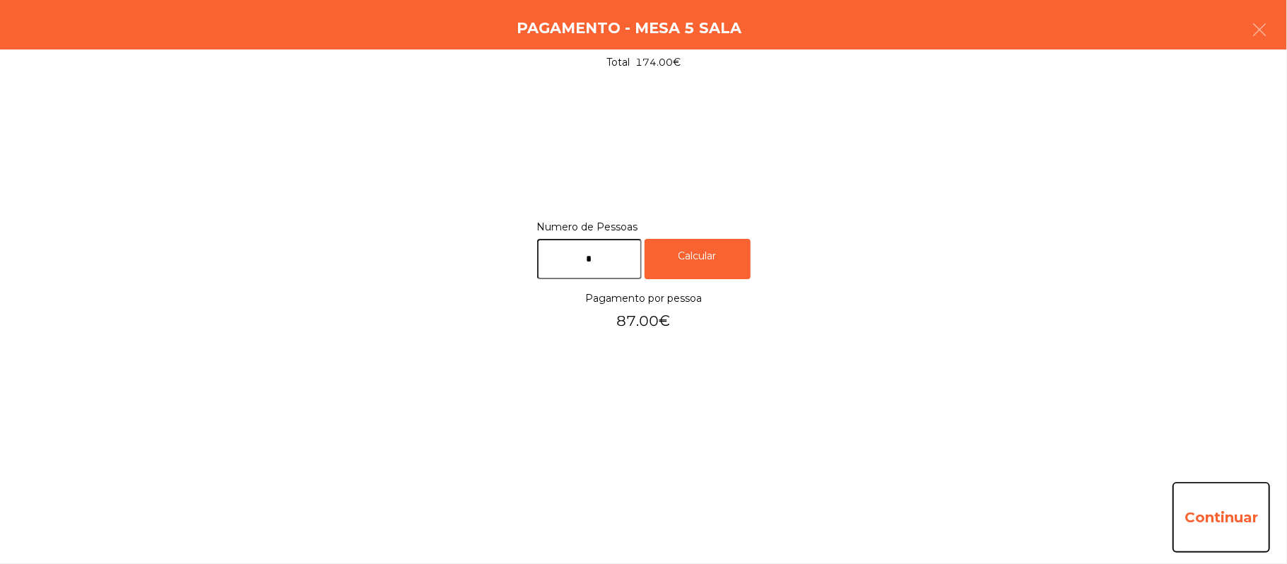
click at [1213, 516] on button "Continuar" at bounding box center [1222, 517] width 98 height 71
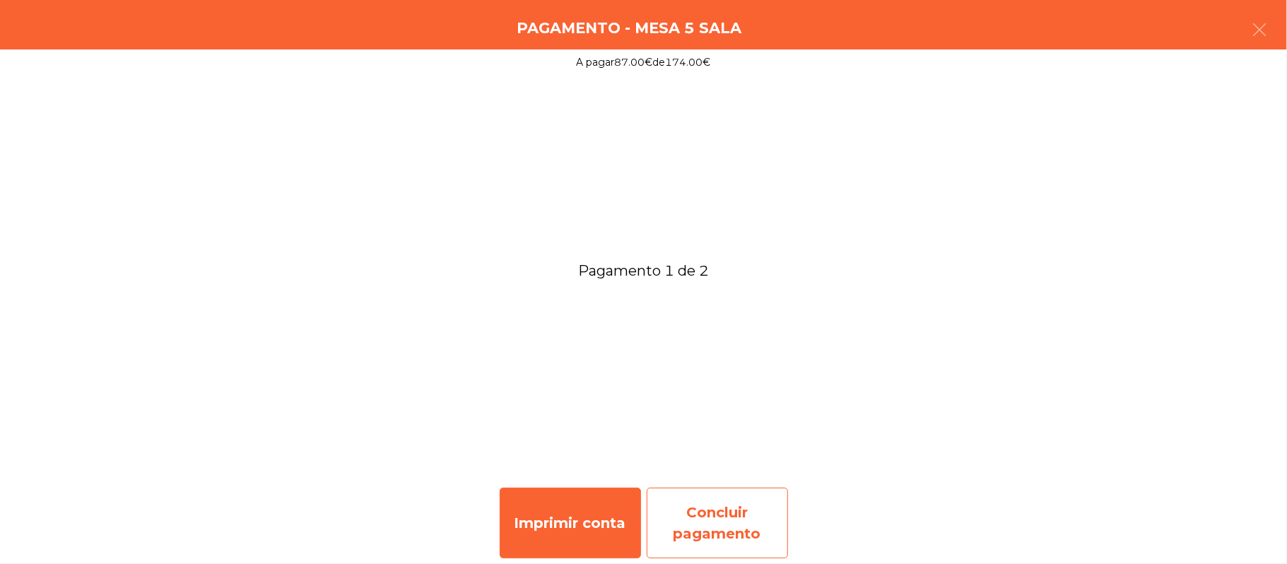
click at [736, 502] on div "Concluir pagamento" at bounding box center [717, 523] width 141 height 71
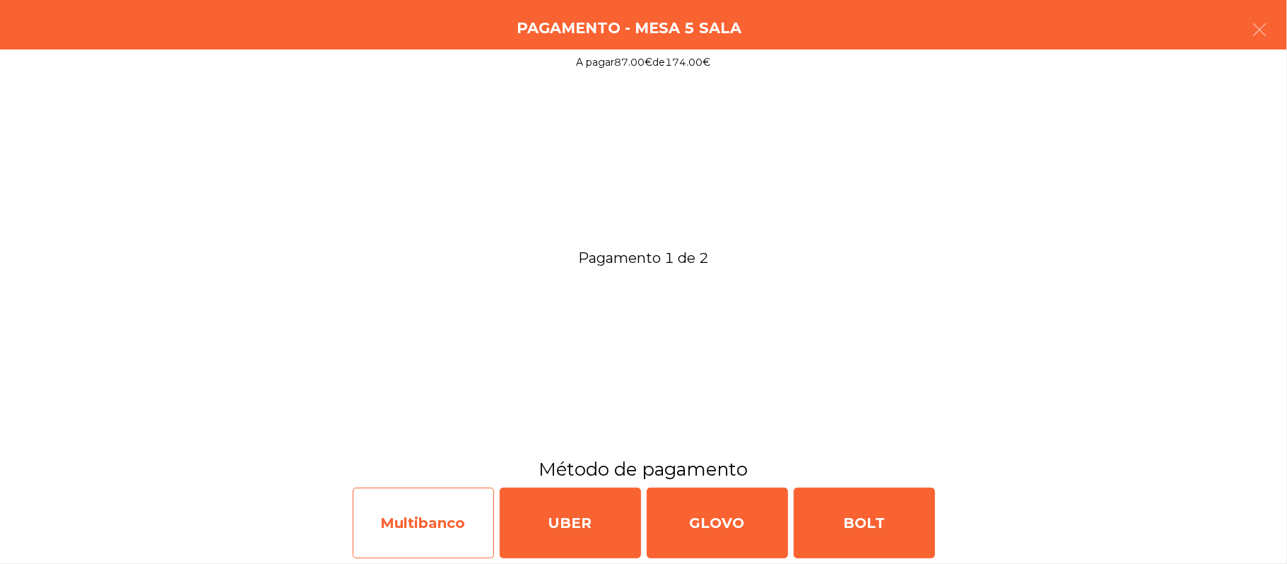
click at [422, 530] on div "Multibanco" at bounding box center [423, 523] width 141 height 71
select select "**"
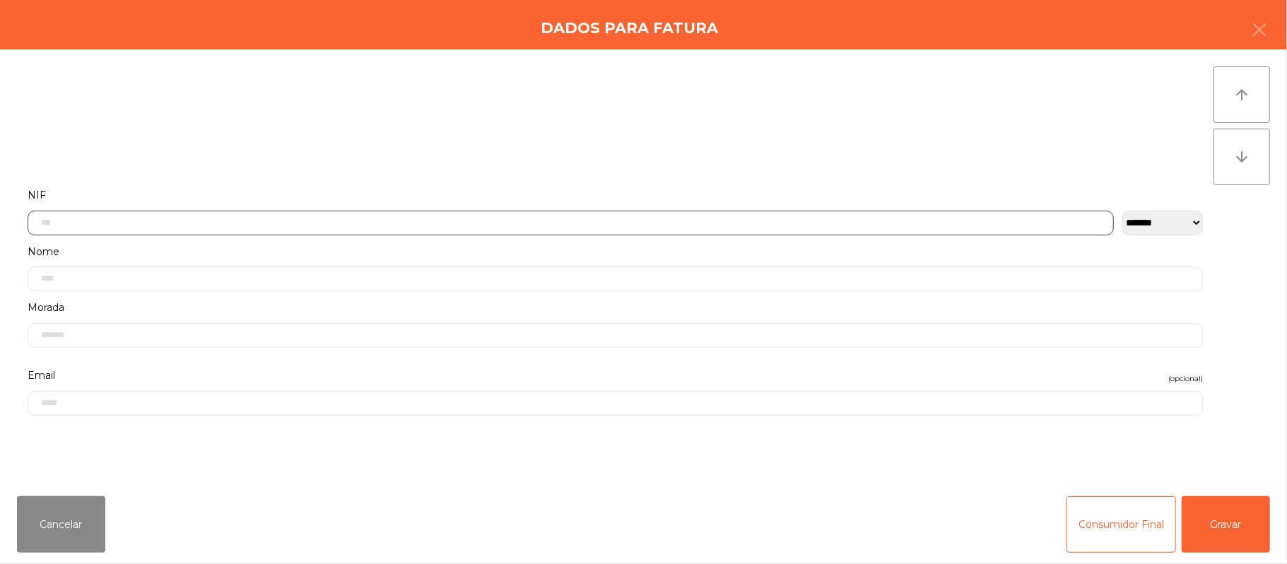
click at [397, 223] on input "text" at bounding box center [571, 223] width 1086 height 25
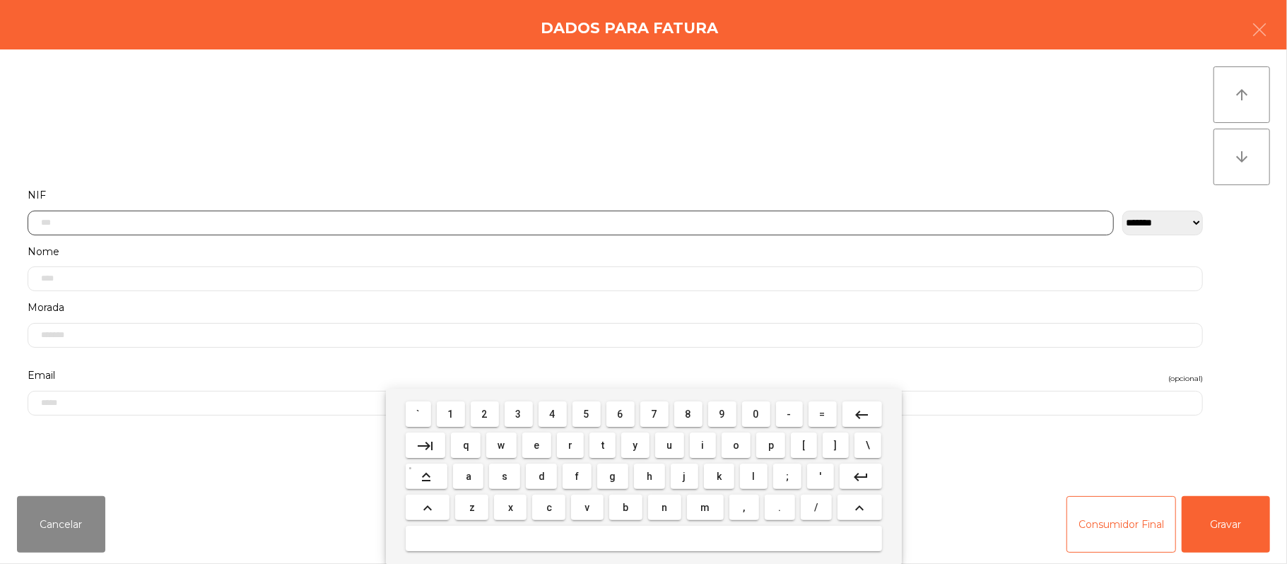
scroll to position [119, 0]
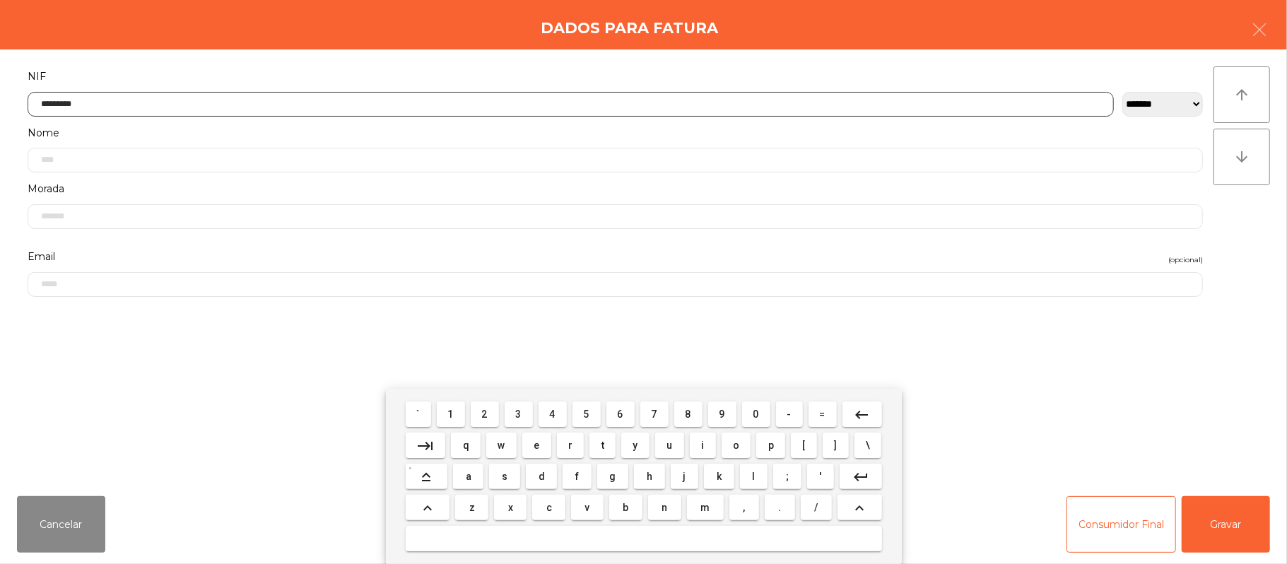
type input "*********"
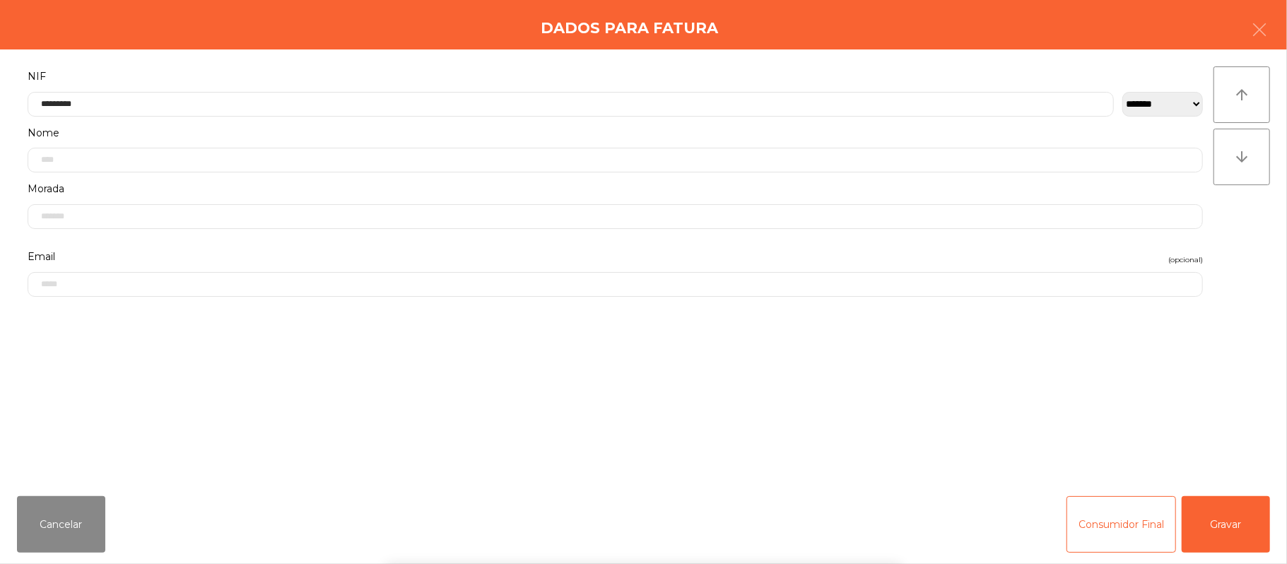
click at [1233, 529] on div "` 1 2 3 4 5 6 7 8 9 0 - = keyboard_backspace keyboard_tab q w e r t y u i o p […" at bounding box center [643, 476] width 1287 height 175
click at [1231, 526] on button "Gravar" at bounding box center [1226, 524] width 88 height 57
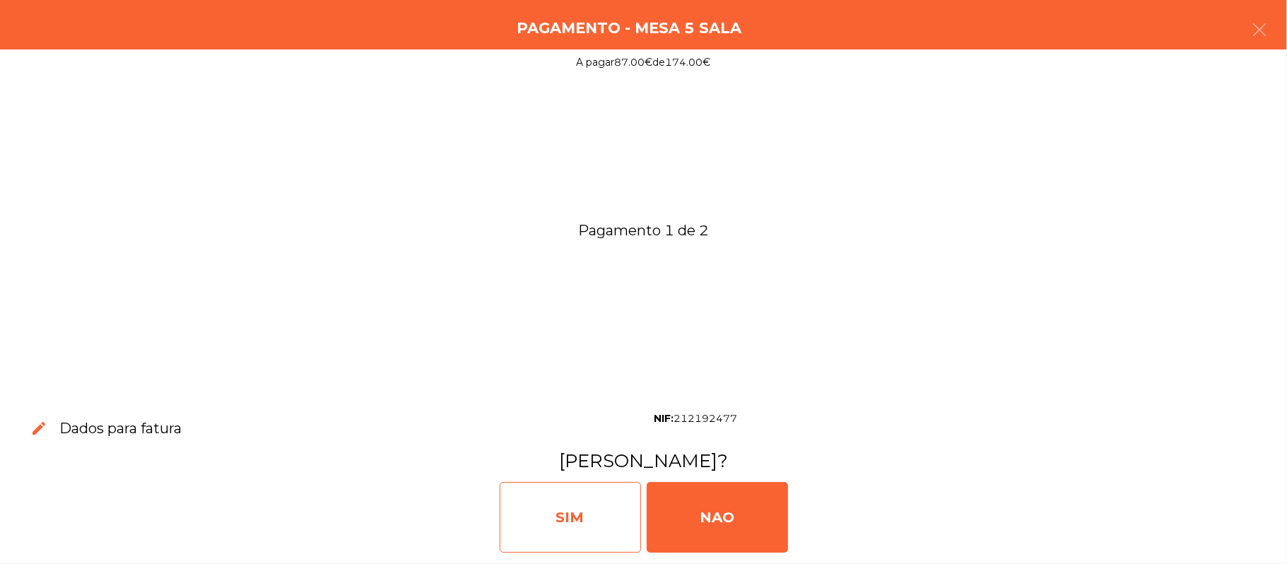
click at [575, 527] on div "SIM" at bounding box center [570, 517] width 141 height 71
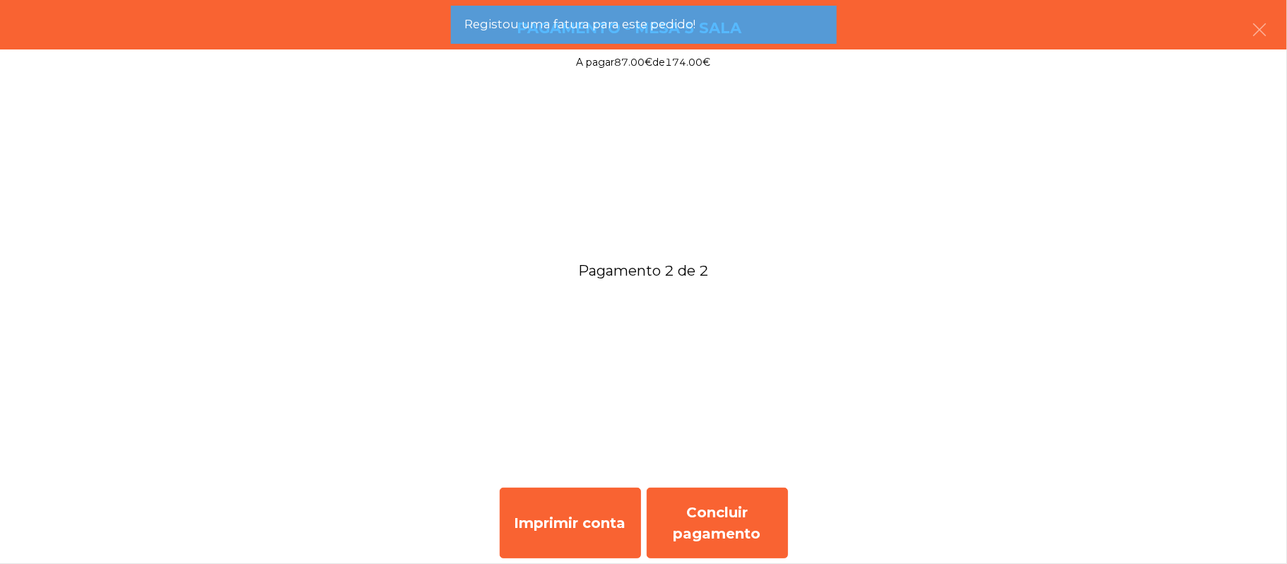
scroll to position [0, 0]
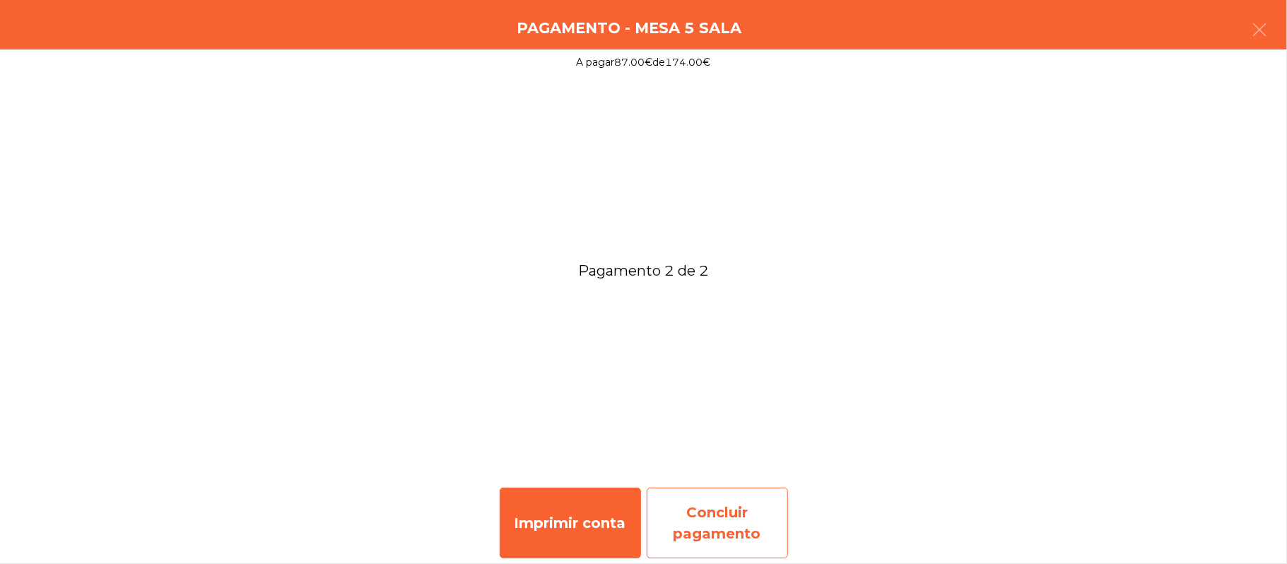
click at [731, 529] on div "Concluir pagamento" at bounding box center [717, 523] width 141 height 71
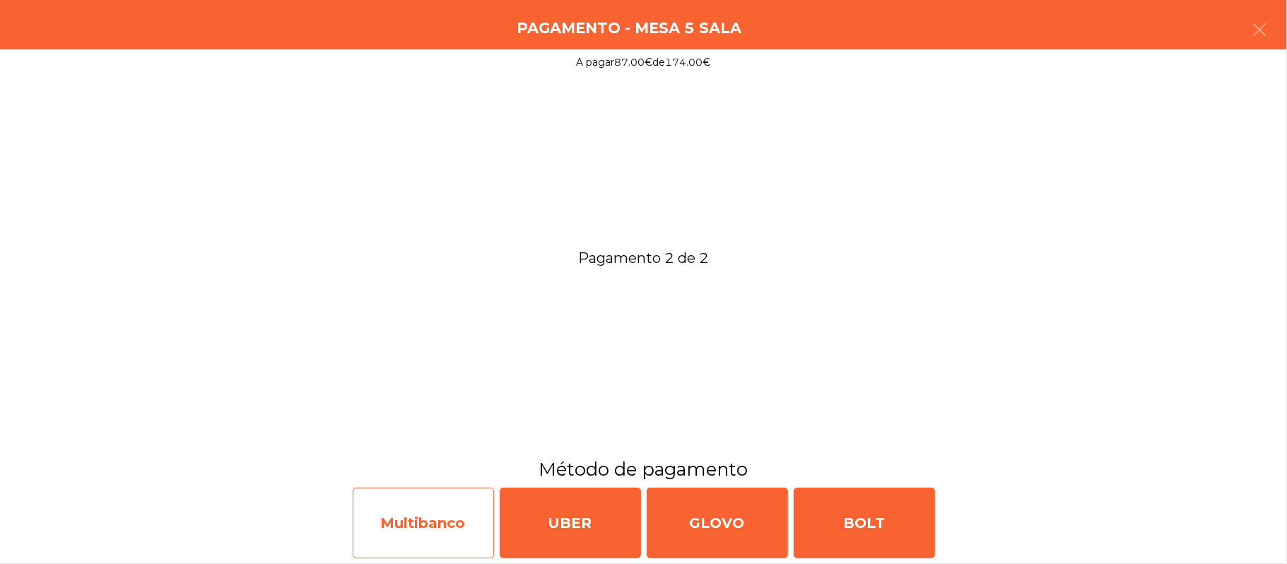
click at [422, 527] on div "Multibanco" at bounding box center [423, 523] width 141 height 71
select select "**"
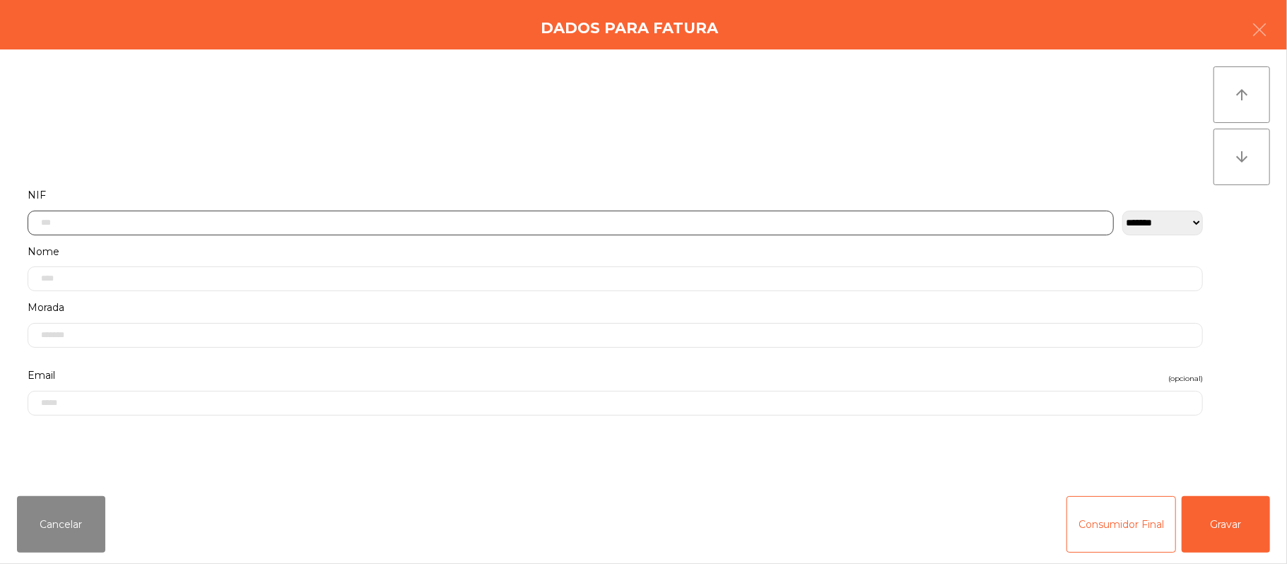
click at [587, 219] on input "text" at bounding box center [571, 223] width 1086 height 25
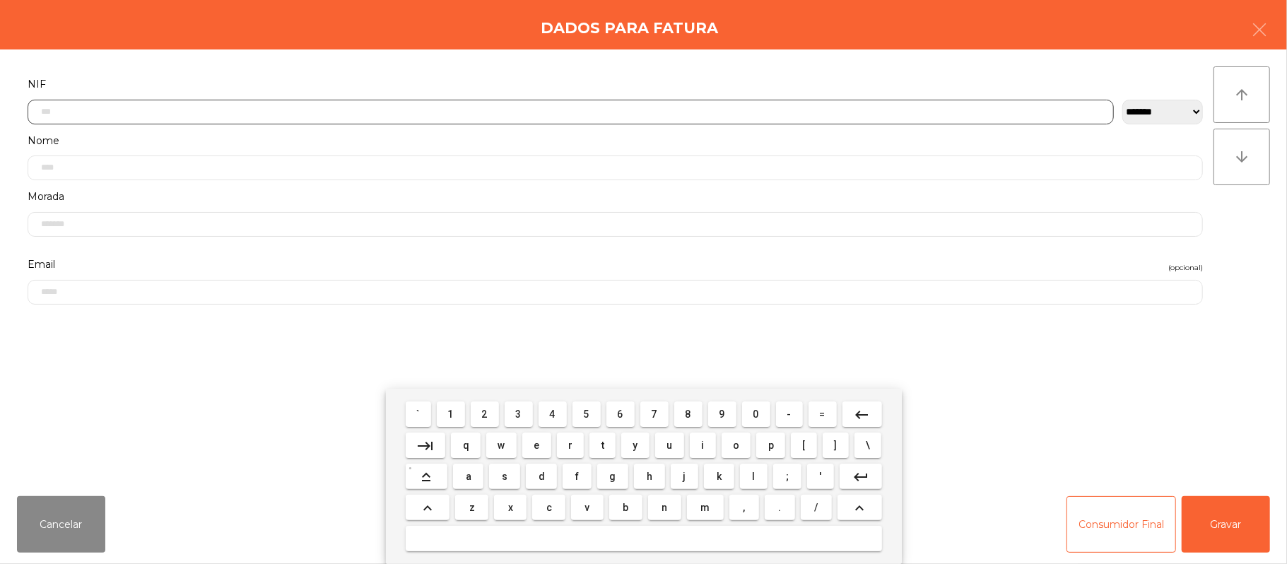
scroll to position [119, 0]
type input "*********"
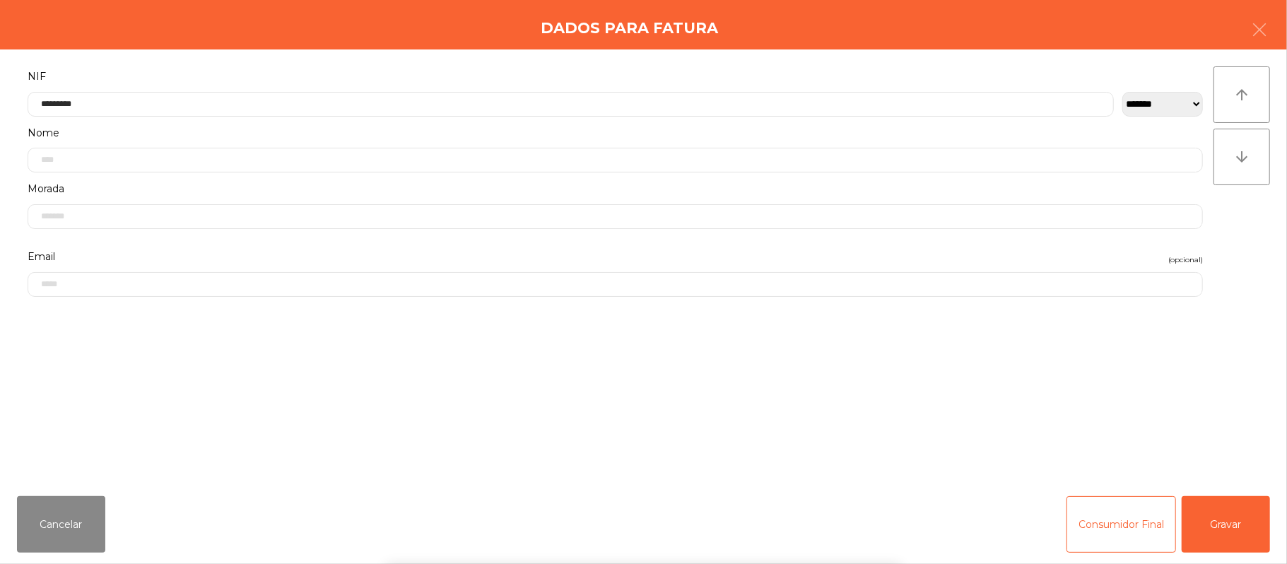
click at [1236, 532] on div "` 1 2 3 4 5 6 7 8 9 0 - = keyboard_backspace keyboard_tab q w e r t y u i o p […" at bounding box center [643, 476] width 1287 height 175
click at [1216, 530] on button "Gravar" at bounding box center [1226, 524] width 88 height 57
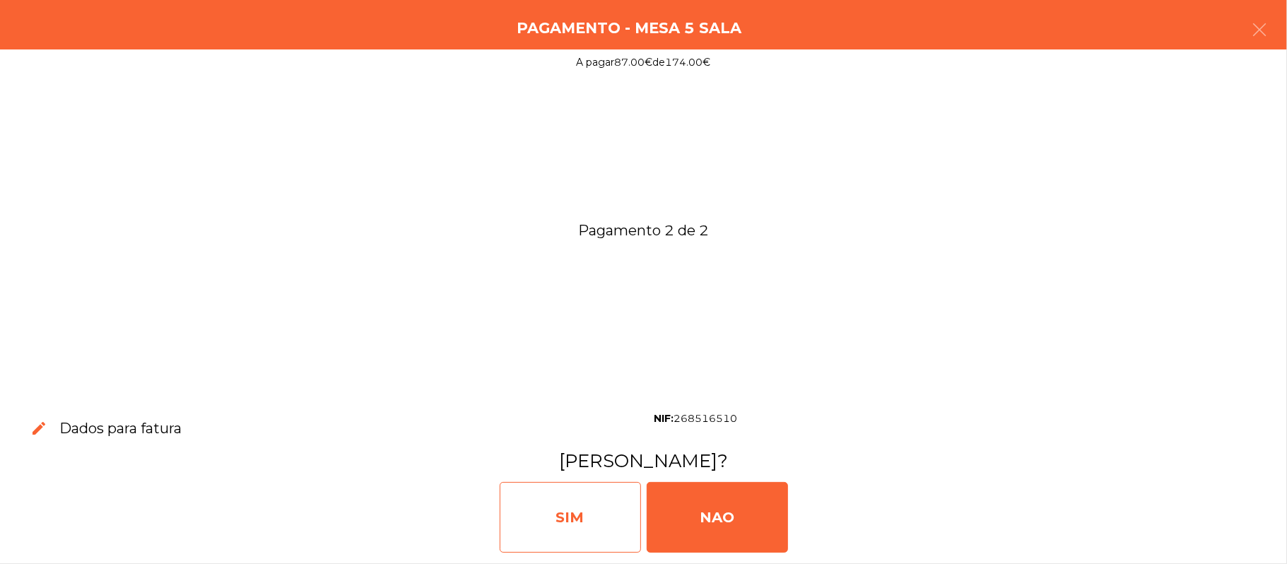
click at [582, 499] on div "SIM" at bounding box center [570, 517] width 141 height 71
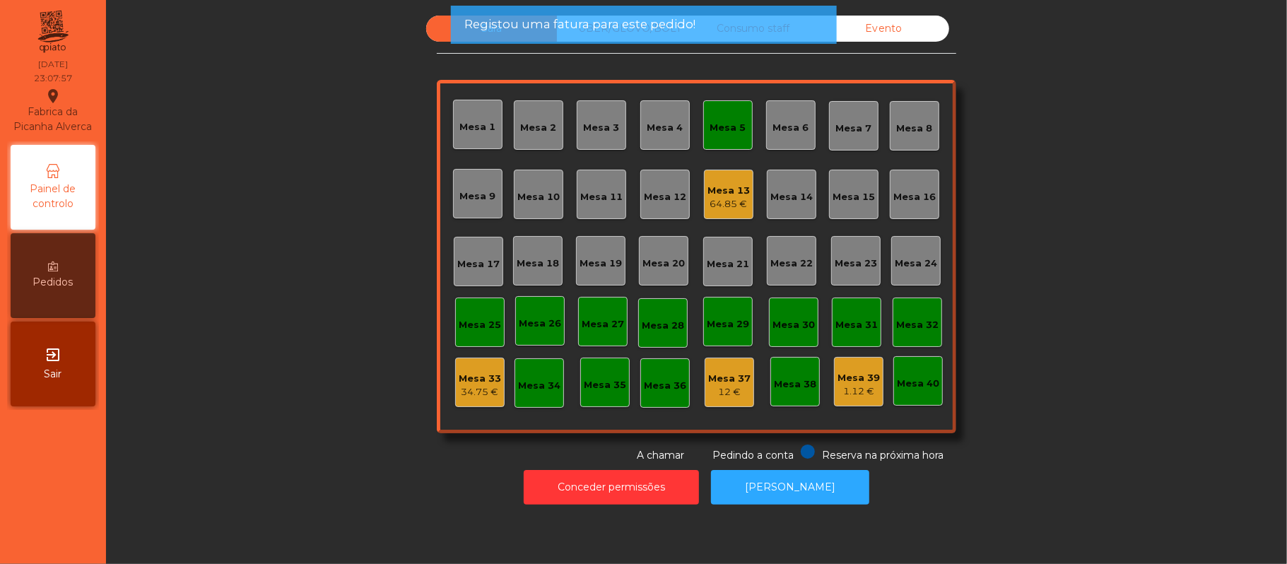
click at [710, 127] on div "Mesa 5" at bounding box center [728, 128] width 36 height 14
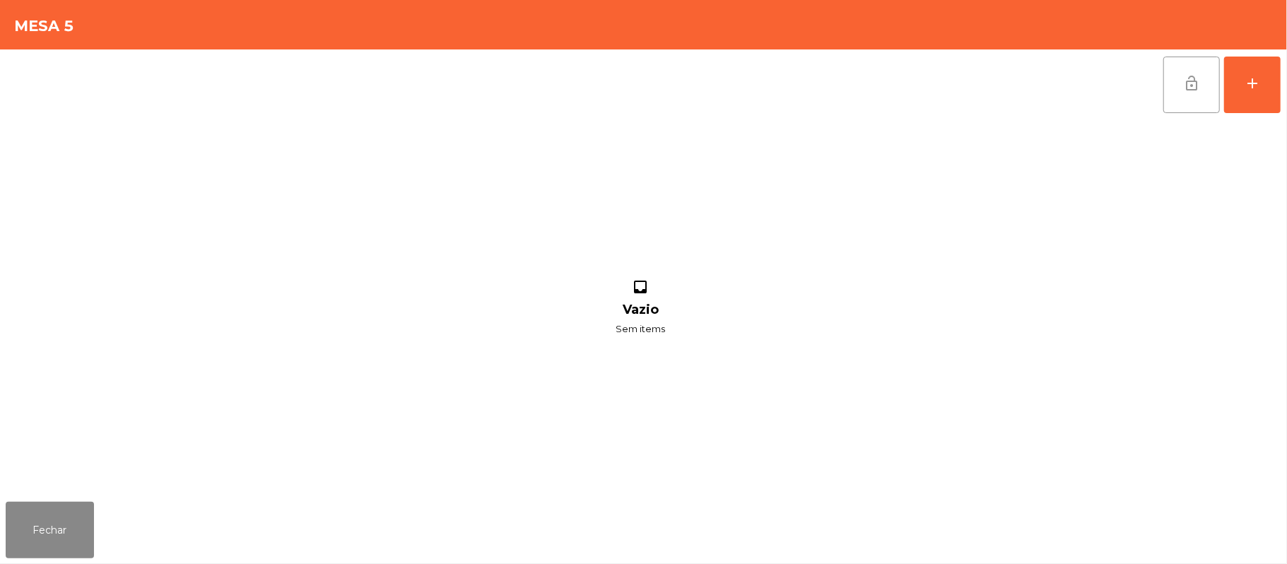
click at [1174, 88] on button "lock_open" at bounding box center [1191, 85] width 57 height 57
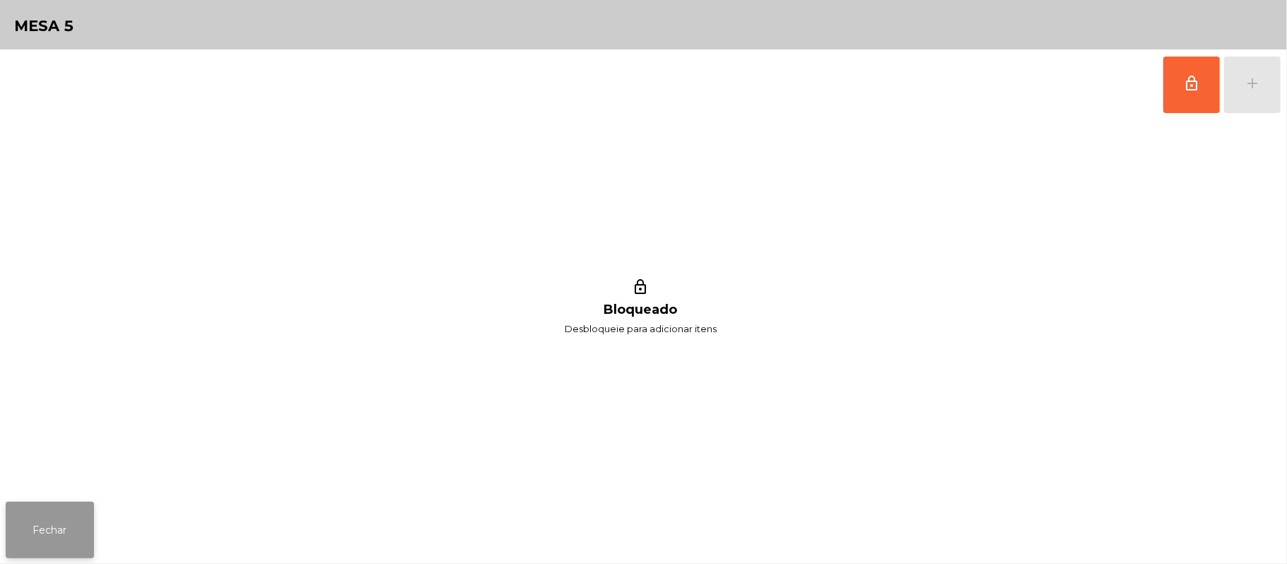
click at [65, 520] on button "Fechar" at bounding box center [50, 530] width 88 height 57
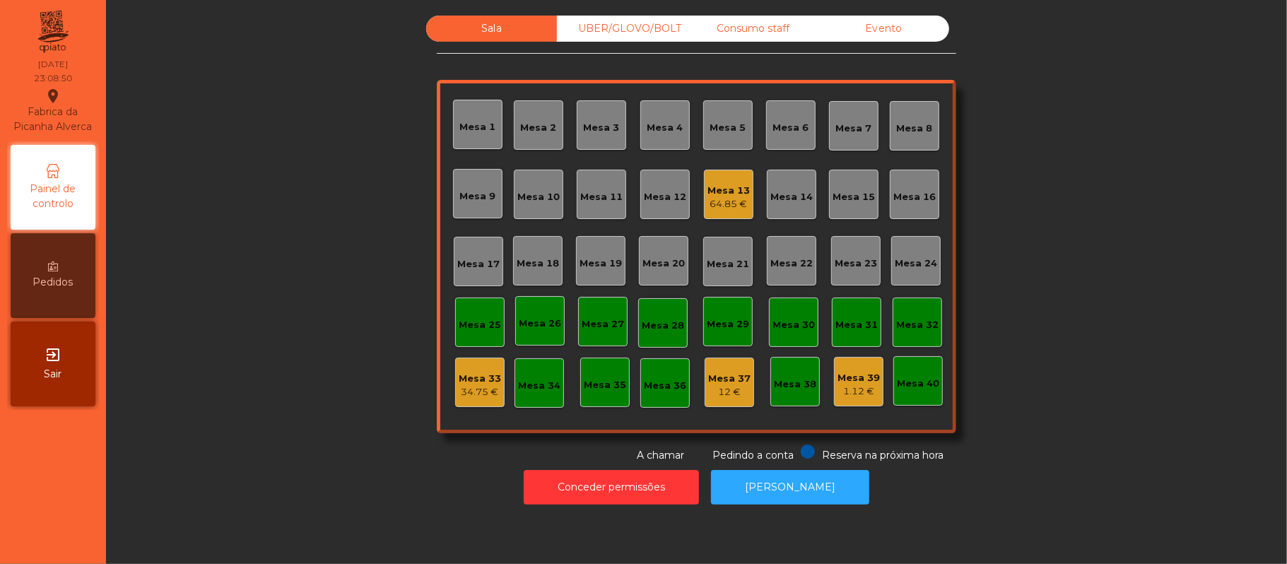
click at [465, 315] on div "Mesa 25" at bounding box center [480, 322] width 42 height 20
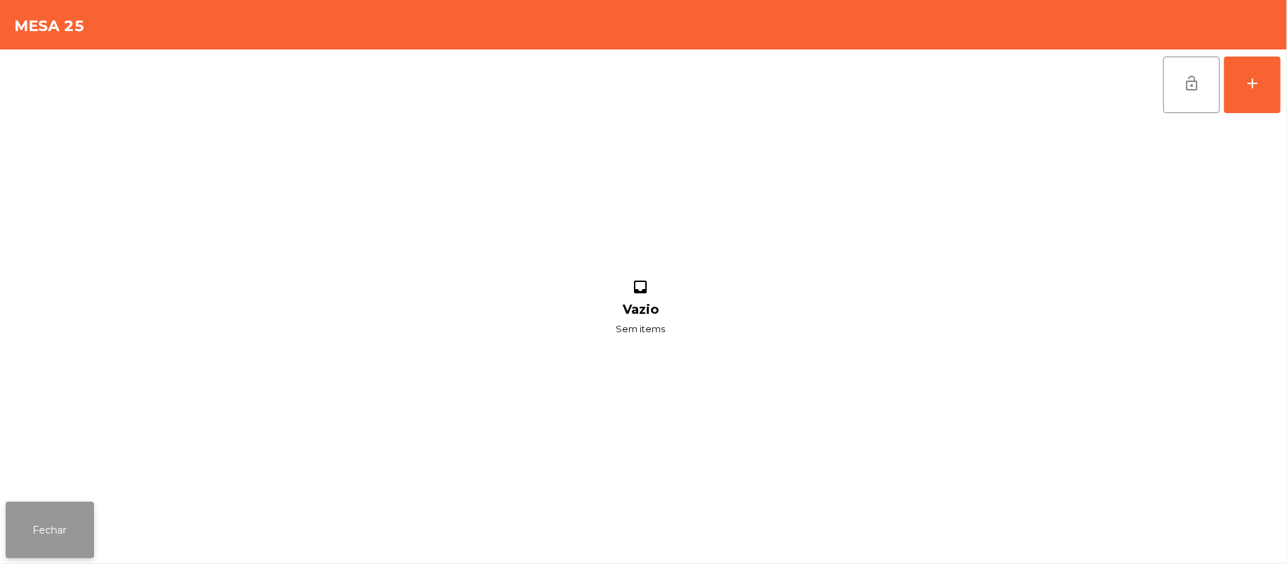
click at [44, 527] on button "Fechar" at bounding box center [50, 530] width 88 height 57
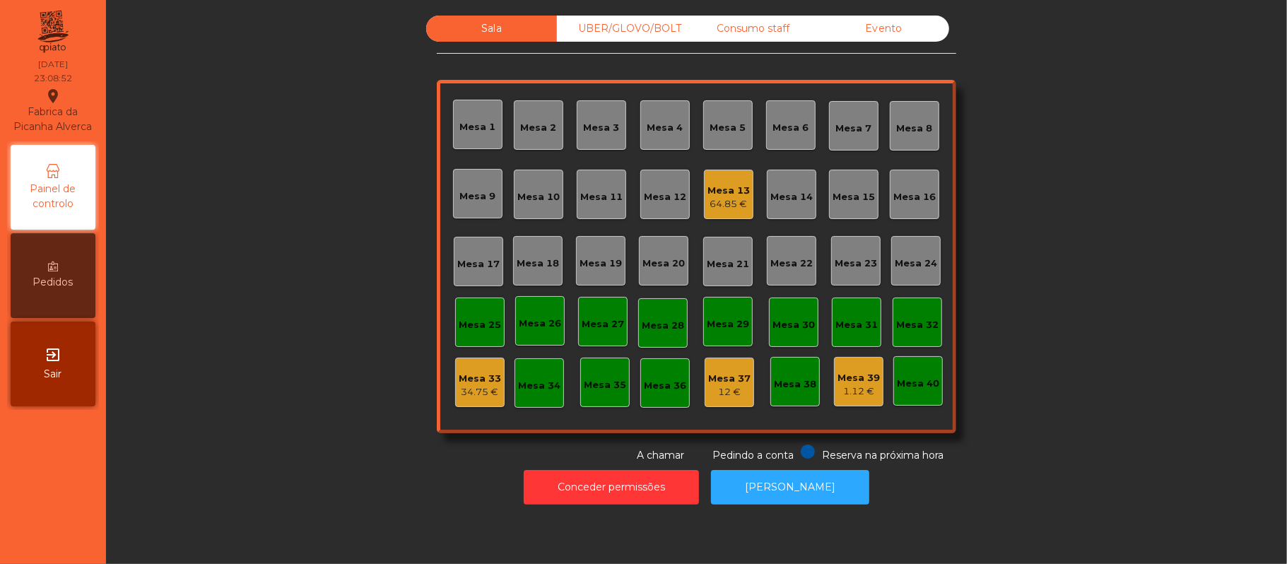
click at [465, 325] on div "Mesa 25" at bounding box center [480, 325] width 42 height 14
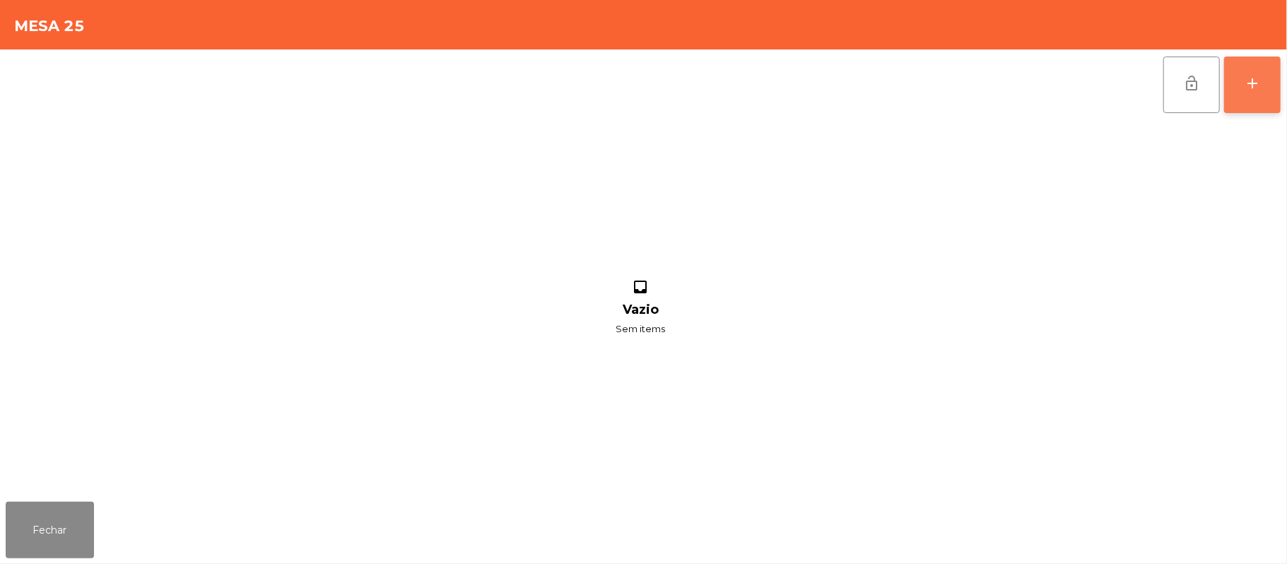
click at [1242, 83] on button "add" at bounding box center [1252, 85] width 57 height 57
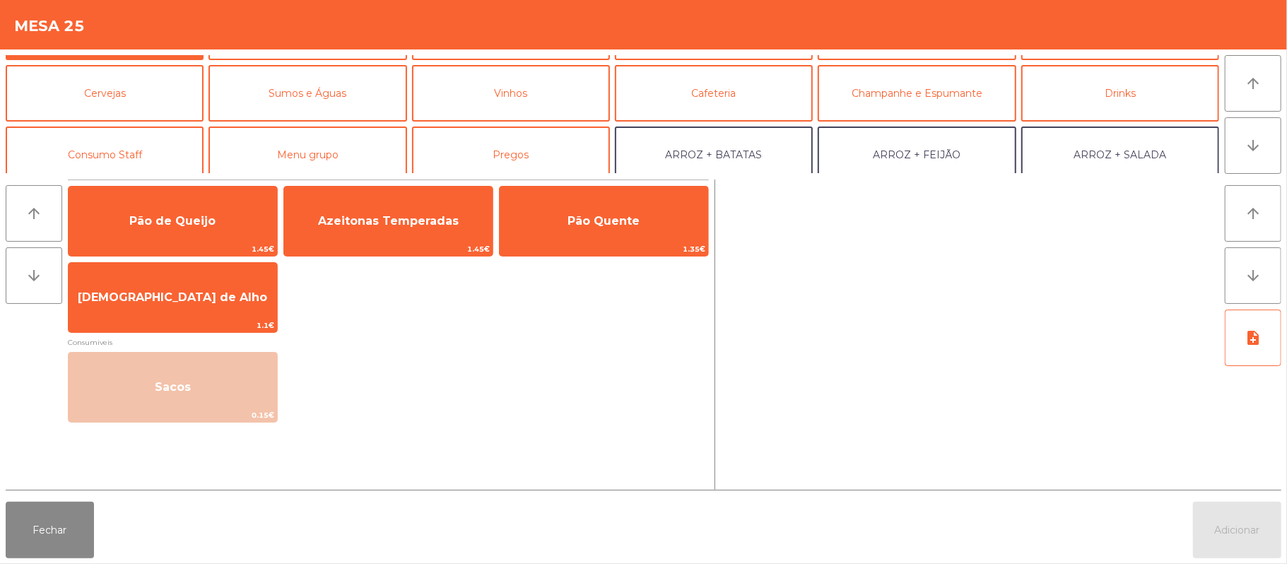
scroll to position [0, 0]
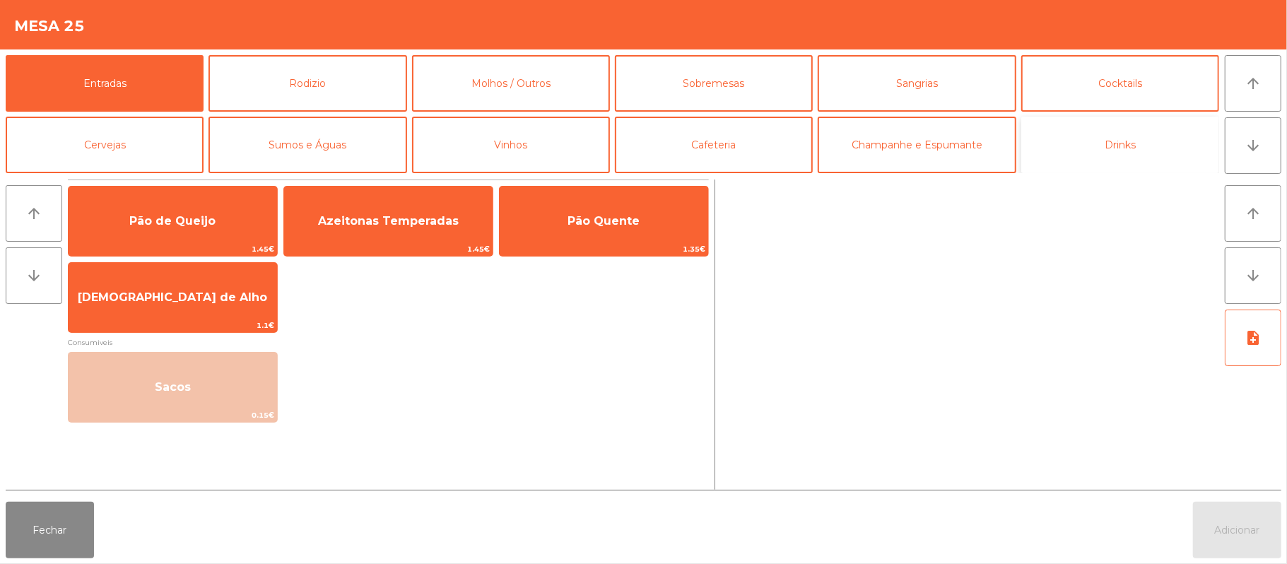
click at [1115, 151] on button "Drinks" at bounding box center [1120, 145] width 198 height 57
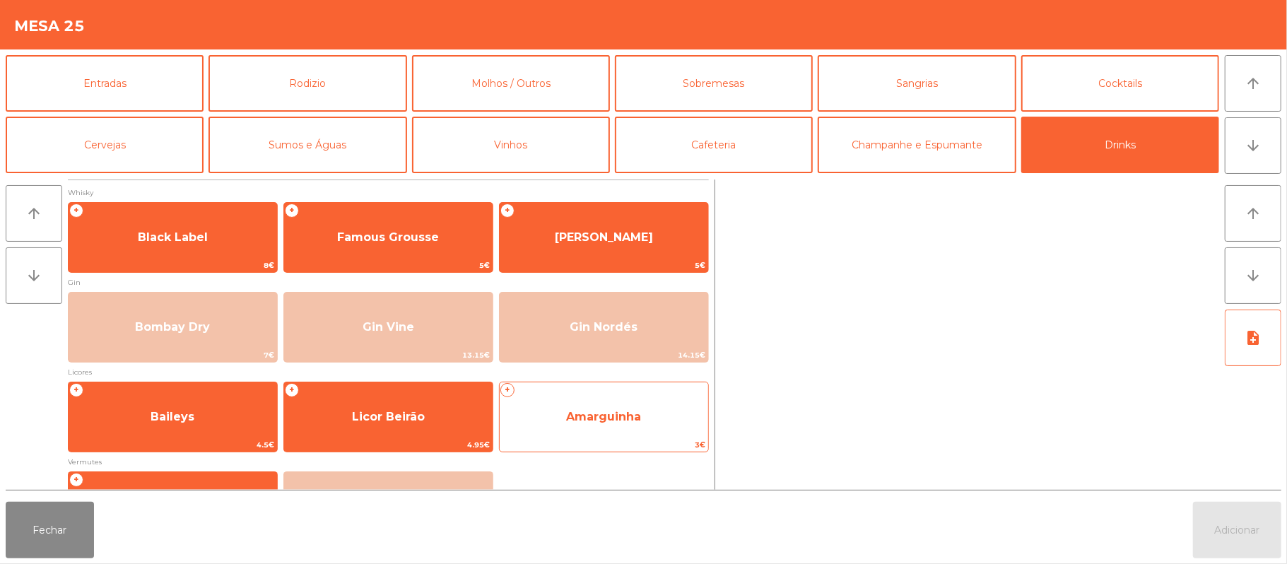
click at [609, 407] on span "Amarguinha" at bounding box center [604, 417] width 209 height 38
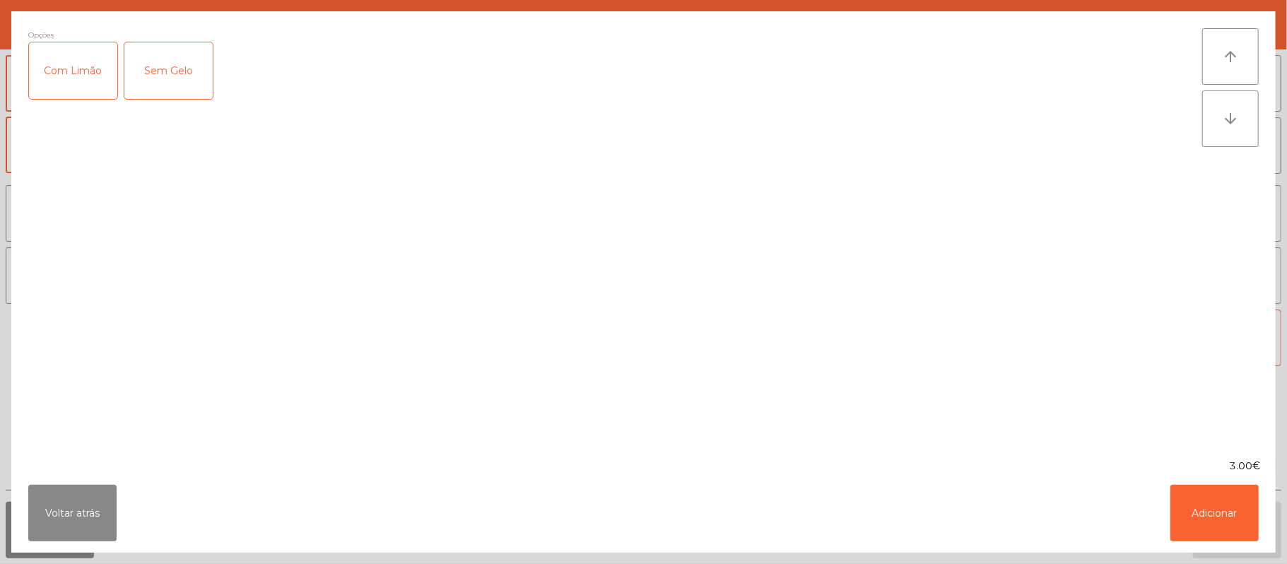
click at [88, 57] on div "Com Limão" at bounding box center [73, 70] width 88 height 57
click at [1216, 510] on button "Adicionar" at bounding box center [1214, 513] width 88 height 57
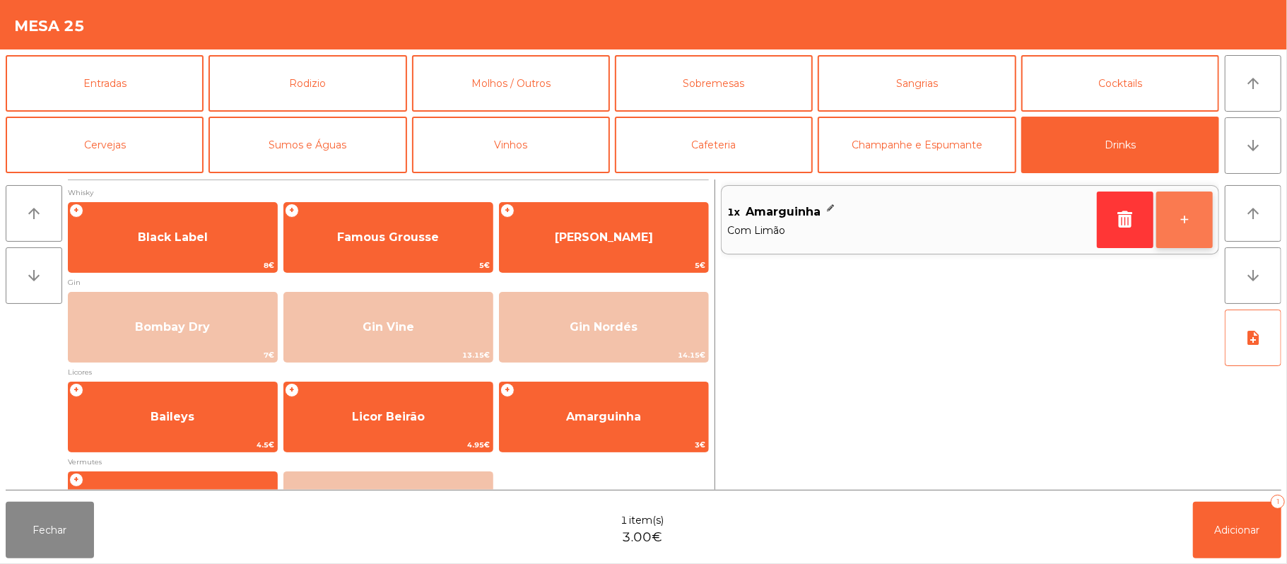
click at [1174, 218] on button "+" at bounding box center [1184, 220] width 57 height 57
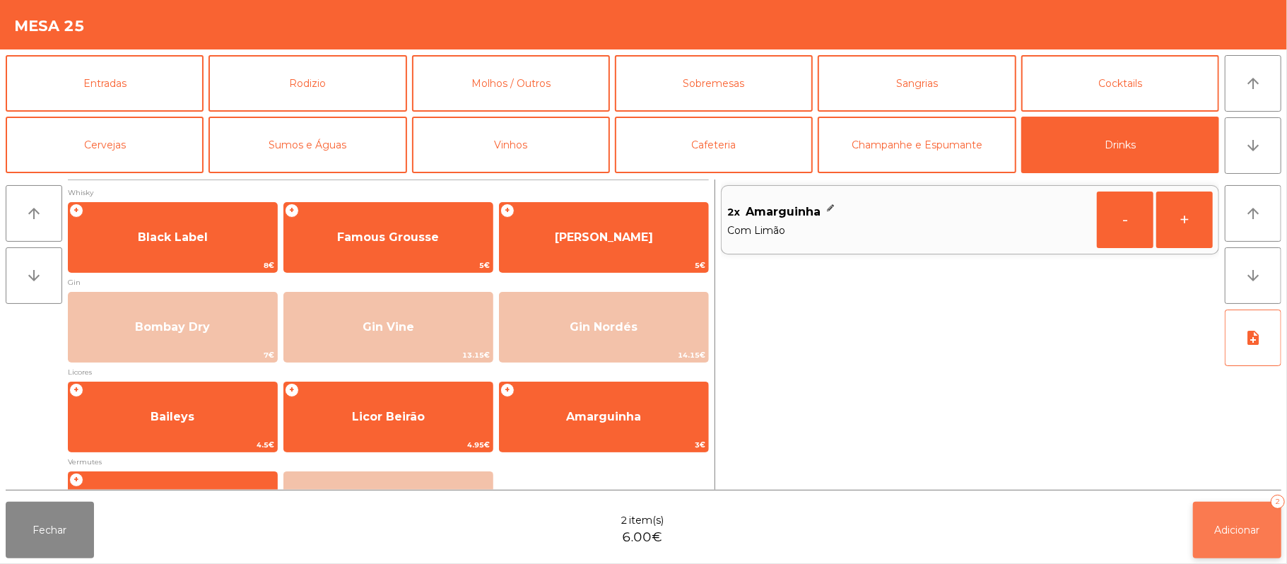
click at [1243, 541] on button "Adicionar 2" at bounding box center [1237, 530] width 88 height 57
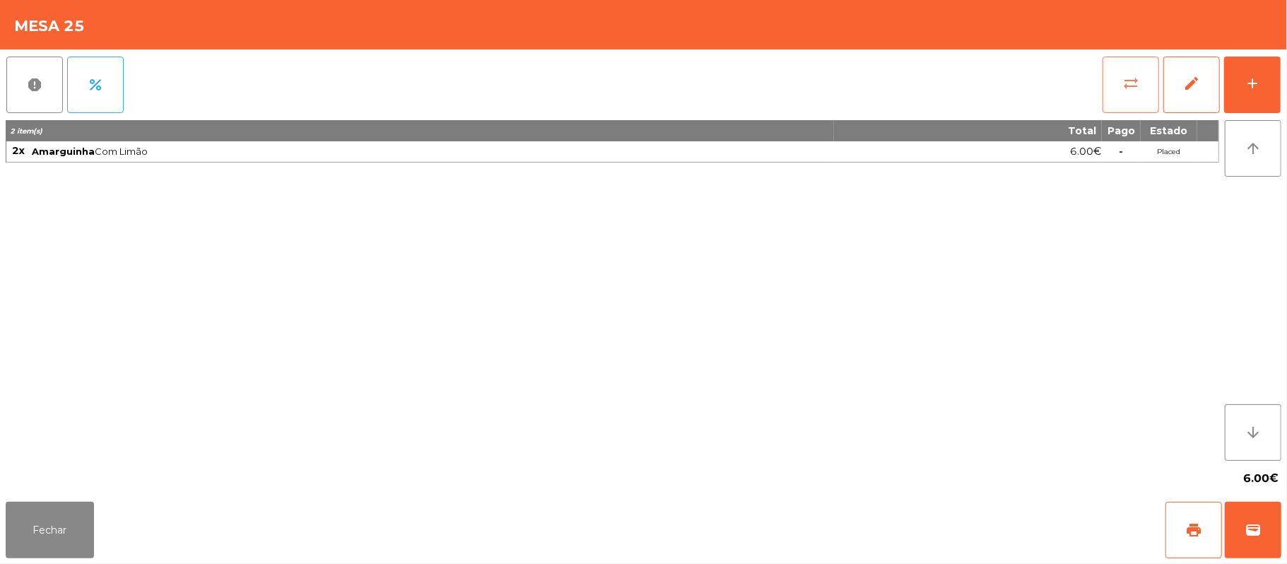
click at [1114, 100] on button "sync_alt" at bounding box center [1131, 85] width 57 height 57
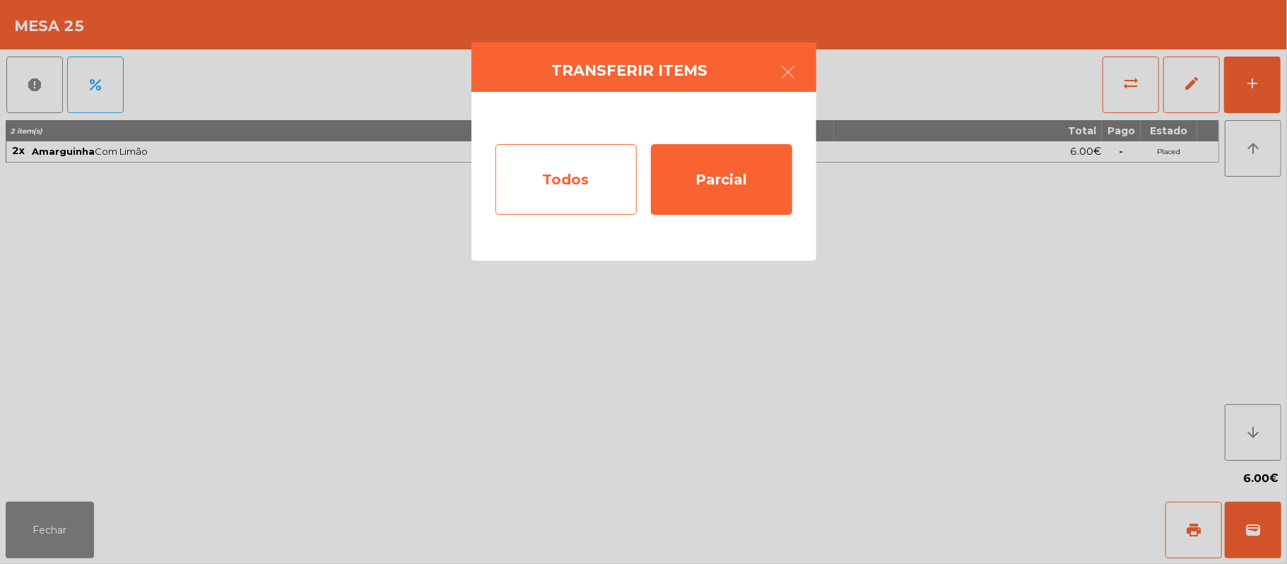
click at [582, 188] on div "Todos" at bounding box center [565, 179] width 141 height 71
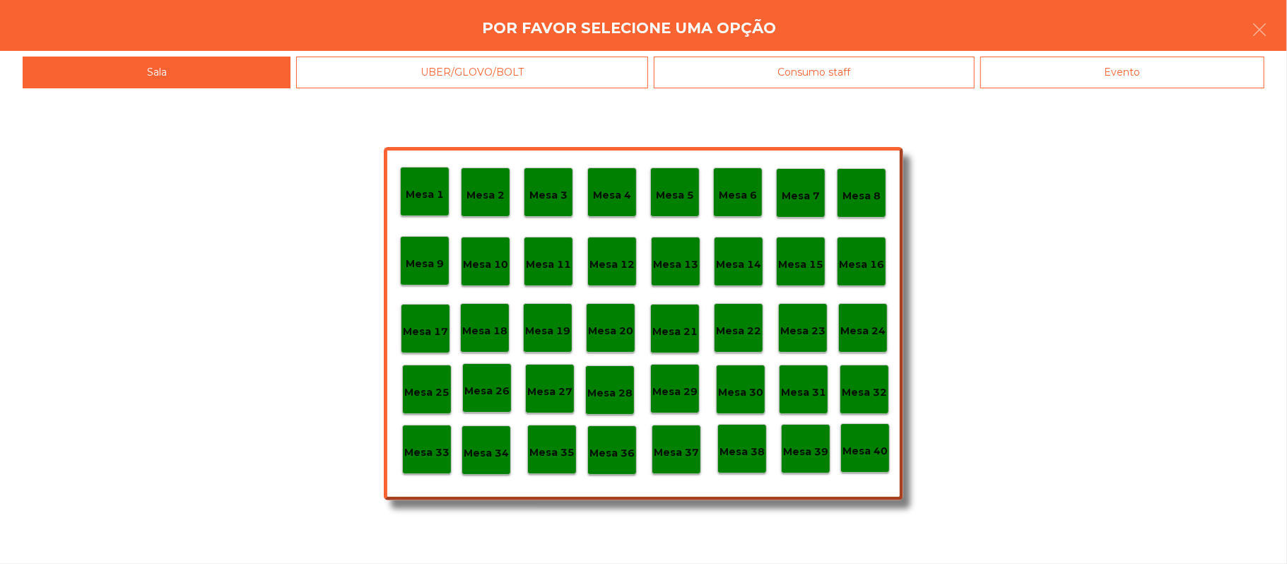
click at [1132, 83] on div "Evento" at bounding box center [1122, 73] width 284 height 32
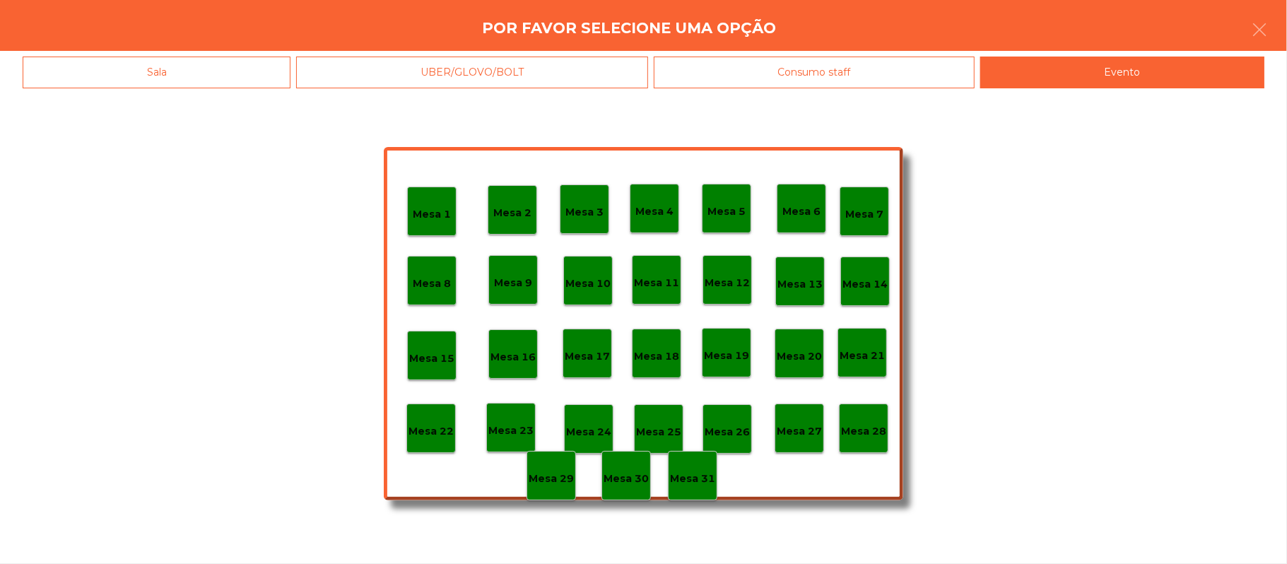
click at [864, 442] on div "Mesa 28" at bounding box center [863, 428] width 49 height 49
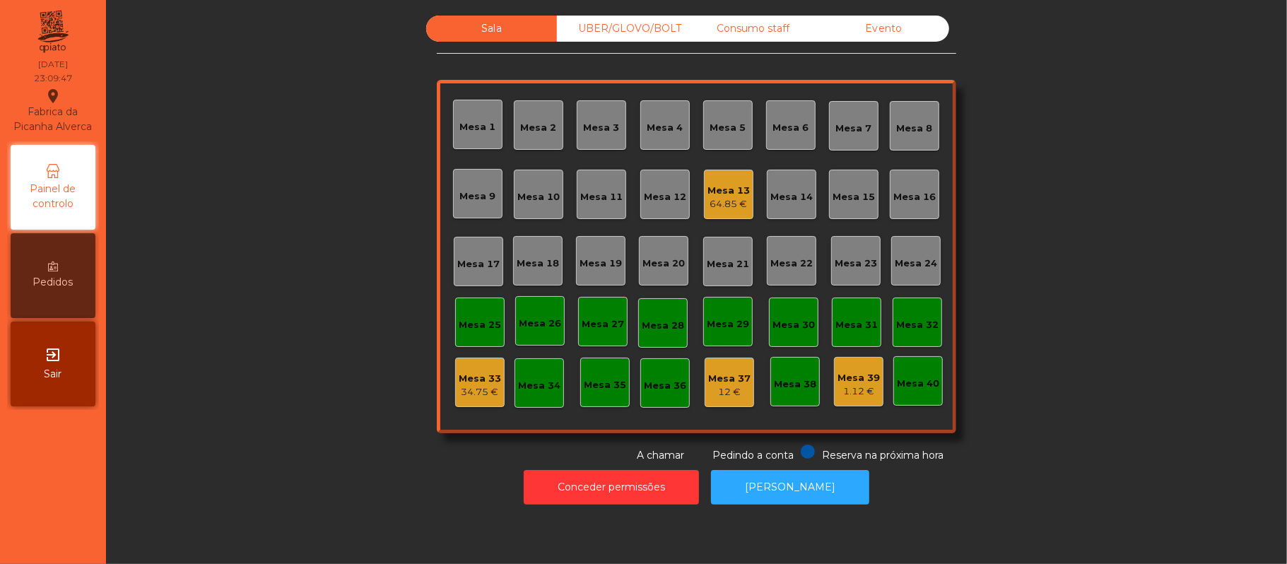
click at [716, 210] on div "64.85 €" at bounding box center [729, 204] width 42 height 14
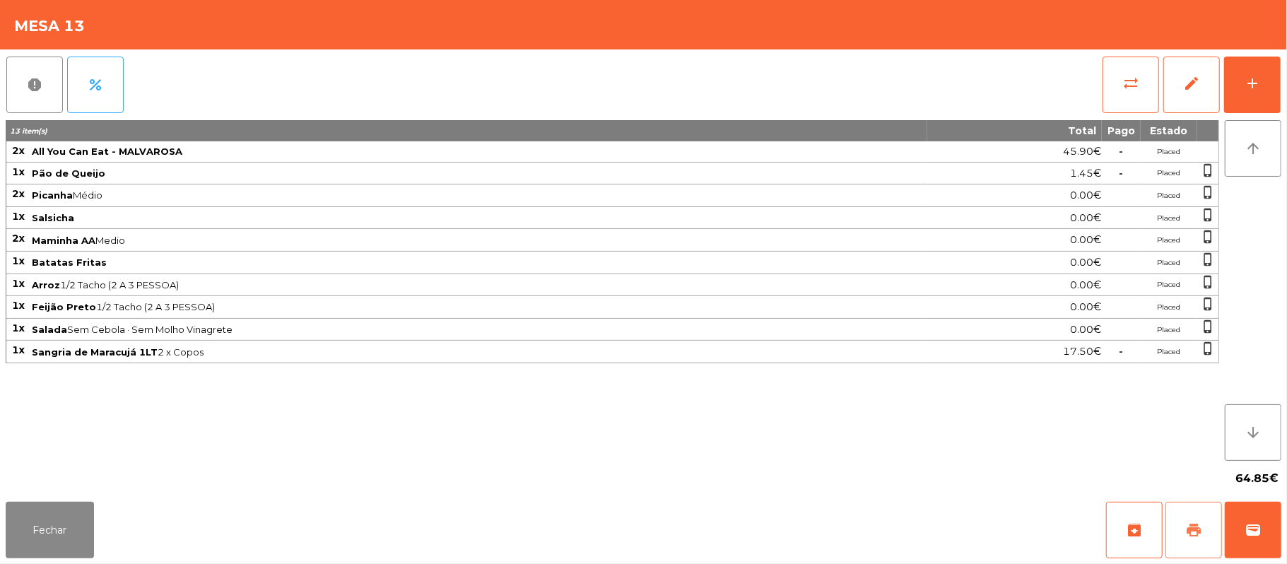
click at [1188, 523] on span "print" at bounding box center [1193, 530] width 17 height 17
click at [75, 524] on button "Fechar" at bounding box center [50, 530] width 88 height 57
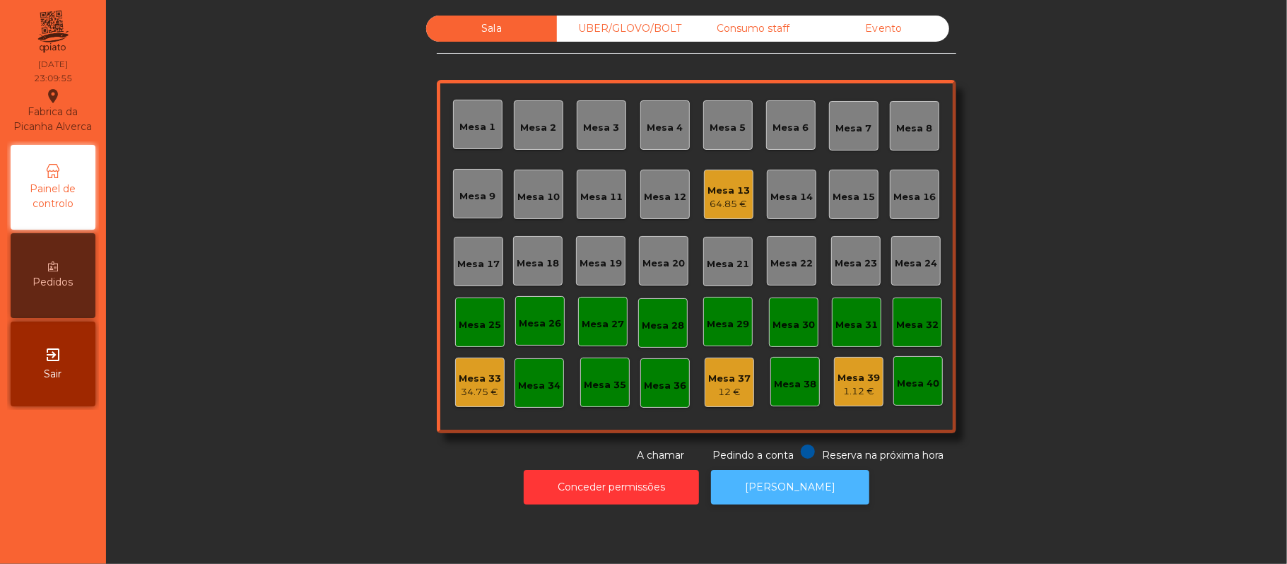
click at [828, 500] on button "[PERSON_NAME]" at bounding box center [790, 487] width 158 height 35
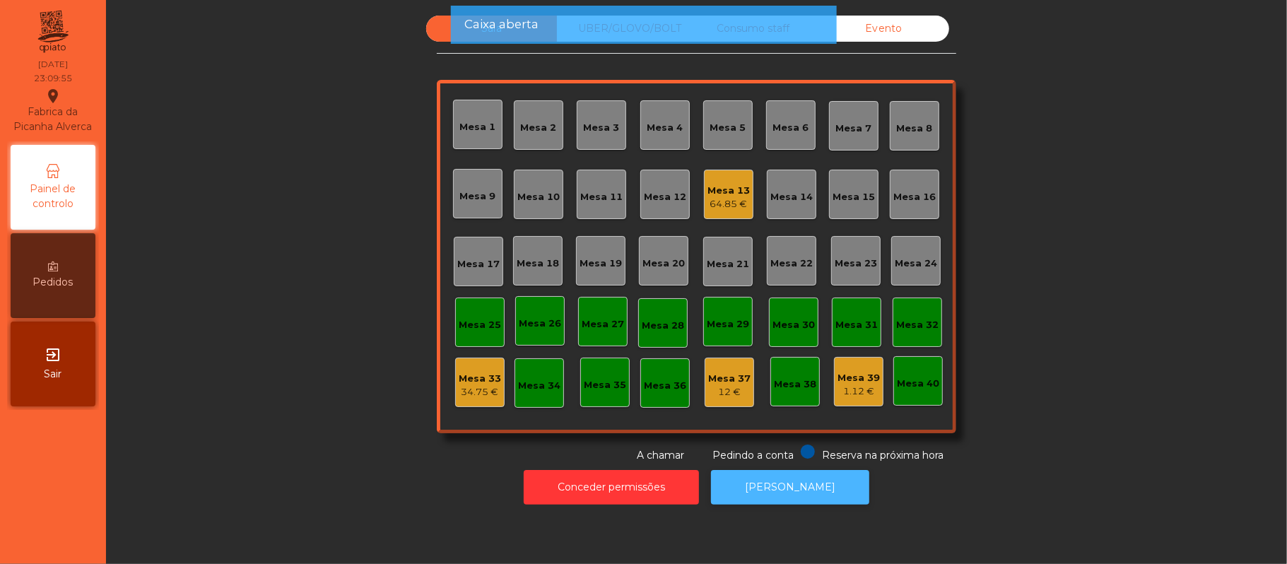
click at [831, 500] on button "[PERSON_NAME]" at bounding box center [790, 487] width 158 height 35
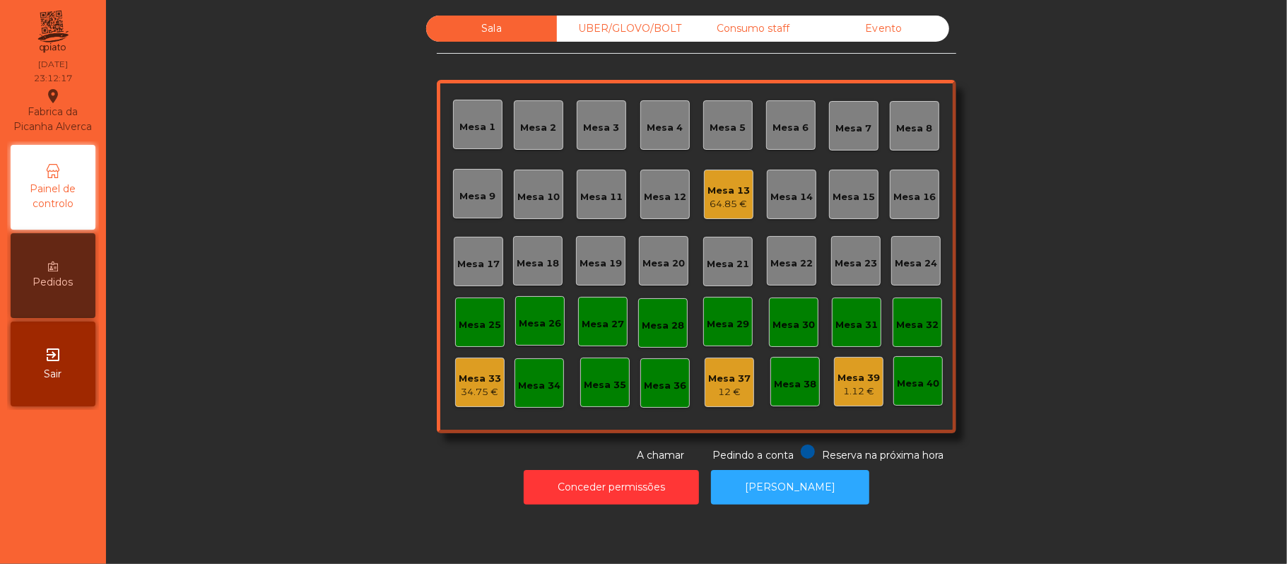
click at [735, 185] on div "Mesa 13" at bounding box center [729, 191] width 42 height 14
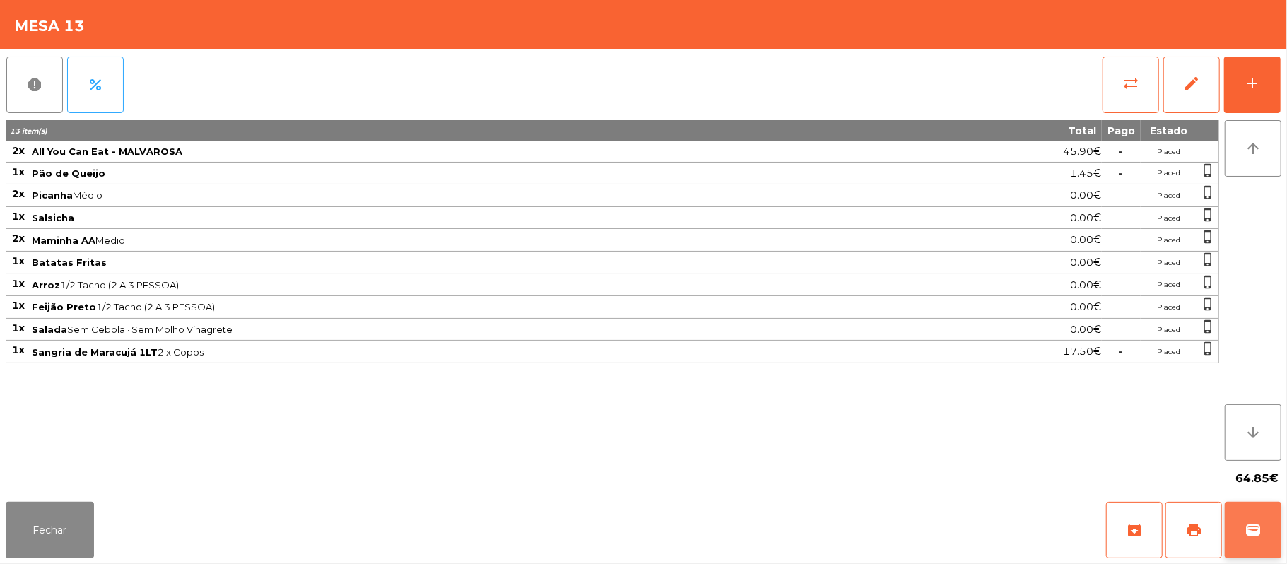
click at [1276, 527] on button "wallet" at bounding box center [1253, 530] width 57 height 57
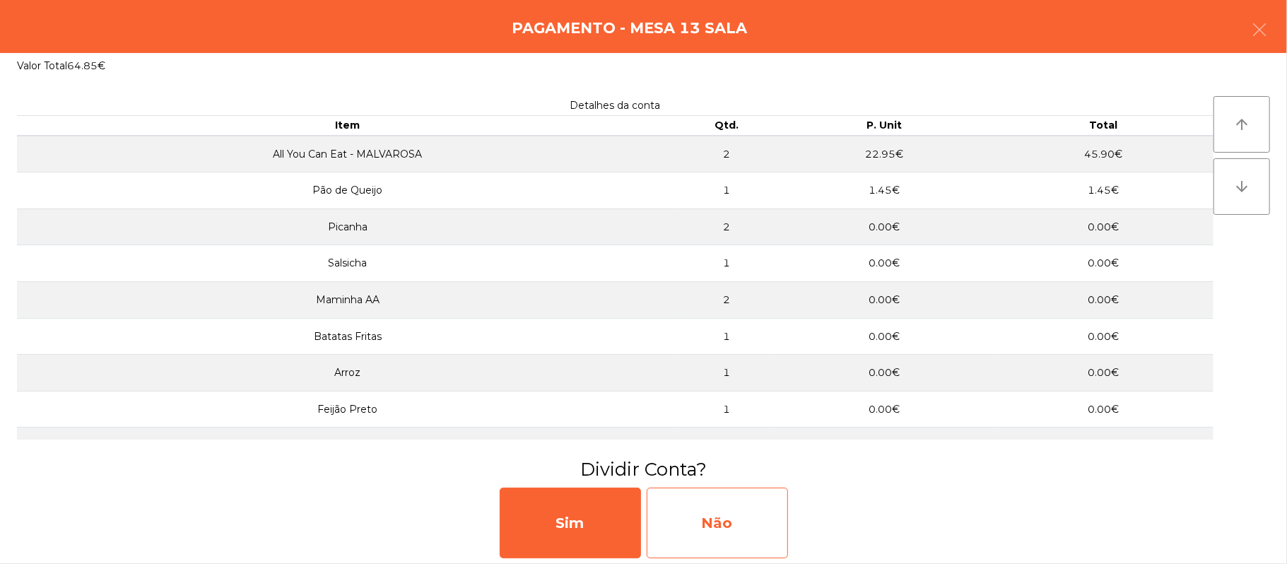
click at [738, 522] on div "Não" at bounding box center [717, 523] width 141 height 71
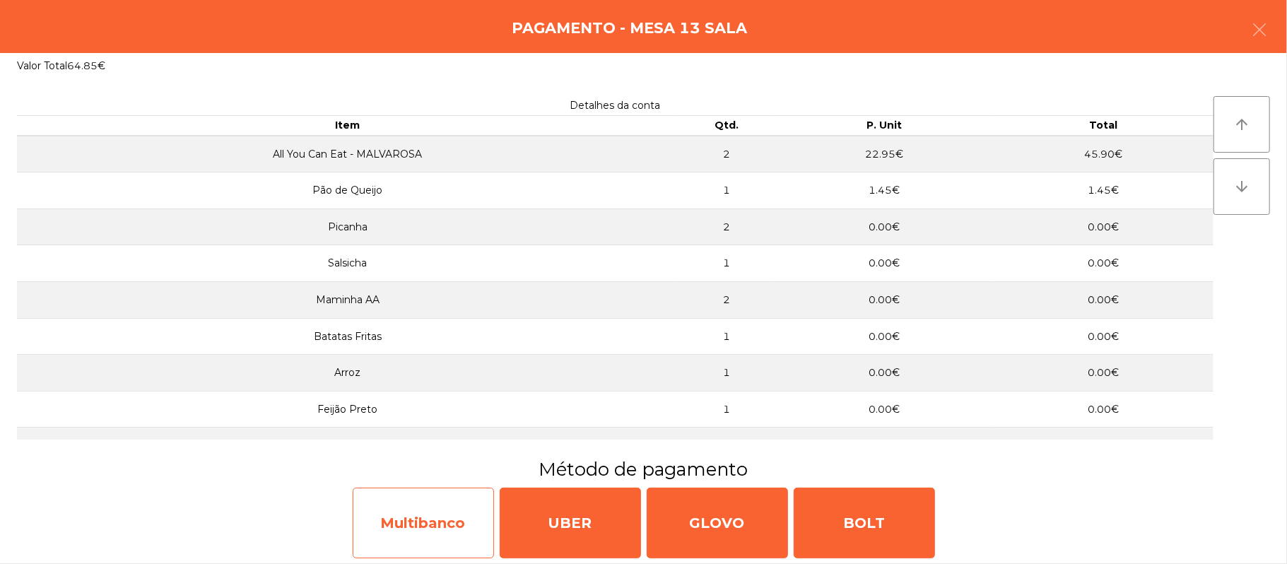
click at [419, 527] on div "Multibanco" at bounding box center [423, 523] width 141 height 71
select select "**"
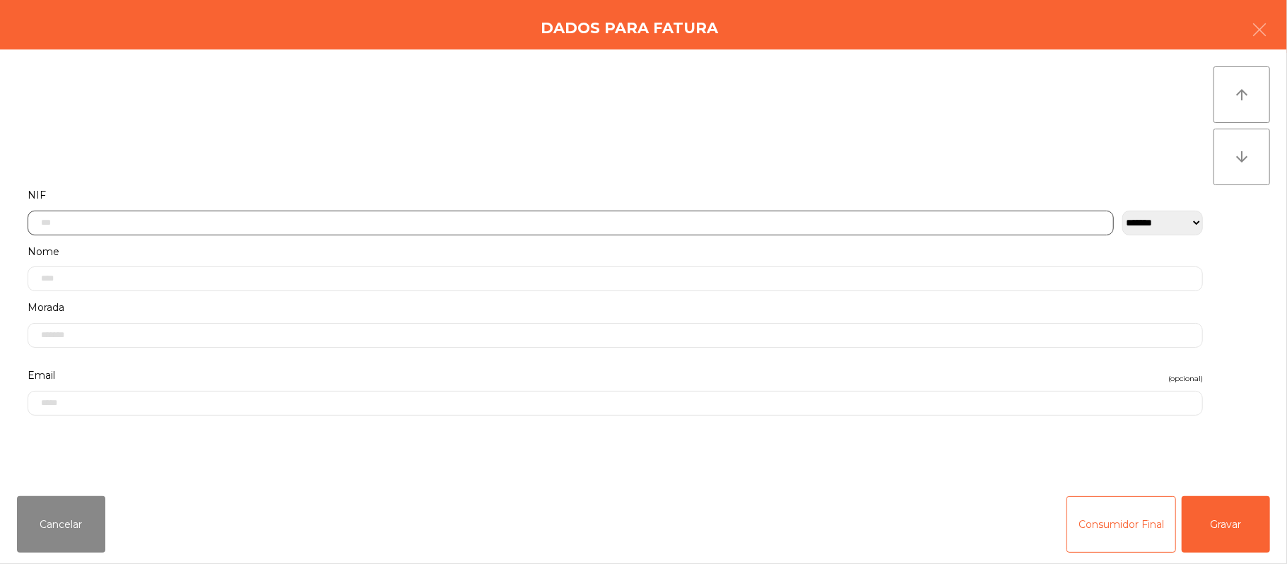
click at [360, 225] on input "text" at bounding box center [571, 223] width 1086 height 25
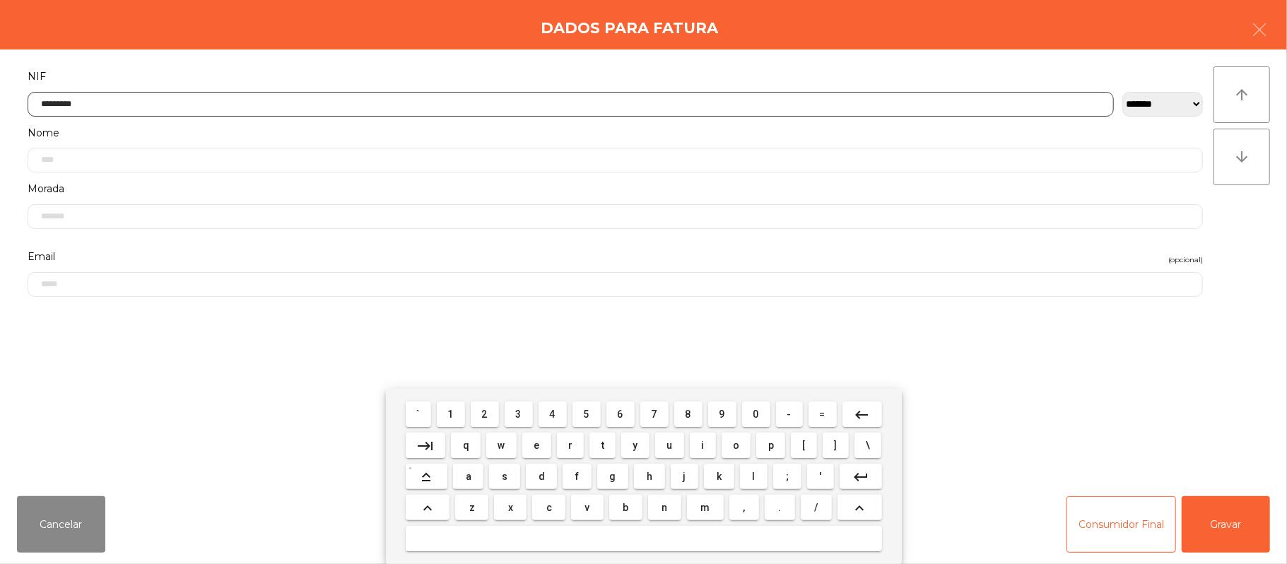
type input "*********"
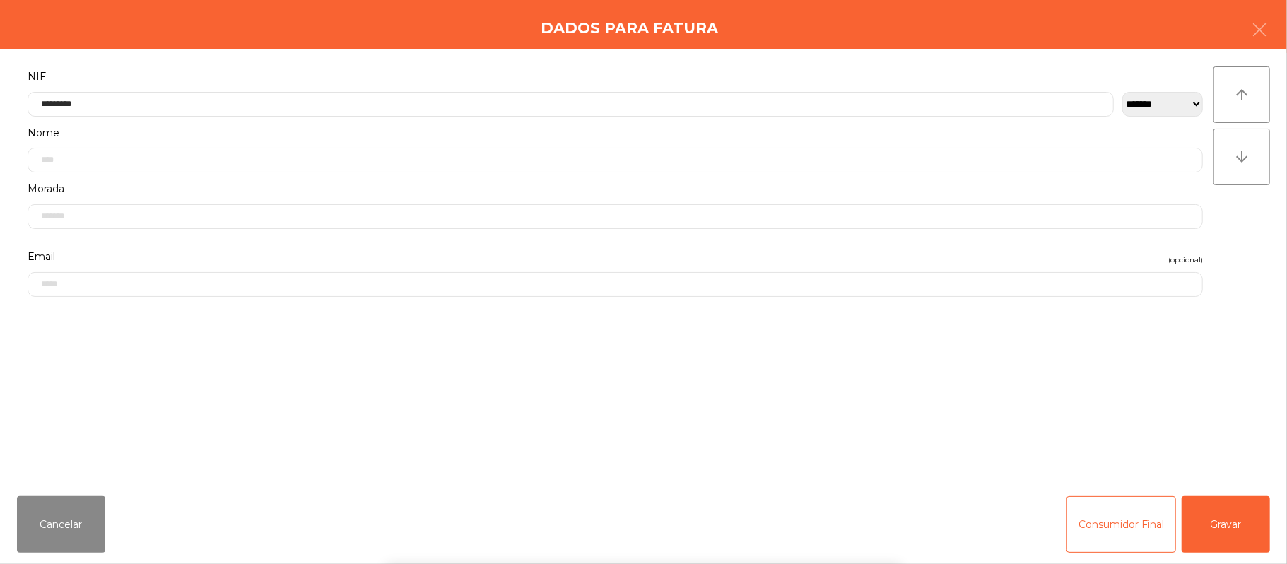
click at [1217, 522] on div "` 1 2 3 4 5 6 7 8 9 0 - = keyboard_backspace keyboard_tab q w e r t y u i o p […" at bounding box center [643, 476] width 1287 height 175
click at [1222, 524] on button "Gravar" at bounding box center [1226, 524] width 88 height 57
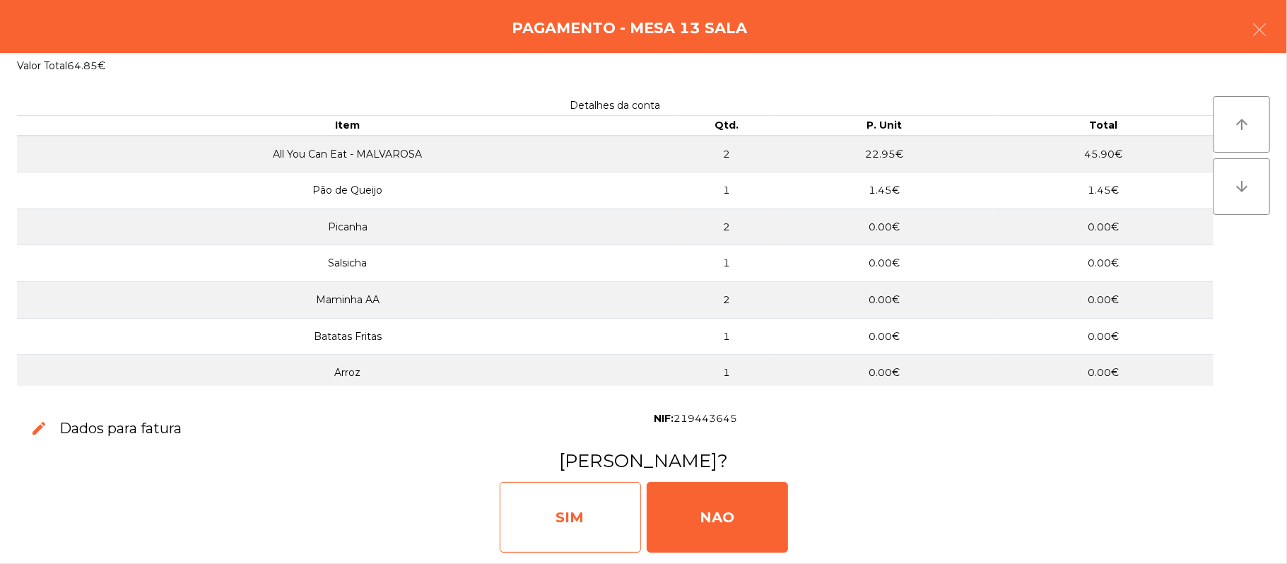
click at [582, 507] on div "SIM" at bounding box center [570, 517] width 141 height 71
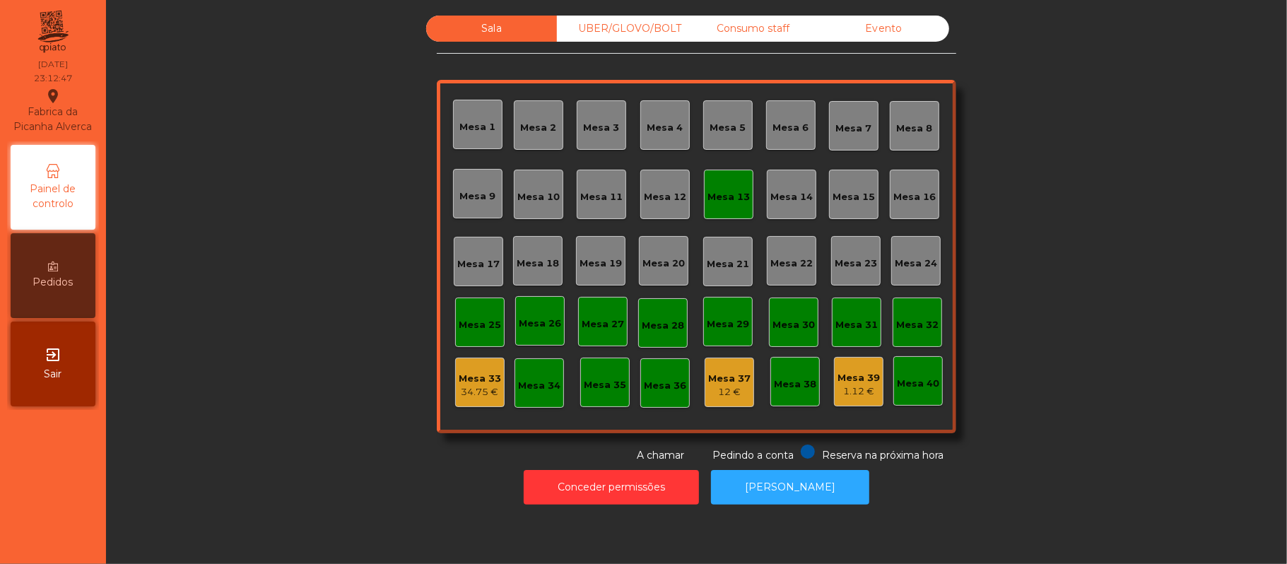
click at [714, 211] on div "Mesa 13" at bounding box center [728, 194] width 49 height 49
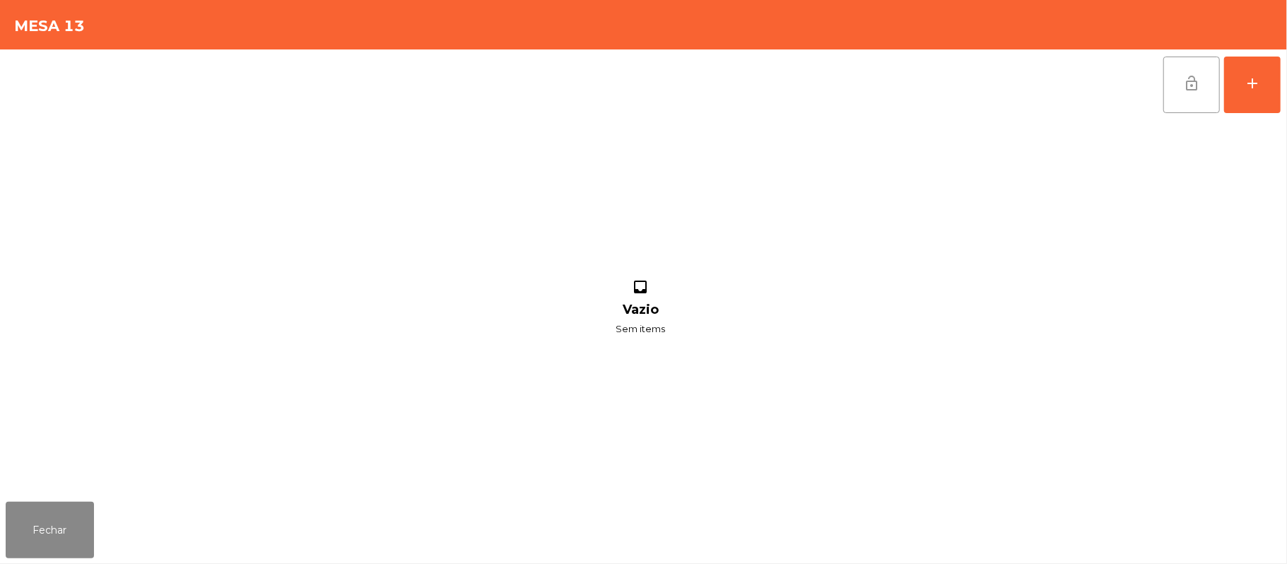
click at [1180, 81] on button "lock_open" at bounding box center [1191, 85] width 57 height 57
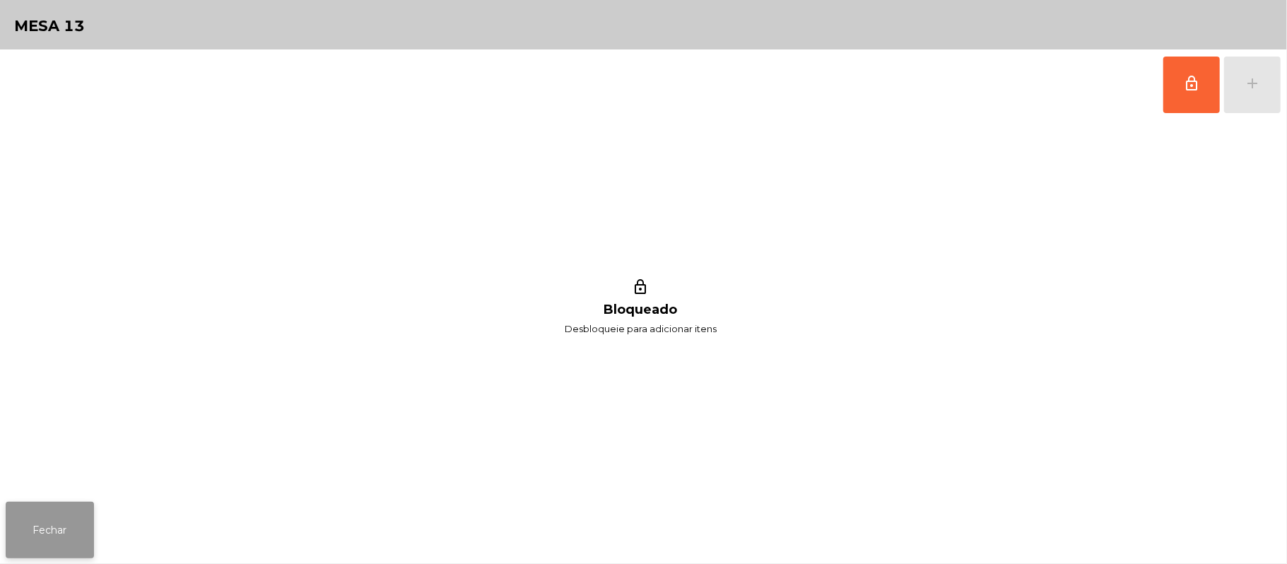
click at [45, 510] on button "Fechar" at bounding box center [50, 530] width 88 height 57
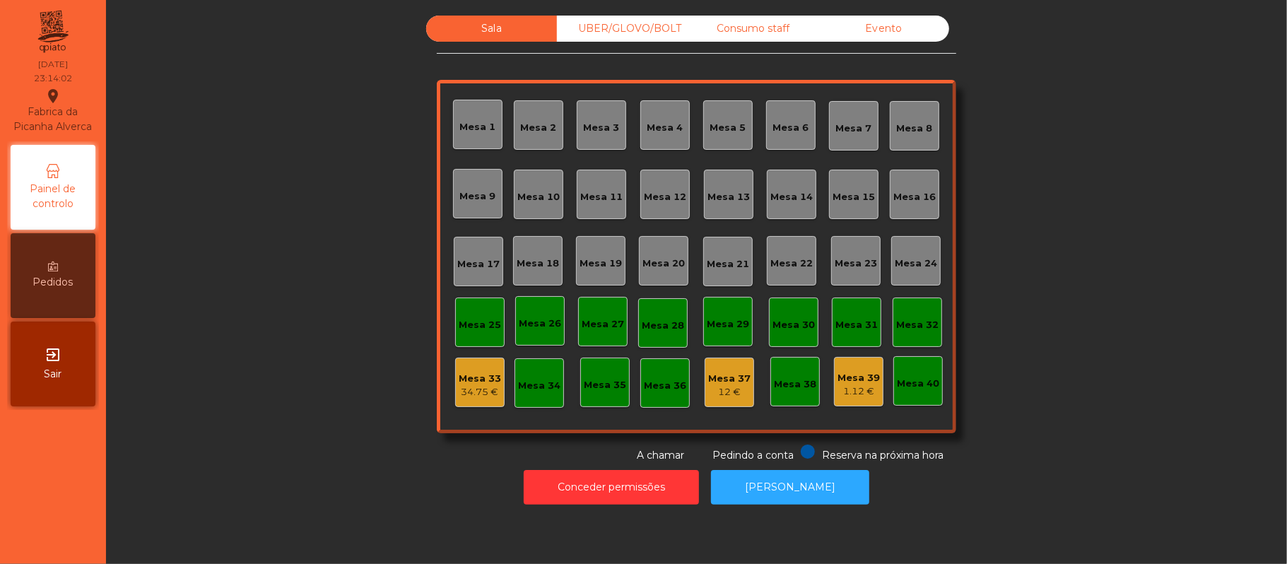
click at [473, 377] on div "Mesa 33" at bounding box center [480, 379] width 42 height 14
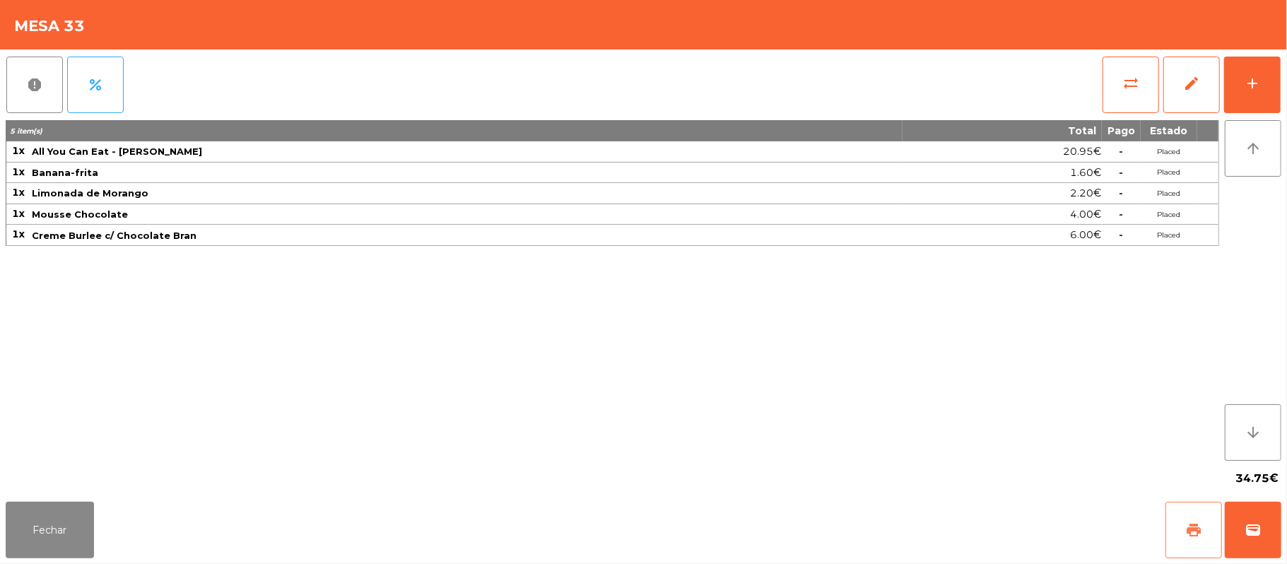
click at [1180, 506] on button "print" at bounding box center [1194, 530] width 57 height 57
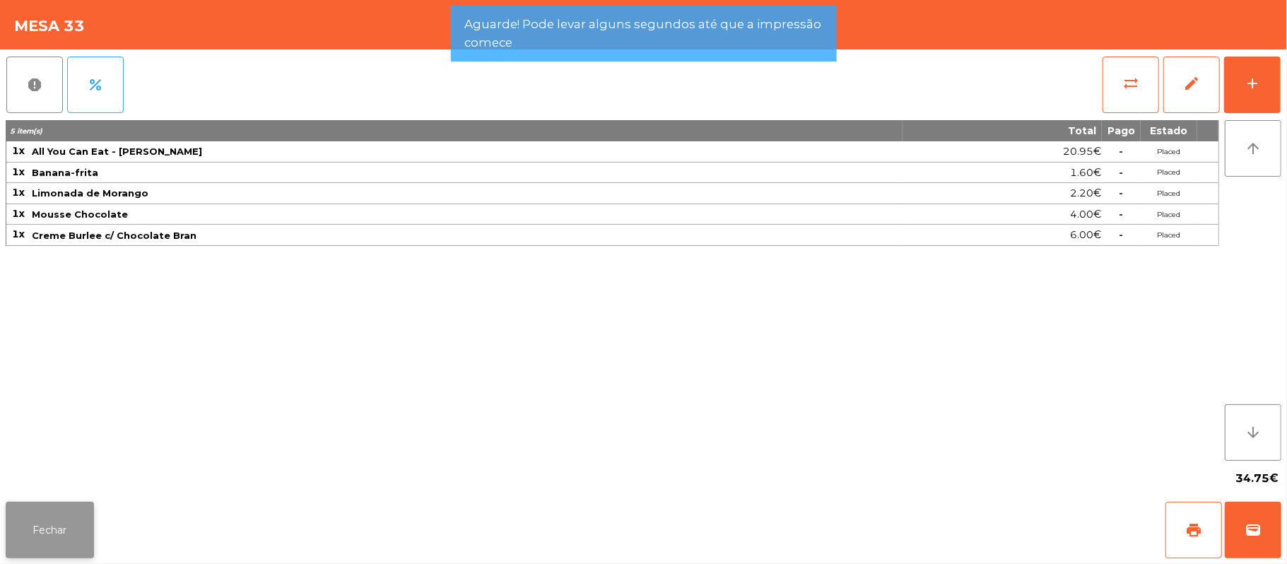
click at [51, 527] on button "Fechar" at bounding box center [50, 530] width 88 height 57
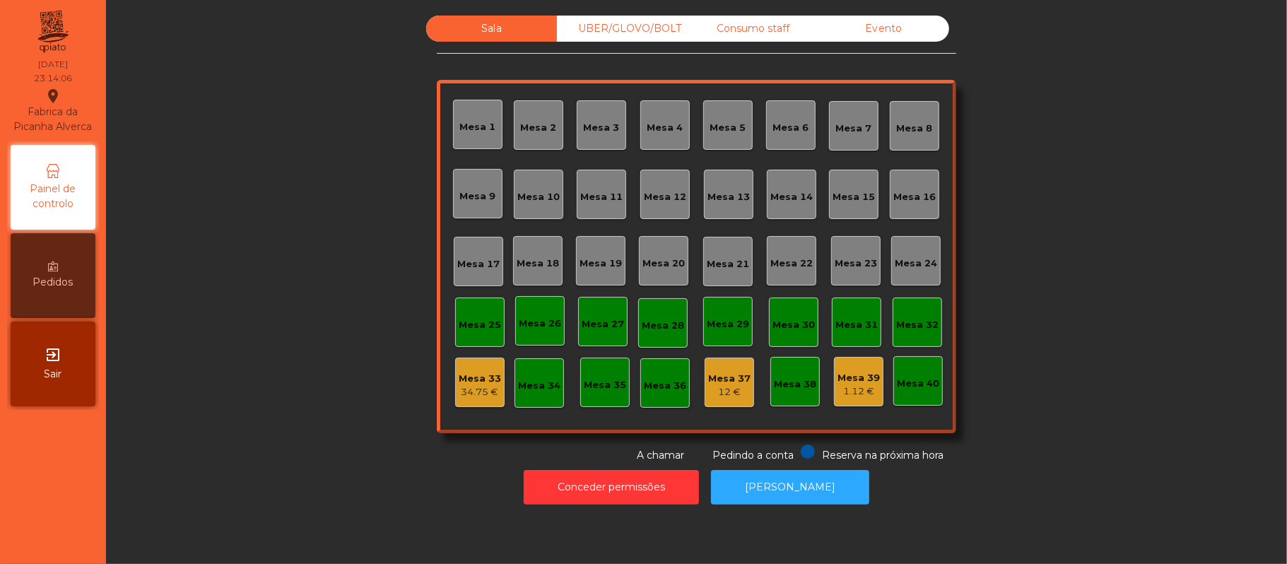
click at [843, 380] on div "Mesa 39" at bounding box center [859, 378] width 42 height 14
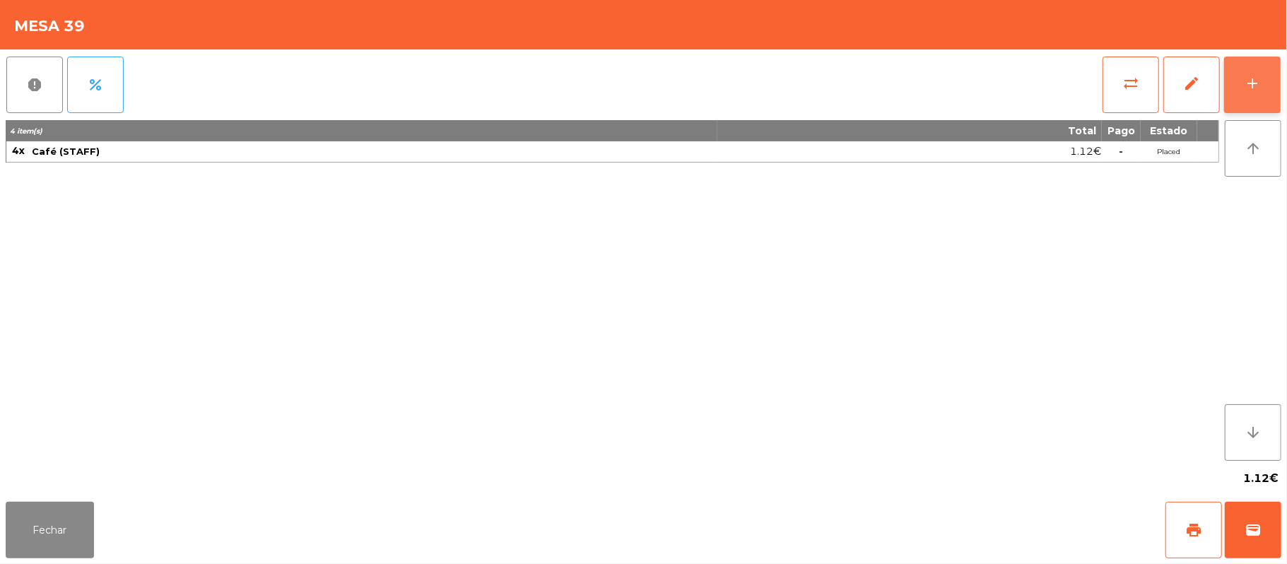
click at [1245, 88] on div "add" at bounding box center [1252, 83] width 17 height 17
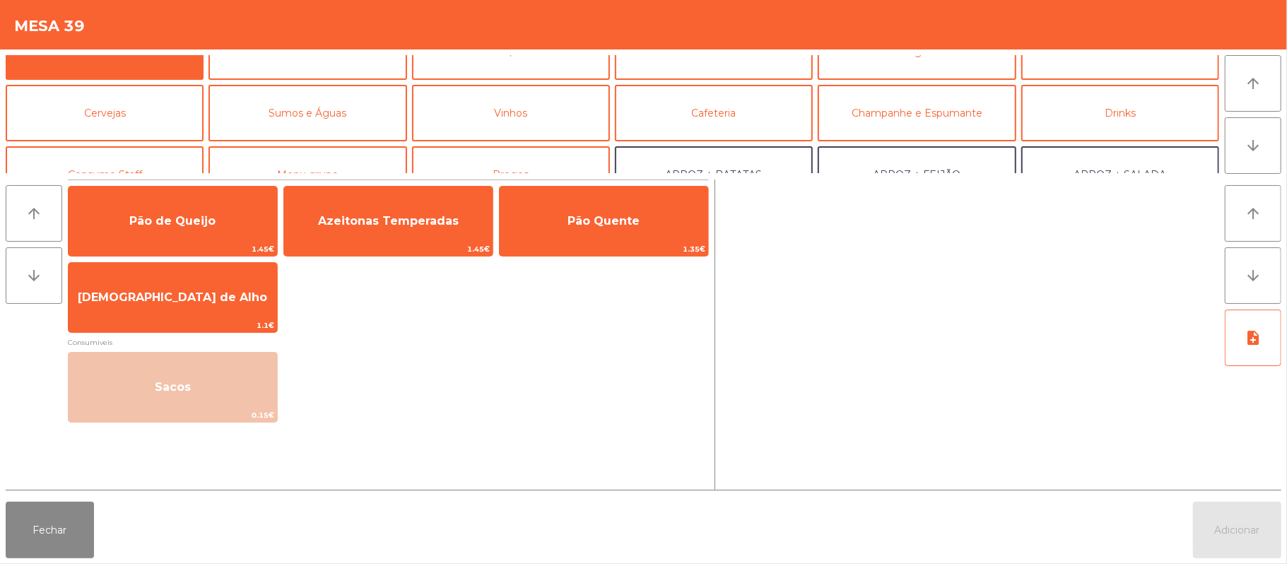
scroll to position [37, 0]
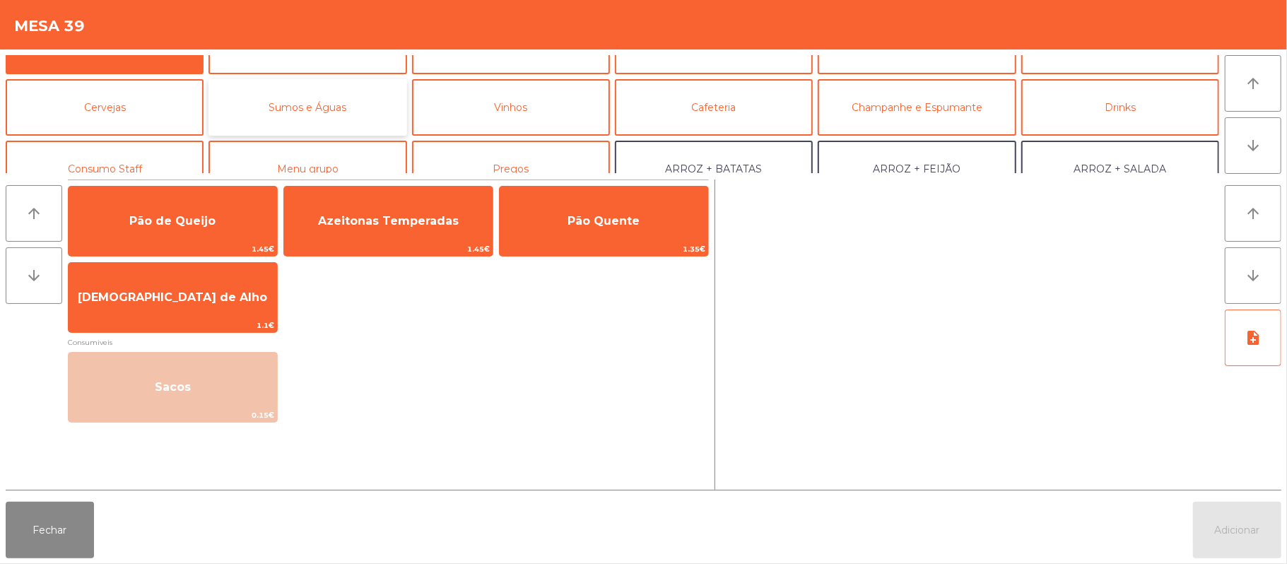
click at [338, 122] on button "Sumos e Águas" at bounding box center [308, 107] width 198 height 57
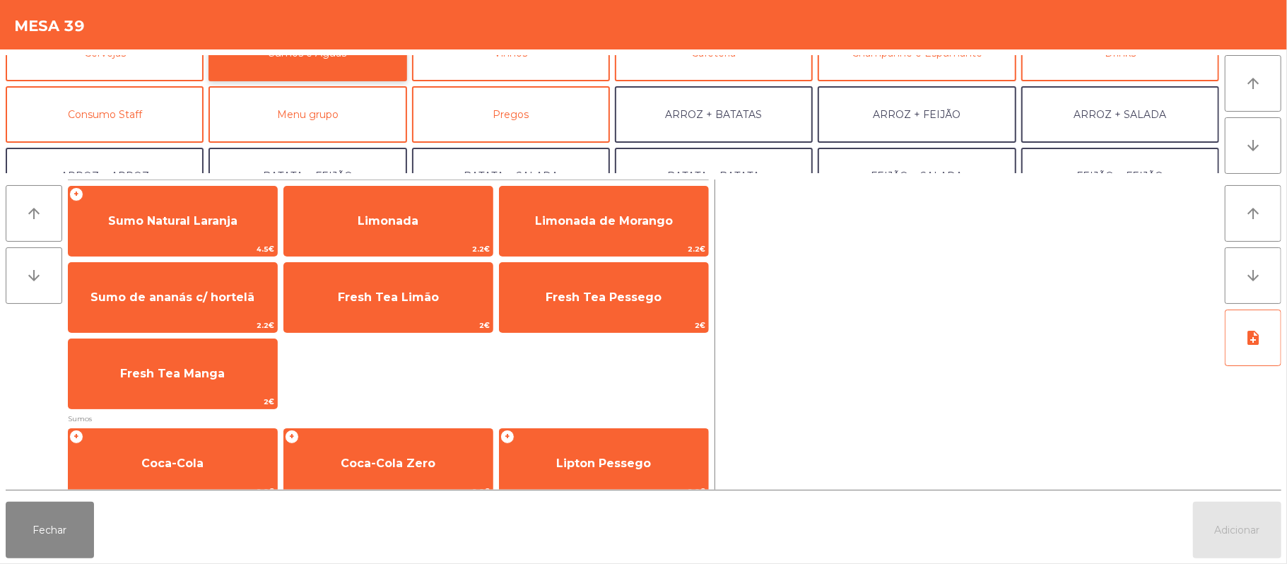
scroll to position [115, 0]
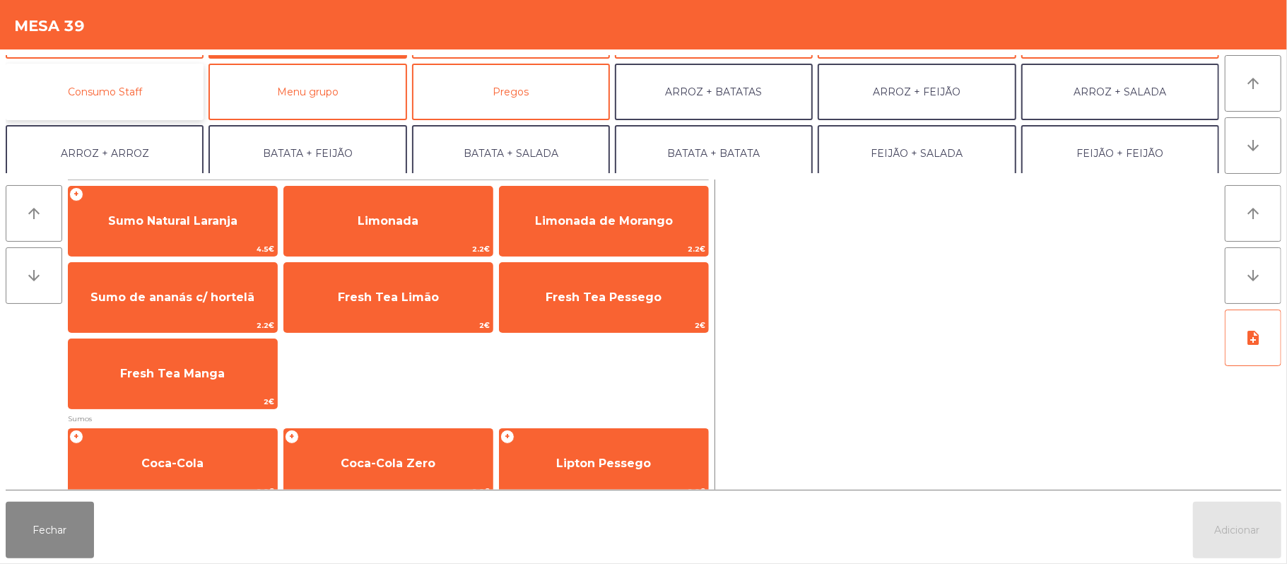
click at [141, 88] on button "Consumo Staff" at bounding box center [105, 92] width 198 height 57
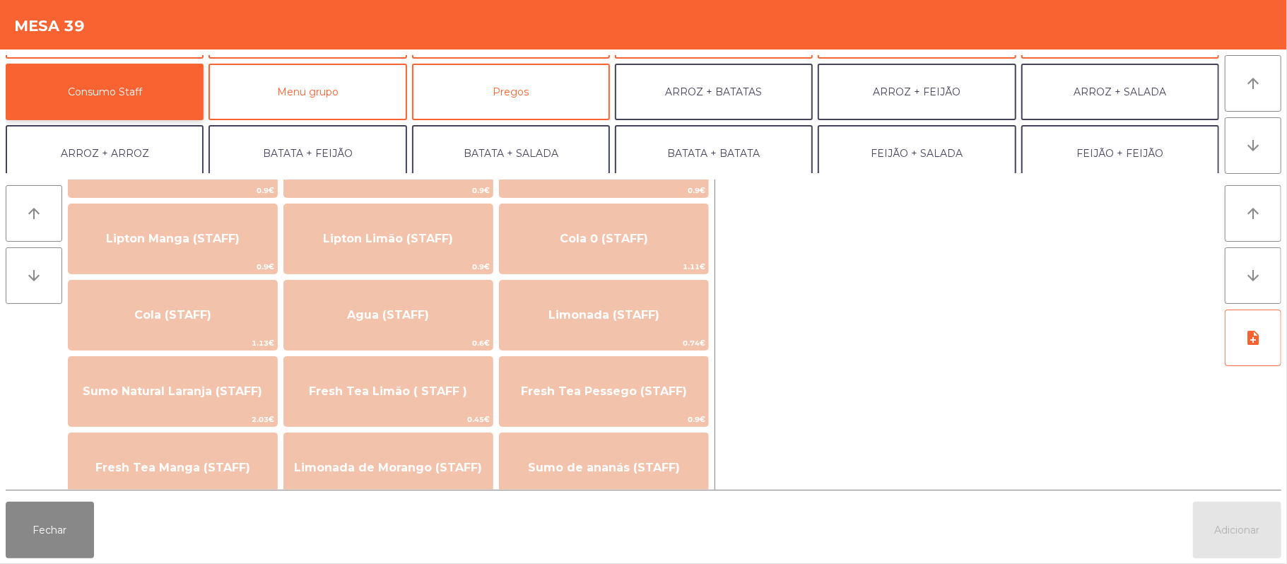
scroll to position [252, 0]
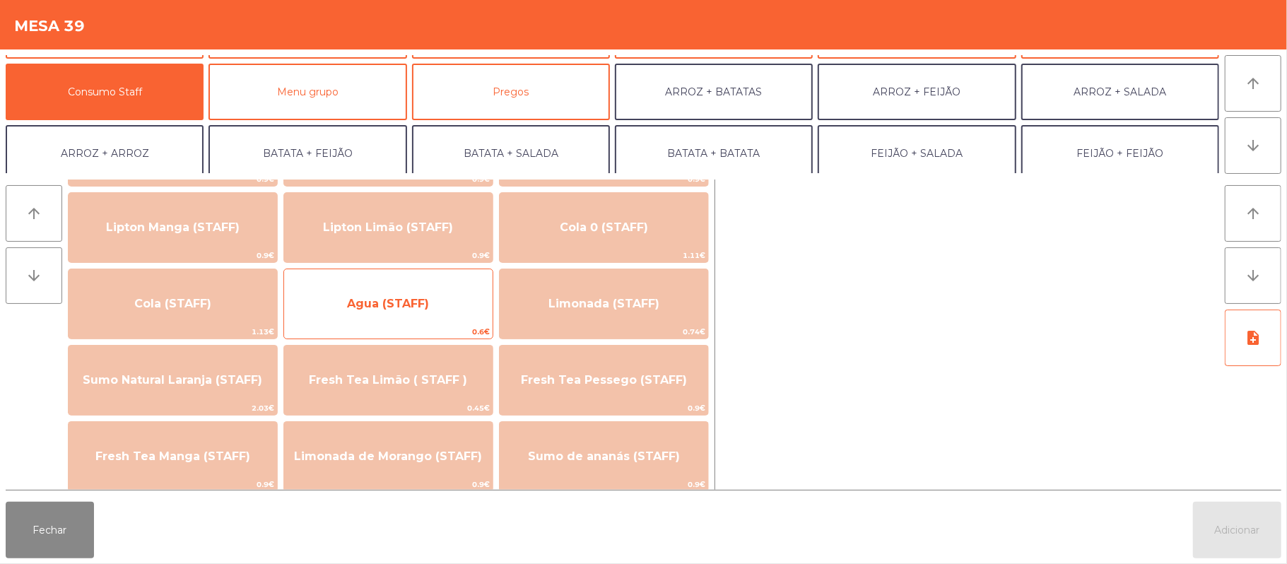
click at [425, 318] on span "Agua (STAFF)" at bounding box center [388, 304] width 209 height 38
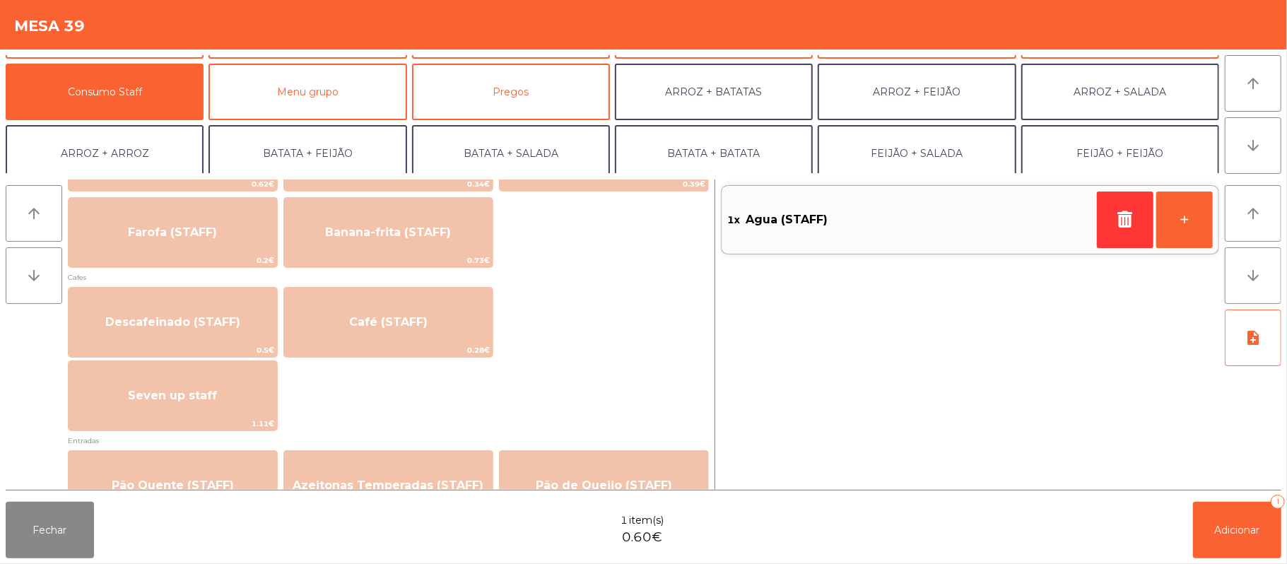
scroll to position [739, 0]
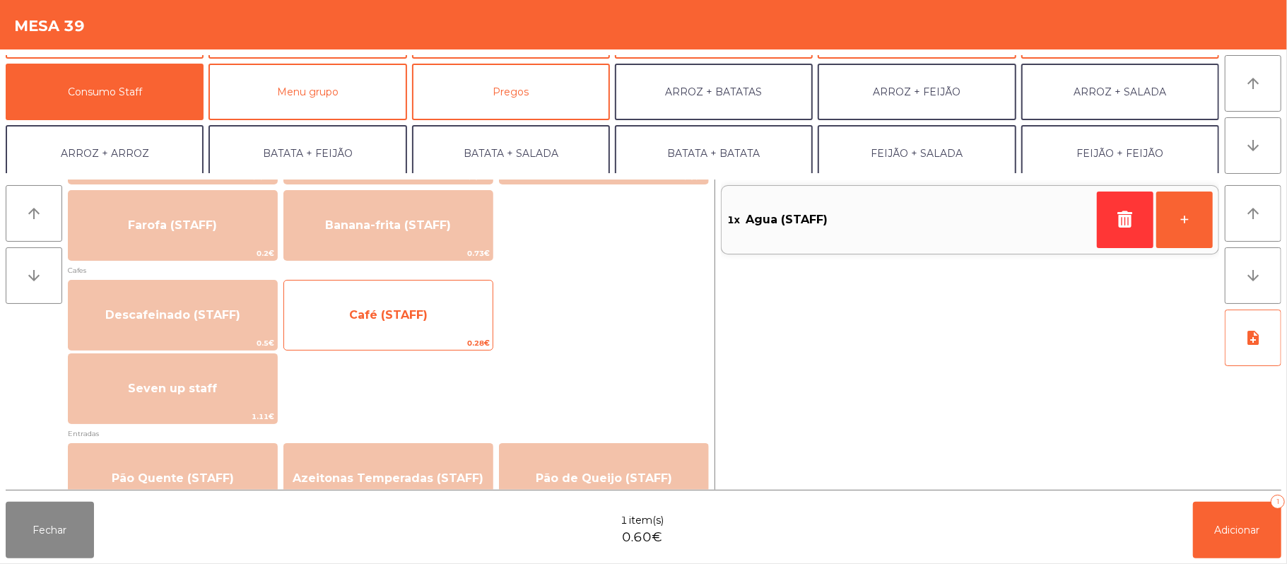
click at [452, 315] on span "Café (STAFF)" at bounding box center [388, 315] width 209 height 38
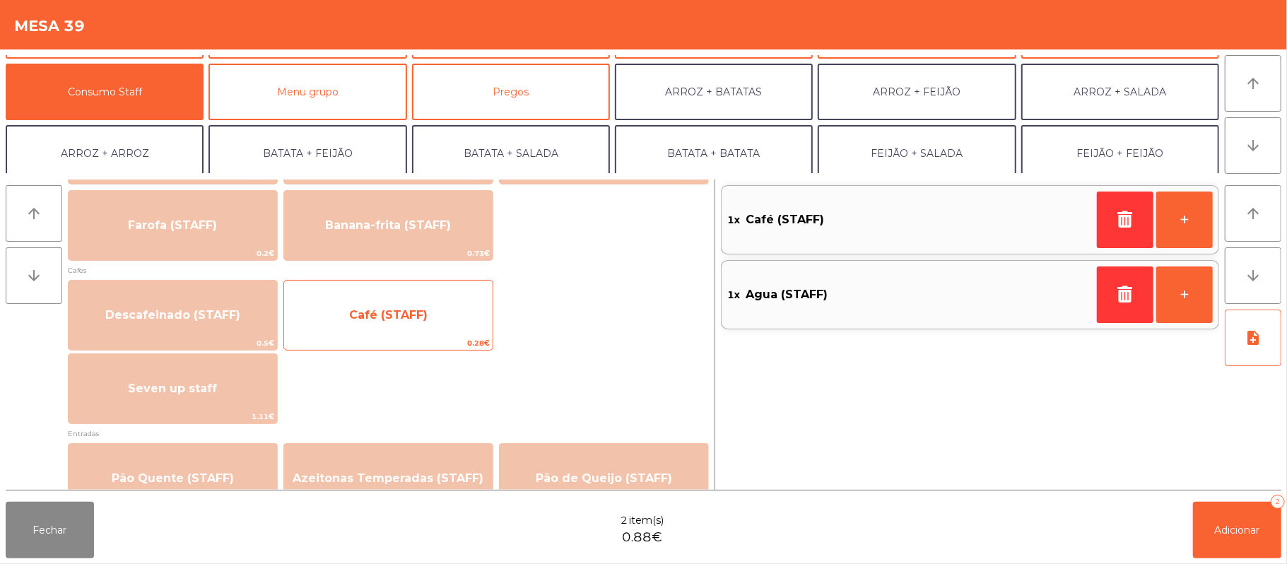
click at [428, 317] on span "Café (STAFF)" at bounding box center [388, 315] width 209 height 38
click at [425, 320] on span "Café (STAFF)" at bounding box center [388, 314] width 78 height 13
click at [421, 312] on span "Café (STAFF)" at bounding box center [388, 314] width 78 height 13
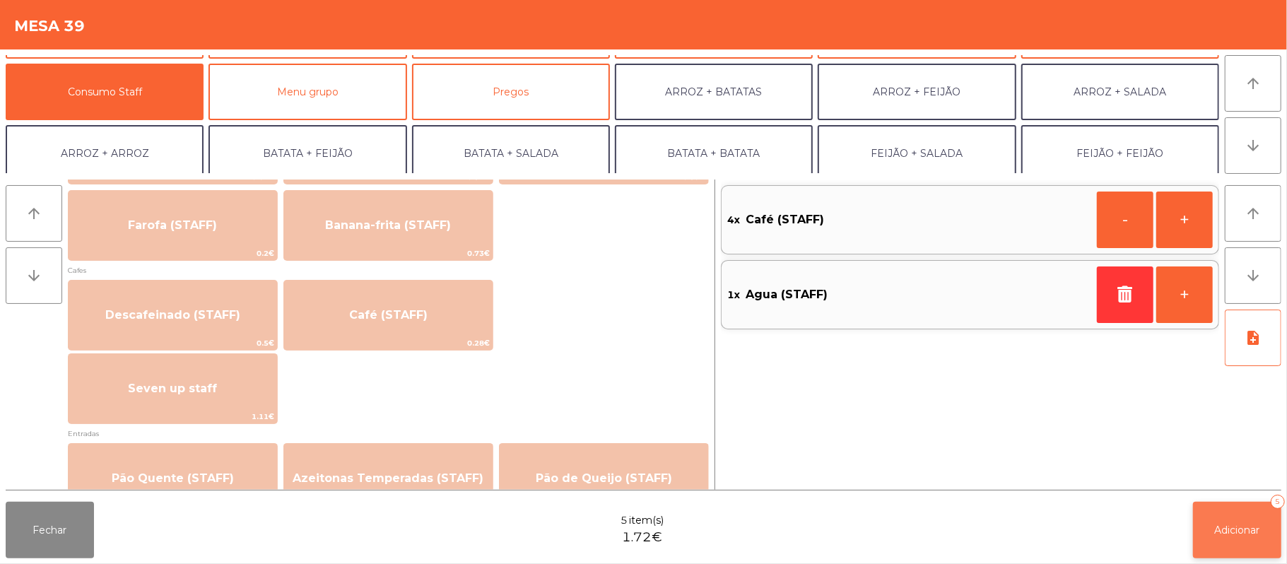
click at [1242, 524] on span "Adicionar" at bounding box center [1237, 530] width 45 height 13
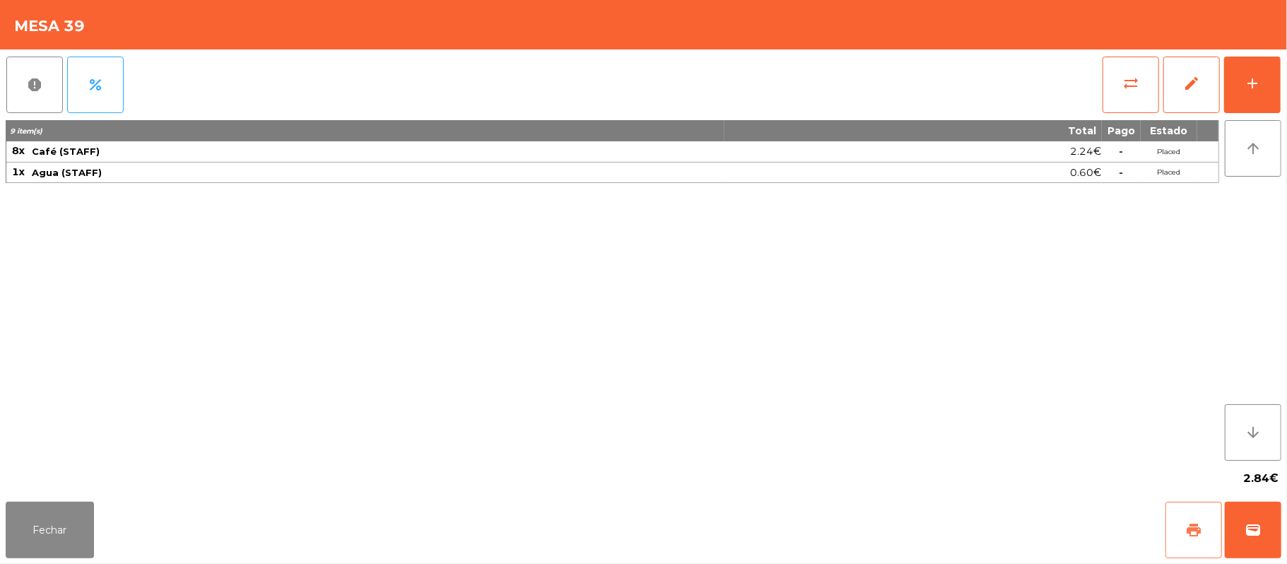
click at [1204, 530] on button "print" at bounding box center [1194, 530] width 57 height 57
click at [57, 529] on button "Fechar" at bounding box center [50, 530] width 88 height 57
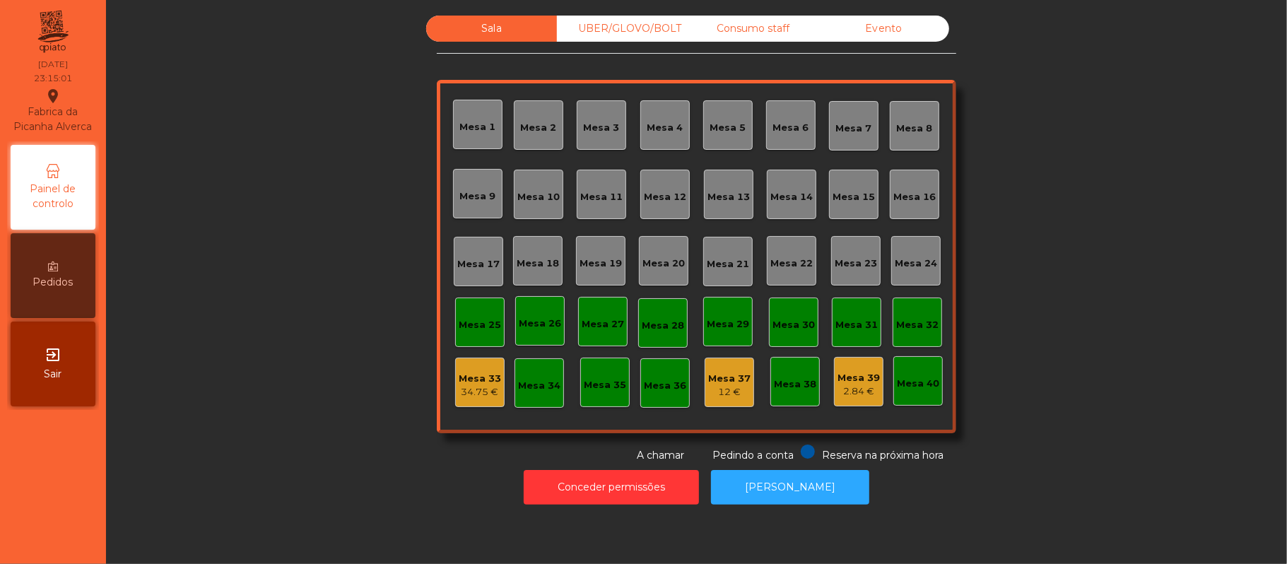
click at [795, 28] on div "Consumo staff" at bounding box center [753, 29] width 131 height 26
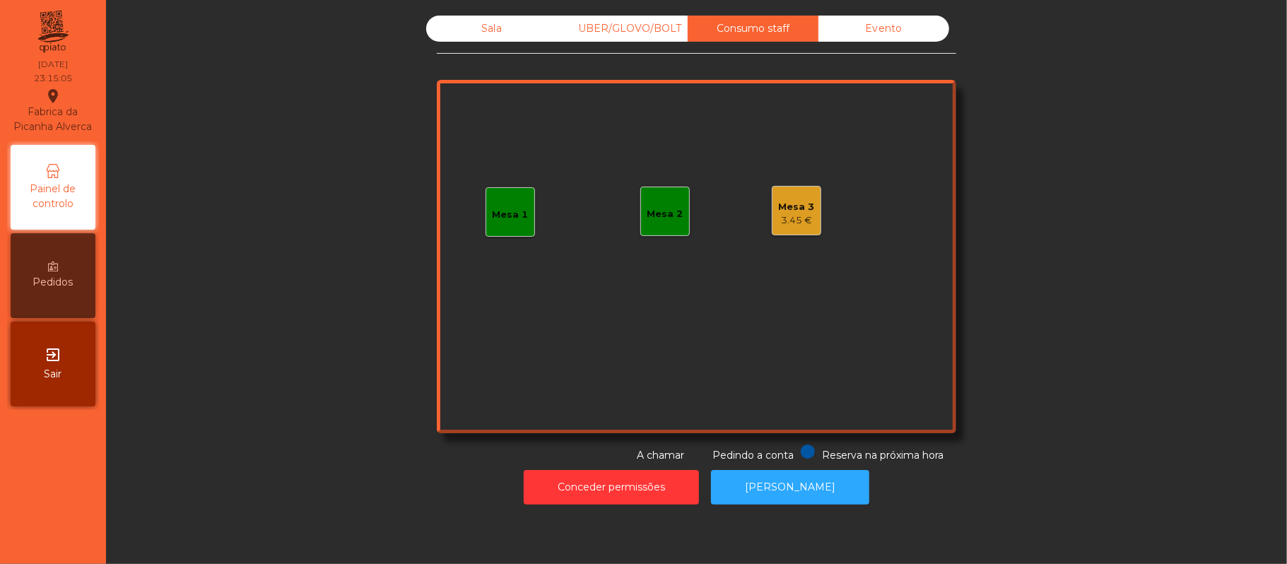
click at [800, 228] on div "Mesa 3 3.45 €" at bounding box center [796, 210] width 49 height 49
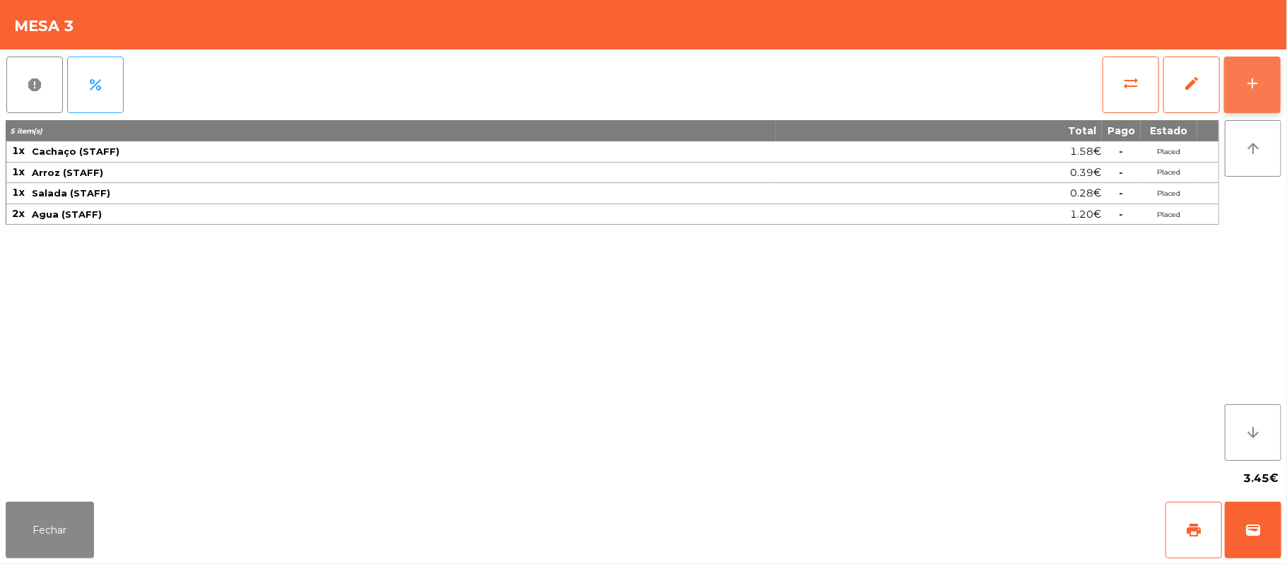
click at [1248, 90] on div "add" at bounding box center [1252, 83] width 17 height 17
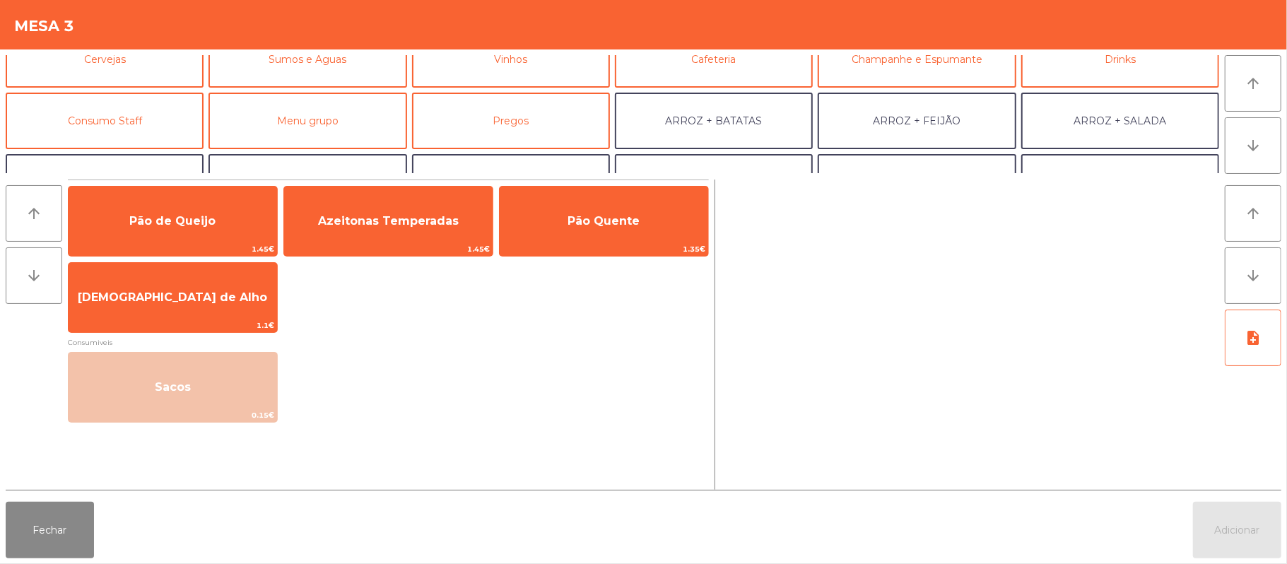
scroll to position [91, 0]
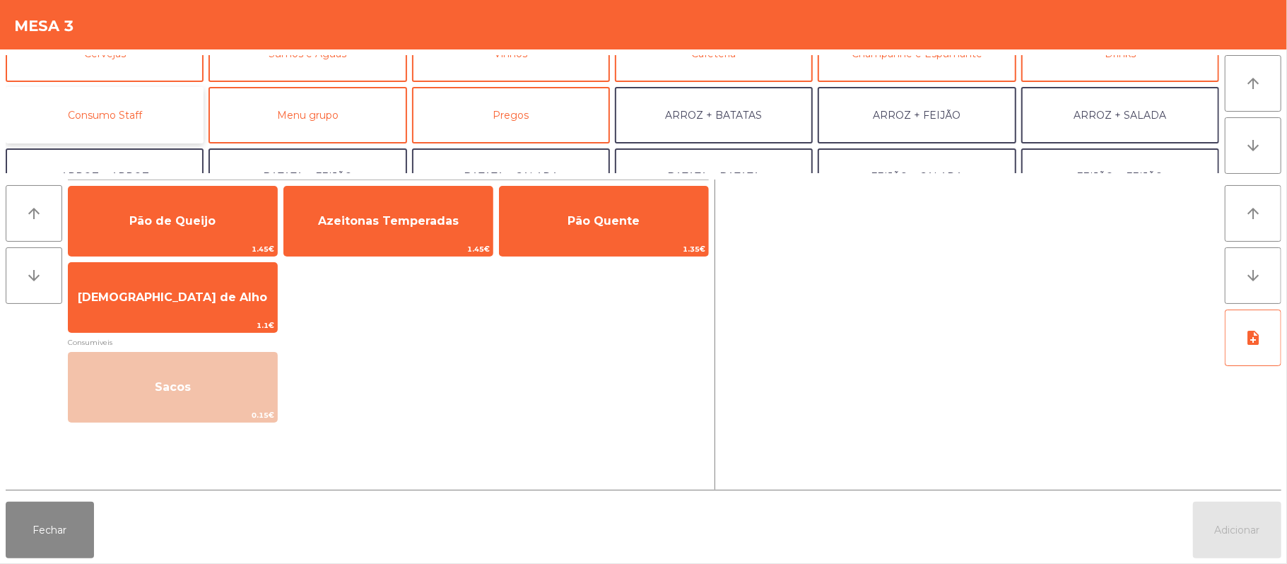
click at [145, 117] on button "Consumo Staff" at bounding box center [105, 115] width 198 height 57
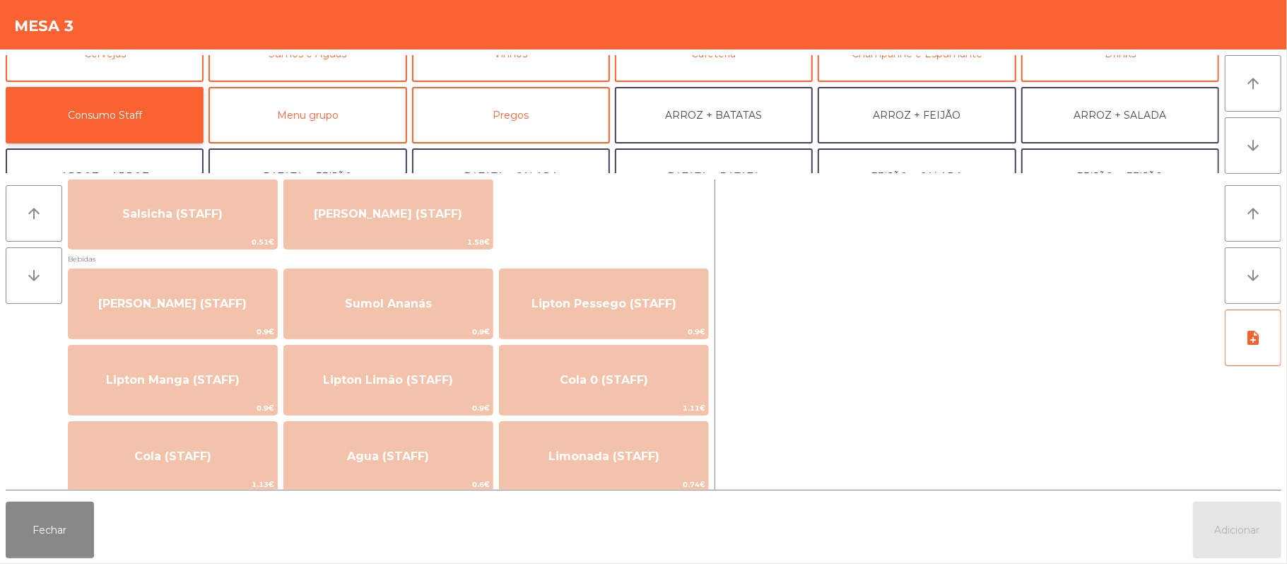
scroll to position [97, 0]
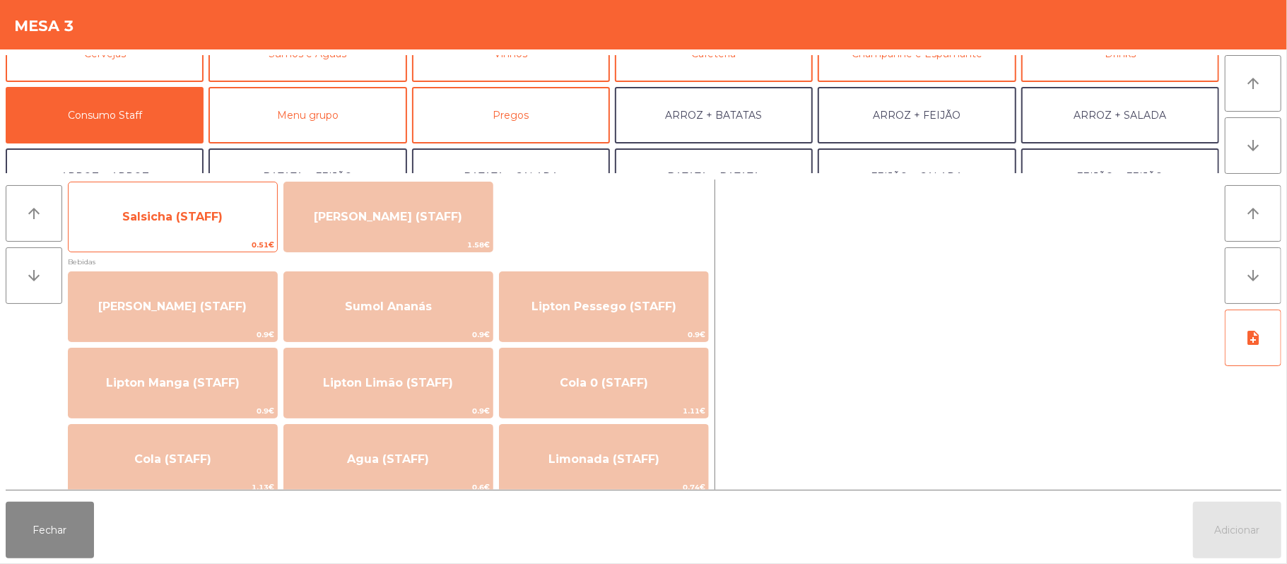
click at [228, 235] on span "Salsicha (STAFF)" at bounding box center [173, 217] width 209 height 38
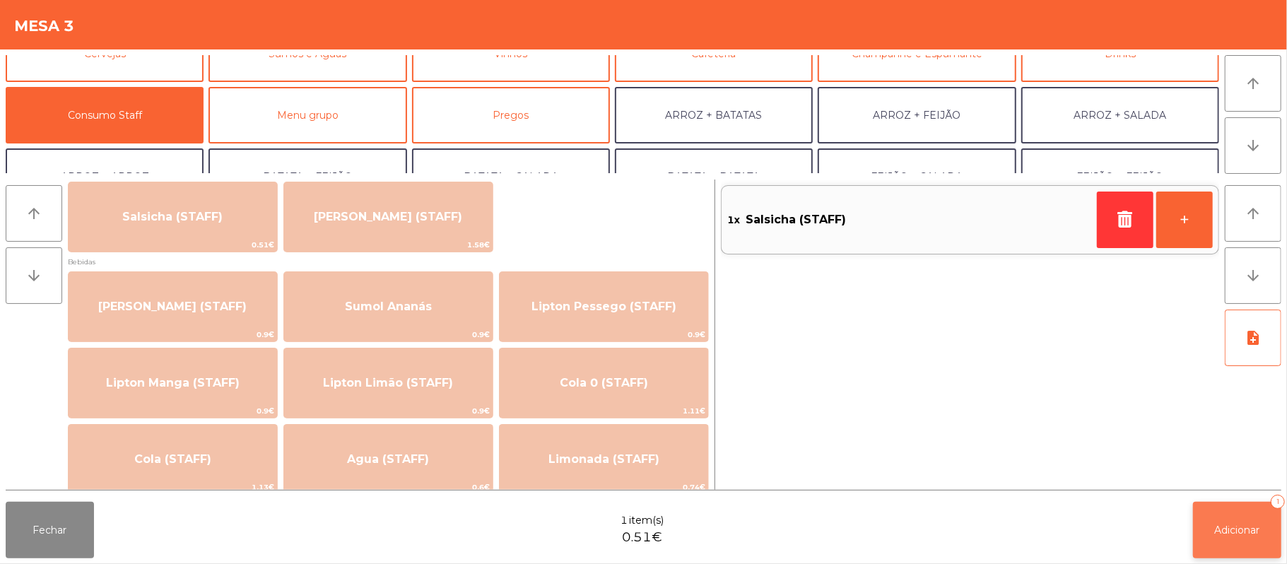
click at [1236, 524] on span "Adicionar" at bounding box center [1237, 530] width 45 height 13
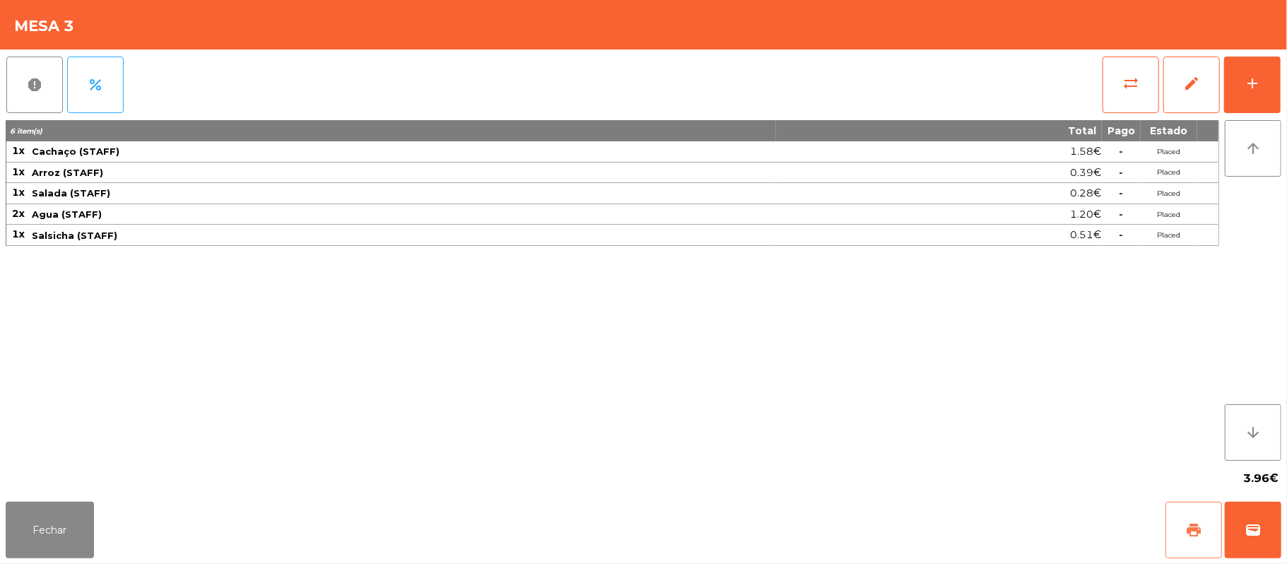
click at [1180, 529] on button "print" at bounding box center [1194, 530] width 57 height 57
click at [54, 527] on button "Fechar" at bounding box center [50, 530] width 88 height 57
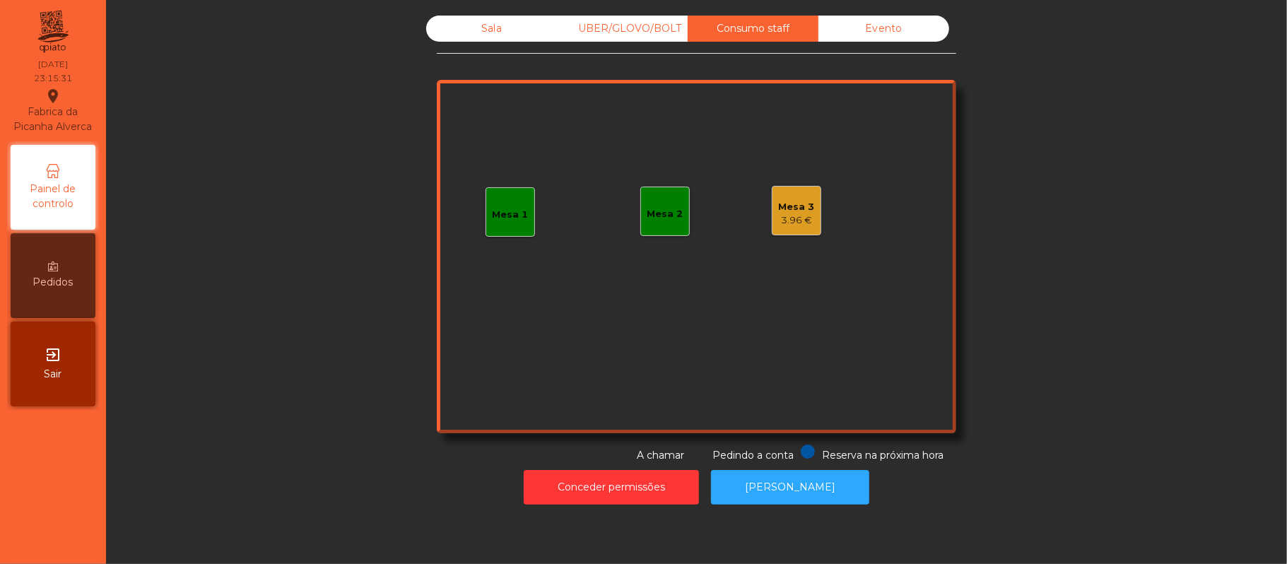
click at [798, 215] on div "3.96 €" at bounding box center [797, 220] width 36 height 14
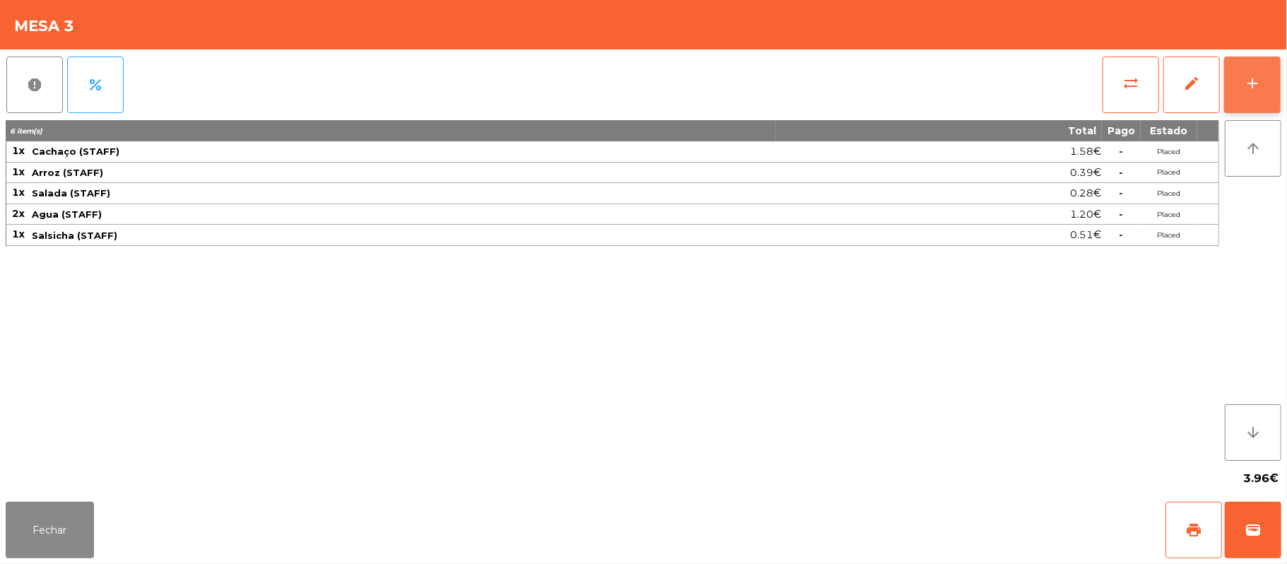
click at [1248, 86] on div "add" at bounding box center [1252, 83] width 17 height 17
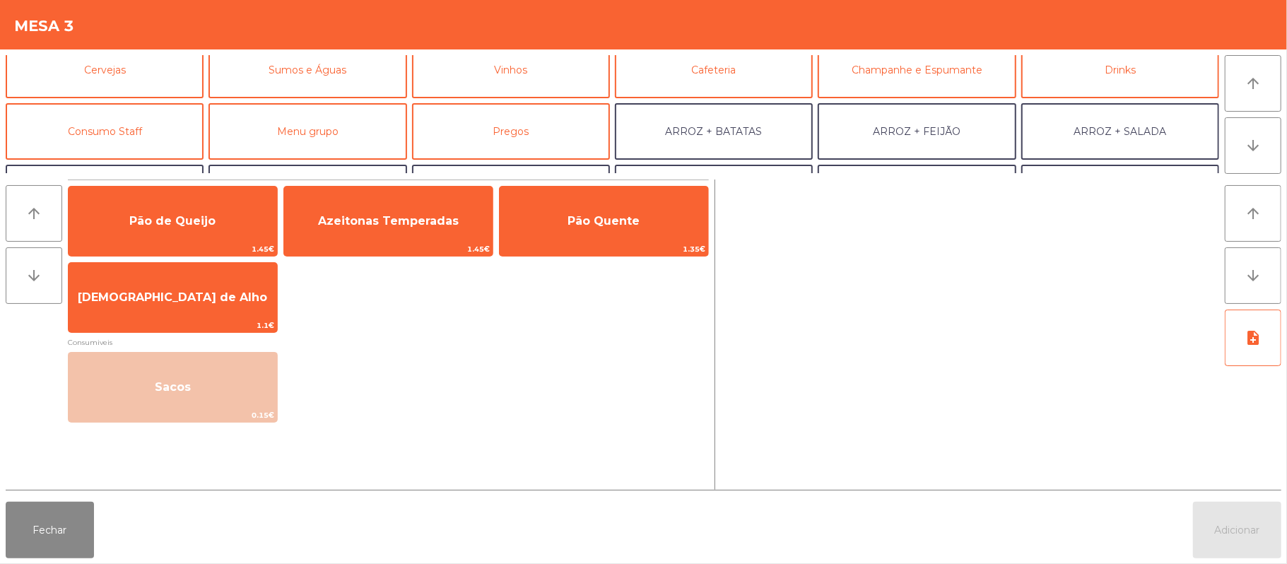
scroll to position [102, 0]
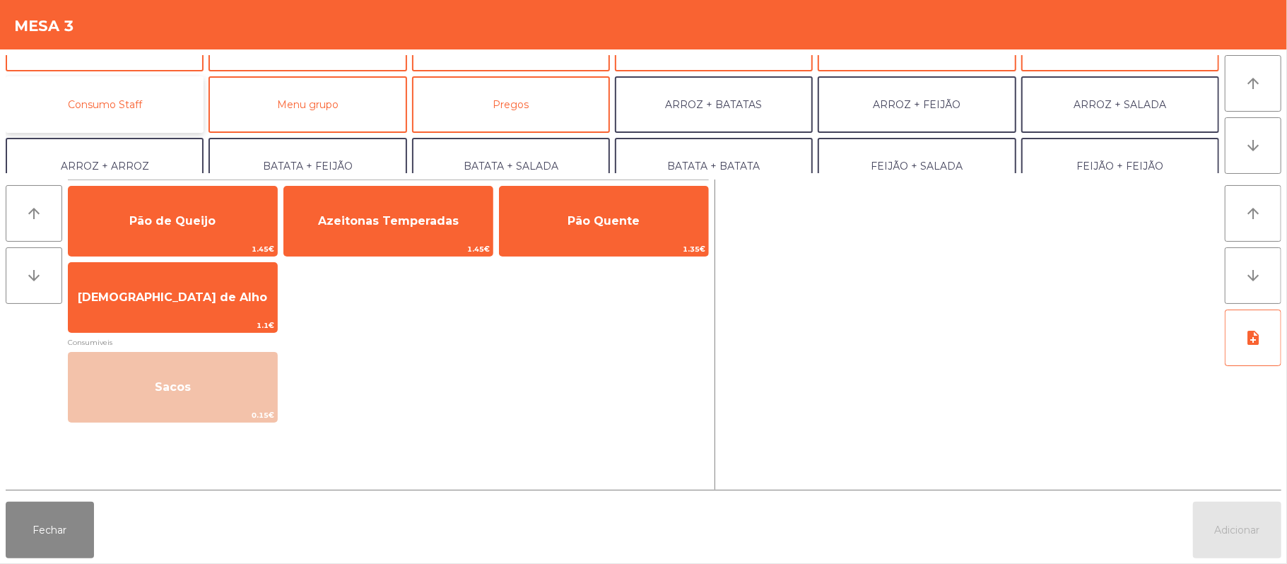
click at [170, 100] on button "Consumo Staff" at bounding box center [105, 104] width 198 height 57
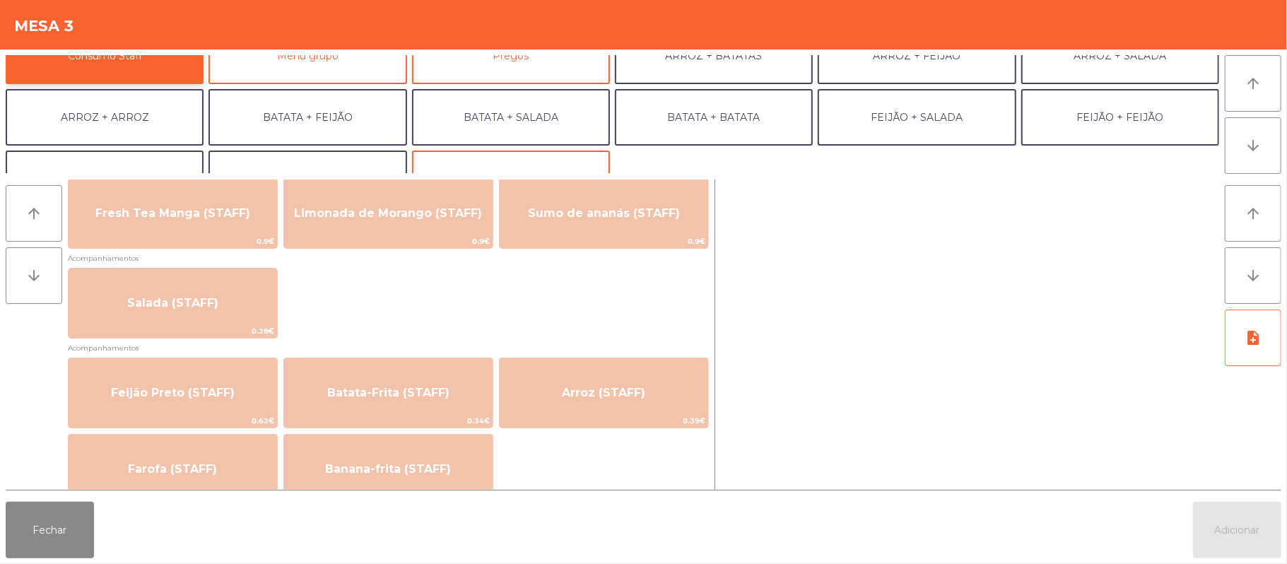
scroll to position [499, 0]
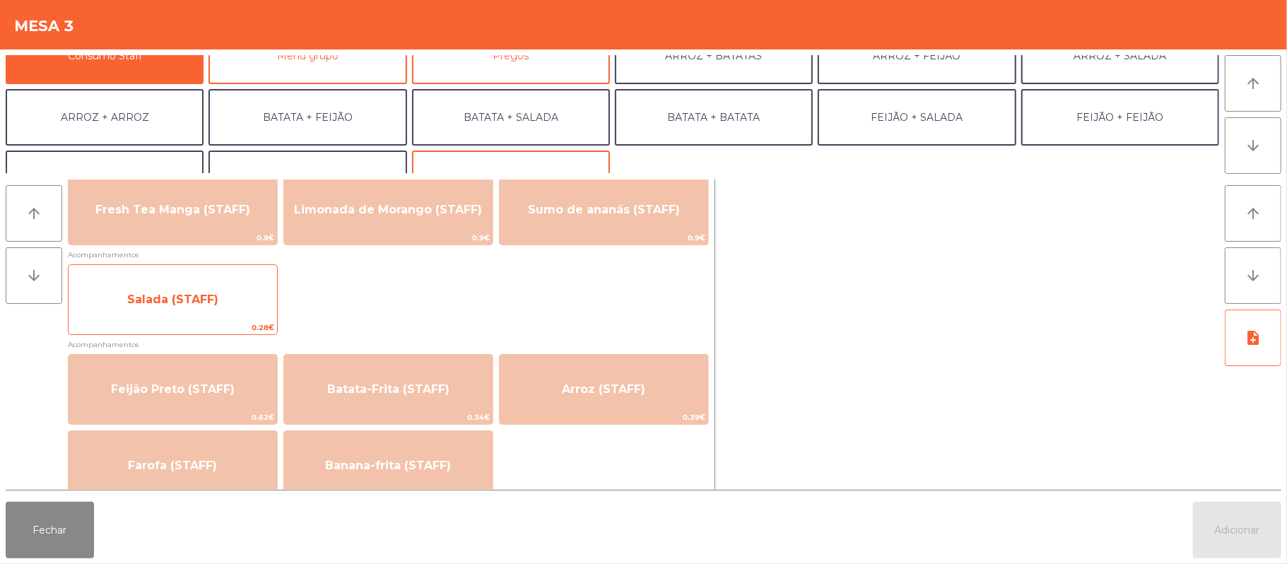
click at [205, 303] on span "Salada (STAFF)" at bounding box center [172, 299] width 91 height 13
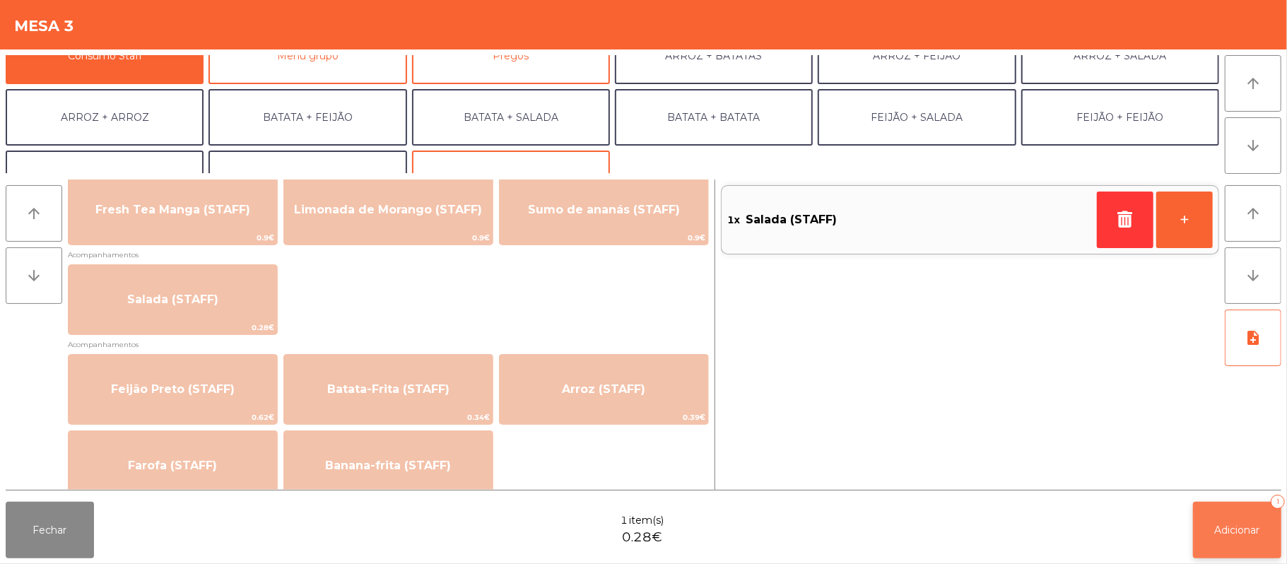
click at [1239, 527] on span "Adicionar" at bounding box center [1237, 530] width 45 height 13
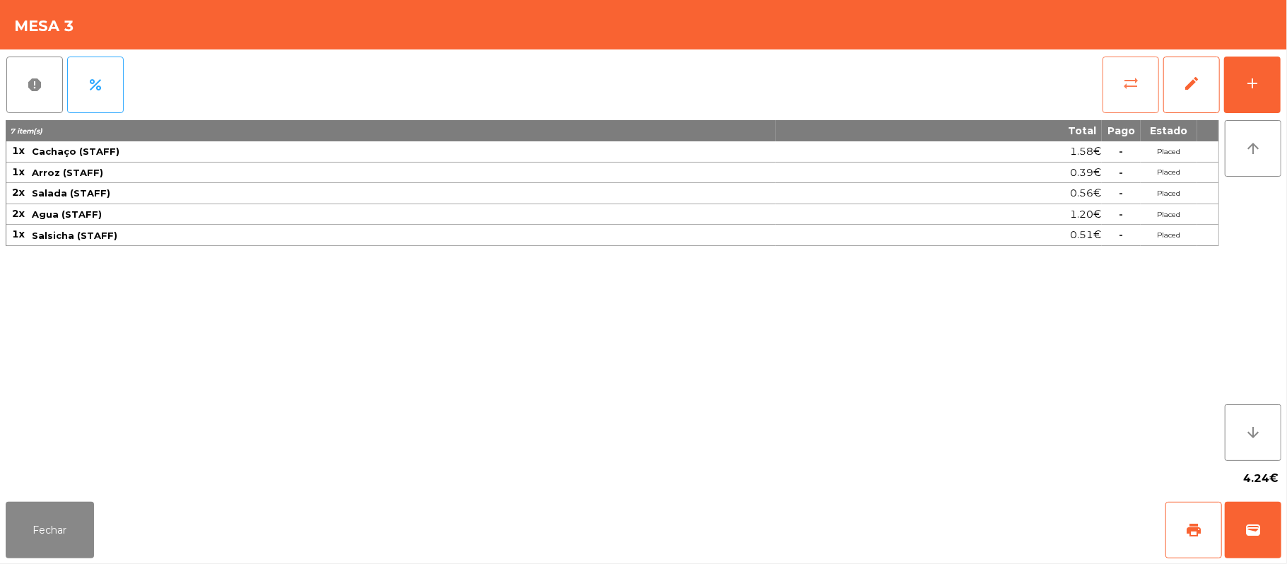
click at [1115, 86] on button "sync_alt" at bounding box center [1131, 85] width 57 height 57
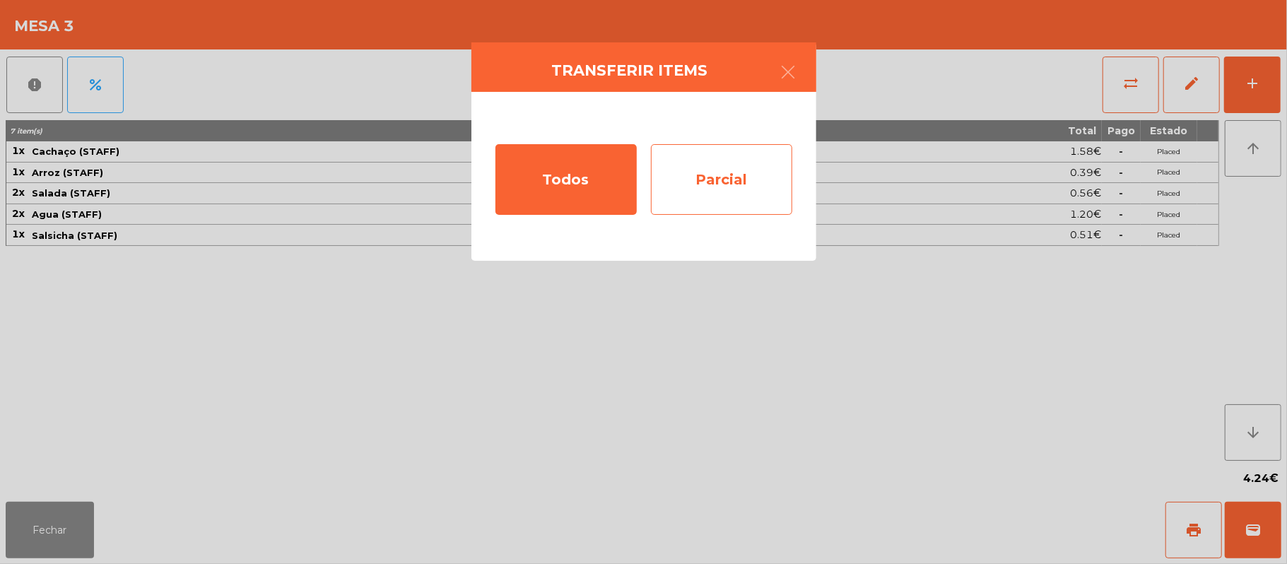
click at [738, 184] on div "Parcial" at bounding box center [721, 179] width 141 height 71
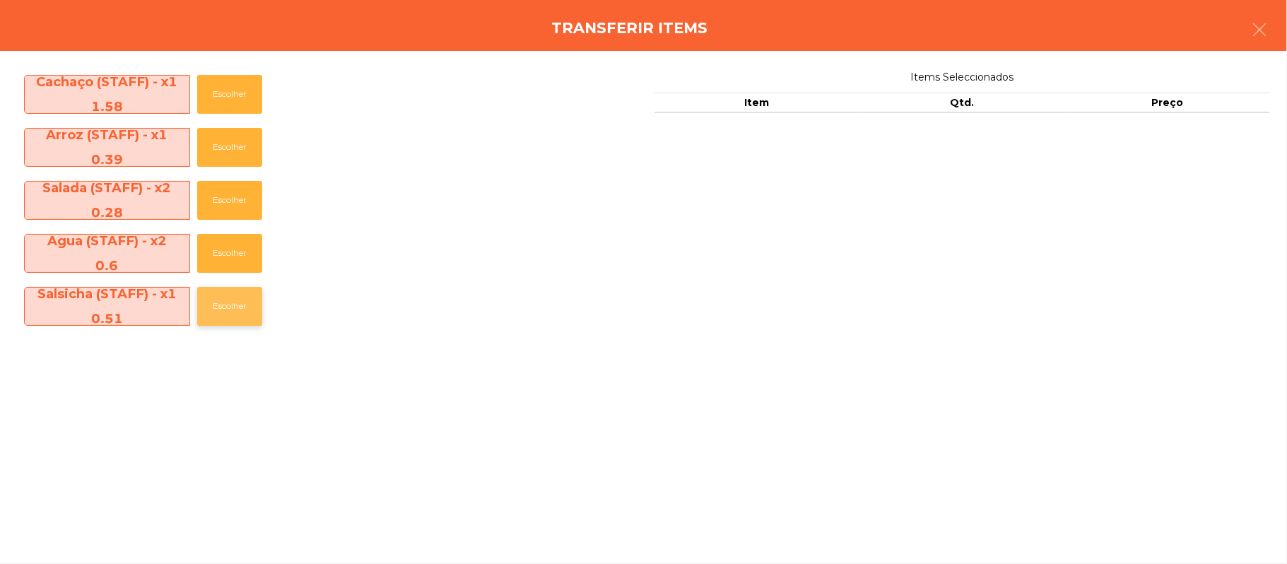
click at [243, 311] on button "Escolher" at bounding box center [229, 306] width 65 height 39
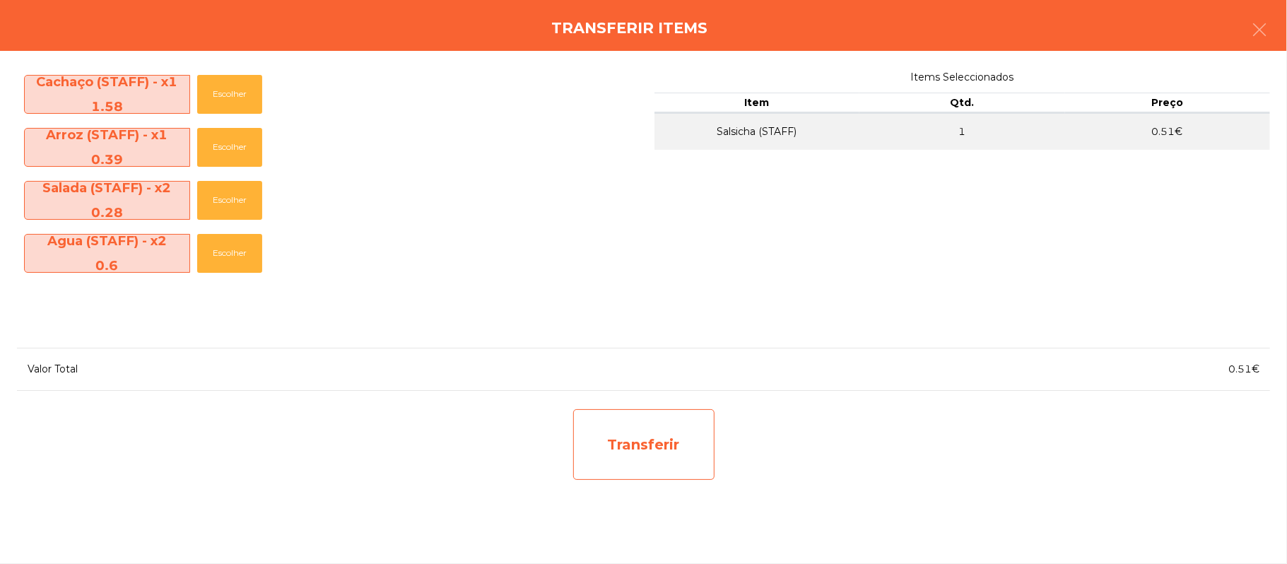
click at [667, 447] on div "Transferir" at bounding box center [643, 444] width 141 height 71
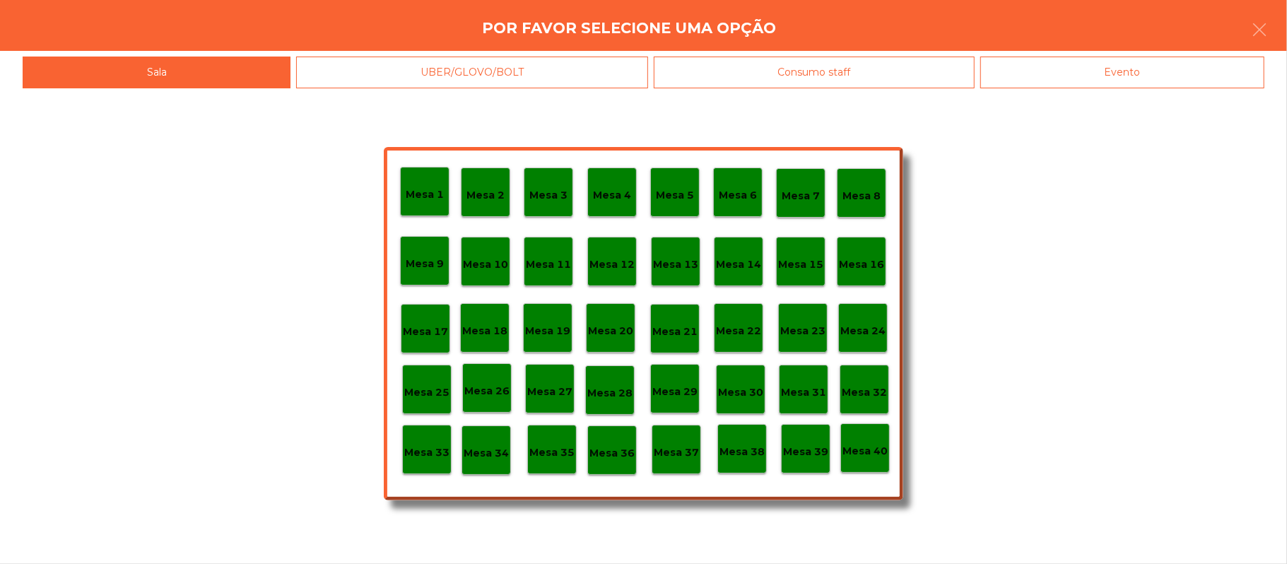
click at [677, 450] on p "Mesa 37" at bounding box center [676, 453] width 45 height 16
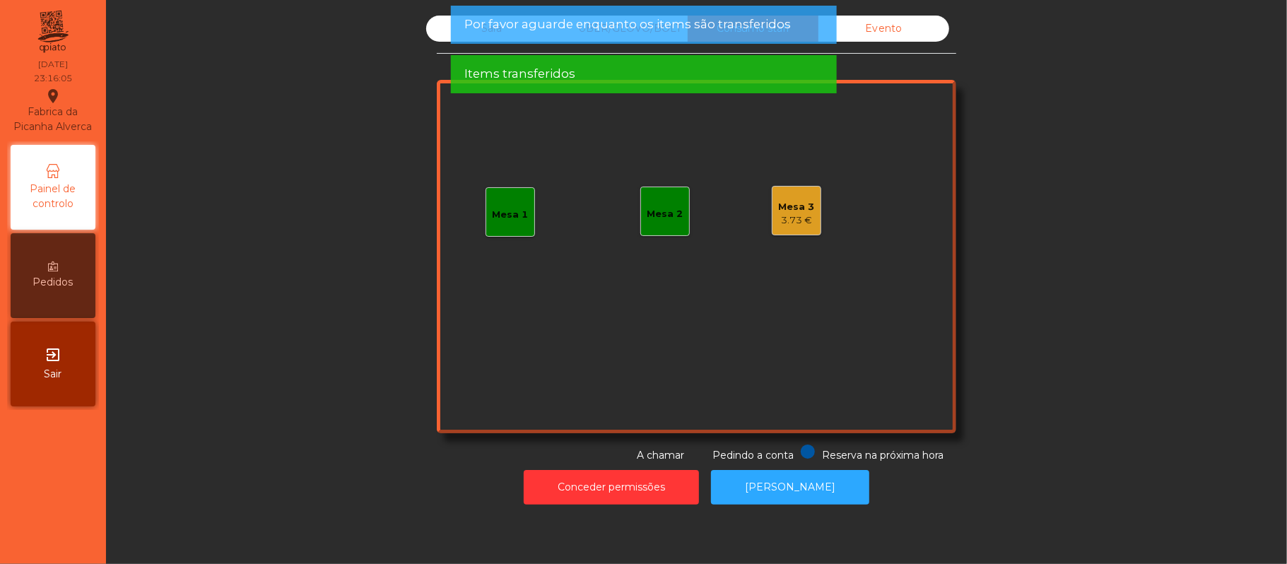
click at [795, 218] on div "3.73 €" at bounding box center [797, 220] width 36 height 14
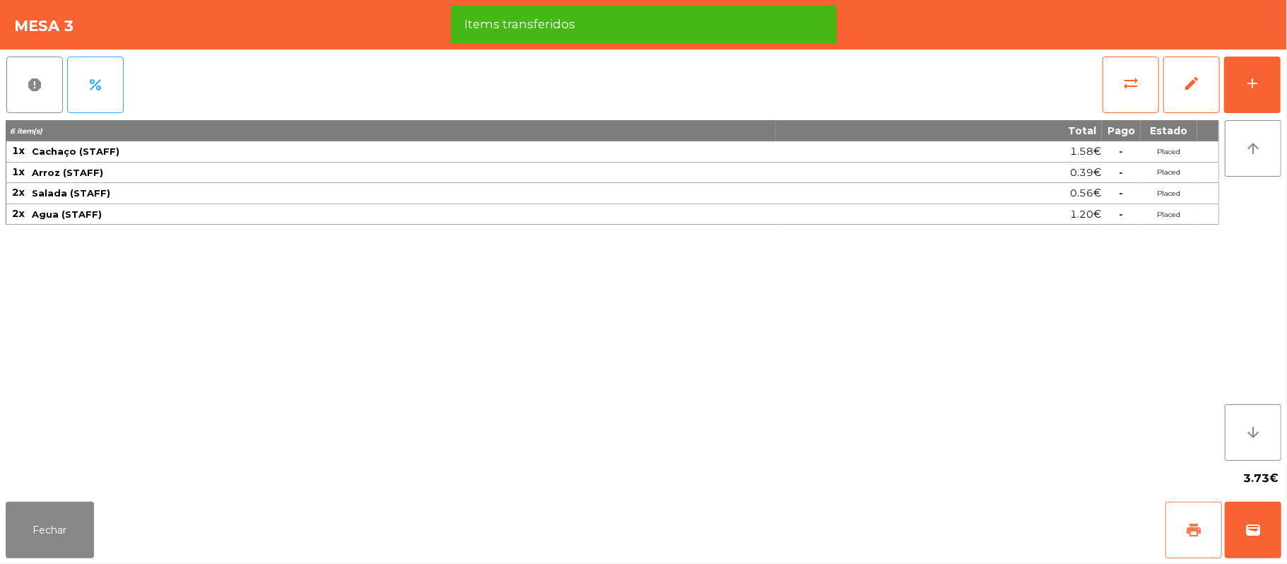
click at [1182, 523] on button "print" at bounding box center [1194, 530] width 57 height 57
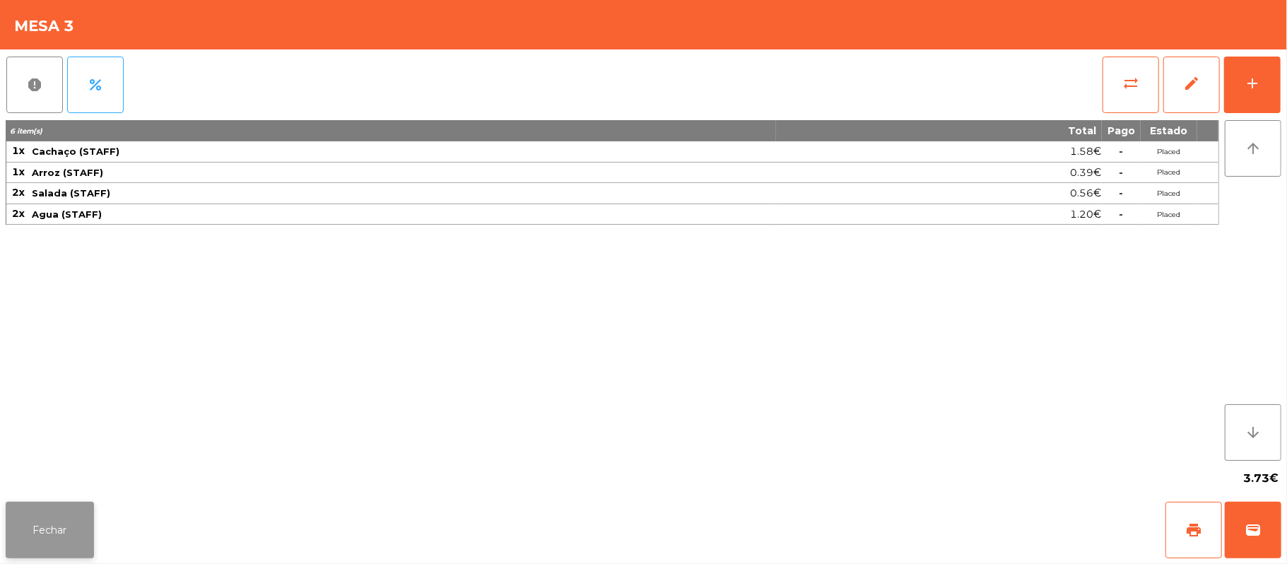
click at [52, 530] on button "Fechar" at bounding box center [50, 530] width 88 height 57
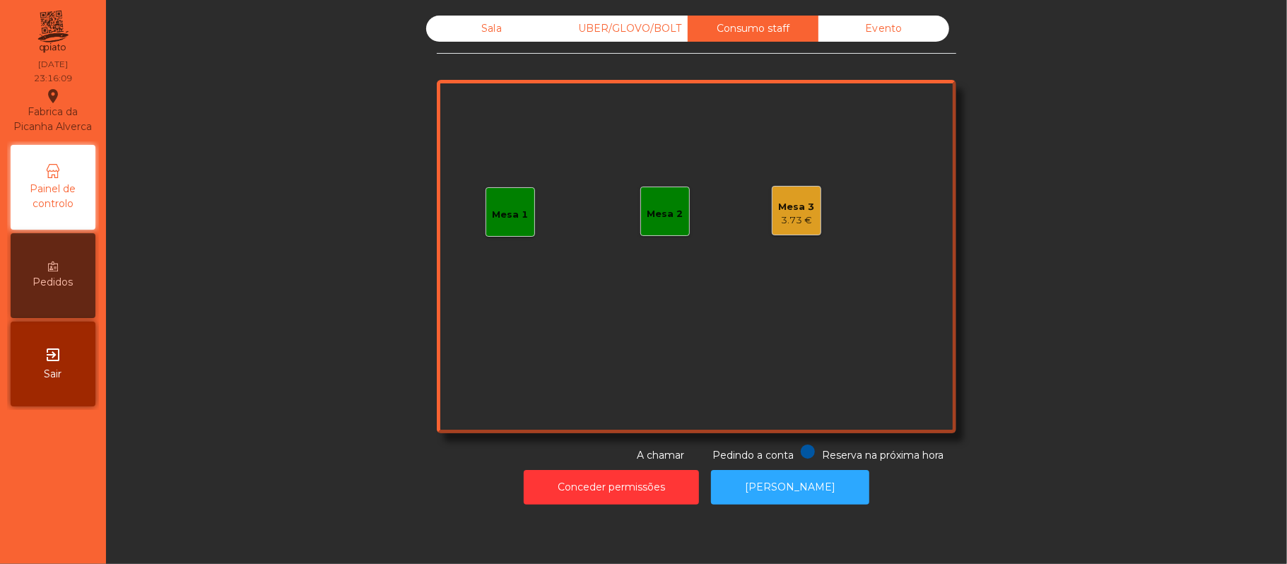
click at [800, 204] on div "Mesa 3" at bounding box center [797, 207] width 36 height 14
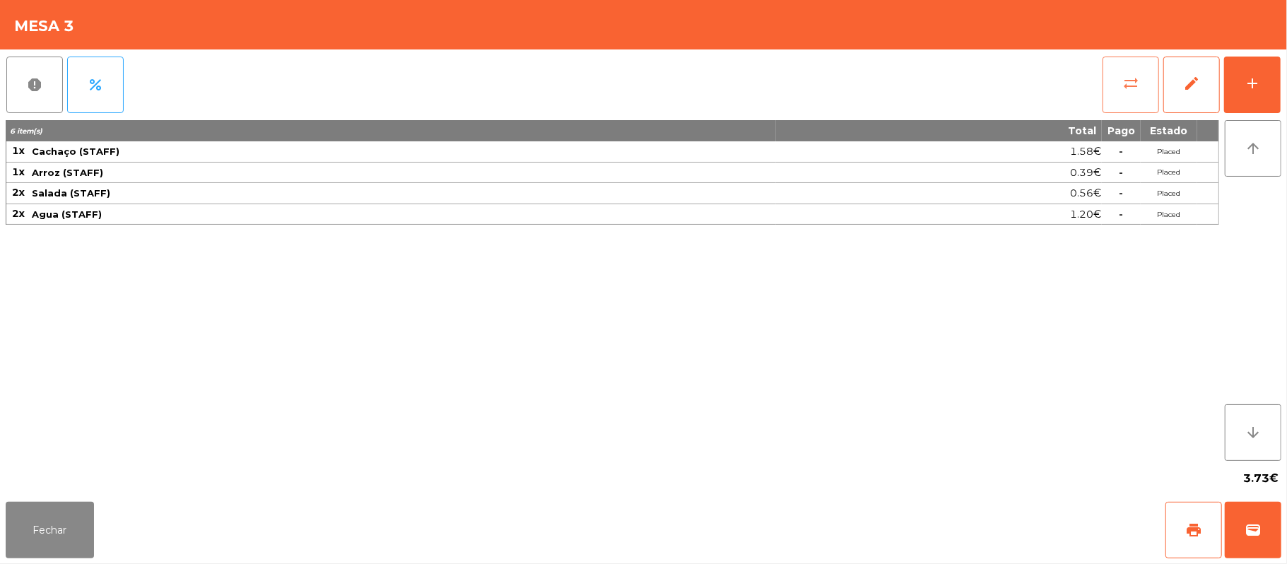
click at [1120, 95] on button "sync_alt" at bounding box center [1131, 85] width 57 height 57
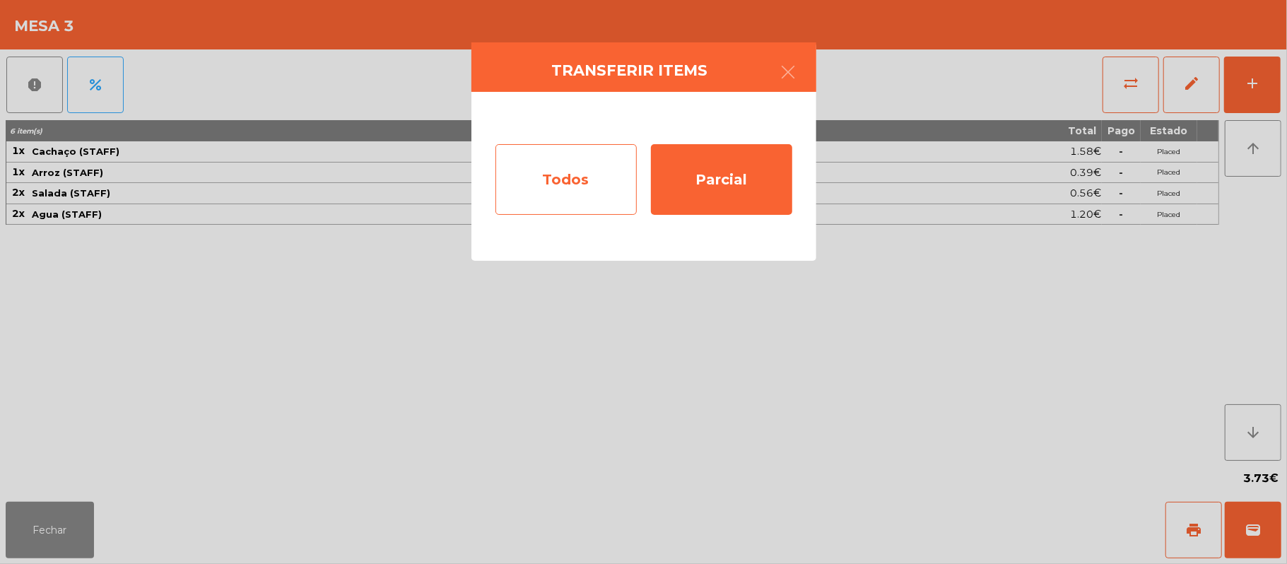
click at [570, 184] on div "Todos" at bounding box center [565, 179] width 141 height 71
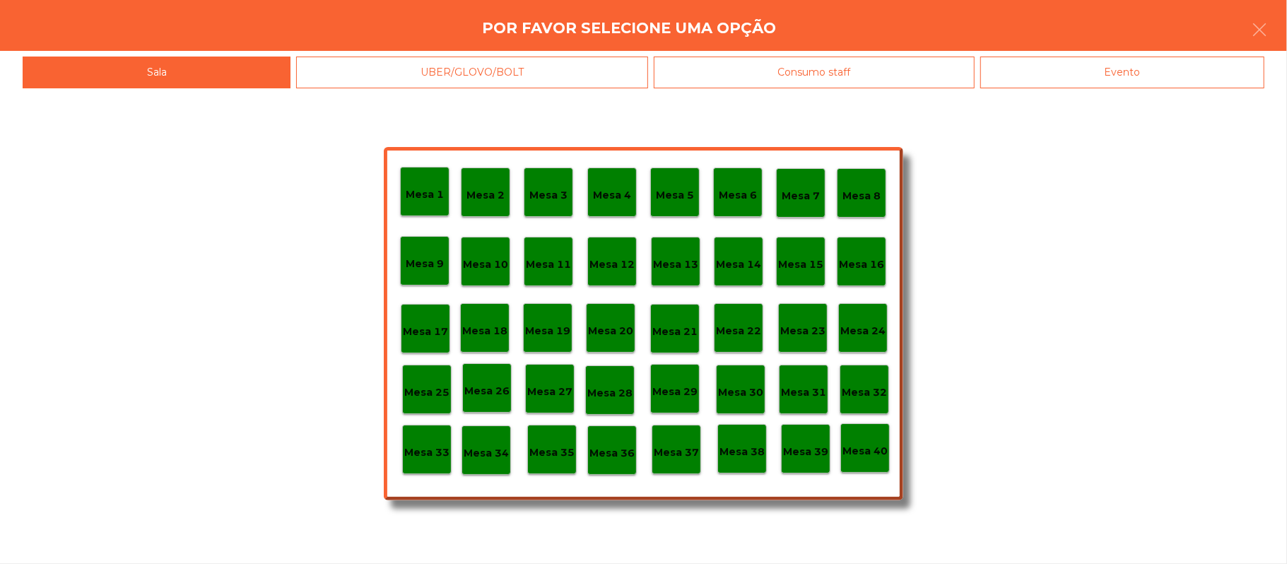
click at [801, 445] on p "Mesa 39" at bounding box center [805, 452] width 45 height 16
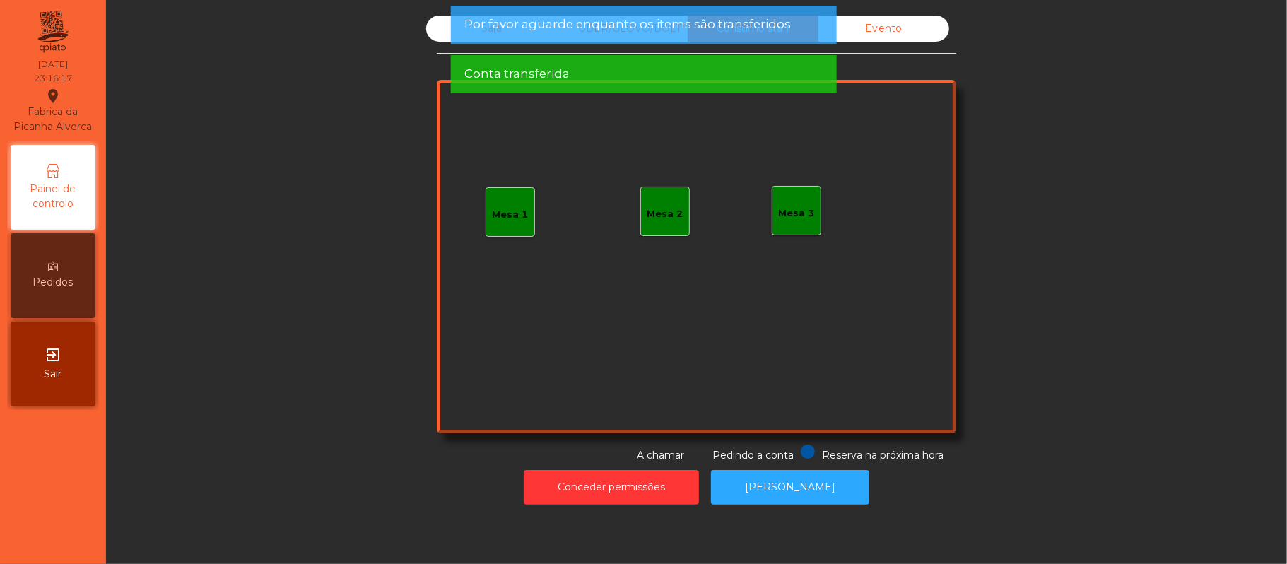
click at [903, 29] on div "Evento" at bounding box center [883, 29] width 131 height 26
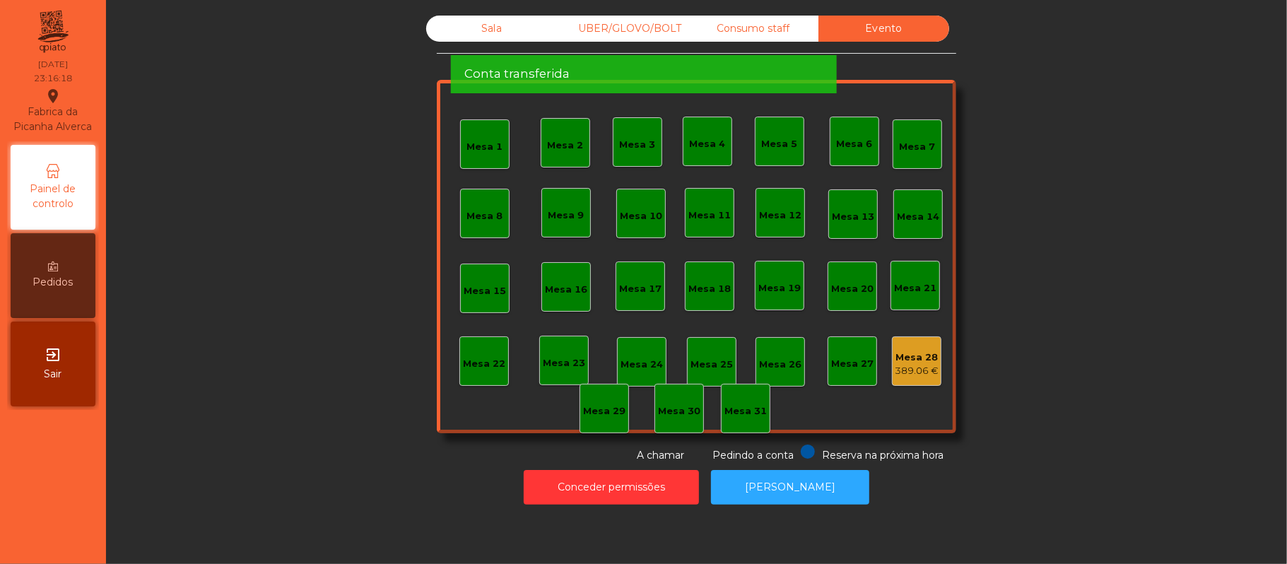
click at [777, 27] on span "Por favor aguarde enquanto os items são transferidos" at bounding box center [627, 25] width 327 height 18
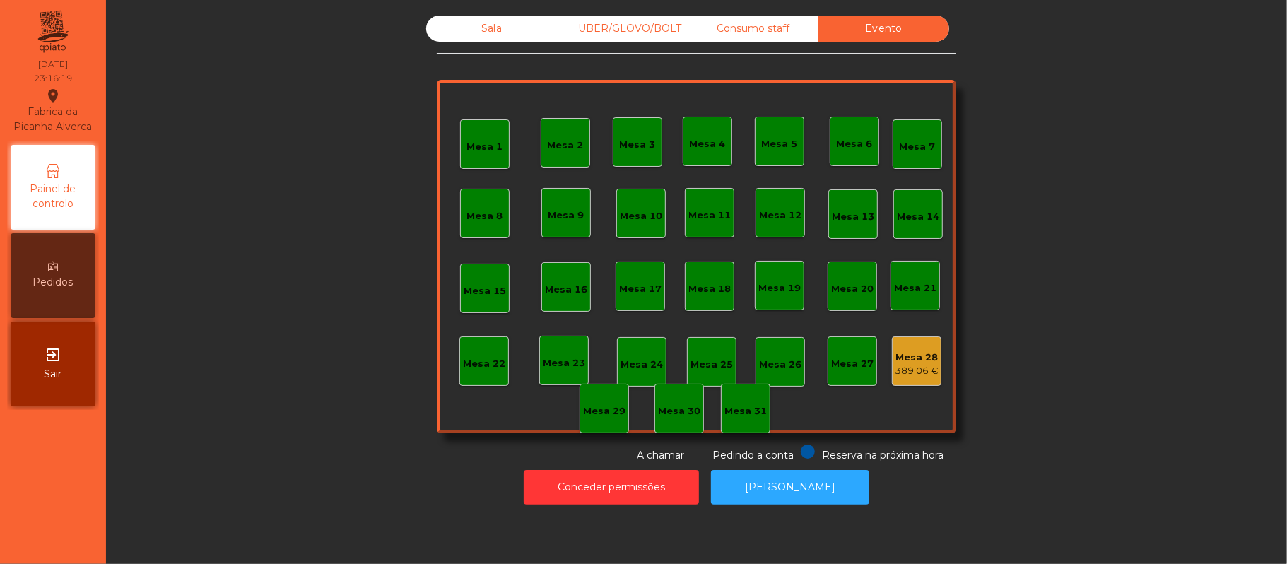
click at [753, 32] on div "Consumo staff" at bounding box center [753, 29] width 131 height 26
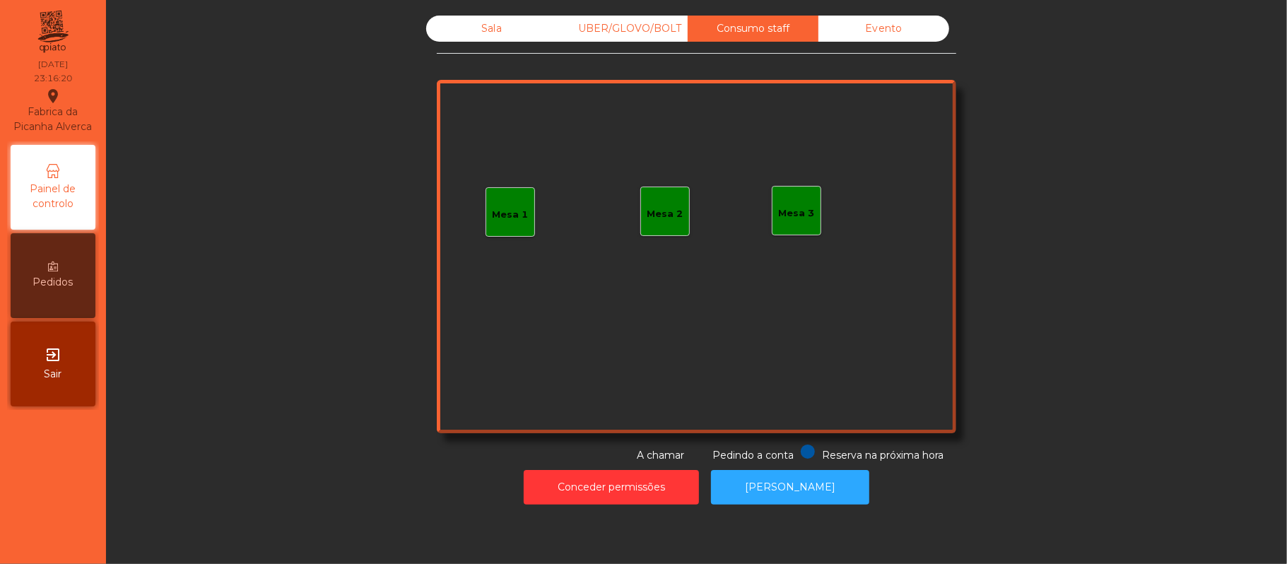
click at [625, 33] on div "UBER/GLOVO/BOLT" at bounding box center [622, 29] width 131 height 26
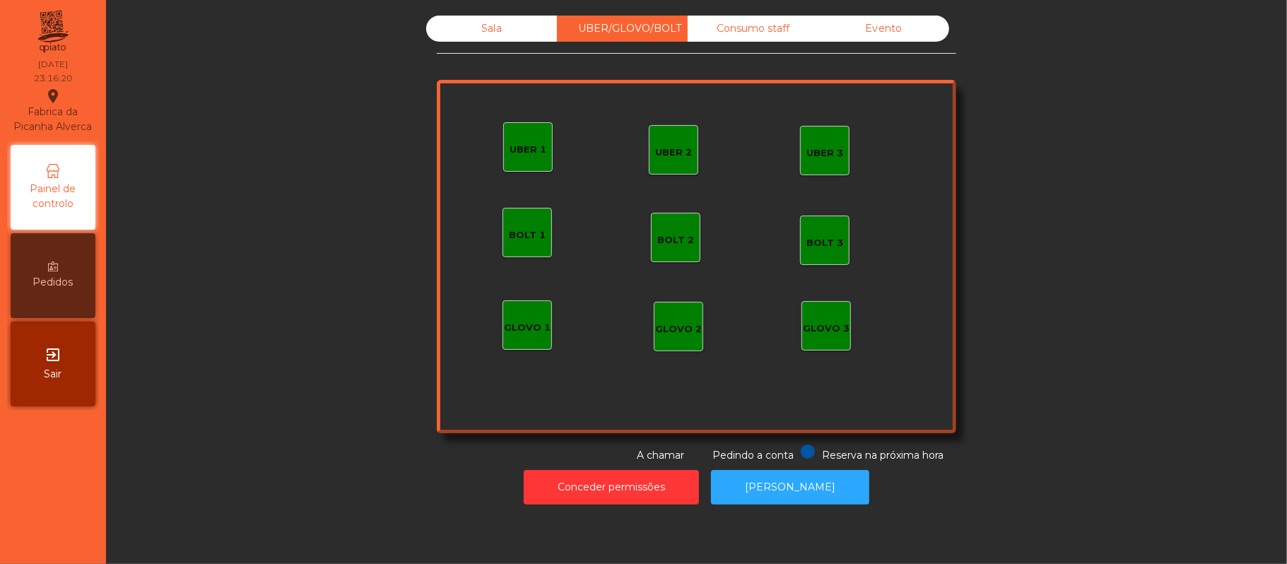
click at [488, 34] on div "Sala" at bounding box center [491, 29] width 131 height 26
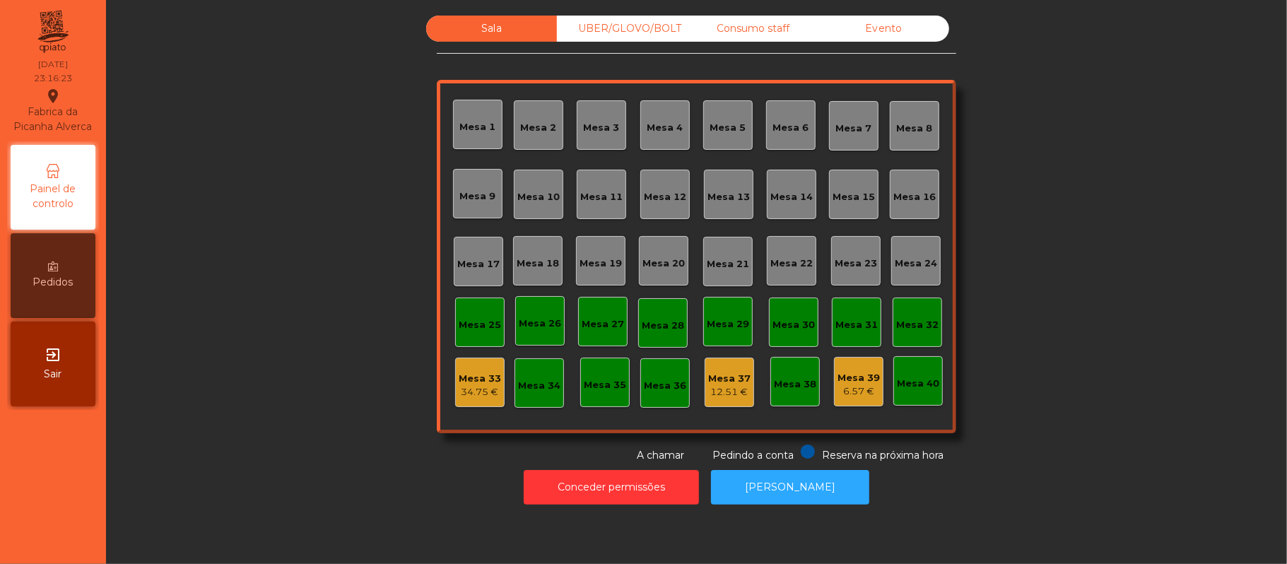
click at [479, 394] on div "34.75 €" at bounding box center [480, 392] width 42 height 14
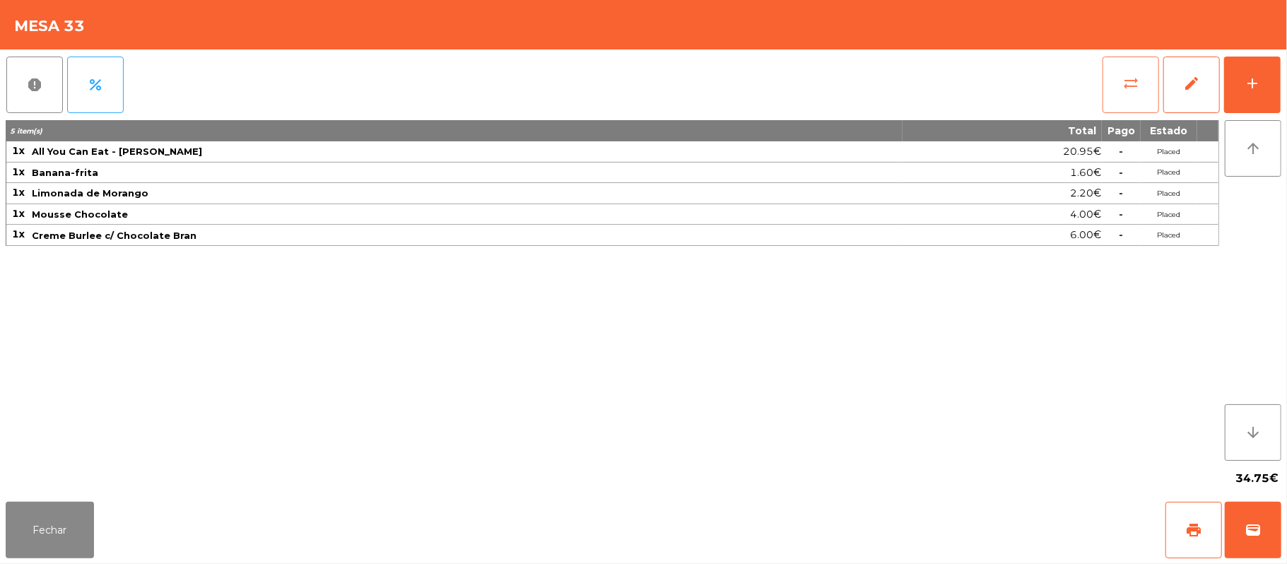
click at [1118, 88] on button "sync_alt" at bounding box center [1131, 85] width 57 height 57
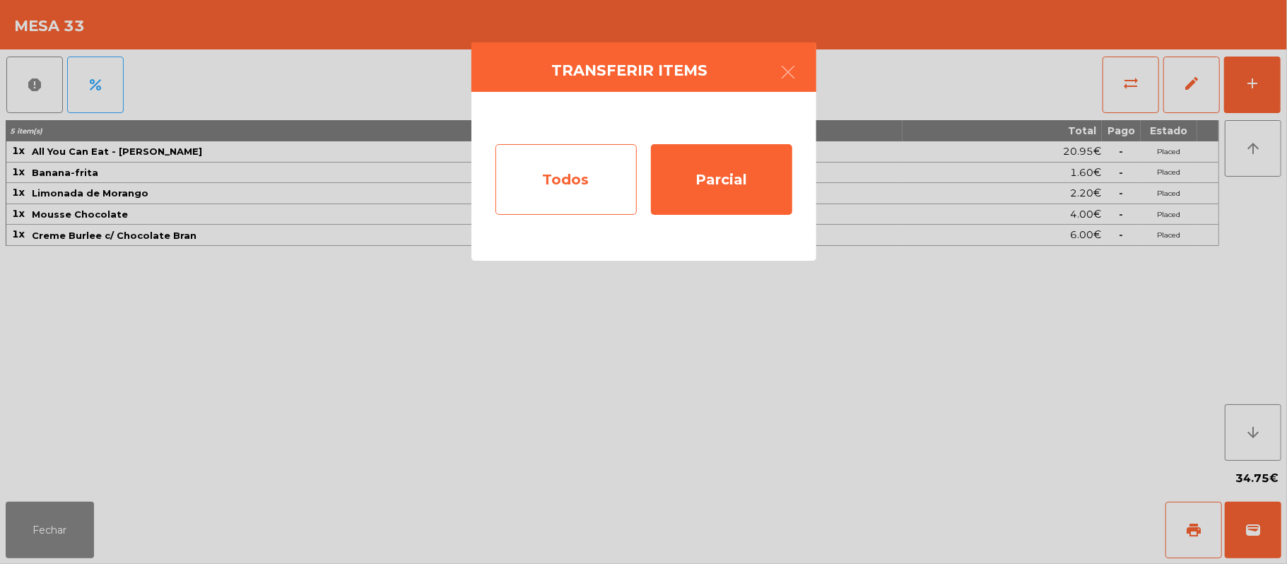
click at [580, 179] on div "Todos" at bounding box center [565, 179] width 141 height 71
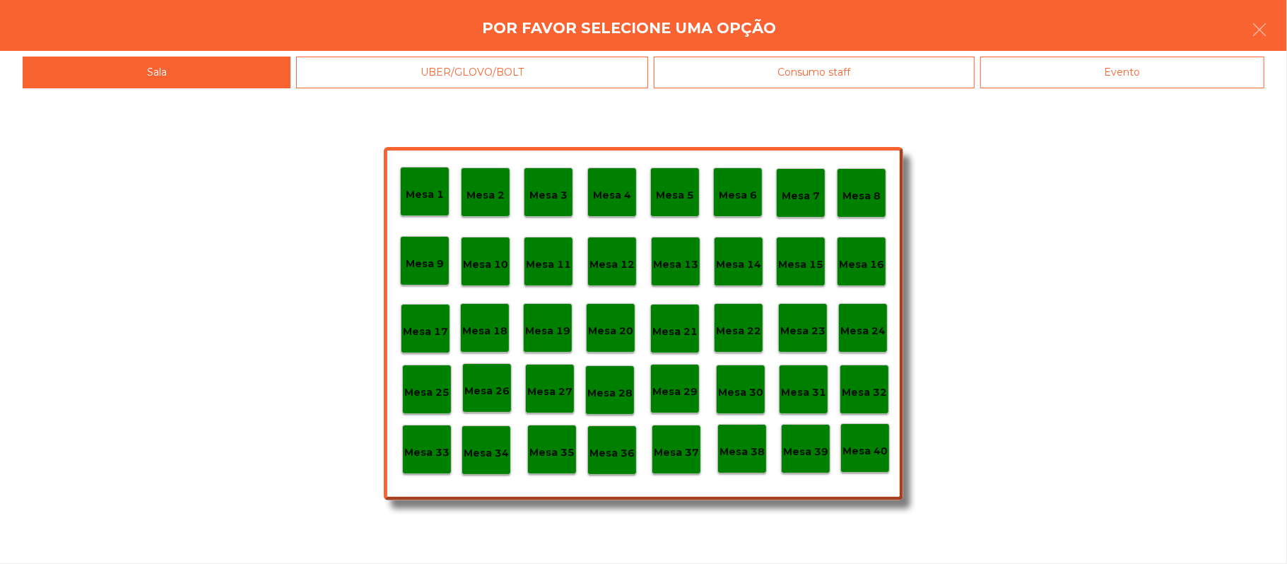
click at [807, 444] on p "Mesa 39" at bounding box center [805, 452] width 45 height 16
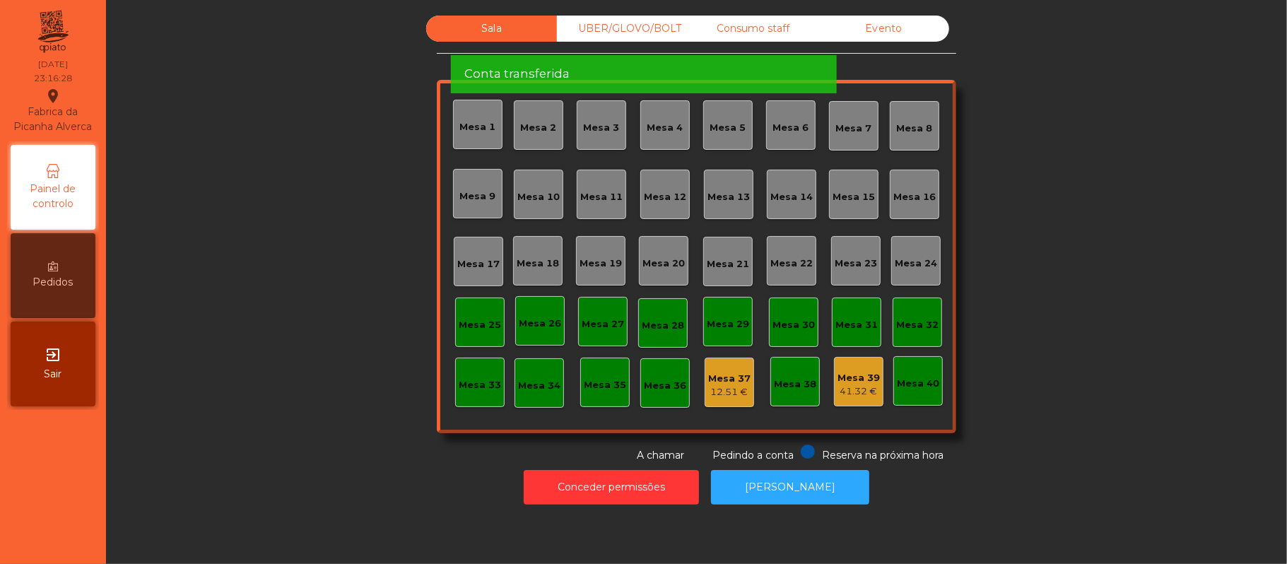
click at [840, 261] on div "Mesa 23" at bounding box center [856, 264] width 42 height 14
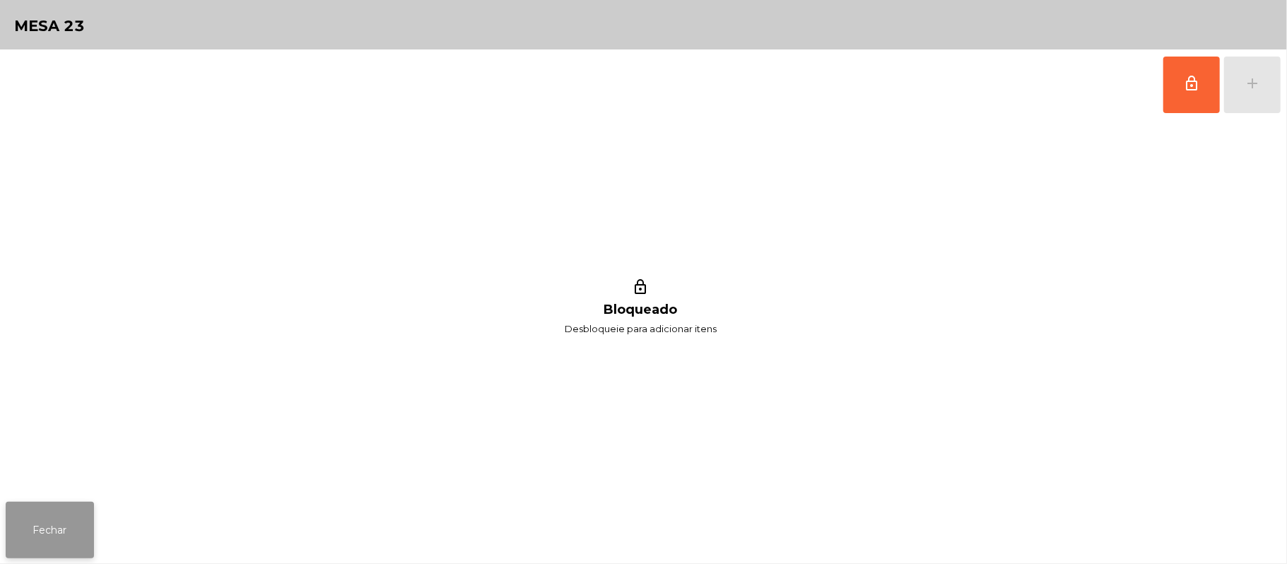
click at [11, 533] on button "Fechar" at bounding box center [50, 530] width 88 height 57
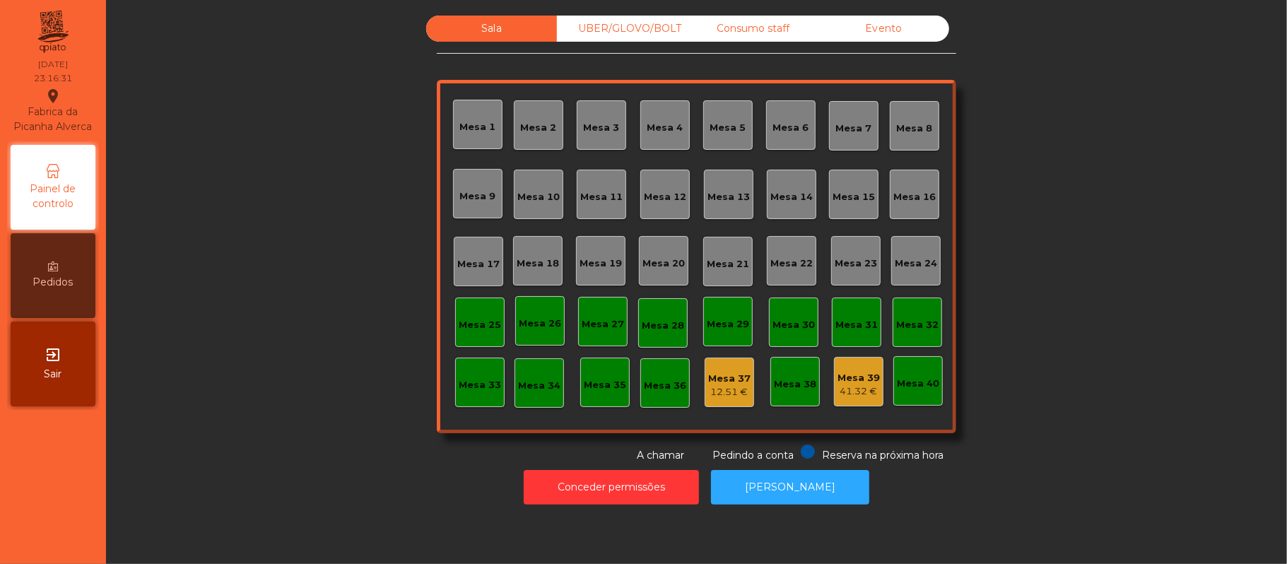
click at [600, 267] on div "Mesa 19" at bounding box center [601, 264] width 42 height 14
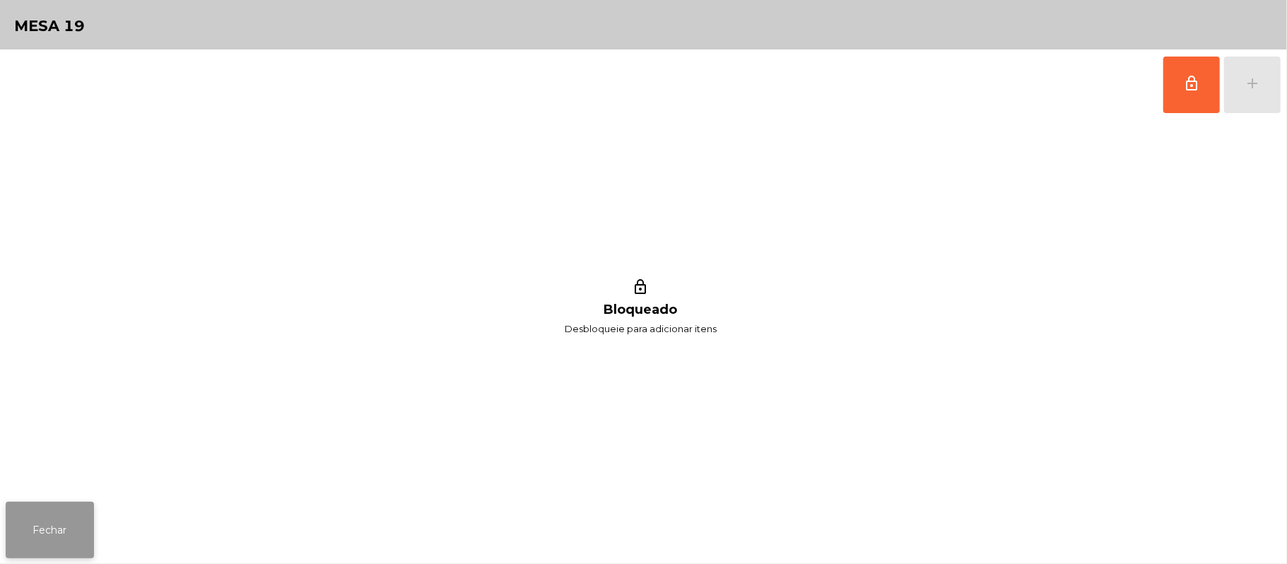
click at [37, 510] on button "Fechar" at bounding box center [50, 530] width 88 height 57
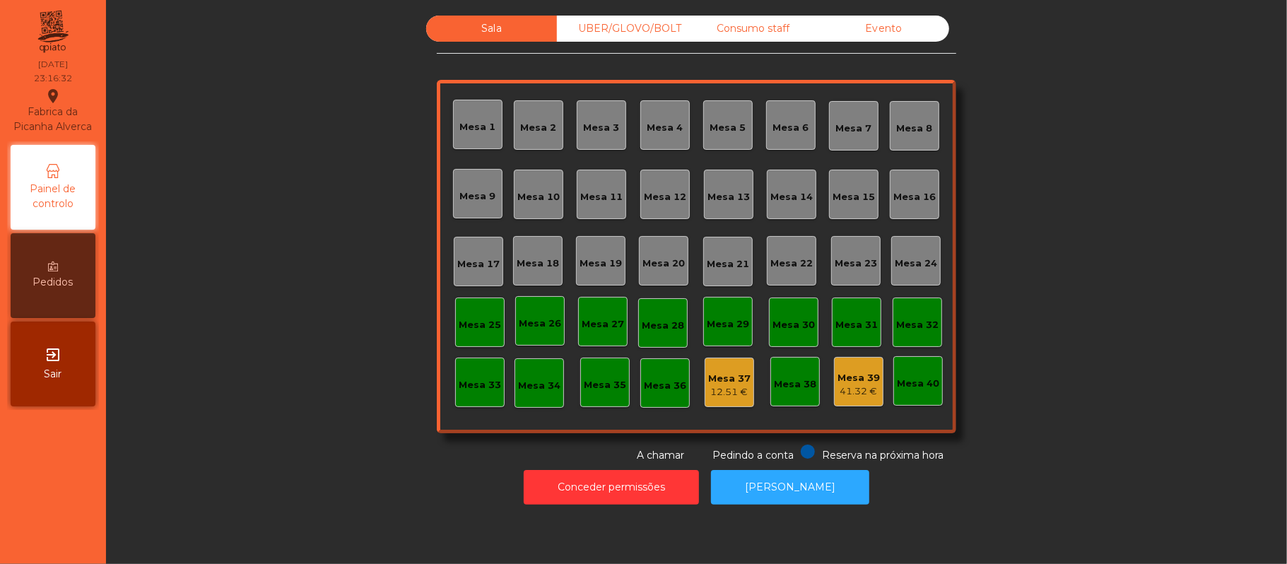
click at [464, 276] on div "Mesa 17" at bounding box center [478, 261] width 49 height 49
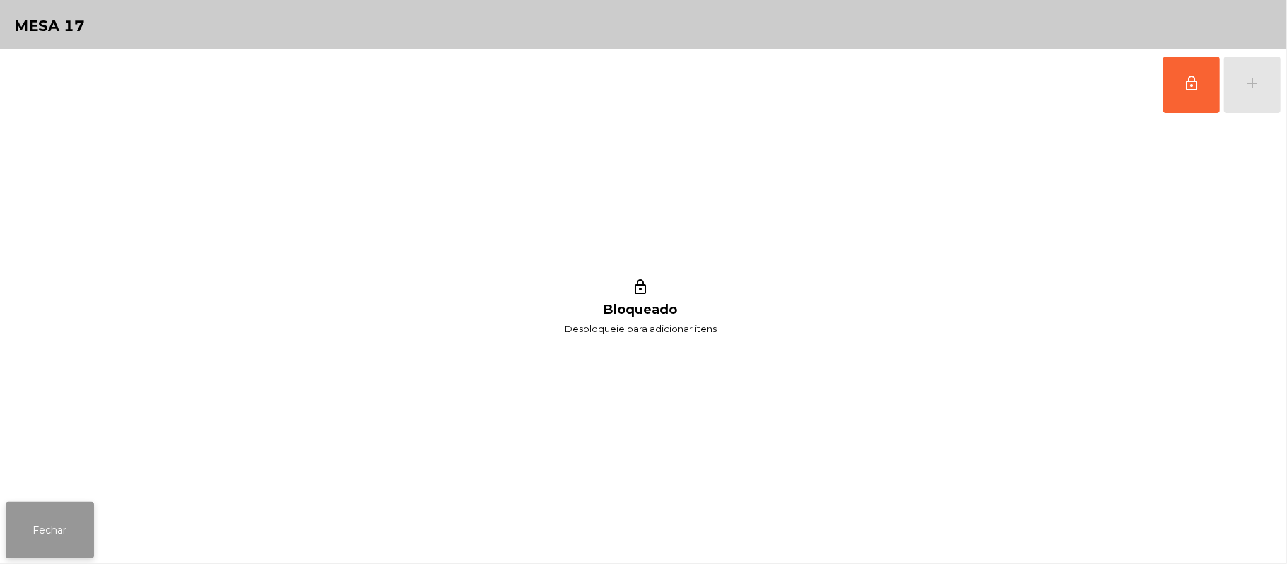
click at [69, 534] on button "Fechar" at bounding box center [50, 530] width 88 height 57
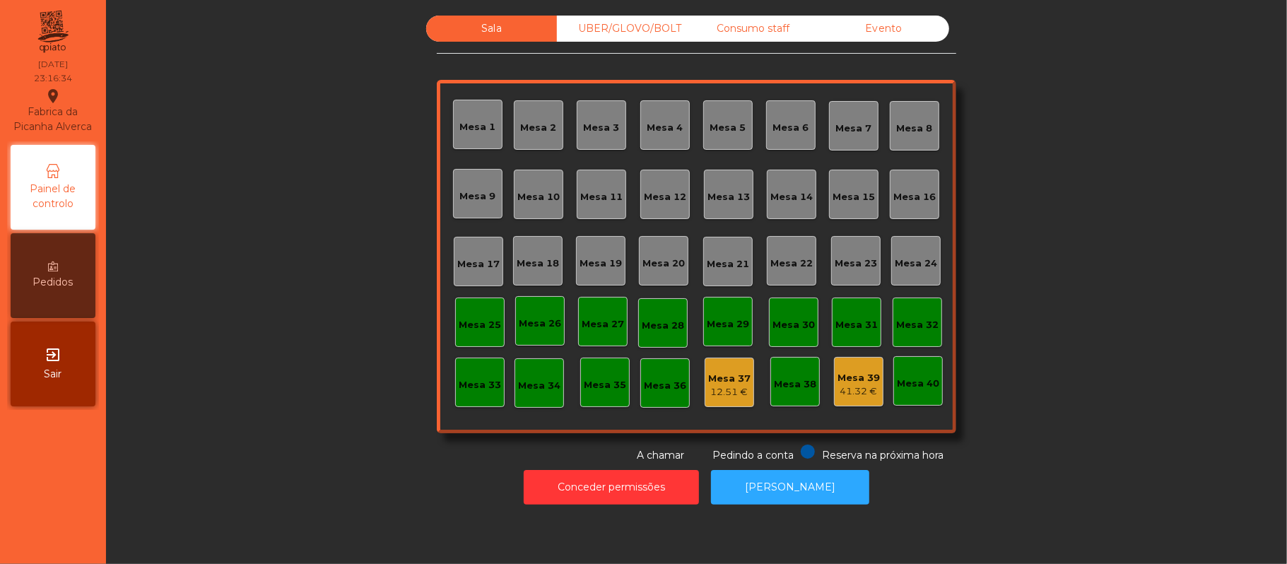
click at [481, 126] on div "Mesa 1" at bounding box center [478, 127] width 36 height 14
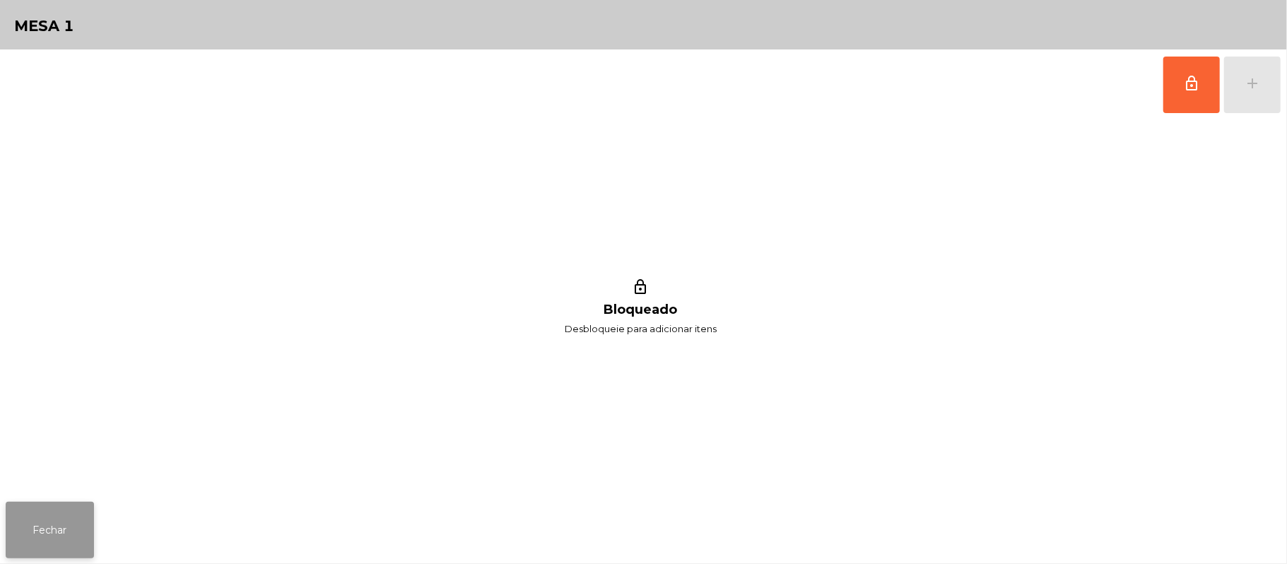
click at [44, 557] on button "Fechar" at bounding box center [50, 530] width 88 height 57
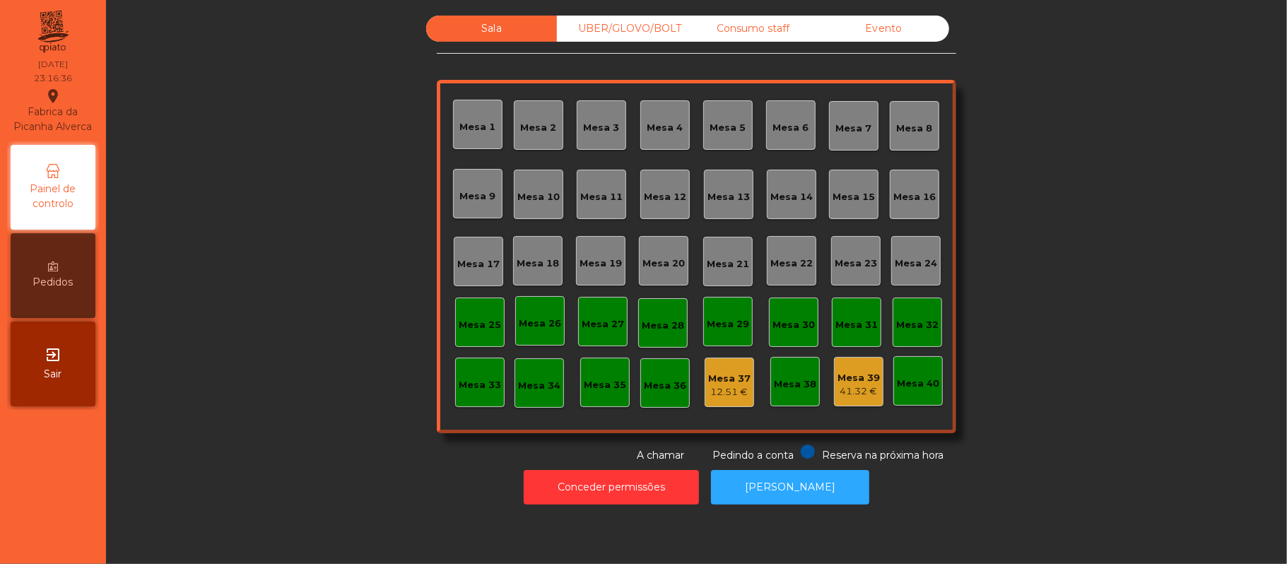
click at [648, 136] on div "Mesa 4" at bounding box center [664, 124] width 49 height 49
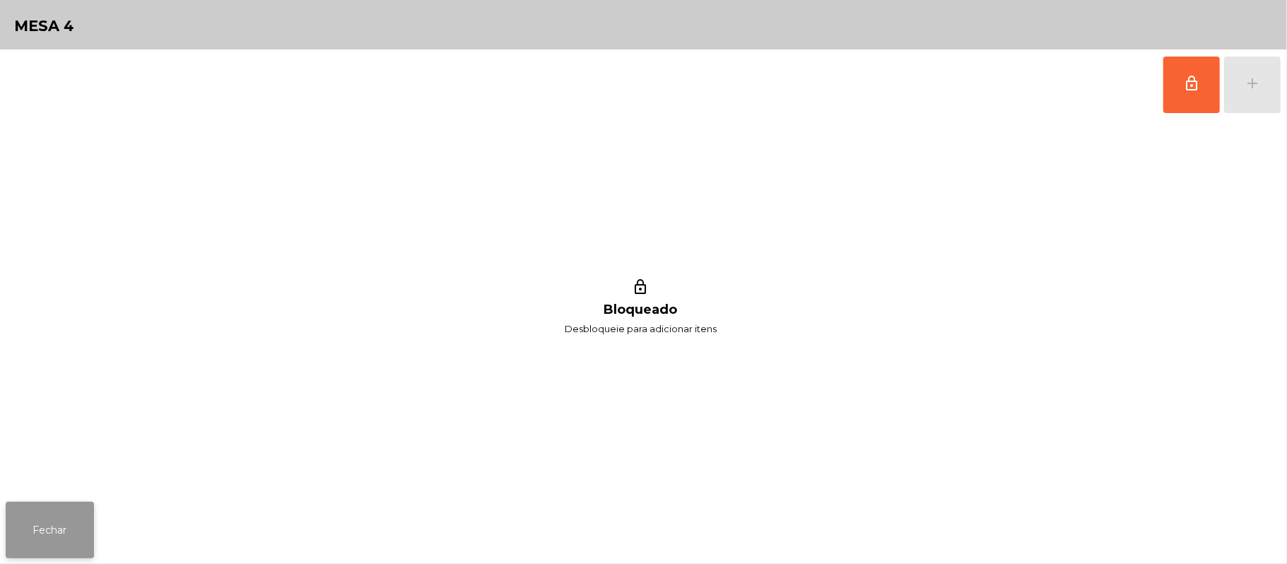
click at [69, 539] on button "Fechar" at bounding box center [50, 530] width 88 height 57
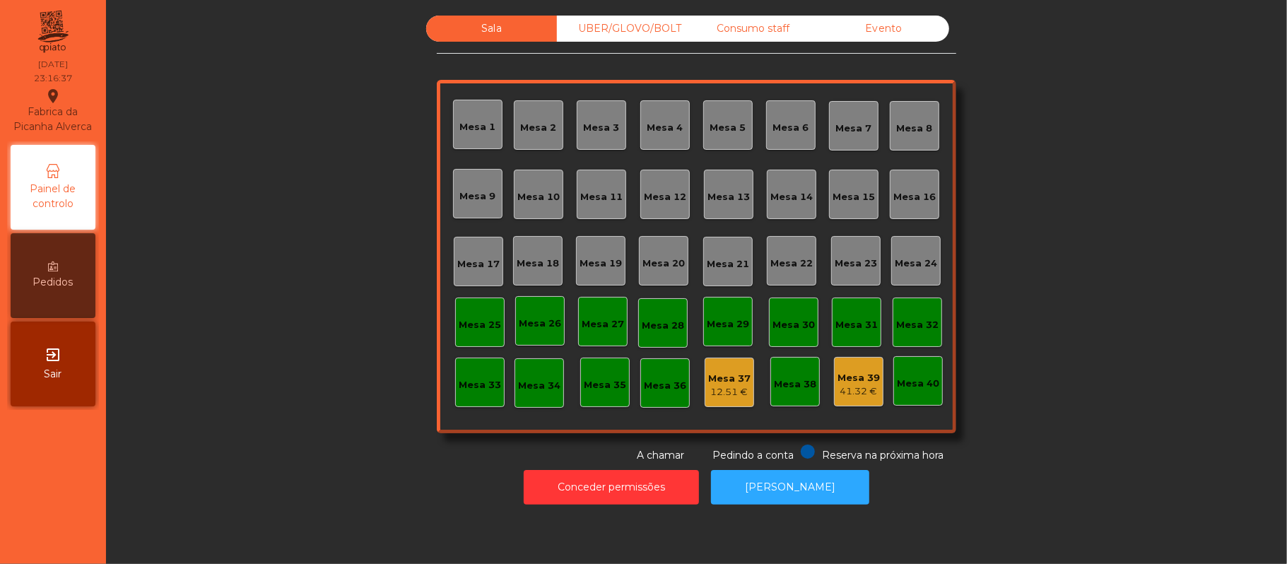
click at [734, 129] on div "Mesa 5" at bounding box center [728, 128] width 36 height 14
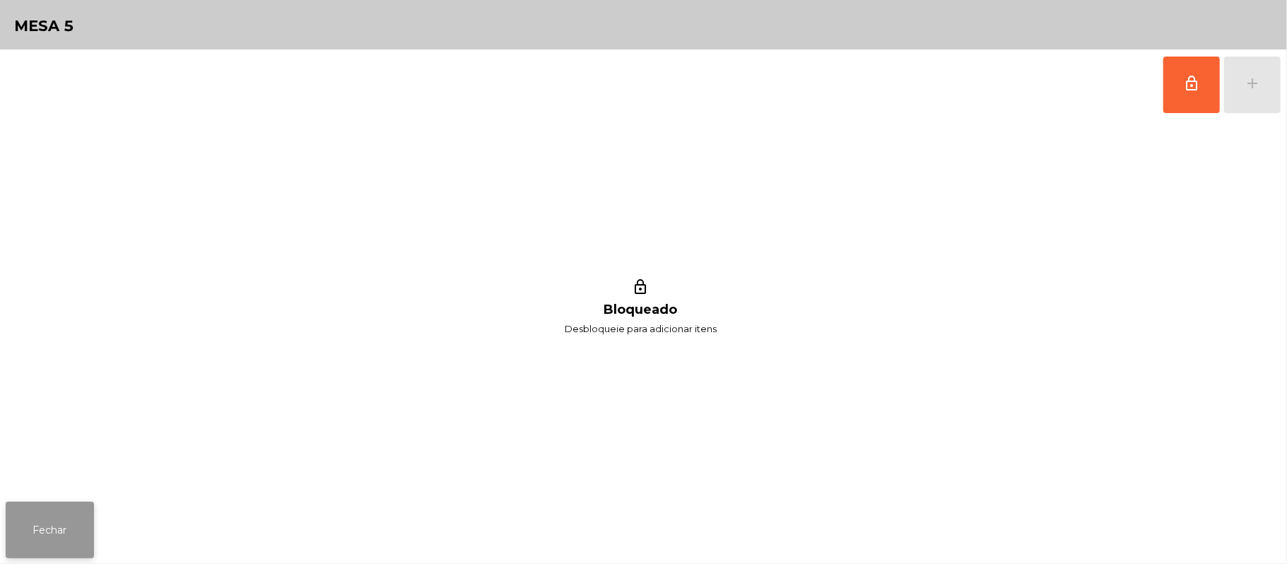
click at [43, 534] on button "Fechar" at bounding box center [50, 530] width 88 height 57
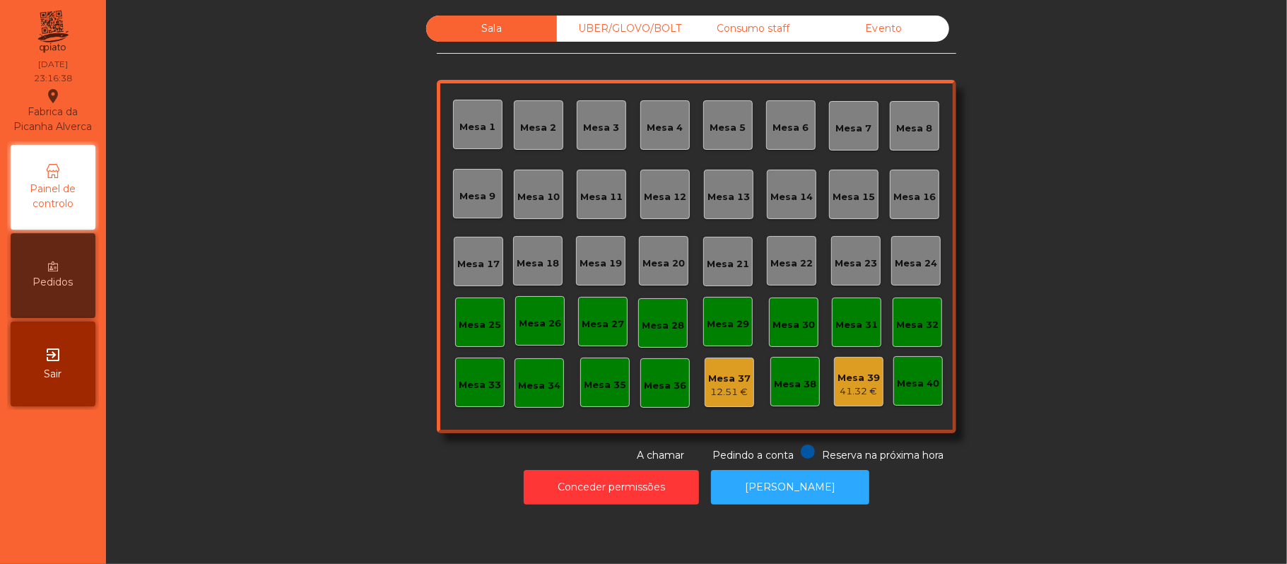
click at [724, 260] on div "Mesa 21" at bounding box center [728, 264] width 42 height 14
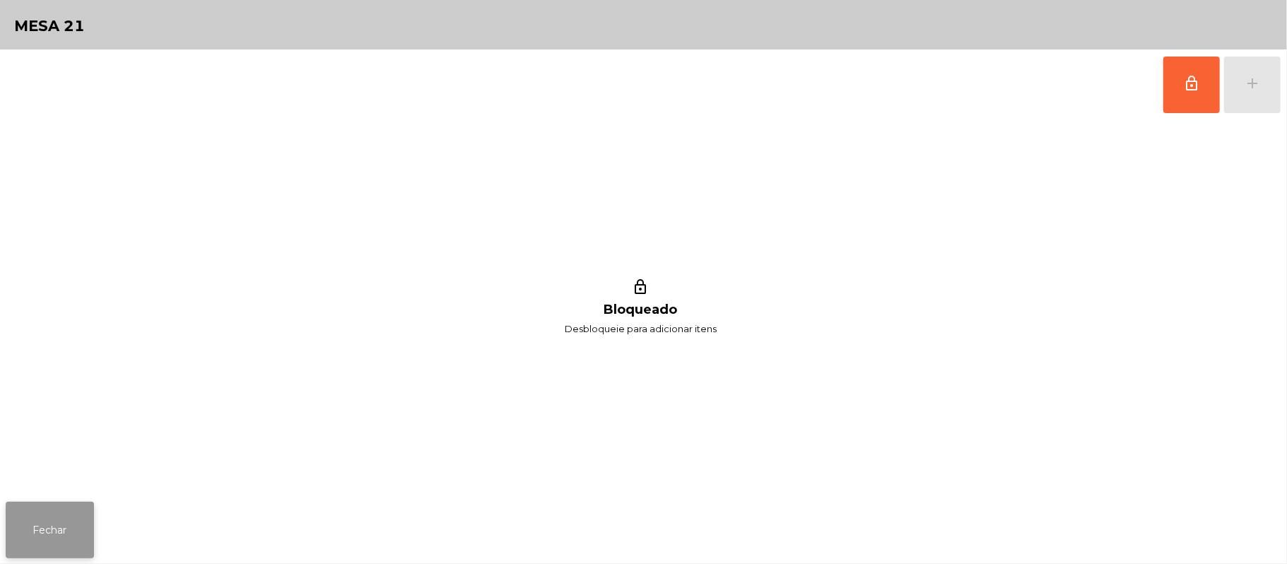
click at [33, 534] on button "Fechar" at bounding box center [50, 530] width 88 height 57
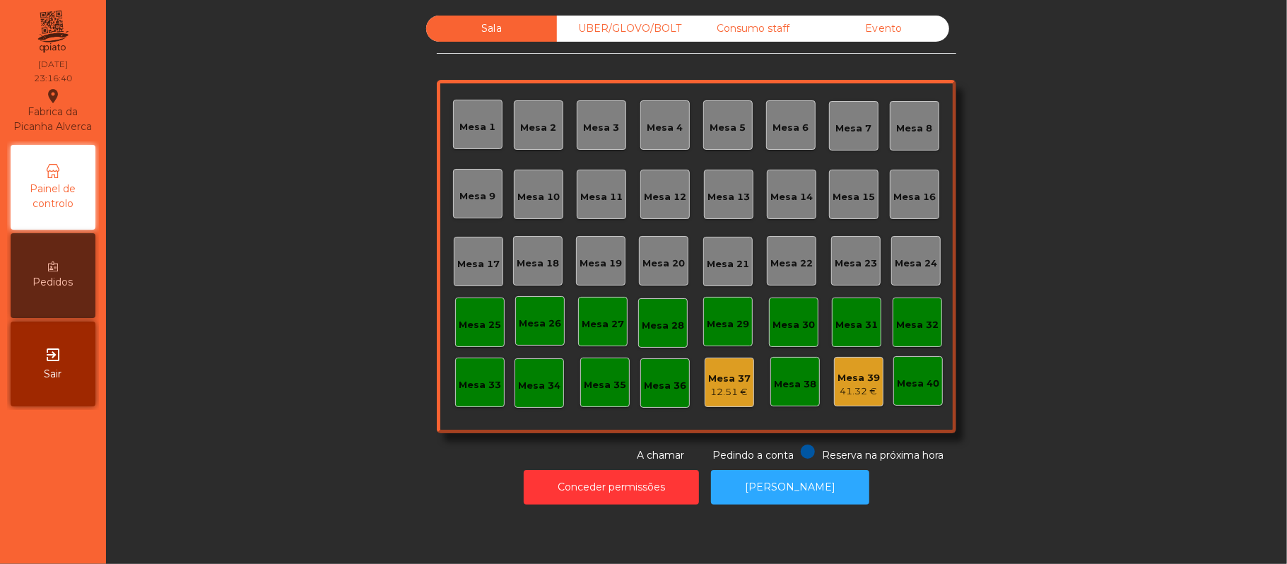
click at [777, 262] on div "Mesa 22" at bounding box center [791, 264] width 42 height 14
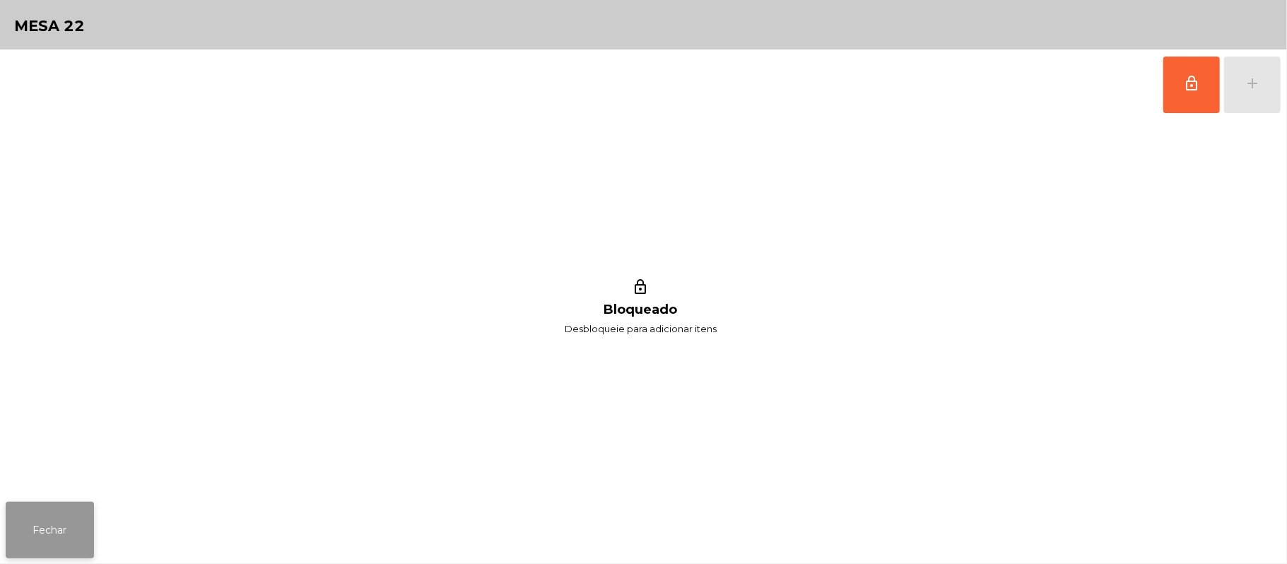
click at [11, 543] on button "Fechar" at bounding box center [50, 530] width 88 height 57
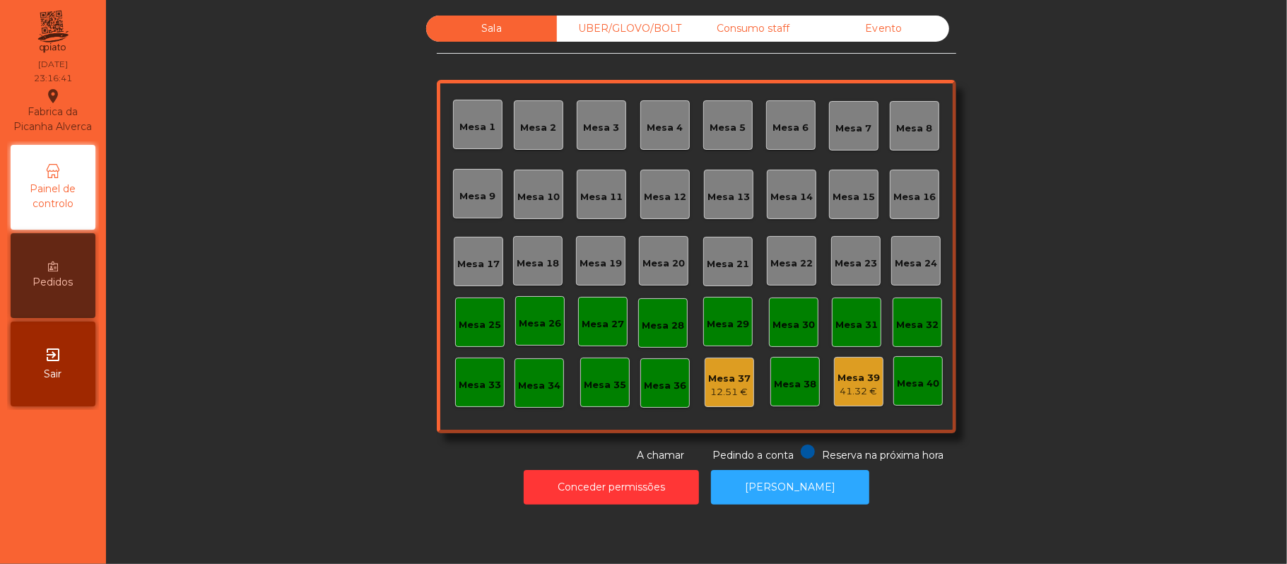
click at [526, 262] on div "Mesa 18" at bounding box center [538, 264] width 42 height 14
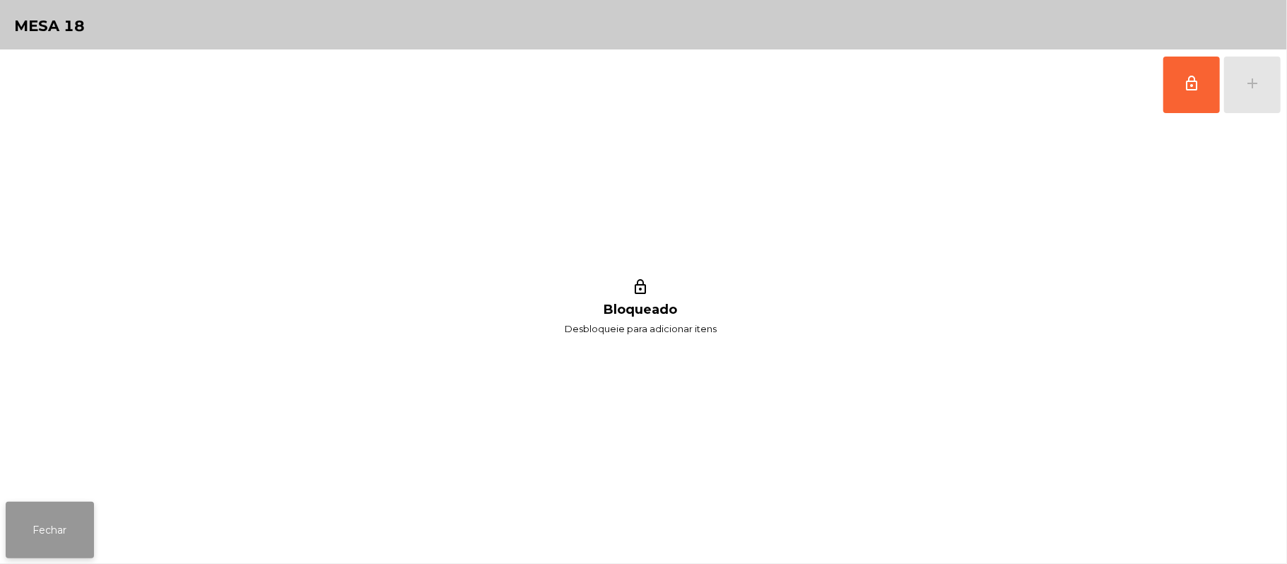
click at [78, 549] on button "Fechar" at bounding box center [50, 530] width 88 height 57
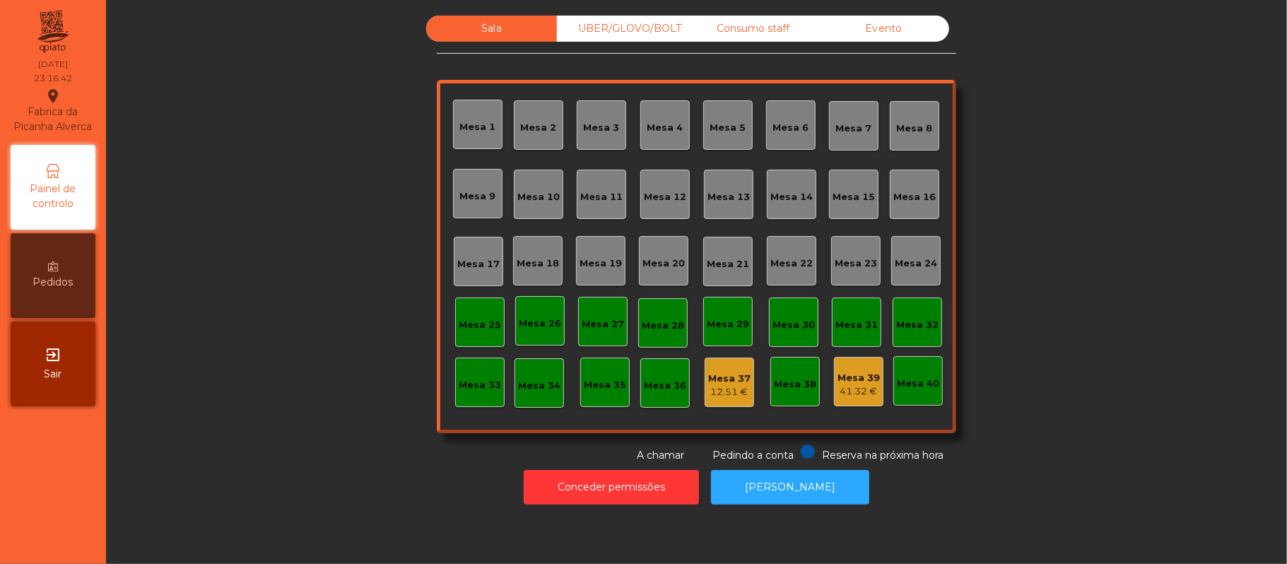
click at [464, 255] on div "Mesa 17" at bounding box center [478, 262] width 42 height 20
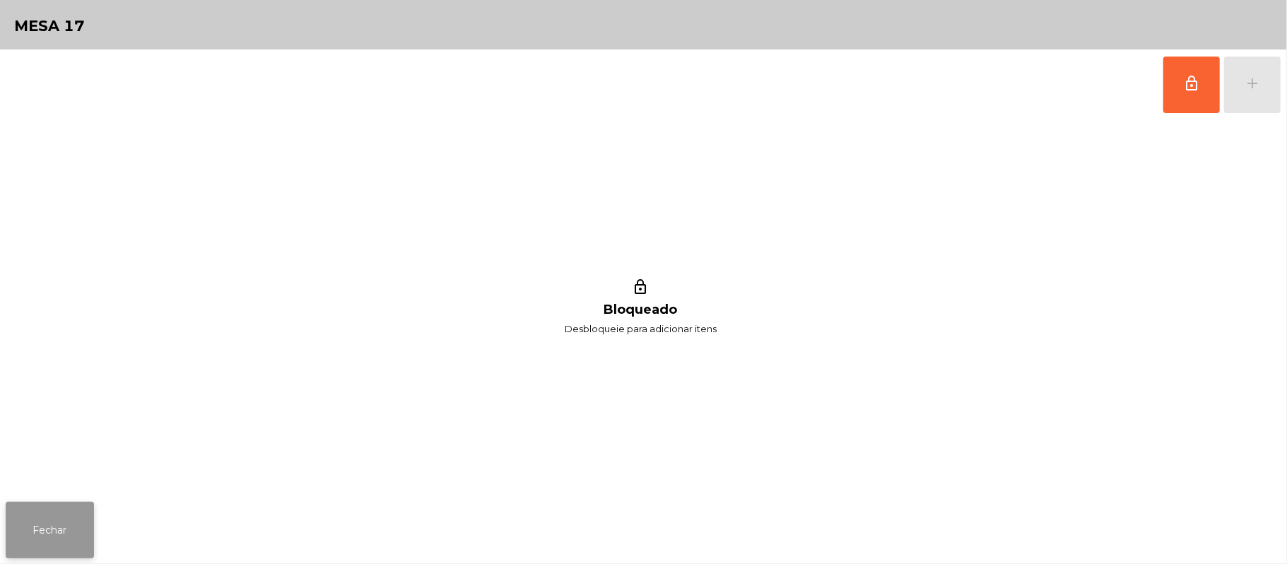
click at [51, 507] on button "Fechar" at bounding box center [50, 530] width 88 height 57
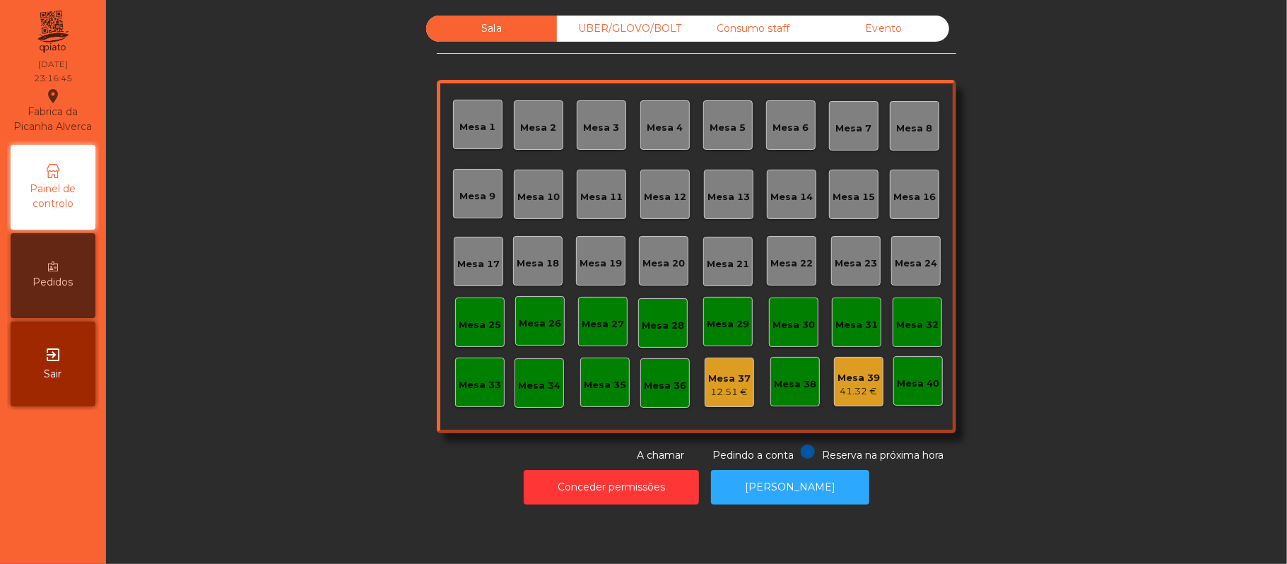
click at [838, 204] on div "Mesa 15" at bounding box center [853, 194] width 49 height 49
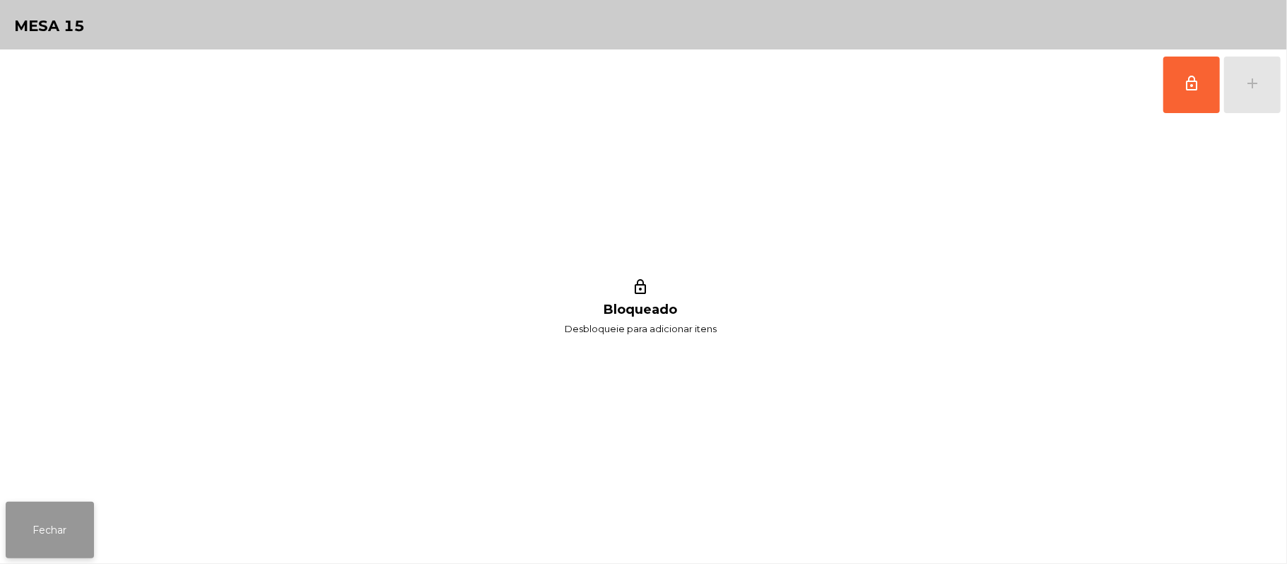
click at [41, 544] on button "Fechar" at bounding box center [50, 530] width 88 height 57
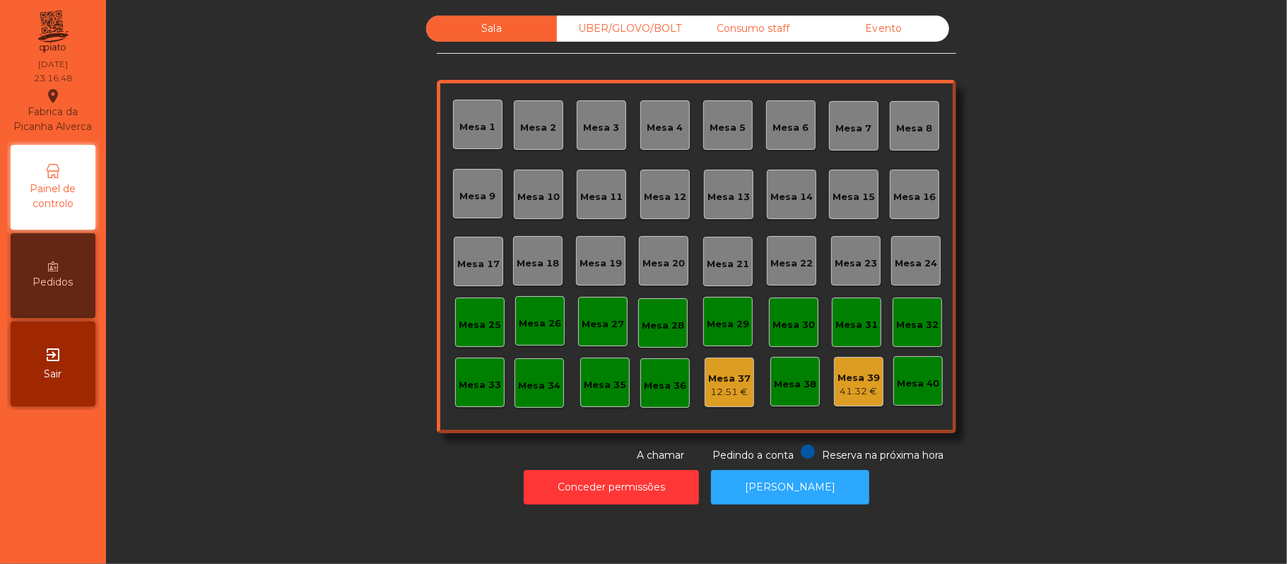
click at [793, 196] on div "Mesa 14" at bounding box center [791, 197] width 42 height 14
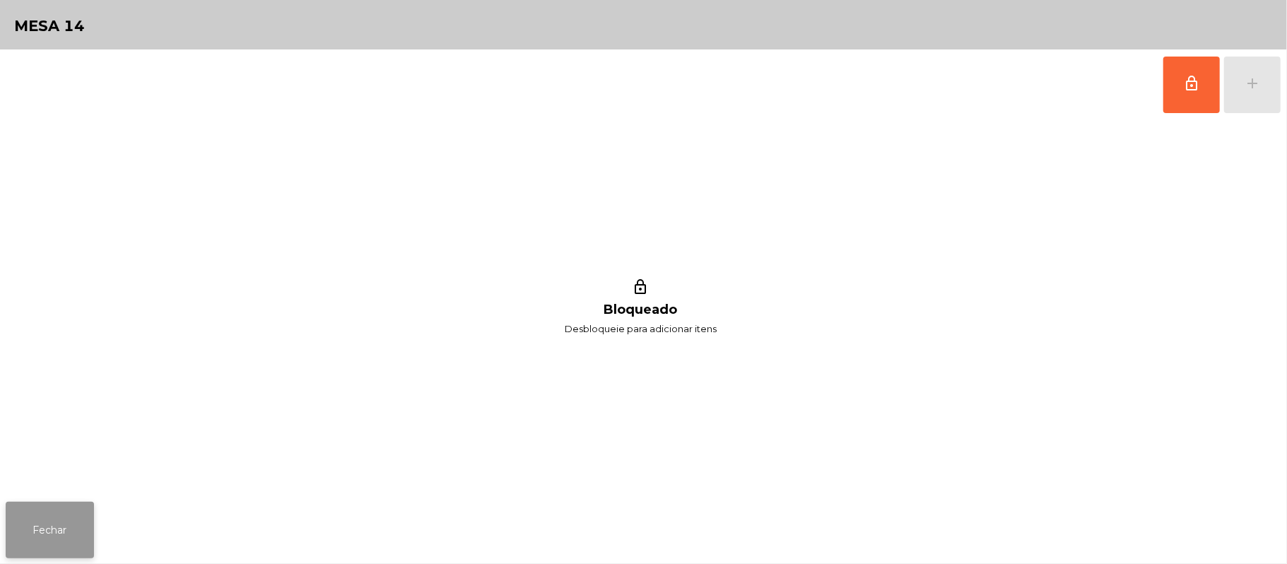
click at [6, 544] on button "Fechar" at bounding box center [50, 530] width 88 height 57
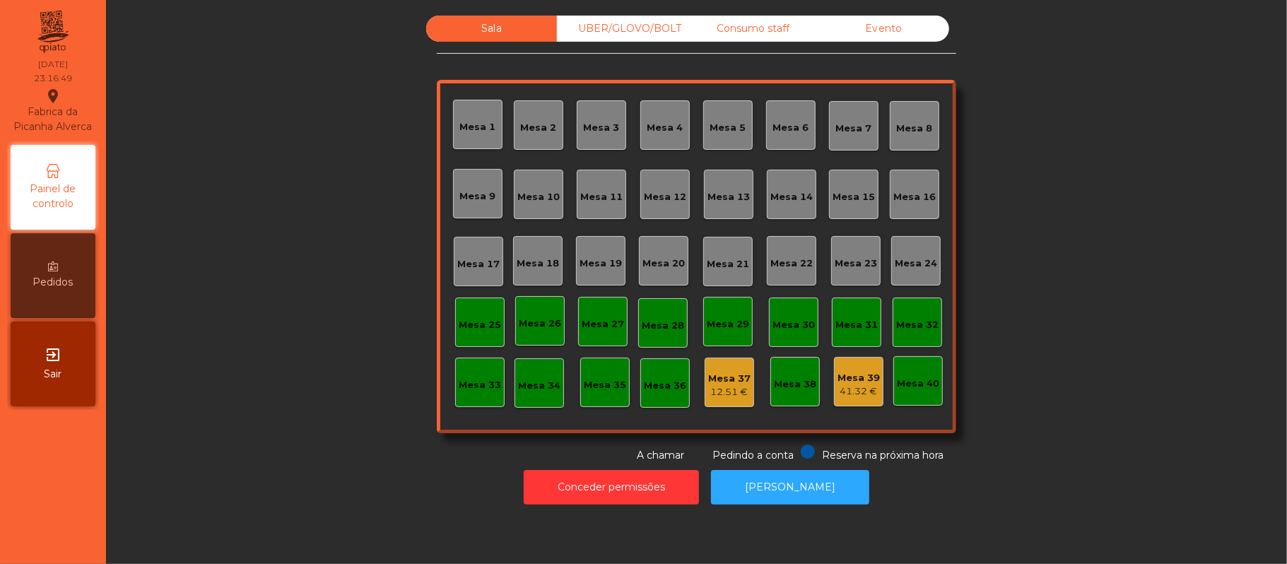
click at [710, 190] on div "Mesa 13" at bounding box center [729, 197] width 42 height 14
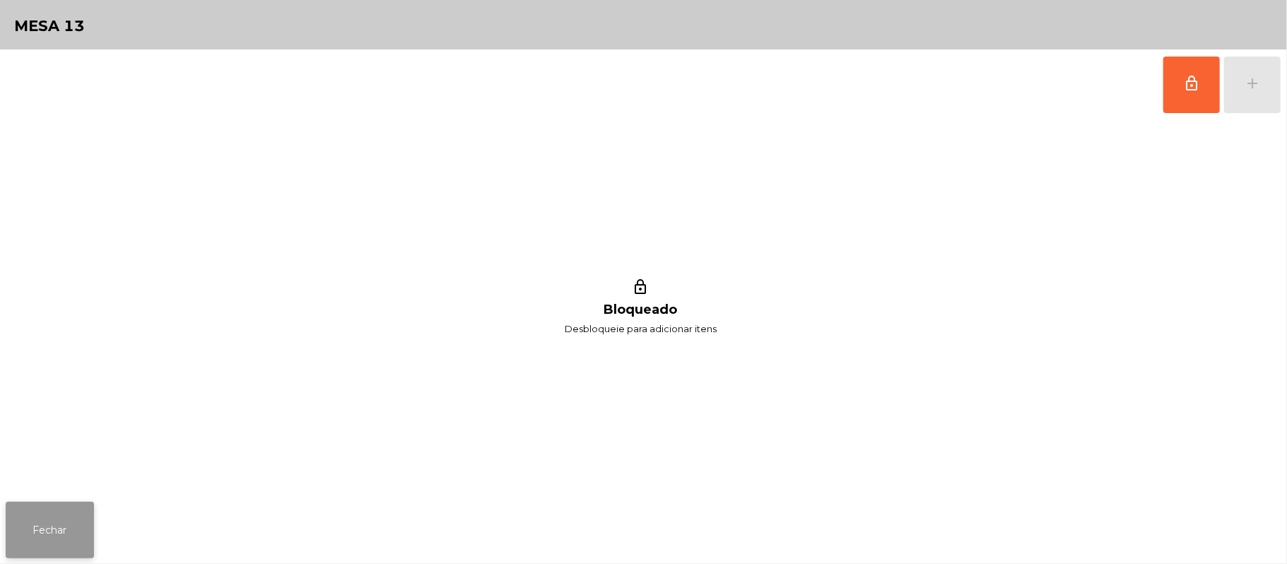
click at [14, 551] on button "Fechar" at bounding box center [50, 530] width 88 height 57
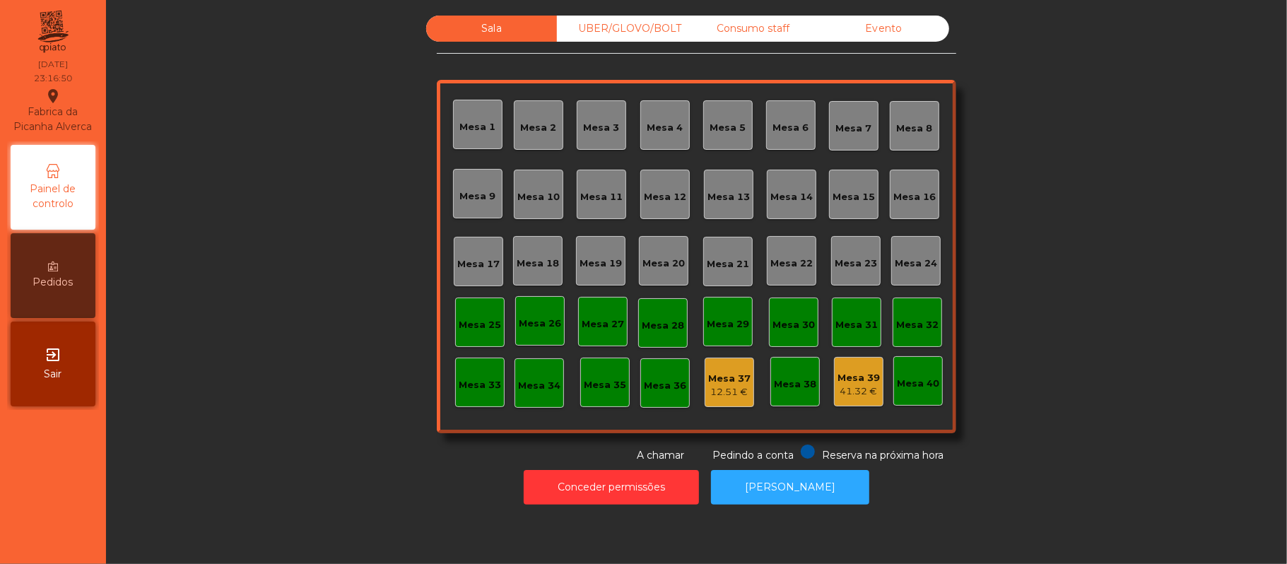
click at [653, 202] on div "Mesa 12" at bounding box center [665, 197] width 42 height 14
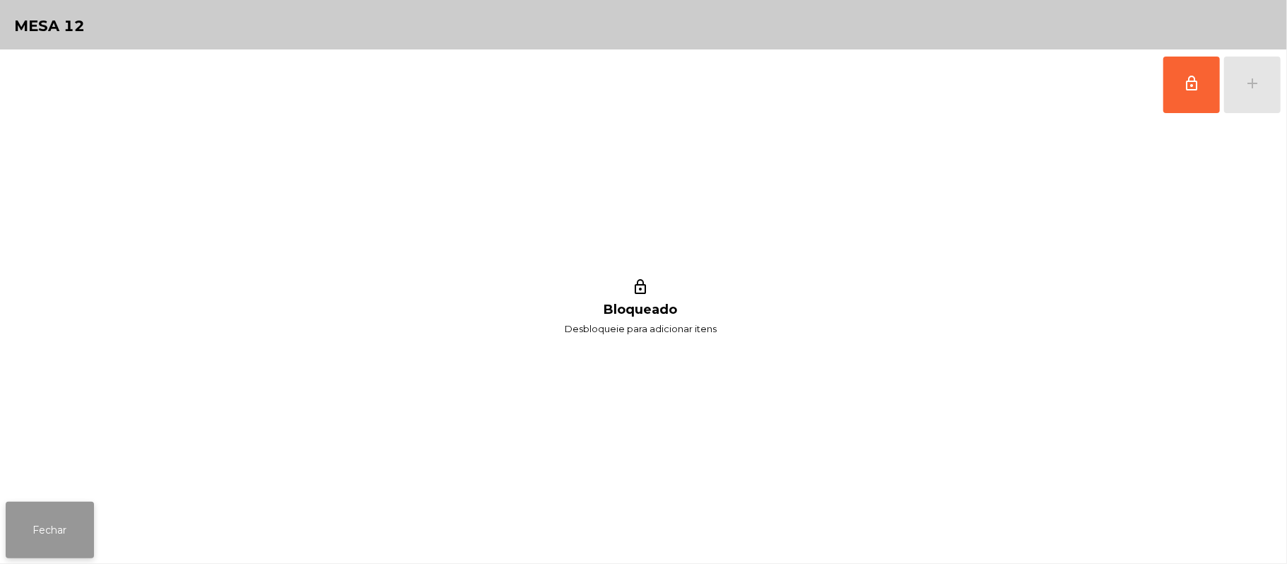
click at [16, 554] on button "Fechar" at bounding box center [50, 530] width 88 height 57
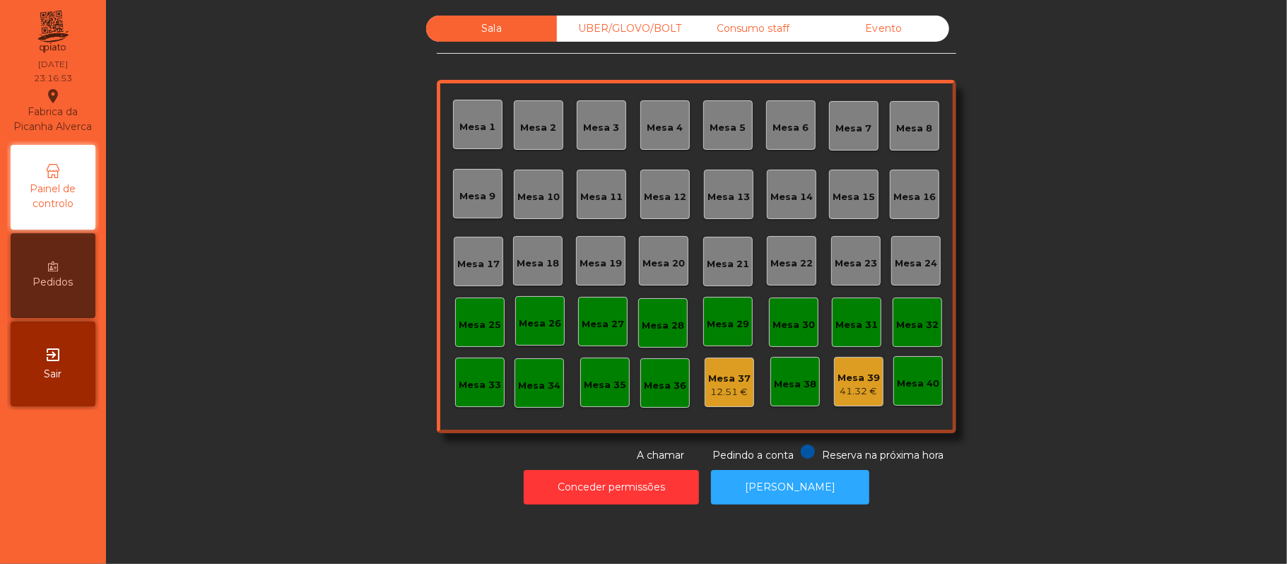
click at [589, 196] on div "Mesa 11" at bounding box center [601, 197] width 42 height 14
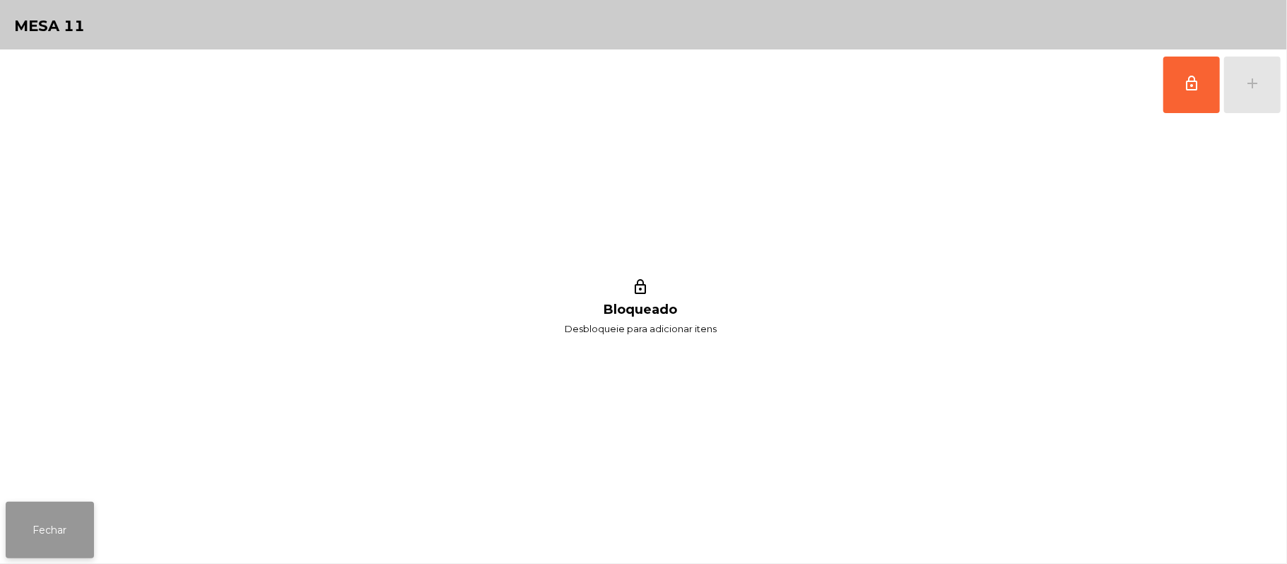
click at [48, 533] on button "Fechar" at bounding box center [50, 530] width 88 height 57
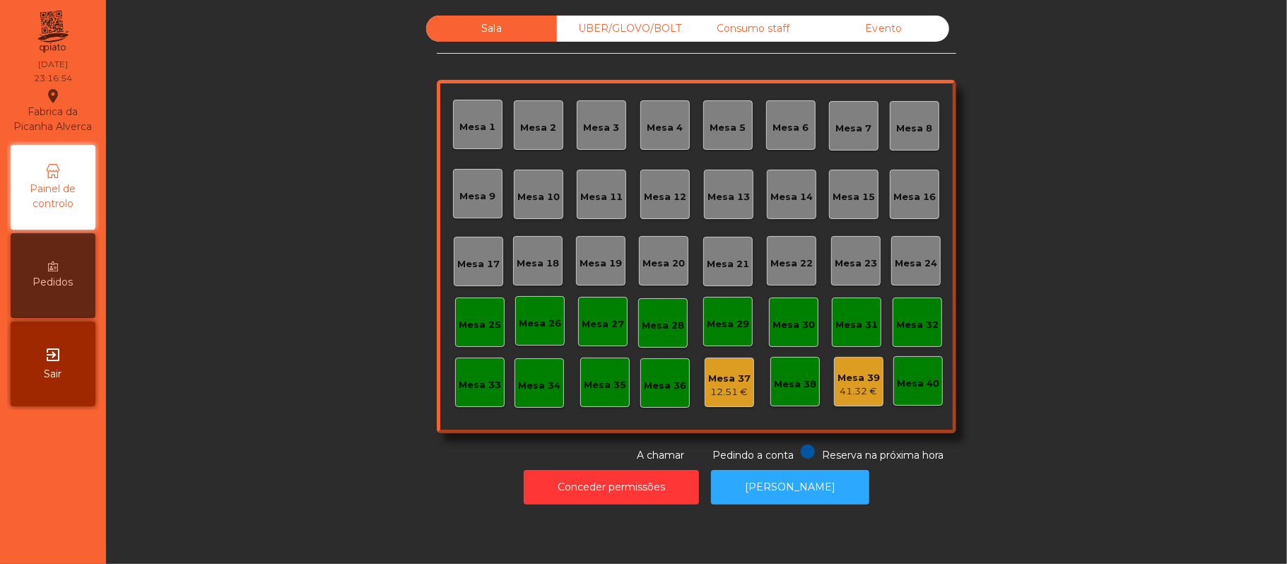
click at [546, 196] on div "Mesa 10" at bounding box center [538, 197] width 42 height 14
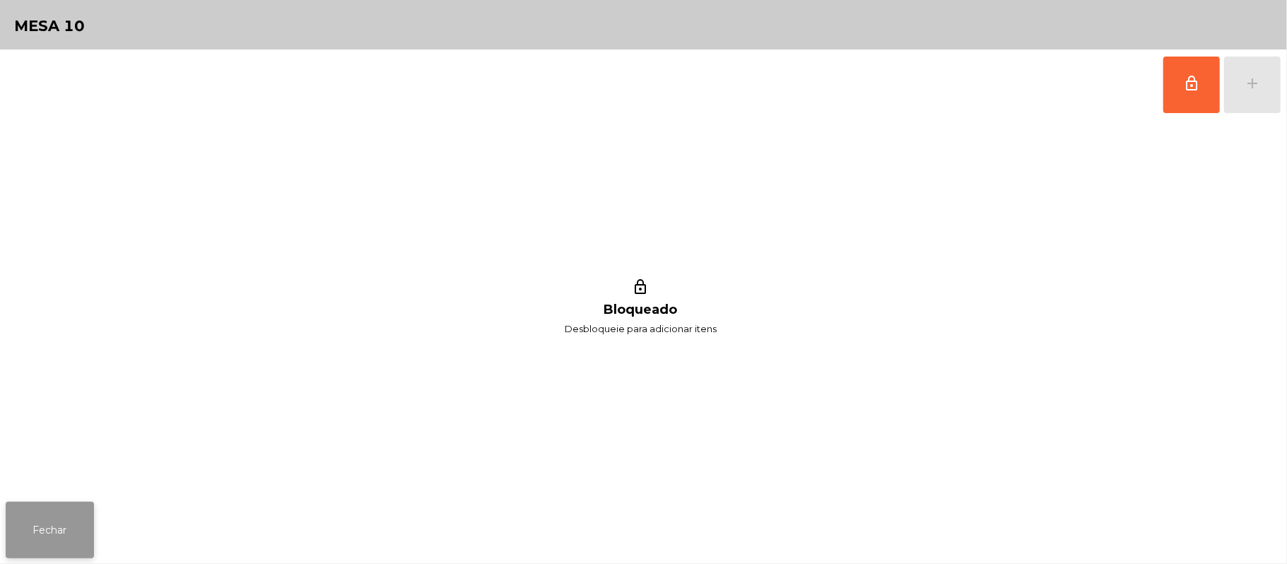
click at [58, 546] on button "Fechar" at bounding box center [50, 530] width 88 height 57
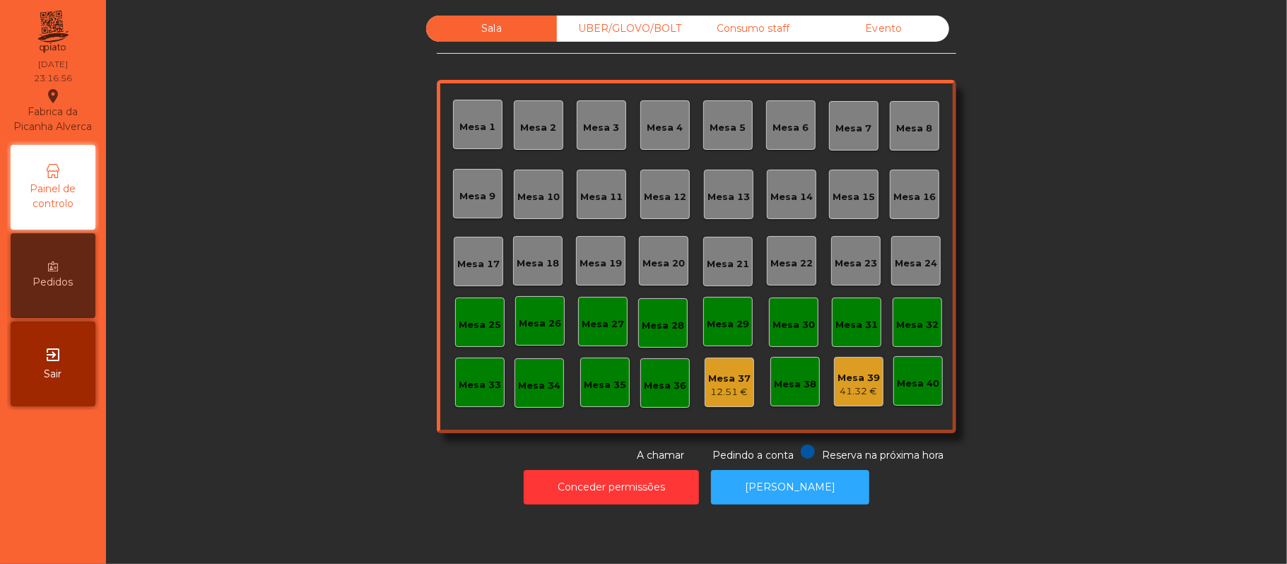
click at [603, 210] on div "Mesa 11" at bounding box center [601, 194] width 49 height 49
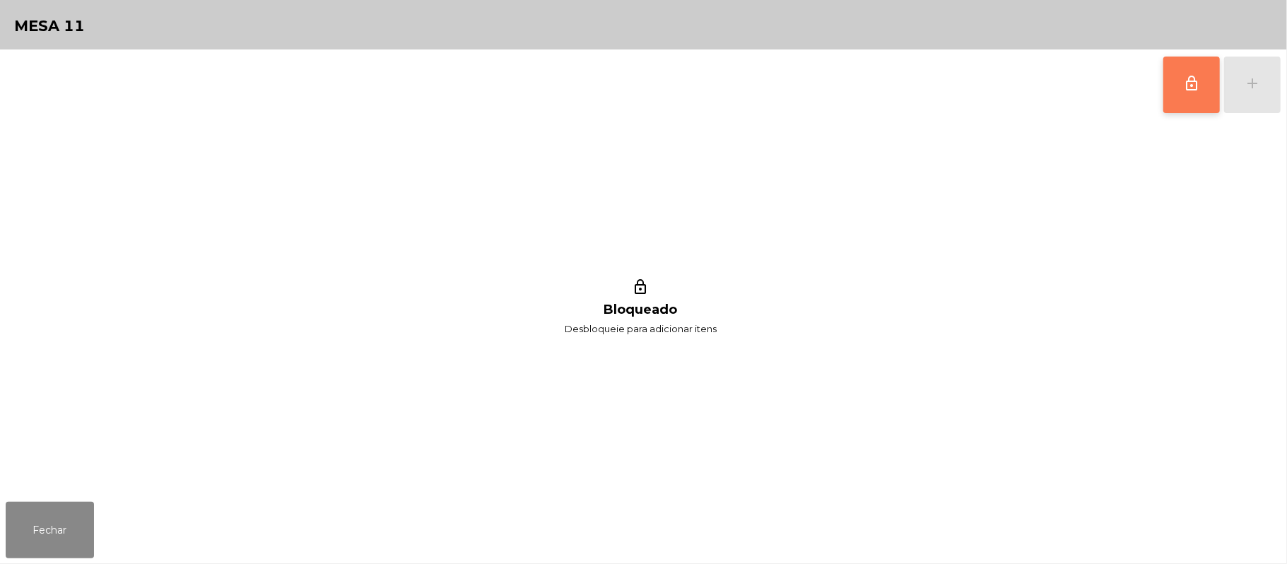
click at [1191, 88] on span "lock_outline" at bounding box center [1191, 83] width 17 height 17
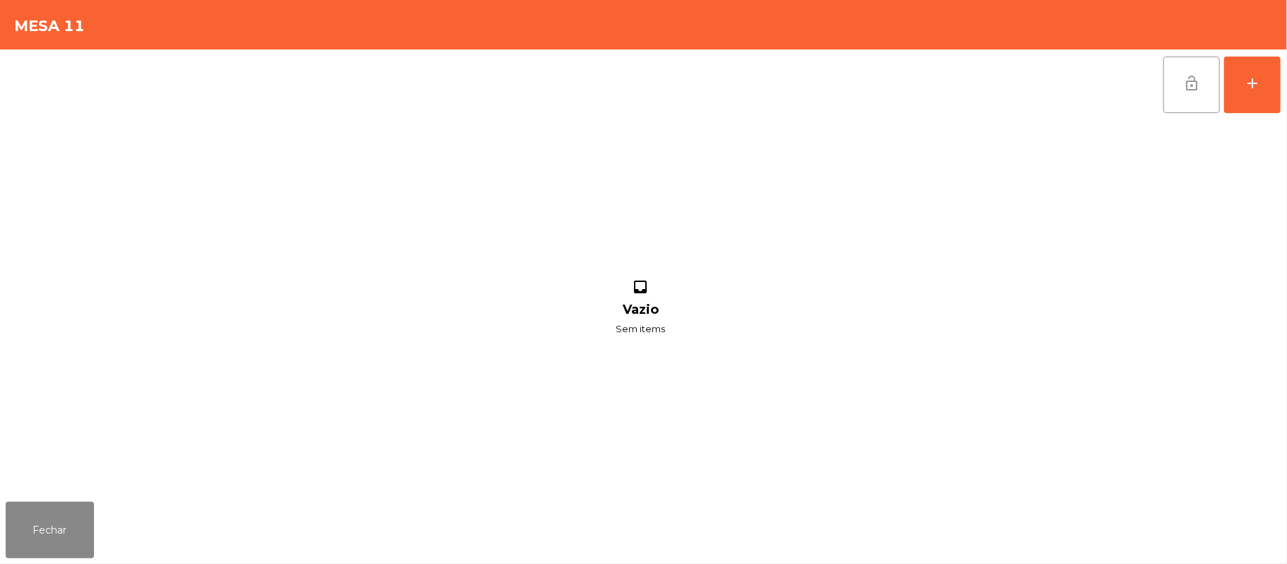
click at [1180, 80] on button "lock_open" at bounding box center [1191, 85] width 57 height 57
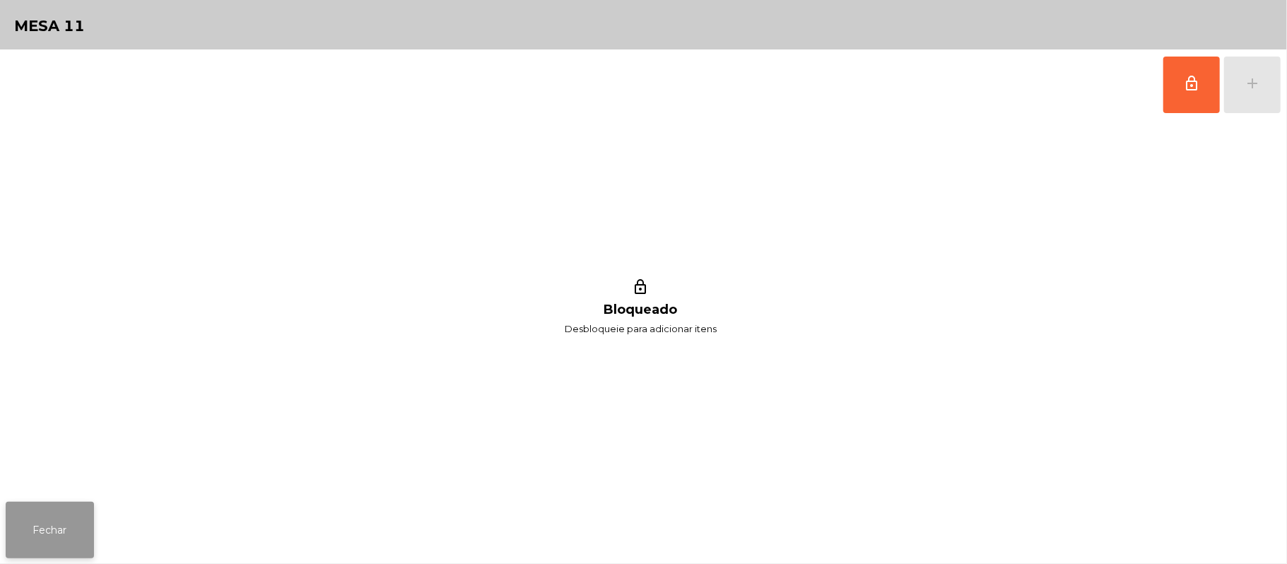
click at [66, 507] on button "Fechar" at bounding box center [50, 530] width 88 height 57
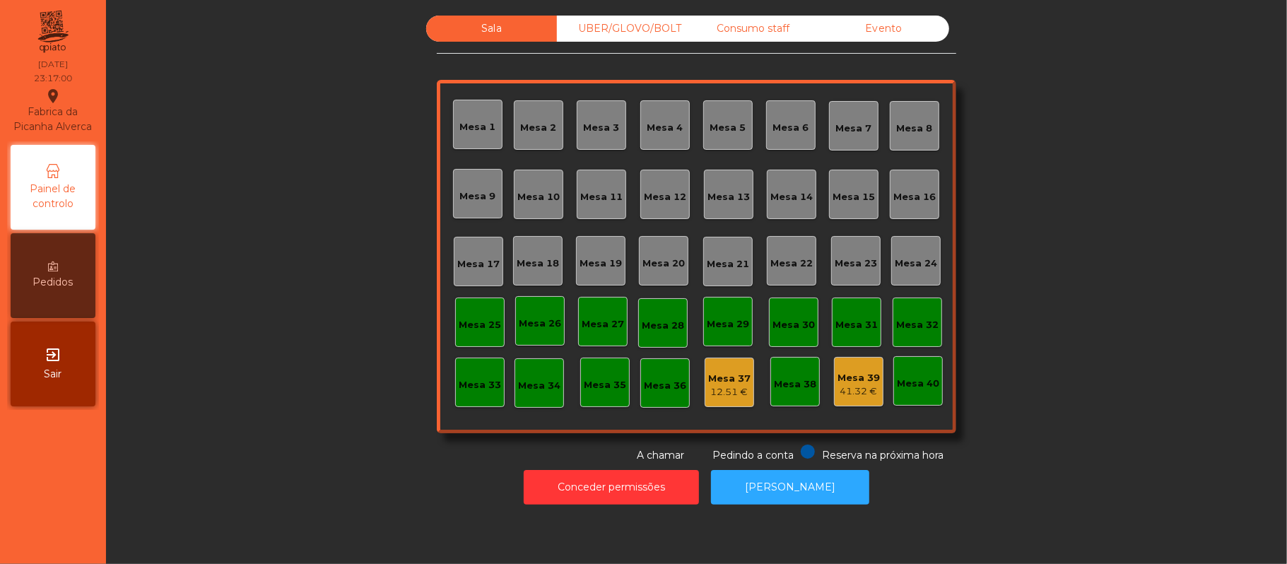
click at [519, 190] on div "Mesa 10" at bounding box center [538, 197] width 42 height 14
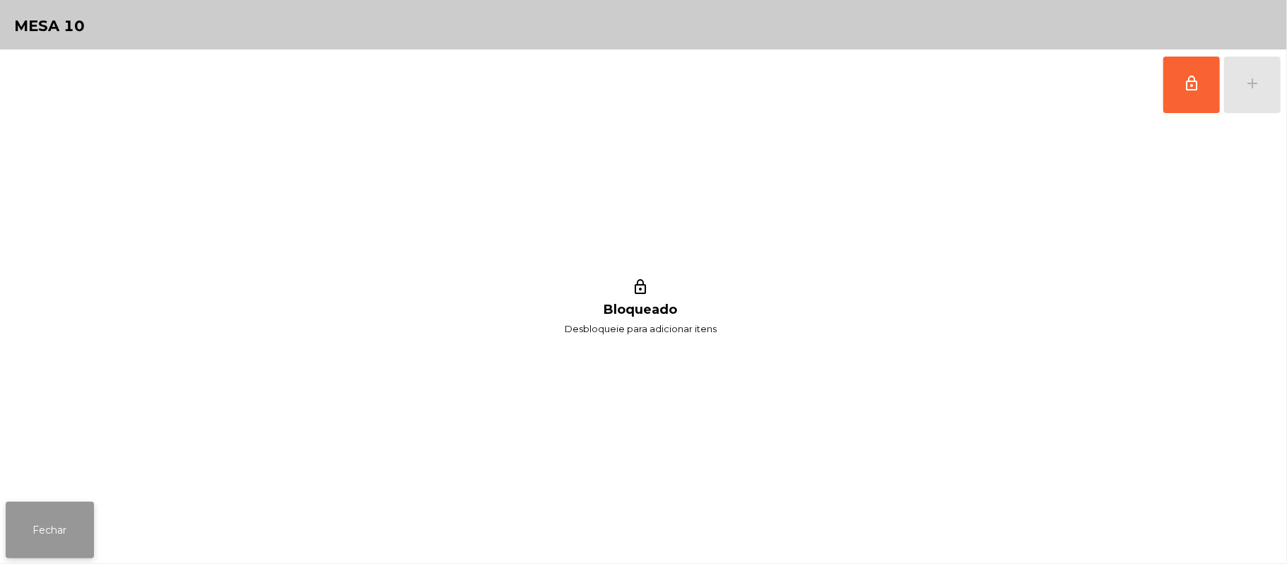
click at [46, 541] on button "Fechar" at bounding box center [50, 530] width 88 height 57
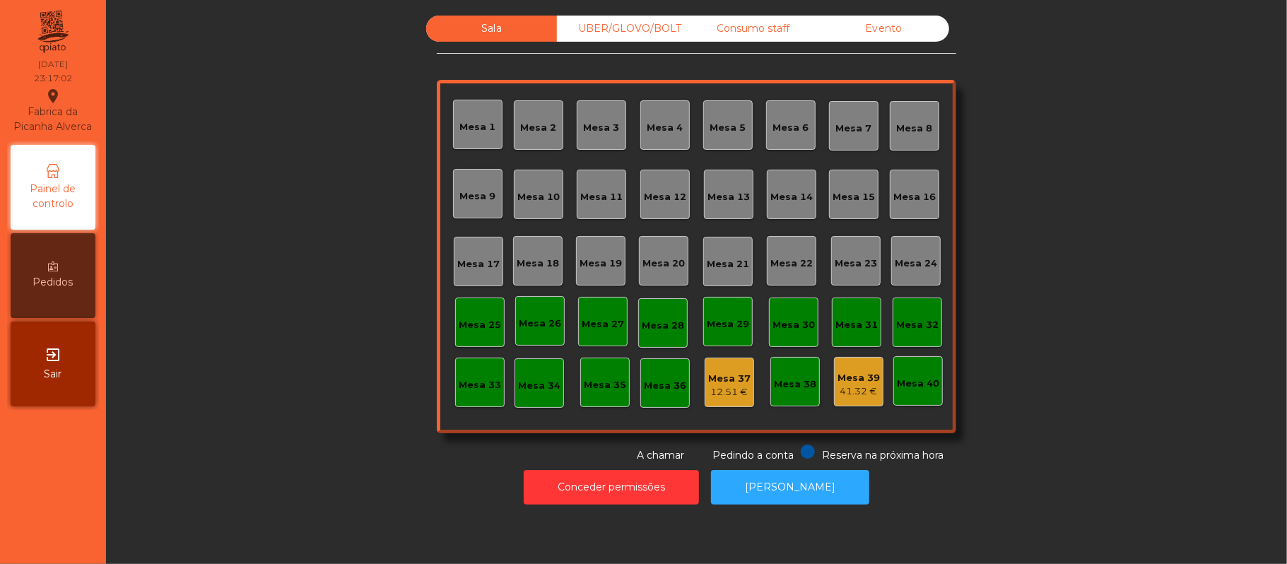
click at [460, 199] on div "Mesa 9" at bounding box center [478, 196] width 36 height 14
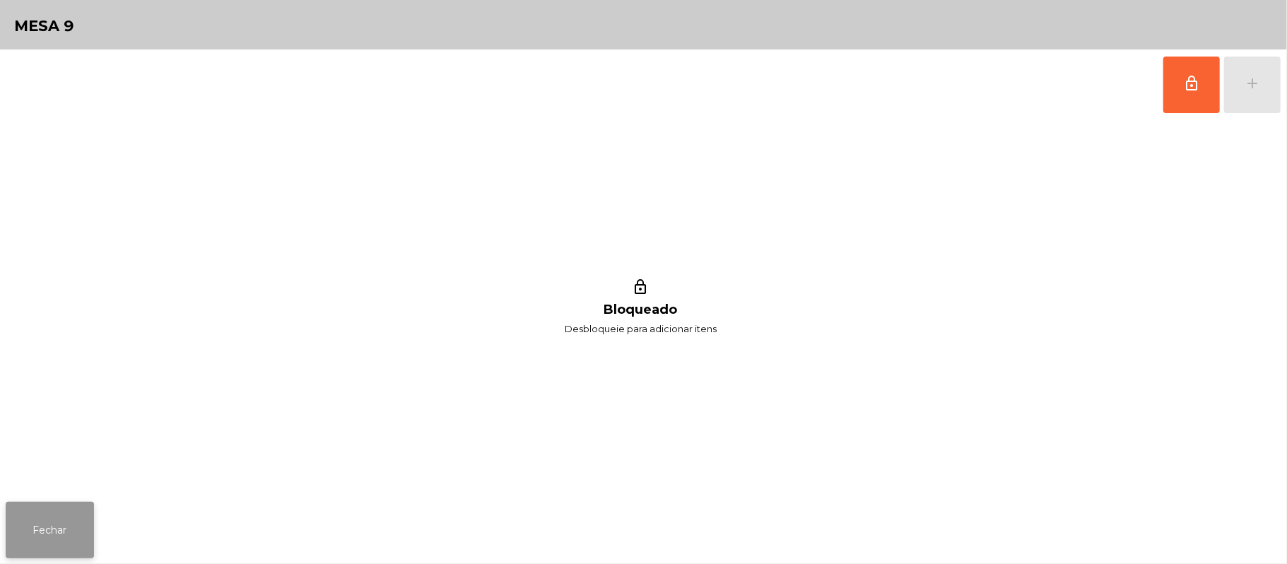
click at [41, 550] on button "Fechar" at bounding box center [50, 530] width 88 height 57
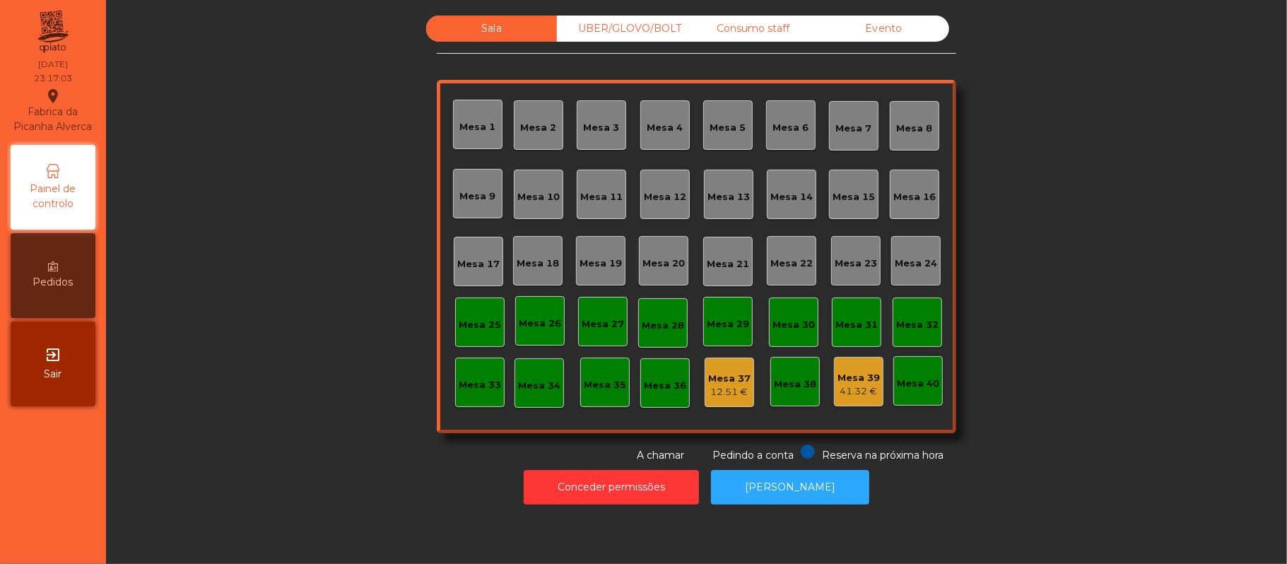
click at [914, 130] on div "Mesa 8" at bounding box center [915, 129] width 36 height 14
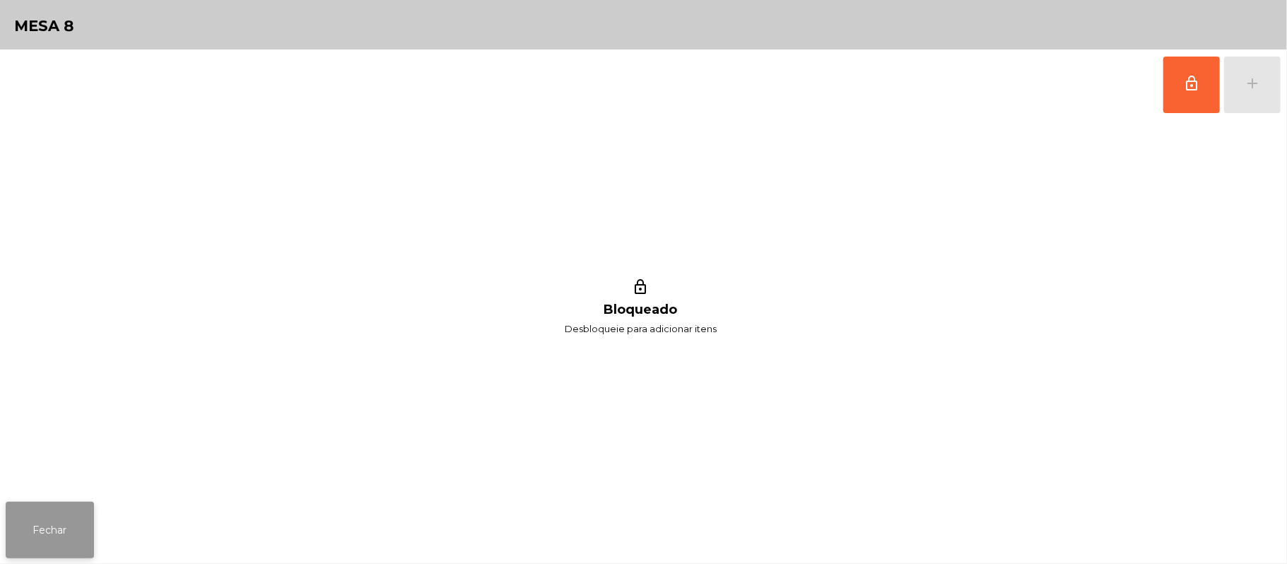
click at [45, 527] on button "Fechar" at bounding box center [50, 530] width 88 height 57
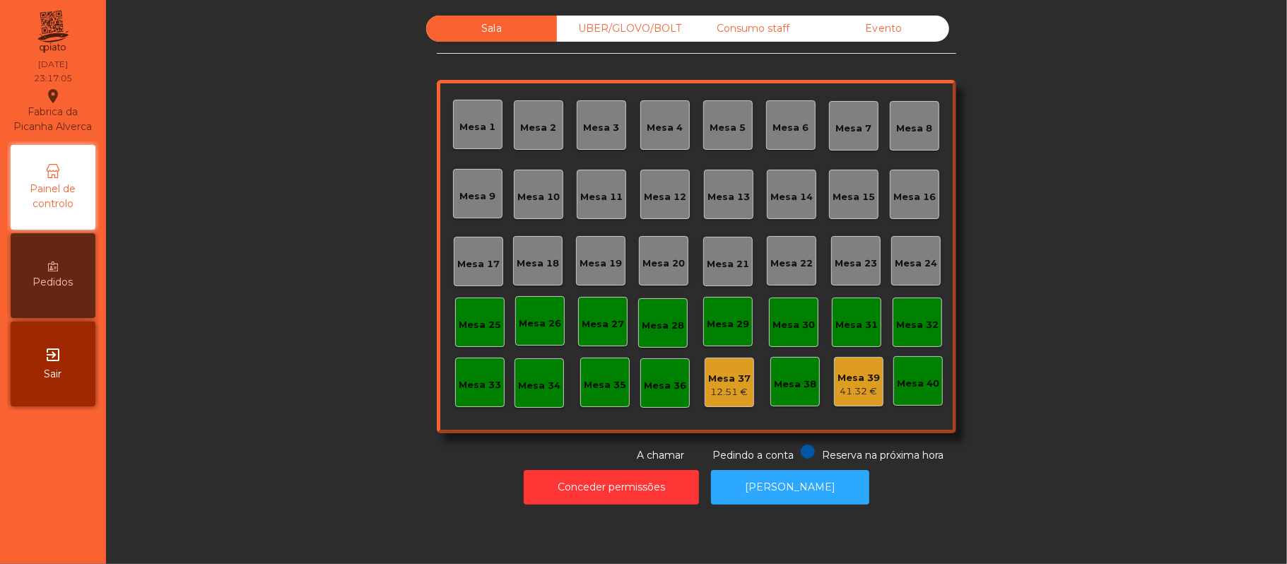
click at [861, 123] on div "Mesa 7" at bounding box center [854, 129] width 36 height 14
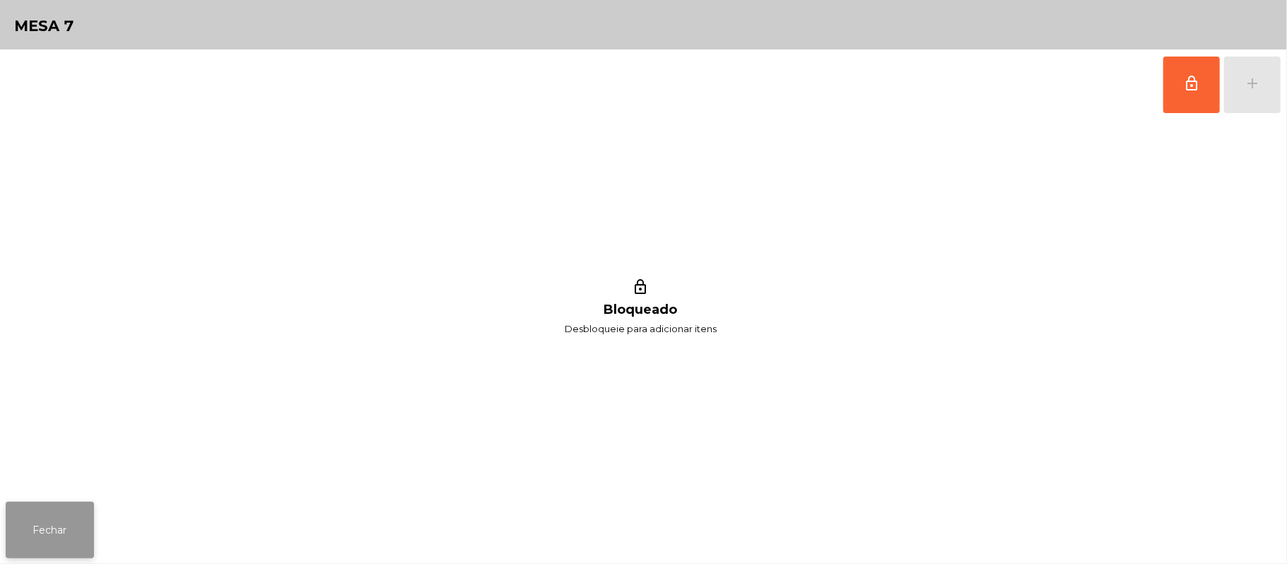
click at [40, 502] on button "Fechar" at bounding box center [50, 530] width 88 height 57
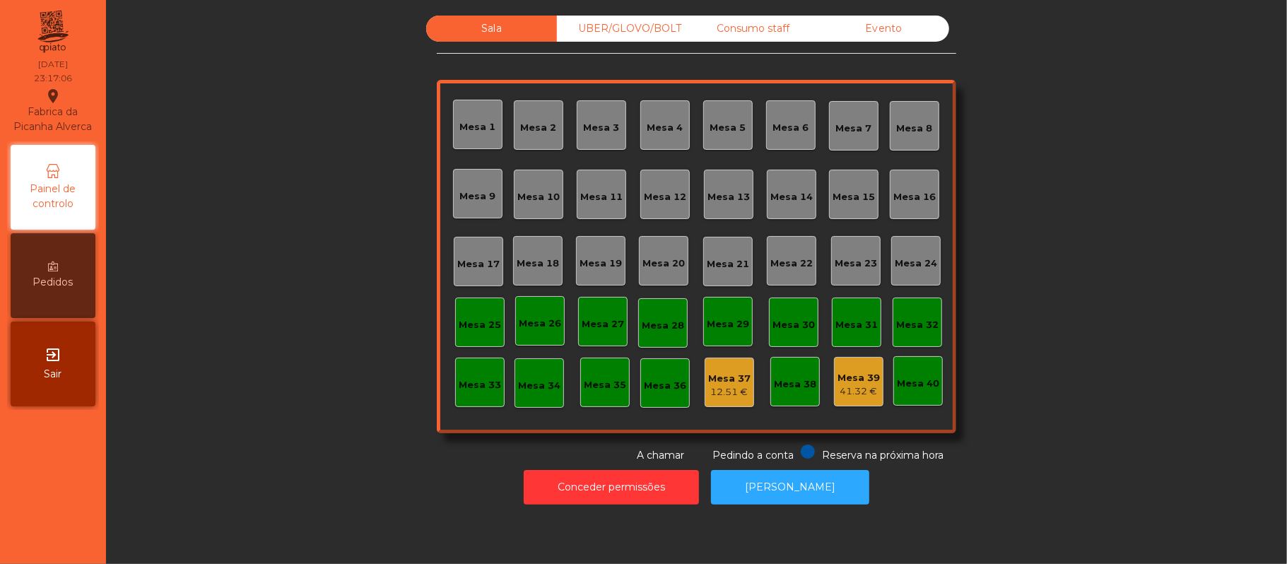
click at [797, 122] on div "Mesa 6" at bounding box center [791, 128] width 36 height 14
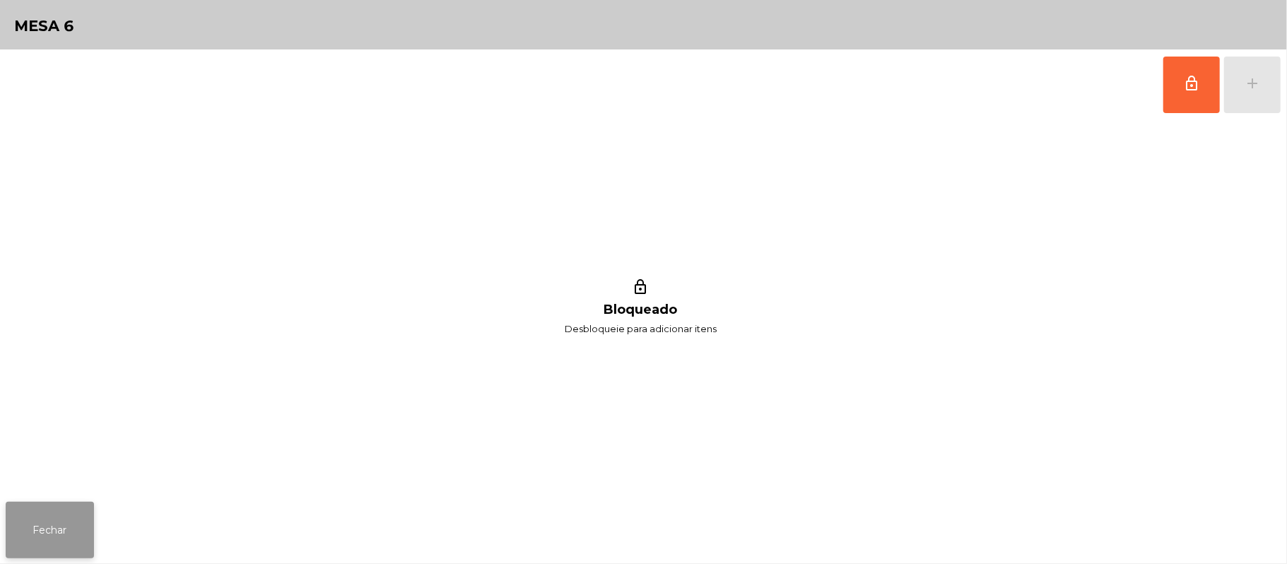
click at [38, 547] on button "Fechar" at bounding box center [50, 530] width 88 height 57
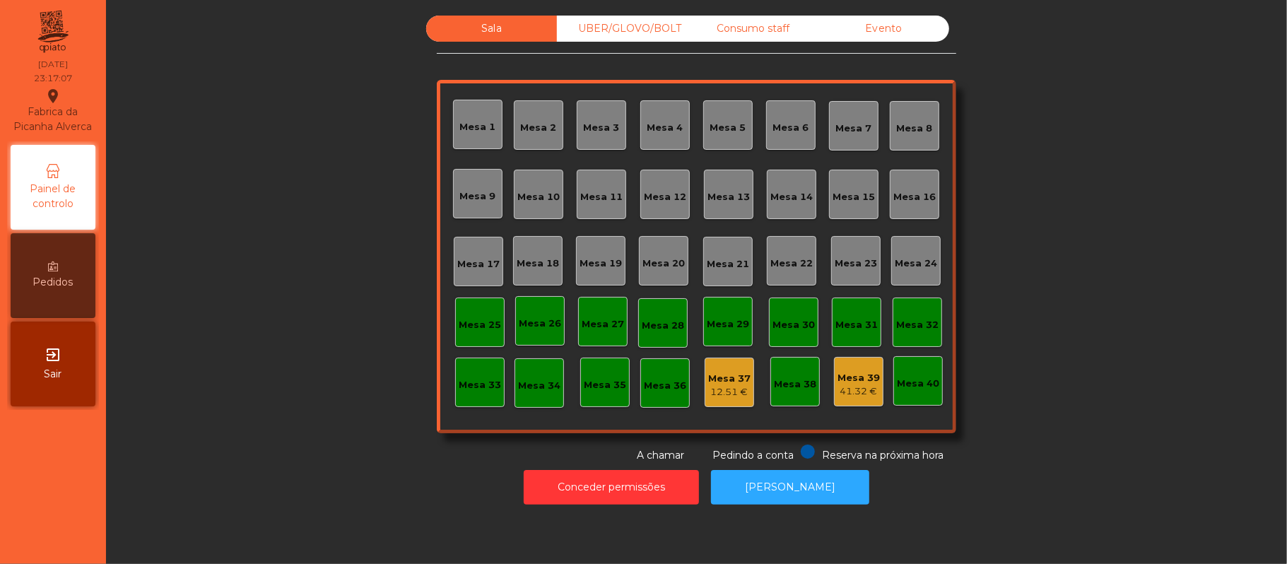
click at [736, 129] on div "Mesa 5" at bounding box center [728, 128] width 36 height 14
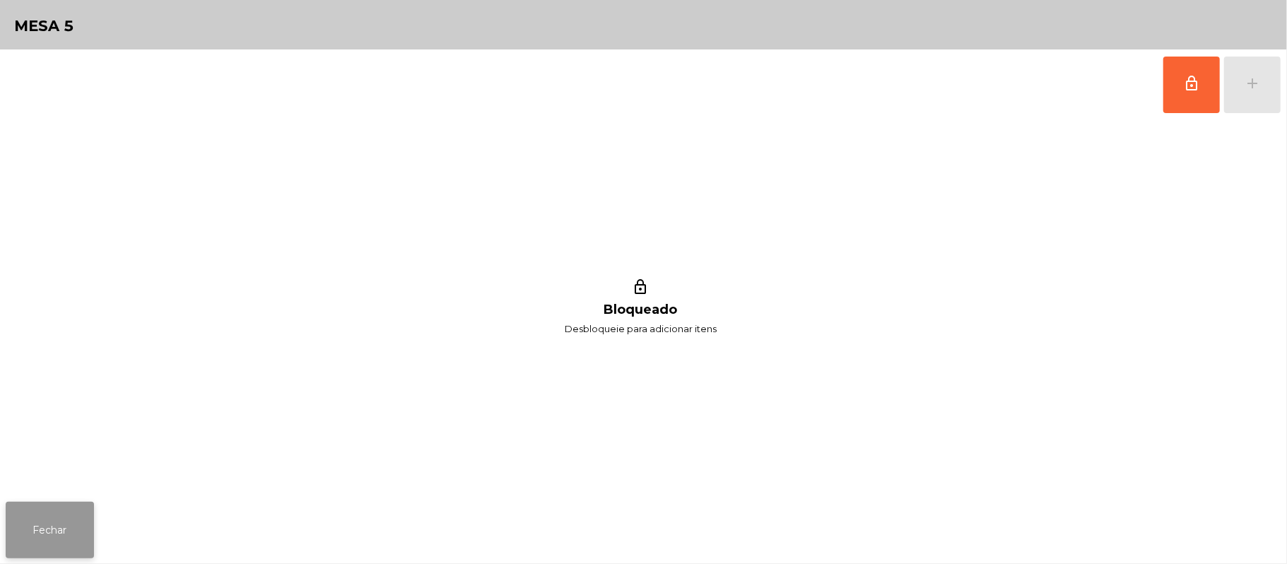
click at [42, 530] on button "Fechar" at bounding box center [50, 530] width 88 height 57
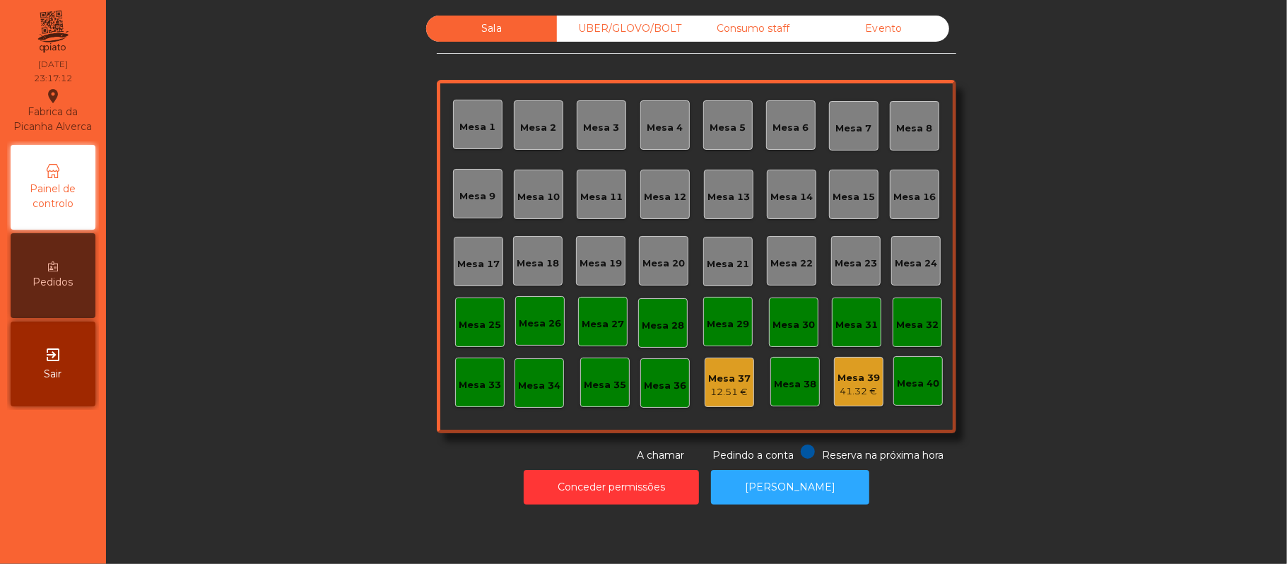
click at [462, 266] on div "Mesa 17" at bounding box center [478, 264] width 42 height 14
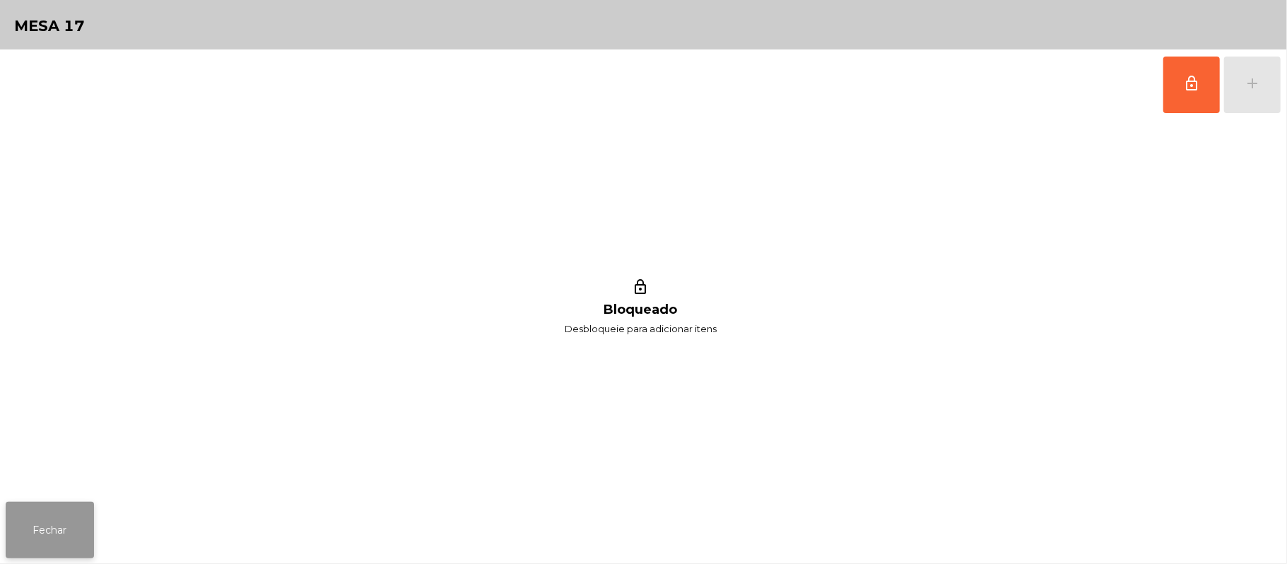
click at [49, 529] on button "Fechar" at bounding box center [50, 530] width 88 height 57
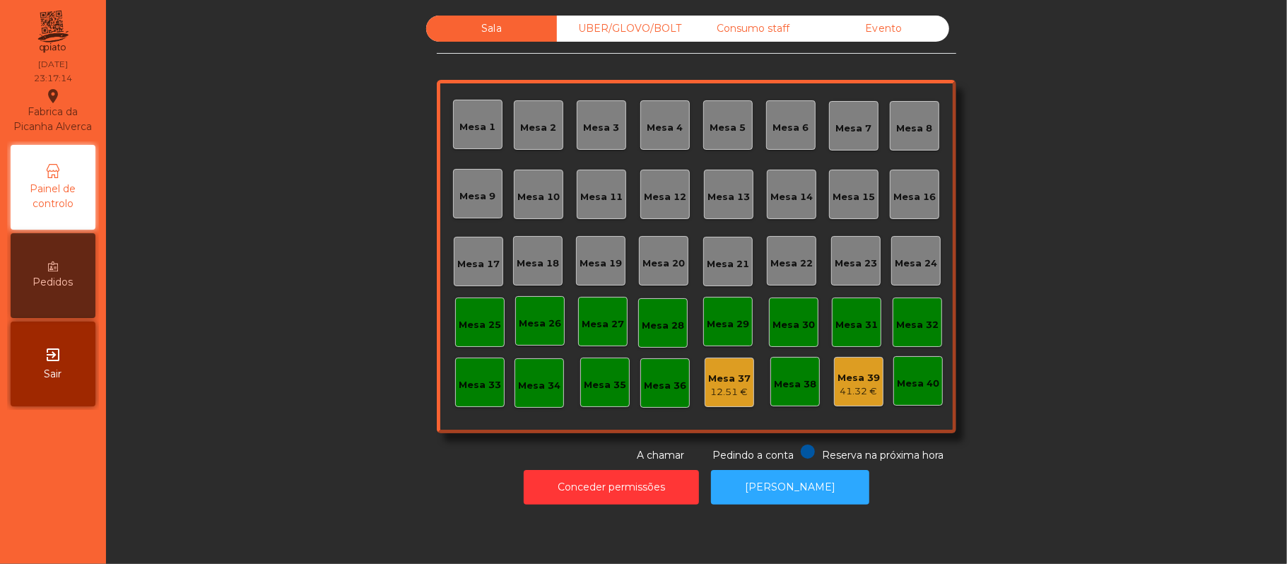
click at [544, 267] on div "Mesa 18" at bounding box center [538, 264] width 42 height 14
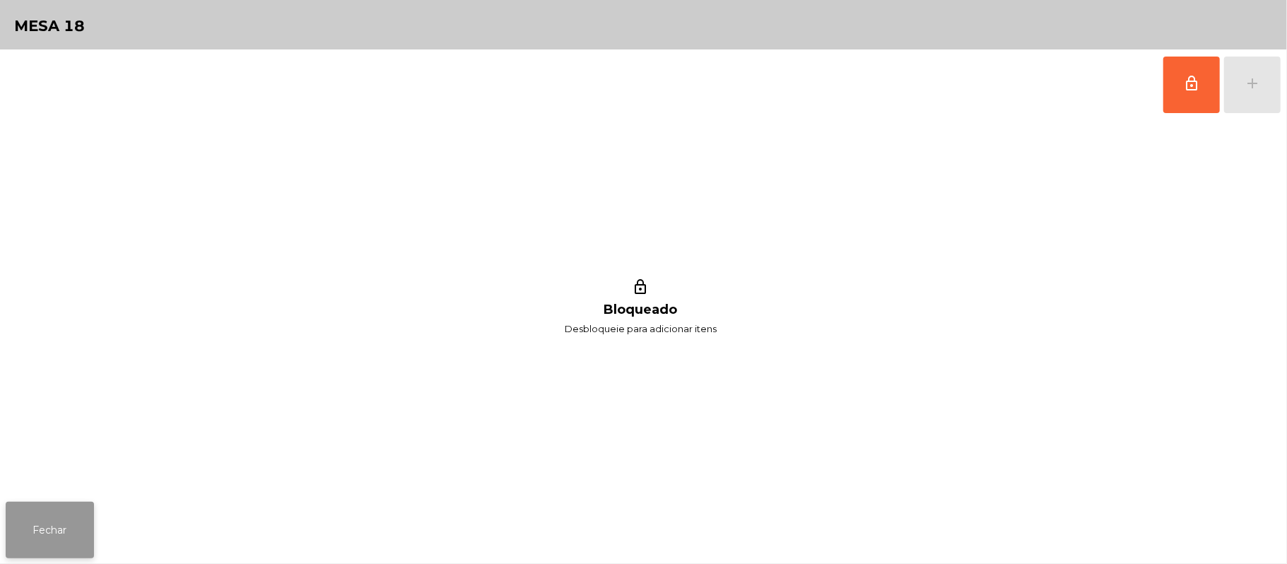
click at [51, 539] on button "Fechar" at bounding box center [50, 530] width 88 height 57
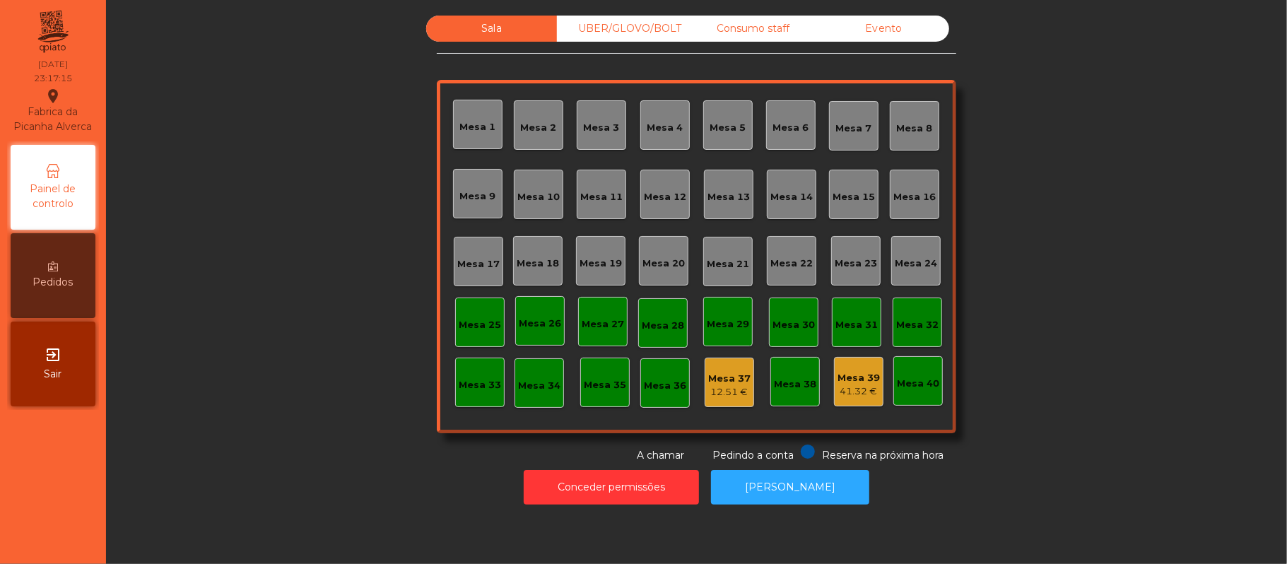
click at [604, 257] on div "Mesa 19" at bounding box center [601, 264] width 42 height 14
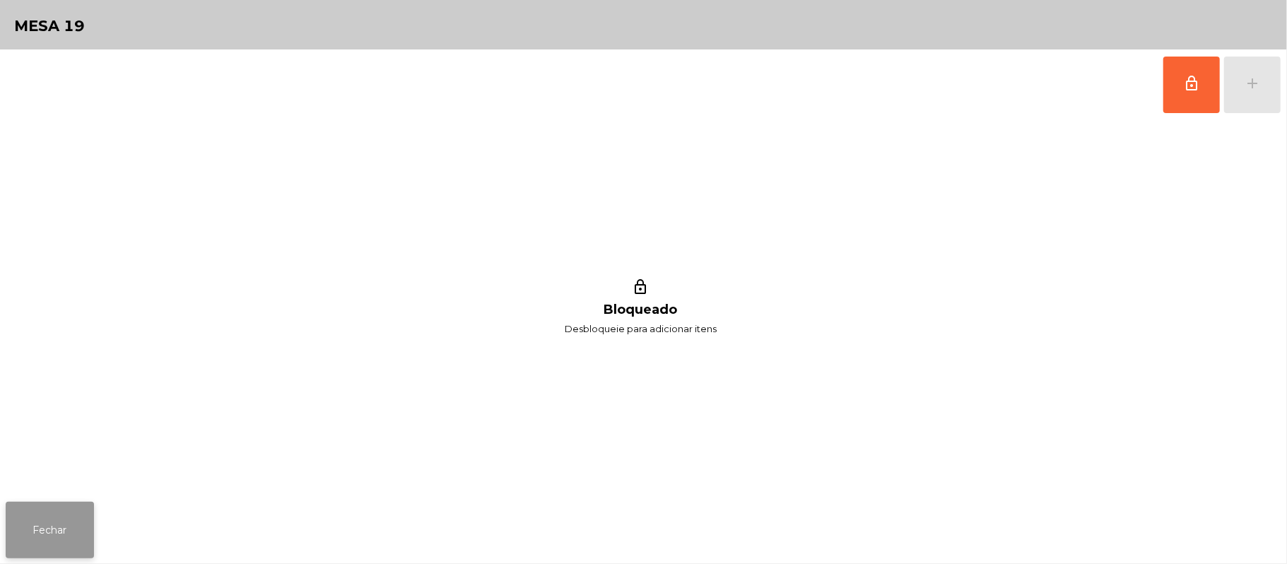
click at [40, 553] on button "Fechar" at bounding box center [50, 530] width 88 height 57
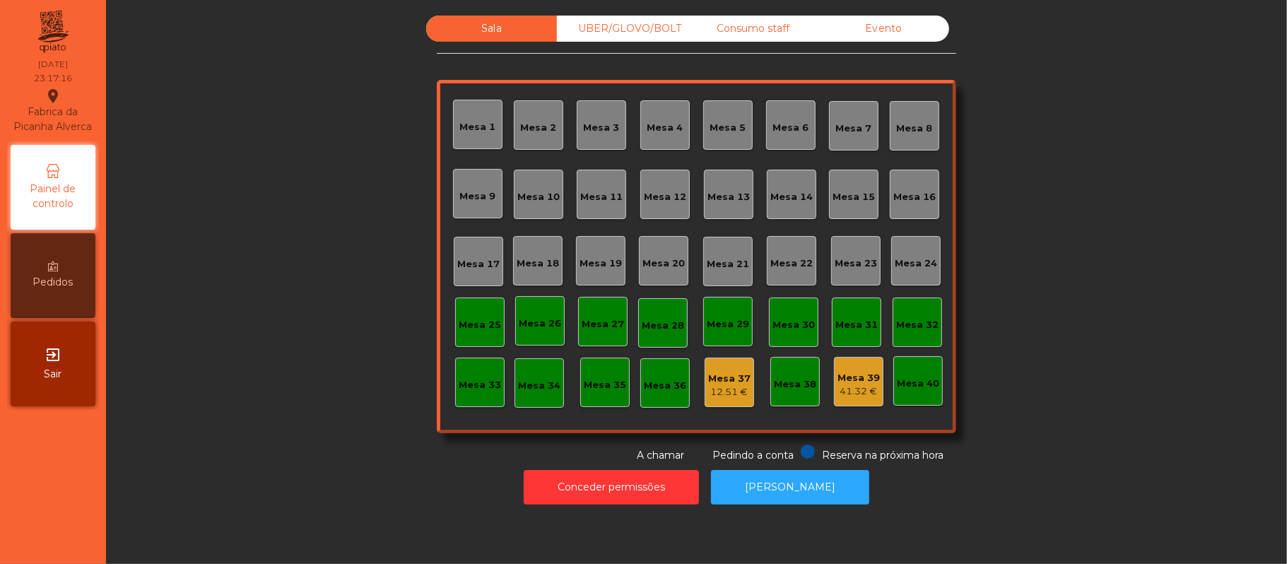
click at [662, 257] on div "Mesa 20" at bounding box center [663, 264] width 42 height 14
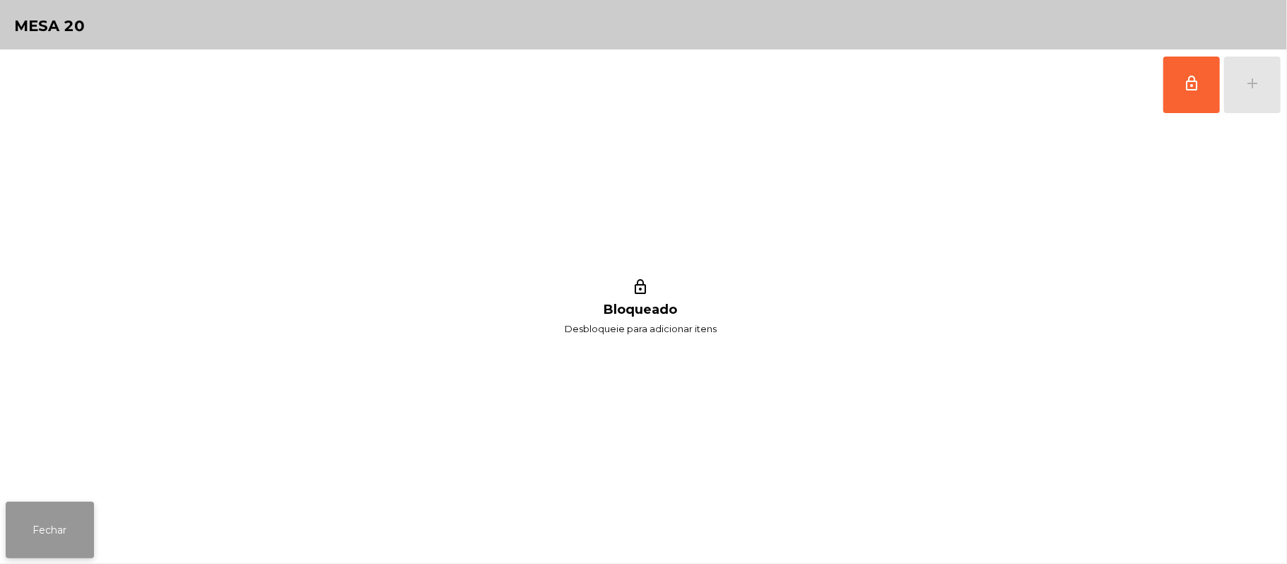
click at [48, 522] on button "Fechar" at bounding box center [50, 530] width 88 height 57
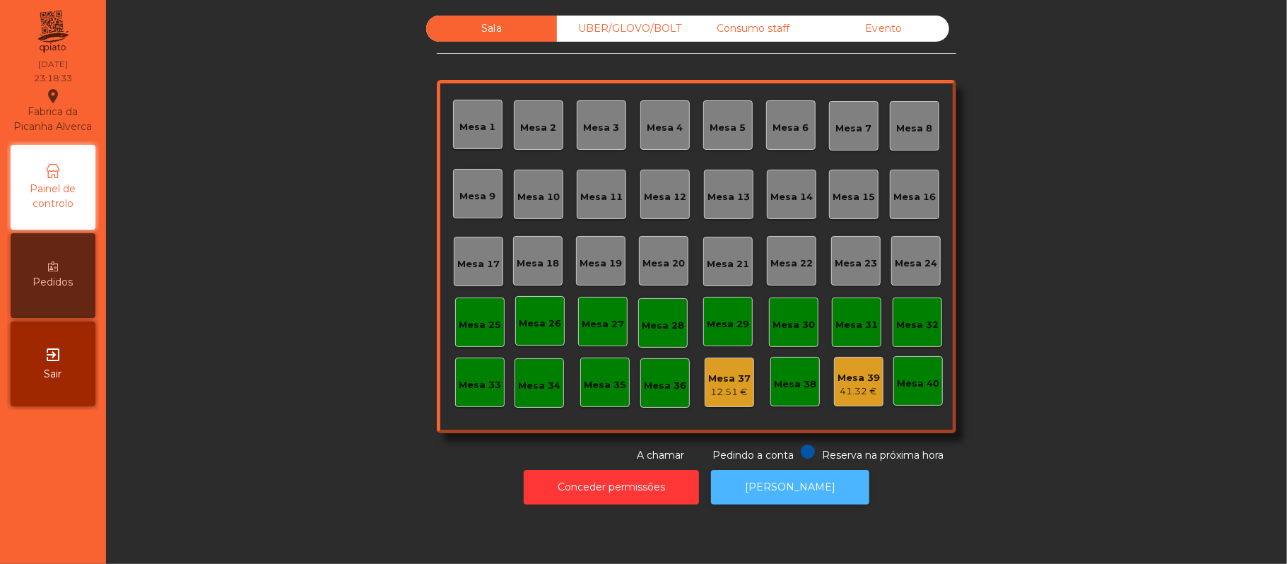
click at [826, 489] on button "[PERSON_NAME]" at bounding box center [790, 487] width 158 height 35
click at [811, 486] on button "[PERSON_NAME]" at bounding box center [790, 487] width 158 height 35
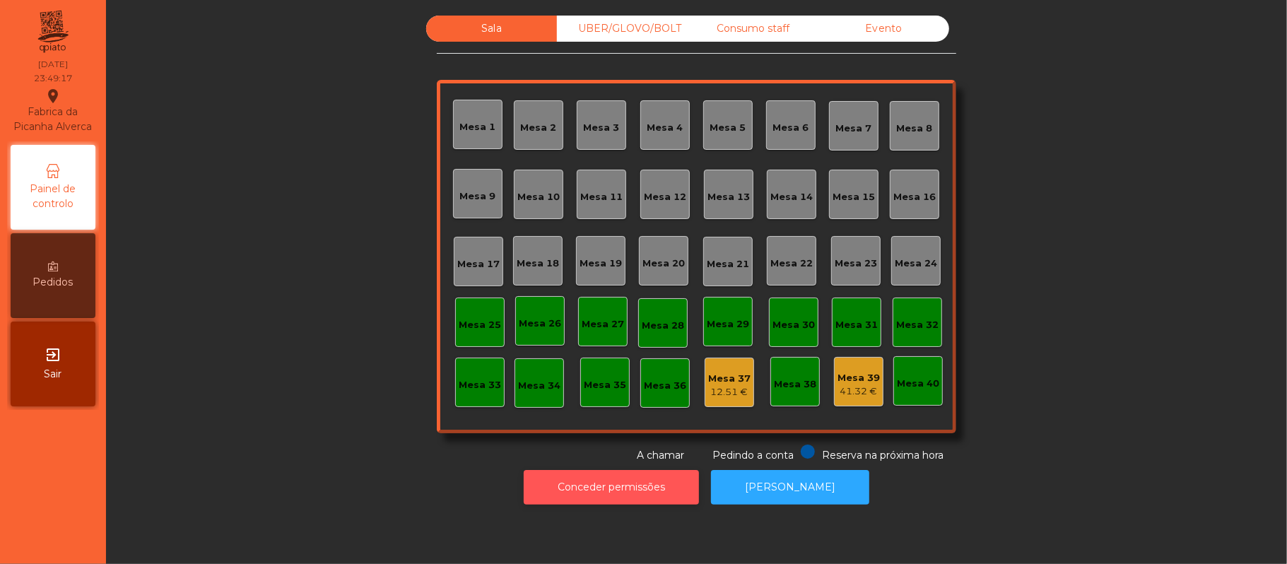
click at [643, 486] on button "Conceder permissões" at bounding box center [611, 487] width 175 height 35
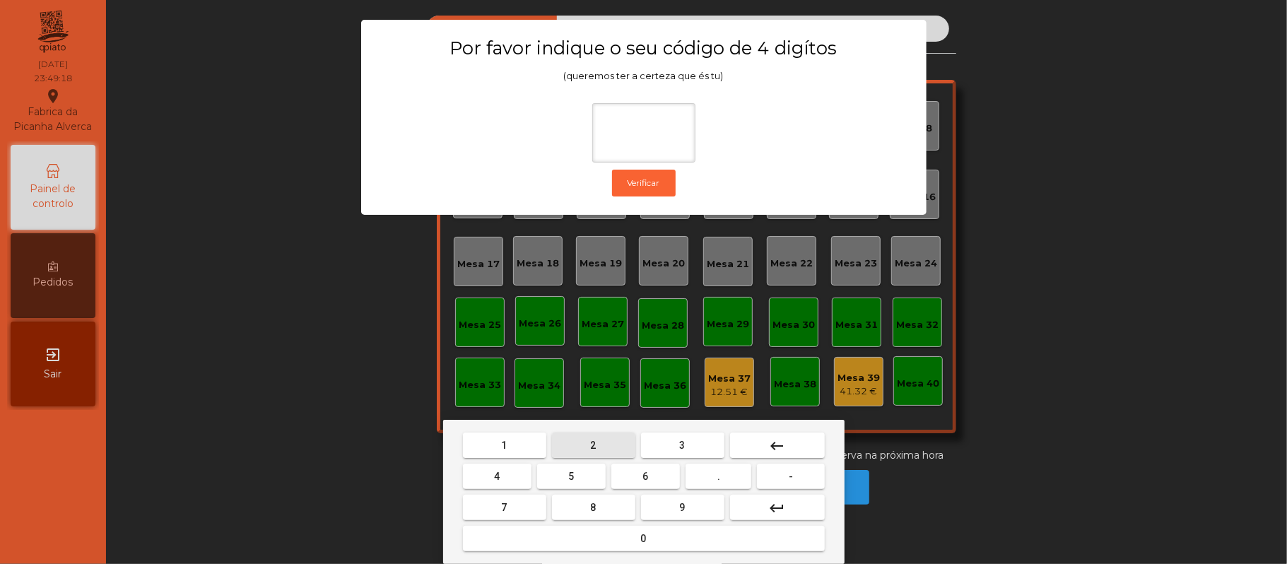
click at [592, 445] on span "2" at bounding box center [594, 445] width 6 height 11
click at [648, 479] on span "6" at bounding box center [646, 476] width 6 height 11
click at [504, 445] on span "1" at bounding box center [505, 445] width 6 height 11
click at [558, 482] on button "5" at bounding box center [571, 476] width 69 height 25
type input "****"
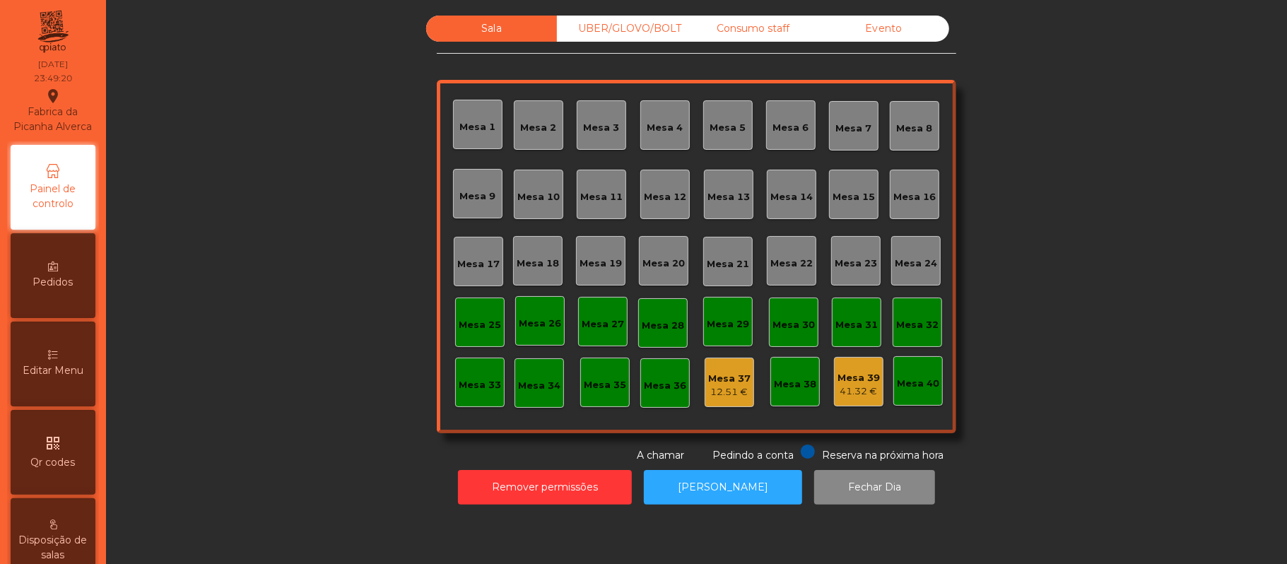
click at [722, 380] on div "Mesa 37" at bounding box center [729, 379] width 42 height 14
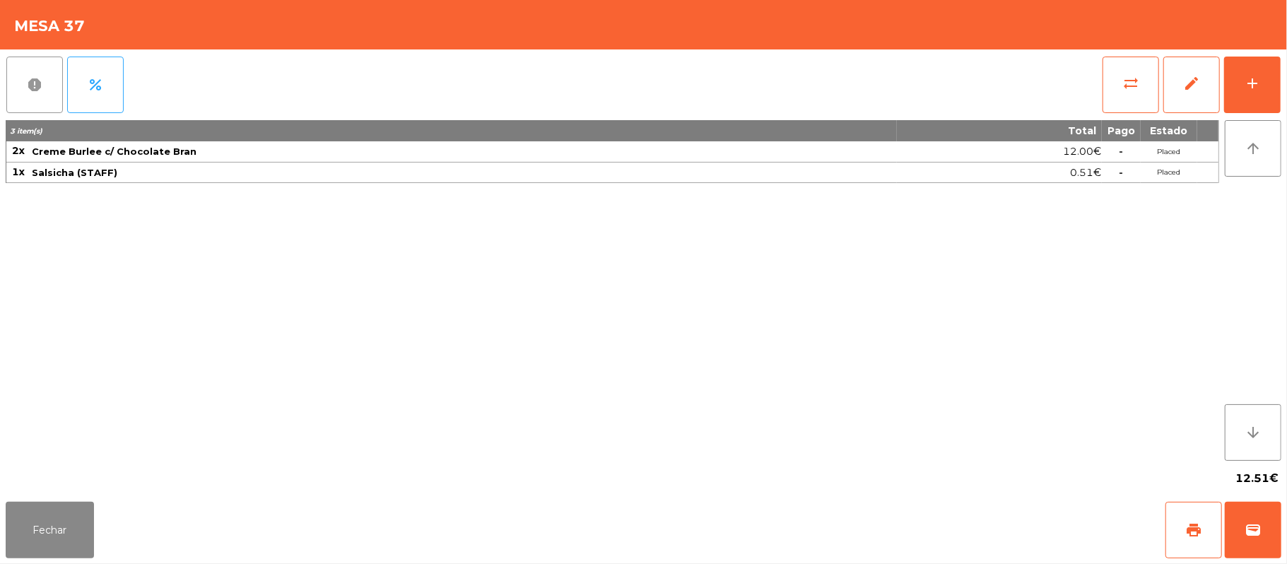
click at [40, 90] on span "report" at bounding box center [34, 84] width 17 height 17
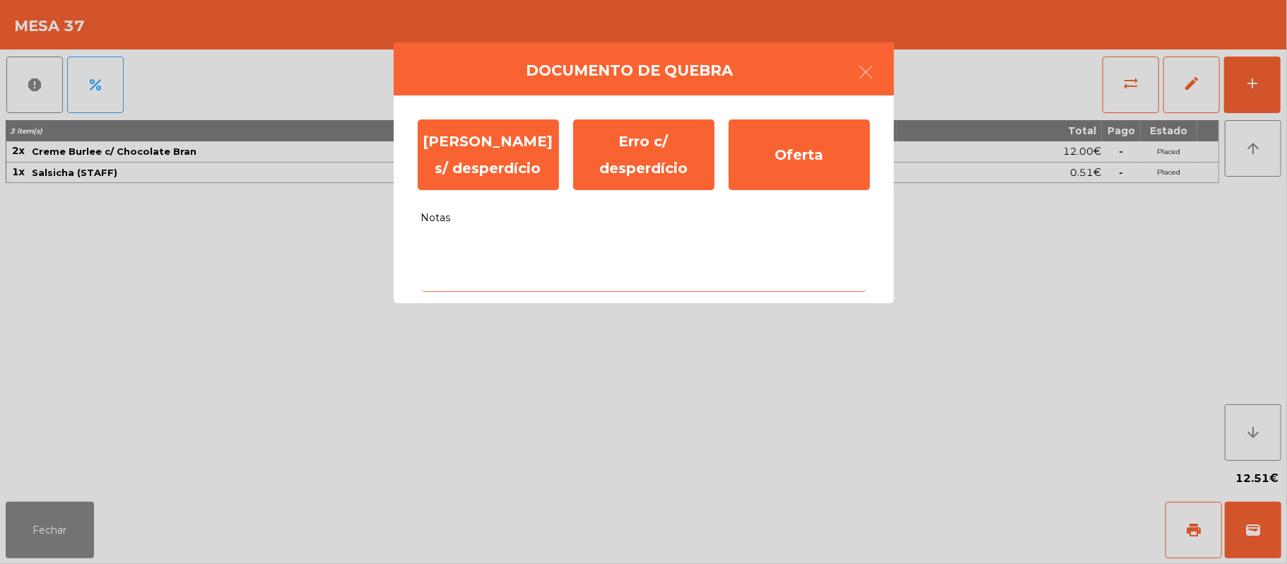
click at [516, 247] on textarea "Notas" at bounding box center [643, 262] width 445 height 59
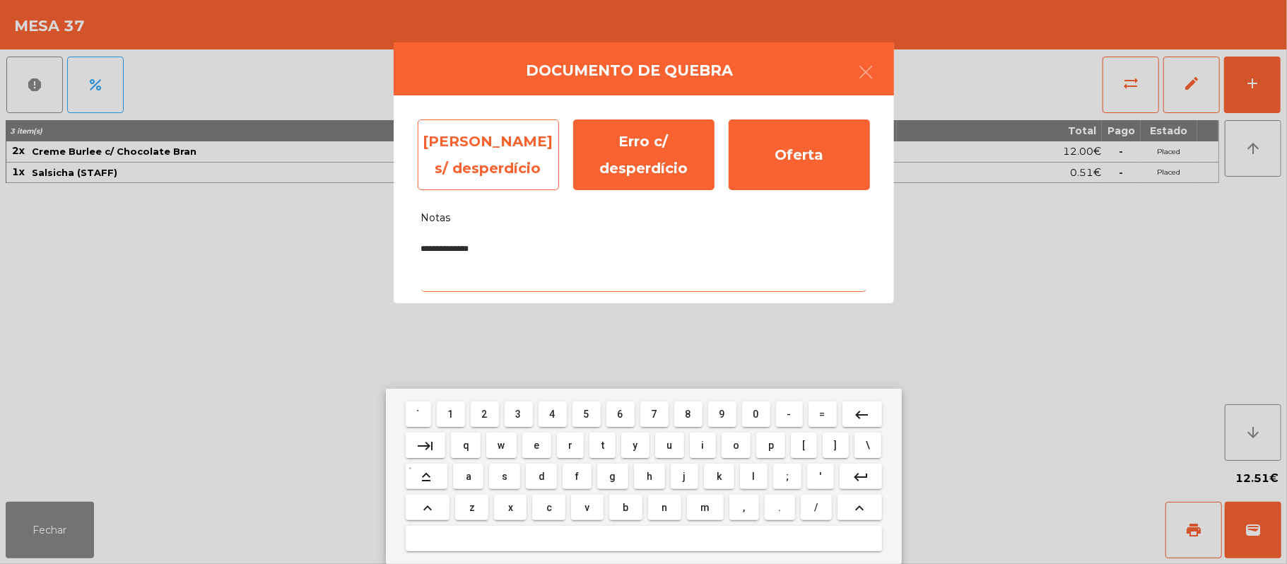
type textarea "**********"
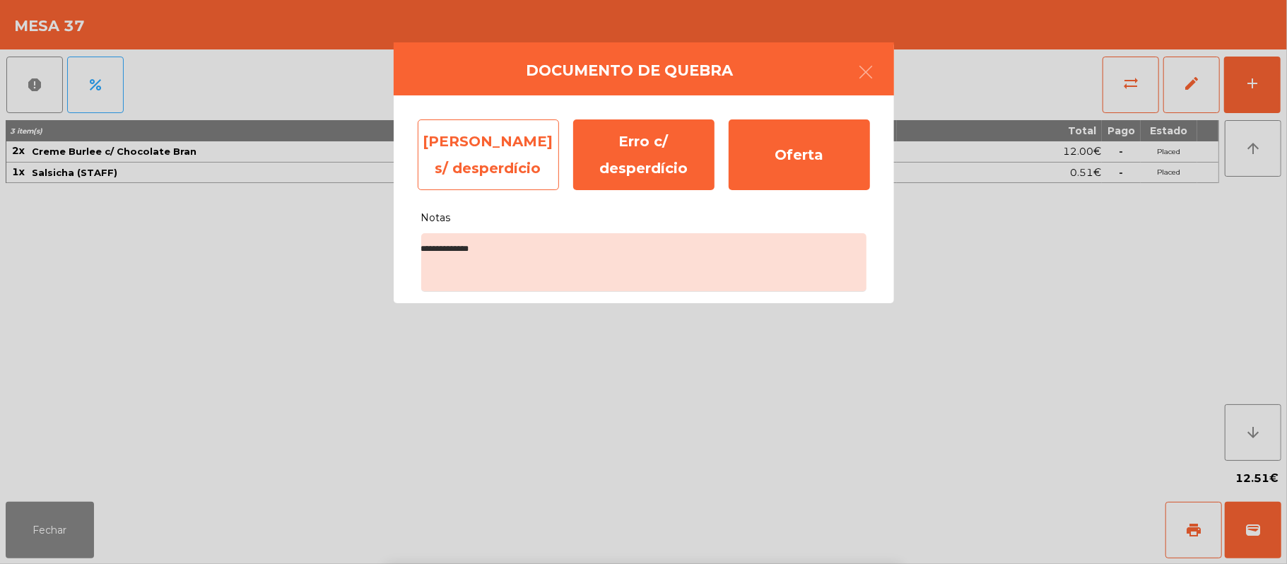
click at [462, 163] on div "[PERSON_NAME] s/ desperdício" at bounding box center [488, 154] width 141 height 71
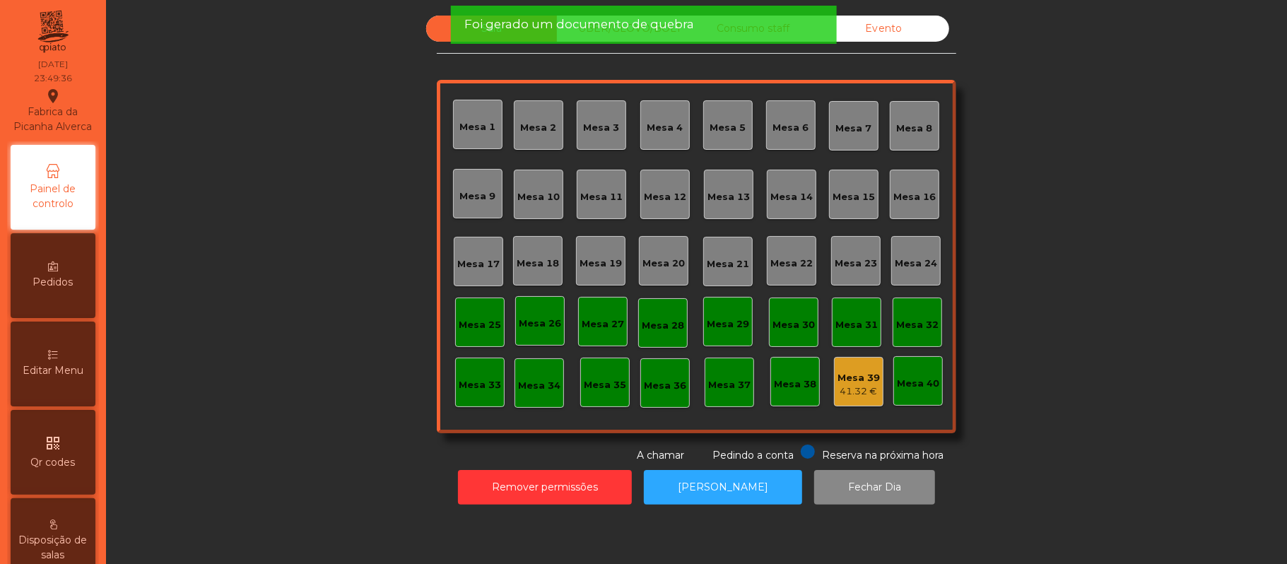
click at [857, 373] on div "Mesa 39" at bounding box center [859, 378] width 42 height 14
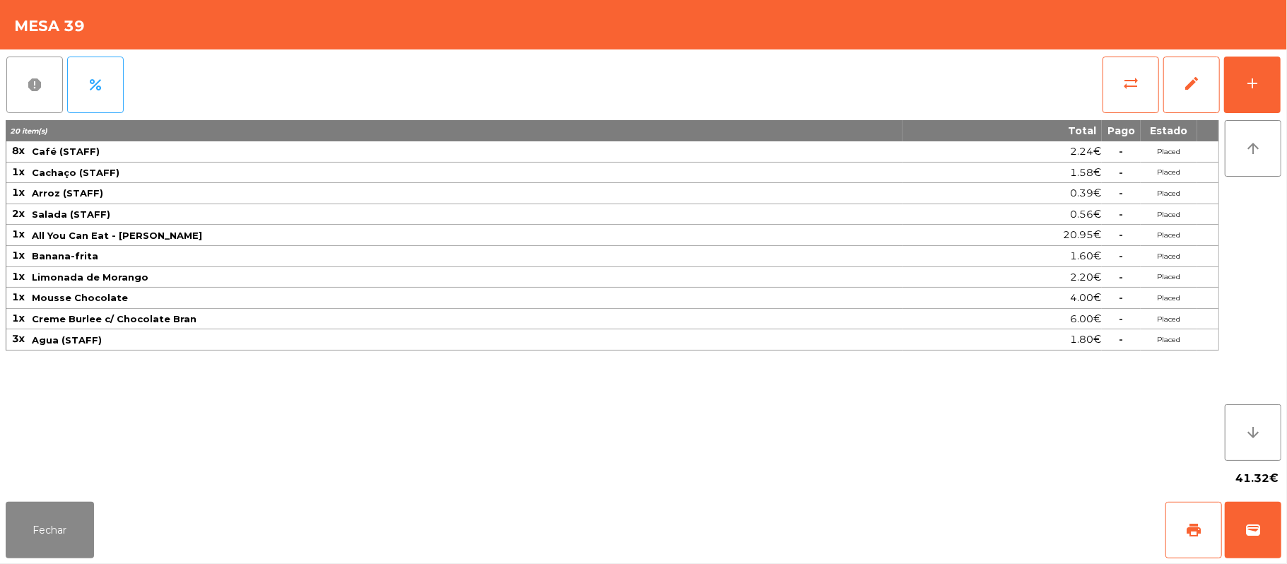
click at [42, 88] on span "report" at bounding box center [34, 84] width 17 height 17
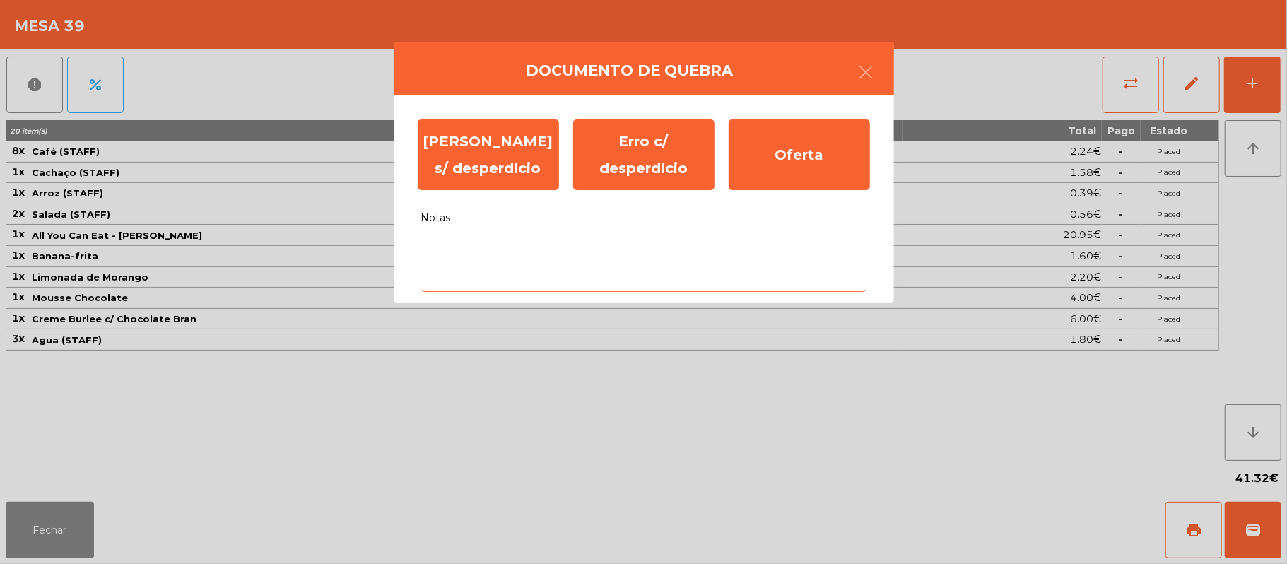
click at [512, 246] on textarea "Notas" at bounding box center [643, 262] width 445 height 59
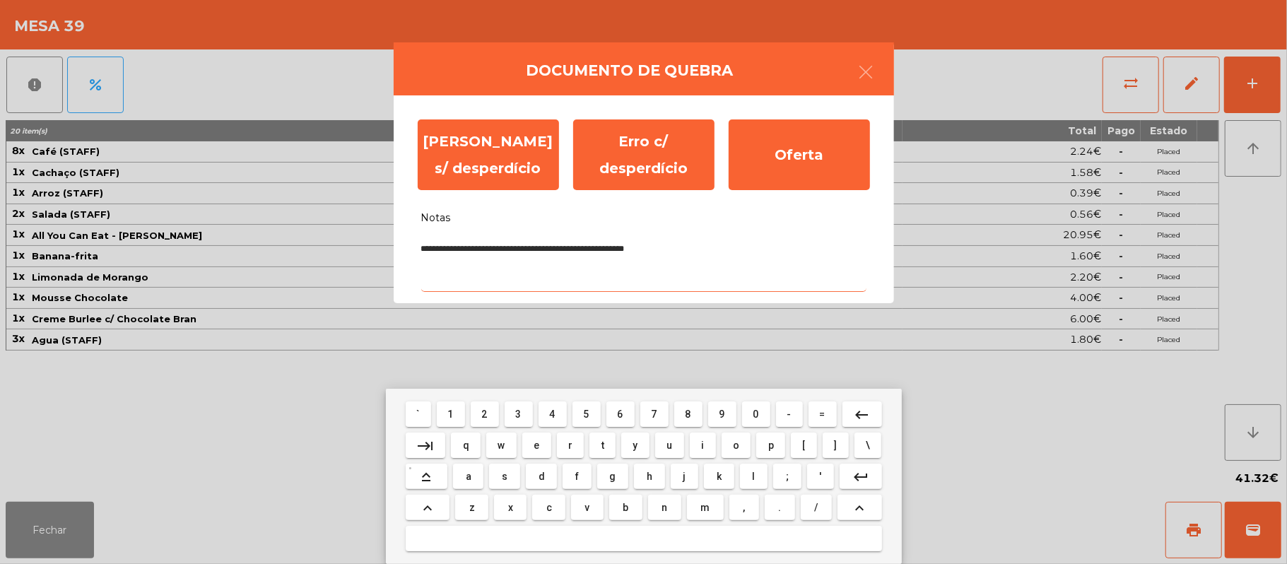
click at [584, 252] on textarea "**********" at bounding box center [643, 262] width 445 height 59
click at [657, 250] on textarea "**********" at bounding box center [643, 262] width 445 height 59
click at [635, 252] on textarea "**********" at bounding box center [643, 262] width 445 height 59
click at [674, 247] on textarea "**********" at bounding box center [643, 262] width 445 height 59
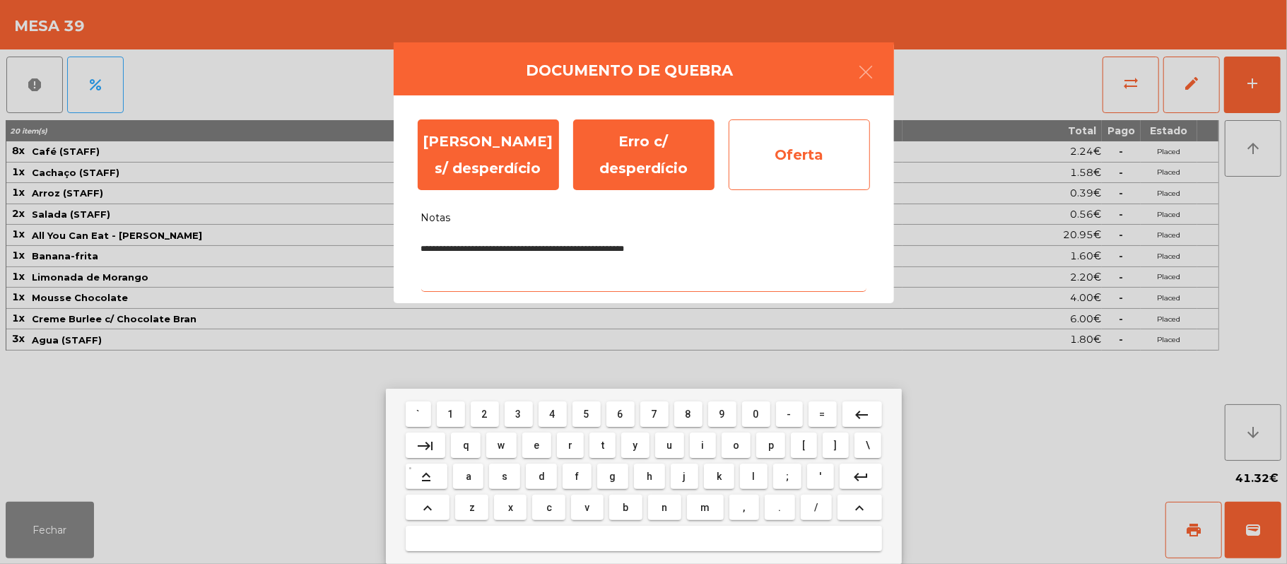
type textarea "**********"
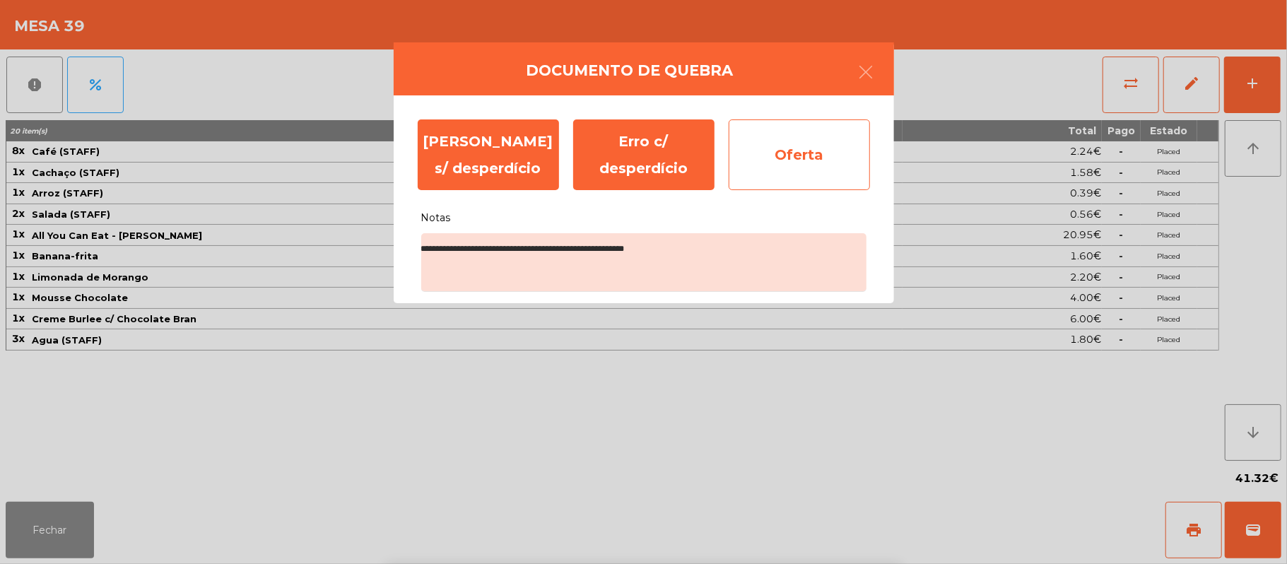
click at [812, 163] on div "Oferta" at bounding box center [799, 154] width 141 height 71
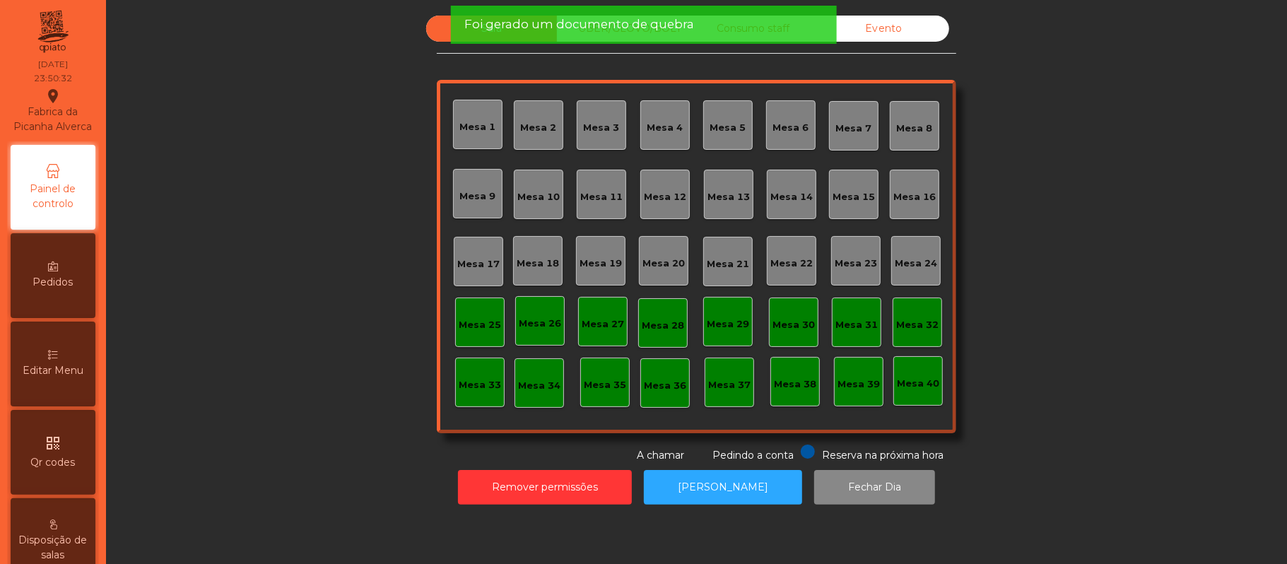
click at [891, 59] on div "Sala UBER/[GEOGRAPHIC_DATA]/BOLT Consumo staff Evento [GEOGRAPHIC_DATA] 2 [GEOG…" at bounding box center [697, 239] width 520 height 447
click at [893, 34] on div "Evento" at bounding box center [883, 29] width 131 height 26
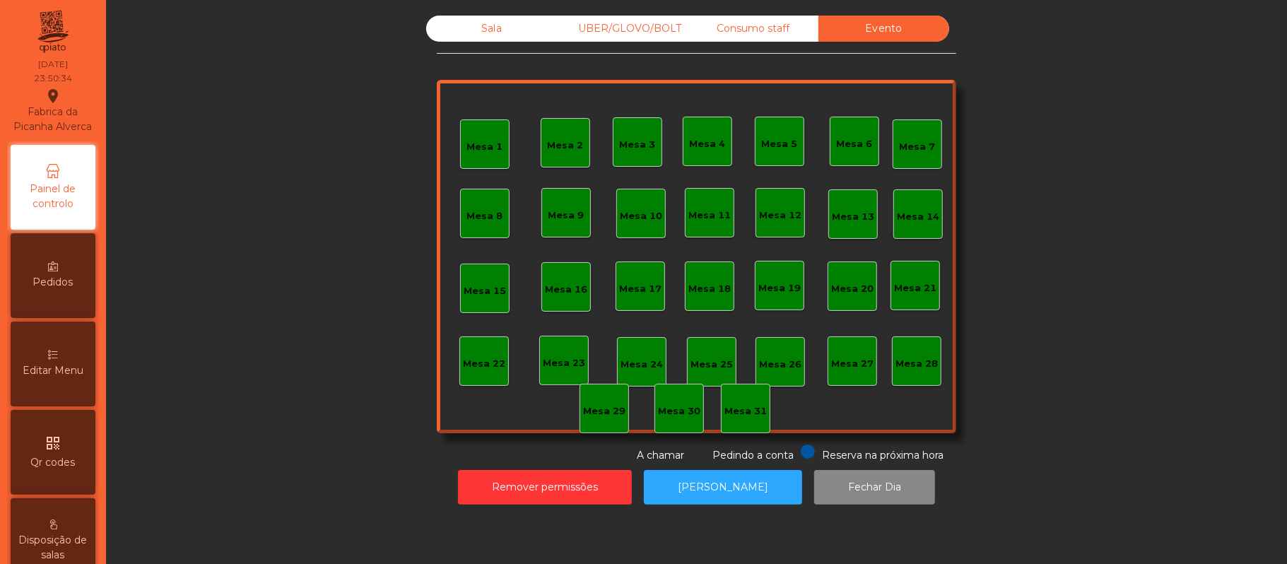
click at [765, 37] on div "Consumo staff" at bounding box center [753, 29] width 131 height 26
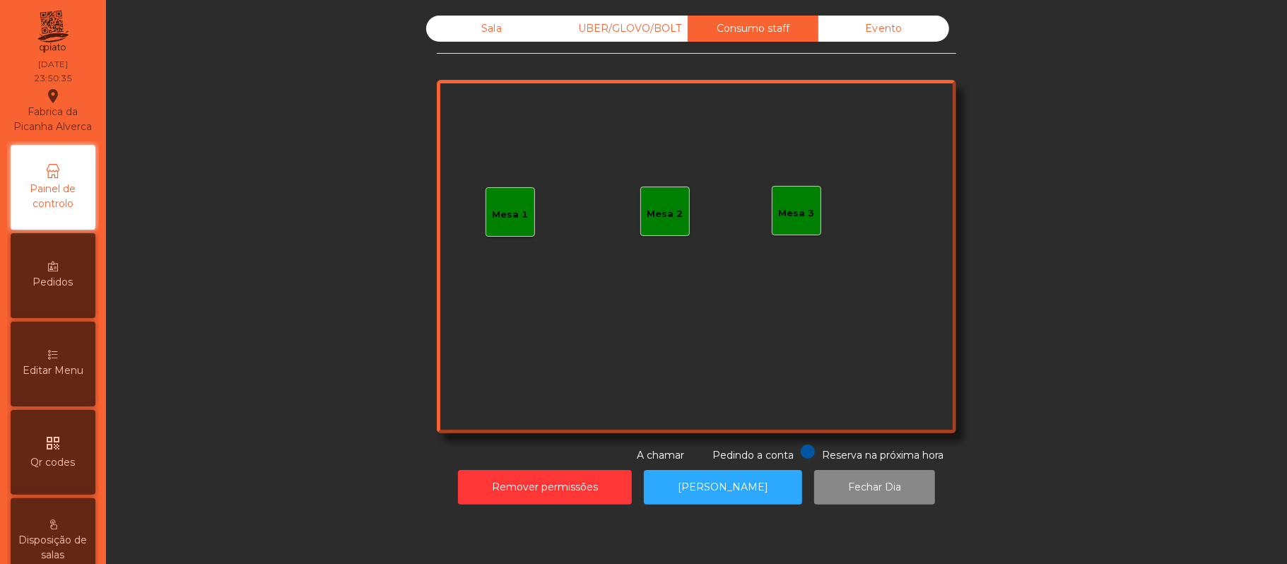
click at [645, 34] on div "UBER/GLOVO/BOLT" at bounding box center [622, 29] width 131 height 26
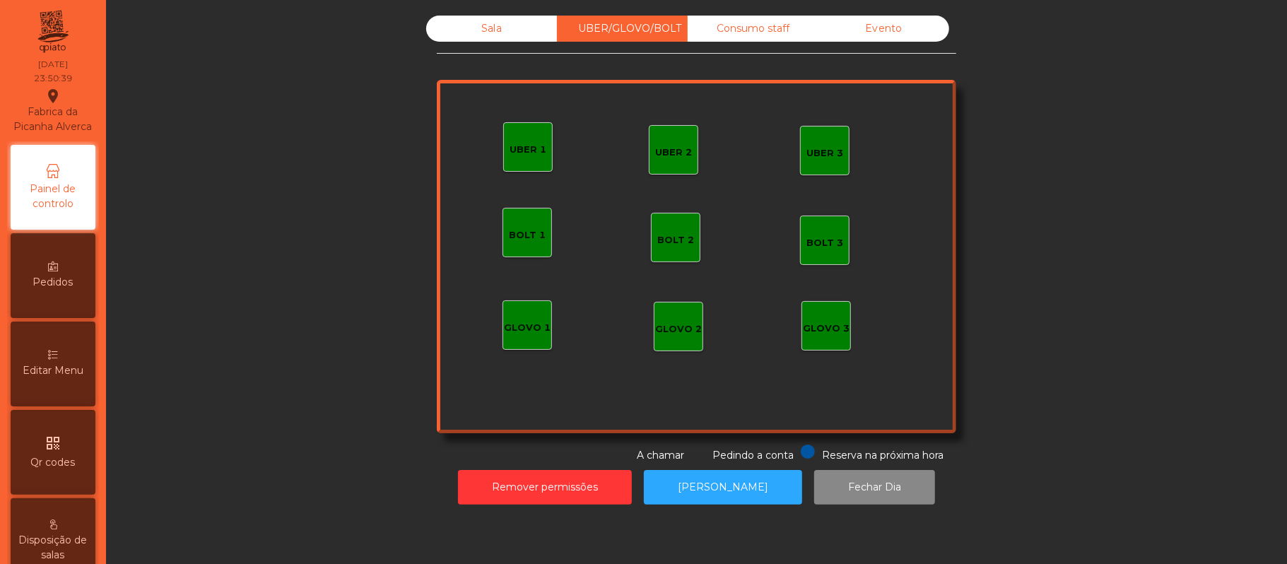
click at [483, 33] on div "Sala" at bounding box center [491, 29] width 131 height 26
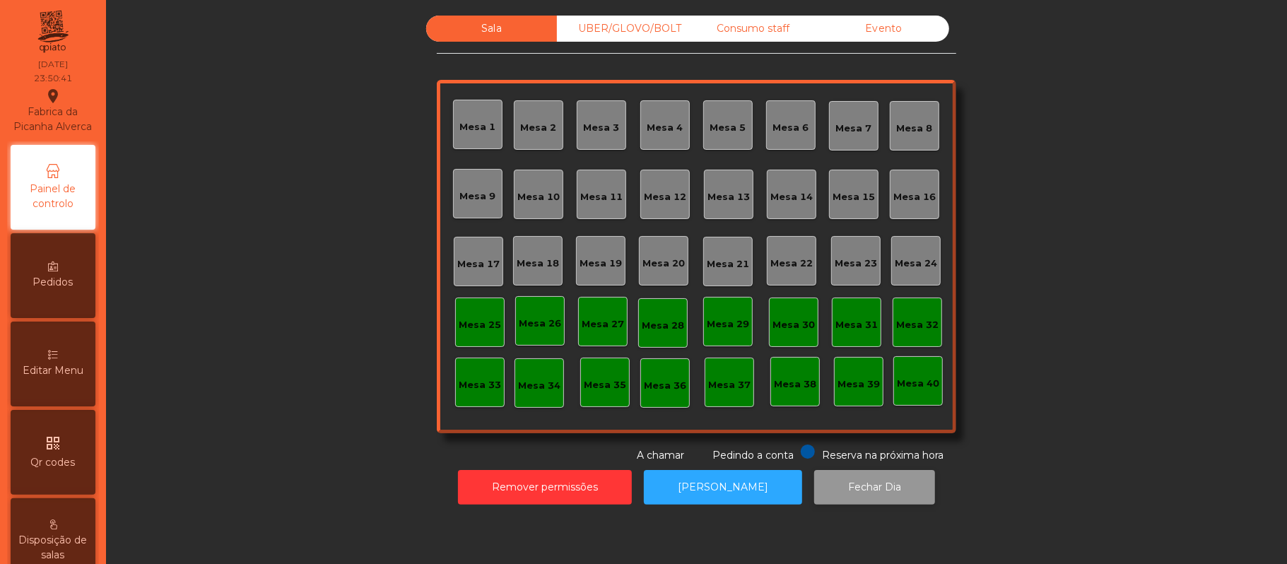
click at [855, 487] on button "Fechar Dia" at bounding box center [874, 487] width 121 height 35
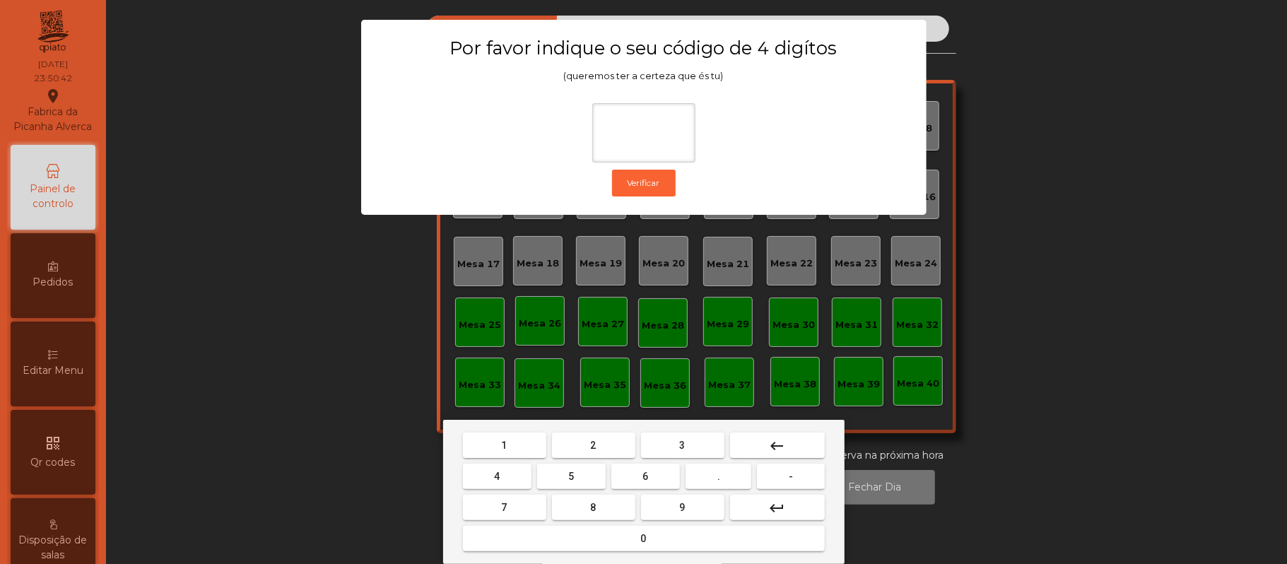
click at [591, 442] on span "2" at bounding box center [594, 445] width 6 height 11
click at [646, 475] on span "6" at bounding box center [646, 476] width 6 height 11
click at [504, 445] on span "1" at bounding box center [505, 445] width 6 height 11
click at [574, 495] on button "8" at bounding box center [593, 507] width 83 height 25
type input "****"
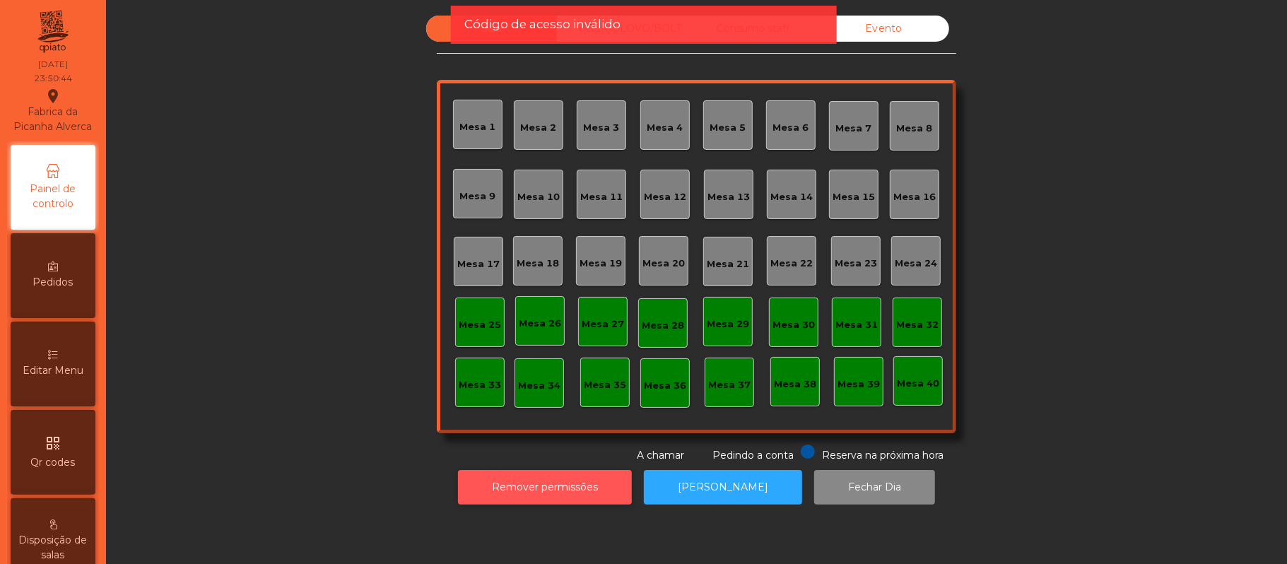
click at [558, 493] on button "Remover permissões" at bounding box center [545, 487] width 174 height 35
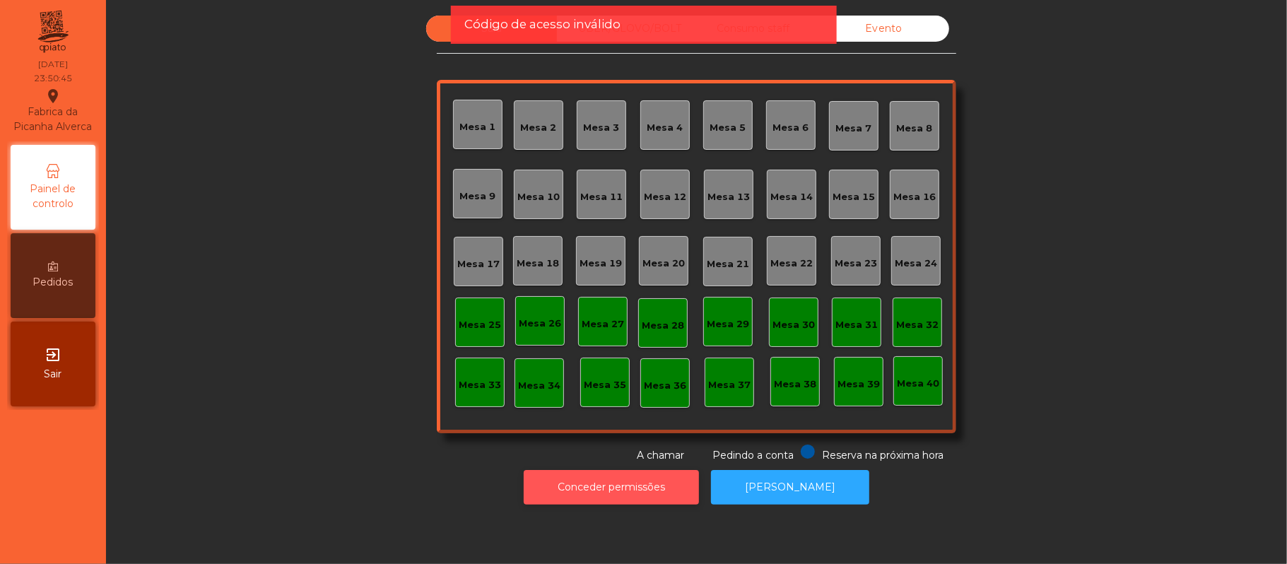
click at [630, 487] on button "Conceder permissões" at bounding box center [611, 487] width 175 height 35
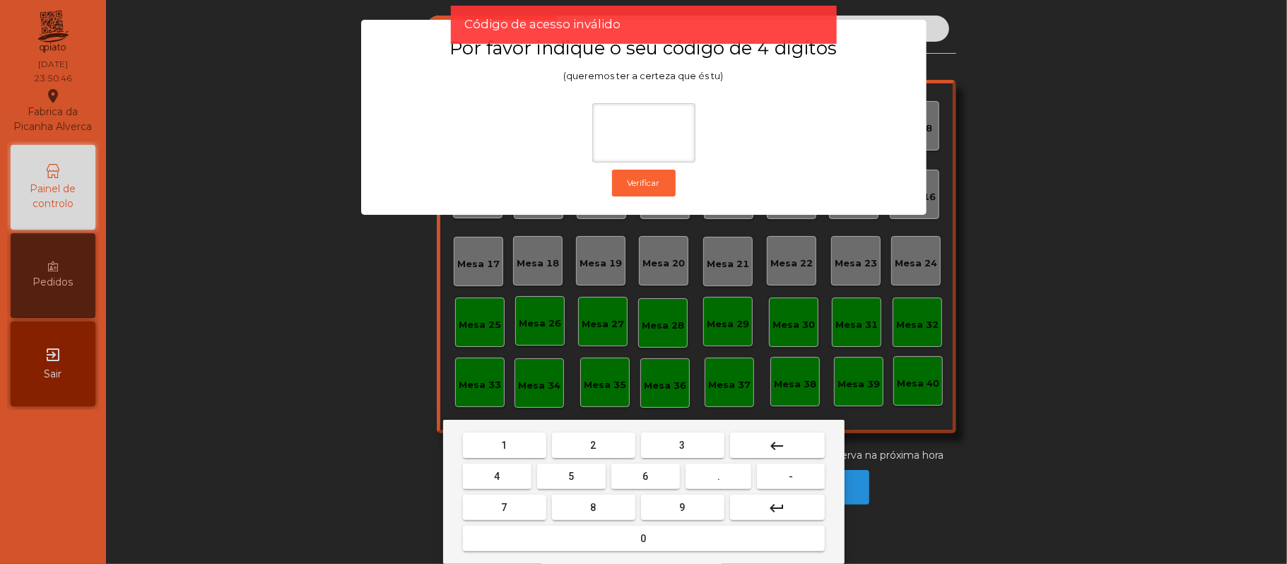
click at [582, 445] on button "2" at bounding box center [593, 445] width 83 height 25
click at [643, 482] on span "6" at bounding box center [646, 476] width 6 height 11
click at [510, 447] on button "1" at bounding box center [504, 445] width 83 height 25
click at [570, 482] on span "5" at bounding box center [571, 476] width 6 height 11
type input "****"
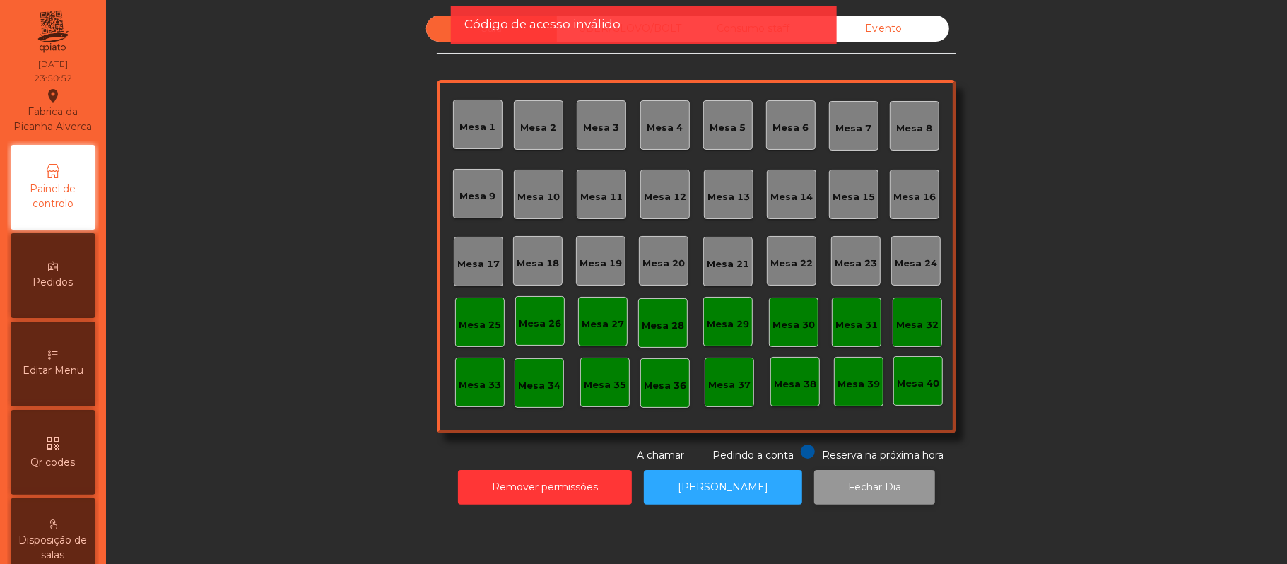
click at [888, 483] on button "Fechar Dia" at bounding box center [874, 487] width 121 height 35
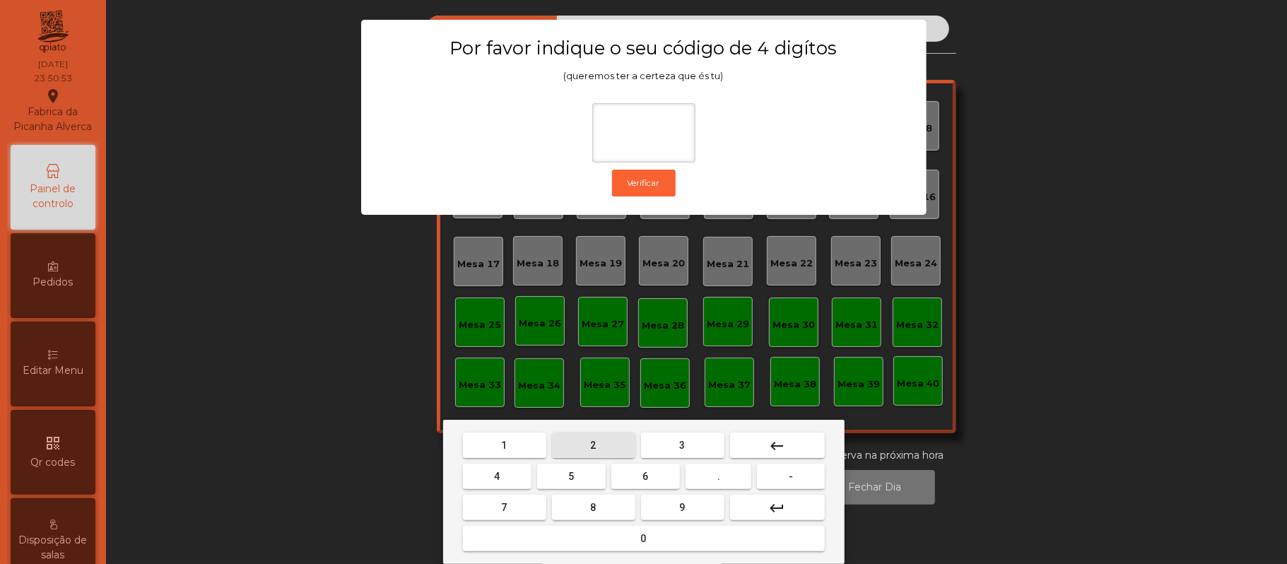
click at [606, 450] on button "2" at bounding box center [593, 445] width 83 height 25
click at [657, 471] on button "6" at bounding box center [645, 476] width 69 height 25
click at [504, 445] on span "1" at bounding box center [505, 445] width 6 height 11
click at [580, 474] on button "5" at bounding box center [571, 476] width 69 height 25
type input "****"
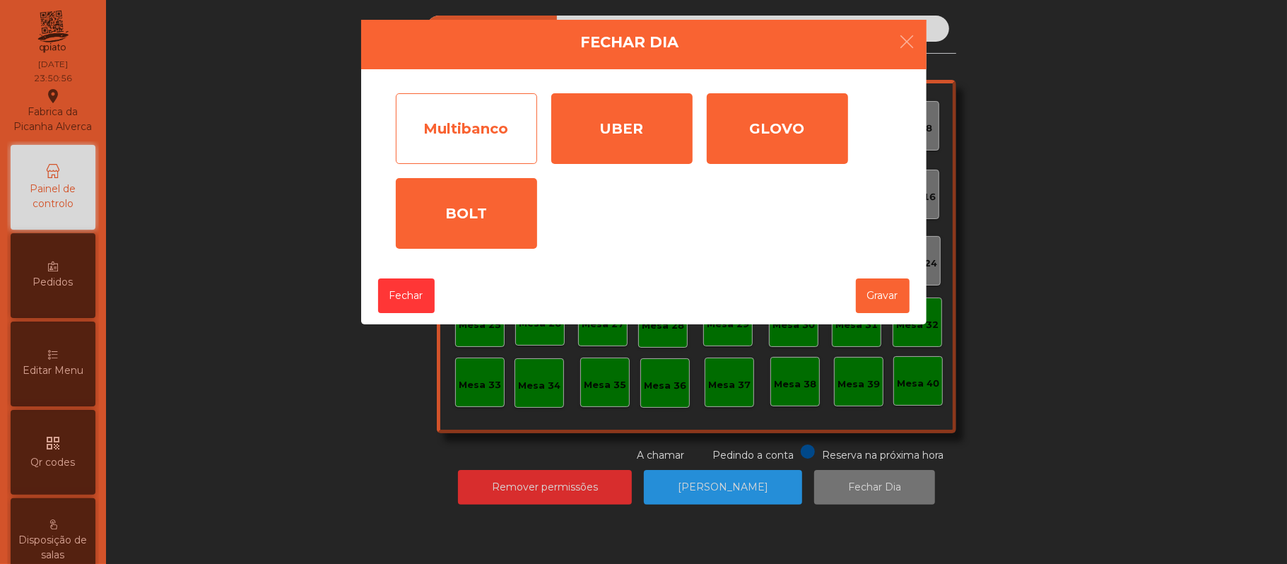
click at [474, 122] on div "Multibanco" at bounding box center [466, 128] width 141 height 71
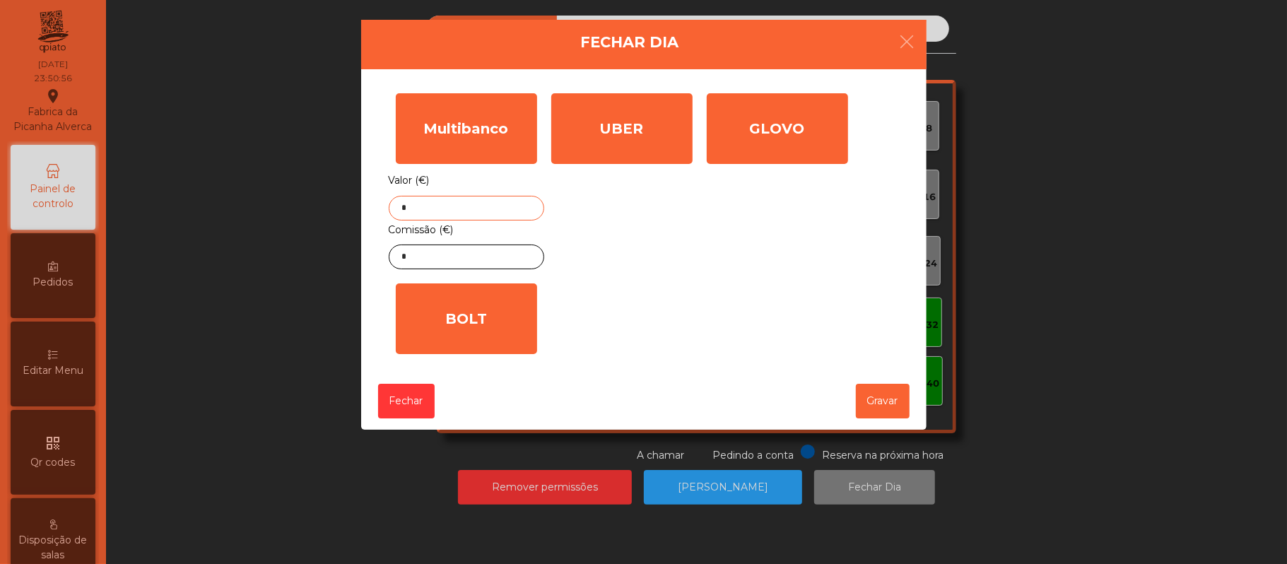
click at [489, 206] on input "*" at bounding box center [466, 208] width 155 height 25
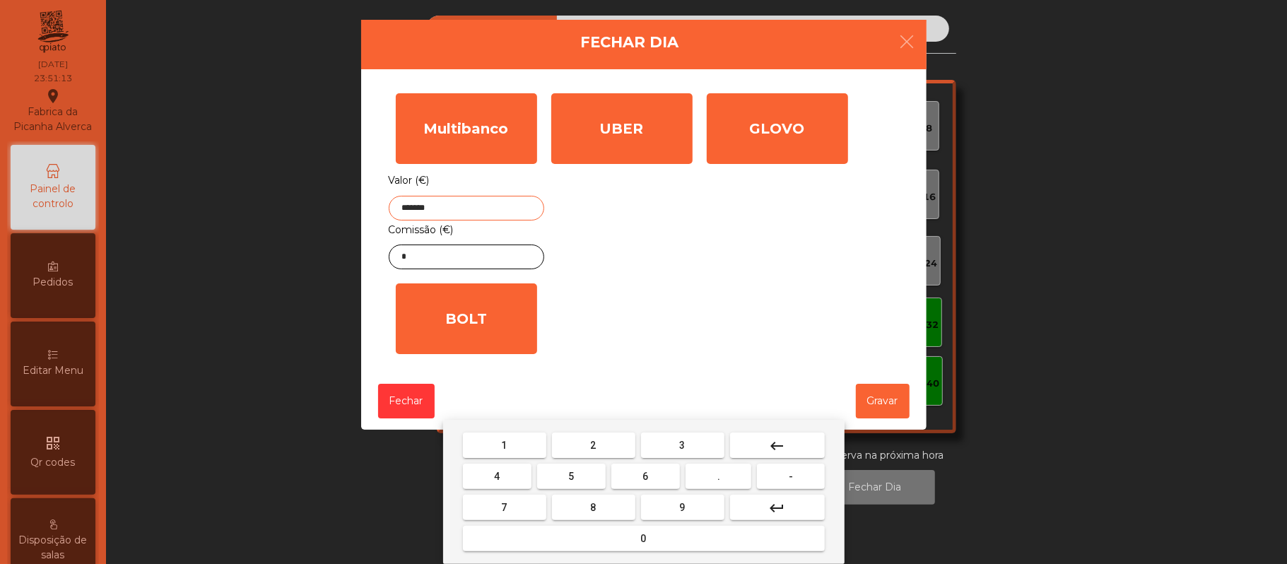
type input "*******"
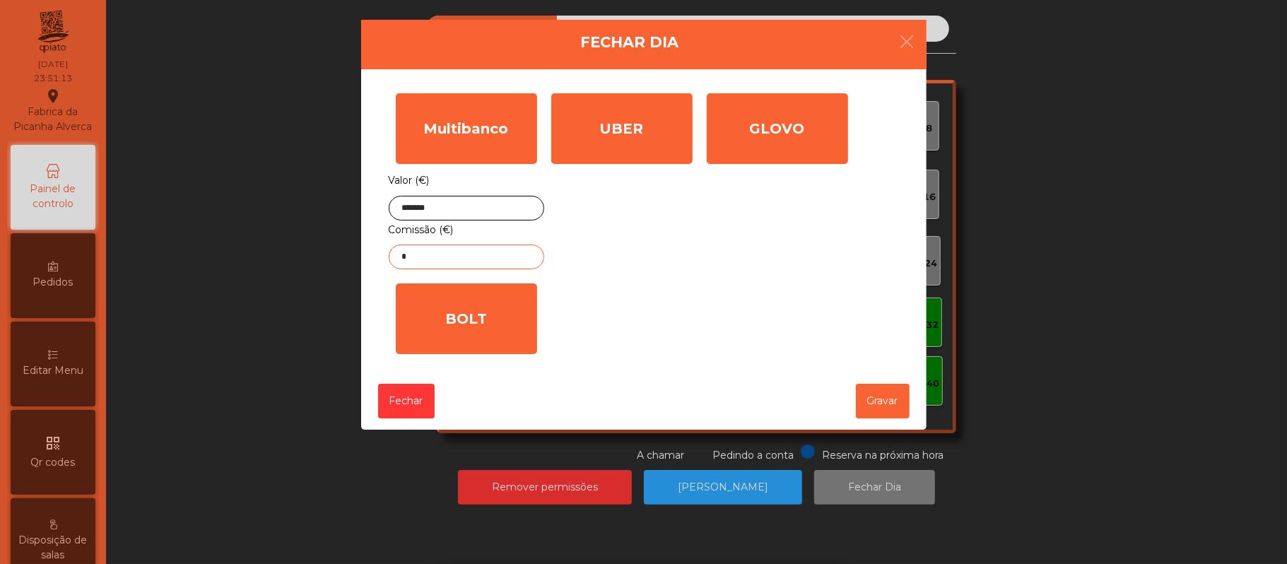
click at [454, 262] on input "*" at bounding box center [466, 257] width 155 height 25
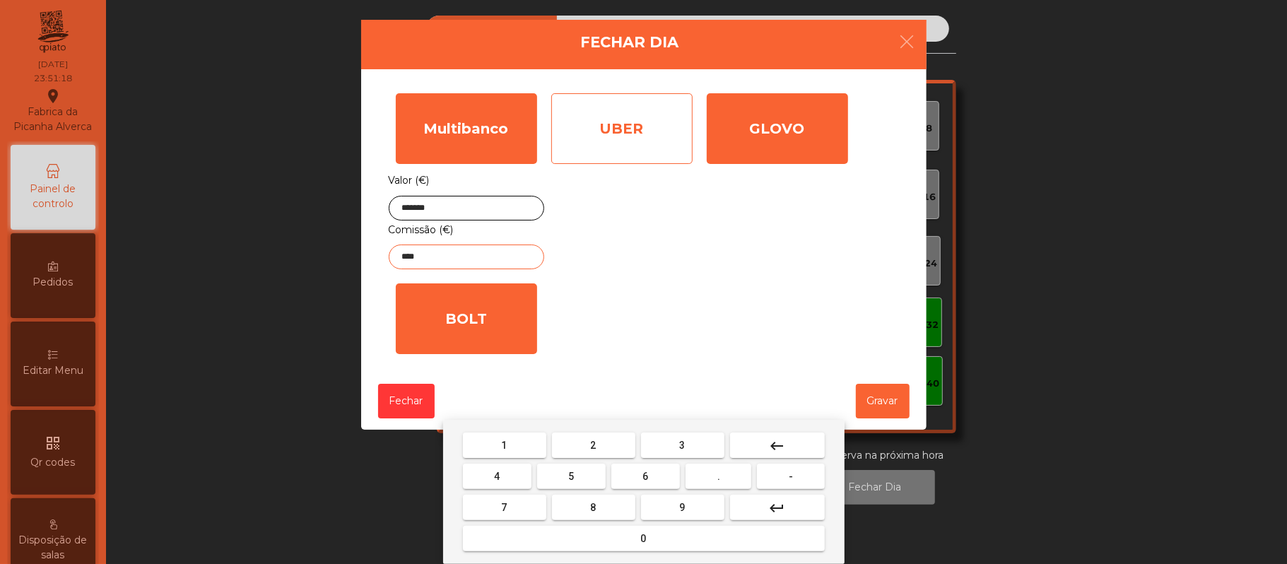
type input "****"
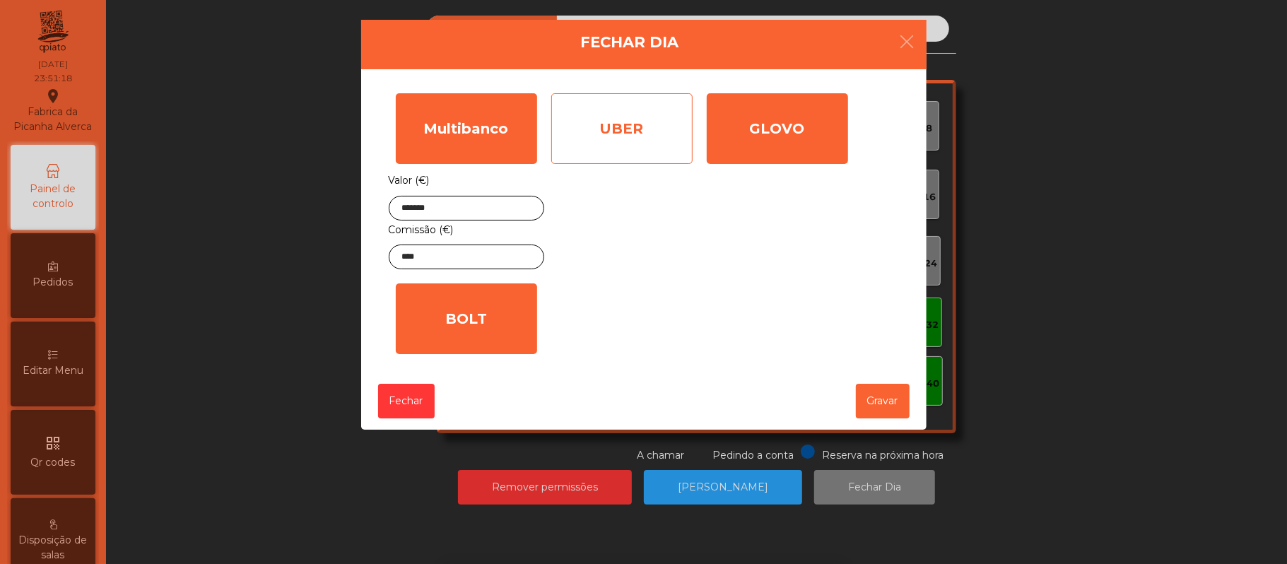
click at [626, 122] on div "UBER" at bounding box center [621, 128] width 141 height 71
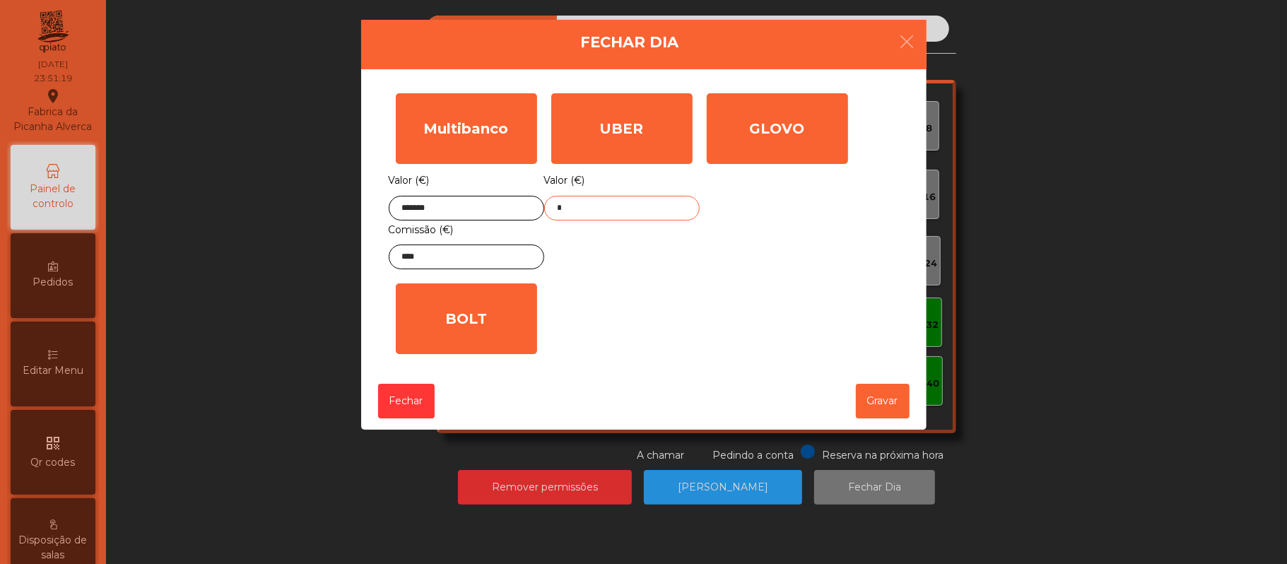
click at [630, 211] on input "*" at bounding box center [621, 208] width 155 height 25
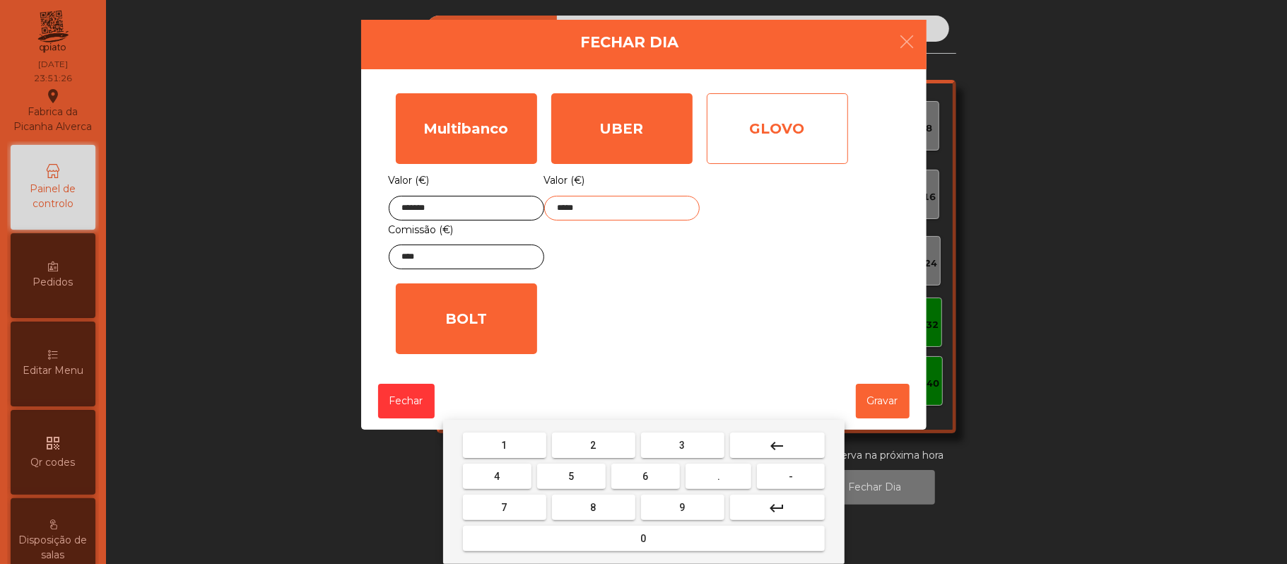
type input "*****"
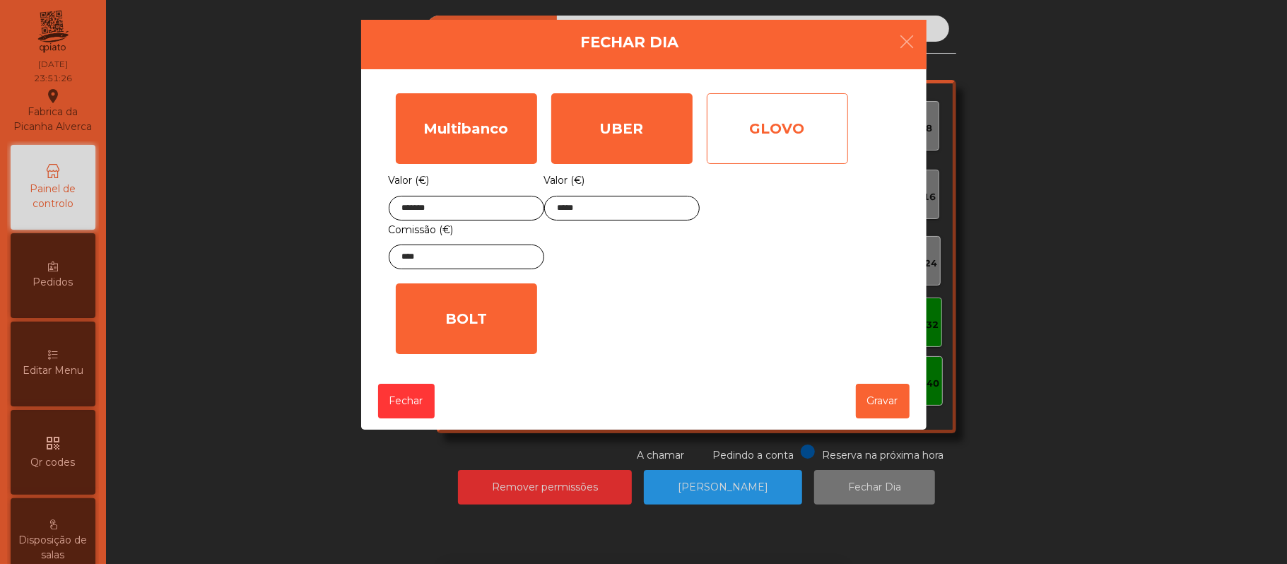
click at [789, 120] on div "GLOVO" at bounding box center [777, 128] width 141 height 71
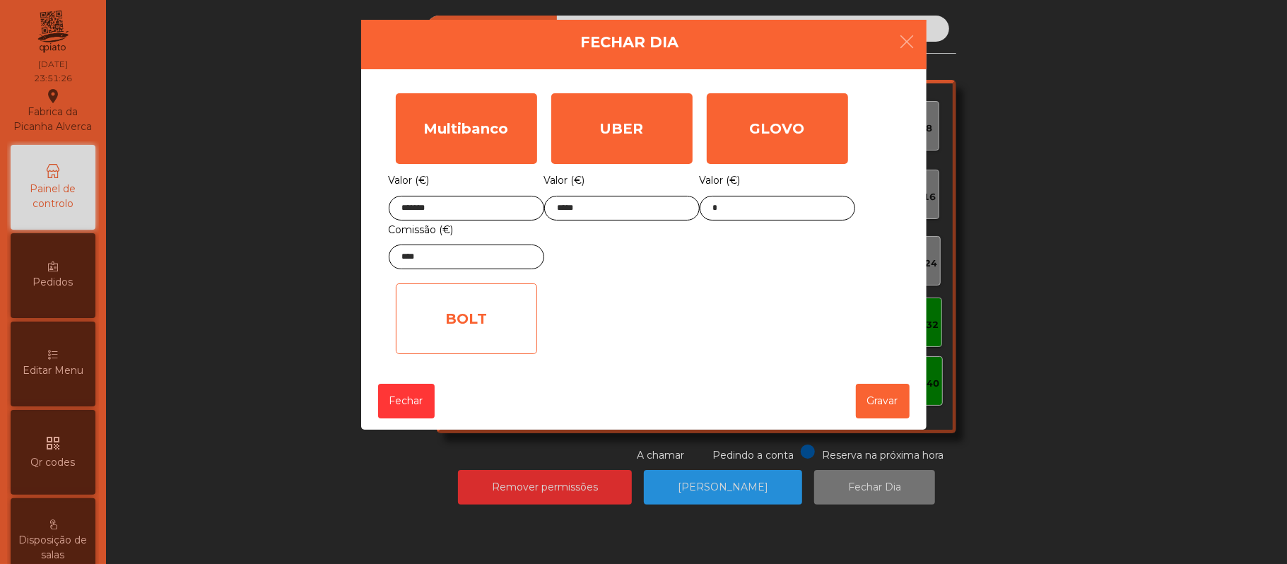
click at [486, 337] on div "BOLT" at bounding box center [466, 318] width 141 height 71
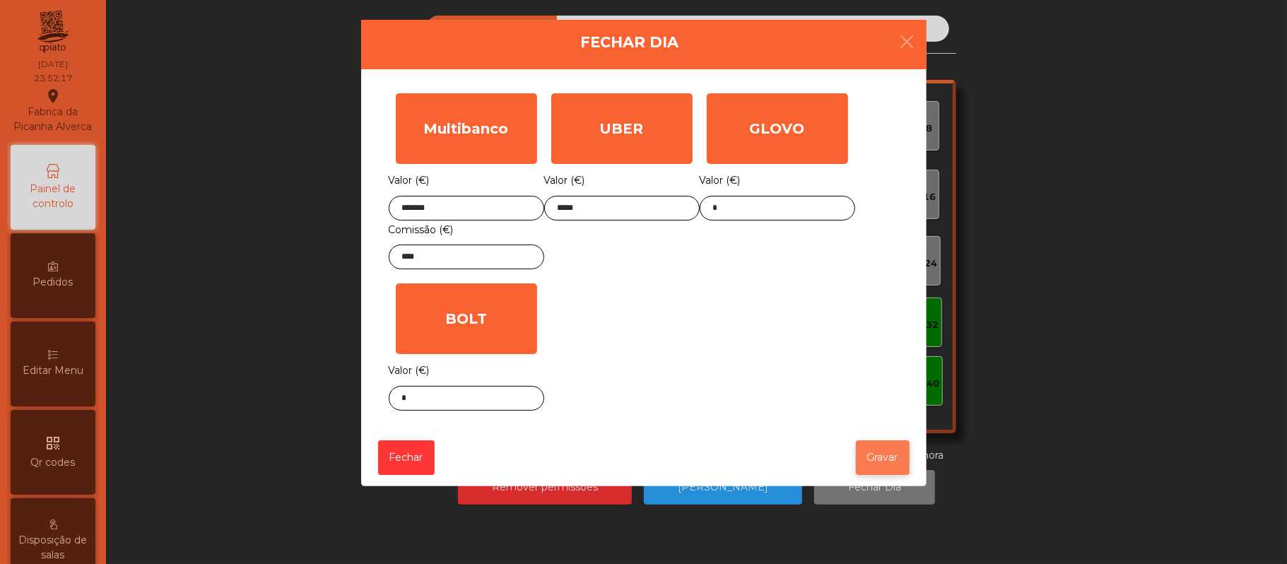
click at [862, 451] on button "Gravar" at bounding box center [883, 457] width 54 height 35
